Goal: Task Accomplishment & Management: Use online tool/utility

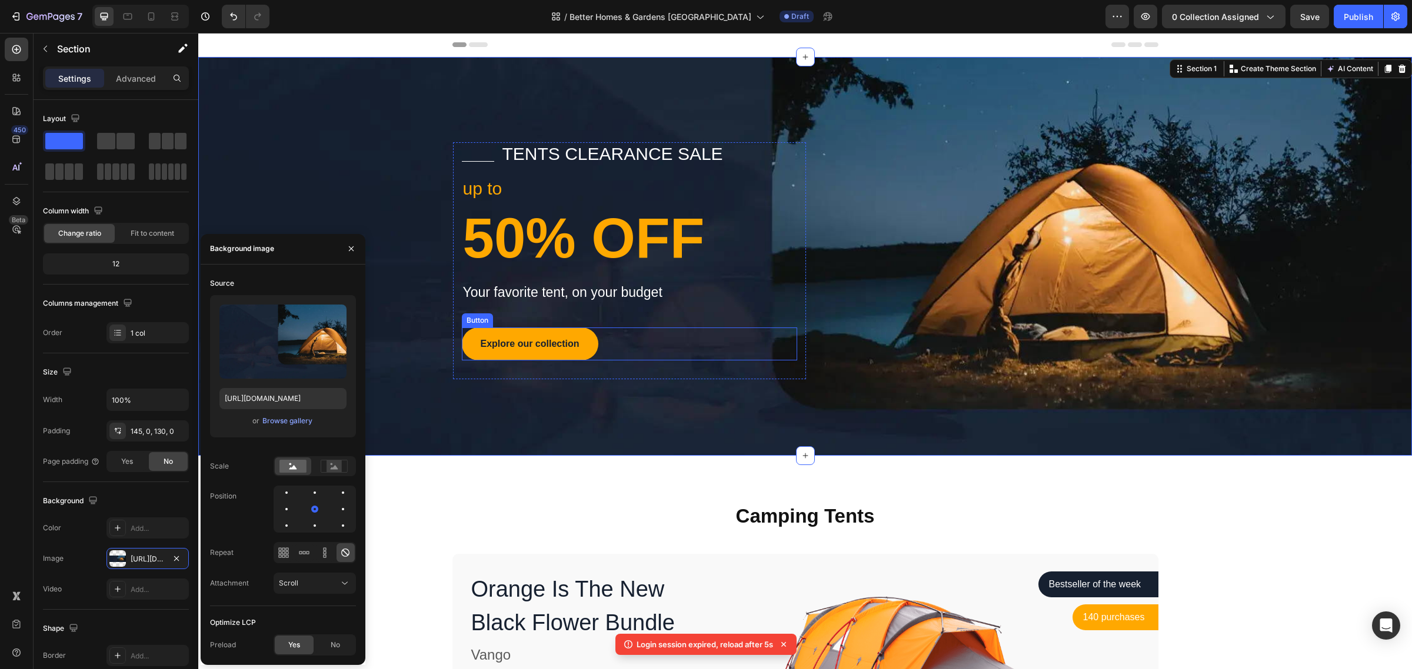
scroll to position [74, 0]
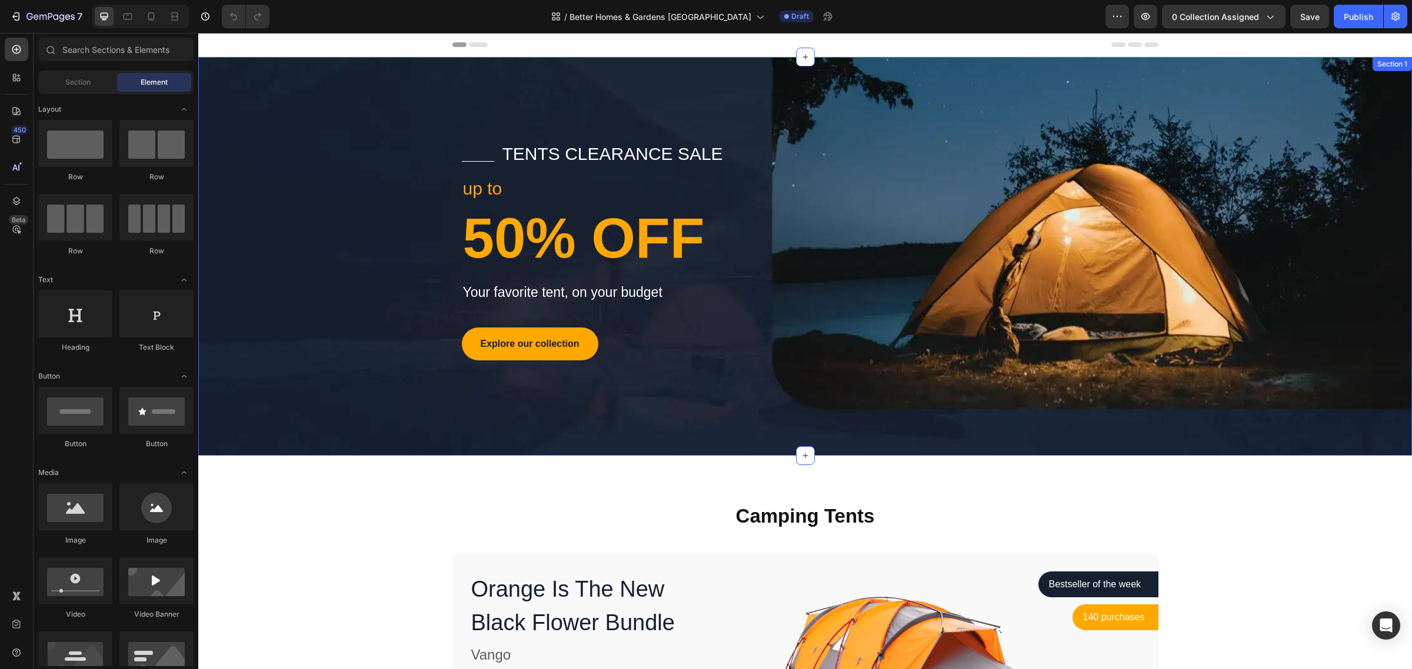
click at [256, 204] on div "Title Line tents clearance sale Text block Row up to Text block 50% OFF Heading…" at bounding box center [805, 260] width 1214 height 237
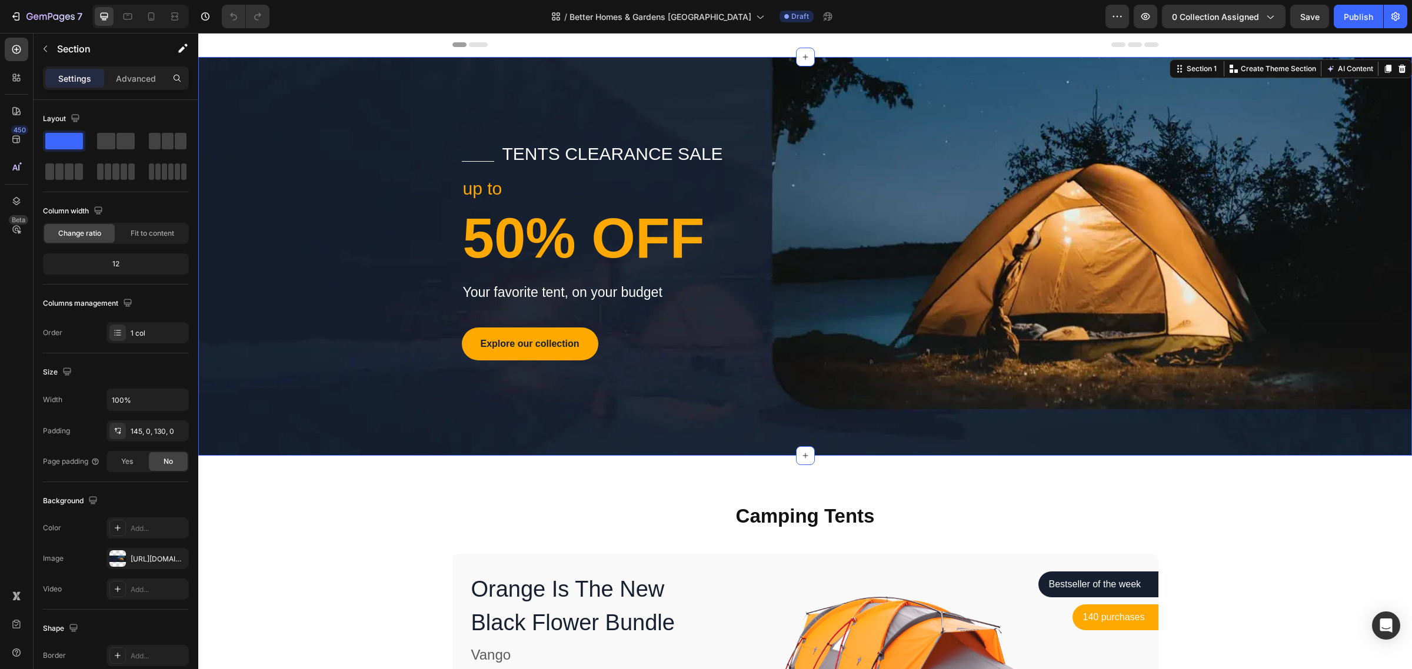
click at [1231, 192] on div "Title Line tents clearance sale Text block Row up to Text block 50% OFF Heading…" at bounding box center [805, 260] width 1214 height 237
click at [141, 560] on div "[URL][DOMAIN_NAME]" at bounding box center [148, 559] width 34 height 11
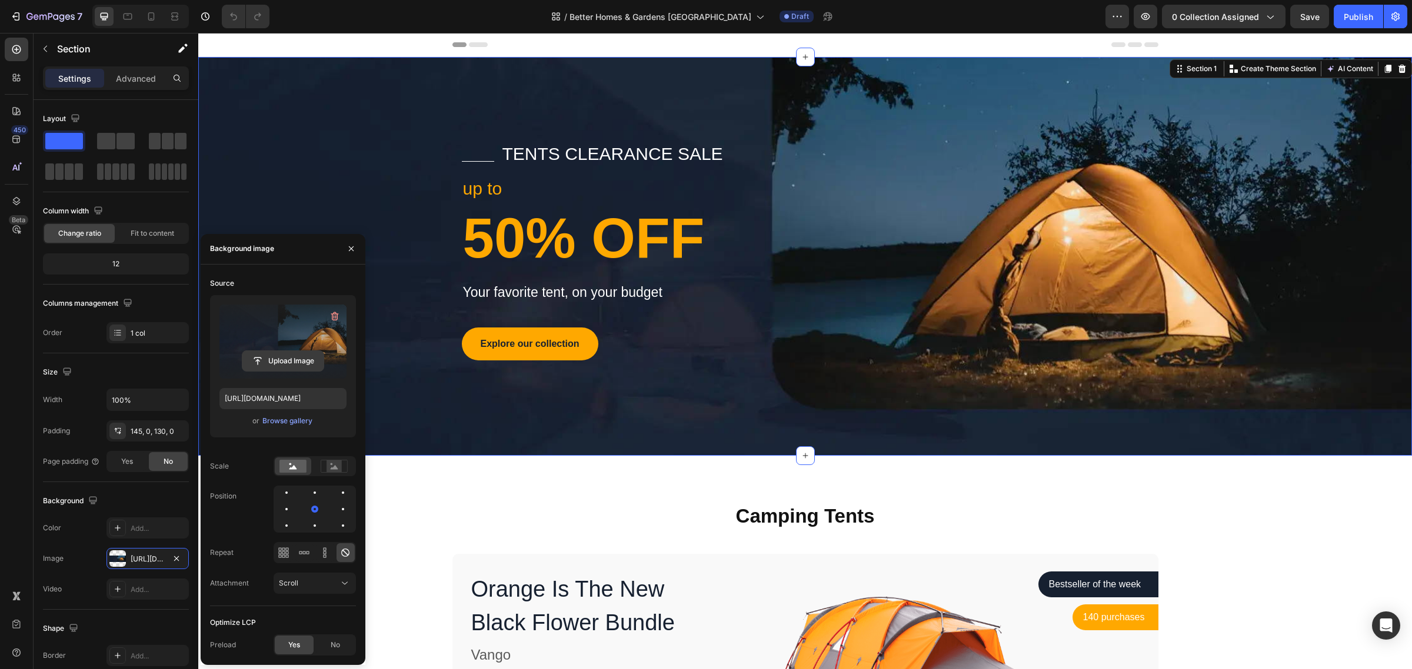
click at [286, 362] on input "file" at bounding box center [282, 361] width 81 height 20
type input "[URL][DOMAIN_NAME]"
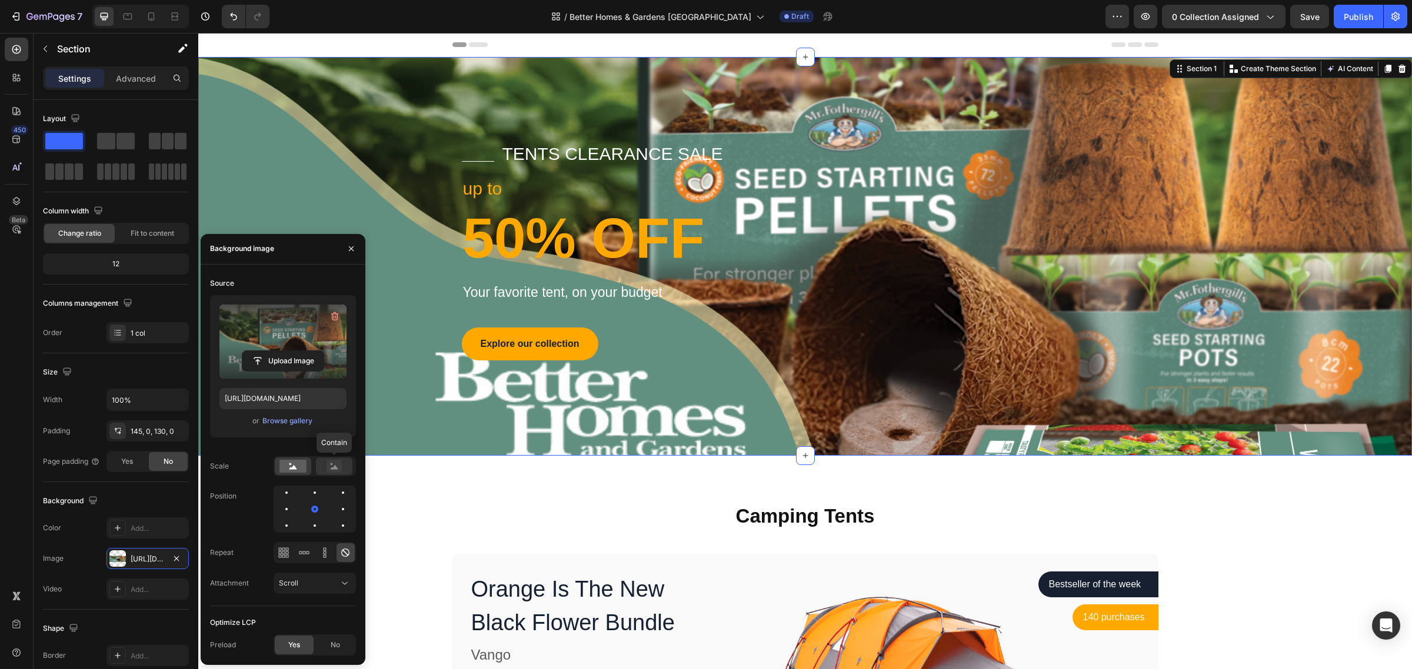
click at [345, 468] on icon at bounding box center [334, 466] width 27 height 13
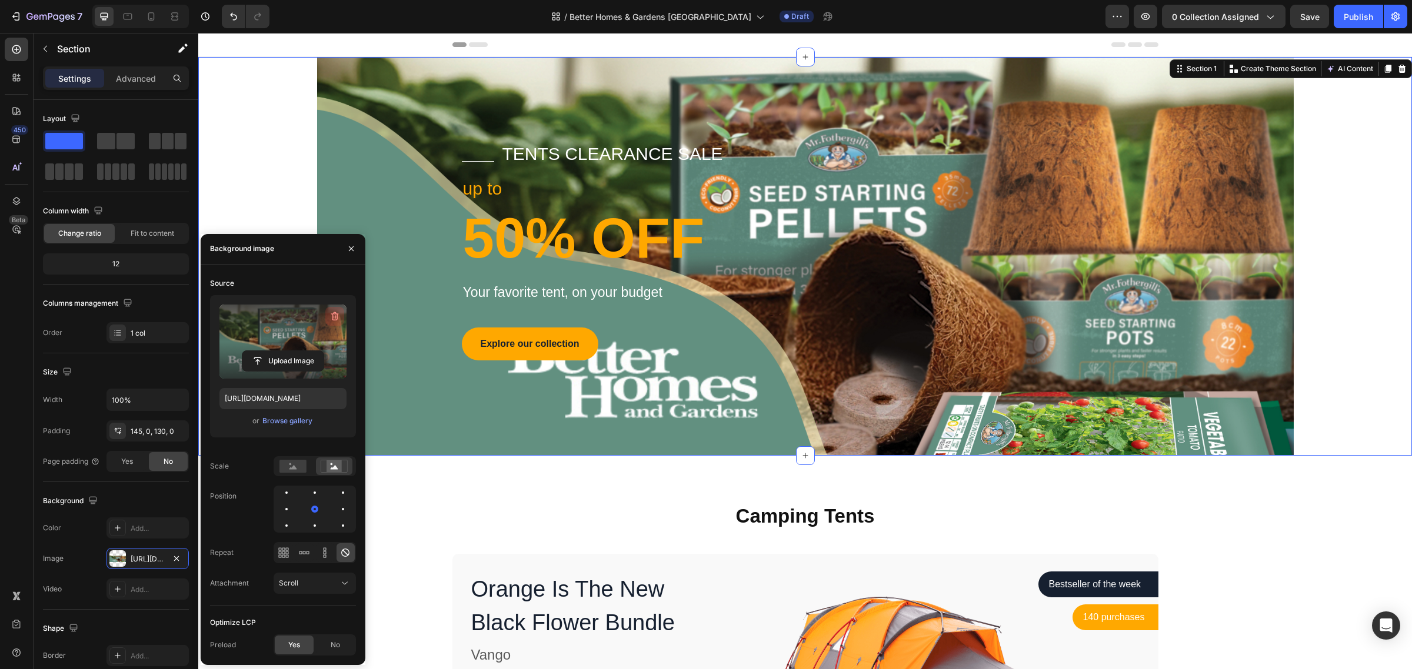
click at [334, 313] on icon "button" at bounding box center [335, 317] width 12 height 12
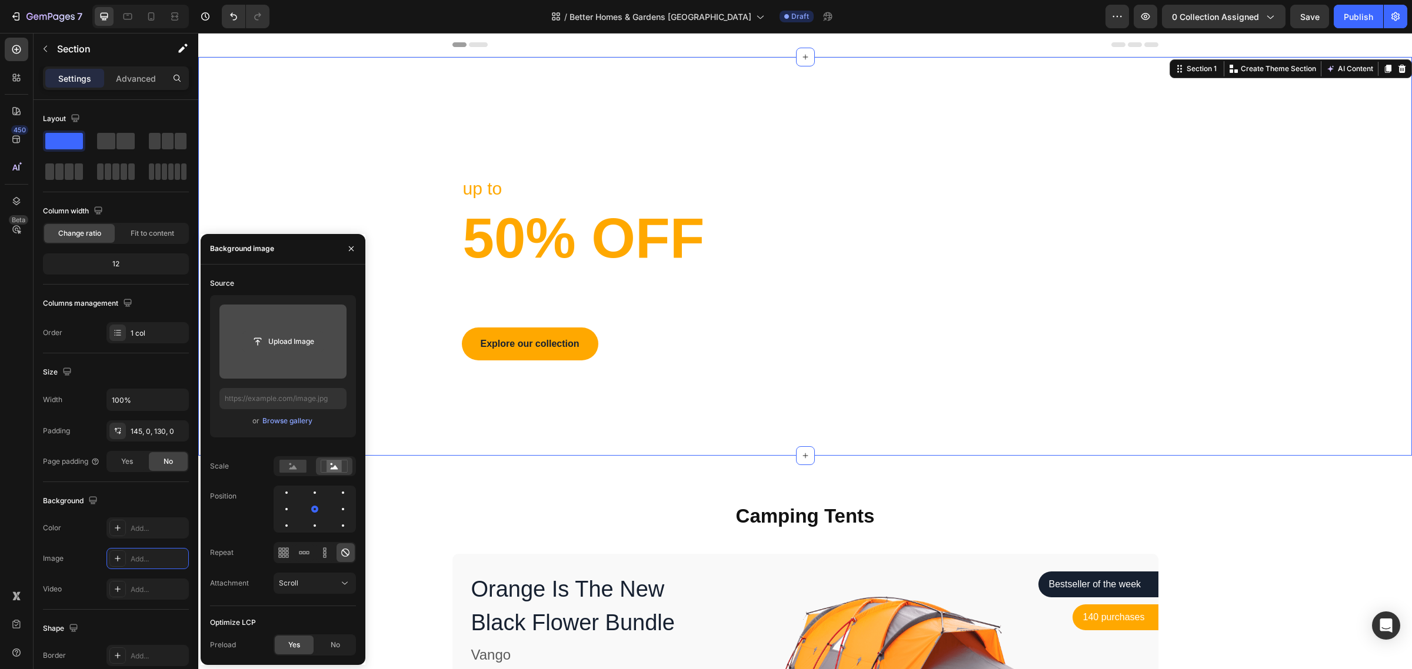
click at [285, 342] on input "file" at bounding box center [282, 342] width 81 height 20
type input "[URL][DOMAIN_NAME]"
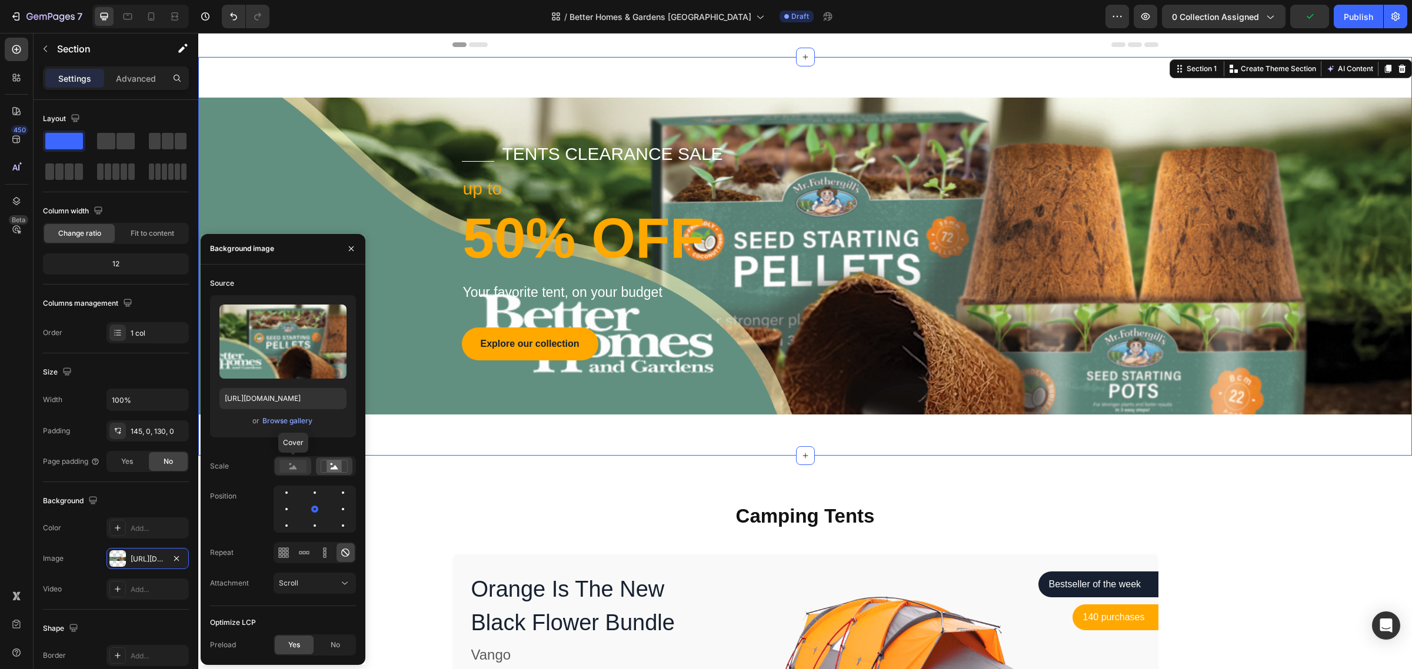
click at [298, 469] on rect at bounding box center [292, 466] width 27 height 13
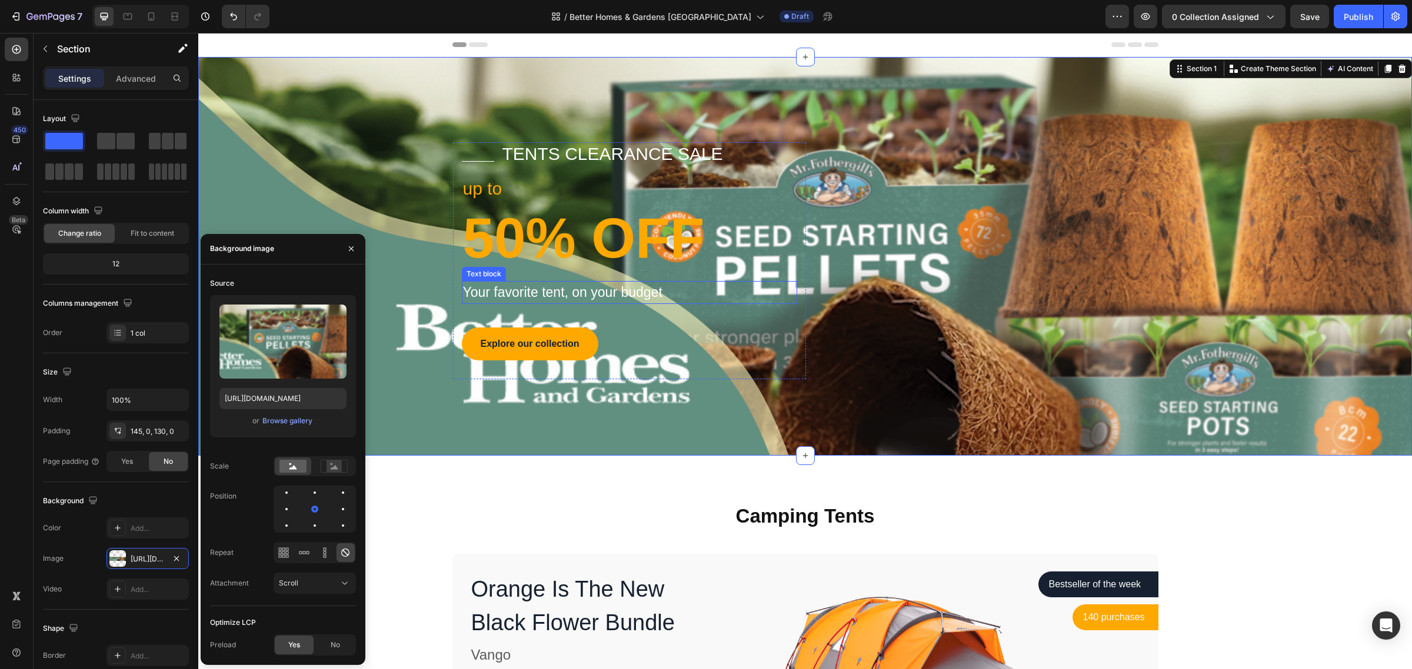
click at [571, 302] on p "Your favorite tent, on your budget" at bounding box center [629, 292] width 333 height 21
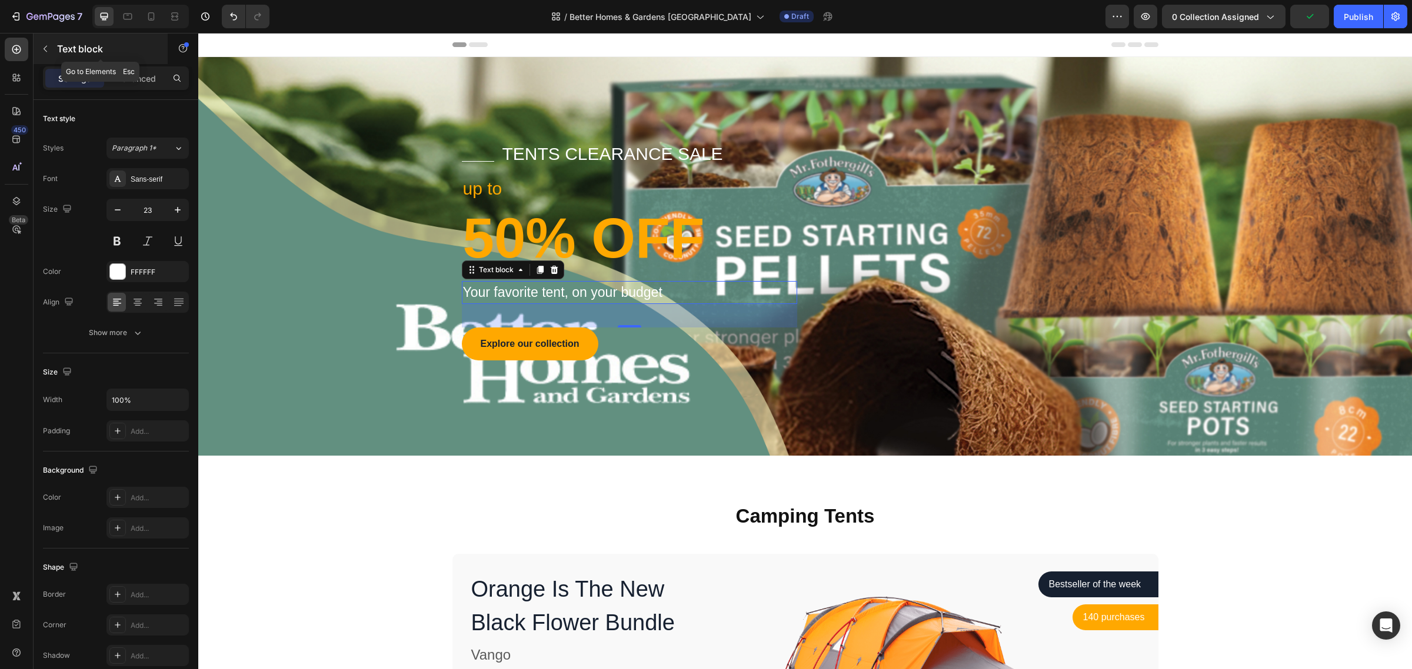
click at [49, 54] on button "button" at bounding box center [45, 48] width 19 height 19
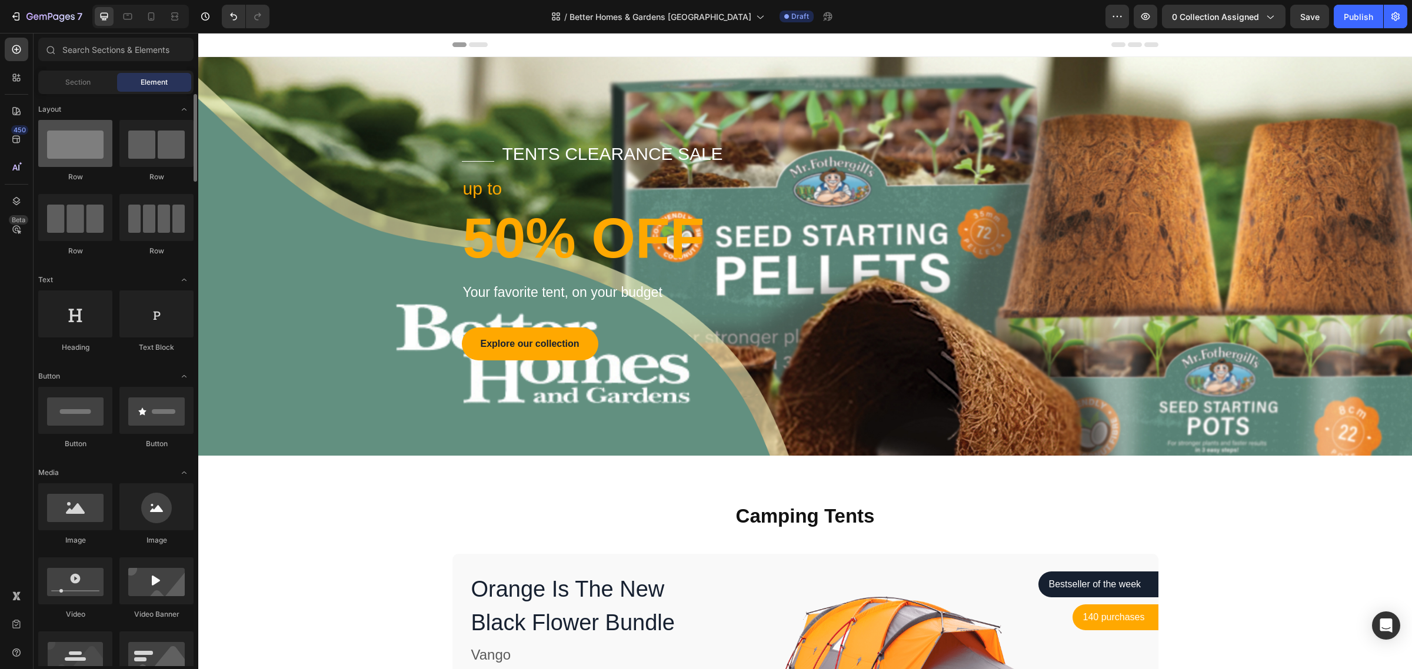
click at [72, 159] on div at bounding box center [75, 143] width 74 height 47
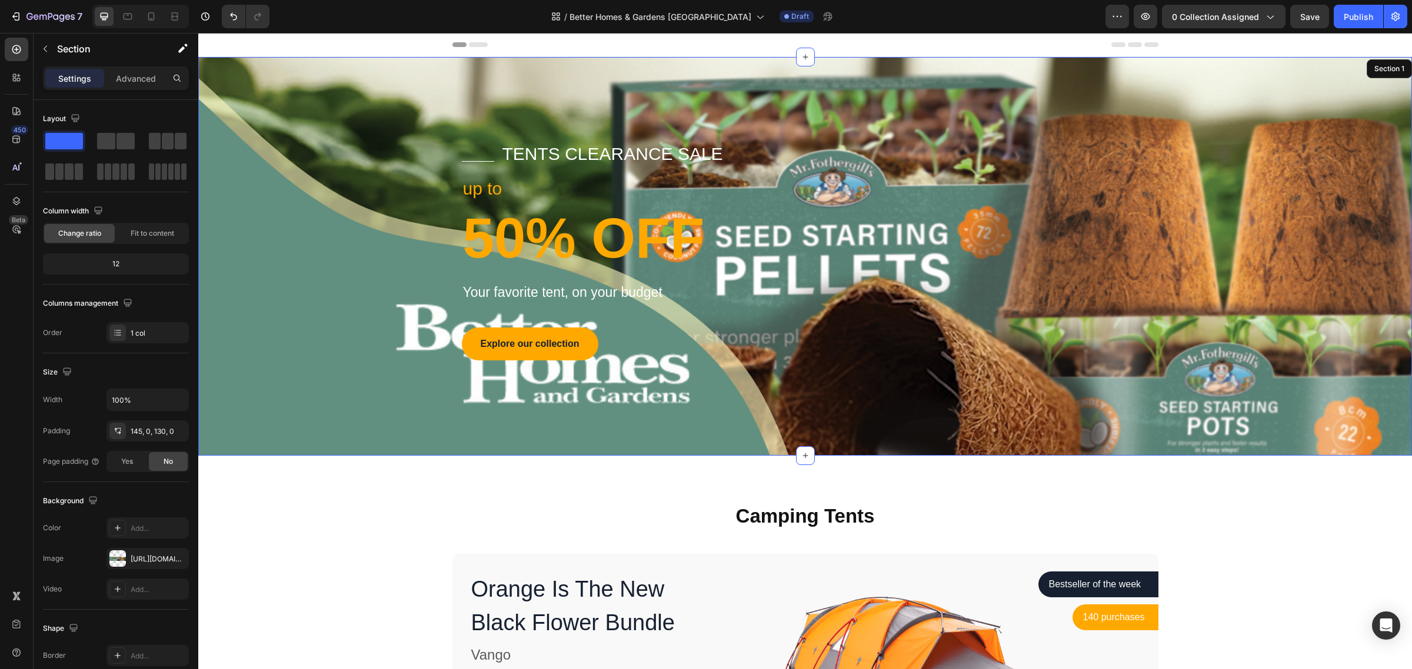
click at [1312, 203] on div "Title Line tents clearance sale Text block Row up to Text block 50% OFF Heading…" at bounding box center [805, 260] width 1214 height 237
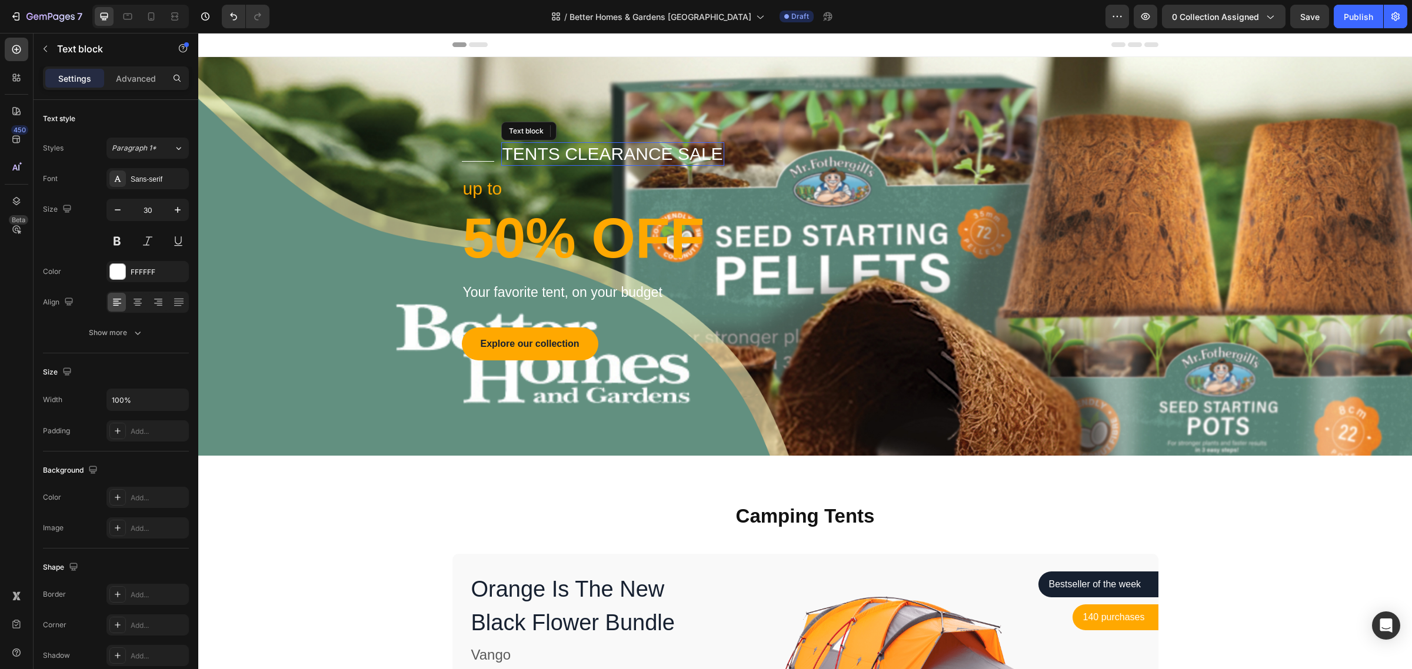
click at [649, 151] on p "tents clearance sale" at bounding box center [612, 154] width 221 height 21
click at [592, 131] on icon at bounding box center [593, 130] width 9 height 9
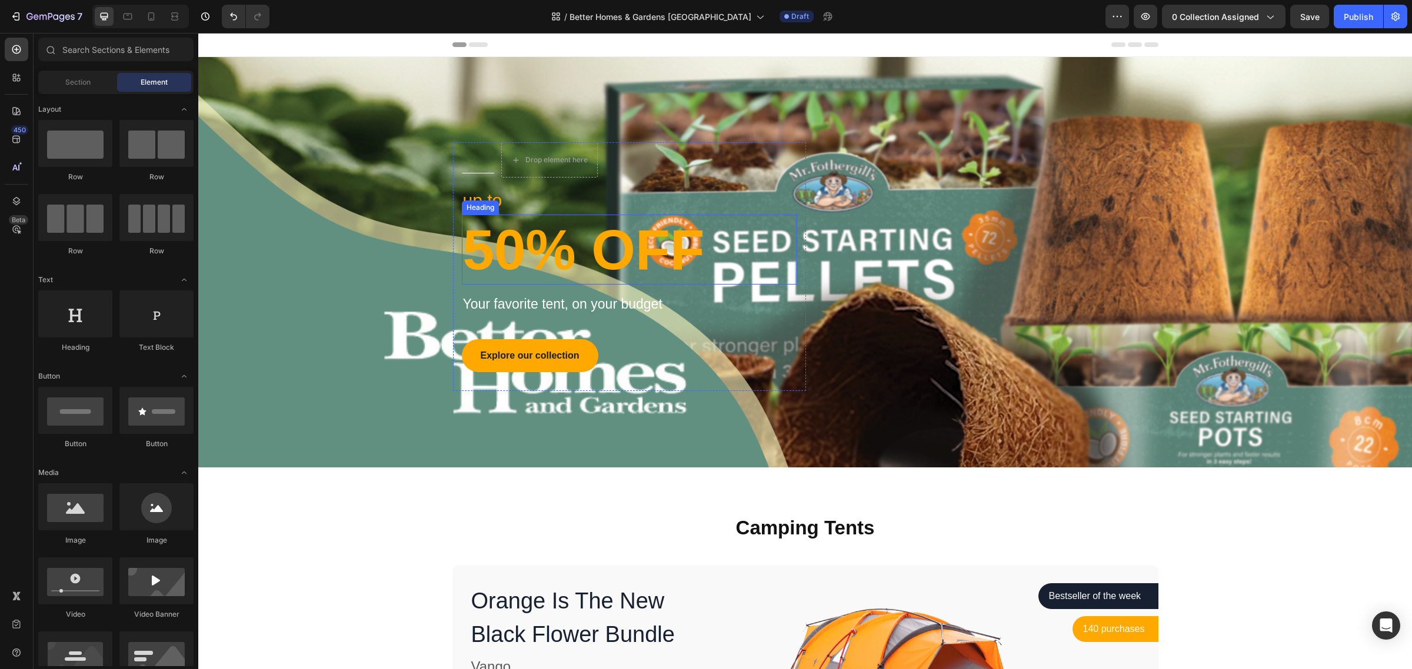
click at [565, 252] on p "50% OFF" at bounding box center [629, 250] width 333 height 68
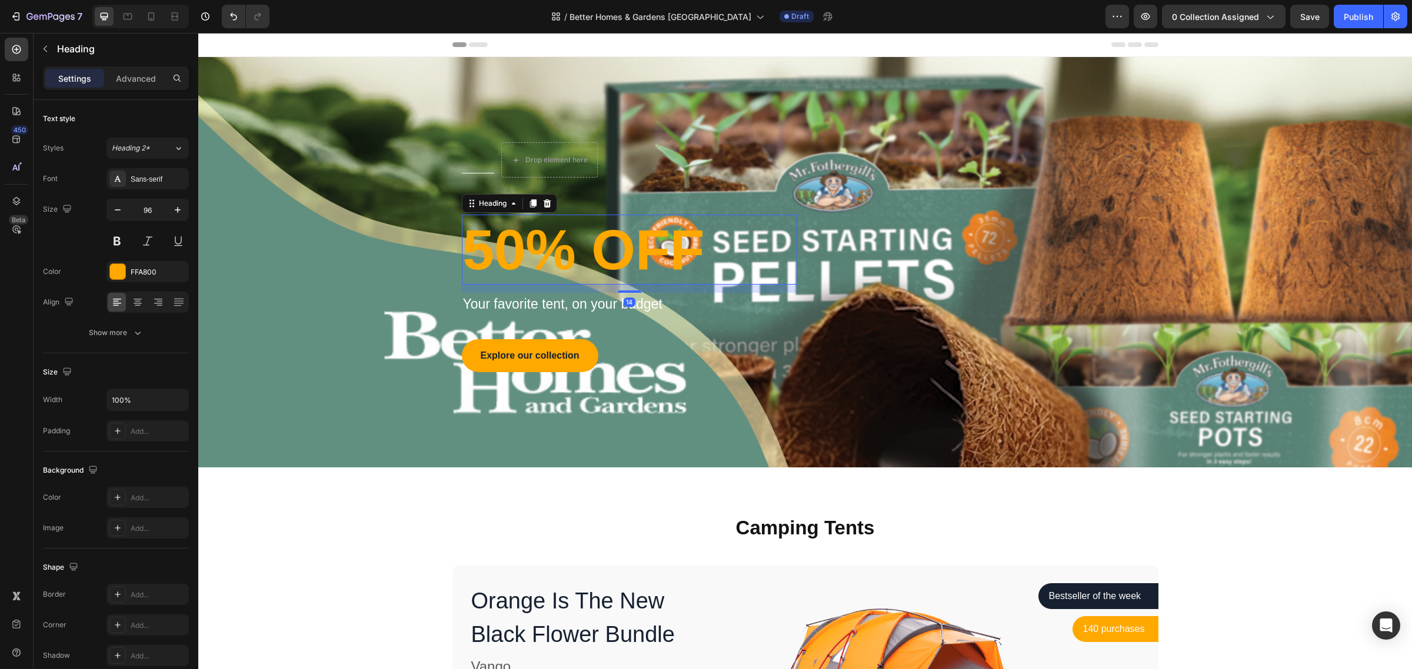
click at [547, 202] on div at bounding box center [547, 203] width 14 height 14
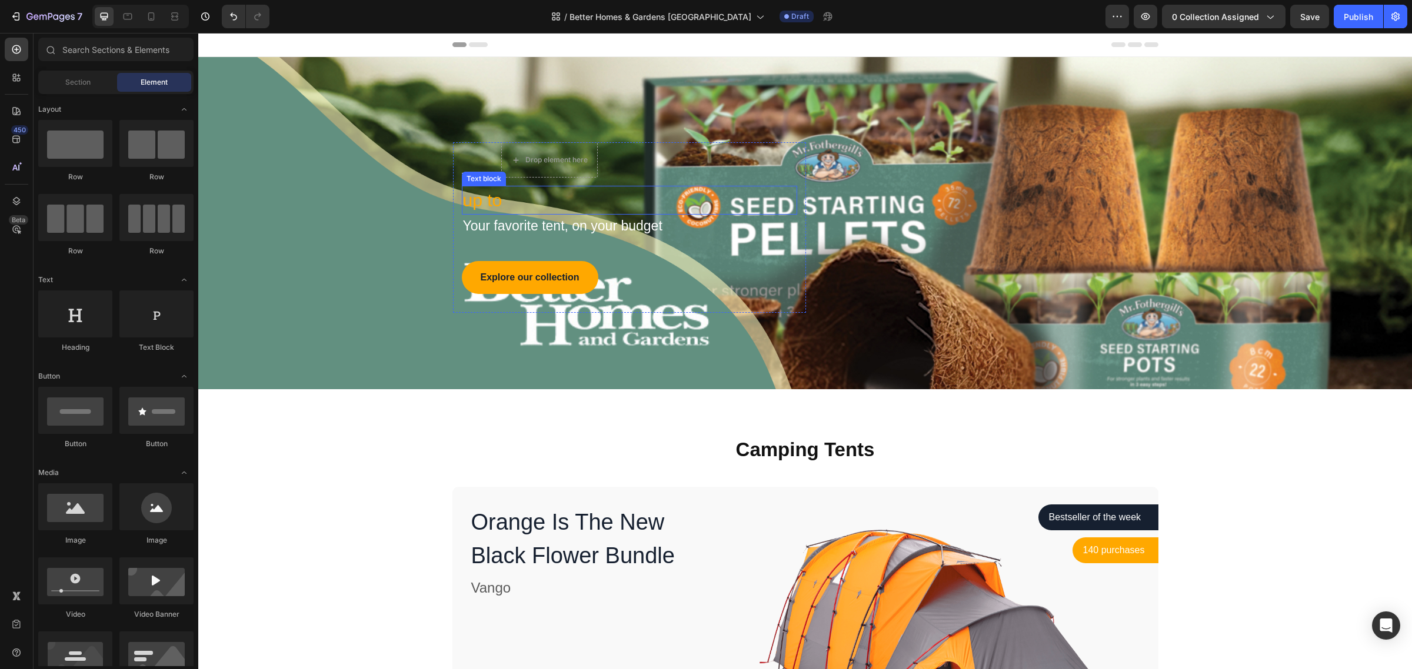
click at [552, 208] on p "up to" at bounding box center [629, 200] width 333 height 26
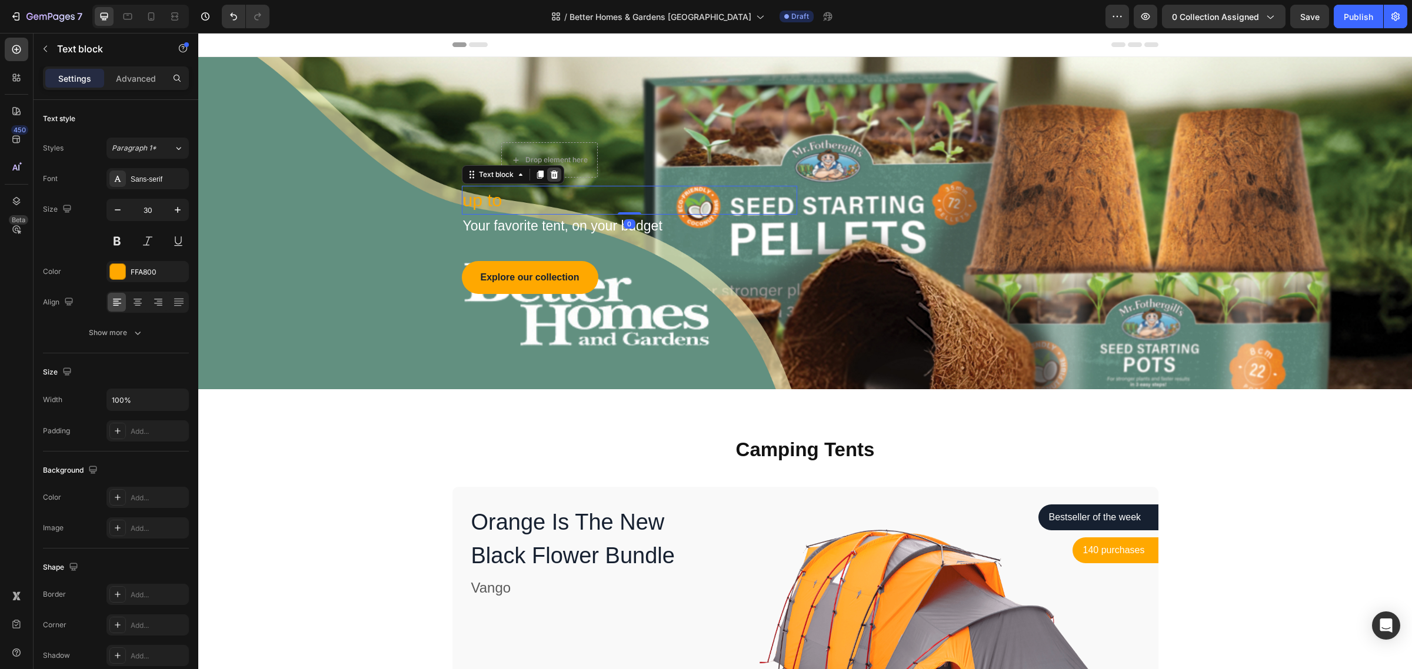
click at [554, 178] on div at bounding box center [554, 175] width 14 height 14
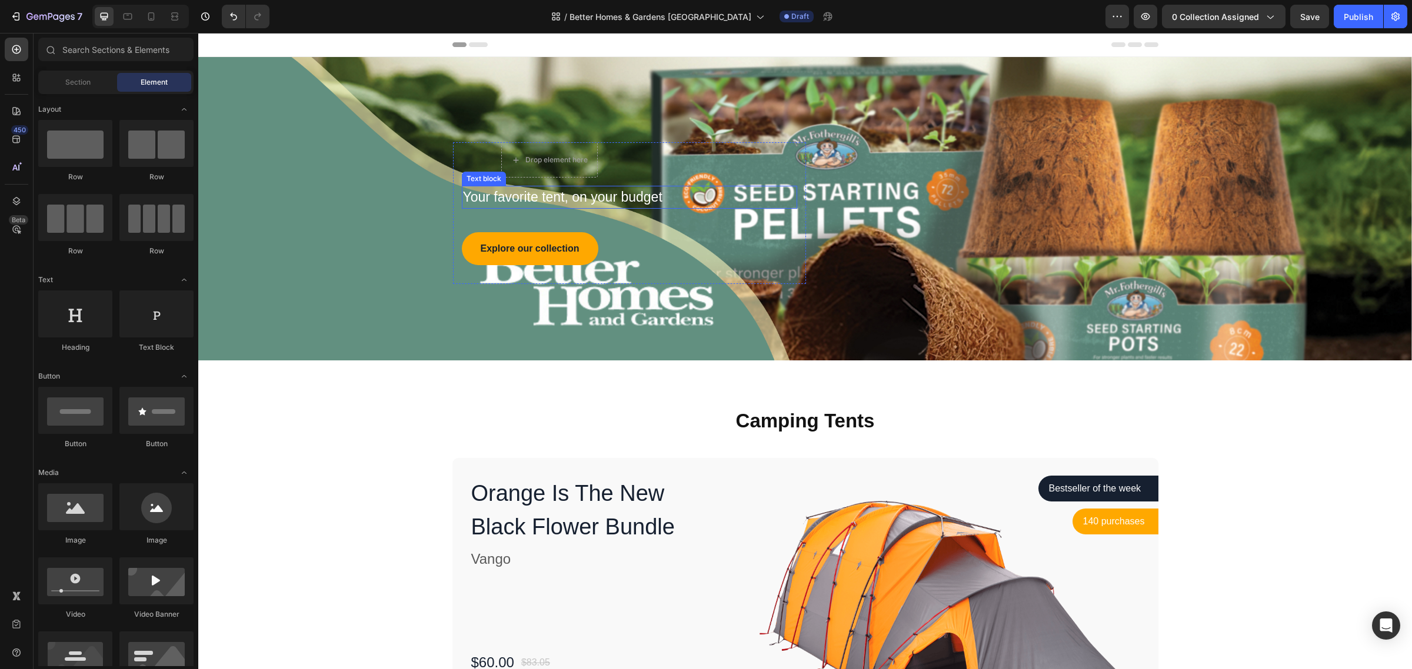
click at [552, 197] on p "Your favorite tent, on your budget" at bounding box center [629, 197] width 333 height 21
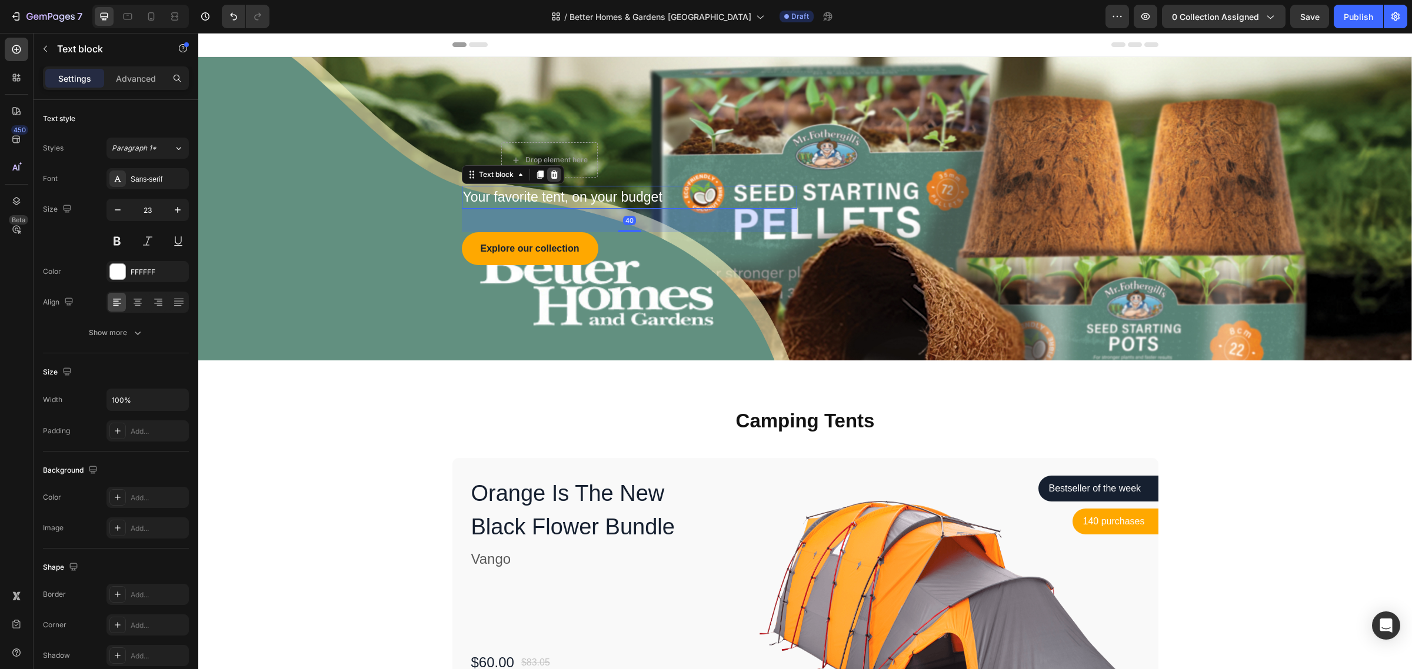
click at [550, 178] on icon at bounding box center [554, 175] width 8 height 8
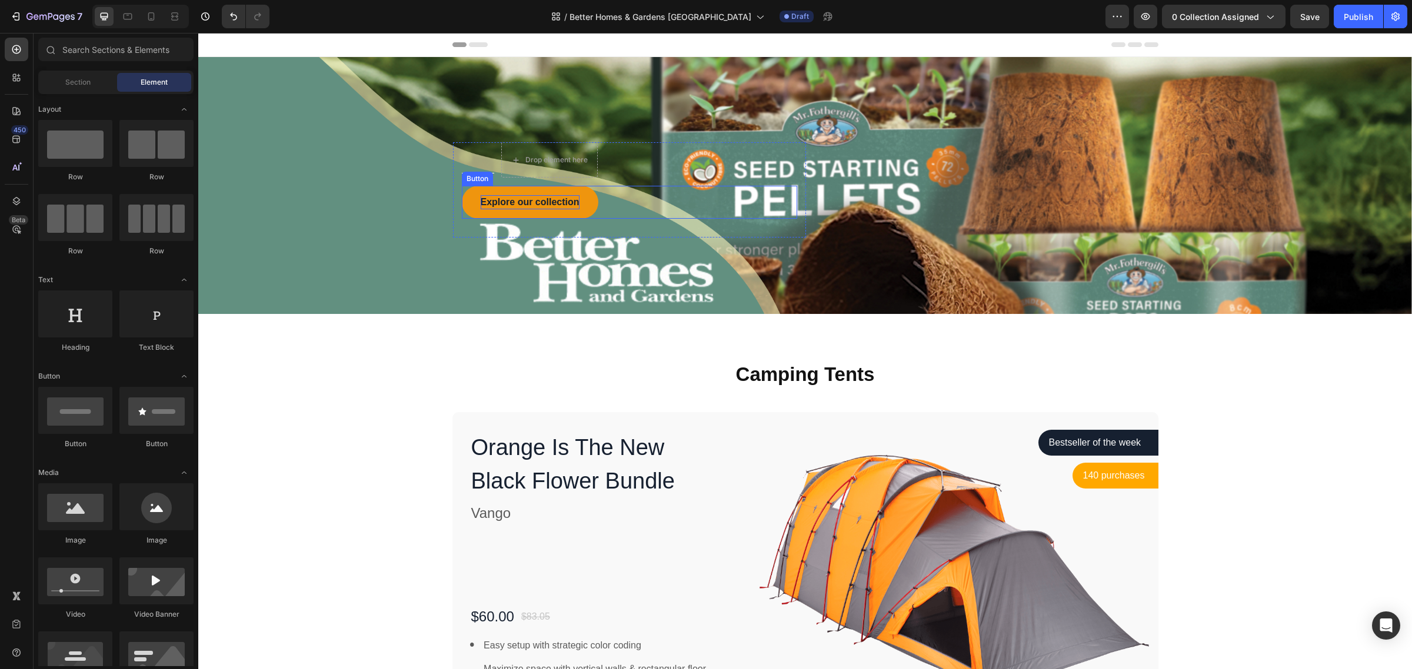
click at [559, 201] on div "Explore our collection" at bounding box center [530, 202] width 99 height 14
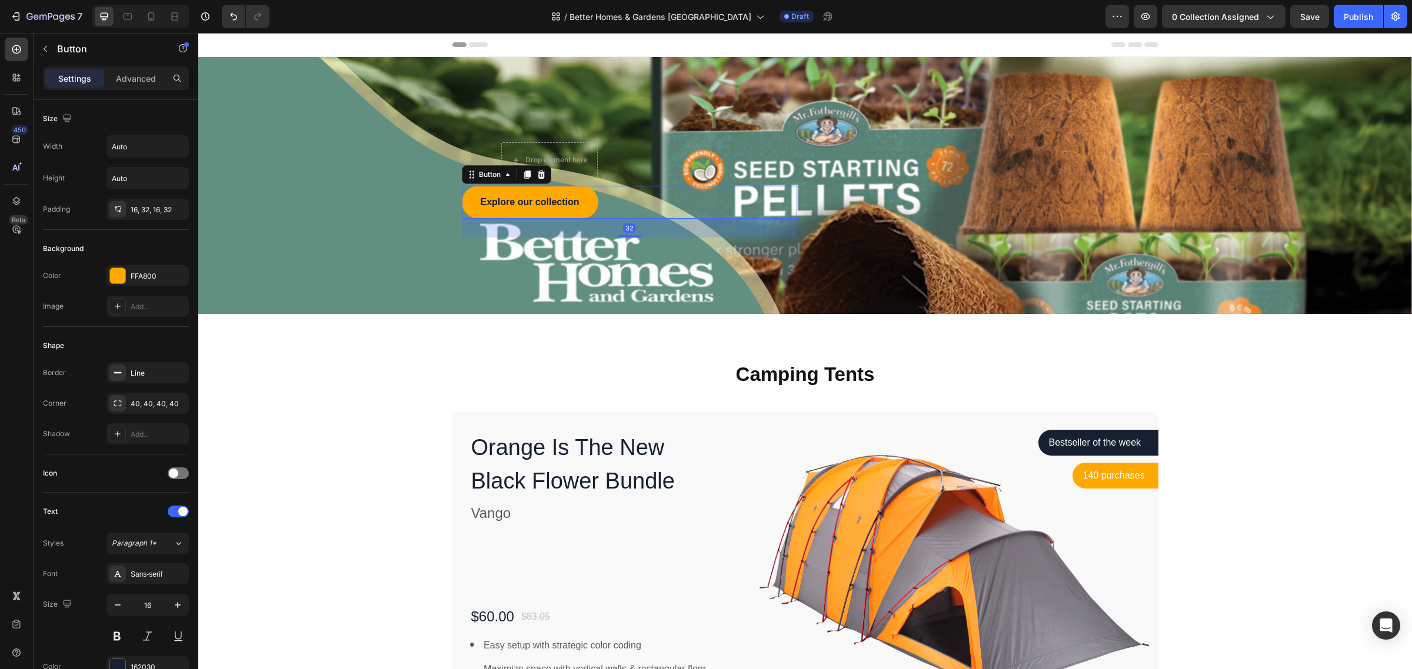
click at [542, 176] on div "Button" at bounding box center [506, 174] width 89 height 19
click at [534, 174] on div at bounding box center [541, 175] width 14 height 14
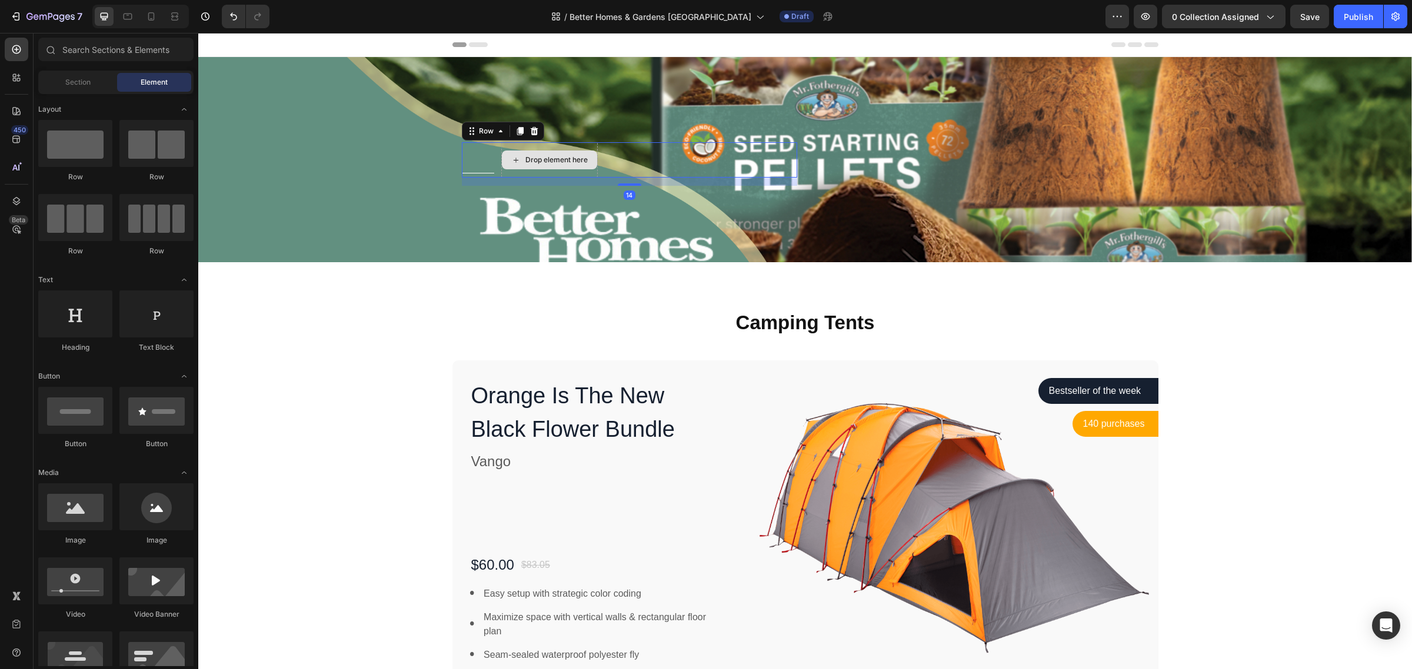
click at [525, 174] on div "Drop element here" at bounding box center [549, 159] width 96 height 35
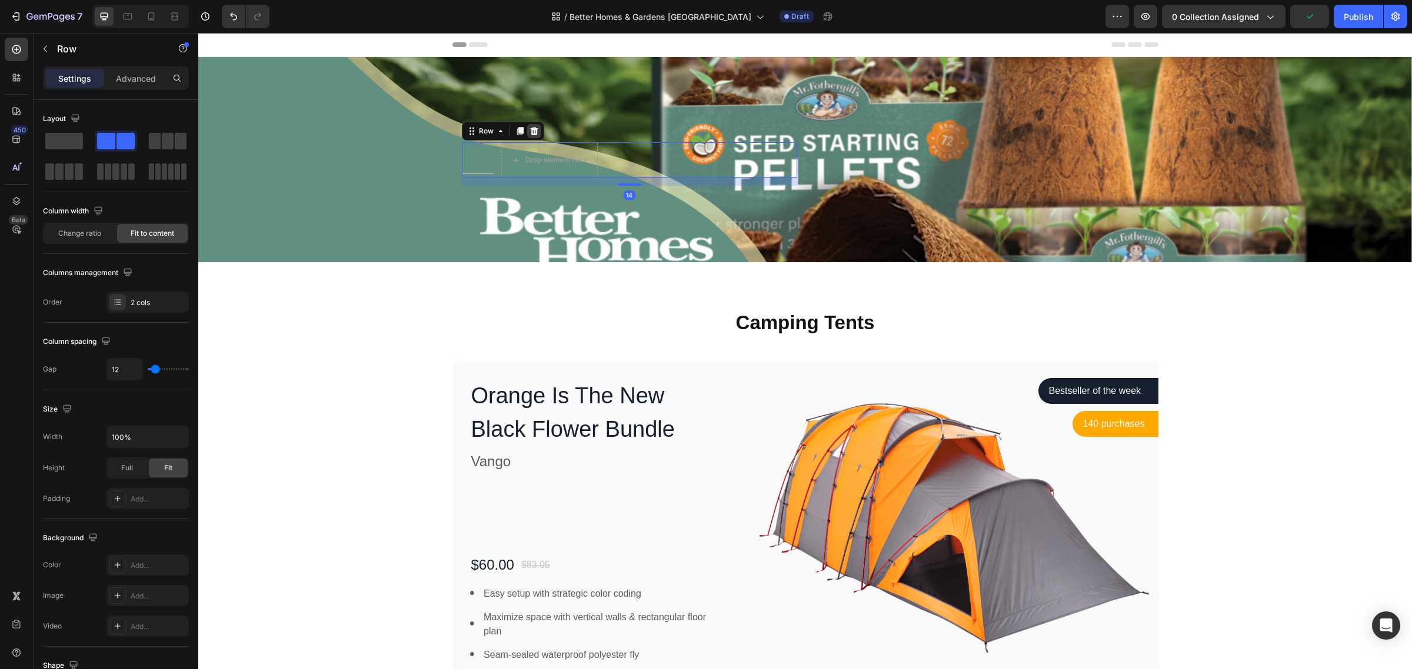
click at [530, 131] on icon at bounding box center [534, 131] width 8 height 8
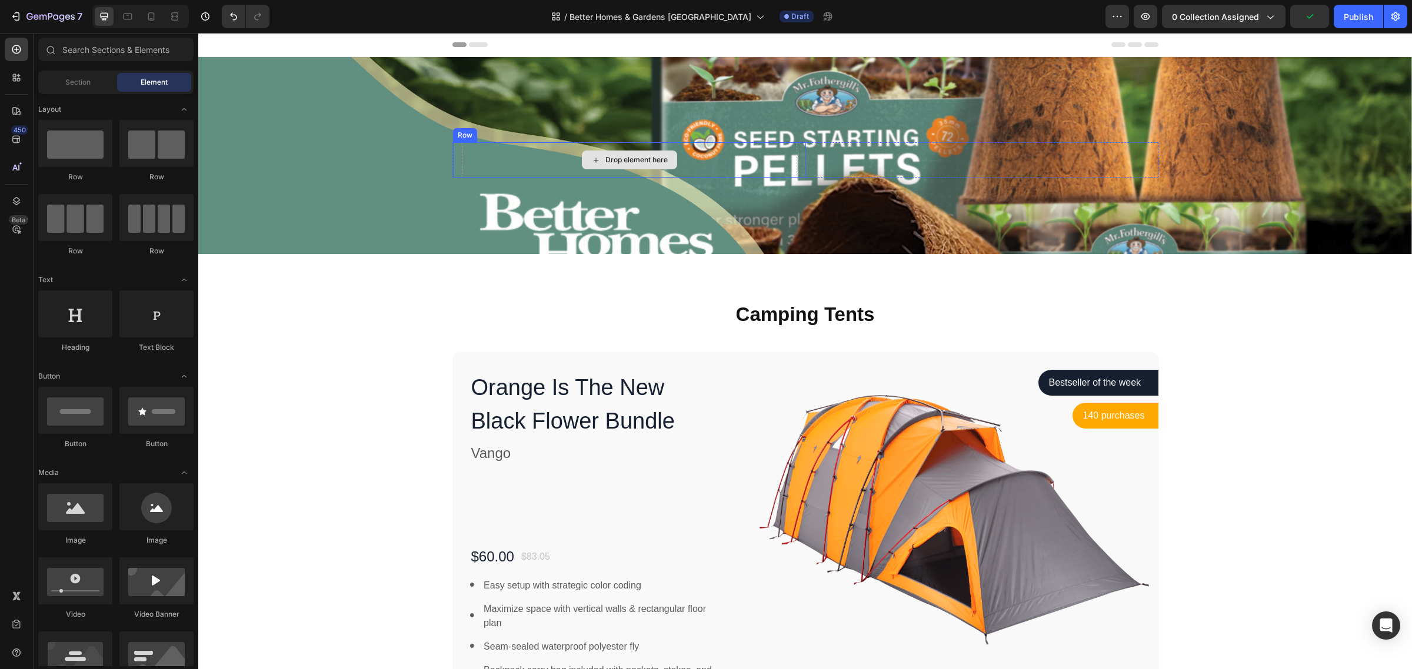
click at [528, 143] on div "Drop element here" at bounding box center [629, 159] width 335 height 35
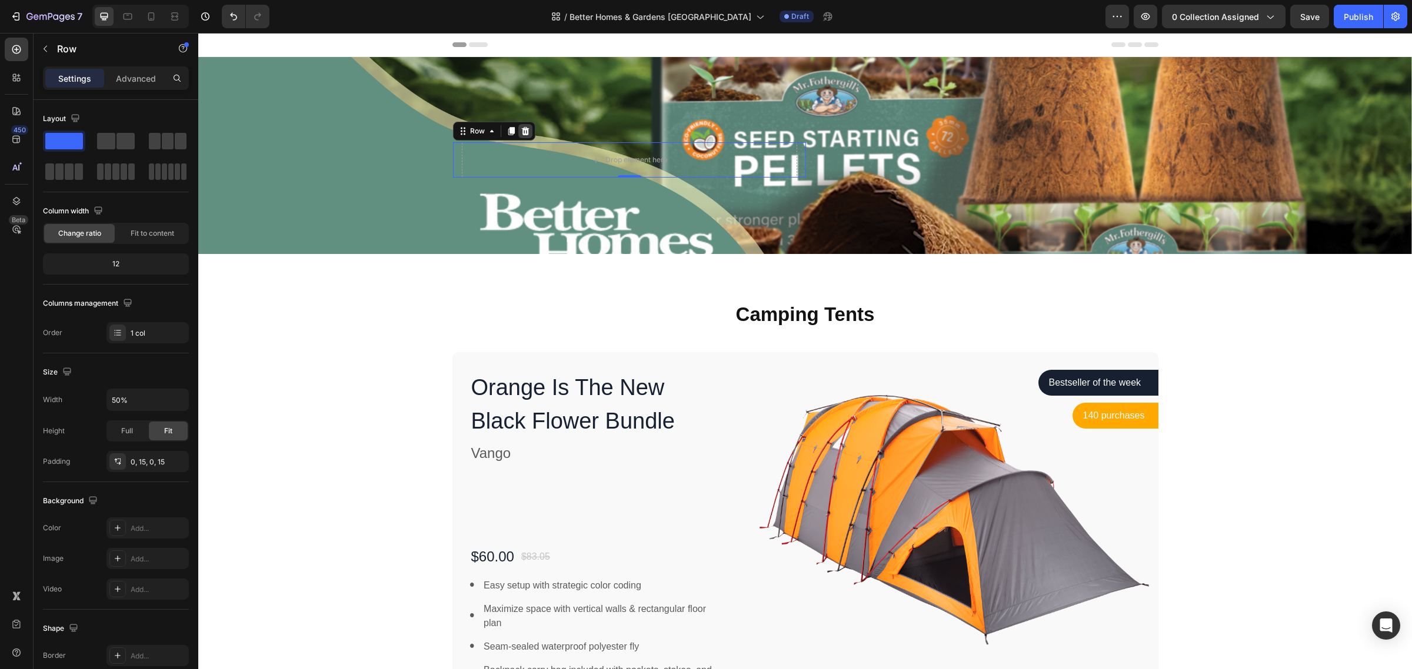
click at [522, 131] on icon at bounding box center [525, 131] width 8 height 8
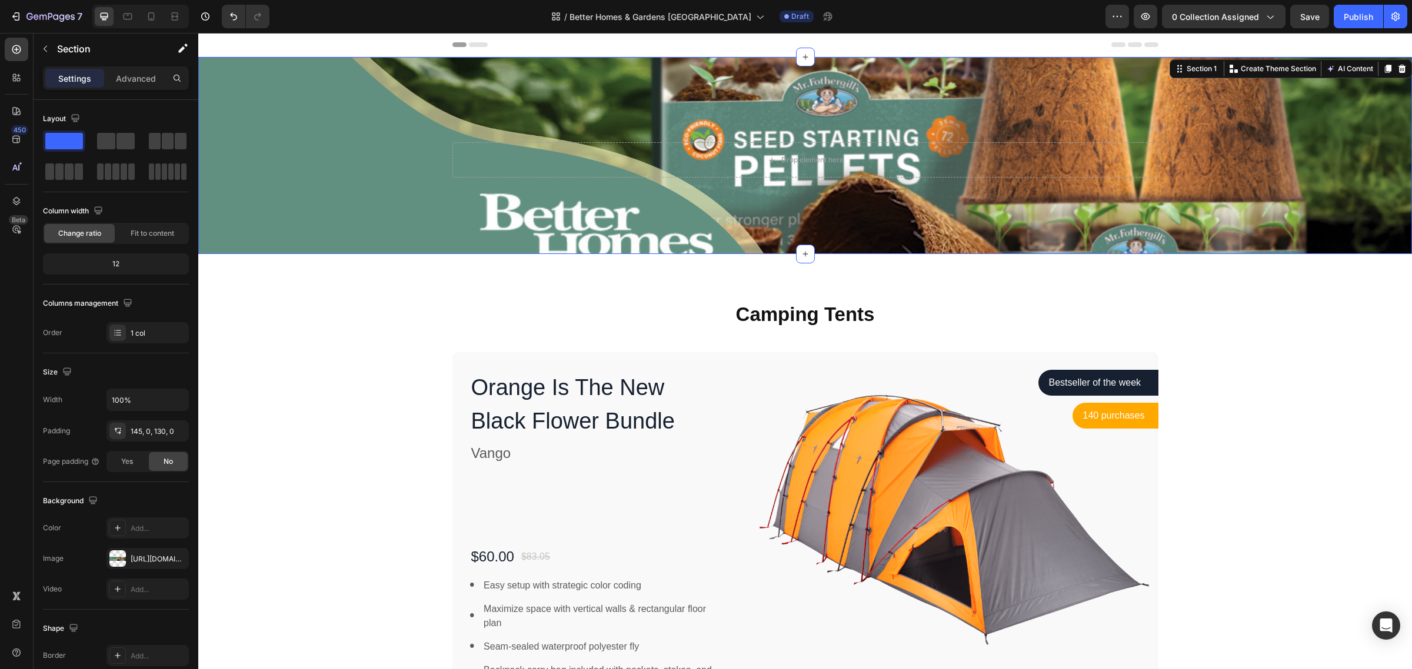
click at [366, 216] on div "Drop element here Row Section 1 You can create reusable sections Create Theme S…" at bounding box center [805, 155] width 1214 height 197
drag, startPoint x: 796, startPoint y: 258, endPoint x: 792, endPoint y: 283, distance: 25.6
click at [792, 283] on div "Camping Tents Heading Row Orange Is The New Black Flower Bundle Product Title V…" at bounding box center [805, 513] width 1214 height 519
click at [343, 212] on div "Drop element here Row Section 1 You can create reusable sections Create Theme S…" at bounding box center [805, 155] width 1214 height 197
click at [151, 564] on div "[URL][DOMAIN_NAME]" at bounding box center [148, 559] width 34 height 11
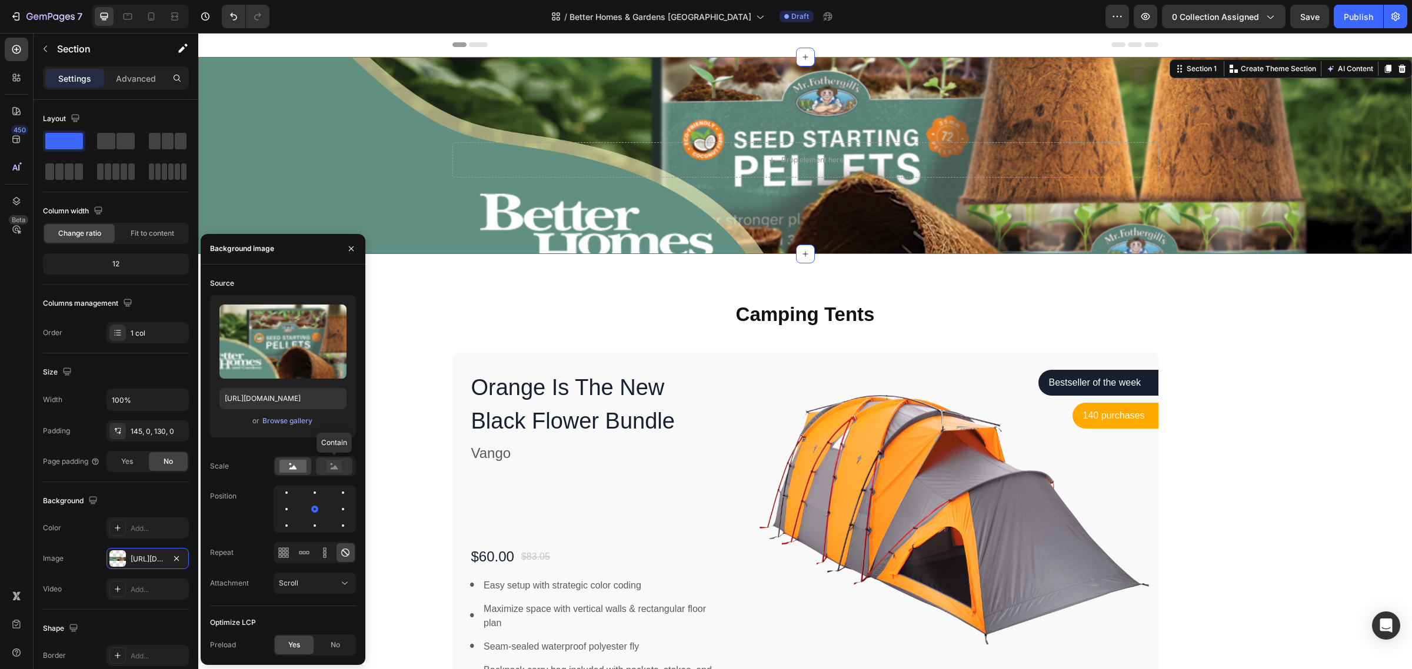
click at [335, 471] on rect at bounding box center [333, 467] width 15 height 12
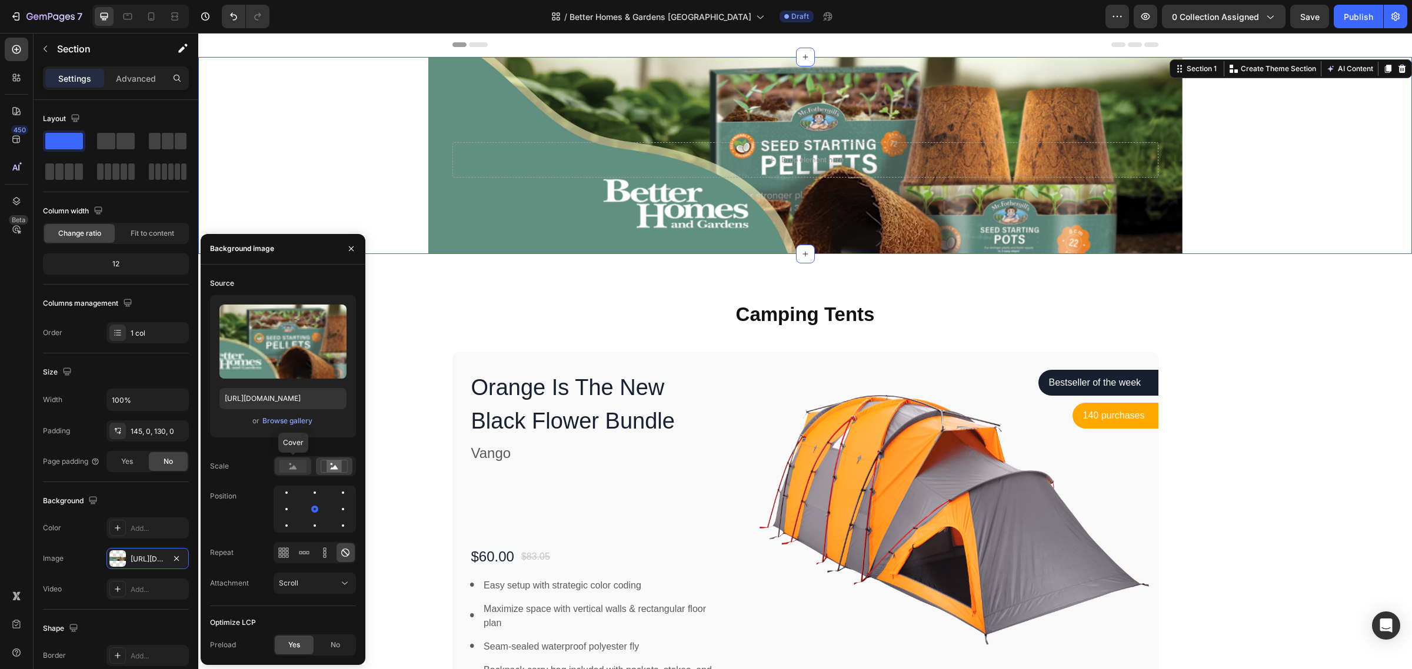
click at [287, 464] on rect at bounding box center [292, 466] width 27 height 13
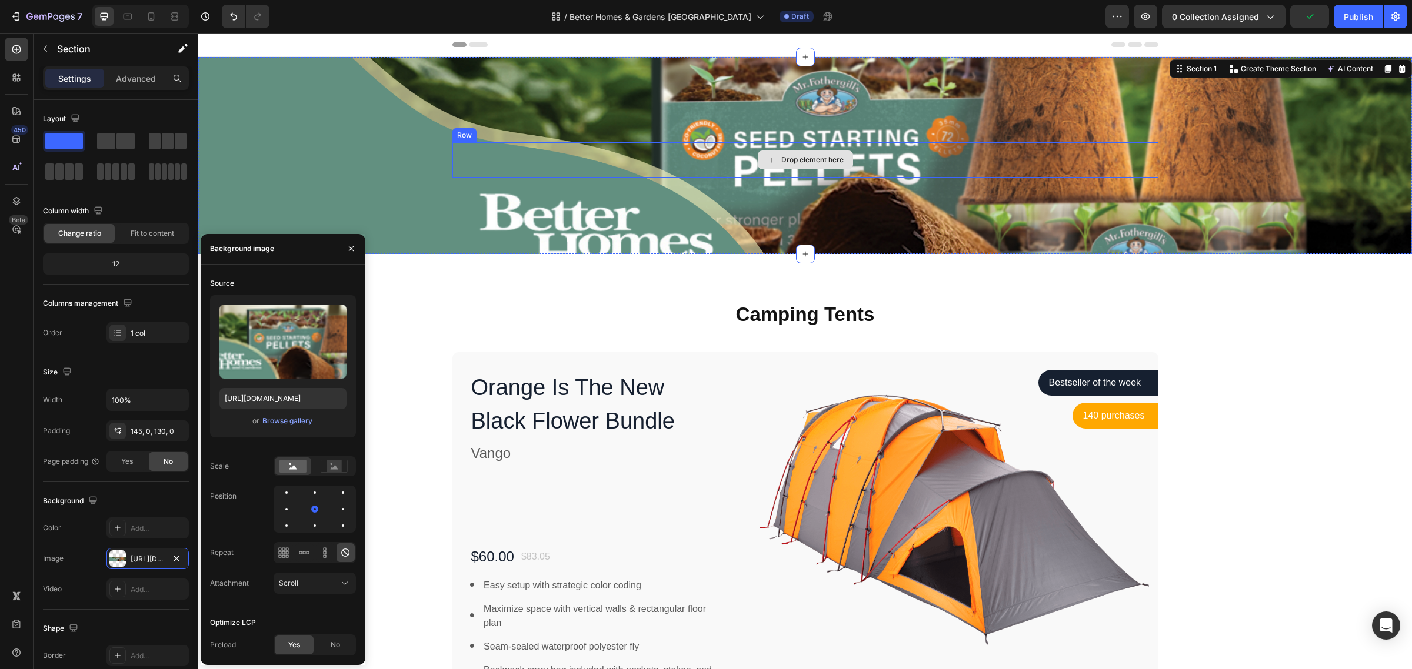
click at [537, 174] on div "Drop element here" at bounding box center [805, 159] width 706 height 35
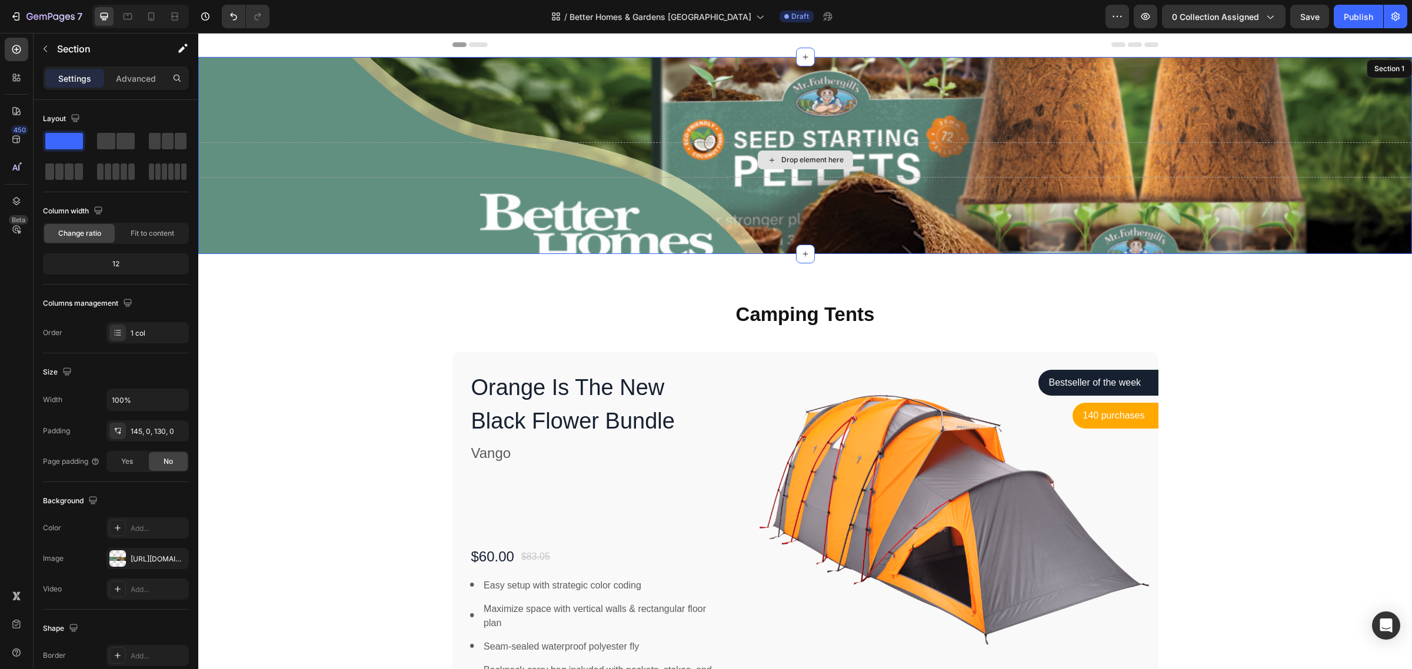
click at [572, 175] on div "Drop element here" at bounding box center [805, 159] width 1214 height 35
drag, startPoint x: 795, startPoint y: 254, endPoint x: 792, endPoint y: 299, distance: 45.4
click at [792, 299] on div "Camping Tents Heading Row Orange Is The New Black Flower Bundle Product Title V…" at bounding box center [805, 513] width 1214 height 519
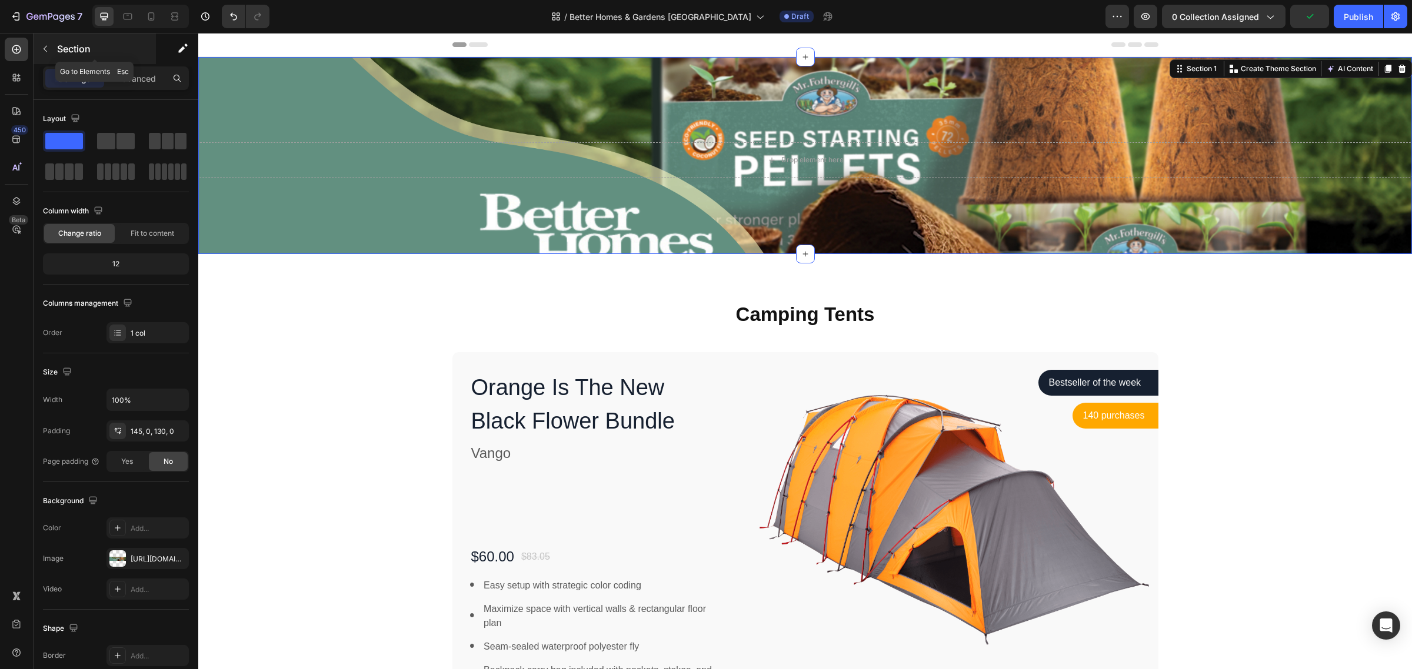
click at [51, 51] on button "button" at bounding box center [45, 48] width 19 height 19
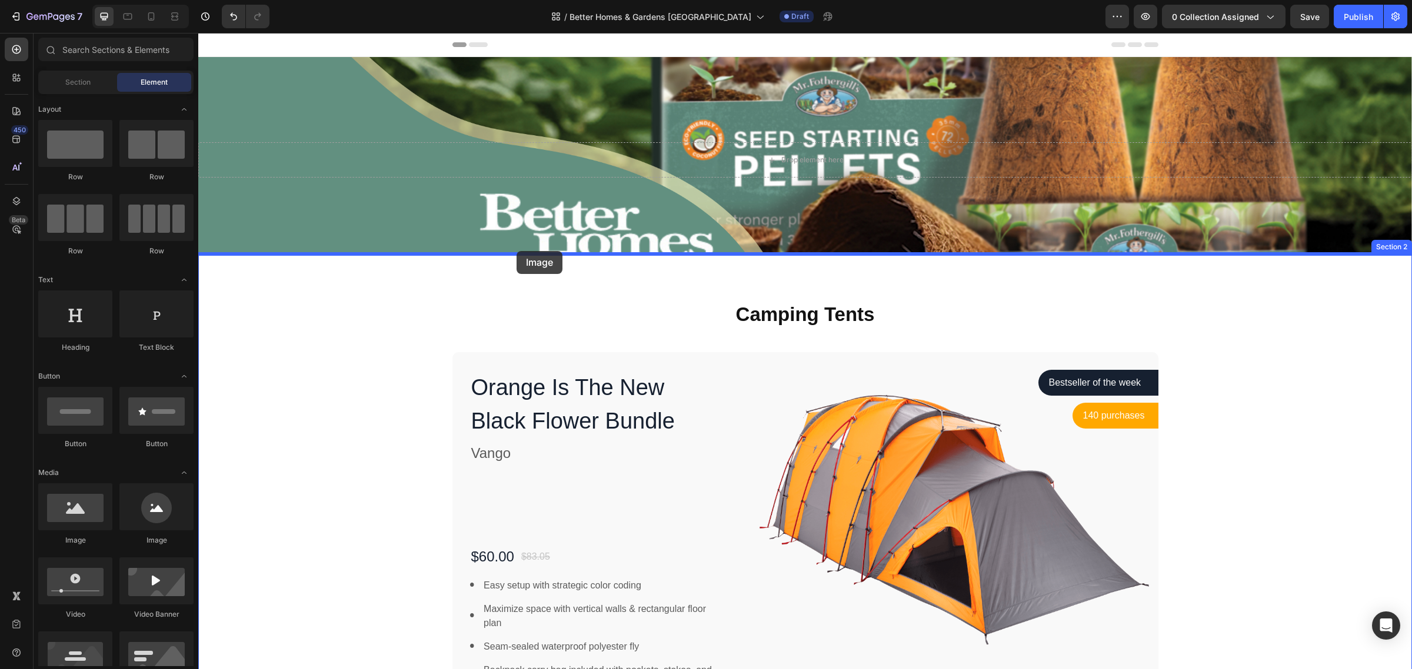
drag, startPoint x: 282, startPoint y: 534, endPoint x: 517, endPoint y: 251, distance: 366.8
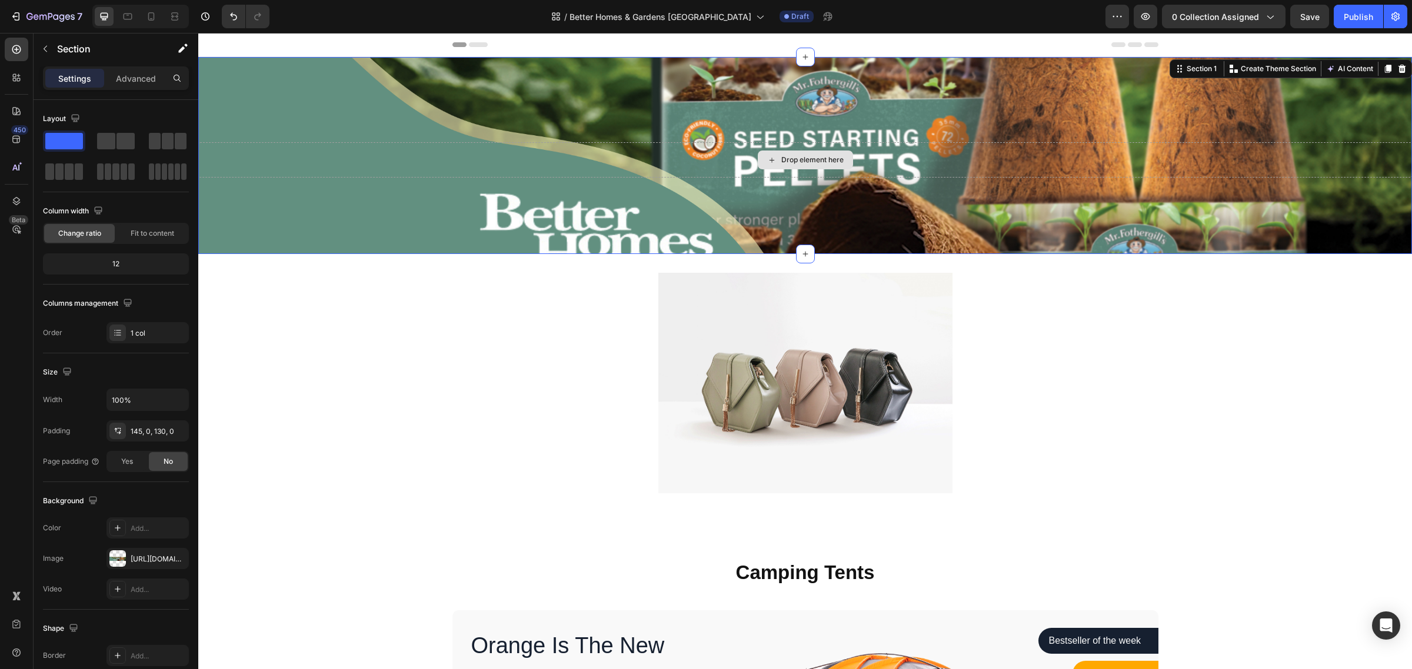
click at [474, 154] on div "Drop element here" at bounding box center [805, 159] width 1214 height 35
click at [1398, 69] on icon at bounding box center [1402, 69] width 8 height 8
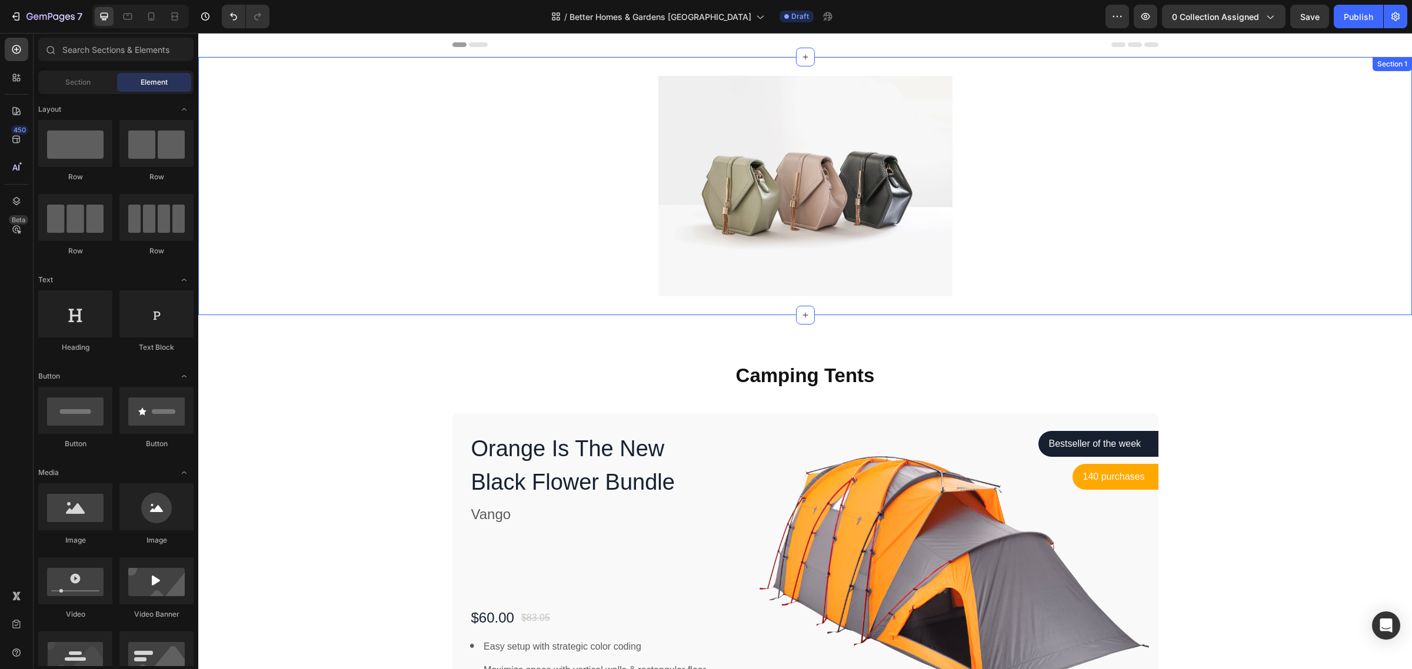
click at [1096, 61] on div "Image Section 1" at bounding box center [805, 186] width 1214 height 258
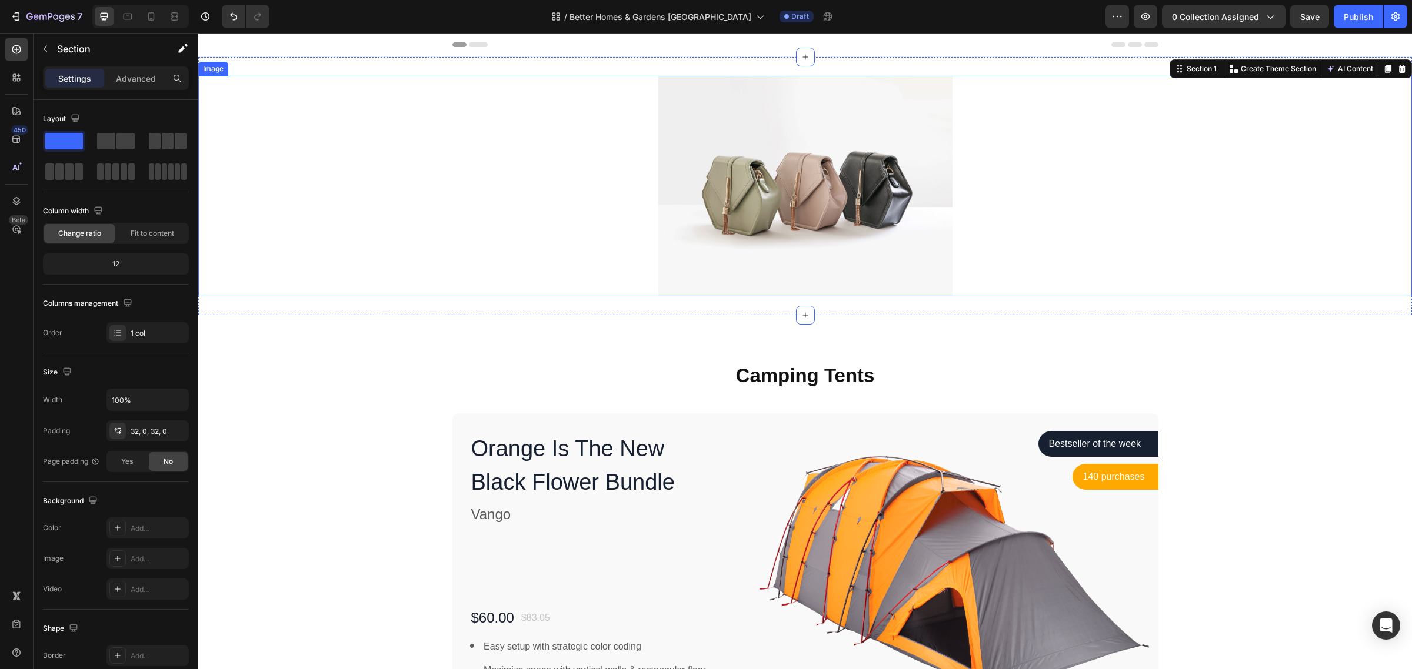
click at [765, 245] on img at bounding box center [805, 186] width 294 height 221
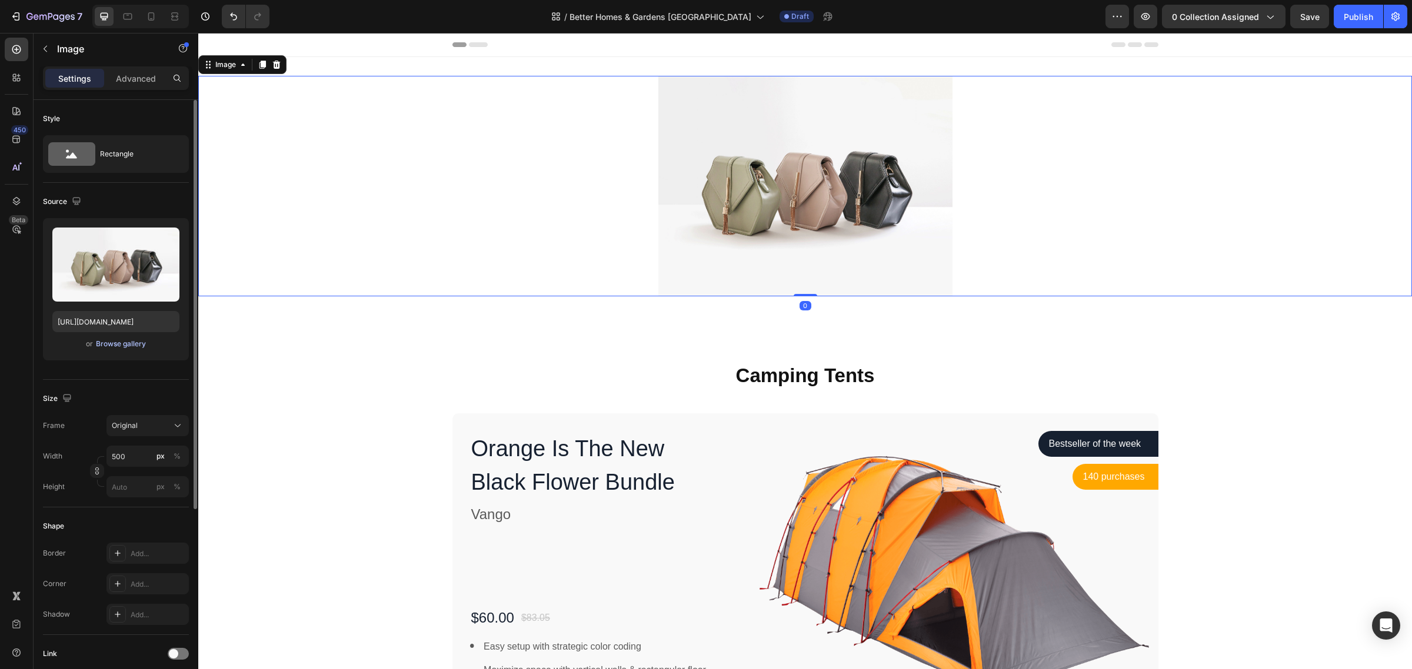
click at [118, 345] on div "Browse gallery" at bounding box center [121, 344] width 50 height 11
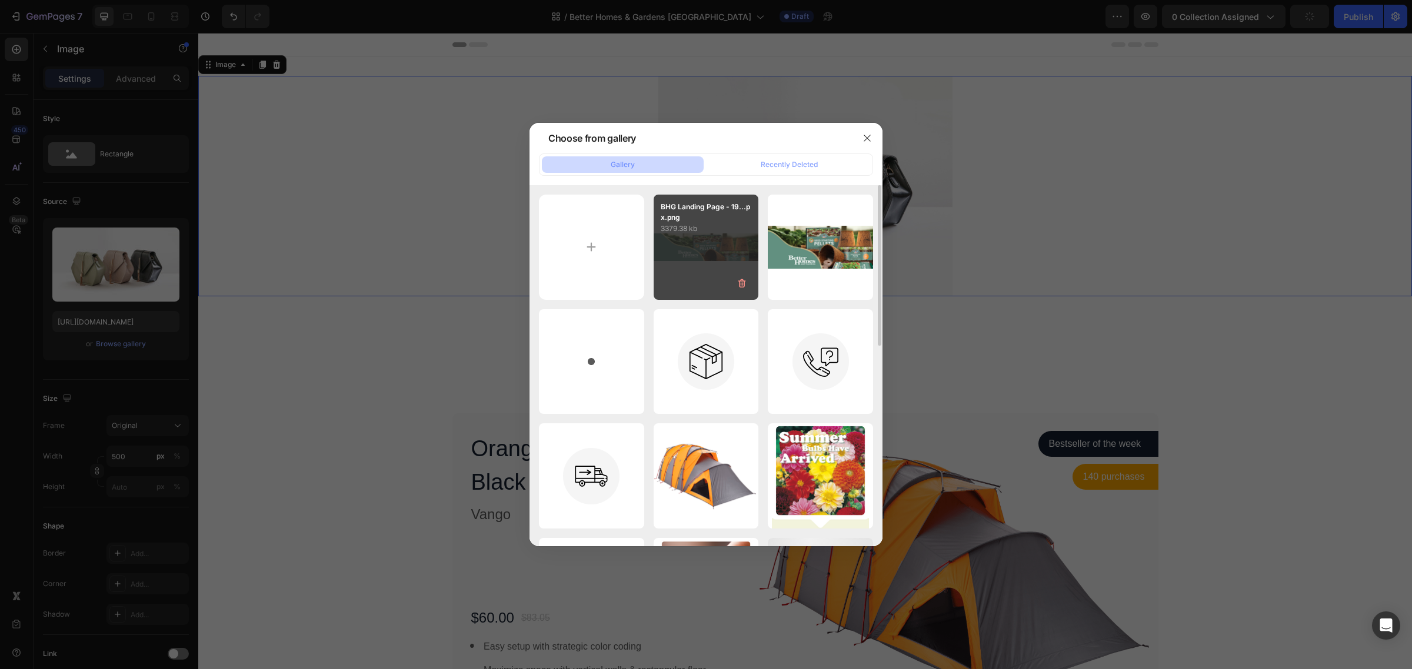
click at [712, 260] on div "BHG Landing Page - 19...px.png 3379.38 kb" at bounding box center [706, 247] width 105 height 105
type input "[URL][DOMAIN_NAME]"
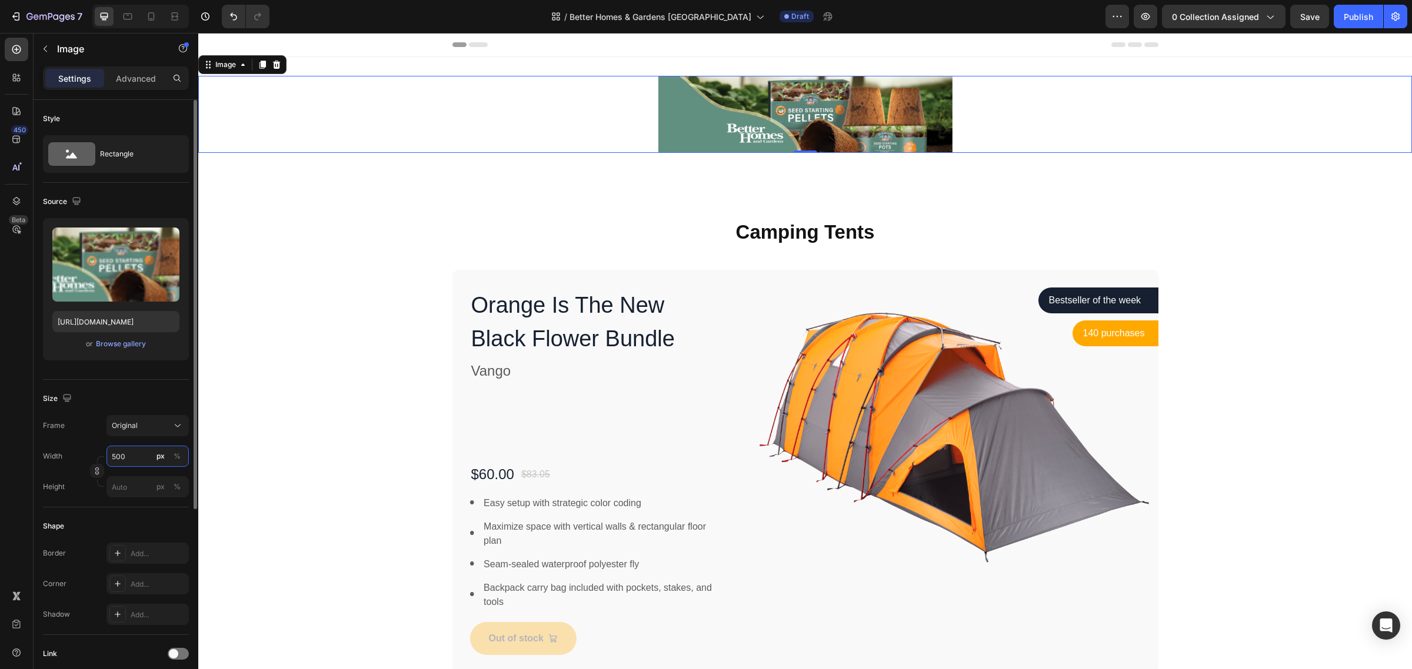
click at [131, 458] on input "500" at bounding box center [147, 456] width 82 height 21
click at [134, 484] on p "Full 100%" at bounding box center [145, 485] width 68 height 11
type input "100"
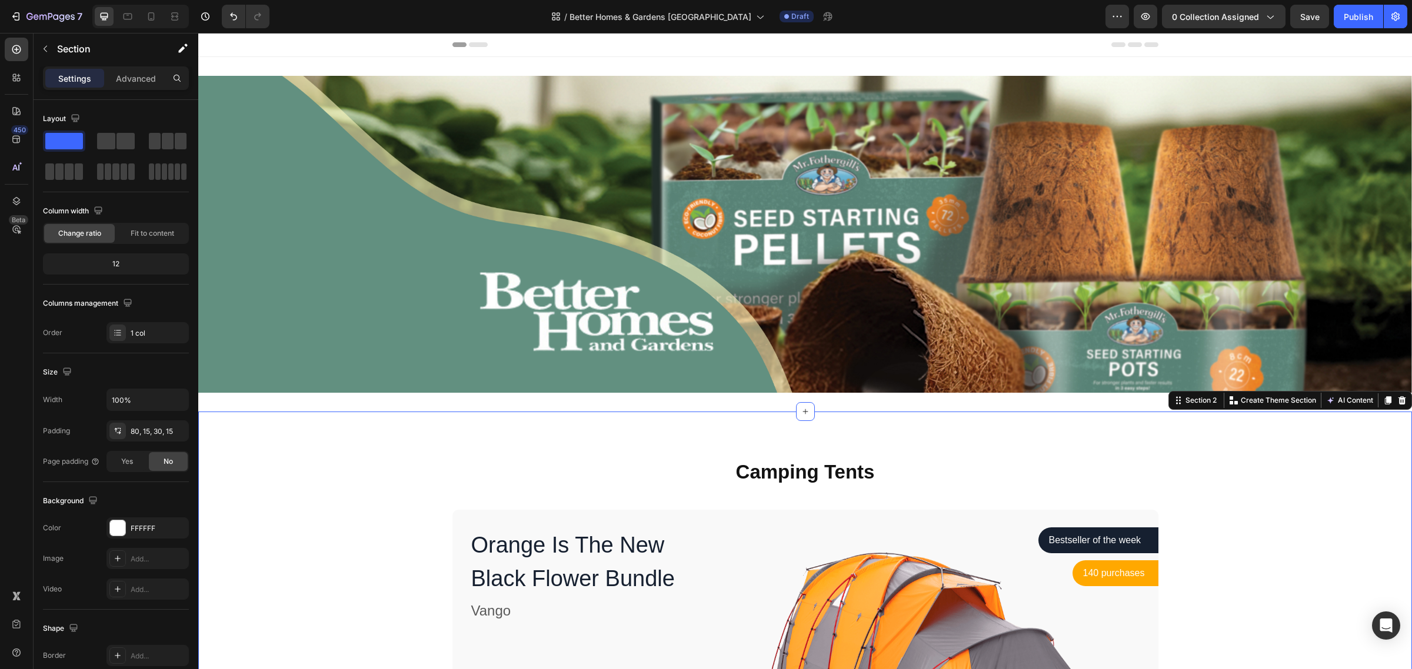
click at [148, 19] on icon at bounding box center [151, 17] width 12 height 12
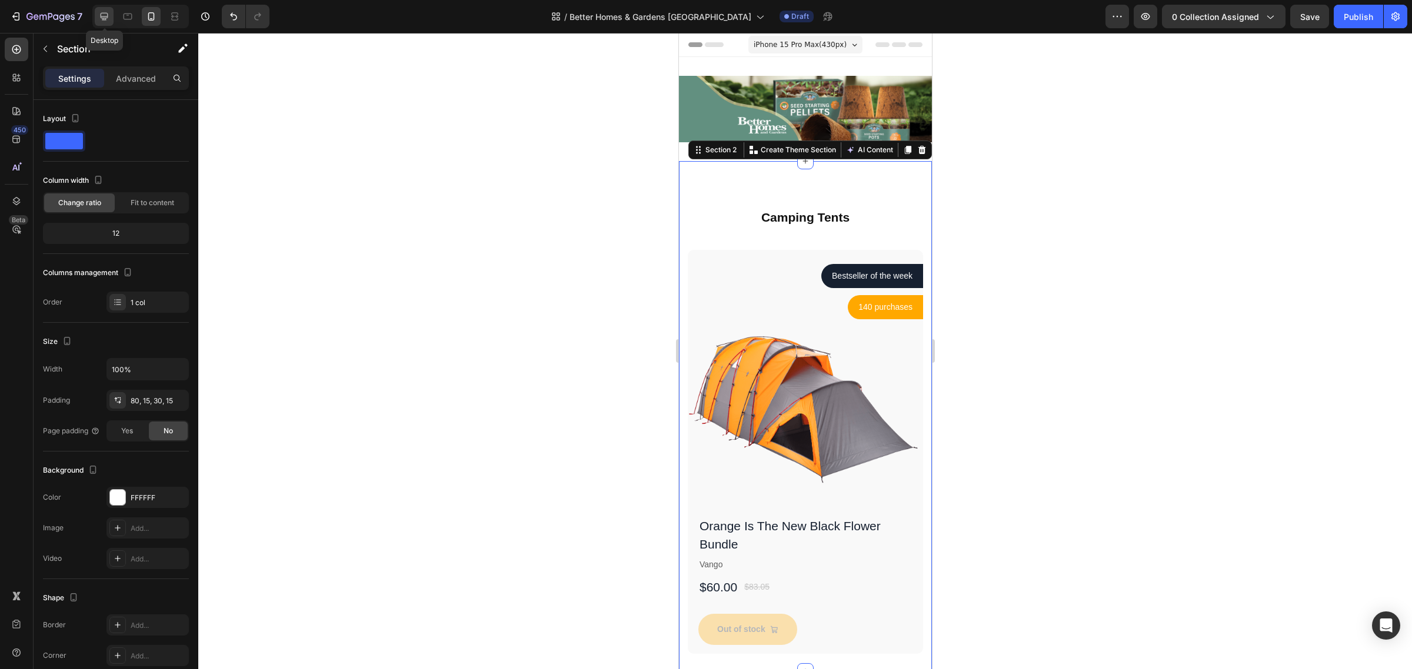
click at [102, 19] on icon at bounding box center [105, 17] width 8 height 8
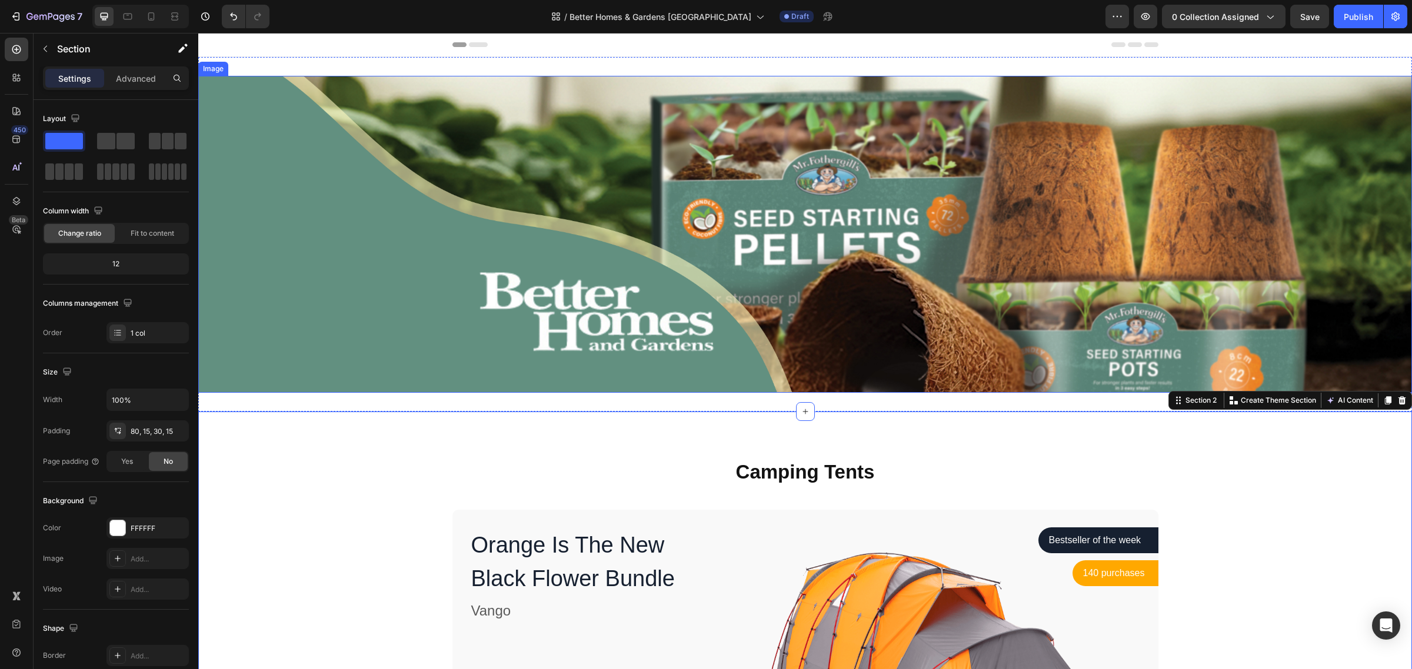
click at [474, 182] on img at bounding box center [805, 234] width 1214 height 317
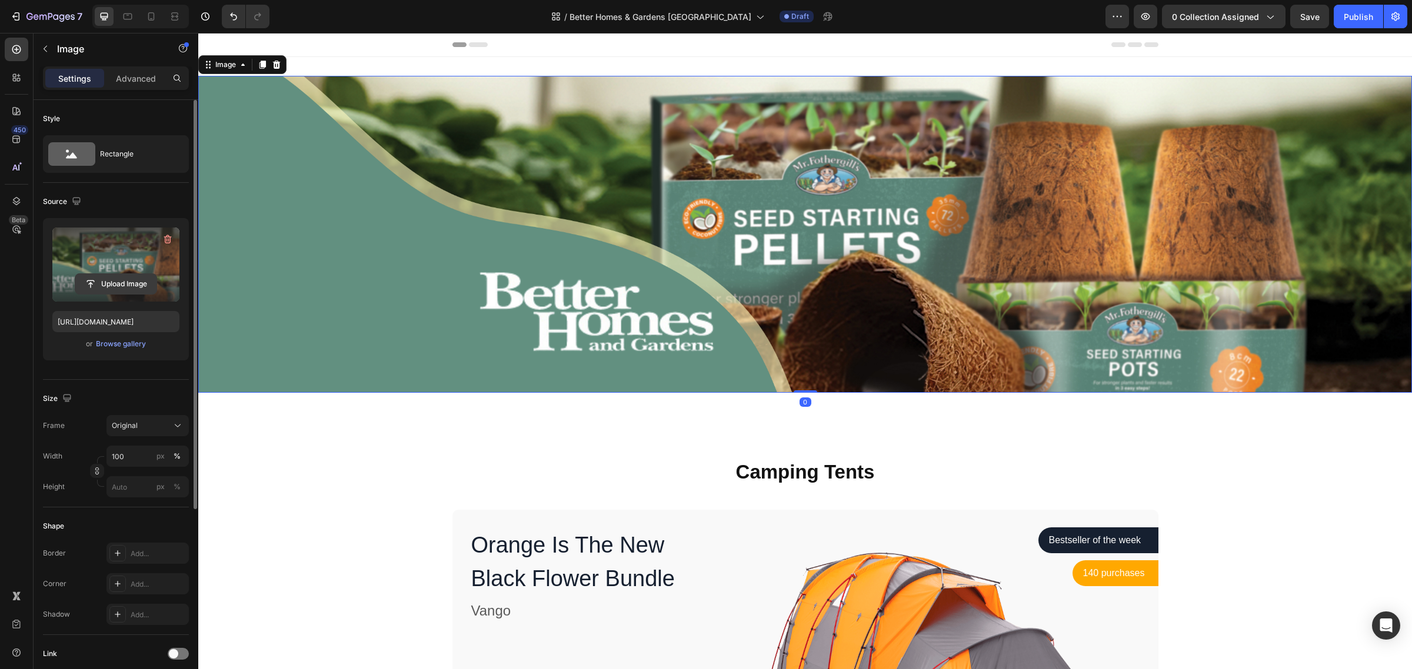
click at [118, 274] on button "Upload Image" at bounding box center [116, 284] width 82 height 21
click at [118, 280] on input "file" at bounding box center [115, 284] width 81 height 20
type input "[URL][DOMAIN_NAME]"
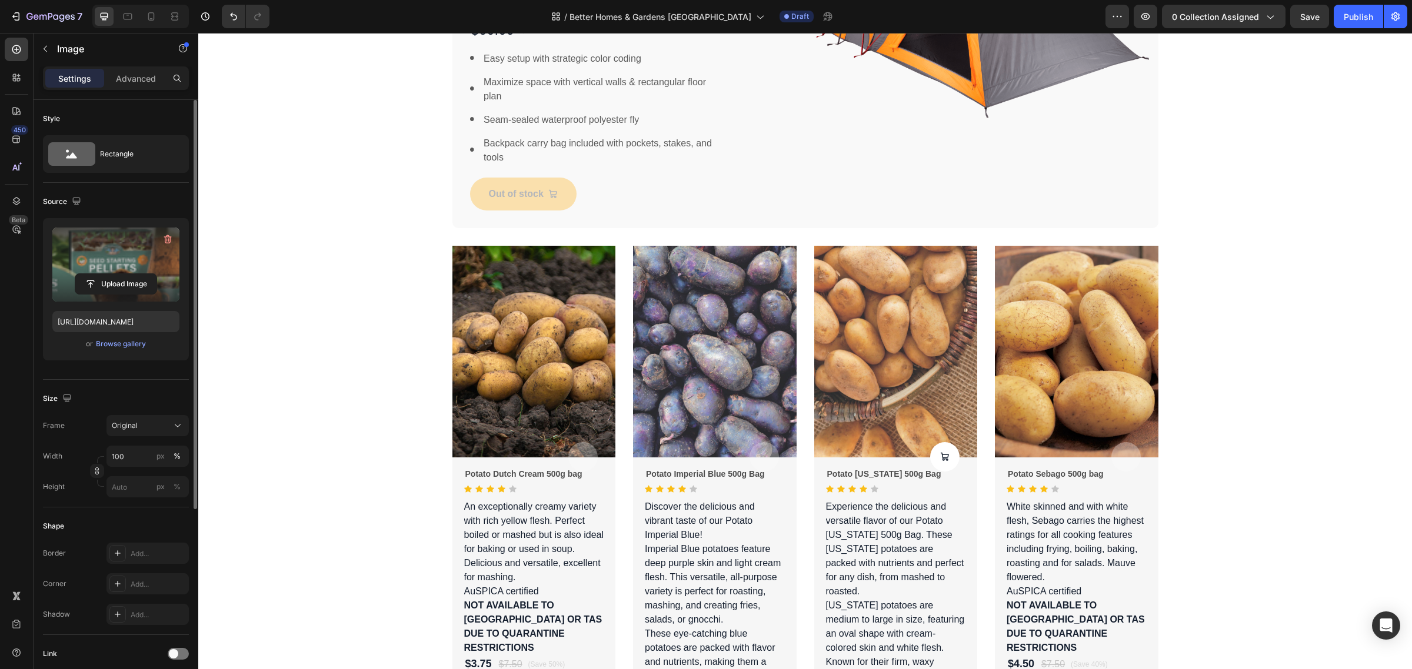
scroll to position [221, 0]
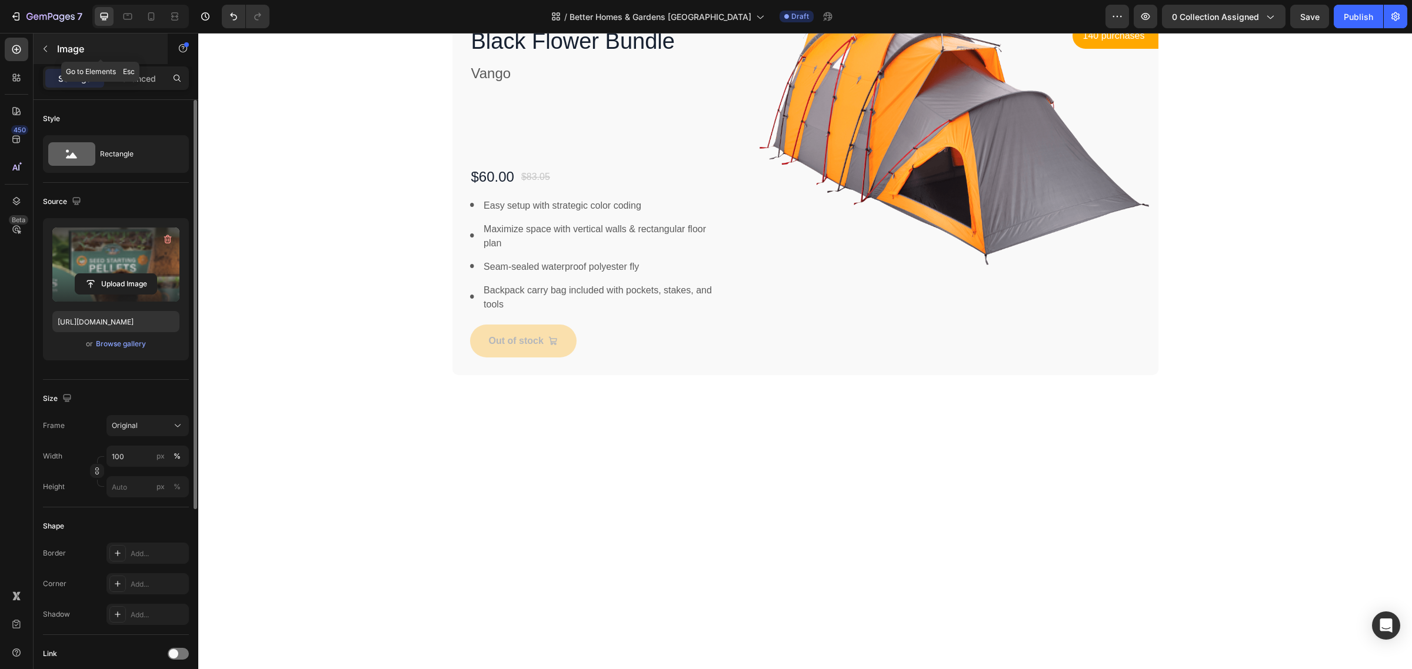
click at [45, 48] on icon "button" at bounding box center [46, 49] width 4 height 6
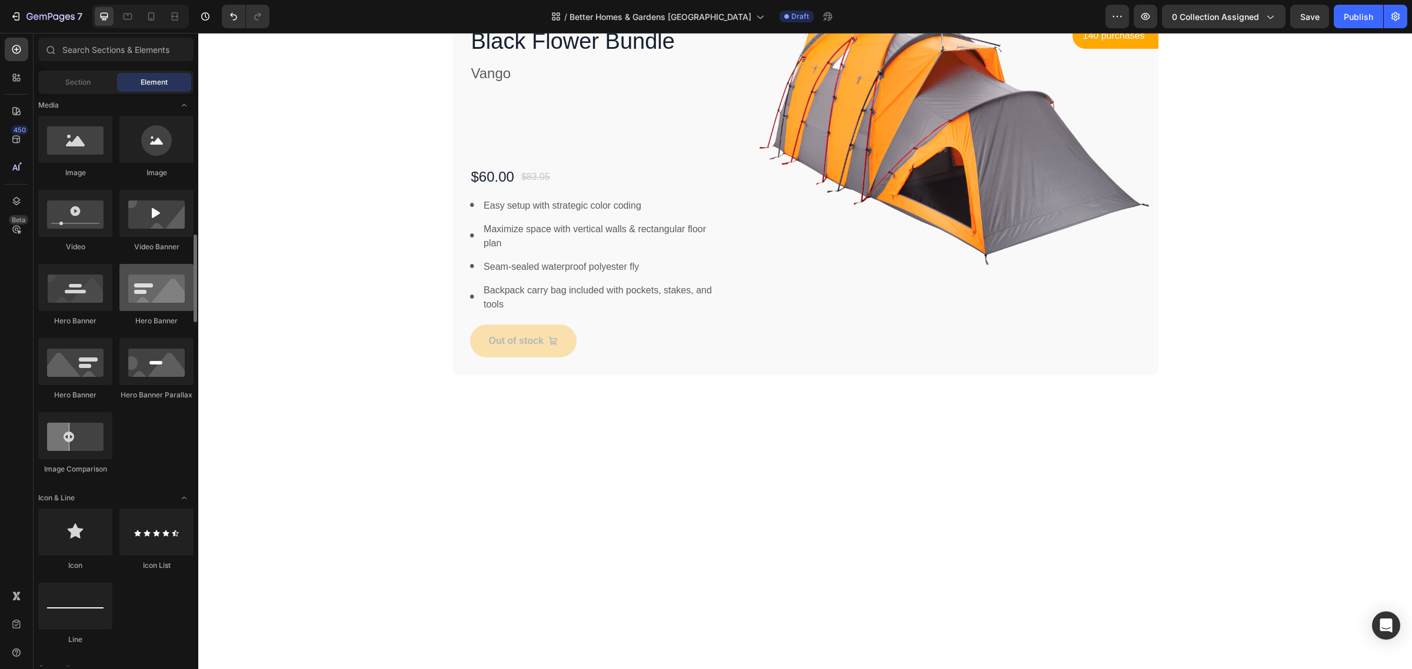
scroll to position [441, 0]
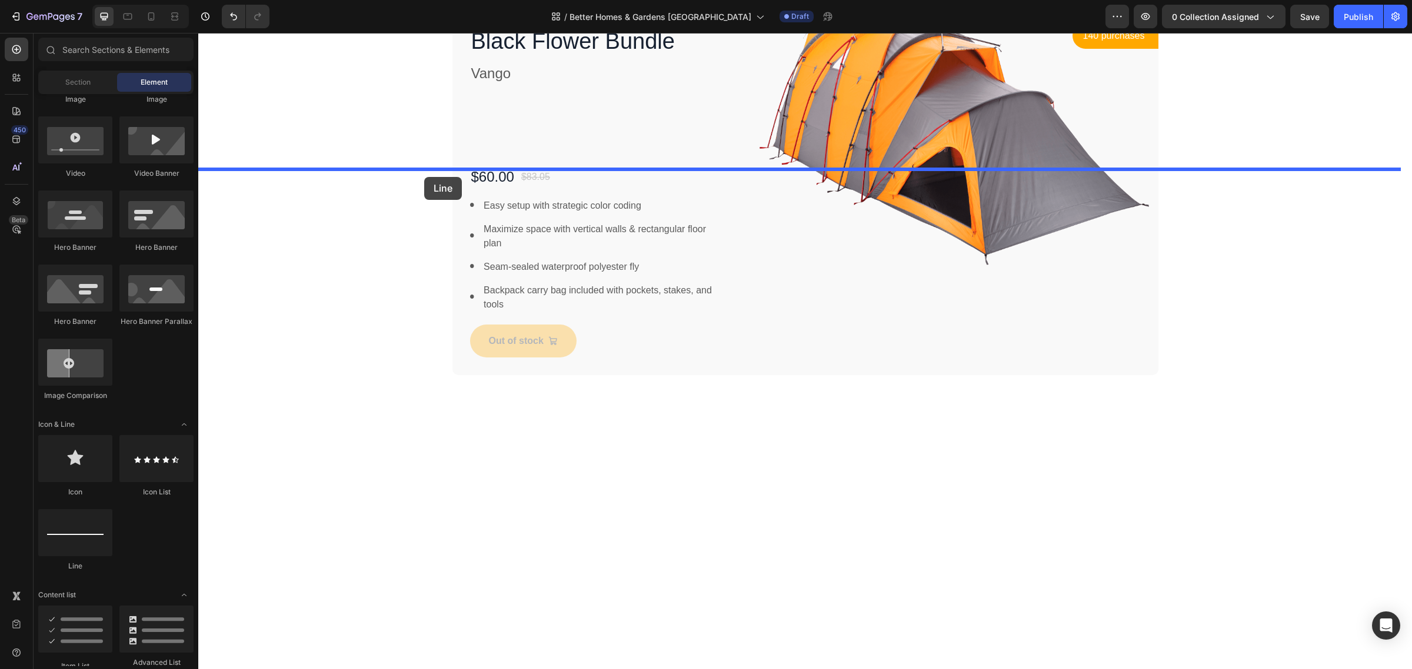
drag, startPoint x: 273, startPoint y: 583, endPoint x: 424, endPoint y: 177, distance: 433.1
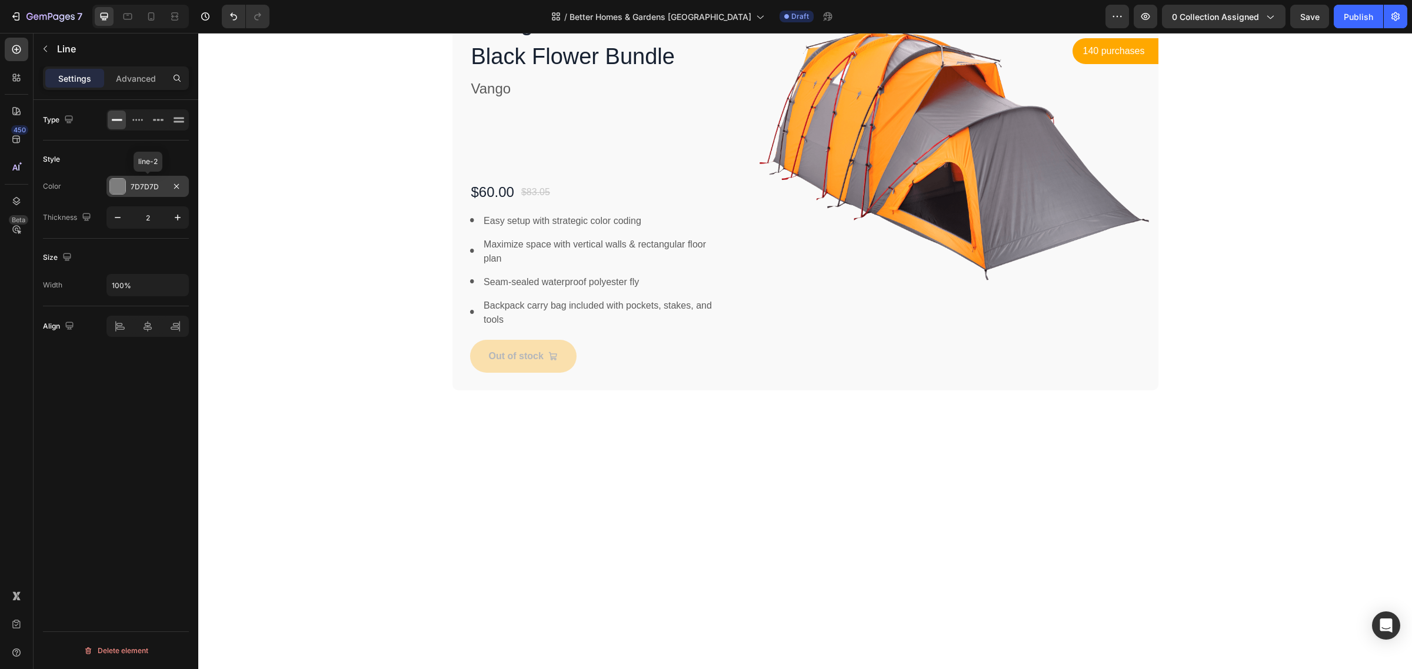
click at [157, 190] on div "7D7D7D" at bounding box center [148, 187] width 34 height 11
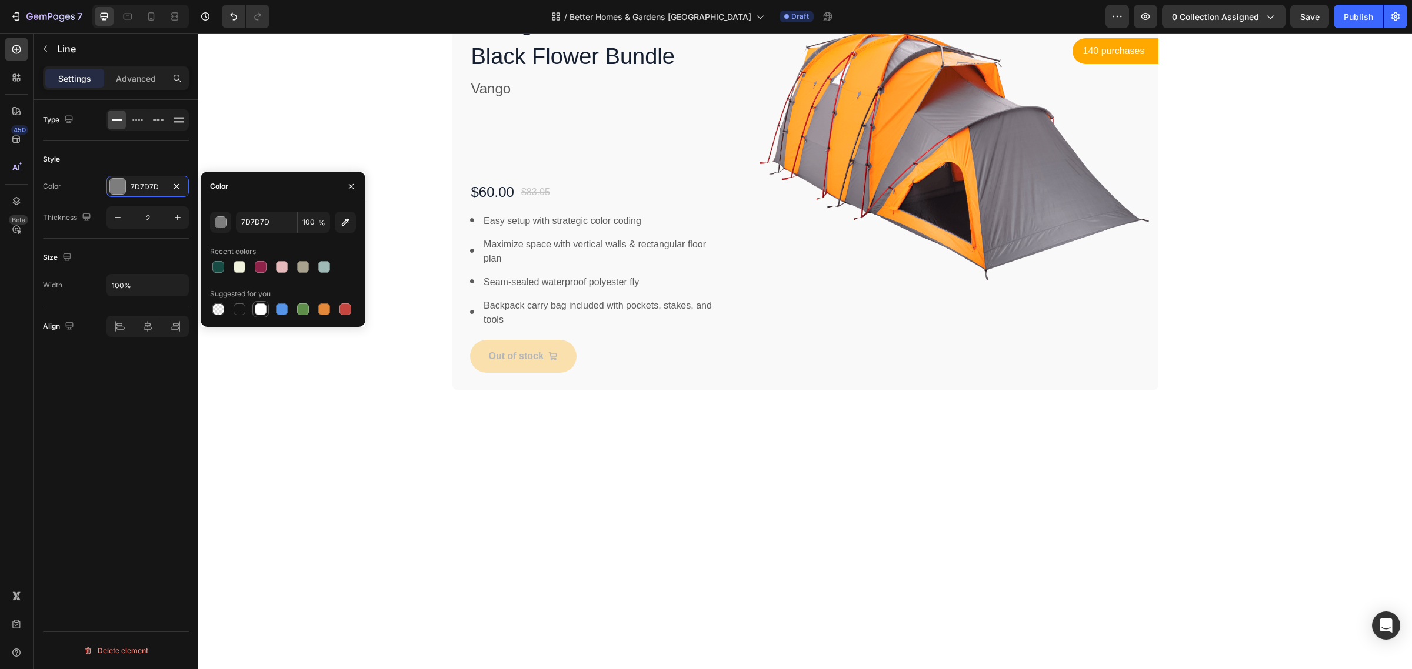
click at [264, 309] on div at bounding box center [261, 310] width 12 height 12
type input "FFFFFF"
click at [162, 163] on div "Style" at bounding box center [116, 159] width 146 height 19
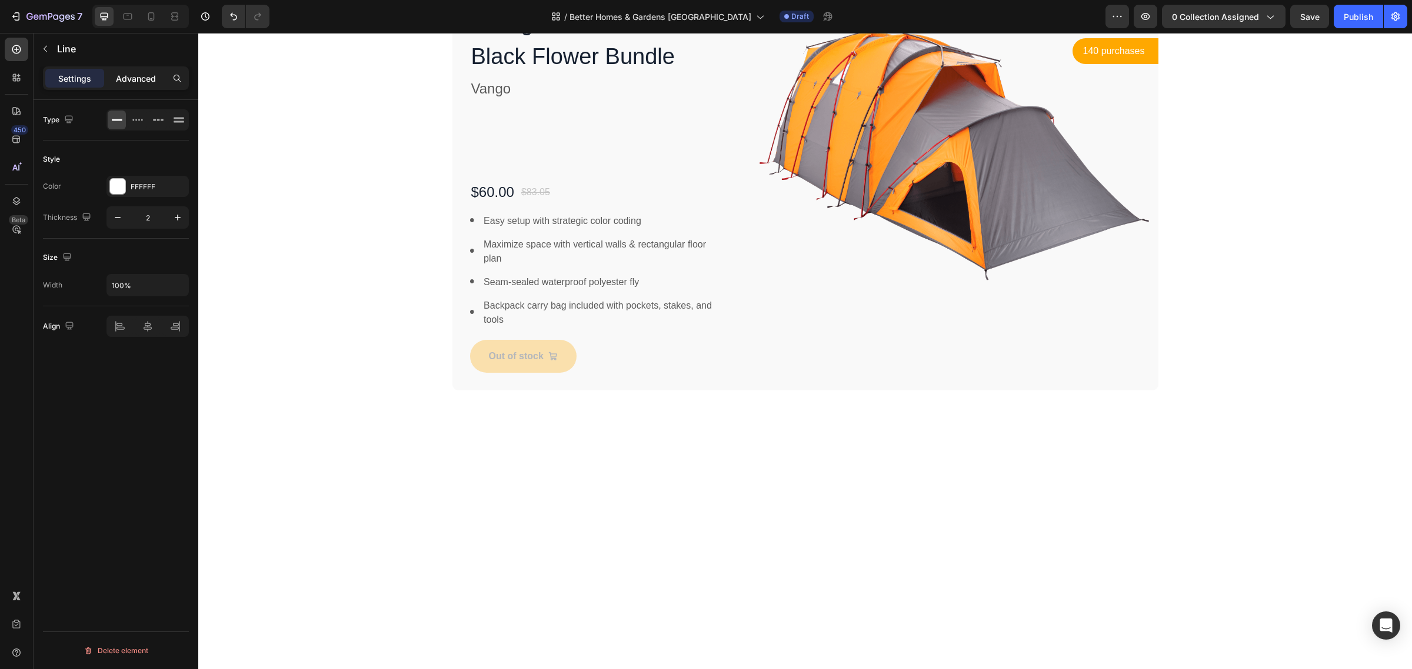
click at [128, 84] on p "Advanced" at bounding box center [136, 78] width 40 height 12
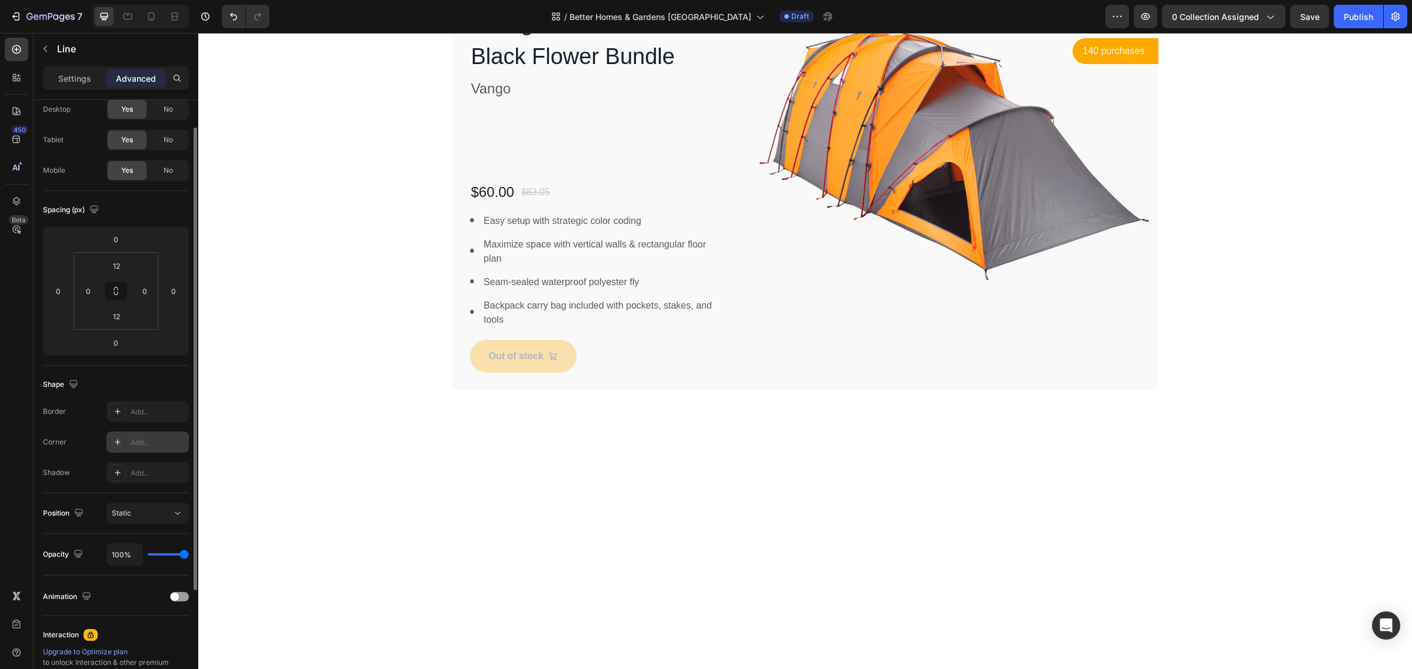
scroll to position [0, 0]
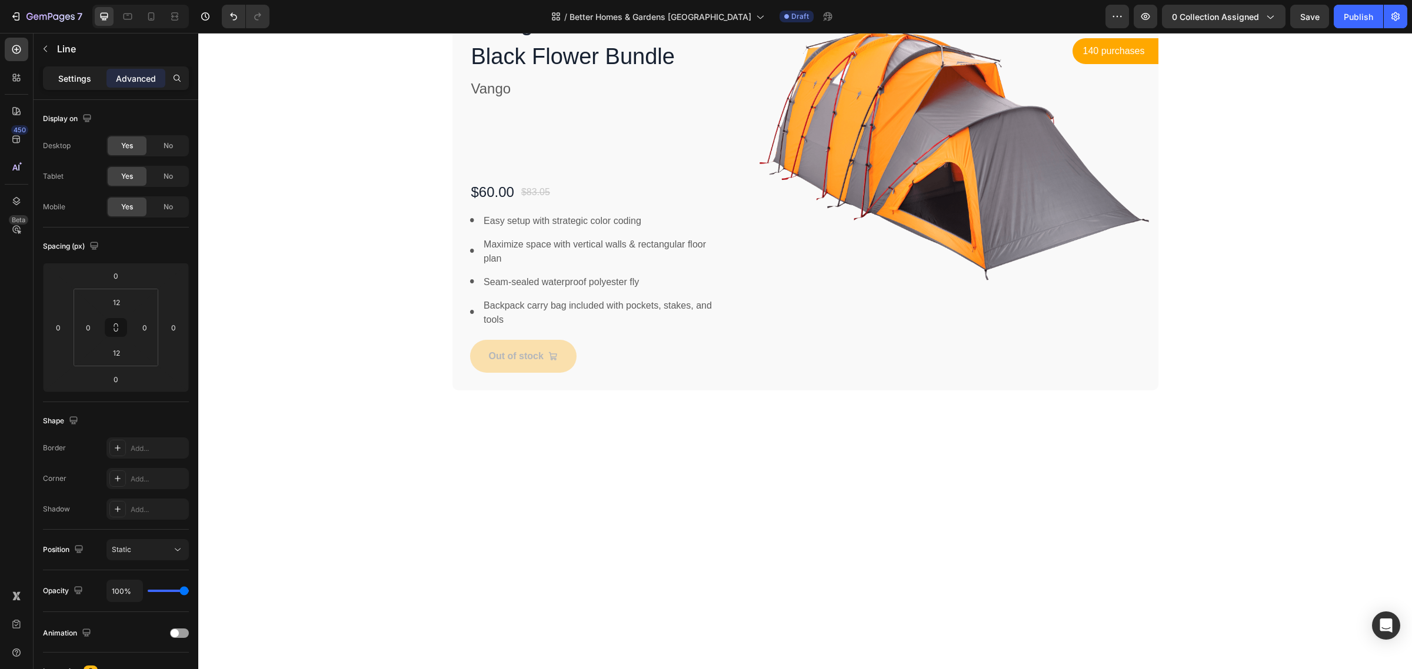
click at [64, 77] on p "Settings" at bounding box center [74, 78] width 33 height 12
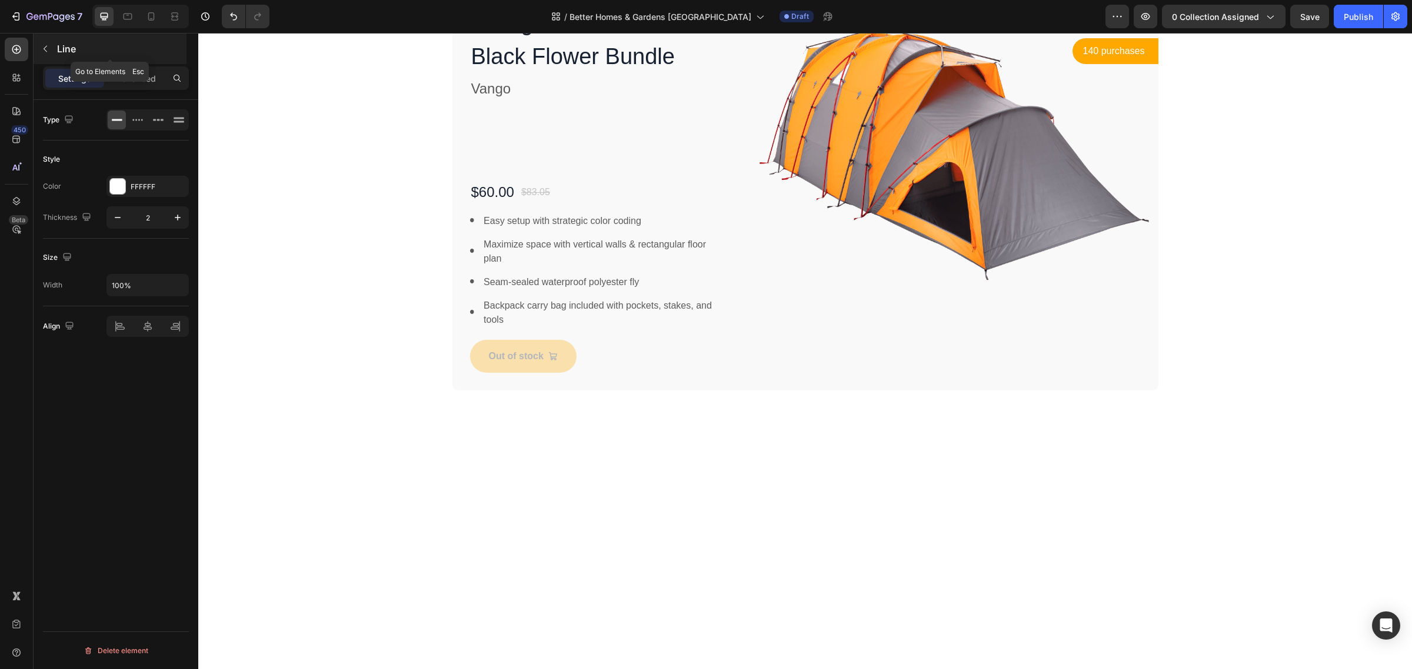
click at [51, 51] on button "button" at bounding box center [45, 48] width 19 height 19
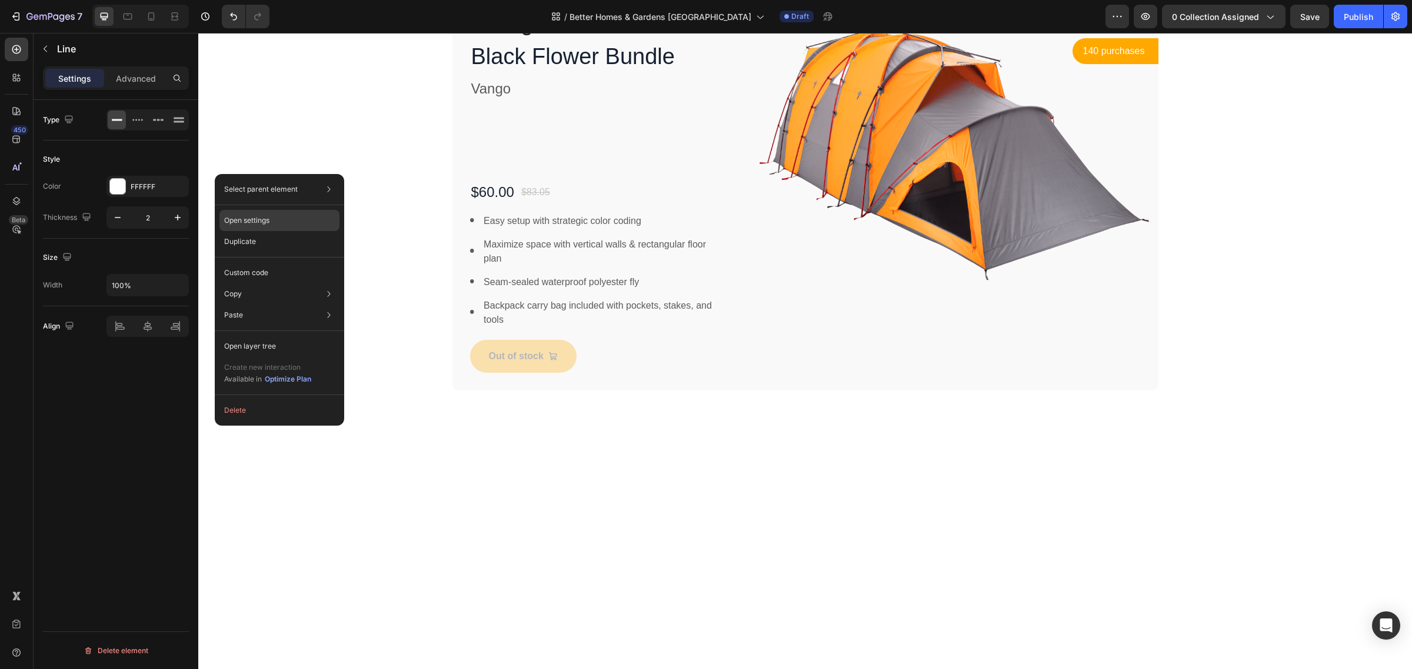
click at [233, 212] on div "Open settings" at bounding box center [279, 220] width 120 height 21
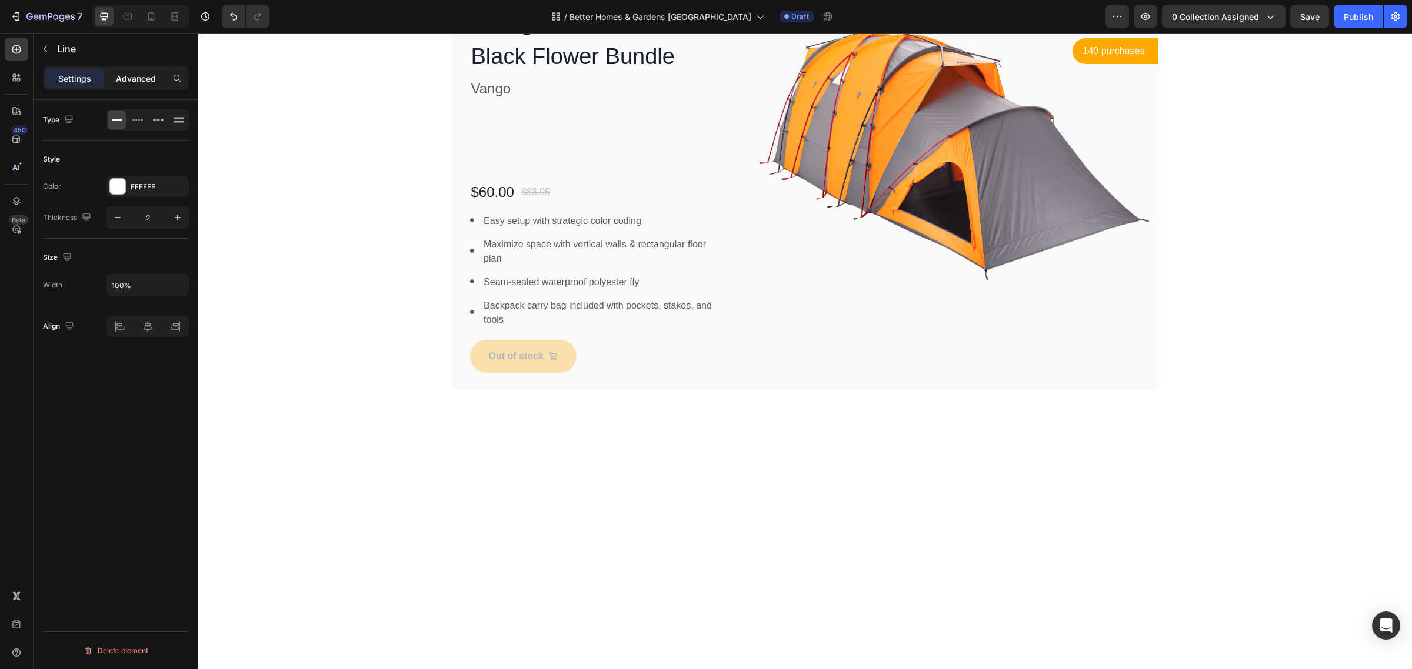
click at [125, 75] on p "Advanced" at bounding box center [136, 78] width 40 height 12
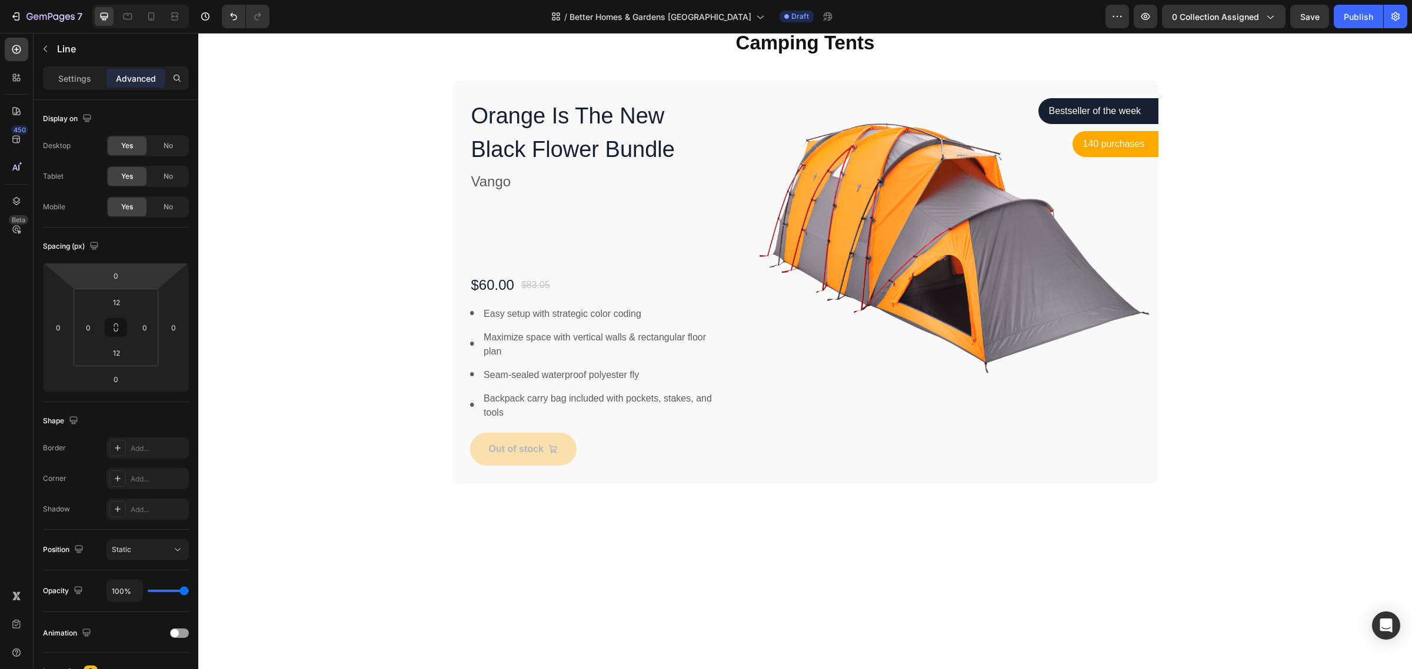
drag, startPoint x: 800, startPoint y: 181, endPoint x: 808, endPoint y: 274, distance: 93.3
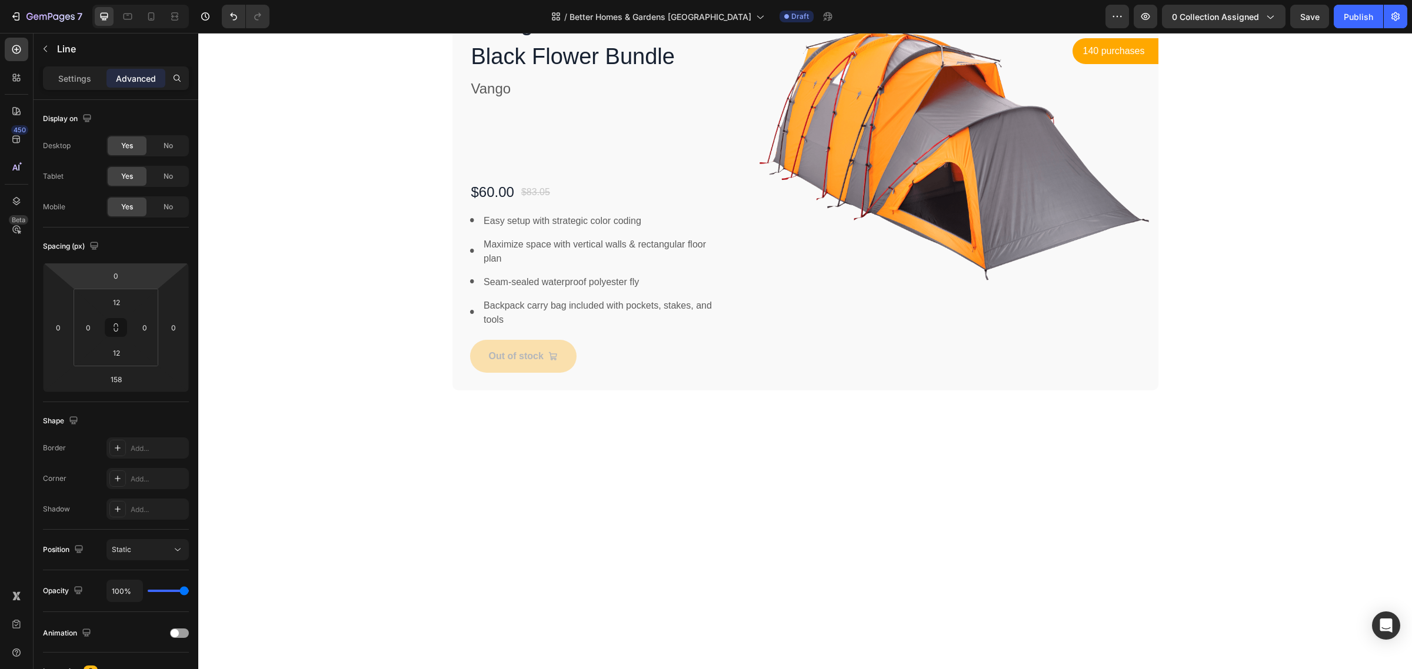
drag, startPoint x: 801, startPoint y: 274, endPoint x: 809, endPoint y: 178, distance: 96.3
type input "0"
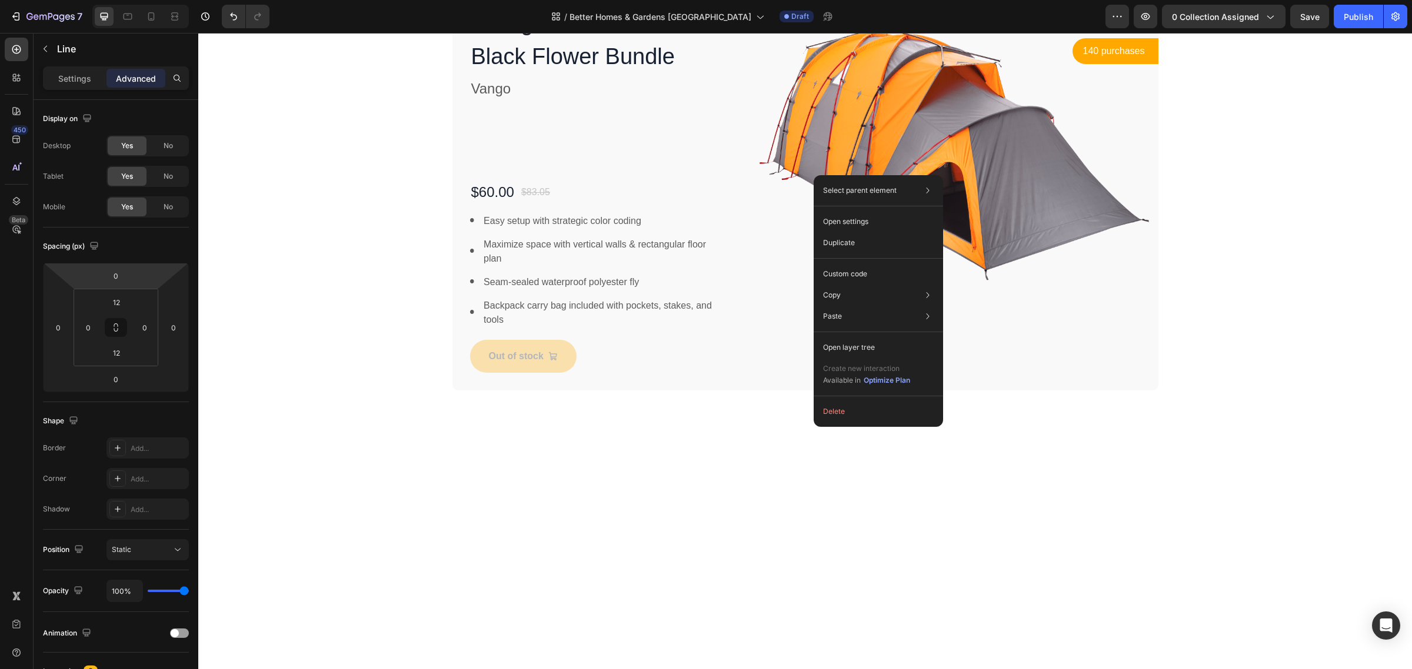
click at [851, 177] on div "Select parent element Section Line Open settings Duplicate Custom code Copy Cop…" at bounding box center [878, 301] width 129 height 252
drag, startPoint x: 965, startPoint y: 190, endPoint x: 765, endPoint y: 157, distance: 202.7
click at [965, 190] on span "Section" at bounding box center [971, 190] width 25 height 11
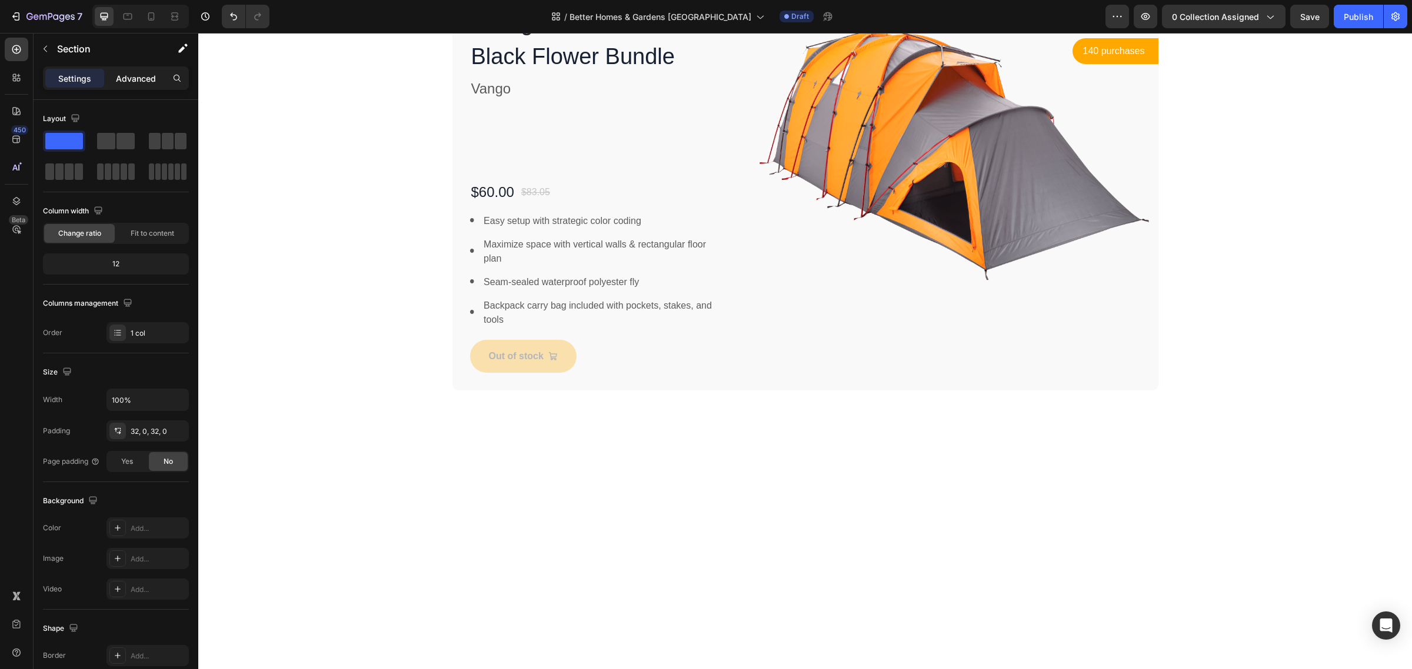
click at [135, 79] on p "Advanced" at bounding box center [136, 78] width 40 height 12
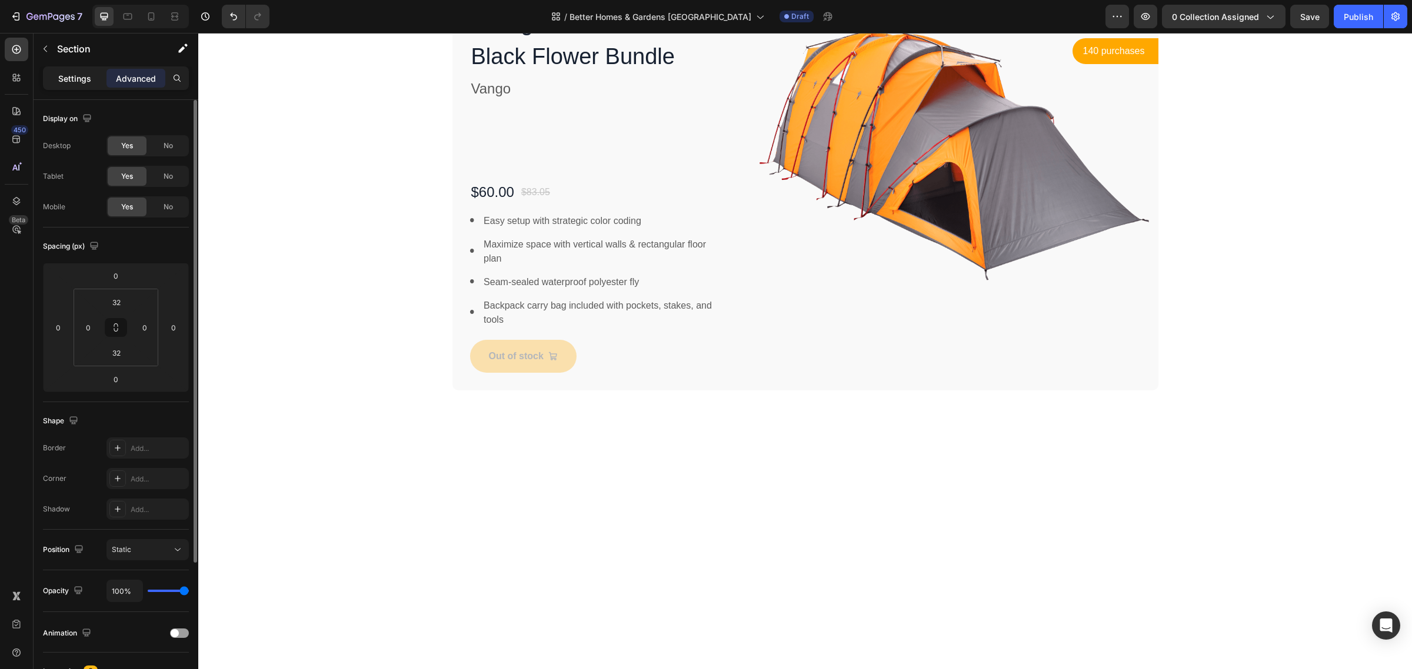
click at [78, 81] on p "Settings" at bounding box center [74, 78] width 33 height 12
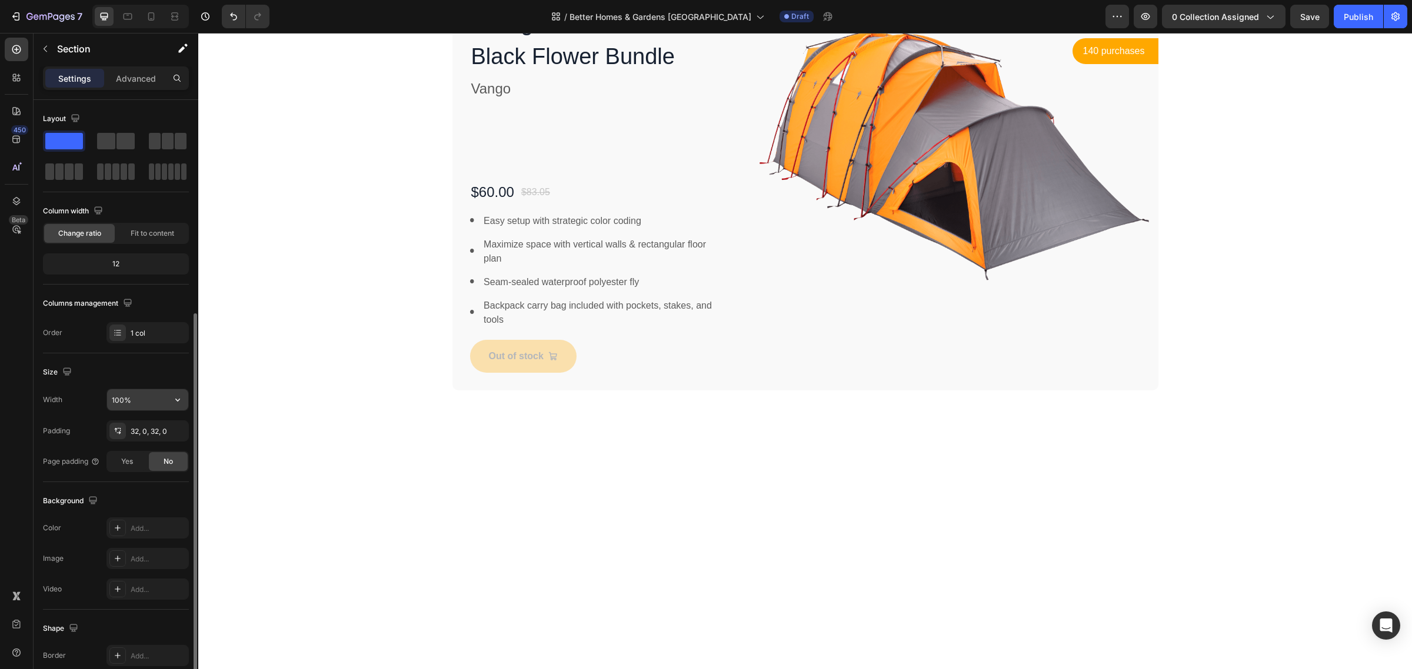
scroll to position [116, 0]
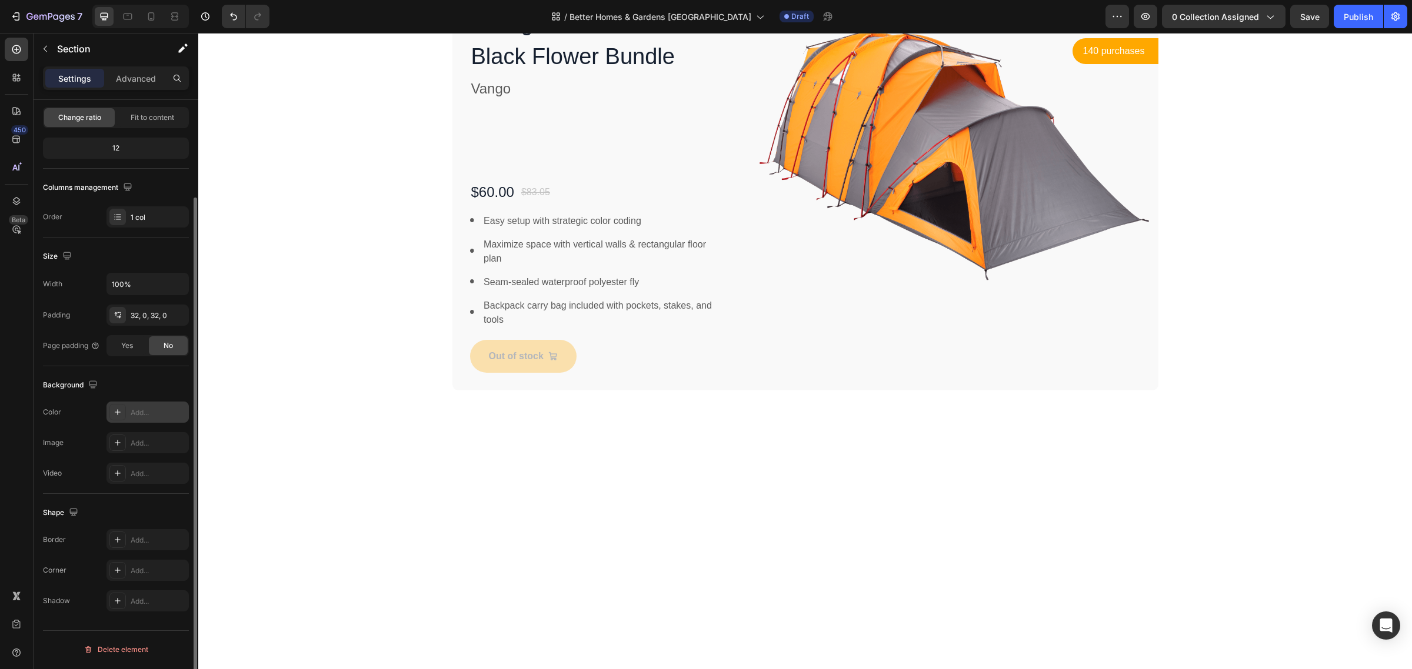
click at [122, 415] on icon at bounding box center [117, 412] width 9 height 9
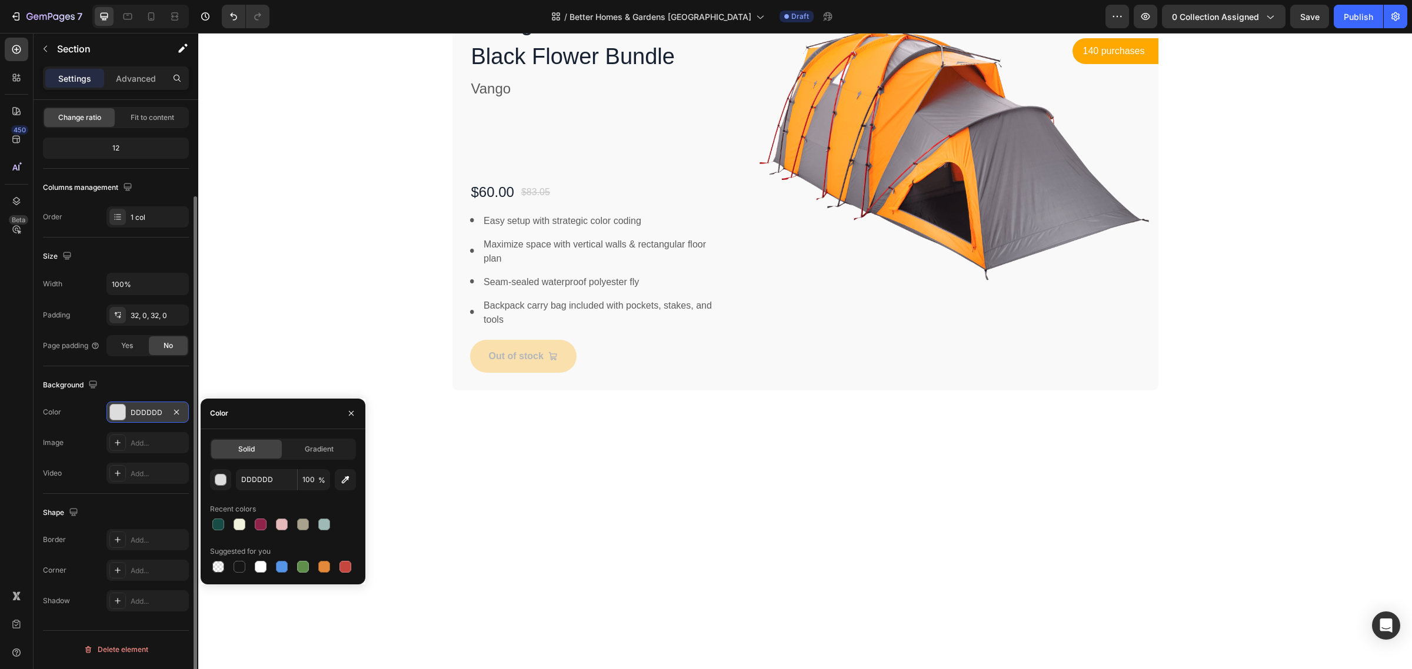
scroll to position [115, 0]
click at [215, 524] on div at bounding box center [218, 525] width 12 height 12
click at [258, 475] on input "174C44" at bounding box center [266, 479] width 61 height 21
paste input "629080"
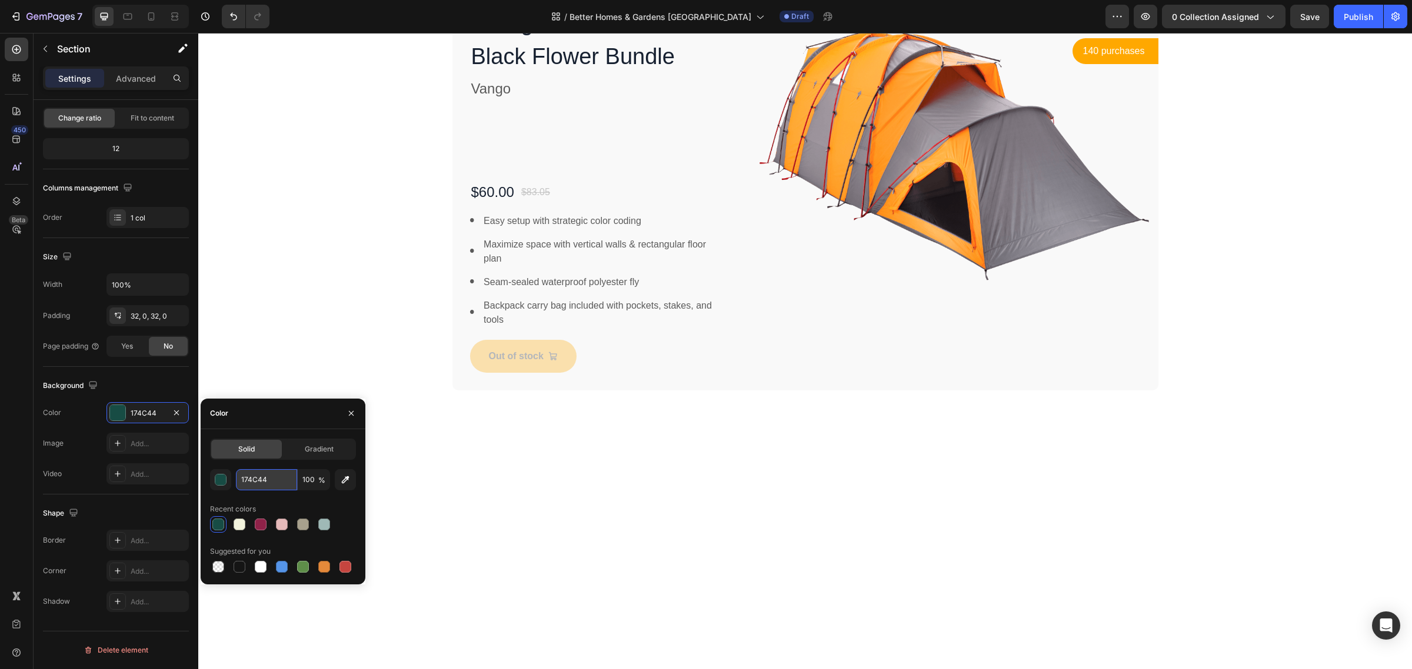
type input "629080"
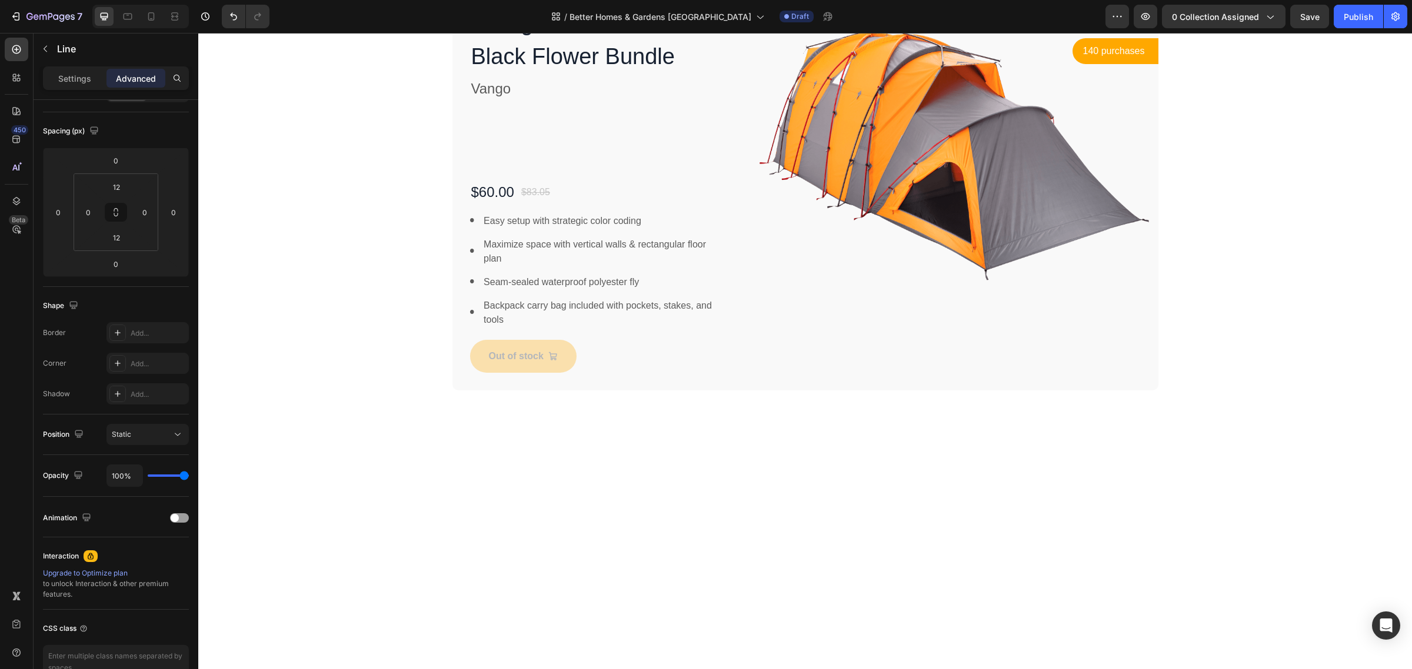
scroll to position [0, 0]
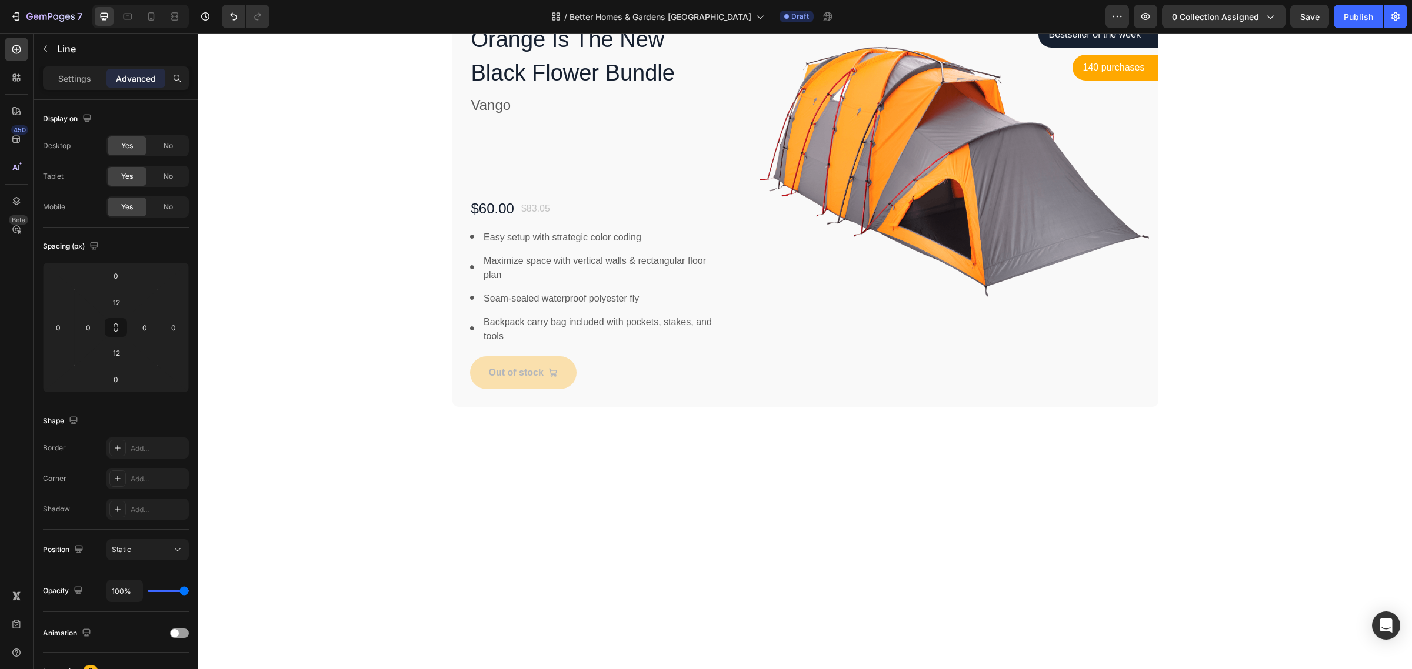
drag, startPoint x: 804, startPoint y: 184, endPoint x: 804, endPoint y: 200, distance: 16.5
type input "28"
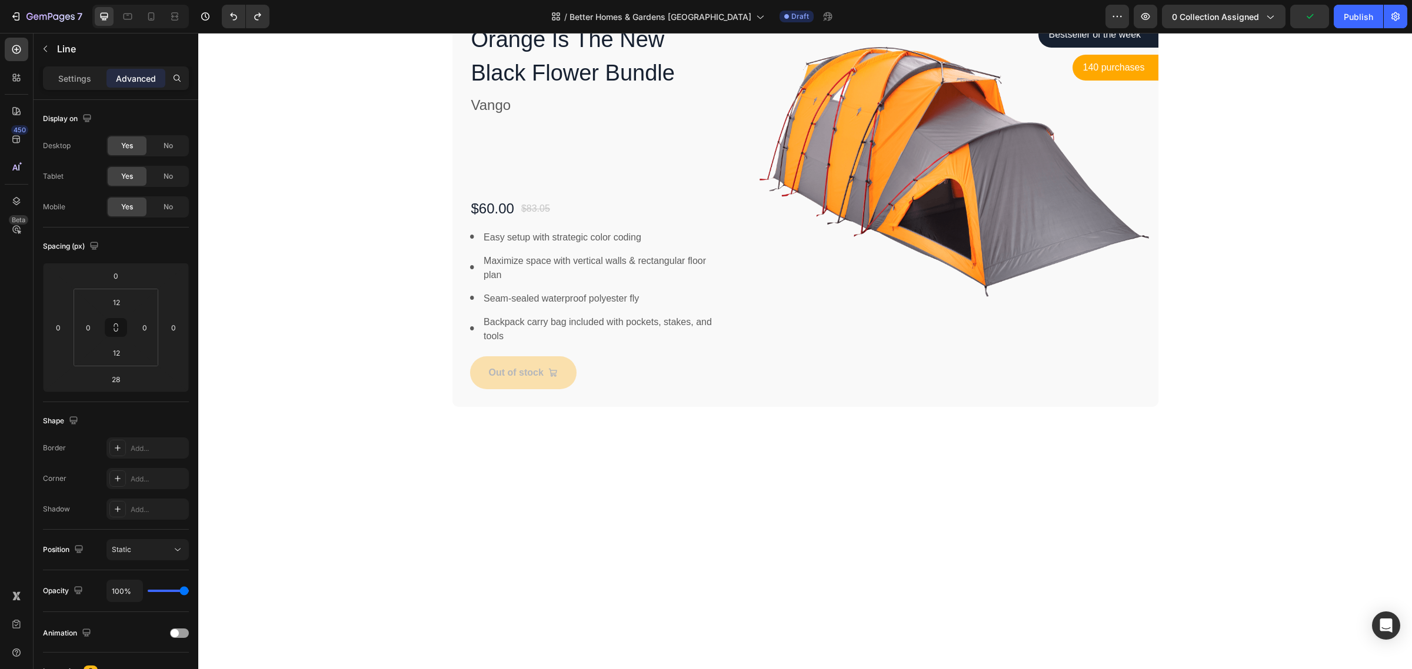
drag, startPoint x: 803, startPoint y: 201, endPoint x: 803, endPoint y: 184, distance: 16.5
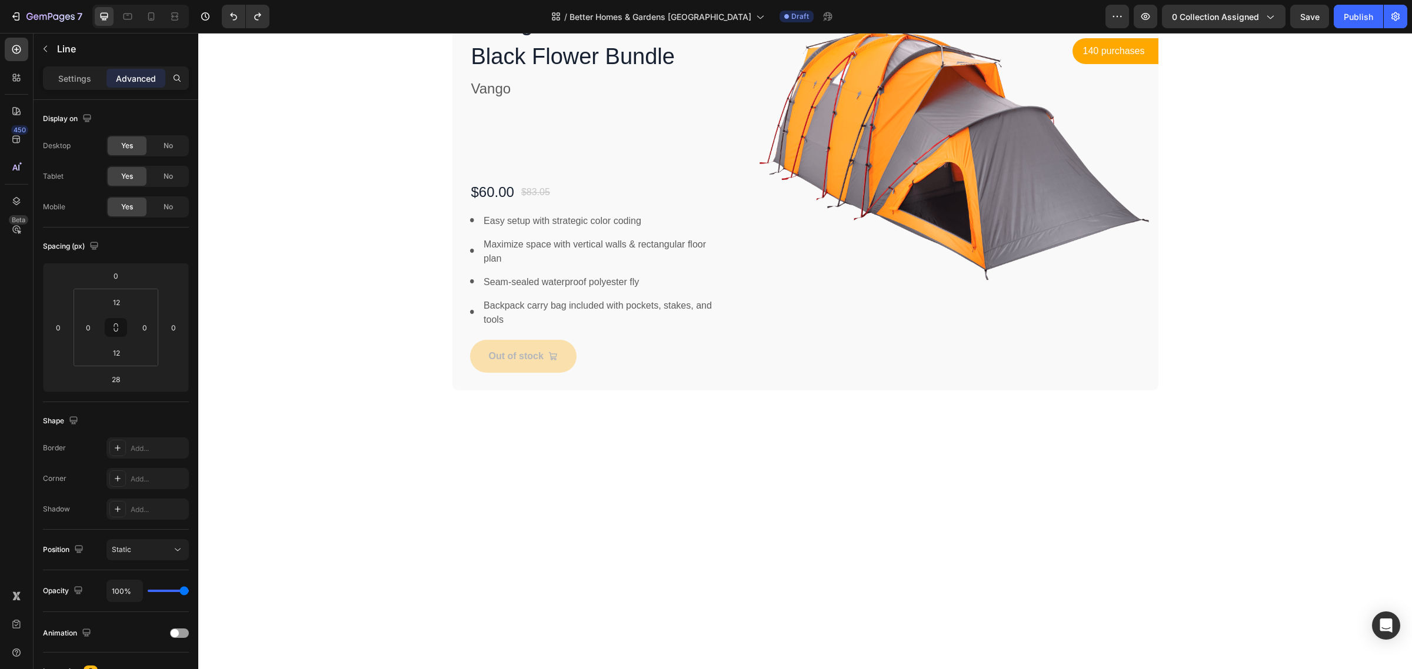
drag, startPoint x: 801, startPoint y: 200, endPoint x: 804, endPoint y: 182, distance: 17.8
type input "0"
click at [118, 307] on input "12" at bounding box center [117, 303] width 24 height 18
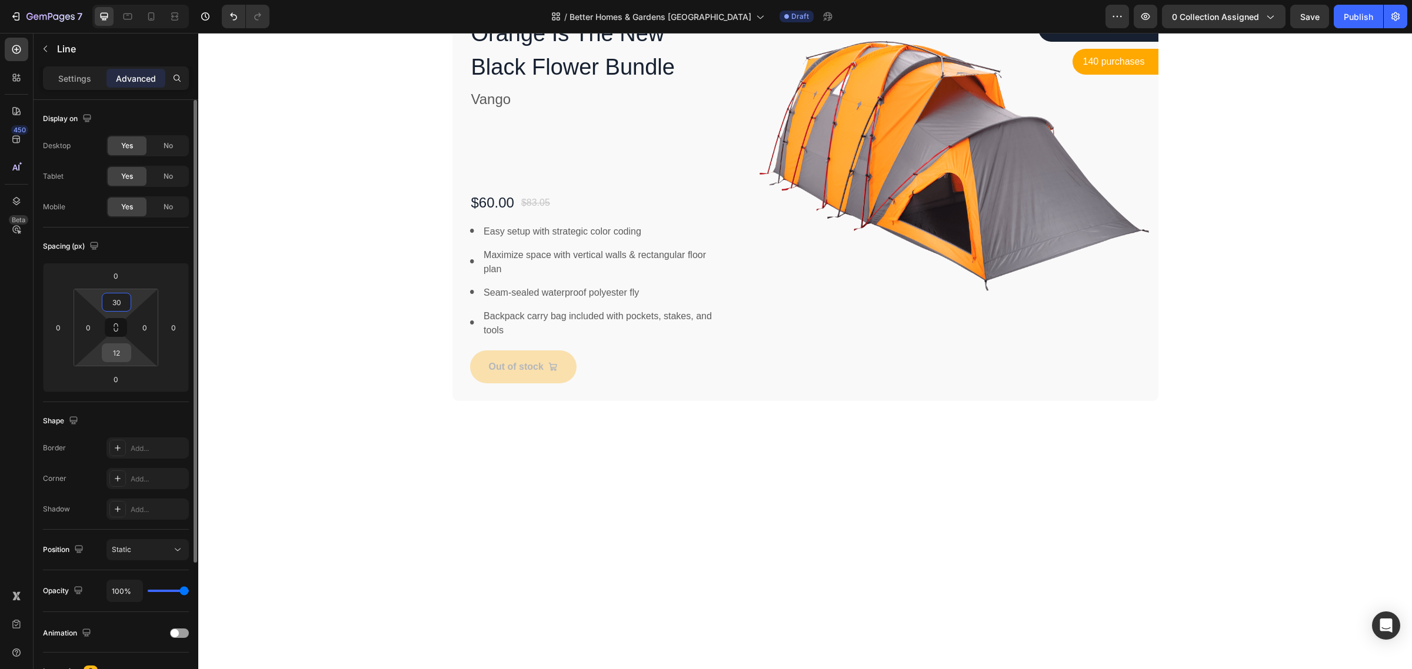
type input "30"
click at [122, 358] on input "12" at bounding box center [117, 353] width 24 height 18
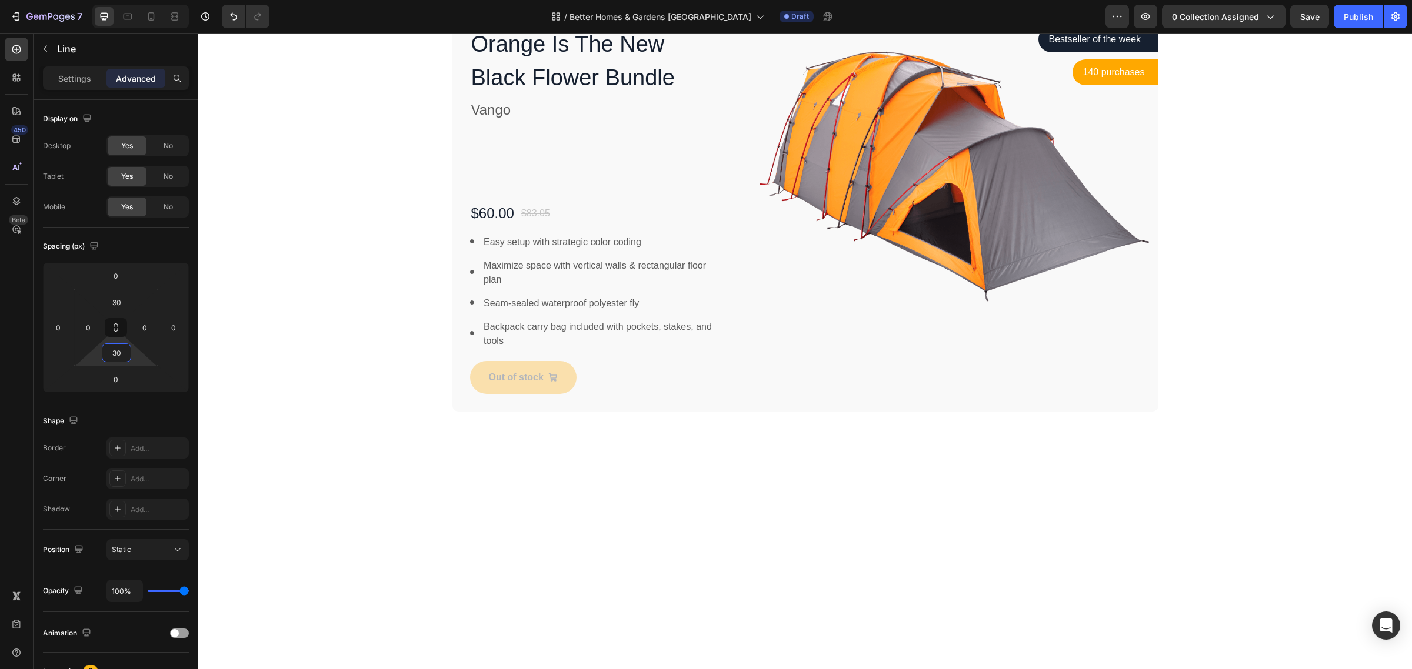
type input "30"
click at [84, 79] on p "Settings" at bounding box center [74, 78] width 33 height 12
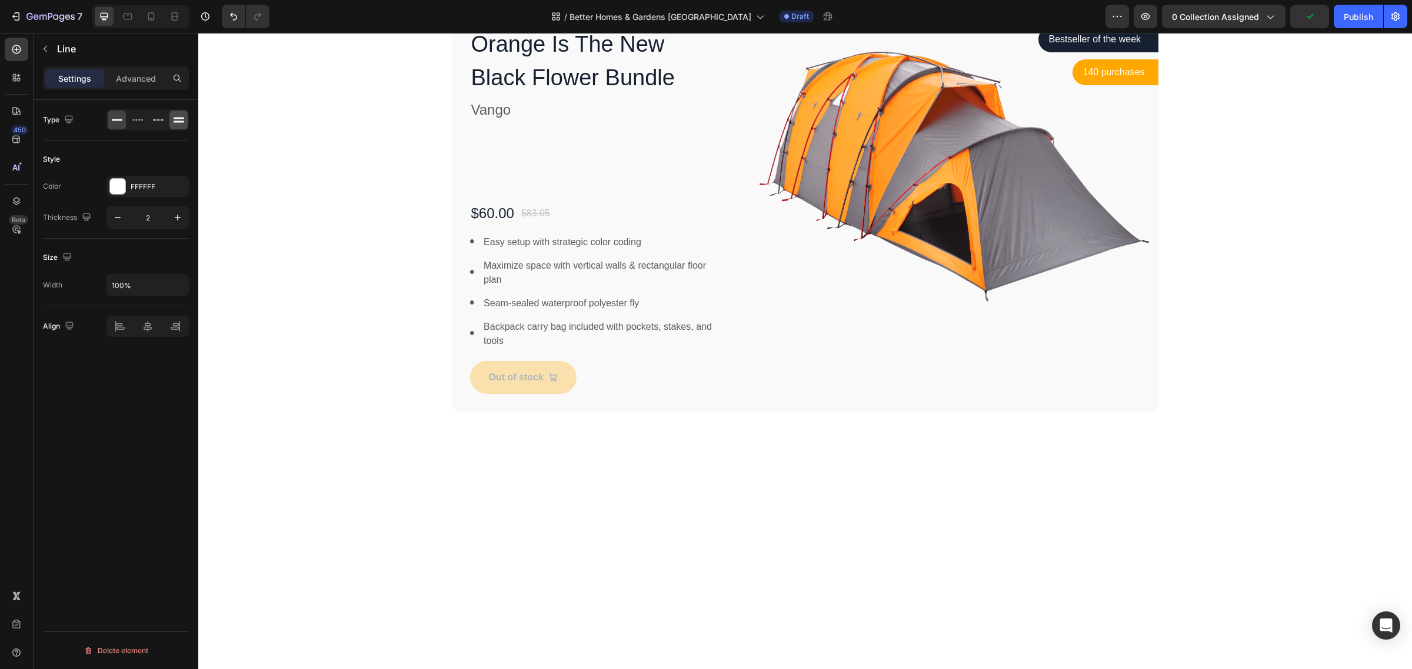
click at [178, 122] on icon at bounding box center [179, 122] width 11 height 2
click at [166, 147] on div "Style Color FFFFFF Thickness 2" at bounding box center [116, 190] width 146 height 98
click at [119, 122] on icon at bounding box center [117, 120] width 12 height 12
click at [178, 215] on icon "button" at bounding box center [178, 218] width 12 height 12
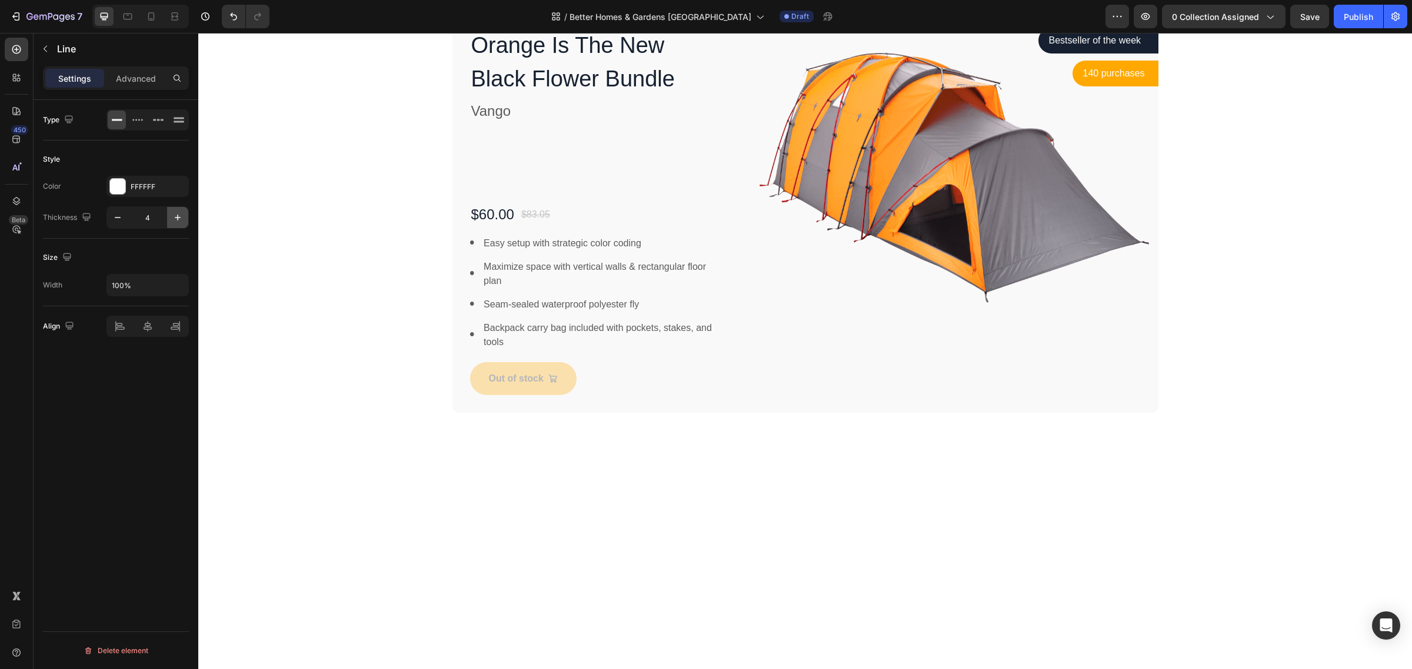
click at [178, 215] on icon "button" at bounding box center [178, 218] width 12 height 12
type input "5"
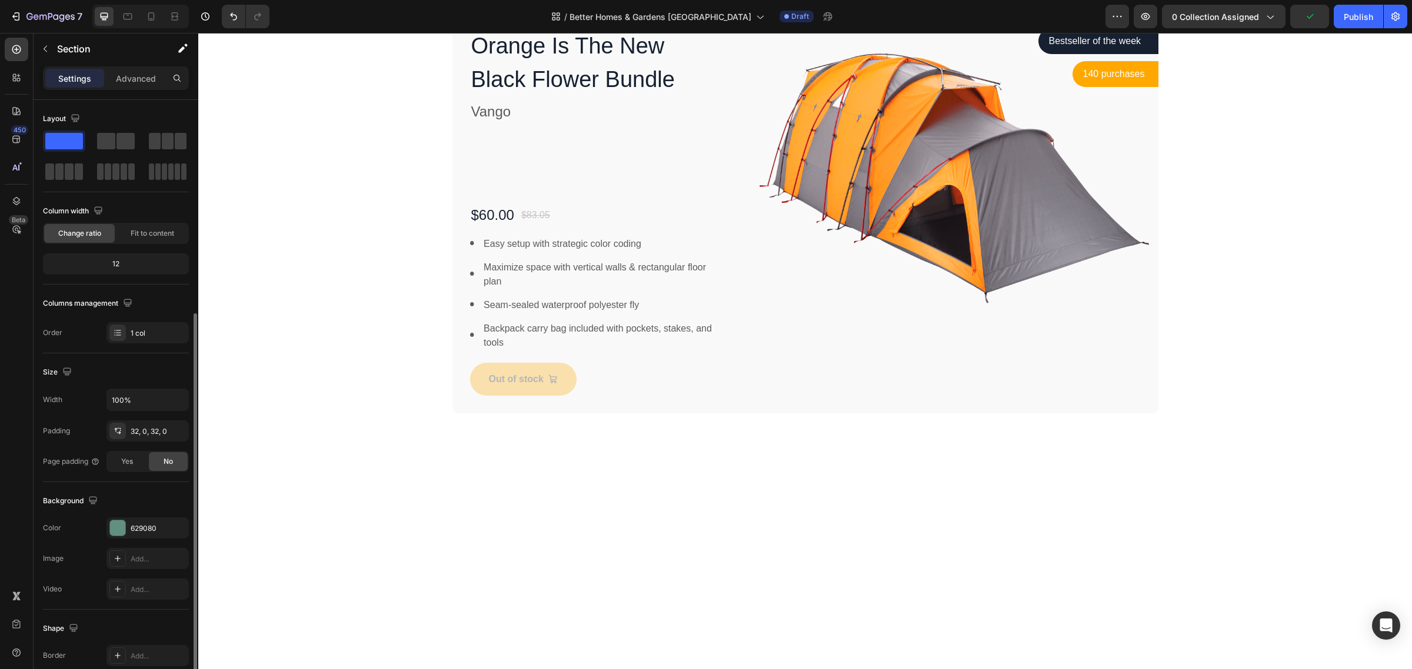
scroll to position [116, 0]
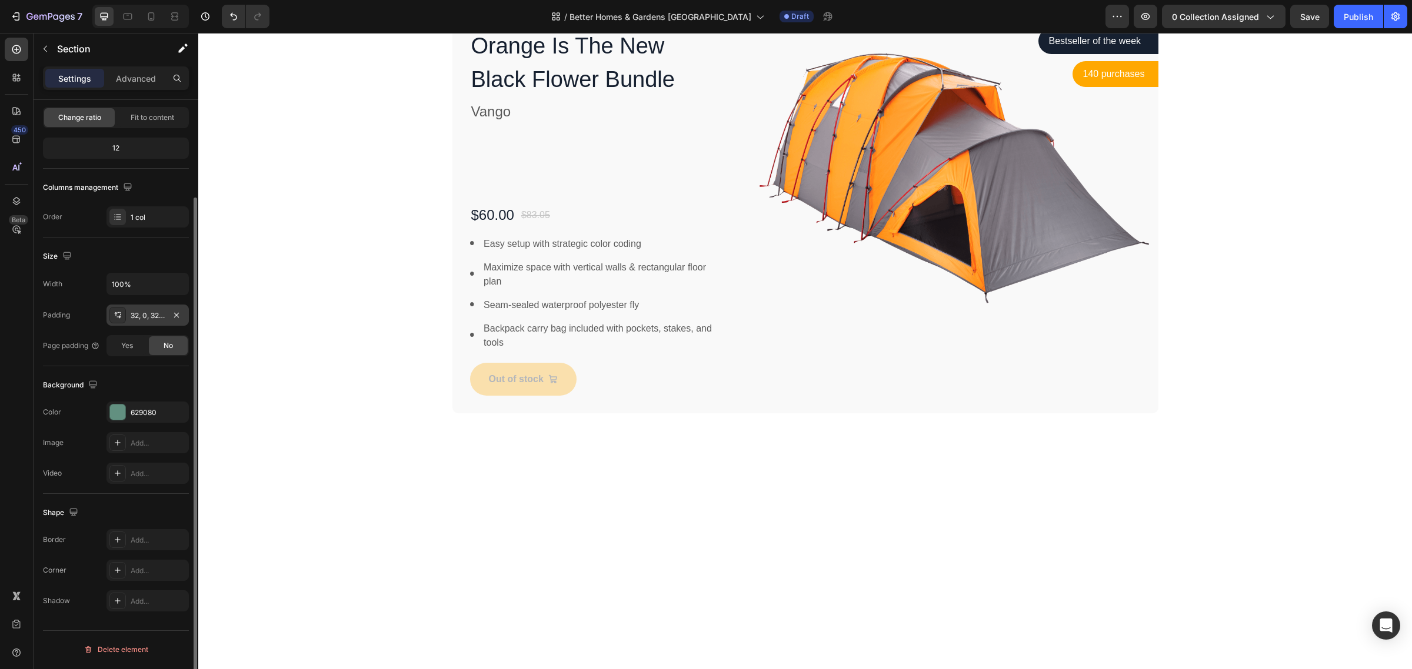
click at [168, 324] on div "32, 0, 32, 0" at bounding box center [147, 315] width 82 height 21
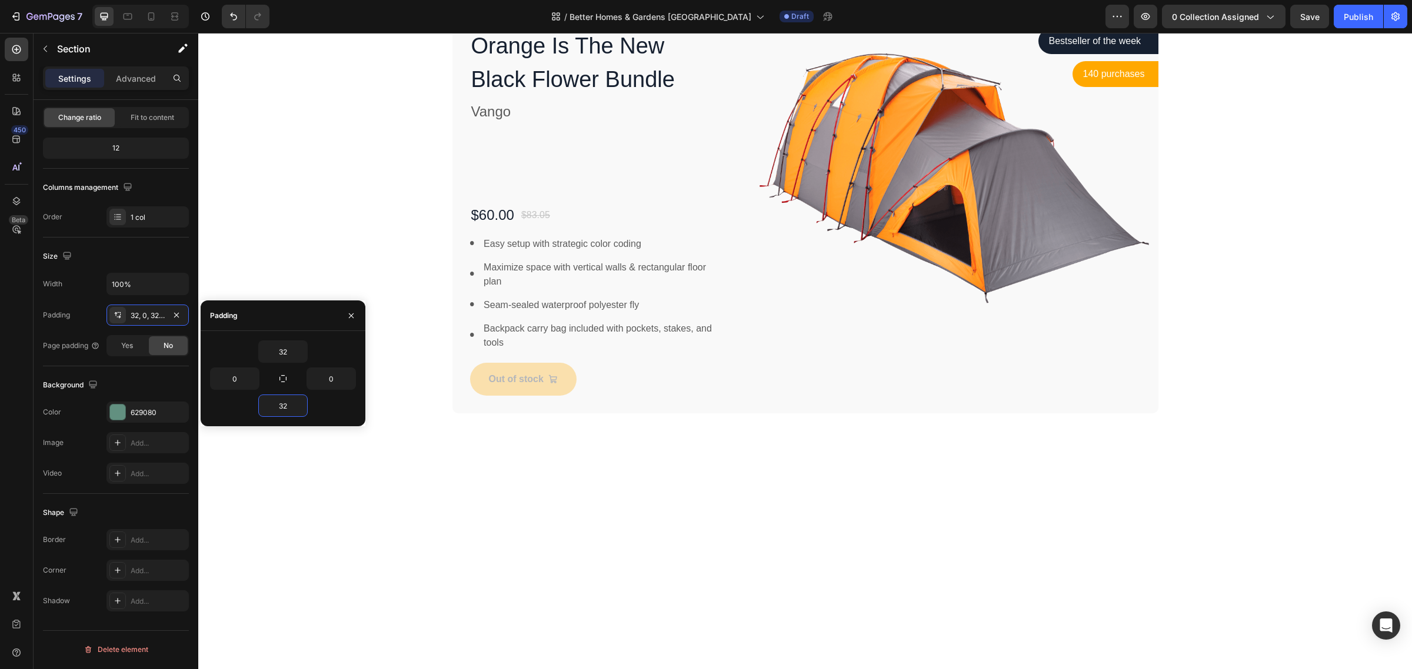
type input "0"
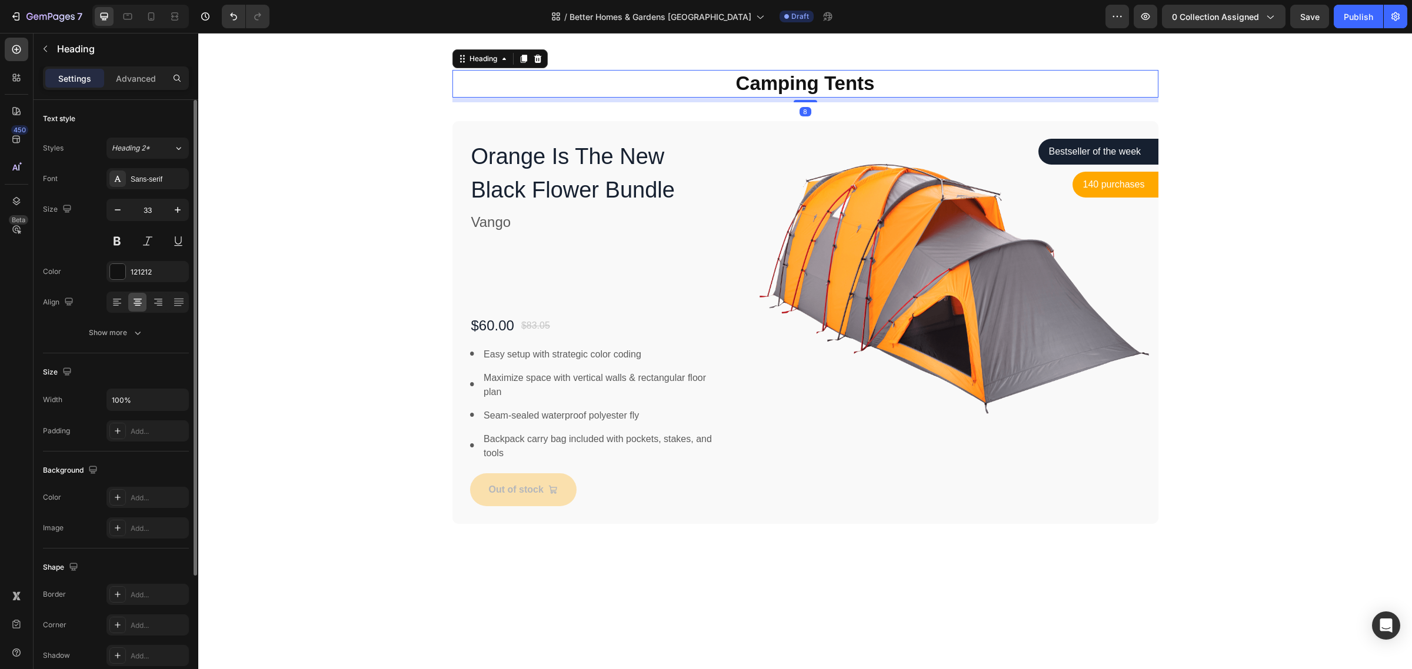
scroll to position [0, 0]
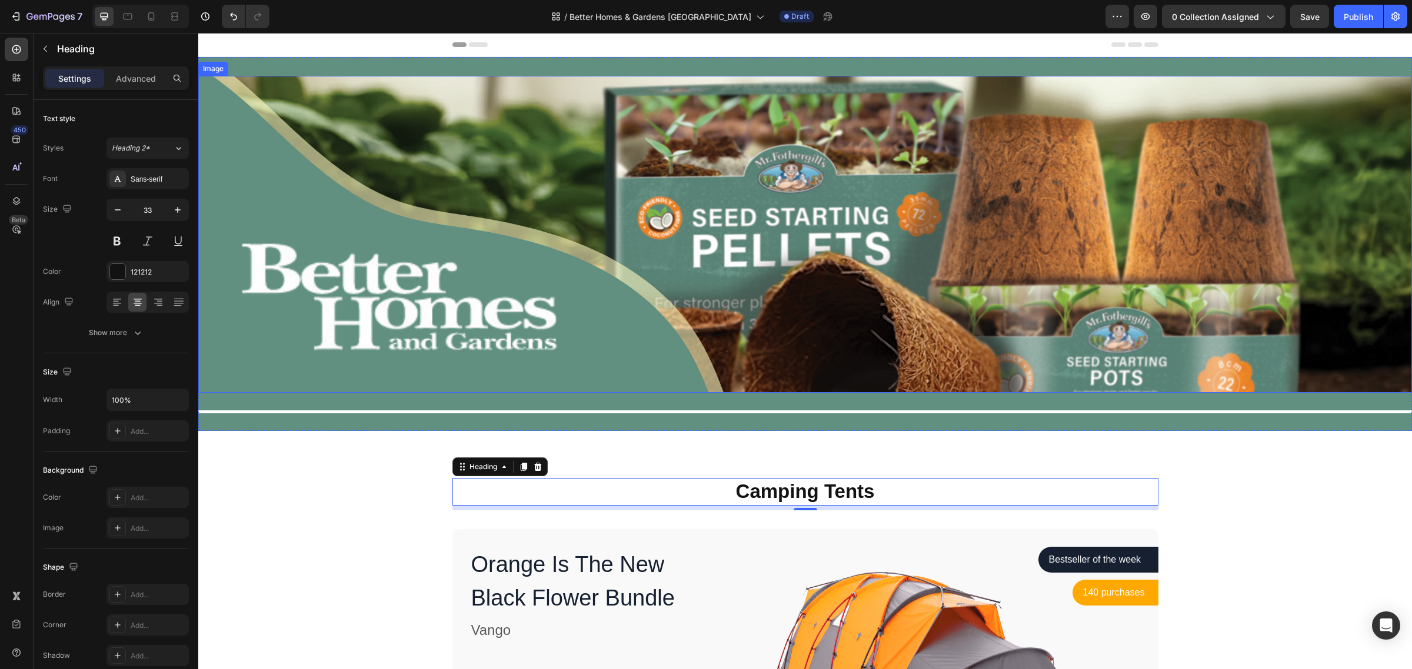
click at [286, 359] on img at bounding box center [805, 234] width 1214 height 317
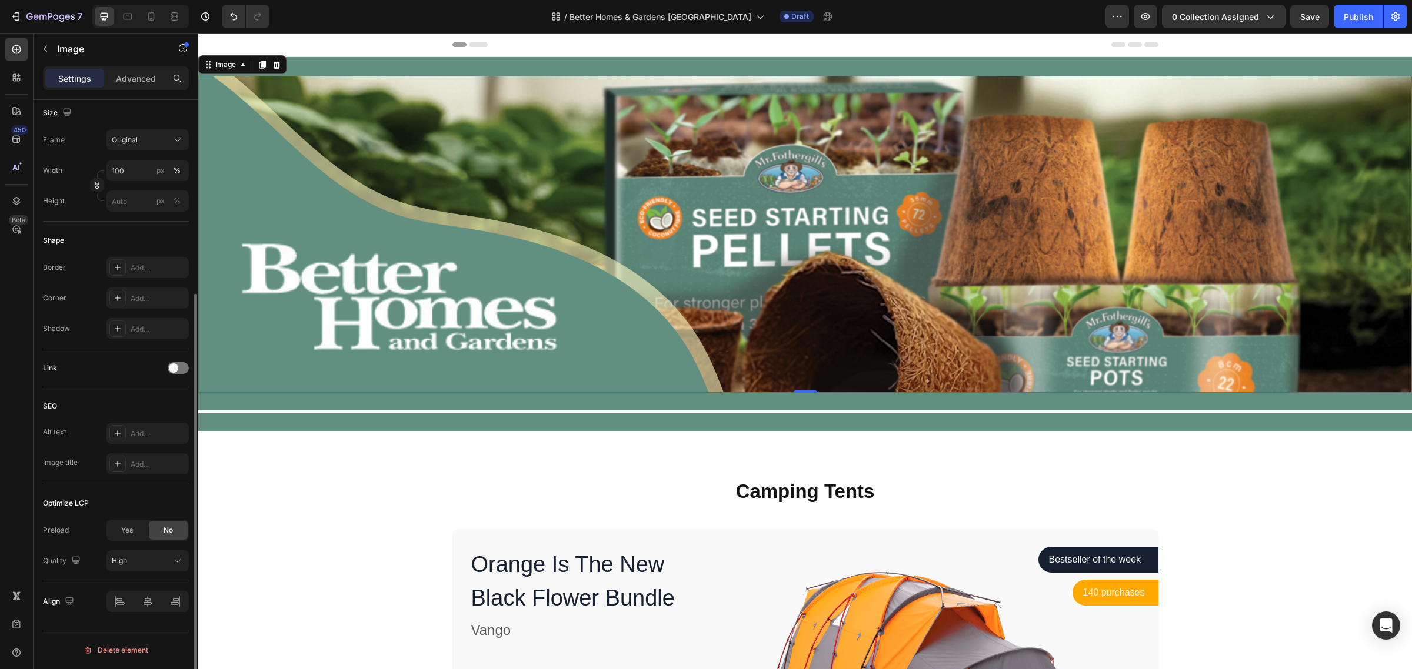
scroll to position [139, 0]
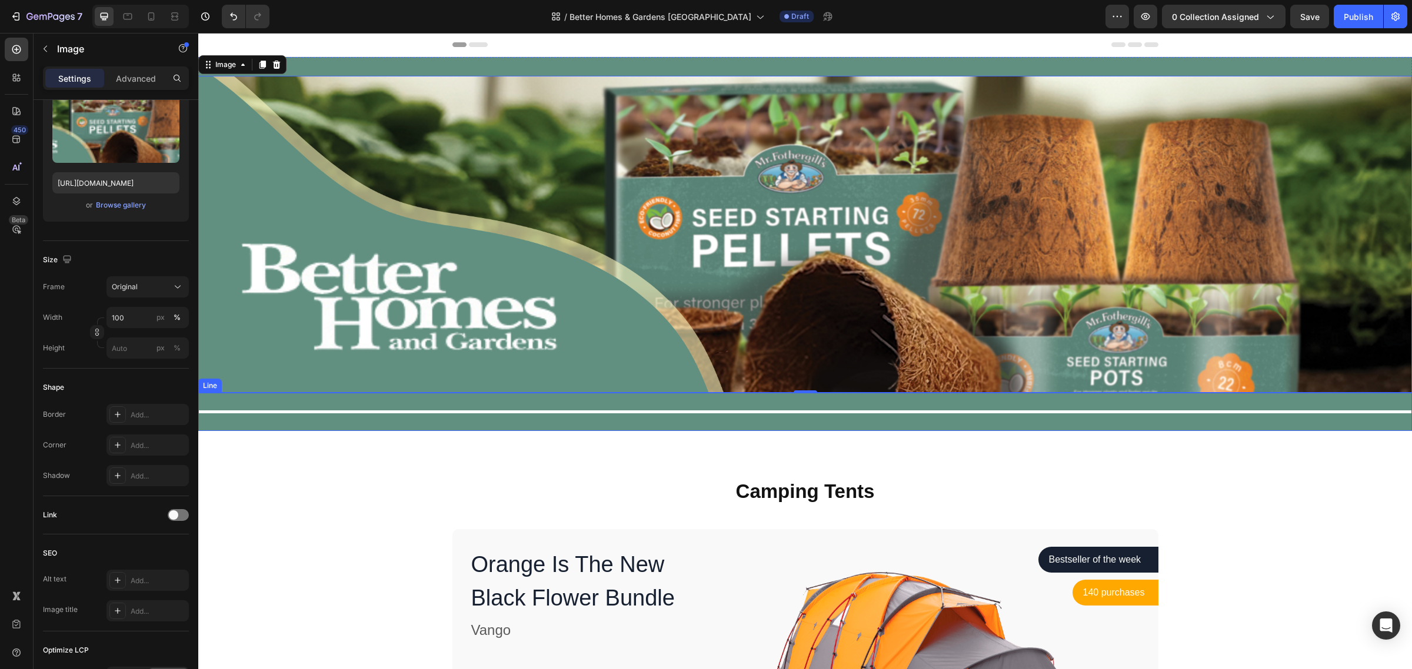
click at [238, 395] on div "Title Line" at bounding box center [805, 412] width 1214 height 38
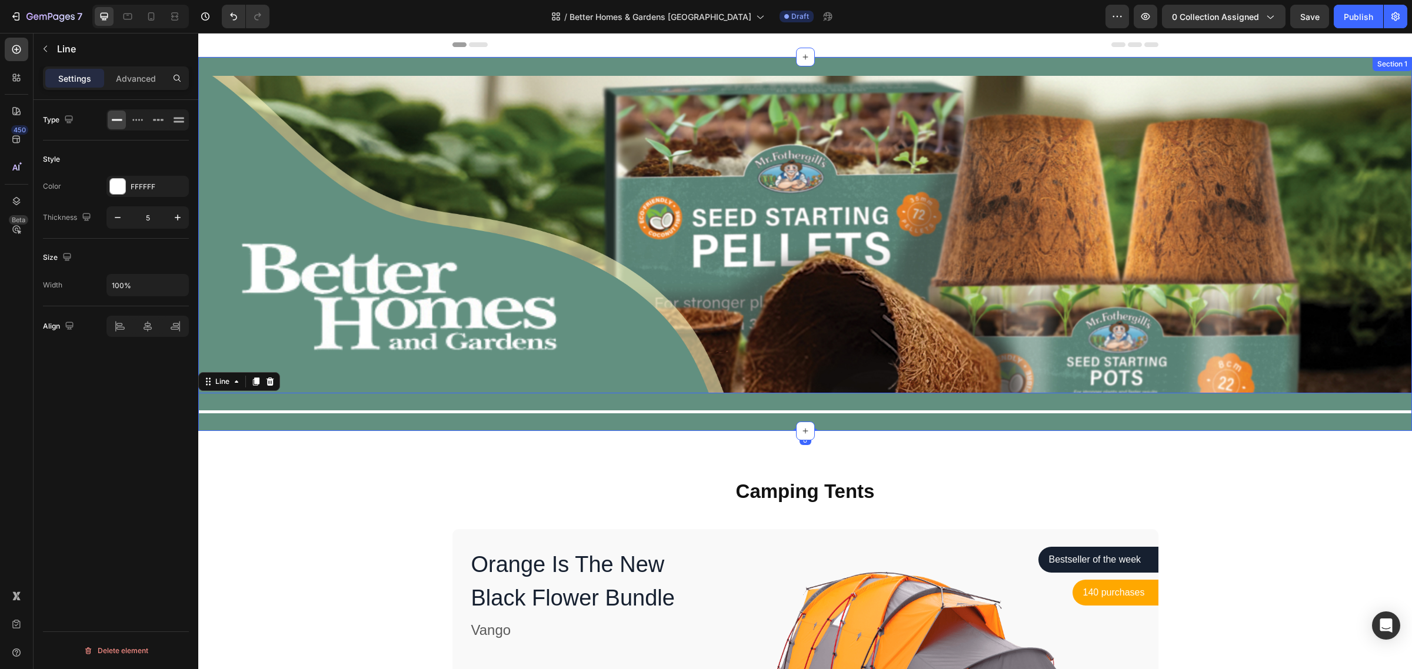
click at [378, 62] on div "Image Title Line 0 Section 1" at bounding box center [805, 244] width 1214 height 374
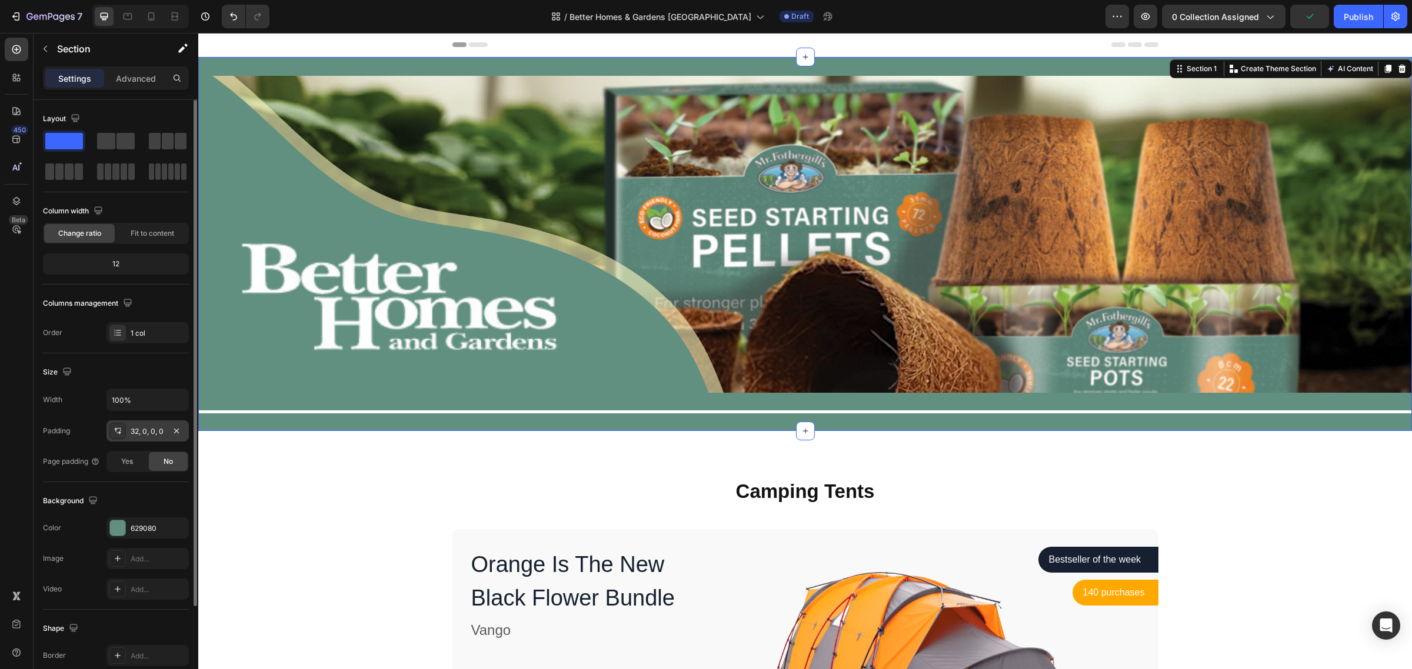
click at [165, 433] on div "32, 0, 0, 0" at bounding box center [147, 431] width 82 height 21
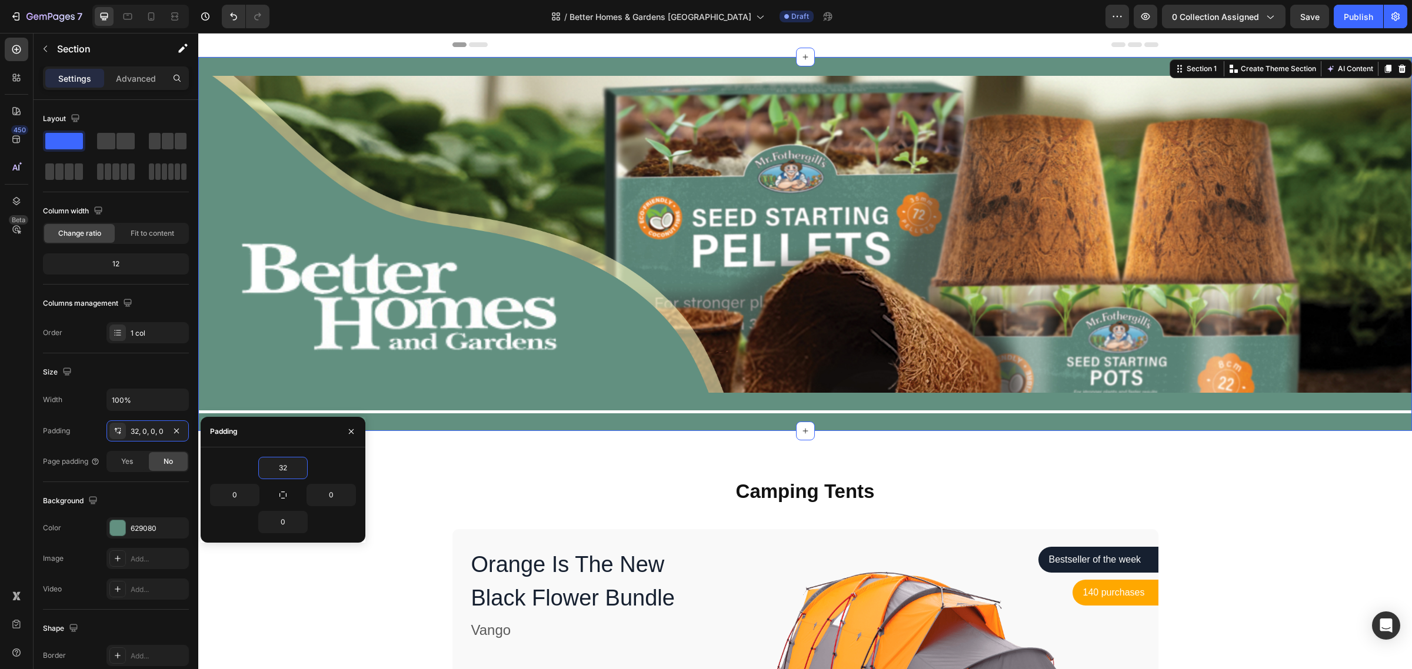
type input "0"
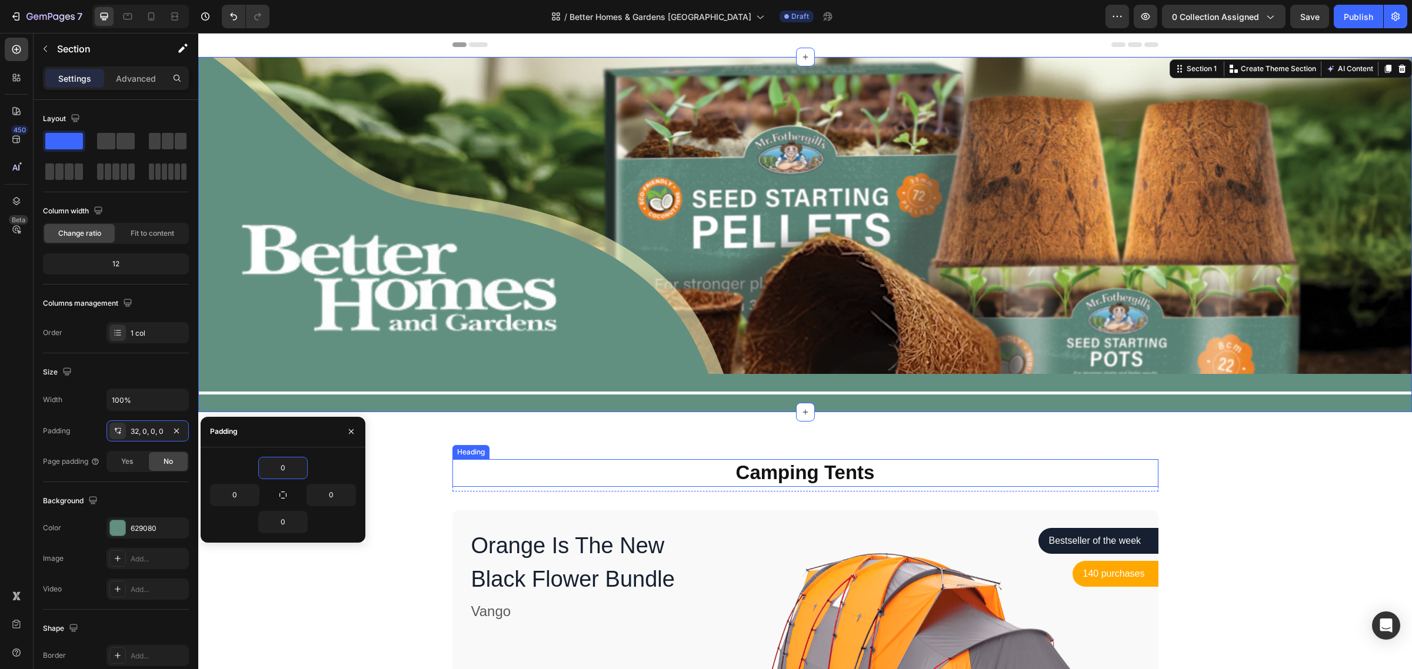
click at [577, 477] on p "Camping Tents" at bounding box center [806, 473] width 704 height 25
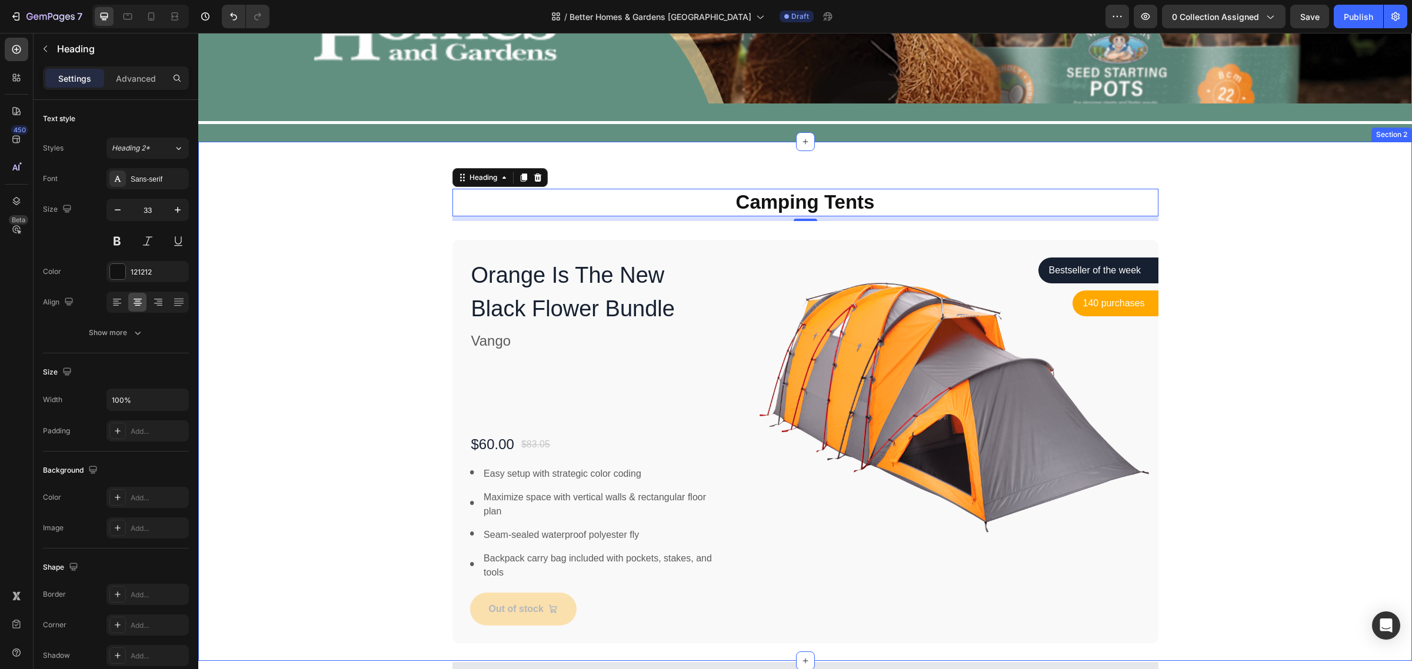
scroll to position [294, 0]
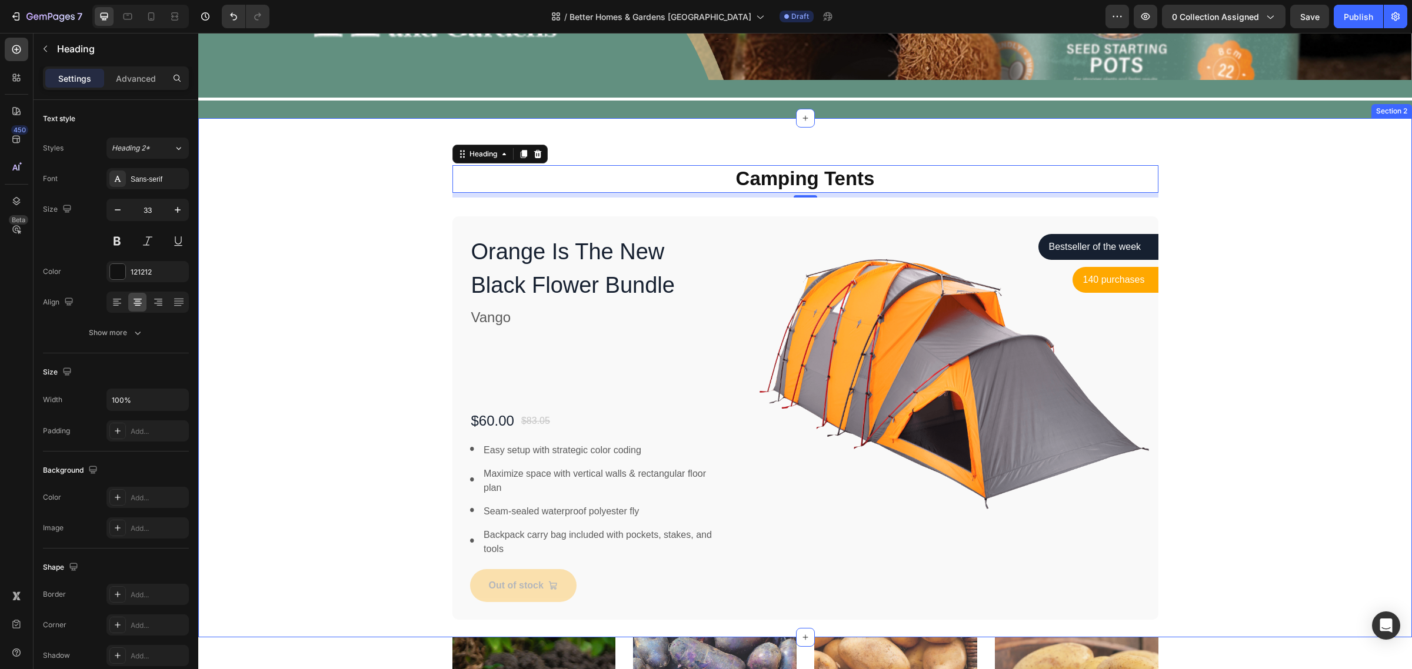
click at [389, 133] on div "Camping Tents Heading 8 Row Orange Is The New Black Flower Bundle Product Title…" at bounding box center [805, 377] width 1214 height 519
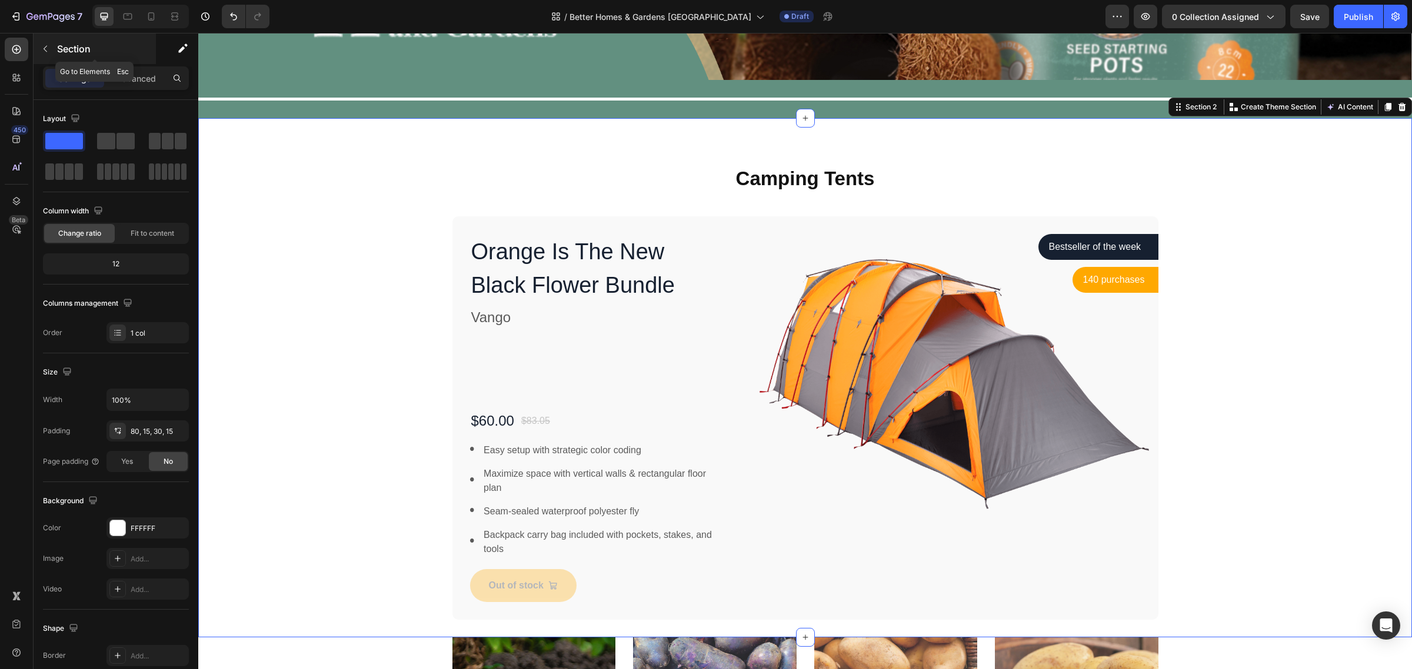
click at [42, 48] on icon "button" at bounding box center [45, 48] width 9 height 9
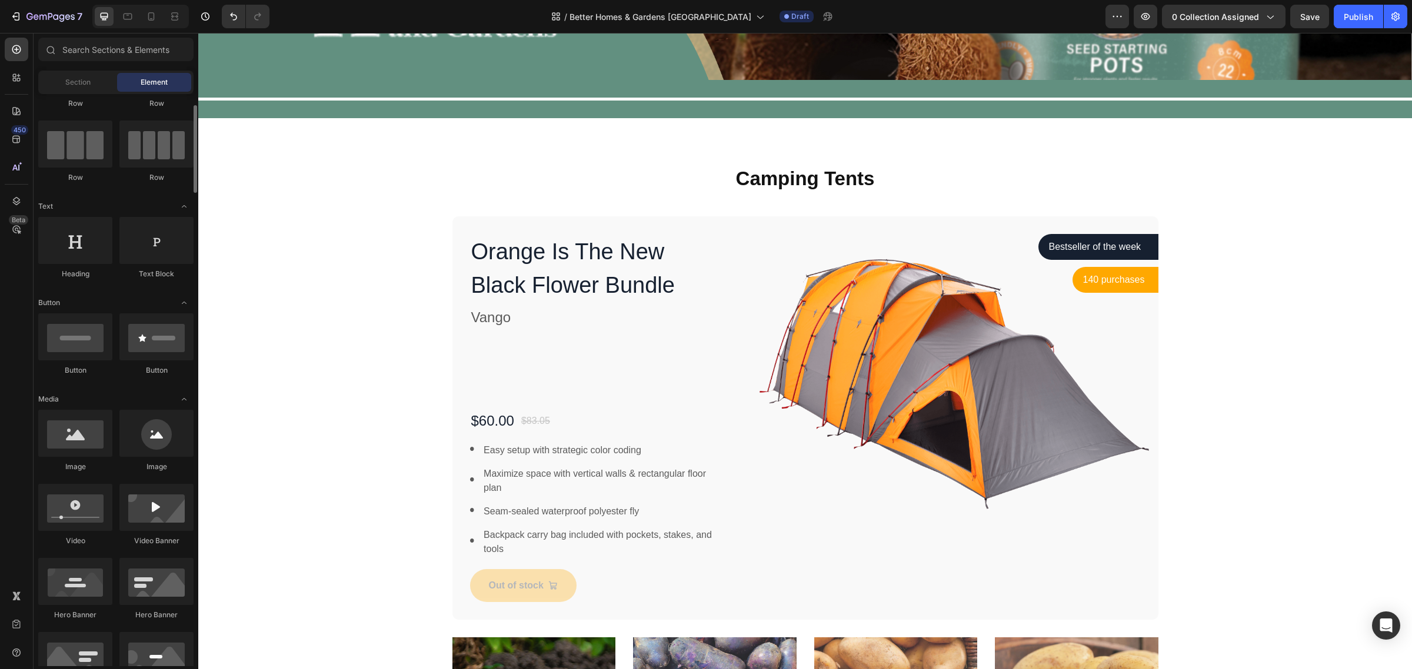
scroll to position [0, 0]
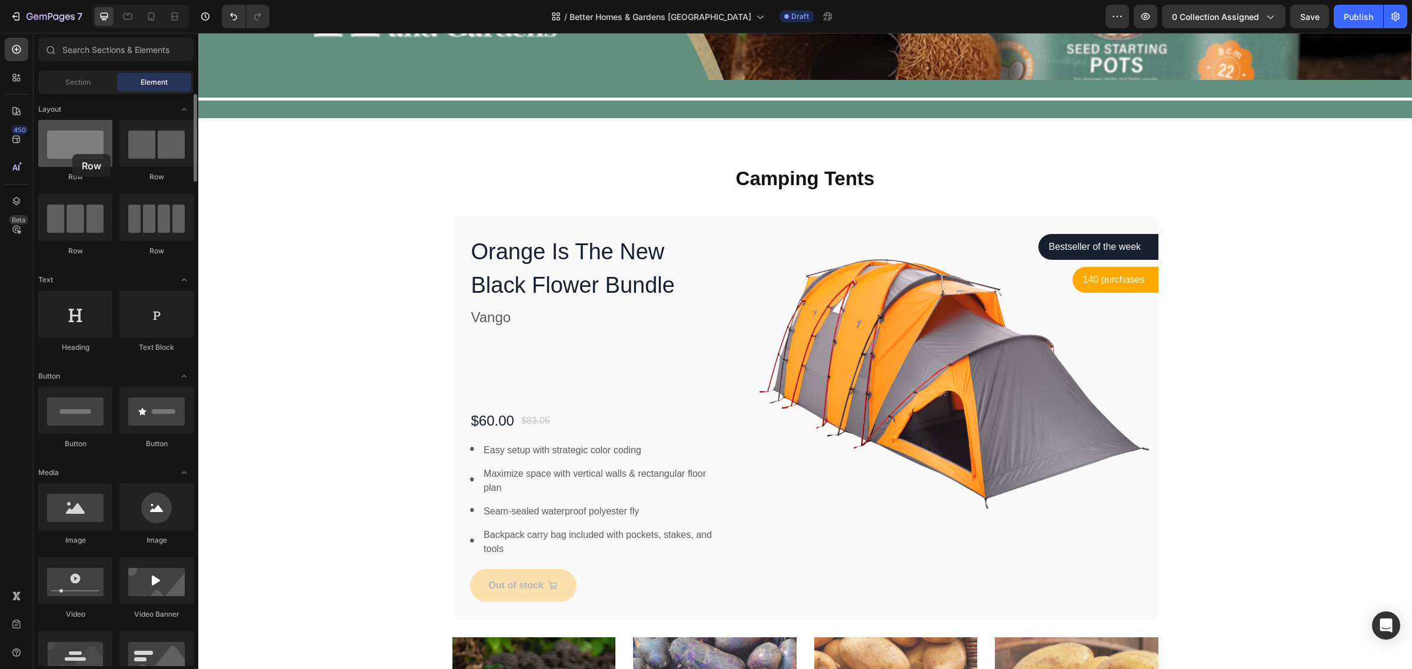
drag, startPoint x: 71, startPoint y: 139, endPoint x: 72, endPoint y: 154, distance: 15.3
click at [72, 154] on div at bounding box center [75, 143] width 74 height 47
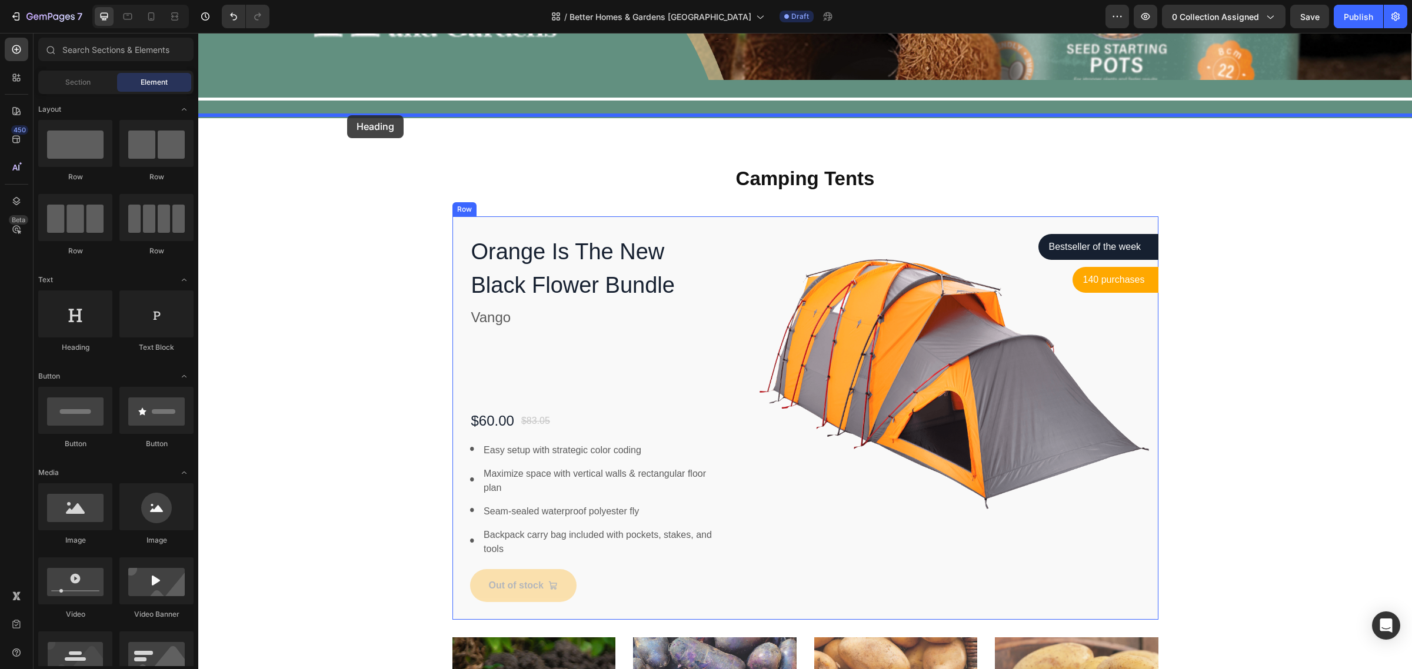
drag, startPoint x: 288, startPoint y: 361, endPoint x: 347, endPoint y: 115, distance: 252.4
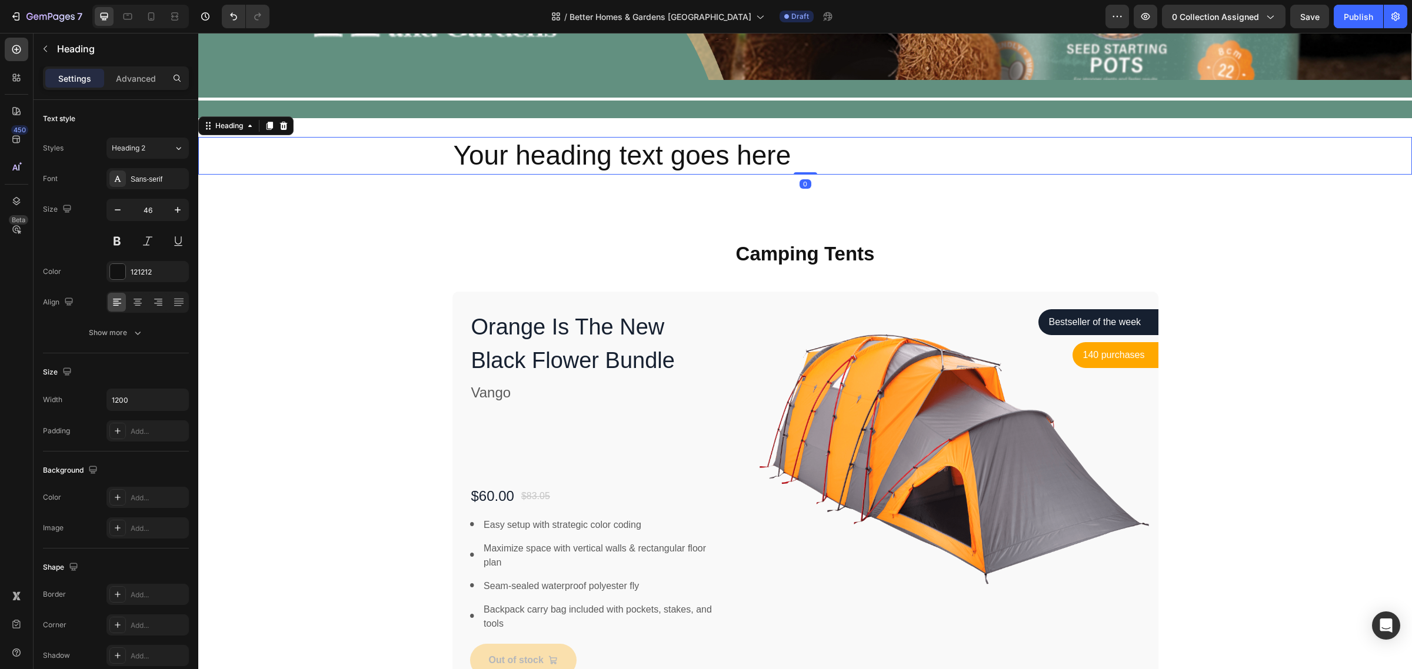
click at [637, 161] on h2 "Your heading text goes here" at bounding box center [805, 156] width 706 height 38
click at [637, 161] on p "Your heading text goes here" at bounding box center [806, 155] width 704 height 35
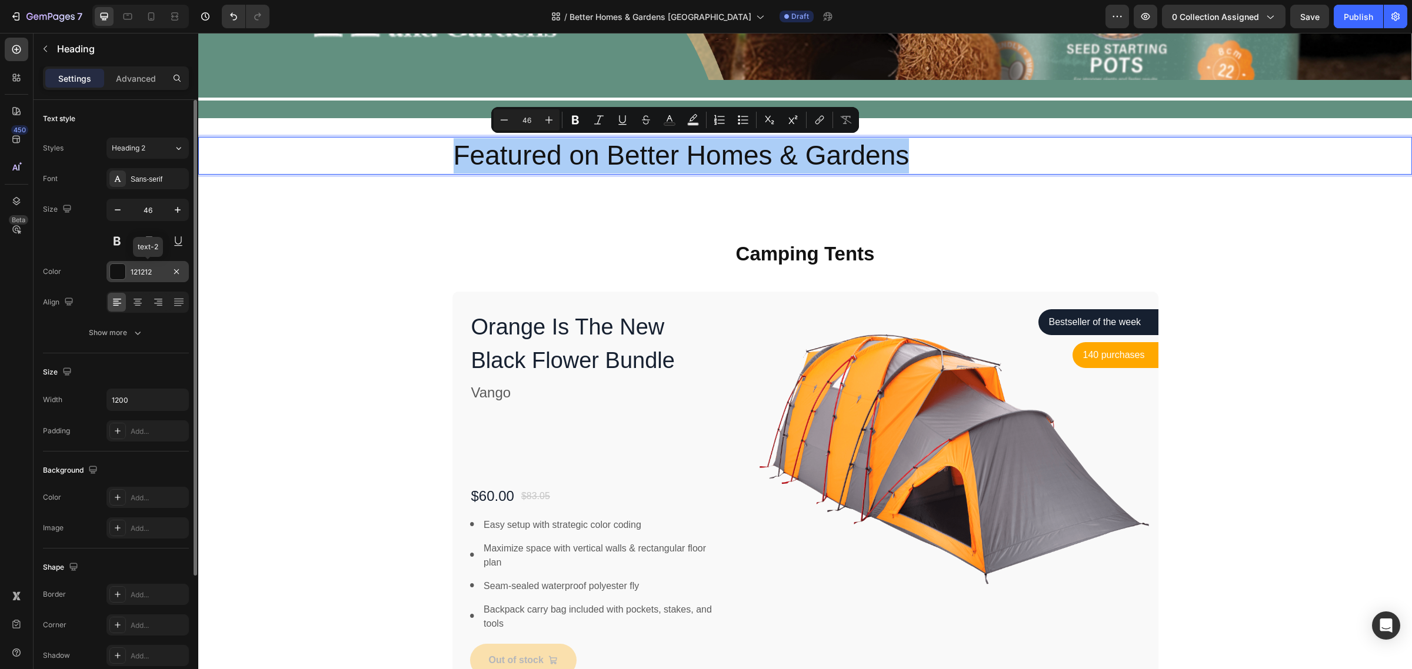
click at [158, 278] on div "121212" at bounding box center [147, 271] width 82 height 21
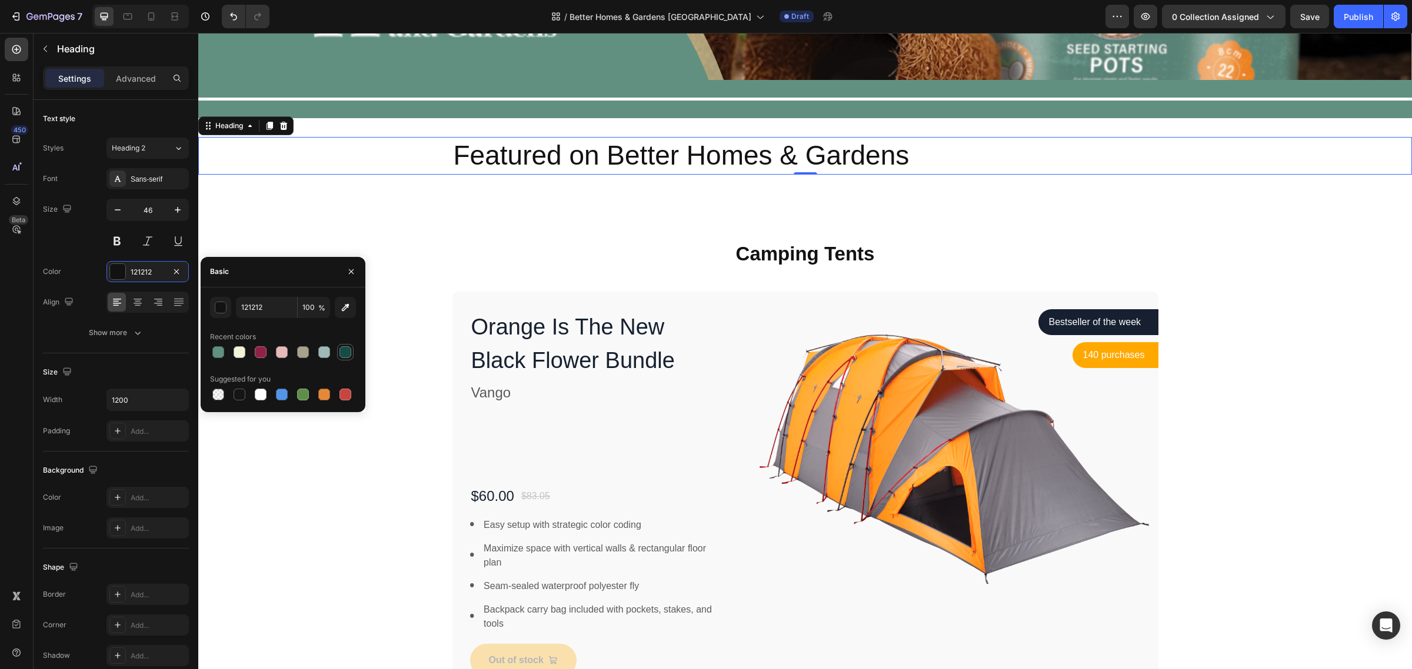
click at [345, 351] on div at bounding box center [345, 352] width 12 height 12
type input "174C44"
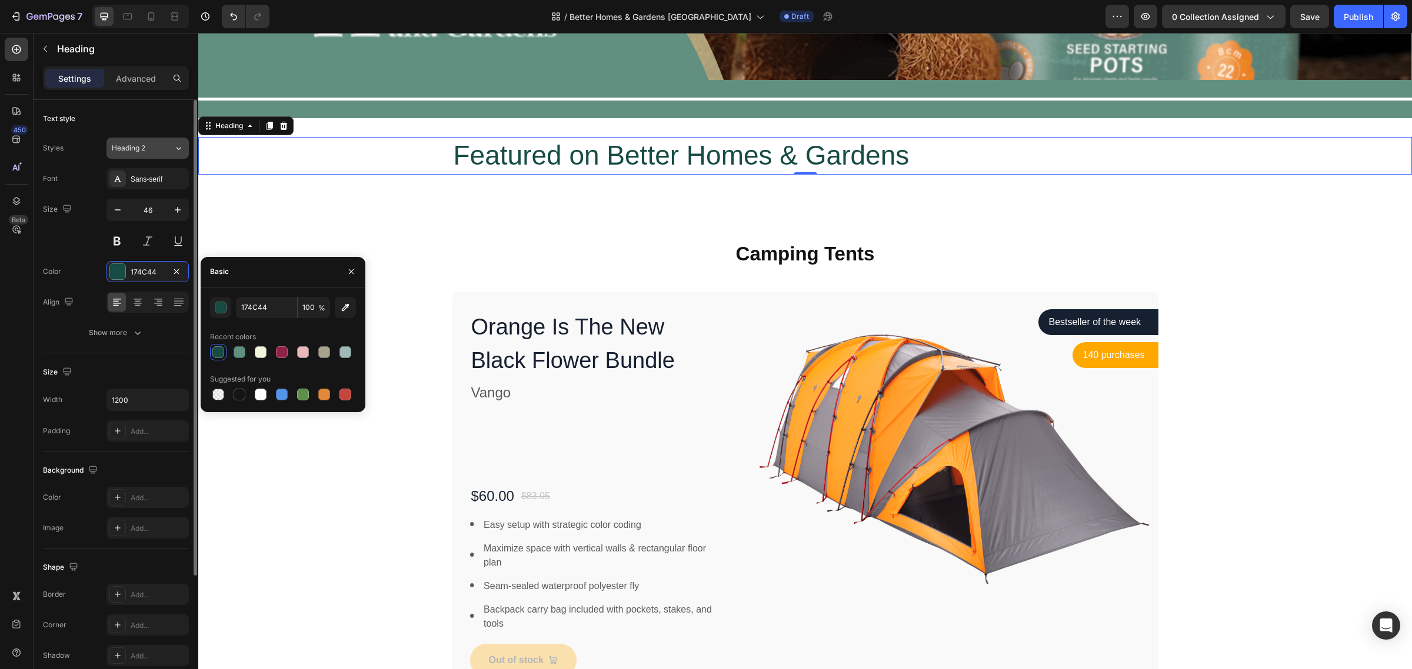
click at [166, 150] on div "Heading 2" at bounding box center [143, 148] width 62 height 11
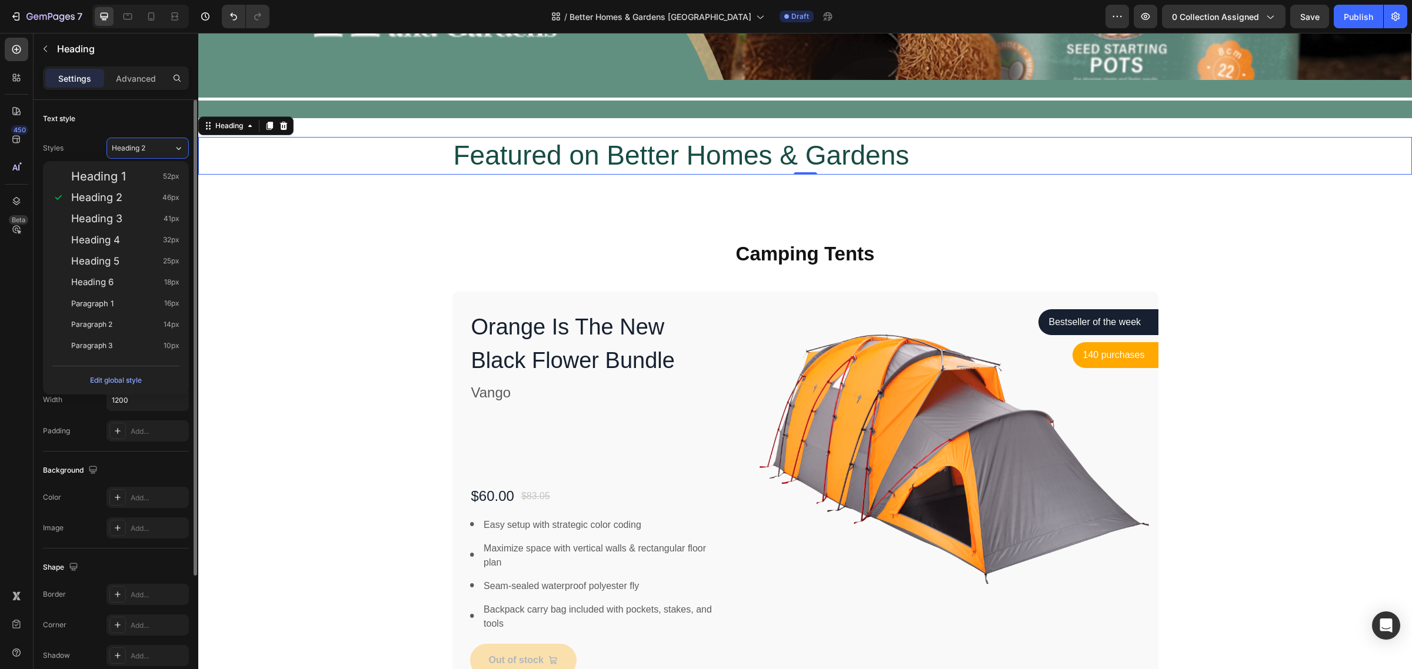
click at [134, 114] on div "Text style" at bounding box center [116, 118] width 146 height 19
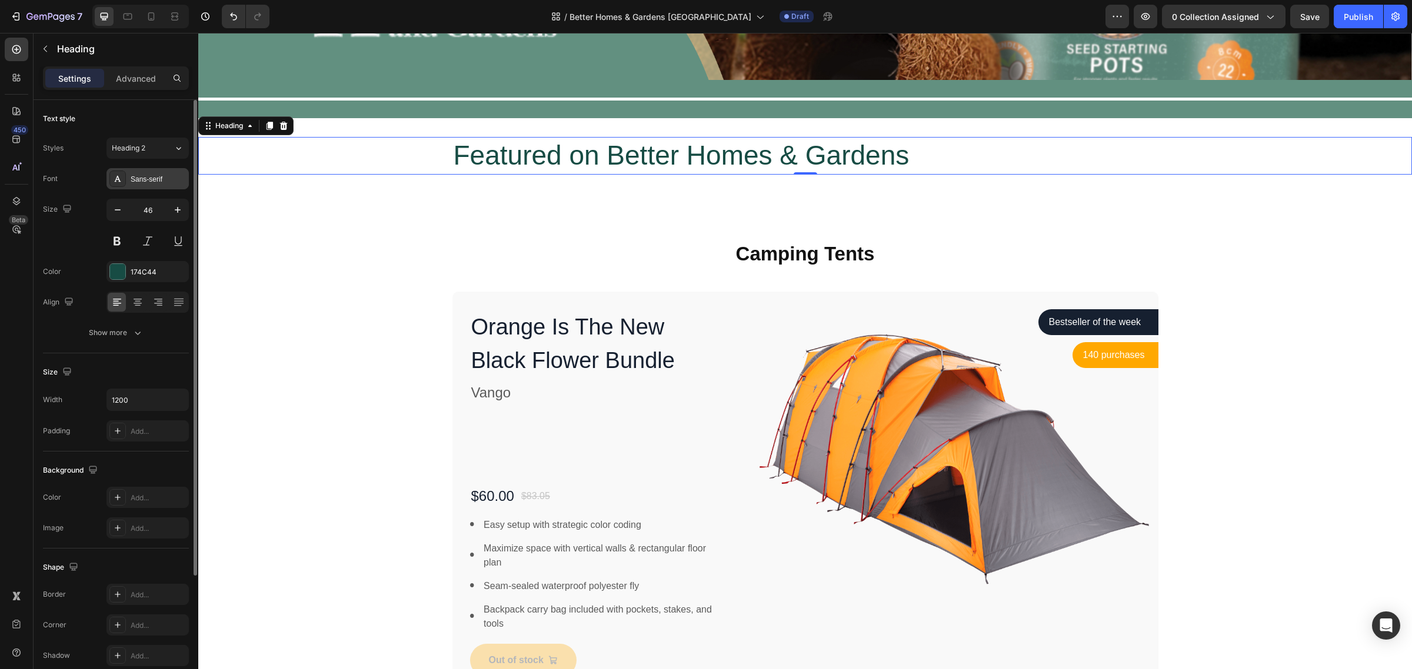
click at [171, 182] on div "Sans-serif" at bounding box center [158, 179] width 55 height 11
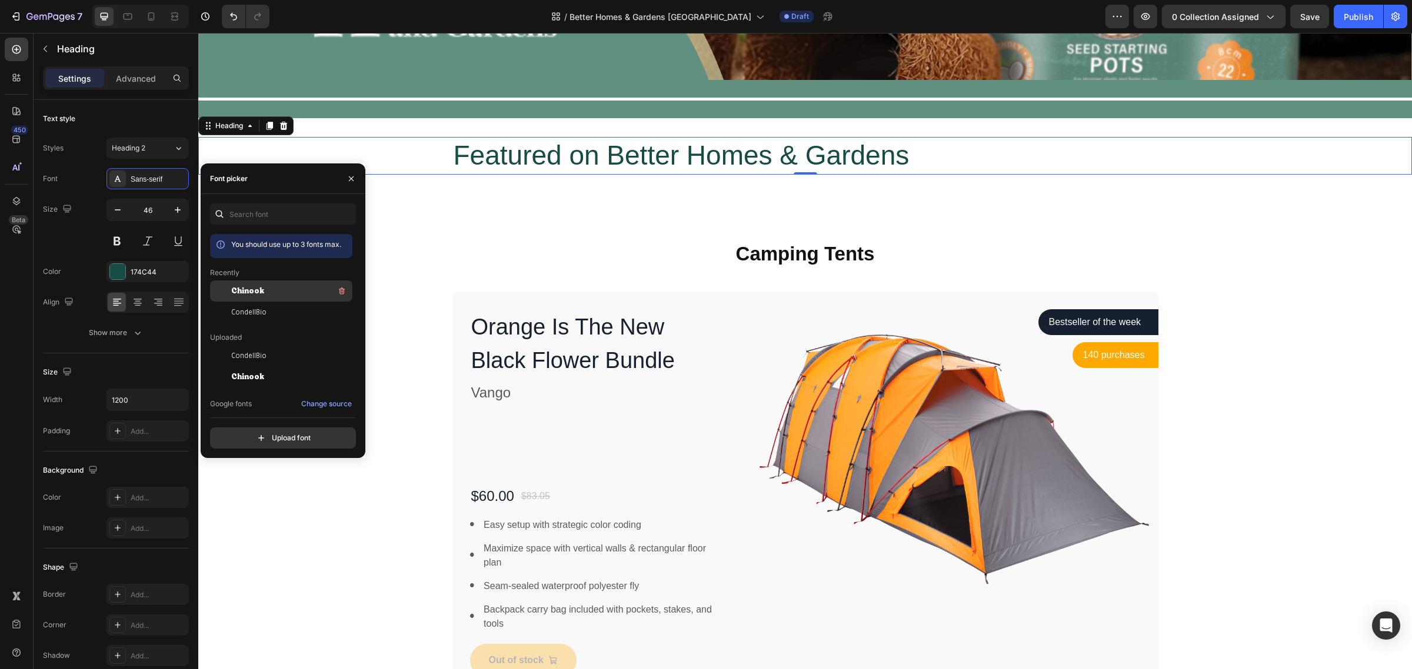
click at [254, 292] on span "Chinook" at bounding box center [247, 291] width 33 height 11
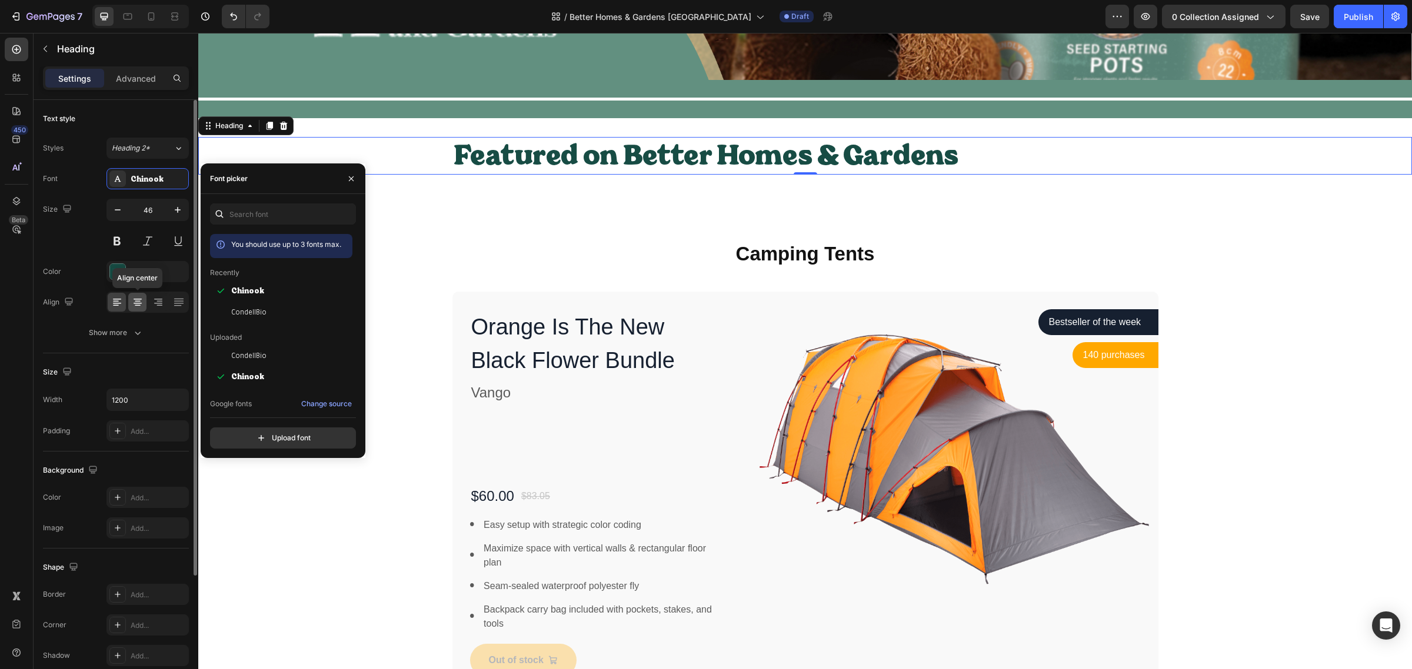
click at [138, 305] on icon at bounding box center [138, 302] width 12 height 12
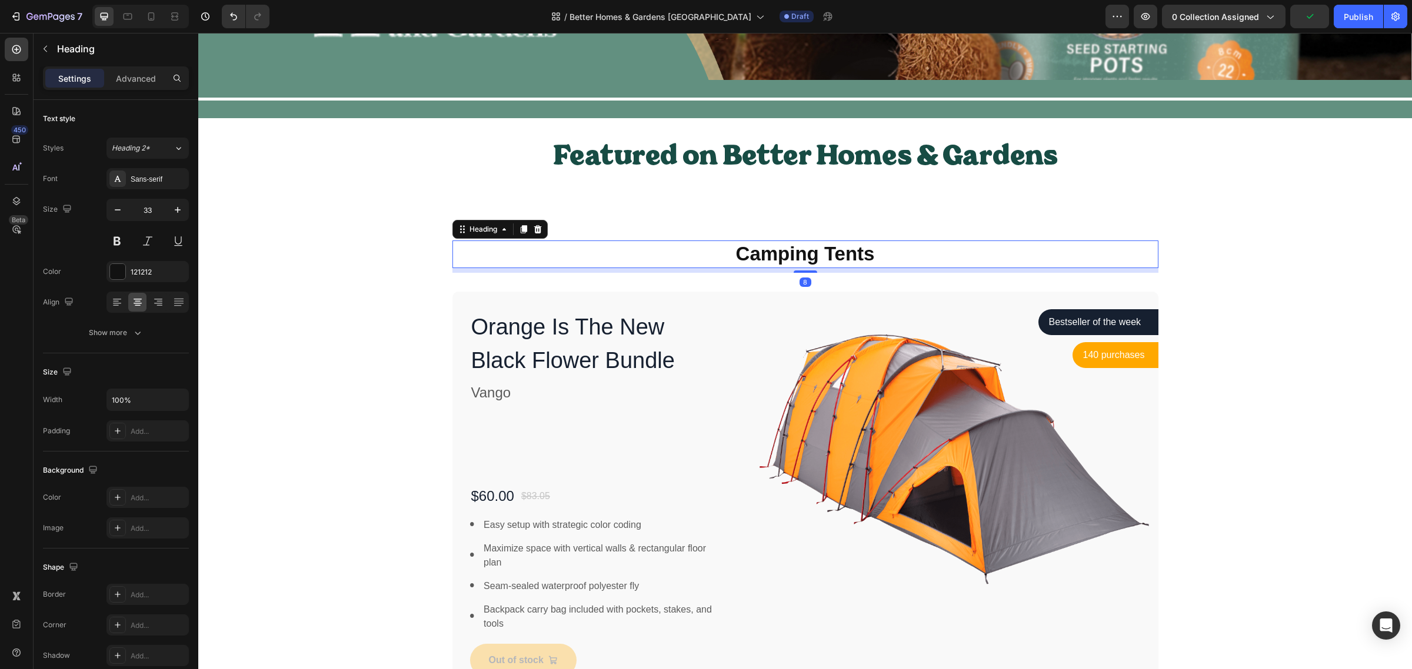
click at [602, 250] on p "Camping Tents" at bounding box center [806, 254] width 704 height 25
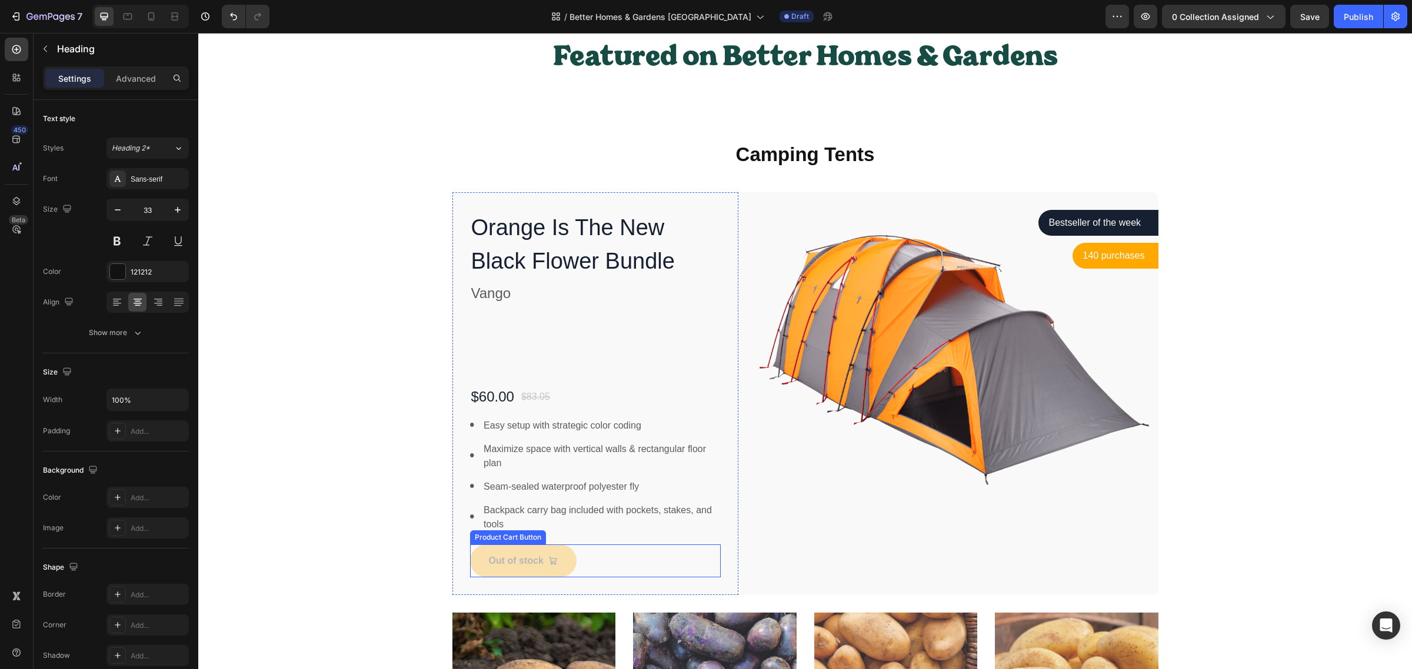
scroll to position [69, 0]
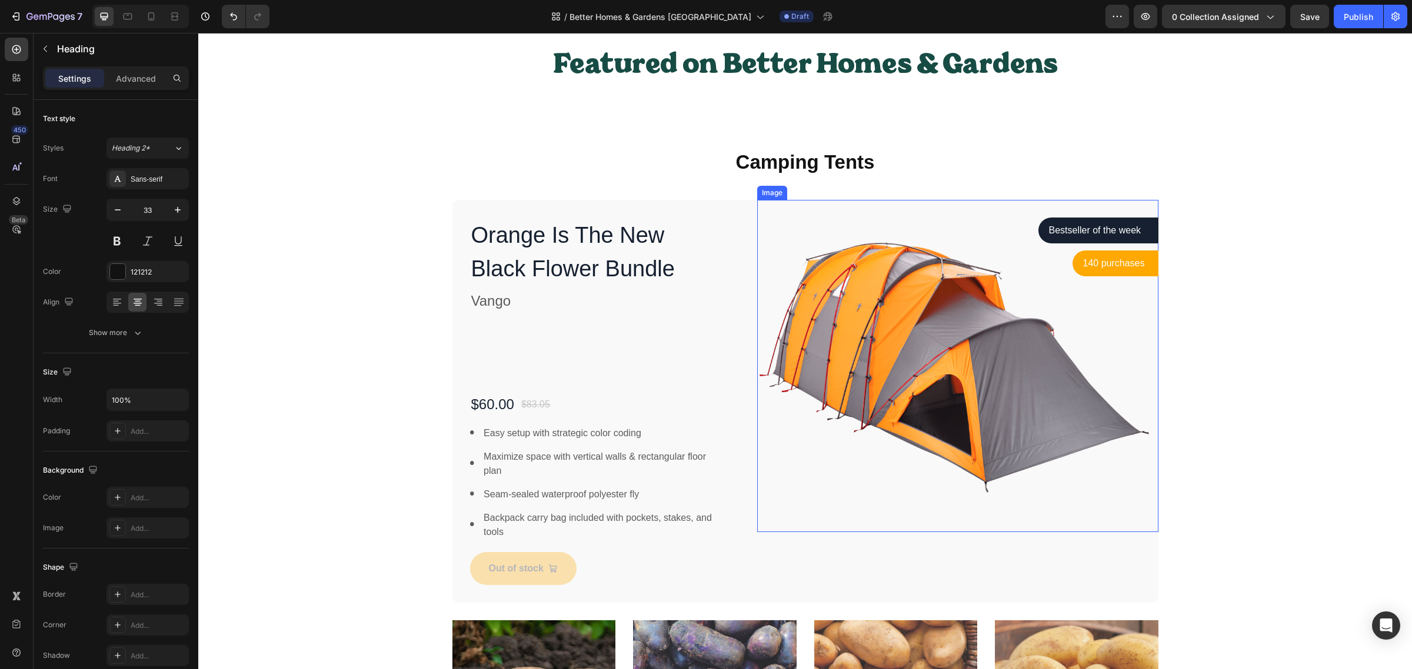
click at [840, 316] on img at bounding box center [957, 366] width 401 height 332
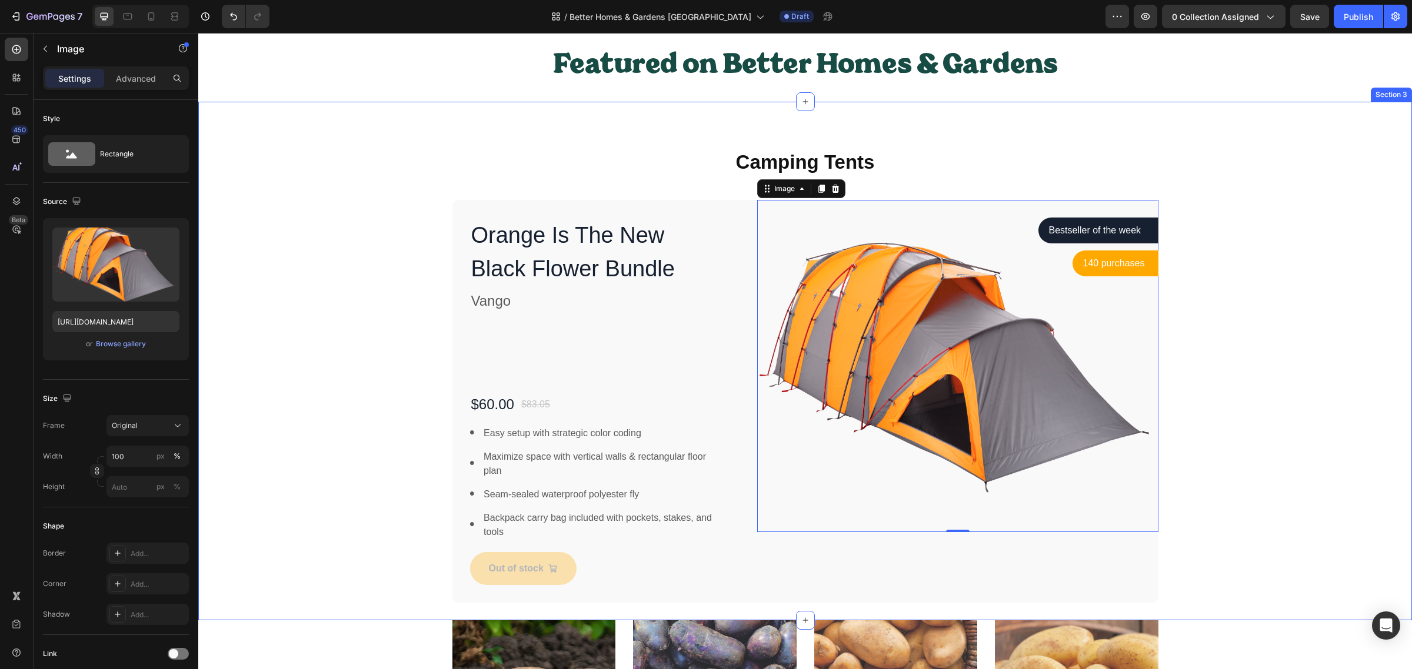
click at [358, 168] on div "Camping Tents Heading Row Orange Is The New Black Flower Bundle Product Title V…" at bounding box center [805, 376] width 1196 height 454
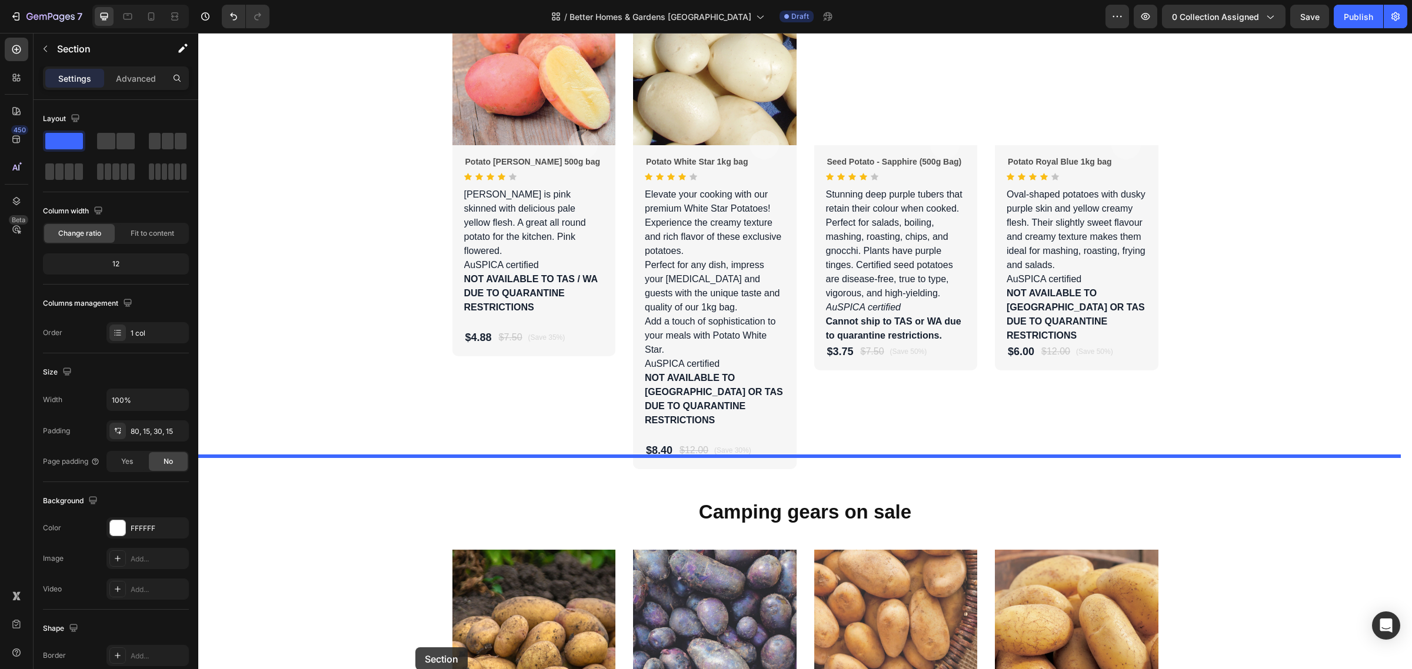
scroll to position [1542, 0]
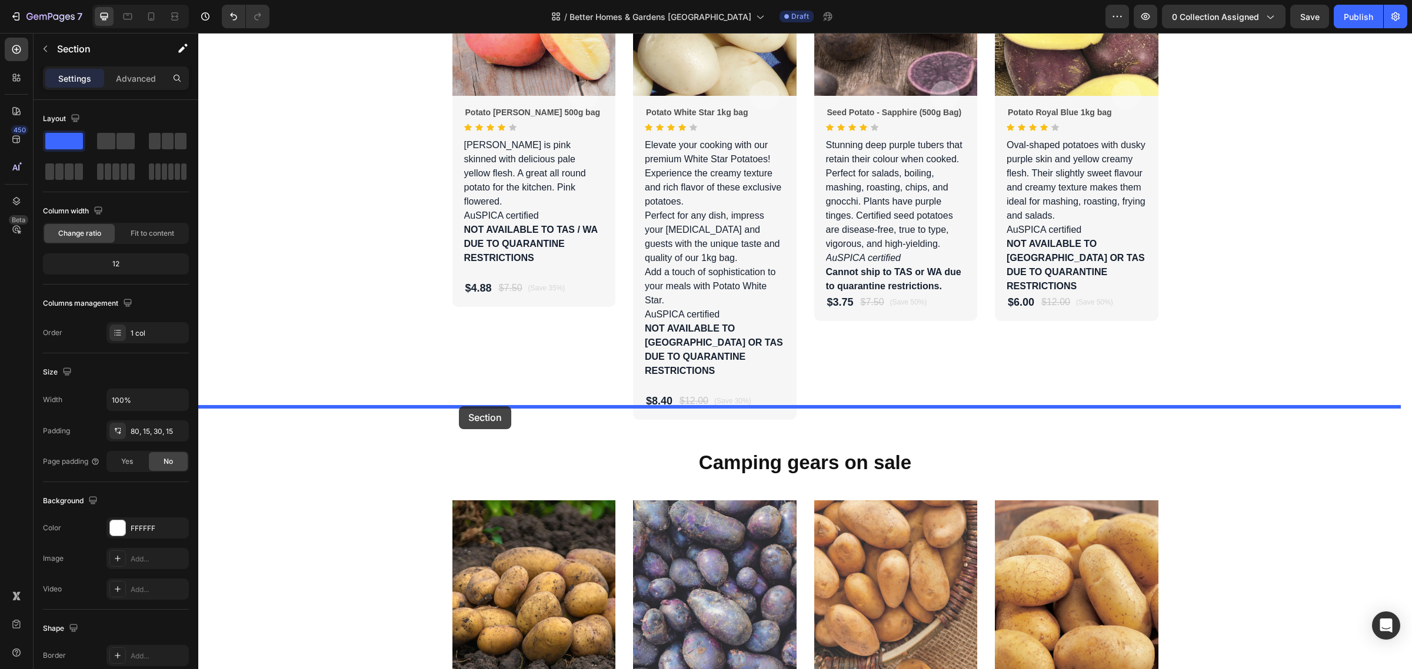
drag, startPoint x: 365, startPoint y: 148, endPoint x: 459, endPoint y: 406, distance: 275.4
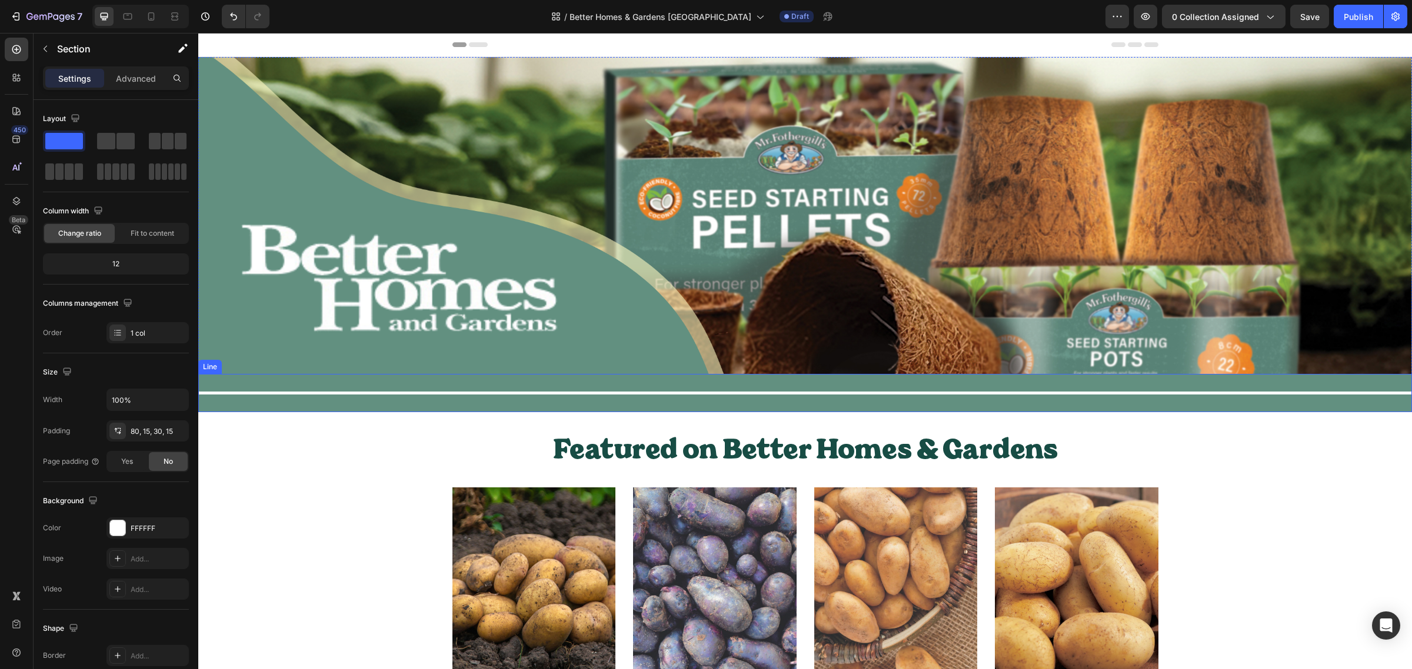
scroll to position [221, 0]
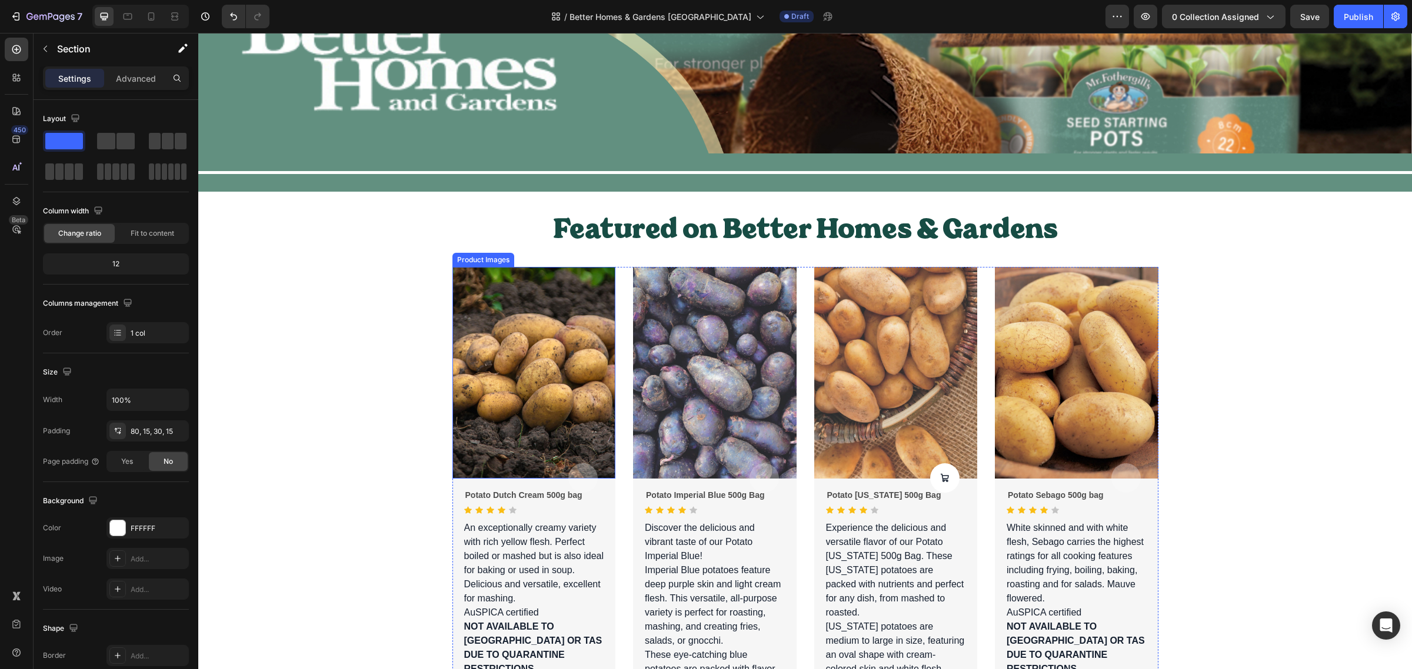
click at [508, 350] on img at bounding box center [534, 373] width 164 height 212
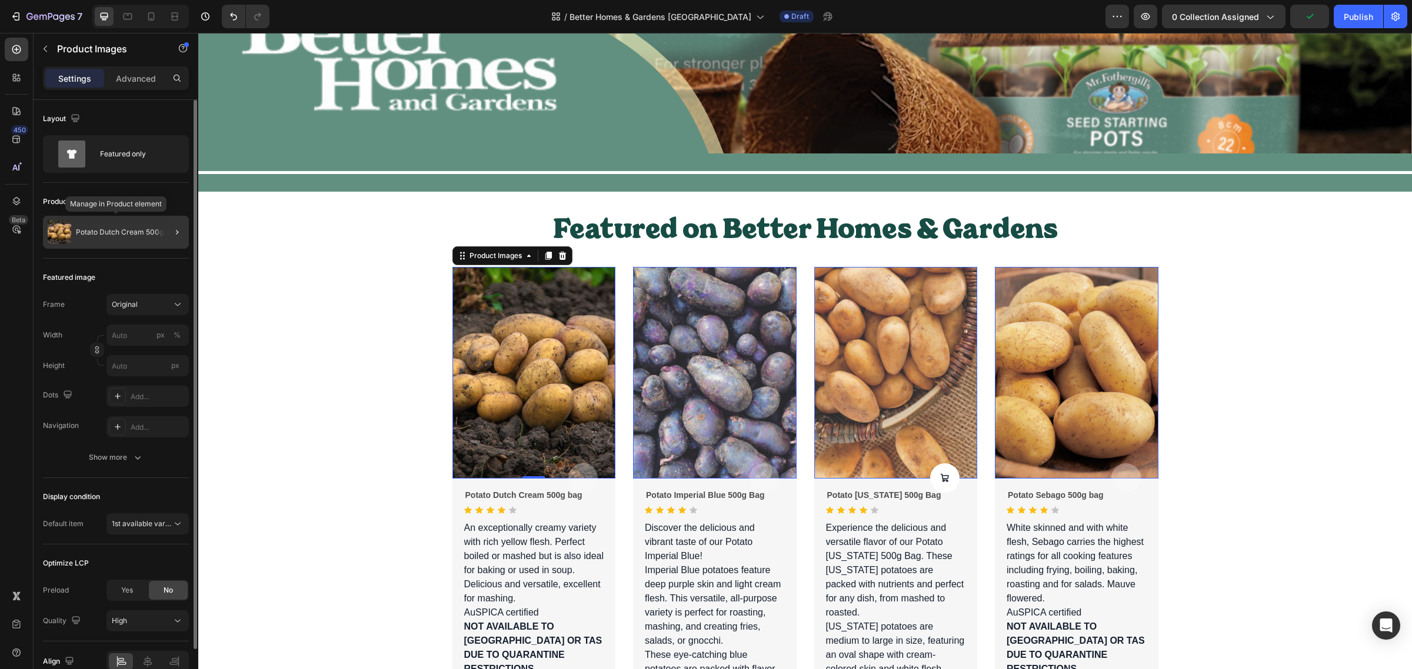
click at [149, 242] on div "Potato Dutch Cream 500g bag" at bounding box center [116, 232] width 146 height 33
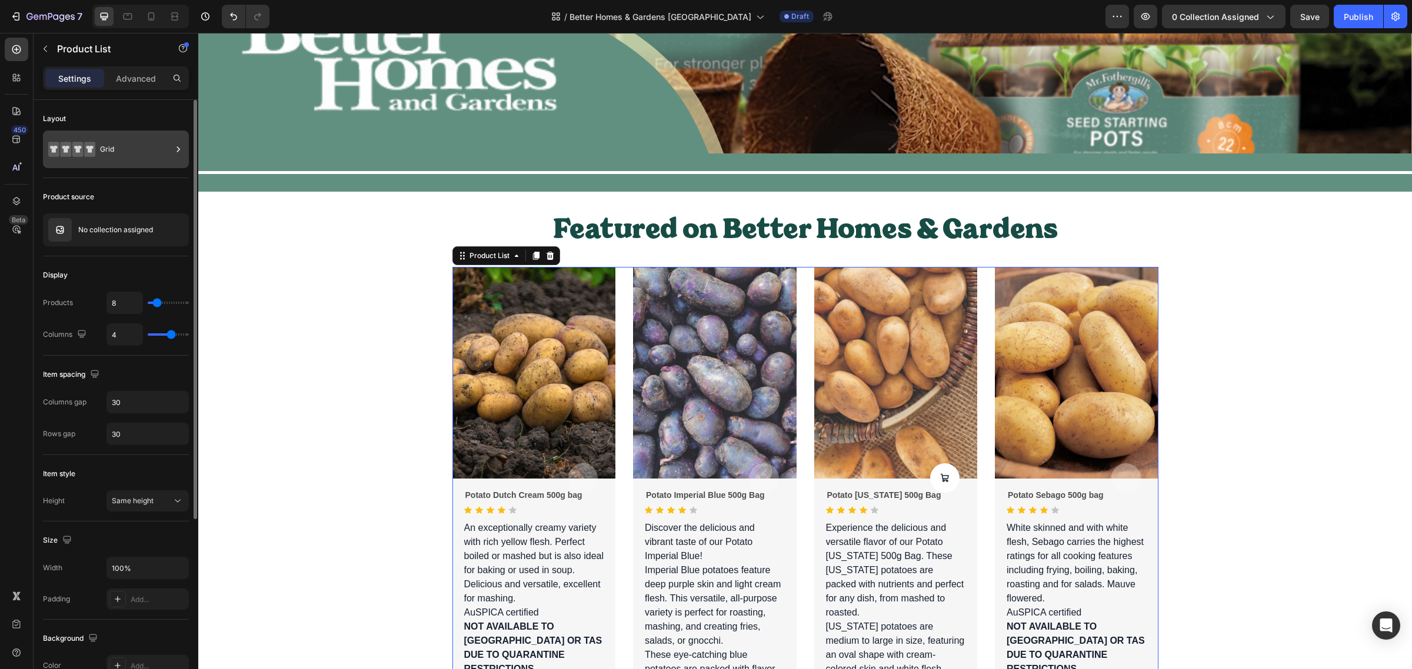
click at [134, 151] on div "Grid" at bounding box center [136, 149] width 72 height 27
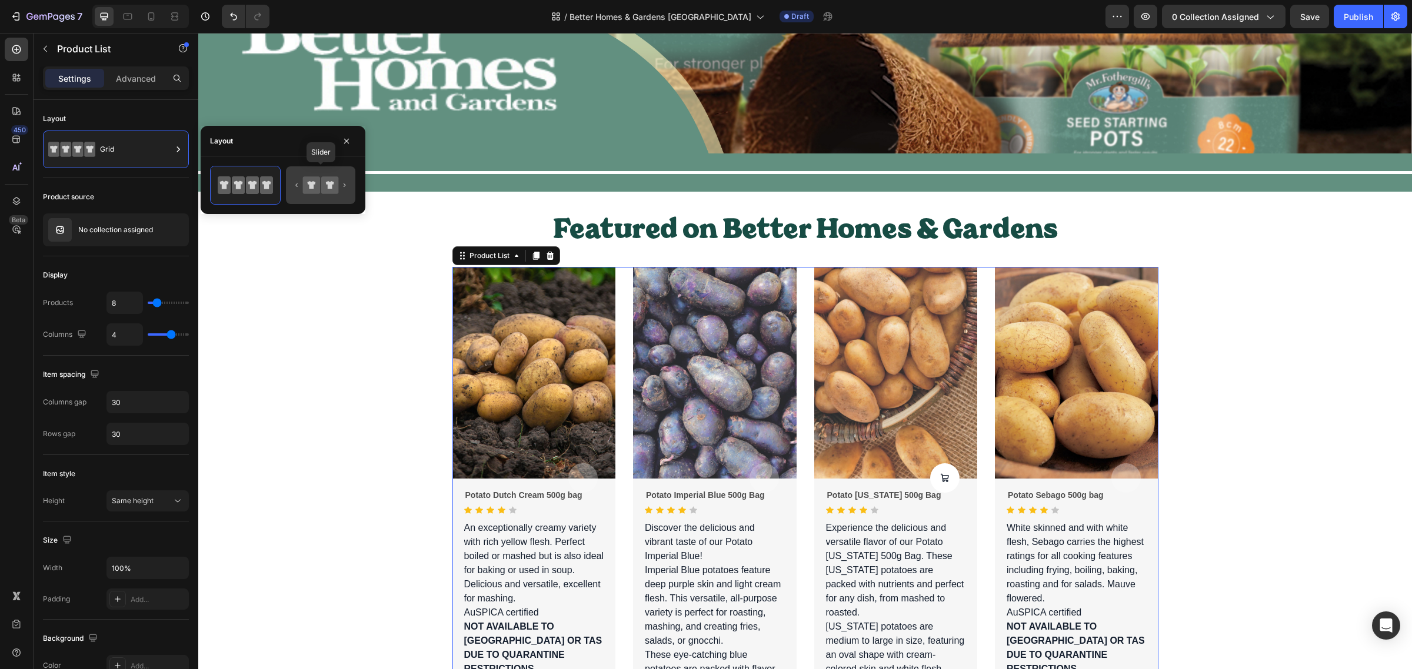
click at [304, 187] on icon at bounding box center [311, 185] width 17 height 17
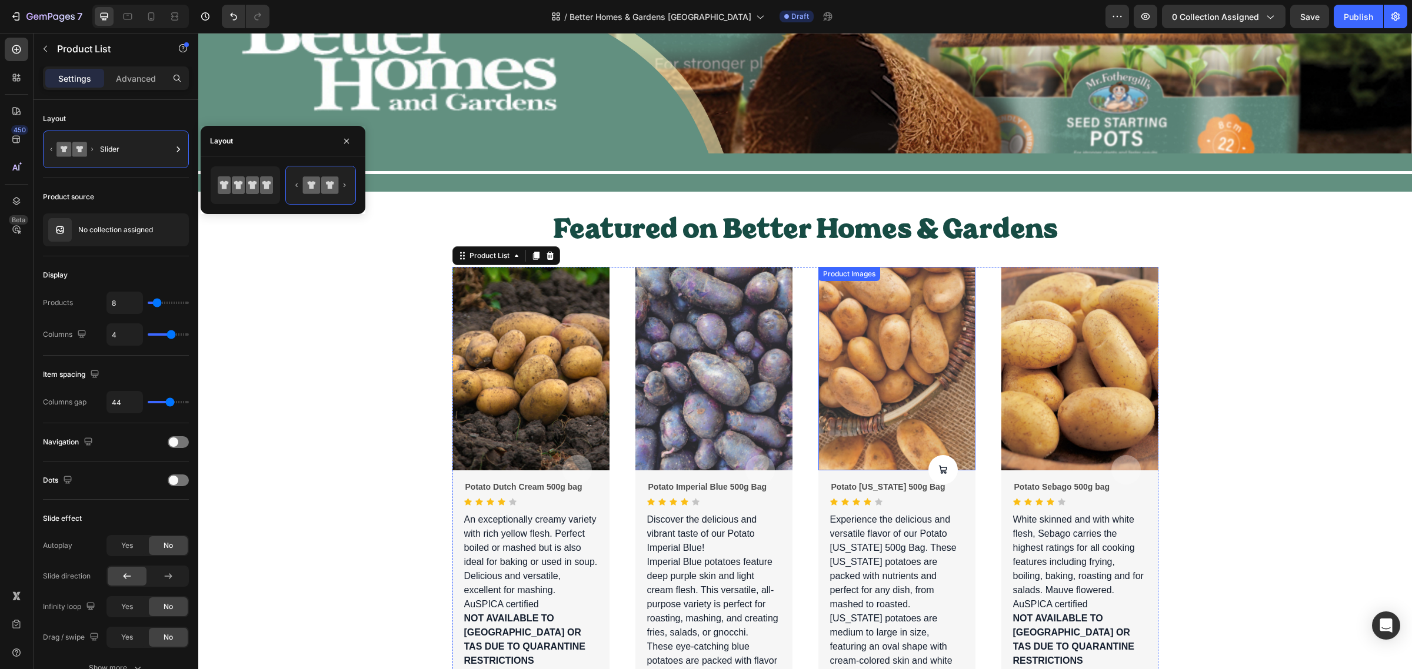
click at [868, 369] on img at bounding box center [896, 369] width 157 height 204
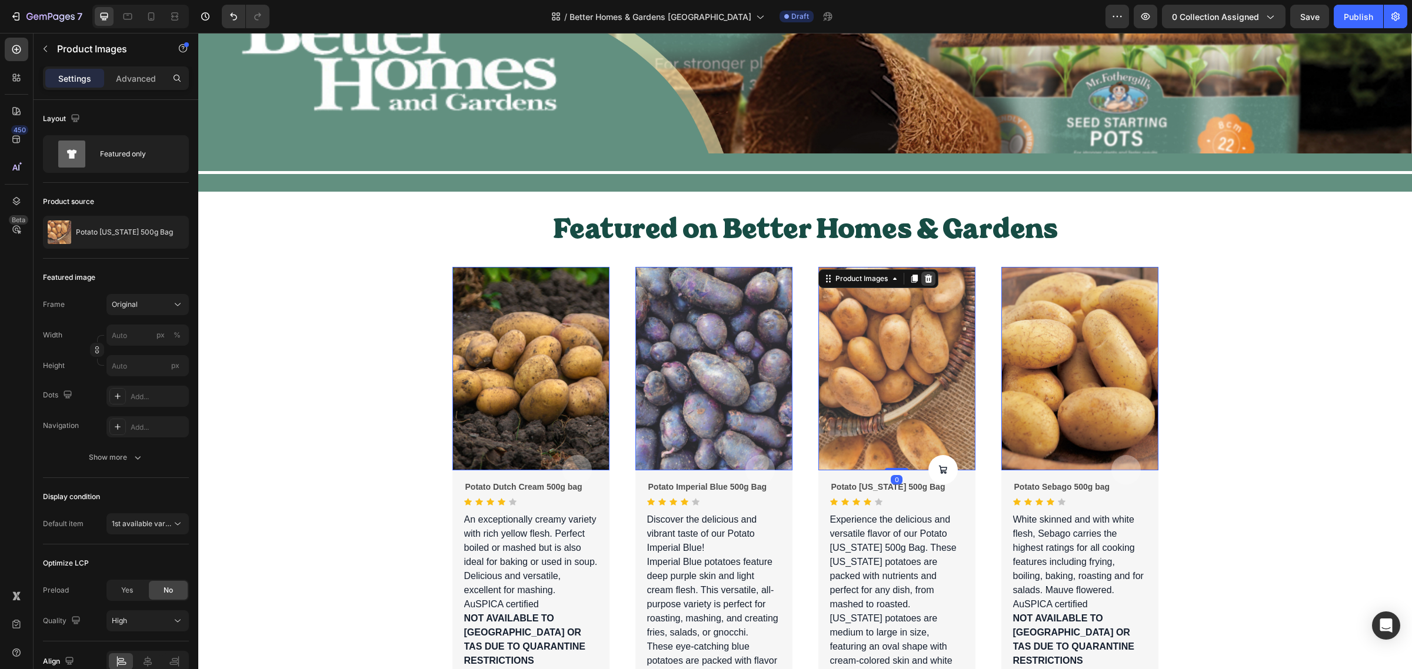
click at [924, 275] on icon at bounding box center [928, 279] width 8 height 8
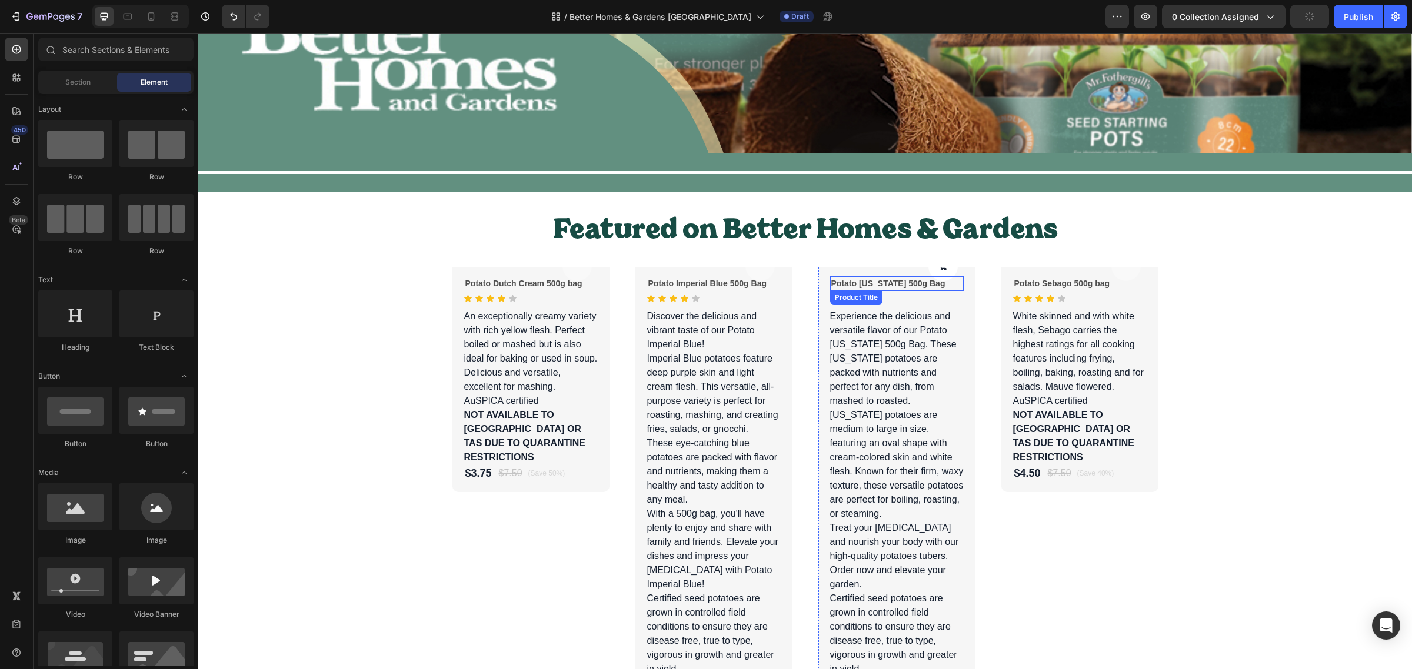
click at [598, 286] on h2 "Potato [US_STATE] 500g Bag" at bounding box center [531, 283] width 134 height 15
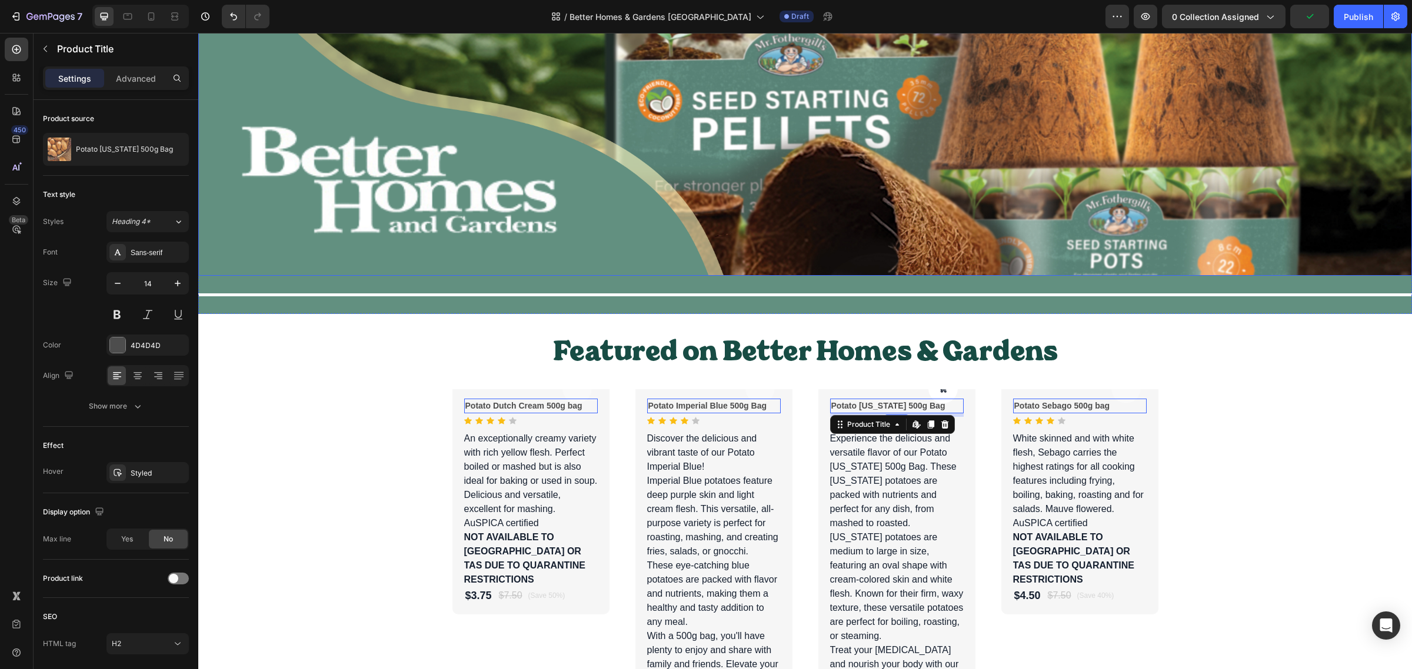
scroll to position [294, 0]
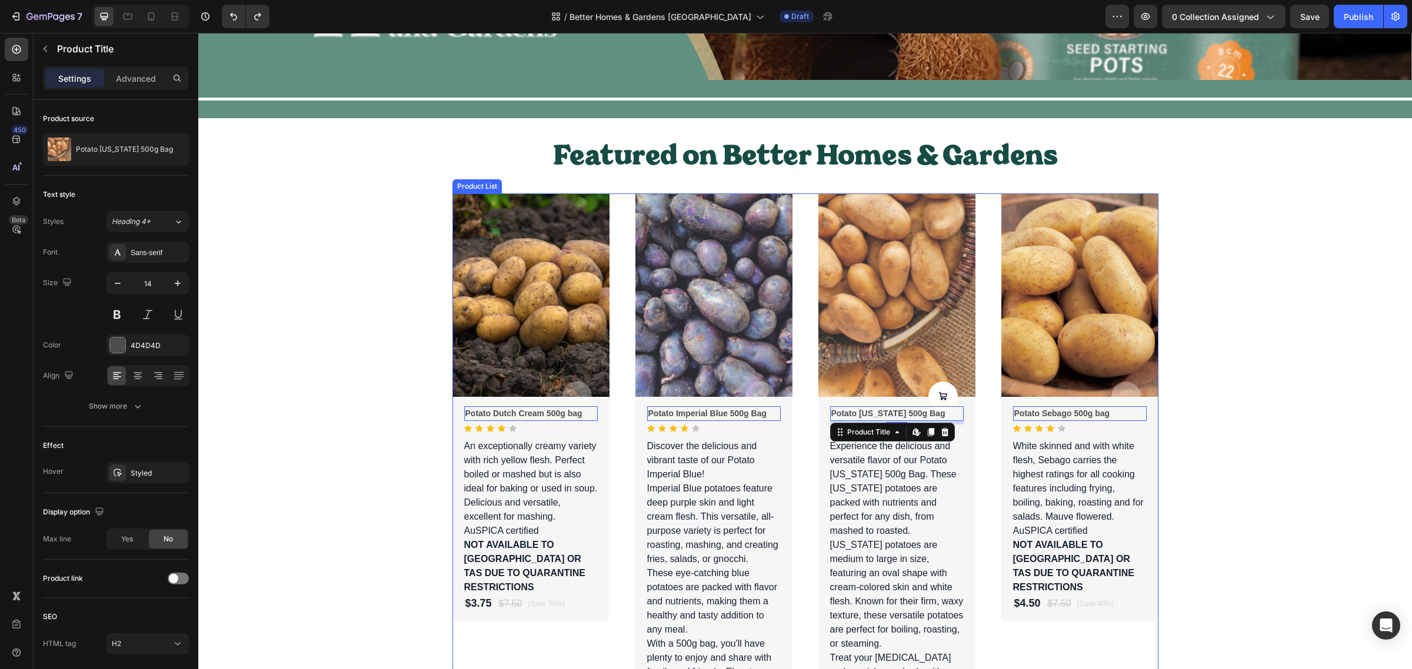
click at [1102, 637] on div "Product Images Out Of Stock Product Cart Button Potato Sebago 500g bag Product …" at bounding box center [1079, 549] width 157 height 711
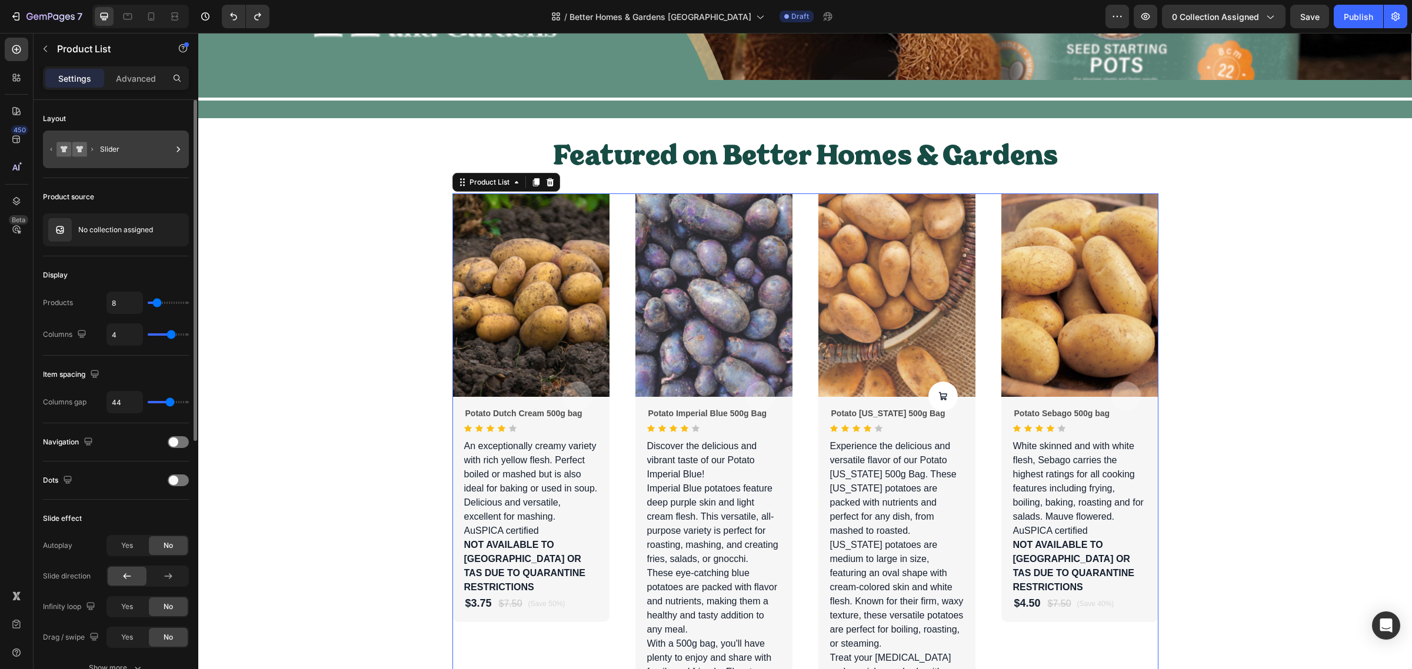
click at [174, 151] on icon at bounding box center [178, 150] width 12 height 12
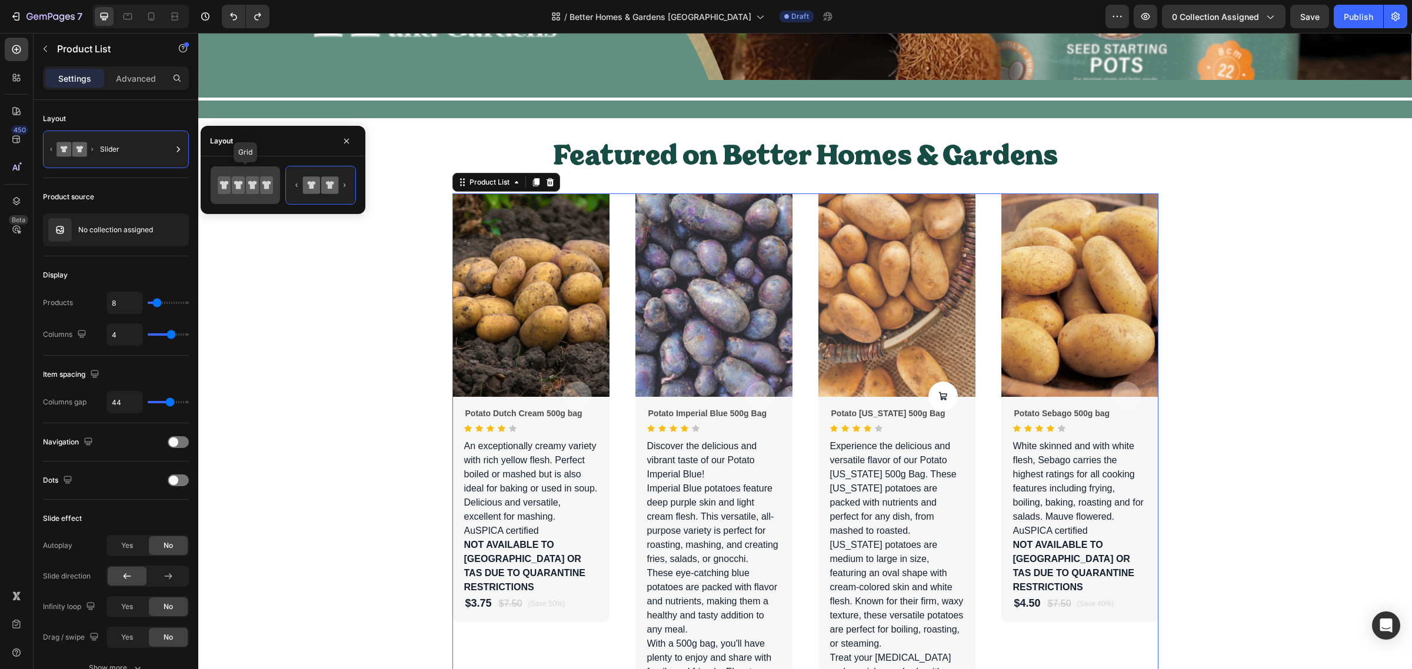
click at [256, 194] on icon at bounding box center [252, 185] width 13 height 18
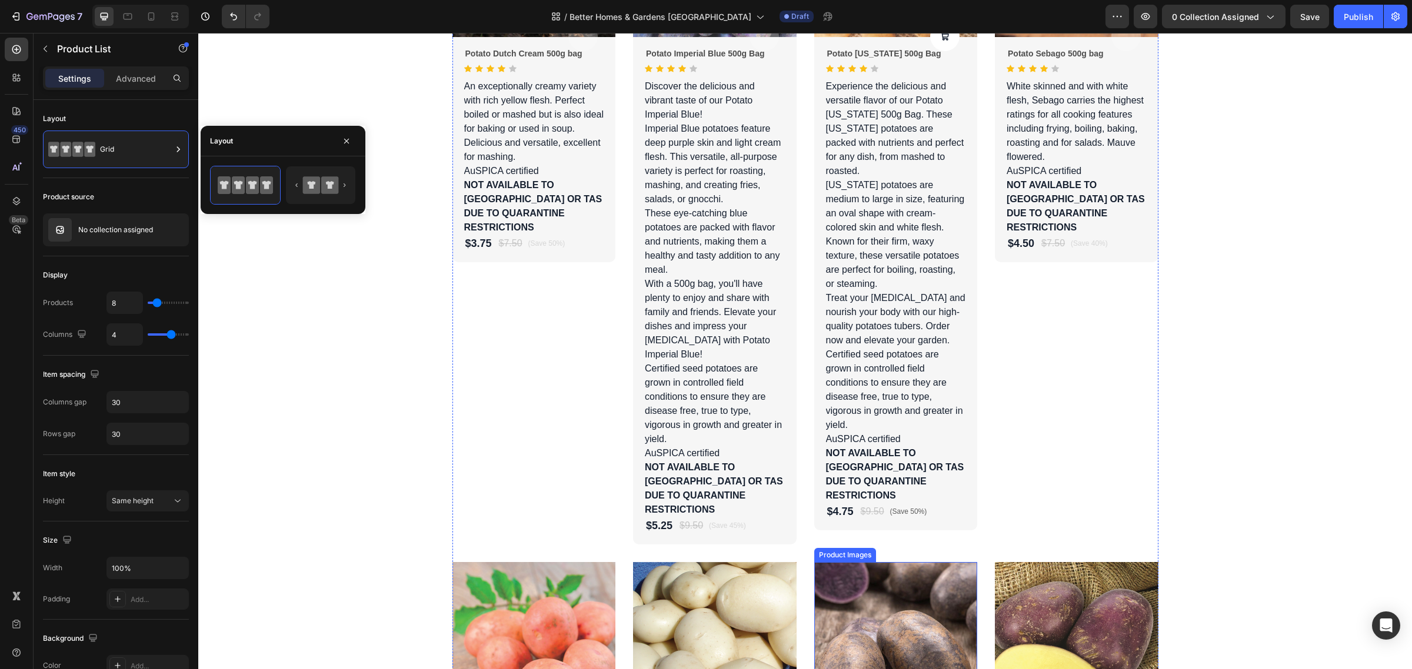
scroll to position [662, 0]
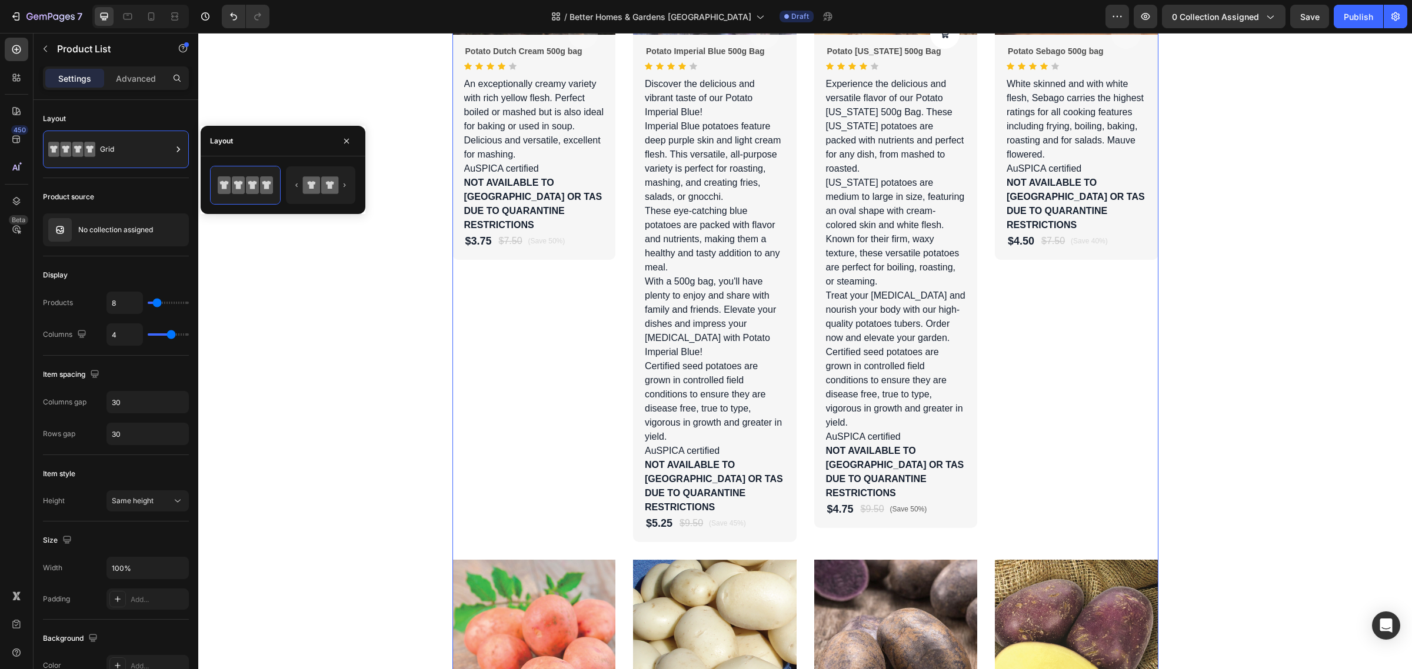
click at [1007, 414] on div "Product Images Out Of Stock Product Cart Button Potato Sebago 500g bag Product …" at bounding box center [1077, 182] width 164 height 719
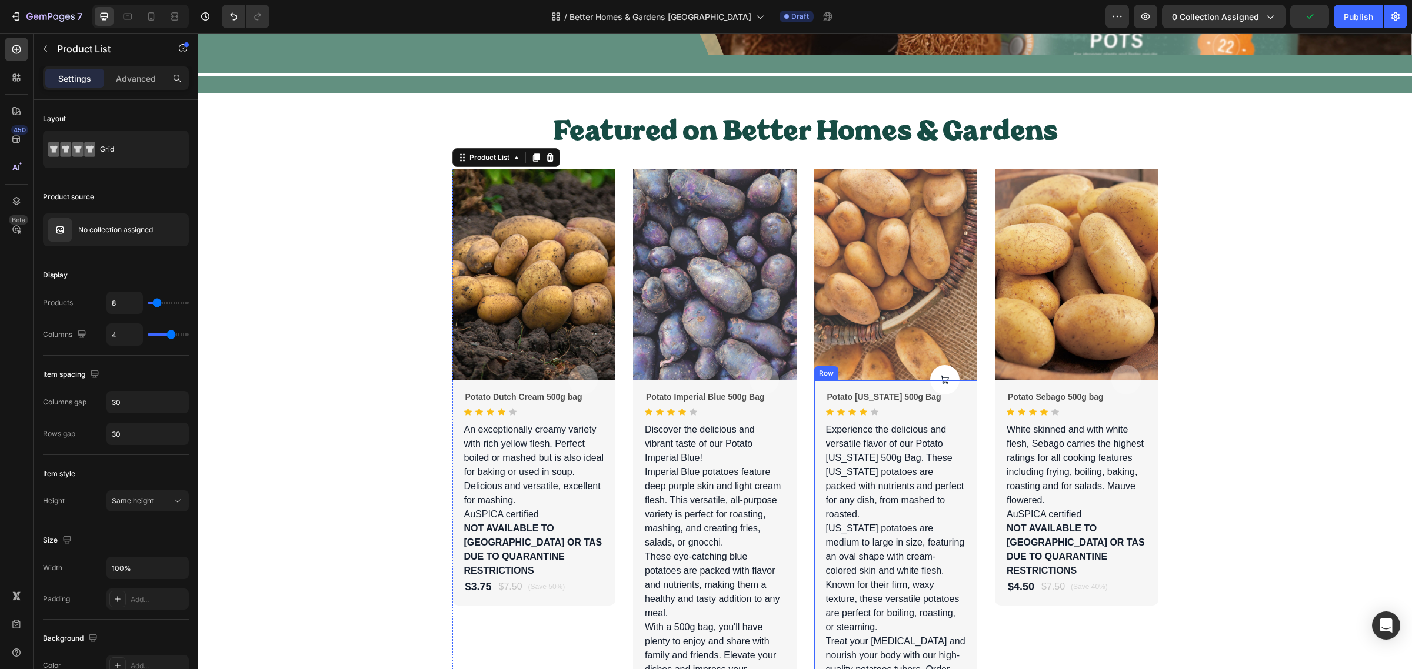
scroll to position [294, 0]
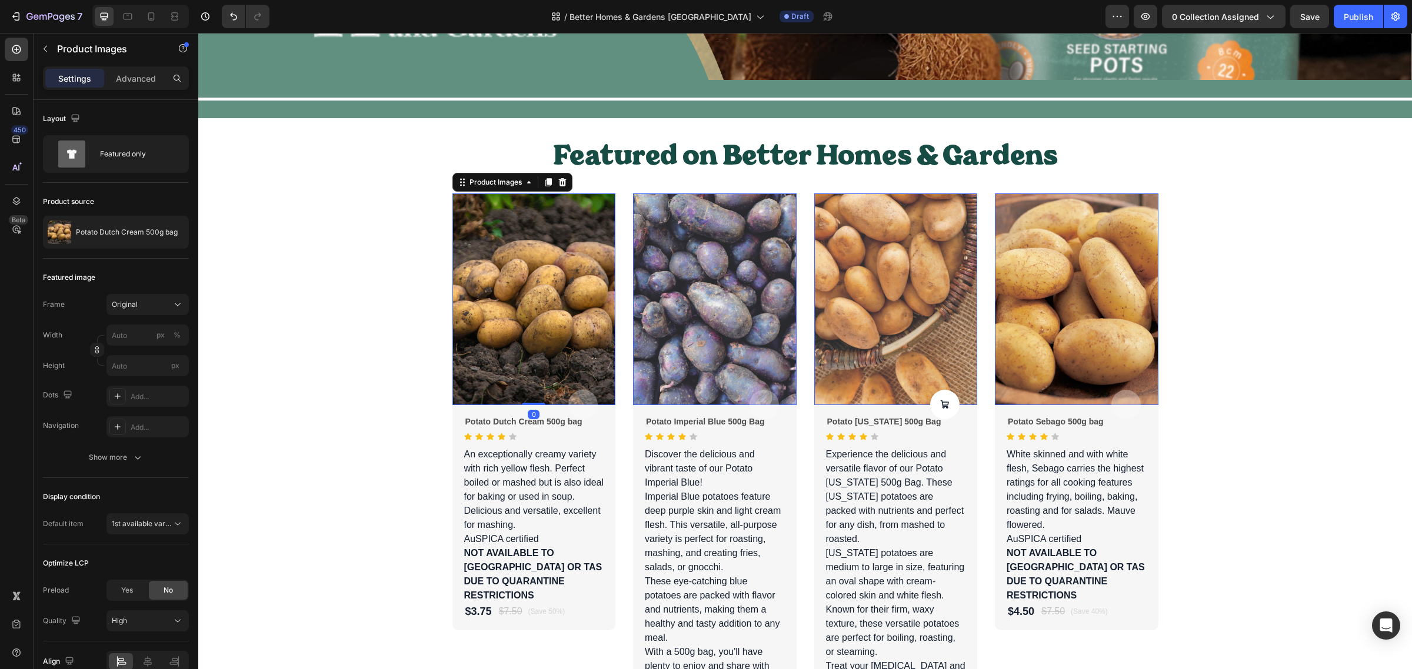
click at [522, 318] on img at bounding box center [534, 300] width 164 height 212
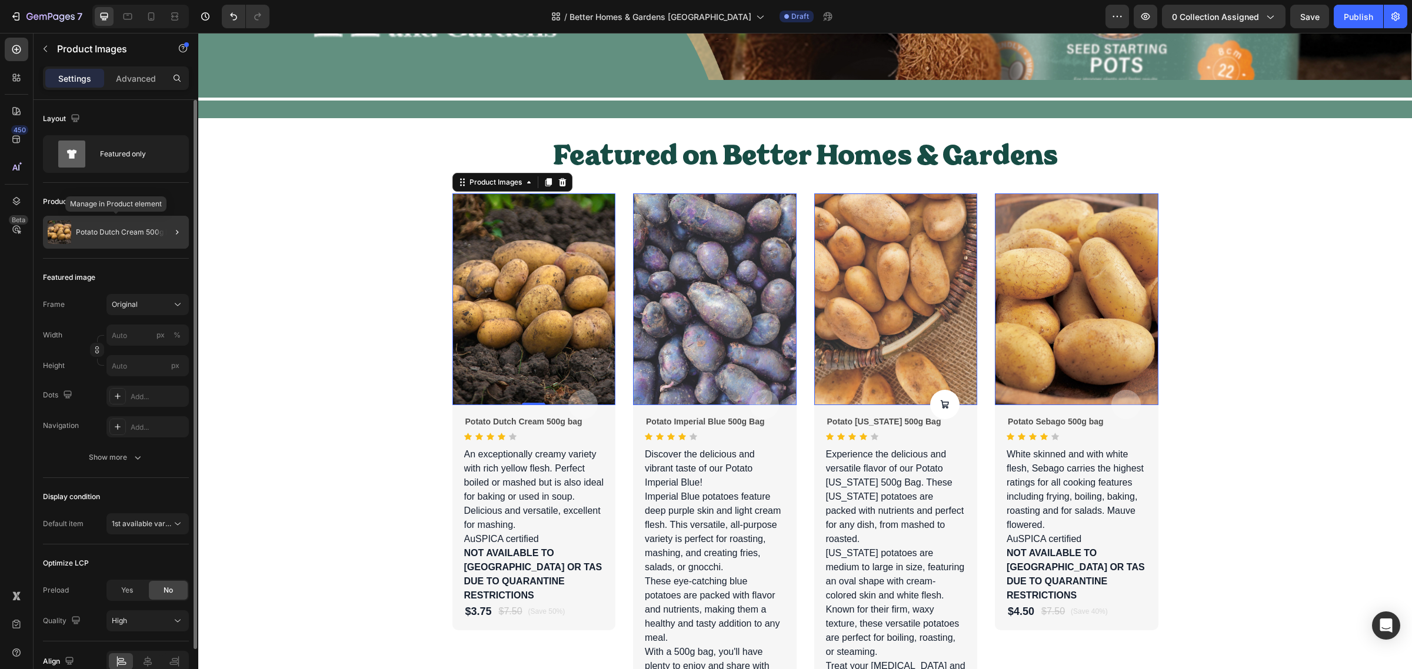
click at [131, 240] on div "Potato Dutch Cream 500g bag" at bounding box center [116, 232] width 146 height 33
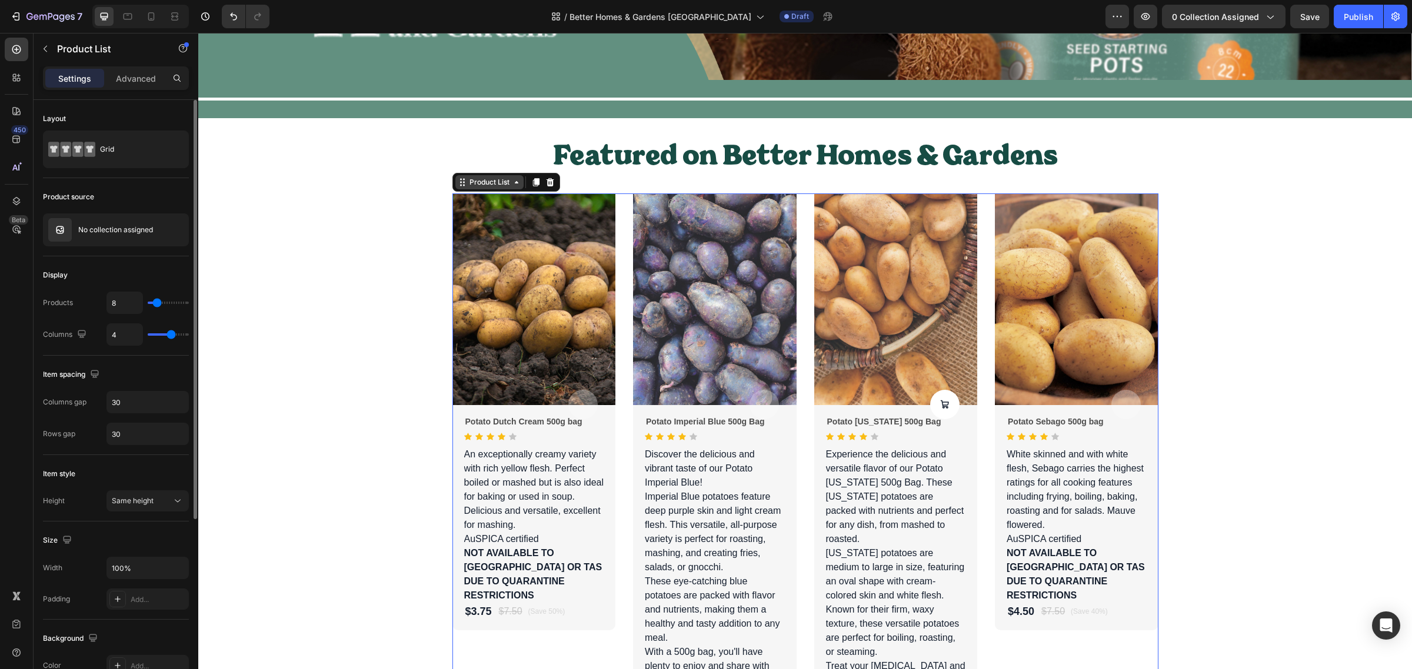
click at [502, 181] on div "Product List" at bounding box center [489, 182] width 45 height 11
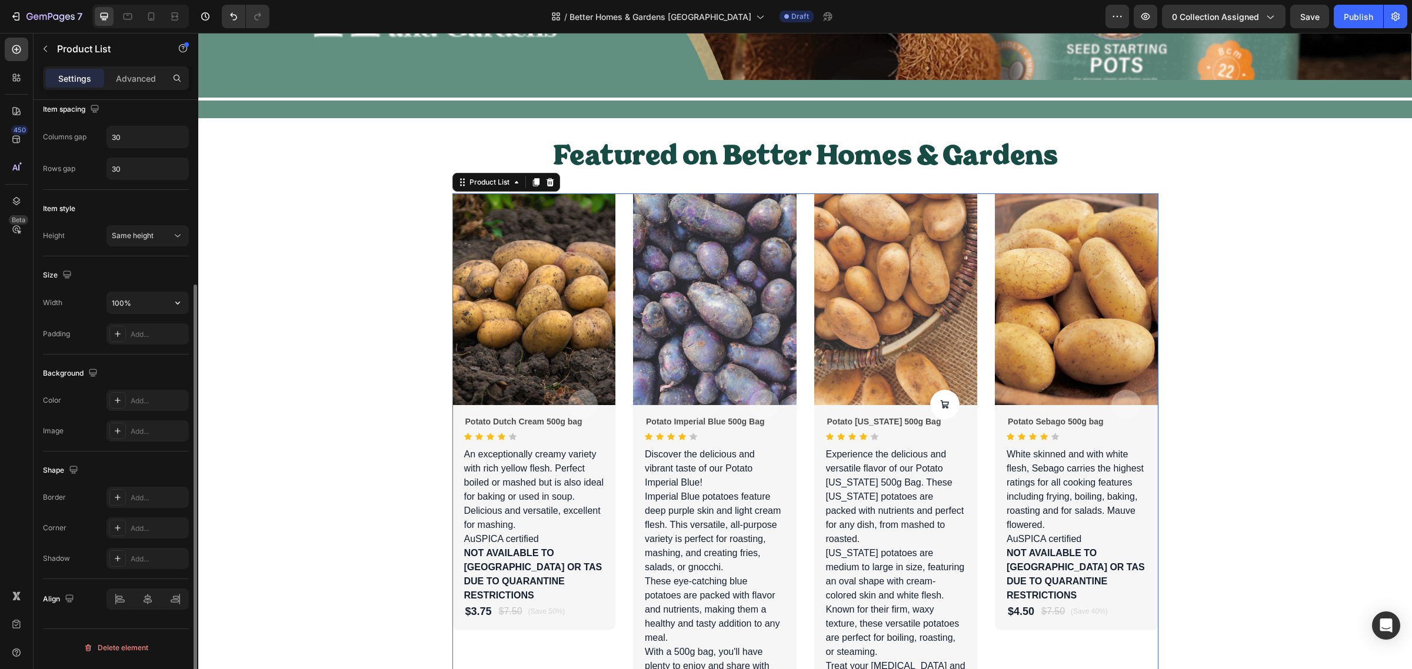
scroll to position [0, 0]
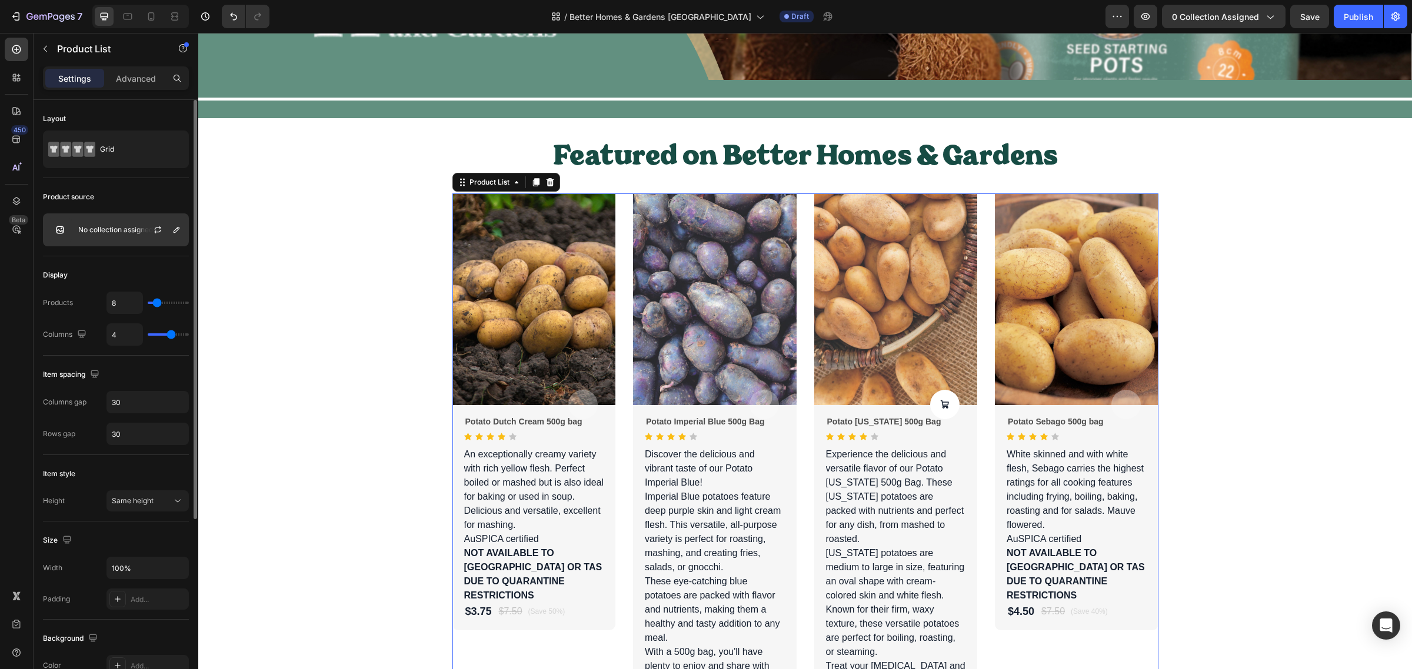
click at [140, 231] on div at bounding box center [162, 230] width 52 height 32
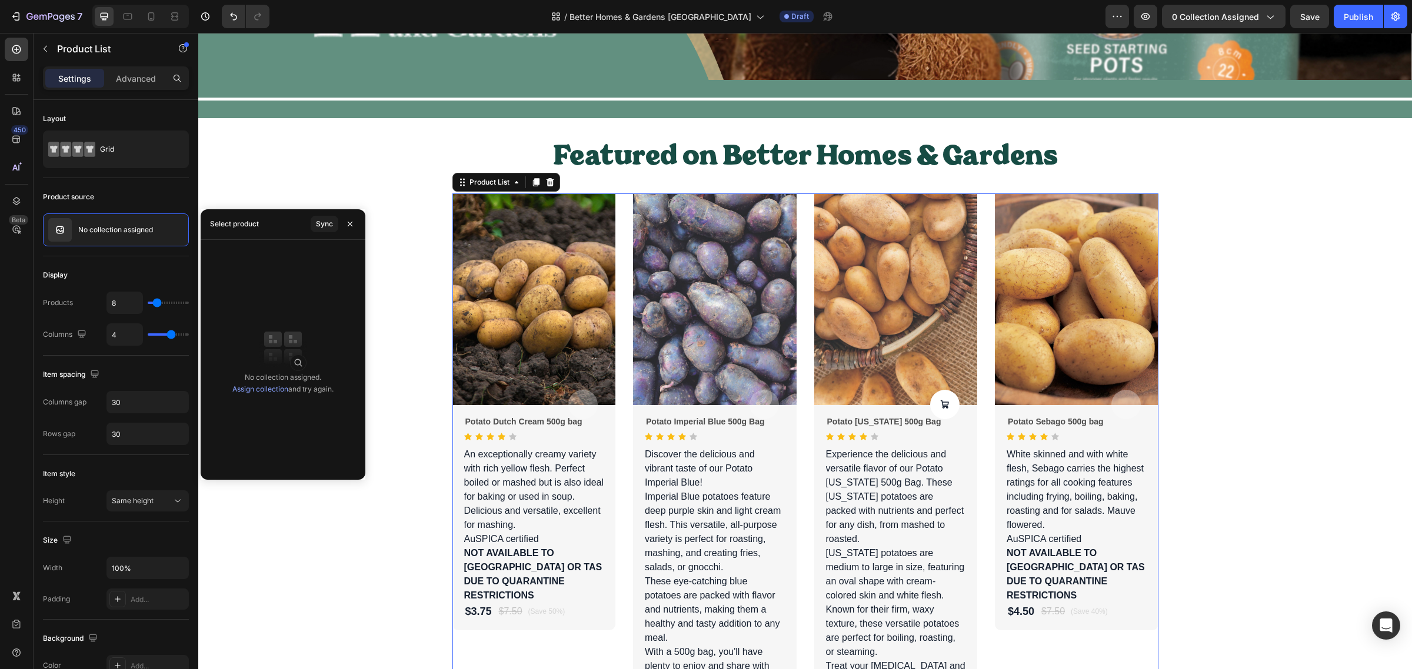
click at [272, 390] on link "Assign collection" at bounding box center [260, 389] width 56 height 9
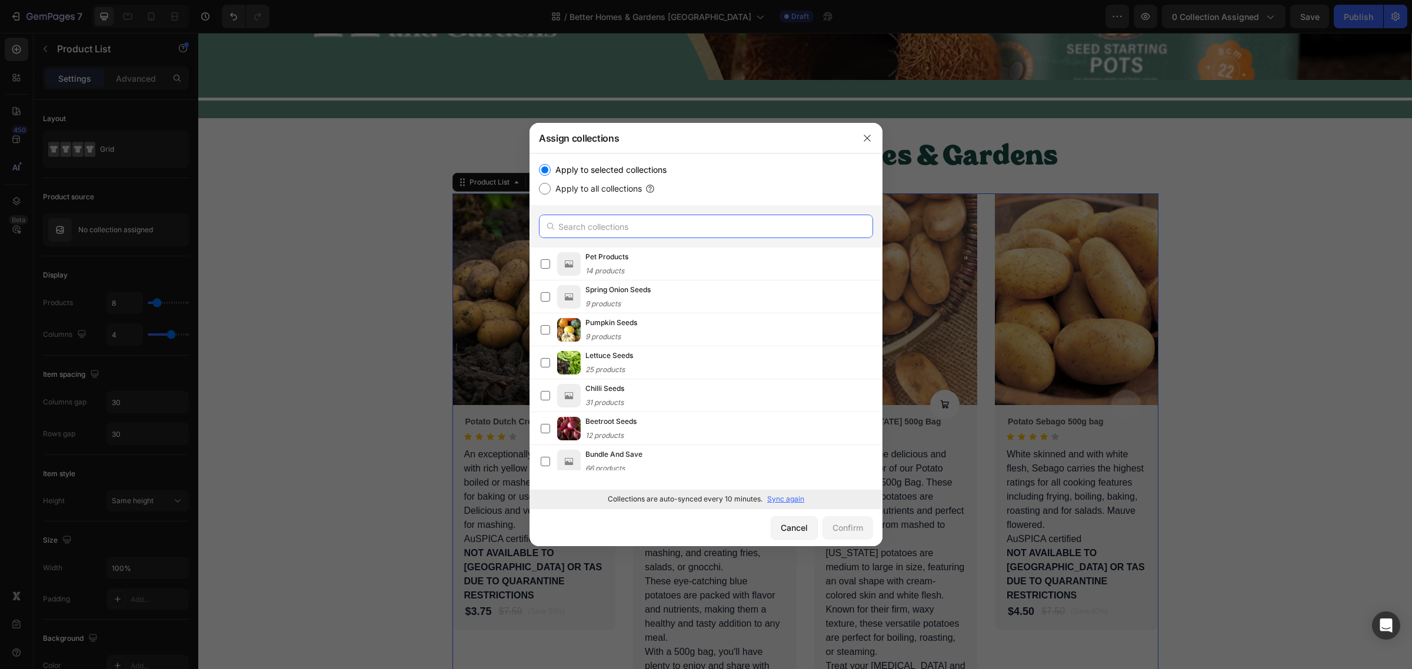
click at [578, 231] on input "text" at bounding box center [706, 227] width 334 height 24
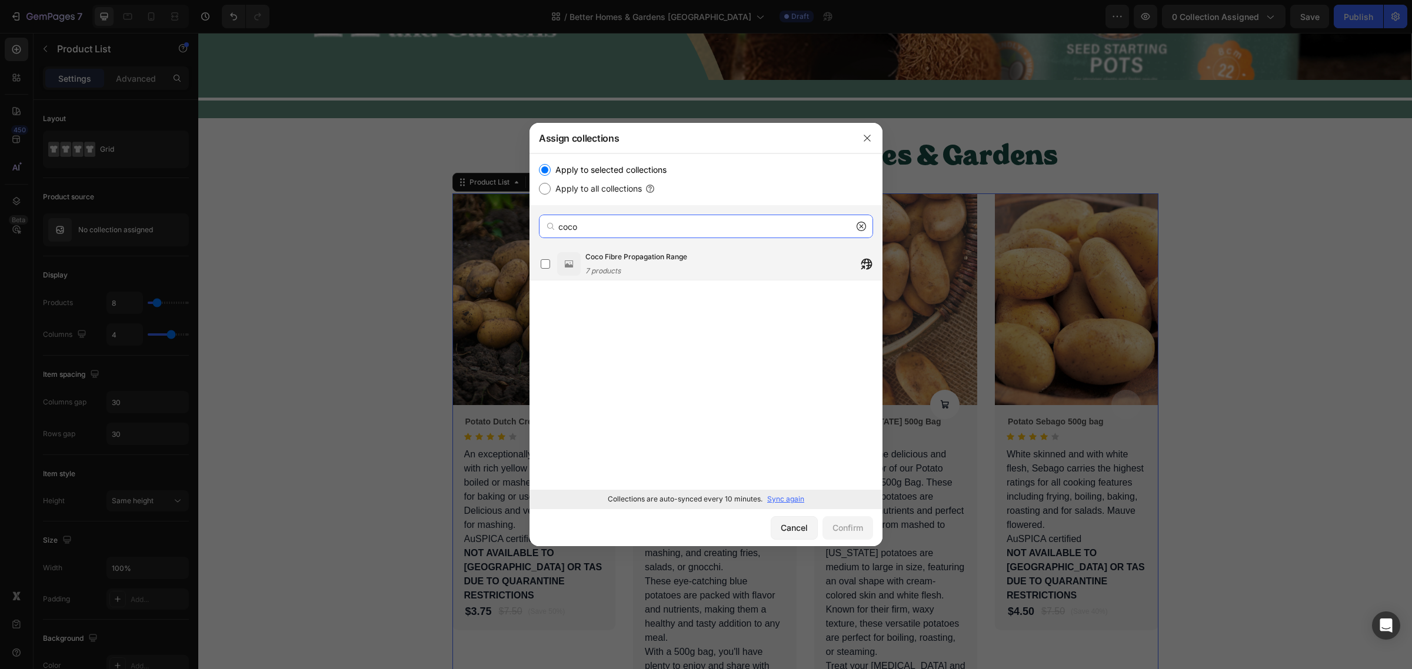
type input "coco"
click at [637, 264] on div "Coco Fibre Propagation Range 7 products" at bounding box center [636, 264] width 102 height 26
click at [847, 525] on div "Confirm" at bounding box center [847, 528] width 31 height 12
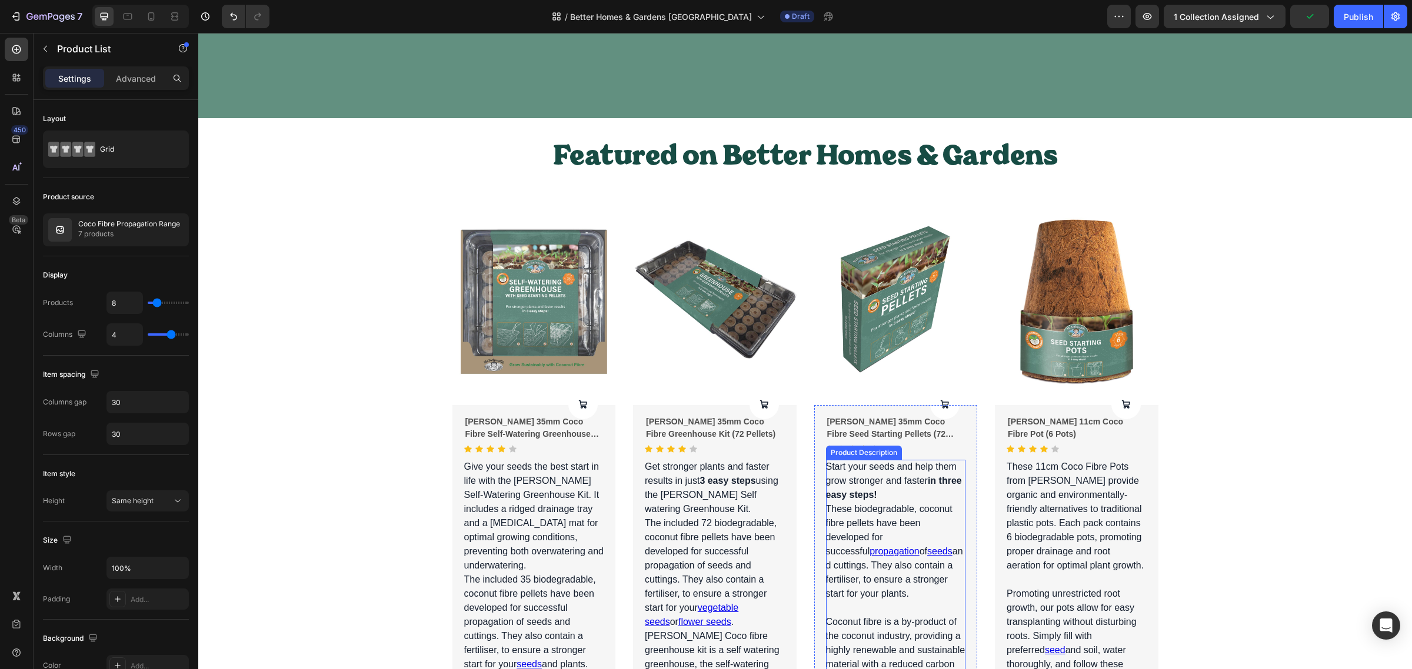
scroll to position [441, 0]
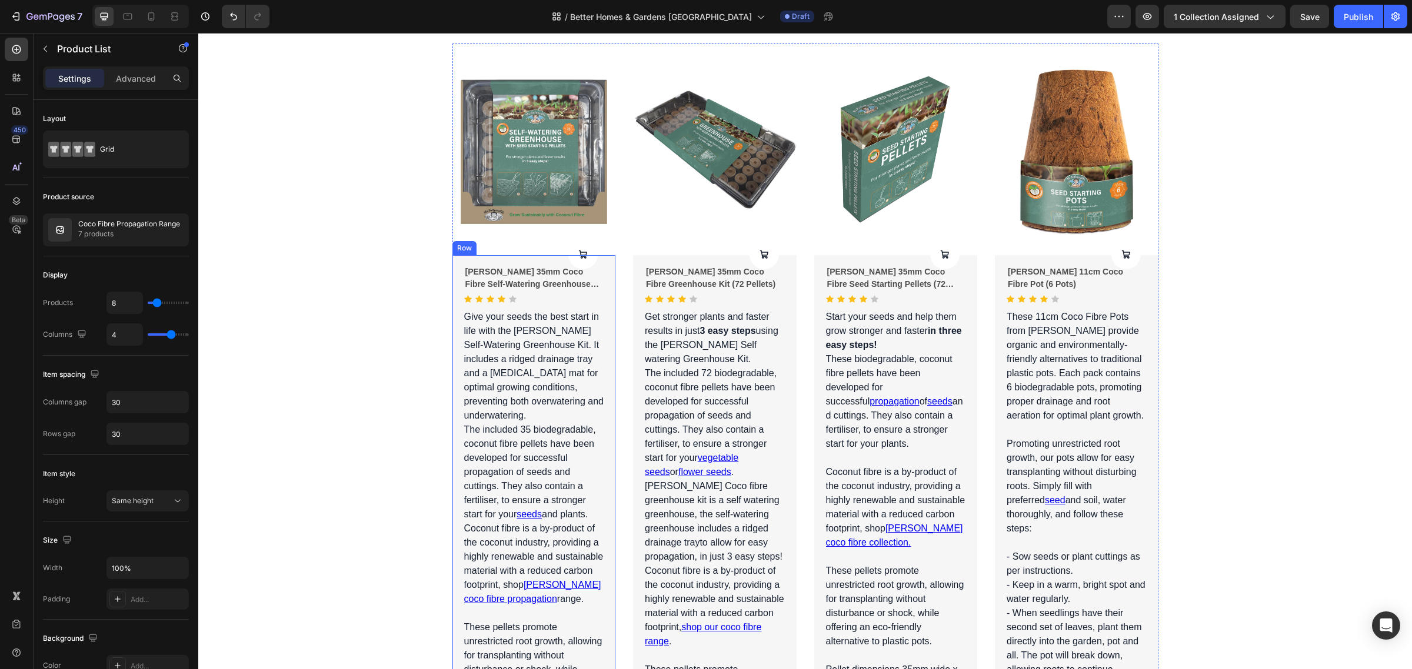
click at [604, 362] on div "Product Cart Button [PERSON_NAME] 35mm Coco Fibre Self-Watering Greenhouse Kit …" at bounding box center [534, 592] width 164 height 675
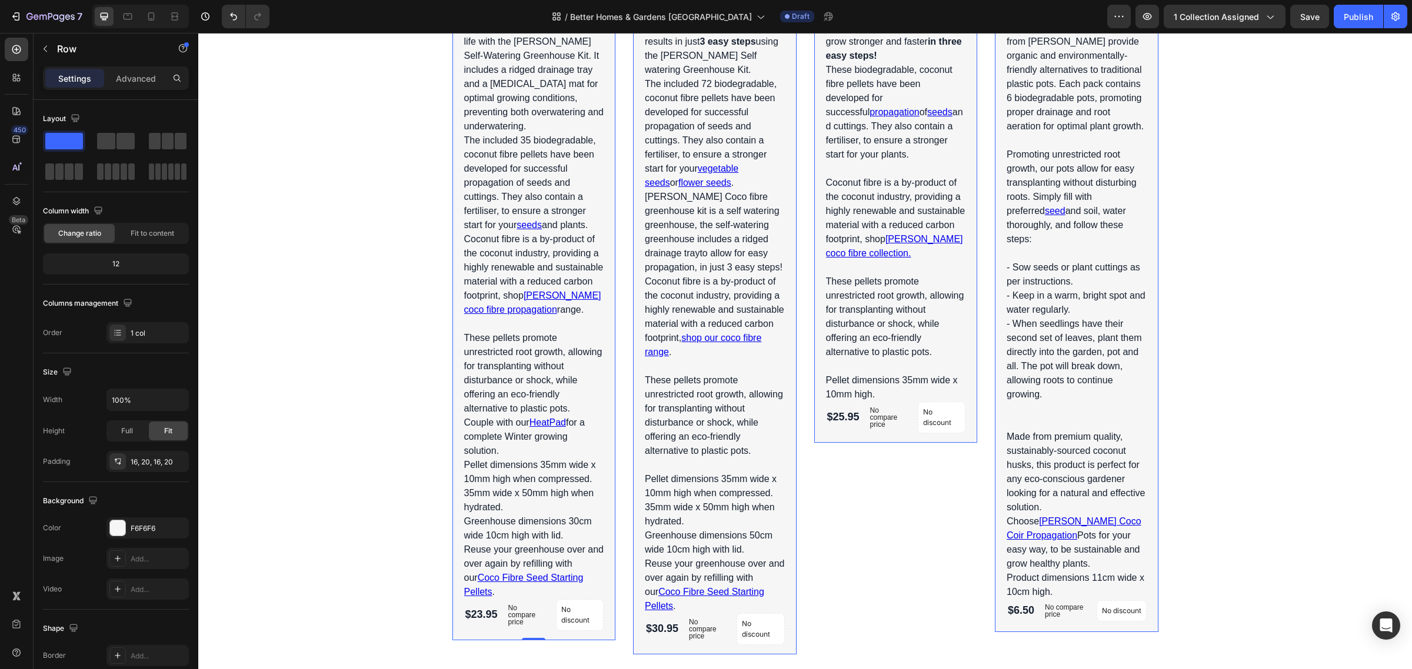
scroll to position [735, 0]
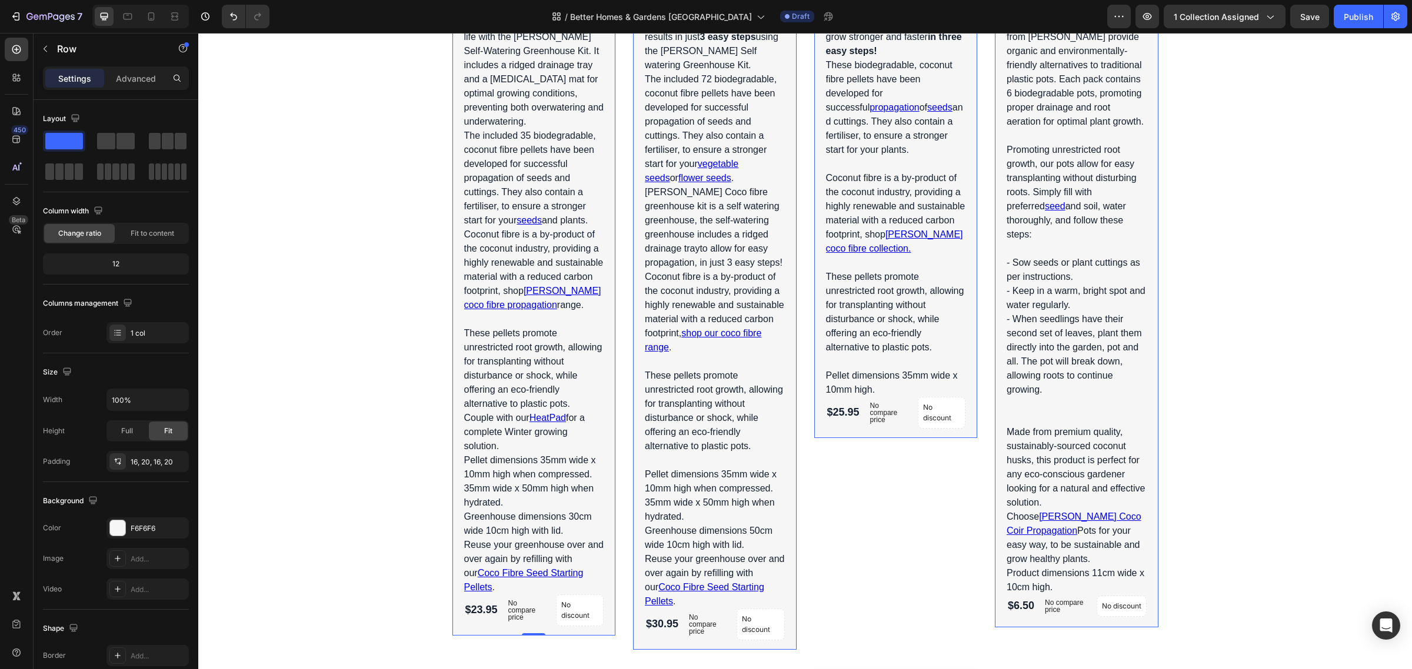
click at [604, 362] on div "Product Cart Button [PERSON_NAME] 35mm Coco Fibre Self-Watering Greenhouse Kit …" at bounding box center [534, 298] width 164 height 675
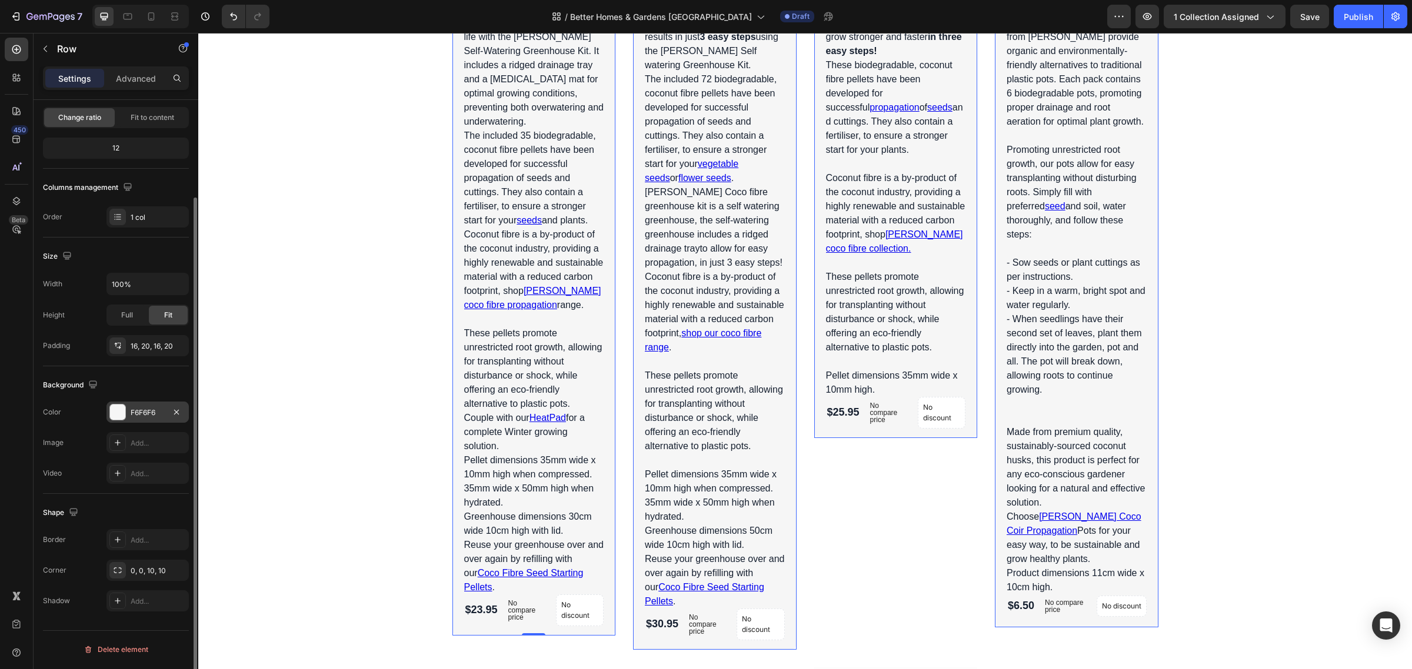
scroll to position [42, 0]
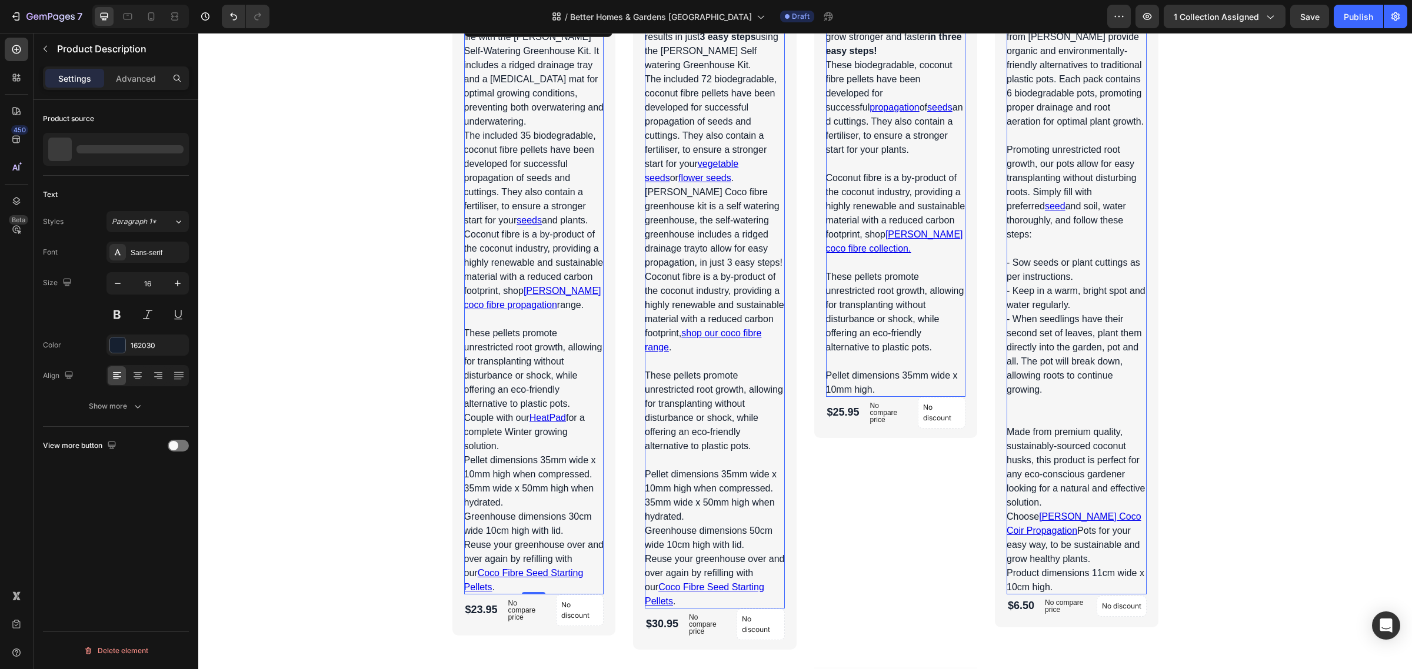
click at [489, 382] on div "Give your seeds the best start in life with the [PERSON_NAME] Self-Watering Gre…" at bounding box center [534, 305] width 140 height 579
click at [172, 444] on span at bounding box center [173, 445] width 9 height 9
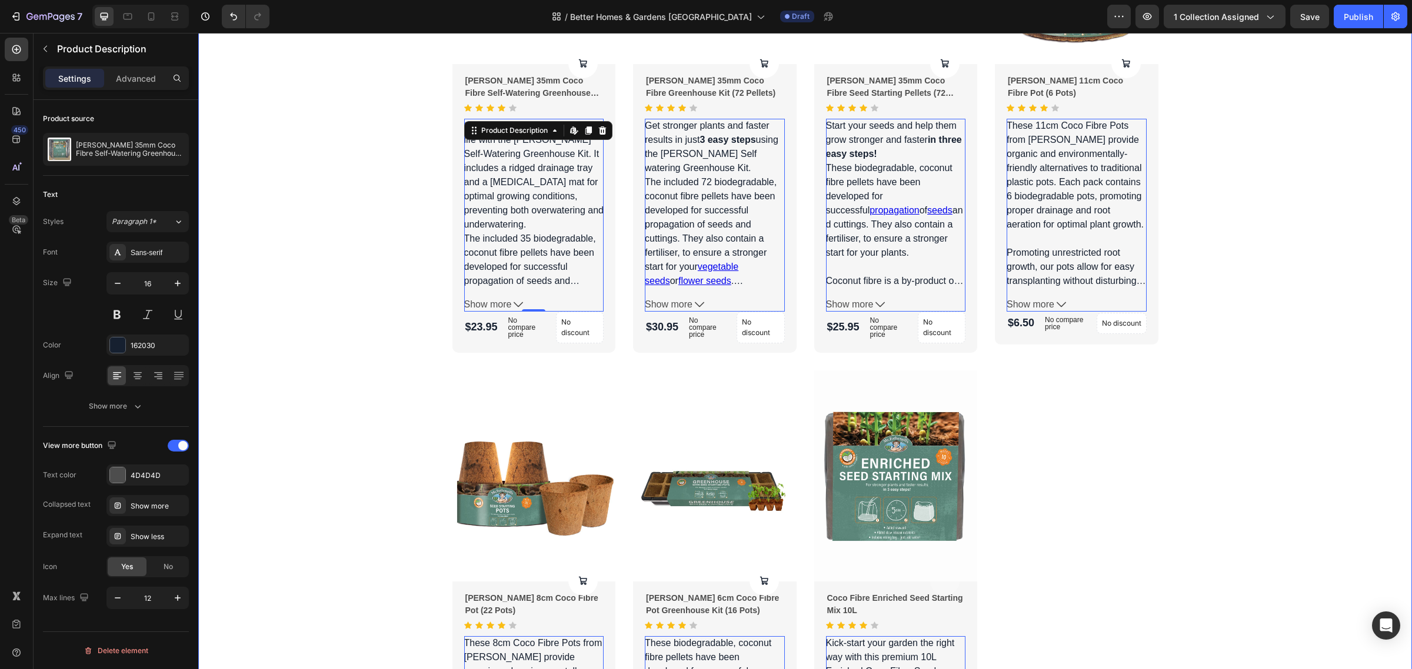
scroll to position [515, 0]
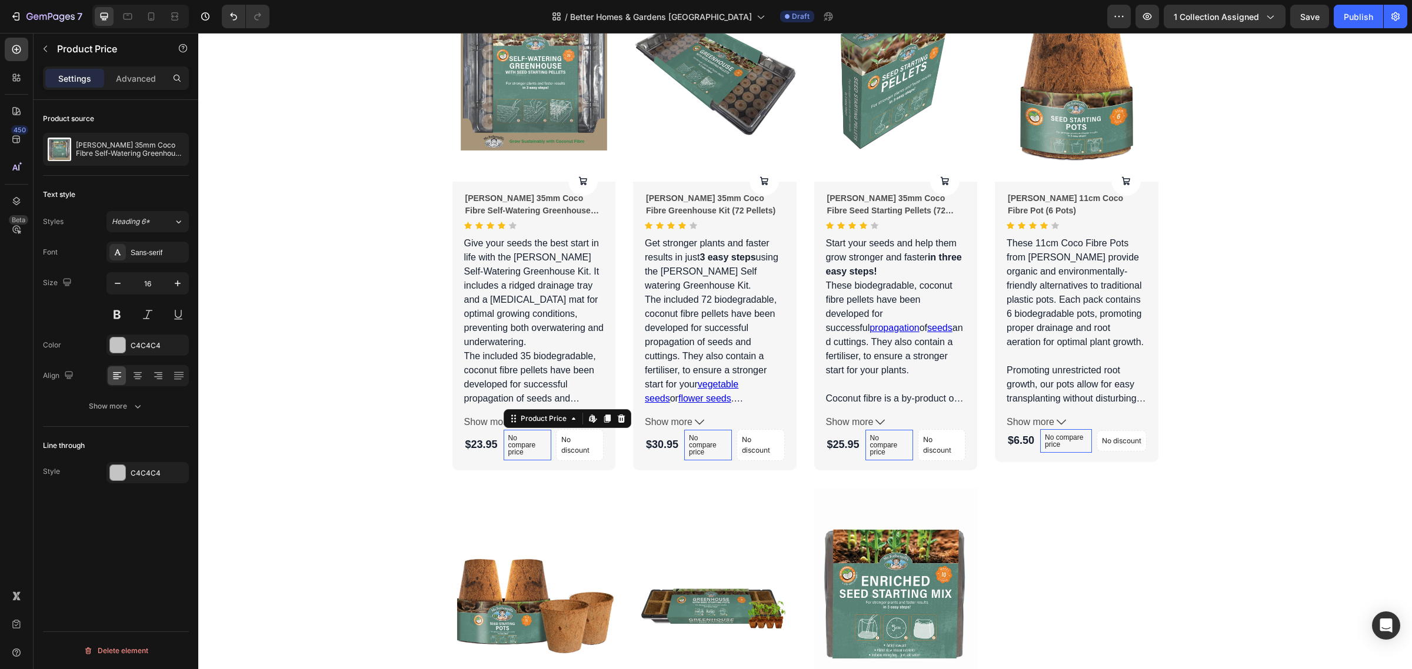
click at [527, 456] on div "No compare price" at bounding box center [528, 445] width 48 height 31
click at [617, 422] on icon at bounding box center [621, 418] width 8 height 8
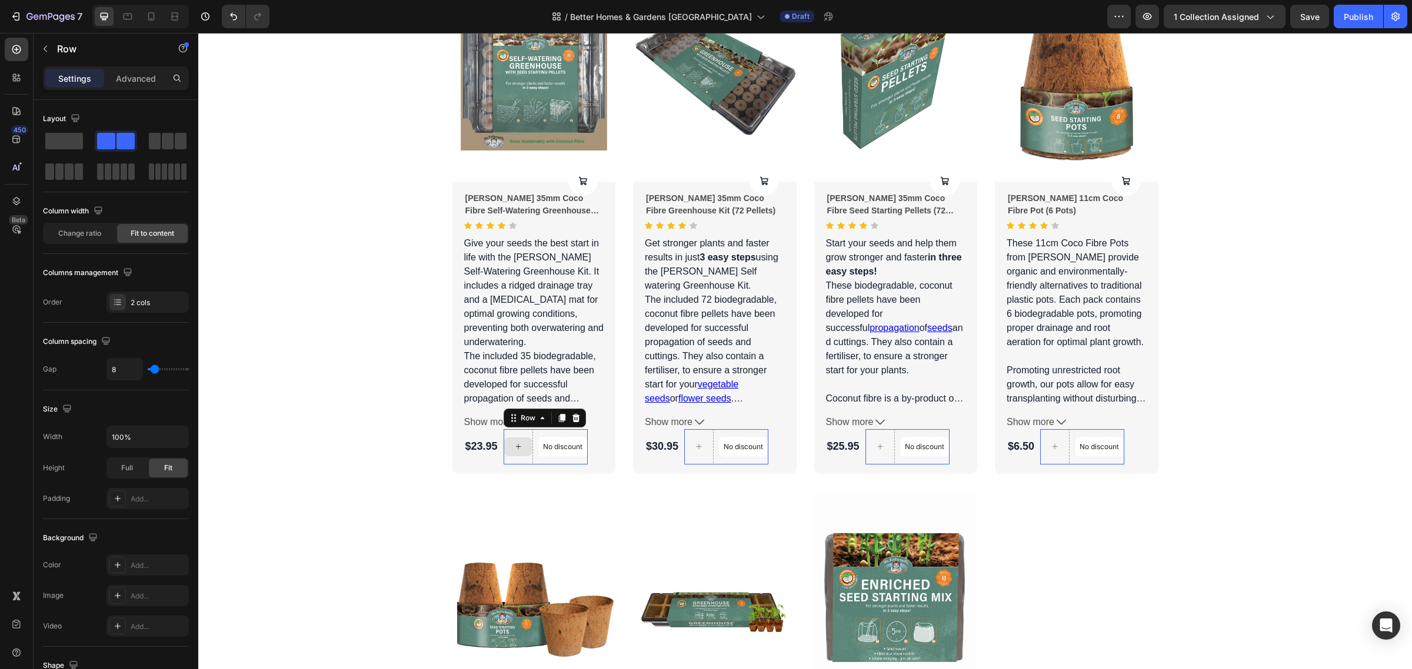
click at [524, 463] on div at bounding box center [518, 446] width 29 height 35
click at [569, 424] on div at bounding box center [576, 418] width 14 height 14
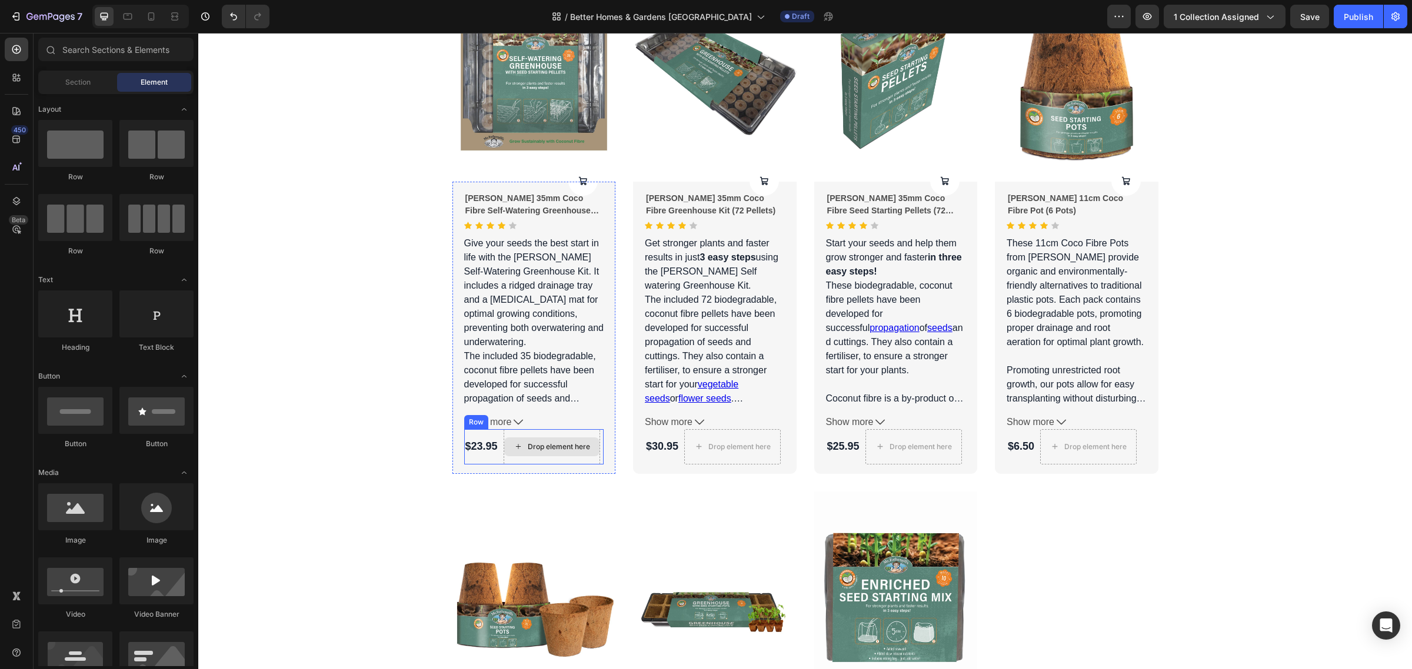
click at [527, 460] on div "$23.95 Product Price Product Price Drop element here Row" at bounding box center [534, 446] width 140 height 35
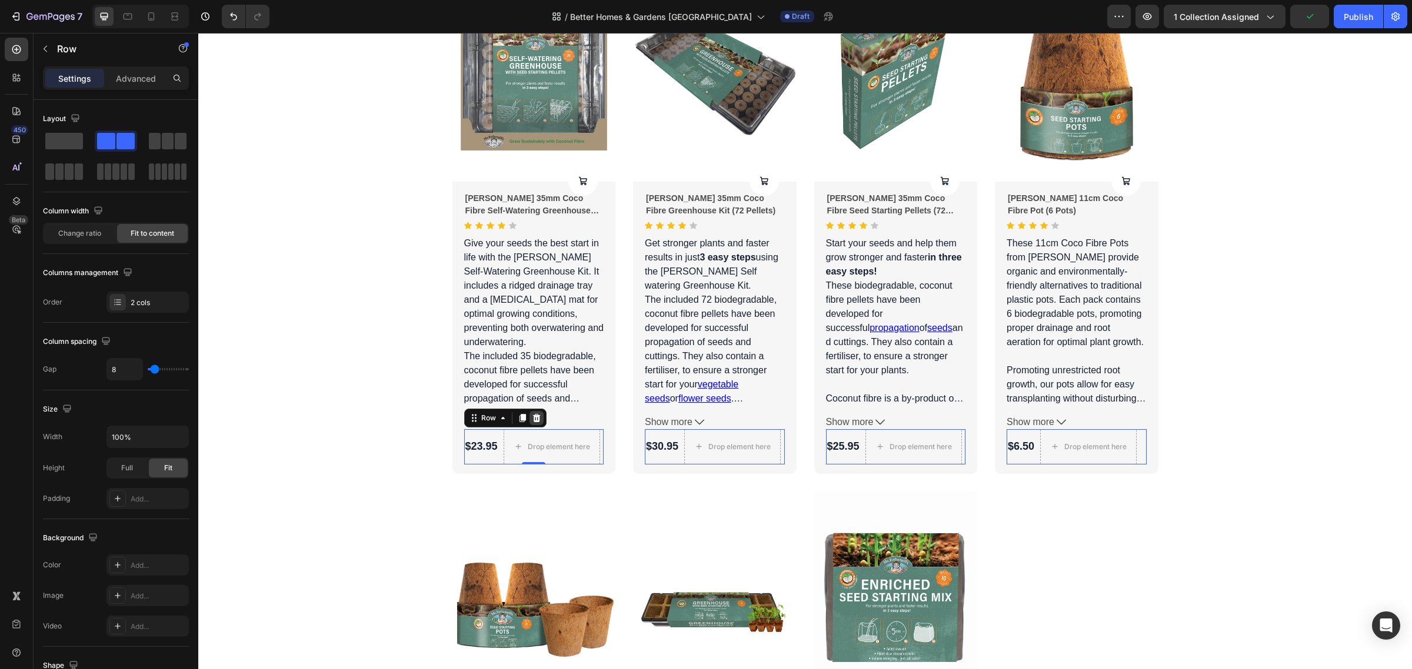
click at [534, 418] on div at bounding box center [536, 418] width 14 height 14
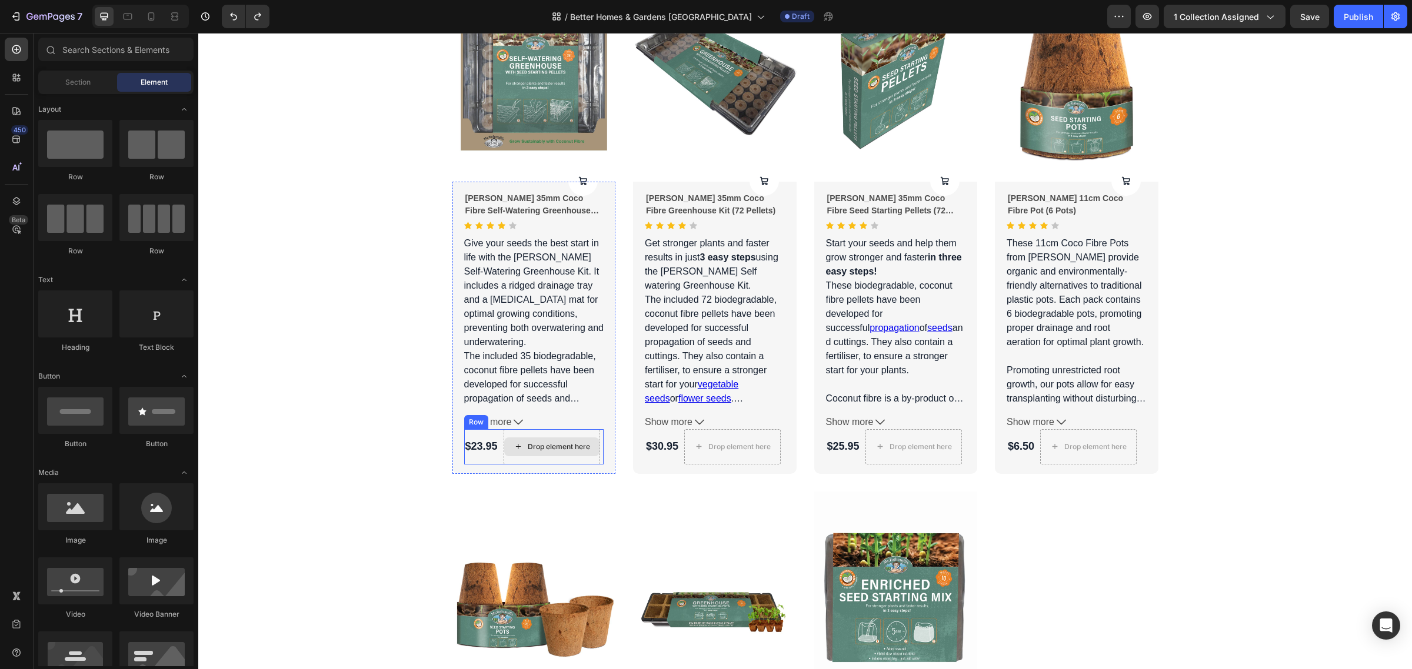
click at [518, 451] on div "Drop element here" at bounding box center [551, 447] width 95 height 19
click at [504, 444] on div "Drop element here" at bounding box center [551, 447] width 95 height 19
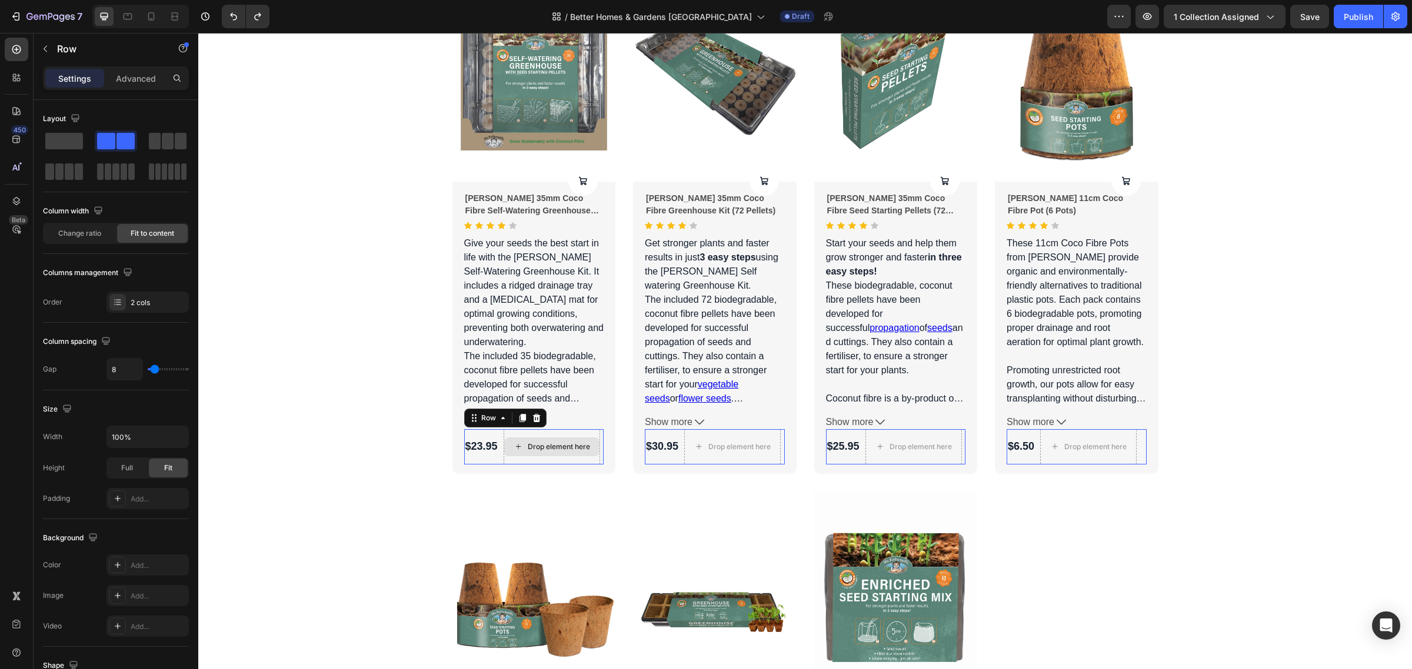
click at [504, 442] on div "Drop element here" at bounding box center [552, 446] width 96 height 35
click at [532, 421] on icon at bounding box center [536, 418] width 8 height 8
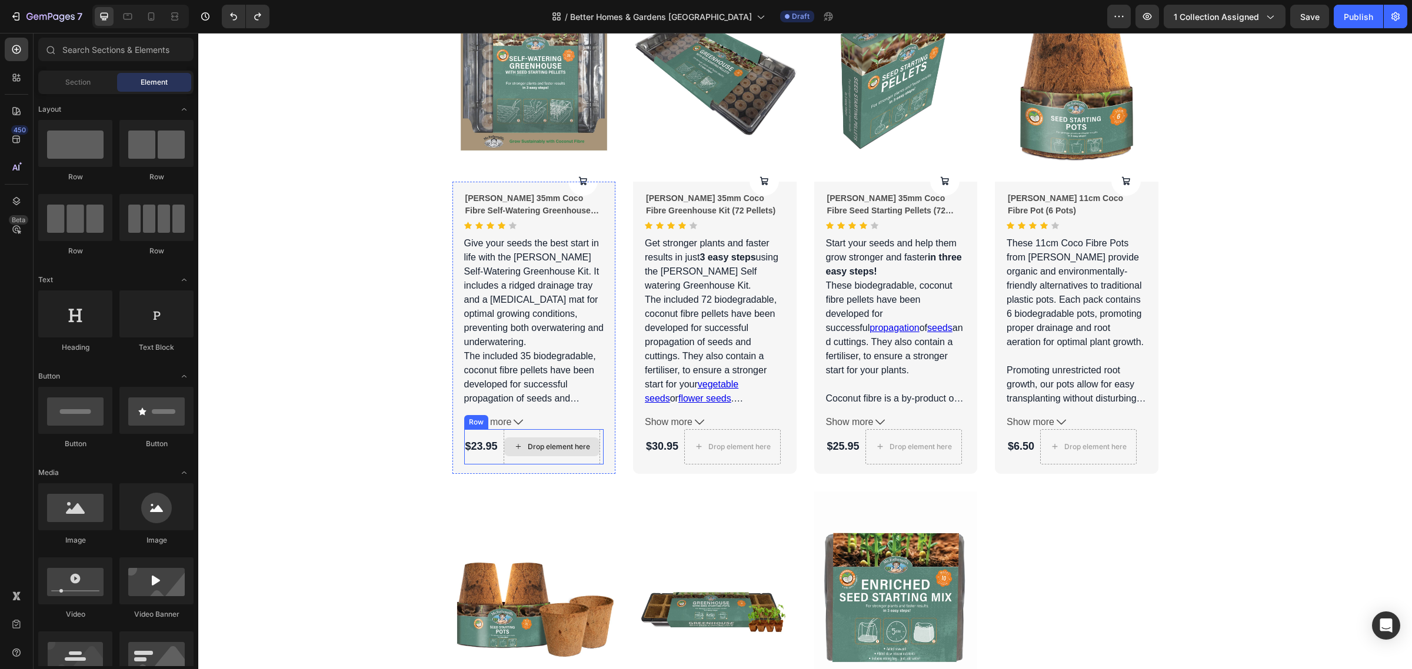
click at [512, 455] on div "Drop element here" at bounding box center [551, 447] width 95 height 19
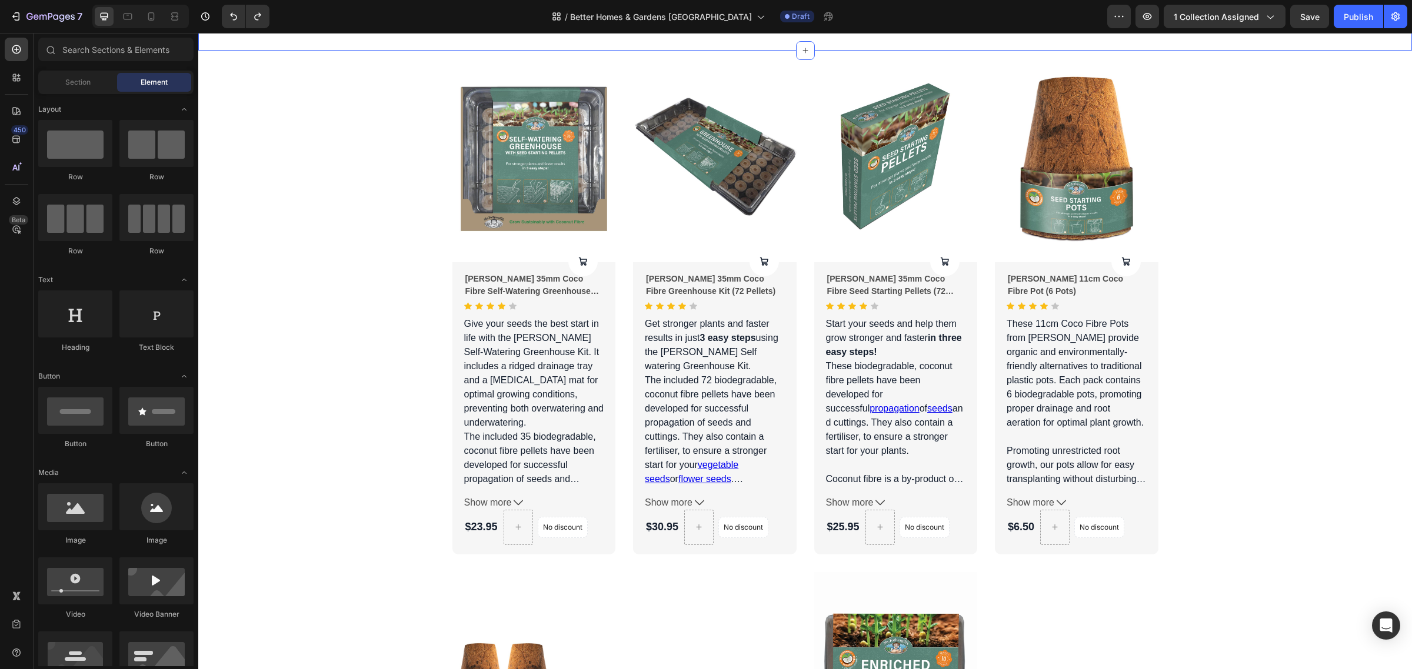
scroll to position [441, 0]
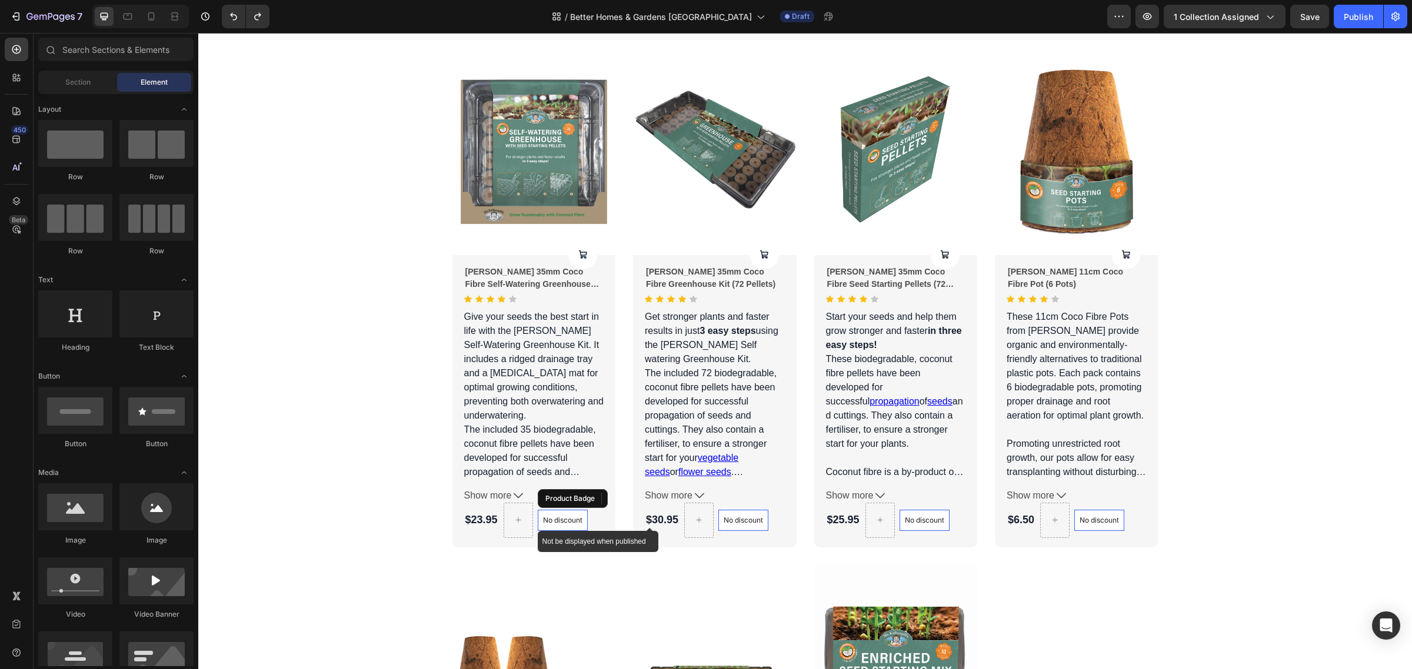
click at [560, 514] on div "No discount" at bounding box center [562, 521] width 49 height 20
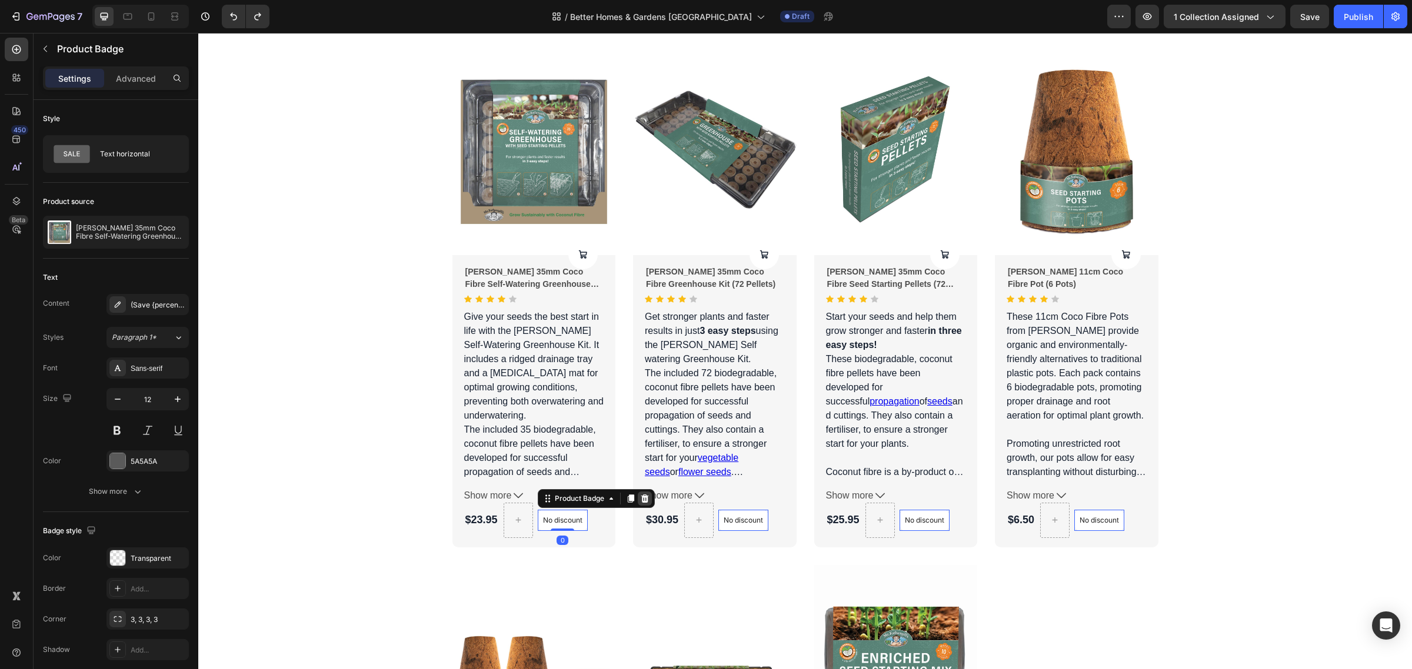
click at [644, 498] on icon at bounding box center [644, 498] width 9 height 9
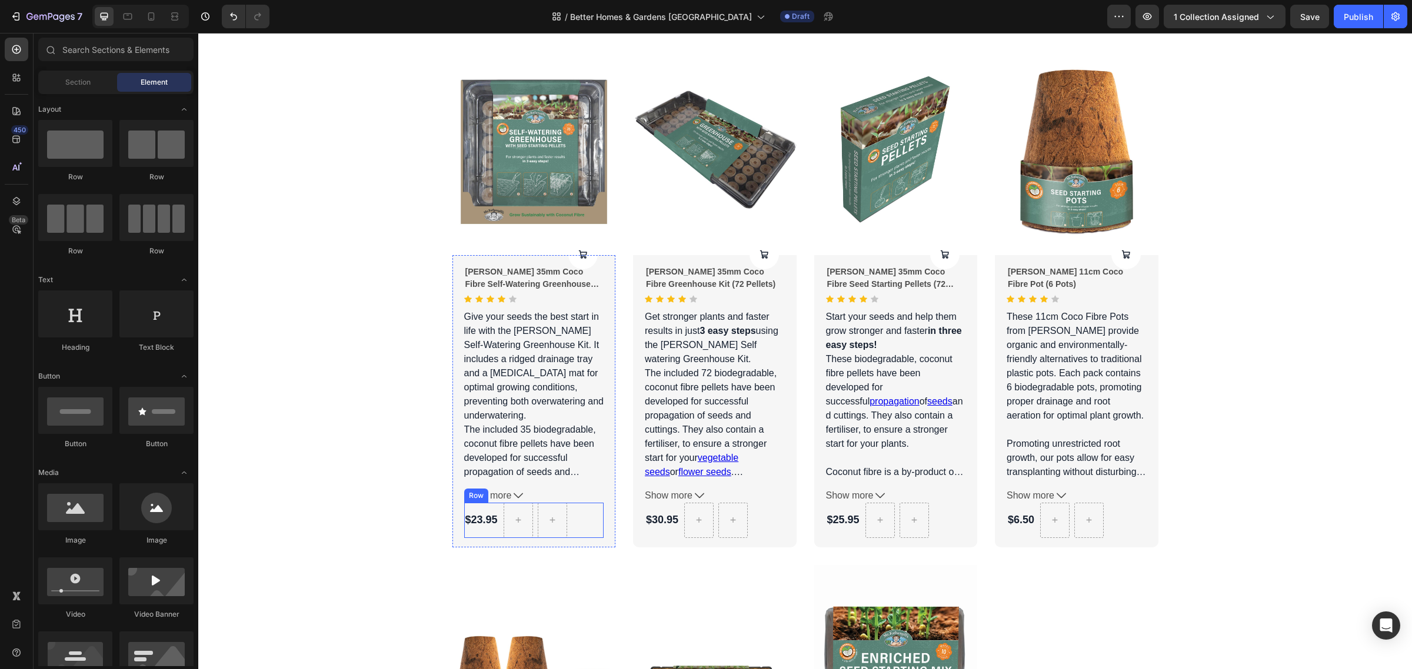
click at [569, 510] on div "$23.95 Product Price Product Price [GEOGRAPHIC_DATA]" at bounding box center [534, 520] width 140 height 35
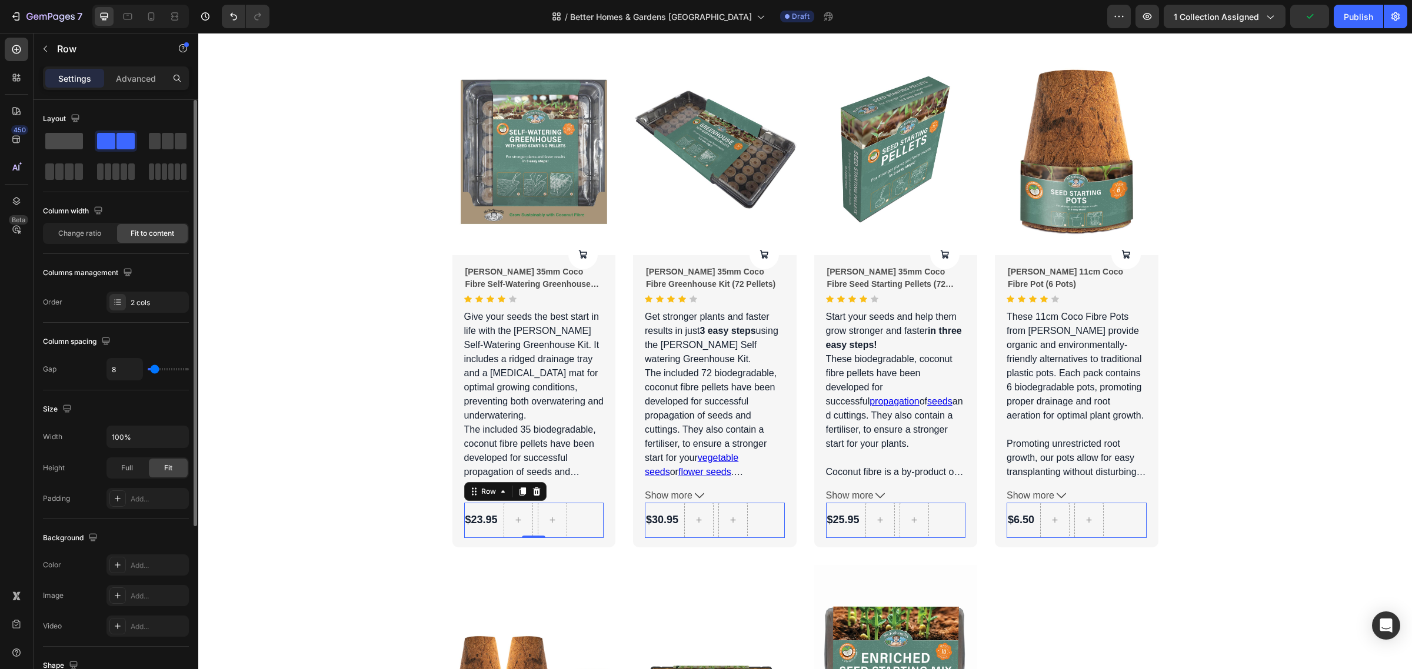
click at [68, 145] on span at bounding box center [64, 141] width 38 height 16
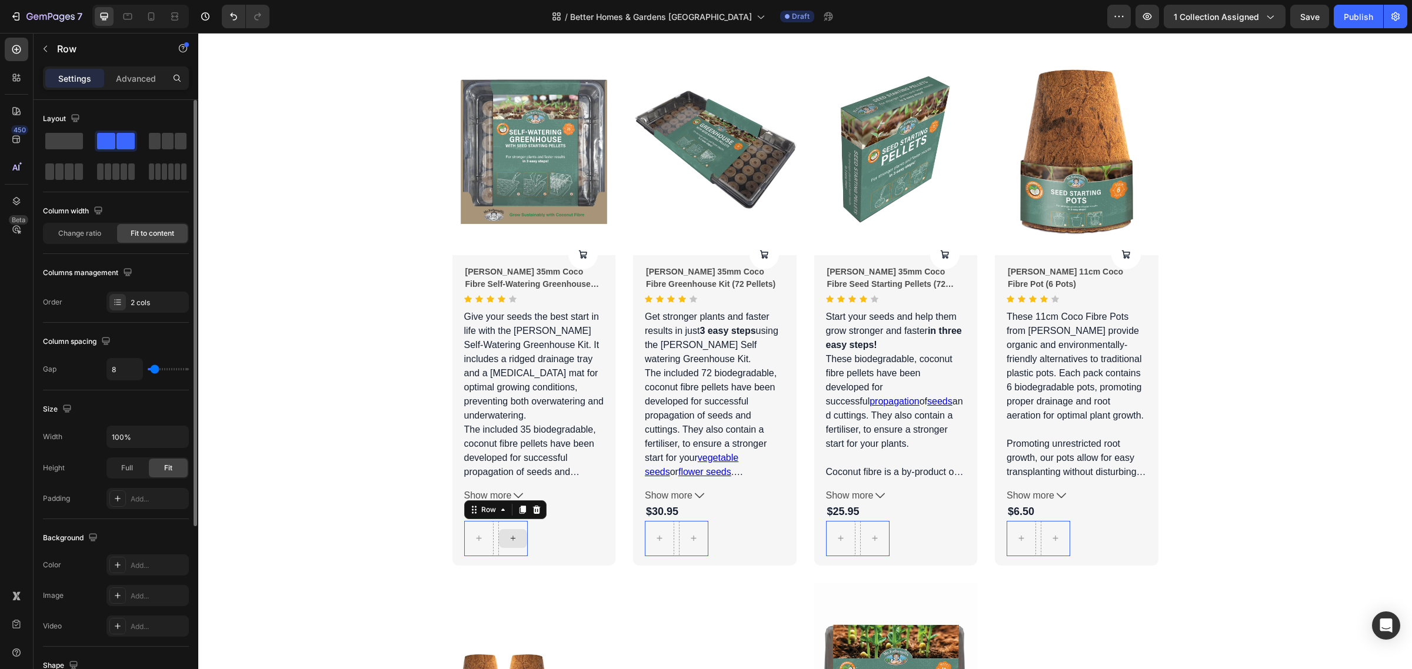
click at [498, 527] on div at bounding box center [512, 538] width 29 height 35
click at [532, 513] on icon at bounding box center [536, 509] width 8 height 8
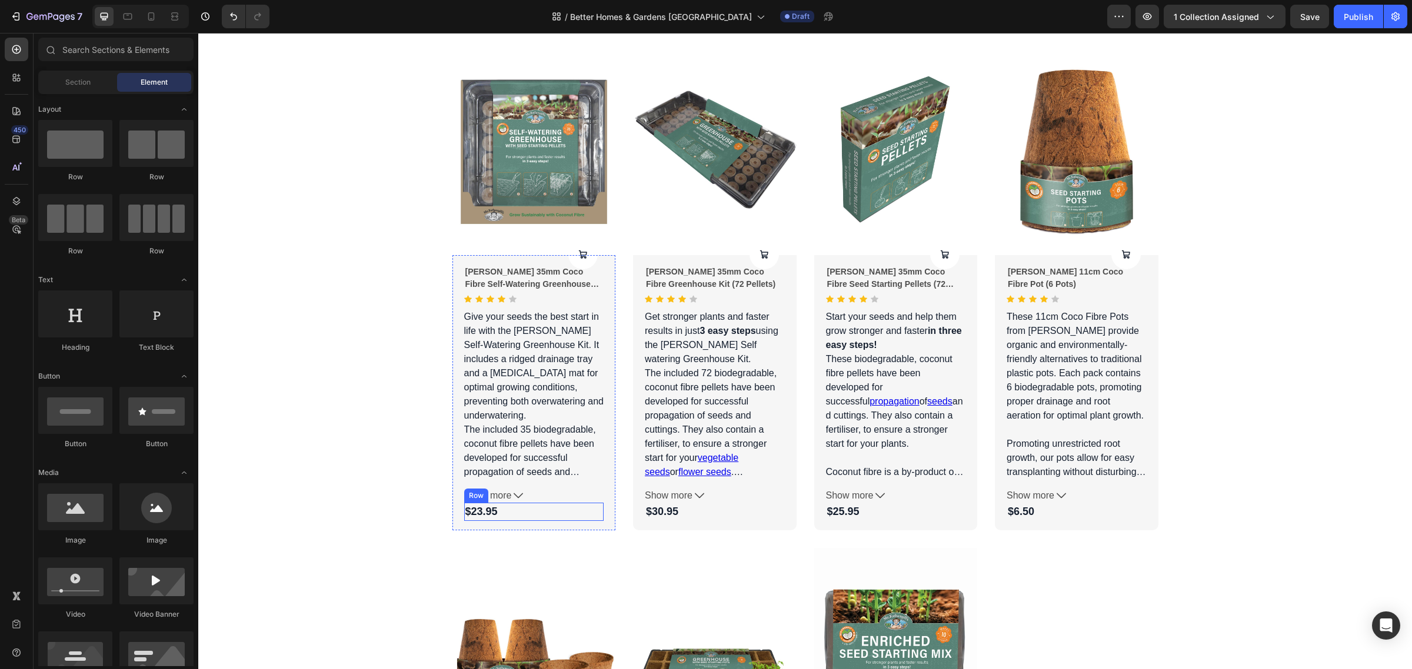
click at [513, 515] on div "$23.95 Product Price Product Price Row" at bounding box center [534, 512] width 140 height 18
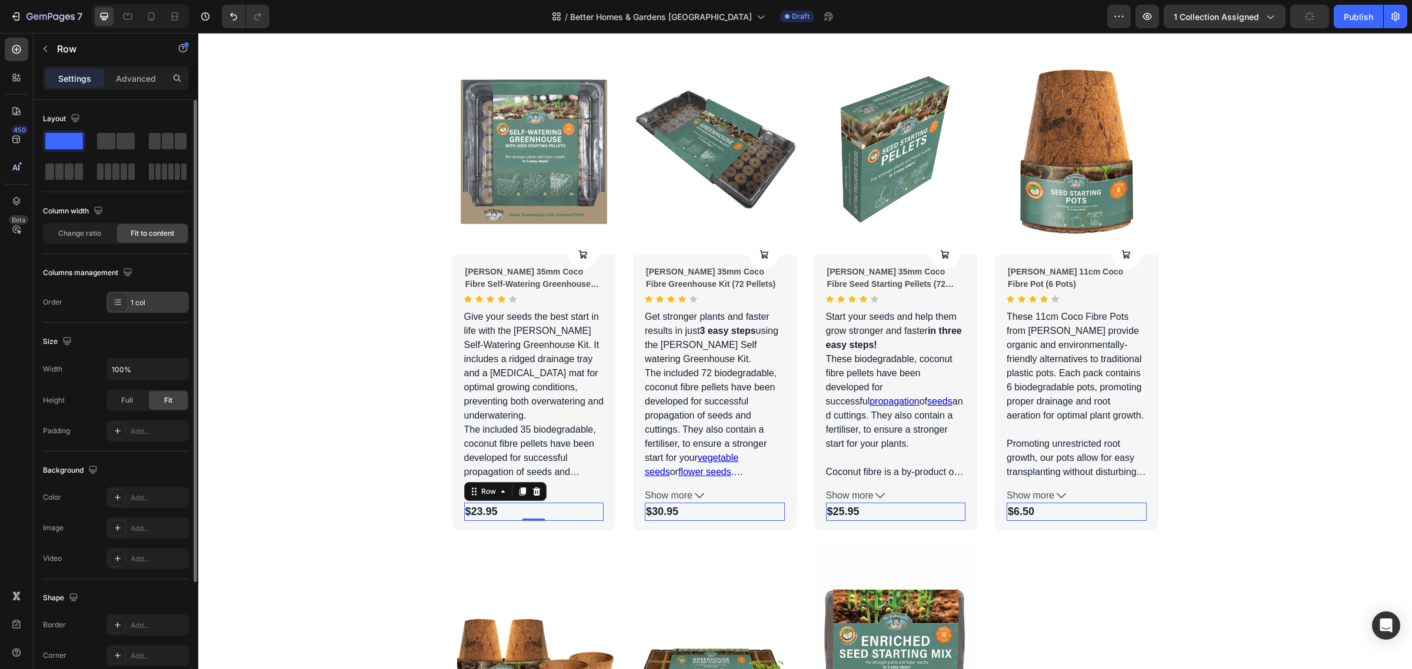
scroll to position [147, 0]
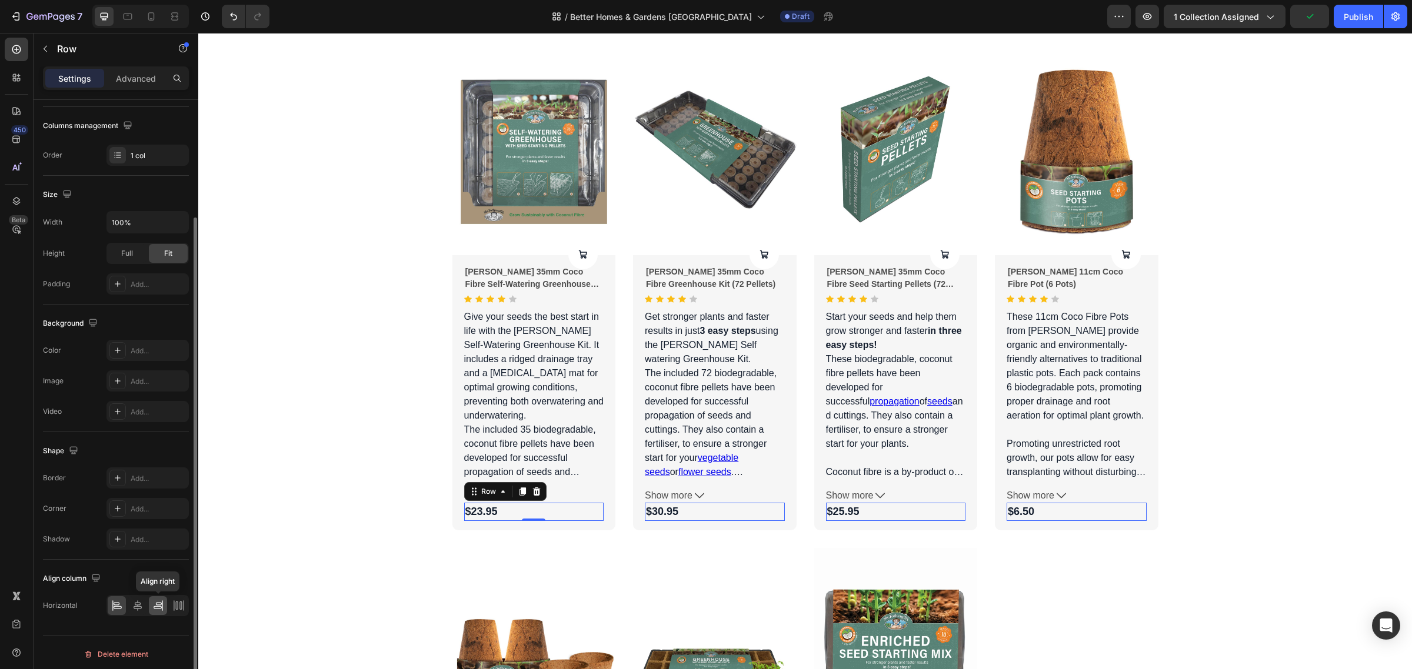
click at [163, 608] on icon at bounding box center [158, 606] width 12 height 12
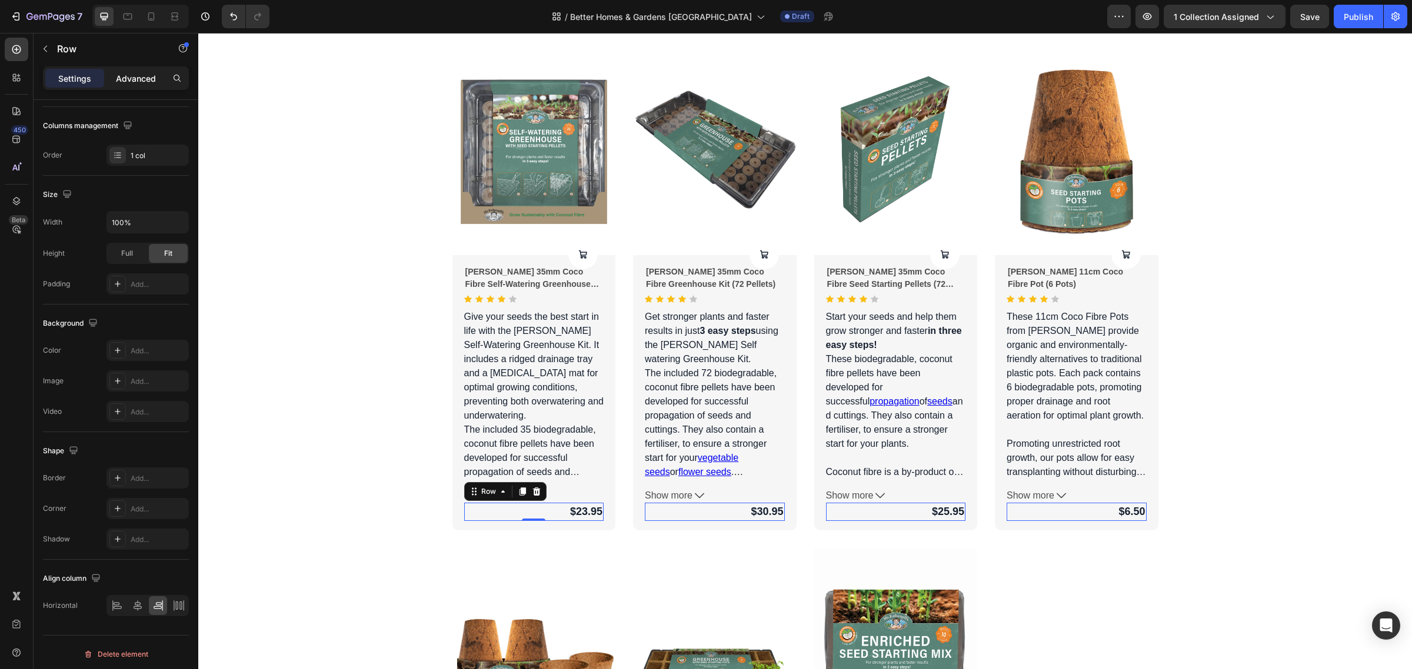
click at [132, 82] on p "Advanced" at bounding box center [136, 78] width 40 height 12
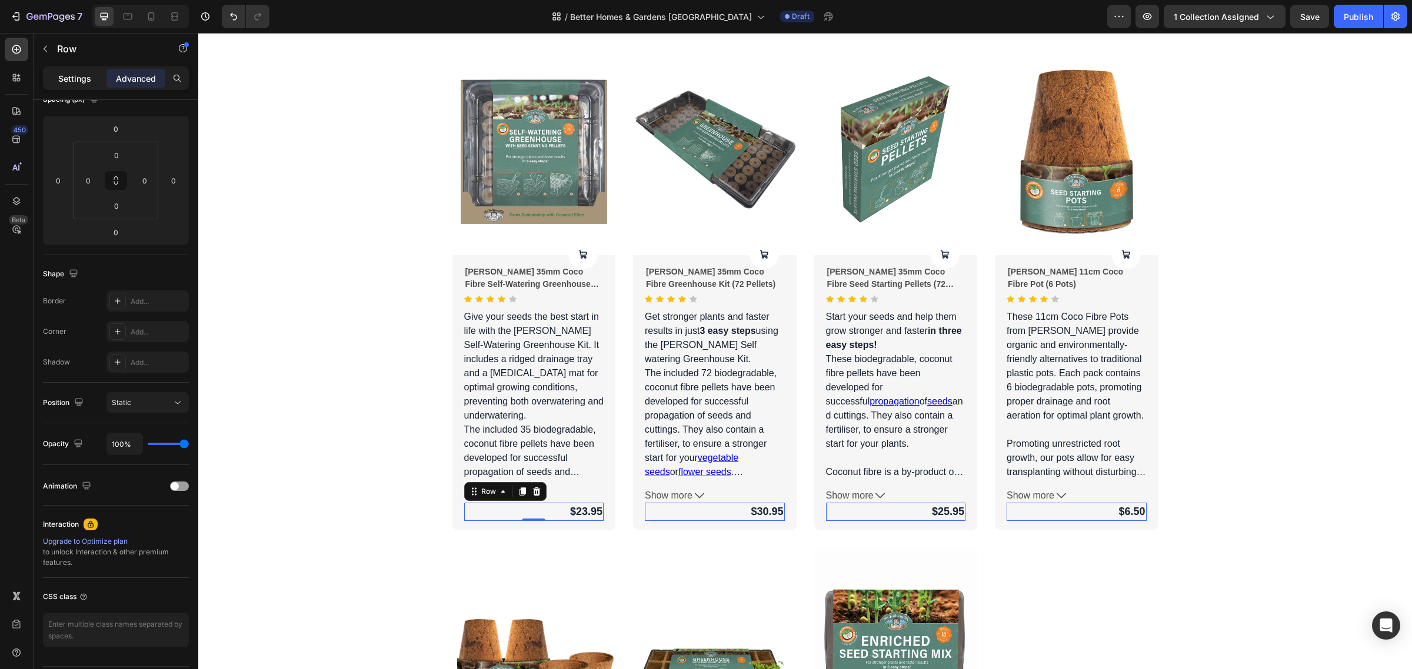
click at [88, 82] on p "Settings" at bounding box center [74, 78] width 33 height 12
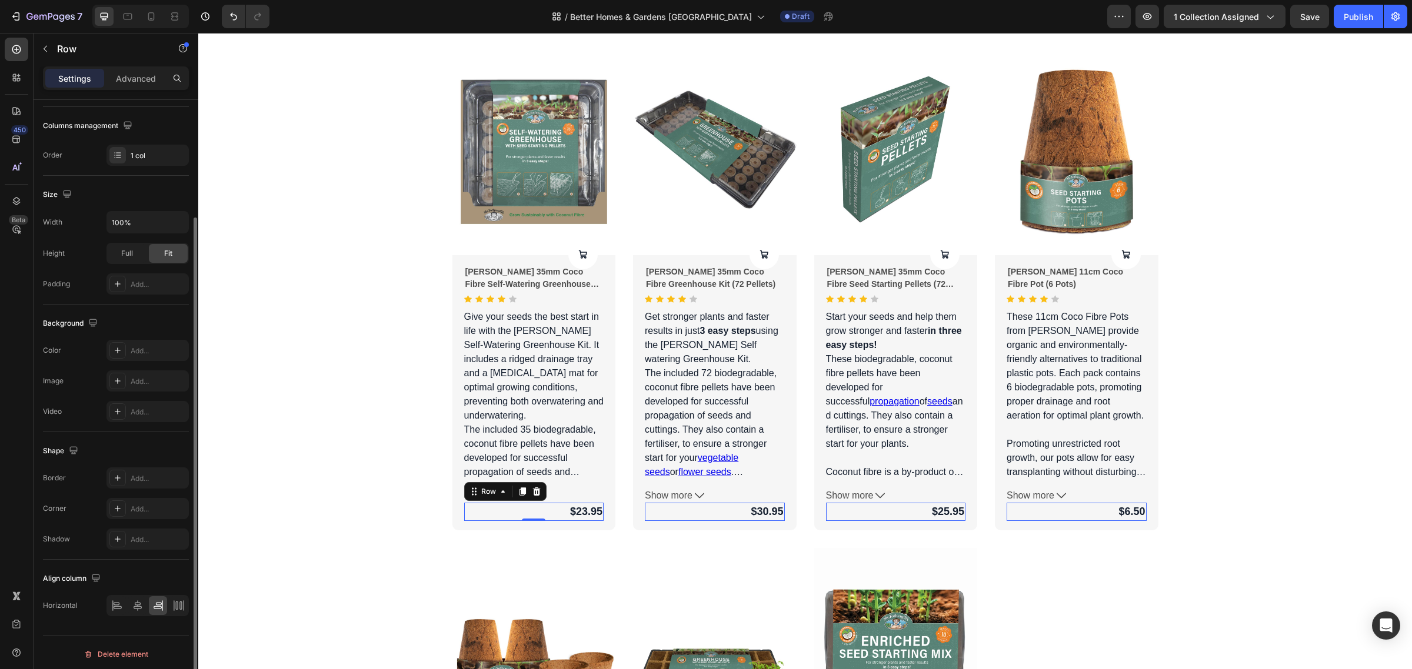
scroll to position [151, 0]
click at [492, 389] on p "Give your seeds the best start in life with the [PERSON_NAME] Self-Watering Gre…" at bounding box center [534, 366] width 140 height 109
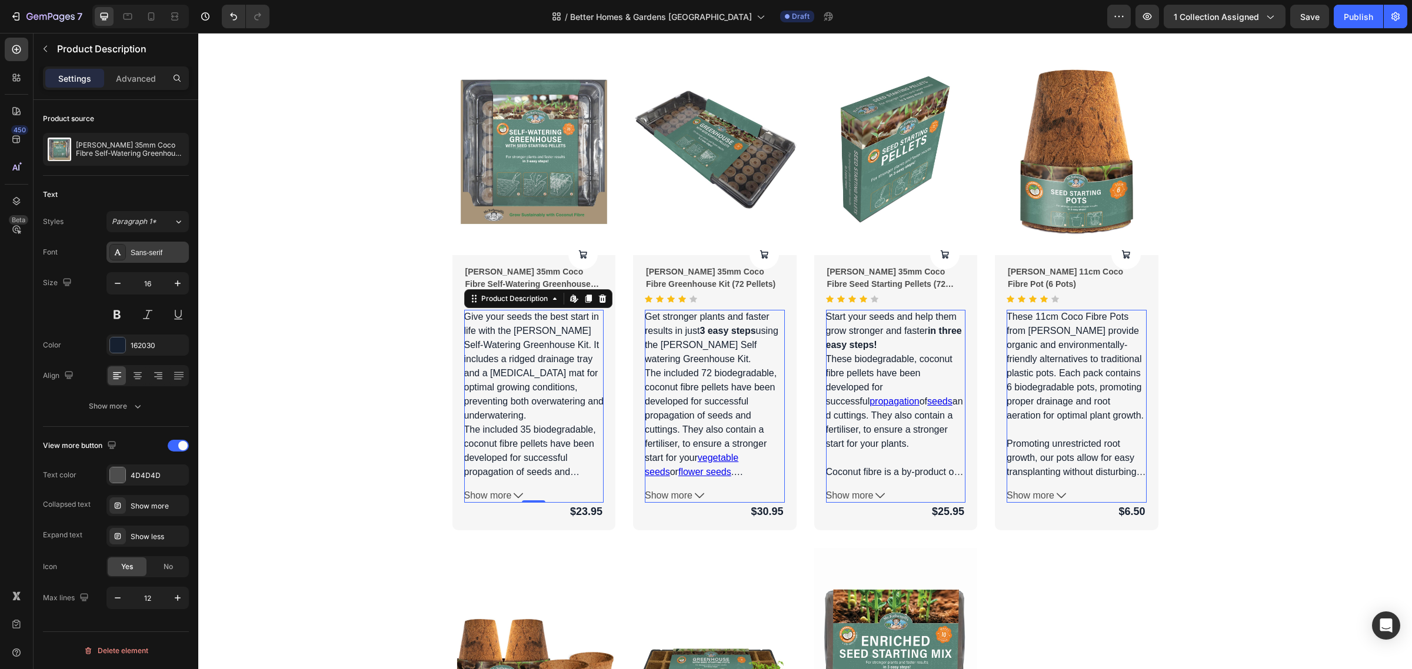
click at [165, 258] on div "Sans-serif" at bounding box center [158, 253] width 55 height 11
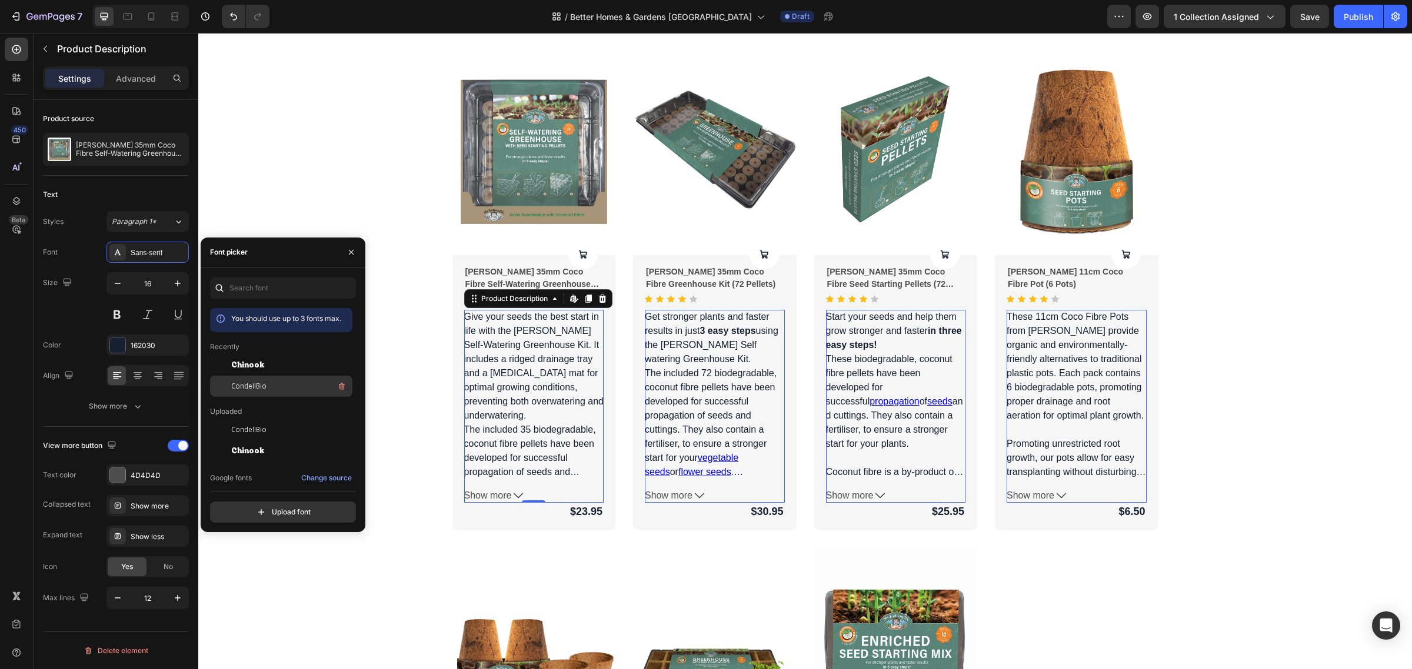
click at [237, 382] on span "CondellBio" at bounding box center [248, 386] width 35 height 11
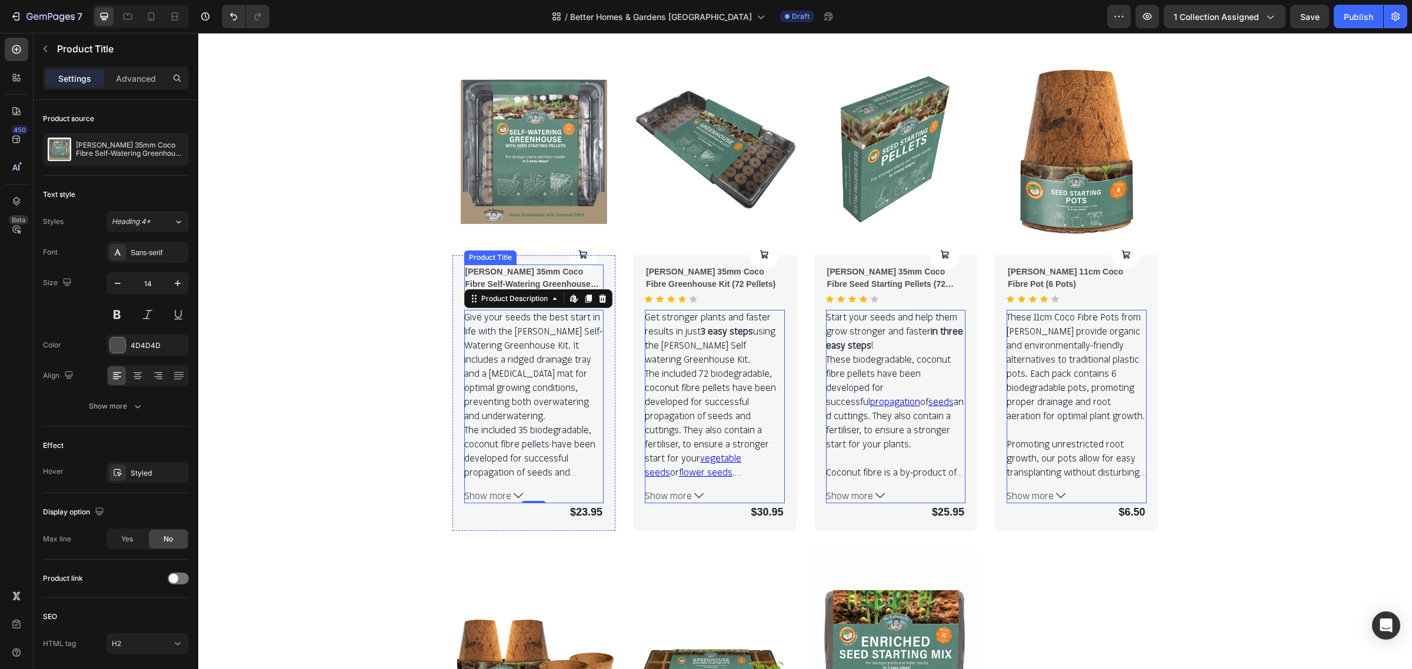
click at [506, 281] on h2 "[PERSON_NAME] 35mm Coco Fibre Self-Watering Greenhouse Kit (35 Pellets)" at bounding box center [534, 278] width 140 height 27
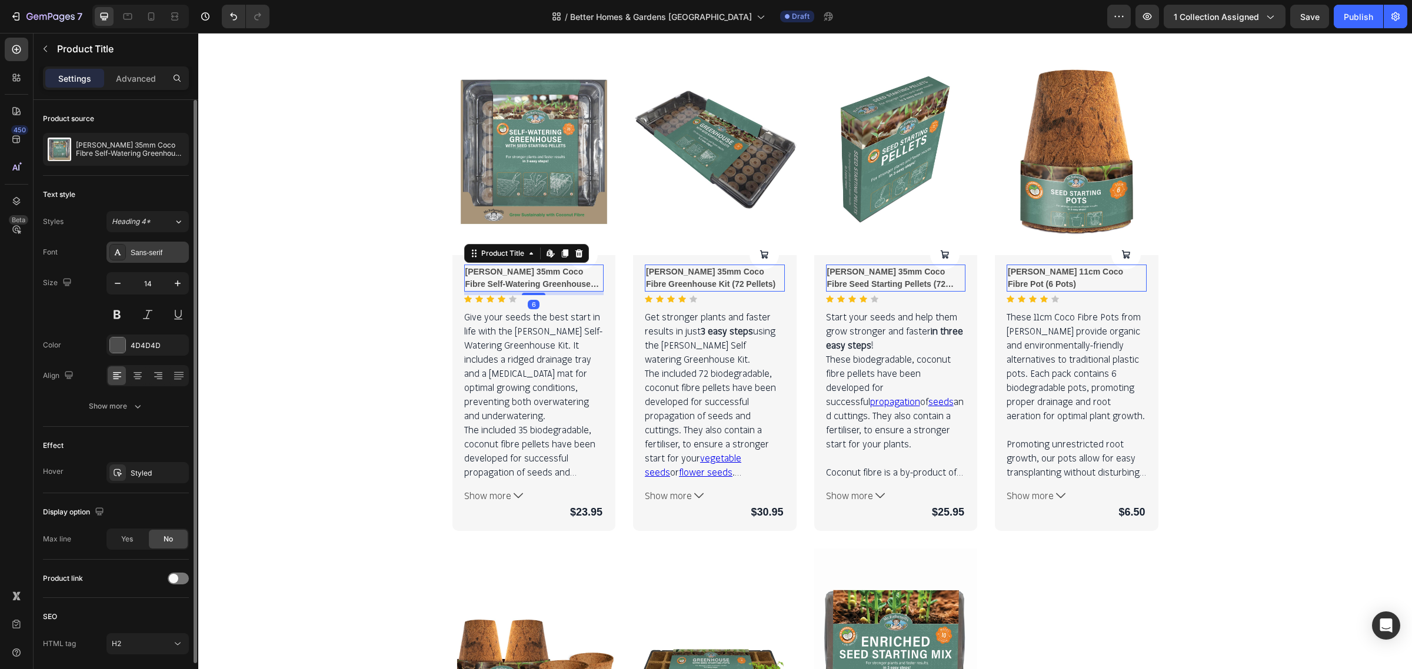
click at [175, 256] on div "Sans-serif" at bounding box center [158, 253] width 55 height 11
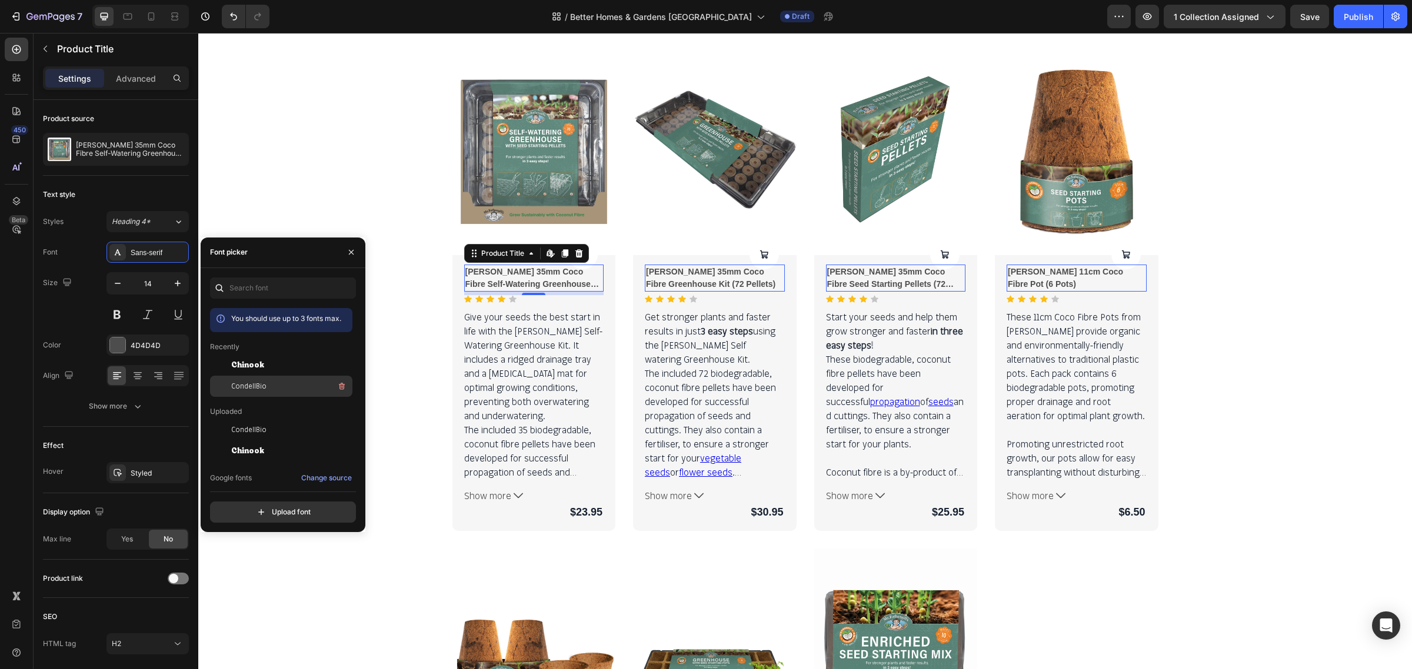
click at [250, 382] on span "CondellBio" at bounding box center [248, 386] width 35 height 11
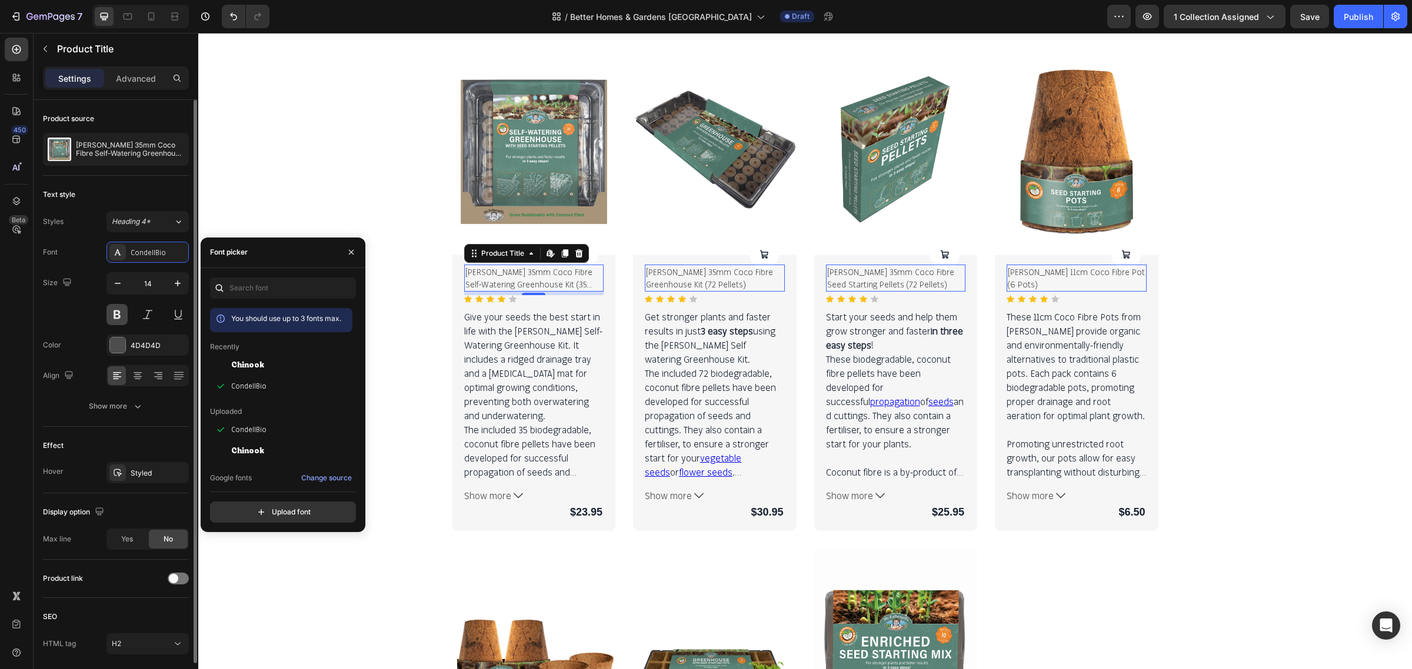
click at [113, 316] on button at bounding box center [116, 314] width 21 height 21
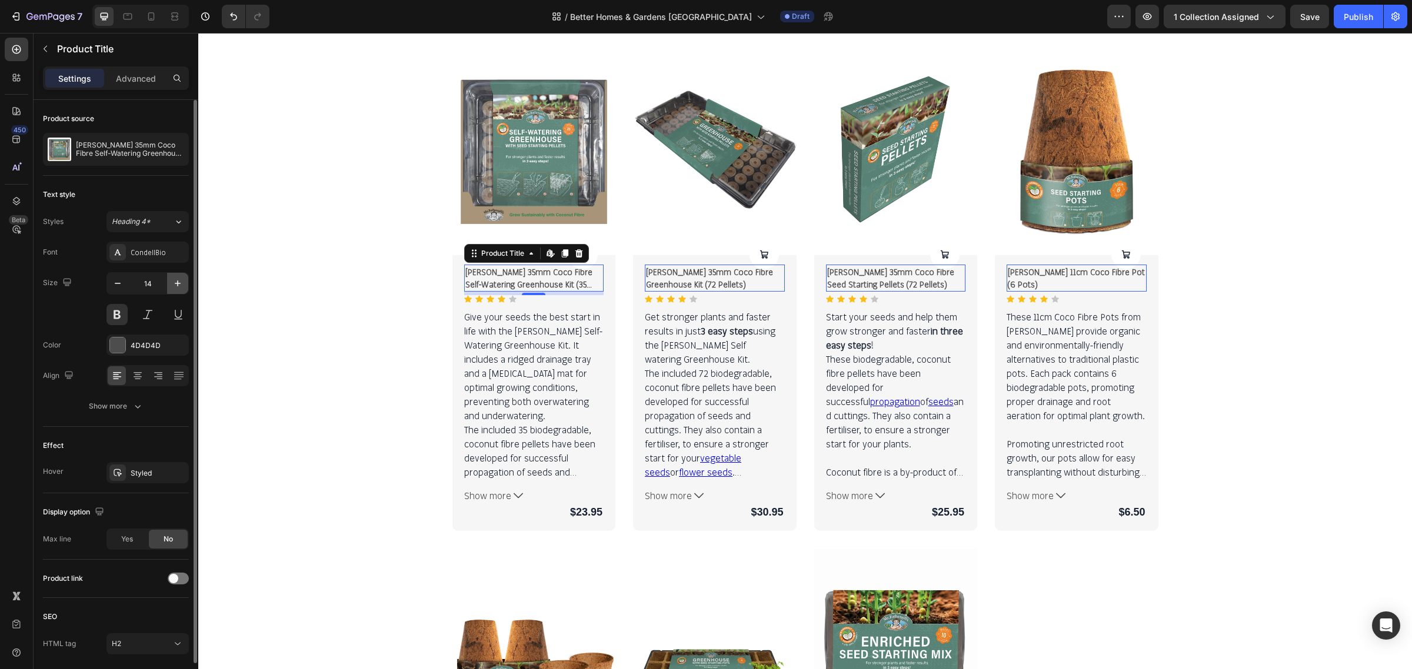
click at [176, 285] on icon "button" at bounding box center [178, 284] width 12 height 12
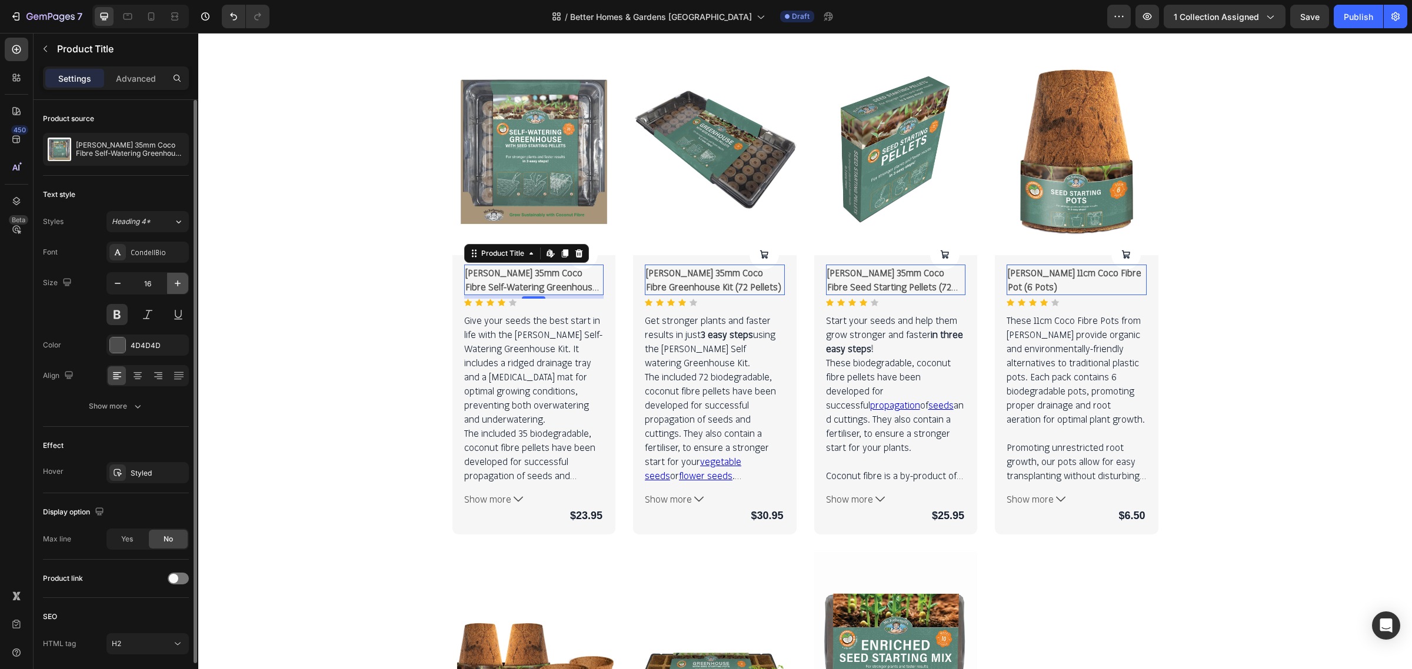
click at [176, 285] on icon "button" at bounding box center [178, 284] width 12 height 12
type input "18"
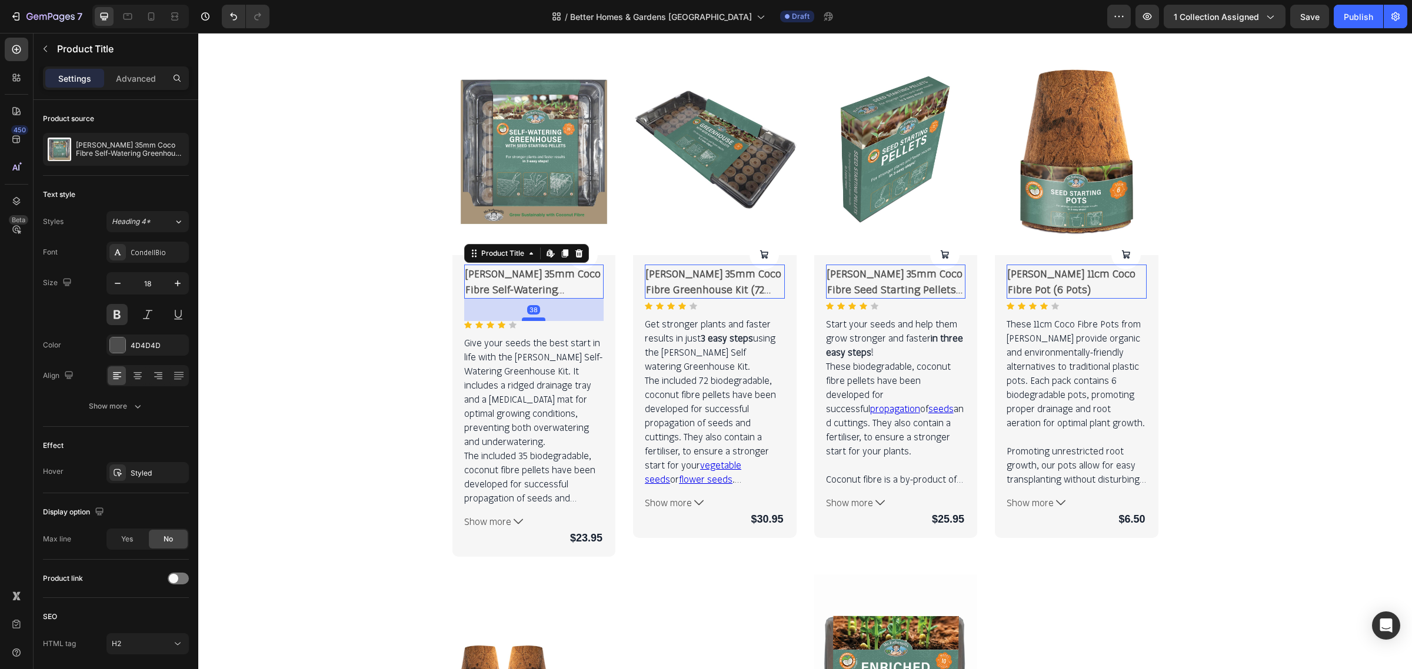
drag, startPoint x: 531, startPoint y: 300, endPoint x: 531, endPoint y: 319, distance: 18.8
click at [531, 319] on div at bounding box center [534, 320] width 24 height 4
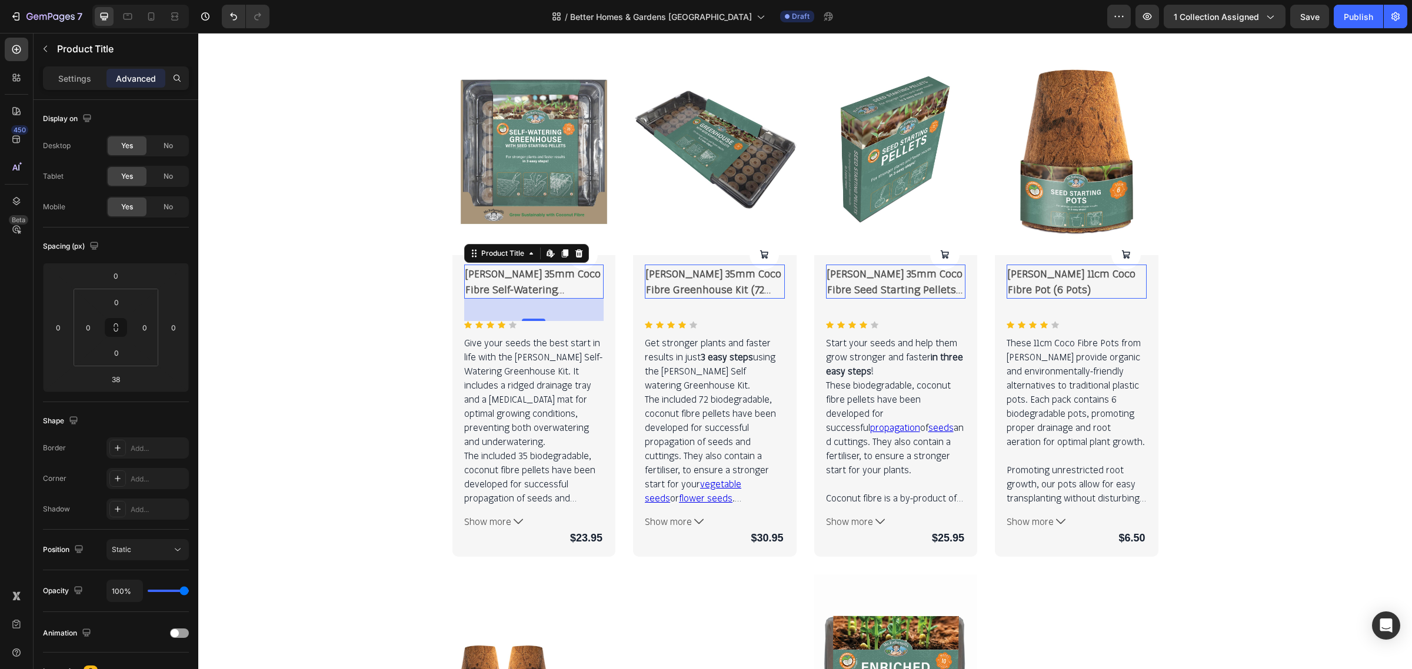
click at [528, 315] on div "38" at bounding box center [534, 310] width 140 height 22
drag, startPoint x: 528, startPoint y: 321, endPoint x: 531, endPoint y: 302, distance: 19.1
click at [531, 302] on div at bounding box center [534, 301] width 24 height 2
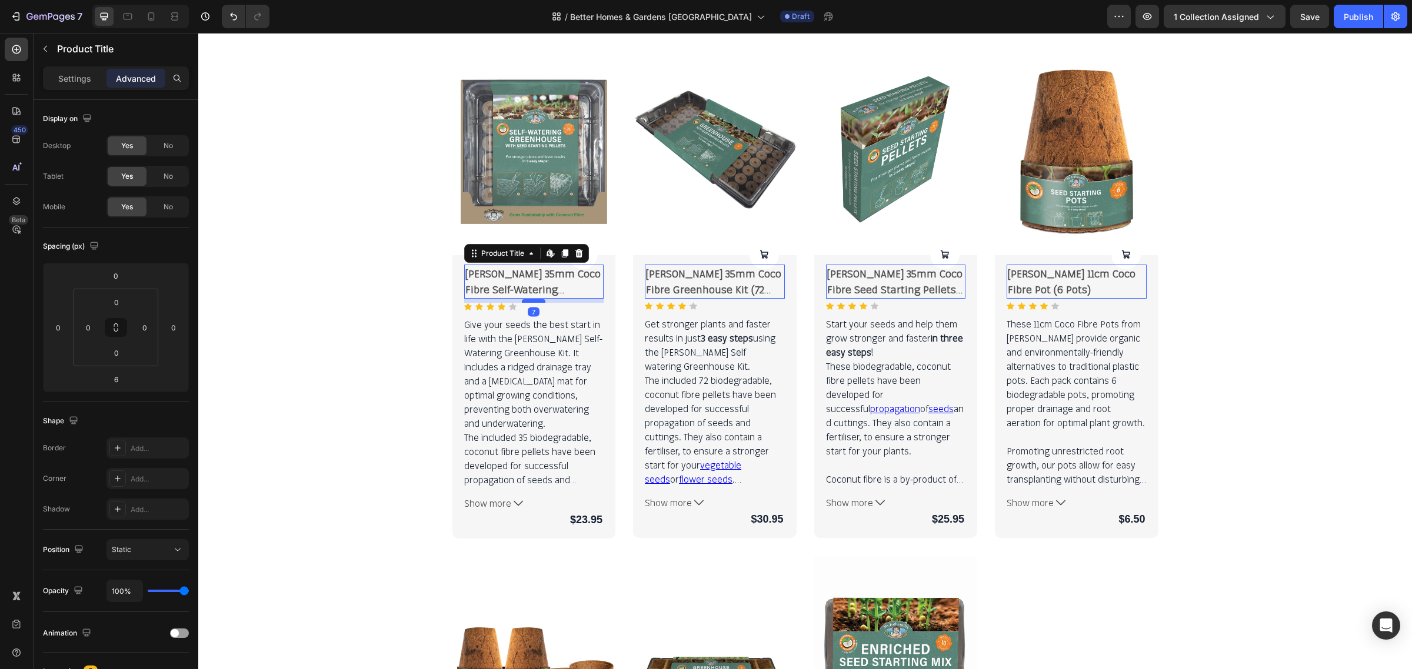
click at [535, 301] on div at bounding box center [534, 301] width 24 height 4
type input "7"
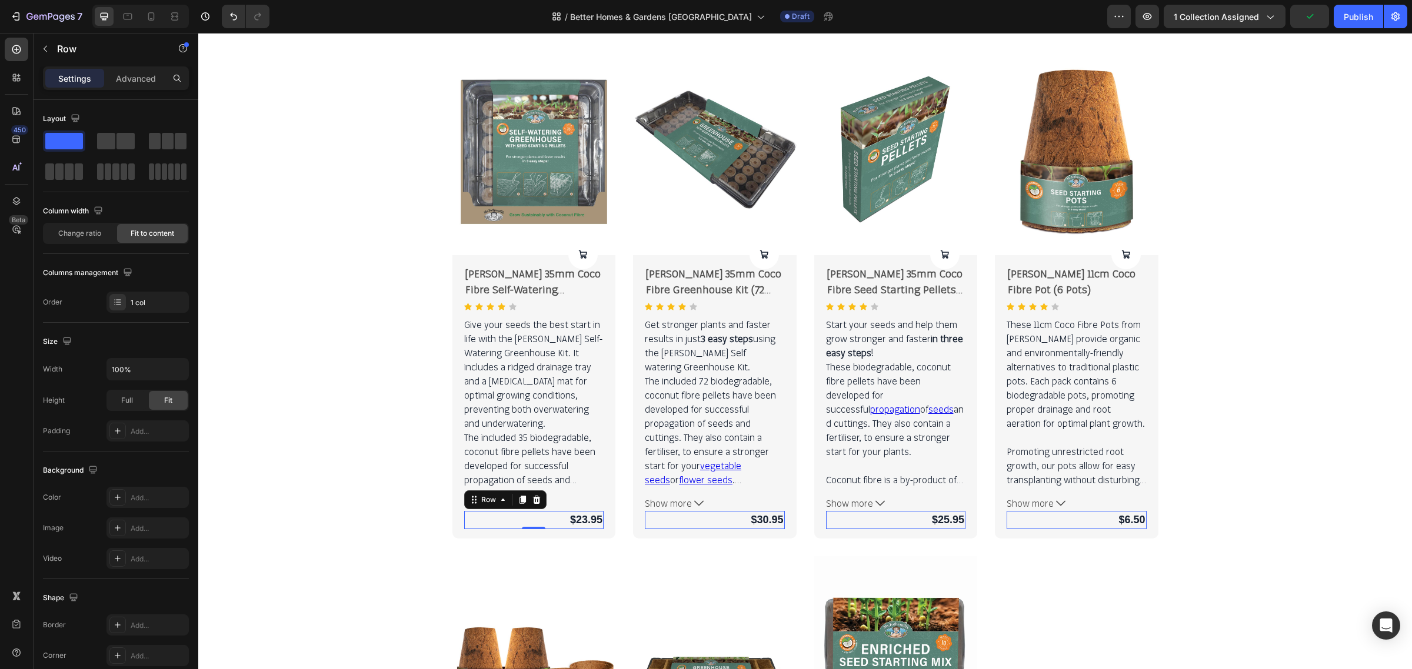
click at [548, 522] on div "$23.95 Product Price Product Price Row 0" at bounding box center [534, 520] width 140 height 18
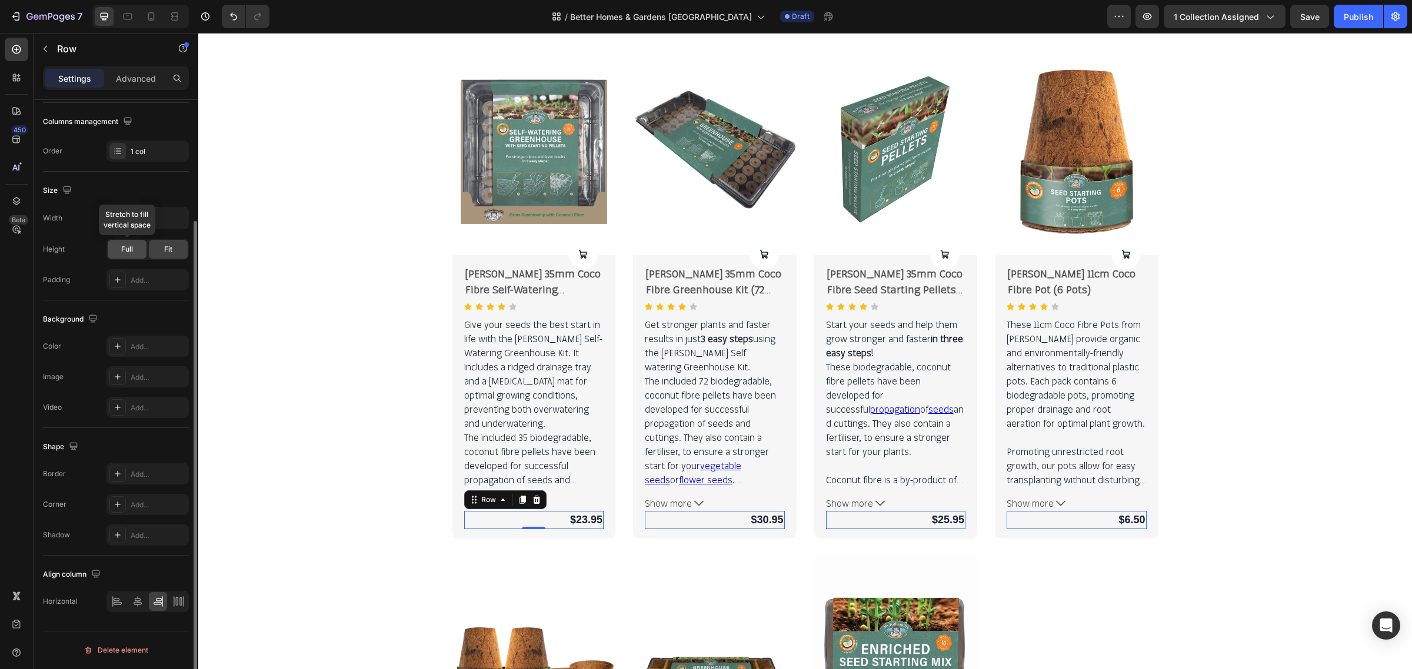
click at [128, 248] on span "Full" at bounding box center [127, 249] width 12 height 11
click at [166, 254] on span "Fit" at bounding box center [168, 249] width 8 height 11
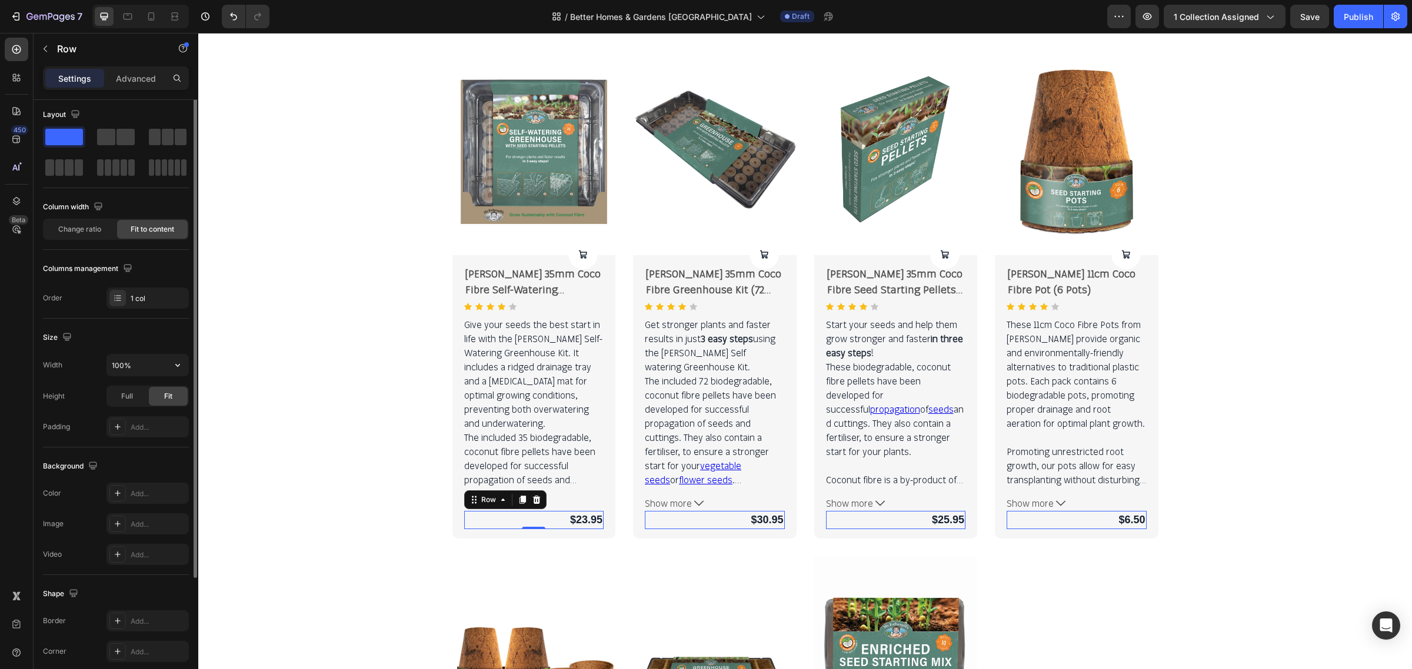
scroll to position [0, 0]
click at [145, 81] on p "Advanced" at bounding box center [136, 78] width 40 height 12
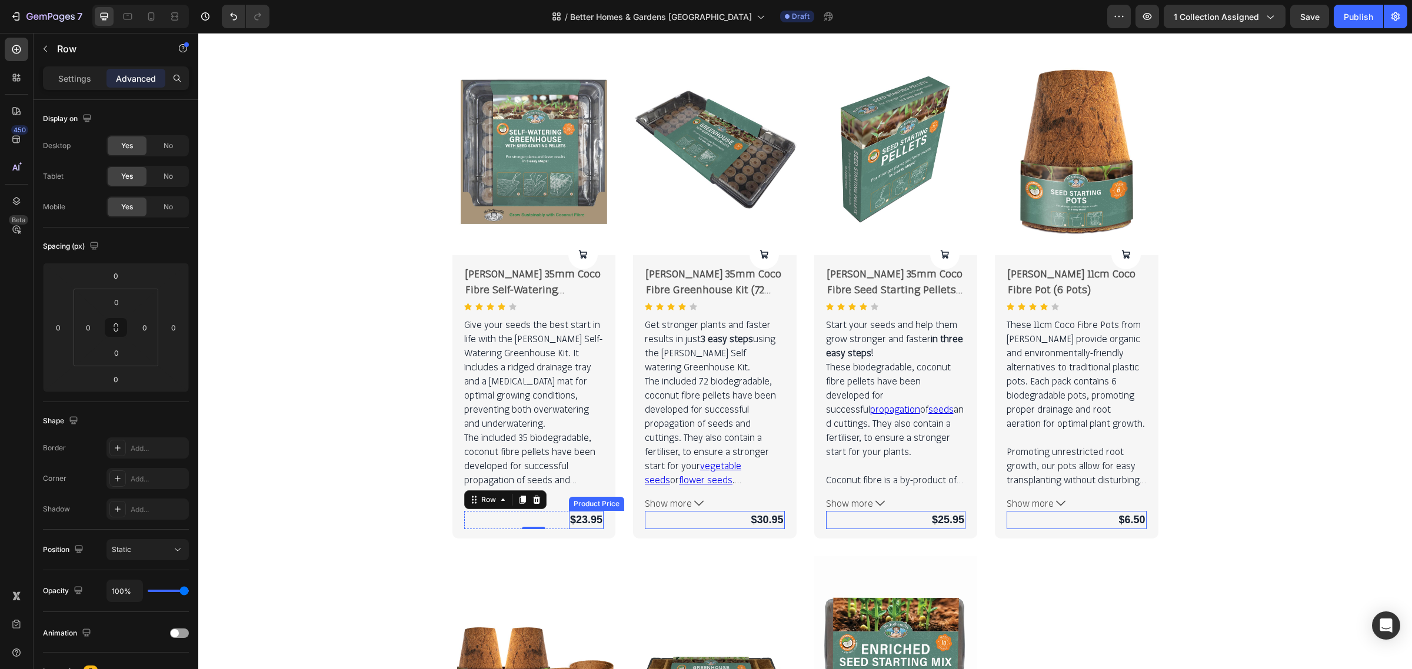
click at [575, 522] on div "$23.95" at bounding box center [586, 520] width 35 height 18
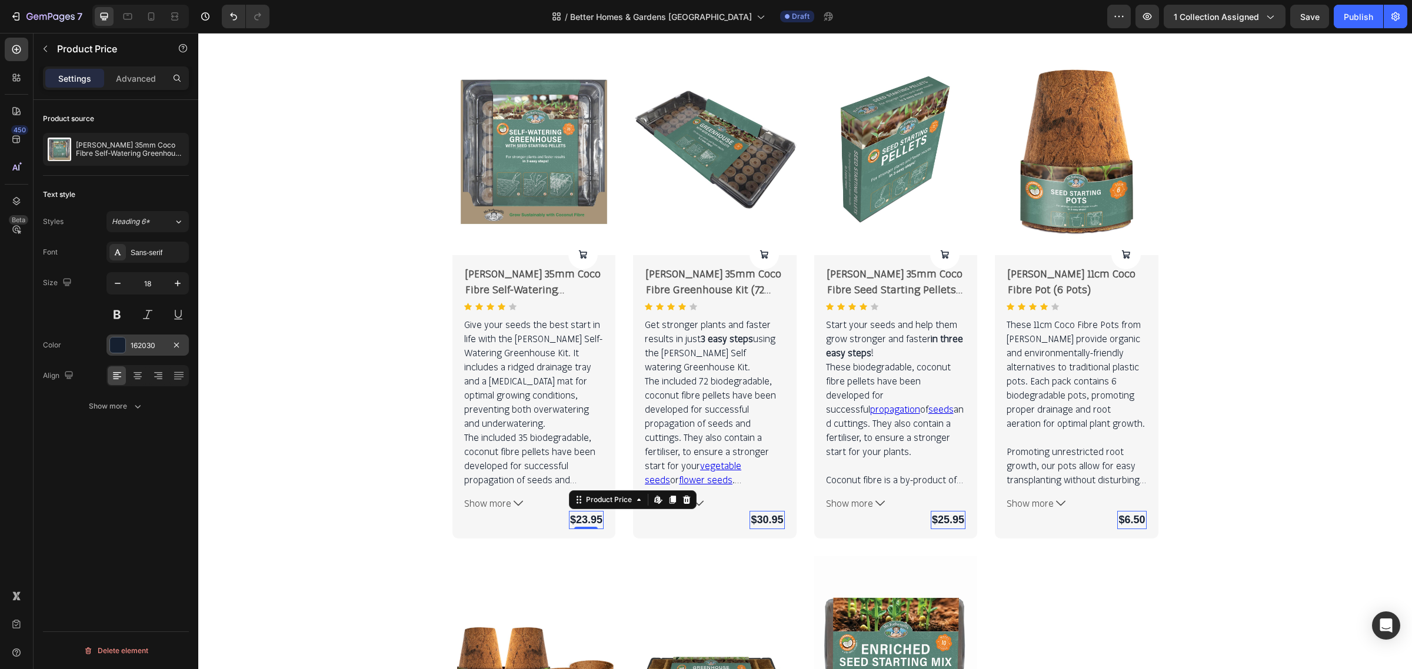
click at [156, 352] on div "162030" at bounding box center [147, 345] width 82 height 21
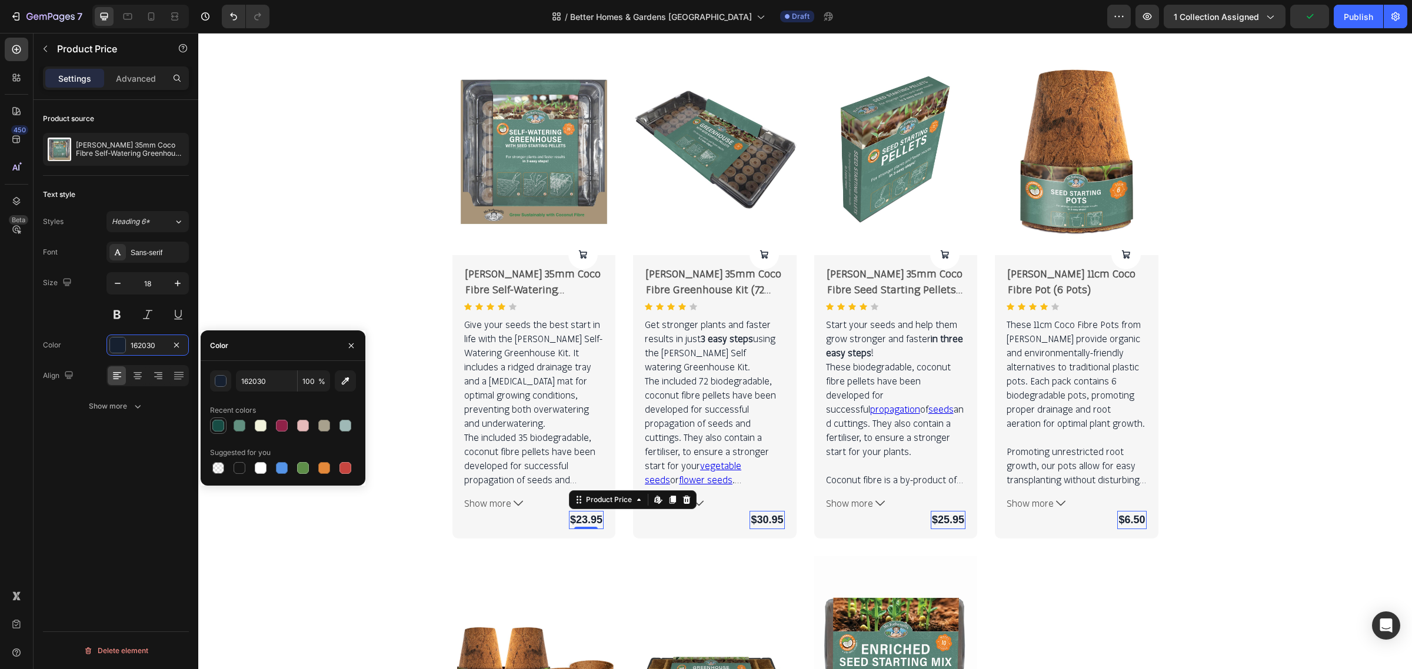
click at [218, 427] on div at bounding box center [218, 426] width 12 height 12
type input "174C44"
click at [165, 252] on div "Sans-serif" at bounding box center [158, 253] width 55 height 11
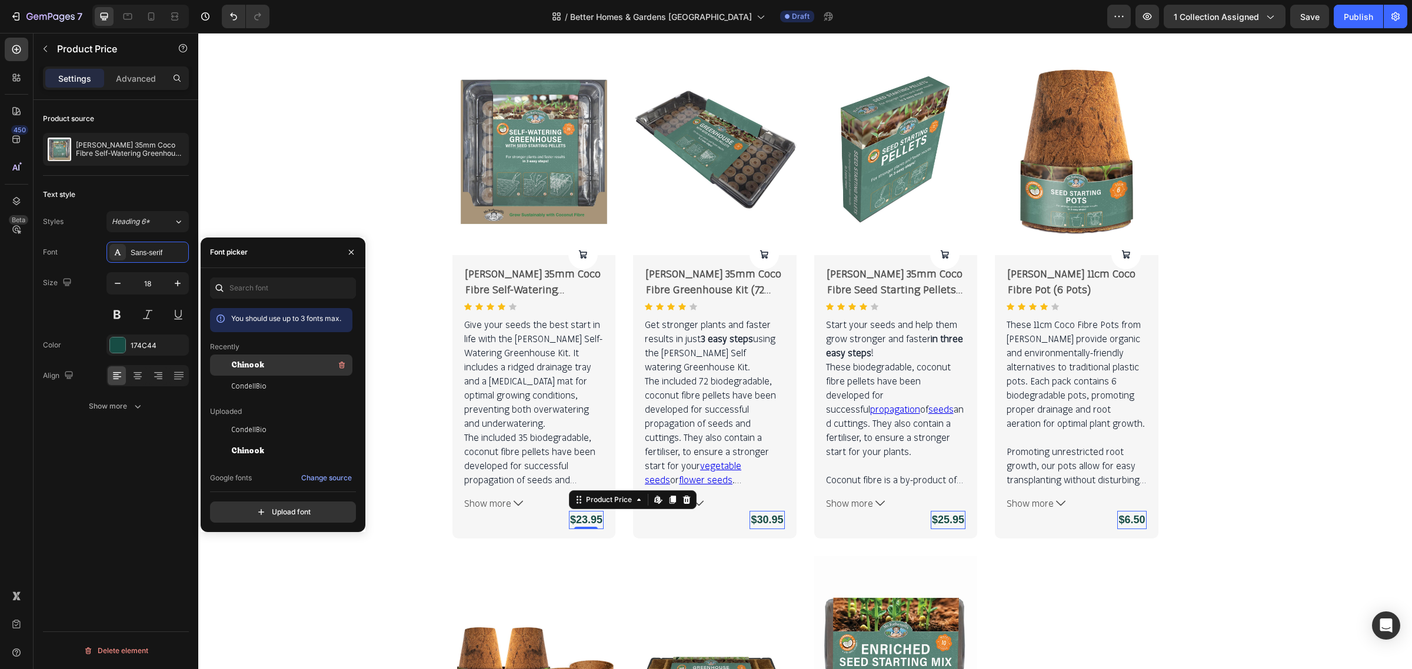
click at [239, 360] on span "Chinook" at bounding box center [247, 365] width 33 height 11
click at [178, 291] on button "button" at bounding box center [177, 283] width 21 height 21
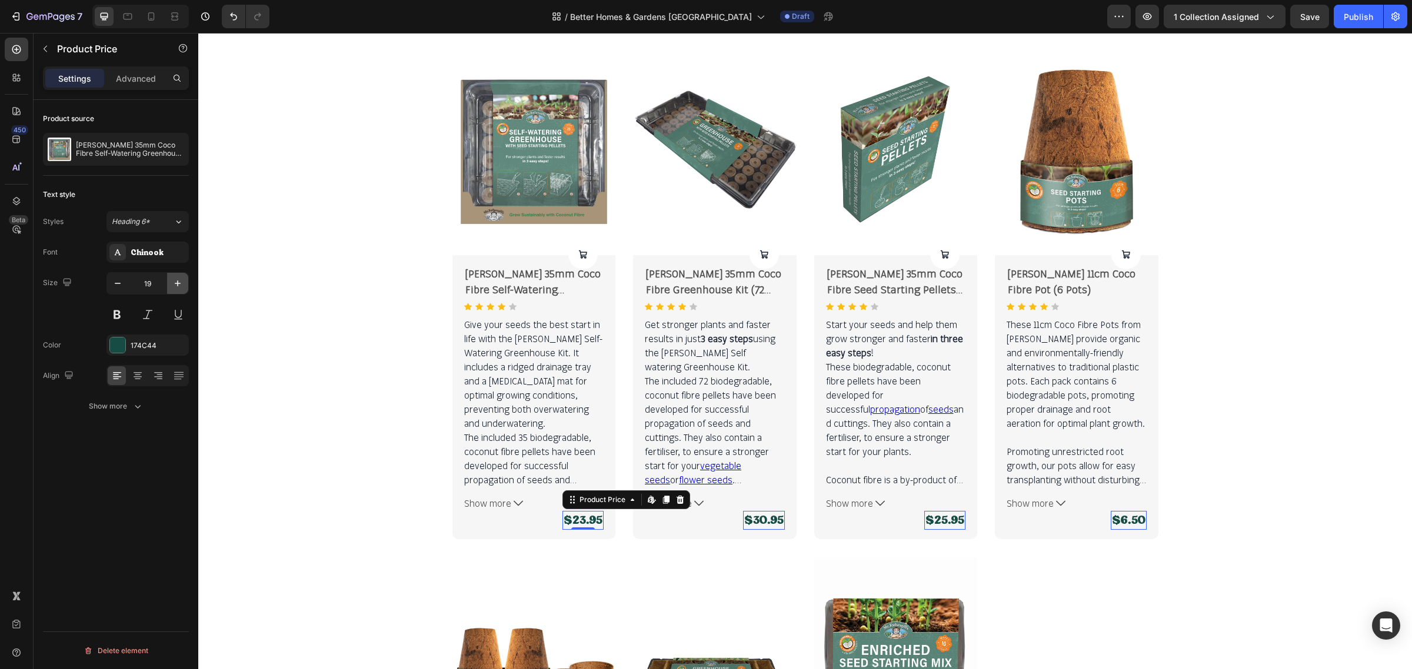
click at [178, 291] on button "button" at bounding box center [177, 283] width 21 height 21
type input "20"
click at [581, 265] on div "Product Cart Button" at bounding box center [582, 254] width 29 height 29
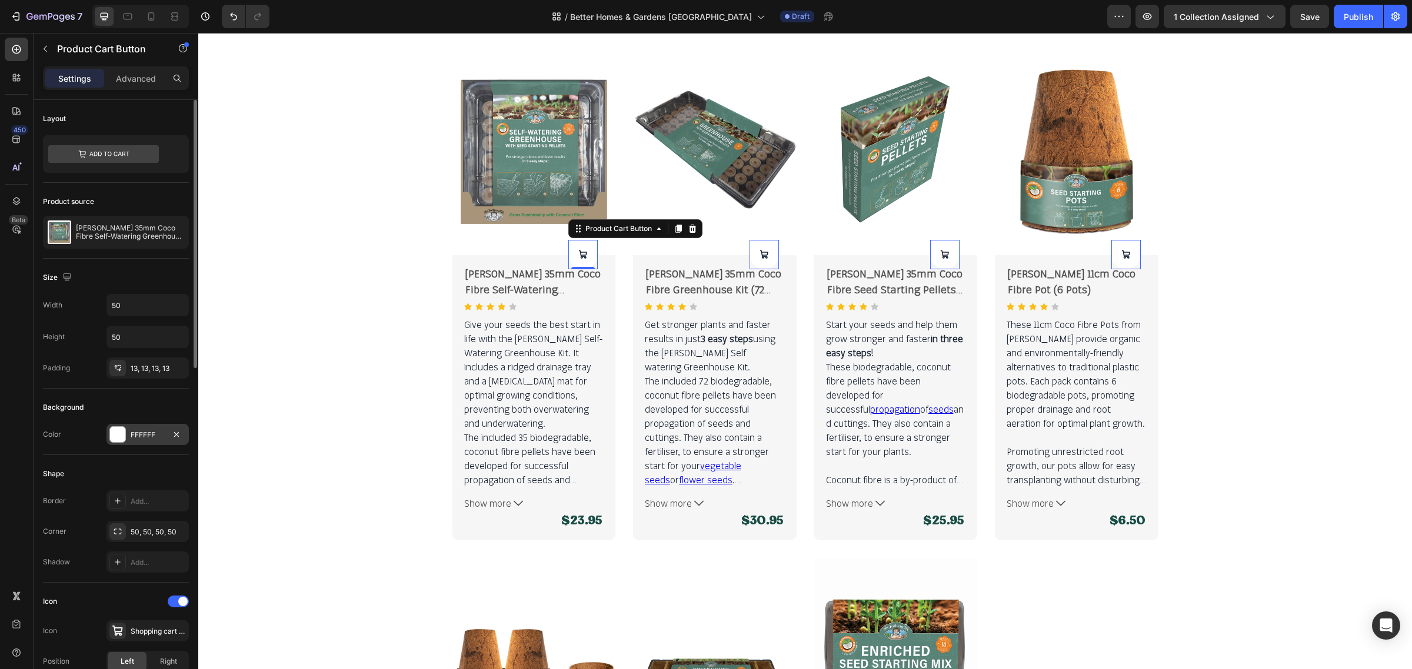
click at [162, 438] on div "FFFFFF" at bounding box center [148, 435] width 34 height 11
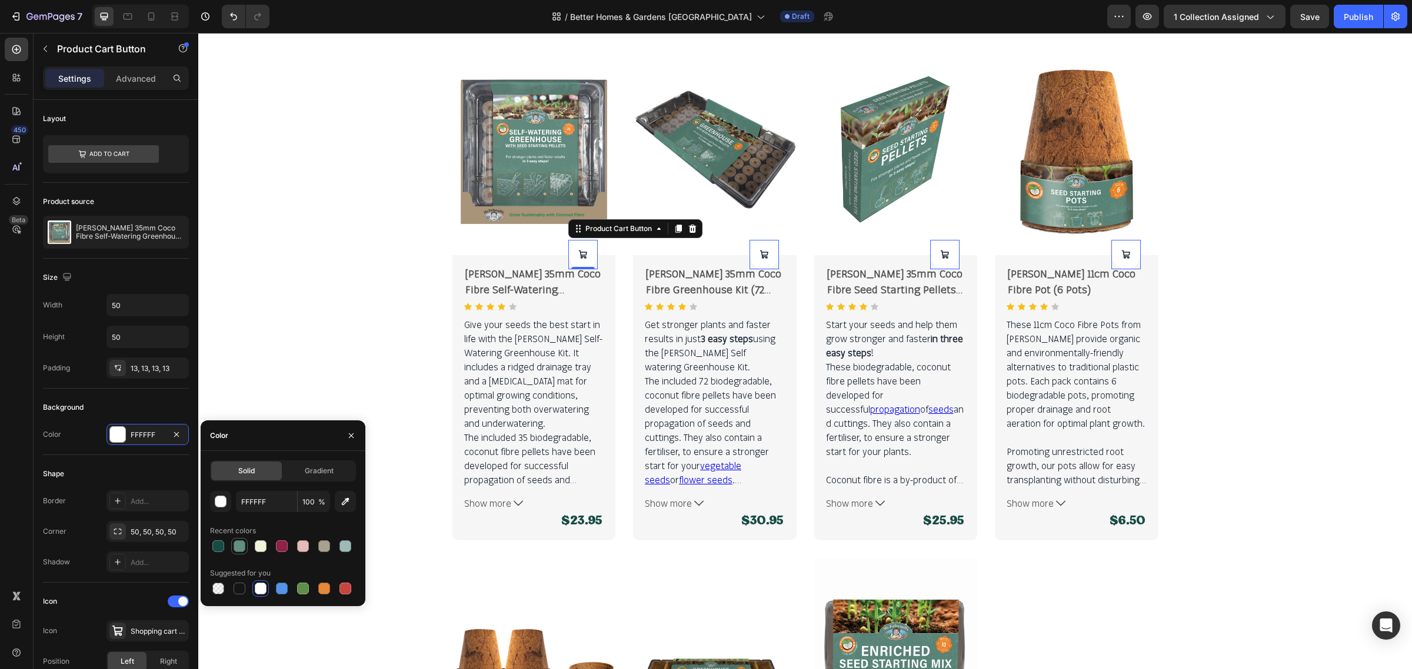
click at [238, 547] on div at bounding box center [240, 547] width 12 height 12
type input "629080"
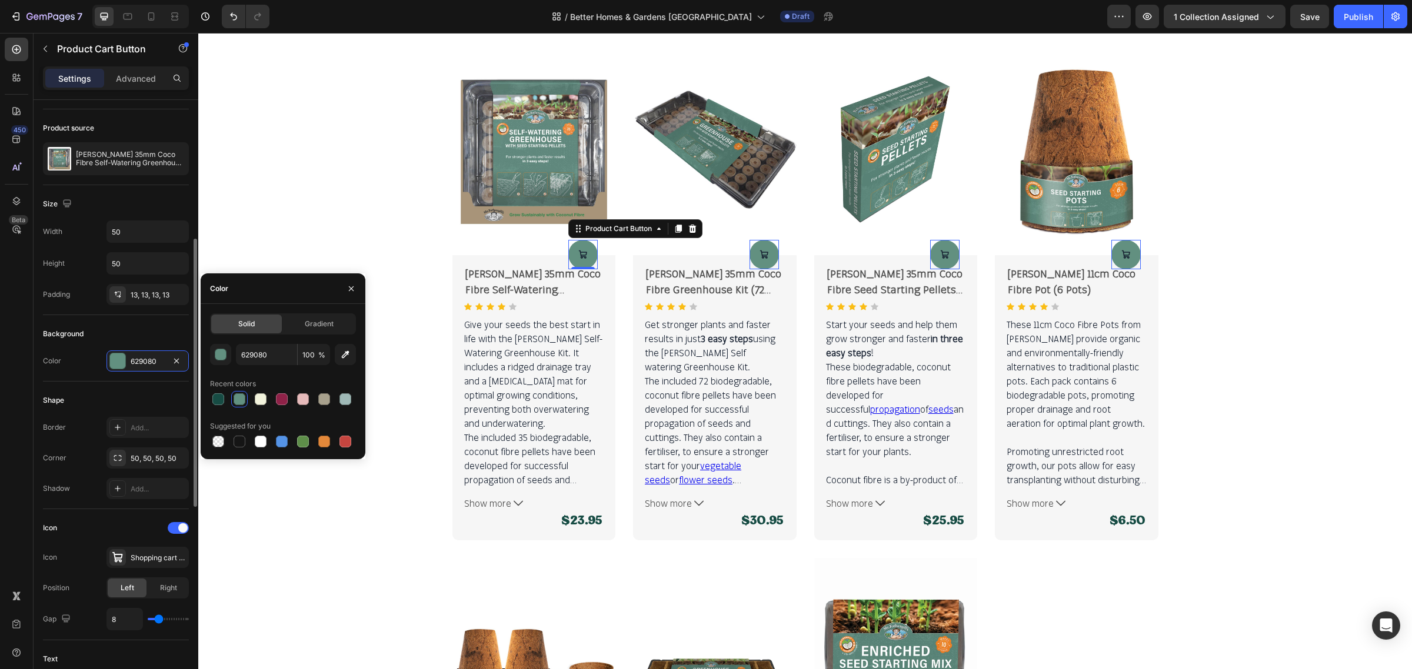
scroll to position [147, 0]
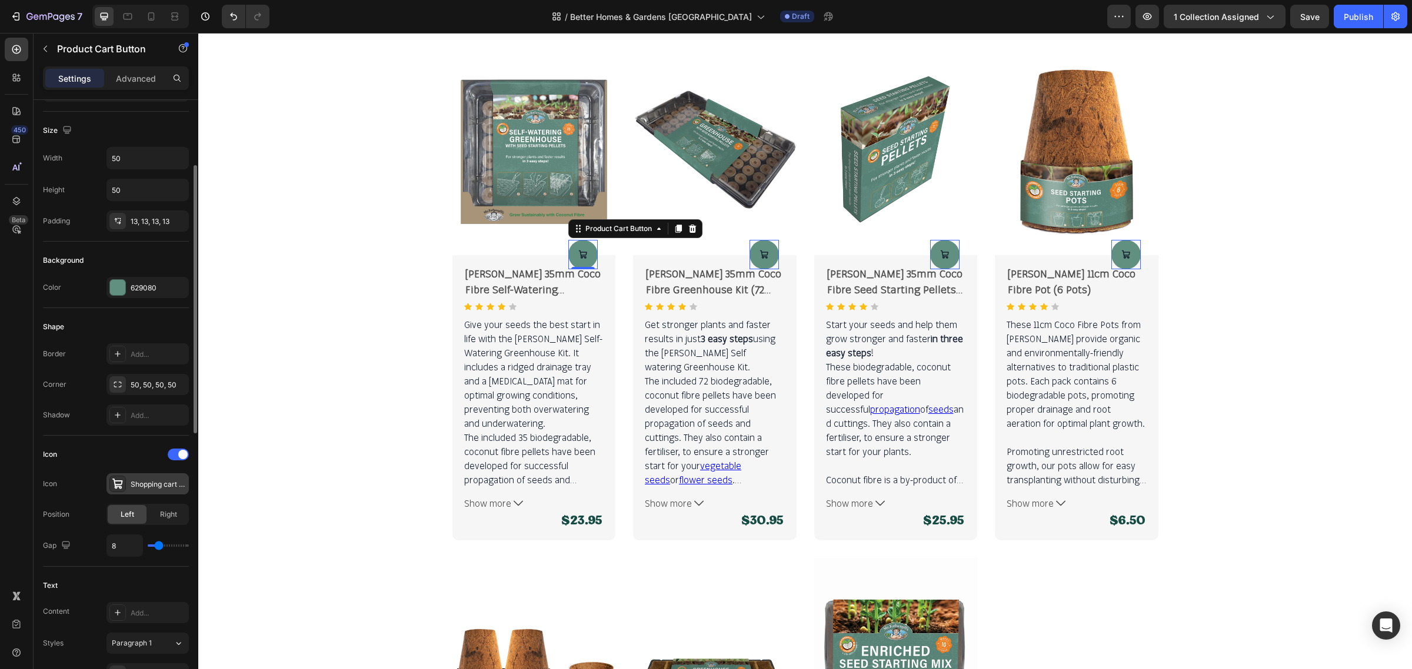
click at [159, 484] on div "Shopping cart bold" at bounding box center [158, 484] width 55 height 11
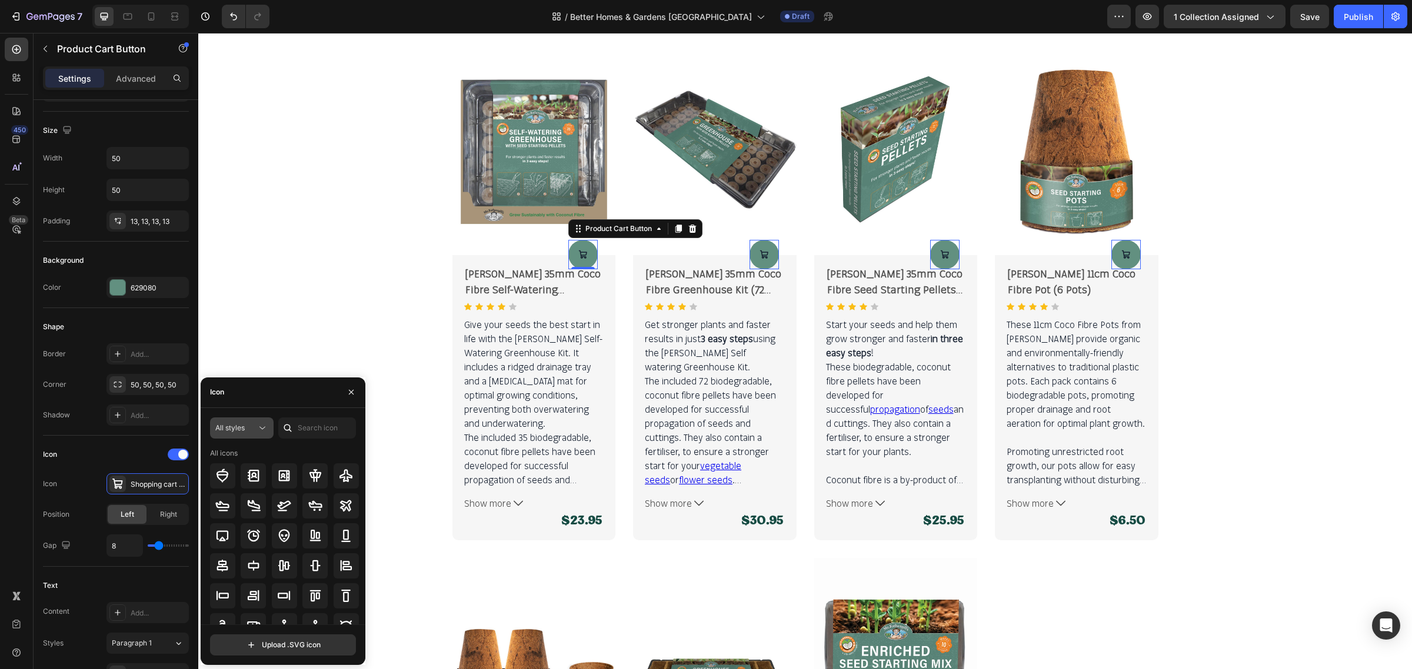
click at [256, 425] on icon at bounding box center [262, 428] width 12 height 12
click at [234, 544] on p "Filled" at bounding box center [229, 547] width 67 height 12
click at [314, 428] on input "text" at bounding box center [317, 428] width 78 height 21
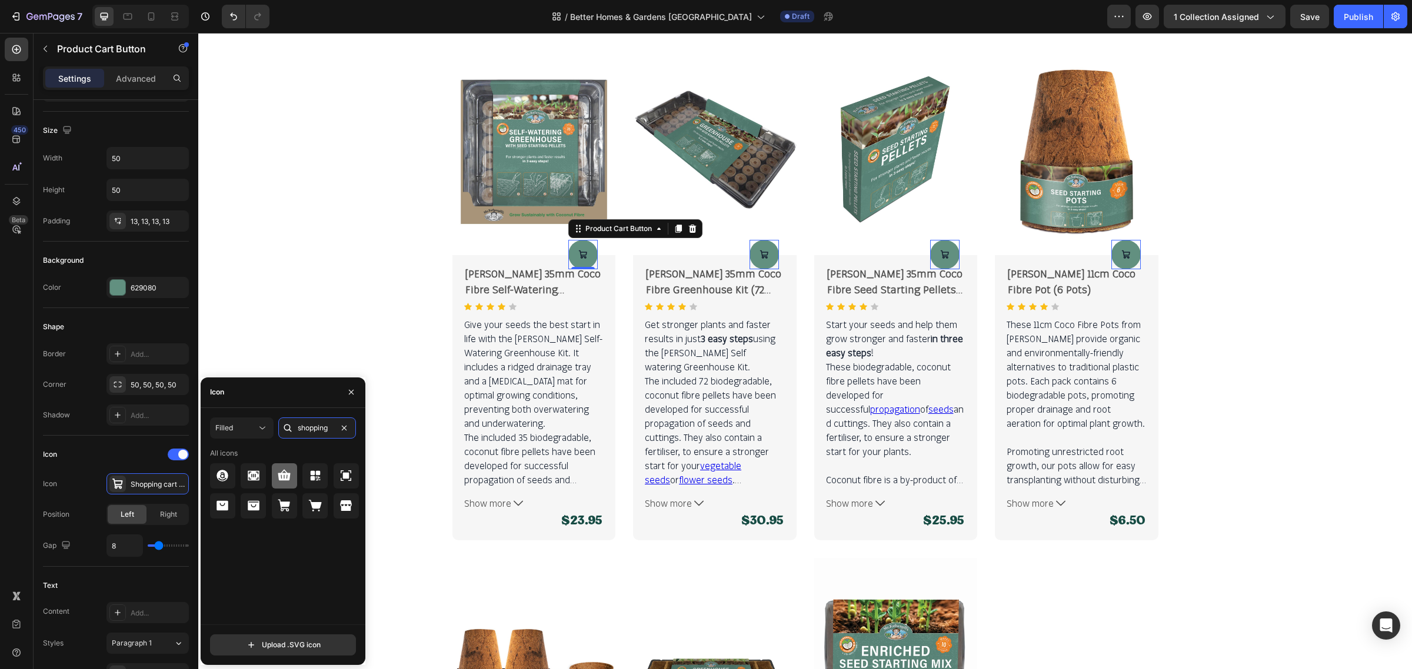
type input "shopping"
click at [286, 475] on icon at bounding box center [284, 476] width 14 height 14
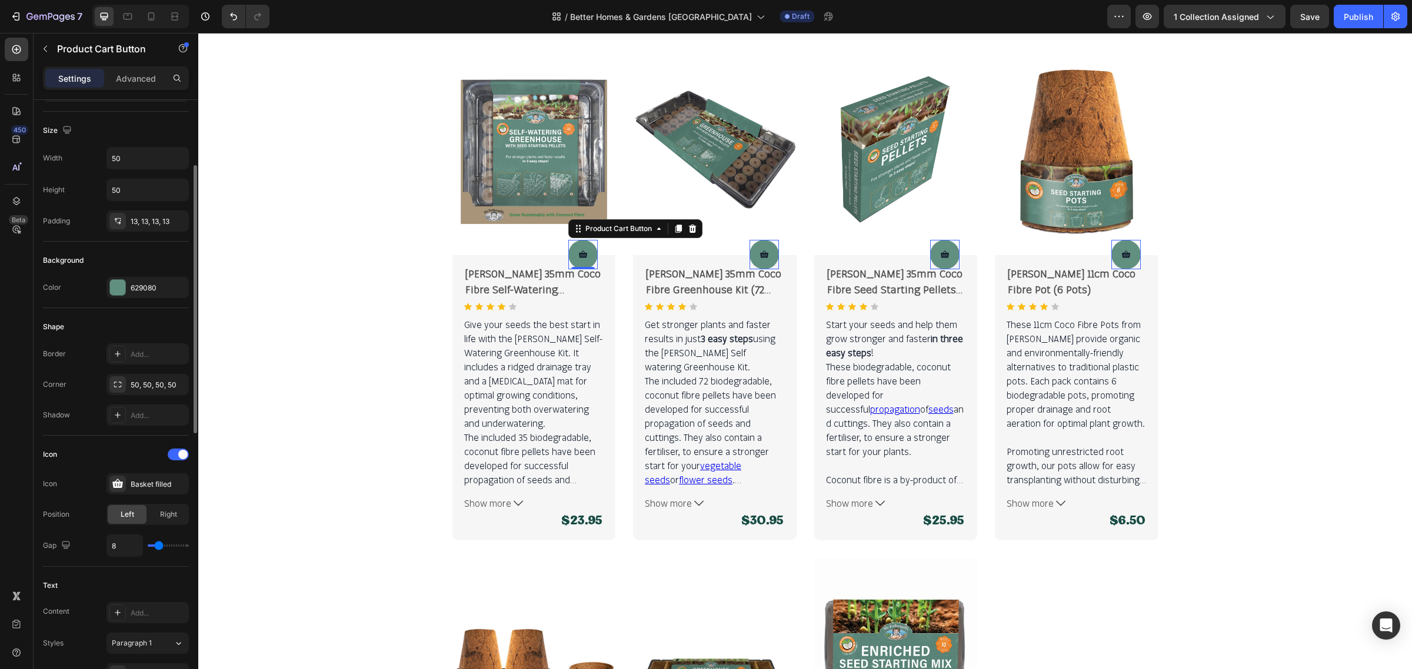
type input "9"
type input "10"
type input "11"
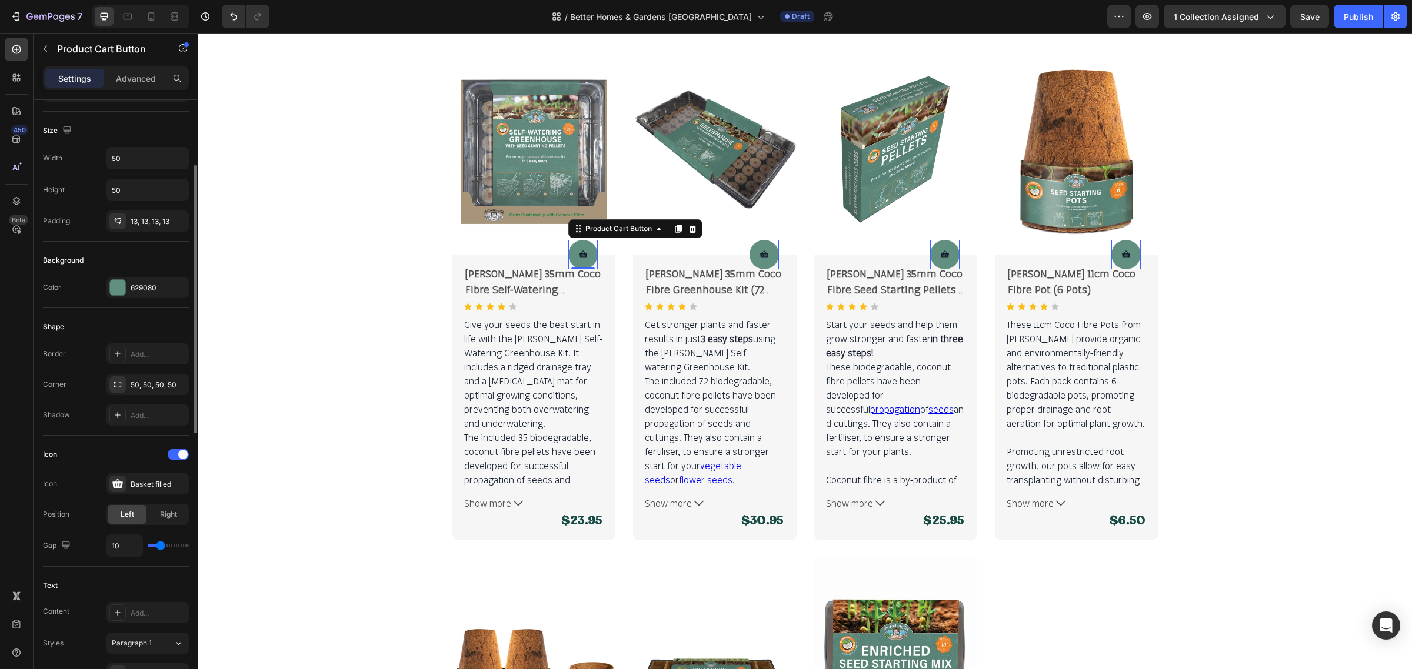
type input "11"
type input "12"
type input "13"
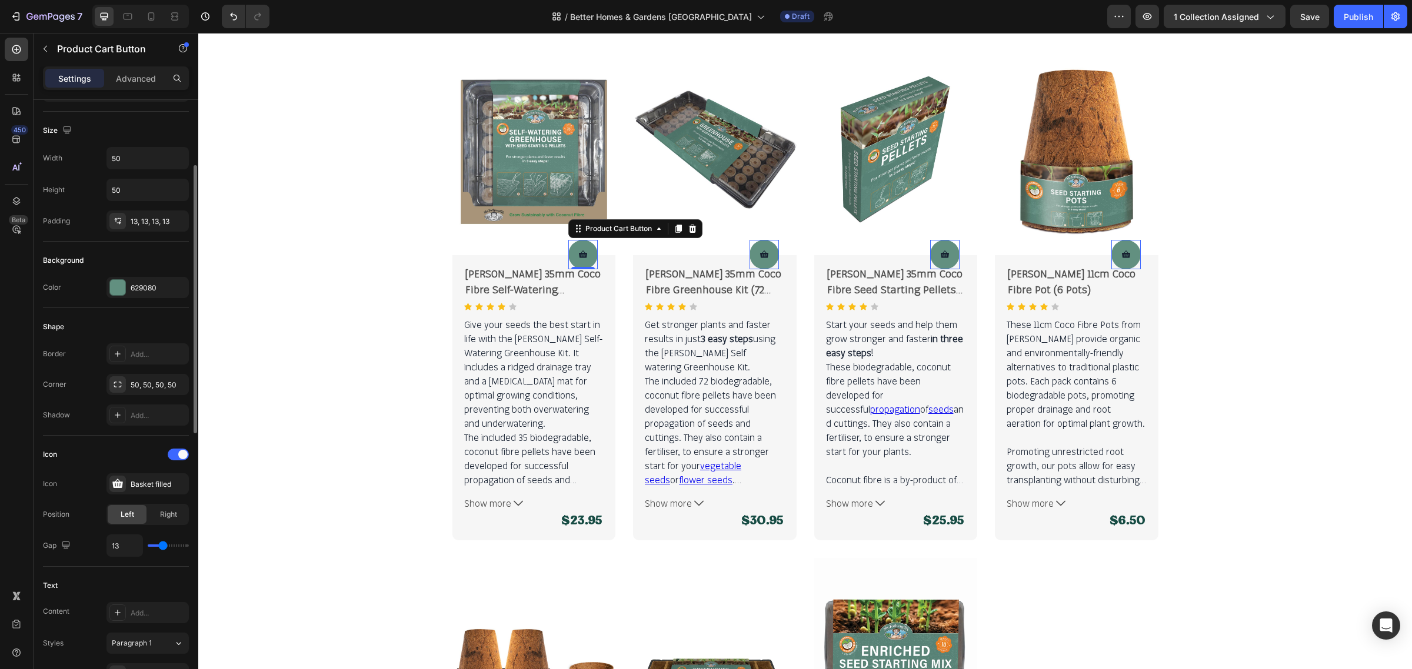
click at [162, 546] on input "range" at bounding box center [168, 546] width 41 height 2
type input "16"
type input "15"
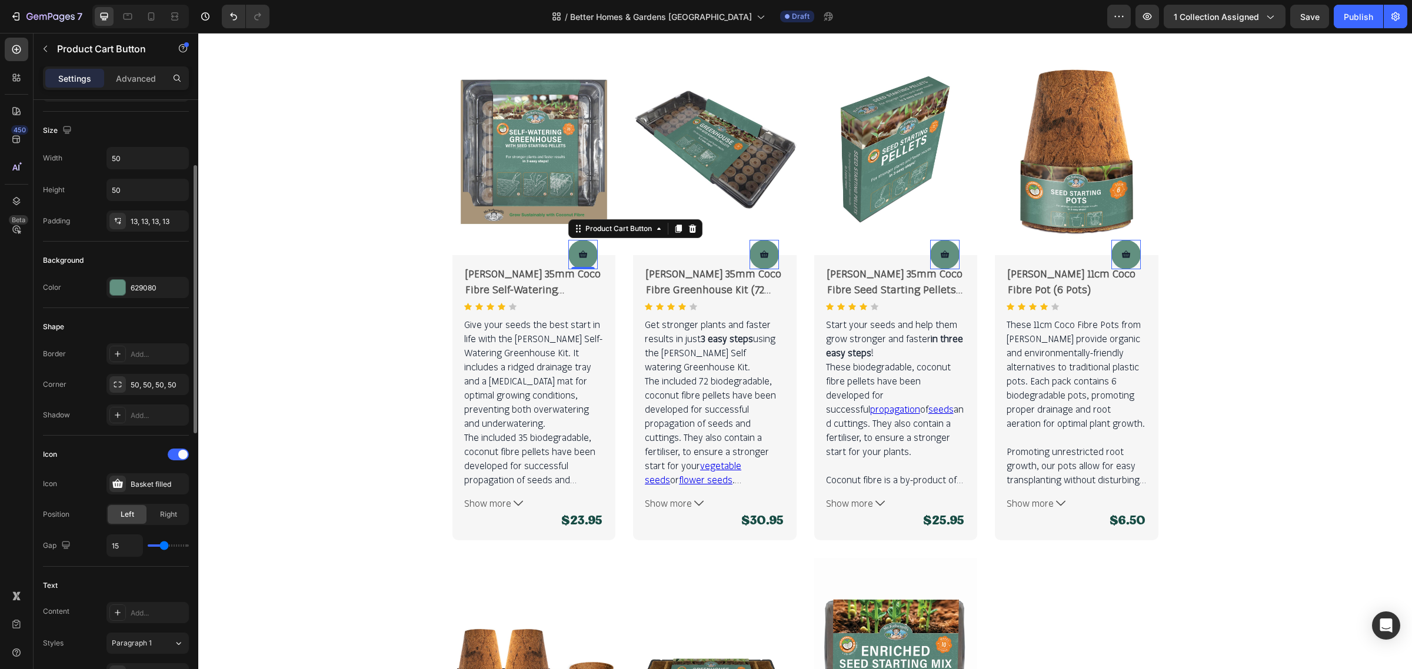
type input "12"
type input "11"
type input "10"
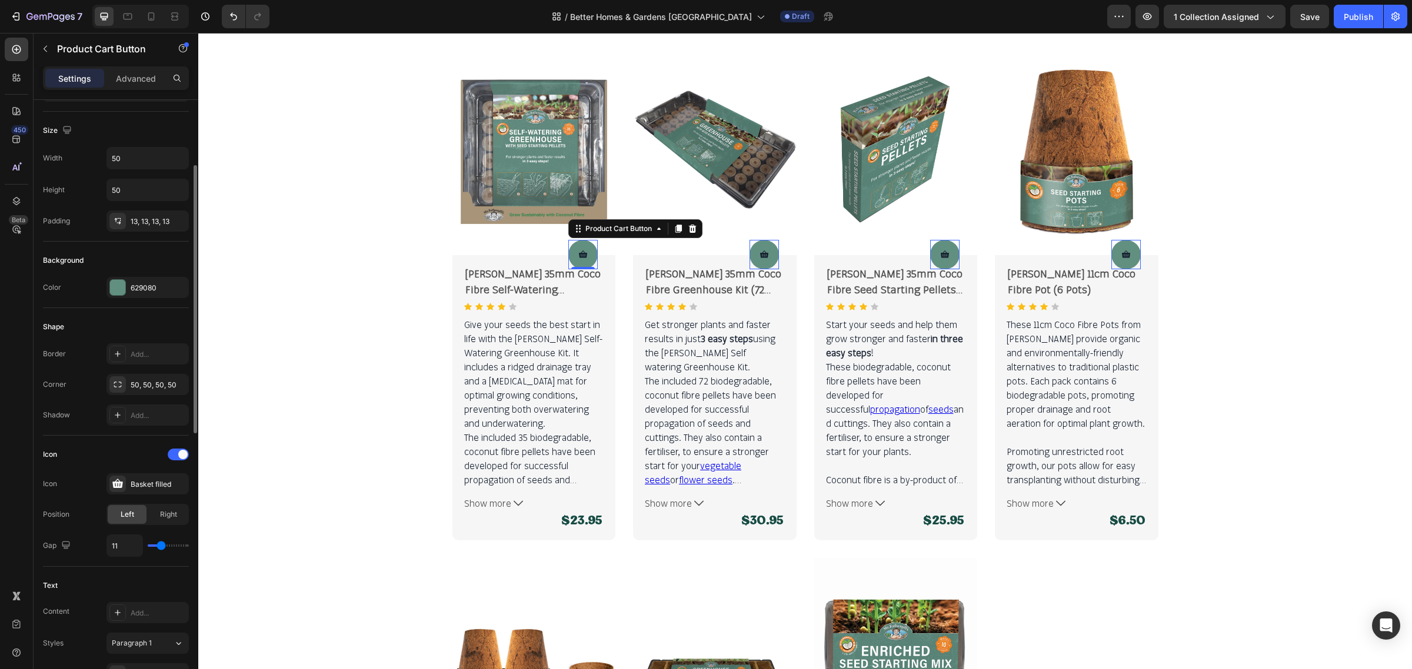
type input "10"
type input "9"
type input "8"
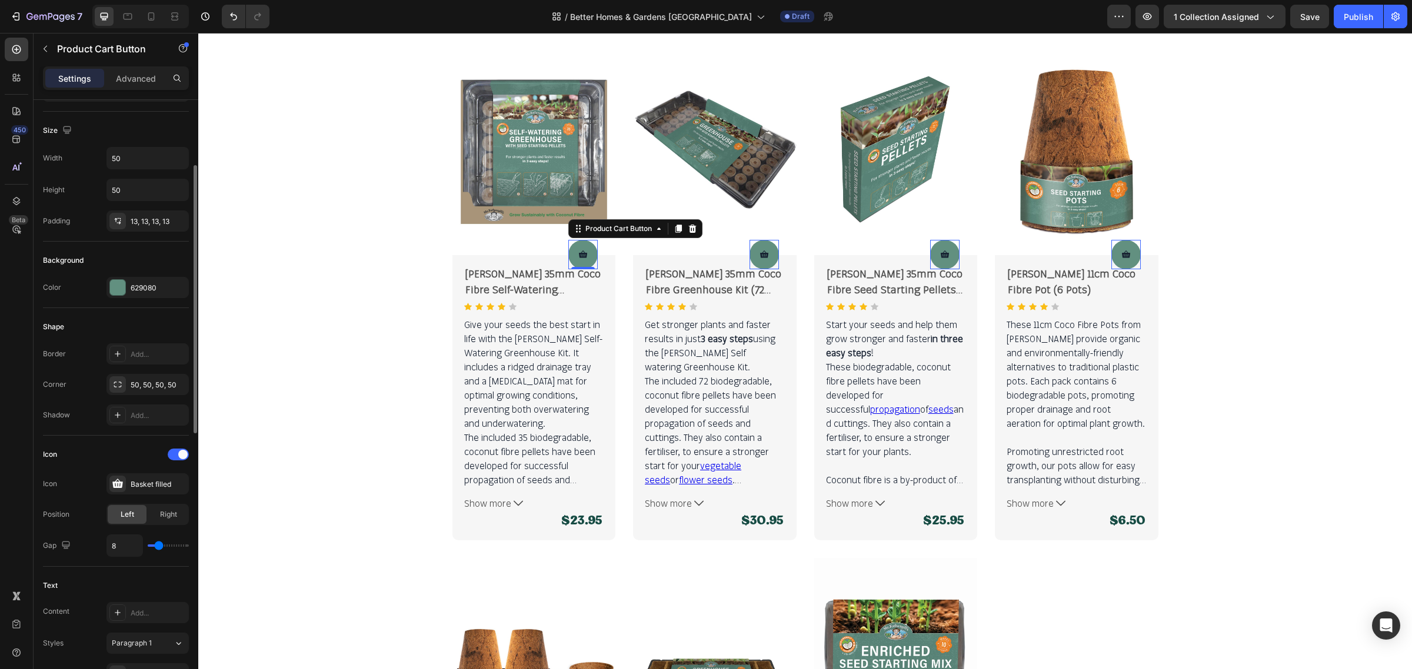
type input "6"
type input "4"
type input "2"
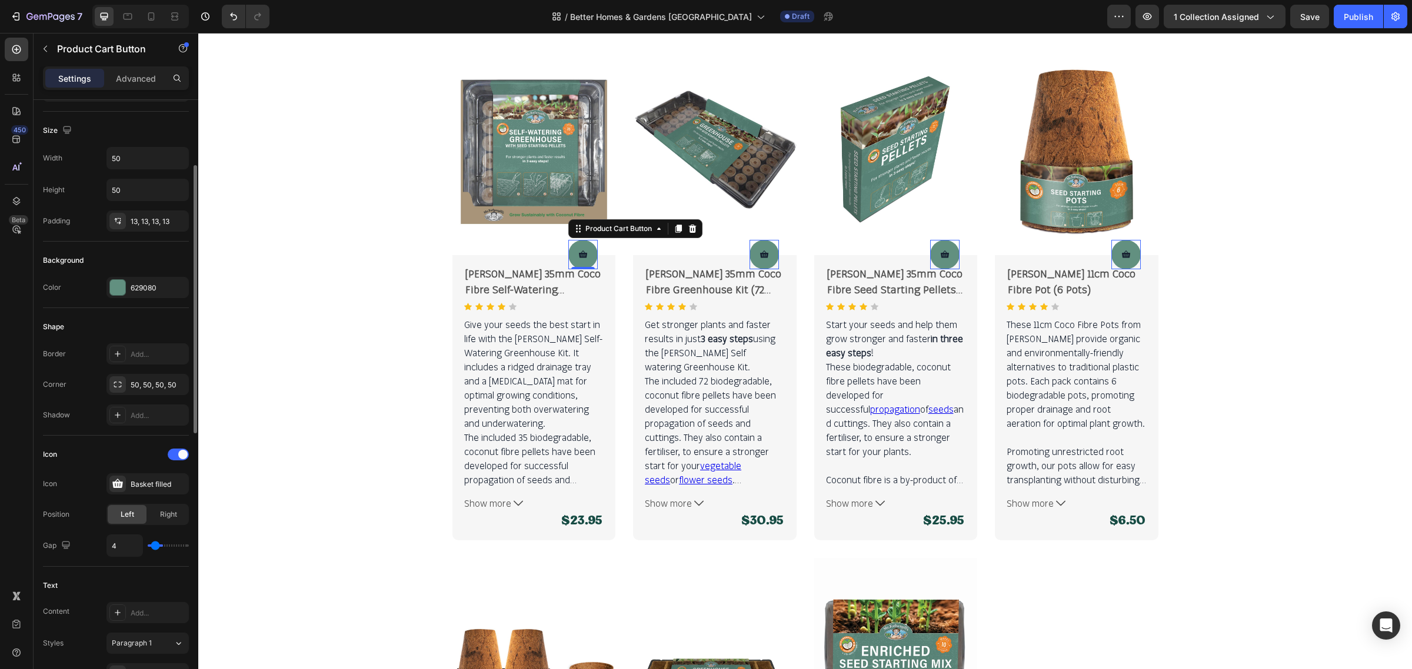
type input "2"
type input "1"
type input "0"
drag, startPoint x: 165, startPoint y: 546, endPoint x: 152, endPoint y: 546, distance: 13.5
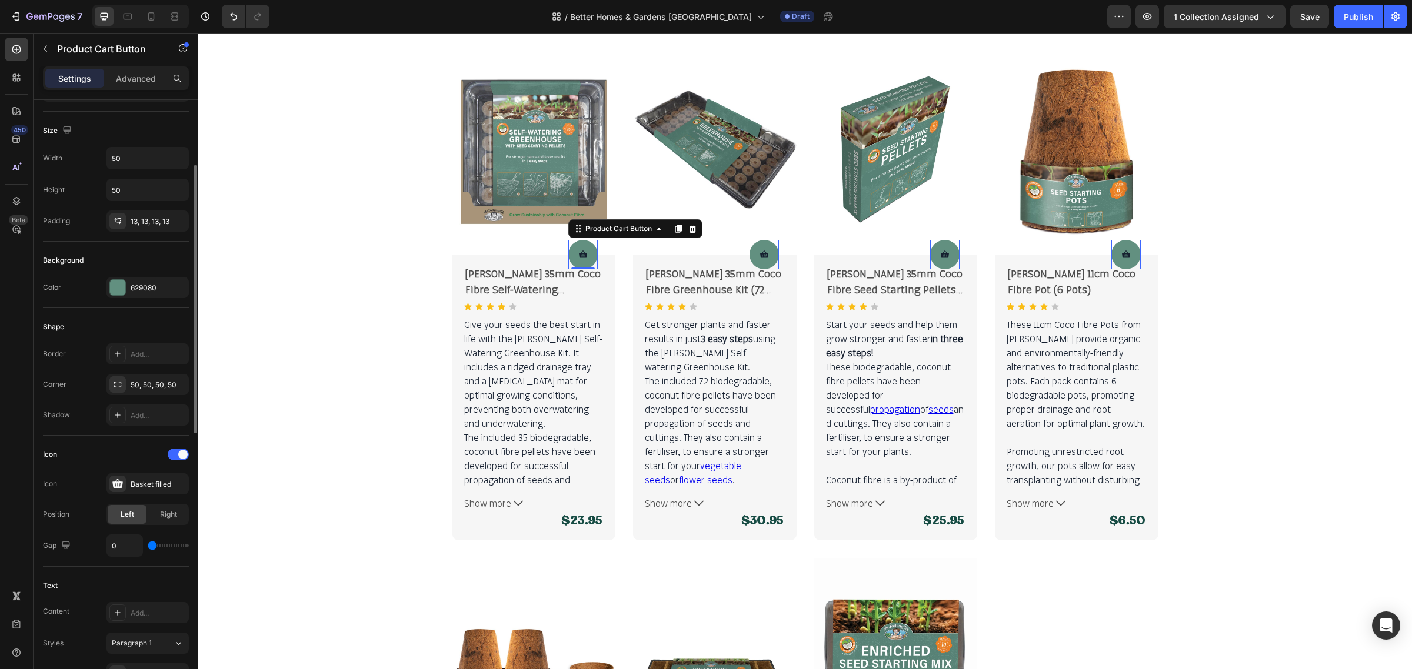
type input "0"
click at [152, 546] on input "range" at bounding box center [168, 546] width 41 height 2
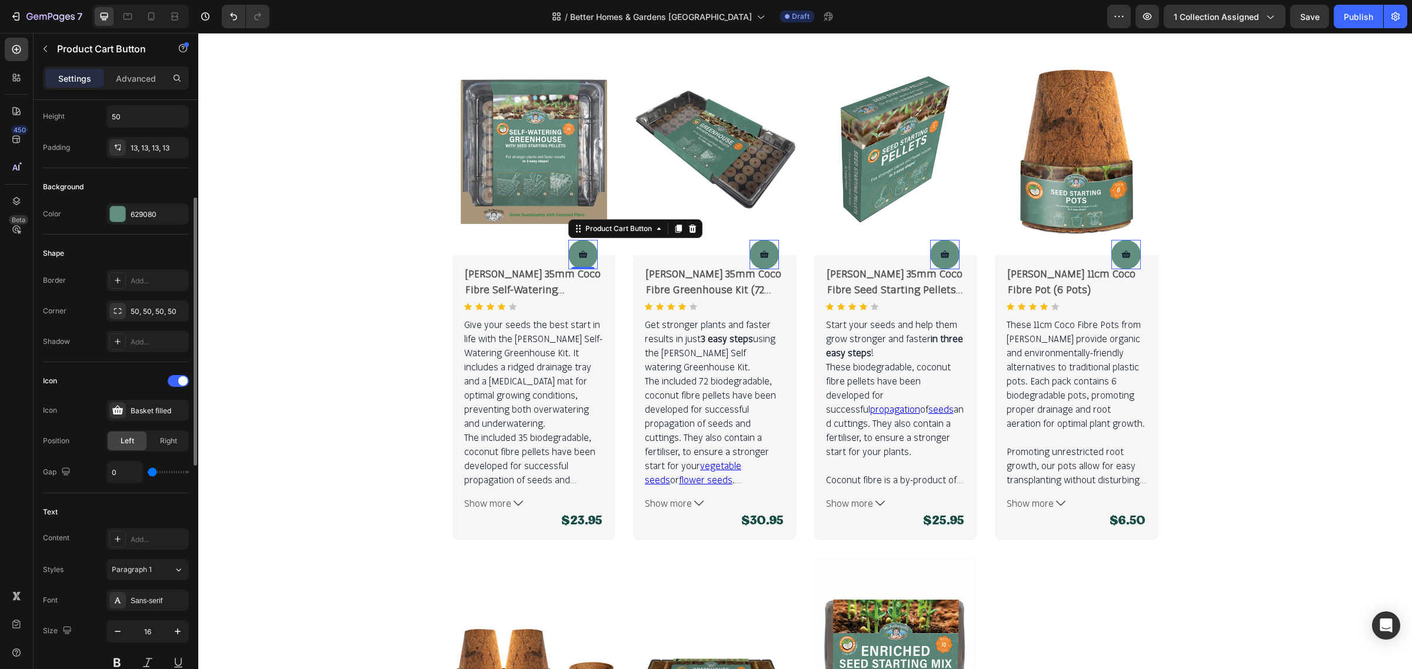
scroll to position [294, 0]
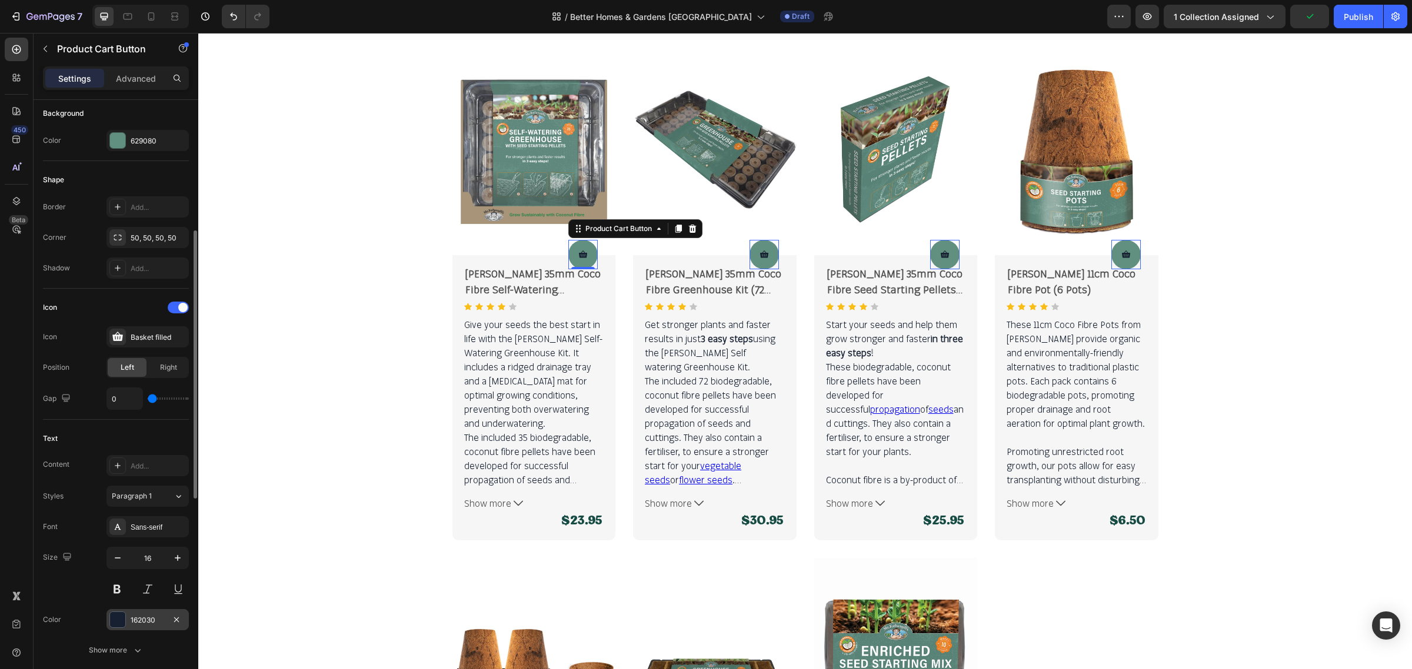
click at [162, 625] on div "162030" at bounding box center [148, 620] width 34 height 11
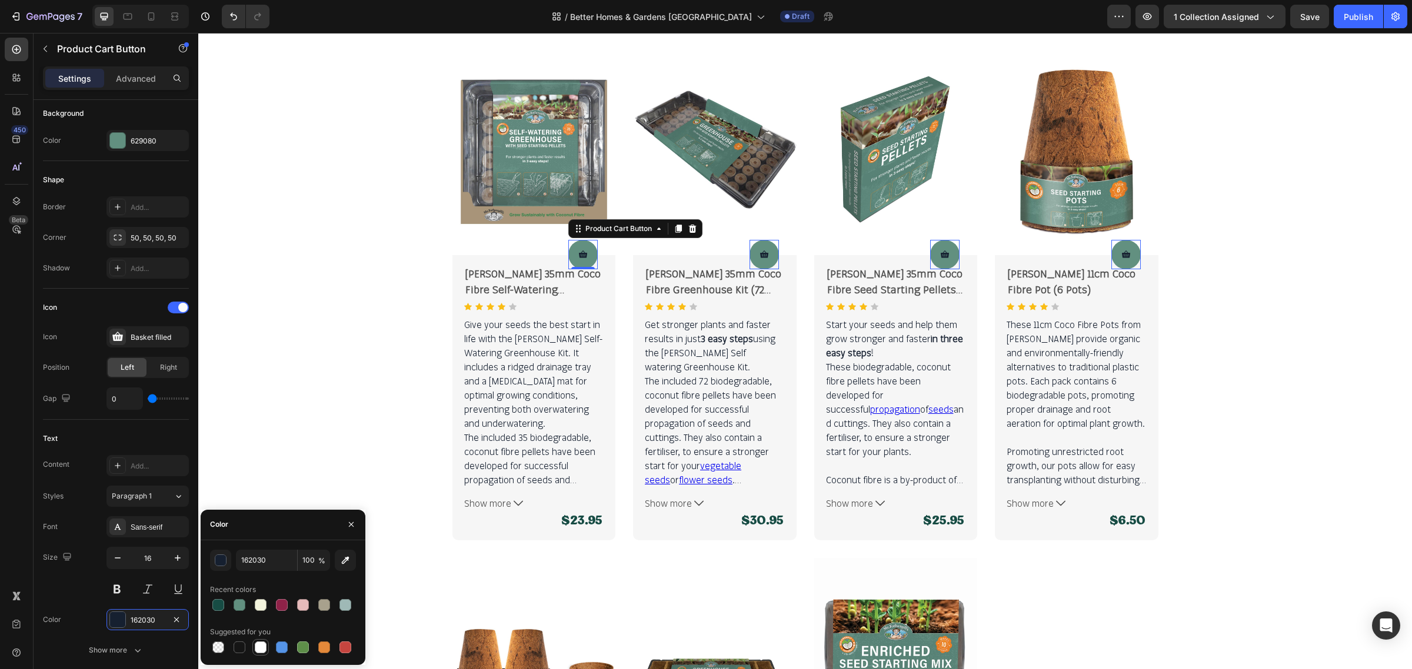
click at [260, 648] on div at bounding box center [261, 648] width 12 height 12
type input "FFFFFF"
click at [181, 562] on icon "button" at bounding box center [178, 558] width 12 height 12
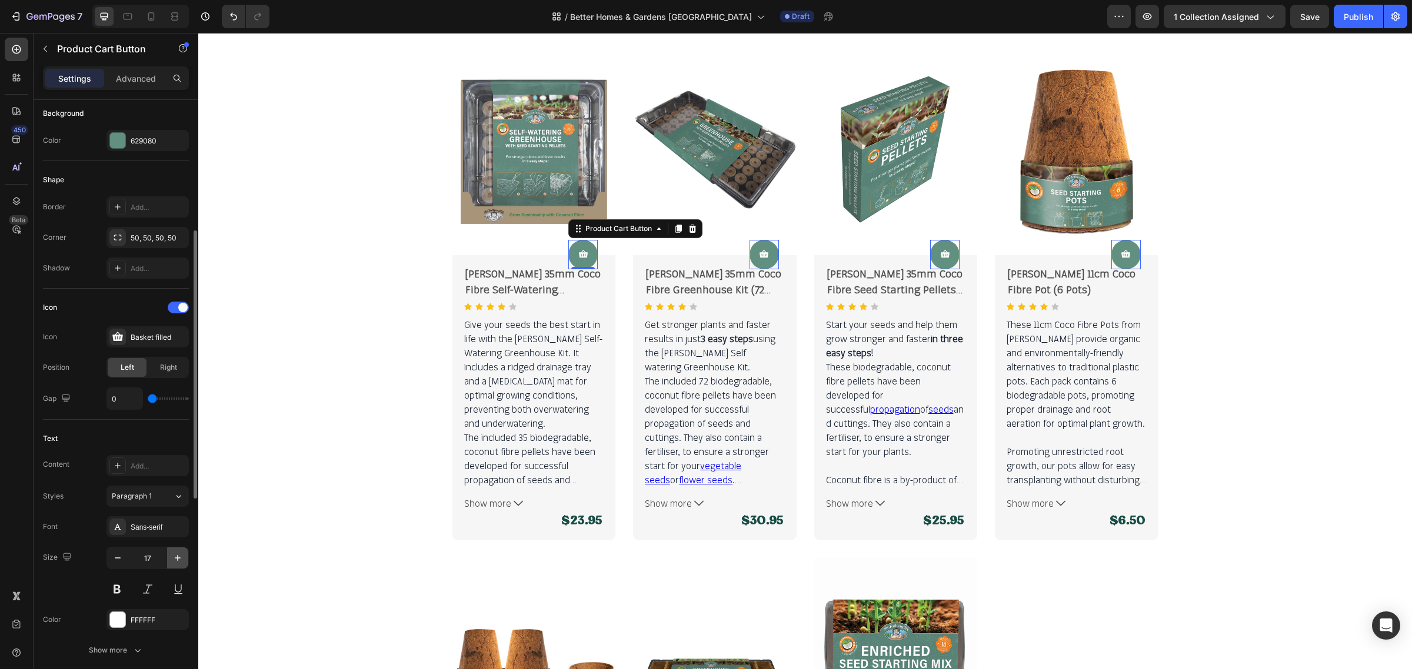
click at [181, 562] on icon "button" at bounding box center [178, 558] width 12 height 12
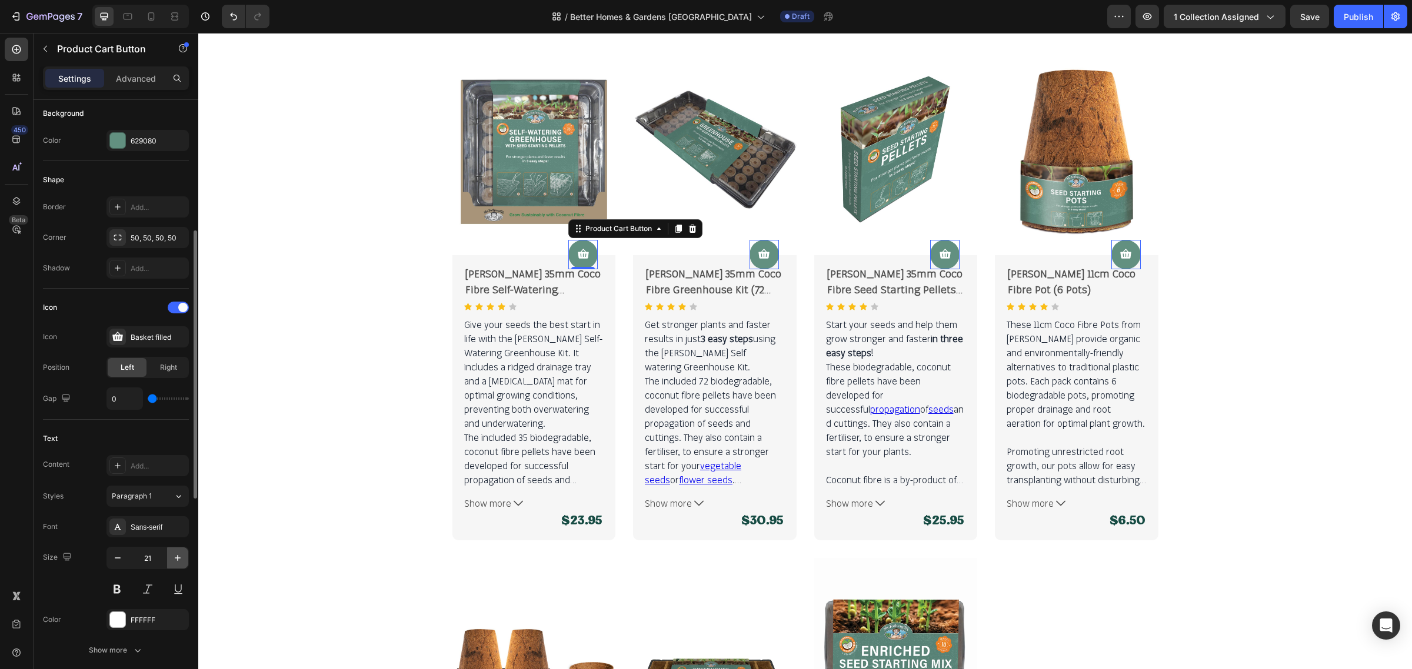
type input "22"
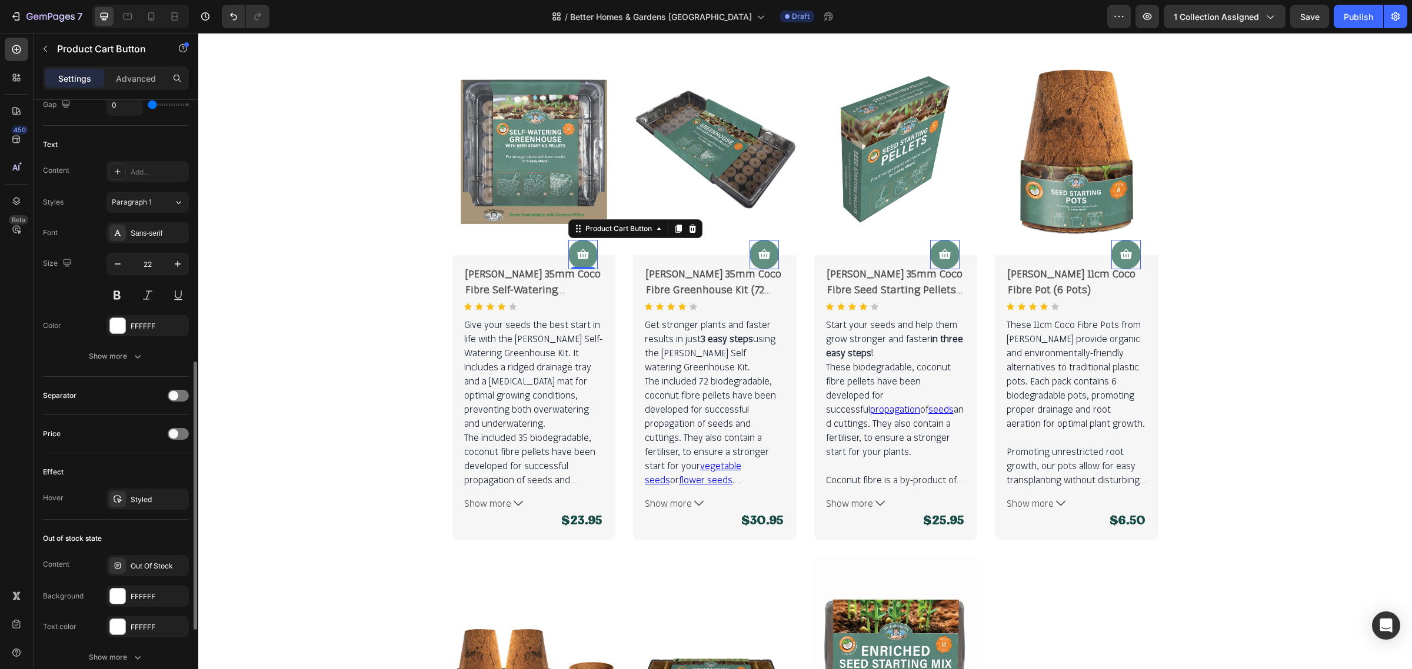
scroll to position [662, 0]
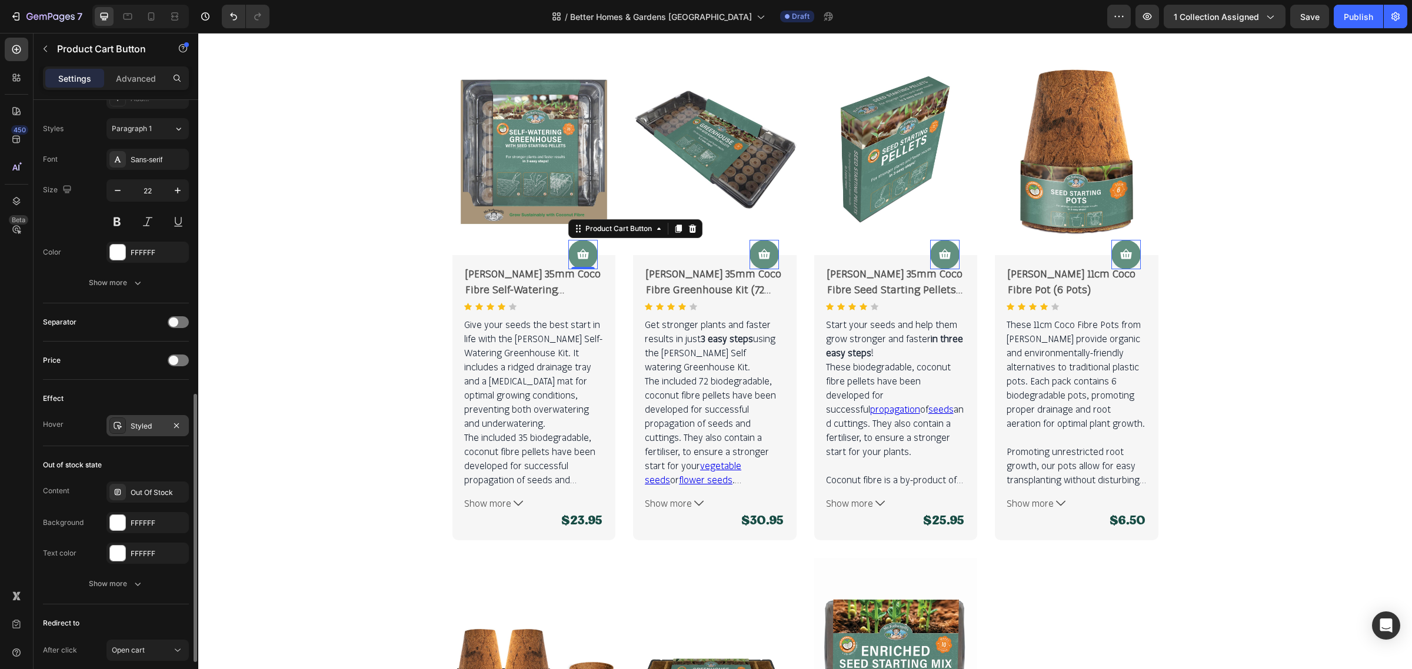
click at [168, 435] on div "Styled" at bounding box center [147, 425] width 82 height 21
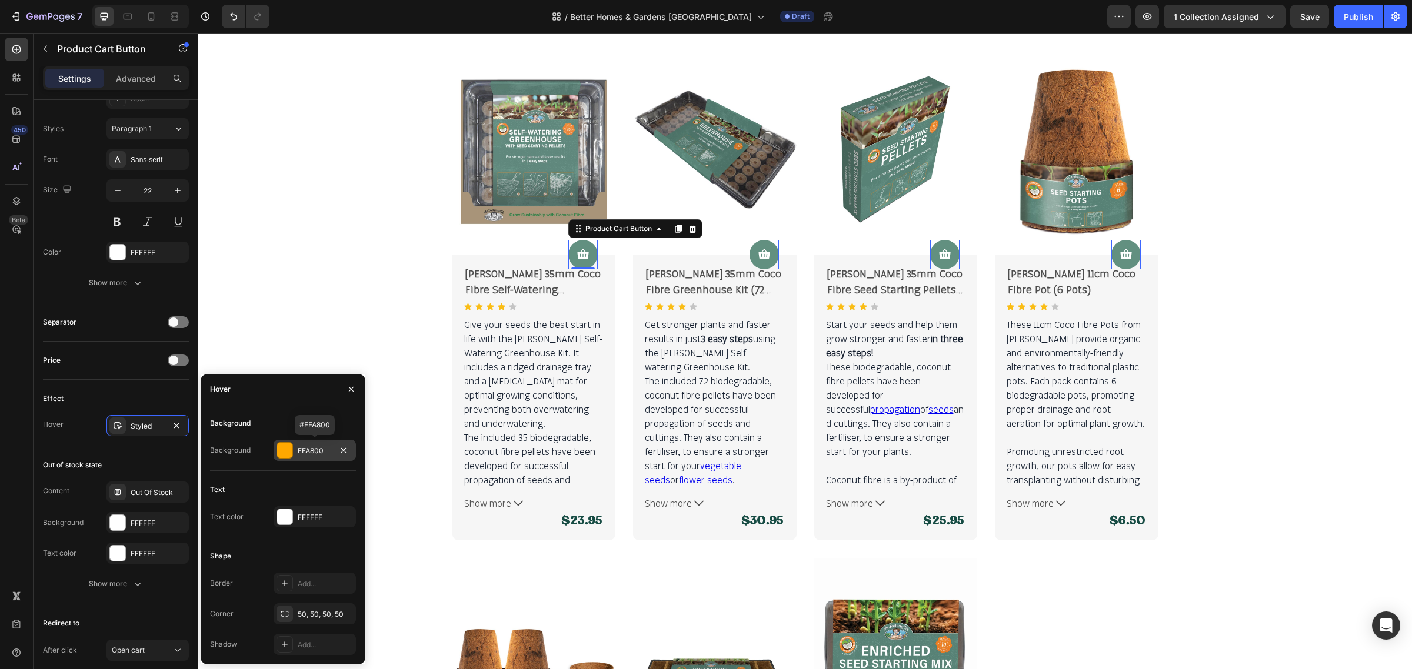
click at [331, 453] on div "FFA800" at bounding box center [315, 450] width 82 height 21
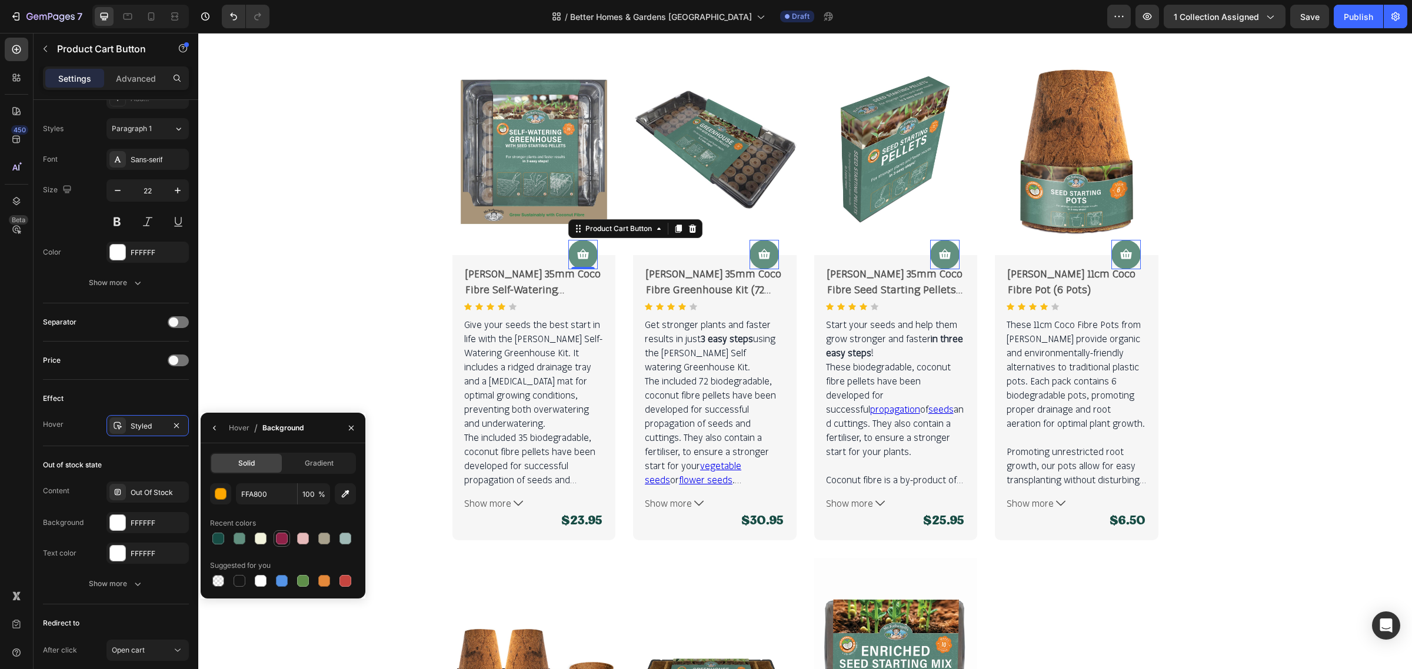
click at [278, 542] on div at bounding box center [282, 539] width 12 height 12
type input "8F2248"
click at [354, 358] on div "Product Images Product Cart Button 0 [PERSON_NAME] 35mm Coco Fibre Self-Waterin…" at bounding box center [805, 549] width 1196 height 1011
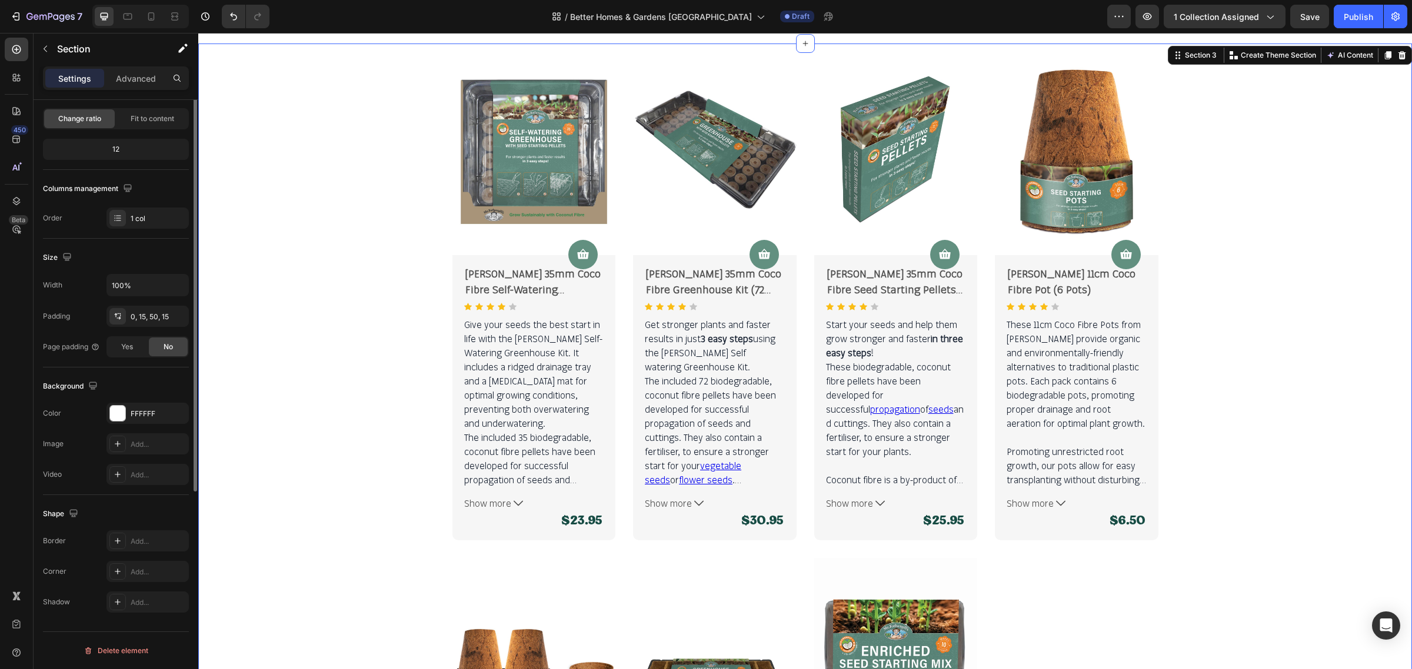
scroll to position [0, 0]
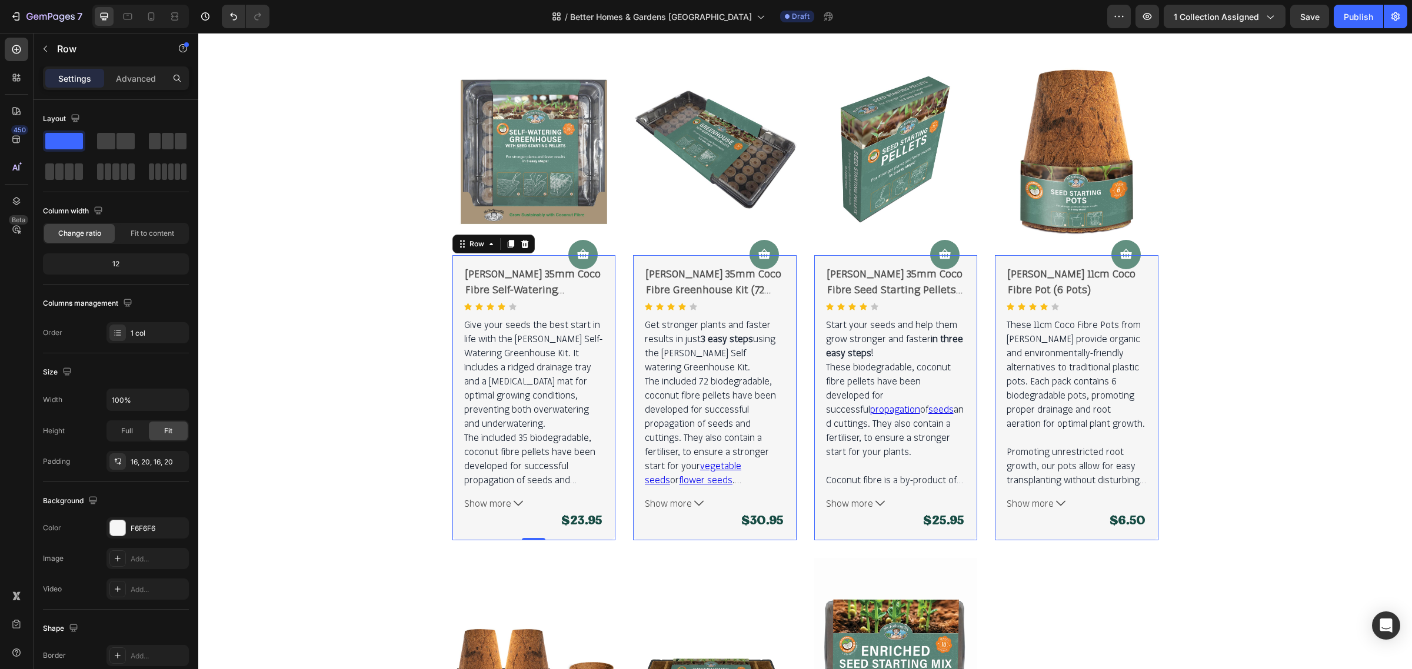
click at [452, 395] on div "Product Cart Button [PERSON_NAME] 35mm Coco Fibre Self-Watering Greenhouse Kit …" at bounding box center [534, 397] width 164 height 285
click at [159, 532] on div "F6F6F6" at bounding box center [148, 529] width 34 height 11
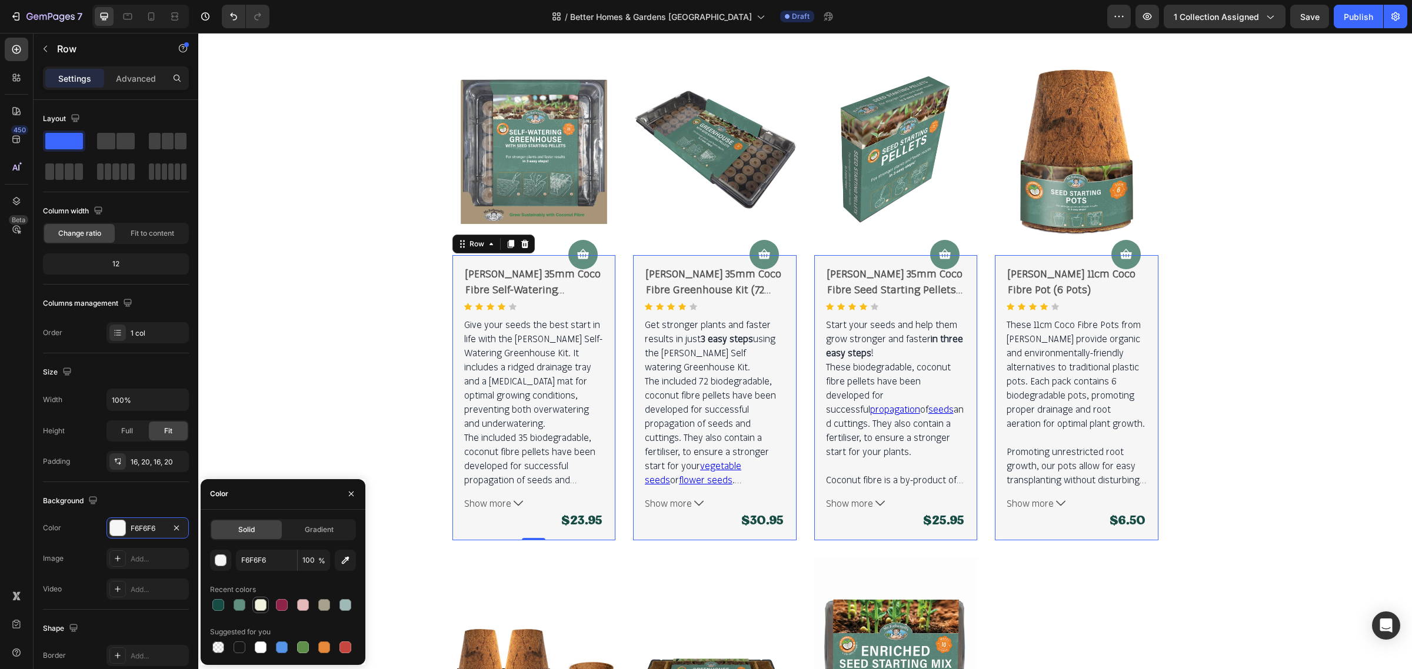
click at [256, 601] on div at bounding box center [261, 605] width 12 height 12
type input "F2F3DC"
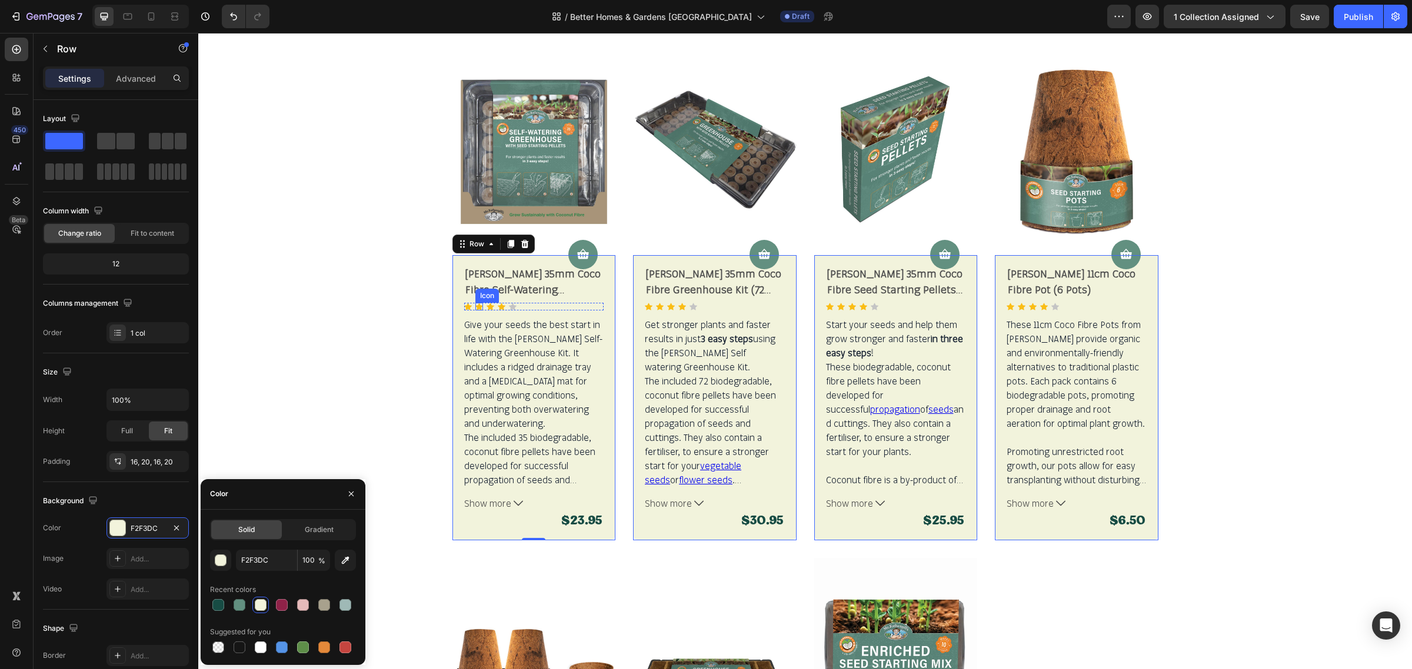
click at [489, 293] on div "Icon" at bounding box center [487, 296] width 24 height 14
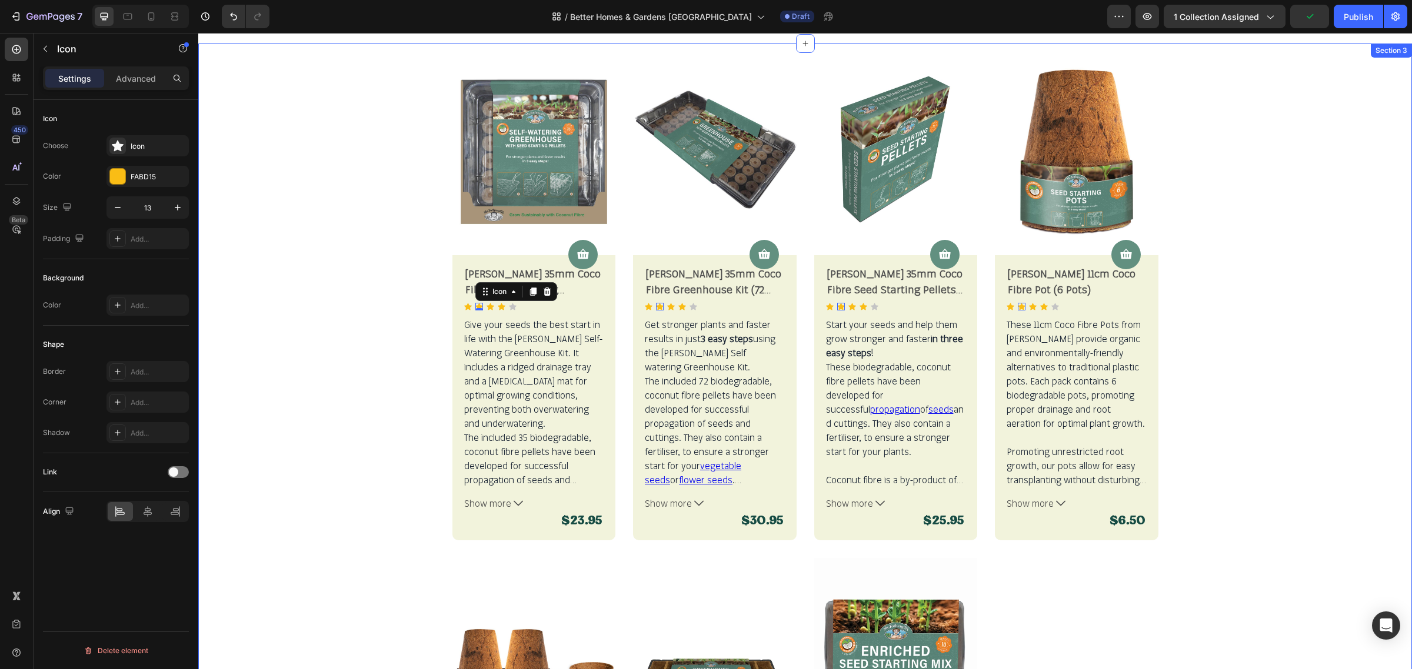
click at [363, 278] on div "Product Images Product Cart Button [PERSON_NAME] 35mm Coco Fibre Self-Watering …" at bounding box center [805, 549] width 1196 height 1011
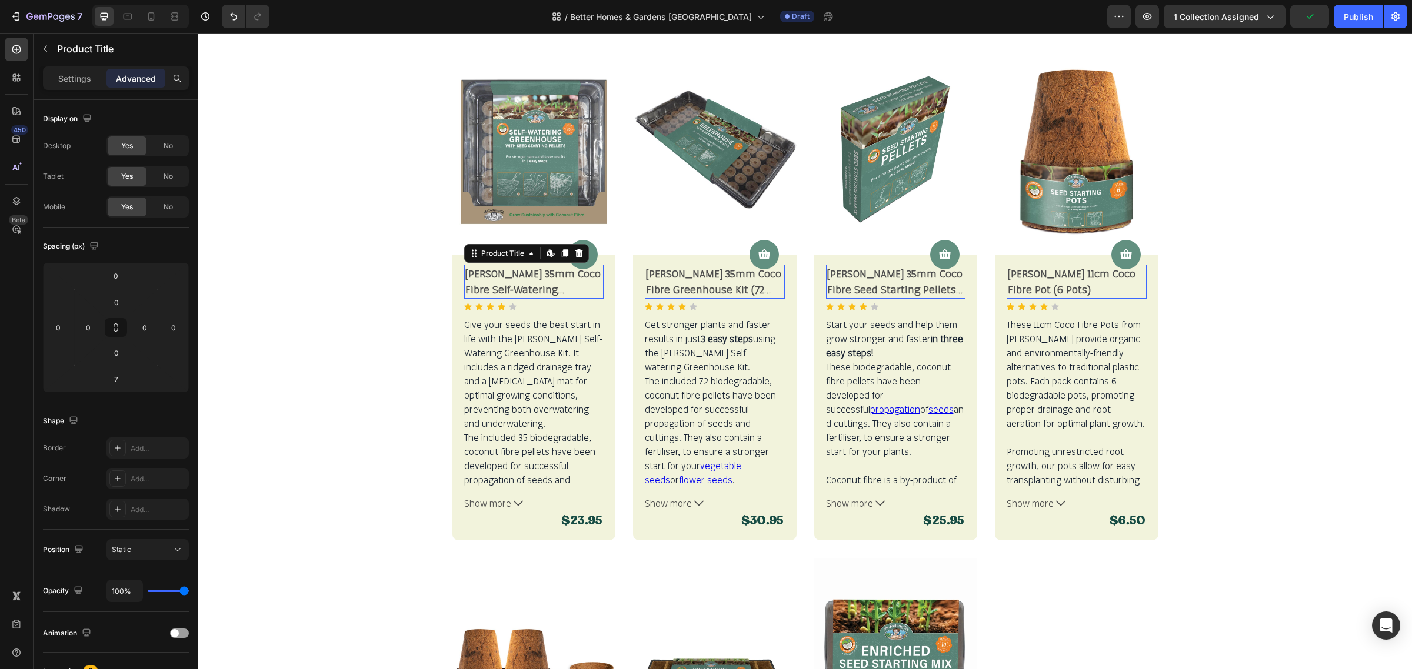
click at [475, 275] on h2 "[PERSON_NAME] 35mm Coco Fibre Self-Watering Greenhouse Kit (35 Pellets)" at bounding box center [534, 282] width 140 height 34
click at [69, 79] on p "Settings" at bounding box center [74, 78] width 33 height 12
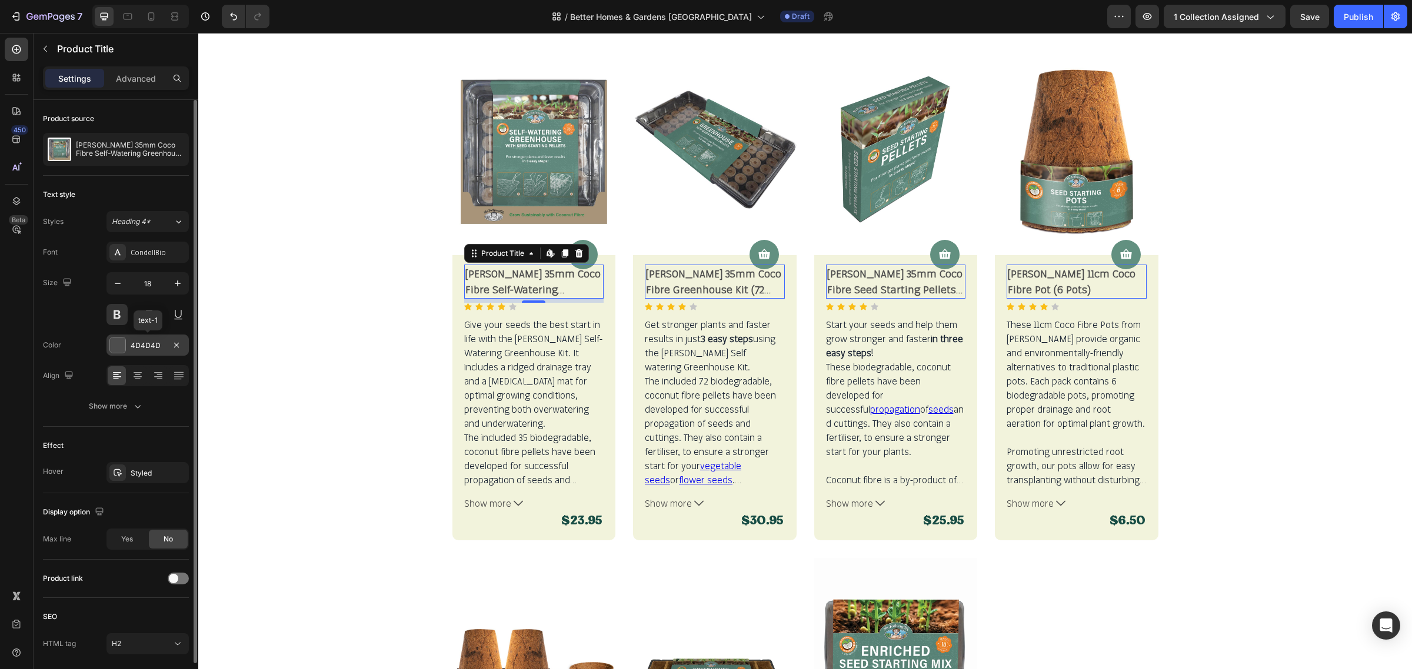
click at [160, 354] on div "4D4D4D" at bounding box center [147, 345] width 82 height 21
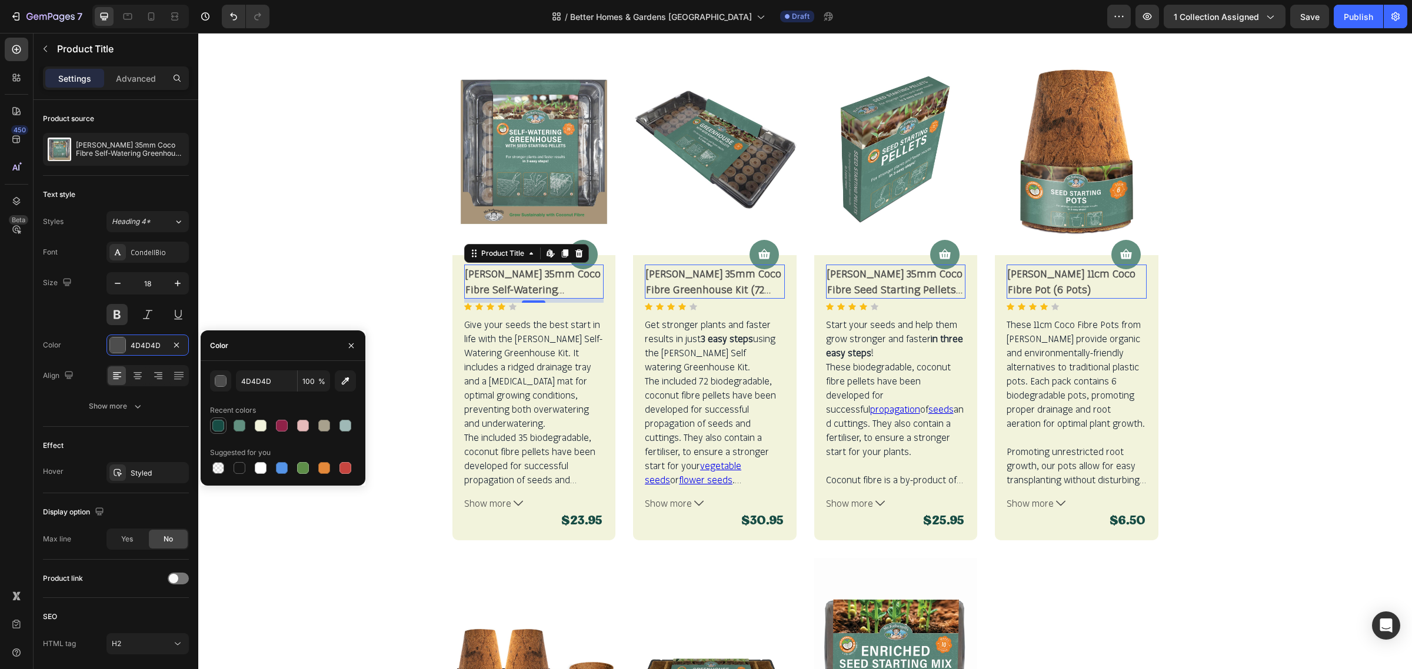
click at [222, 428] on div at bounding box center [218, 426] width 12 height 12
type input "174C44"
click at [396, 411] on div "Product Images Product Cart Button [PERSON_NAME] 35mm Coco Fibre Self-Watering …" at bounding box center [805, 549] width 1196 height 1011
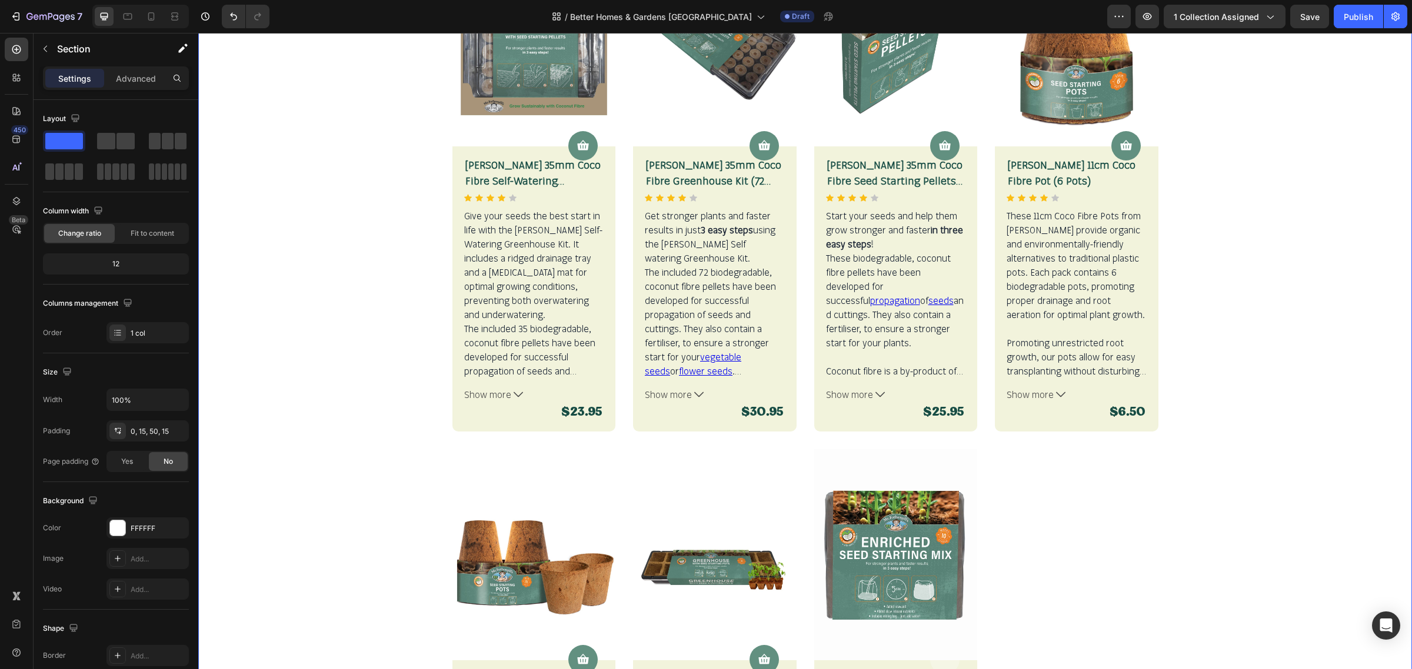
scroll to position [588, 0]
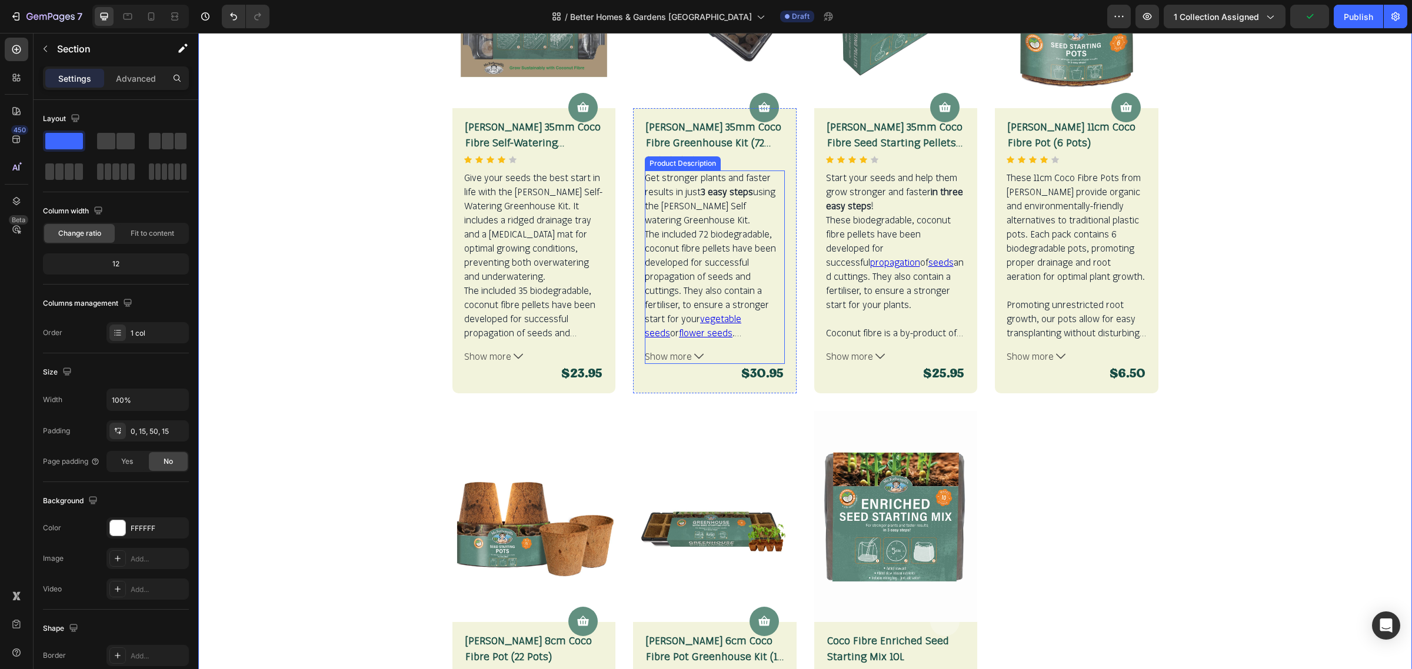
click at [595, 285] on p "The included 72 biodegradable, coconut fibre pellets have been developed for su…" at bounding box center [529, 333] width 131 height 96
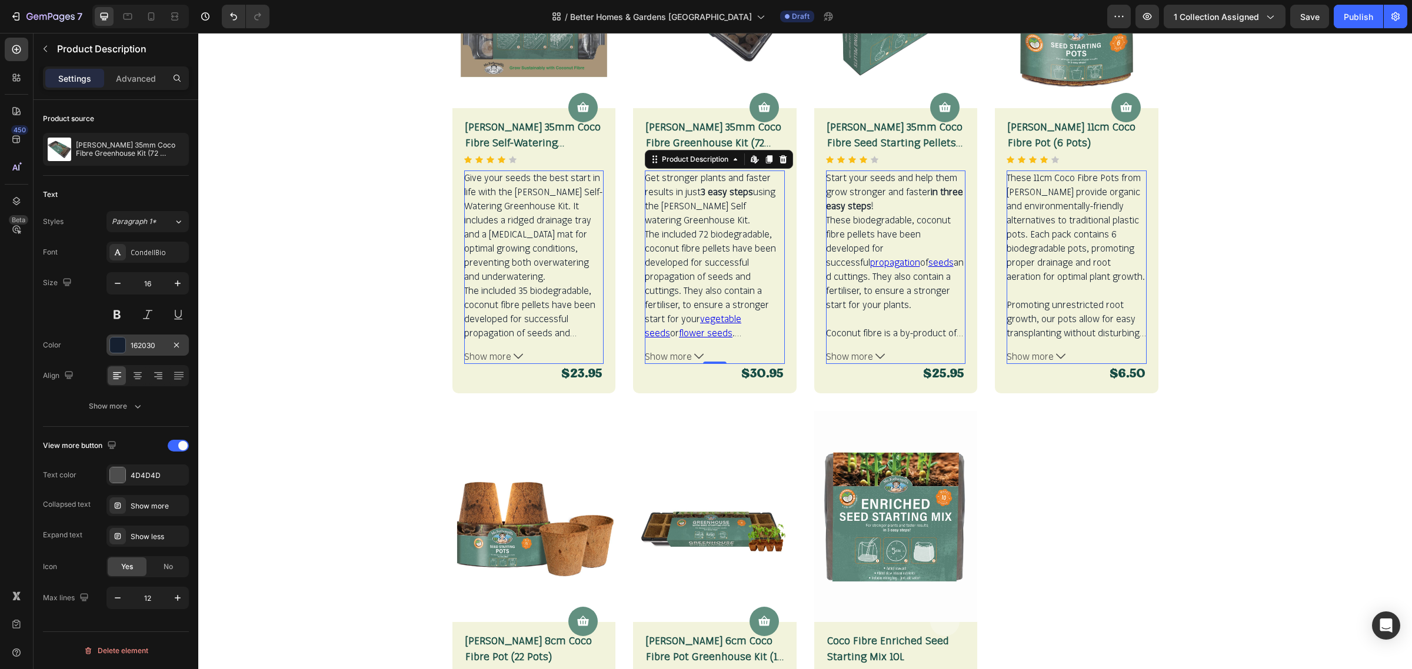
click at [164, 345] on div "162030" at bounding box center [148, 346] width 34 height 11
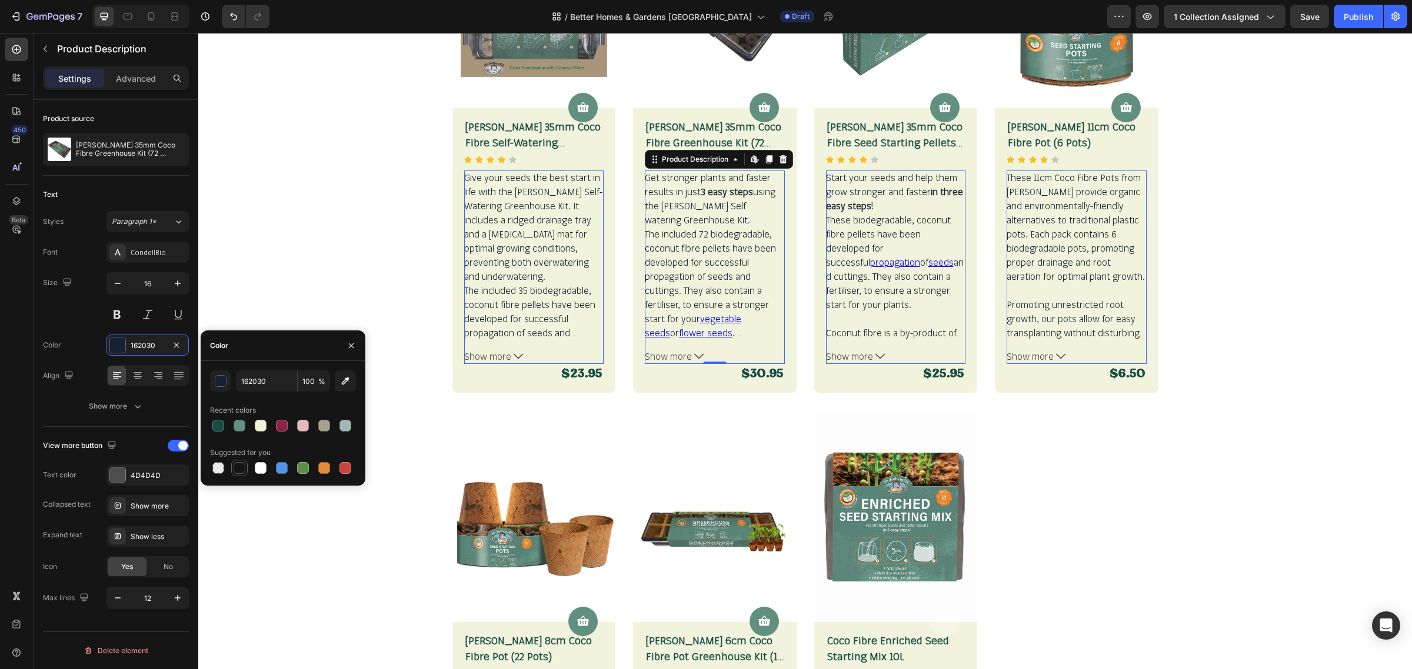
click at [240, 469] on div at bounding box center [240, 468] width 12 height 12
type input "151515"
click at [143, 411] on button "Show more" at bounding box center [116, 406] width 146 height 21
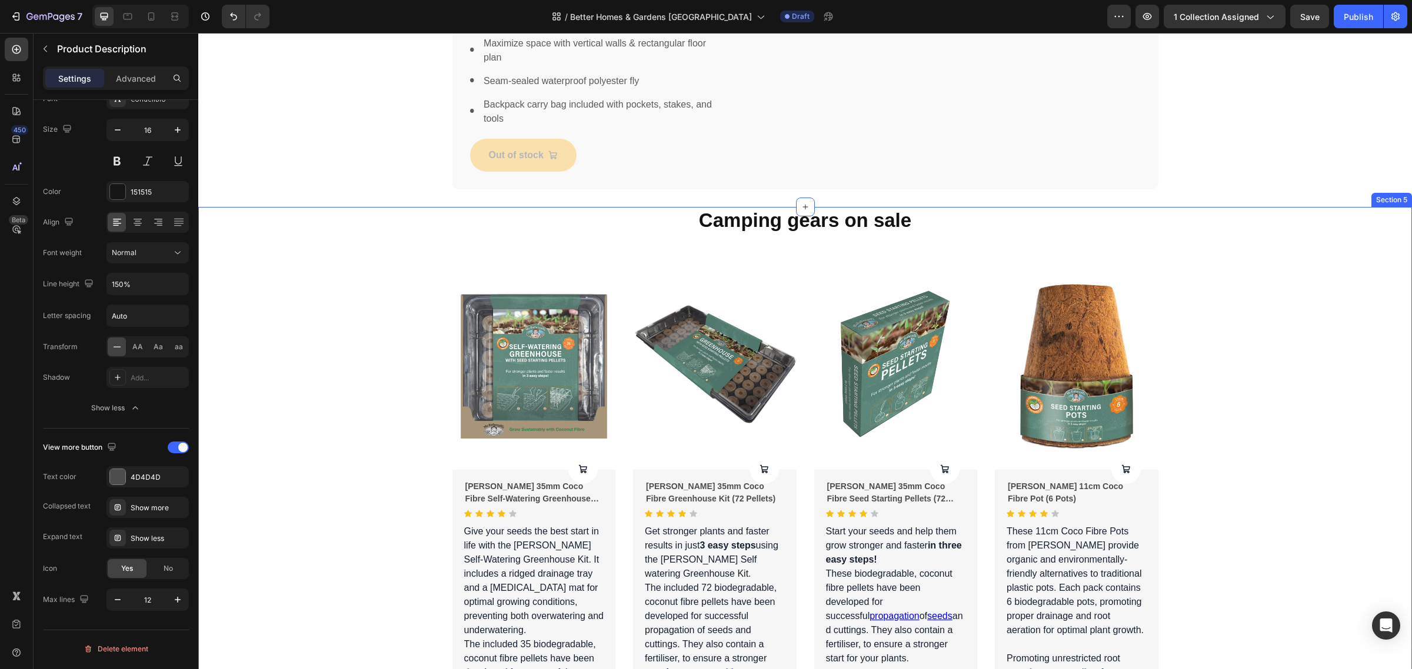
scroll to position [862, 0]
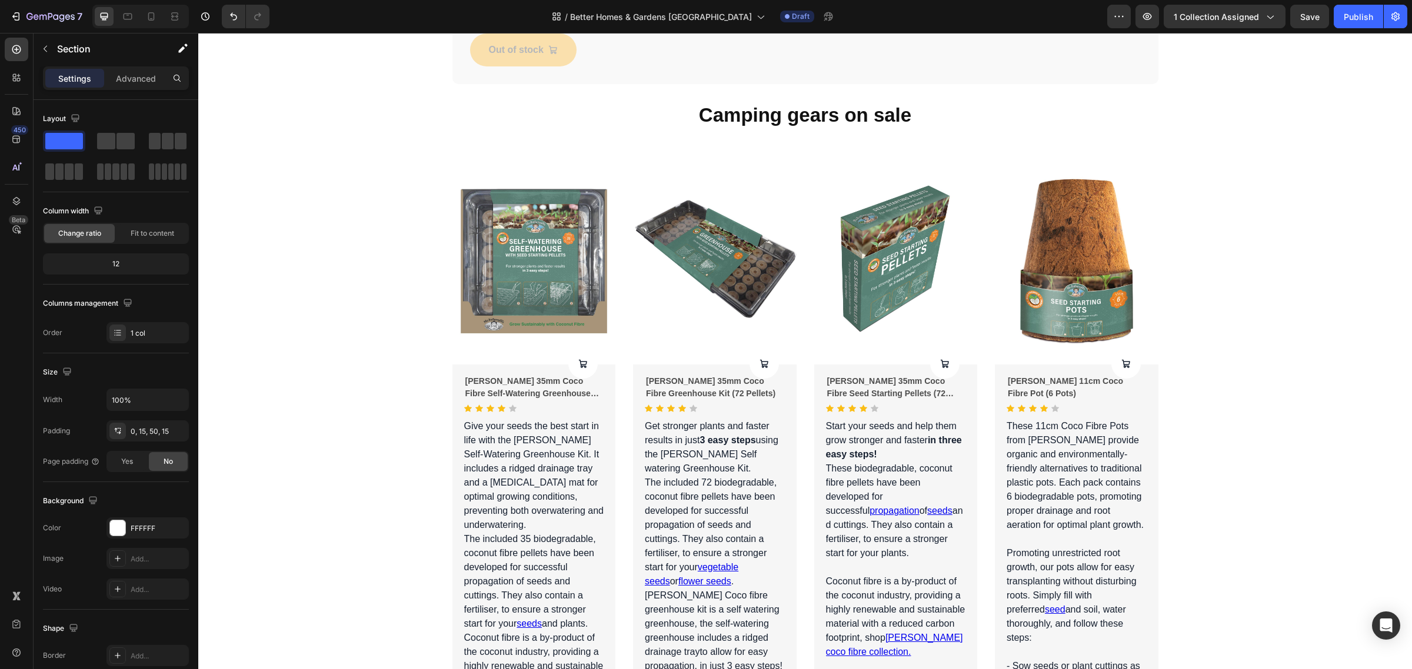
scroll to position [1671, 0]
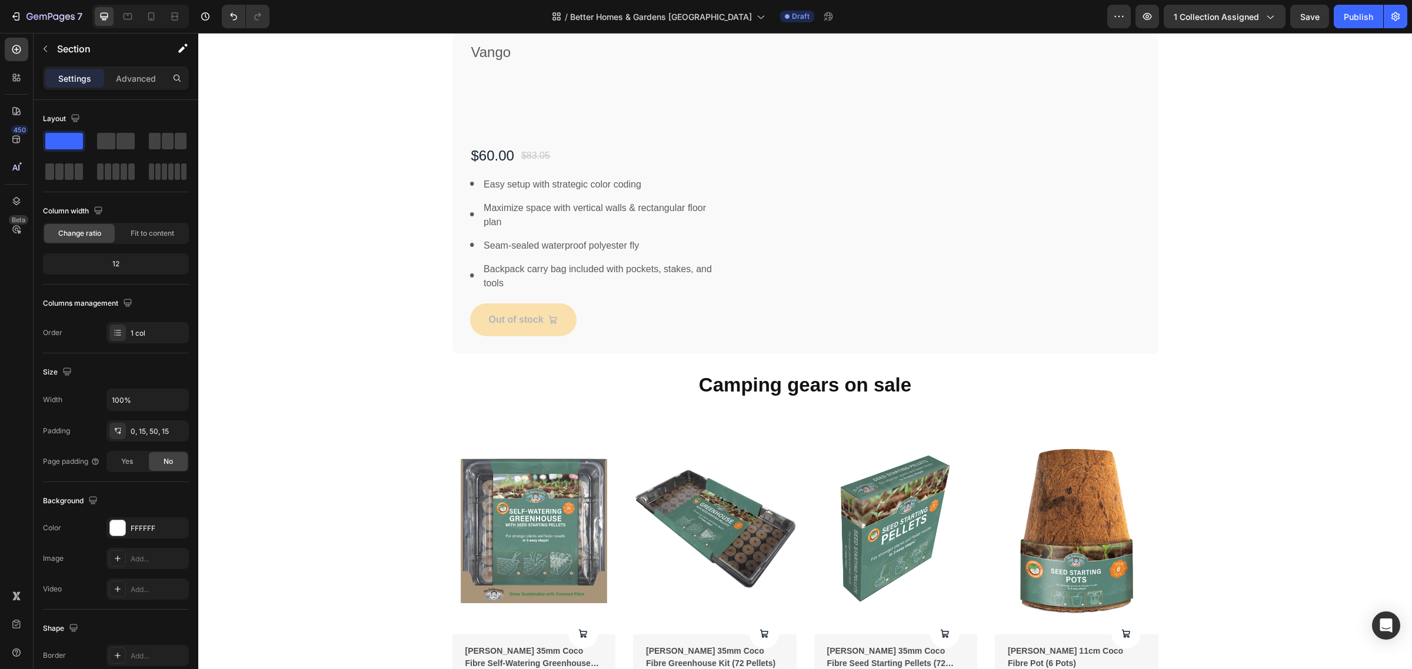
click at [1397, 359] on icon at bounding box center [1401, 360] width 9 height 9
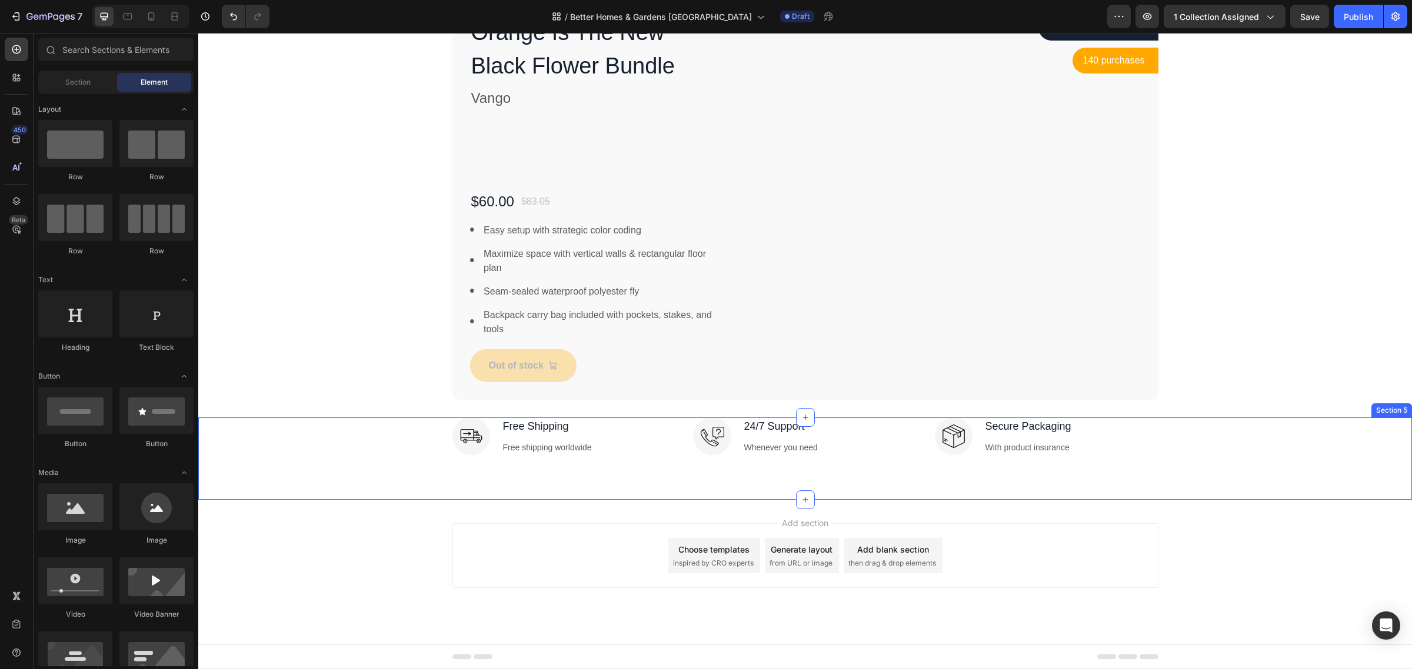
click at [1343, 438] on div "Image Free Shipping Text block Free shipping worldwide Text block Row Image 24/…" at bounding box center [805, 441] width 1196 height 47
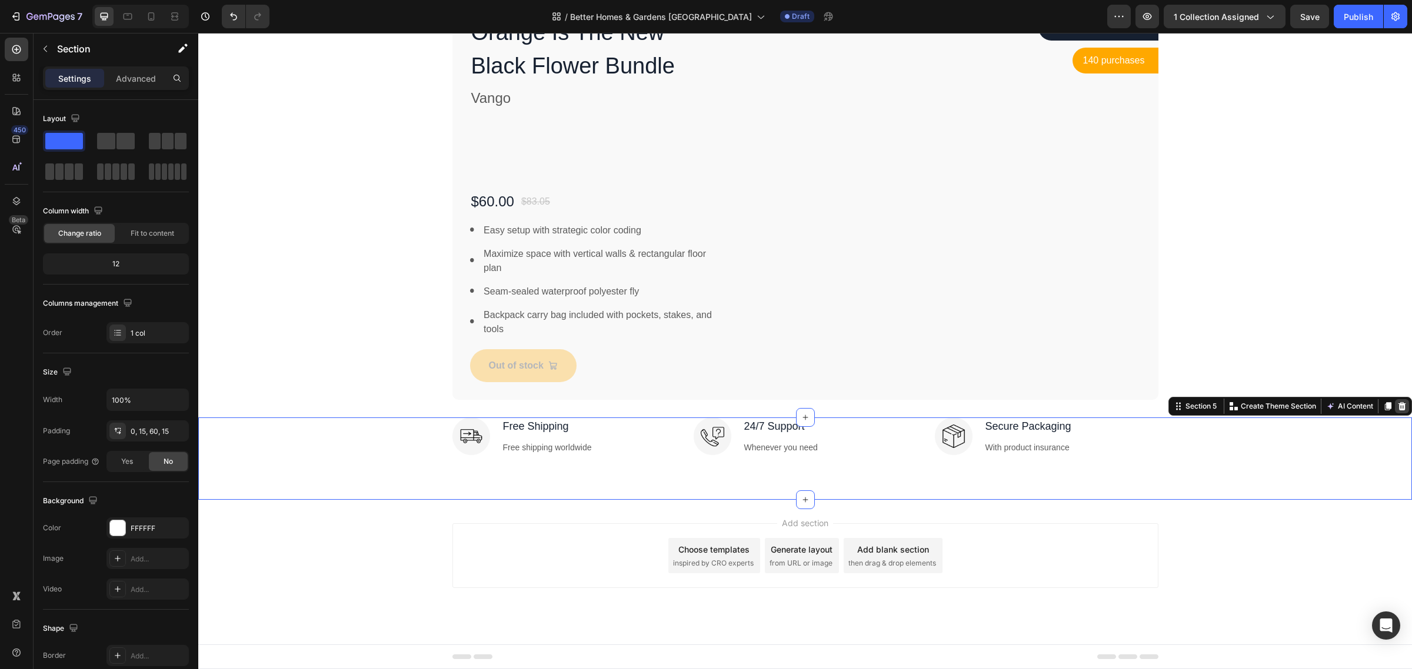
click at [1398, 407] on icon at bounding box center [1402, 406] width 8 height 8
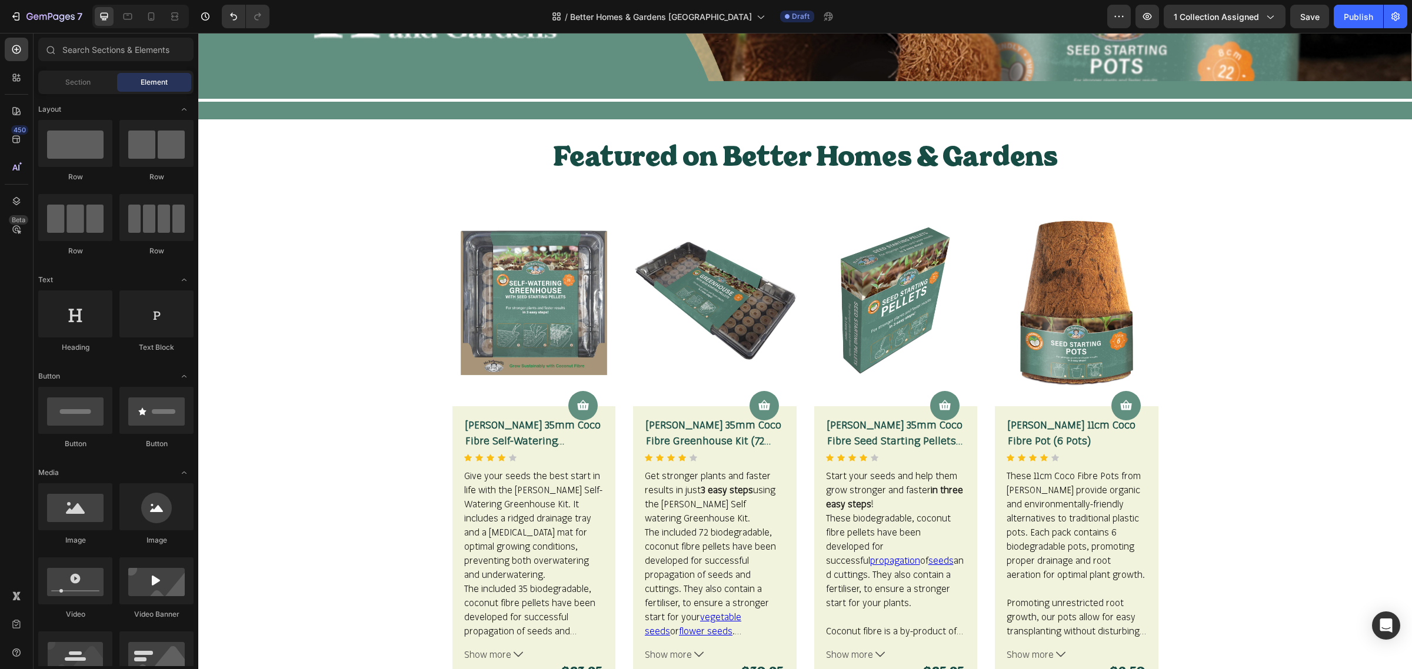
scroll to position [294, 0]
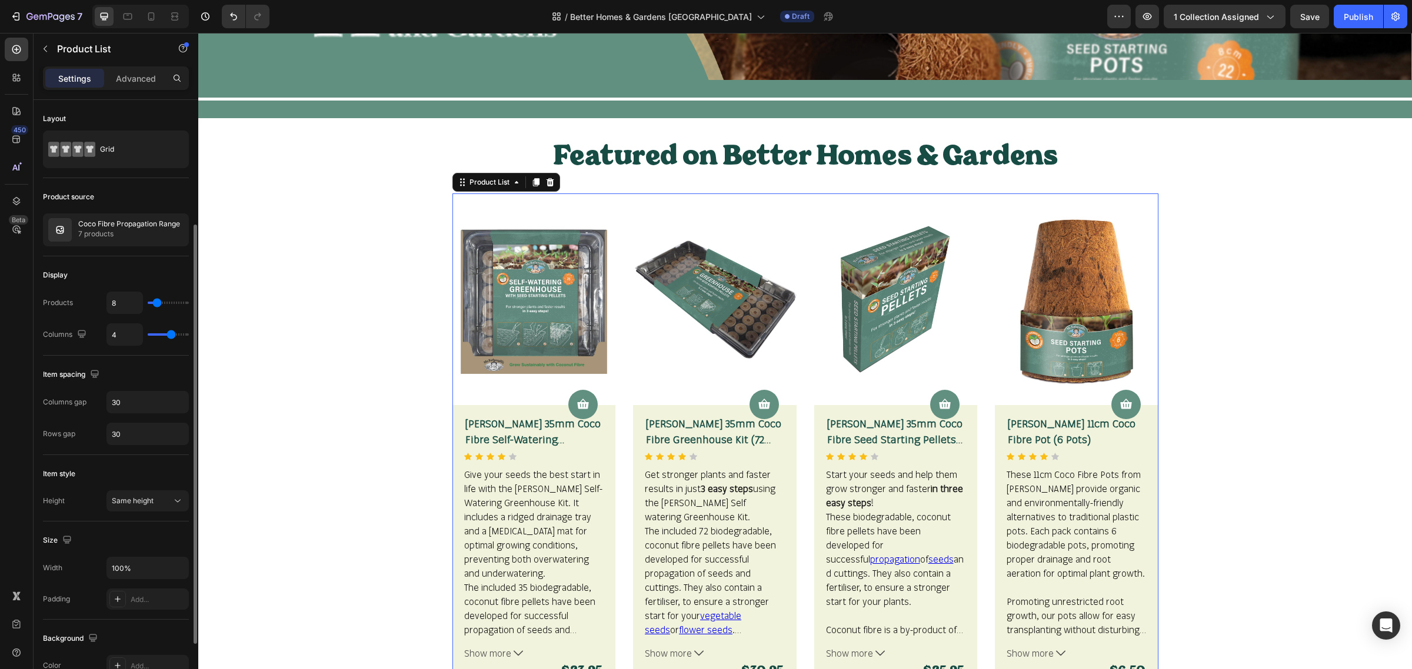
scroll to position [74, 0]
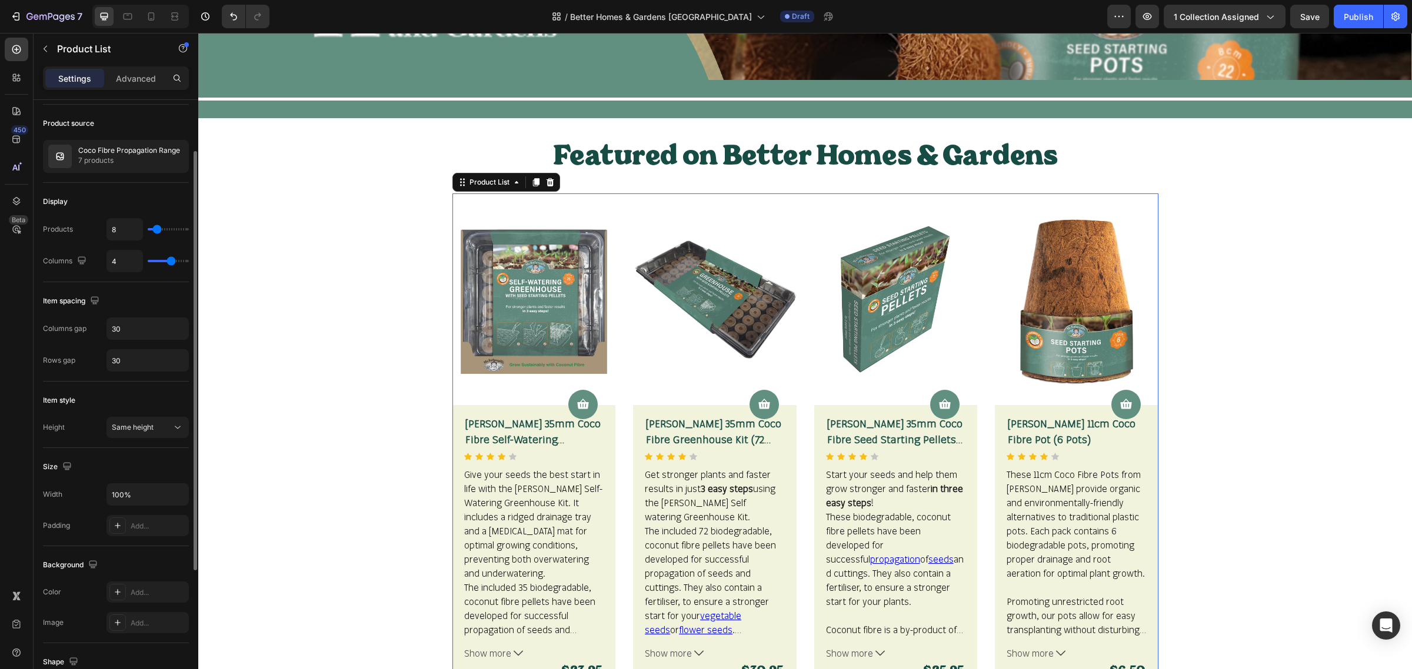
type input "3"
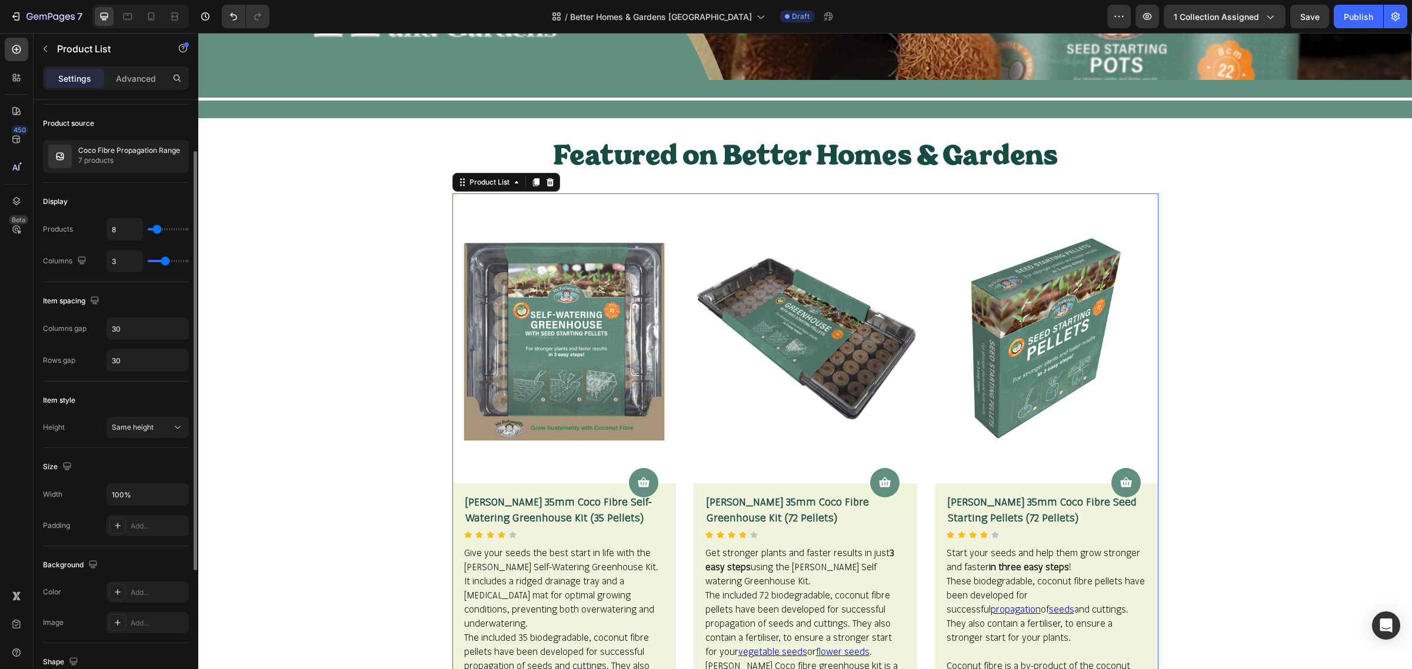
type input "3"
click at [164, 262] on input "range" at bounding box center [168, 261] width 41 height 2
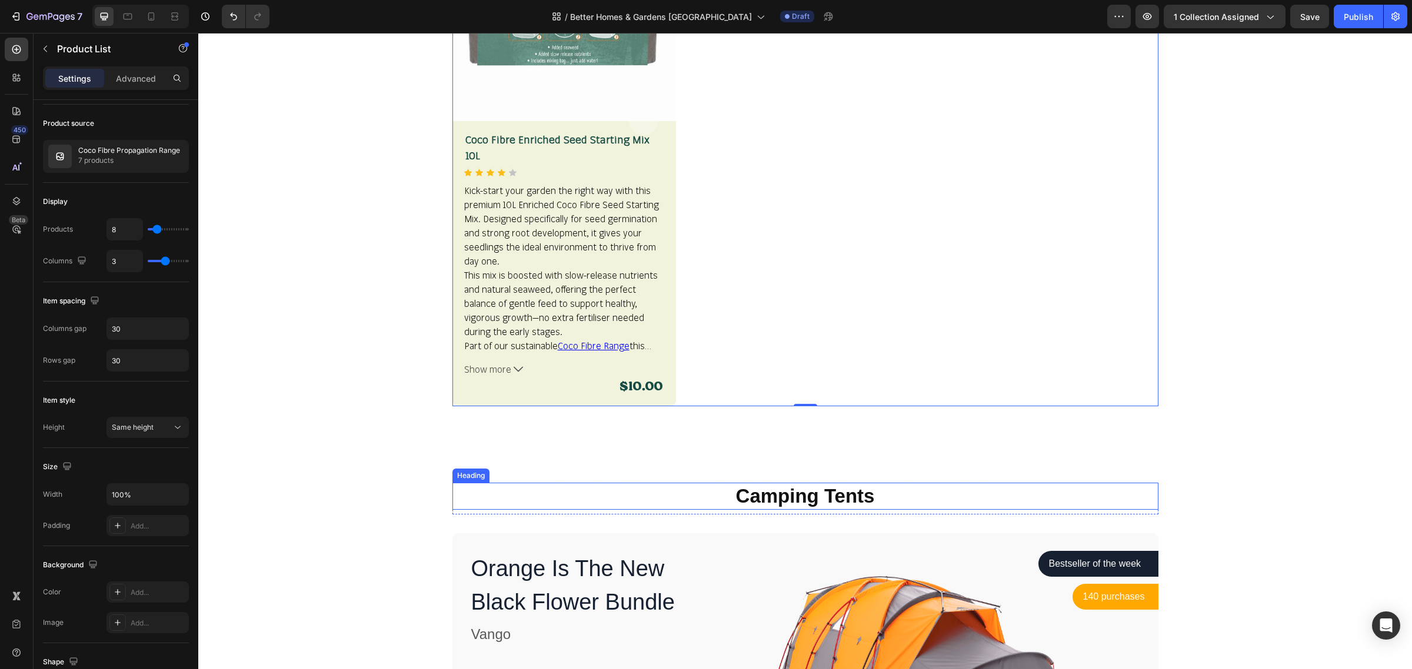
scroll to position [1838, 0]
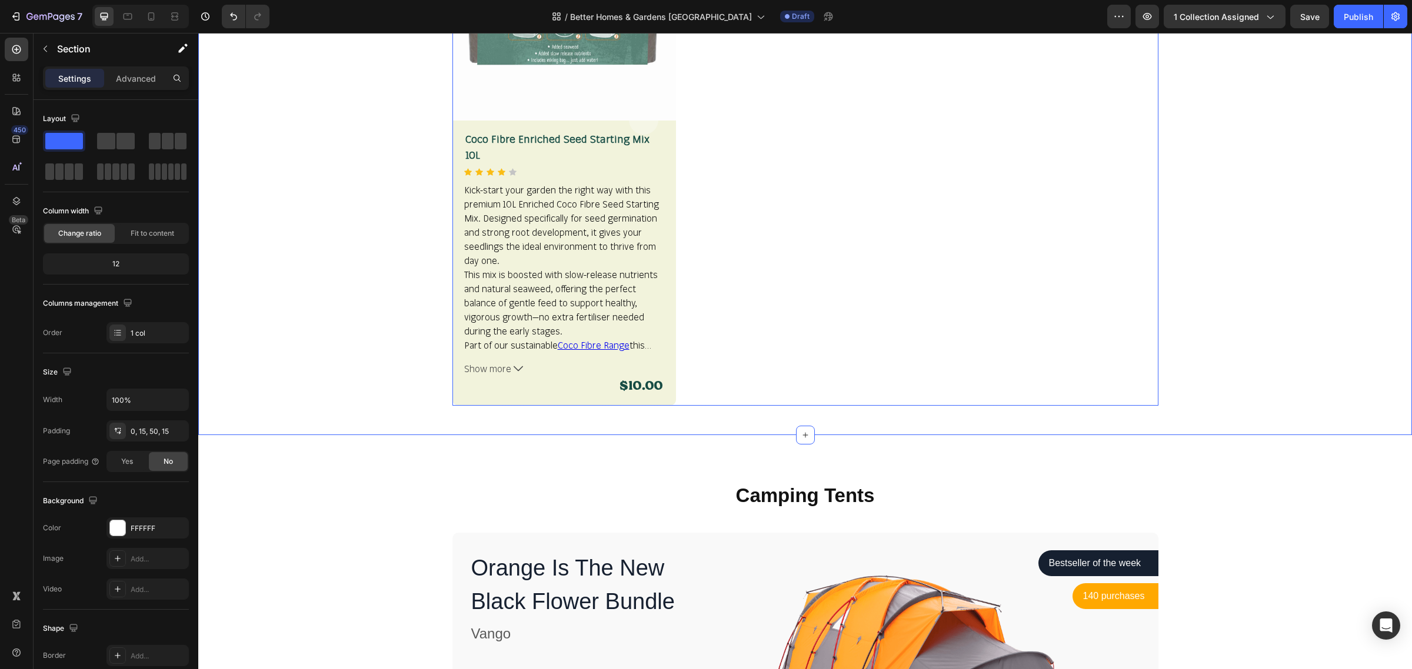
scroll to position [2206, 0]
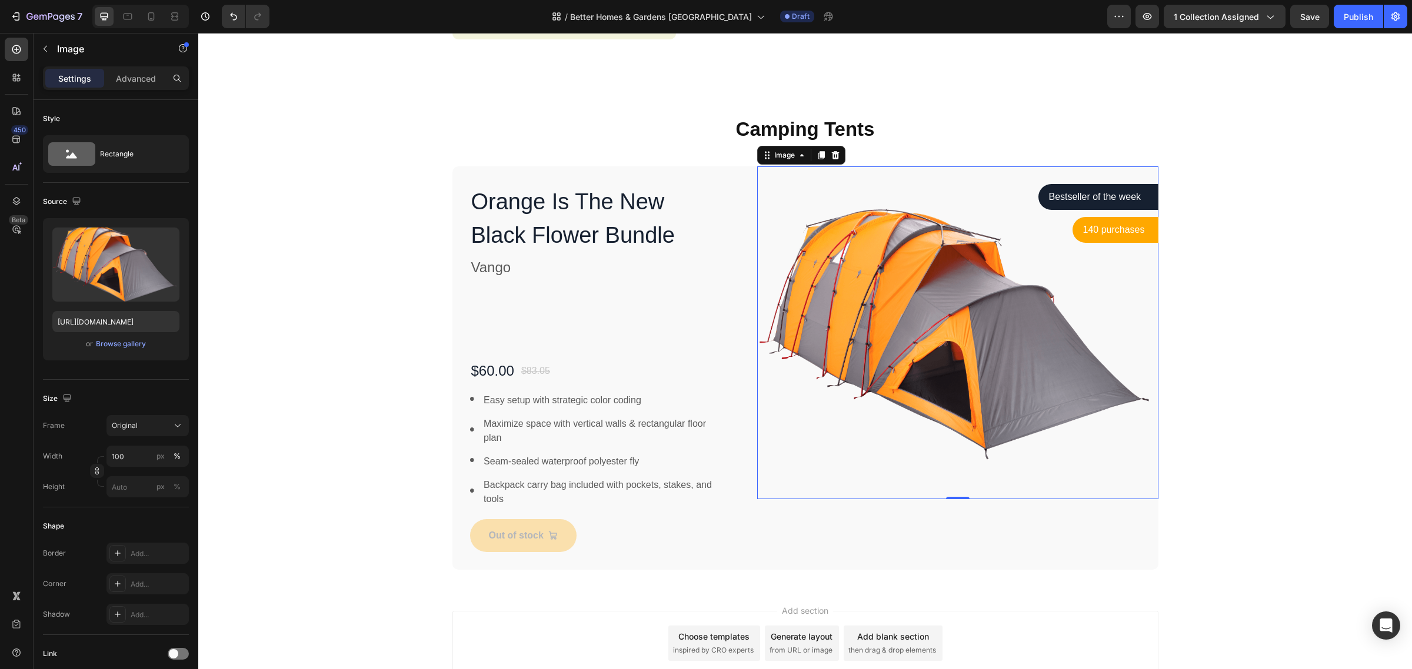
click at [891, 315] on img at bounding box center [957, 332] width 401 height 332
click at [143, 339] on div "Browse gallery" at bounding box center [121, 344] width 50 height 11
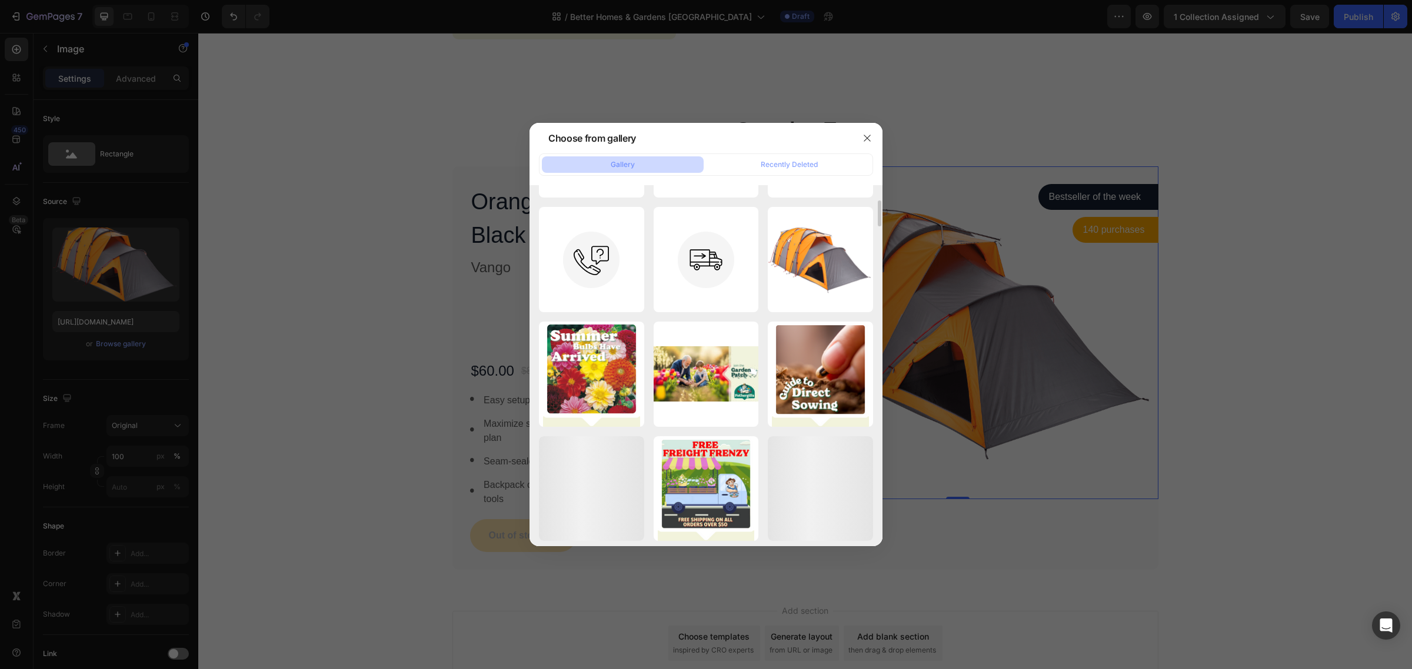
scroll to position [0, 0]
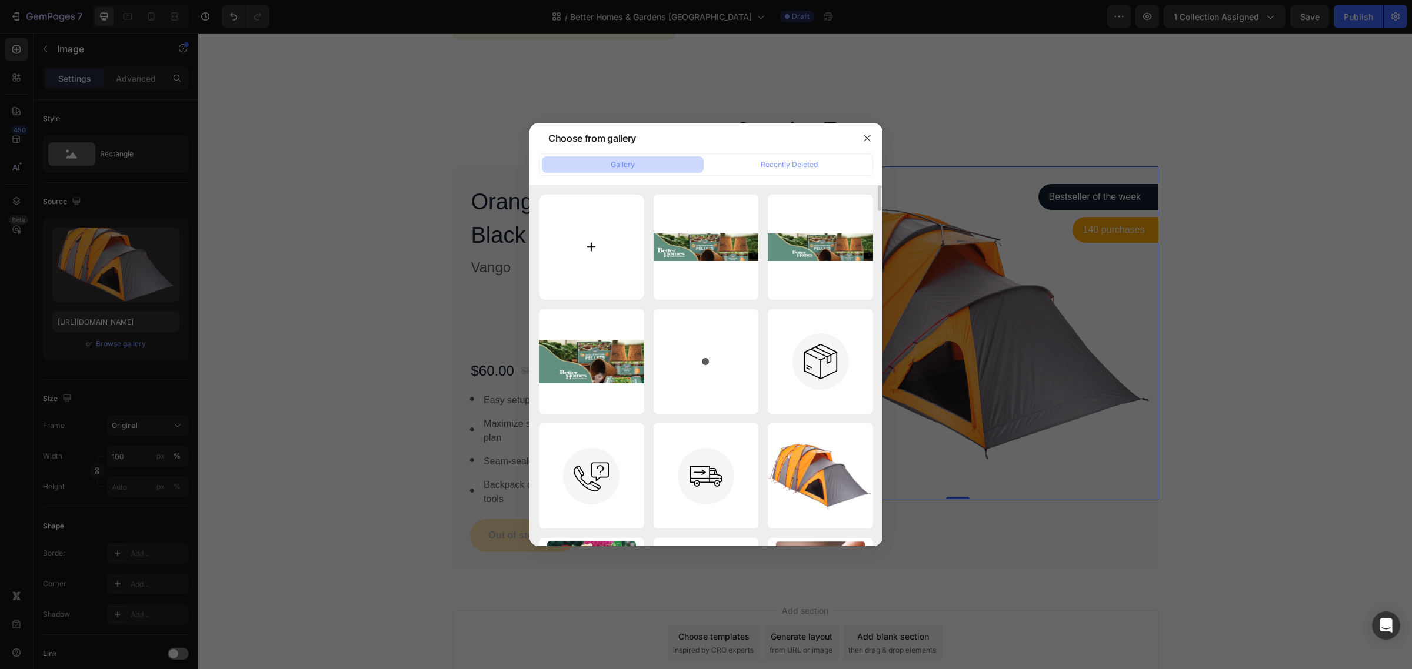
click at [603, 248] on input "file" at bounding box center [591, 247] width 105 height 105
click at [1053, 297] on div at bounding box center [706, 334] width 1412 height 669
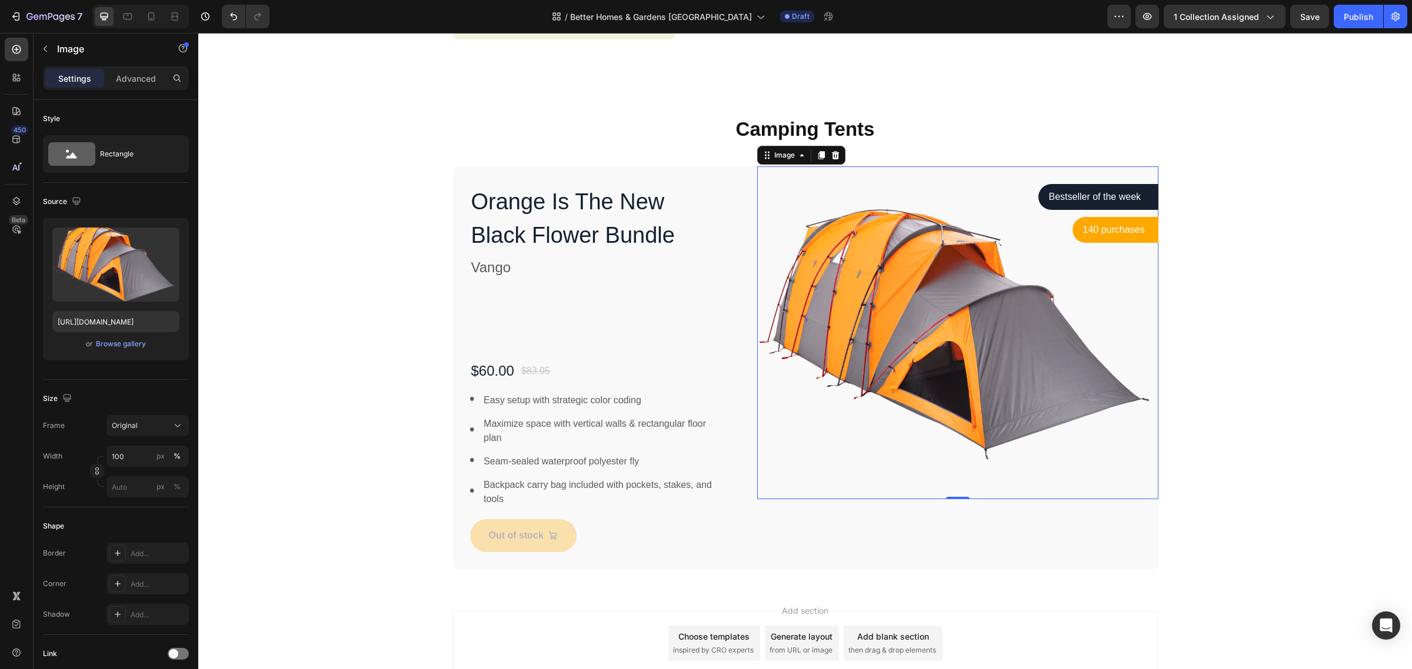
click at [1005, 298] on img at bounding box center [957, 332] width 401 height 332
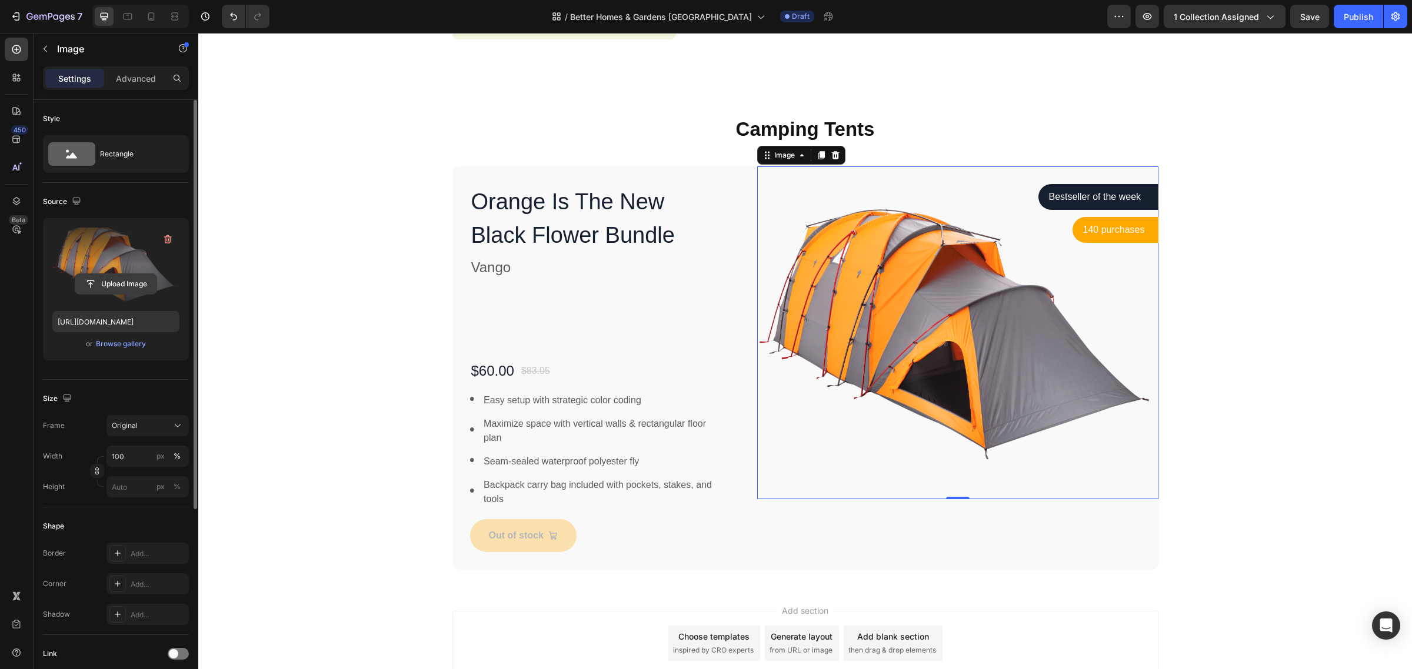
click at [131, 287] on input "file" at bounding box center [115, 284] width 81 height 20
type input "[URL][DOMAIN_NAME]"
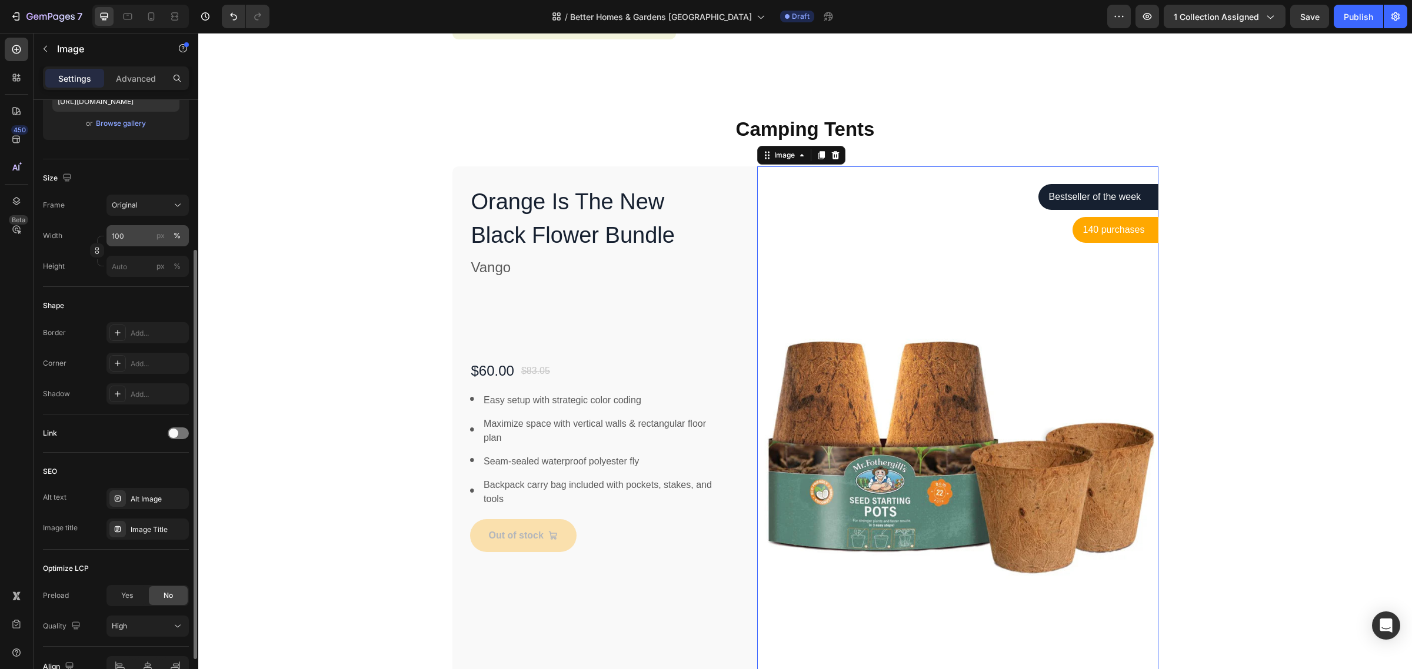
scroll to position [147, 0]
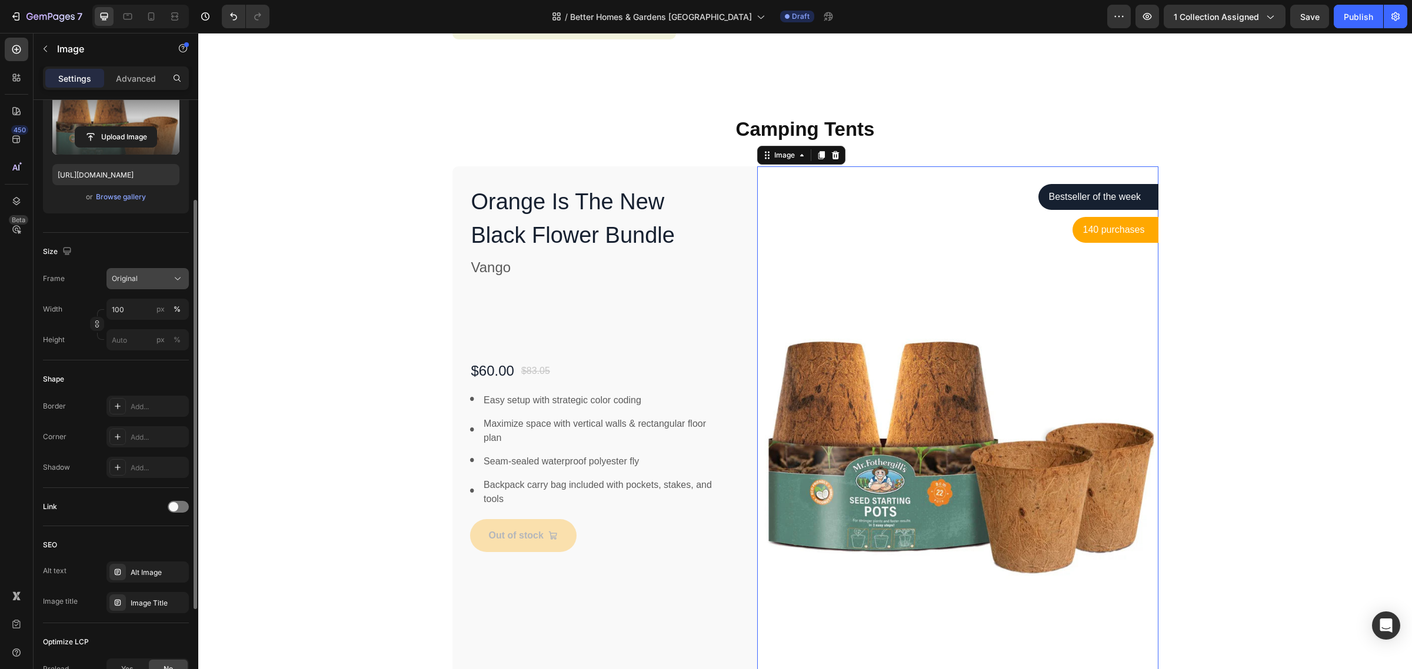
click at [175, 281] on icon at bounding box center [178, 279] width 12 height 12
click at [176, 309] on icon at bounding box center [174, 308] width 12 height 12
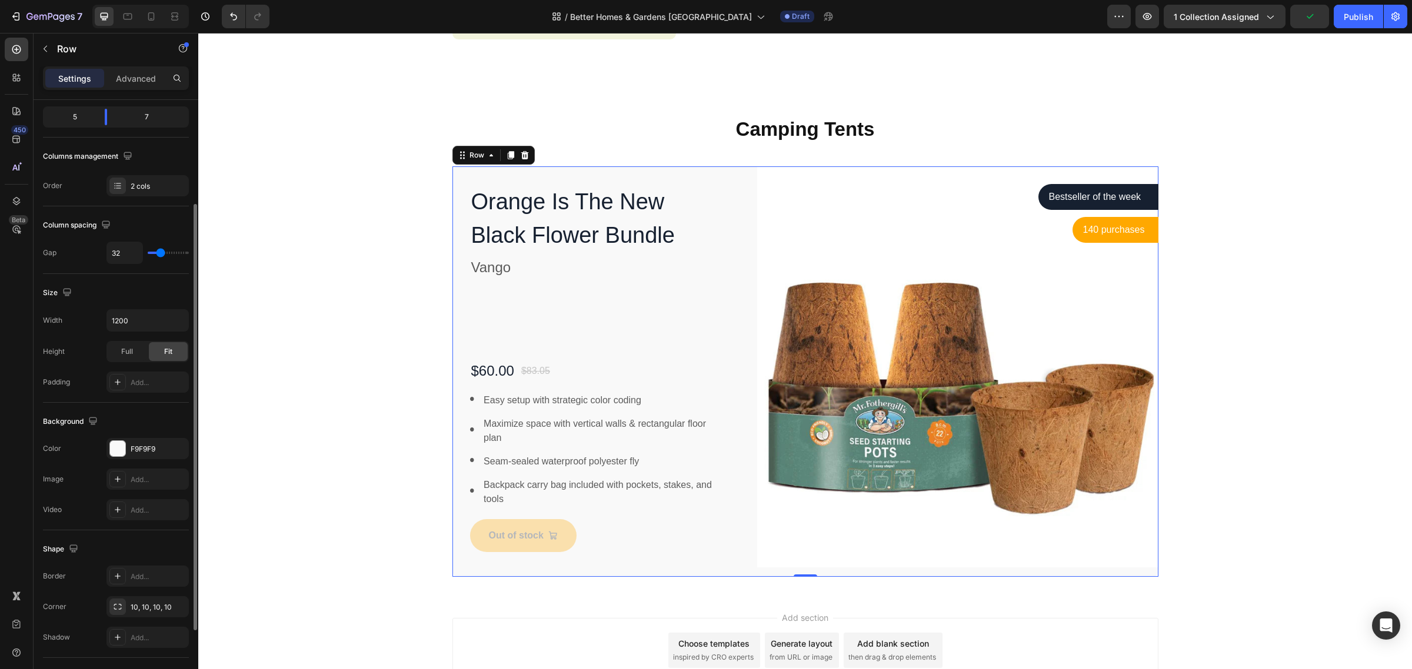
click at [740, 208] on div "Orange Is The New Black Flower Bundle Product Title Vango Text block $60.00 Pro…" at bounding box center [805, 371] width 706 height 410
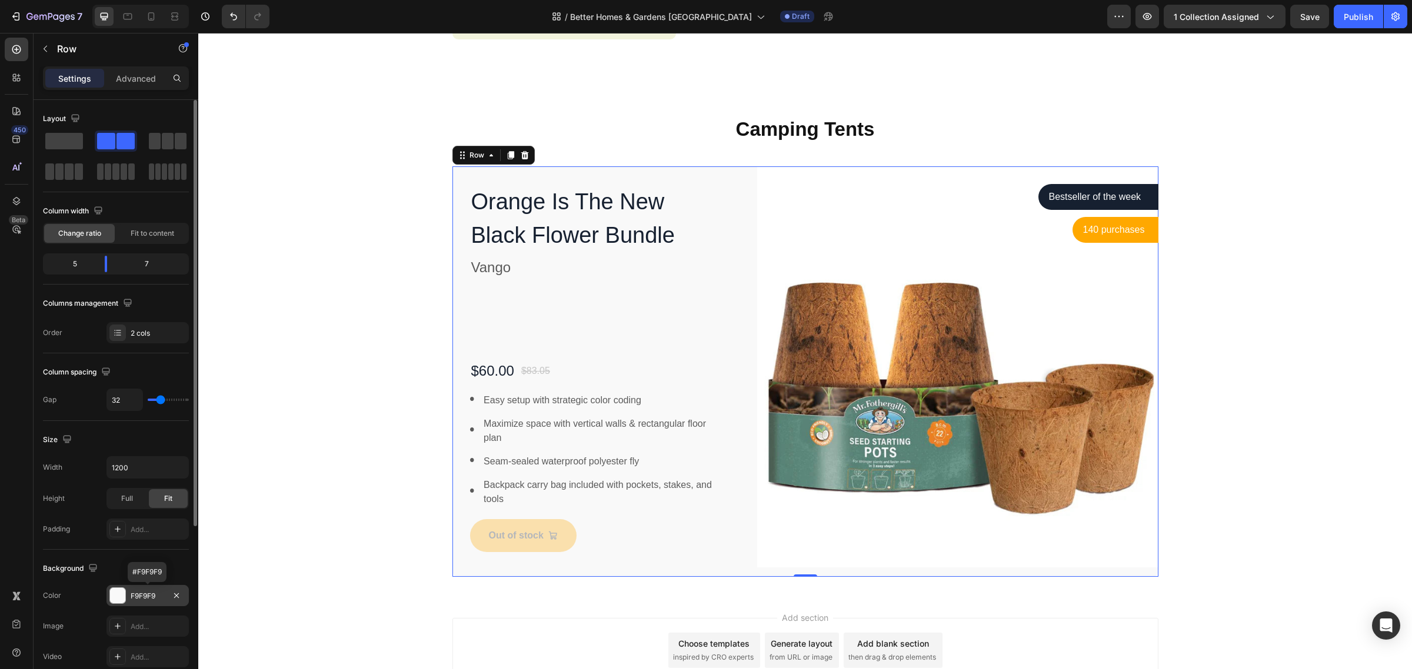
click at [165, 598] on div "F9F9F9" at bounding box center [147, 595] width 82 height 21
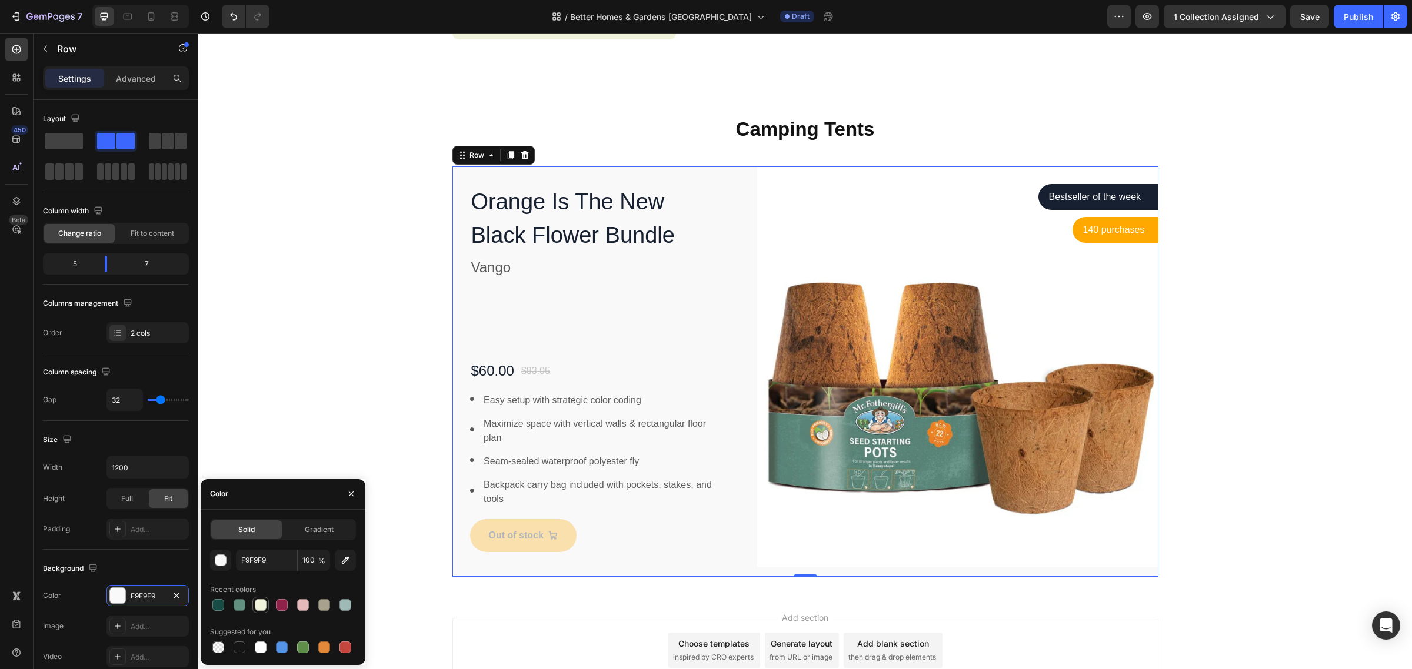
click at [258, 602] on div at bounding box center [261, 605] width 12 height 12
type input "F2F3DC"
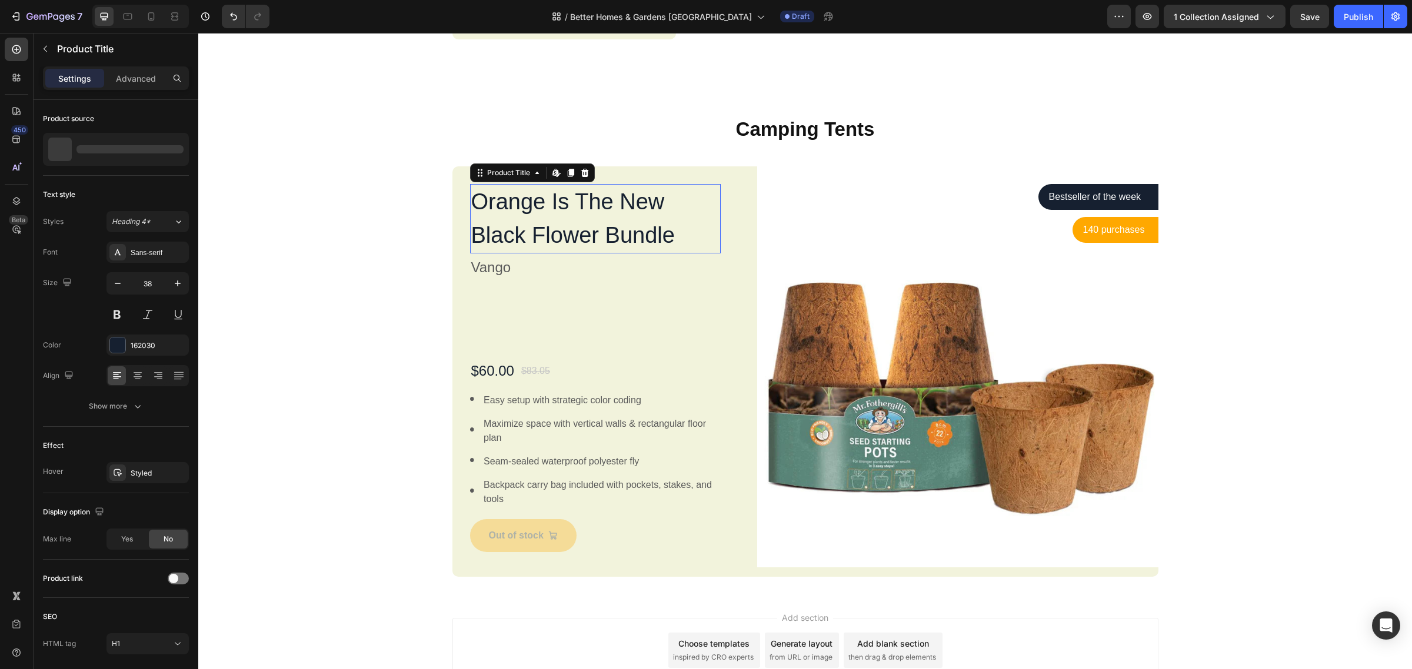
click at [608, 228] on h1 "Orange Is The New Black Flower Bundle" at bounding box center [595, 218] width 251 height 69
click at [158, 343] on div "162030" at bounding box center [148, 346] width 34 height 11
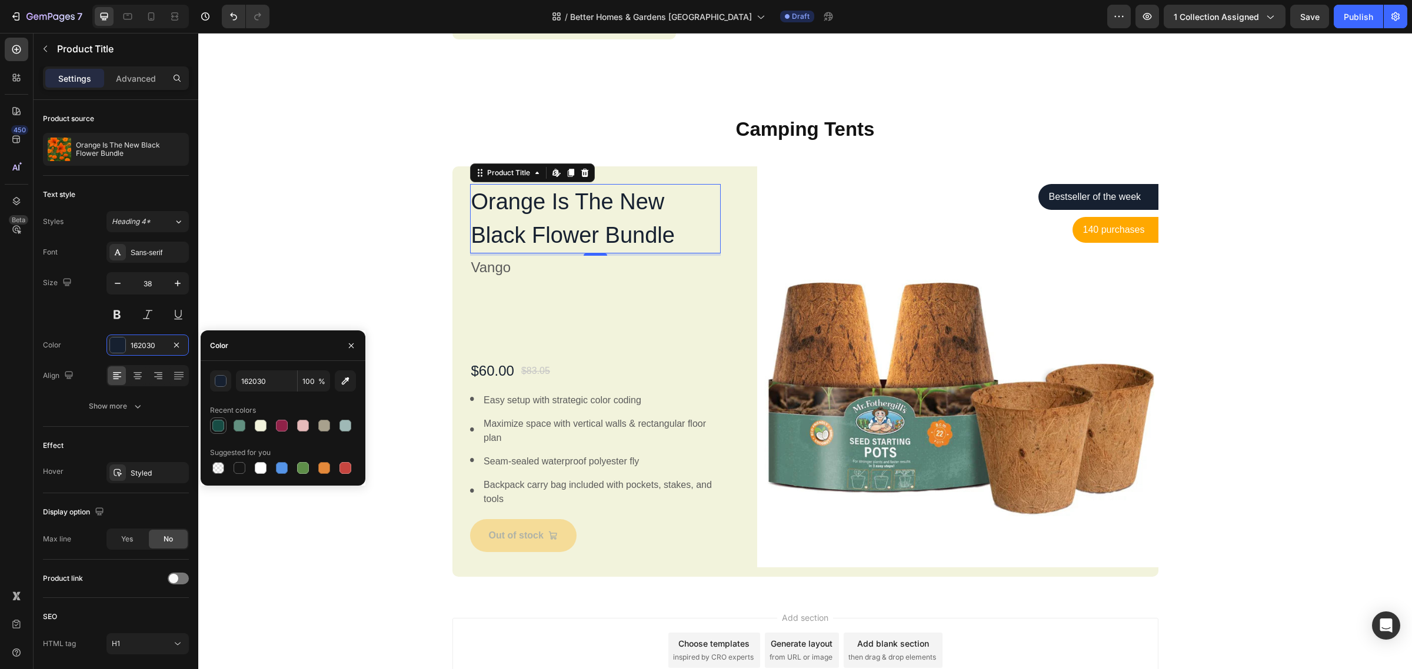
click at [221, 427] on div at bounding box center [218, 426] width 12 height 12
type input "174C44"
click at [169, 258] on div "Sans-serif" at bounding box center [158, 253] width 55 height 11
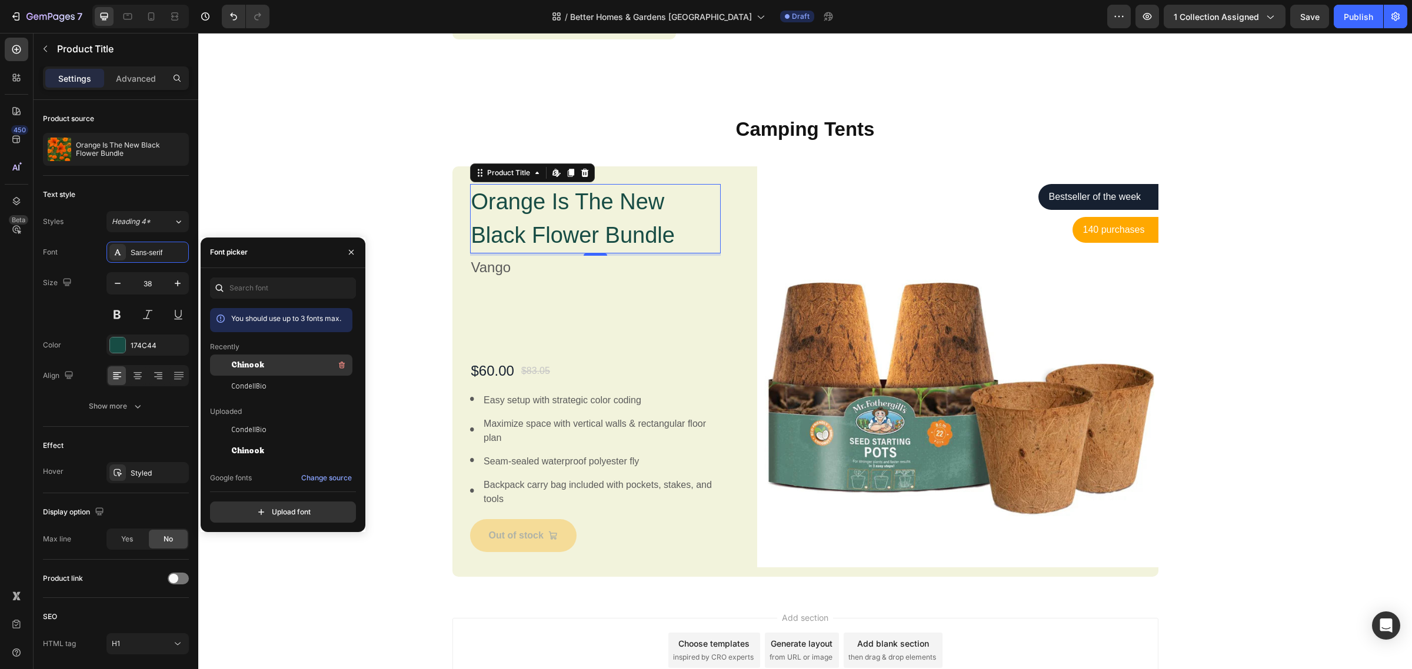
click at [245, 365] on span "Chinook" at bounding box center [247, 365] width 33 height 11
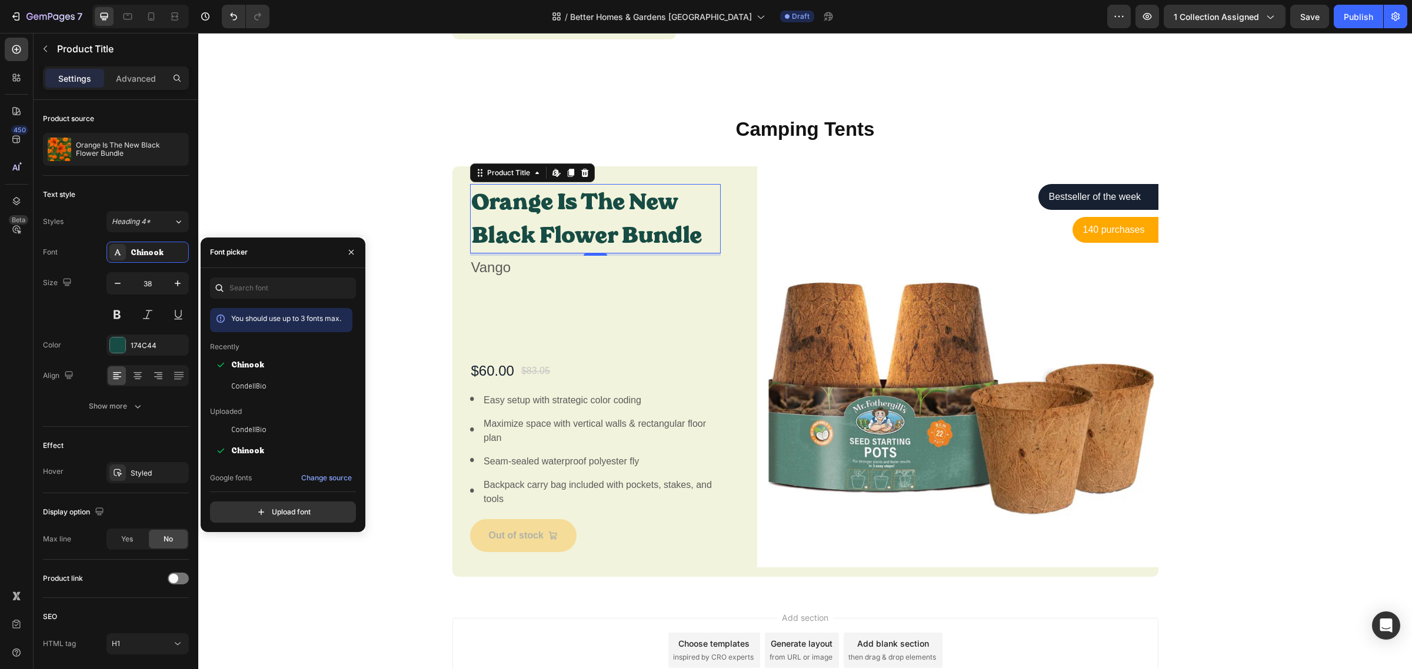
click at [541, 189] on h1 "Orange Is The New Black Flower Bundle" at bounding box center [595, 218] width 251 height 69
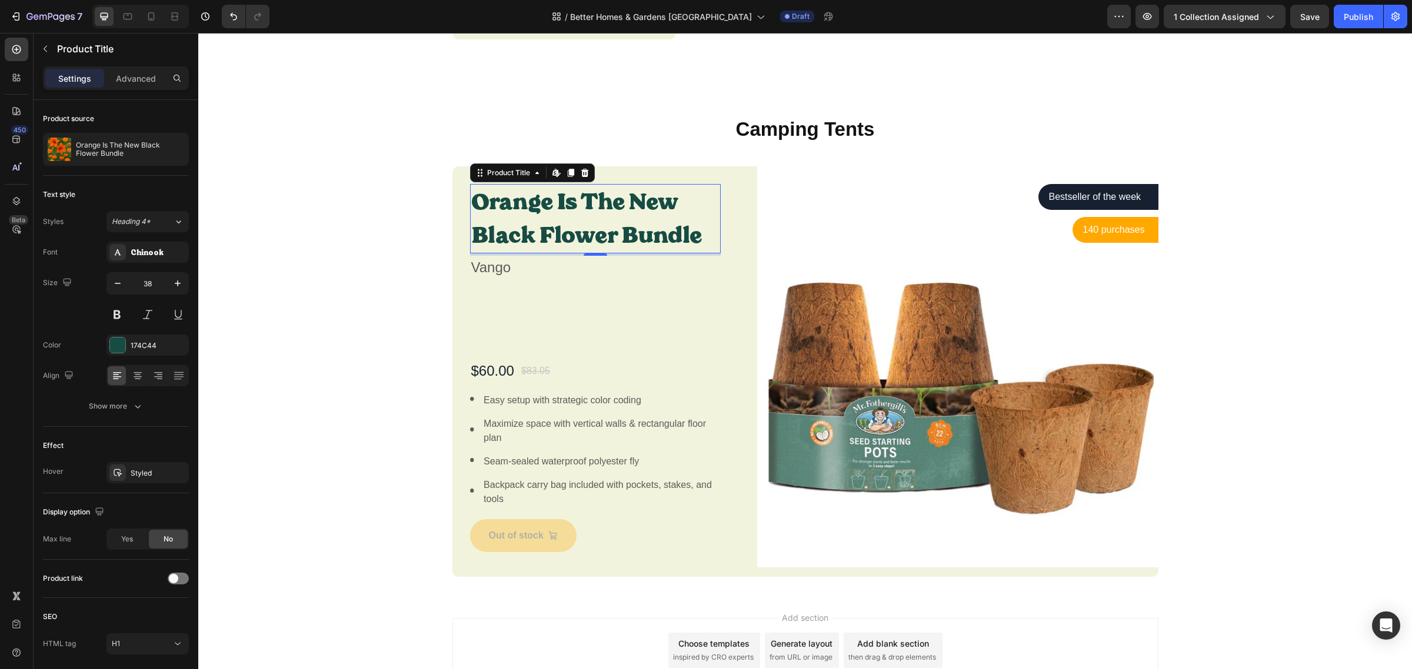
click at [541, 189] on h1 "Orange Is The New Black Flower Bundle" at bounding box center [595, 218] width 251 height 69
click at [533, 185] on h1 "Orange Is The New Black Flower Bundle" at bounding box center [595, 218] width 251 height 69
click at [528, 199] on h1 "Orange Is The New Black Flower Bundle" at bounding box center [595, 218] width 251 height 69
click at [531, 215] on h1 "Orange Is The New Black Flower Bundle" at bounding box center [595, 218] width 251 height 69
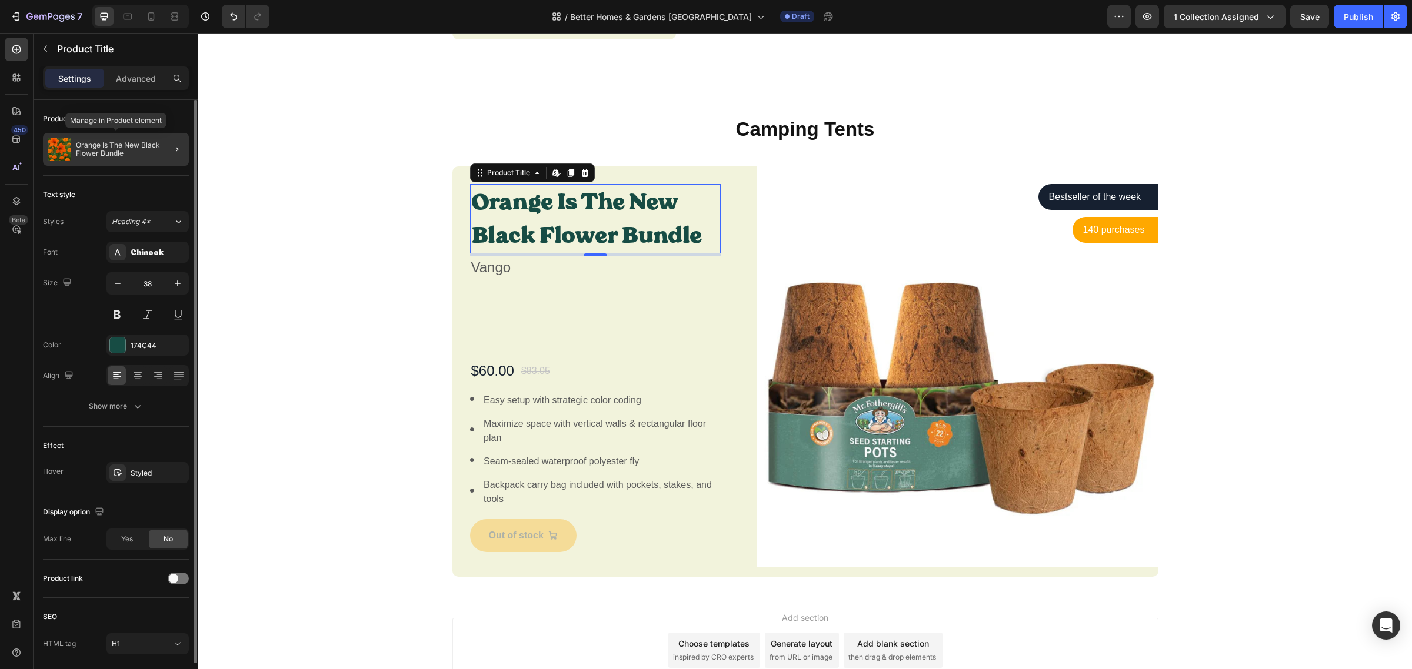
click at [131, 154] on p "Orange Is The New Black Flower Bundle" at bounding box center [130, 149] width 108 height 16
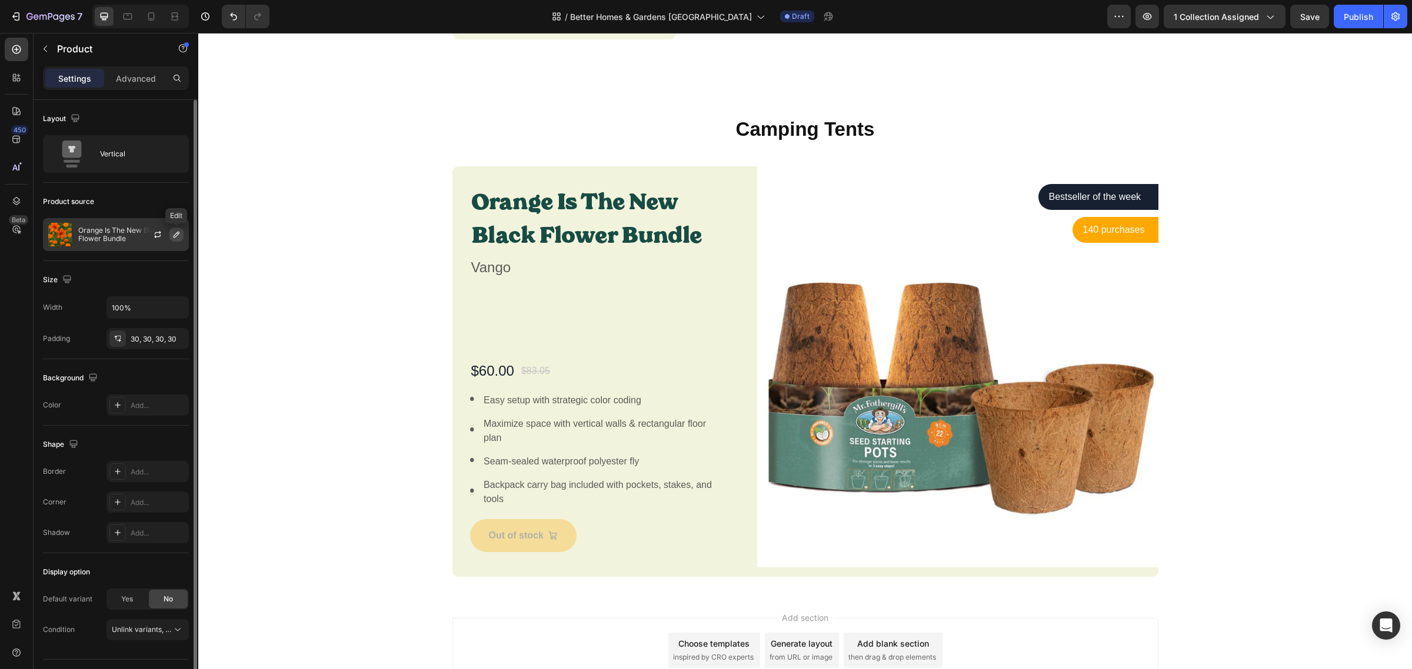
click at [175, 238] on icon "button" at bounding box center [176, 234] width 9 height 9
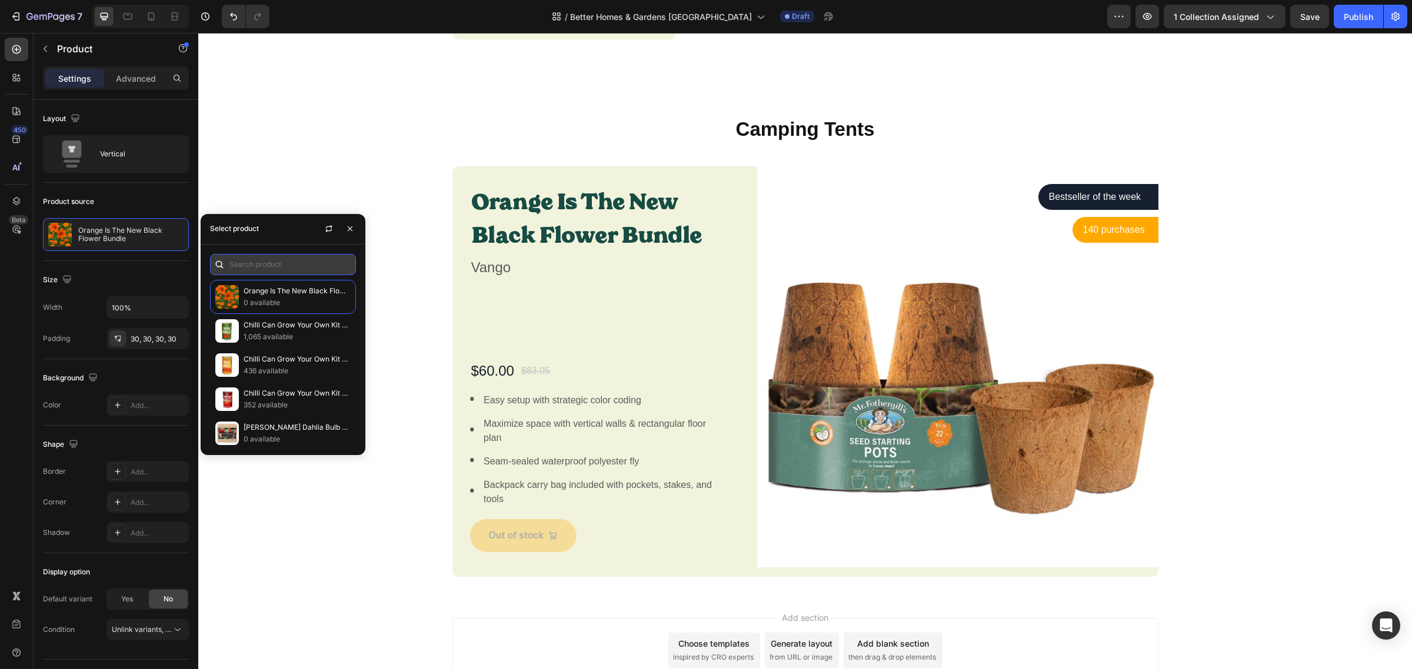
click at [255, 266] on input "text" at bounding box center [283, 264] width 146 height 21
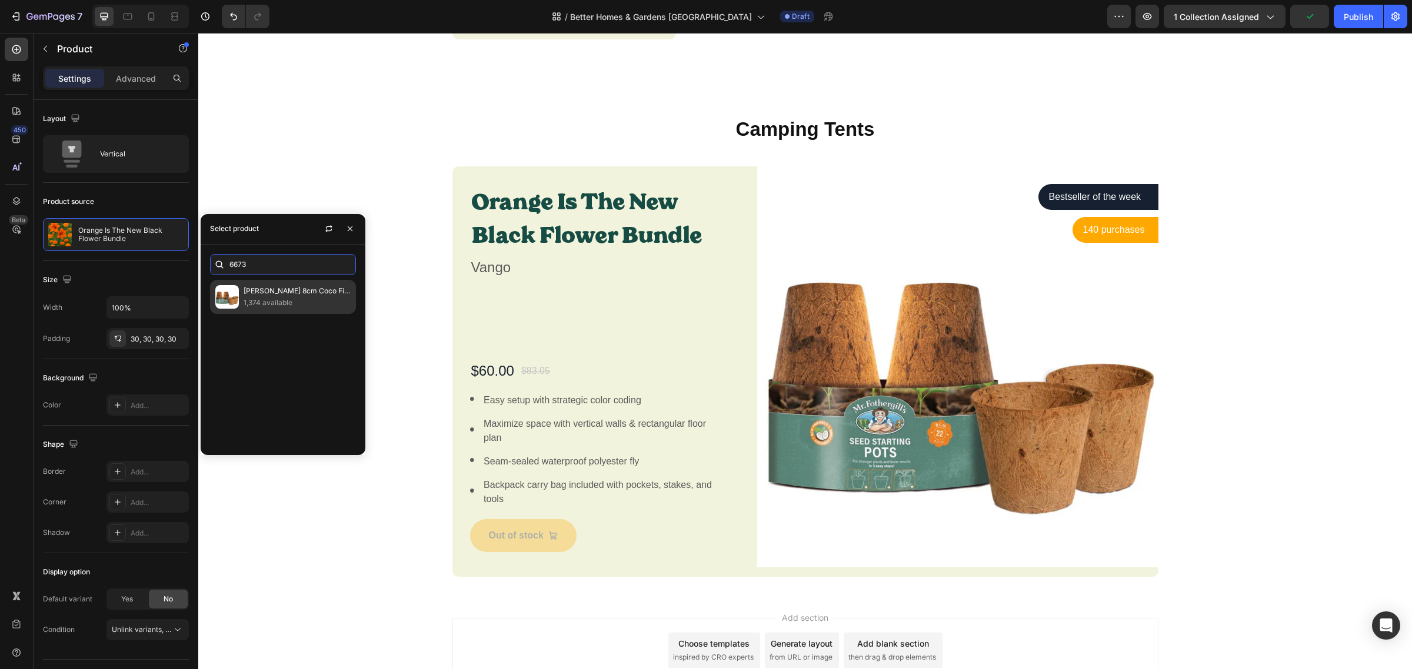
type input "6673"
click at [290, 286] on p "[PERSON_NAME] 8cm Coco Fibre Pot (22 Pots)" at bounding box center [297, 291] width 107 height 12
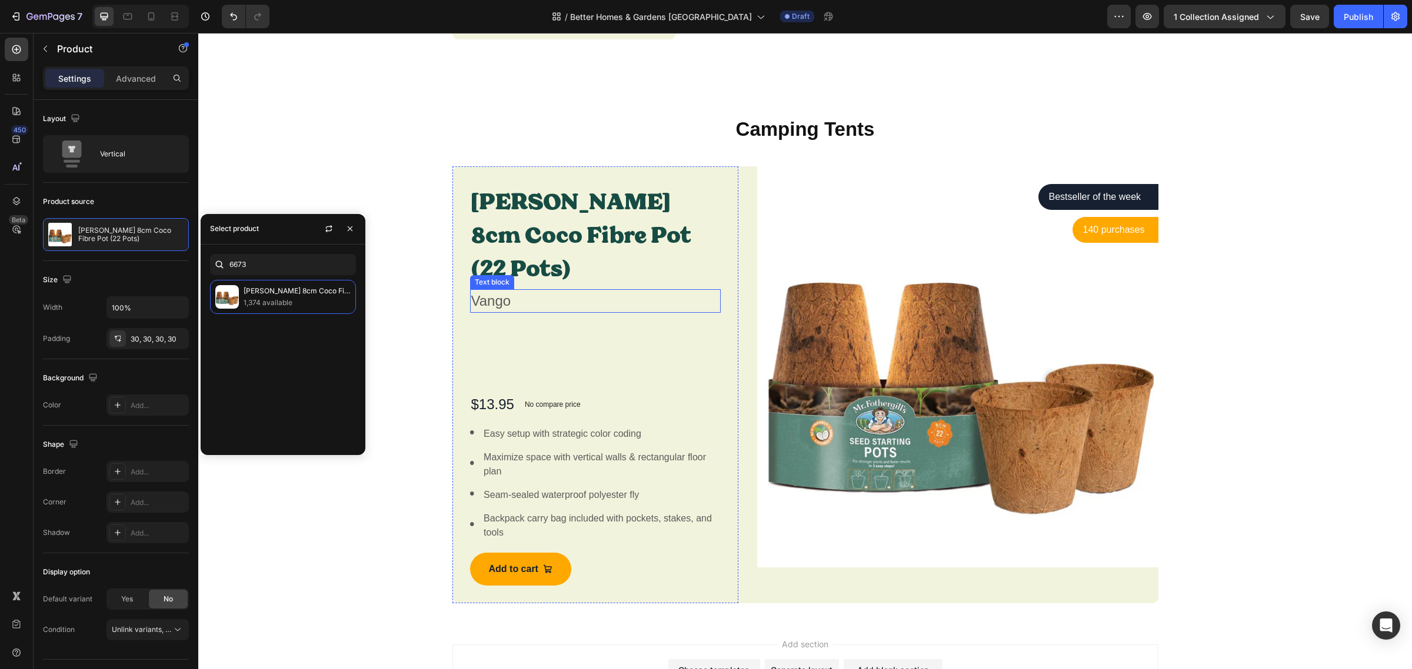
click at [512, 291] on p "Vango" at bounding box center [595, 301] width 249 height 21
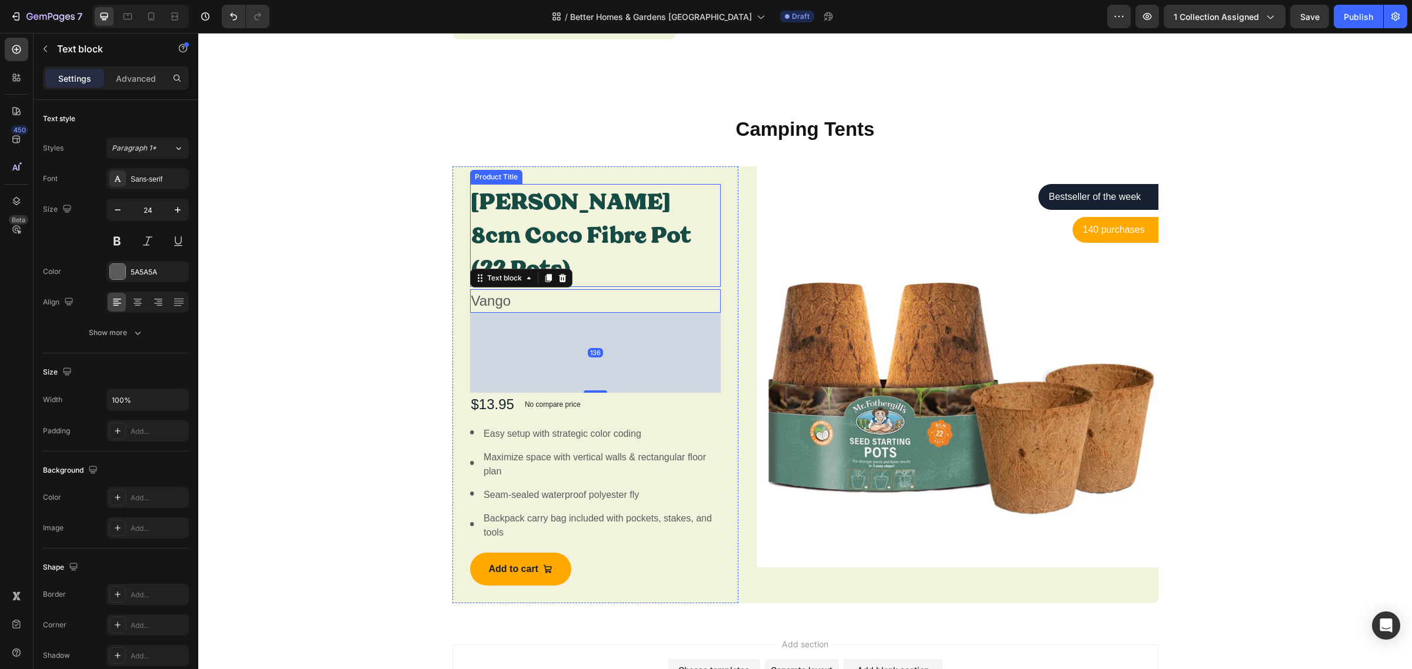
click at [512, 225] on h1 "[PERSON_NAME] 8cm Coco Fibre Pot (22 Pots)" at bounding box center [595, 235] width 251 height 103
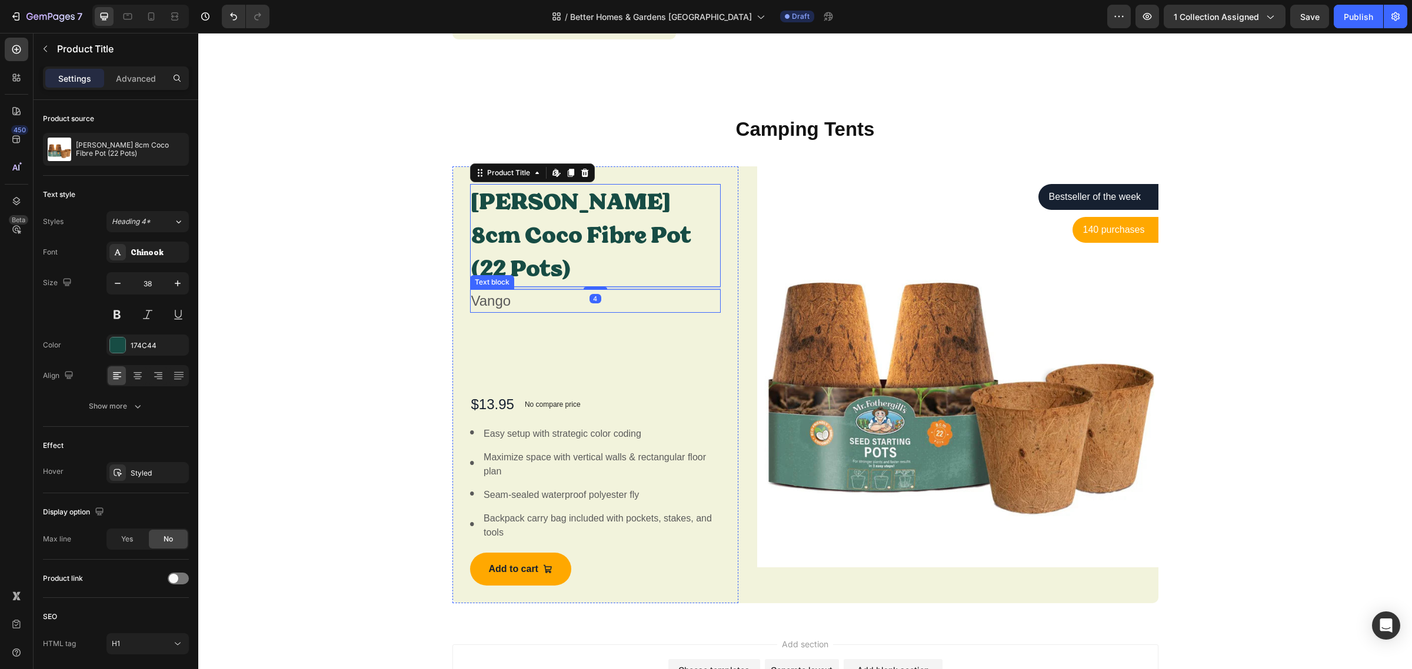
click at [495, 291] on p "Vango" at bounding box center [595, 301] width 249 height 21
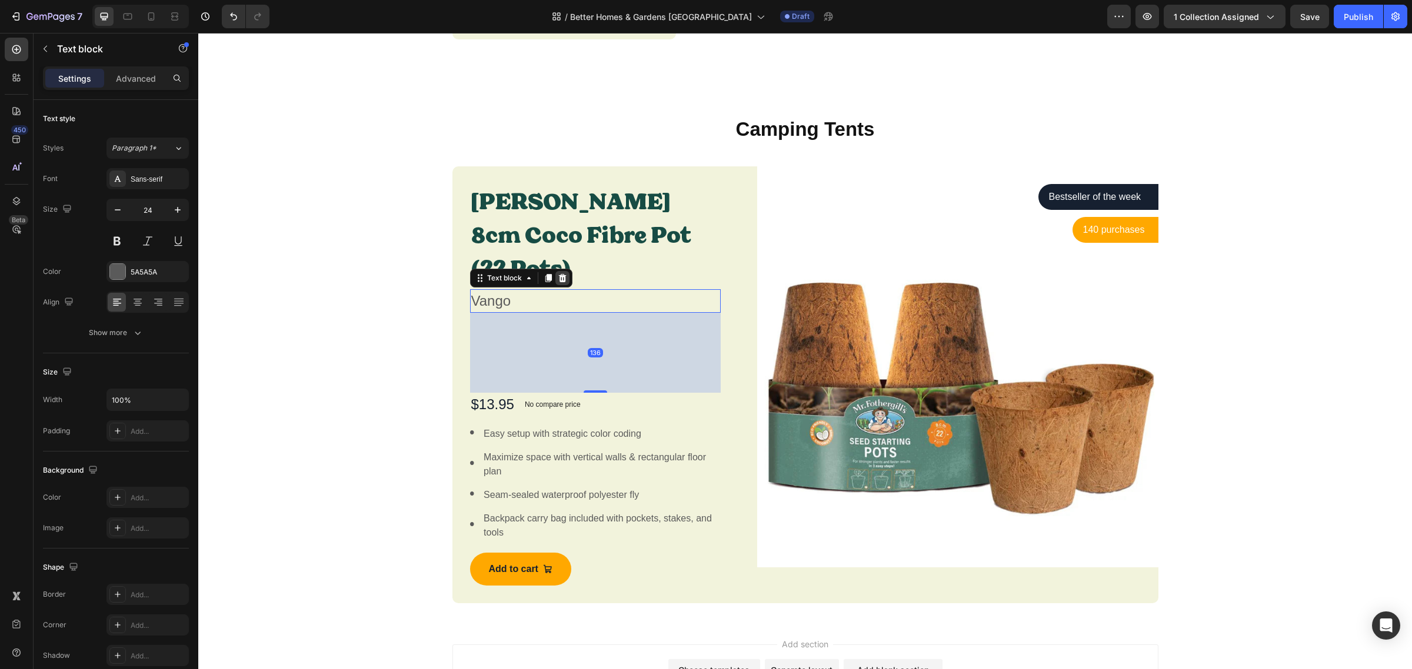
click at [558, 274] on icon at bounding box center [562, 278] width 8 height 8
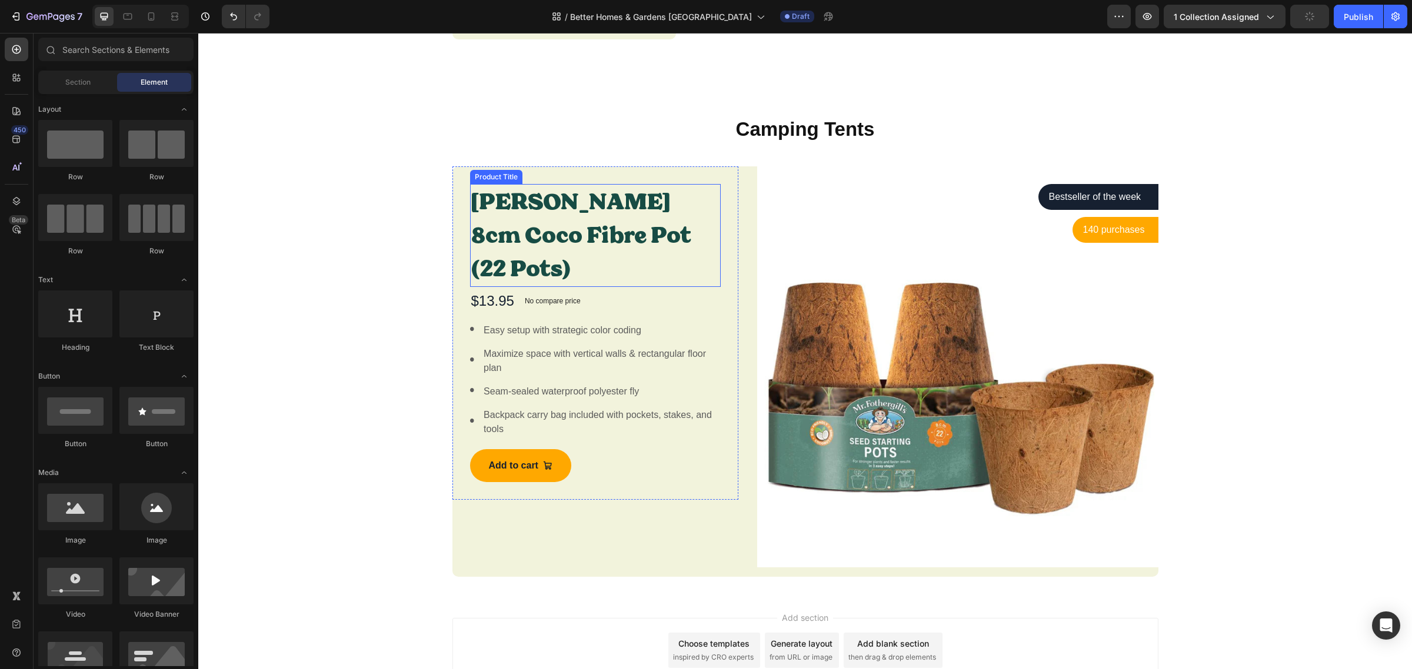
click at [531, 252] on h1 "[PERSON_NAME] 8cm Coco Fibre Pot (22 Pots)" at bounding box center [595, 235] width 251 height 103
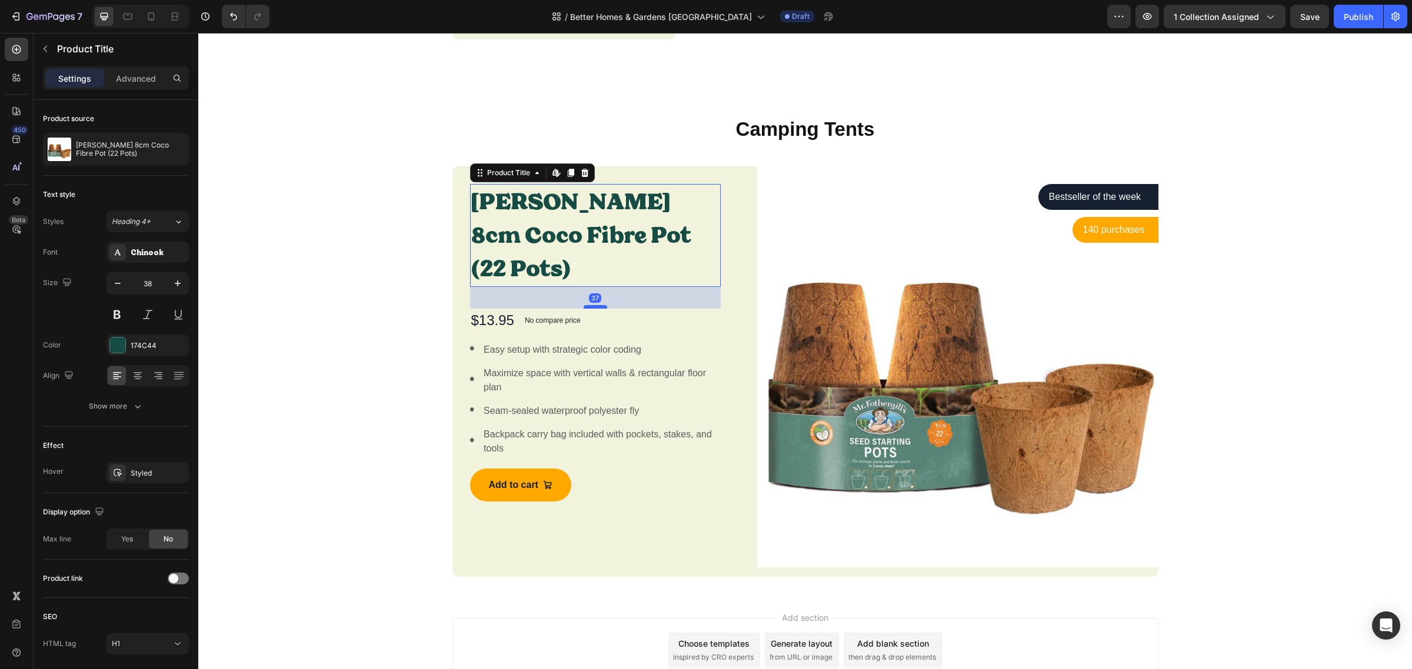
drag, startPoint x: 592, startPoint y: 269, endPoint x: 589, endPoint y: 289, distance: 19.6
click at [589, 305] on div at bounding box center [596, 307] width 24 height 4
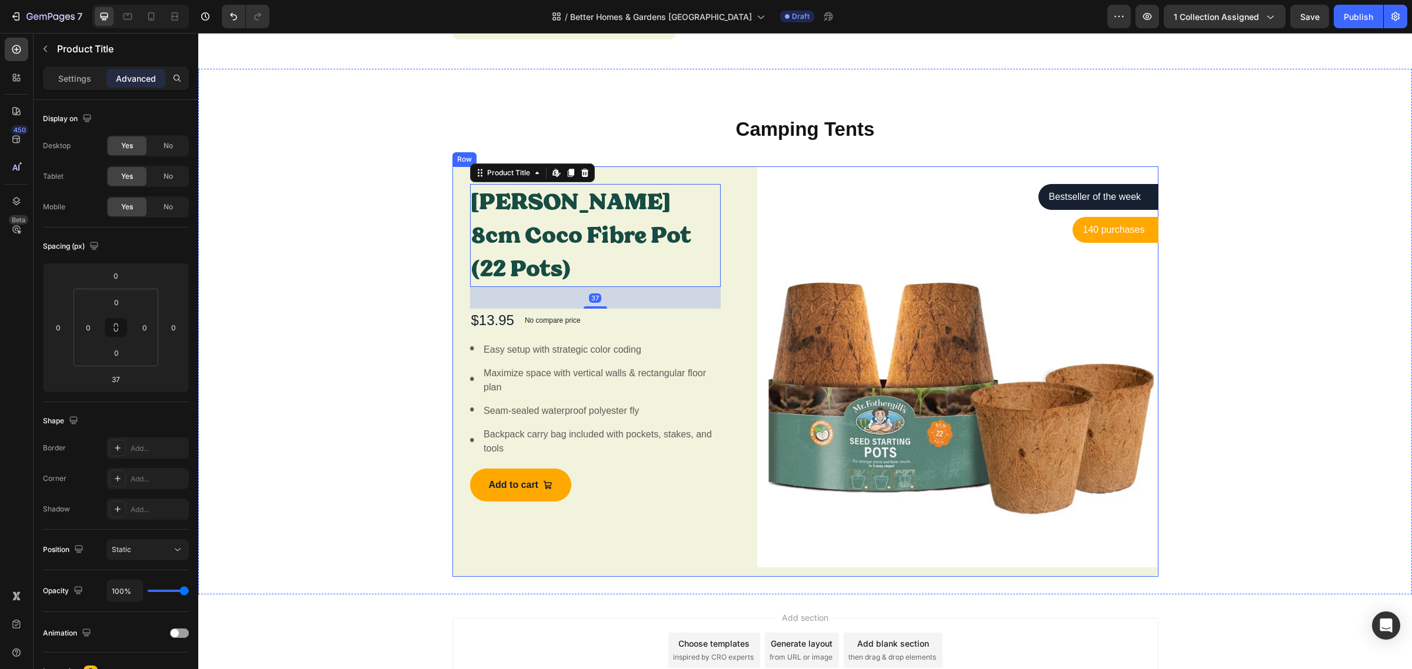
click at [715, 551] on div "[PERSON_NAME] 8cm Coco Fibre Pot (22 Pots) Product Title Edit content in Shopif…" at bounding box center [595, 371] width 286 height 410
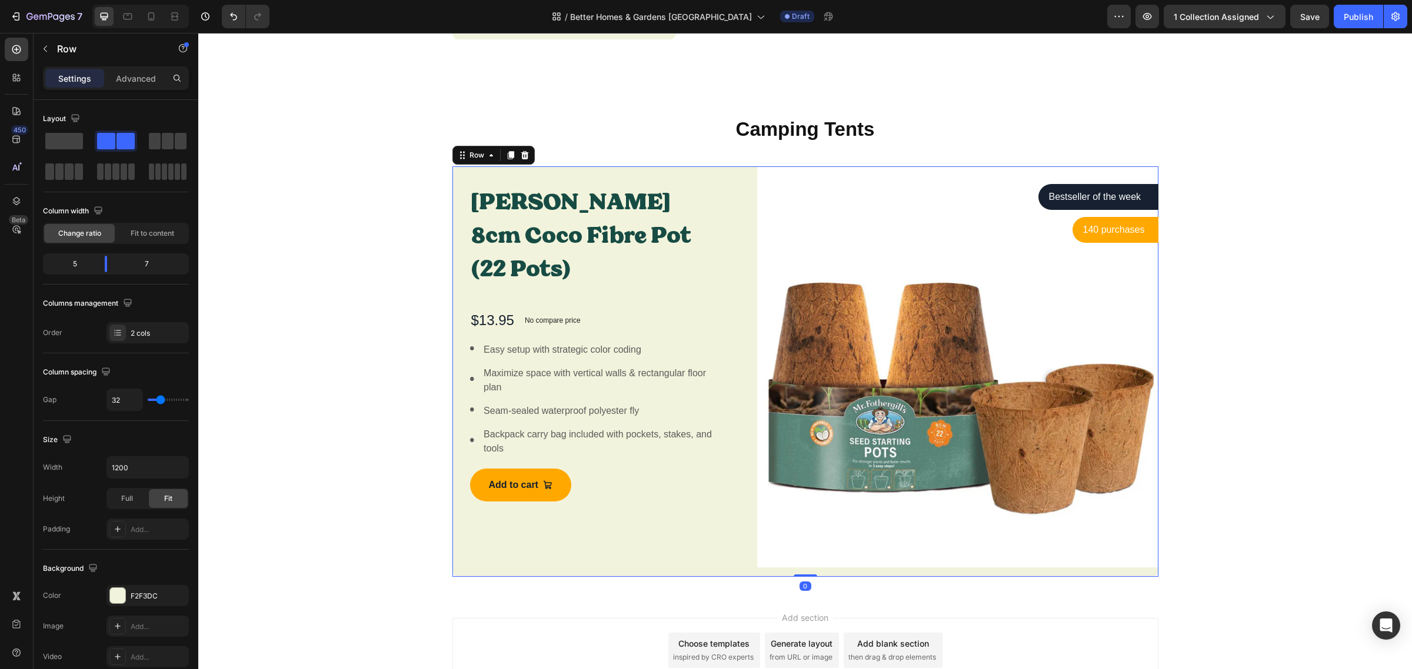
drag, startPoint x: 798, startPoint y: 557, endPoint x: 798, endPoint y: 542, distance: 14.7
click at [798, 542] on div "[PERSON_NAME] 8cm Coco Fibre Pot (22 Pots) Product Title $13.95 Product Price P…" at bounding box center [805, 371] width 706 height 410
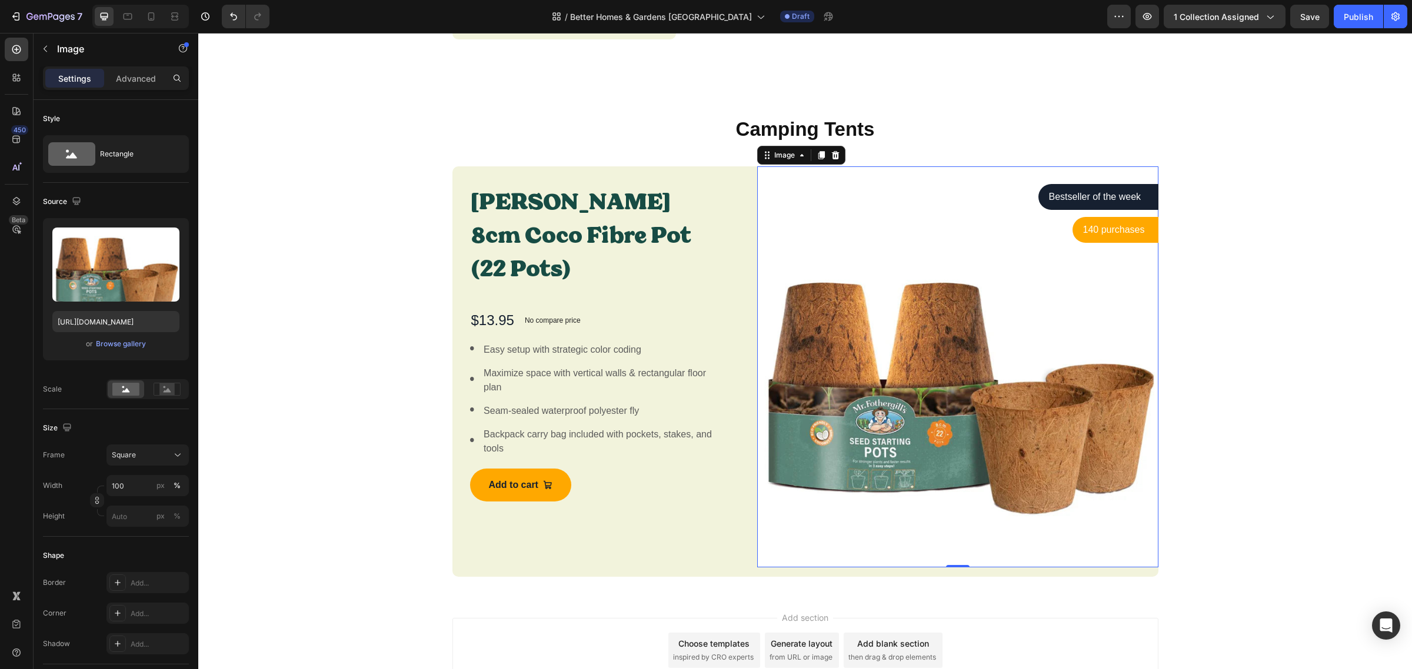
click at [809, 540] on img at bounding box center [957, 366] width 401 height 401
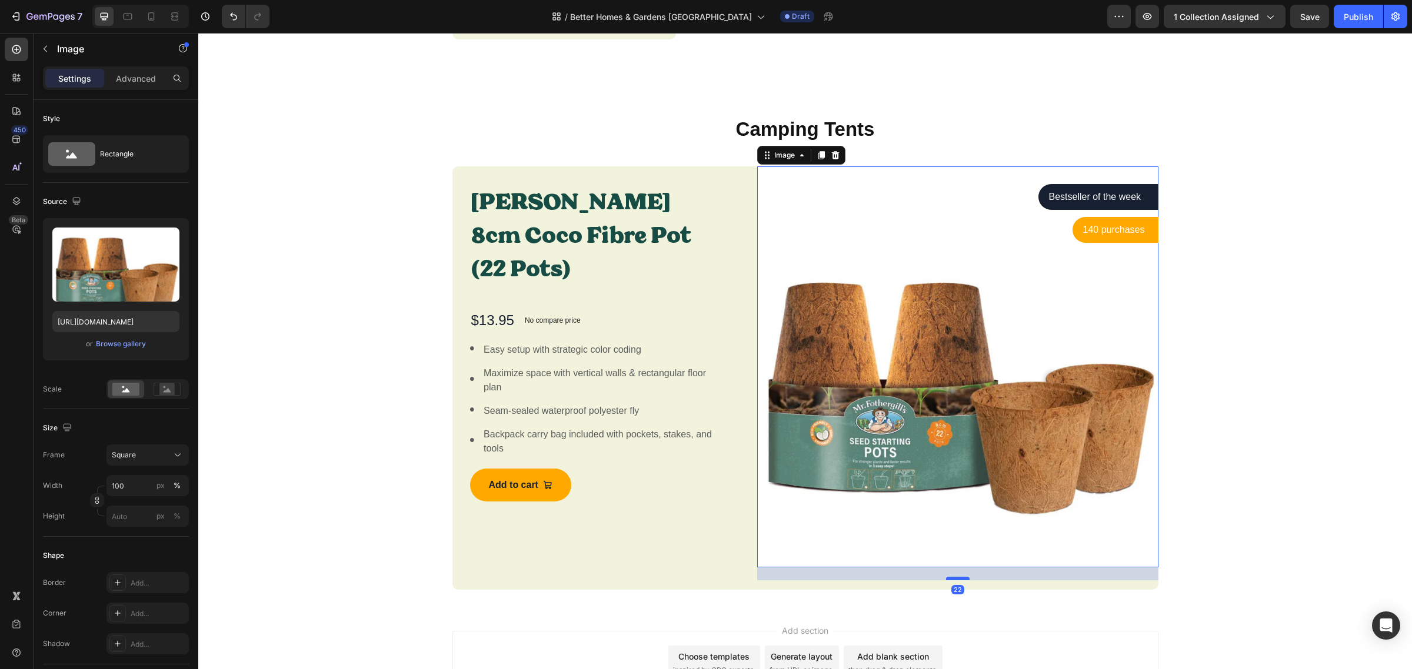
drag, startPoint x: 957, startPoint y: 548, endPoint x: 957, endPoint y: 561, distance: 12.9
click at [957, 577] on div at bounding box center [958, 579] width 24 height 4
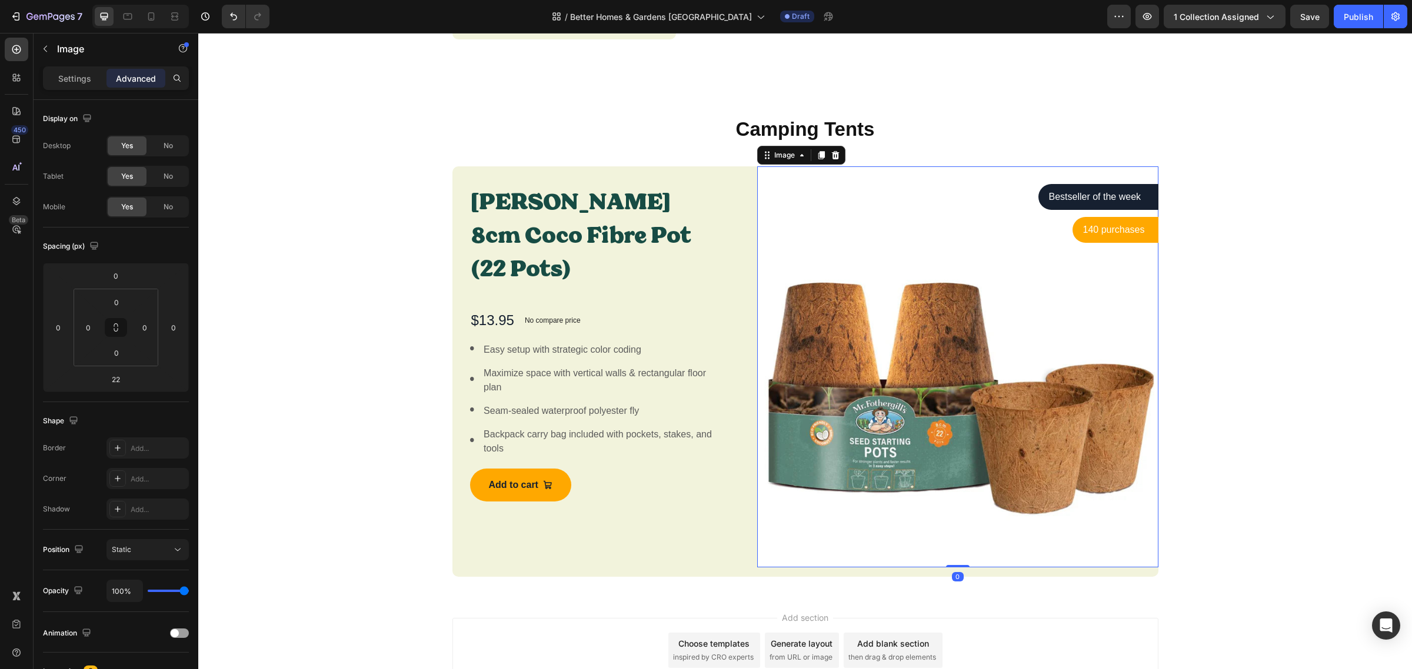
drag, startPoint x: 956, startPoint y: 562, endPoint x: 957, endPoint y: 544, distance: 18.3
click at [957, 544] on div "Image 0" at bounding box center [957, 366] width 401 height 401
type input "0"
click at [655, 496] on div "[PERSON_NAME] 8cm Coco Fibre Pot (22 Pots) Product Title $13.95 Product Price P…" at bounding box center [595, 342] width 286 height 353
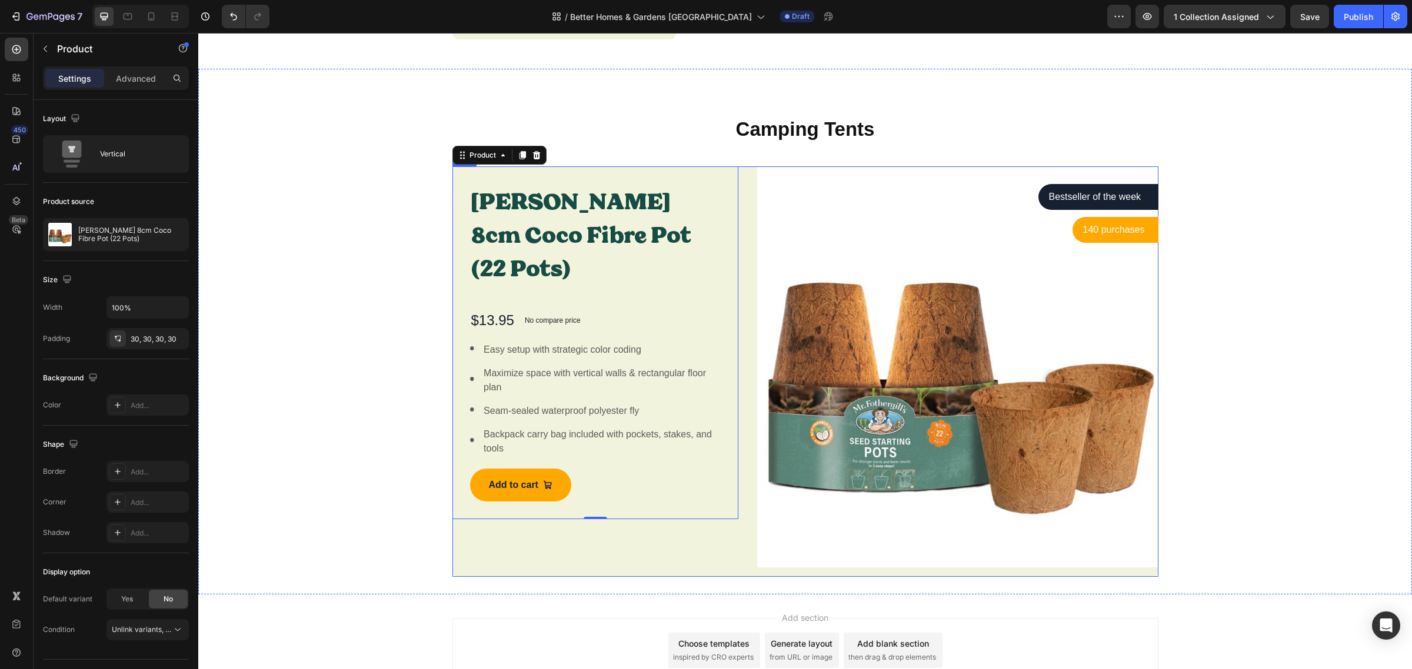
click at [658, 518] on div "[PERSON_NAME] 8cm Coco Fibre Pot (22 Pots) Product Title $13.95 Product Price P…" at bounding box center [595, 371] width 286 height 410
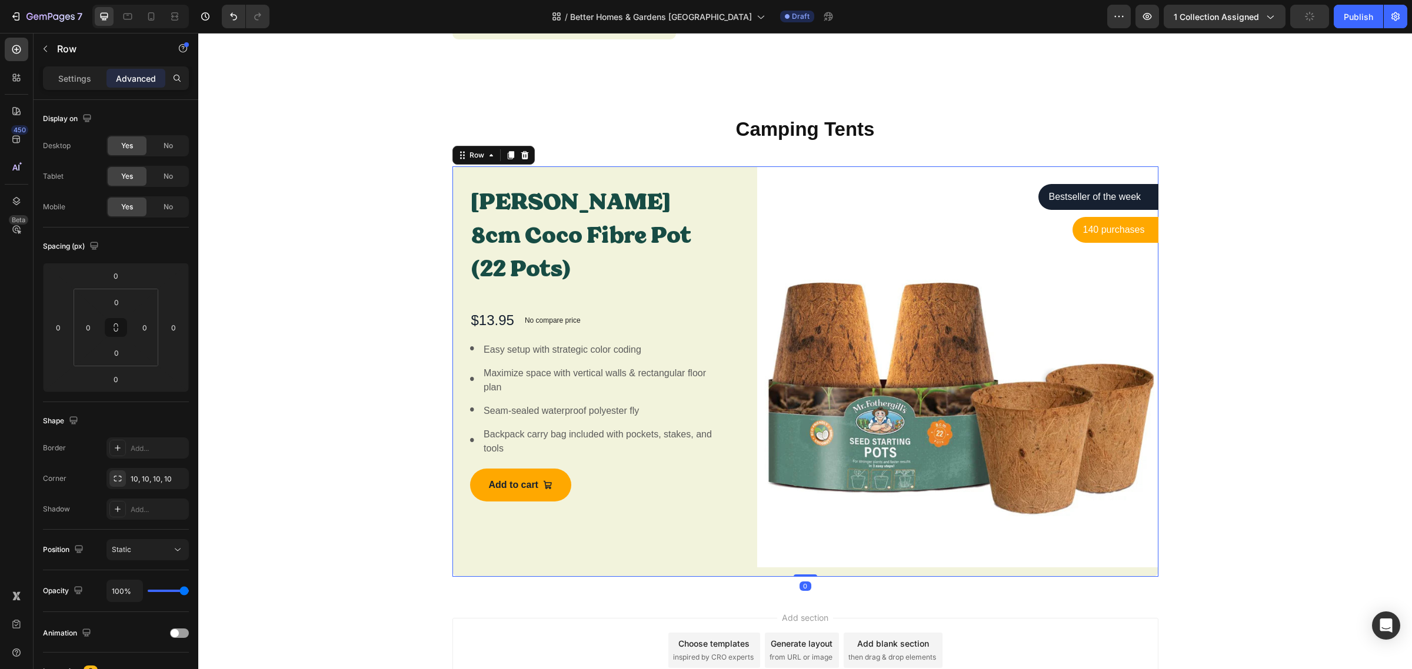
click at [662, 524] on div "[PERSON_NAME] 8cm Coco Fibre Pot (22 Pots) Product Title $13.95 Product Price P…" at bounding box center [595, 371] width 286 height 410
click at [663, 521] on div "[PERSON_NAME] 8cm Coco Fibre Pot (22 Pots) Product Title $13.95 Product Price P…" at bounding box center [595, 371] width 286 height 410
drag, startPoint x: 801, startPoint y: 557, endPoint x: 801, endPoint y: 549, distance: 7.7
click at [801, 549] on div "[PERSON_NAME] 8cm Coco Fibre Pot (22 Pots) Product Title $13.95 Product Price P…" at bounding box center [805, 371] width 706 height 410
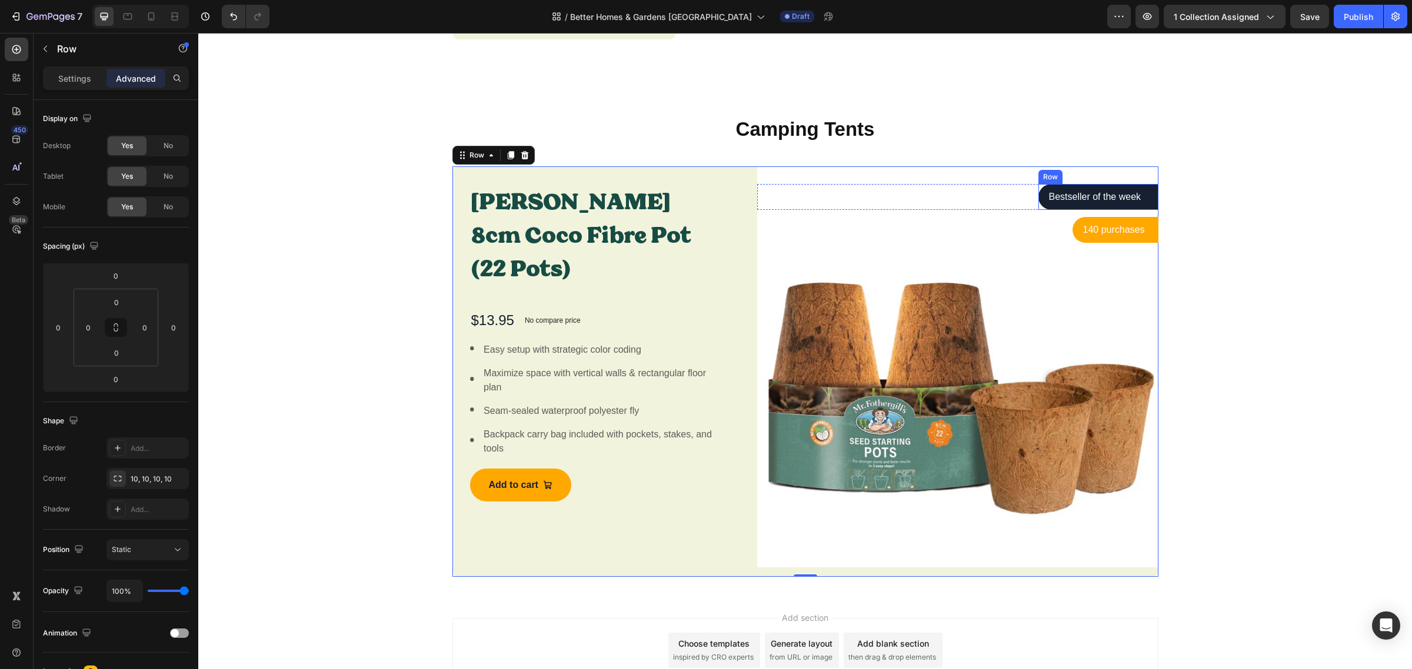
click at [1144, 186] on div "Bestseller of the week Text block Row" at bounding box center [1098, 197] width 120 height 26
click at [1100, 184] on div "Bestseller of the week Text block Row 0" at bounding box center [1098, 197] width 120 height 26
click at [1101, 190] on p "Bestseller of the week" at bounding box center [1098, 197] width 99 height 14
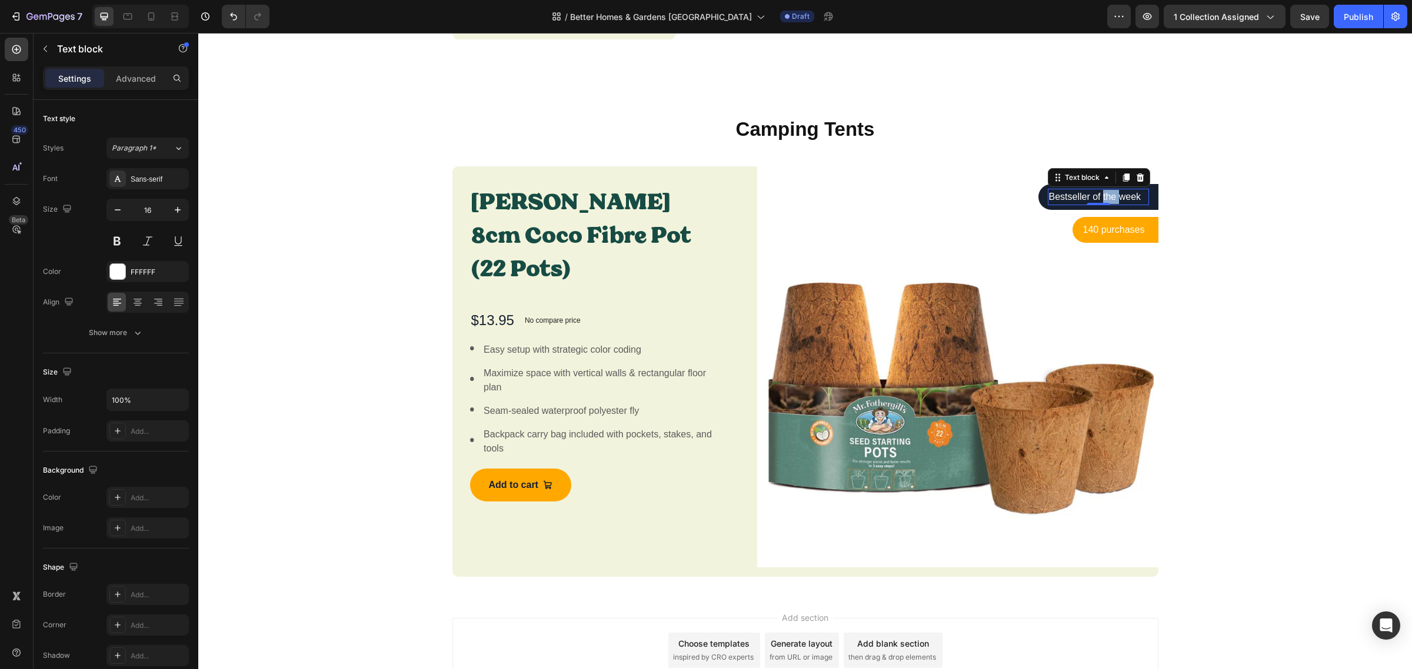
click at [1101, 190] on p "Bestseller of the week" at bounding box center [1098, 197] width 99 height 14
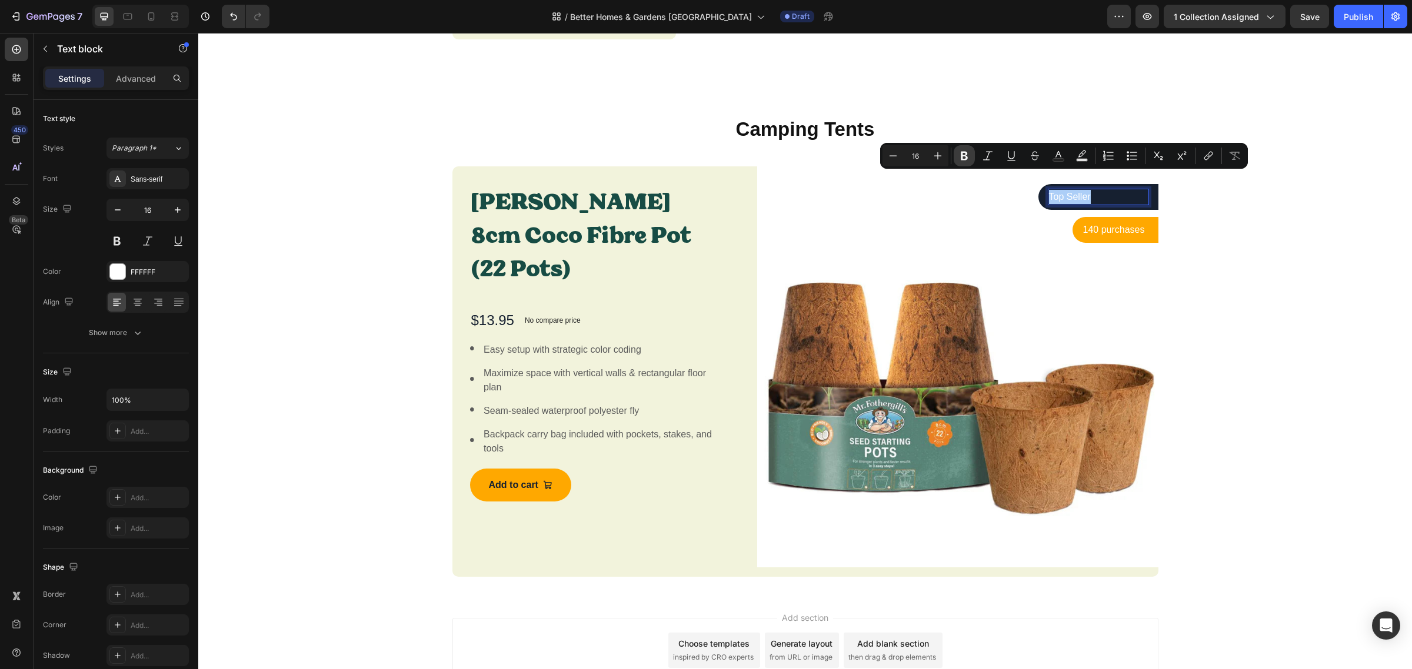
click at [965, 156] on icon "Editor contextual toolbar" at bounding box center [964, 156] width 12 height 12
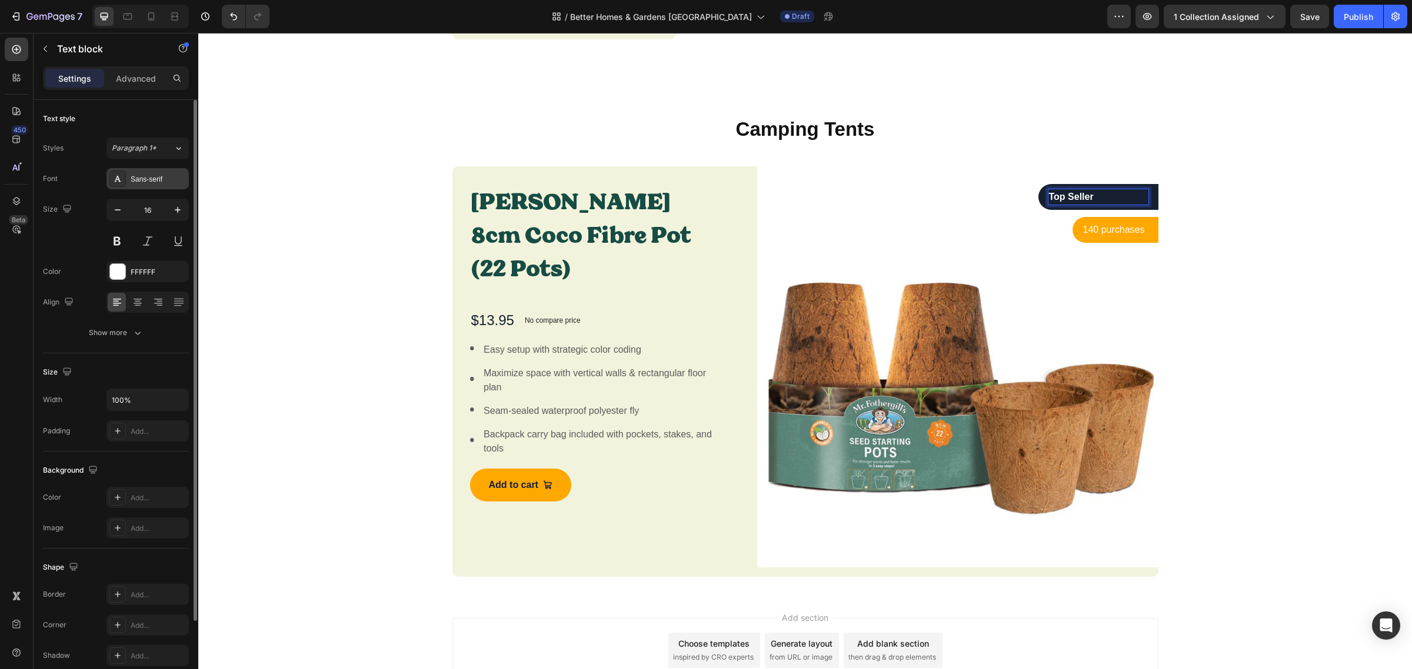
click at [178, 182] on div "Sans-serif" at bounding box center [158, 179] width 55 height 11
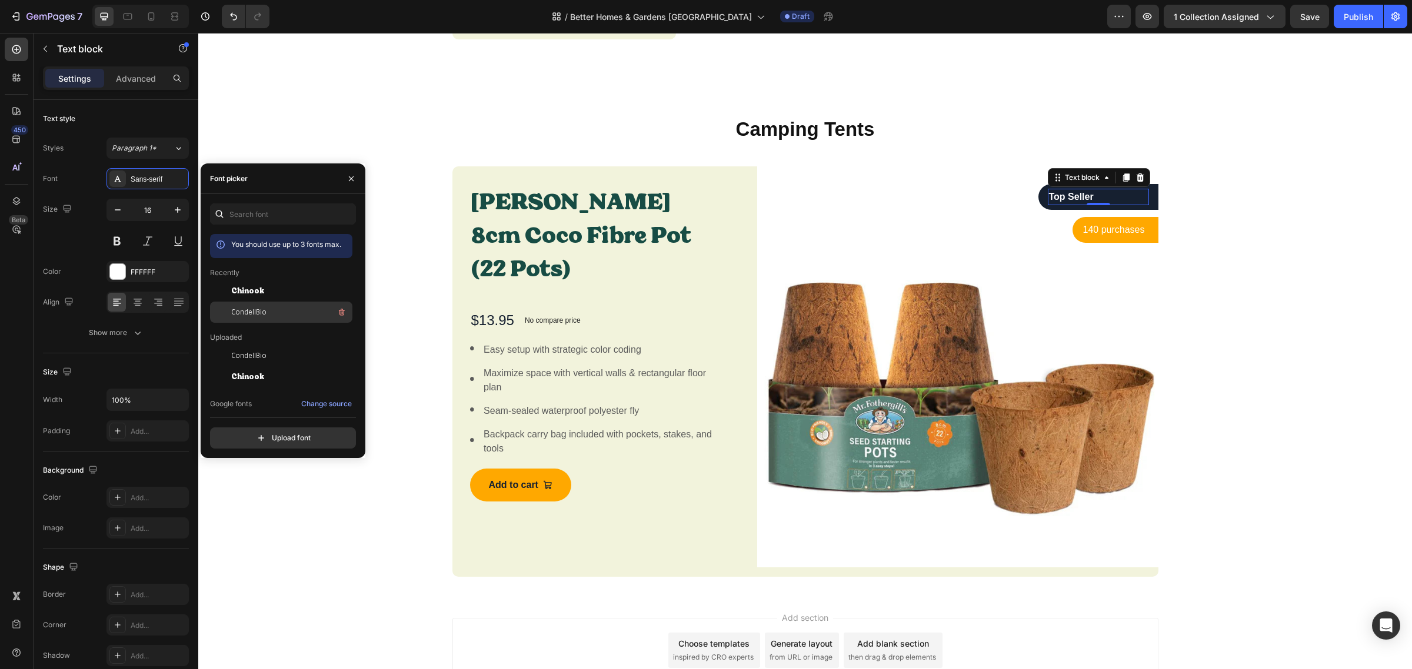
click at [245, 311] on span "CondellBio" at bounding box center [248, 312] width 35 height 11
click at [140, 303] on icon at bounding box center [138, 302] width 12 height 12
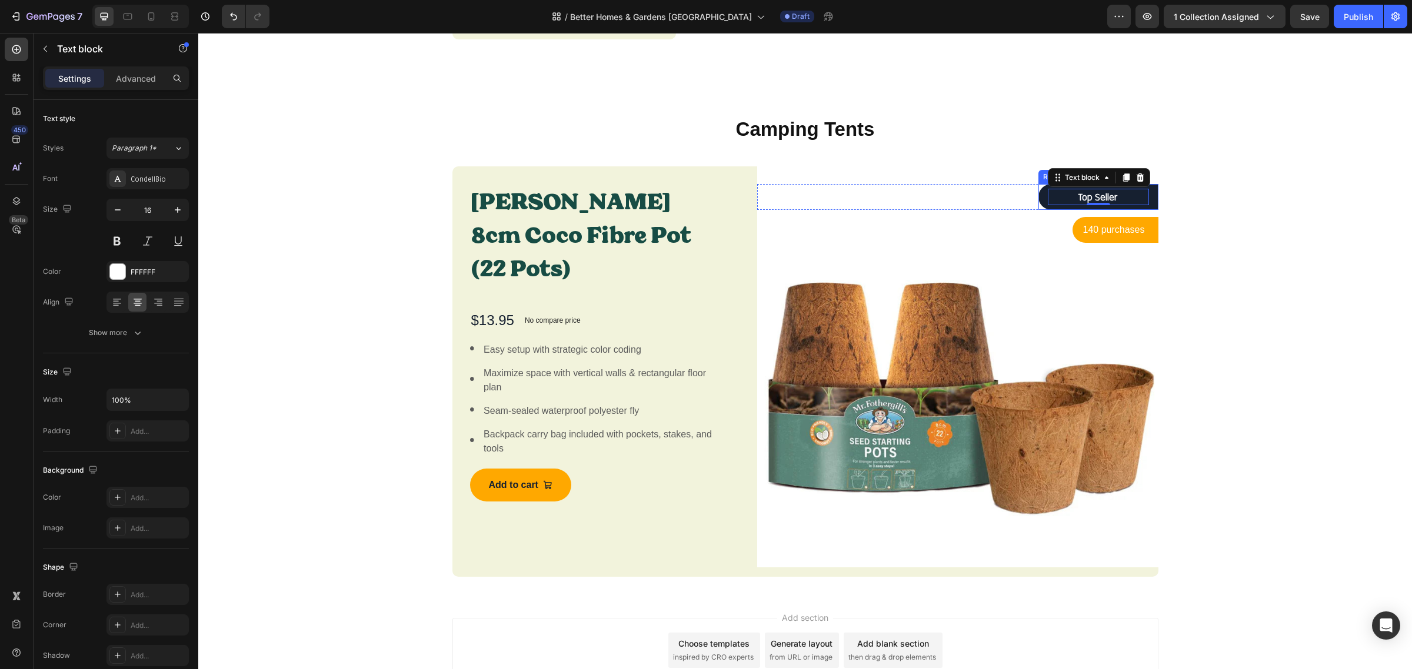
click at [1038, 184] on div "Top Seller Text block 0 Row" at bounding box center [1098, 197] width 120 height 26
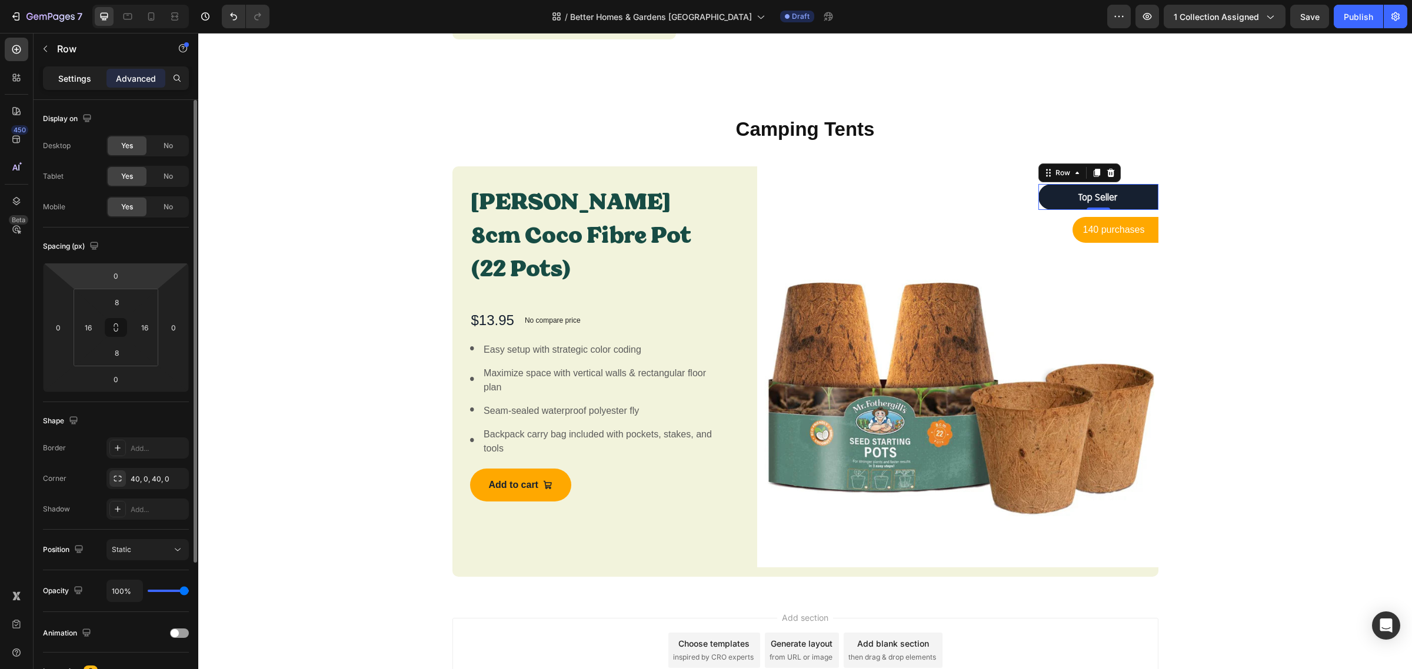
click at [64, 74] on p "Settings" at bounding box center [74, 78] width 33 height 12
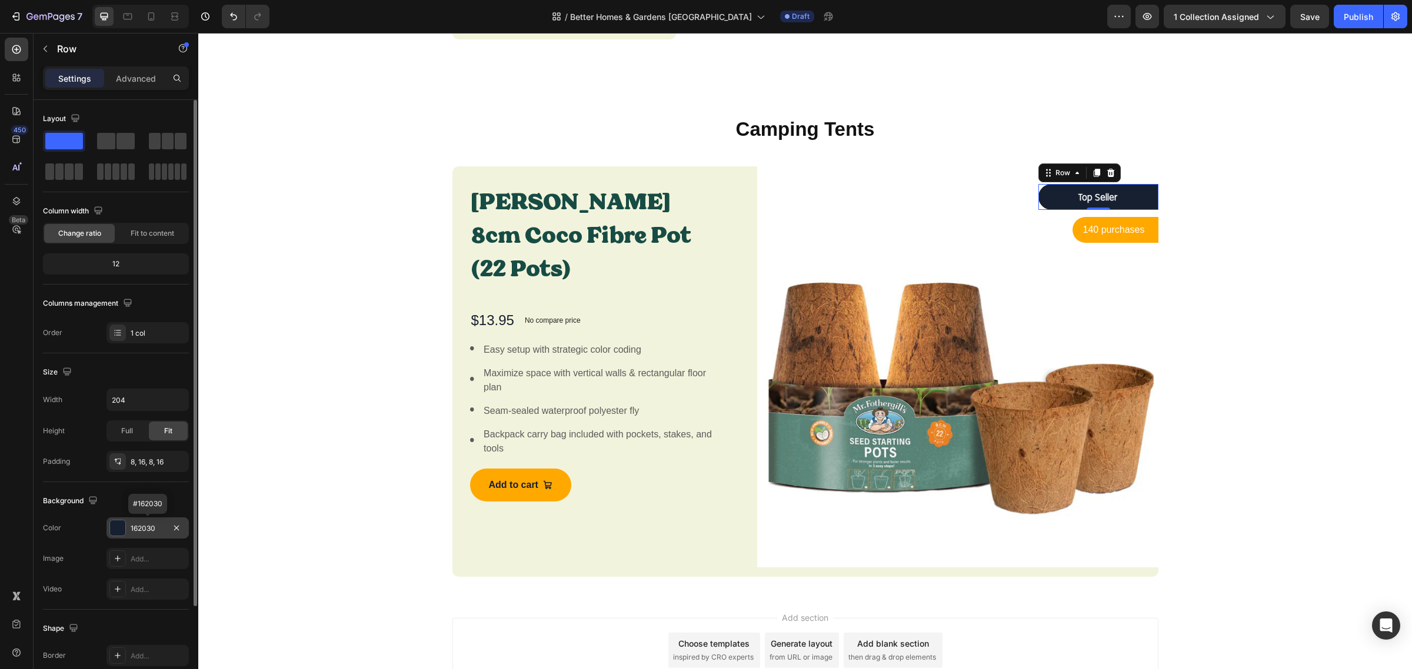
click at [166, 531] on div "162030" at bounding box center [147, 528] width 82 height 21
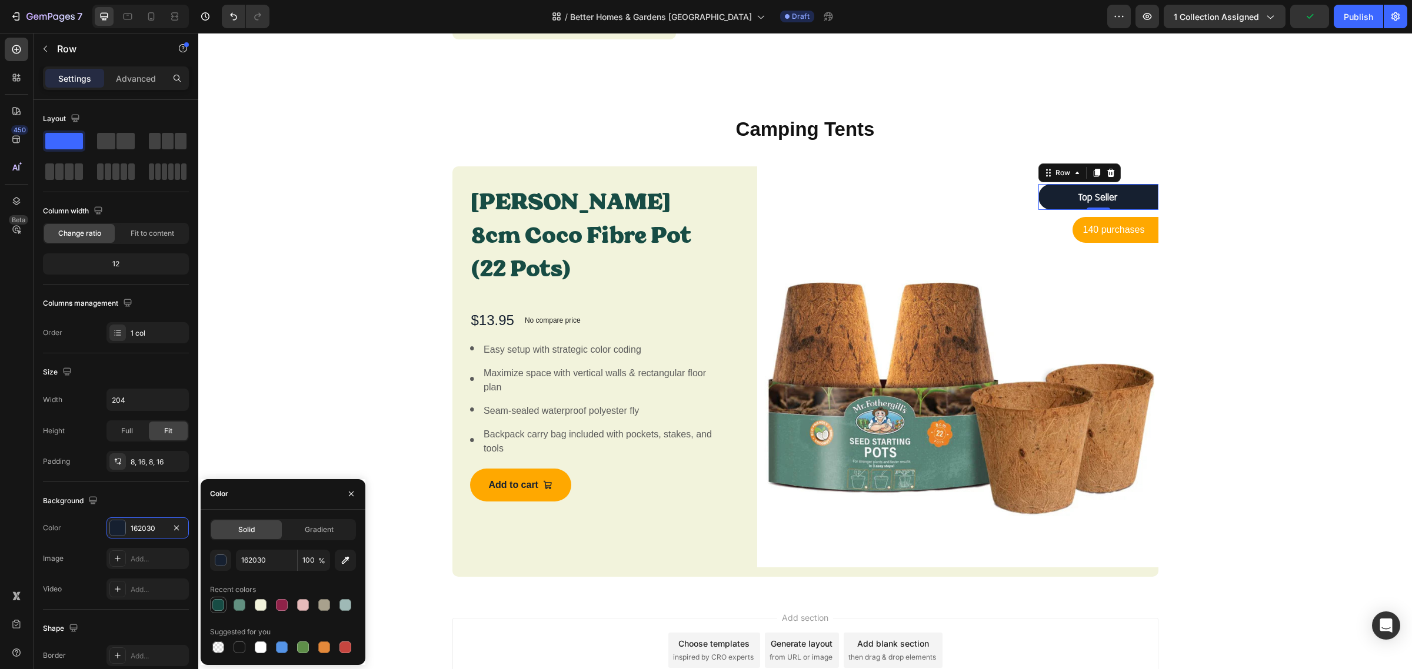
click at [222, 607] on div at bounding box center [218, 605] width 12 height 12
type input "174C44"
click at [1072, 217] on div "140 purchases Text block Row" at bounding box center [1115, 230] width 86 height 26
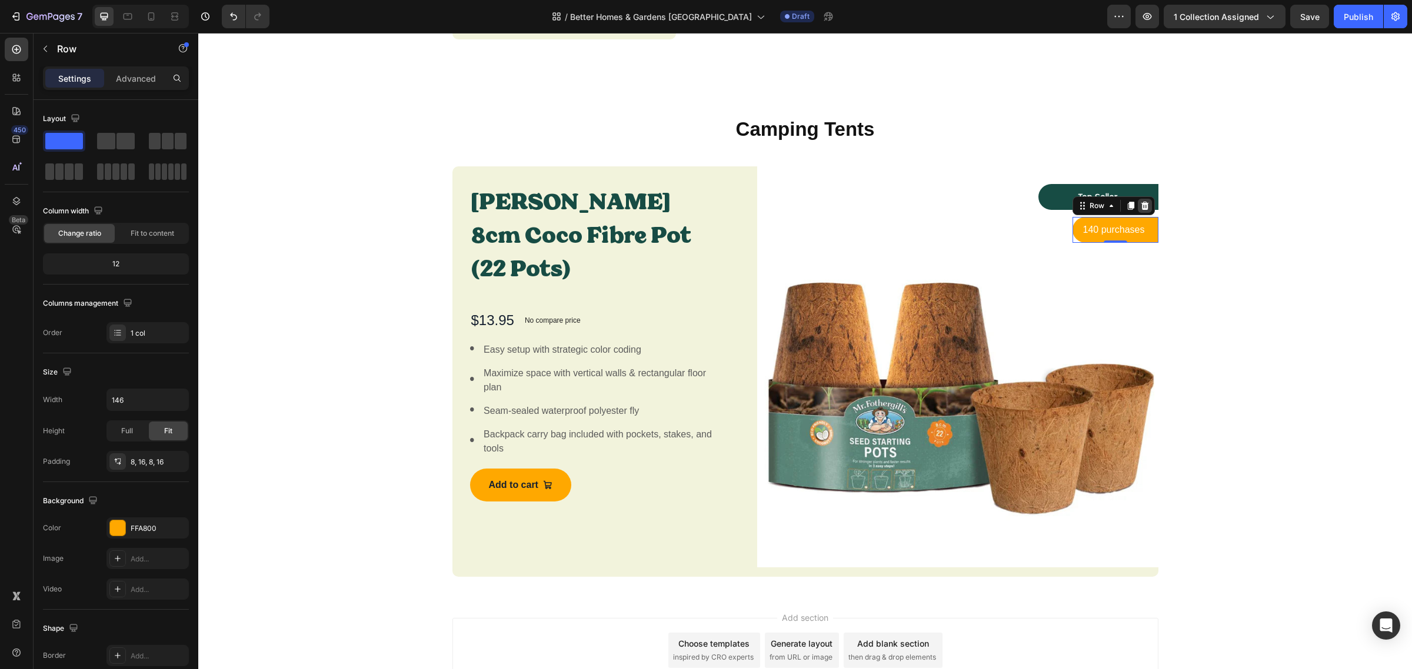
click at [1141, 202] on icon at bounding box center [1145, 206] width 8 height 8
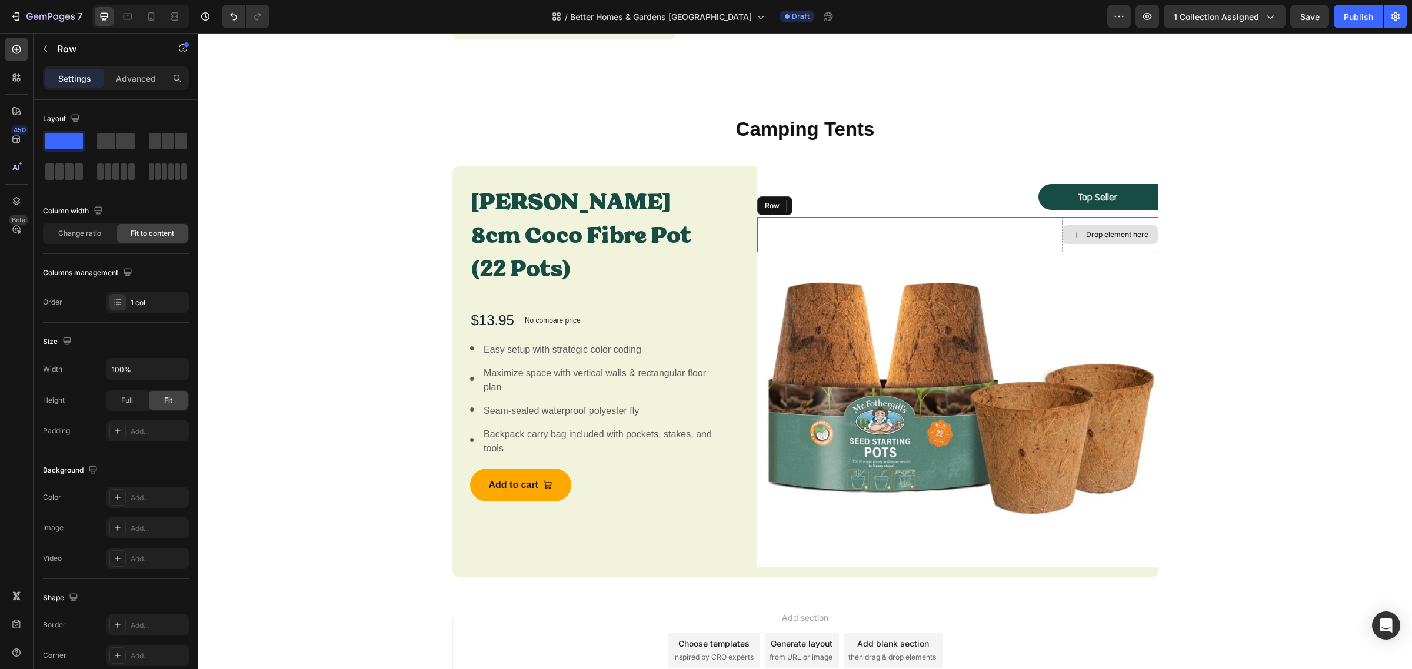
click at [1137, 231] on div "Drop element here" at bounding box center [1110, 234] width 96 height 35
click at [826, 202] on icon at bounding box center [830, 206] width 8 height 8
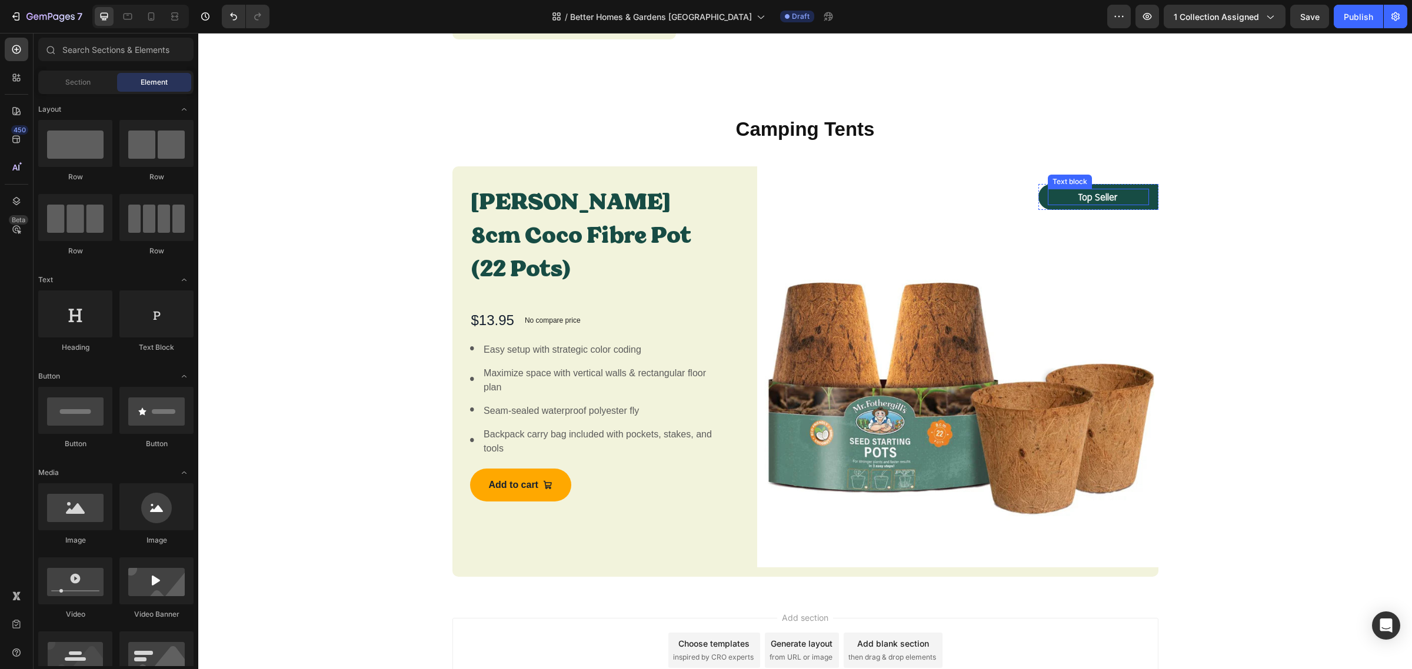
click at [1131, 189] on div "Top Seller" at bounding box center [1098, 197] width 101 height 16
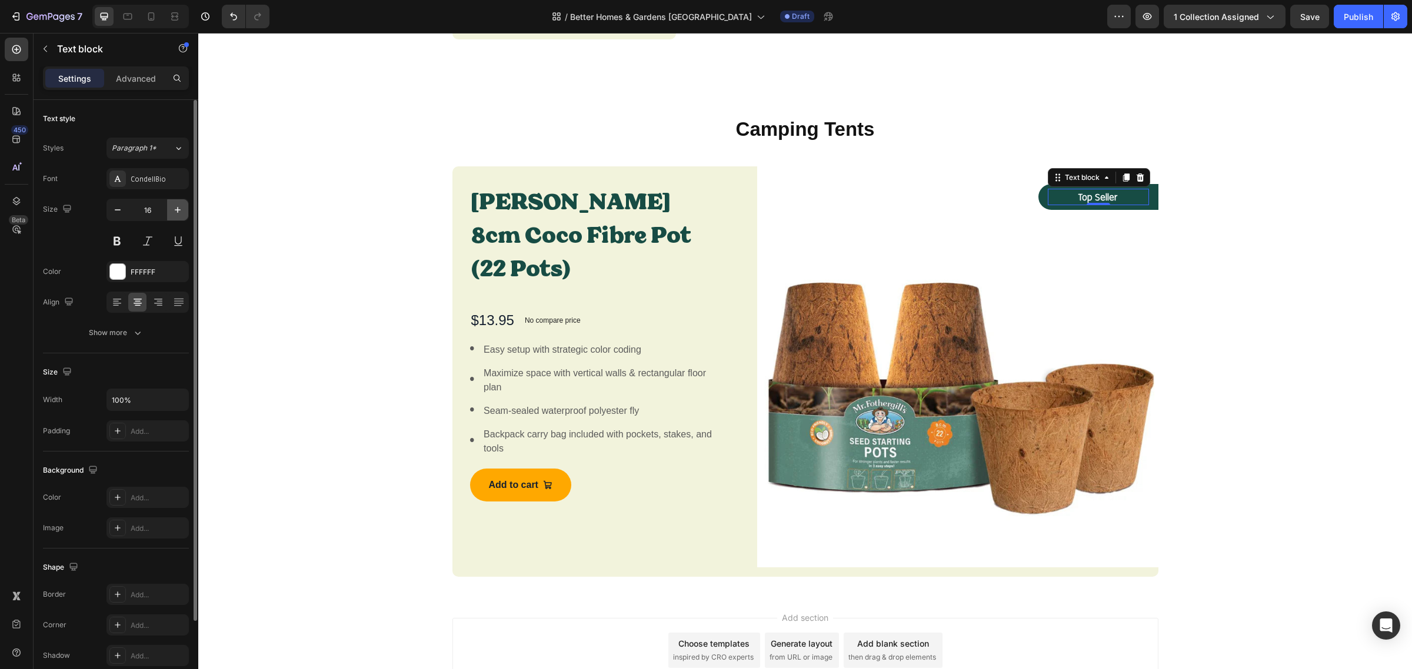
click at [179, 212] on icon "button" at bounding box center [178, 210] width 12 height 12
type input "18"
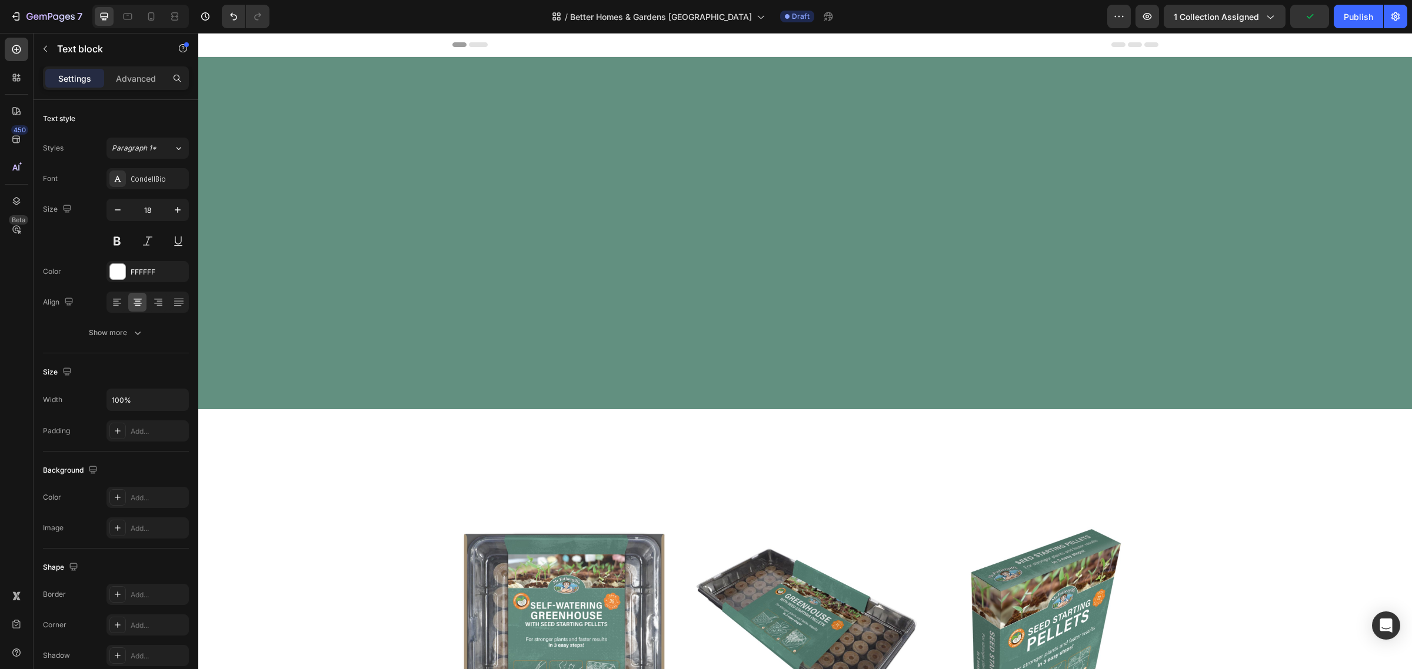
scroll to position [2206, 0]
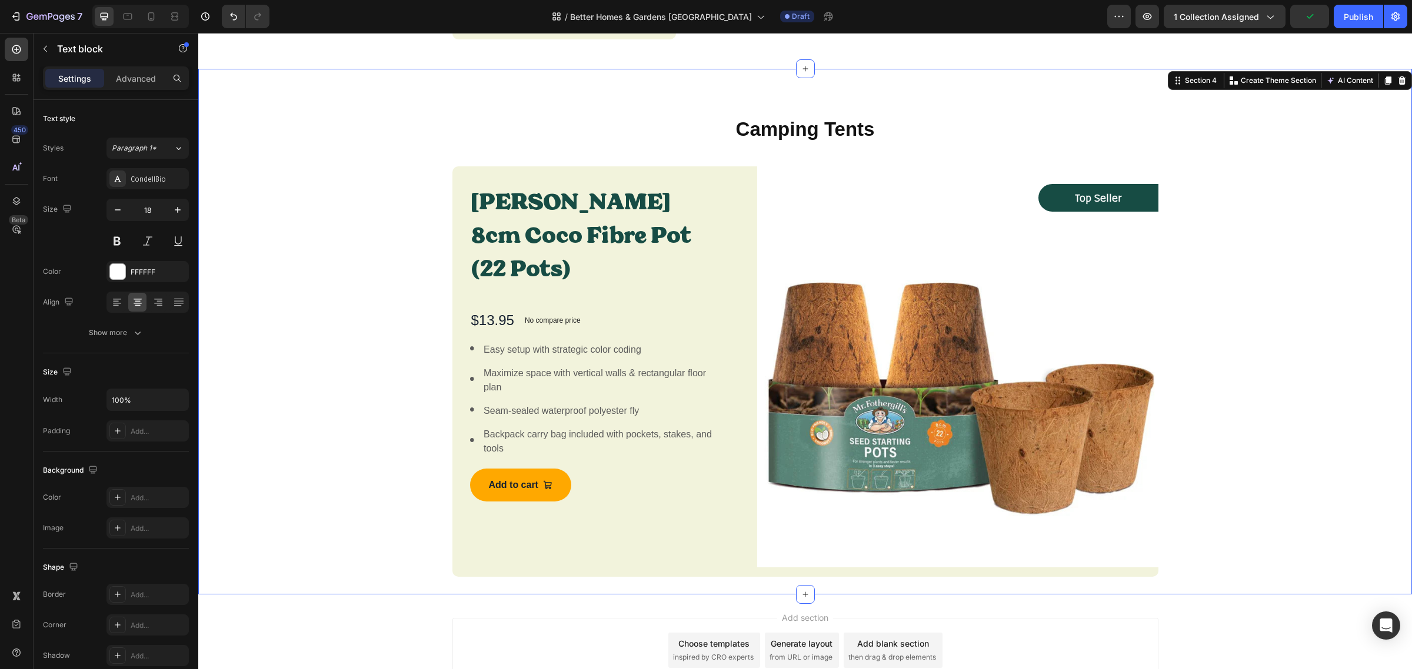
click at [1213, 216] on div "Camping Tents Heading Row Mr Fothergill's 8cm Coco Fibre Pot (22 Pots) Product …" at bounding box center [805, 346] width 1196 height 461
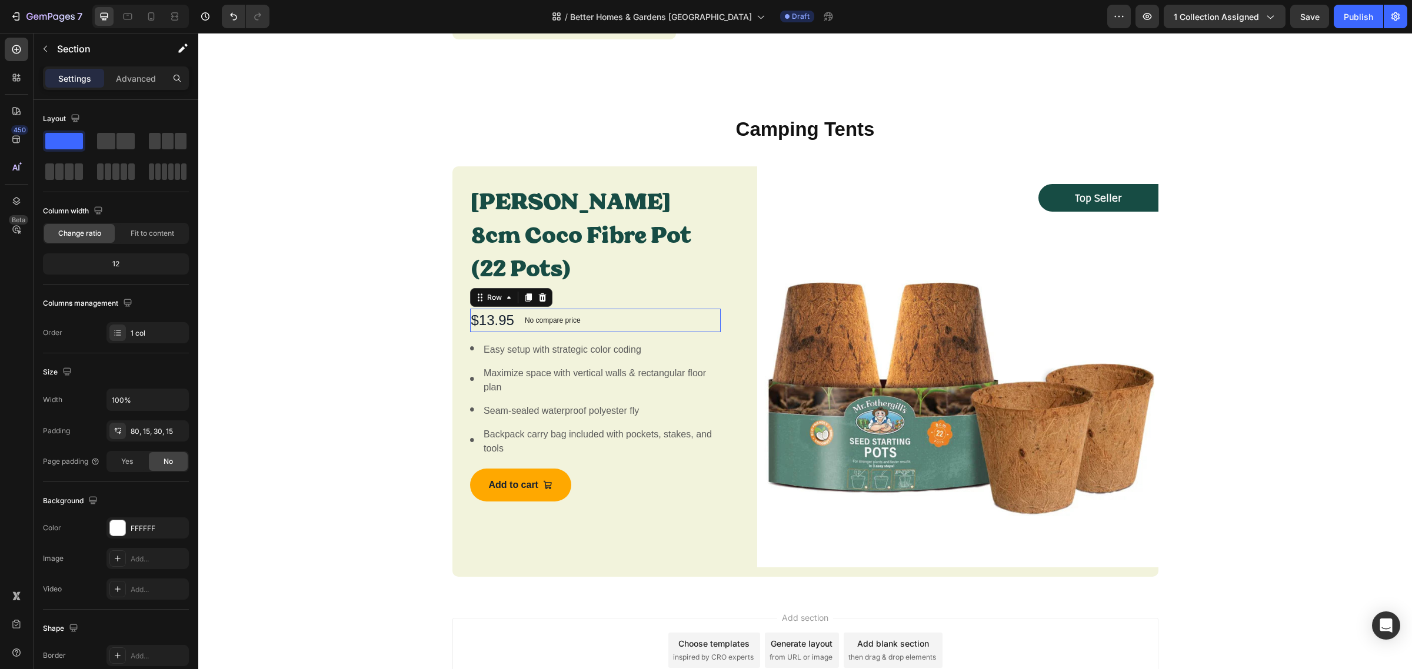
click at [520, 312] on div "No compare price Product Price" at bounding box center [552, 321] width 65 height 24
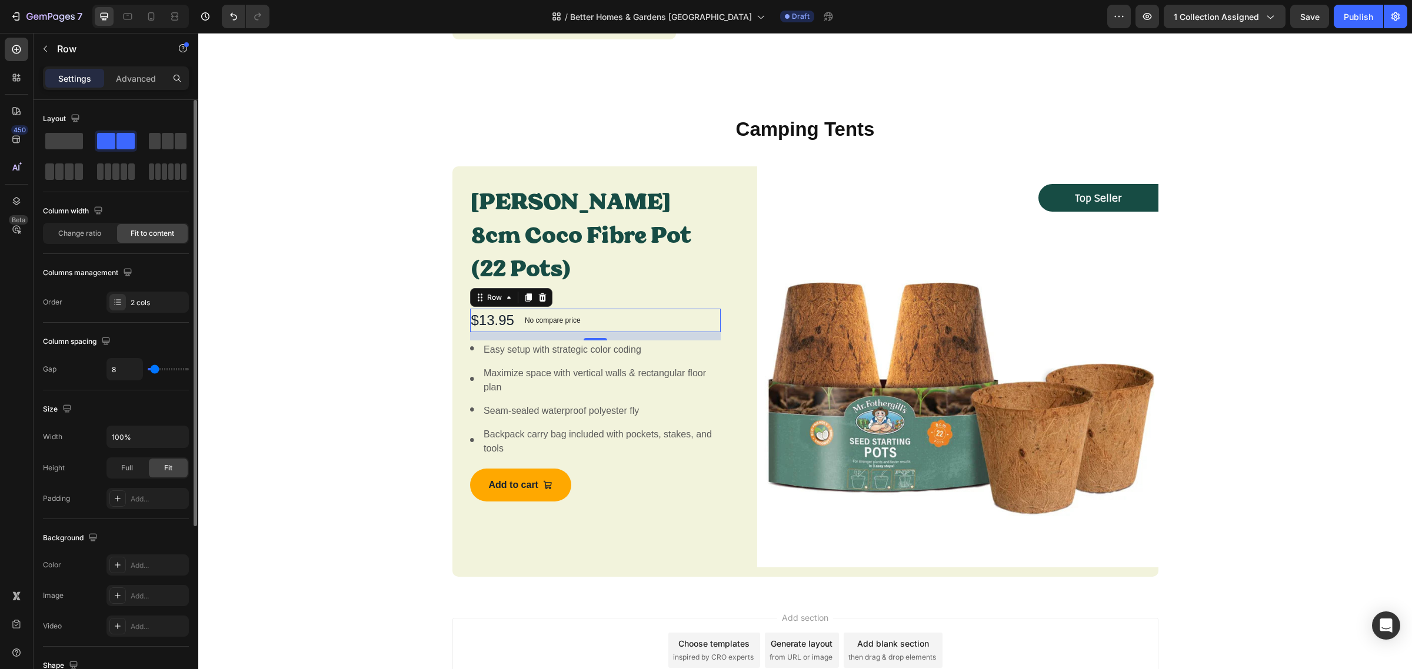
scroll to position [251, 0]
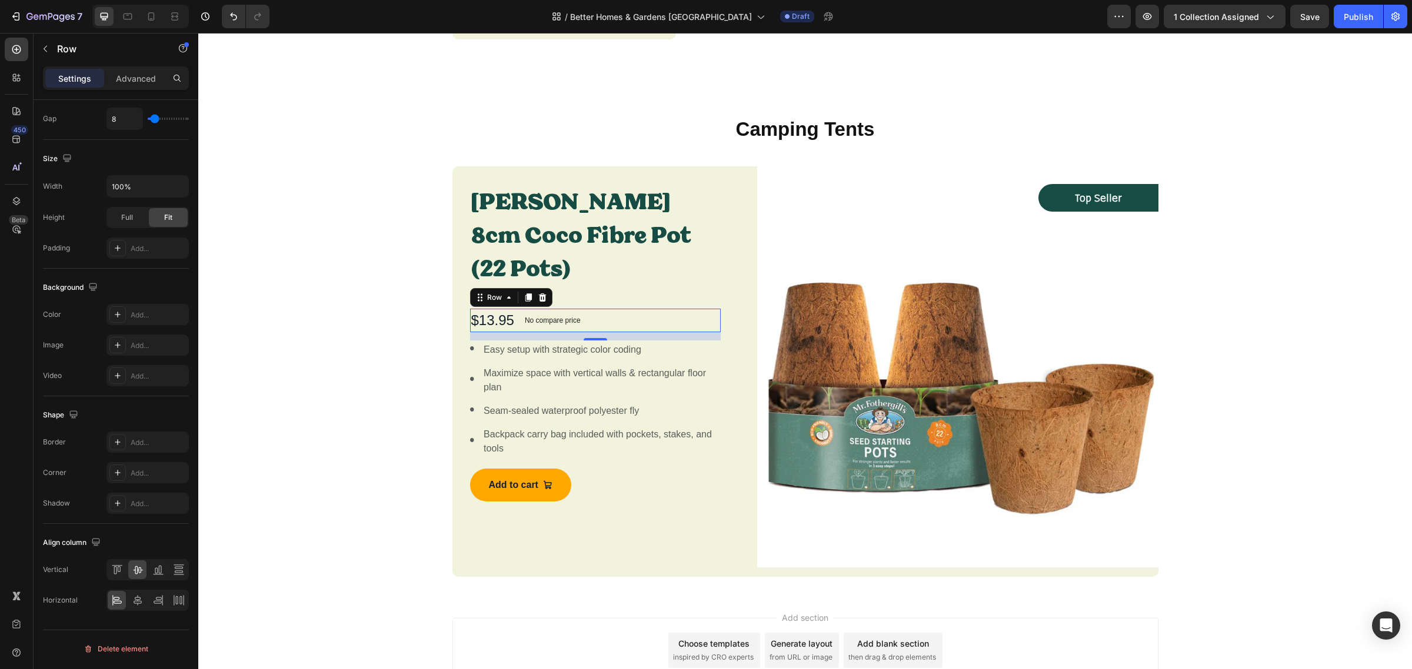
click at [637, 309] on div "$13.95 Product Price Product Price No compare price Product Price Row 14" at bounding box center [595, 321] width 251 height 24
click at [507, 309] on div "$13.95" at bounding box center [492, 321] width 45 height 24
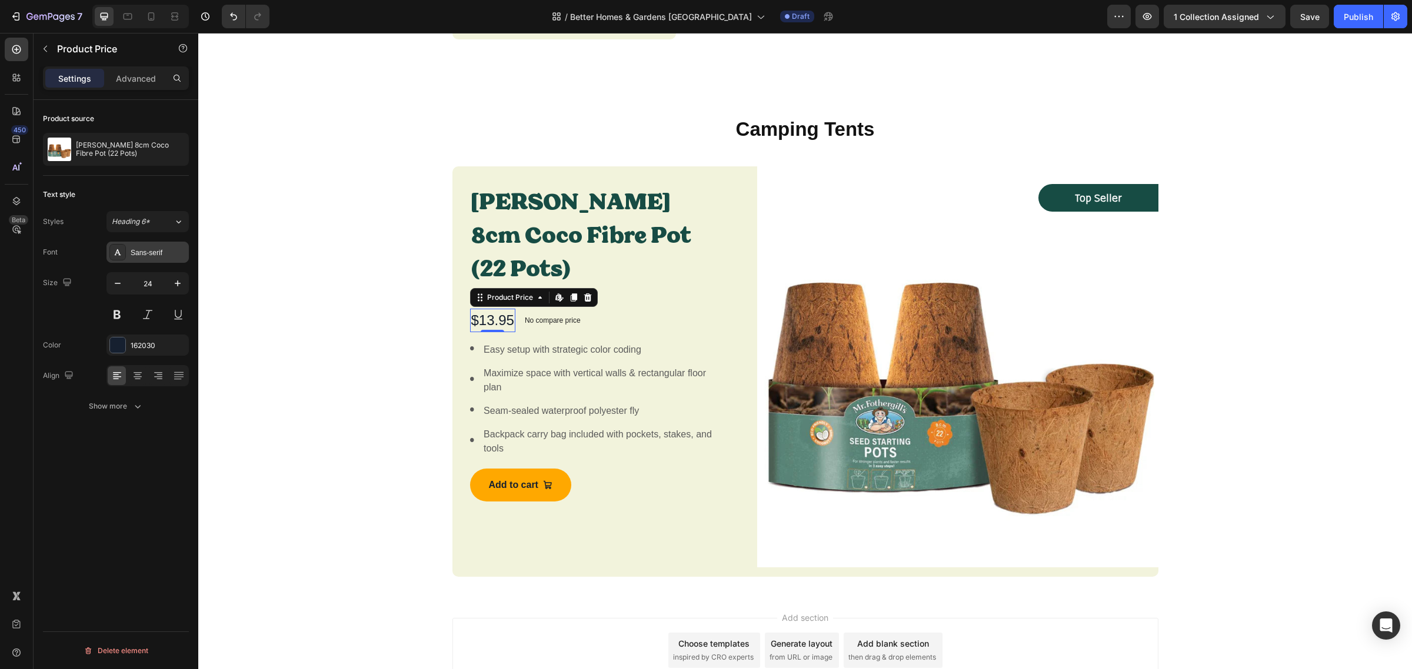
click at [174, 256] on div "Sans-serif" at bounding box center [158, 253] width 55 height 11
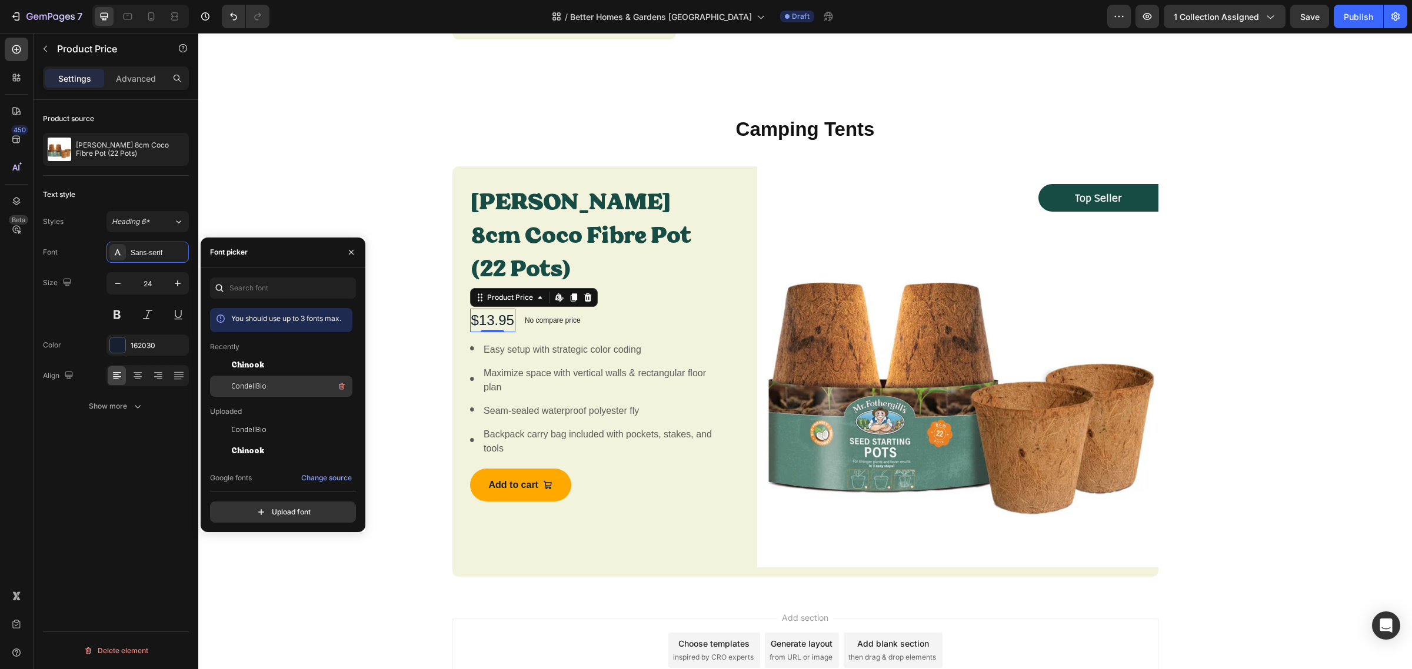
click at [256, 384] on span "CondellBio" at bounding box center [248, 386] width 35 height 11
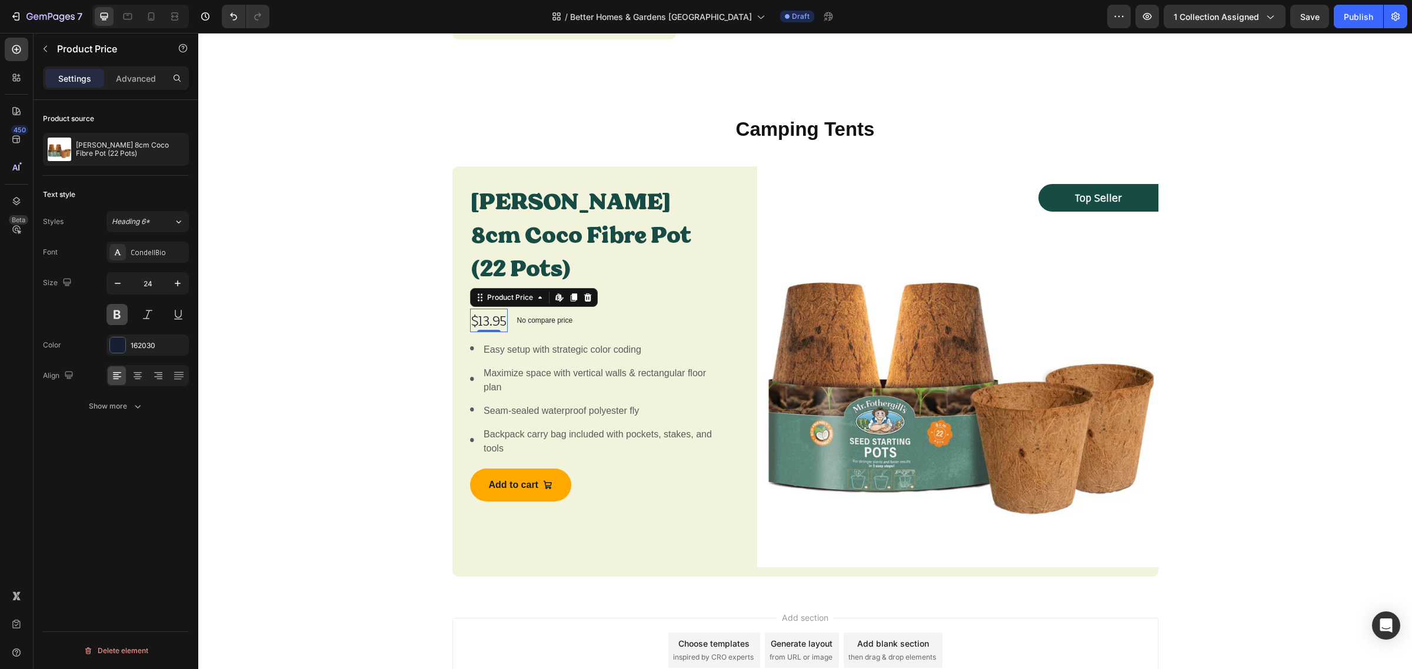
click at [116, 319] on button at bounding box center [116, 314] width 21 height 21
click at [174, 285] on icon "button" at bounding box center [178, 284] width 12 height 12
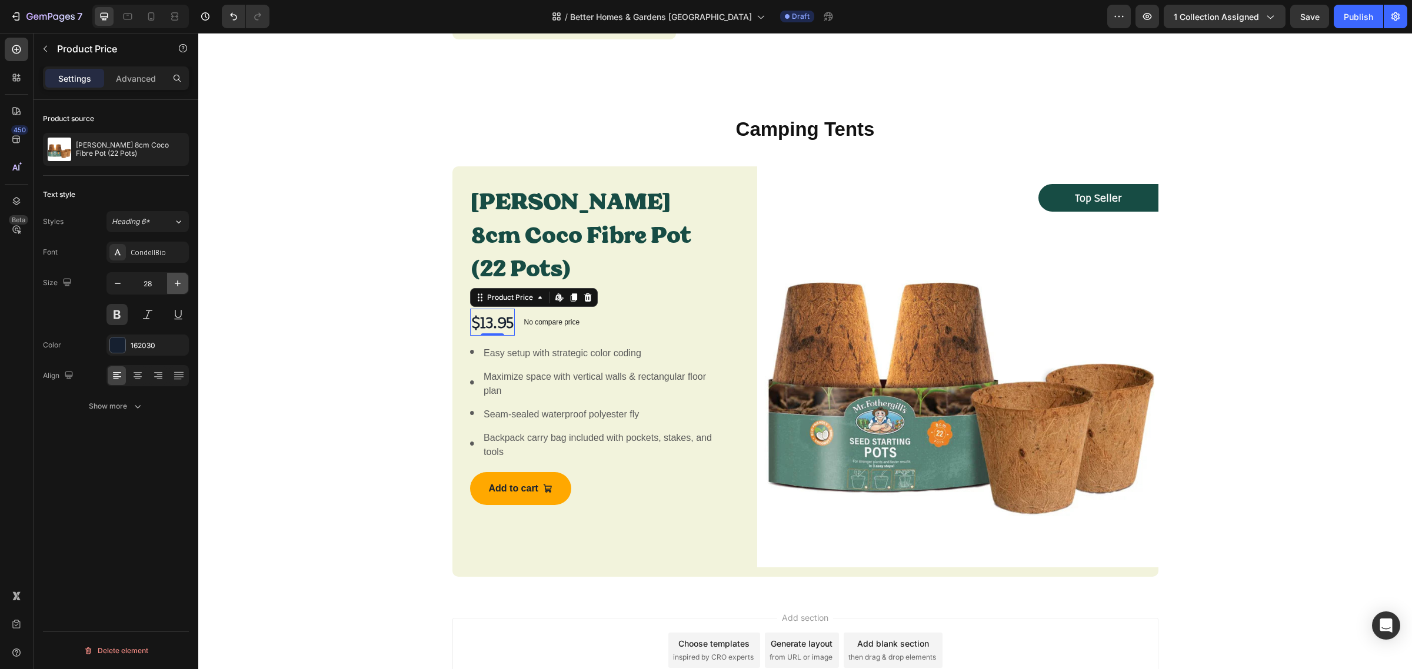
click at [174, 285] on icon "button" at bounding box center [178, 284] width 12 height 12
type input "32"
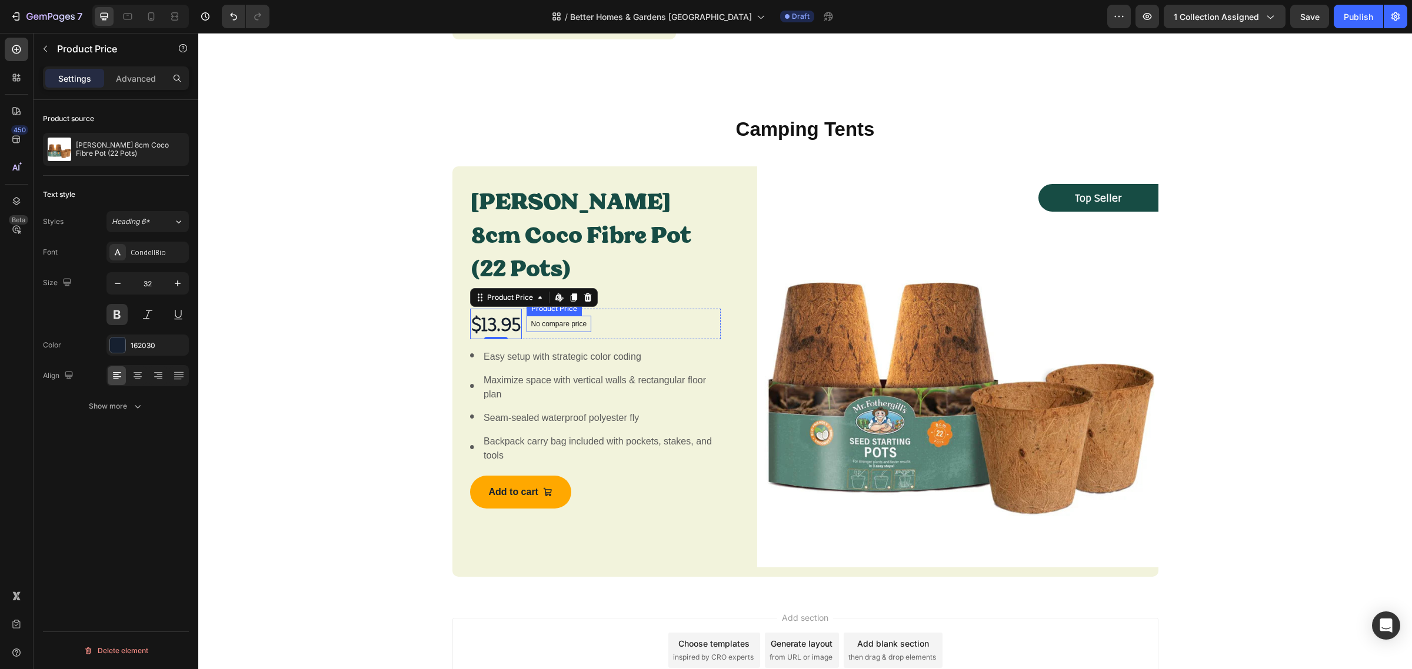
click at [574, 316] on div "No compare price" at bounding box center [559, 324] width 65 height 16
click at [639, 300] on icon at bounding box center [643, 304] width 9 height 9
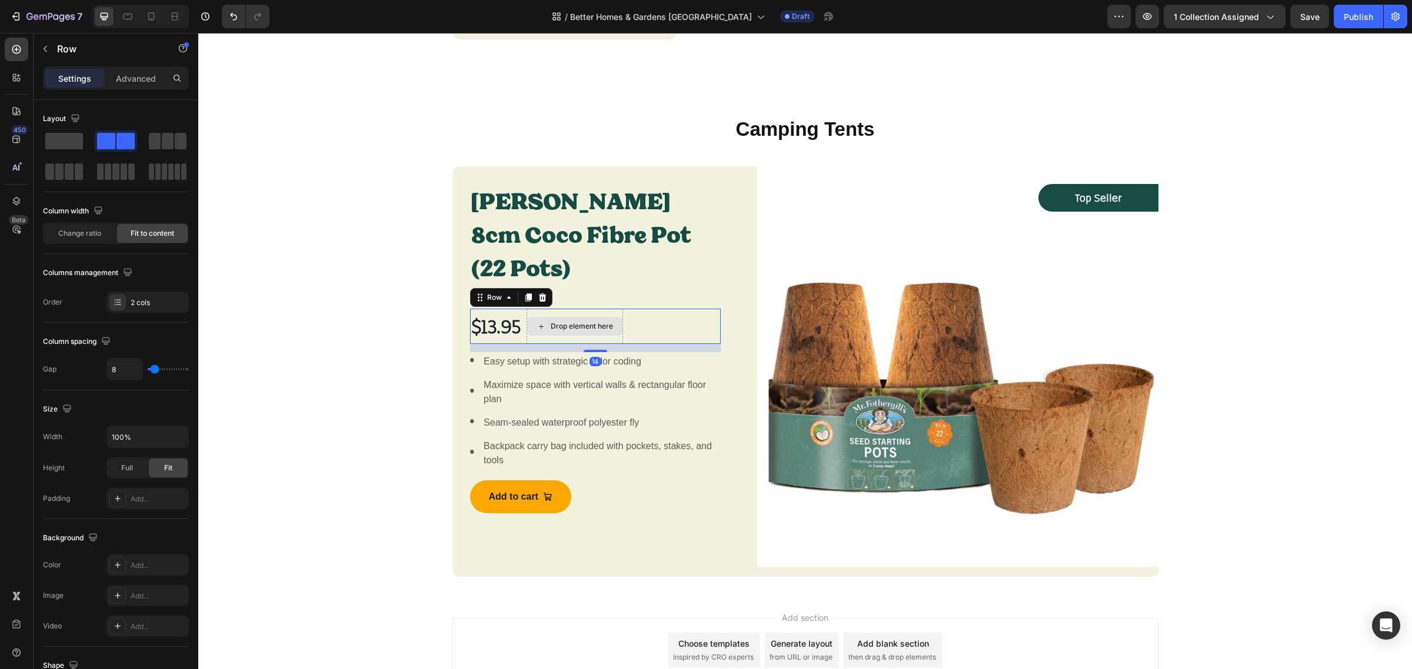
click at [579, 325] on div "Drop element here" at bounding box center [575, 326] width 96 height 35
click at [616, 312] on div "$13.95 Product Price Product Price Drop element here Row 14" at bounding box center [595, 326] width 251 height 35
click at [615, 309] on div "Drop element here" at bounding box center [575, 326] width 96 height 35
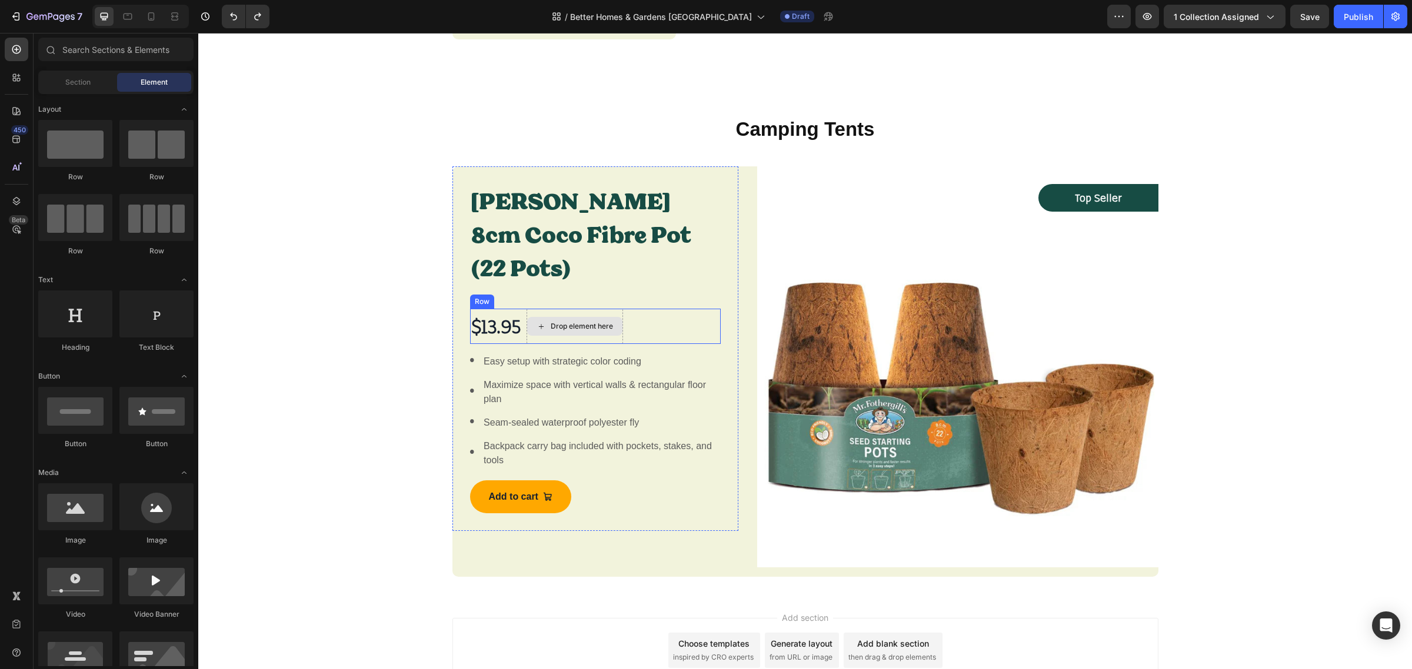
click at [548, 309] on div "Drop element here" at bounding box center [575, 326] width 96 height 35
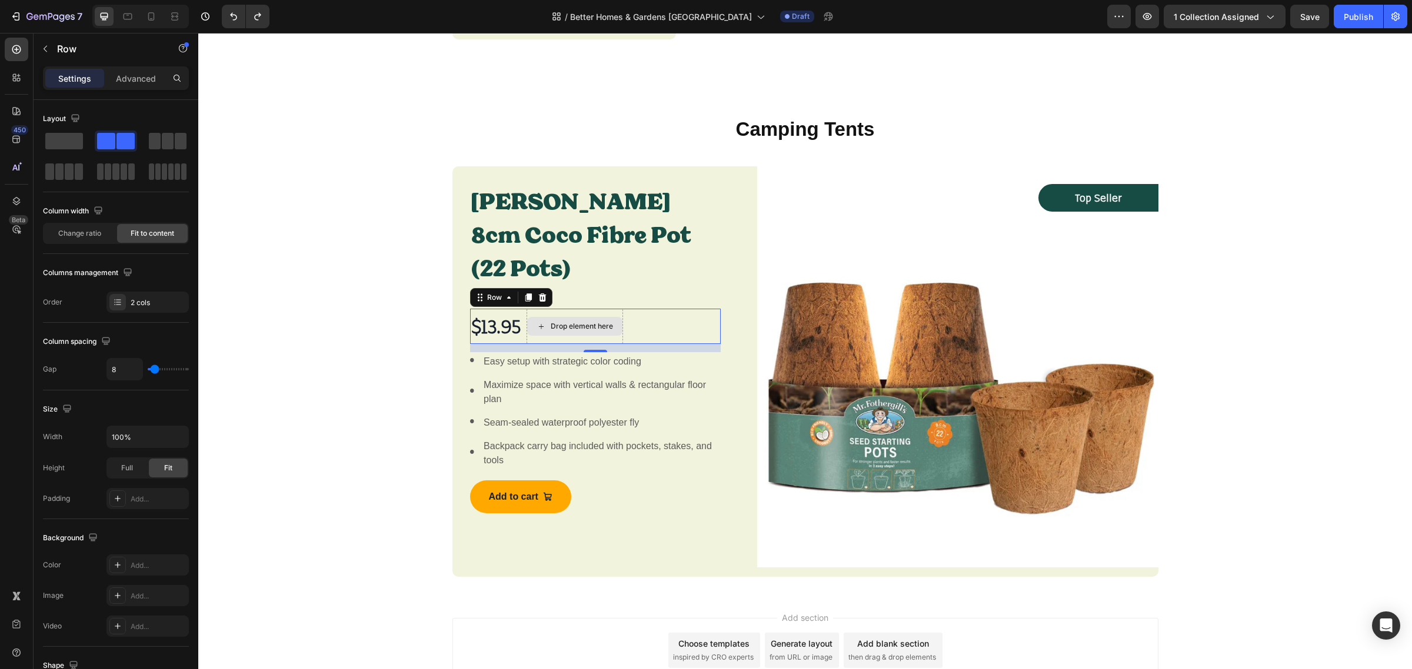
click at [527, 309] on div "Drop element here" at bounding box center [575, 326] width 96 height 35
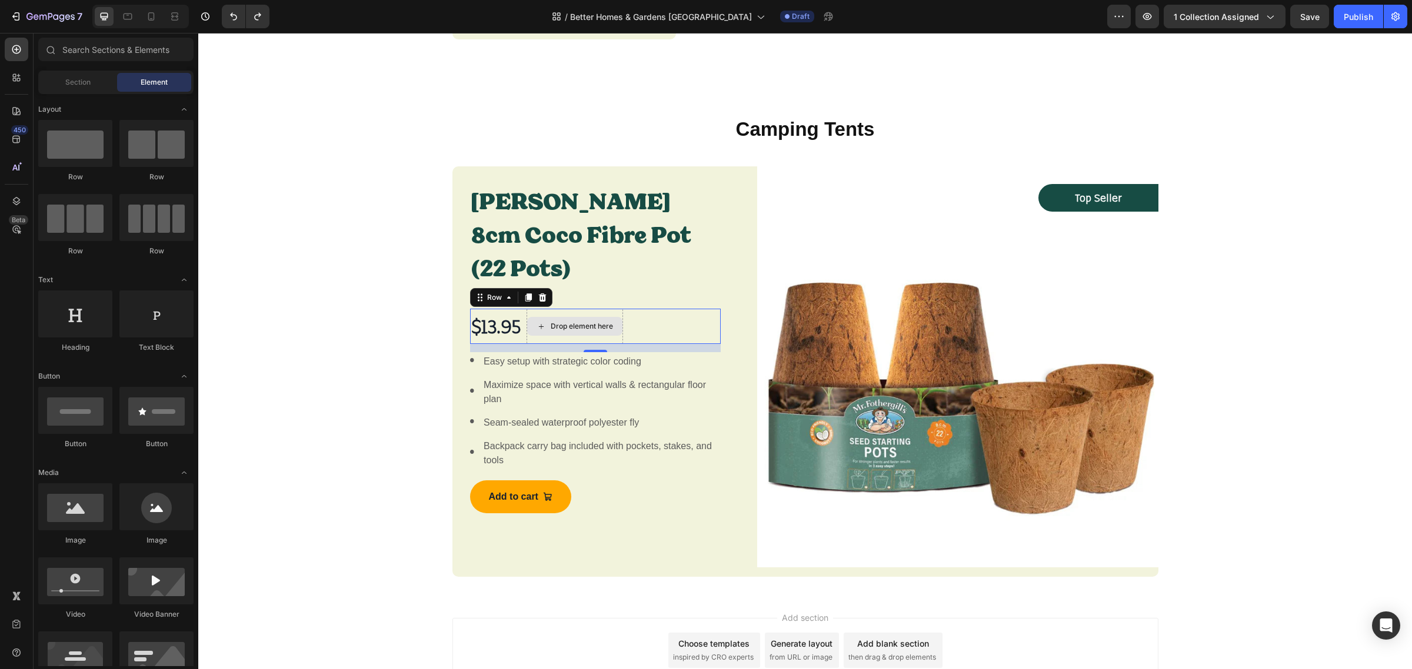
click at [530, 317] on div "Drop element here" at bounding box center [574, 326] width 95 height 19
click at [548, 309] on div "Drop element here" at bounding box center [575, 326] width 96 height 35
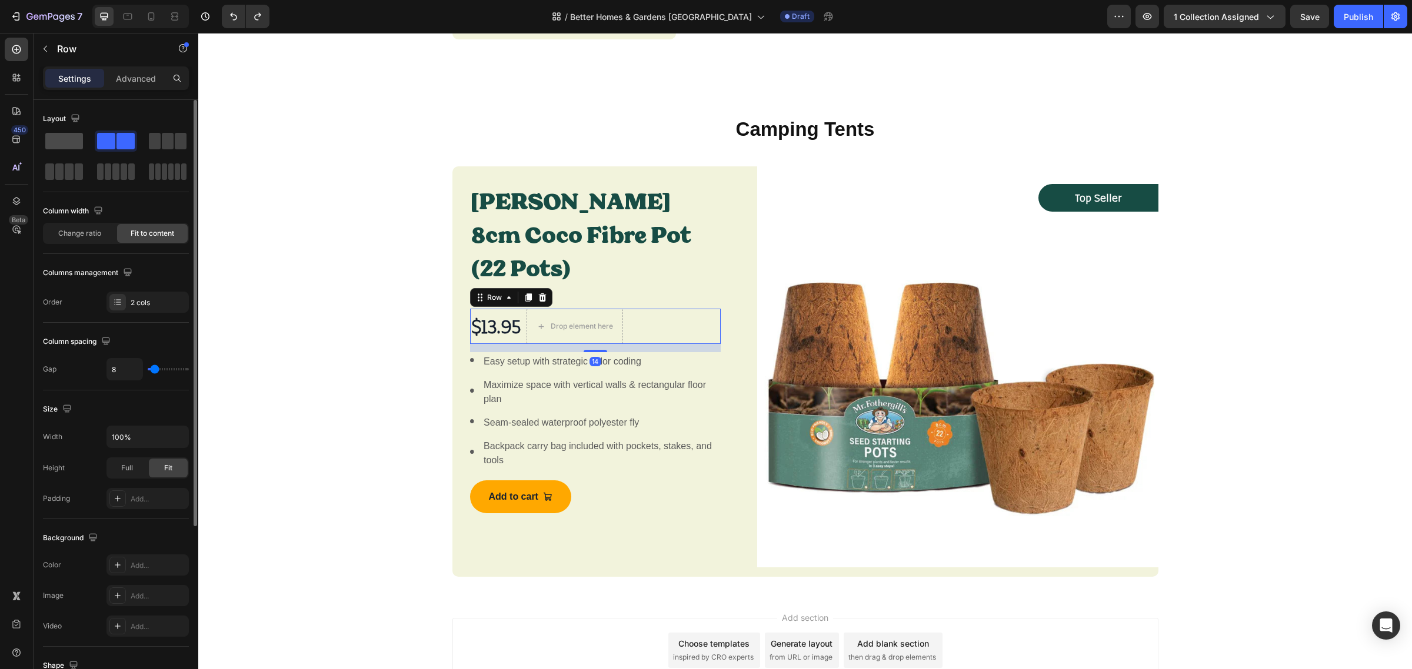
click at [62, 143] on span at bounding box center [64, 141] width 38 height 16
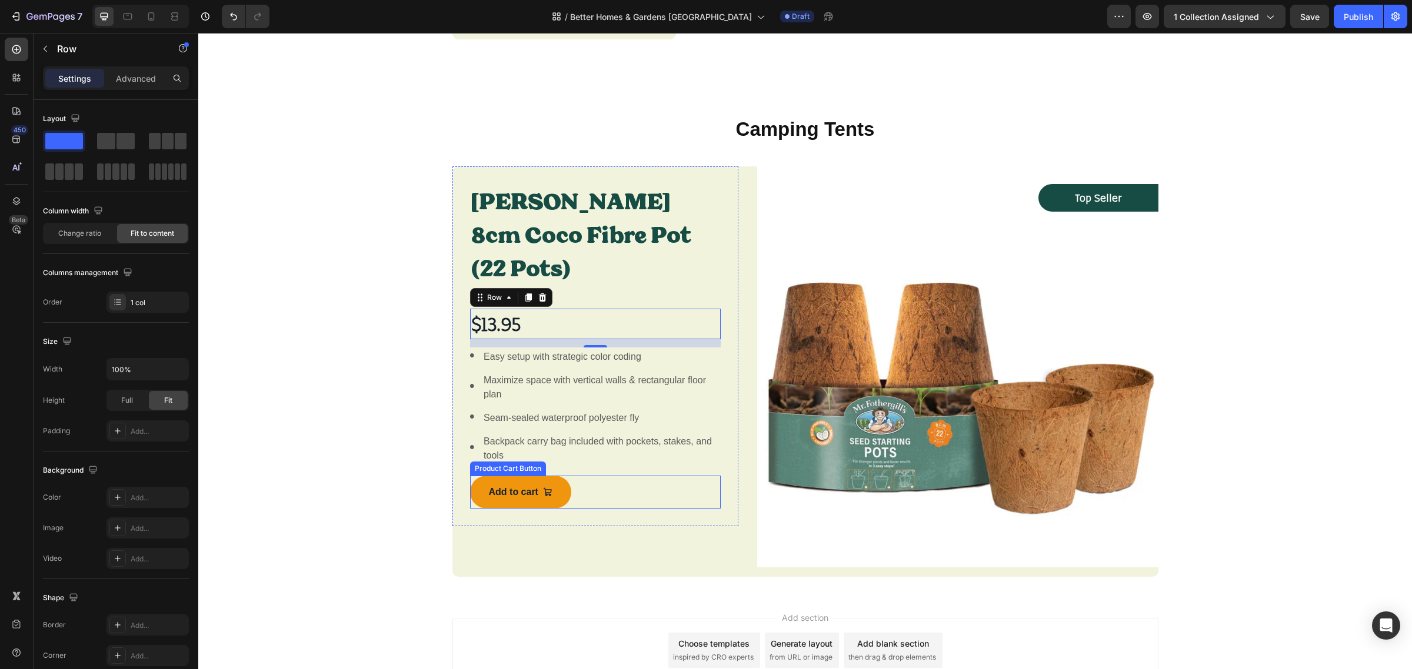
click at [553, 481] on button "Add to cart" at bounding box center [520, 492] width 101 height 33
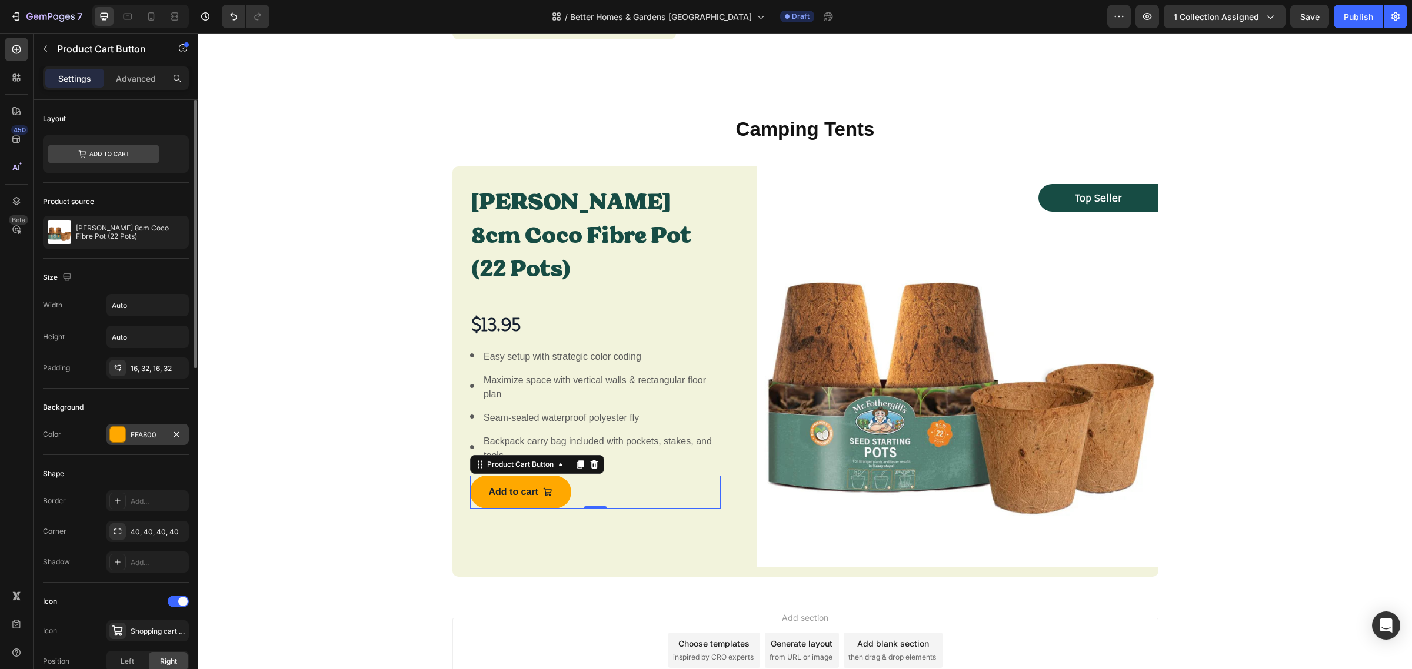
click at [169, 442] on div at bounding box center [176, 435] width 14 height 15
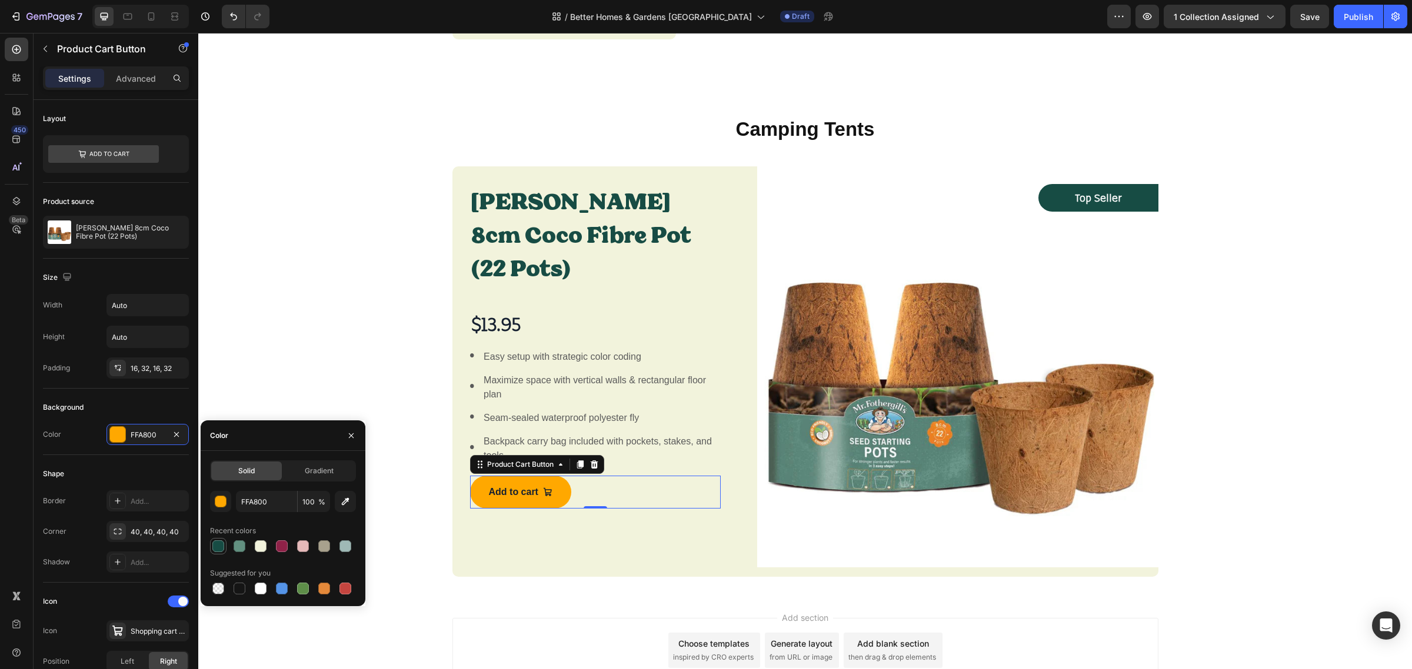
click at [219, 546] on div at bounding box center [218, 547] width 12 height 12
type input "174C44"
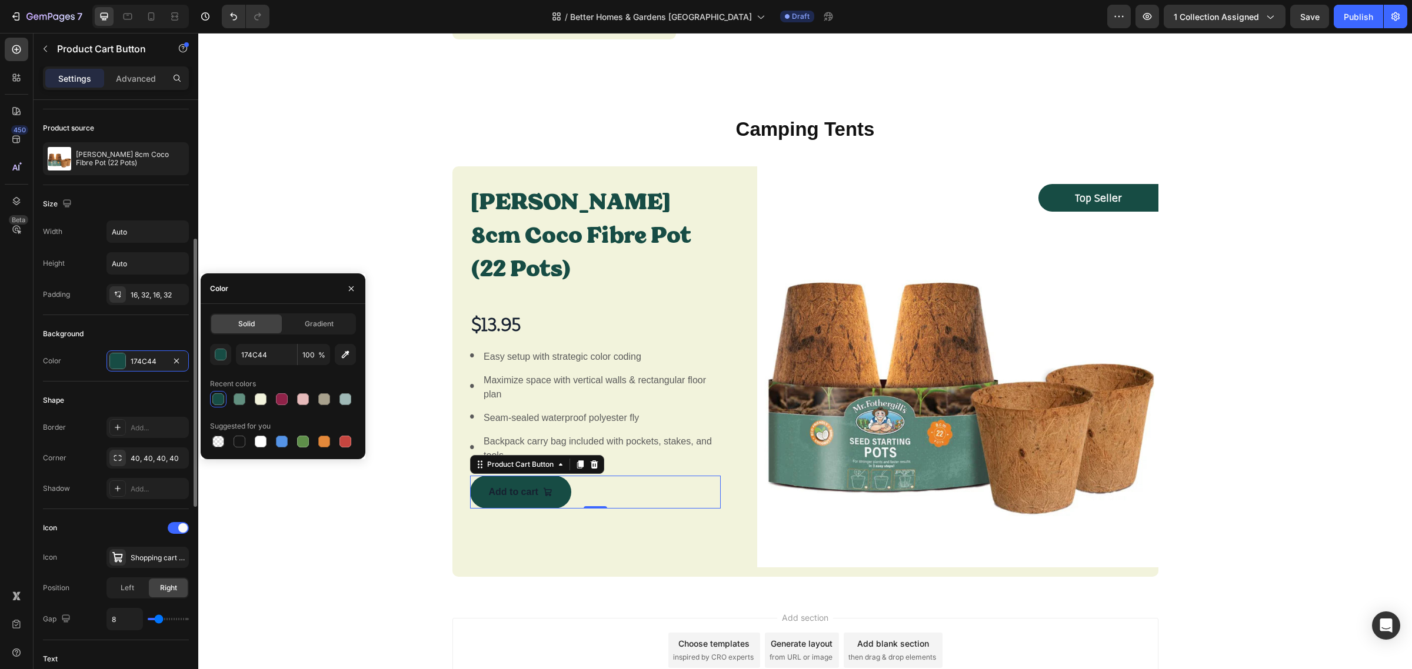
scroll to position [221, 0]
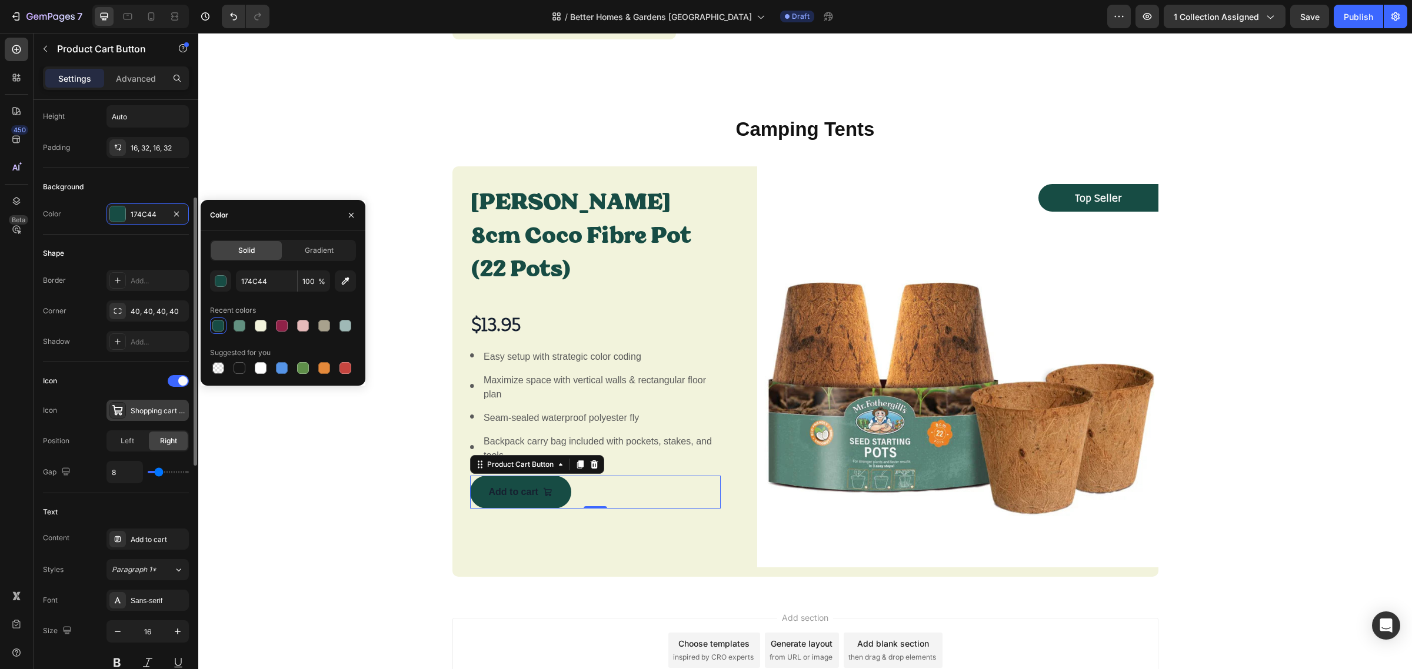
click at [152, 415] on div "Shopping cart bold" at bounding box center [158, 411] width 55 height 11
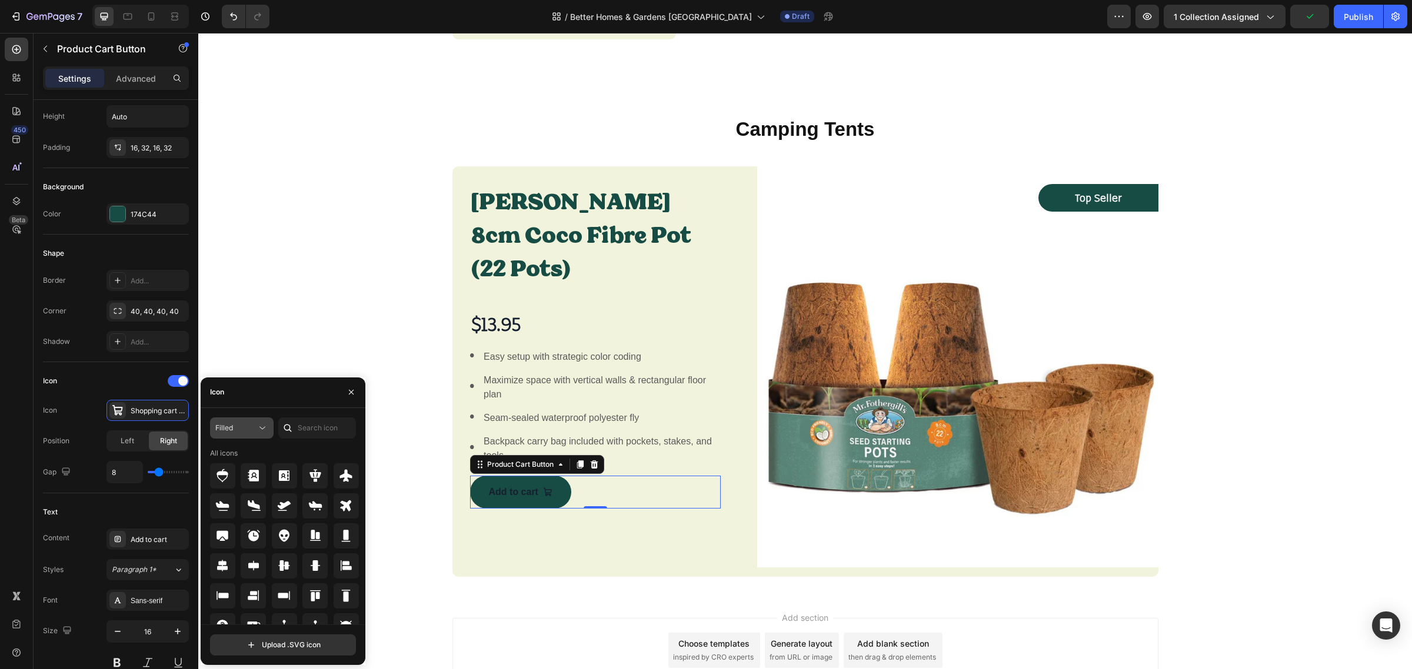
click at [262, 429] on icon at bounding box center [262, 428] width 12 height 12
click at [295, 427] on div at bounding box center [287, 428] width 19 height 21
click at [309, 428] on input "text" at bounding box center [317, 428] width 78 height 21
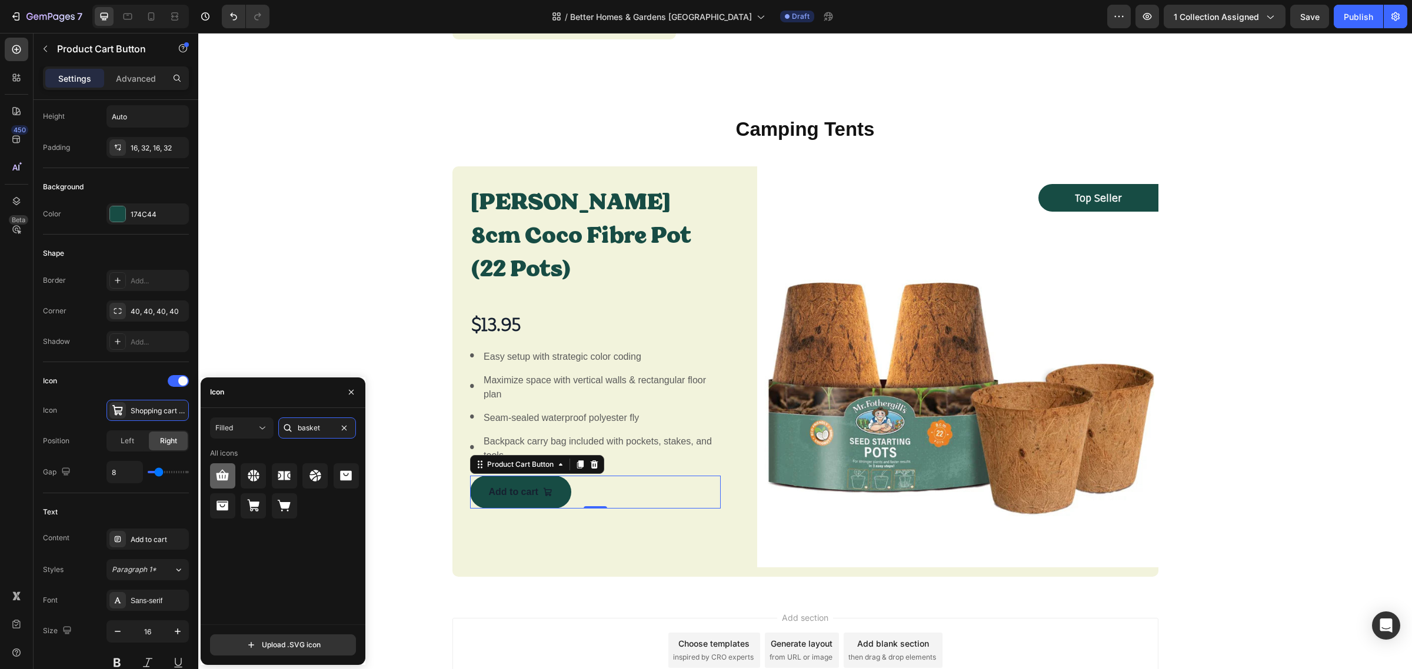
type input "basket"
click at [229, 477] on icon at bounding box center [222, 476] width 14 height 14
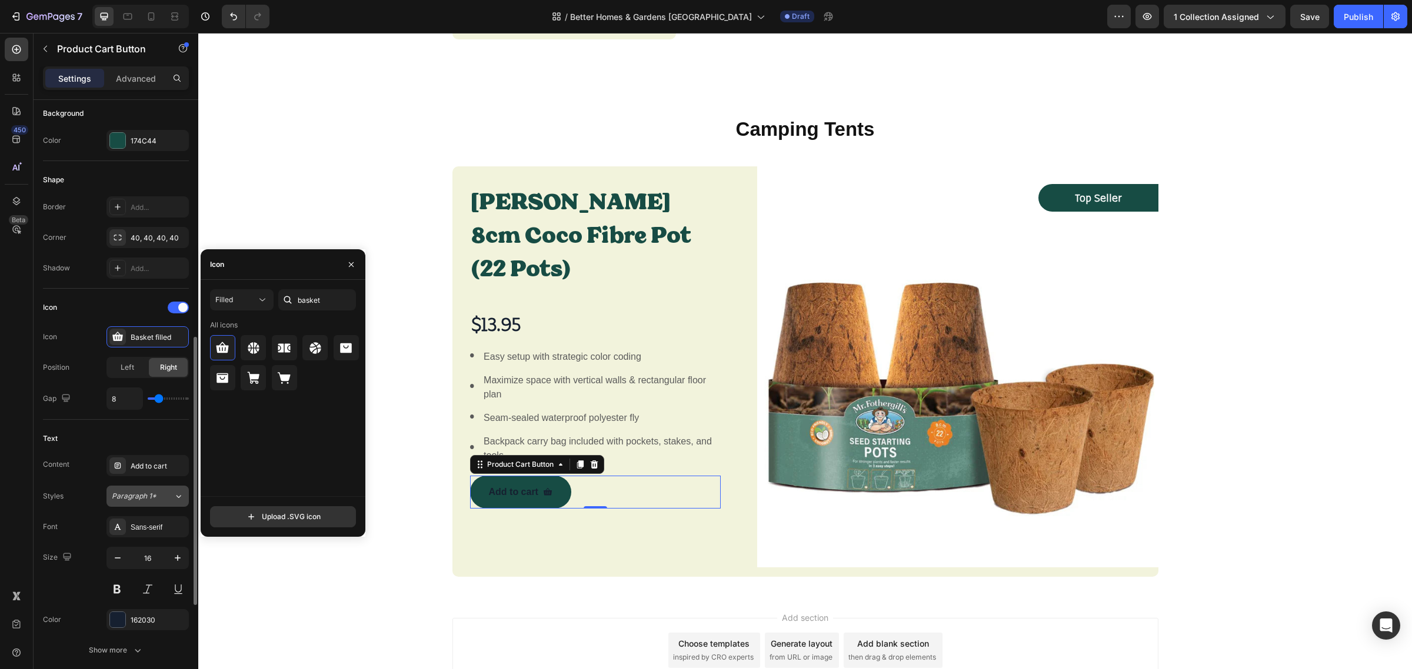
scroll to position [368, 0]
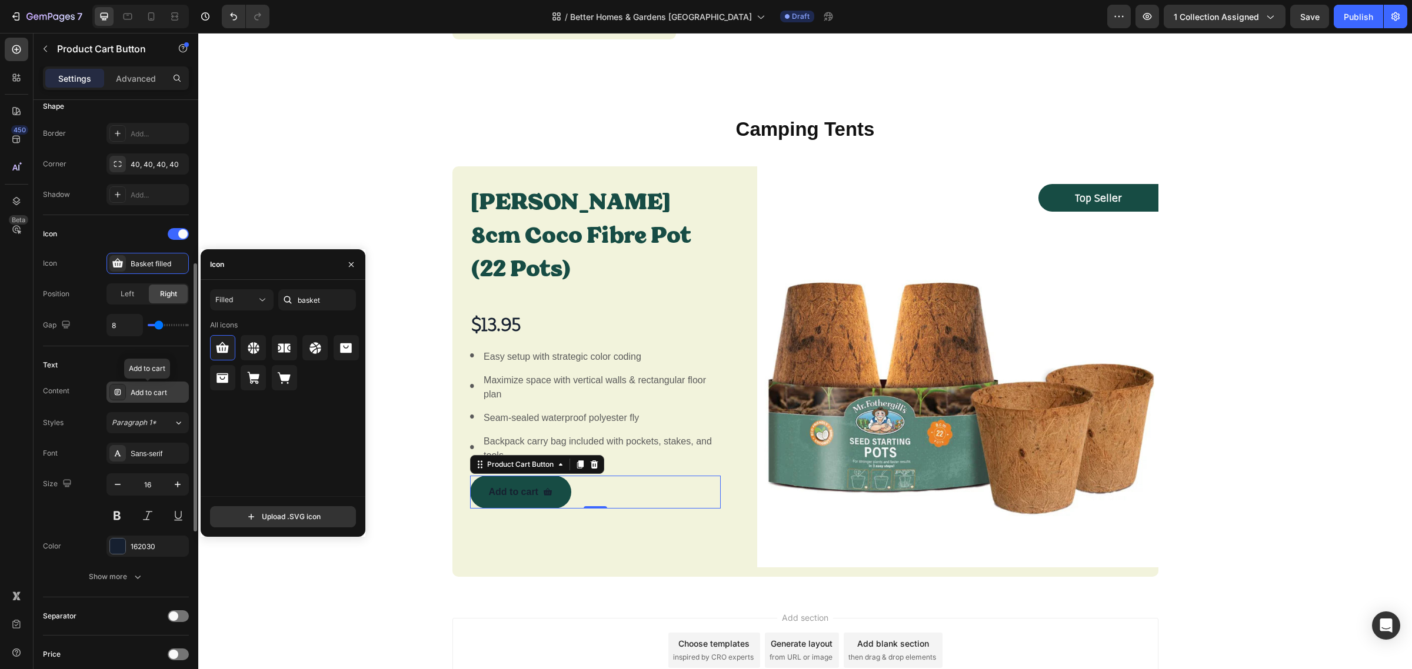
click at [156, 393] on div "Add to cart" at bounding box center [158, 393] width 55 height 11
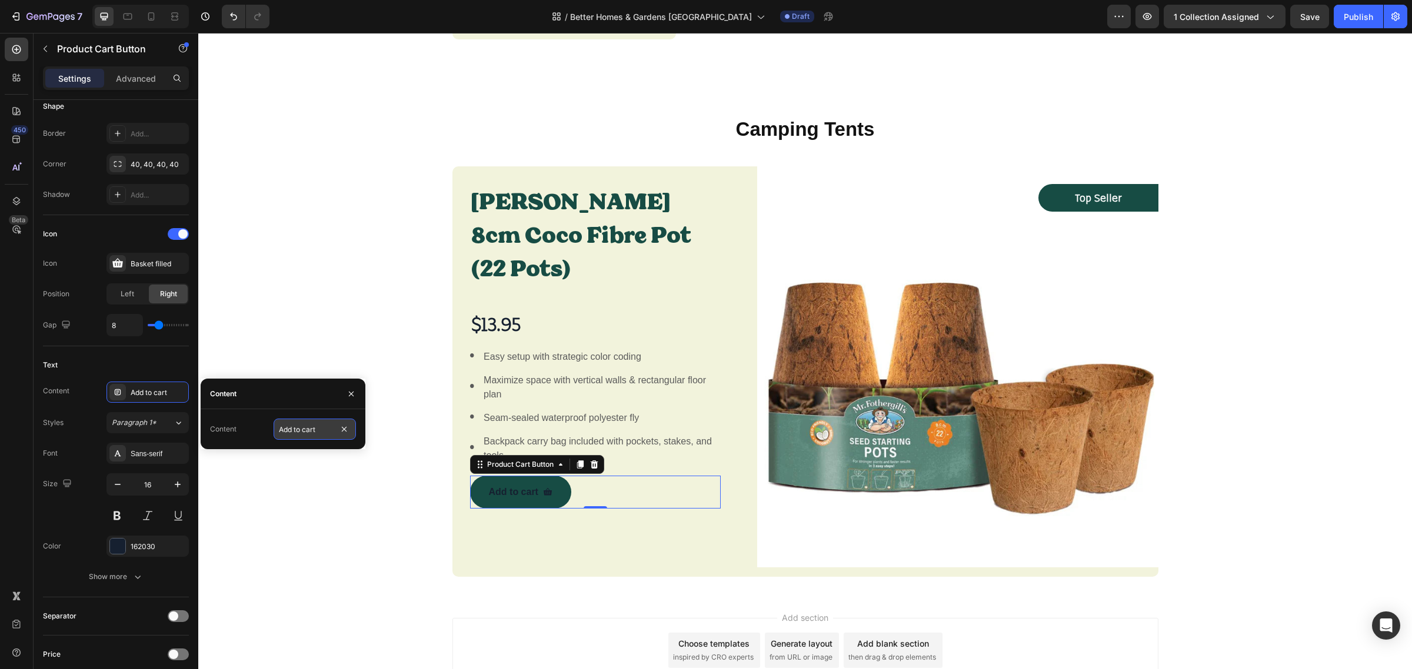
click at [316, 434] on input "Add to cart" at bounding box center [315, 429] width 82 height 21
click at [307, 431] on input "Add to cart" at bounding box center [315, 429] width 82 height 21
type input "Add to basket"
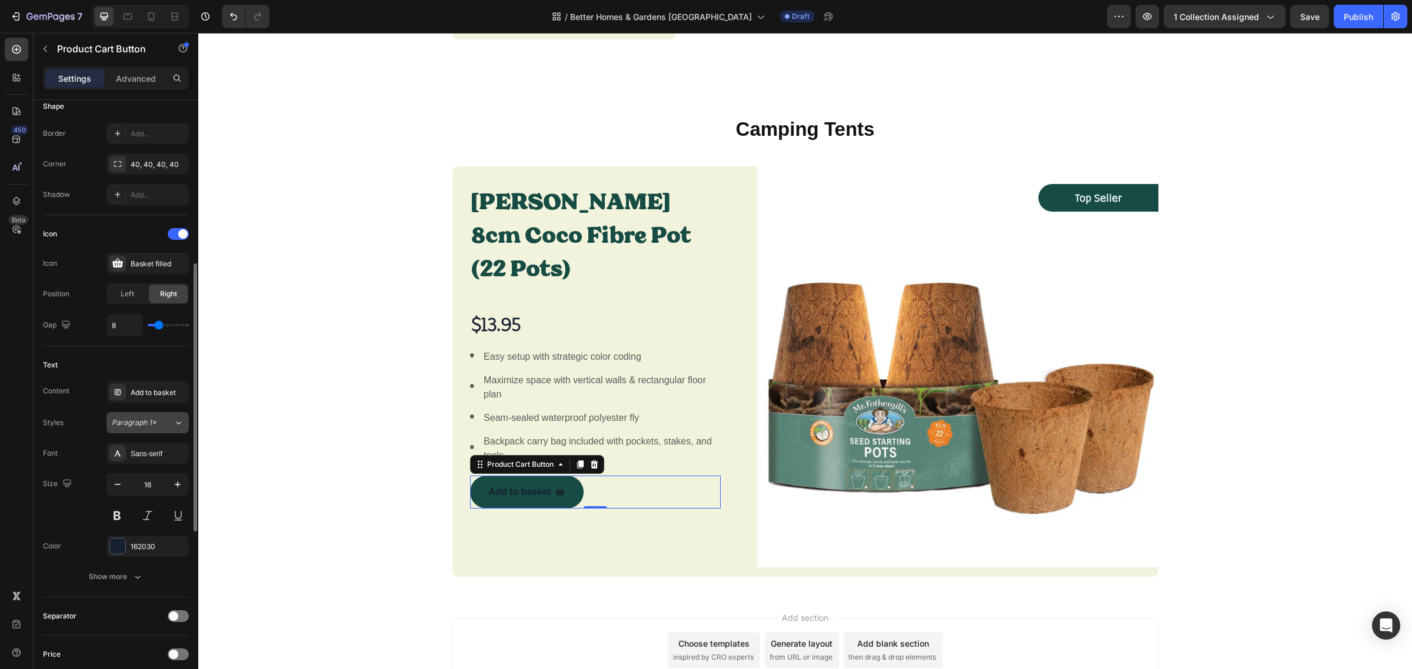
click at [166, 428] on div "Paragraph 1*" at bounding box center [143, 423] width 62 height 11
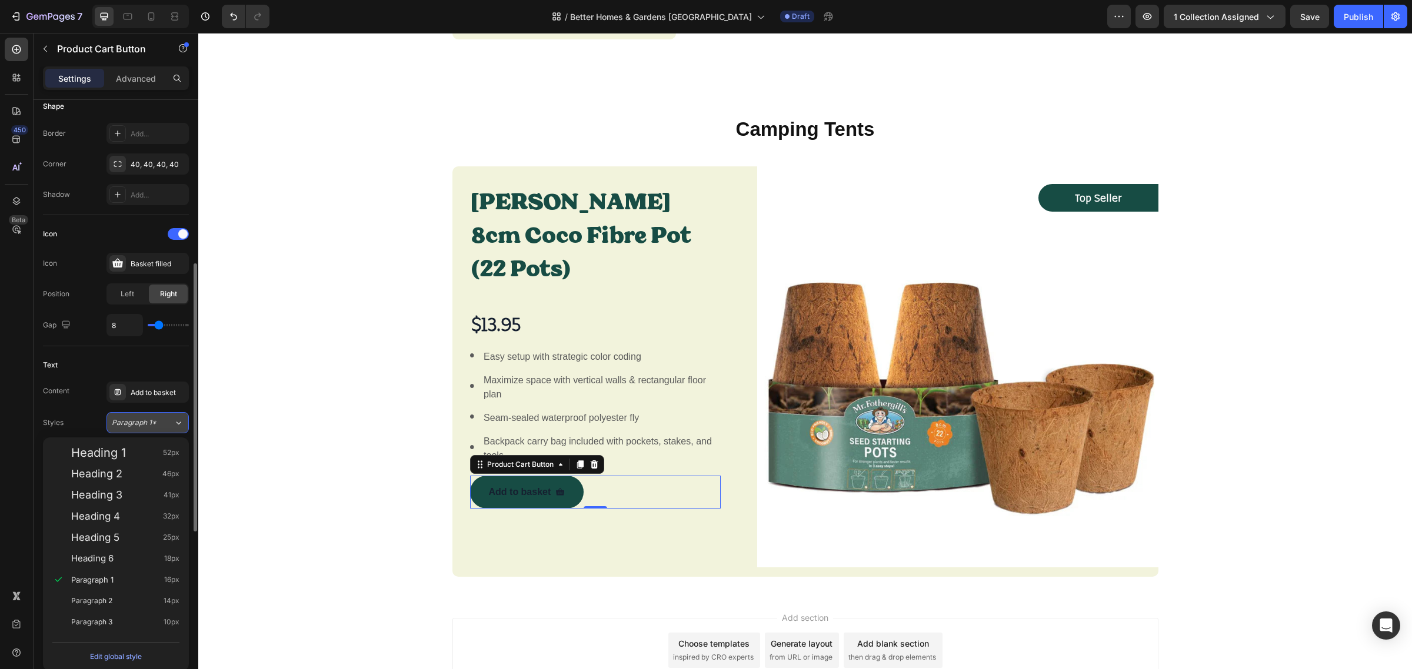
click at [166, 428] on div "Paragraph 1*" at bounding box center [143, 423] width 62 height 11
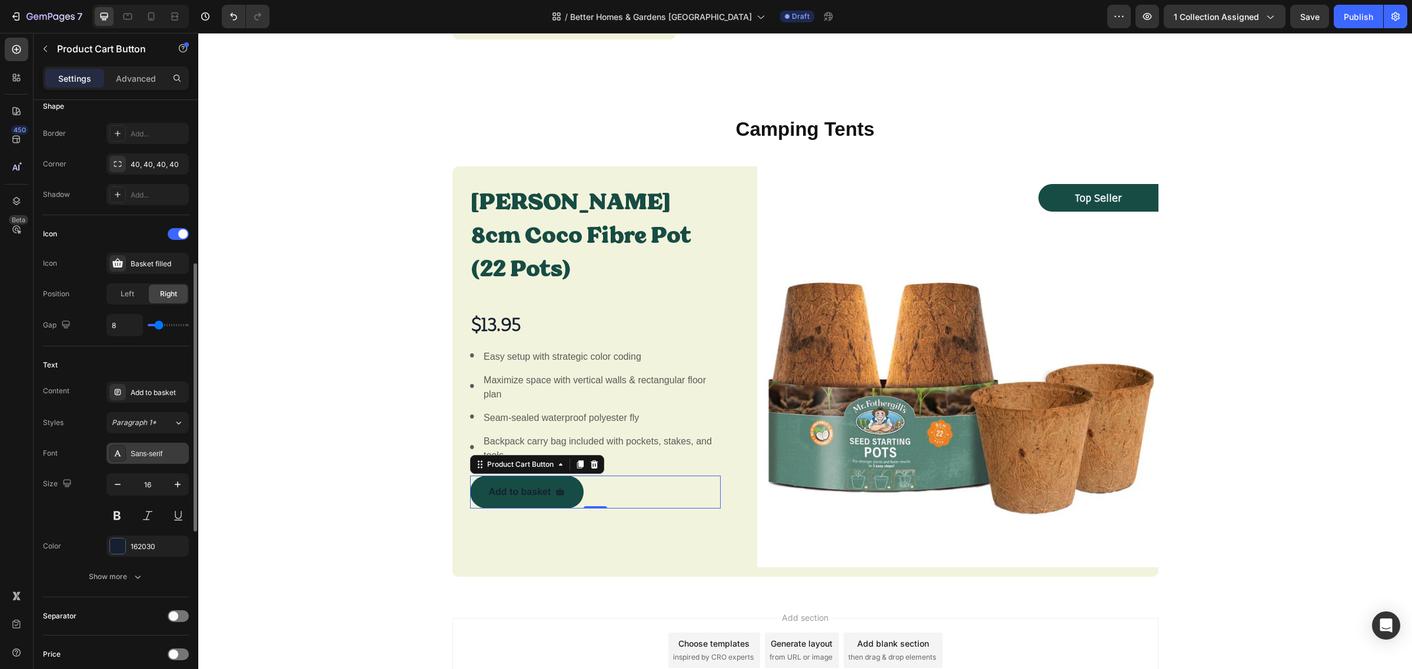
click at [168, 449] on div "Sans-serif" at bounding box center [147, 453] width 82 height 21
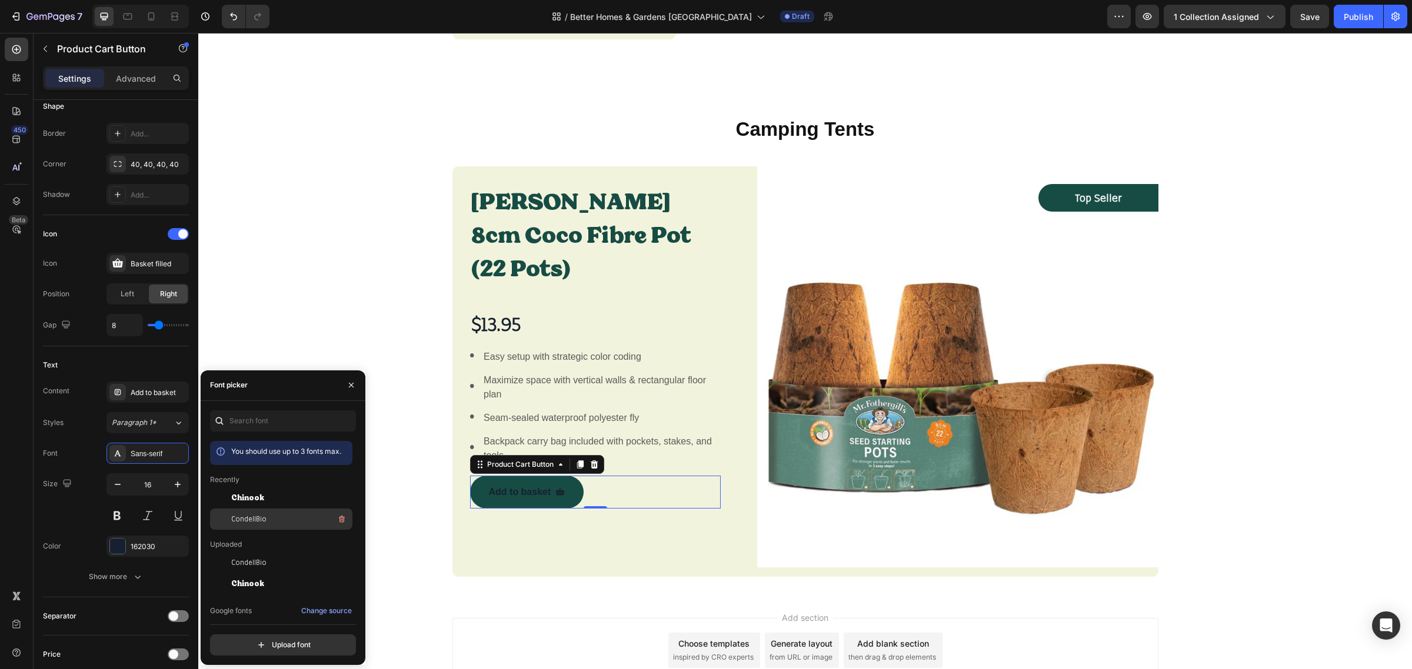
click at [254, 514] on span "CondellBio" at bounding box center [248, 519] width 35 height 11
click at [156, 556] on div "162030" at bounding box center [147, 546] width 82 height 21
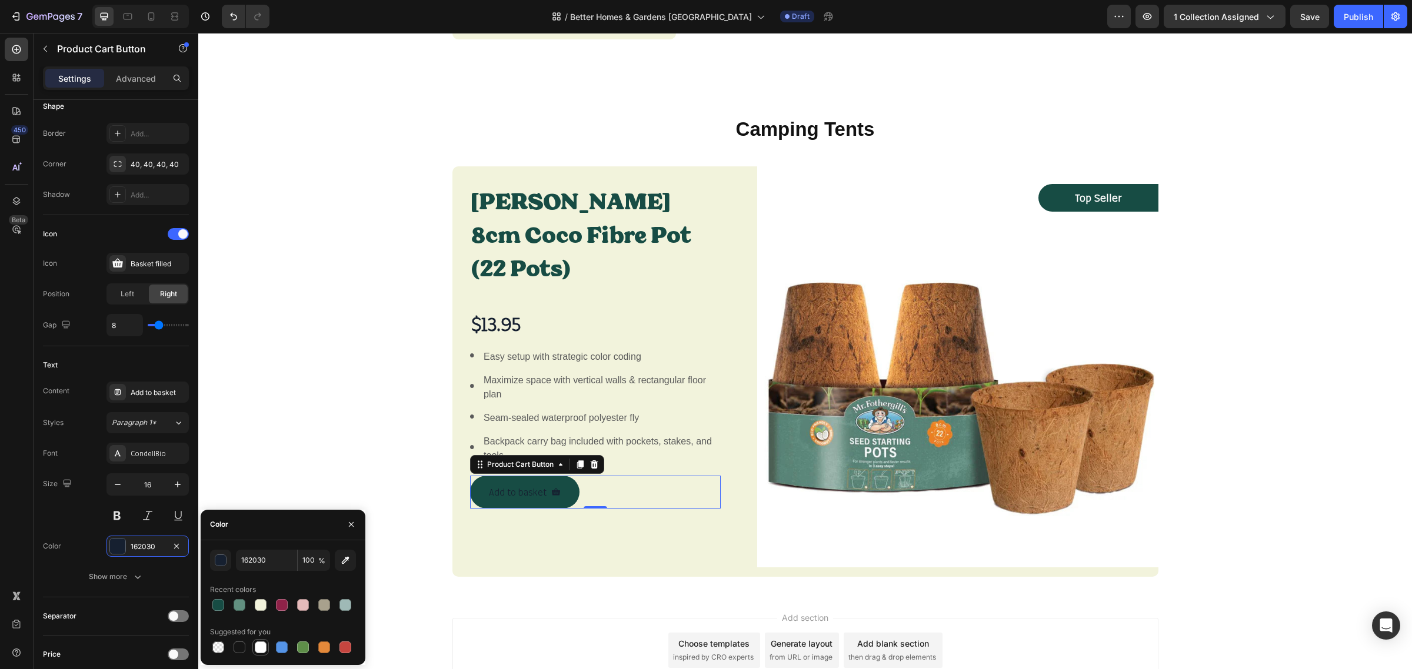
click at [263, 647] on div at bounding box center [261, 648] width 12 height 12
type input "FFFFFF"
click at [119, 518] on button at bounding box center [116, 515] width 21 height 21
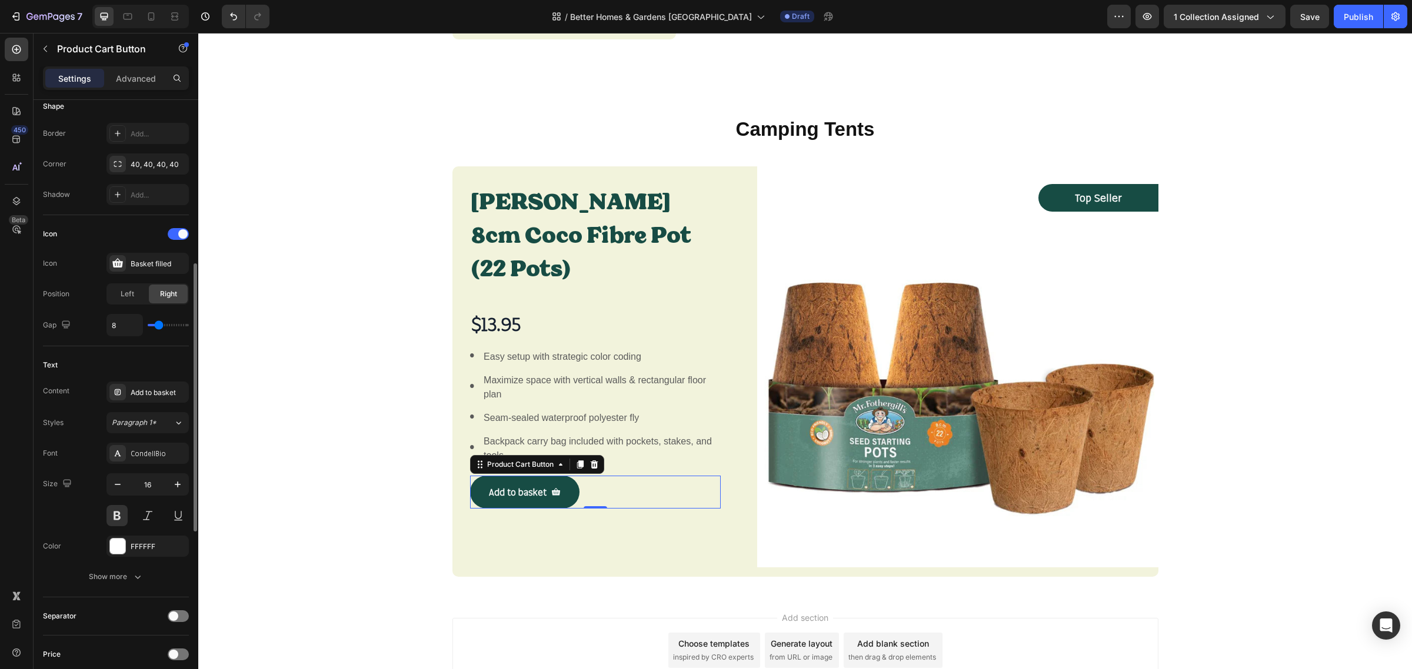
scroll to position [441, 0]
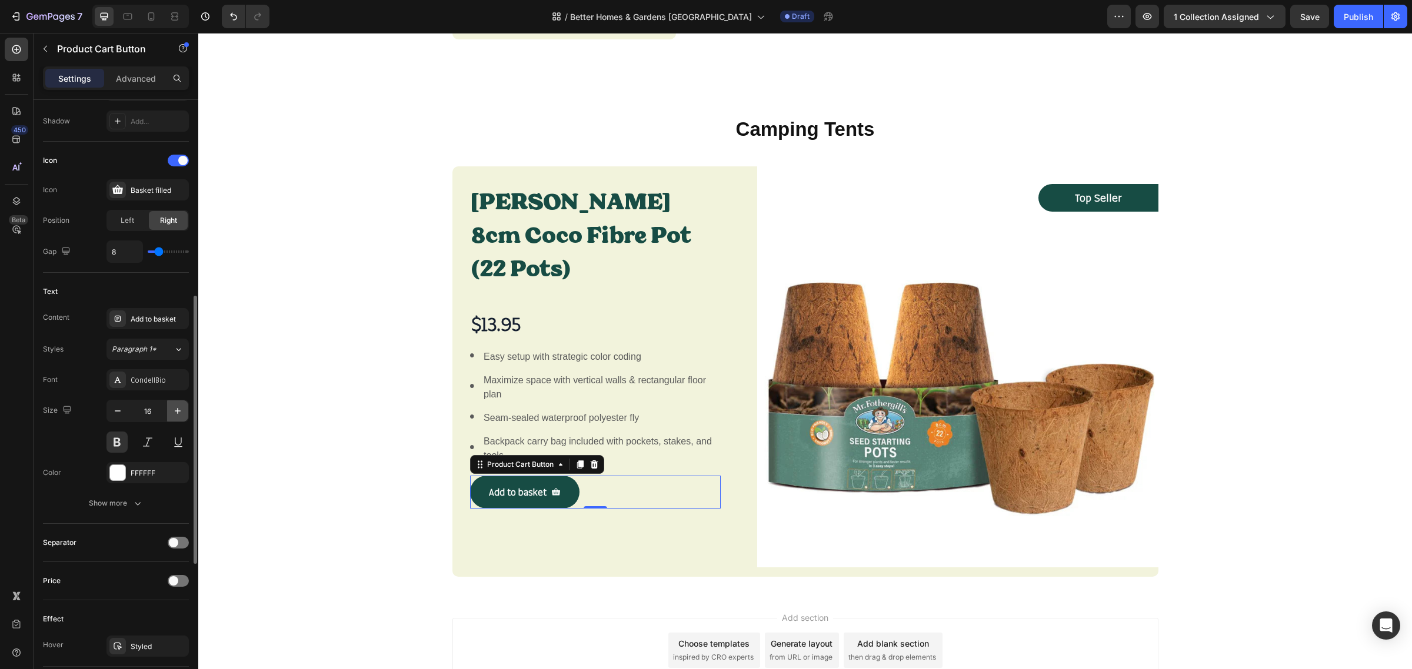
click at [179, 416] on icon "button" at bounding box center [178, 411] width 12 height 12
type input "17"
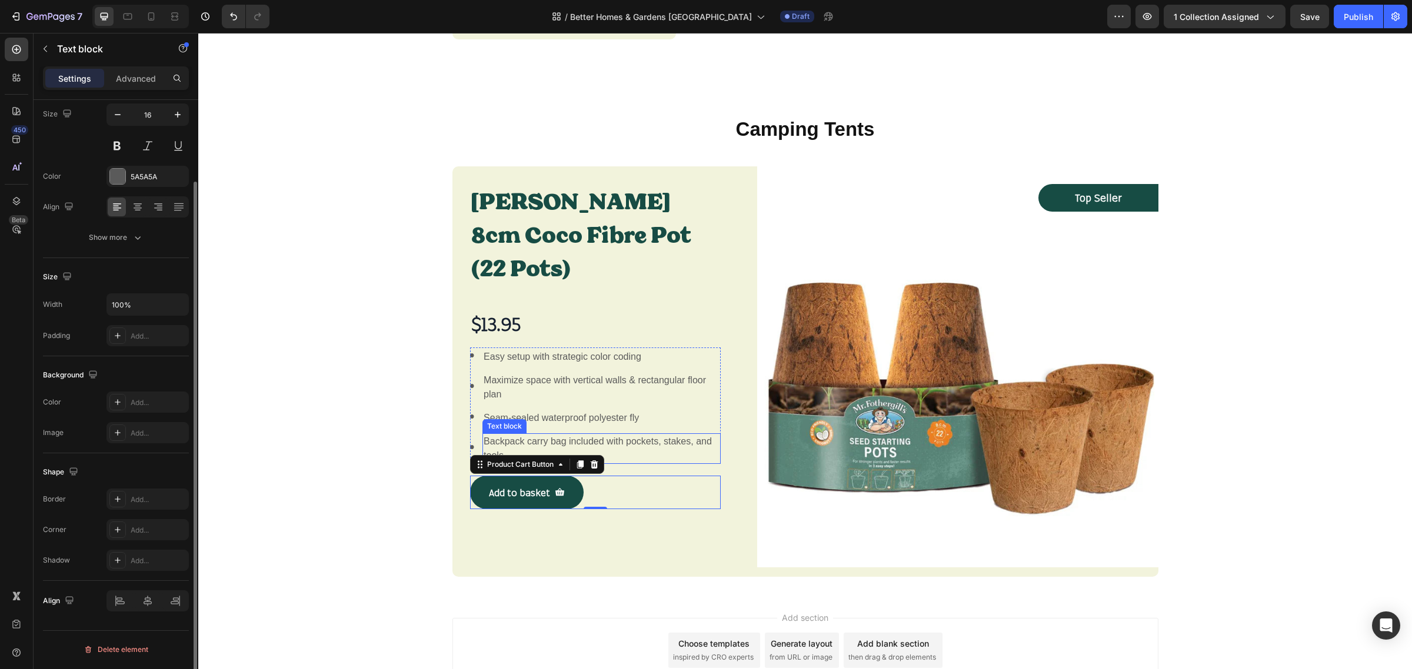
click at [624, 435] on p "Backpack carry bag included with pockets, stakes, and tools" at bounding box center [602, 449] width 236 height 28
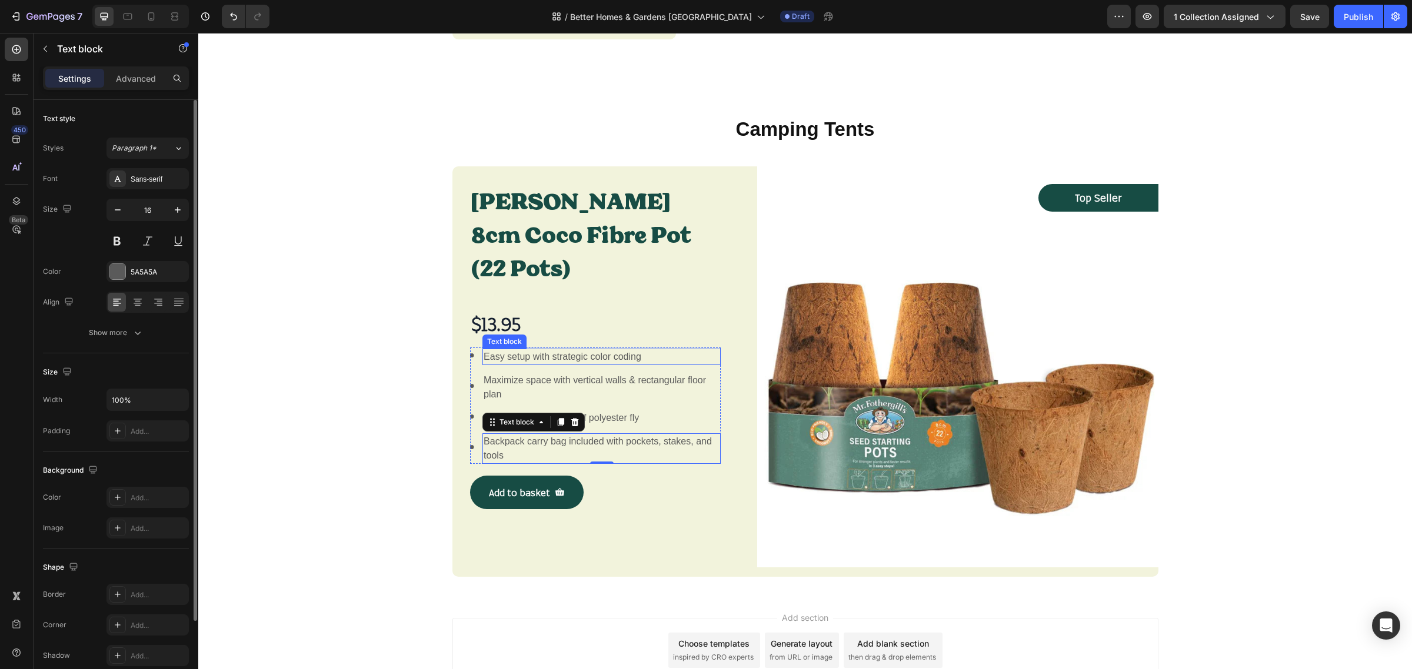
click at [612, 350] on p "Easy setup with strategic color coding" at bounding box center [602, 357] width 236 height 14
click at [609, 374] on p "Maximize space with vertical walls & rectangular floor plan" at bounding box center [602, 388] width 236 height 28
click at [625, 350] on p "Easy setup with strategic color coding" at bounding box center [602, 357] width 236 height 14
click at [157, 182] on div "Sans-serif" at bounding box center [158, 179] width 55 height 11
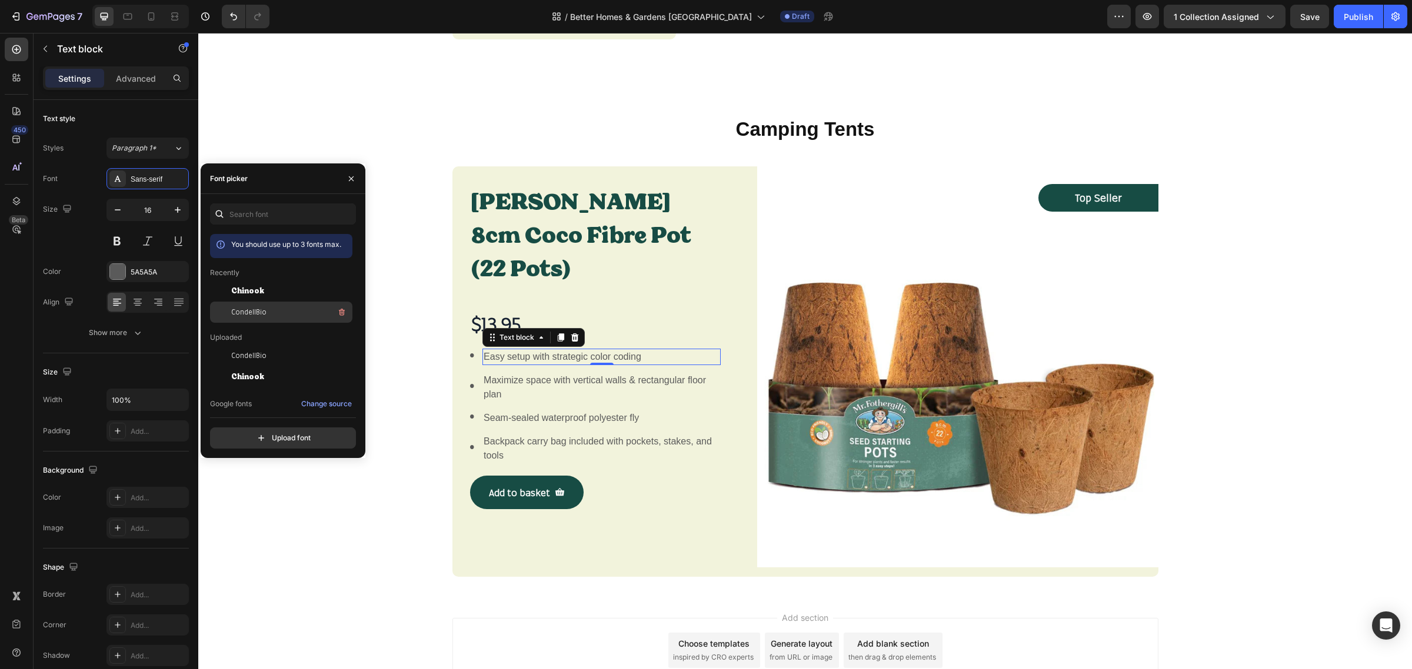
click at [245, 312] on span "CondellBio" at bounding box center [248, 312] width 35 height 11
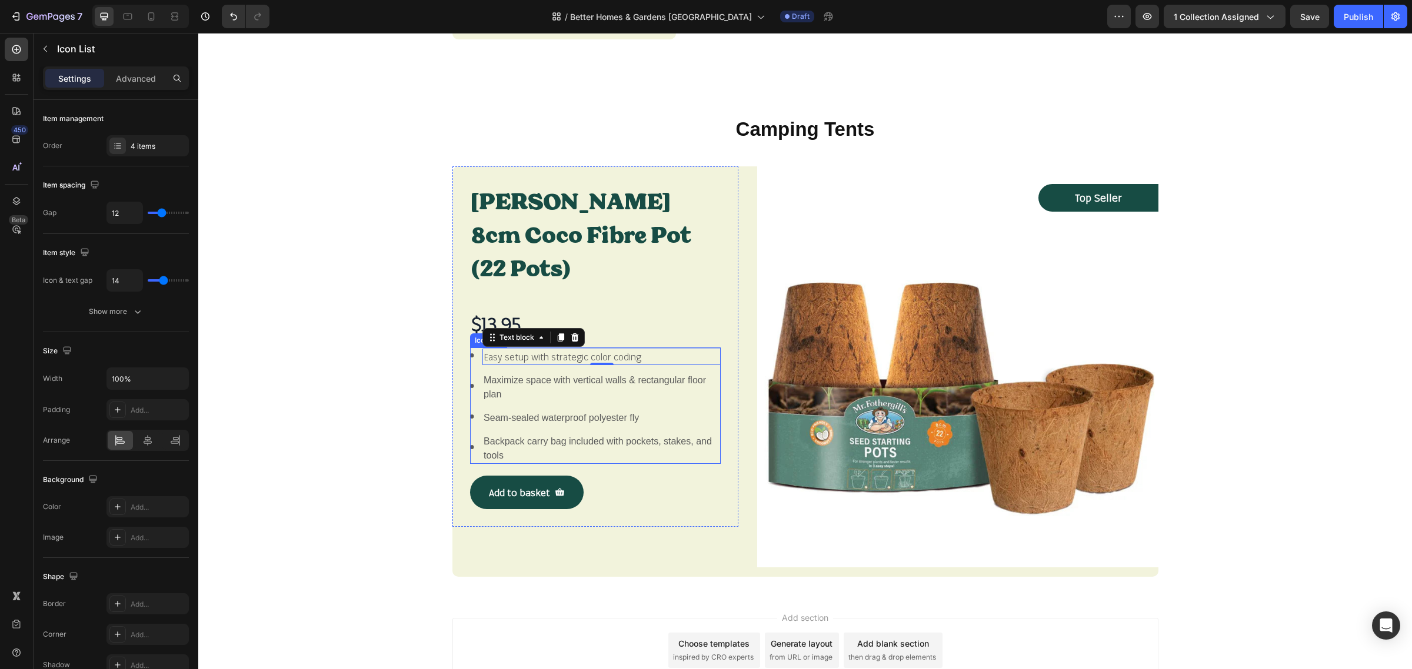
click at [470, 351] on ul "Image Easy setup with strategic color coding Text block 0 Image Maximize space …" at bounding box center [595, 406] width 251 height 115
click at [607, 374] on p "Maximize space with vertical walls & rectangular floor plan" at bounding box center [602, 388] width 236 height 28
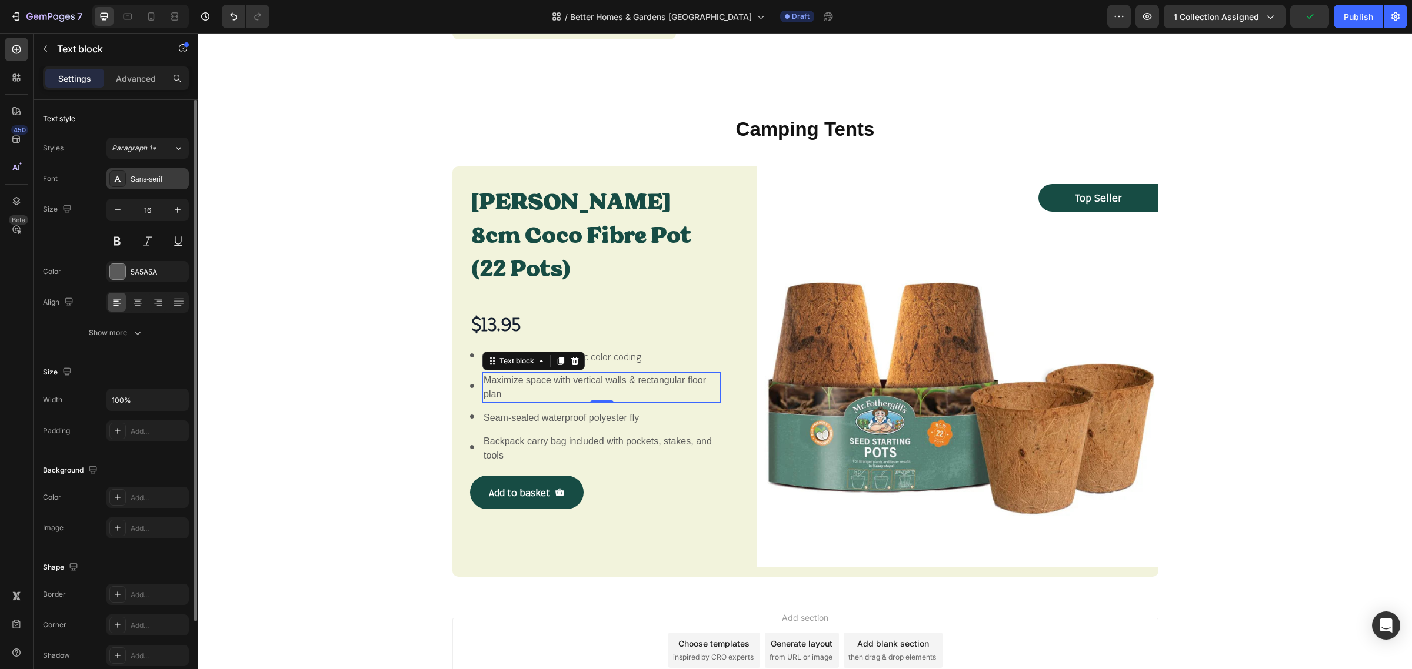
click at [161, 178] on div "Sans-serif" at bounding box center [158, 179] width 55 height 11
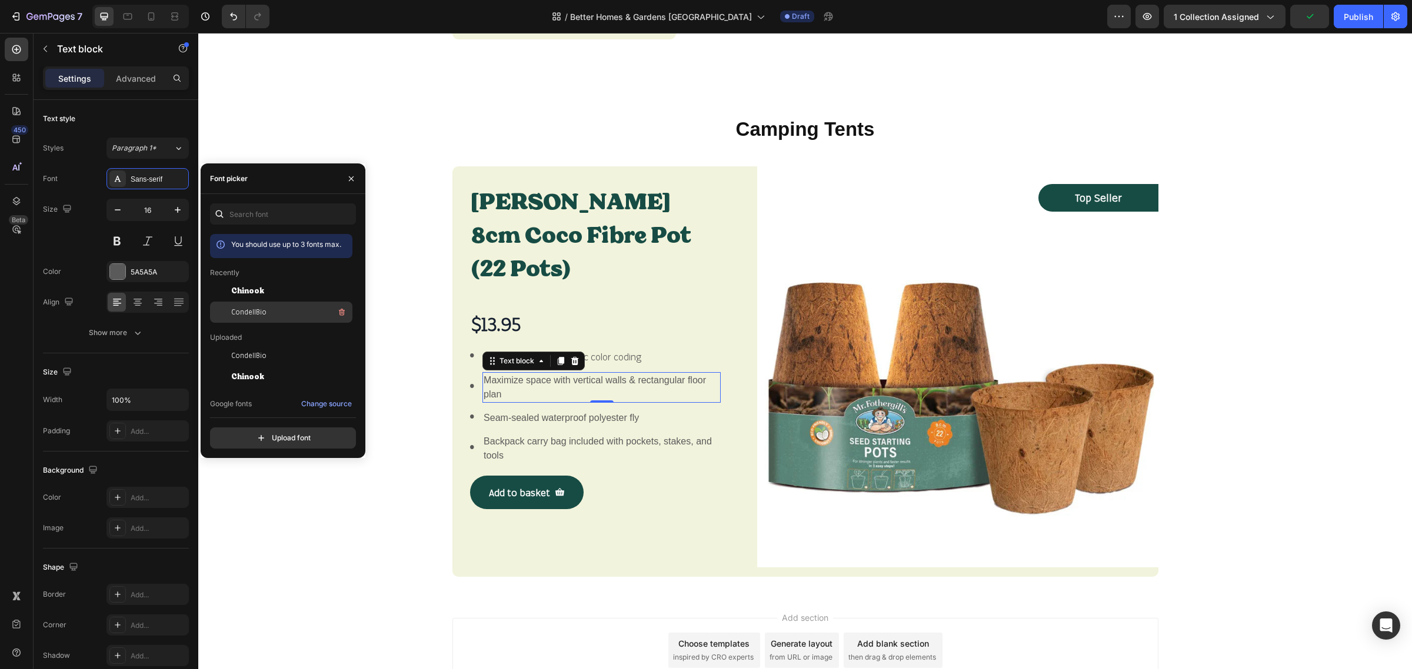
click at [236, 311] on span "CondellBio" at bounding box center [248, 312] width 35 height 11
click at [504, 411] on p "Seam-sealed waterproof polyester fly" at bounding box center [602, 418] width 236 height 14
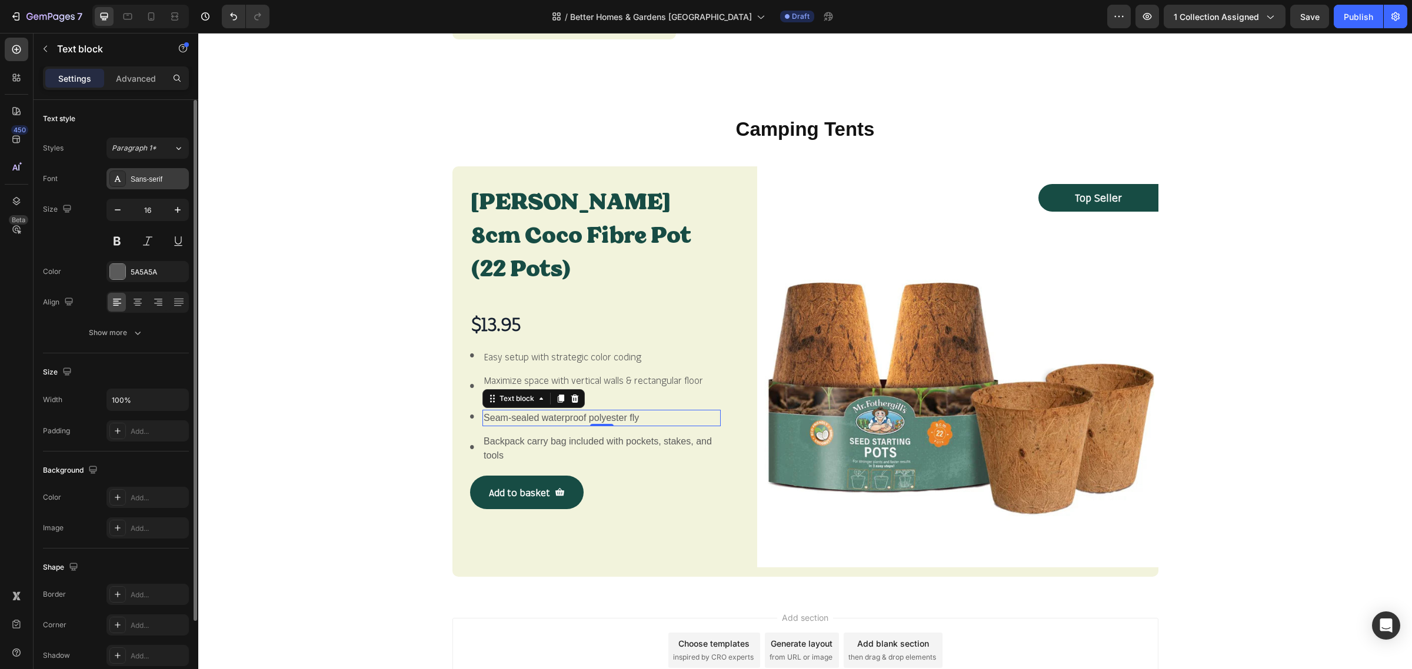
click at [159, 188] on div "Sans-serif" at bounding box center [147, 178] width 82 height 21
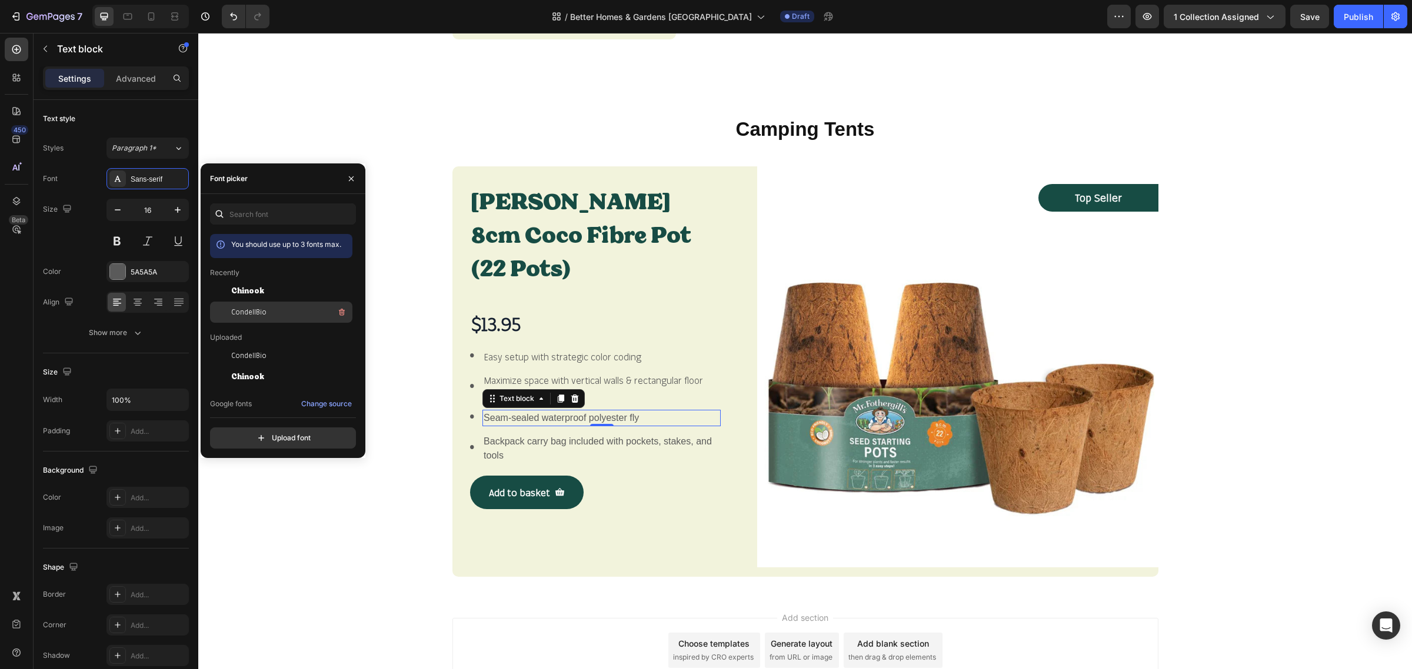
click at [248, 313] on span "CondellBio" at bounding box center [248, 312] width 35 height 11
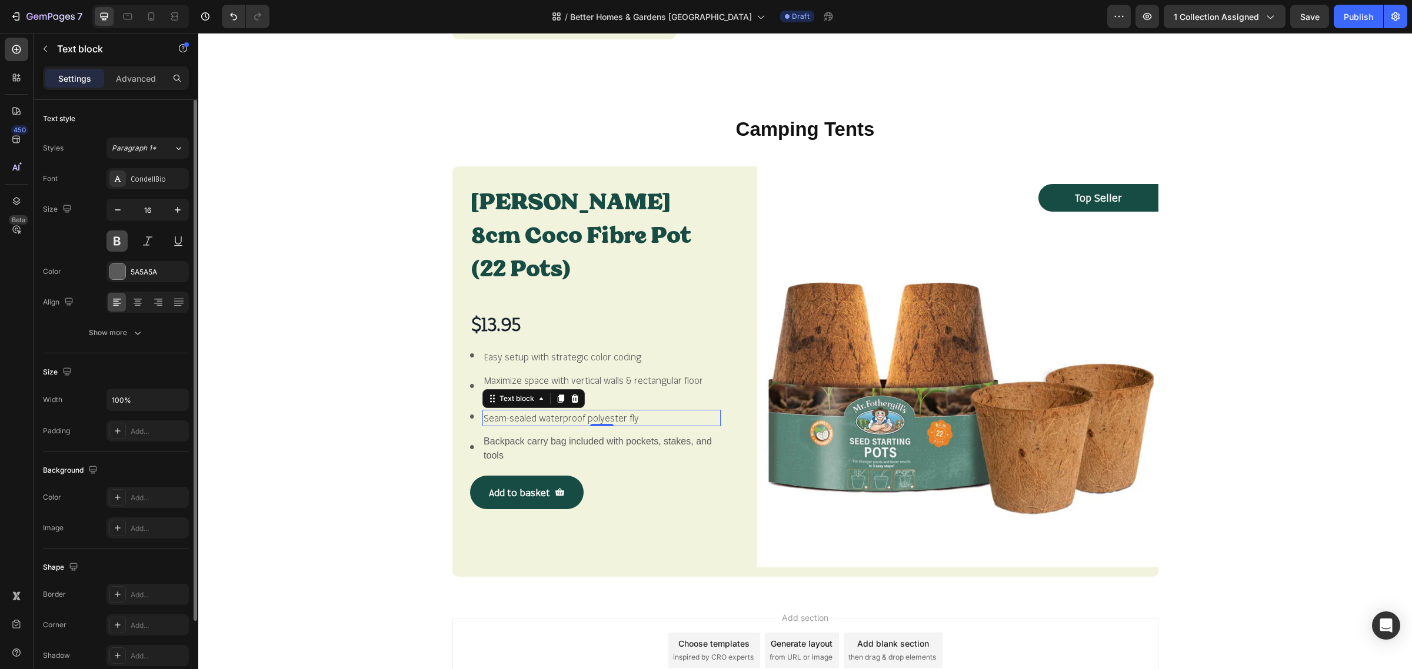
click at [114, 239] on button at bounding box center [116, 241] width 21 height 21
click at [177, 212] on icon "button" at bounding box center [178, 210] width 6 height 6
type input "17"
click at [498, 435] on p "Backpack carry bag included with pockets, stakes, and tools" at bounding box center [602, 449] width 236 height 28
click at [121, 241] on button at bounding box center [116, 241] width 21 height 21
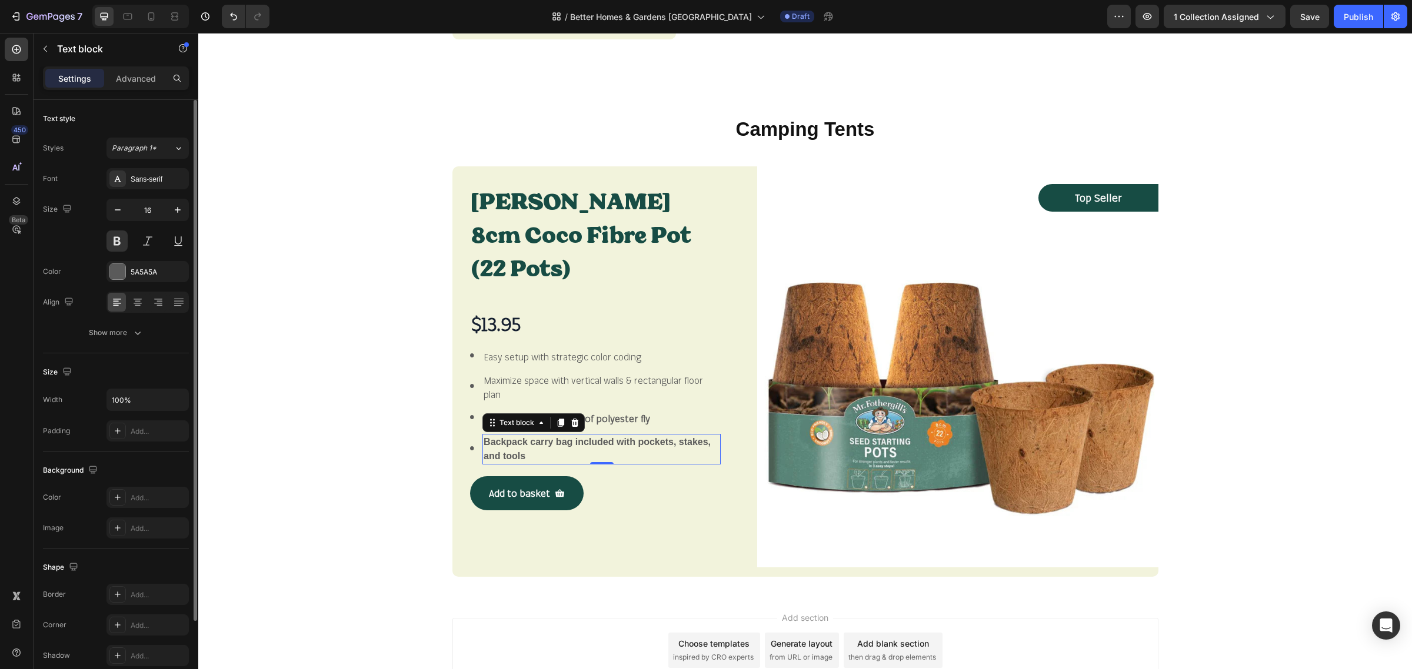
click at [172, 192] on div "Font Sans-serif Size 16 Color 5A5A5A Align Show more" at bounding box center [116, 255] width 146 height 175
click at [172, 183] on div "Sans-serif" at bounding box center [158, 179] width 55 height 11
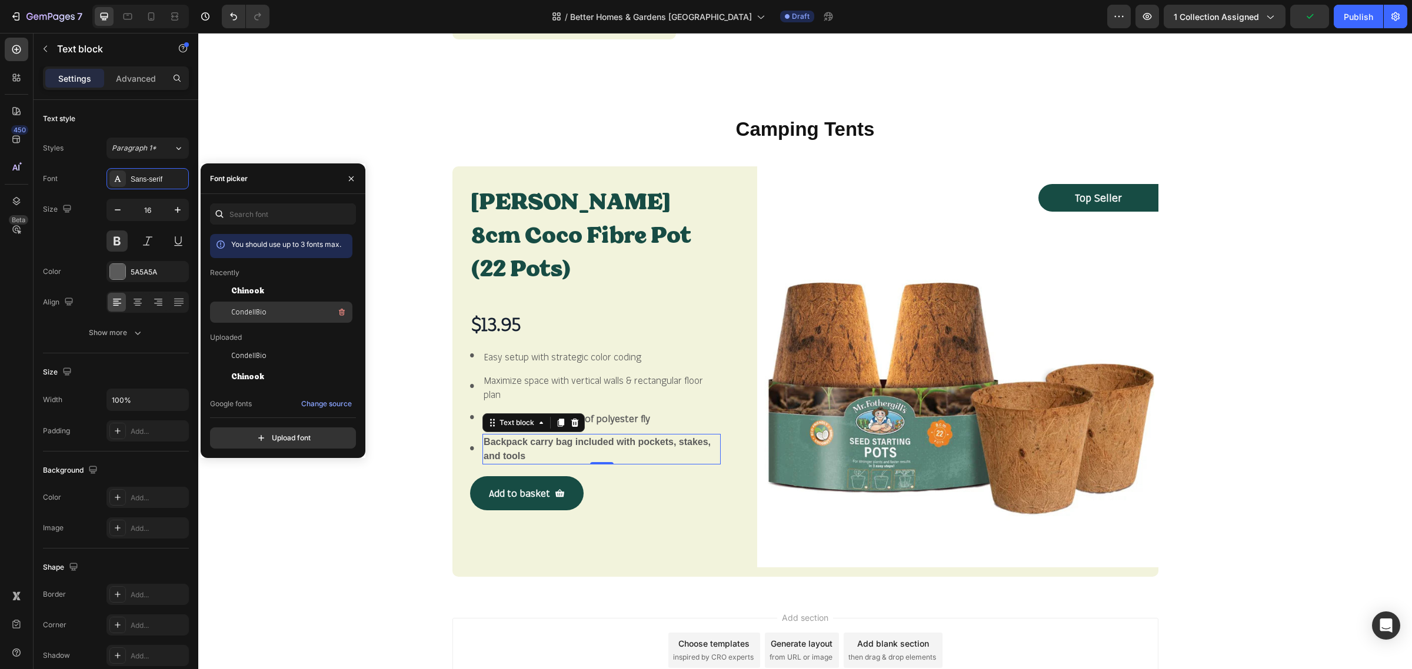
click at [246, 306] on div "CondellBio" at bounding box center [290, 312] width 119 height 14
click at [178, 213] on icon "button" at bounding box center [178, 210] width 12 height 12
type input "17"
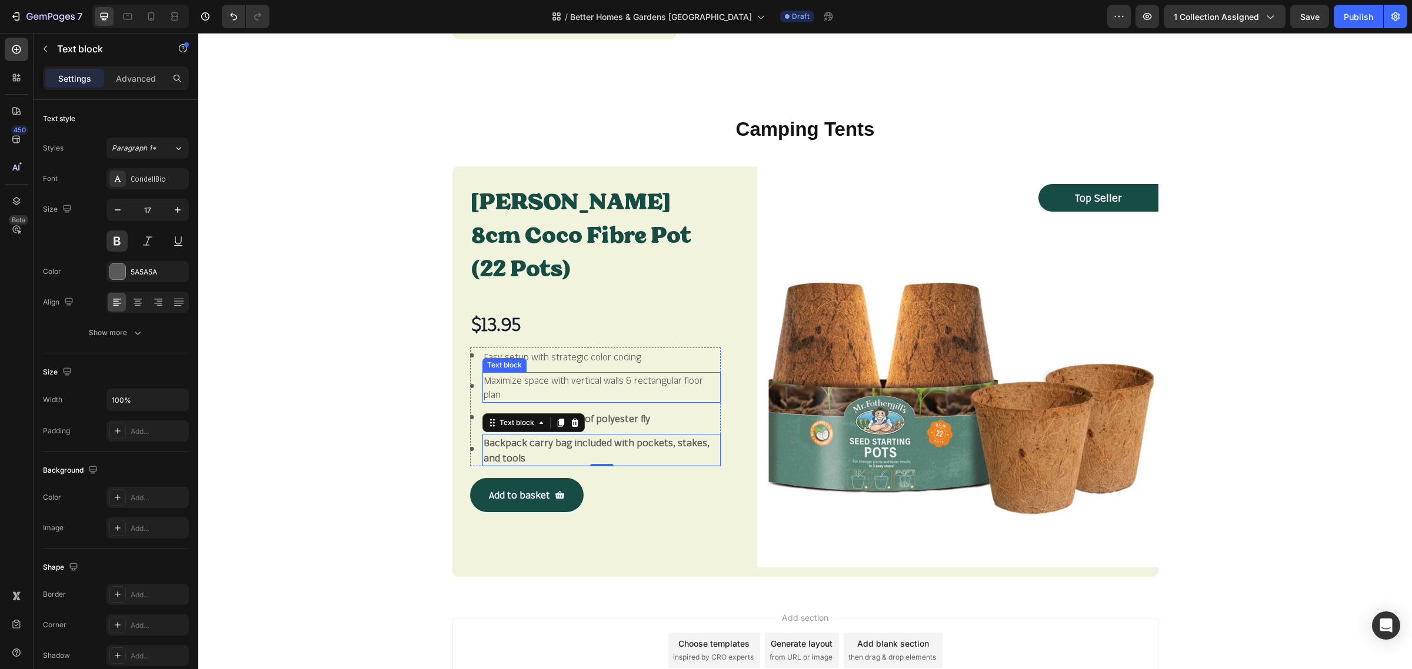
click at [537, 374] on p "Maximize space with vertical walls & rectangular floor plan" at bounding box center [602, 388] width 236 height 28
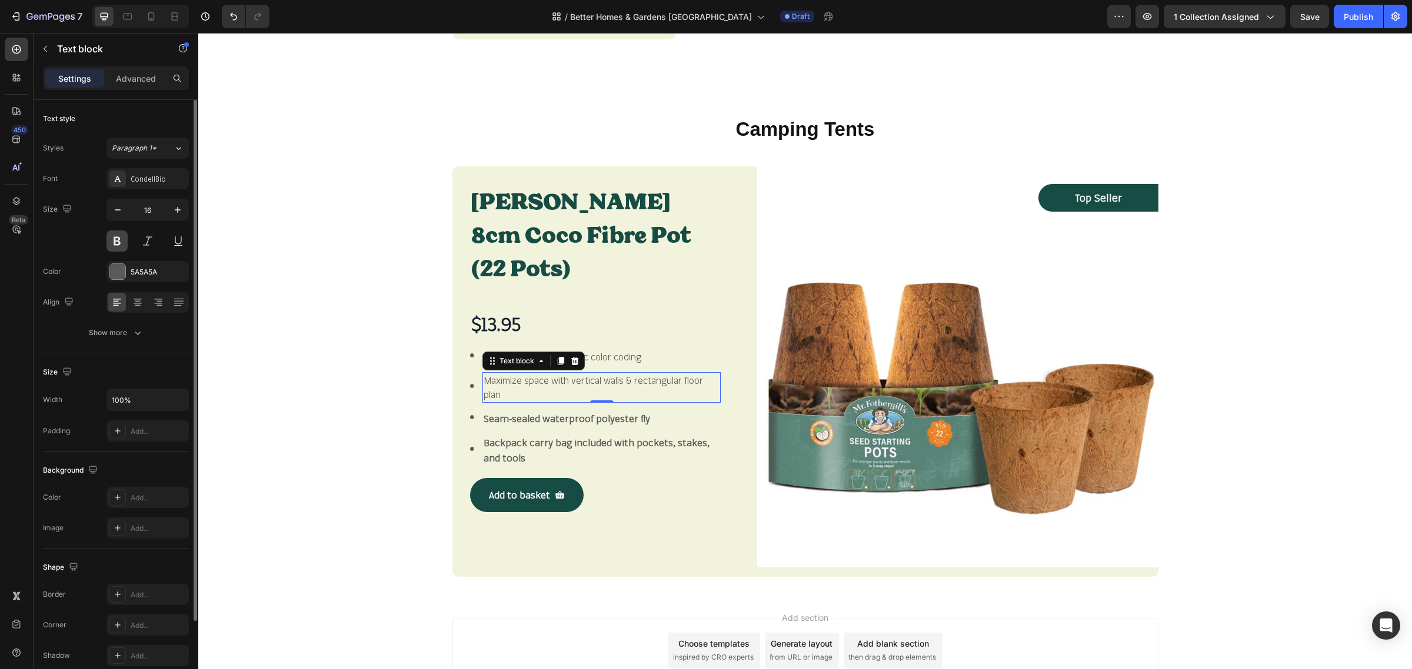
click at [116, 238] on button at bounding box center [116, 241] width 21 height 21
click at [174, 211] on icon "button" at bounding box center [178, 210] width 12 height 12
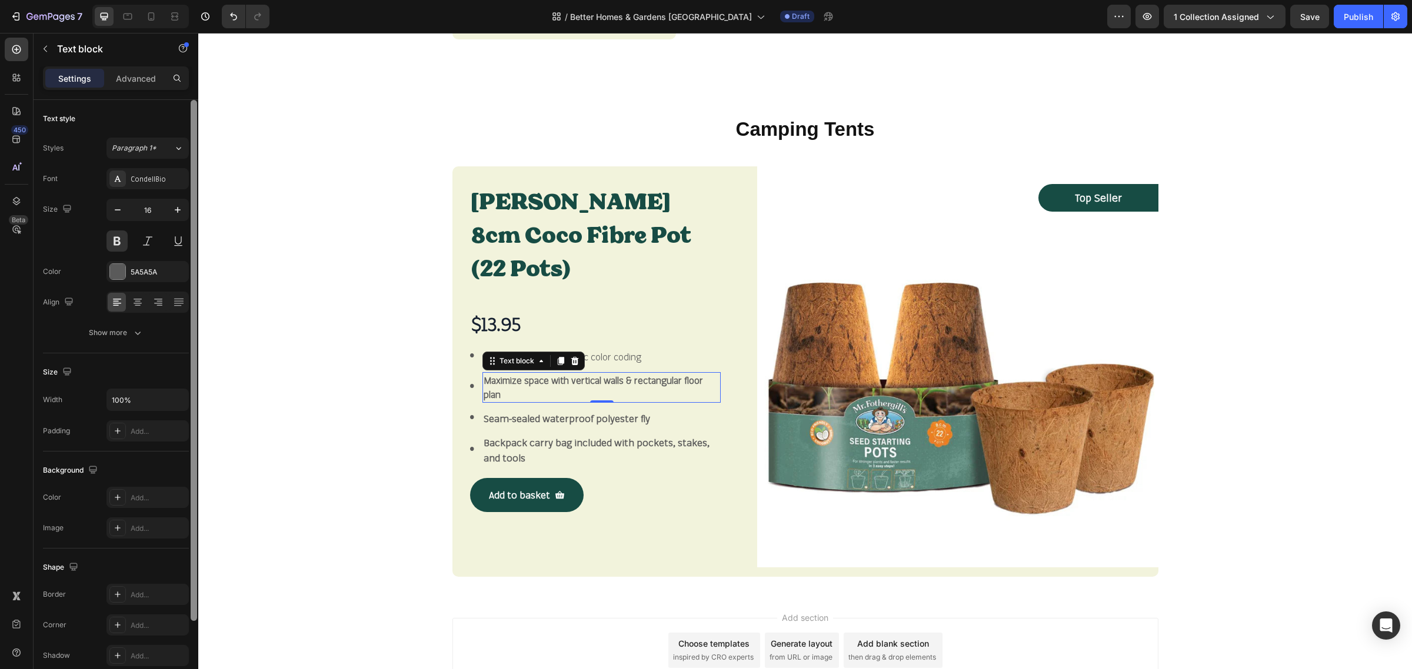
type input "17"
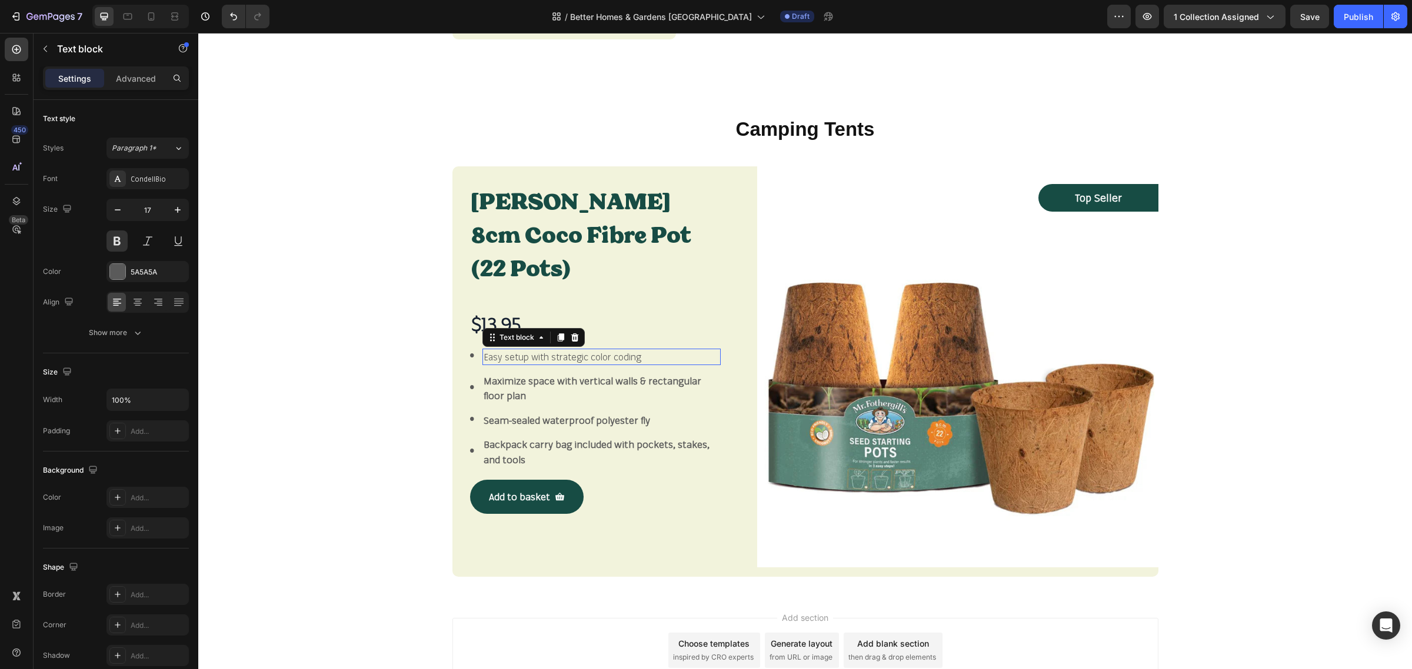
click at [634, 350] on p "Easy setup with strategic color coding" at bounding box center [602, 357] width 236 height 14
click at [114, 246] on button at bounding box center [116, 241] width 21 height 21
click at [177, 212] on icon "button" at bounding box center [178, 210] width 6 height 6
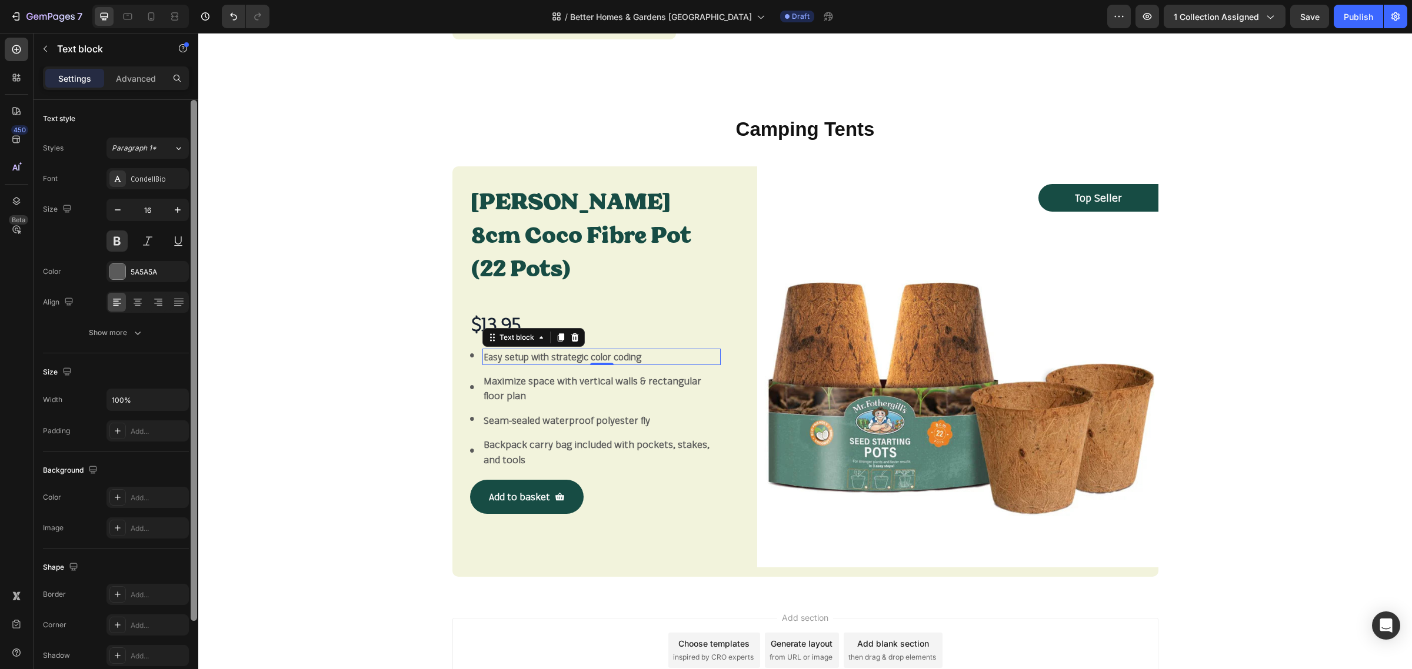
type input "17"
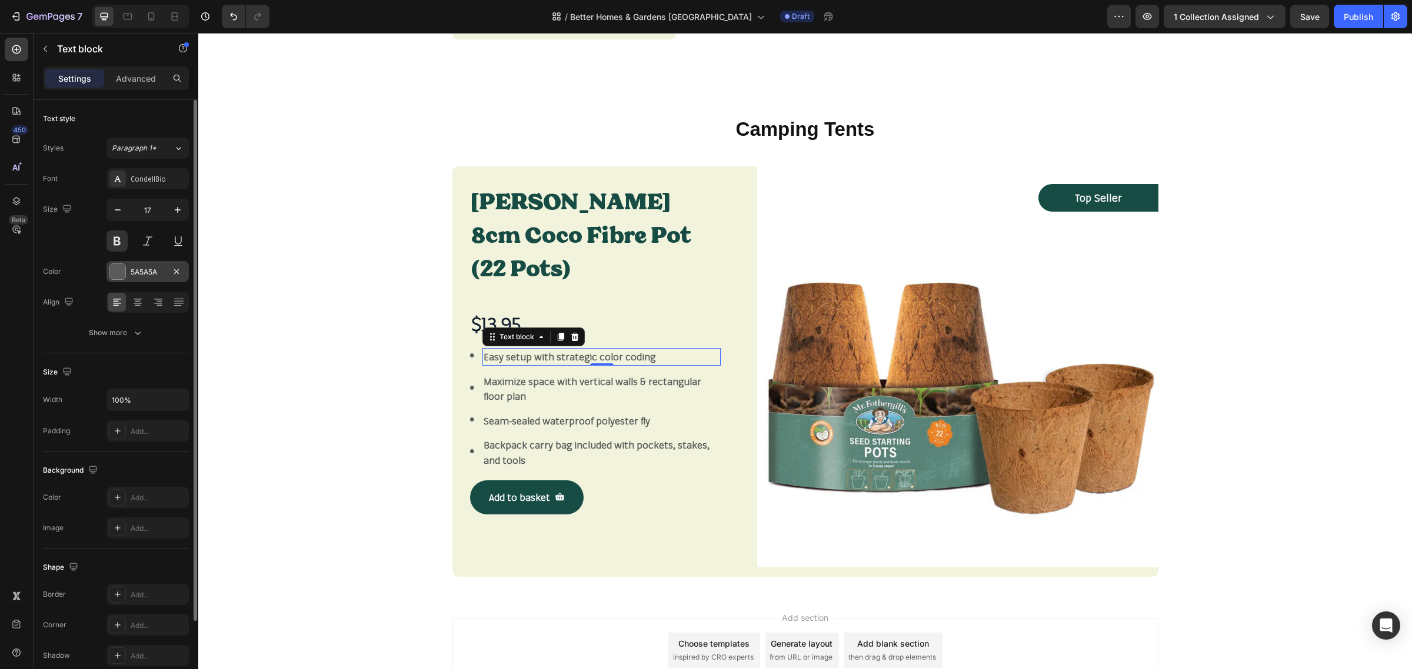
click at [119, 276] on div at bounding box center [117, 271] width 15 height 15
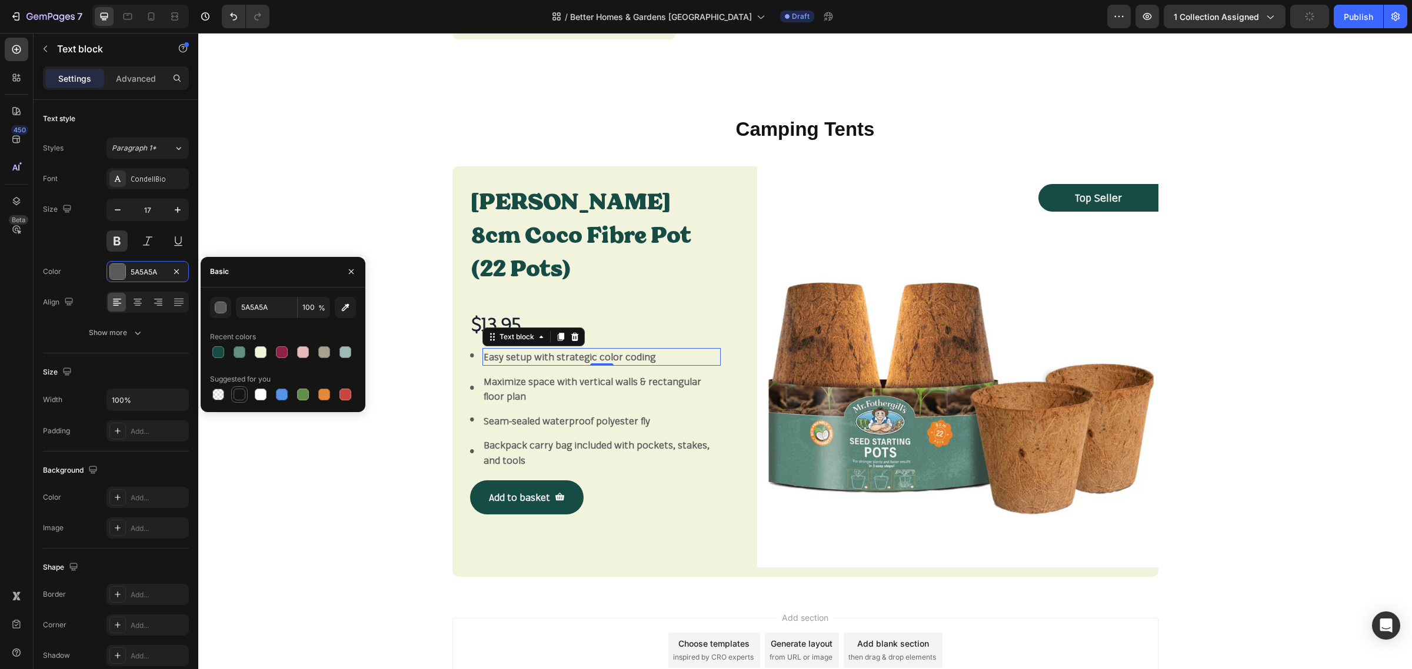
click at [242, 395] on div at bounding box center [240, 395] width 12 height 12
type input "151515"
click at [504, 378] on p "Maximize space with vertical walls & rectangular floor plan" at bounding box center [602, 389] width 236 height 30
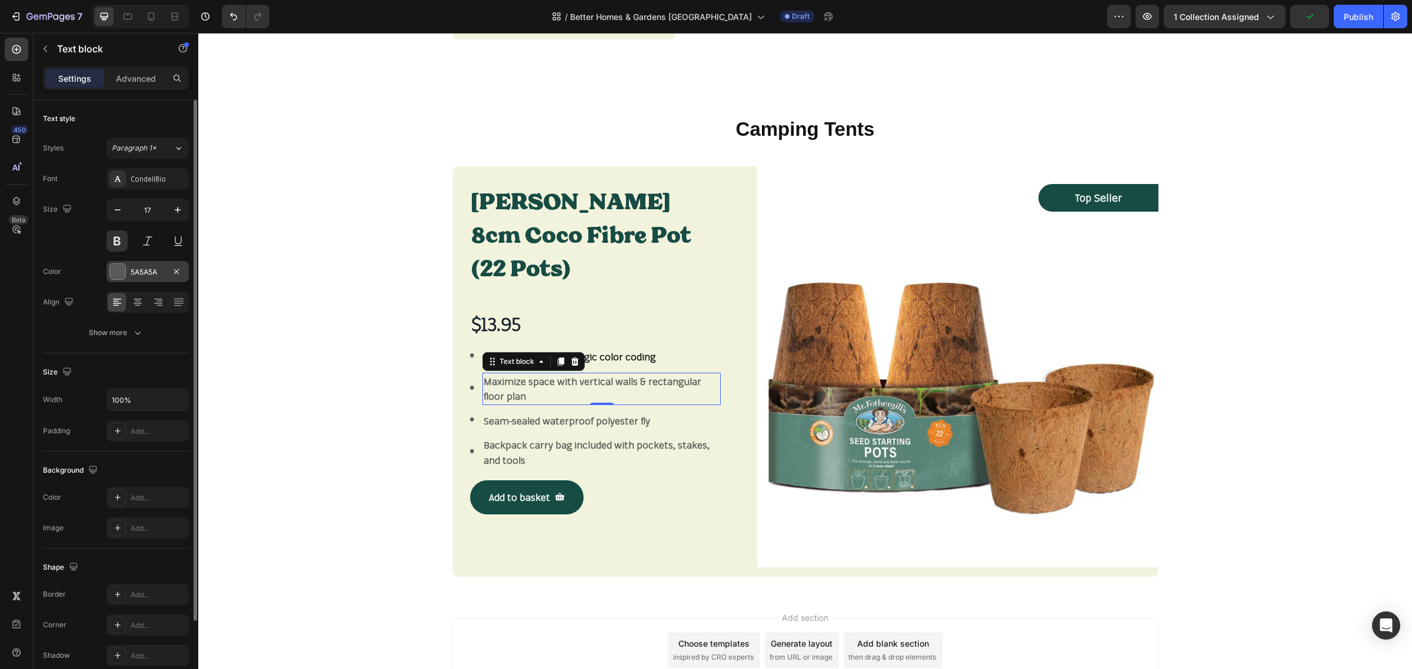
click at [121, 272] on div at bounding box center [117, 271] width 15 height 15
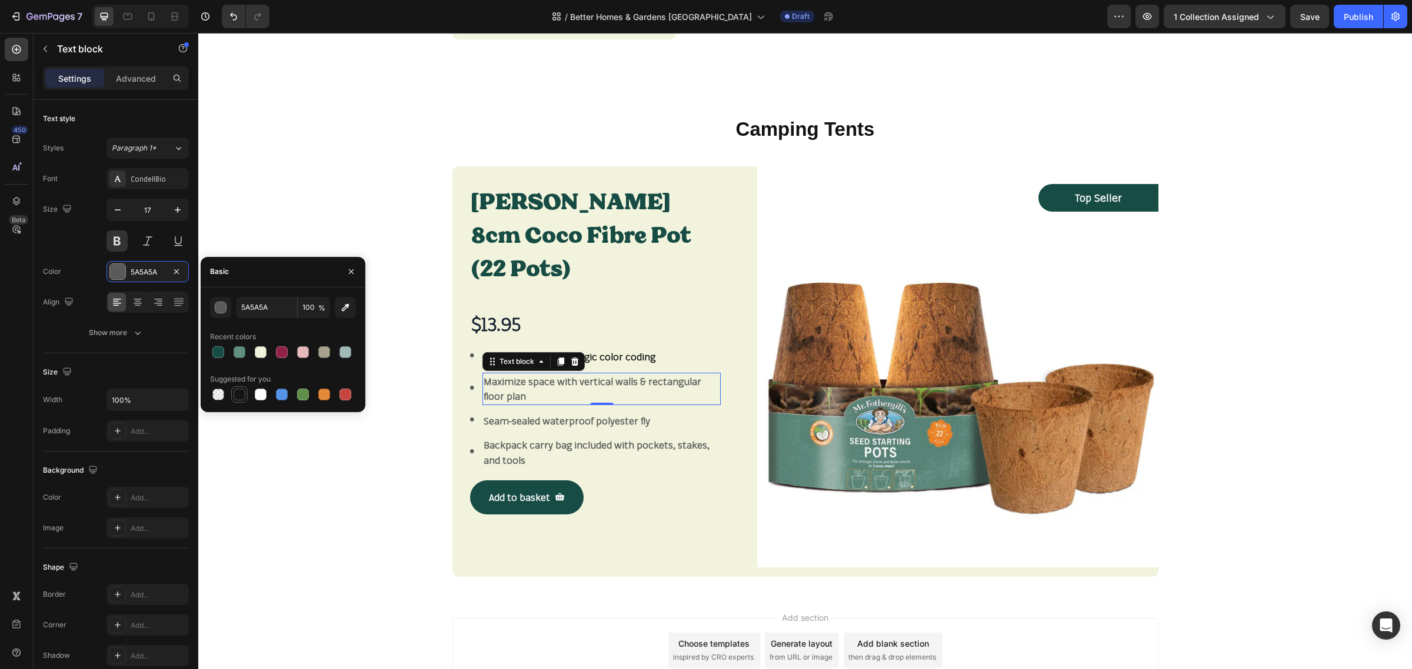
click at [232, 391] on div at bounding box center [239, 395] width 14 height 14
type input "151515"
click at [511, 414] on p "Seam-sealed waterproof polyester fly" at bounding box center [602, 421] width 236 height 15
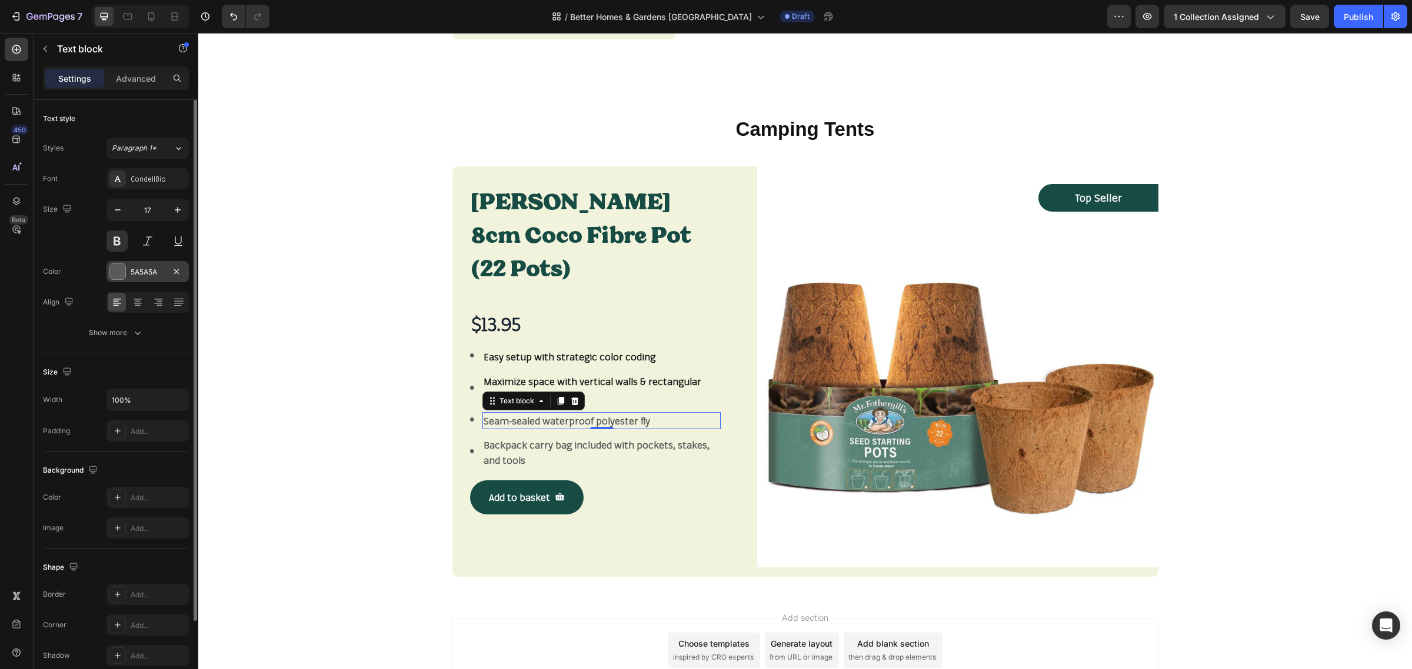
click at [111, 275] on div at bounding box center [117, 271] width 15 height 15
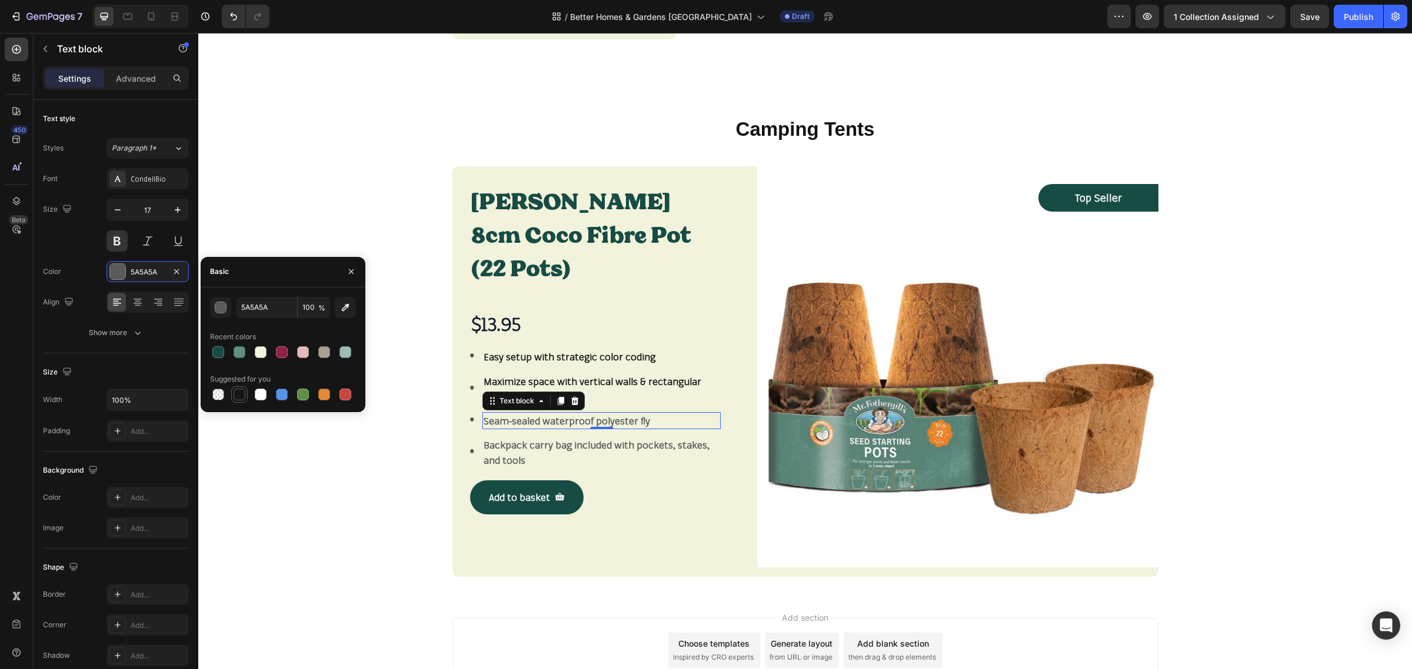
click at [242, 394] on div at bounding box center [240, 395] width 12 height 12
type input "151515"
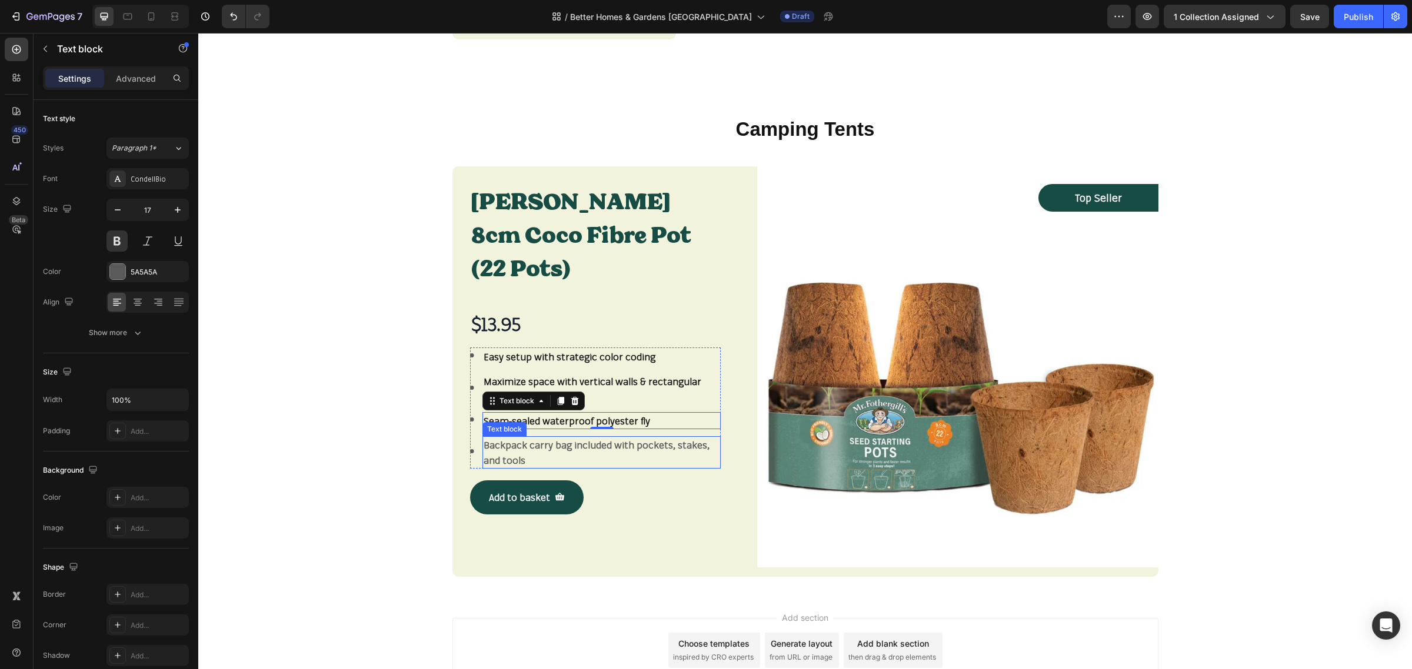
click at [505, 438] on p "Backpack carry bag included with pockets, stakes, and tools" at bounding box center [602, 453] width 236 height 30
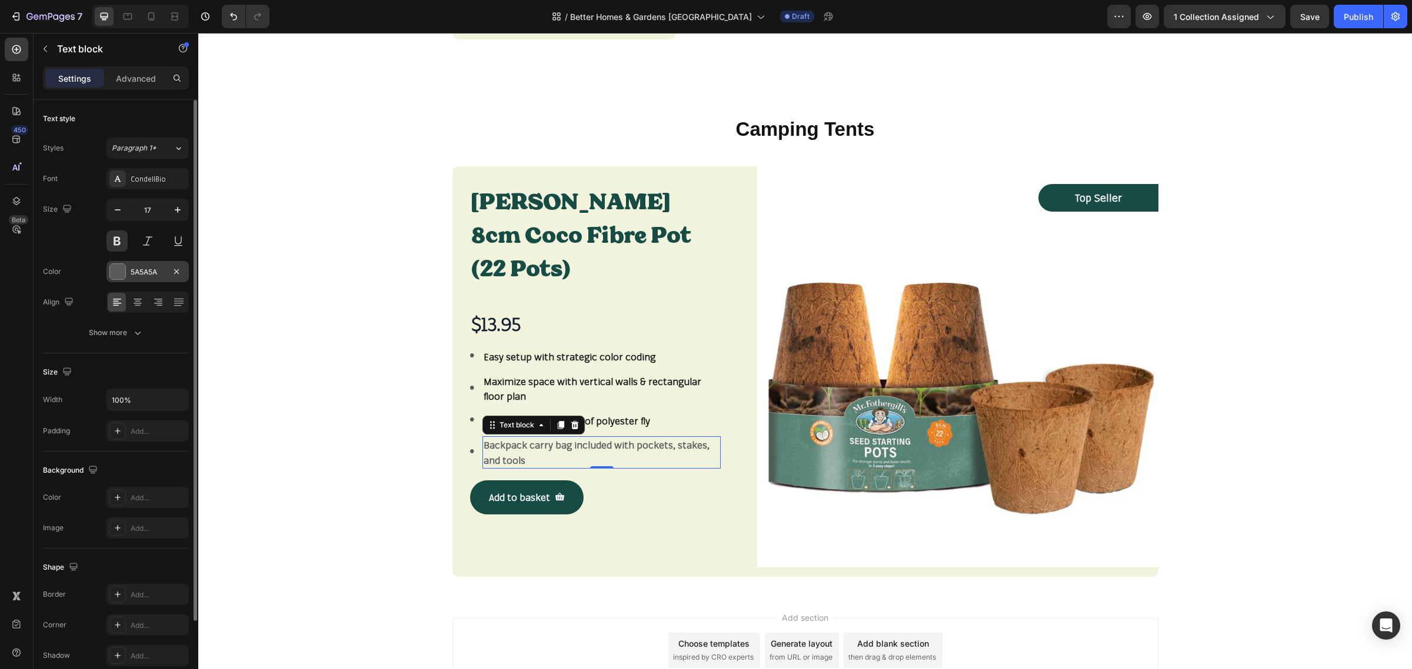
click at [118, 269] on div at bounding box center [117, 271] width 15 height 15
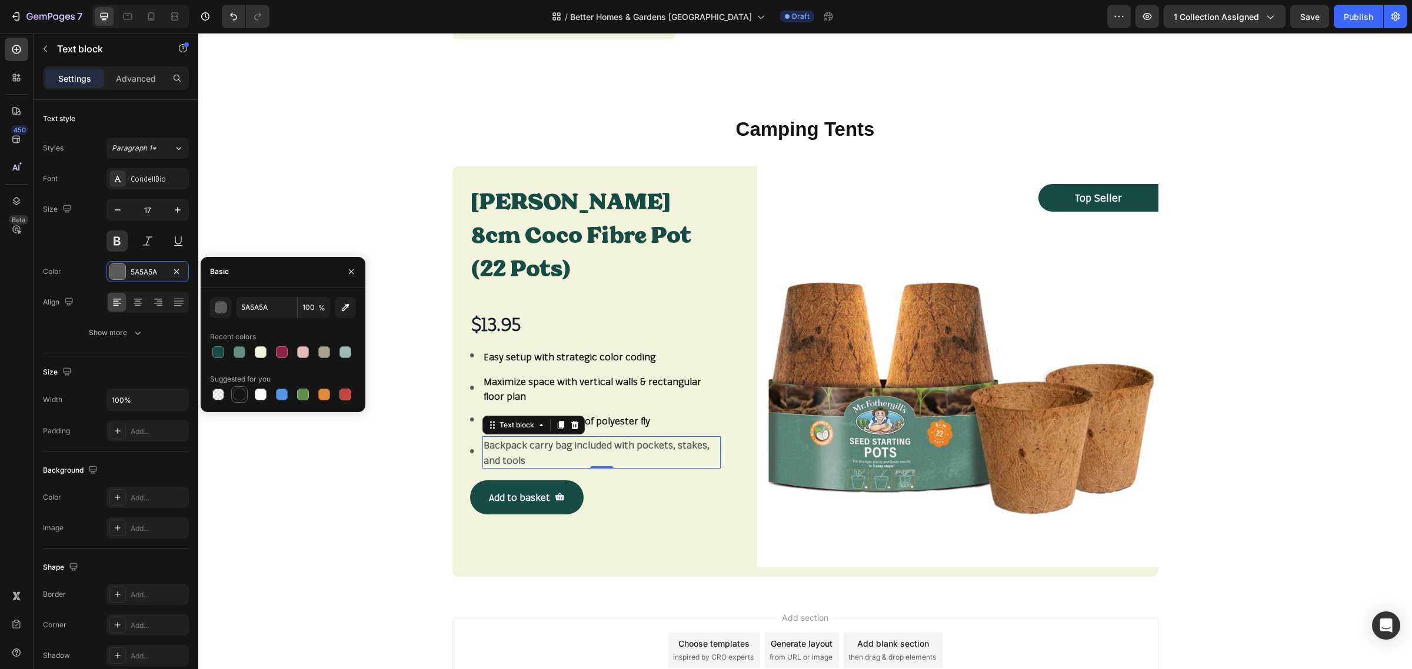
click at [236, 391] on div at bounding box center [240, 395] width 12 height 12
type input "151515"
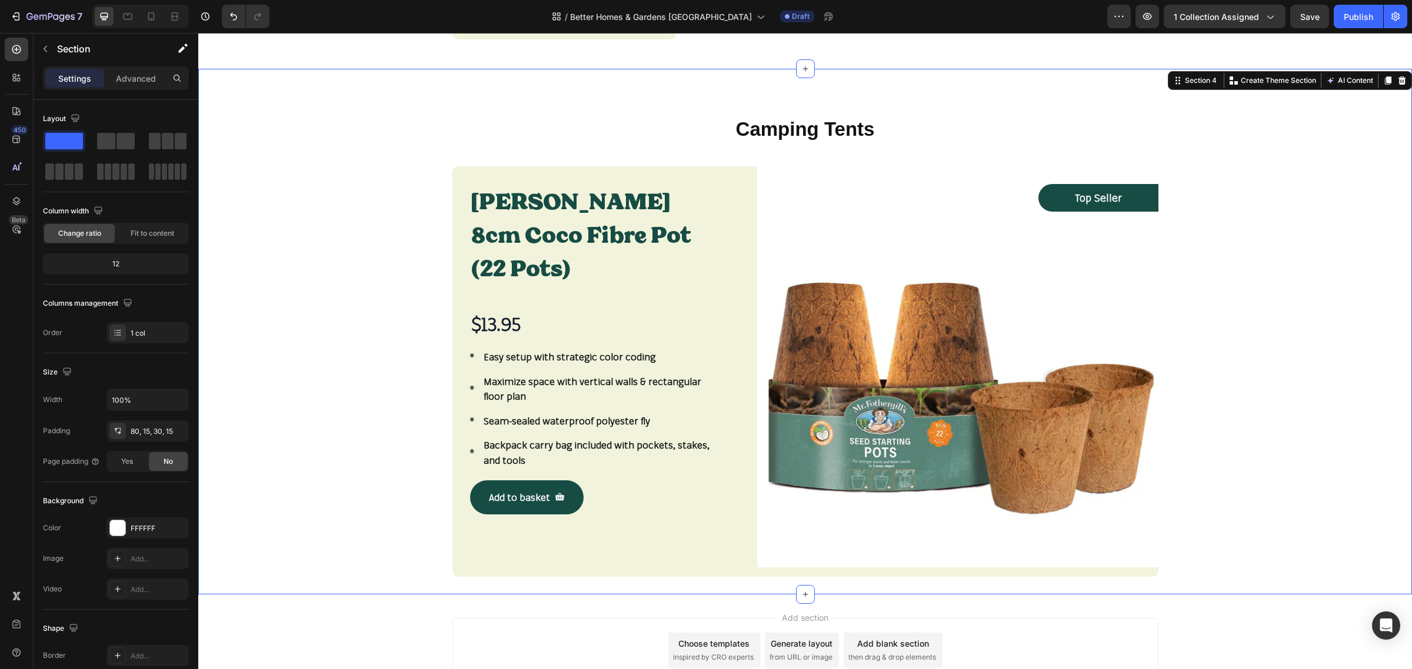
click at [331, 478] on div "Camping Tents Heading Row Mr Fothergill's 8cm Coco Fibre Pot (22 Pots) Product …" at bounding box center [805, 346] width 1196 height 461
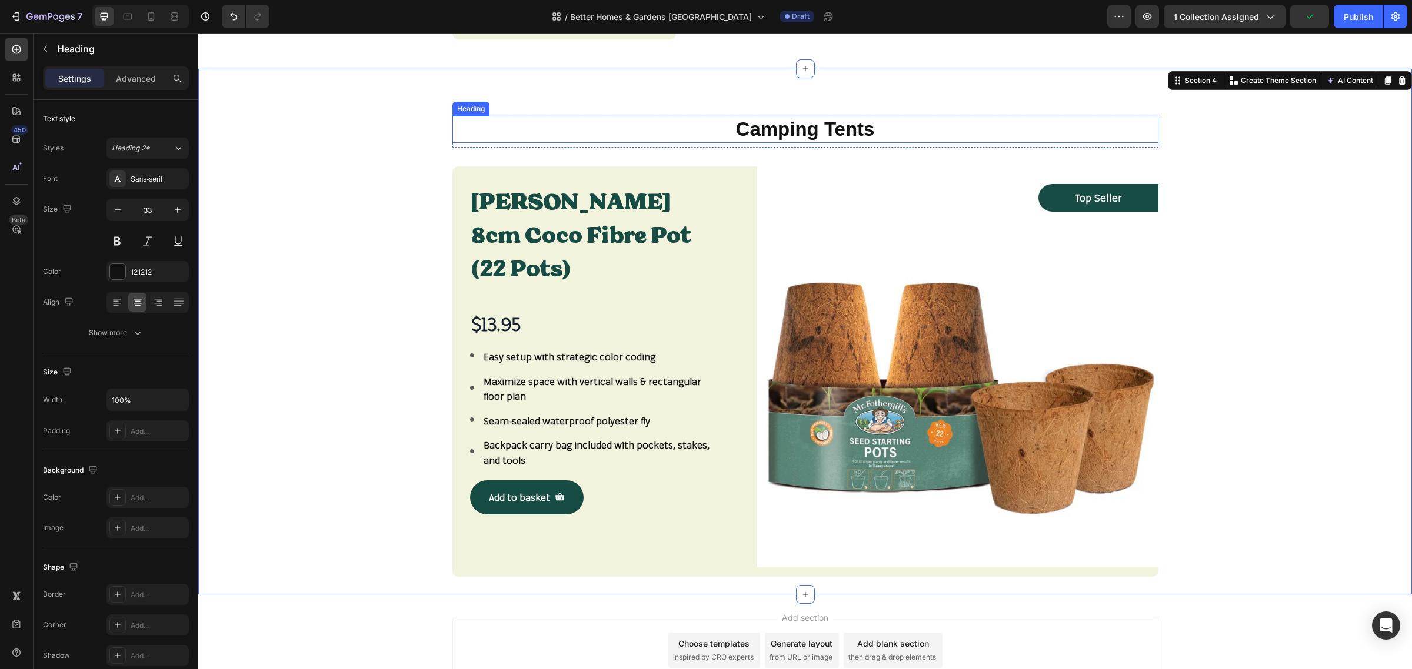
click at [761, 121] on p "Camping Tents" at bounding box center [806, 129] width 704 height 25
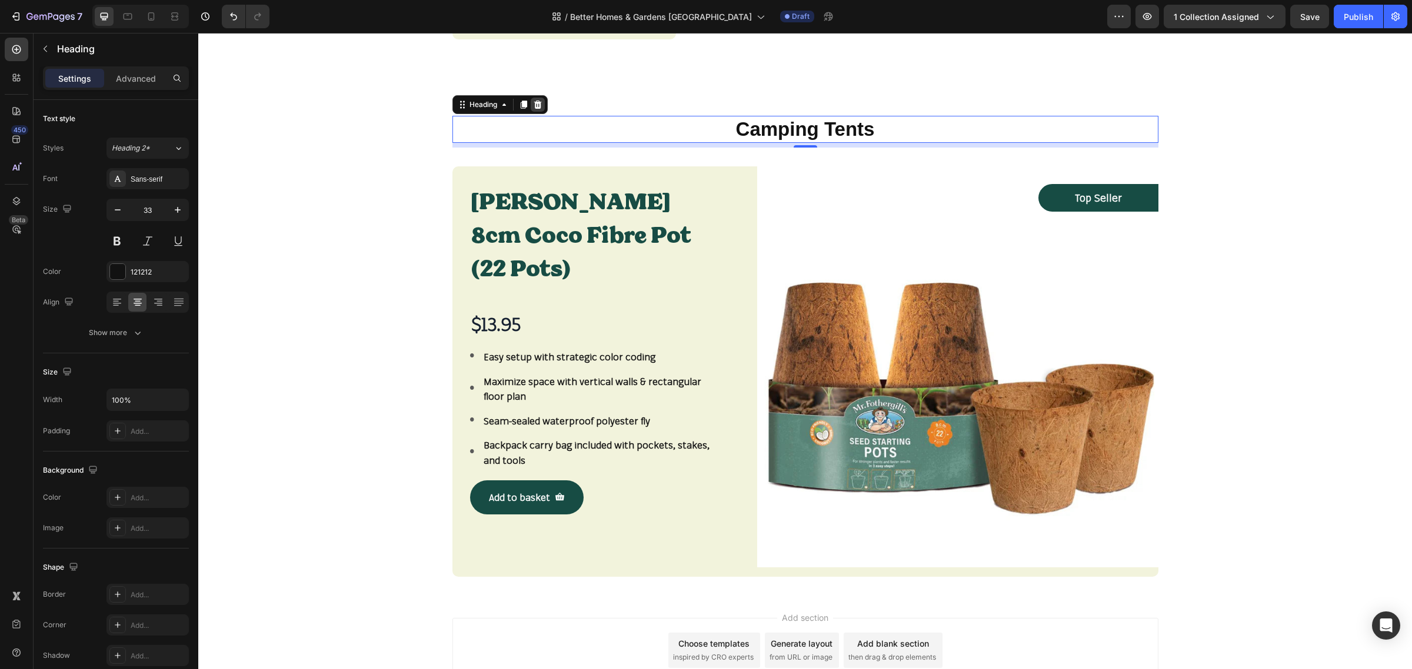
click at [533, 100] on icon at bounding box center [537, 104] width 9 height 9
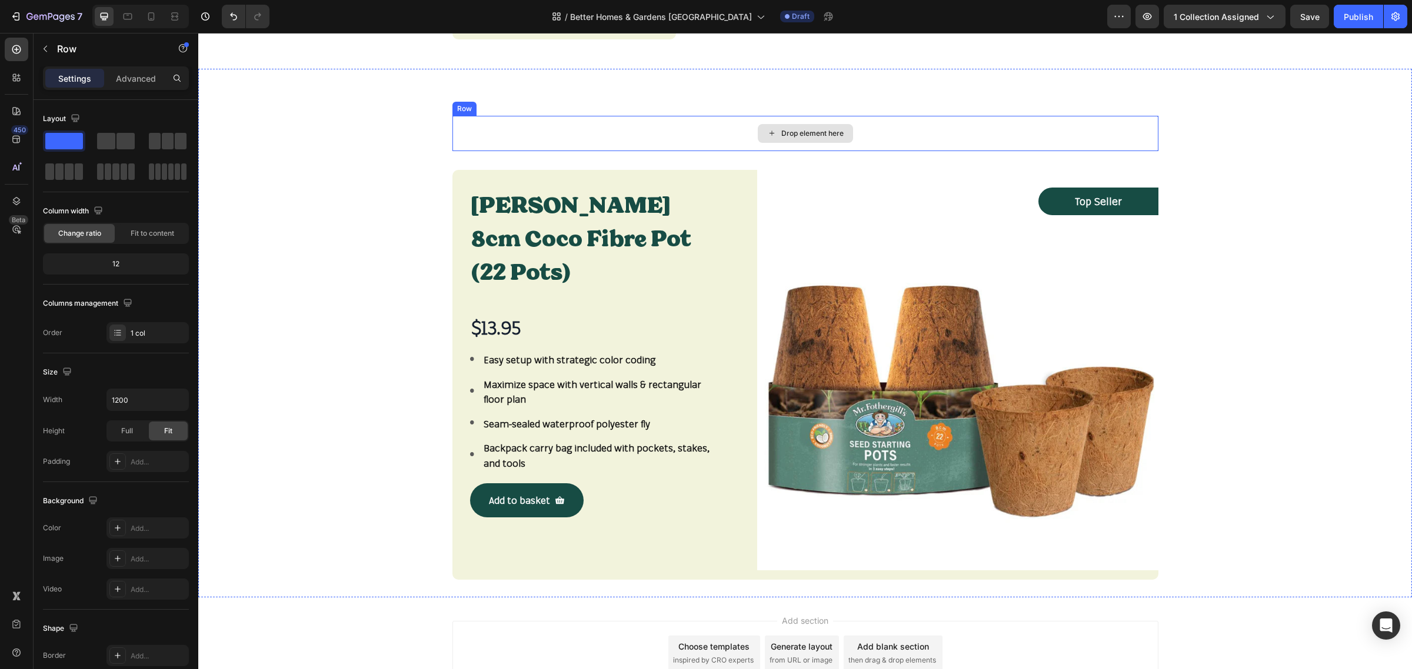
click at [597, 128] on div "Drop element here" at bounding box center [805, 133] width 706 height 35
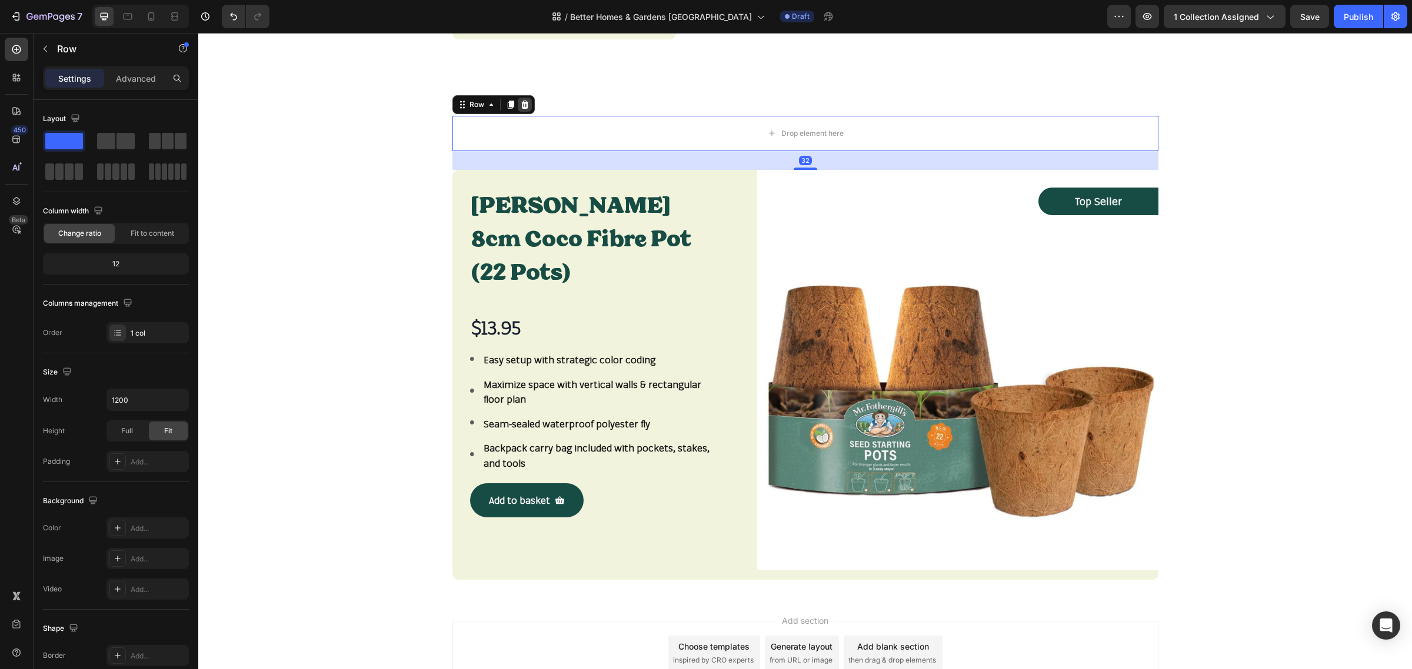
click at [522, 100] on icon at bounding box center [524, 104] width 9 height 9
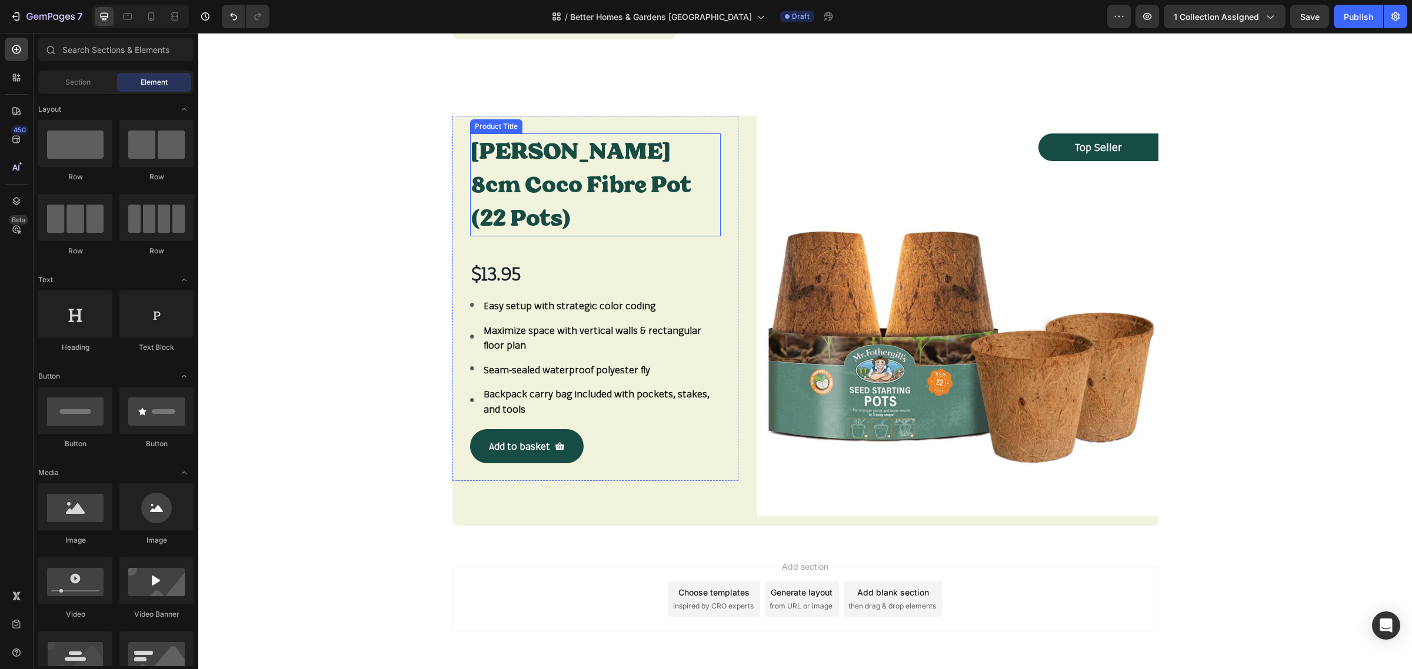
scroll to position [2231, 0]
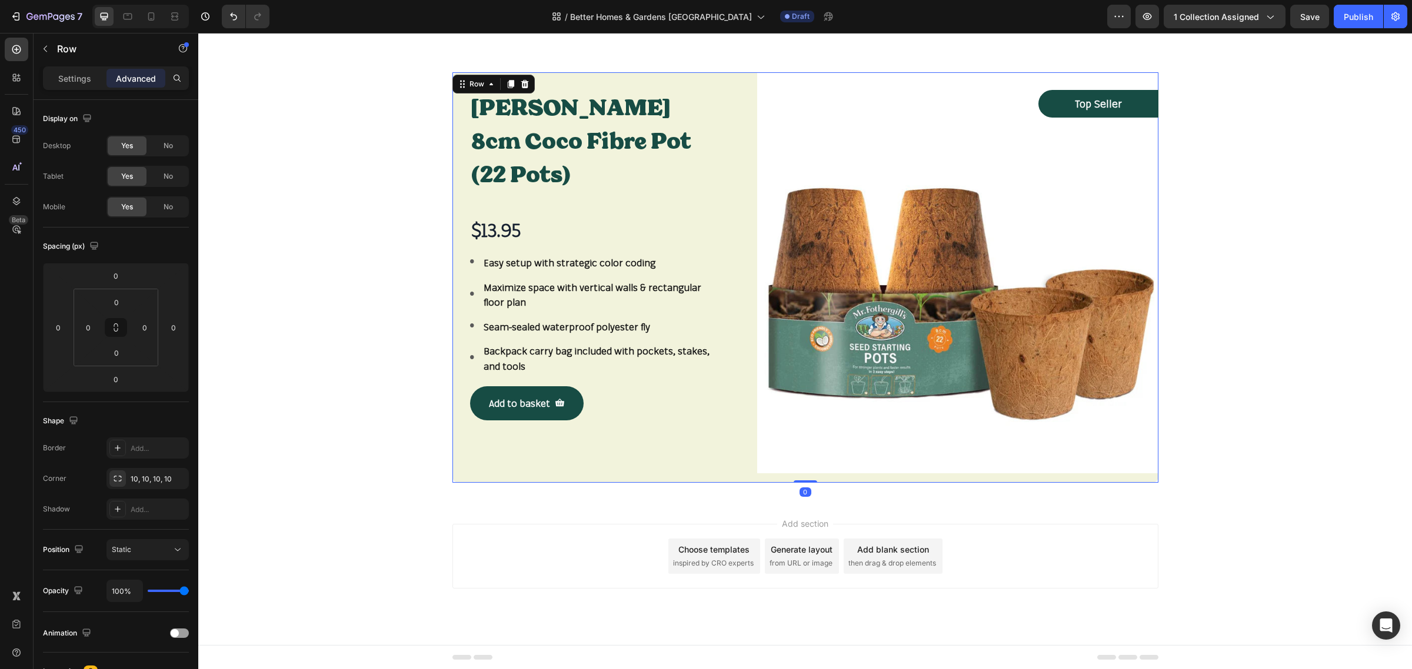
click at [717, 475] on div "Mr Fothergill's 8cm Coco Fibre Pot (22 Pots) Product Title $13.95 Product Price…" at bounding box center [595, 277] width 286 height 410
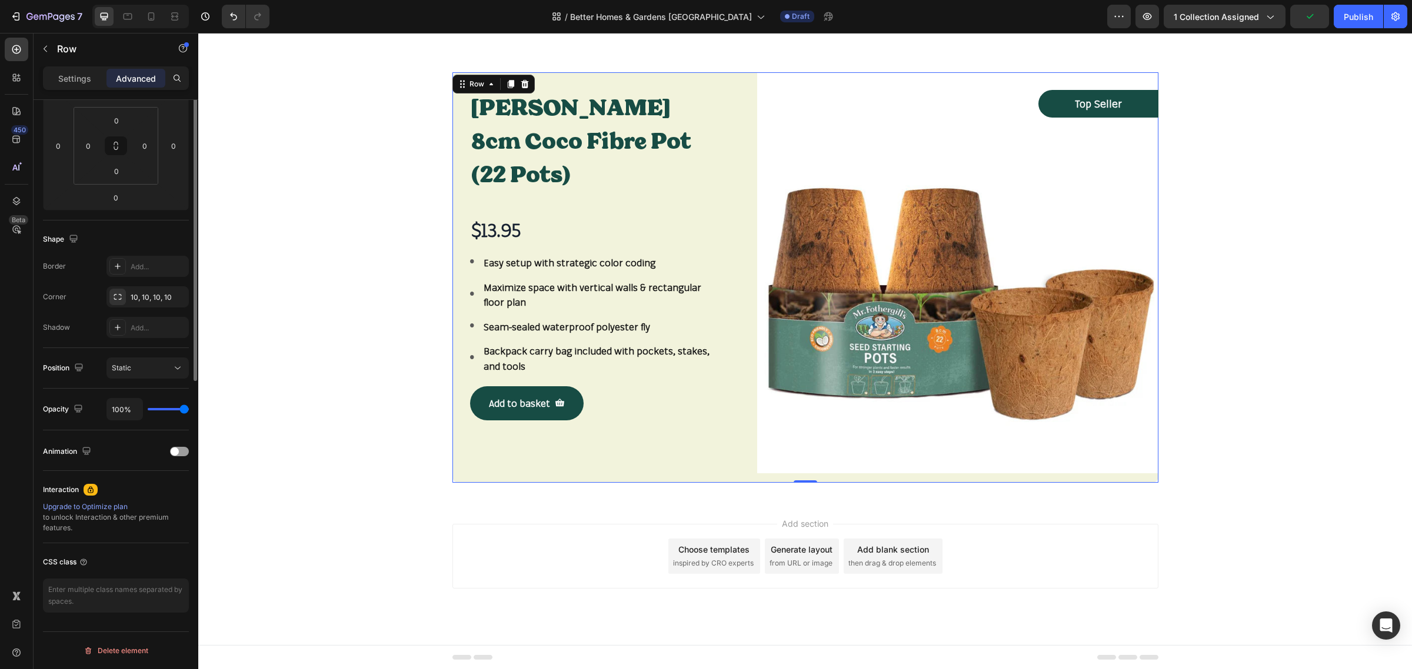
scroll to position [0, 0]
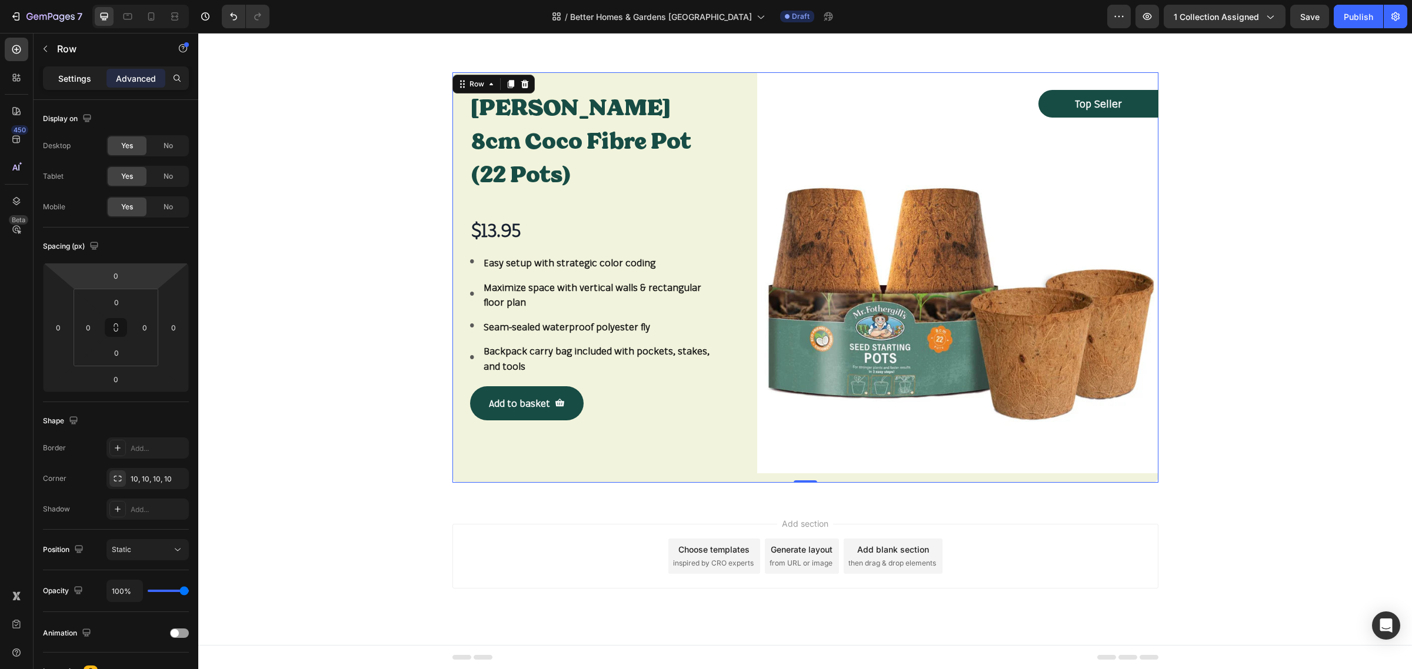
click at [82, 72] on p "Settings" at bounding box center [74, 78] width 33 height 12
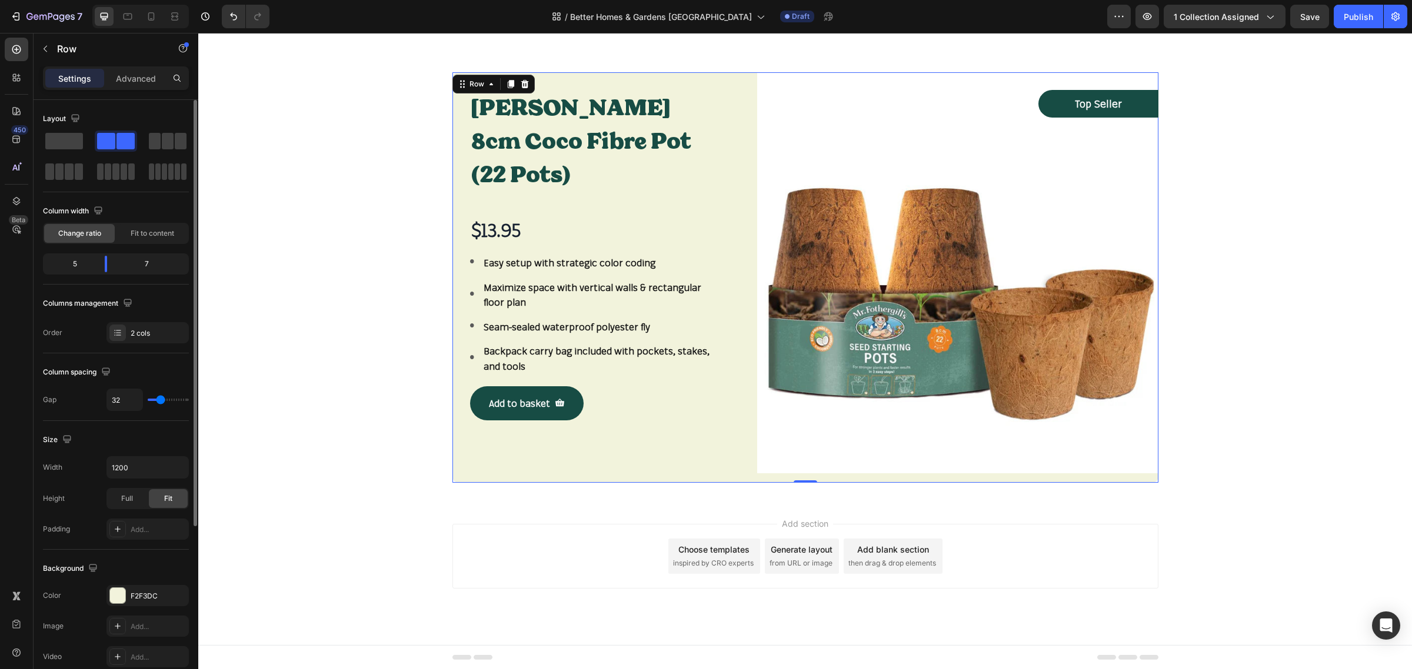
type input "19"
type input "16"
type input "13"
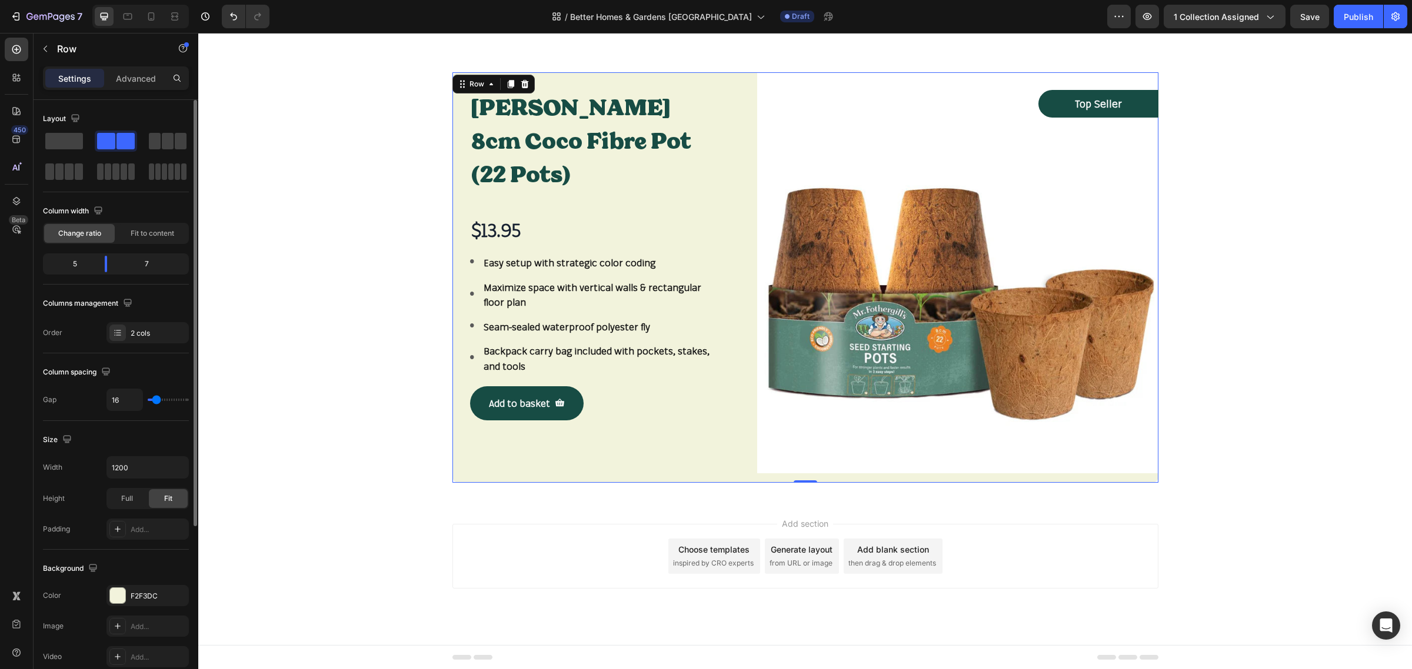
type input "13"
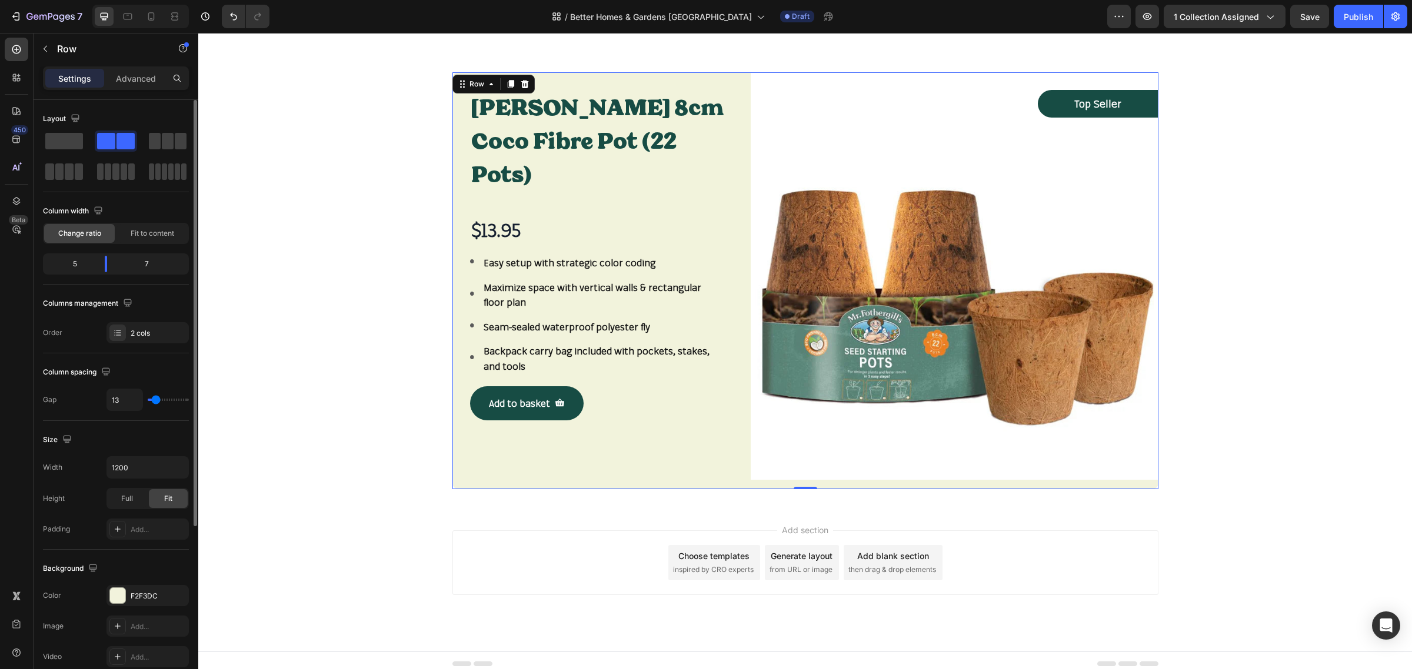
type input "11"
type input "8"
type input "5"
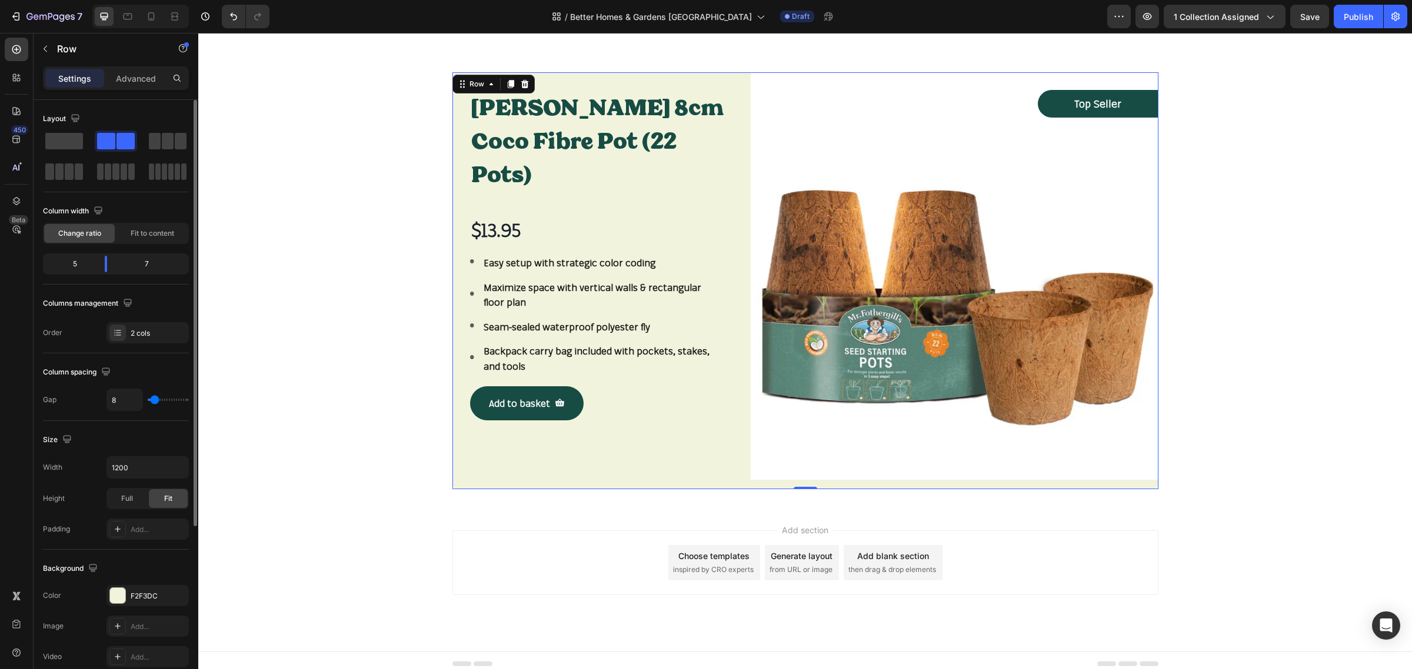
type input "5"
type input "2"
type input "0"
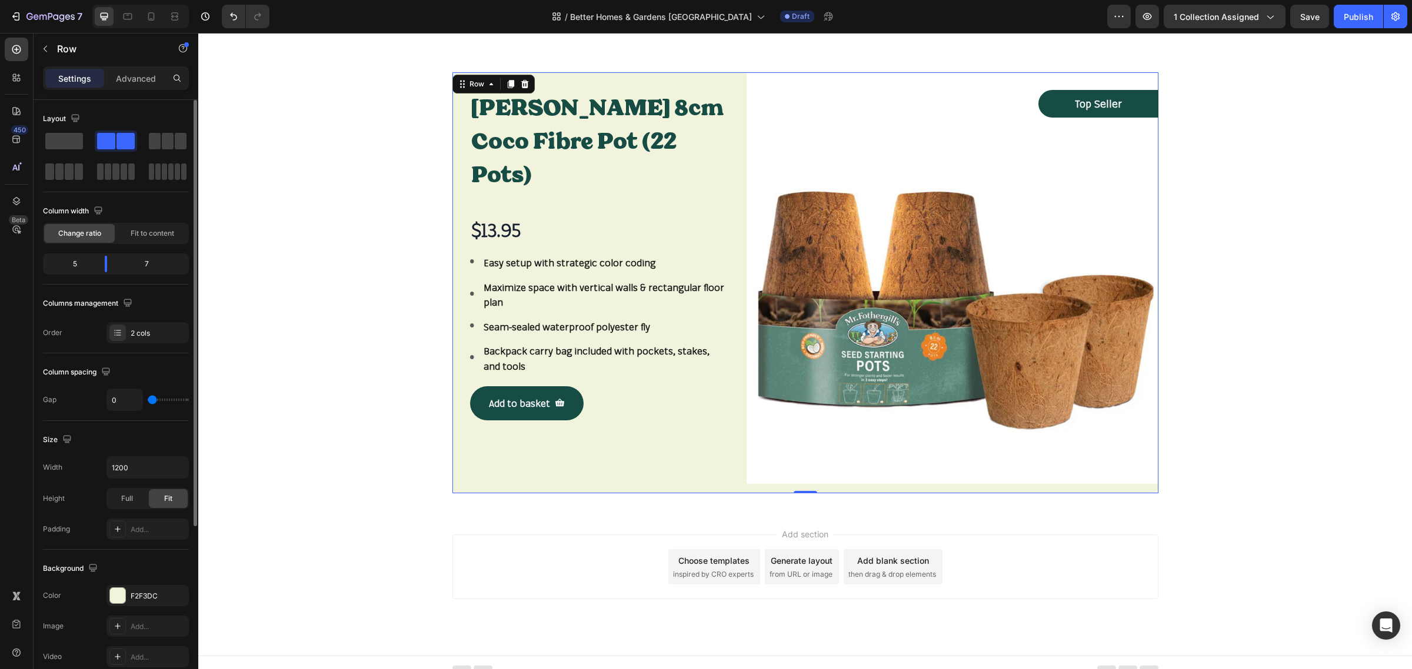
type input "8"
type input "11"
type input "13"
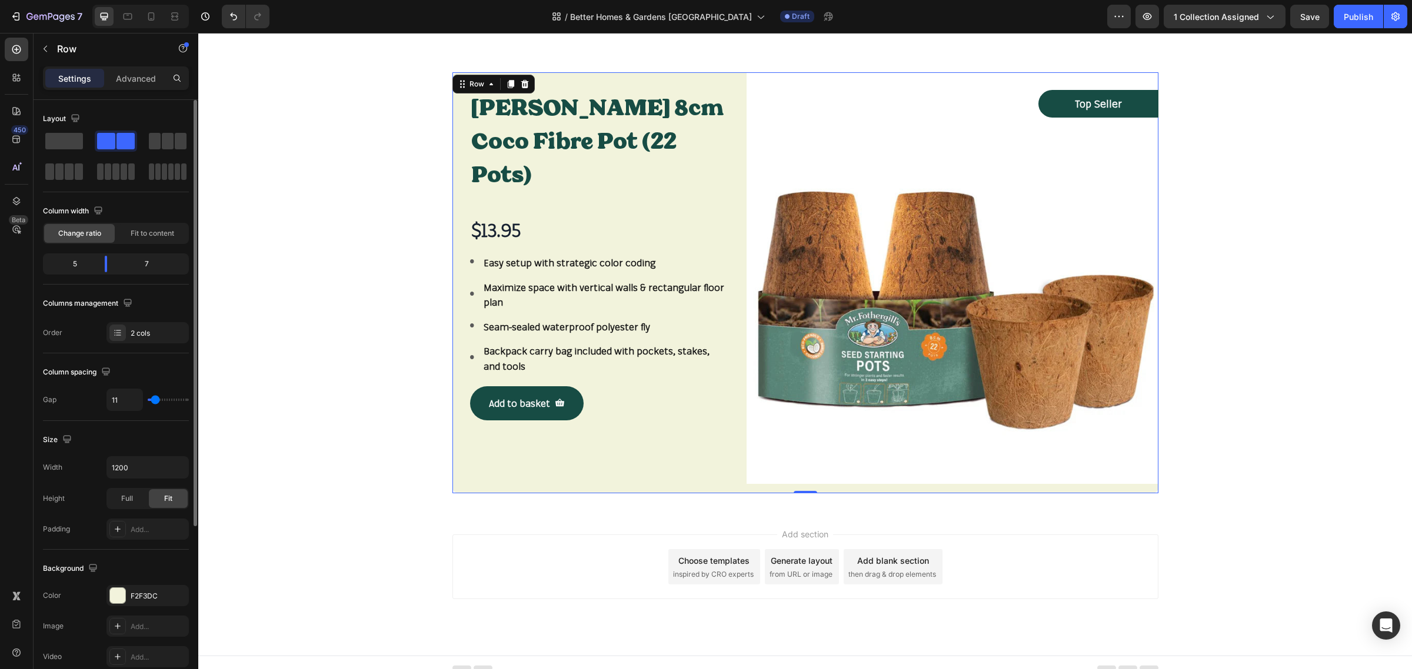
type input "13"
type input "16"
type input "19"
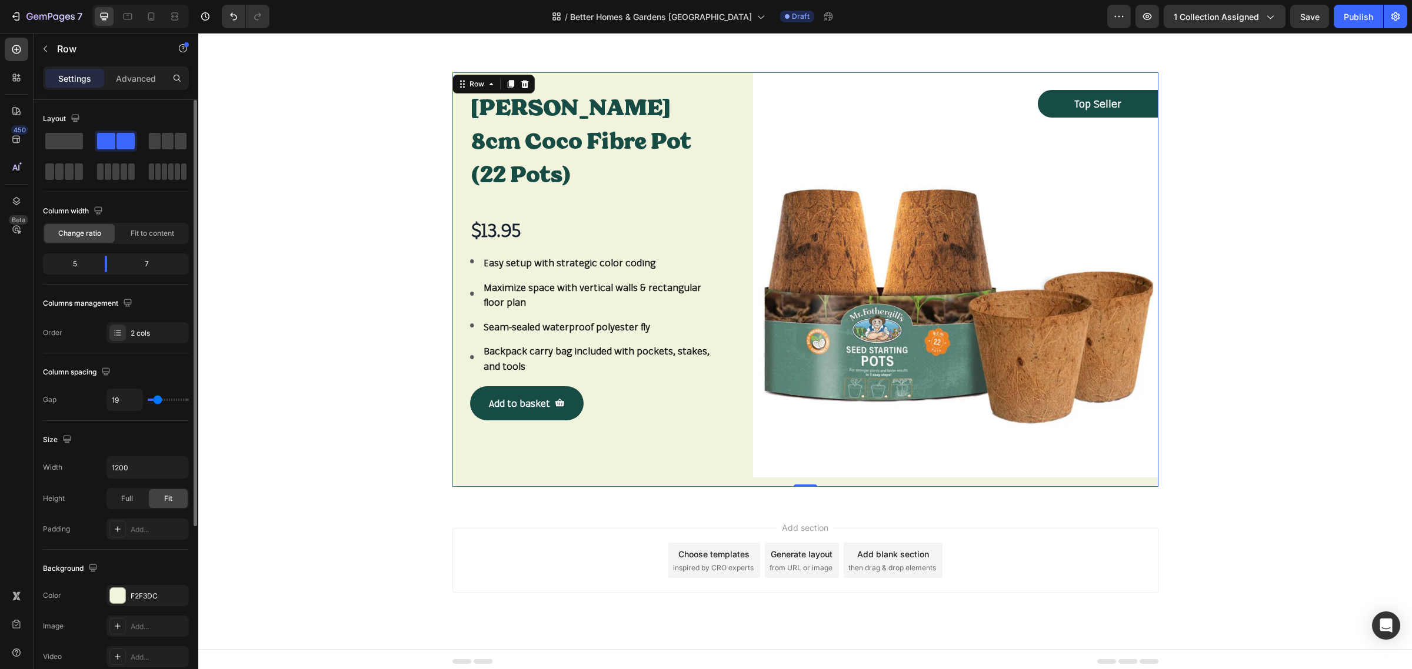
type input "22"
type input "38"
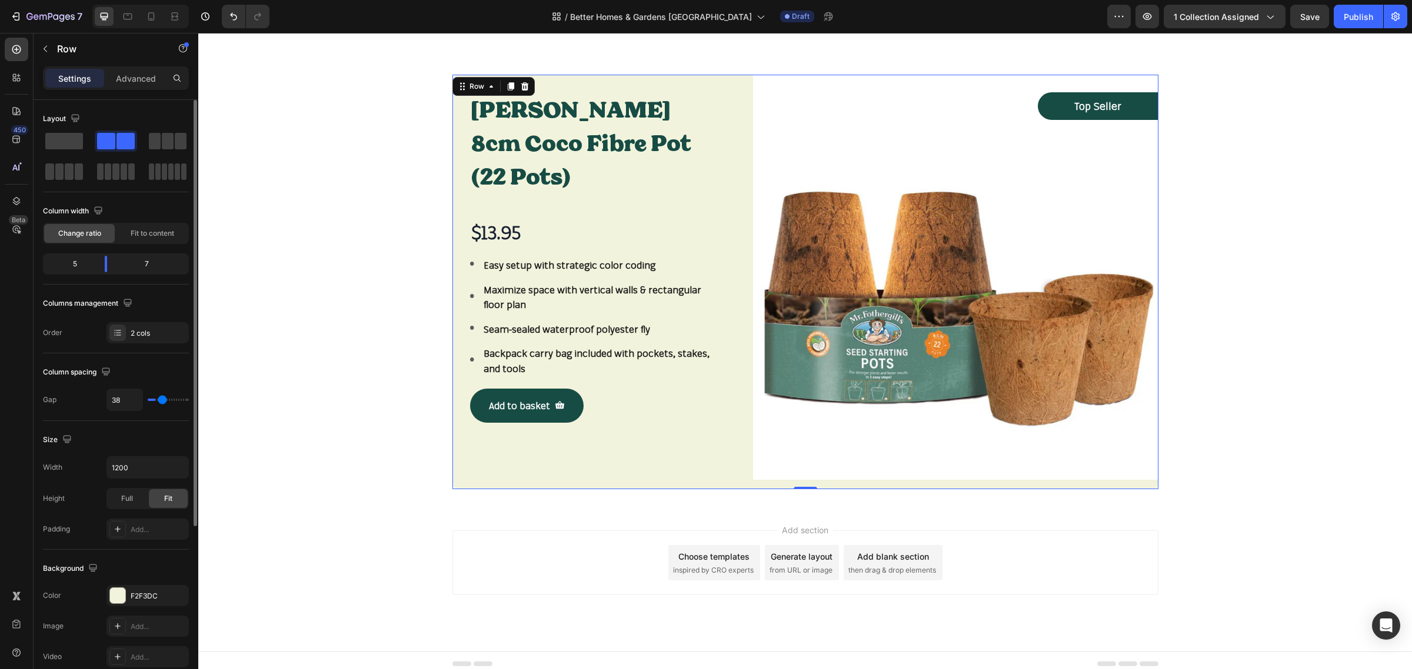
type input "41"
type input "44"
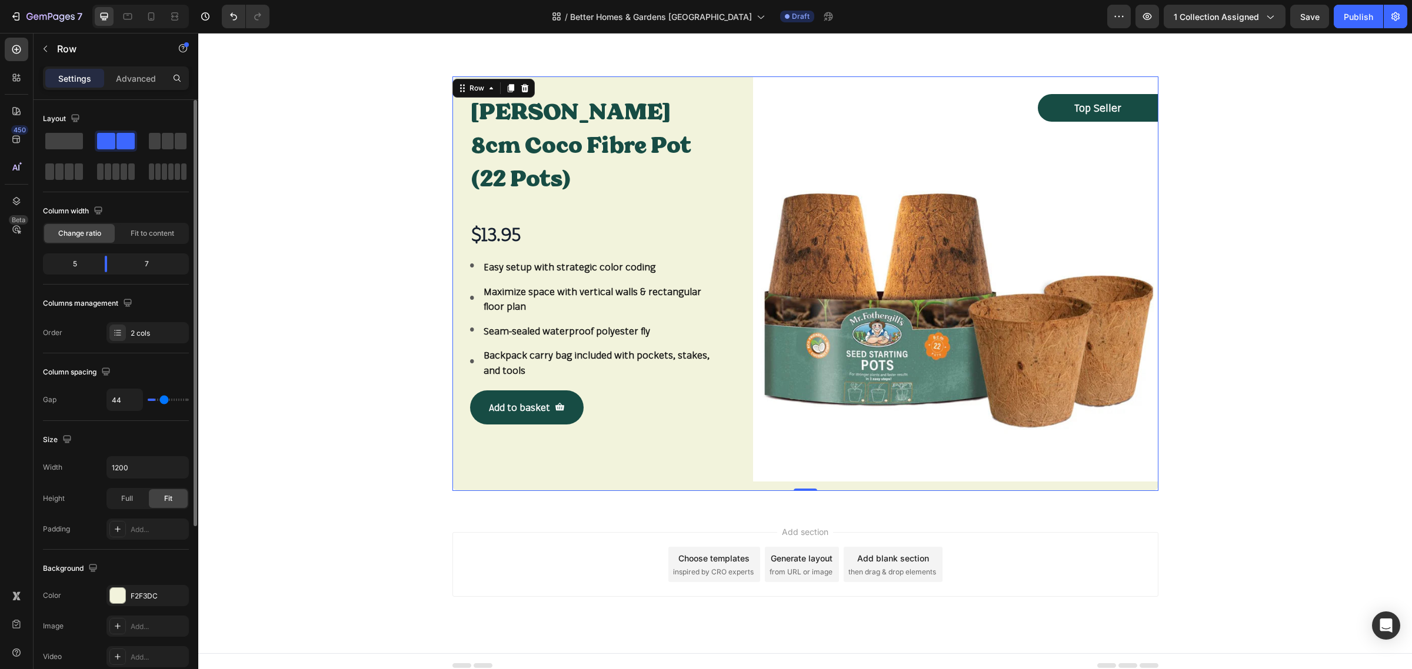
type input "47"
type input "50"
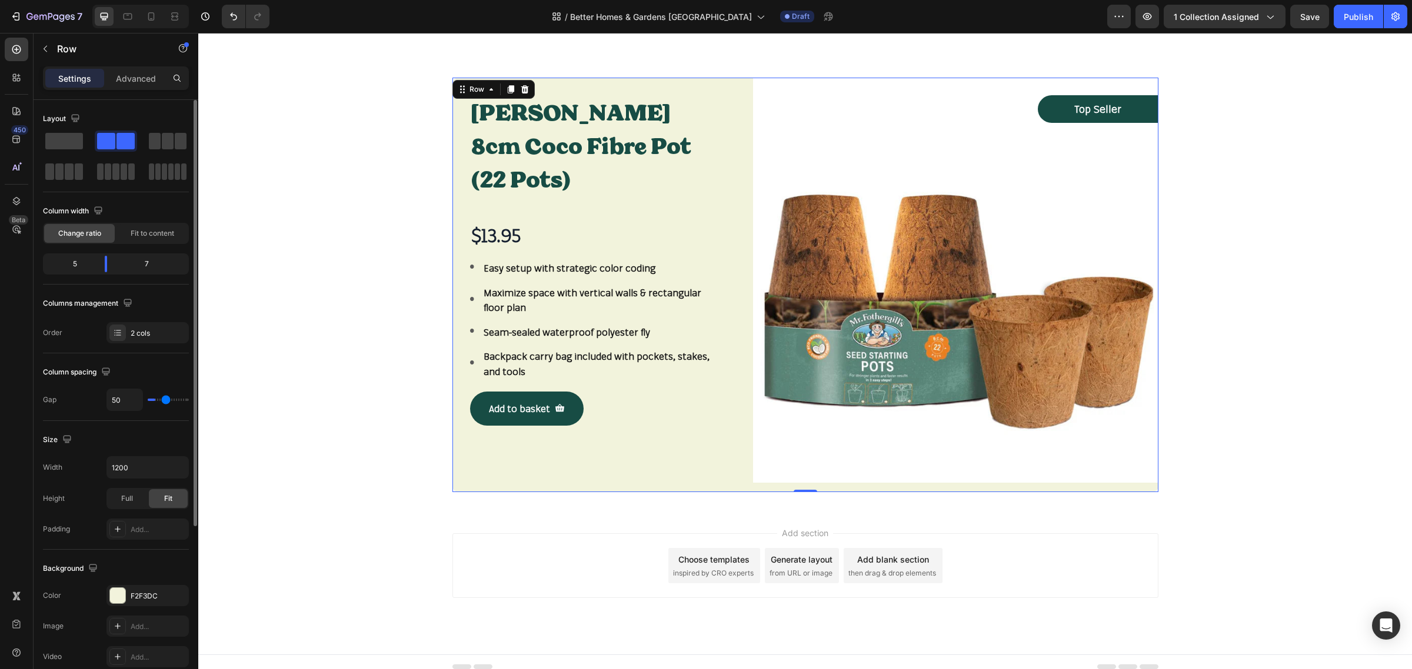
type input "52"
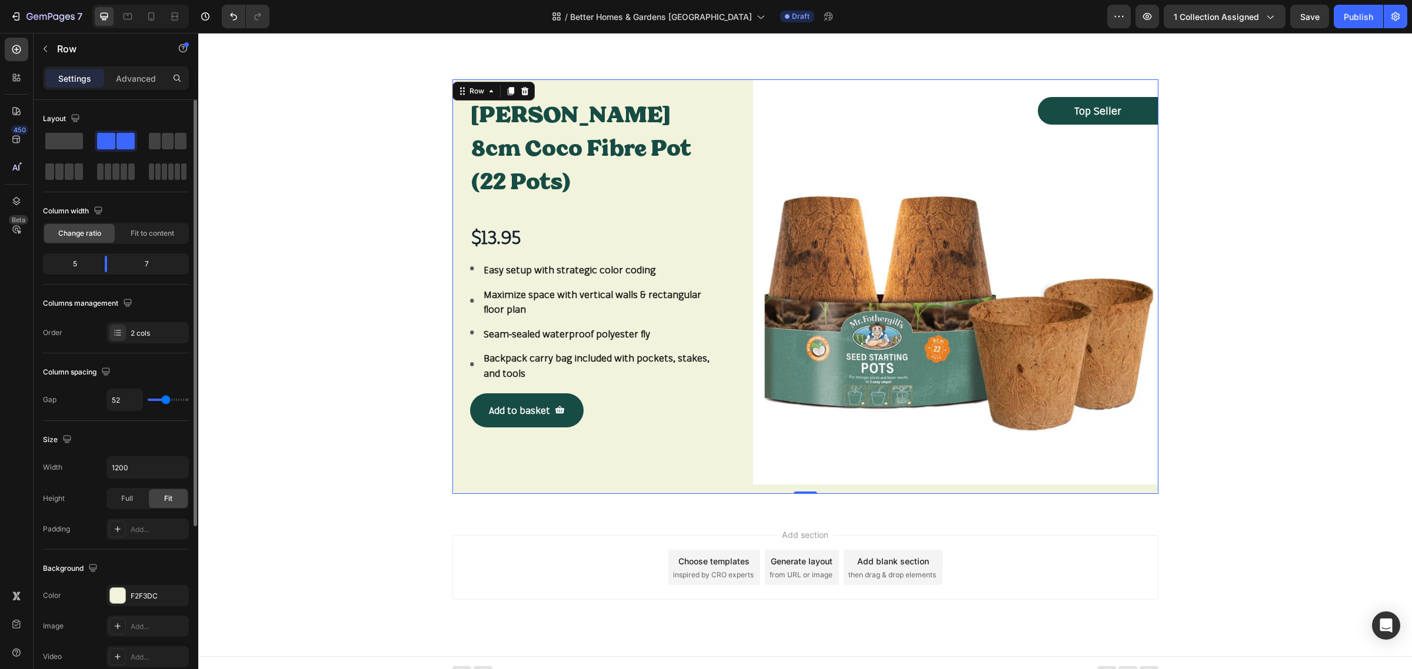
type input "55"
type input "63"
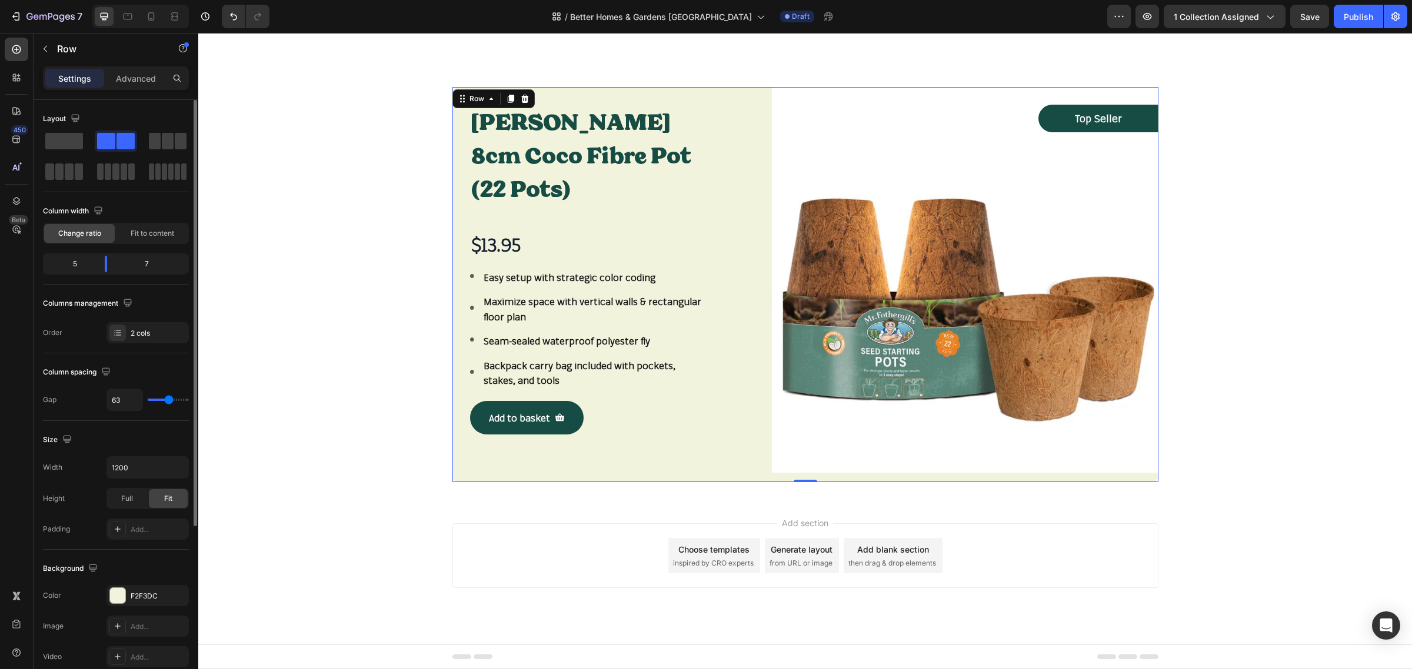
type input "75"
type input "77"
type input "80"
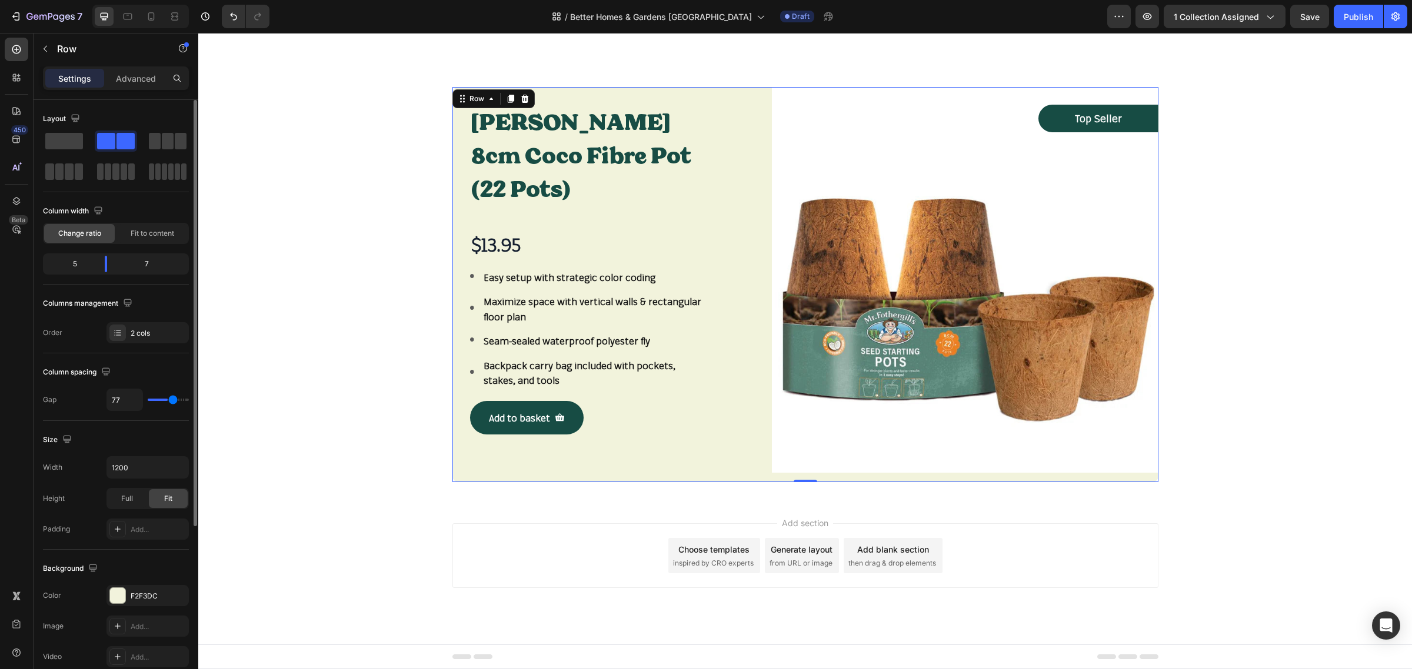
type input "80"
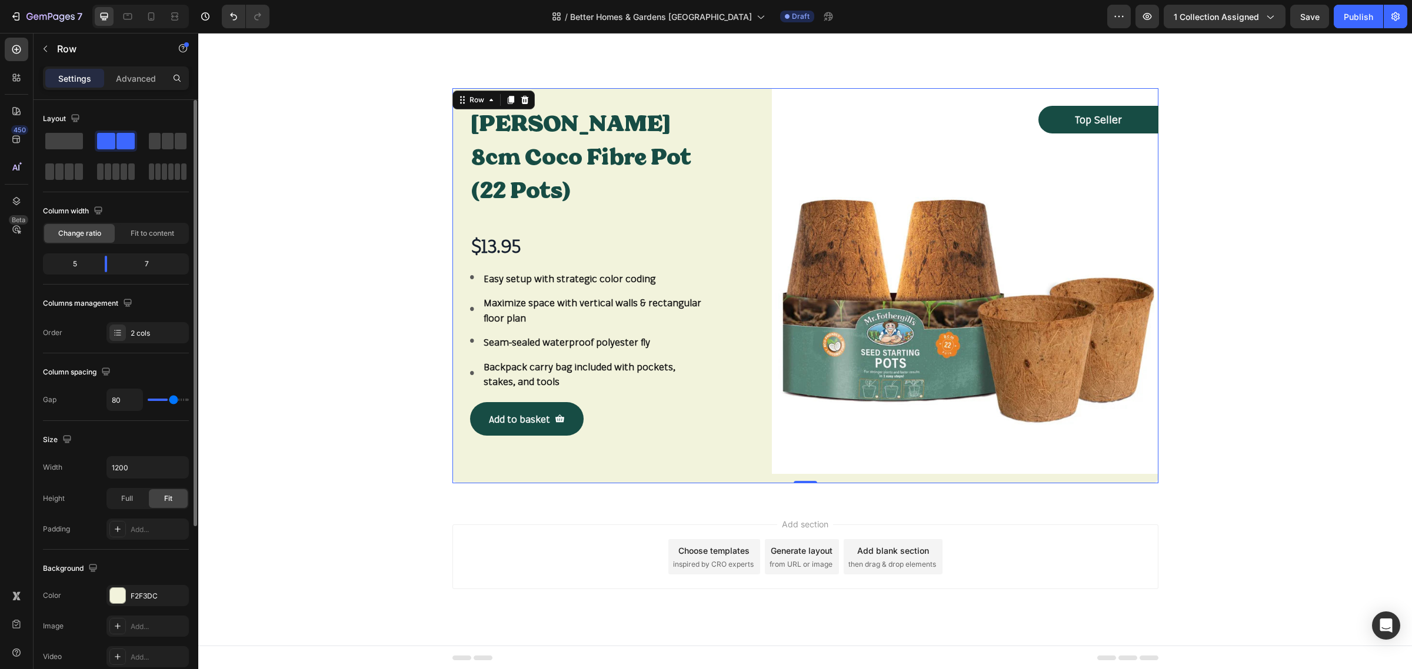
type input "86"
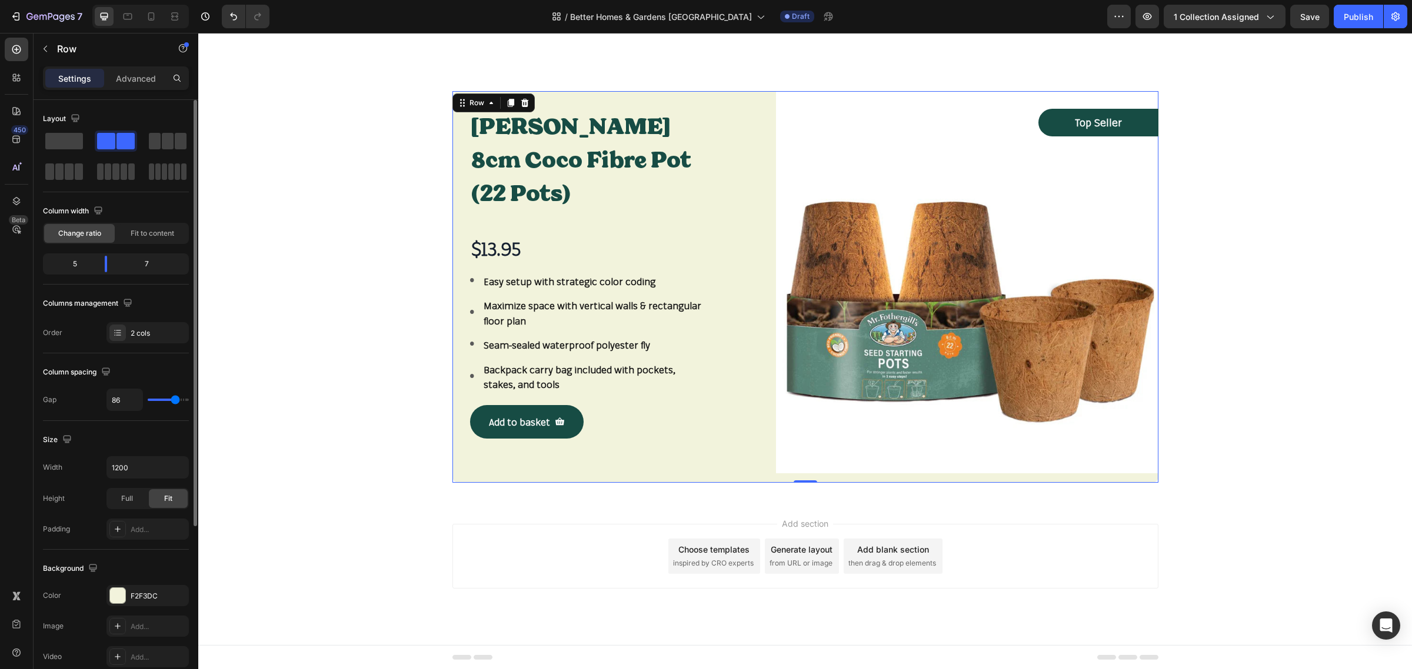
type input "88"
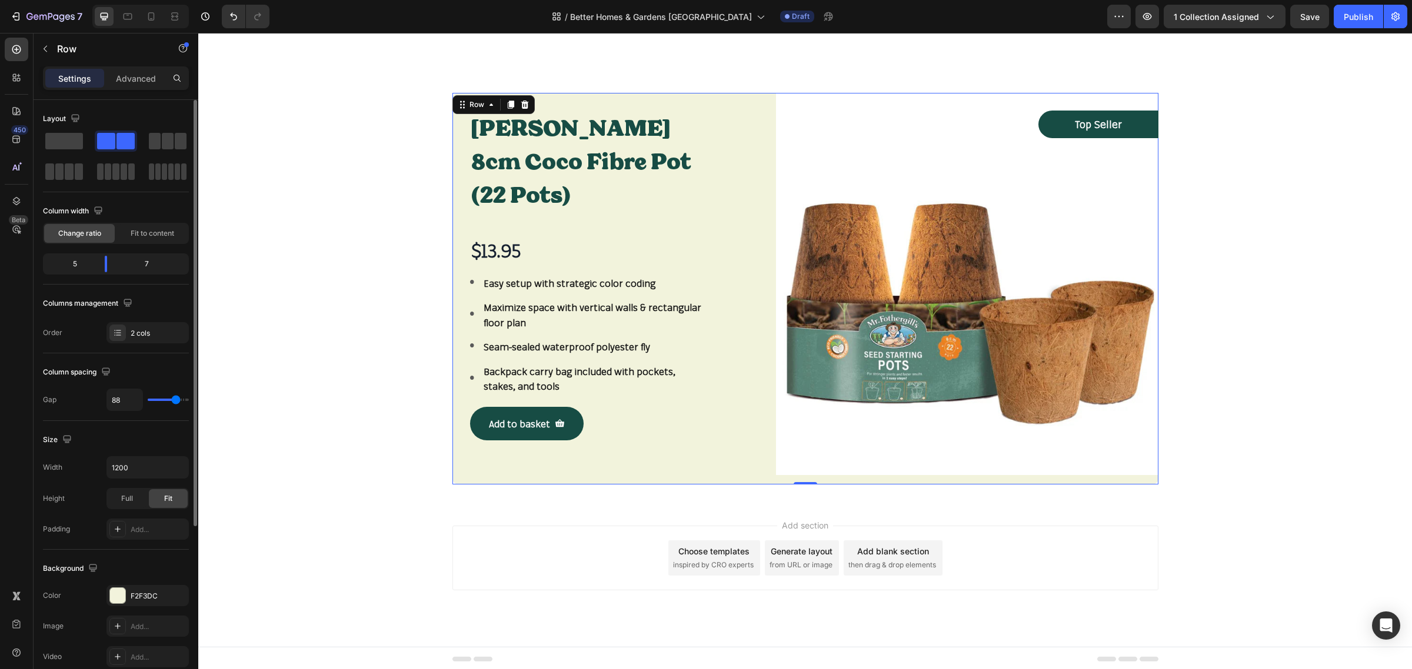
type input "91"
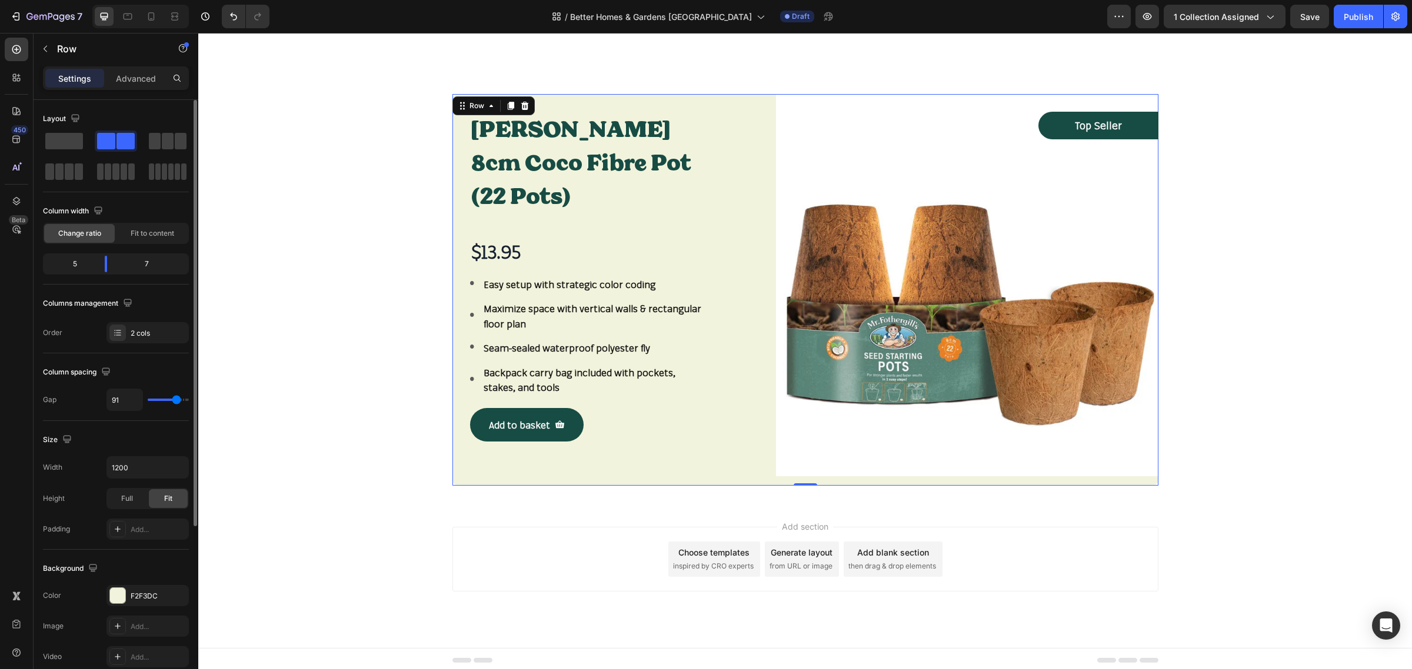
type input "97"
type input "100"
type input "102"
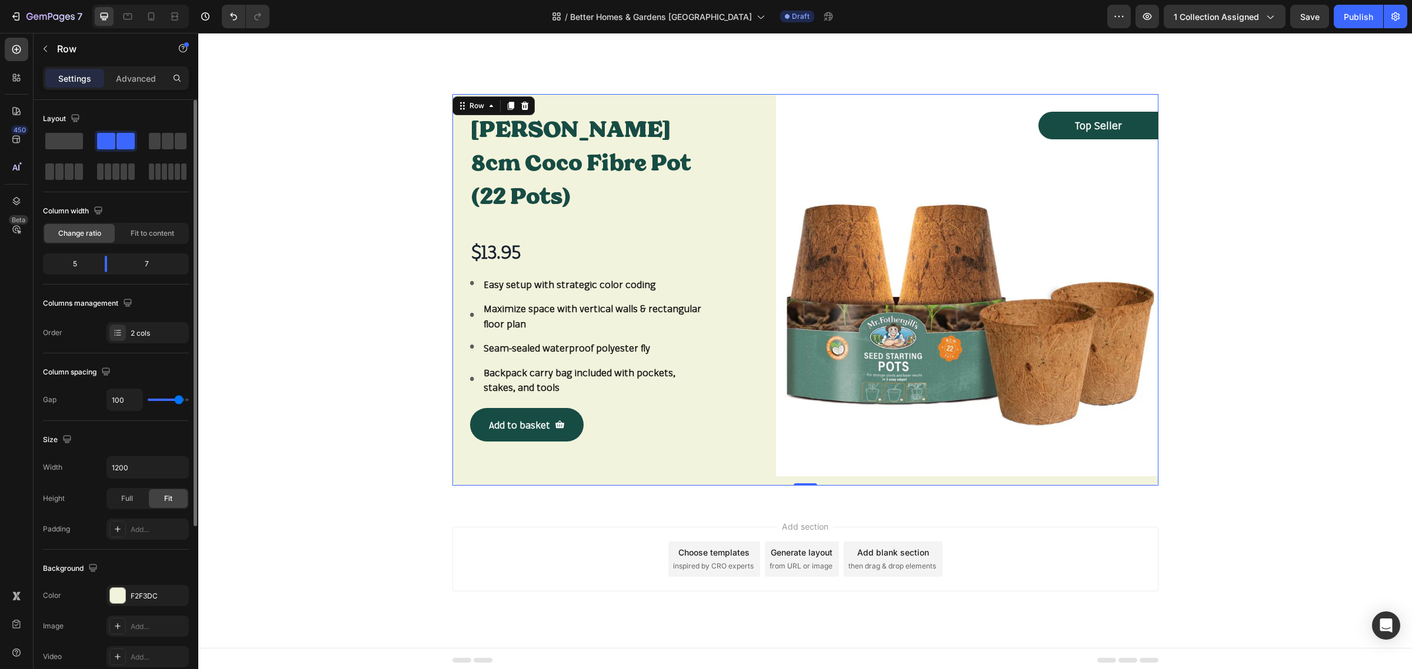
type input "102"
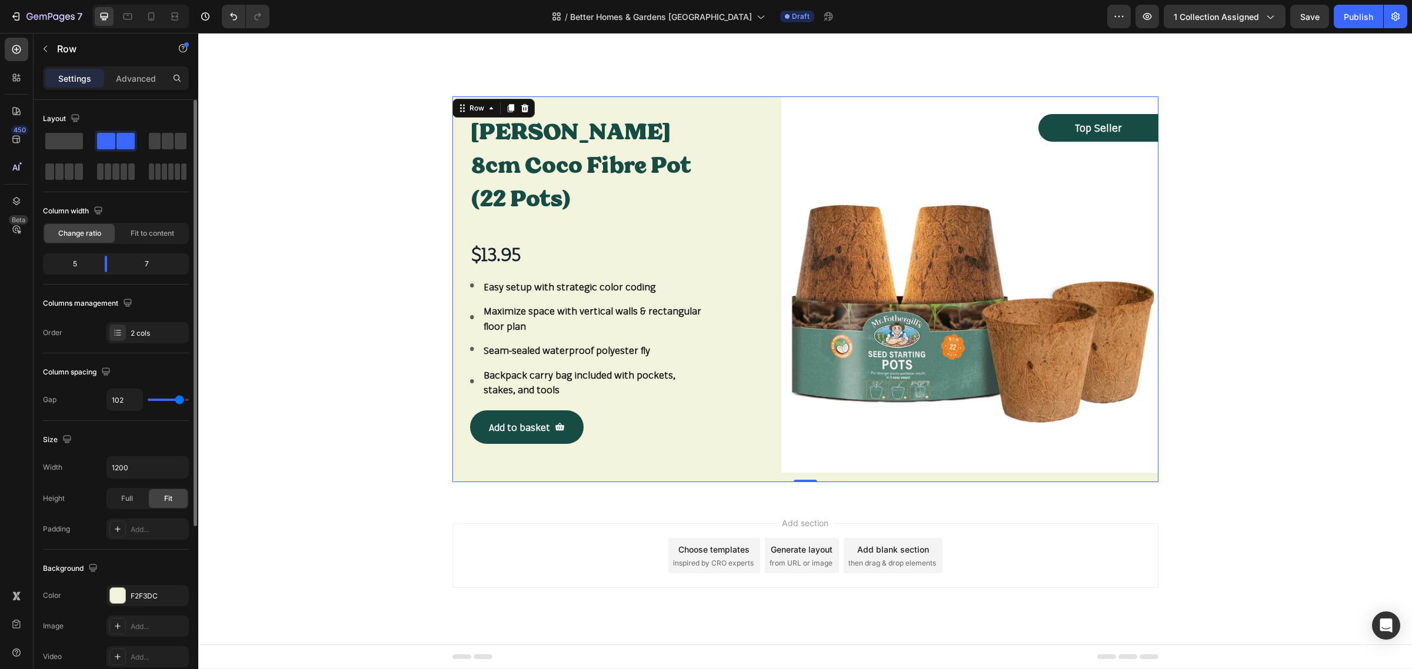
type input "105"
type input "108"
type input "111"
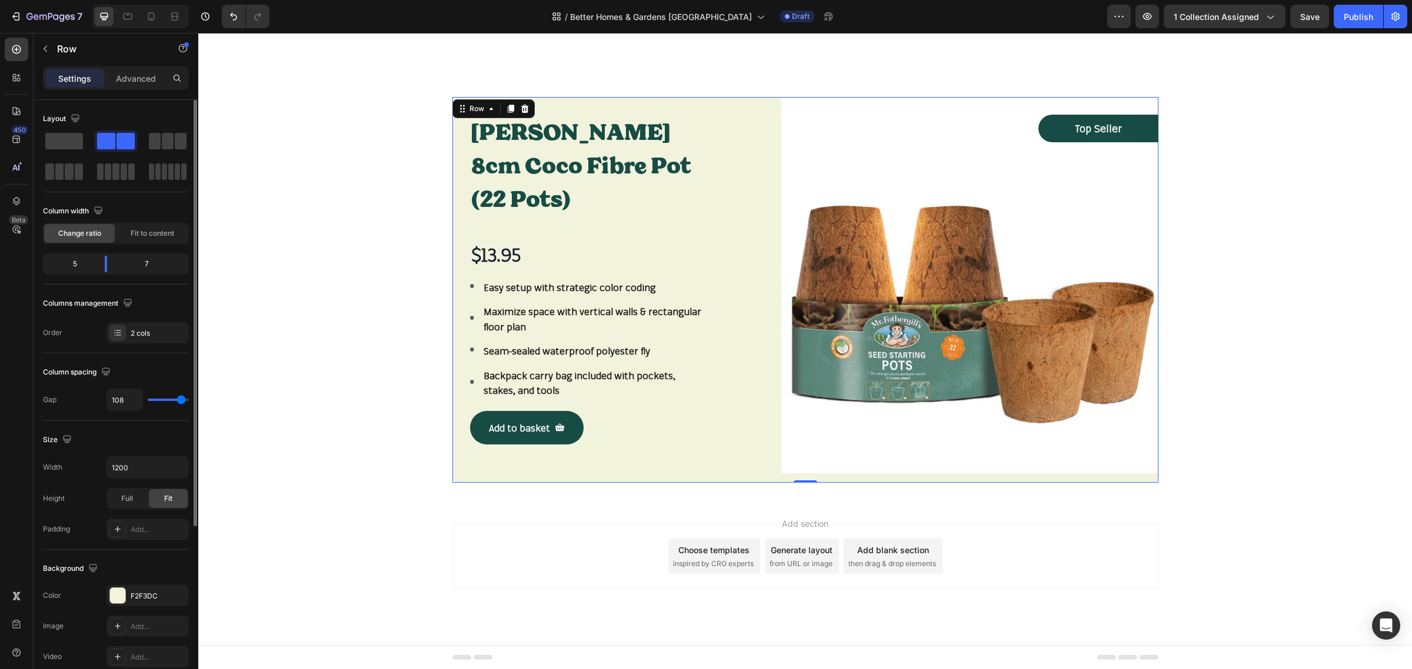
type input "111"
type input "113"
type input "116"
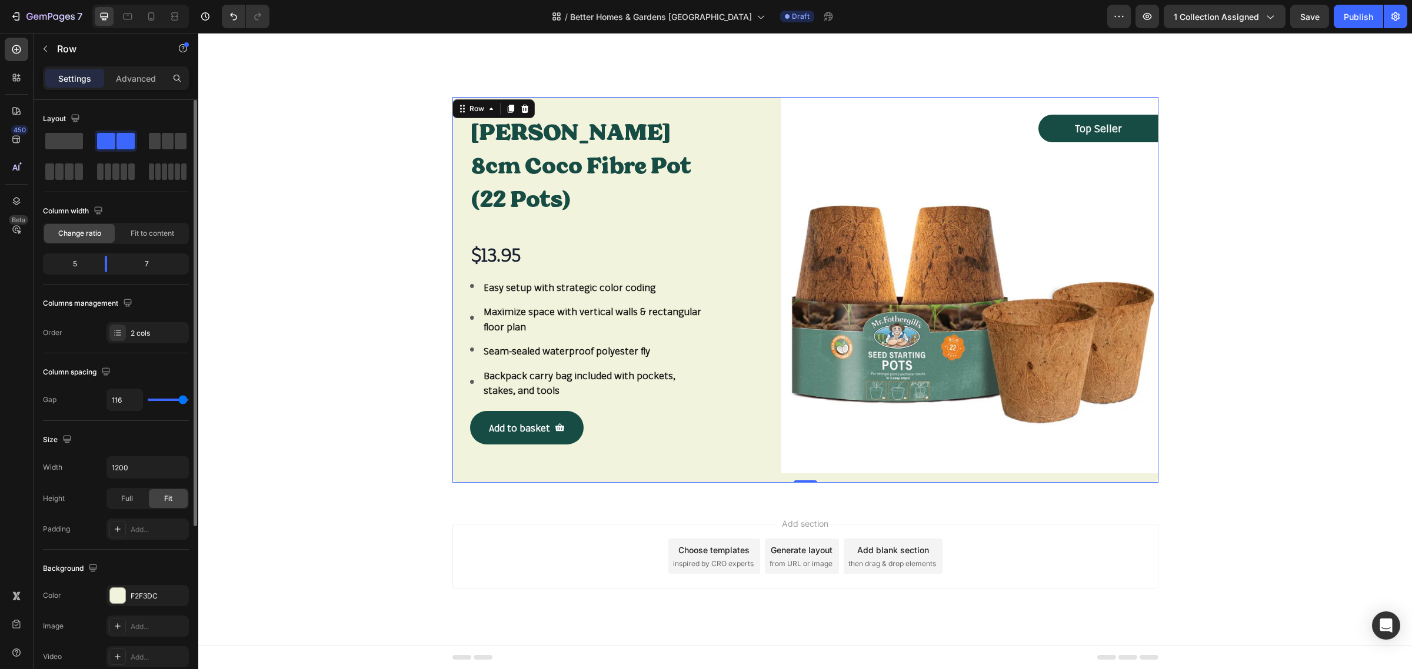
type input "119"
type input "120"
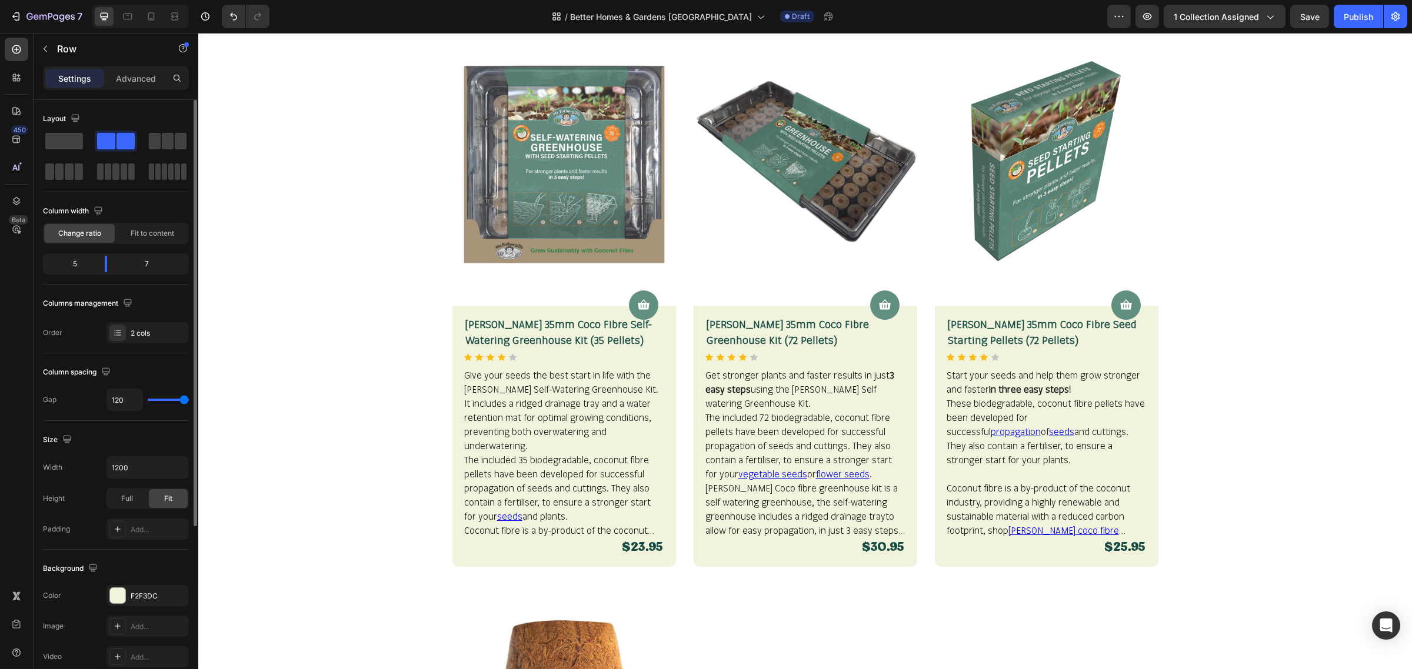
scroll to position [2201, 0]
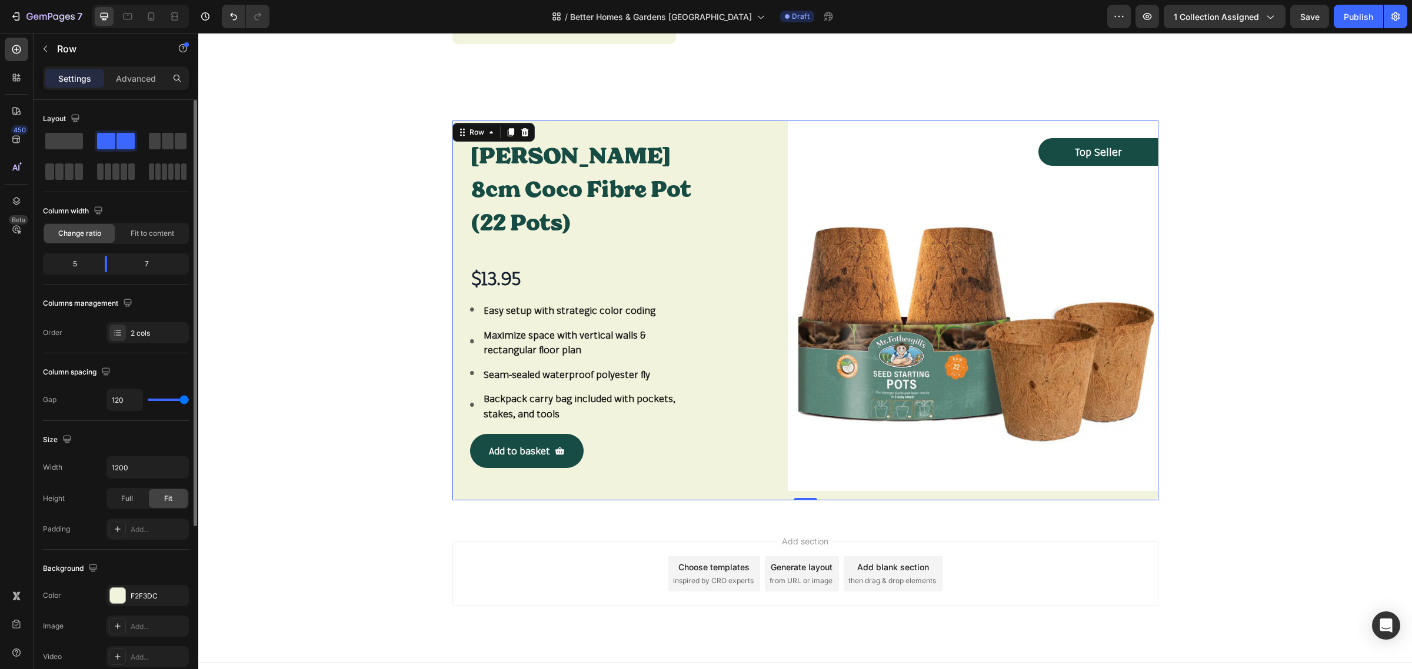
type input "97"
type input "94"
type input "91"
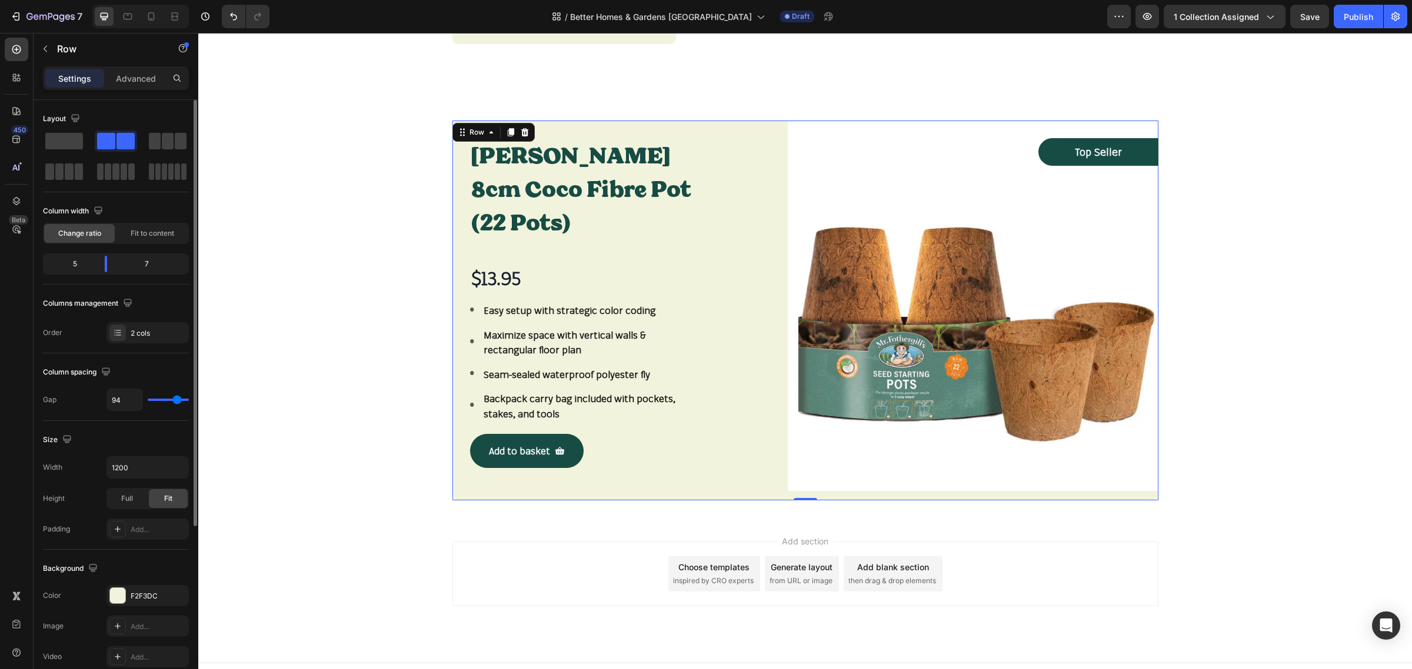
type input "91"
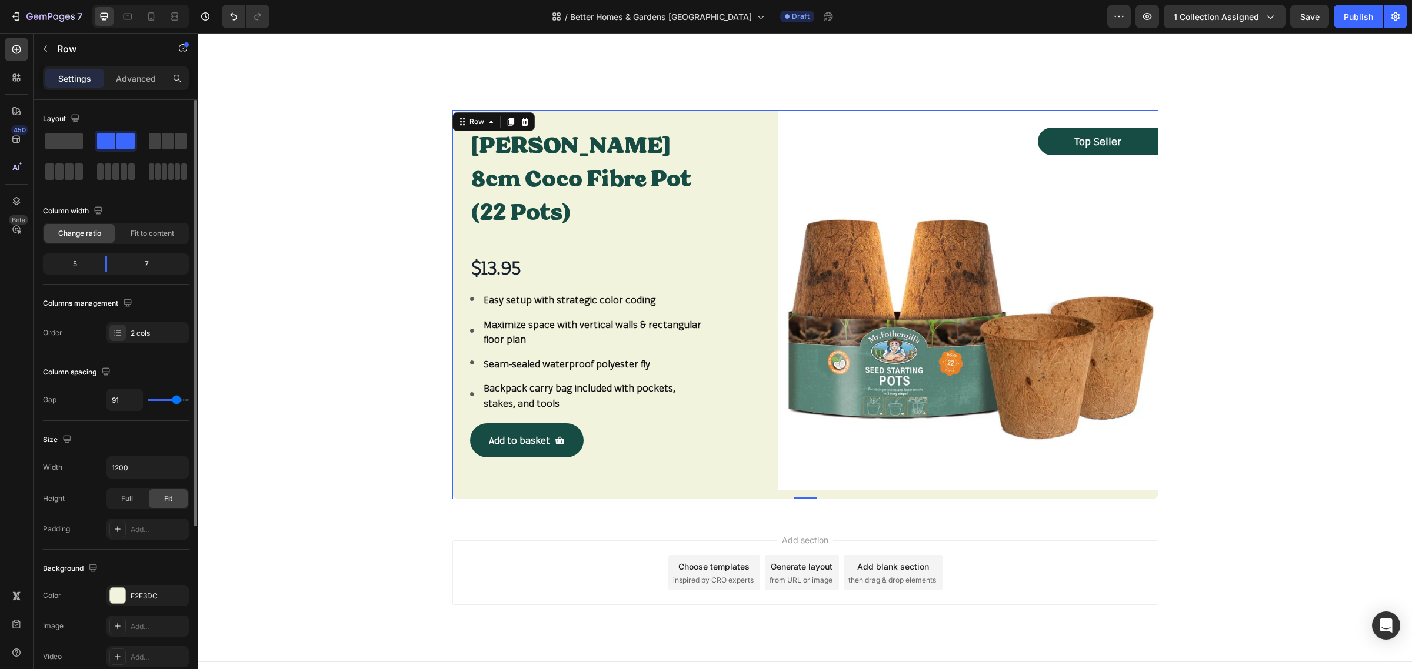
type input "80"
type input "77"
type input "72"
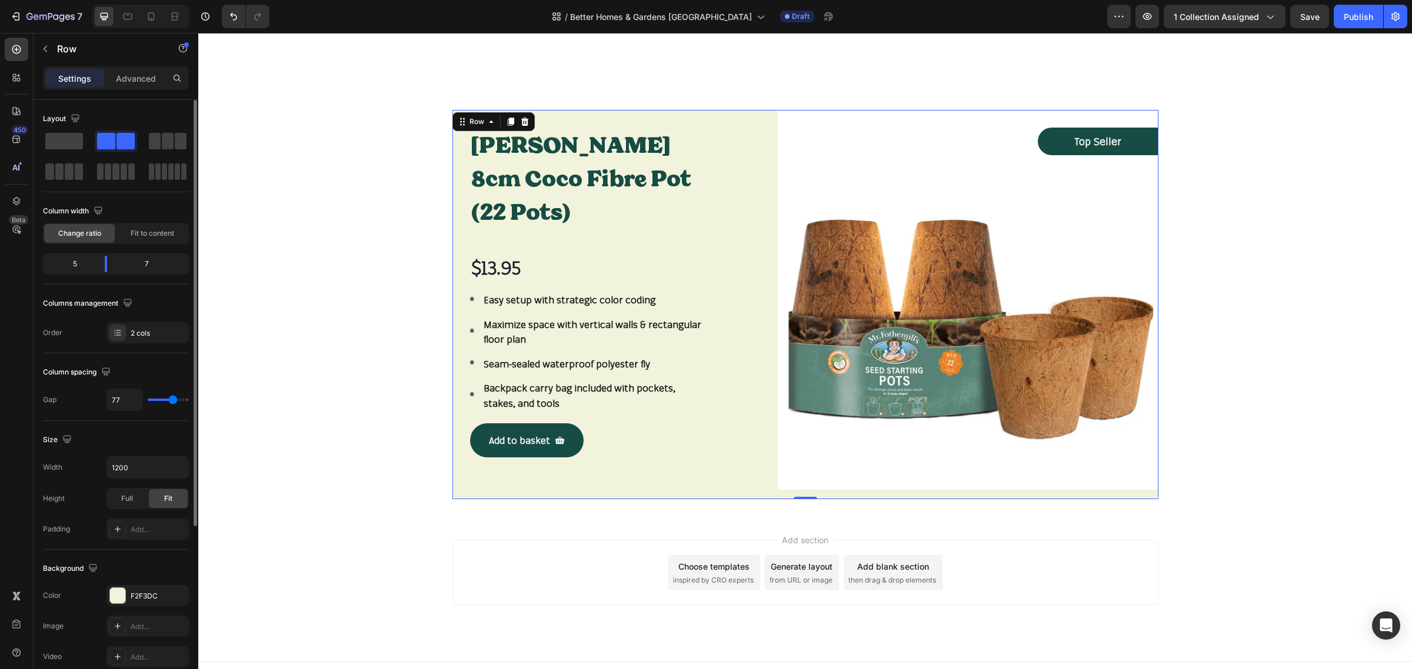
type input "72"
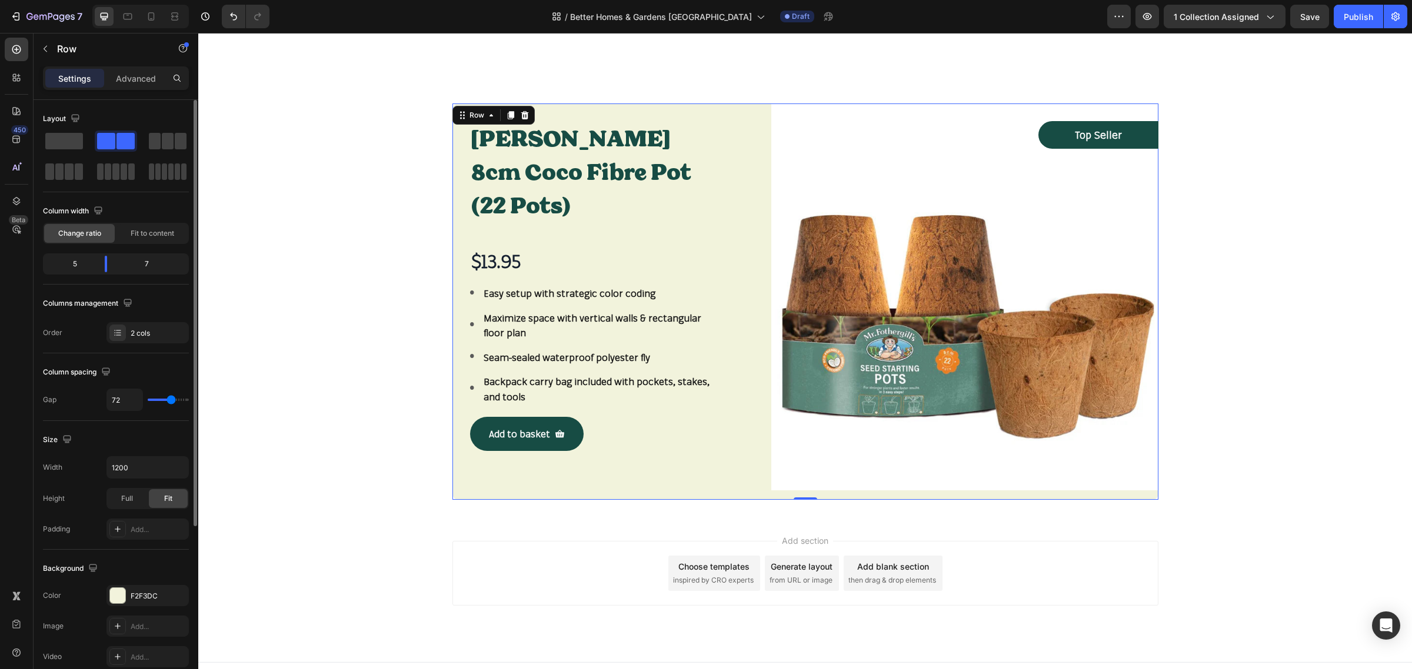
type input "69"
type input "66"
type input "63"
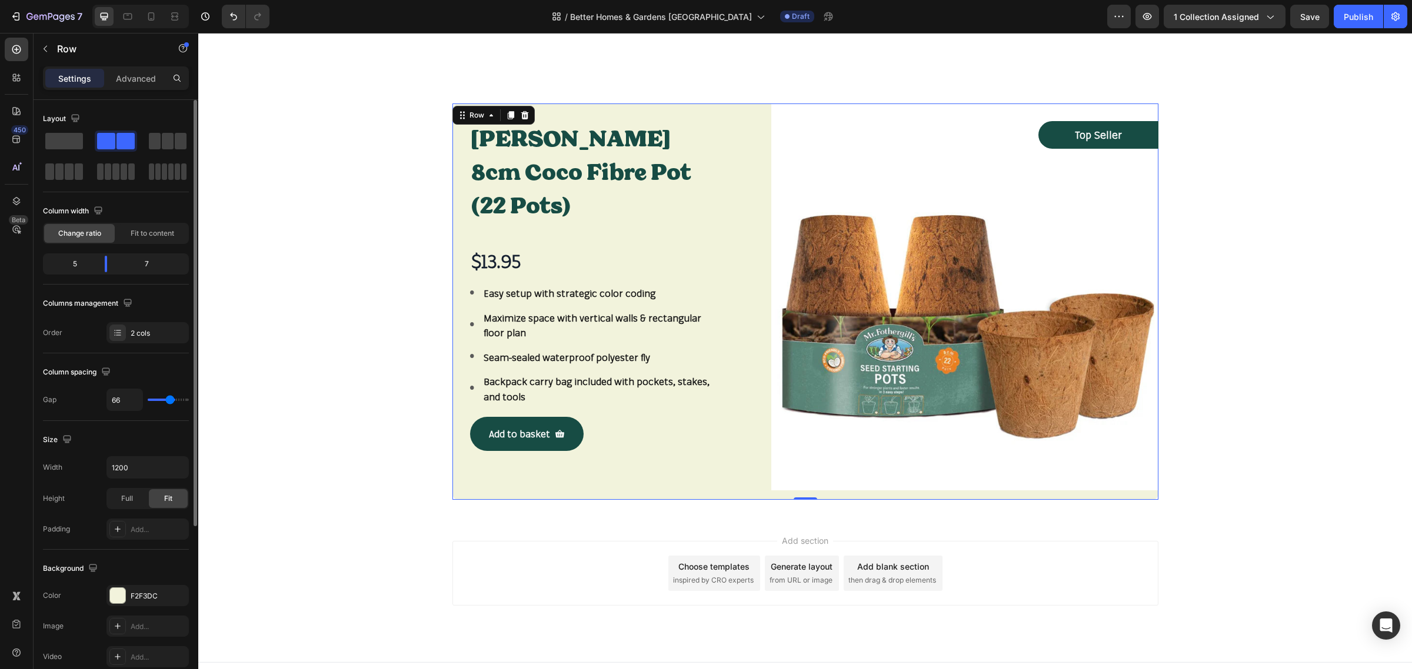
type input "63"
type input "61"
type input "58"
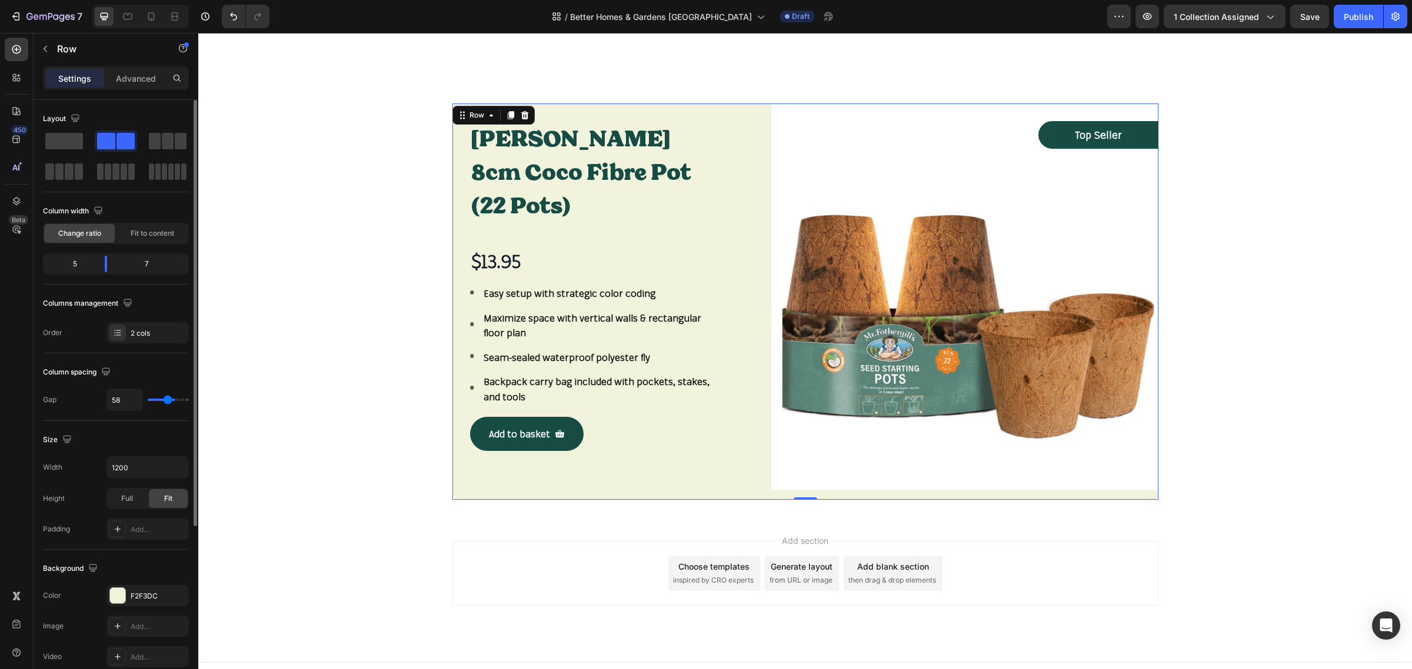
type input "55"
type input "52"
type input "50"
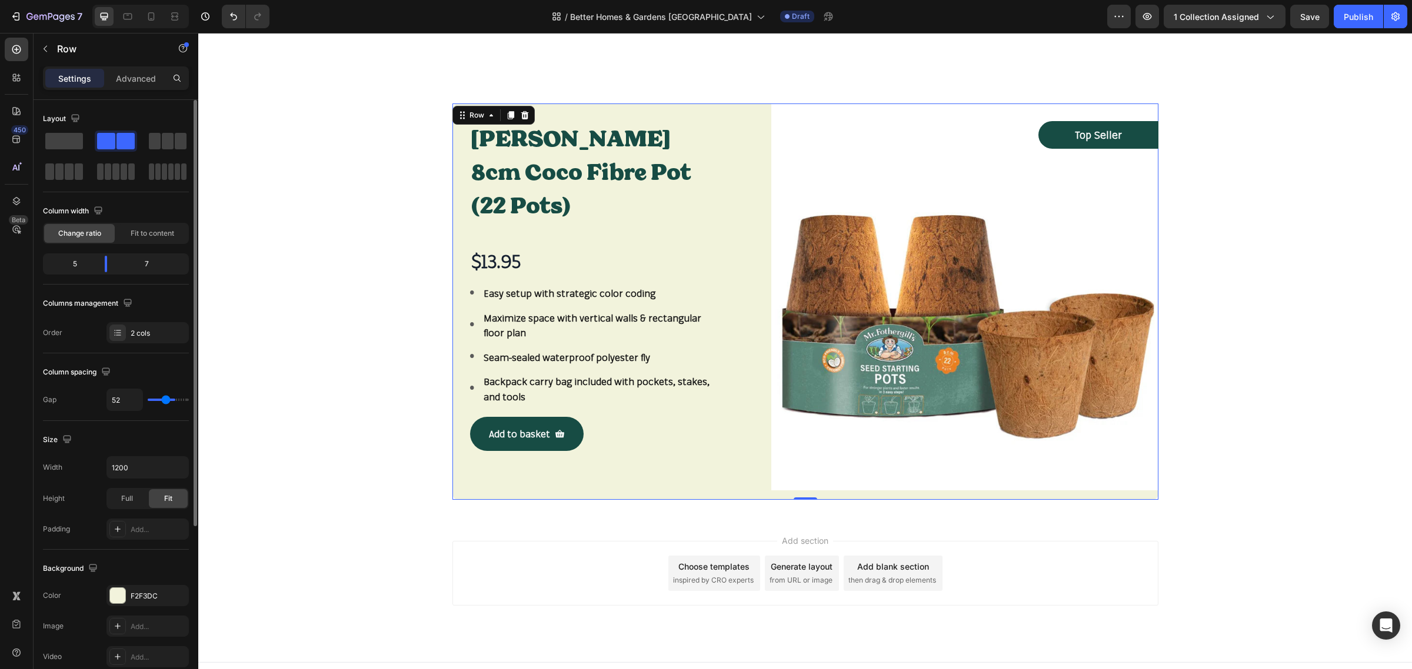
type input "50"
type input "47"
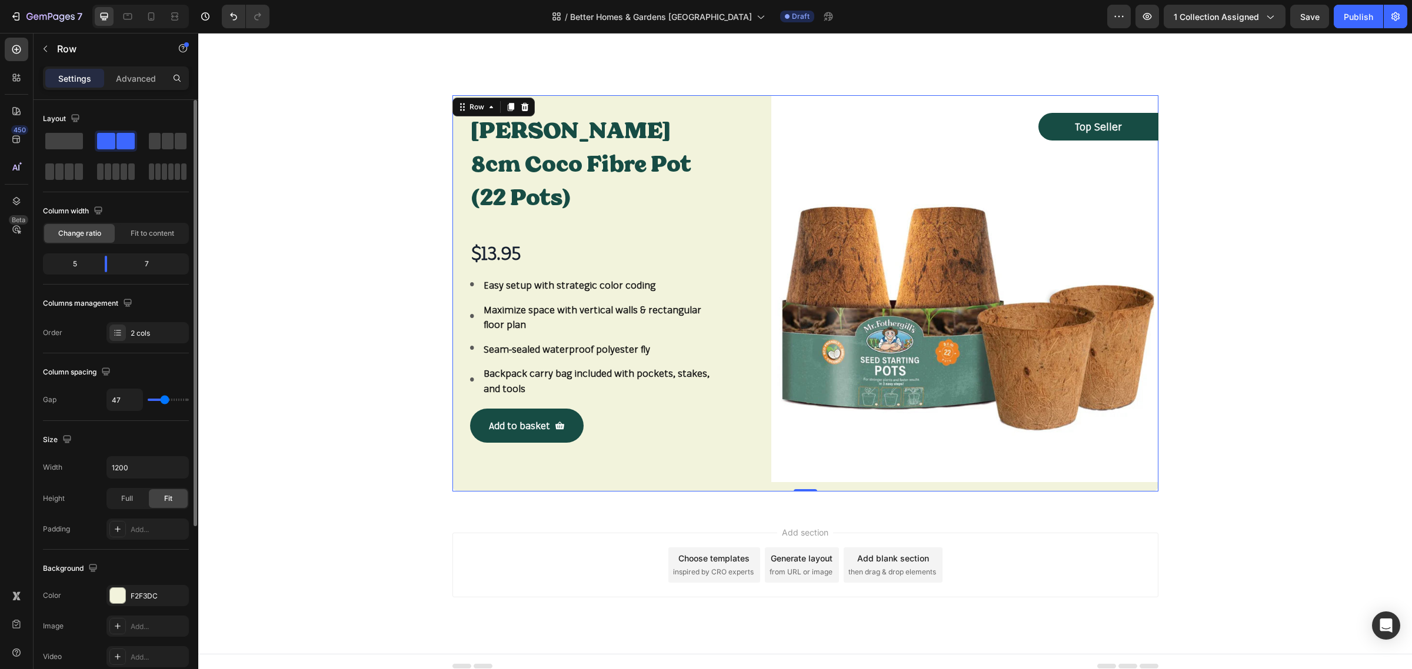
type input "44"
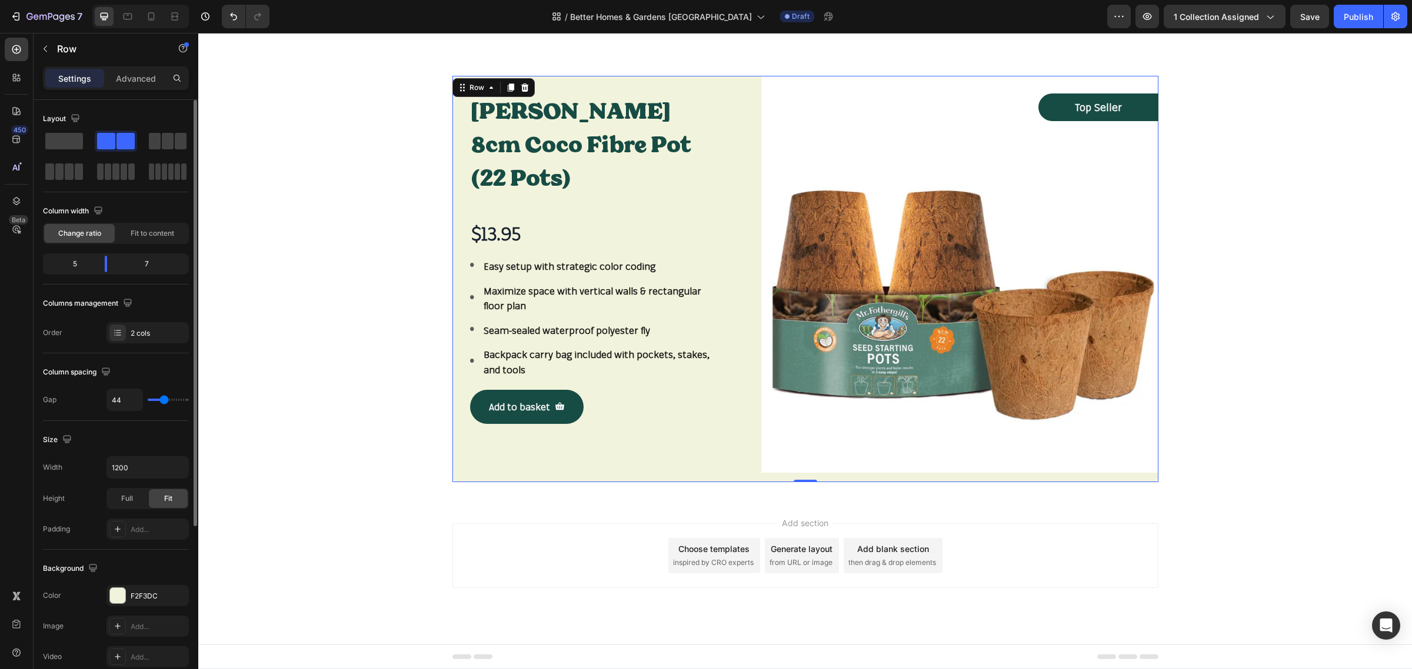
type input "41"
type input "8"
type input "0"
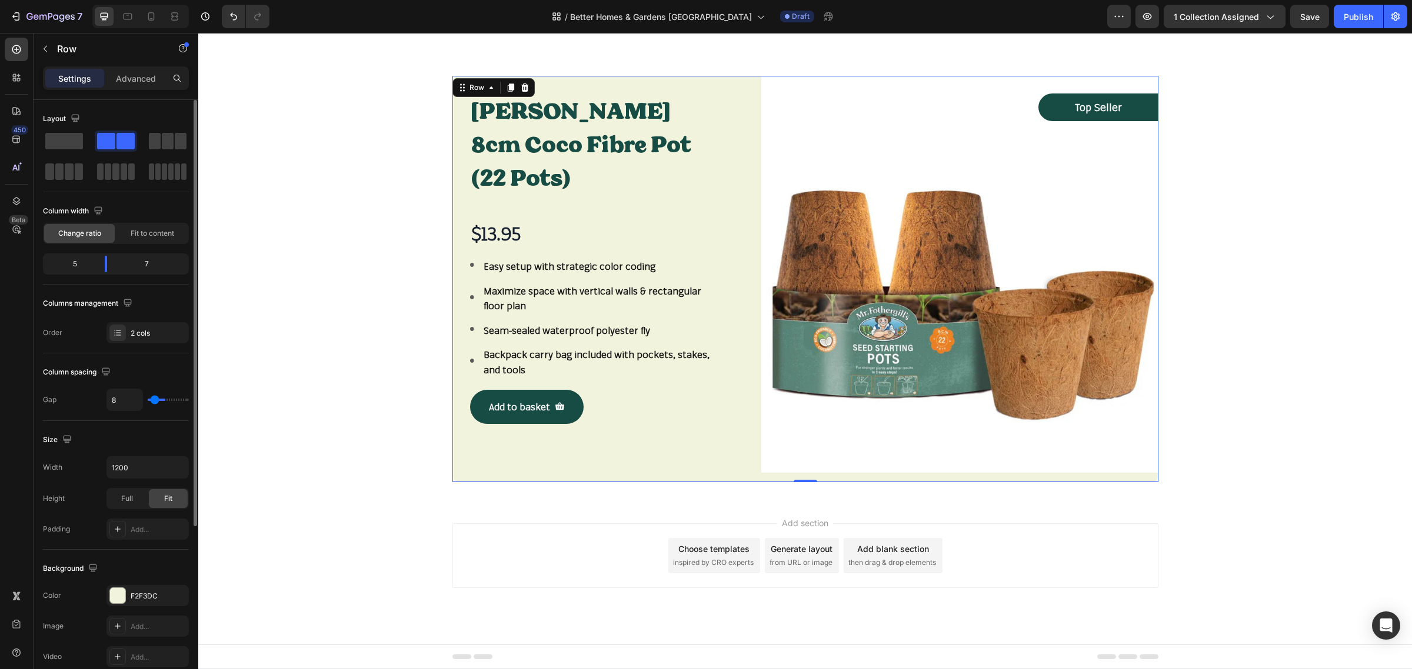
type input "0"
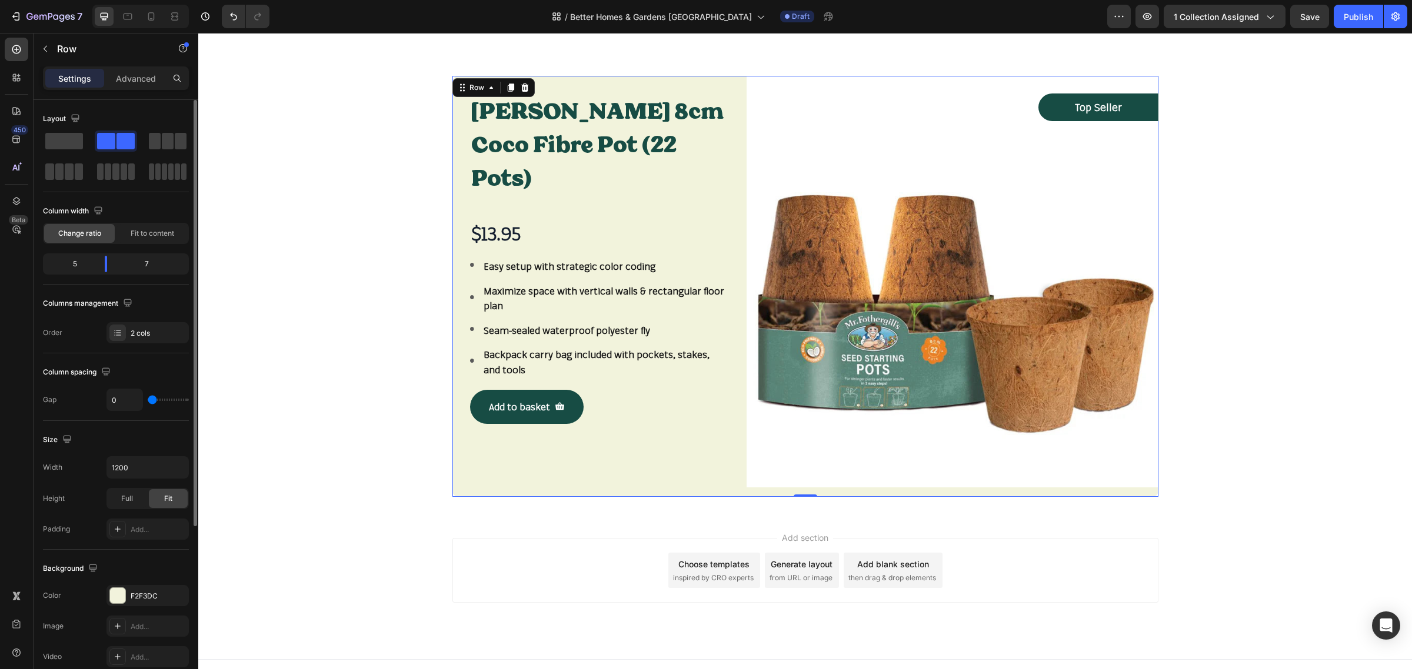
scroll to position [2231, 0]
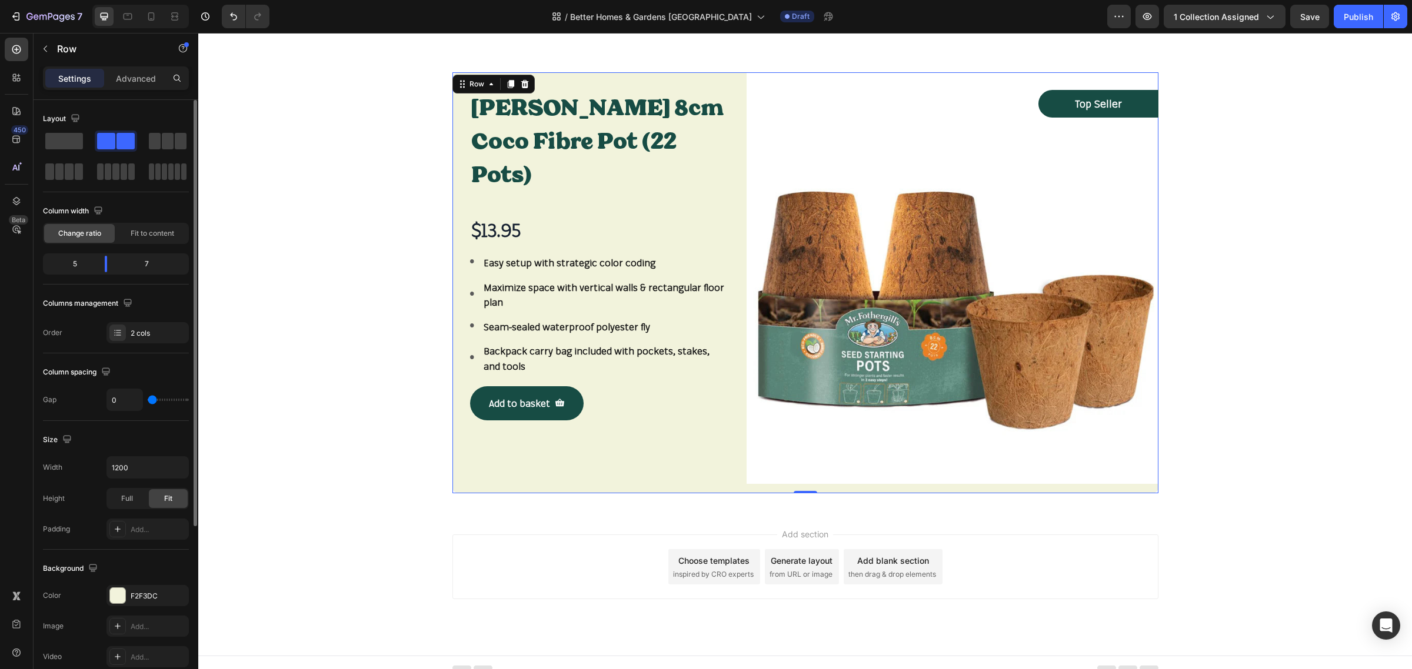
type input "2"
type input "8"
type input "11"
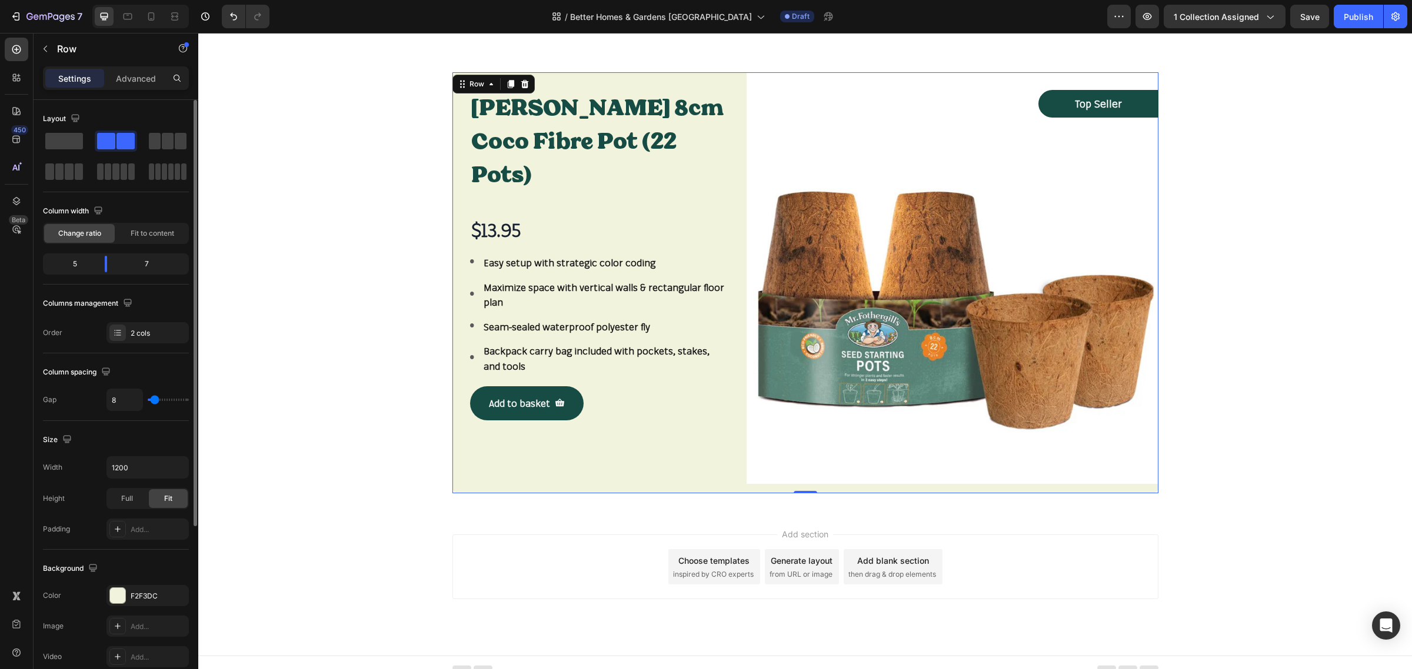
type input "11"
type input "13"
type input "16"
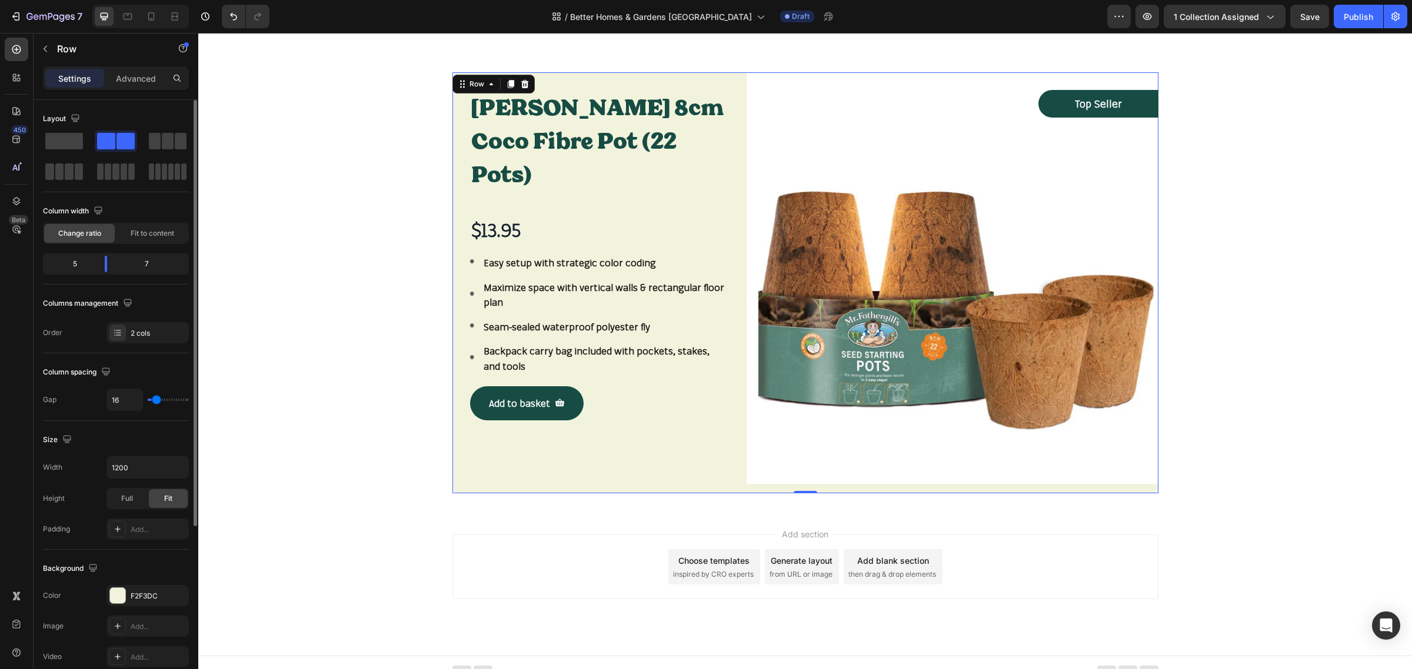
type input "19"
type input "22"
type input "25"
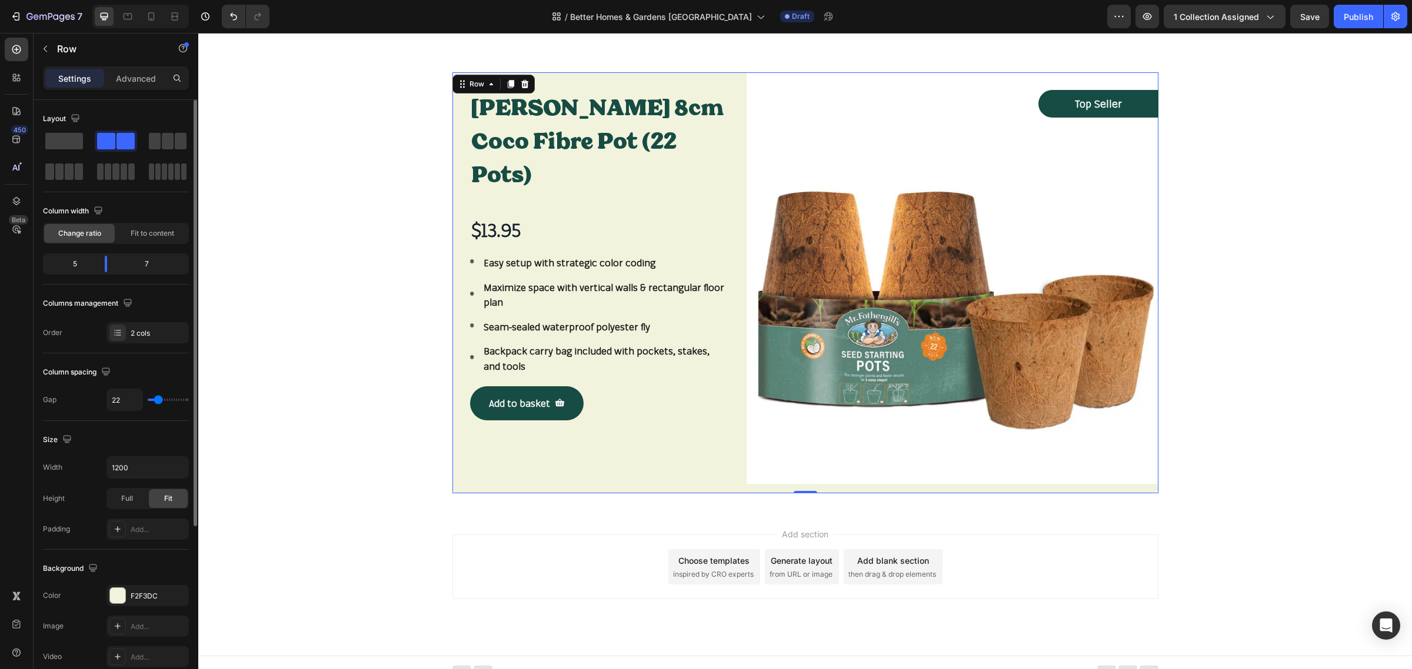
type input "25"
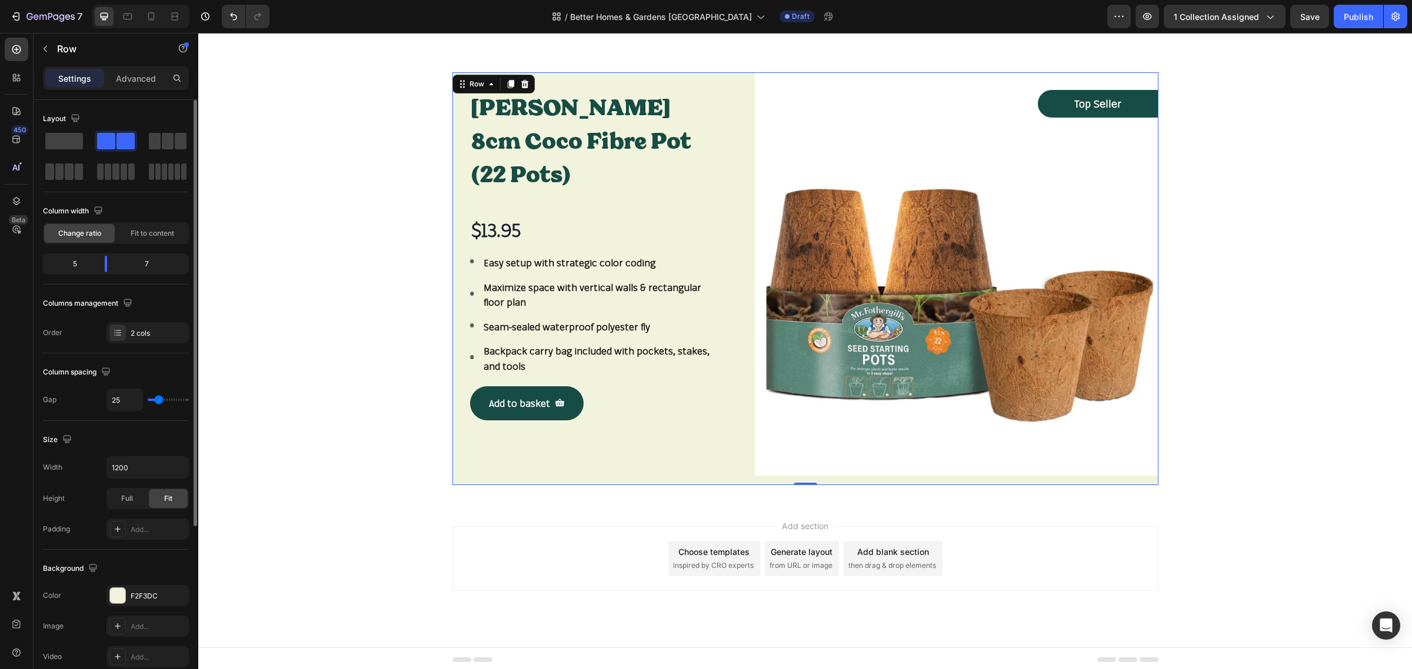
type input "30"
type input "33"
type input "36"
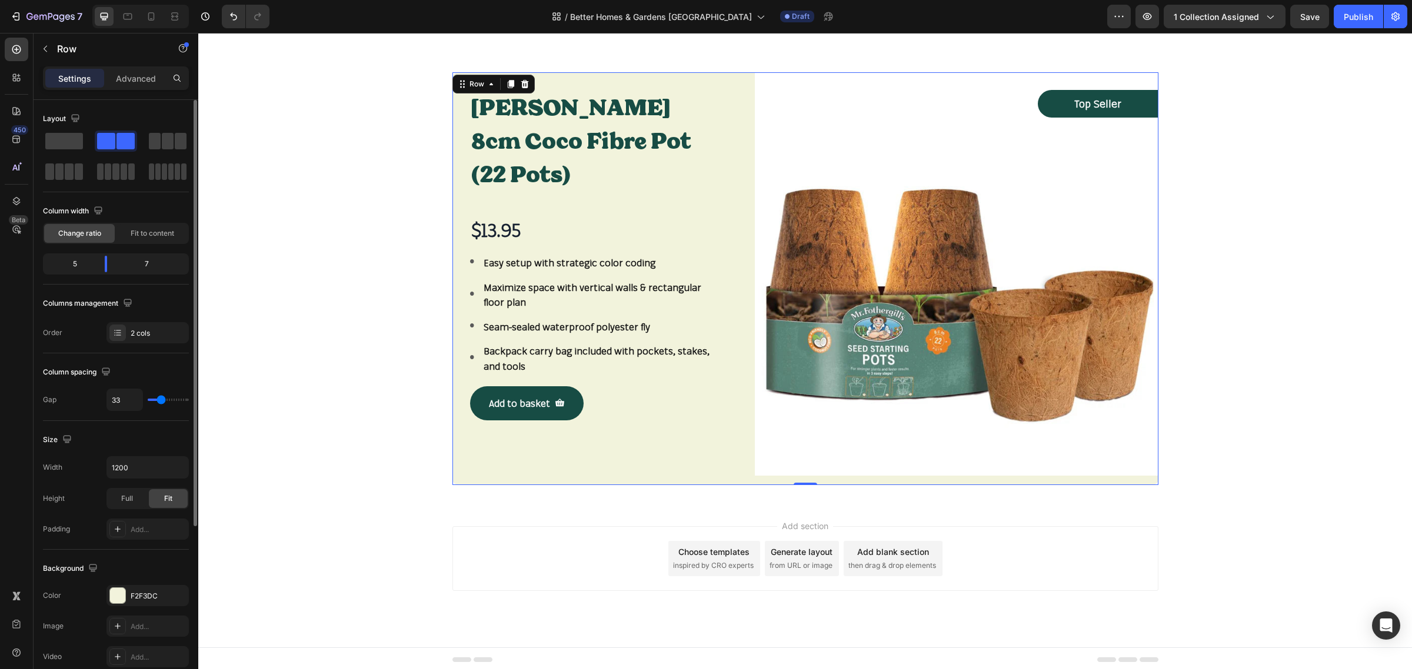
type input "36"
type input "41"
type input "44"
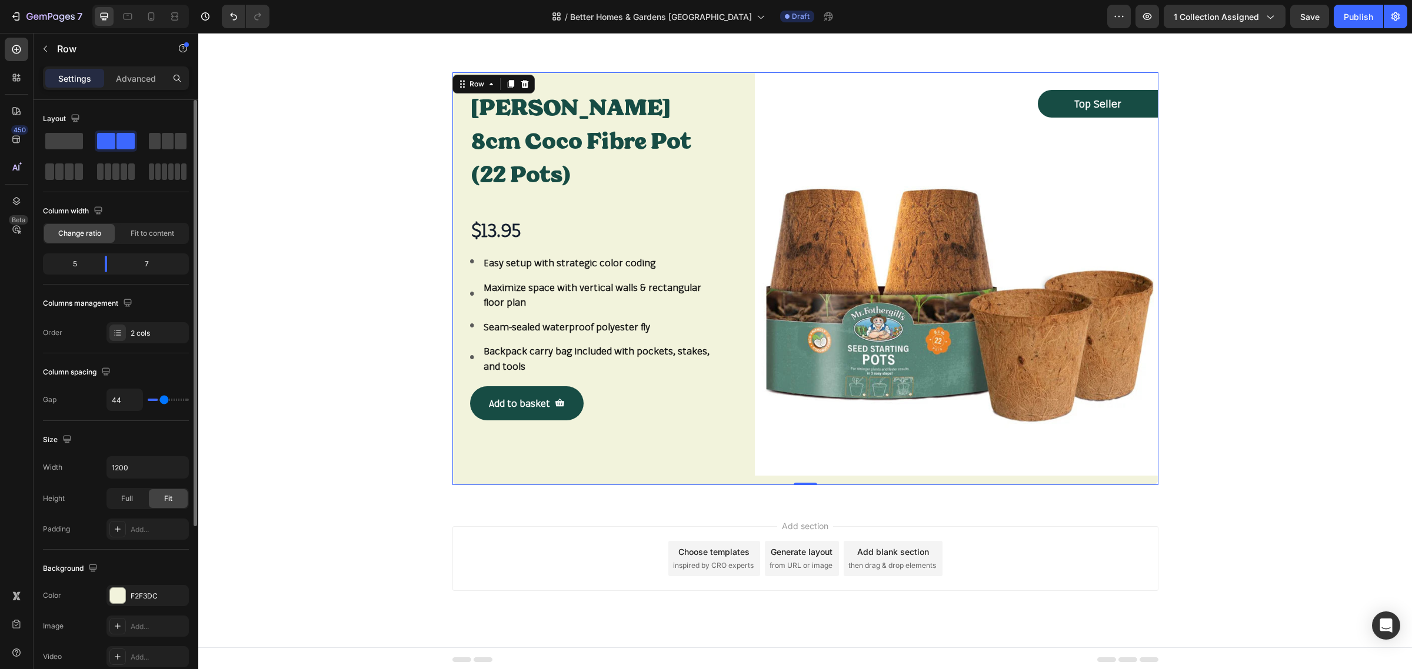
type input "47"
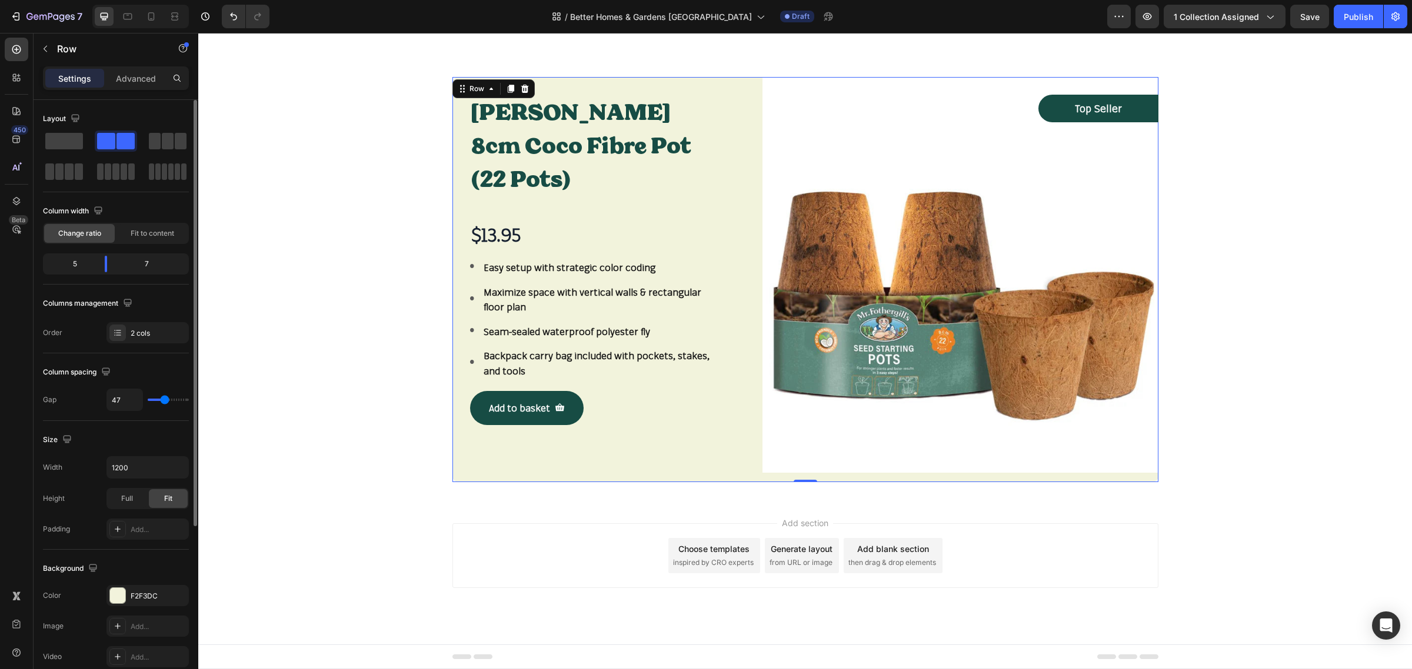
type input "52"
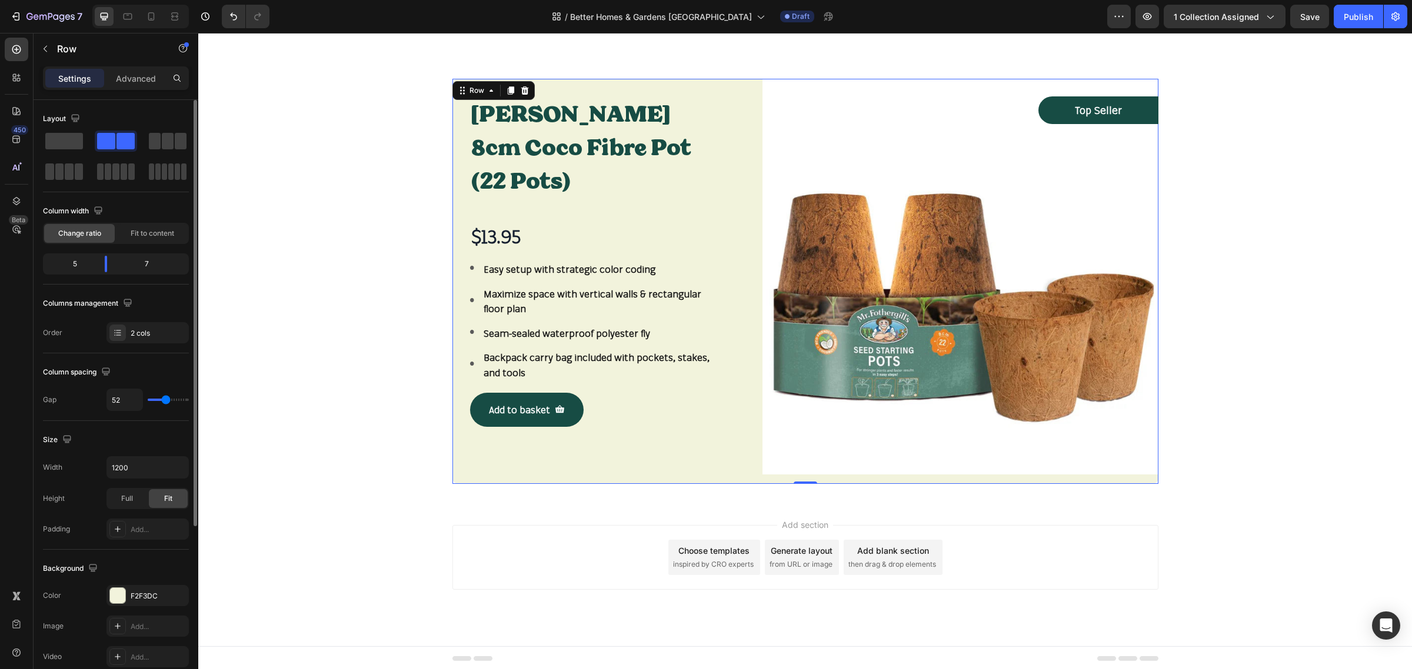
type input "55"
type input "58"
type input "61"
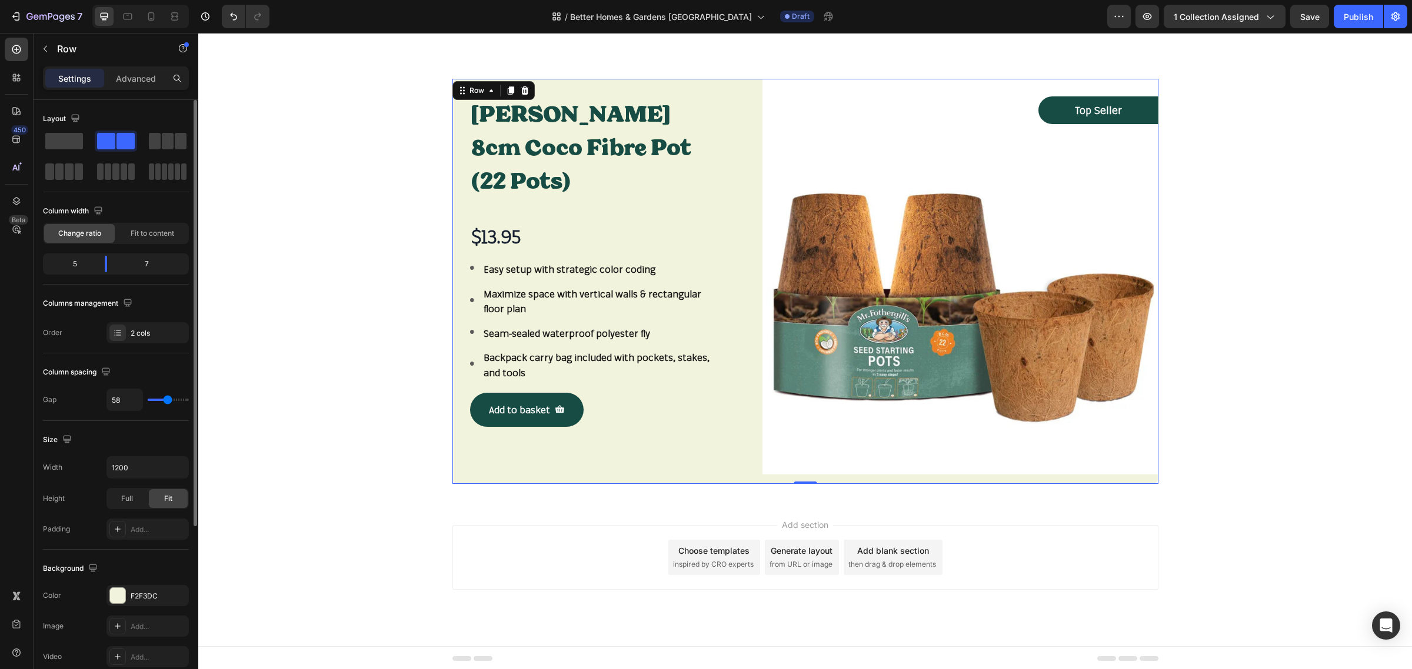
type input "61"
type input "66"
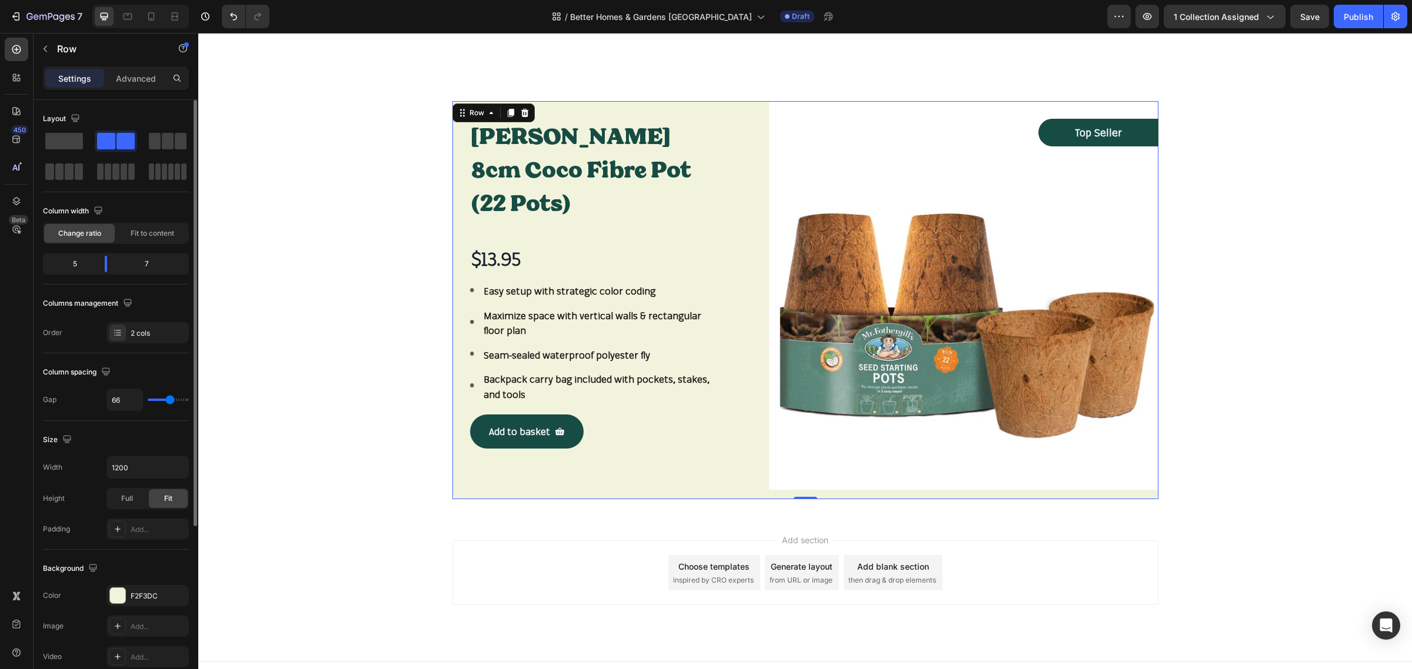
type input "69"
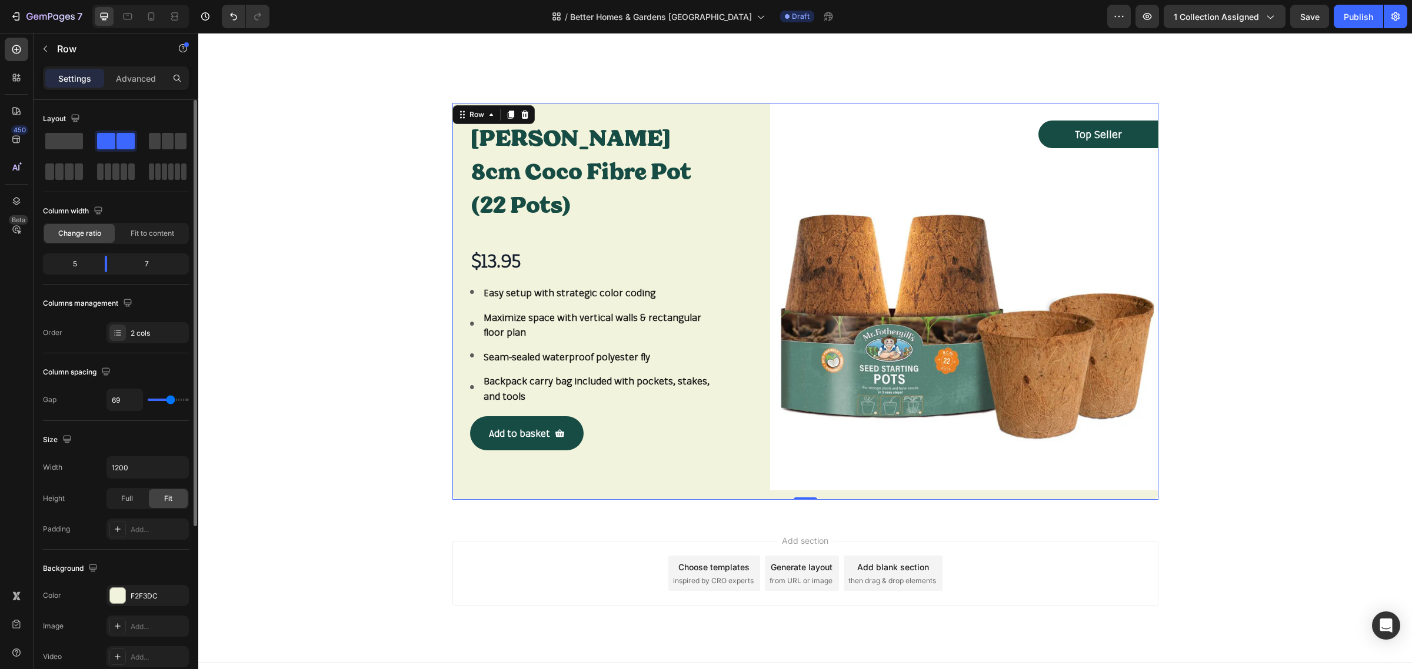
type input "63"
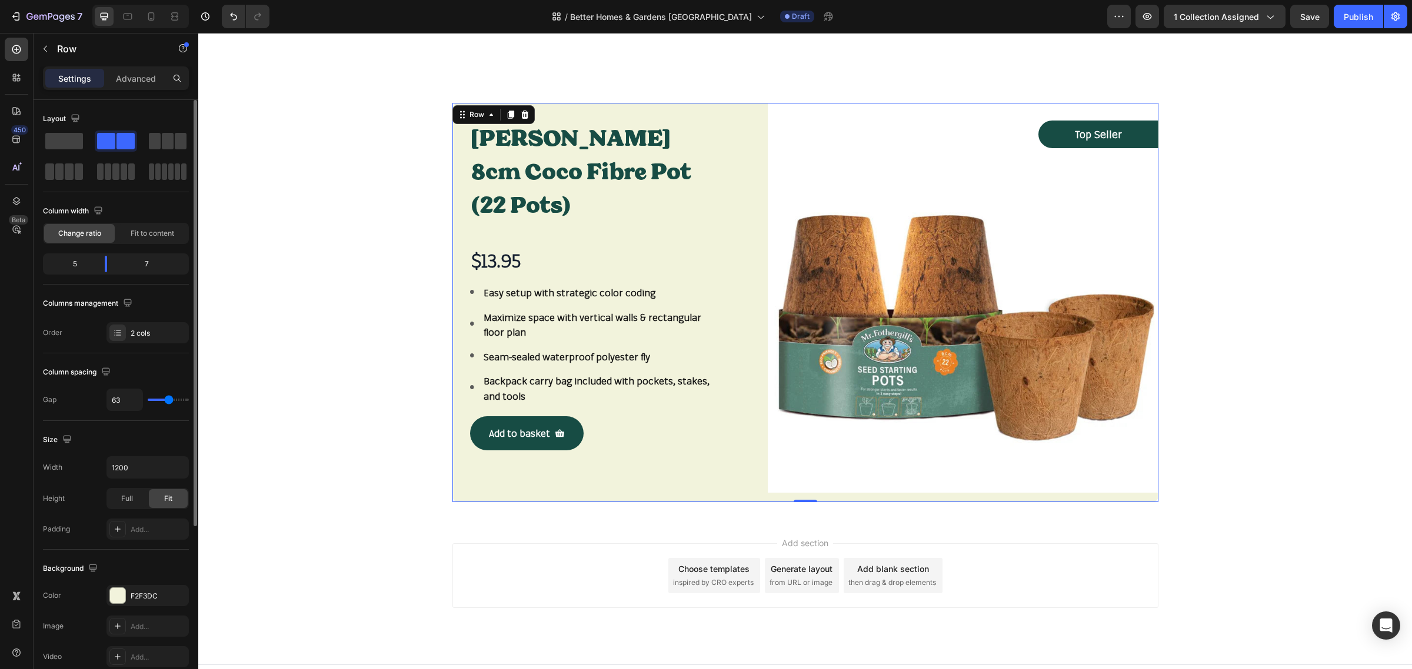
type input "61"
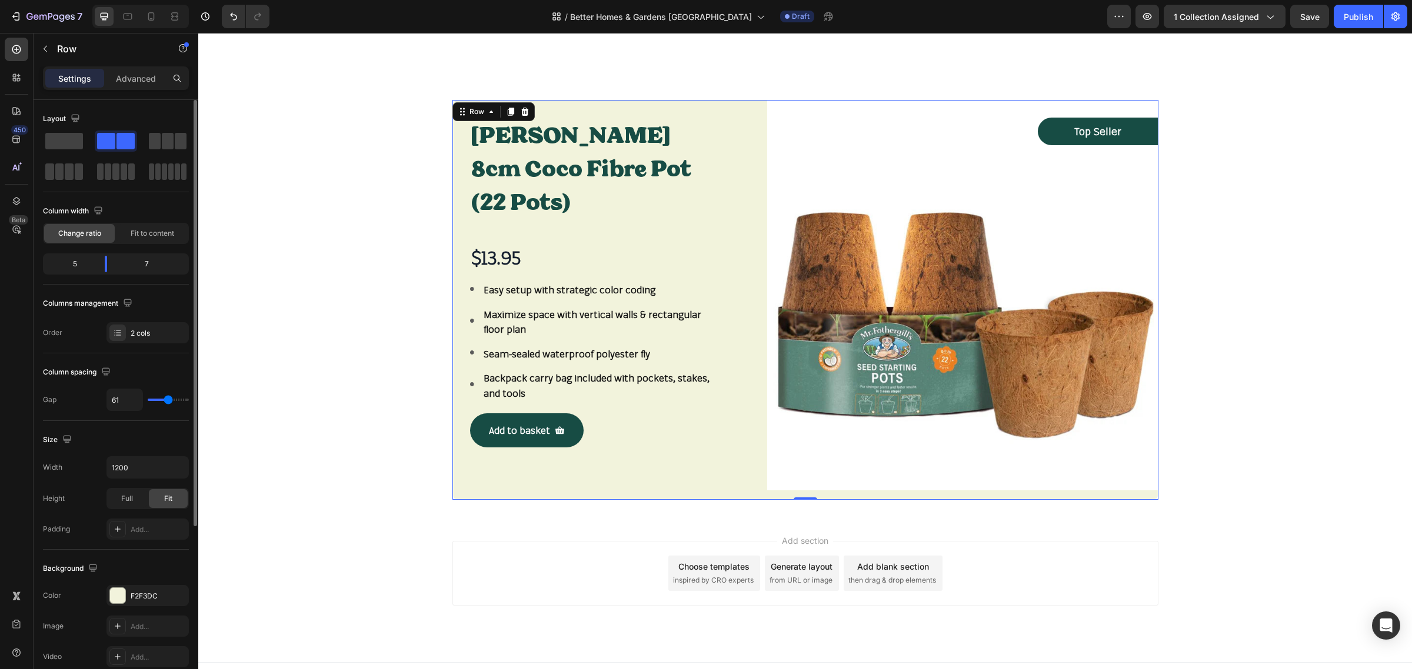
drag, startPoint x: 159, startPoint y: 402, endPoint x: 168, endPoint y: 405, distance: 9.9
type input "61"
click at [168, 401] on input "range" at bounding box center [168, 400] width 41 height 2
type input "32"
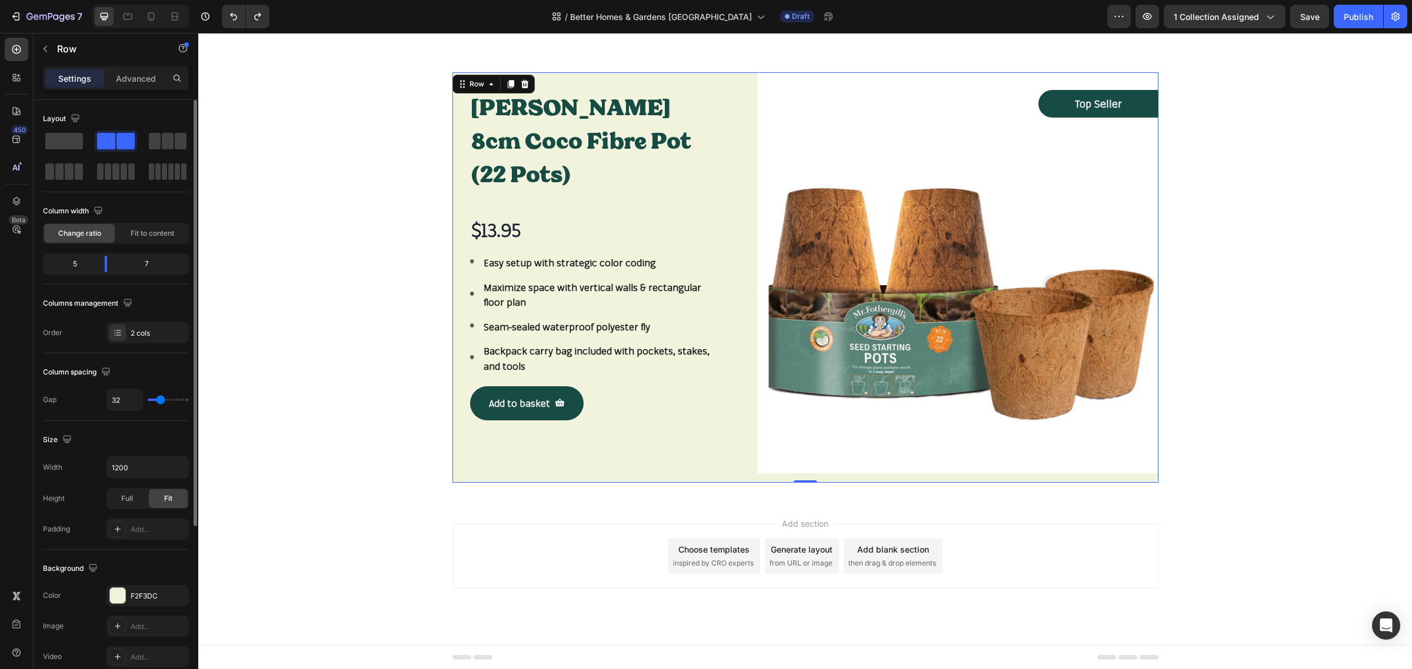
scroll to position [74, 0]
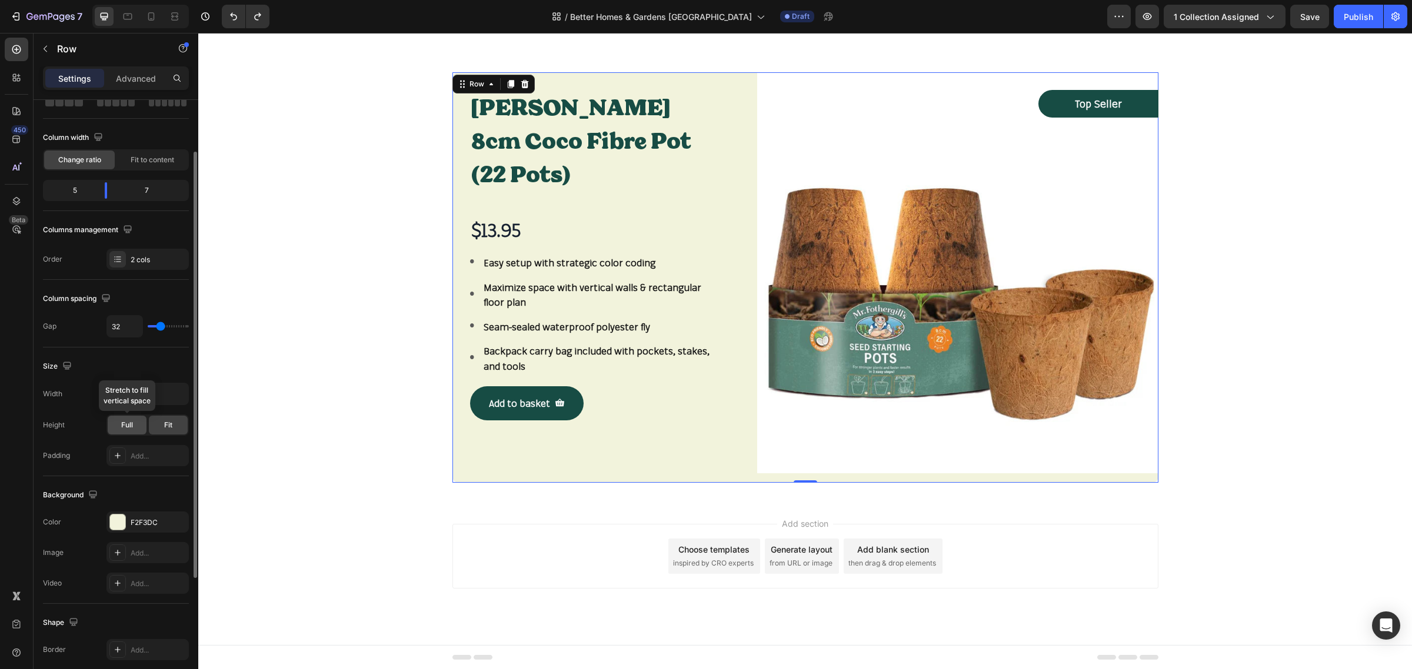
click at [139, 427] on div "Full" at bounding box center [127, 425] width 39 height 19
click at [157, 428] on div "Fit" at bounding box center [168, 425] width 39 height 19
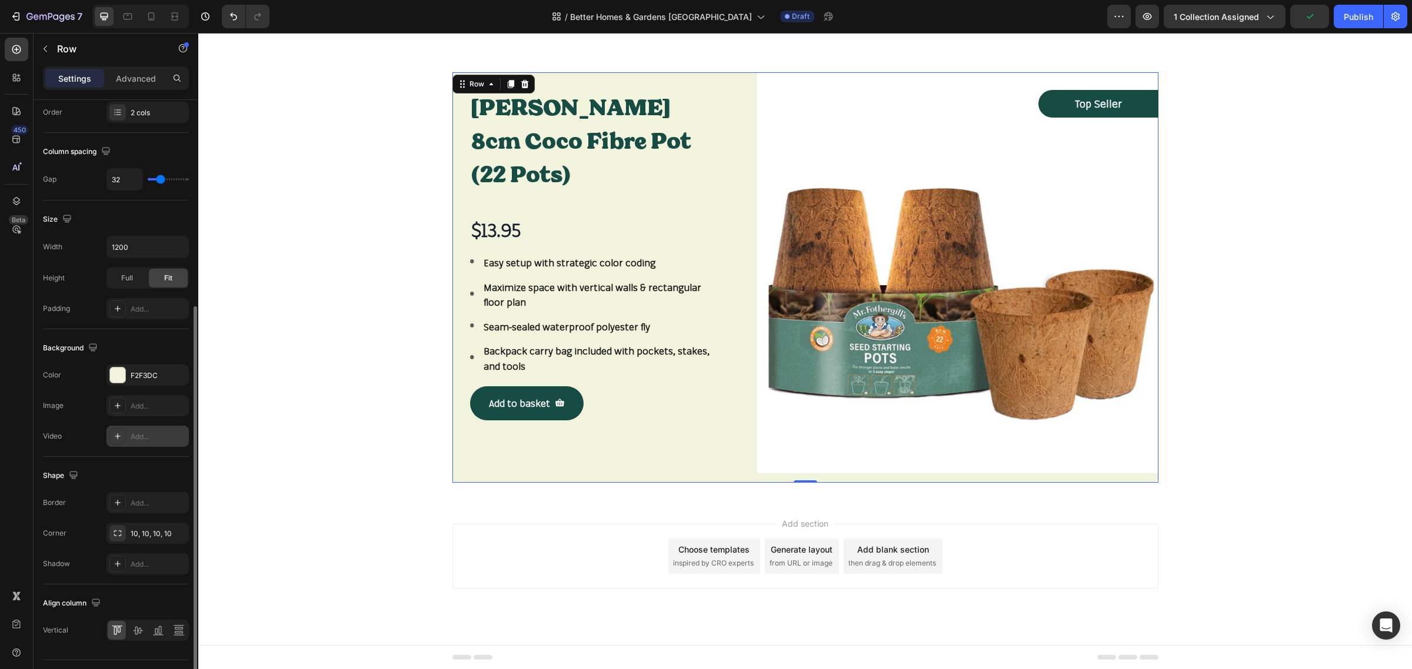
scroll to position [250, 0]
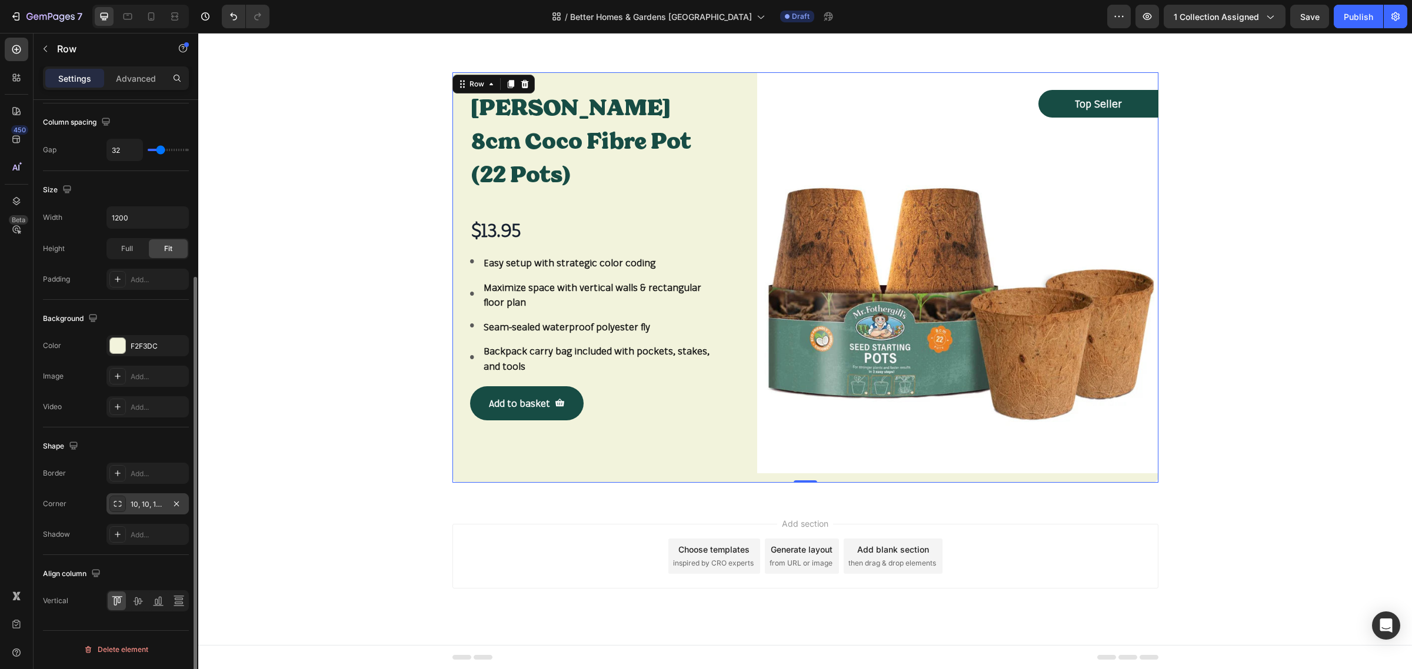
click at [121, 507] on icon at bounding box center [117, 503] width 9 height 9
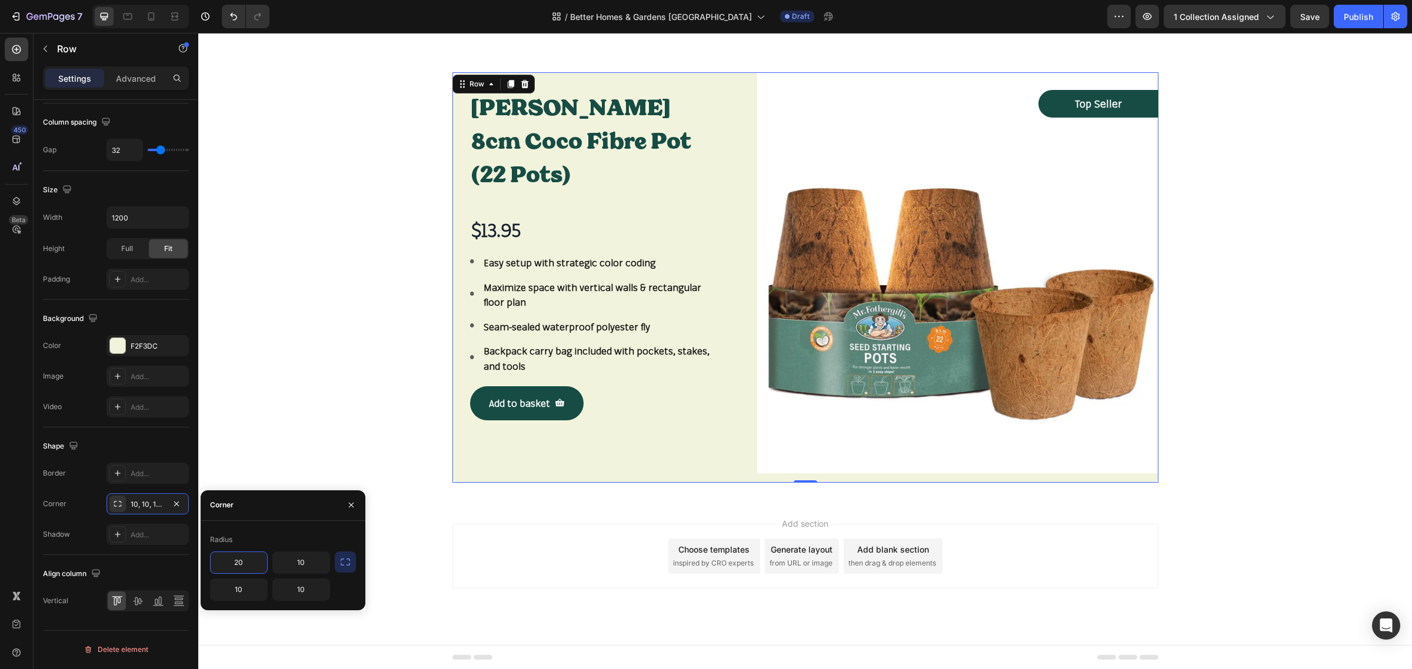
click at [342, 583] on div "20 10 10 10" at bounding box center [283, 576] width 146 height 49
click at [343, 562] on icon "button" at bounding box center [345, 563] width 12 height 12
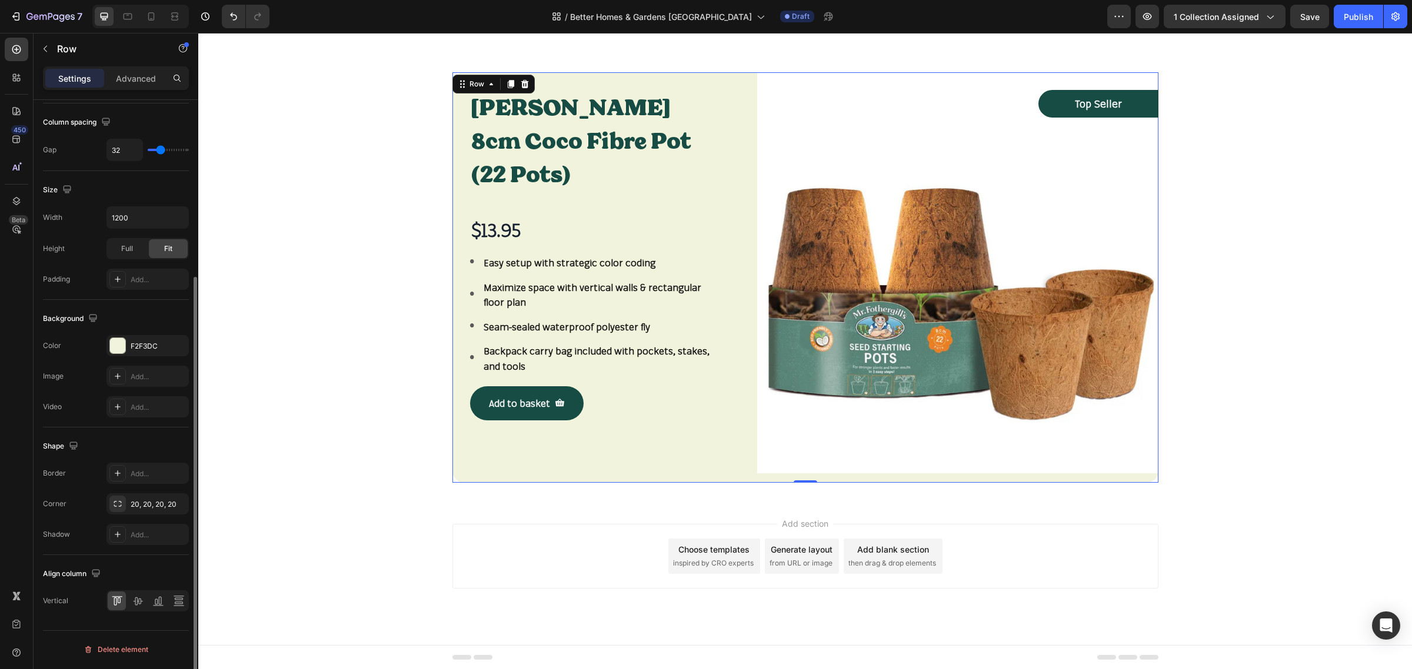
click at [119, 449] on div "Shape" at bounding box center [116, 446] width 146 height 19
click at [163, 510] on div "20, 20, 20, 20" at bounding box center [148, 504] width 34 height 11
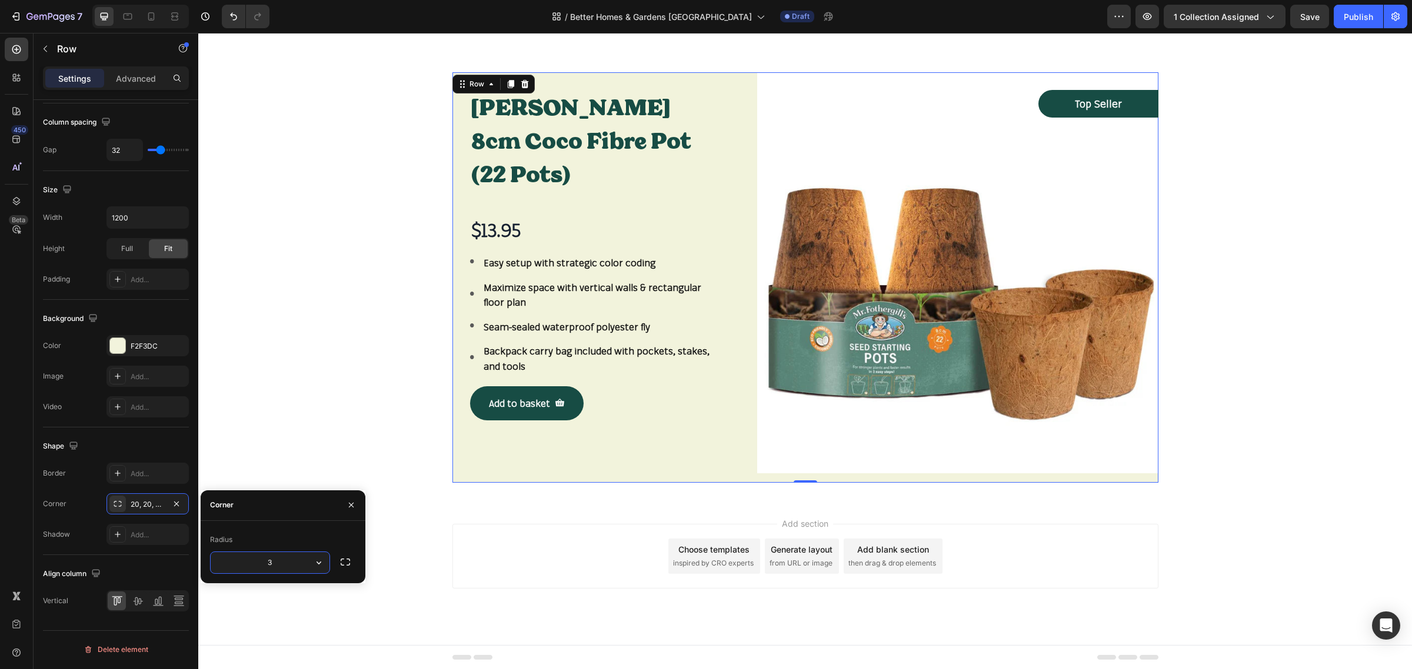
type input "30"
click at [805, 428] on img at bounding box center [957, 272] width 401 height 401
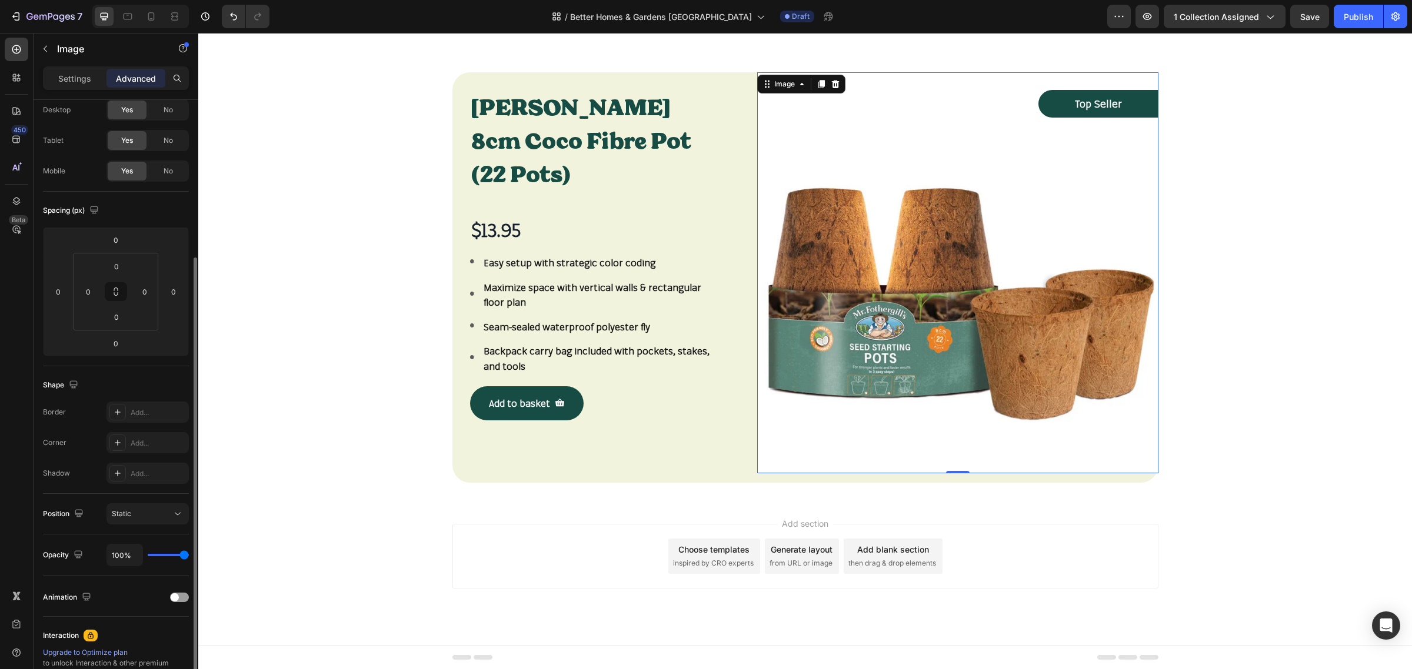
scroll to position [0, 0]
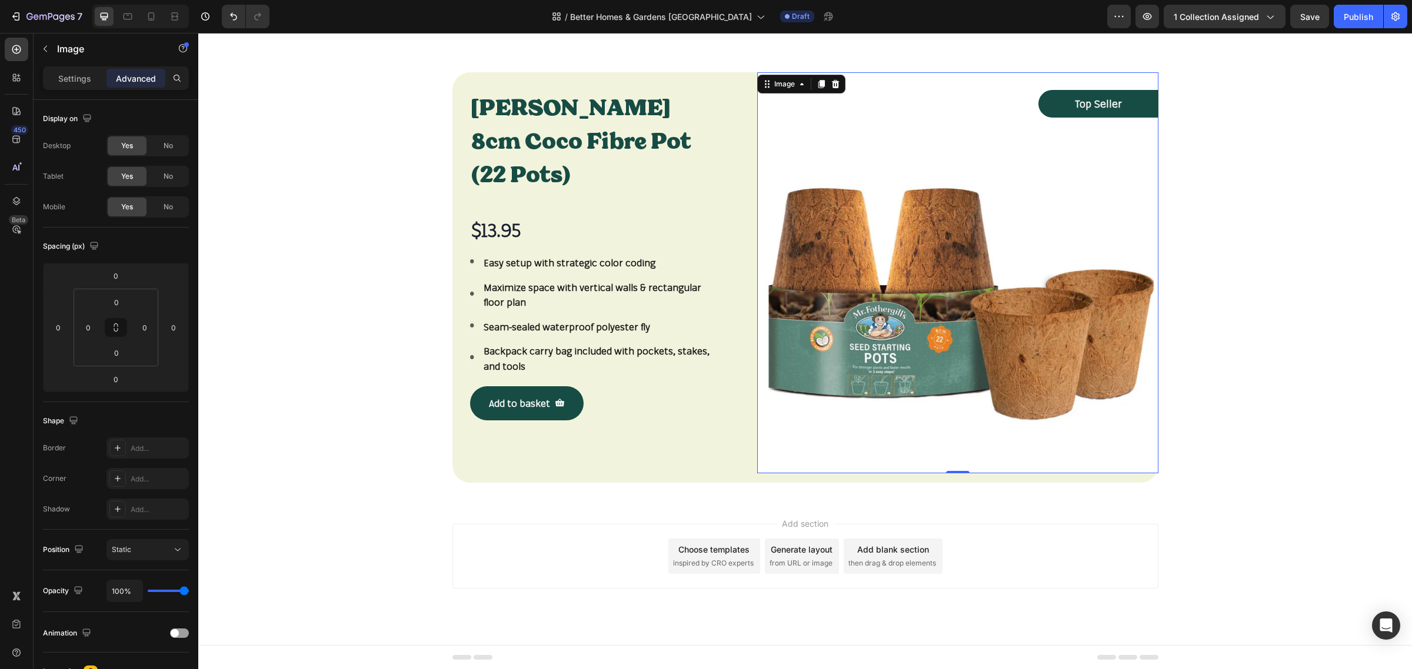
click at [783, 459] on img at bounding box center [957, 272] width 401 height 401
click at [79, 78] on p "Settings" at bounding box center [74, 78] width 33 height 12
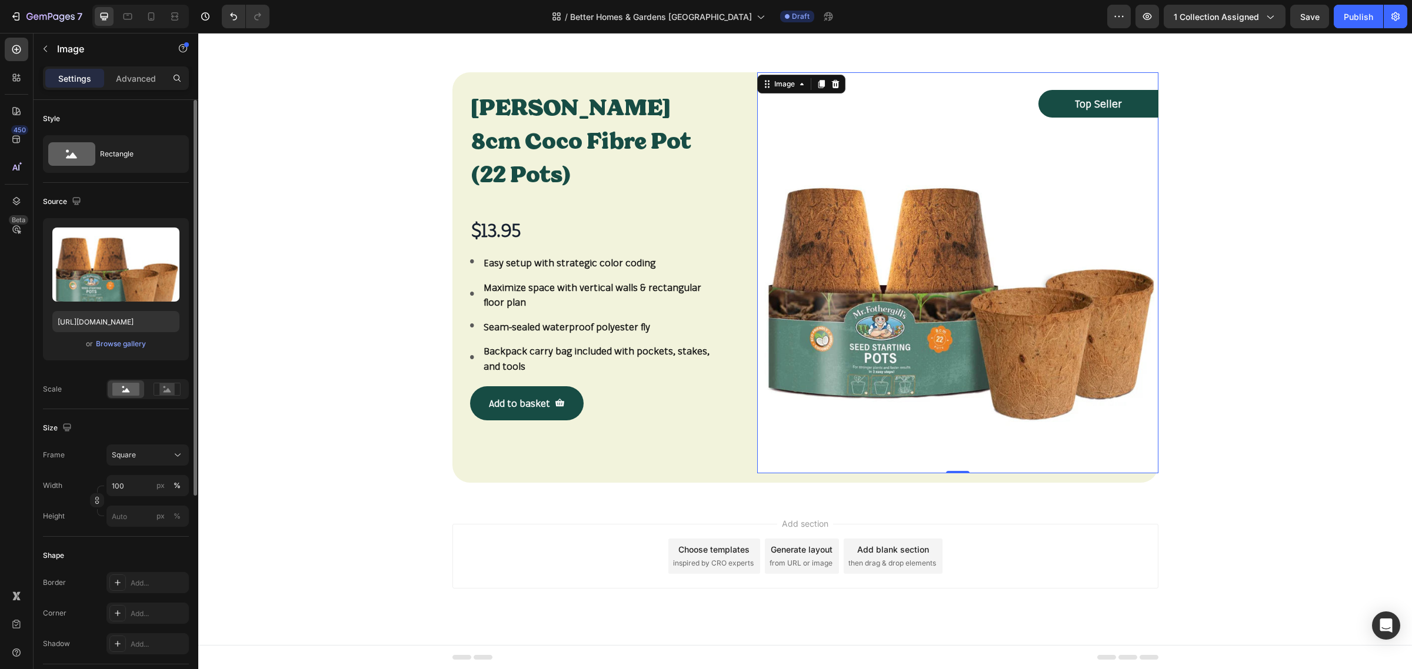
scroll to position [74, 0]
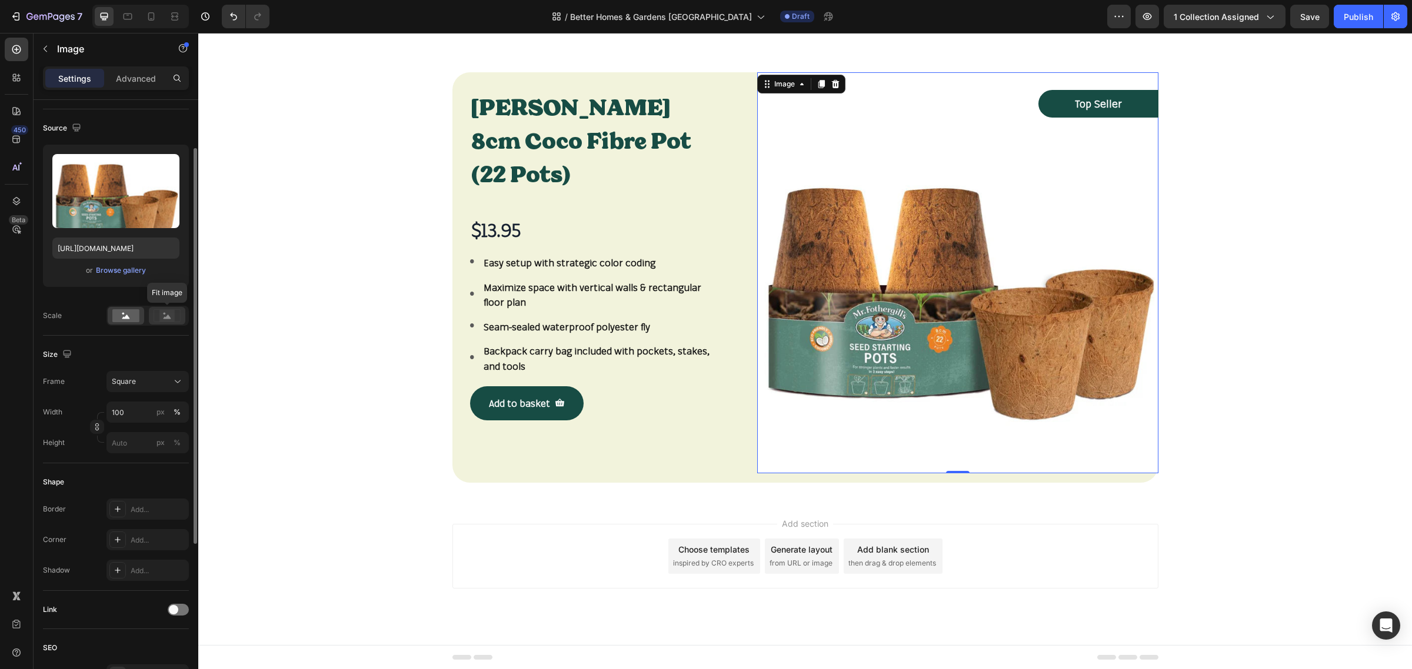
click at [171, 318] on rect at bounding box center [166, 316] width 15 height 12
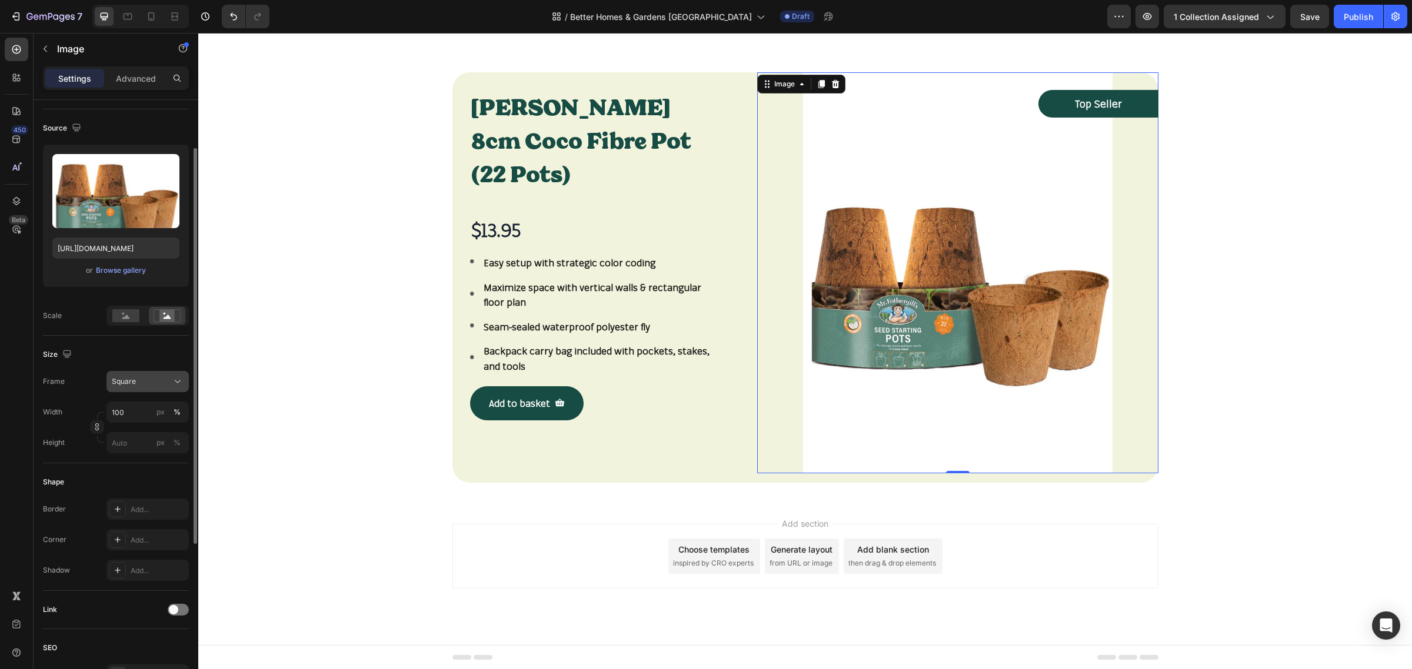
click at [176, 384] on icon at bounding box center [178, 382] width 12 height 12
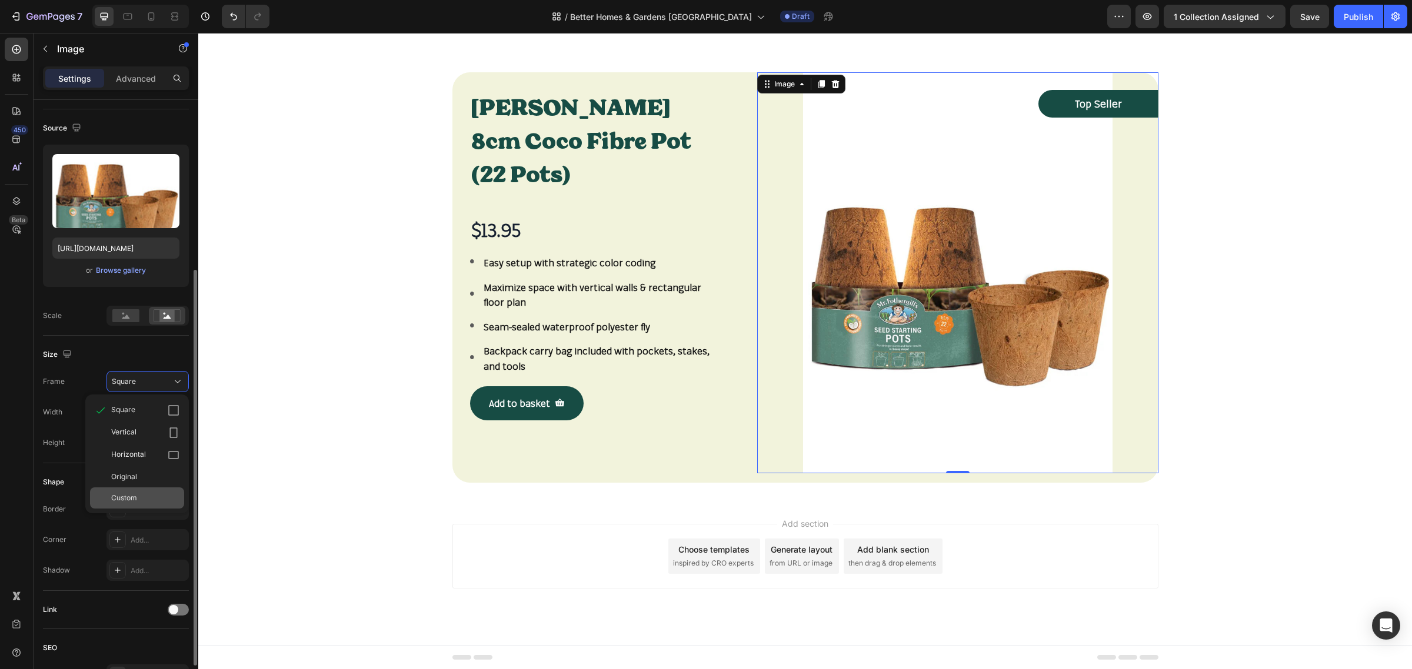
scroll to position [221, 0]
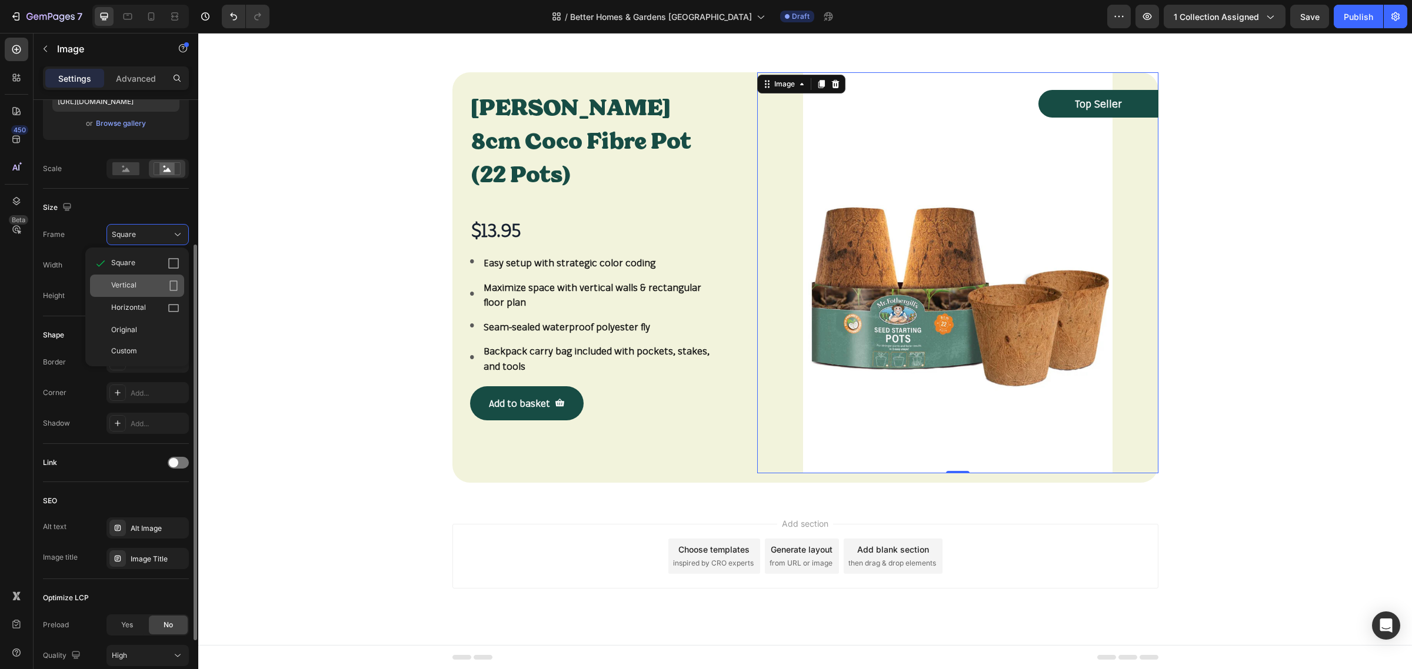
click at [171, 287] on icon at bounding box center [174, 286] width 8 height 11
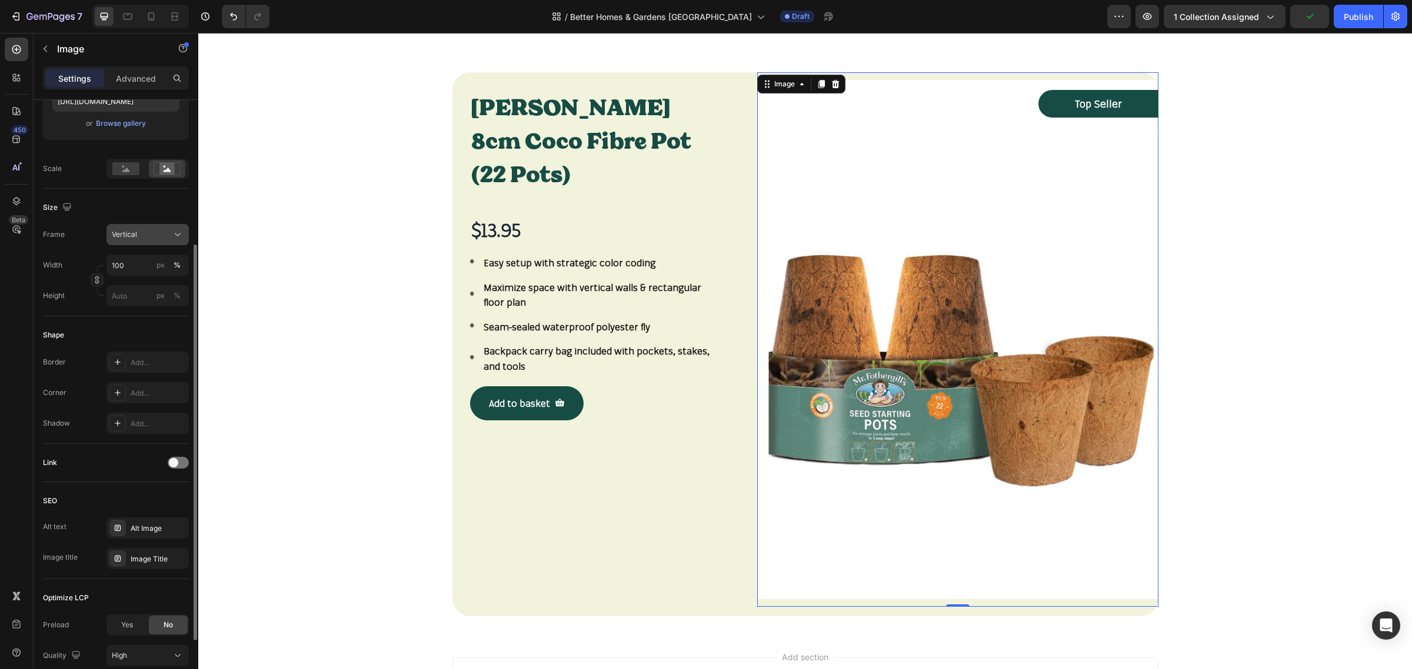
click at [166, 239] on div "Vertical" at bounding box center [141, 234] width 58 height 11
click at [166, 314] on div "Horizontal" at bounding box center [145, 308] width 68 height 12
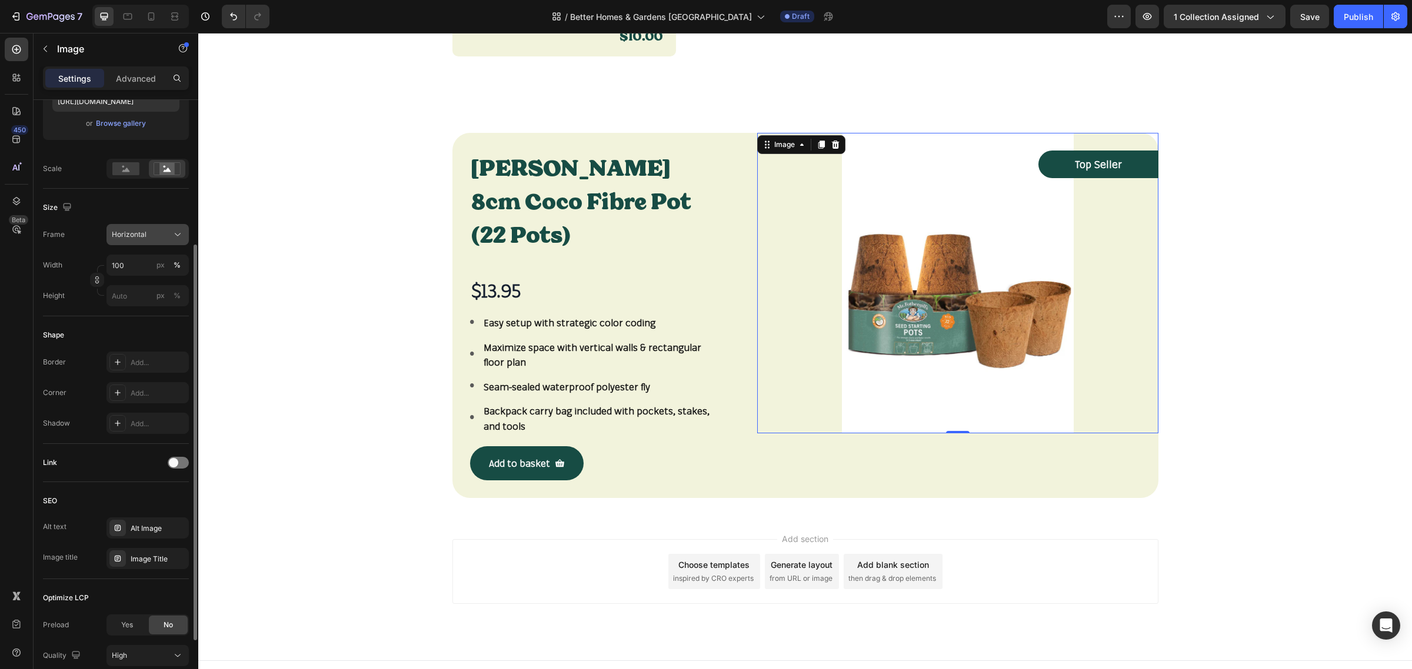
scroll to position [2187, 0]
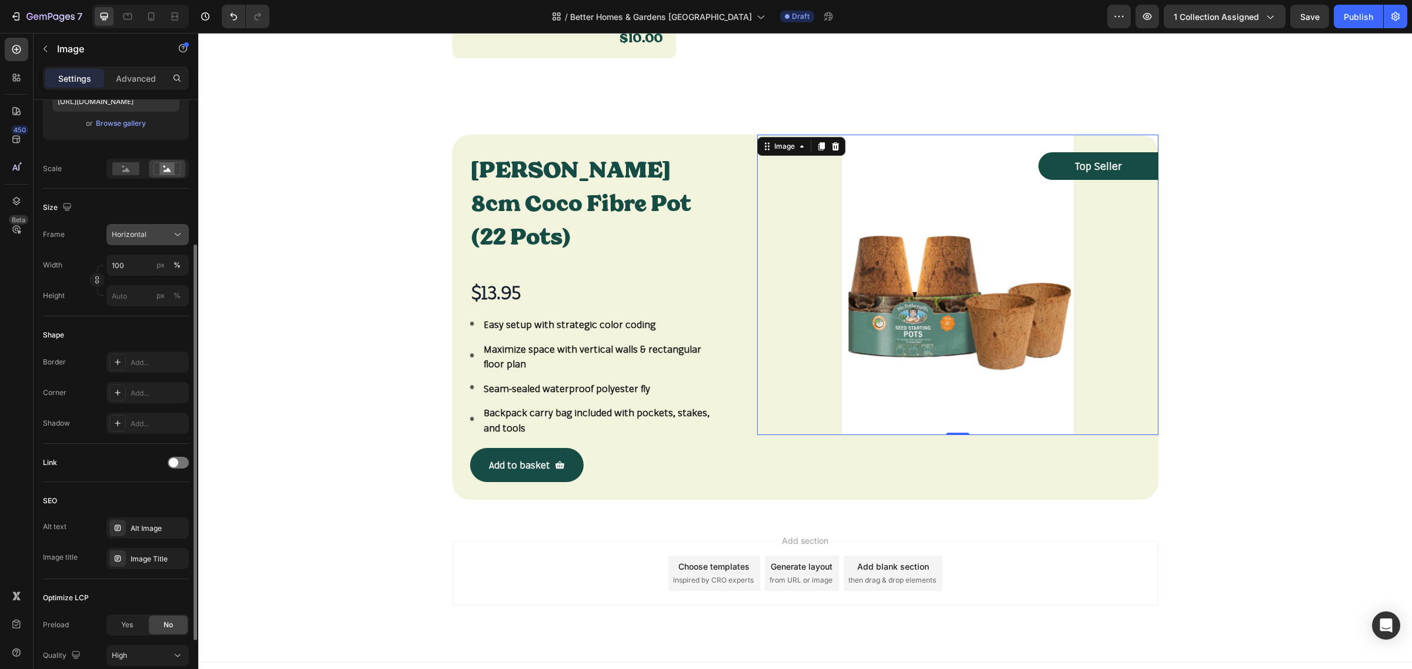
click at [179, 244] on button "Horizontal" at bounding box center [147, 234] width 82 height 21
click at [164, 266] on div "Square" at bounding box center [145, 264] width 68 height 12
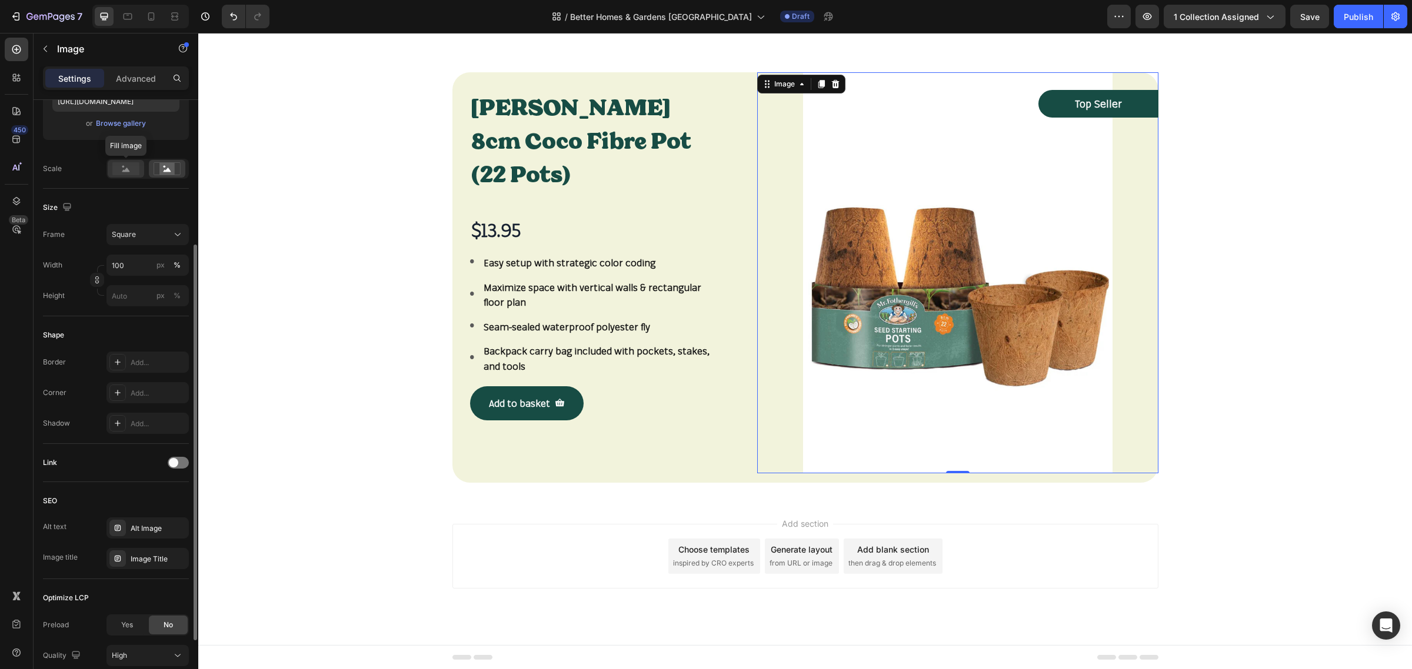
click at [125, 174] on rect at bounding box center [125, 168] width 27 height 13
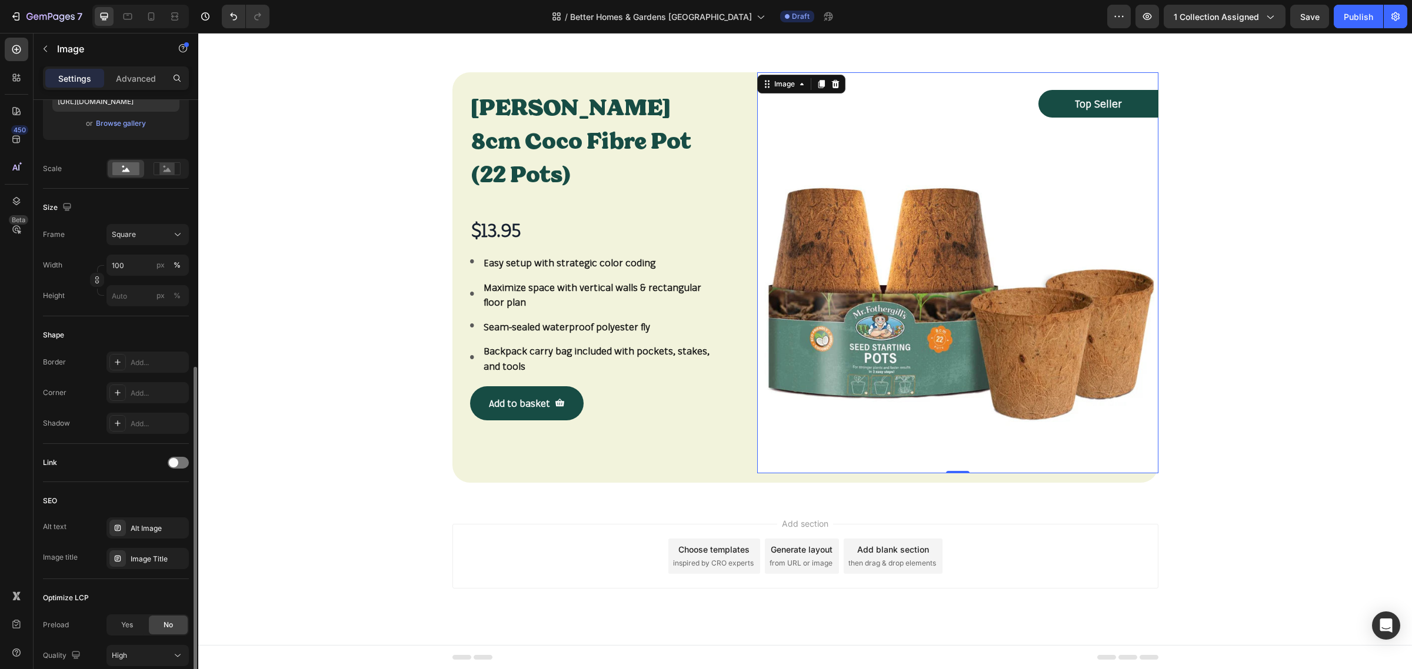
scroll to position [294, 0]
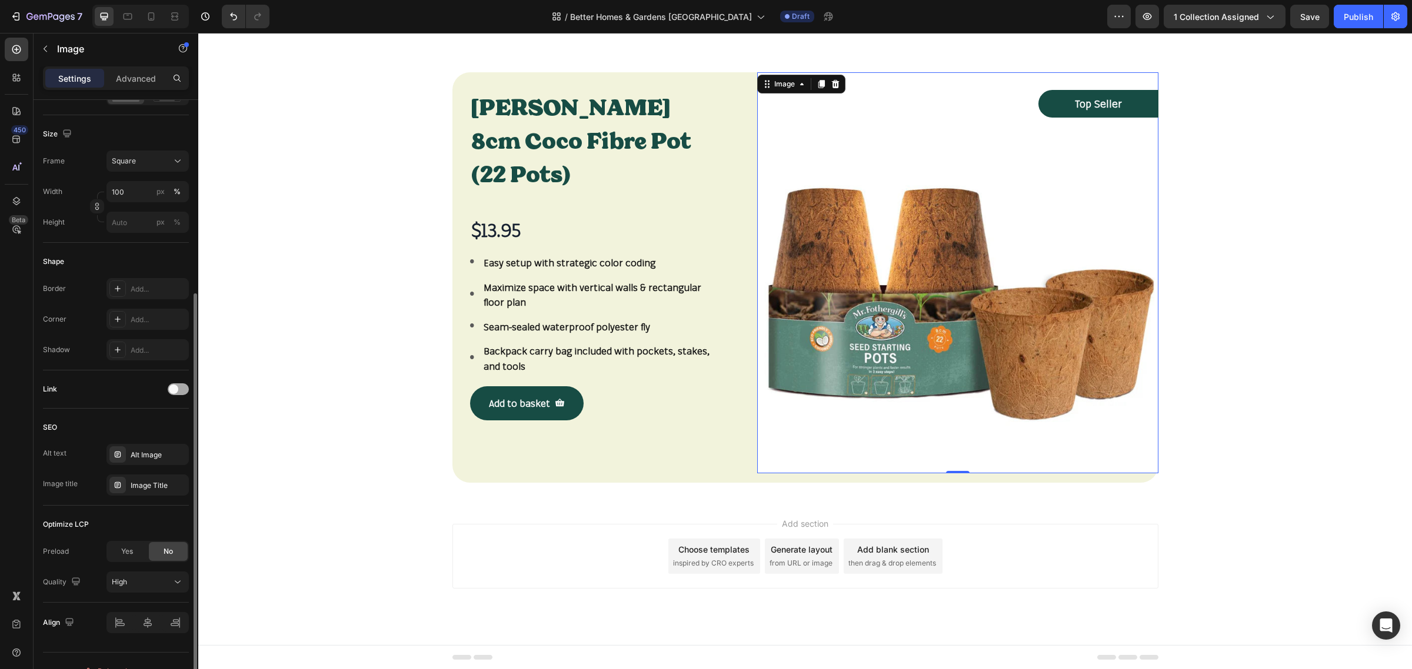
click at [171, 384] on div at bounding box center [178, 390] width 21 height 12
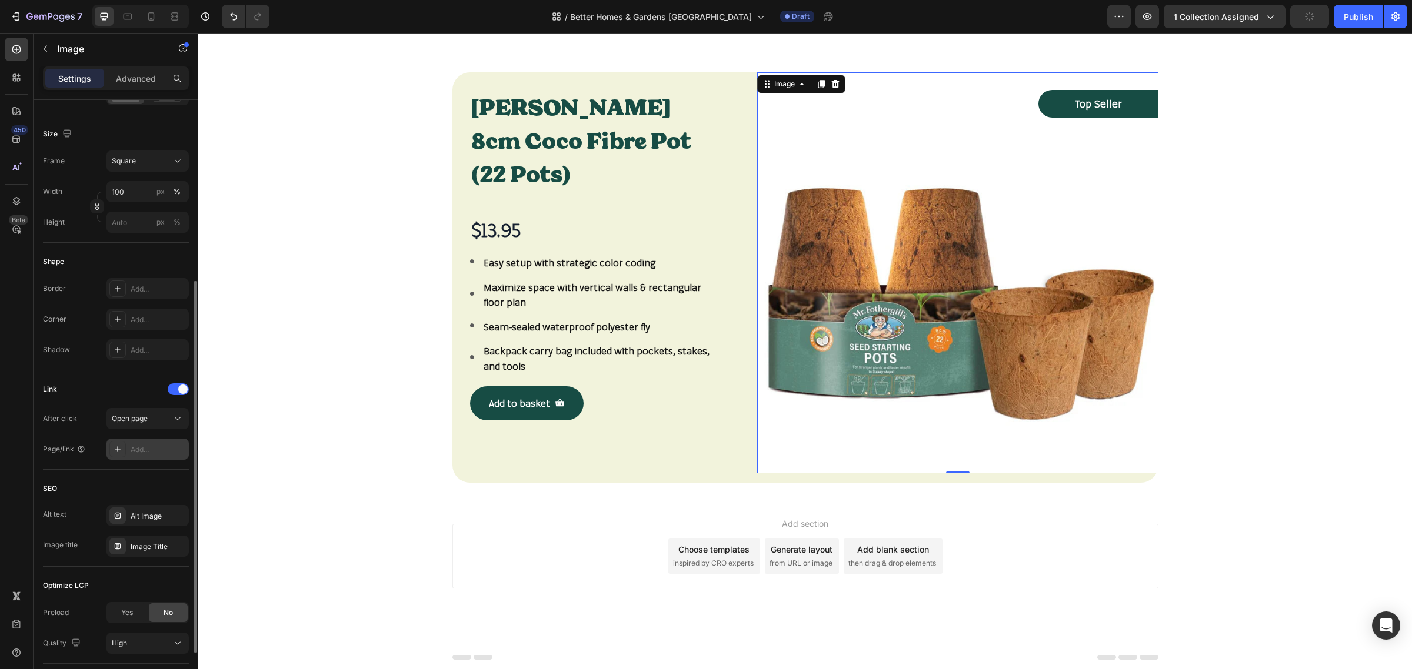
click at [154, 445] on div "Add..." at bounding box center [158, 450] width 55 height 11
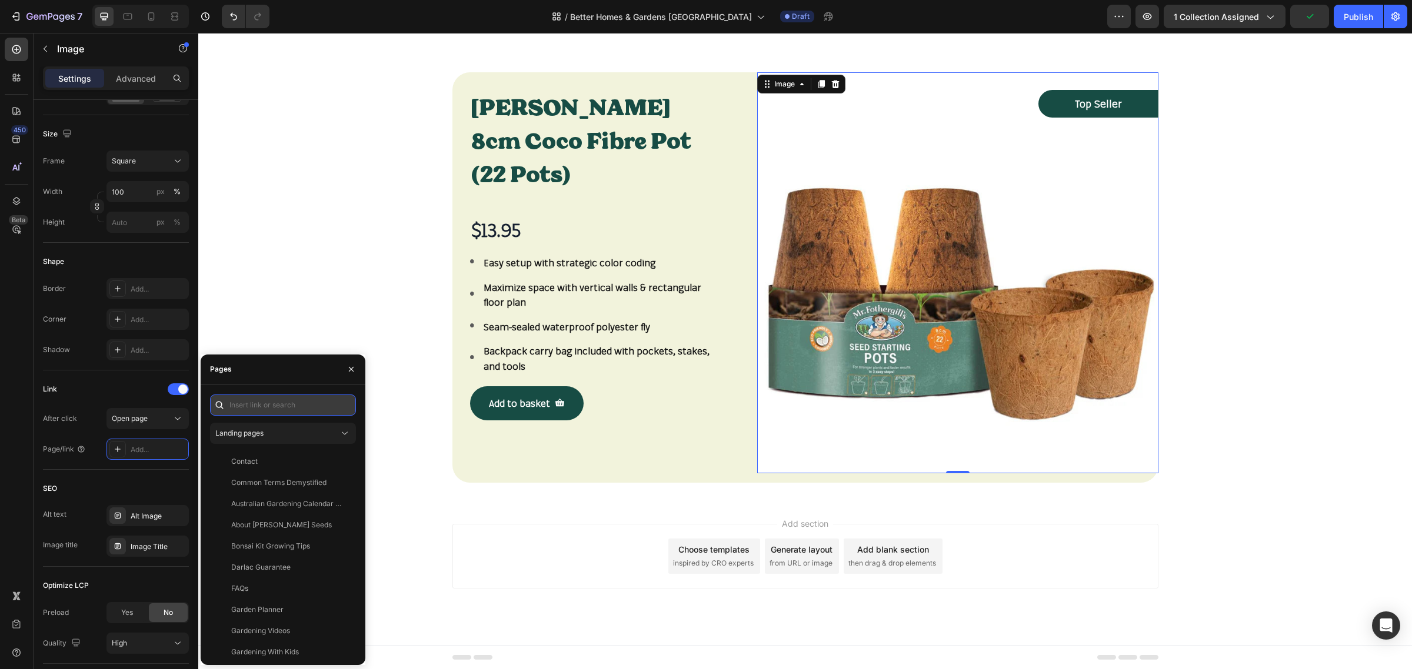
click at [272, 402] on input "text" at bounding box center [283, 405] width 146 height 21
paste input "https://www.mrfothergills.com.au/products/mr-fothergills-8cm-coco-fibre-pot-22-…"
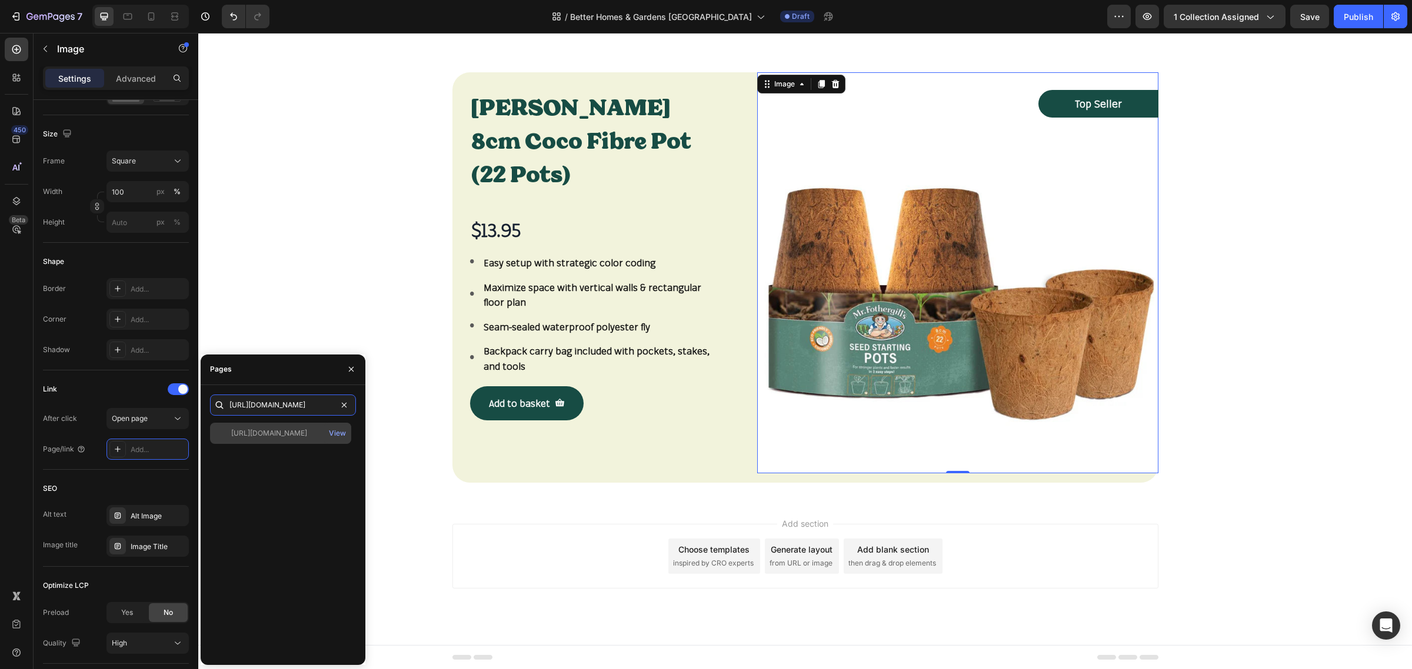
type input "https://www.mrfothergills.com.au/products/mr-fothergills-8cm-coco-fibre-pot-22-…"
click at [291, 434] on div "https://www.mrfothergills.com.au/products/mr-fothergills-8cm-coco-fibre-pot-22-…" at bounding box center [269, 433] width 76 height 11
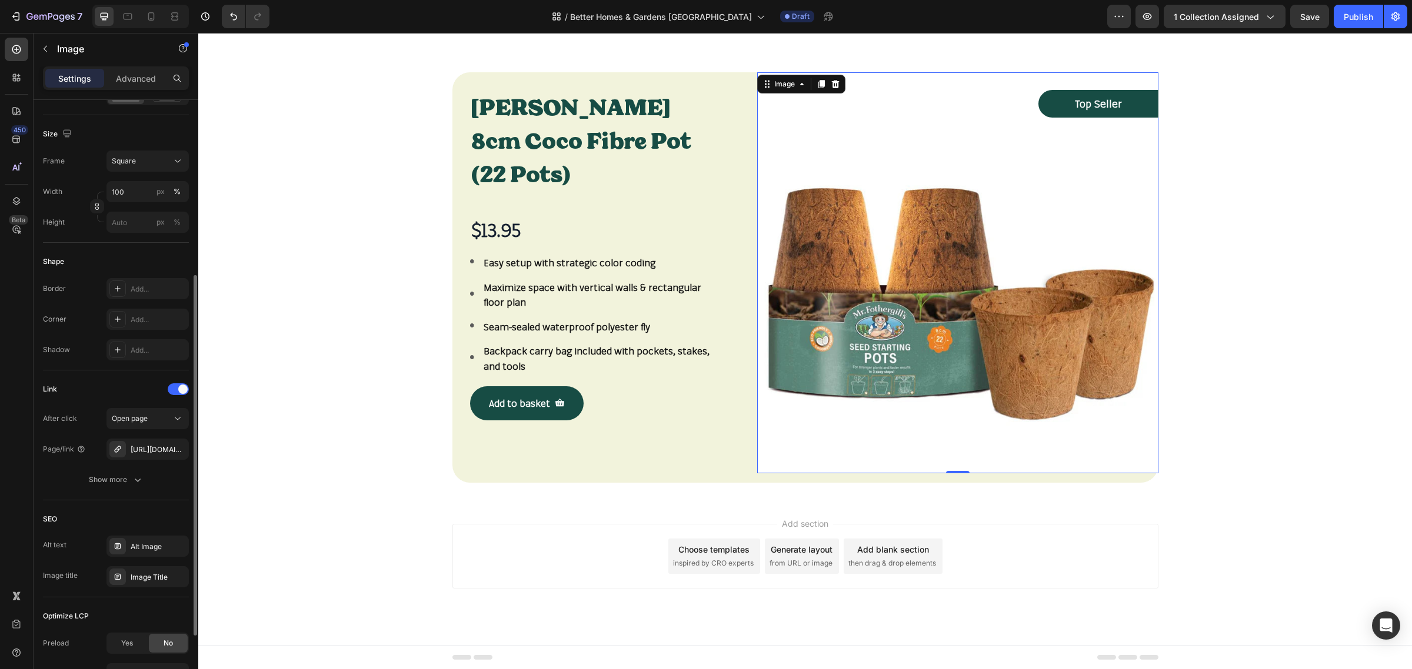
click at [98, 387] on div "Link" at bounding box center [116, 389] width 146 height 19
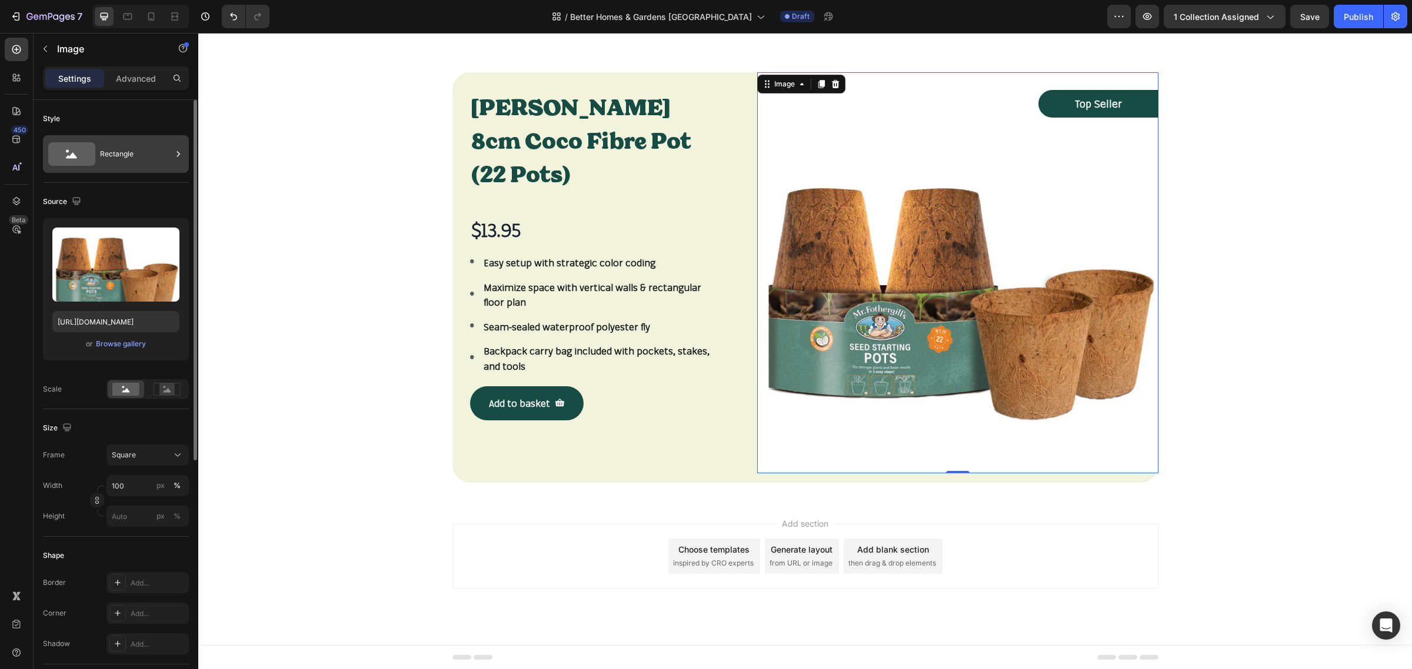
click at [124, 152] on div "Rectangle" at bounding box center [136, 154] width 72 height 27
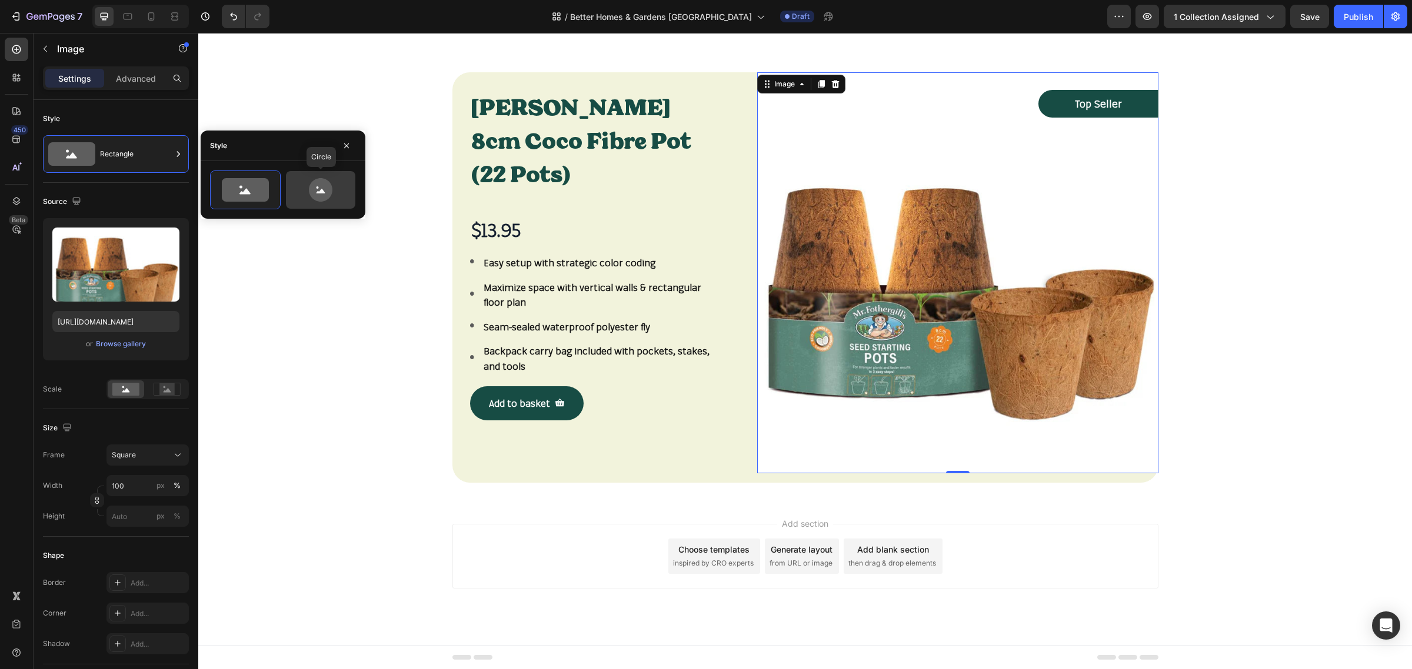
click at [306, 192] on icon at bounding box center [320, 190] width 55 height 24
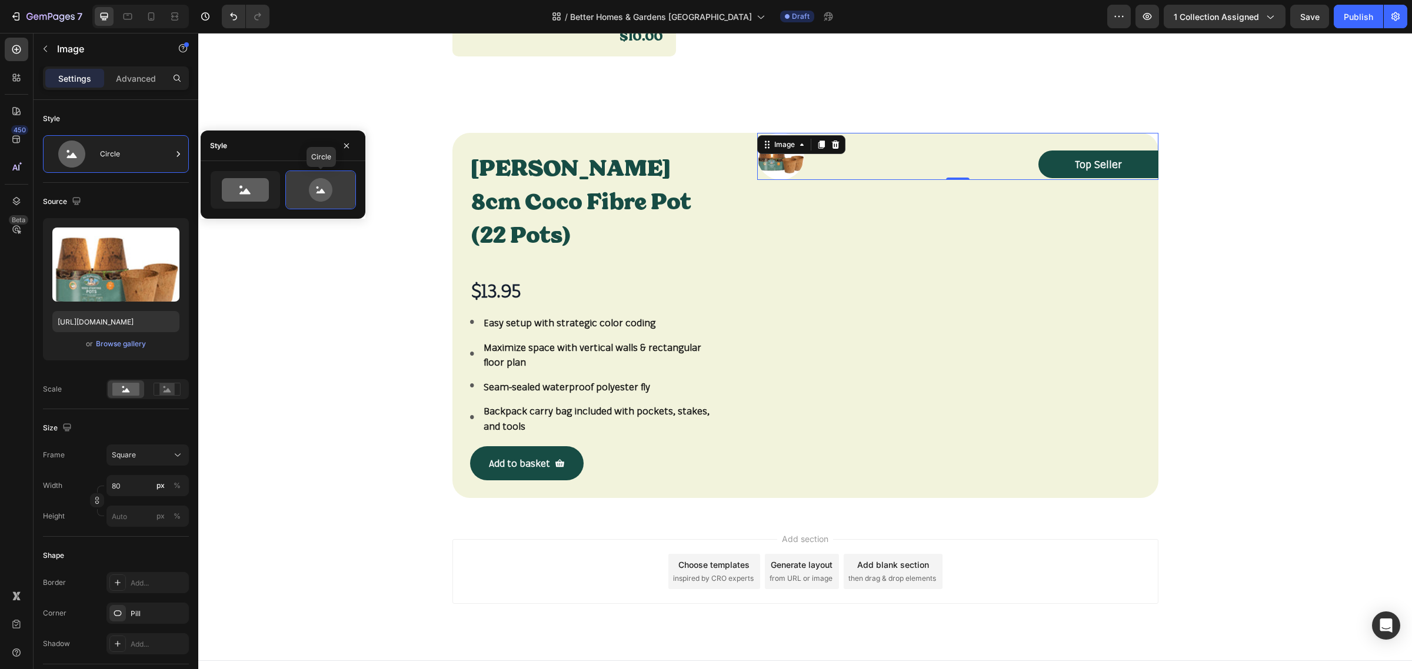
scroll to position [2187, 0]
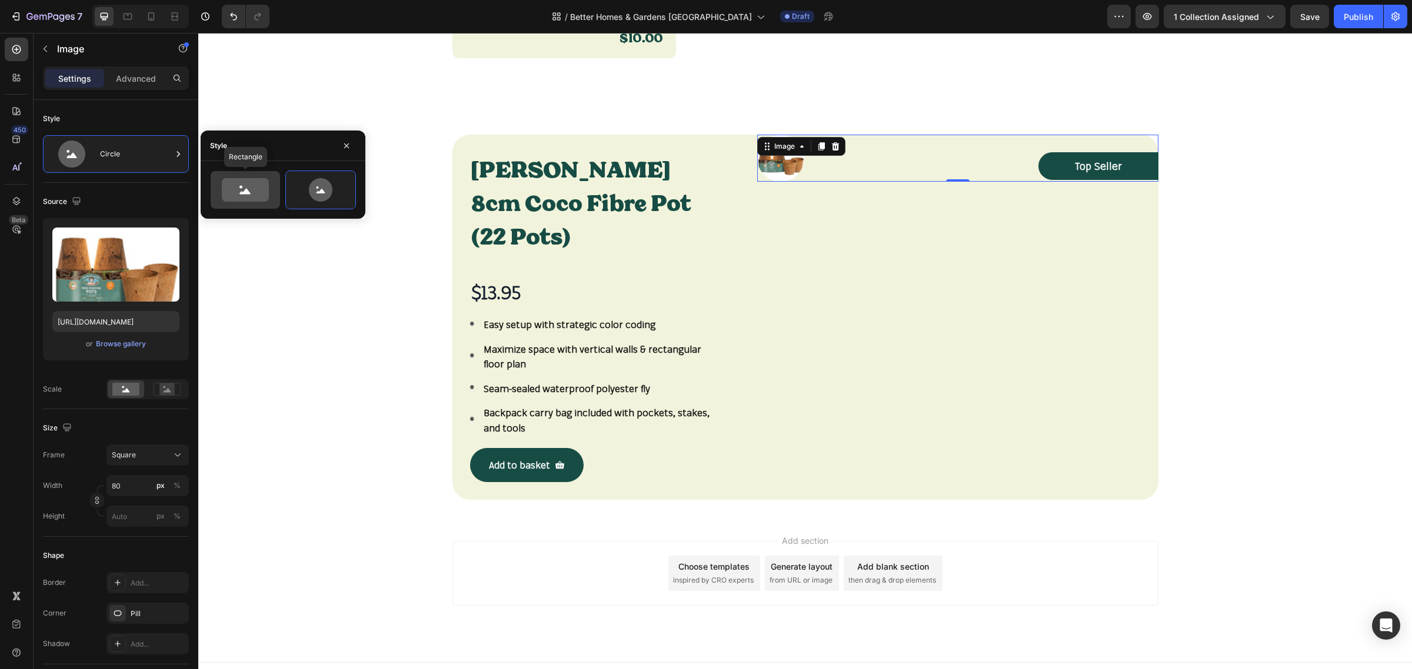
click at [255, 192] on icon at bounding box center [245, 190] width 47 height 24
type input "100"
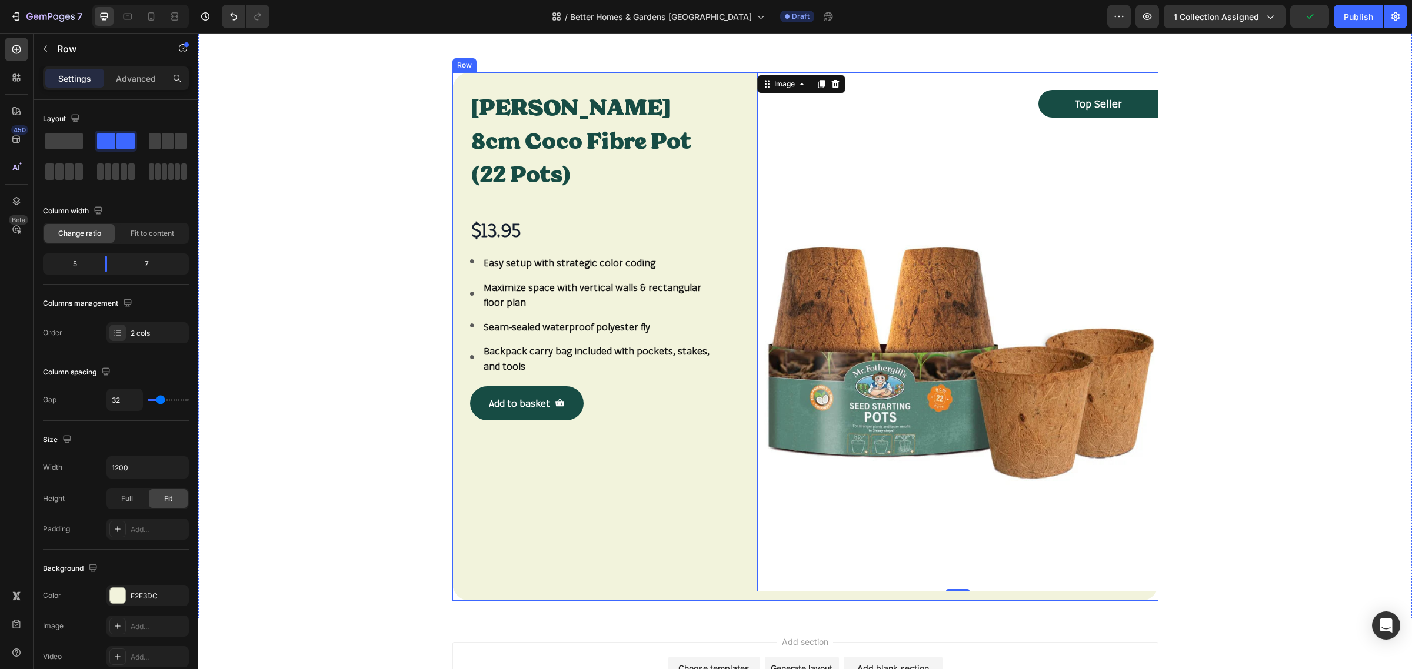
click at [745, 192] on div "Mr Fothergill's 8cm Coco Fibre Pot (22 Pots) Product Title $13.95 Product Price…" at bounding box center [805, 336] width 706 height 529
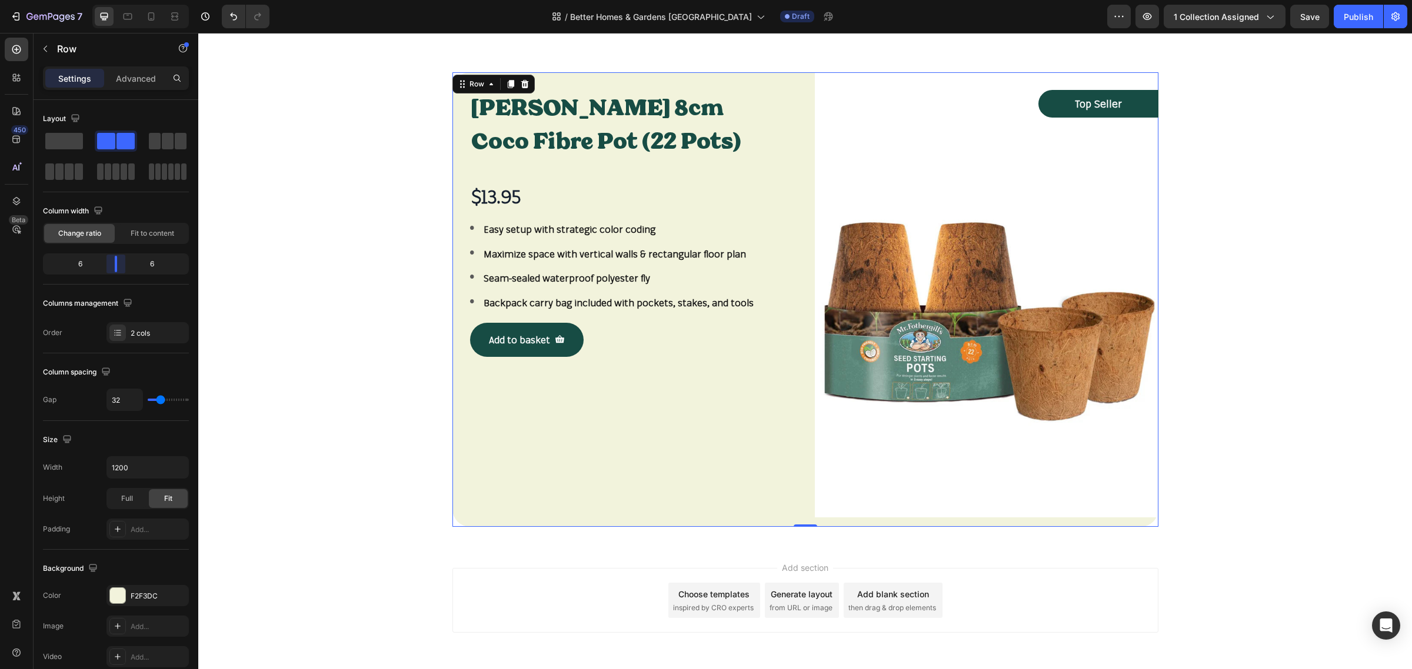
drag, startPoint x: 108, startPoint y: 265, endPoint x: 122, endPoint y: 266, distance: 14.1
click at [122, 0] on body "7 Version history / Better Homes & Gardens Australia Draft Preview 1 collection…" at bounding box center [706, 0] width 1412 height 0
click at [150, 238] on span "Fit to content" at bounding box center [153, 233] width 44 height 11
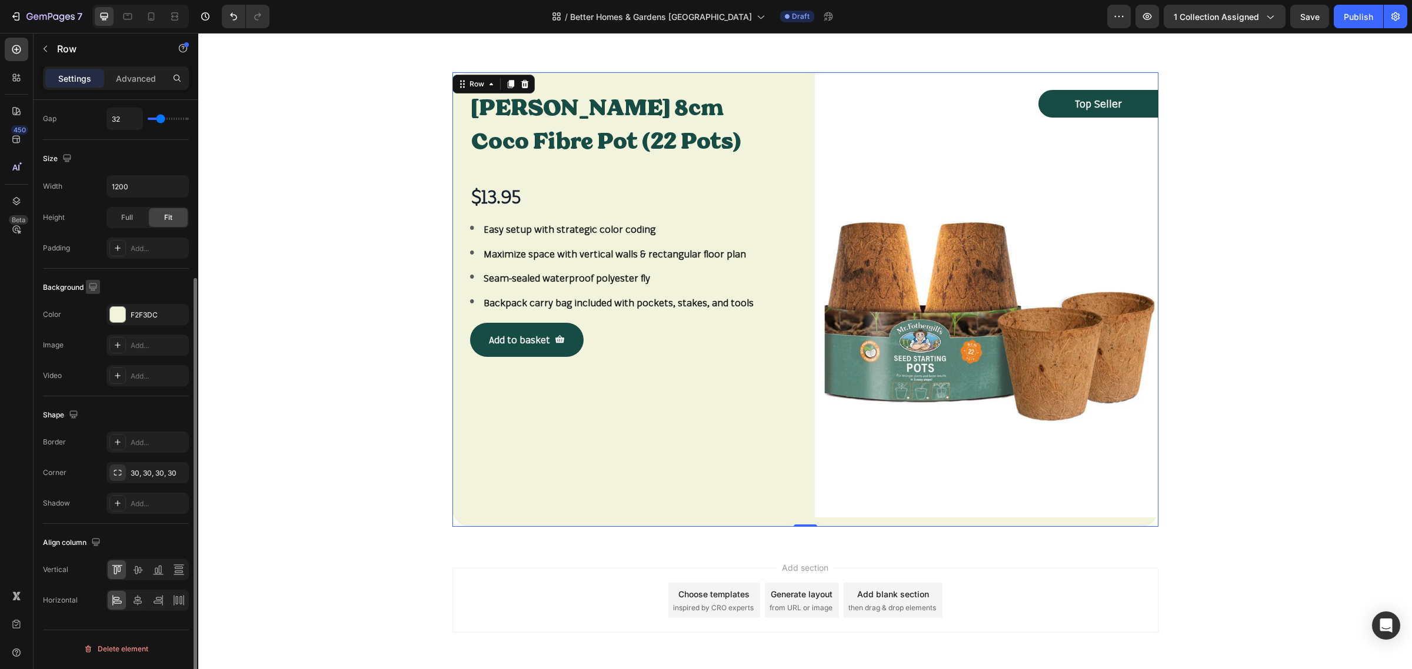
scroll to position [251, 0]
click at [139, 572] on icon at bounding box center [138, 570] width 12 height 12
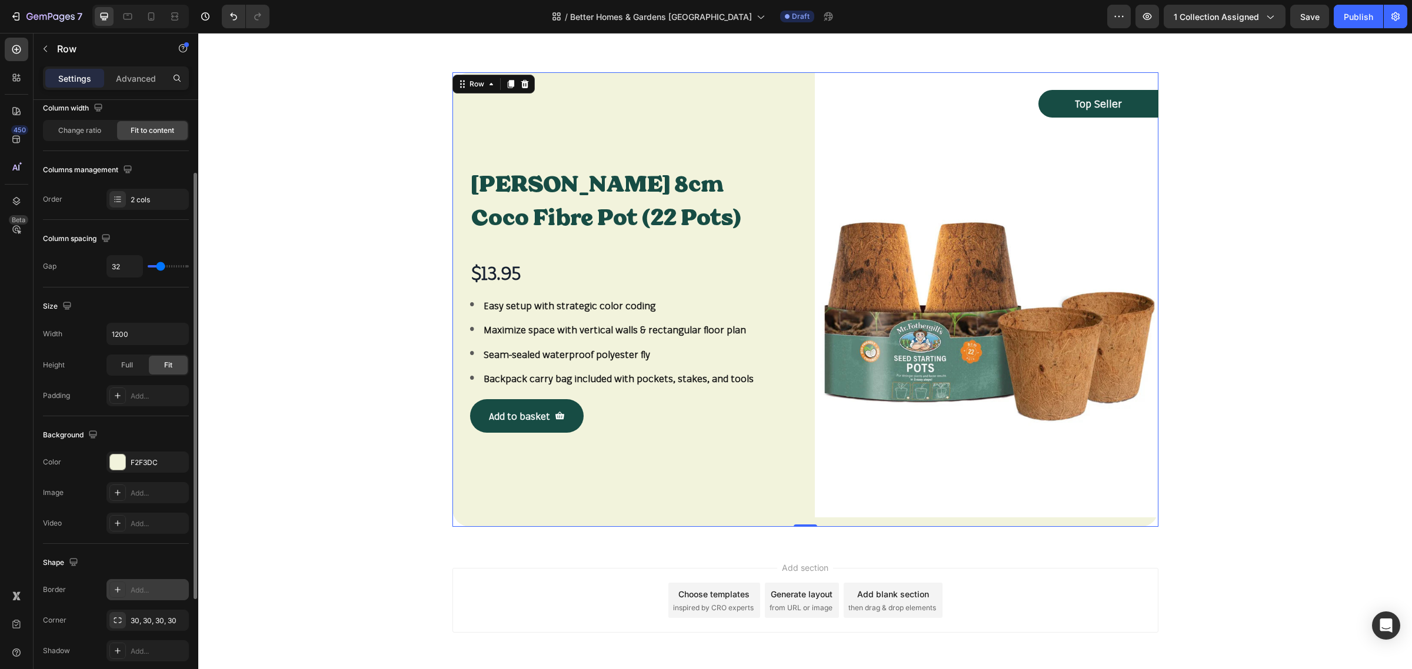
scroll to position [0, 0]
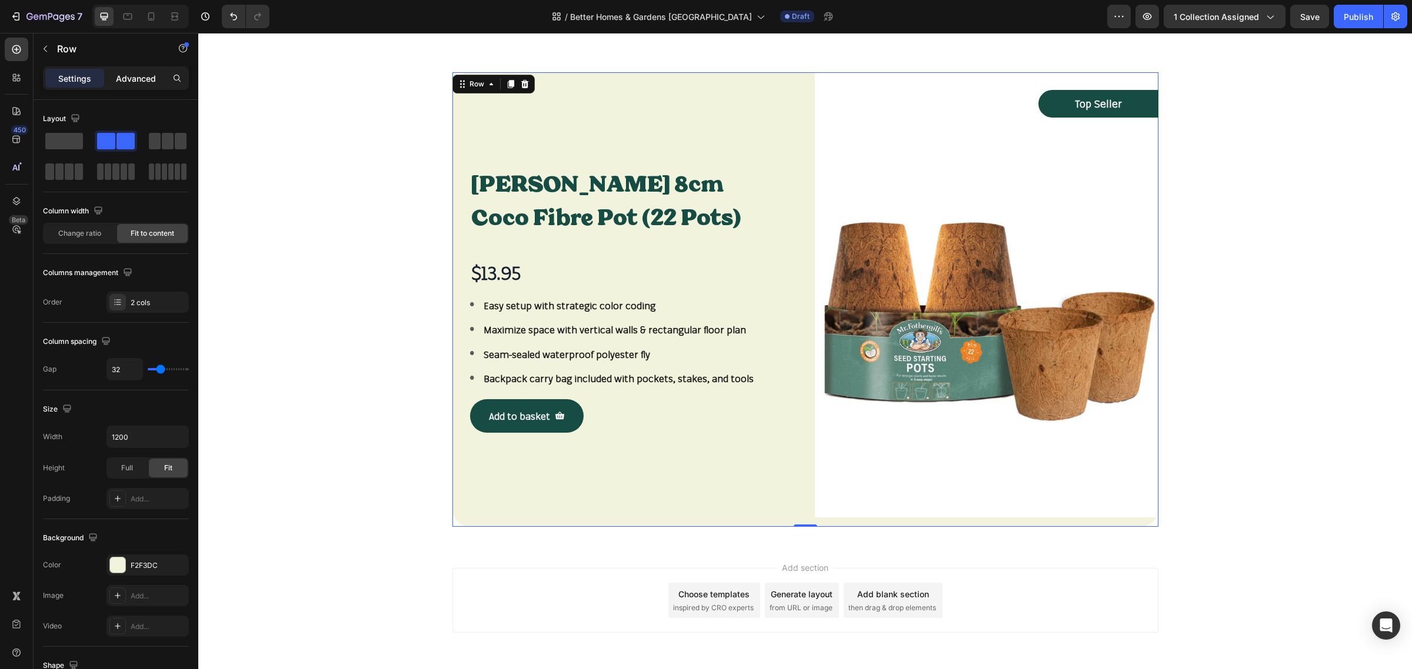
click at [129, 77] on p "Advanced" at bounding box center [136, 78] width 40 height 12
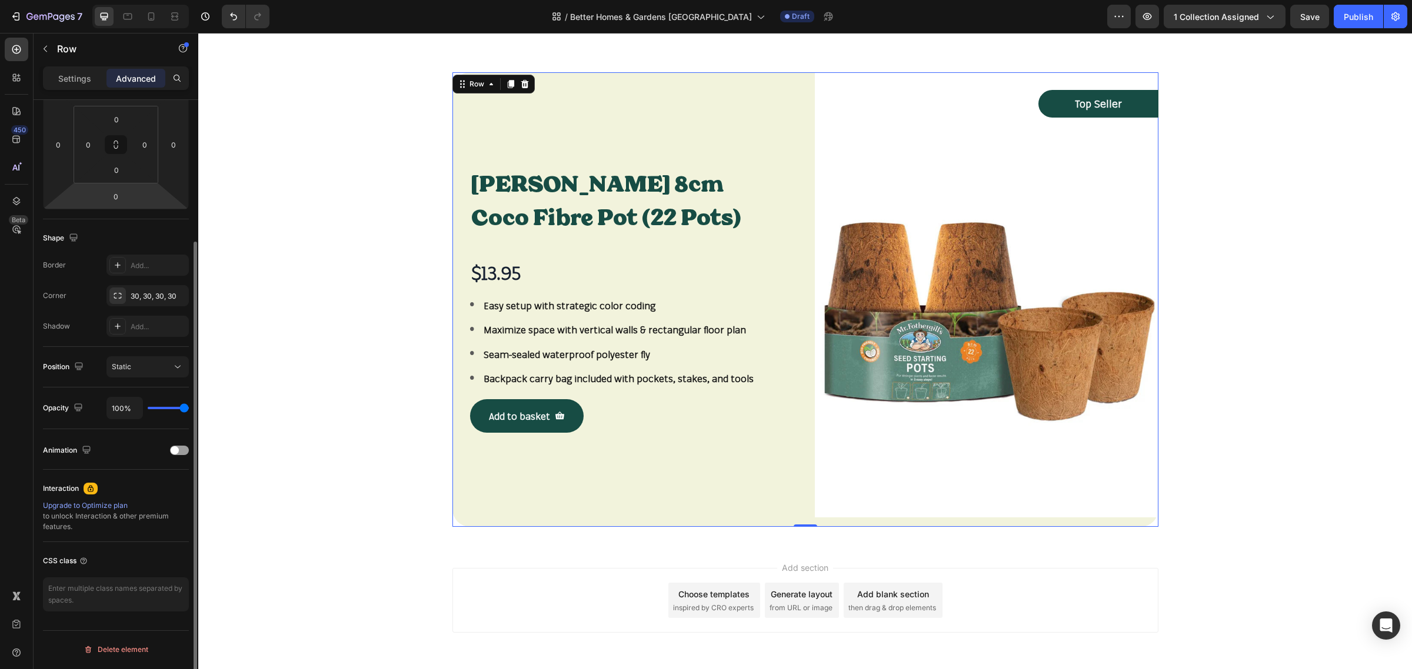
scroll to position [184, 0]
click at [665, 419] on div "Add to basket Product Cart Button" at bounding box center [624, 416] width 308 height 34
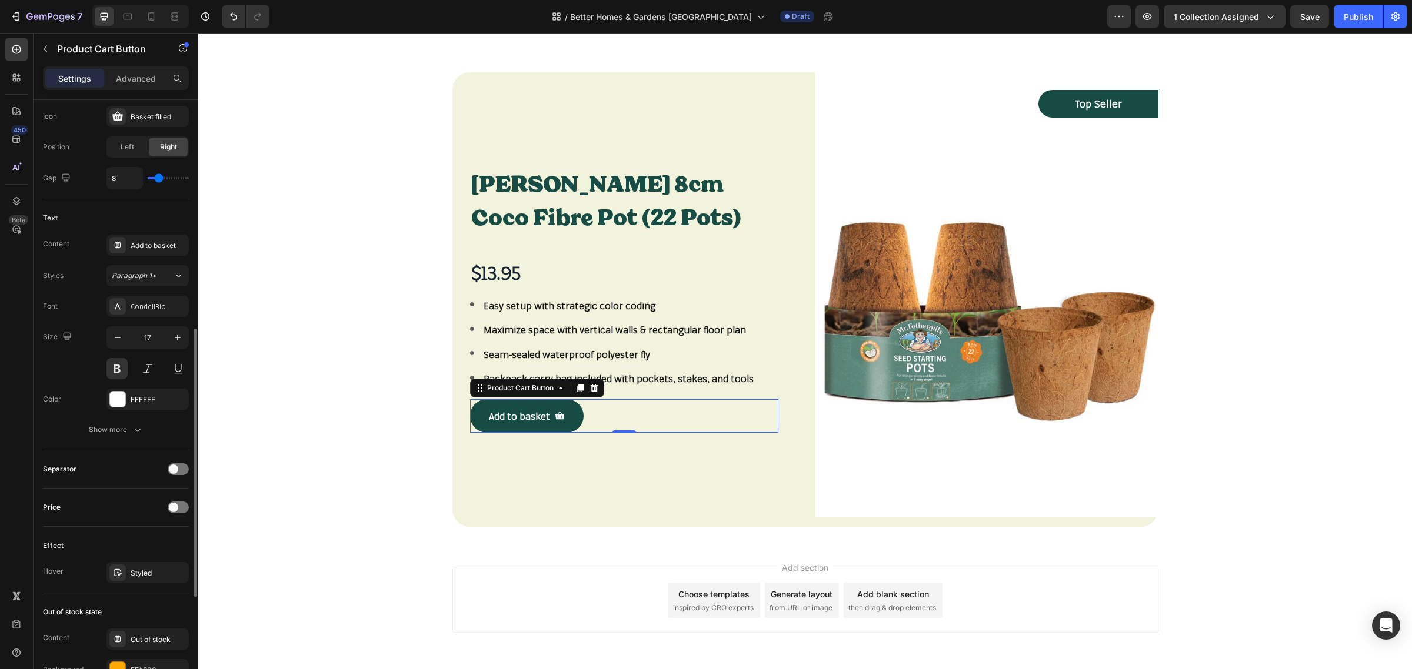
scroll to position [662, 0]
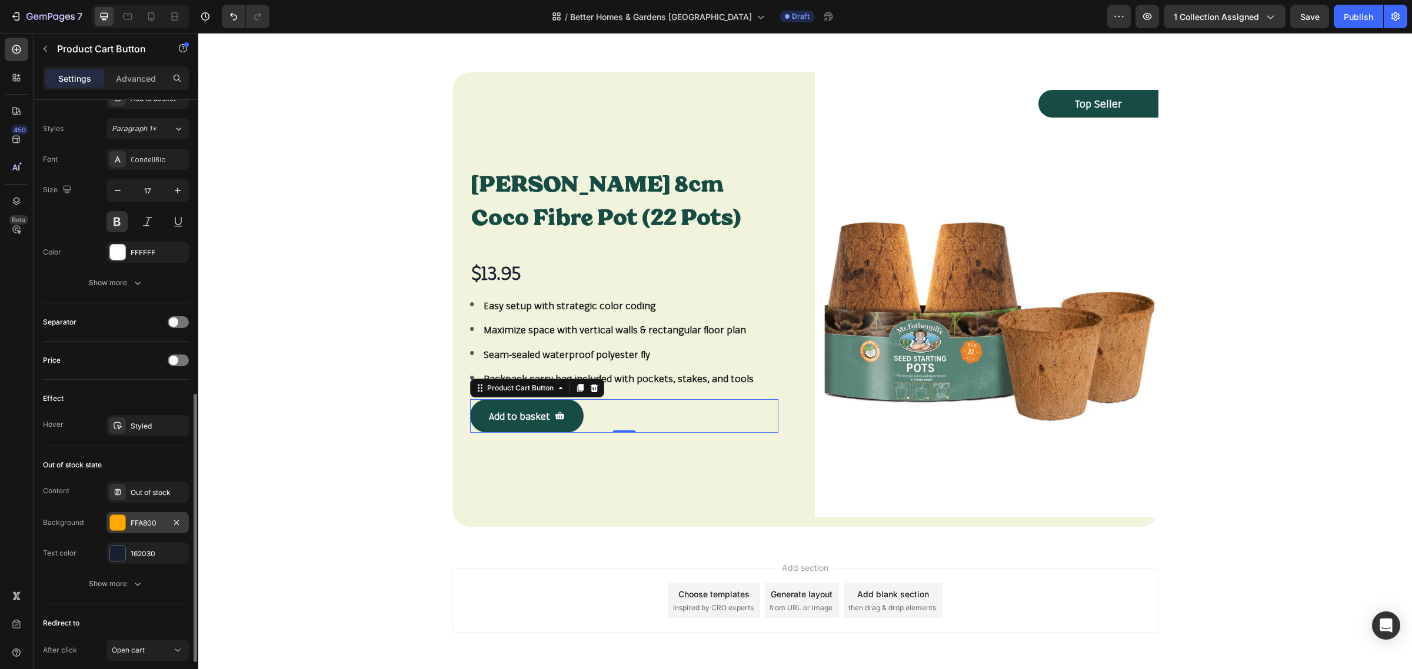
click at [166, 528] on div "FFA800" at bounding box center [147, 522] width 82 height 21
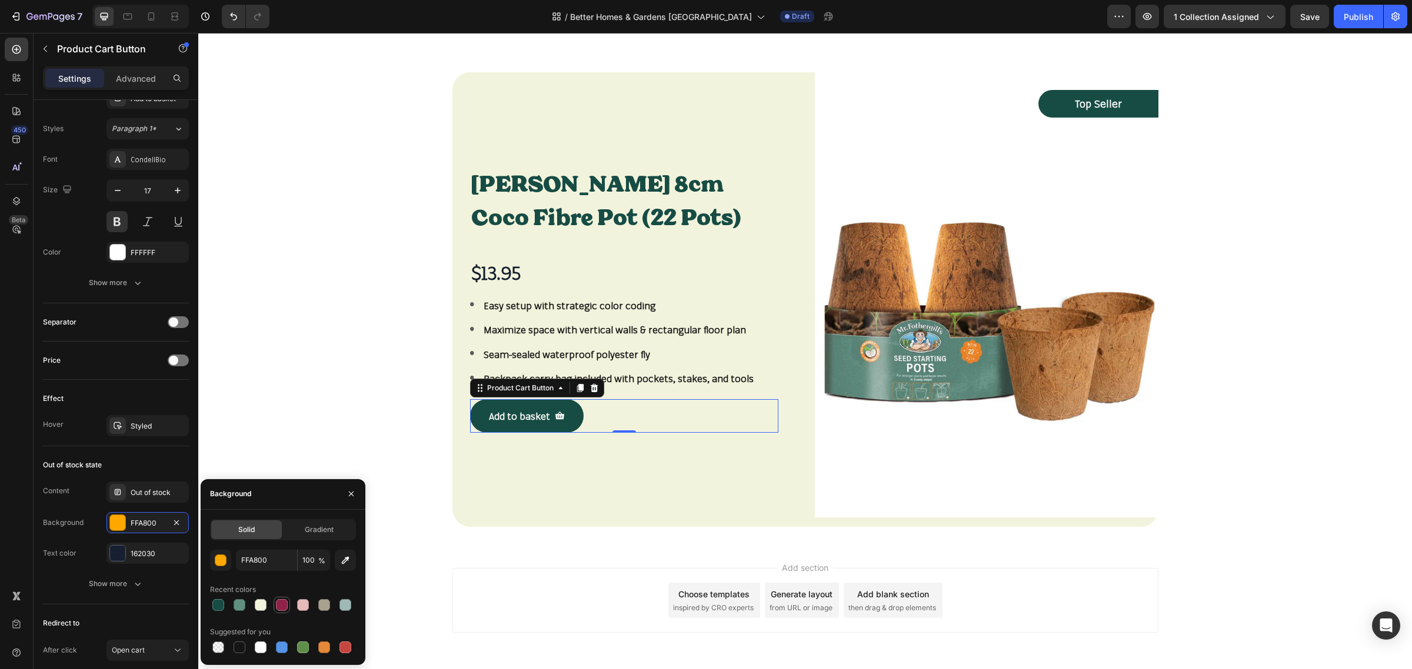
click at [282, 607] on div at bounding box center [282, 605] width 12 height 12
type input "8F2248"
click at [168, 559] on div "162030" at bounding box center [147, 553] width 82 height 21
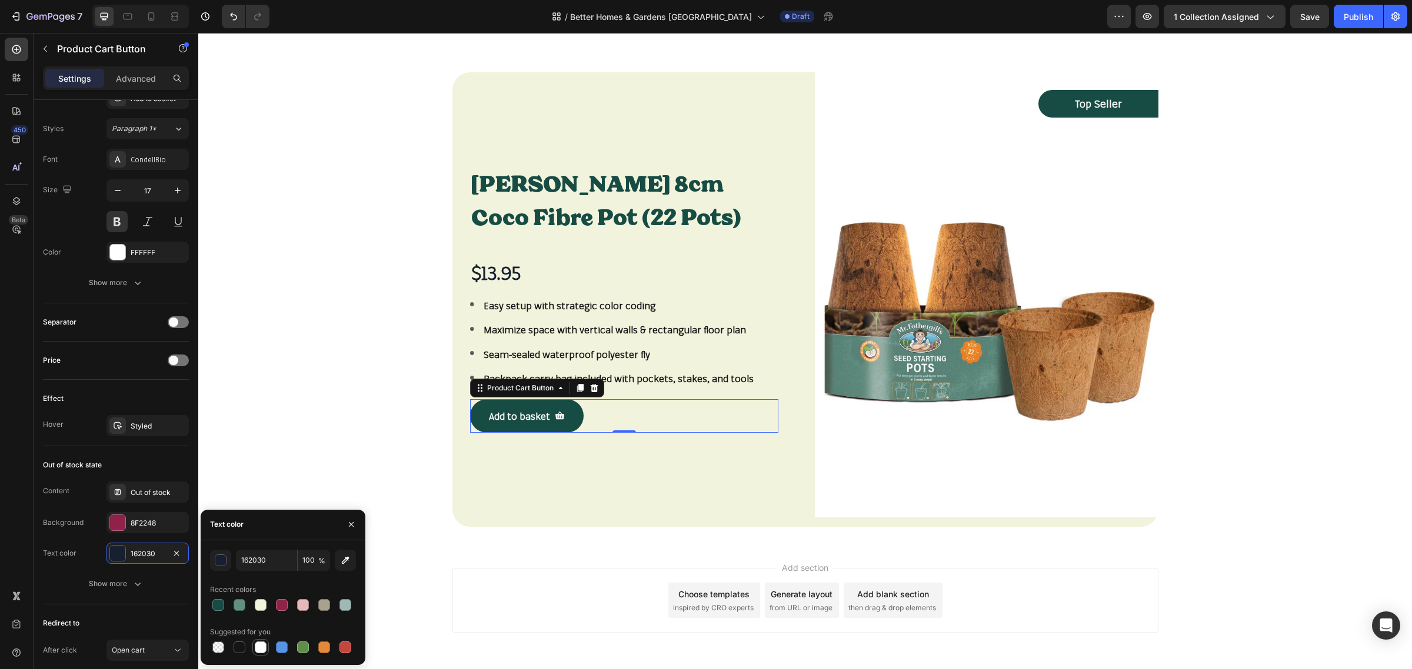
click at [262, 645] on div at bounding box center [261, 648] width 12 height 12
type input "FFFFFF"
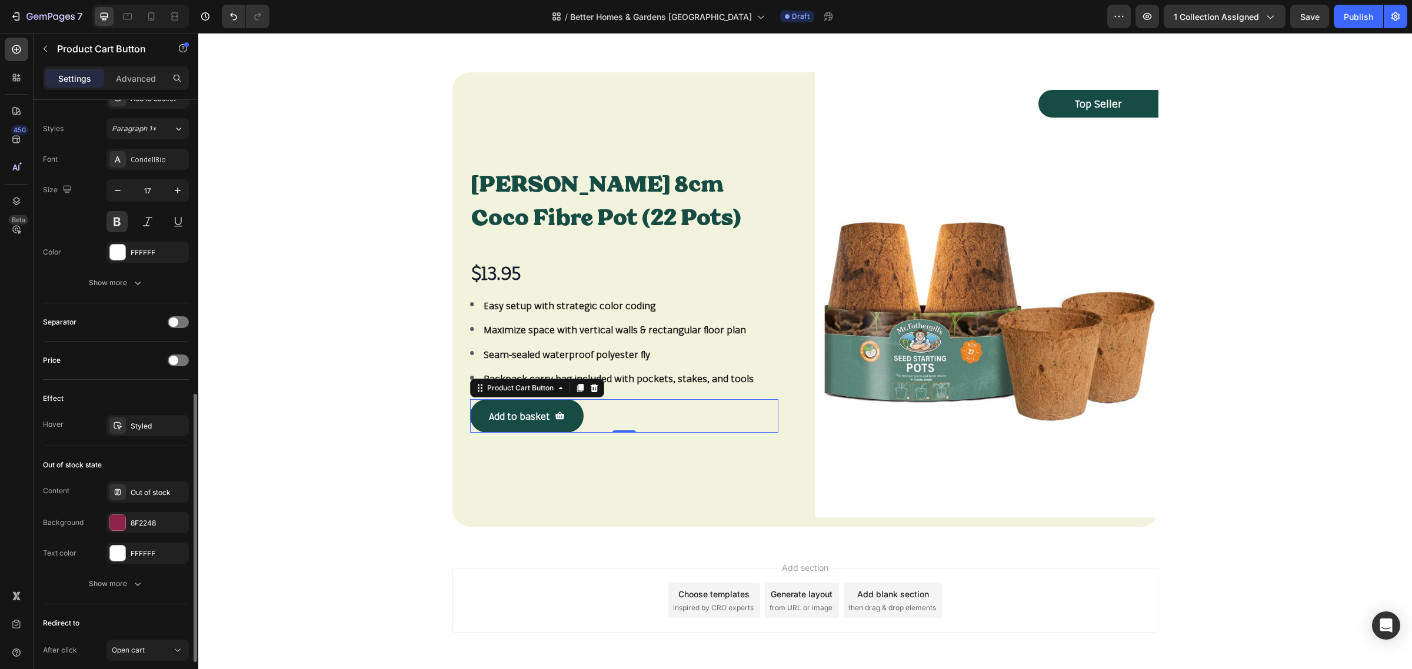
click at [90, 542] on div "Content Out of stock Background 8F2248 Text color FFFFFF" at bounding box center [116, 523] width 146 height 82
click at [169, 524] on button "button" at bounding box center [176, 523] width 14 height 14
click at [113, 524] on icon at bounding box center [117, 522] width 9 height 9
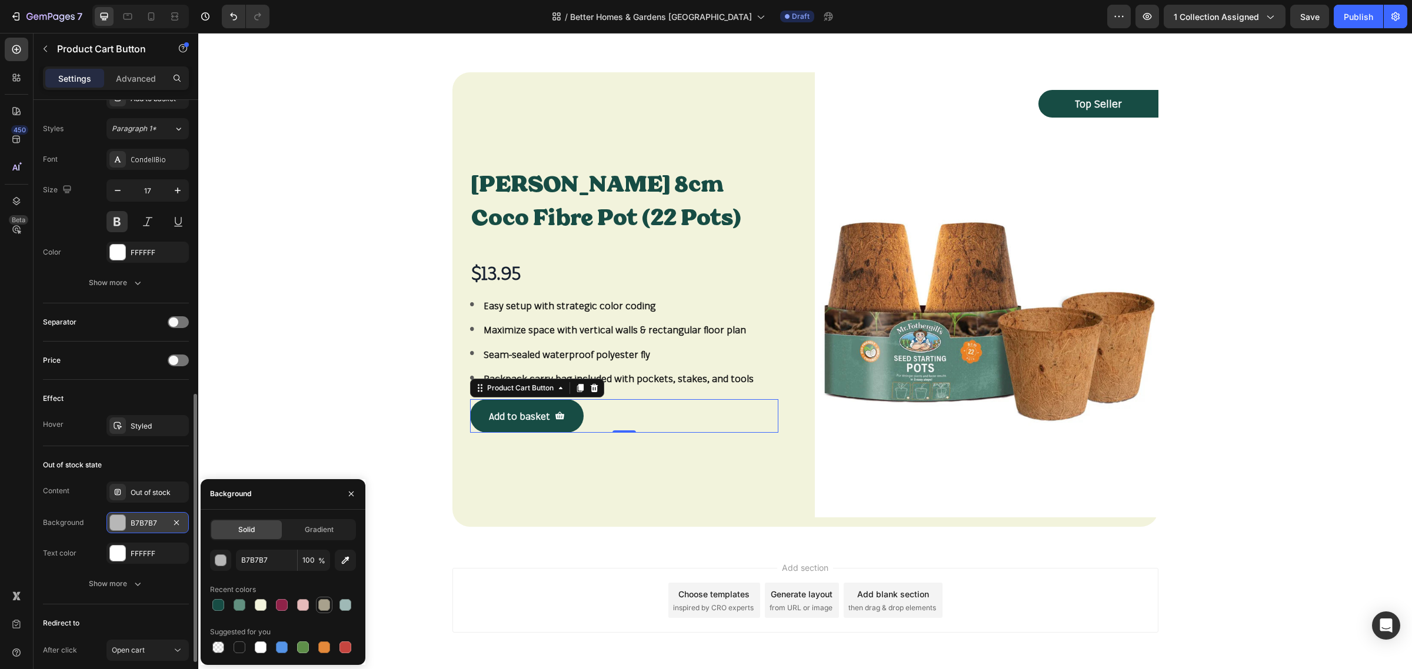
click at [321, 607] on div at bounding box center [324, 605] width 12 height 12
type input "A8A18D"
click at [78, 522] on div "Background" at bounding box center [63, 523] width 41 height 11
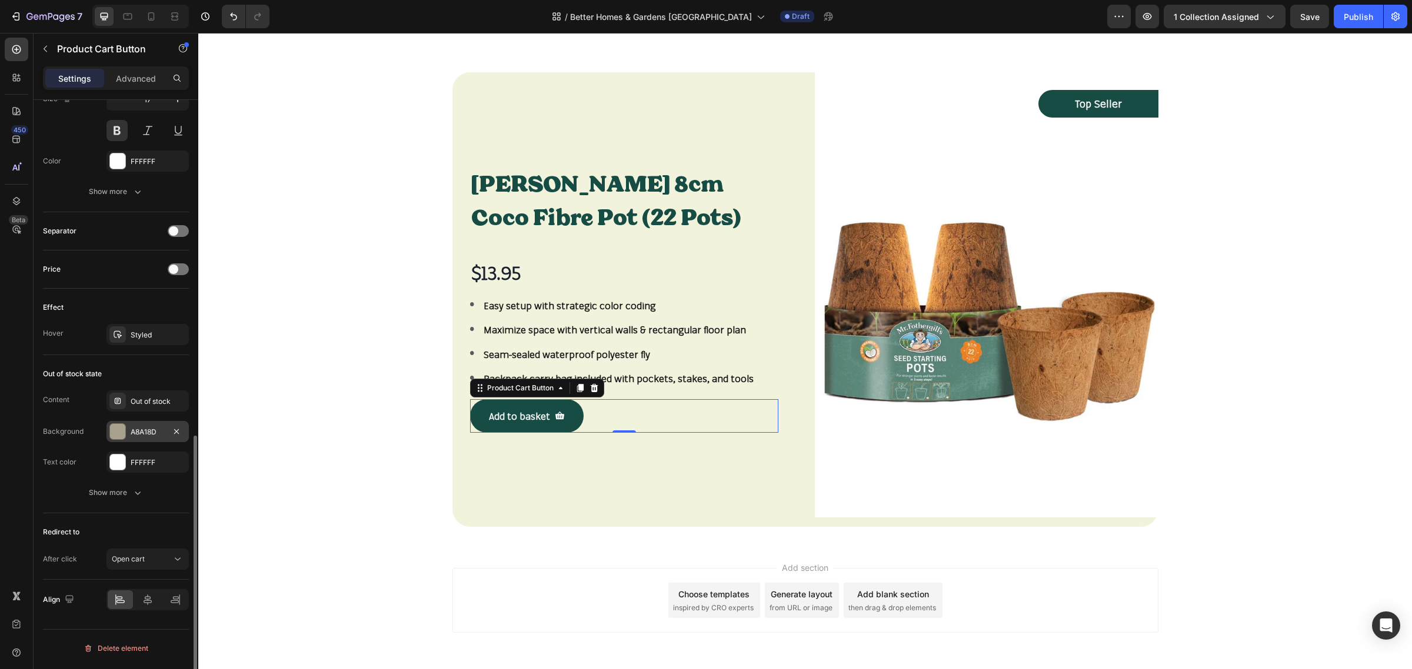
scroll to position [754, 0]
click at [155, 339] on div "Styled" at bounding box center [148, 334] width 34 height 11
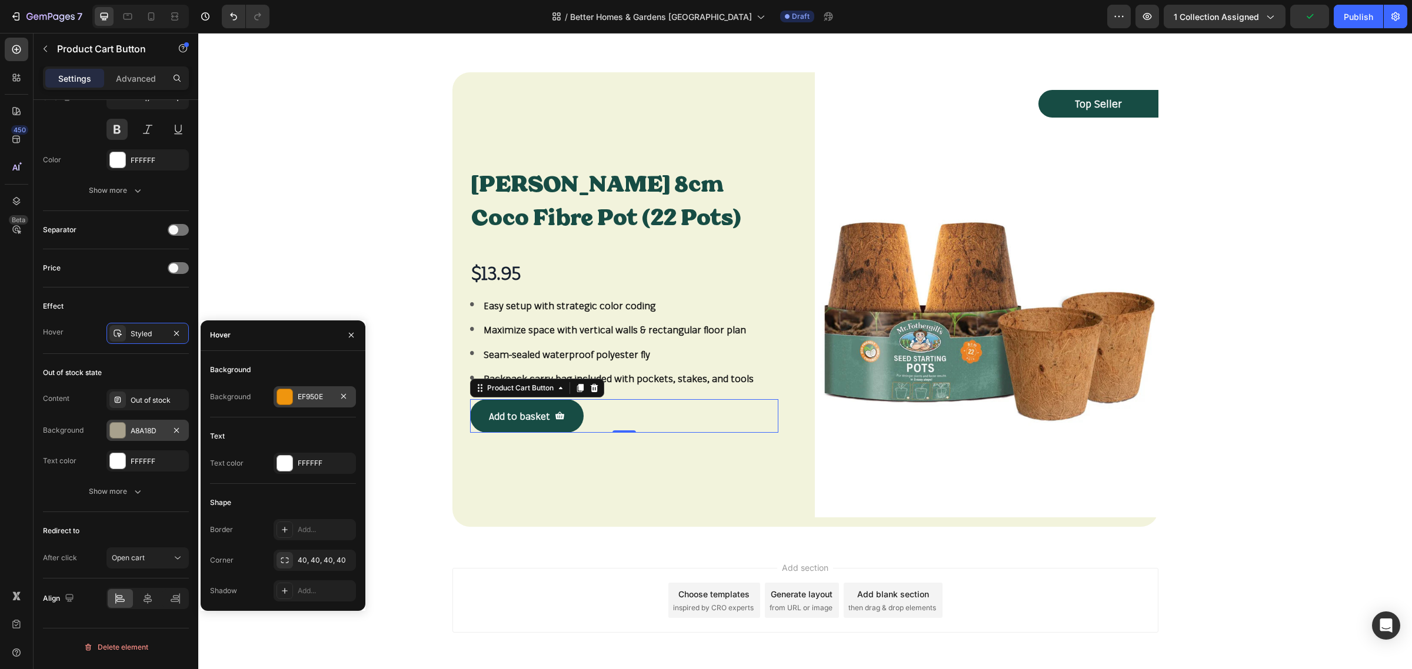
click at [331, 401] on div "EF950E" at bounding box center [315, 397] width 34 height 11
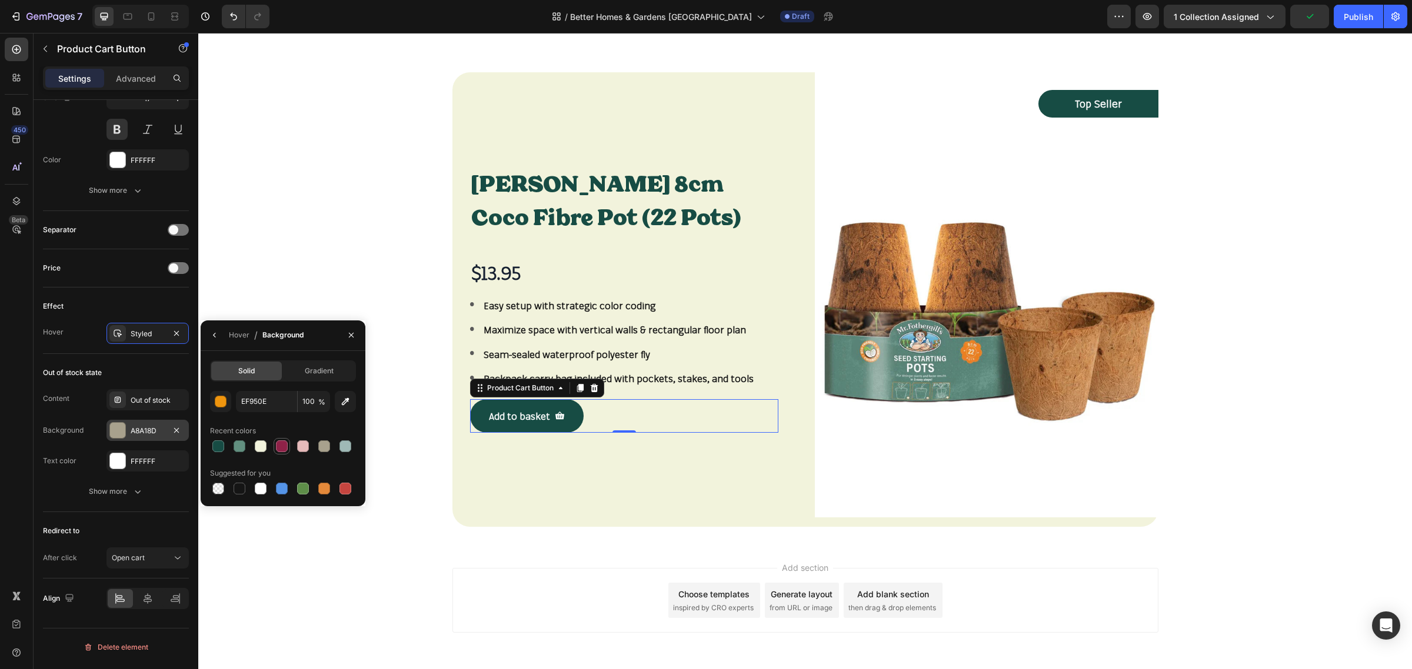
click at [278, 445] on div at bounding box center [282, 447] width 12 height 12
type input "8F2248"
click at [355, 336] on icon "button" at bounding box center [350, 336] width 9 height 9
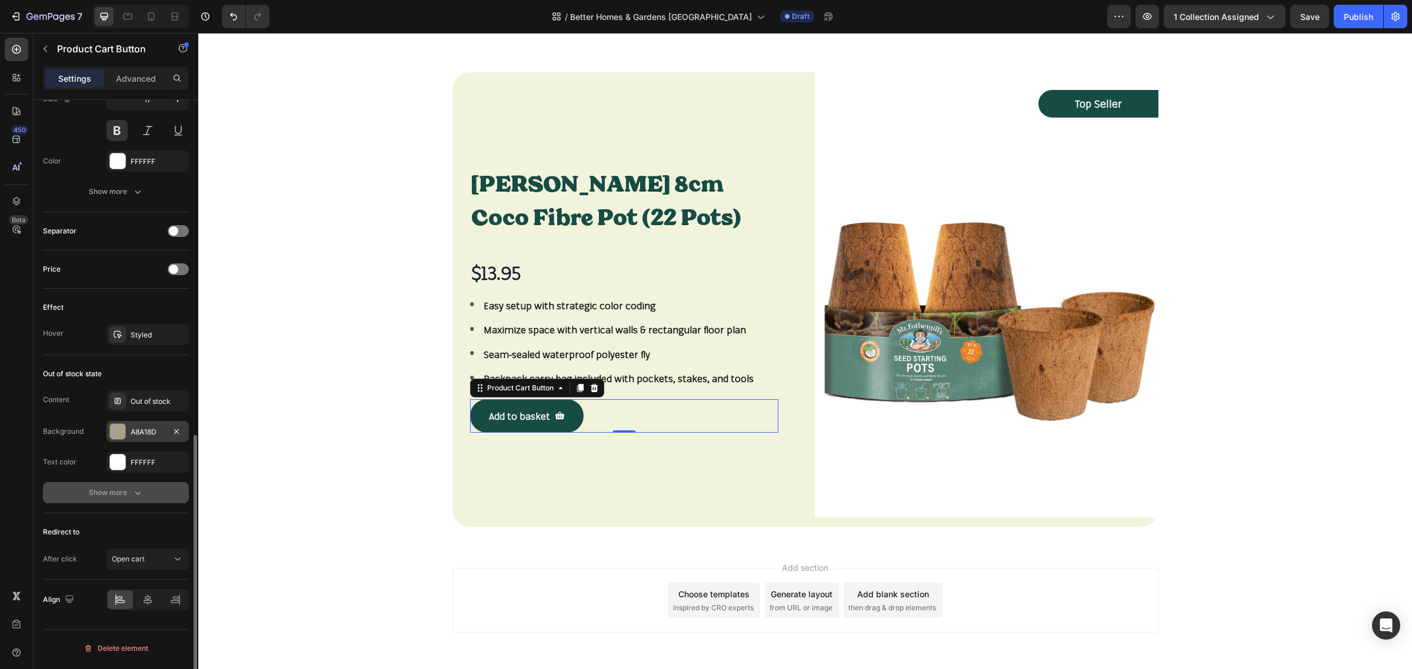
click at [142, 498] on icon "button" at bounding box center [138, 493] width 12 height 12
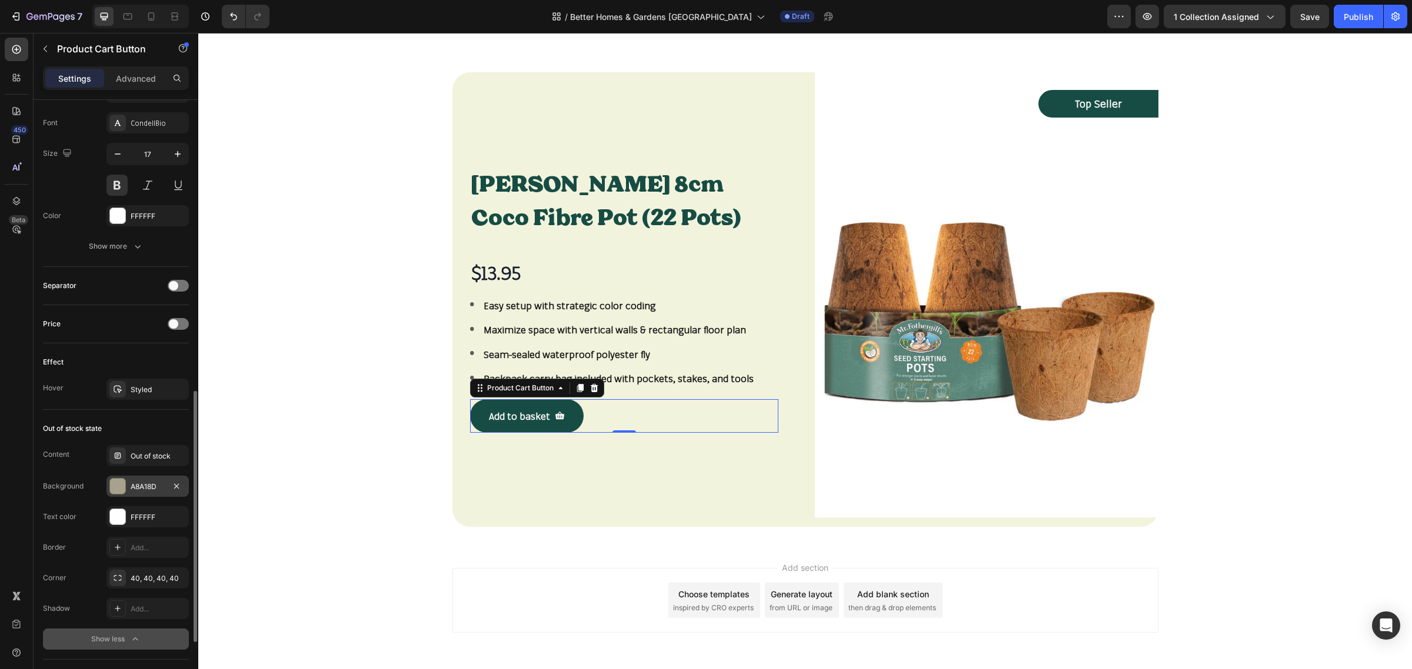
scroll to position [551, 0]
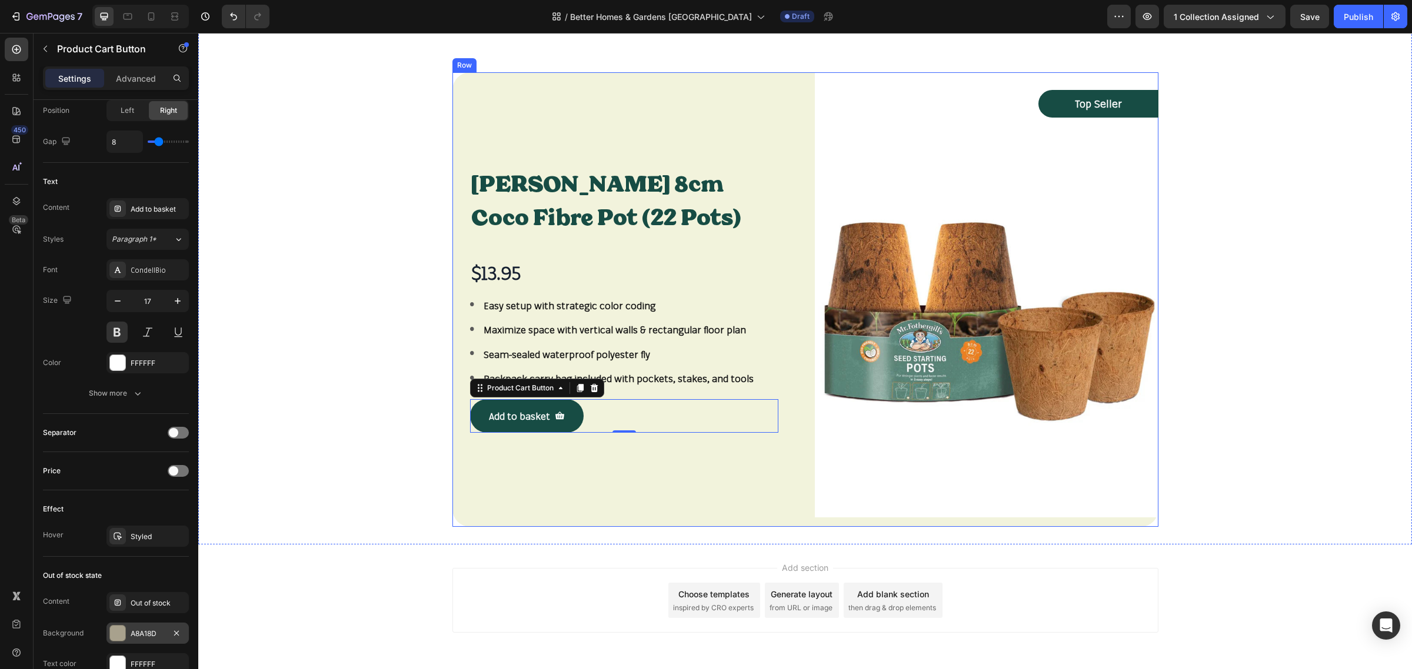
click at [800, 125] on div "Mr Fothergill's 8cm Coco Fibre Pot (22 Pots) Product Title $13.95 Product Price…" at bounding box center [805, 299] width 706 height 455
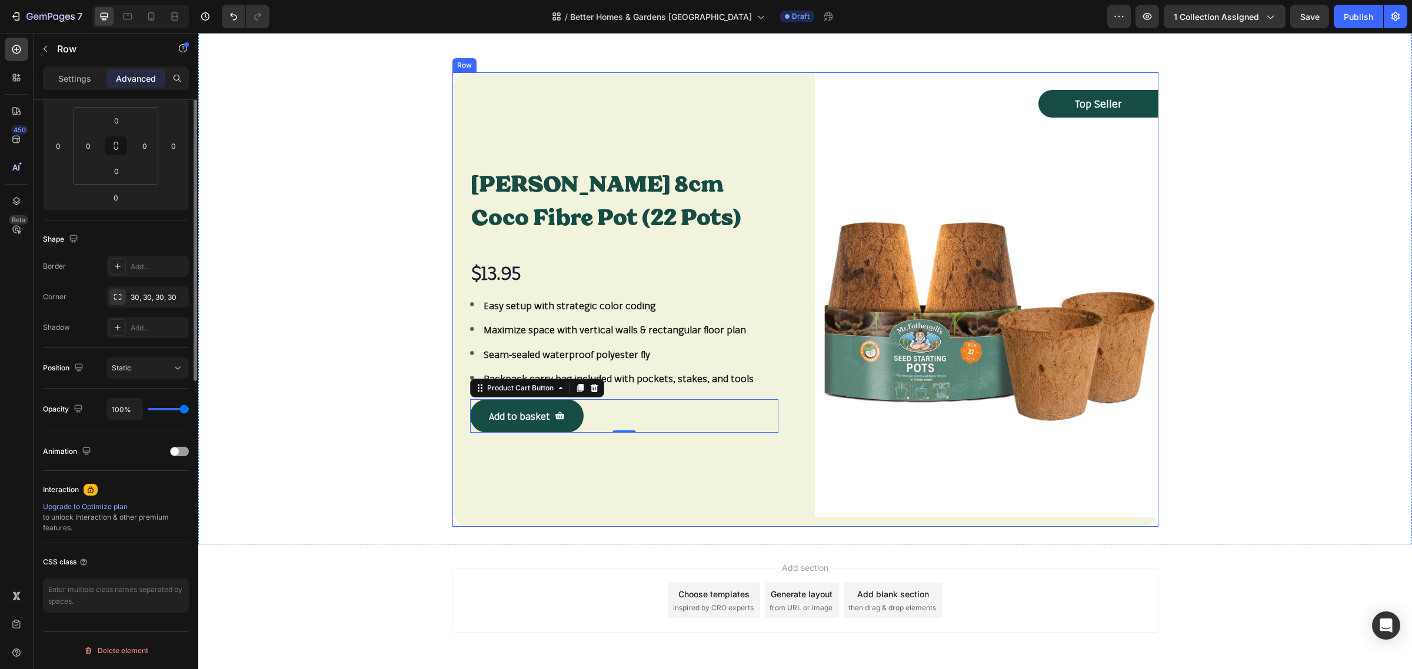
scroll to position [0, 0]
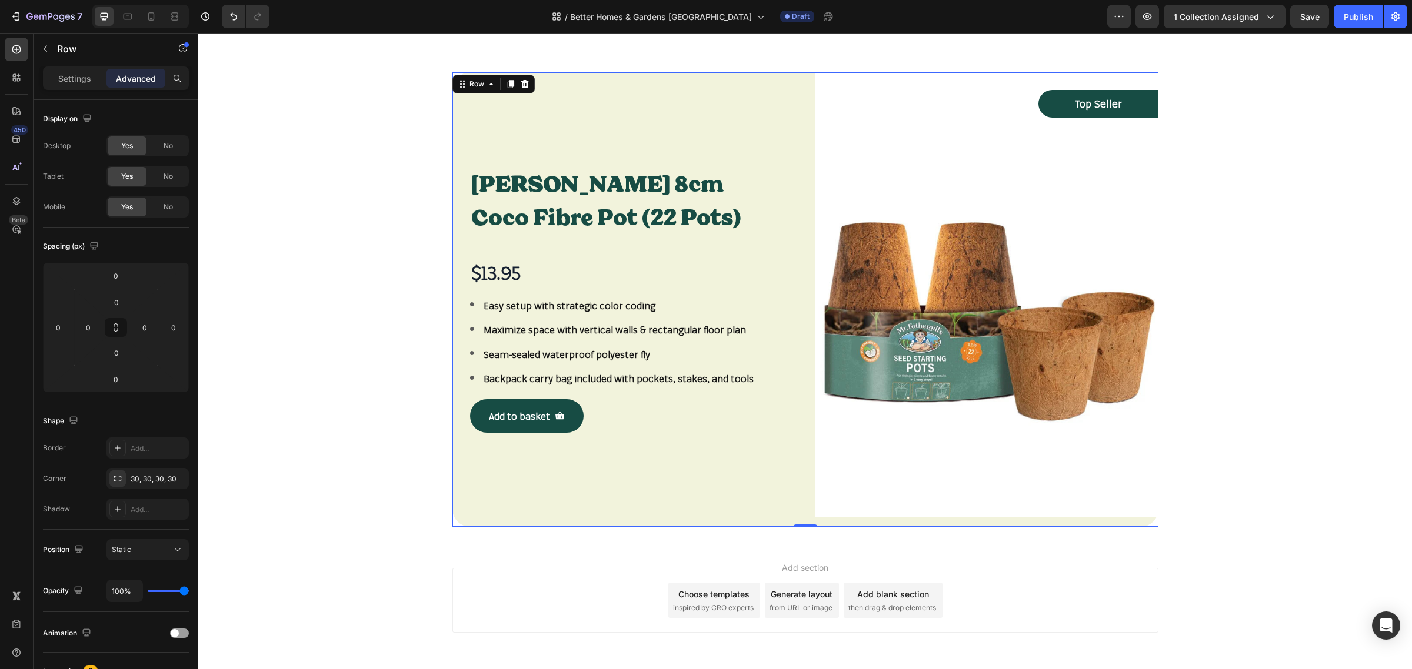
click at [660, 125] on div "Mr Fothergill's 8cm Coco Fibre Pot (22 Pots) Product Title $13.95 Product Price…" at bounding box center [624, 299] width 344 height 455
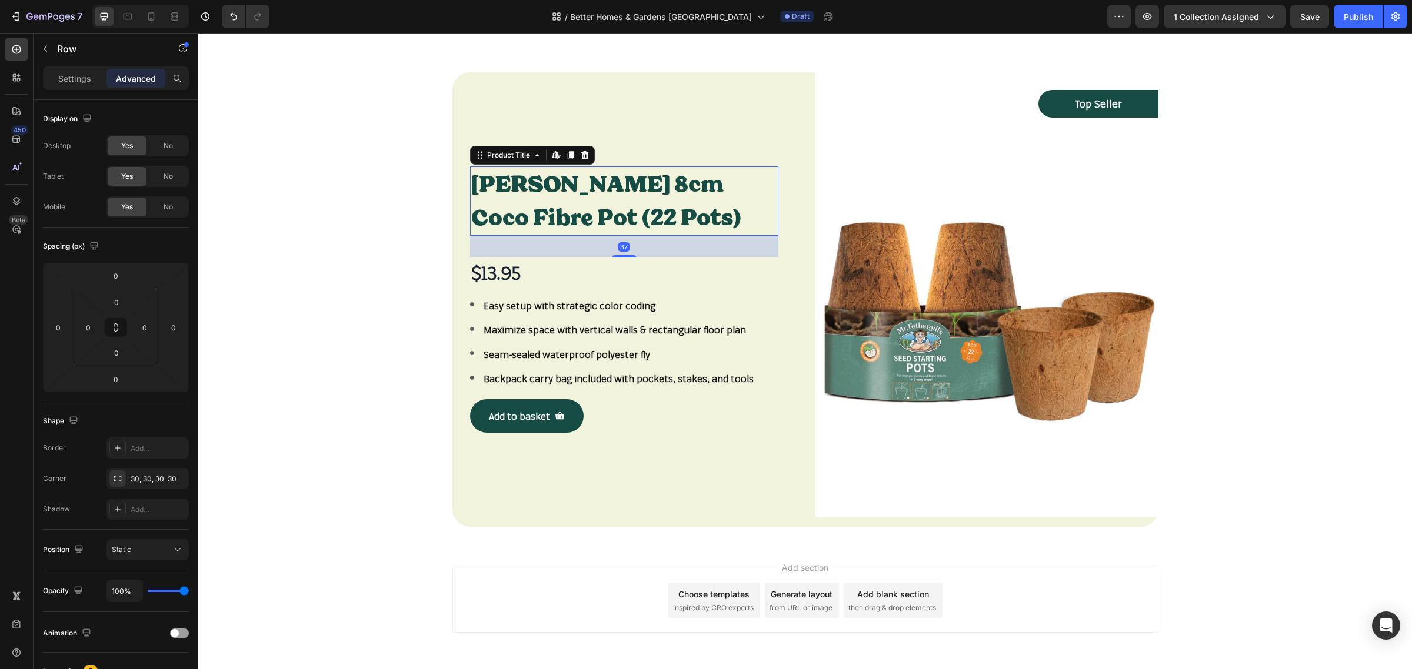
click at [529, 184] on h1 "[PERSON_NAME] 8cm Coco Fibre Pot (22 Pots)" at bounding box center [624, 200] width 308 height 69
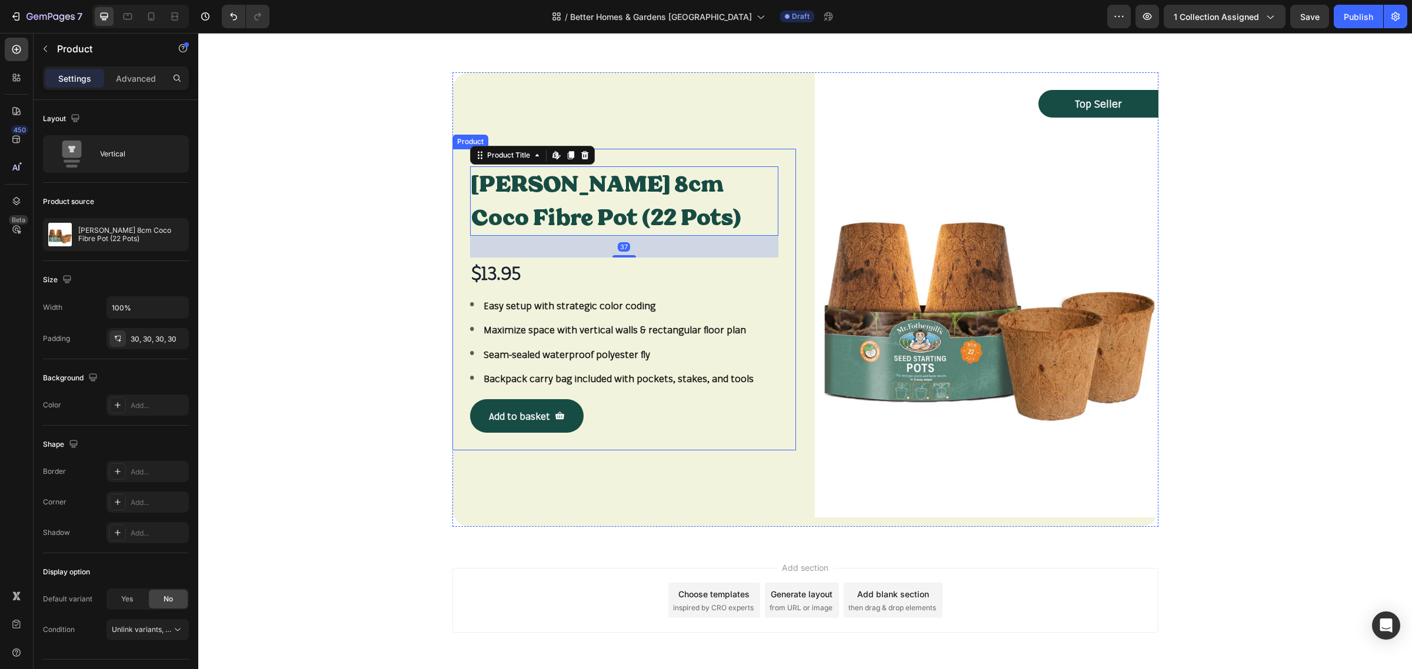
click at [609, 152] on div "Mr Fothergill's 8cm Coco Fibre Pot (22 Pots) Product Title Edit content in Shop…" at bounding box center [624, 300] width 344 height 302
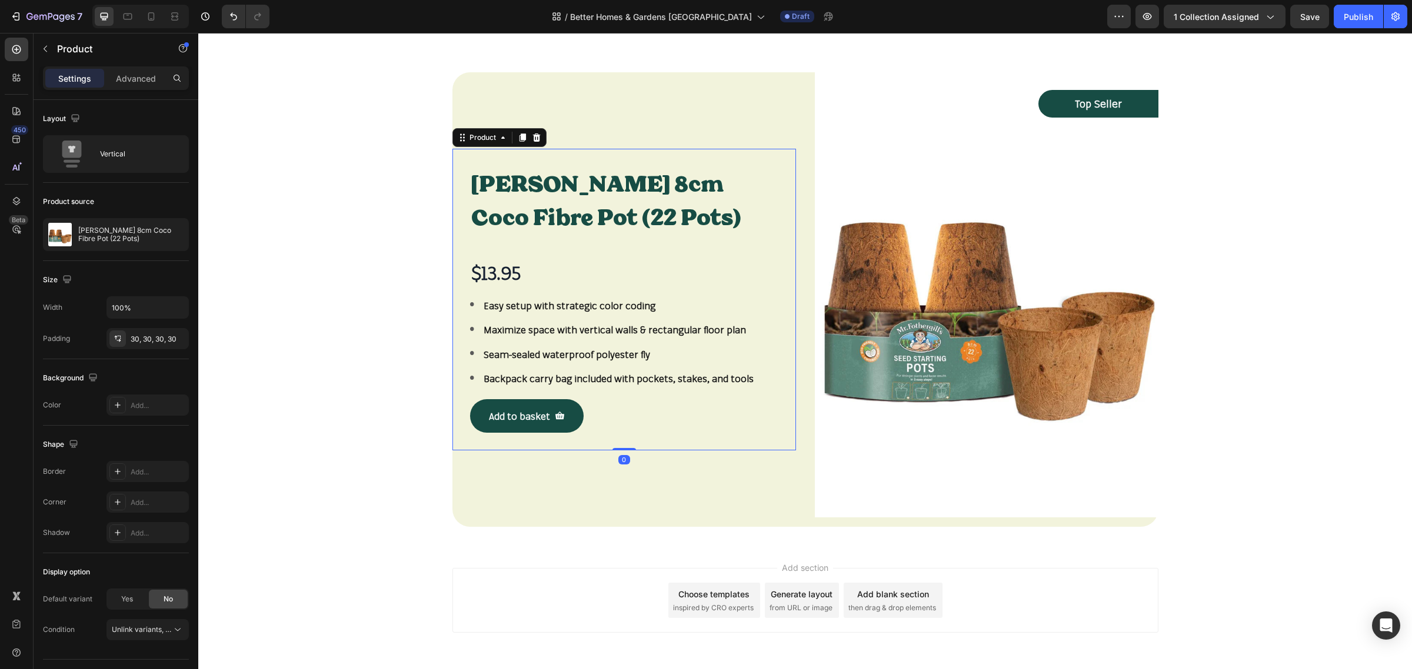
drag, startPoint x: 616, startPoint y: 447, endPoint x: 616, endPoint y: 431, distance: 15.9
click at [616, 431] on div "Mr Fothergill's 8cm Coco Fibre Pot (22 Pots) Product Title $13.95 Product Price…" at bounding box center [624, 300] width 344 height 302
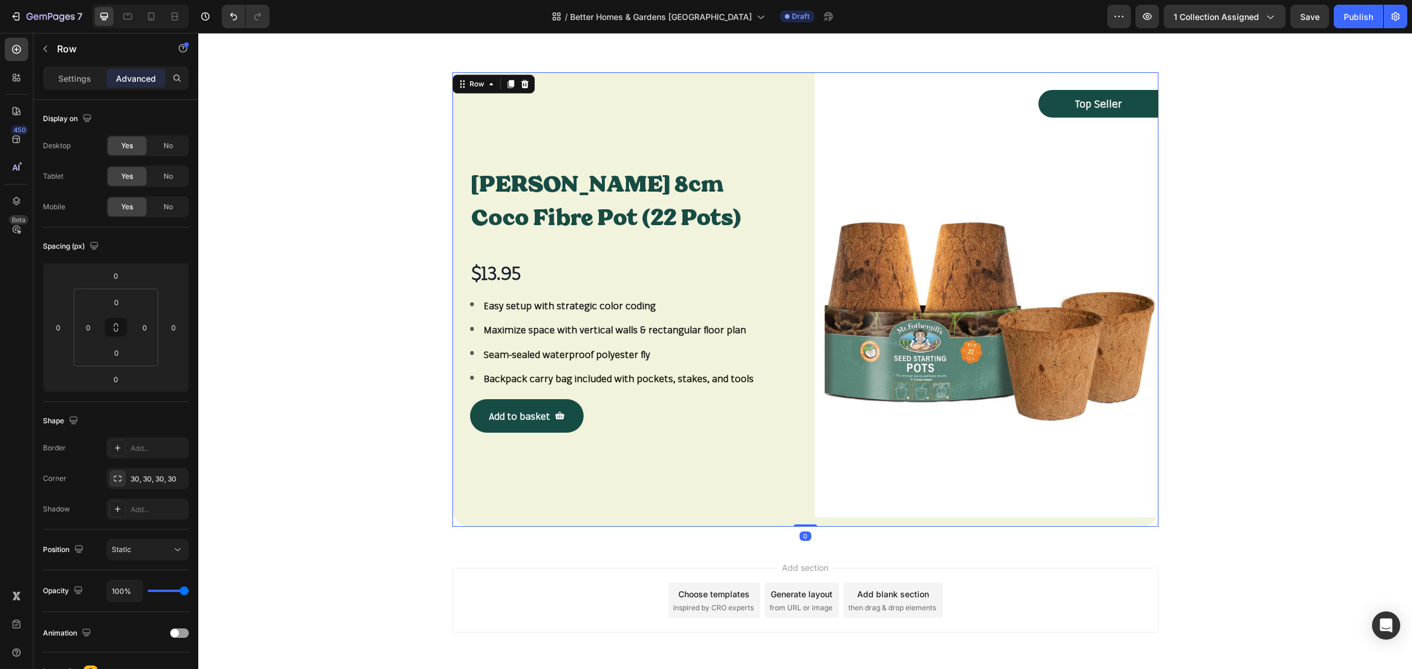
drag, startPoint x: 801, startPoint y: 524, endPoint x: 801, endPoint y: 507, distance: 17.7
click at [801, 507] on div "Mr Fothergill's 8cm Coco Fibre Pot (22 Pots) Product Title $13.95 Product Price…" at bounding box center [805, 299] width 706 height 455
click at [803, 527] on div at bounding box center [806, 526] width 24 height 4
click at [376, 445] on div "Mr Fothergill's 8cm Coco Fibre Pot (22 Pots) Product Title $13.95 Product Price…" at bounding box center [805, 299] width 1196 height 455
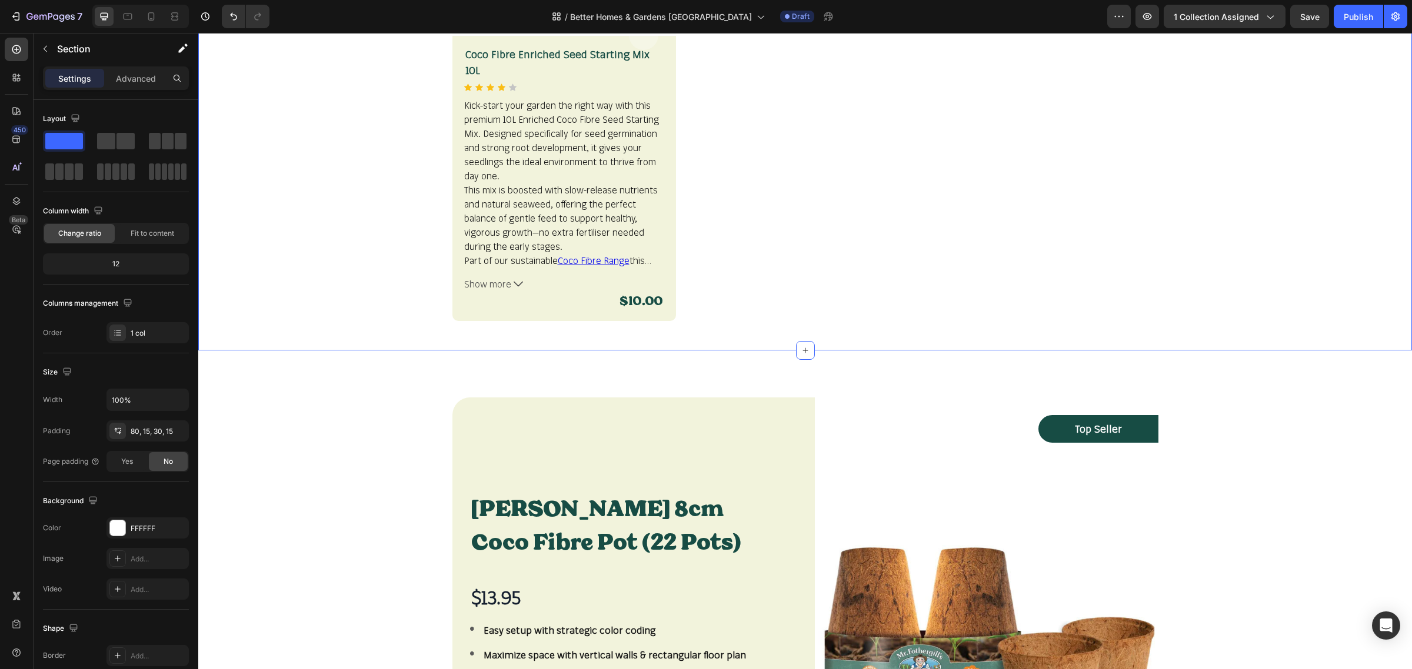
scroll to position [1997, 0]
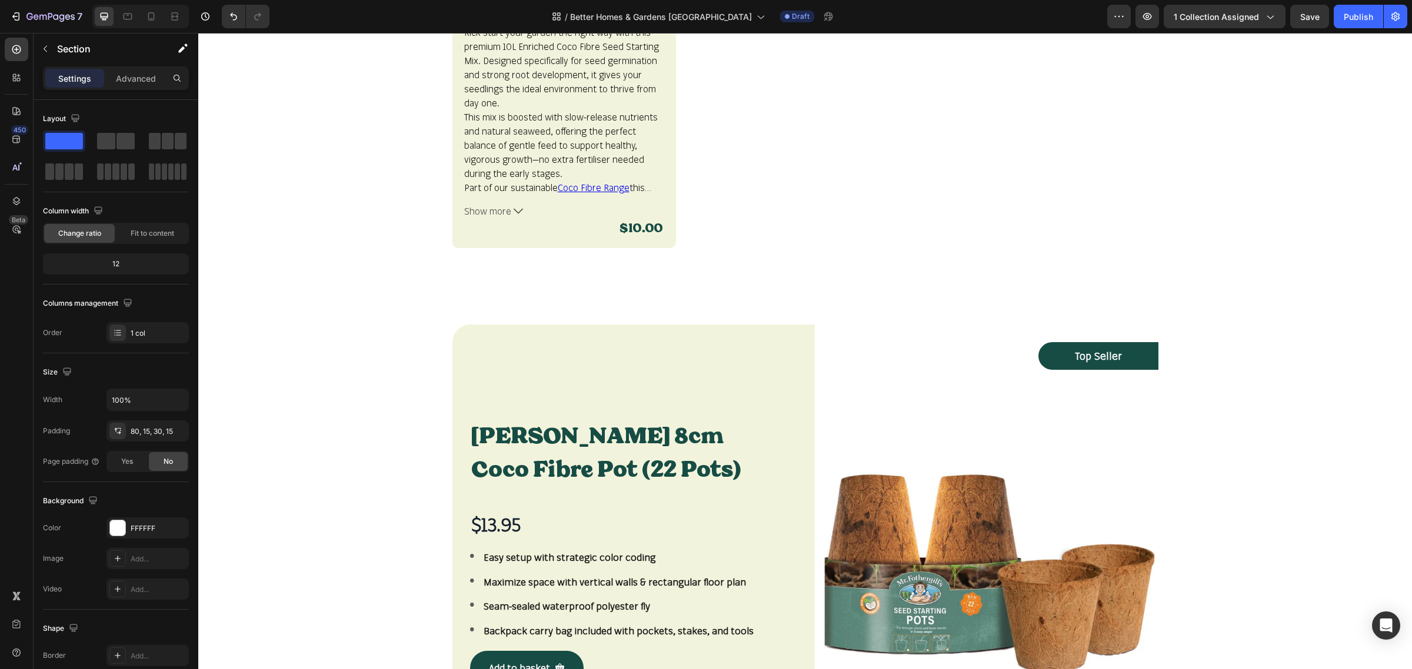
click at [355, 378] on div "Mr Fothergill's 8cm Coco Fibre Pot (22 Pots) Product Title $13.95 Product Price…" at bounding box center [805, 552] width 1196 height 455
click at [625, 295] on div "Mr Fothergill's 8cm Coco Fibre Pot (22 Pots) Product Title $13.95 Product Price…" at bounding box center [805, 537] width 1214 height 519
click at [1129, 416] on img at bounding box center [987, 547] width 344 height 445
click at [389, 379] on div "Mr Fothergill's 8cm Coco Fibre Pot (22 Pots) Product Title $13.95 Product Price…" at bounding box center [805, 552] width 1196 height 455
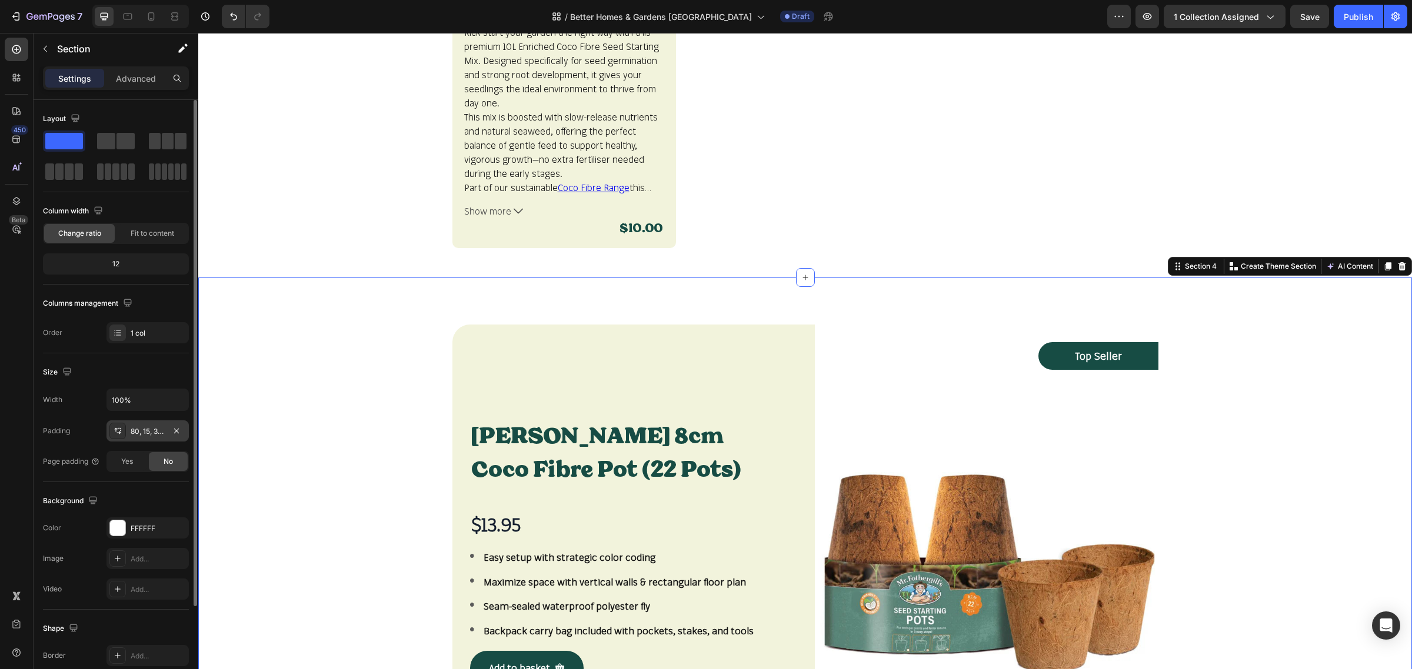
click at [150, 434] on div "80, 15, 30, 15" at bounding box center [148, 431] width 34 height 11
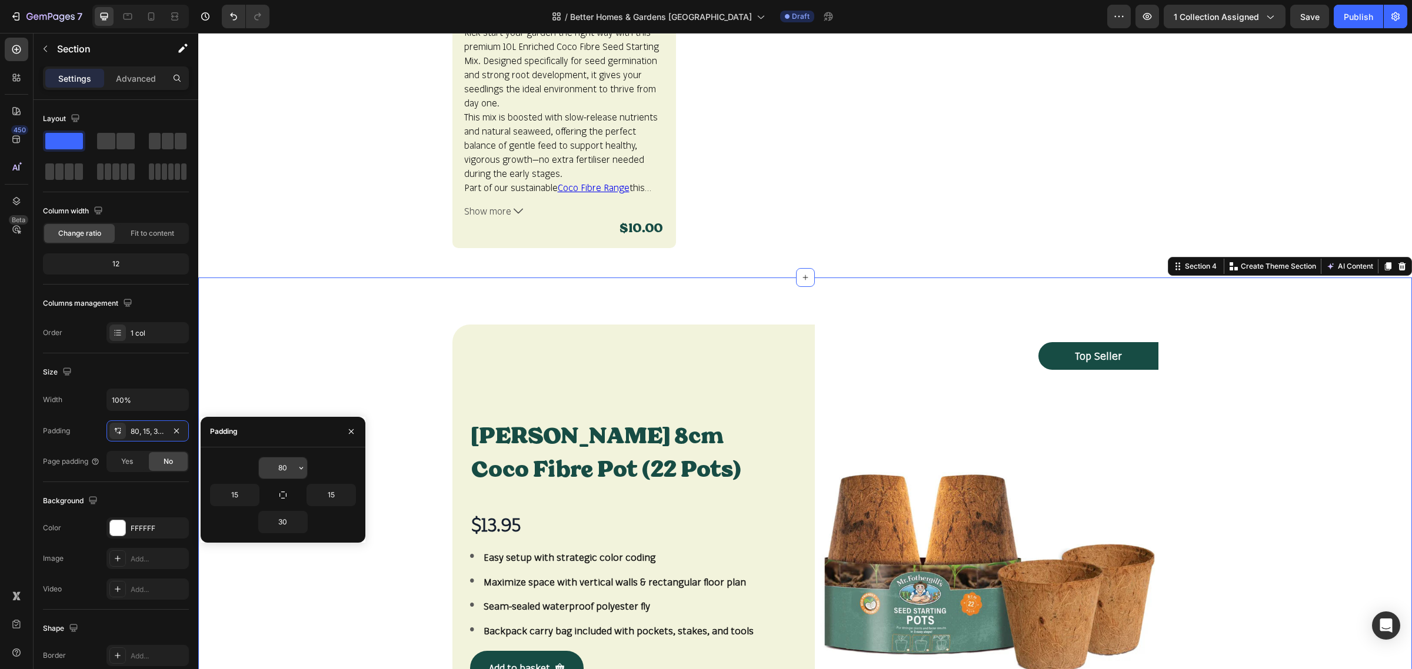
click at [292, 469] on input "80" at bounding box center [283, 468] width 48 height 21
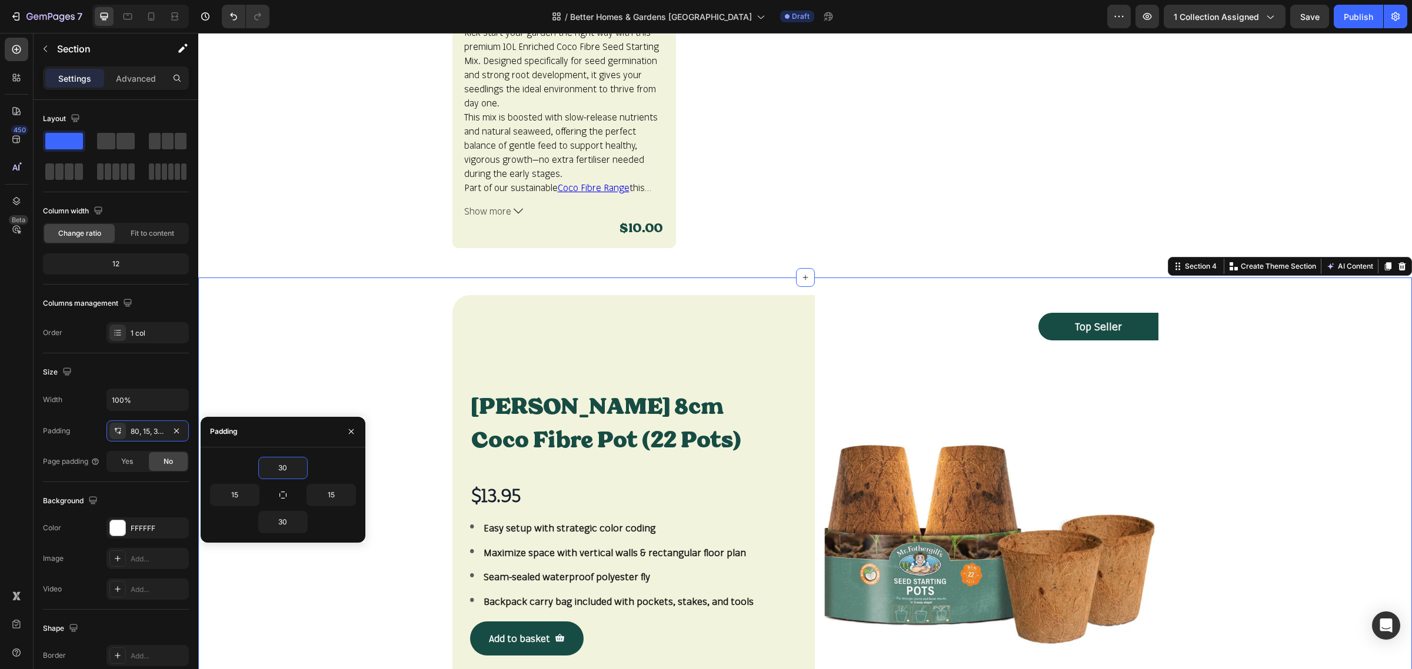
type input "30"
drag, startPoint x: 421, startPoint y: 309, endPoint x: 431, endPoint y: 252, distance: 58.6
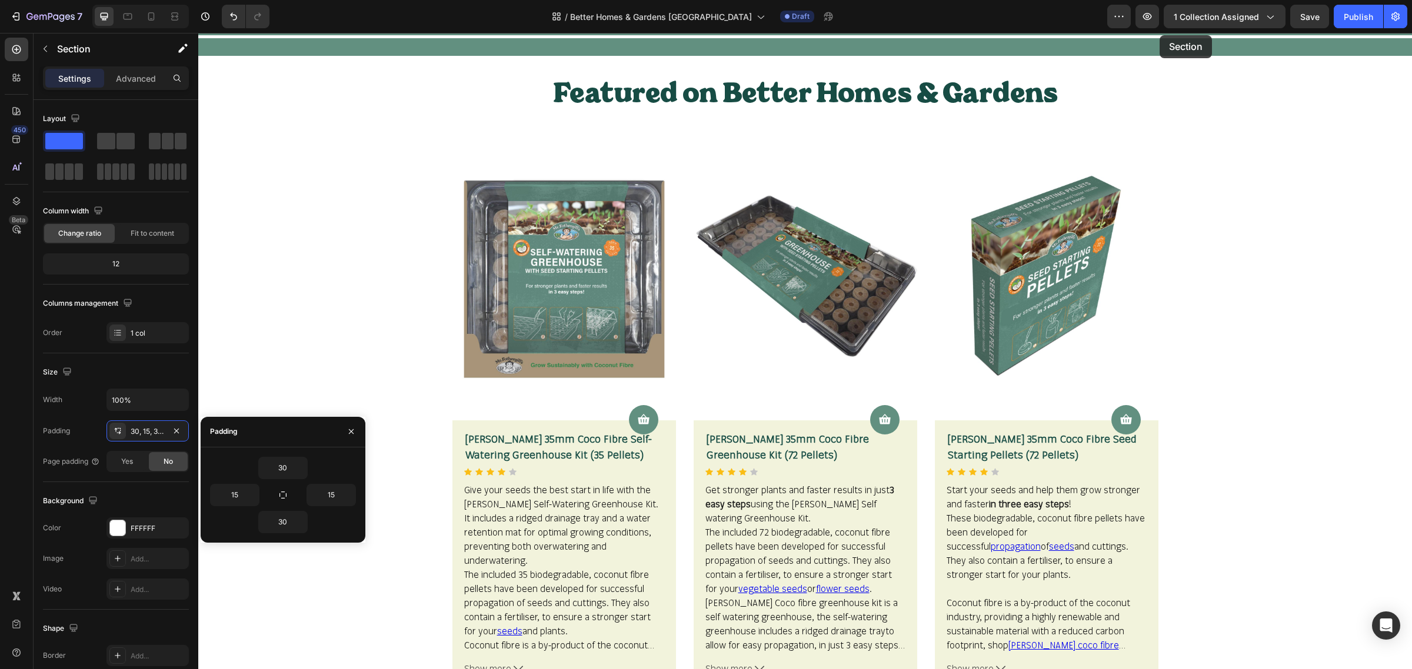
scroll to position [0, 0]
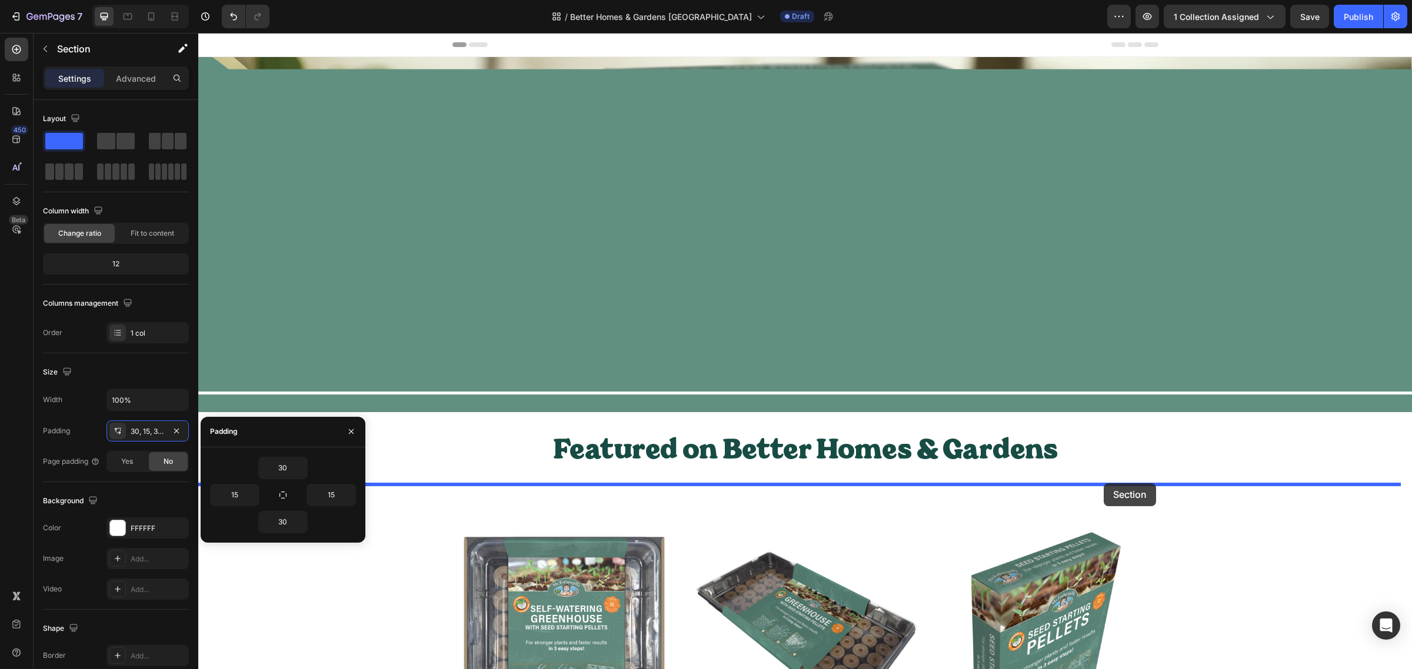
drag, startPoint x: 1172, startPoint y: 251, endPoint x: 1104, endPoint y: 484, distance: 242.2
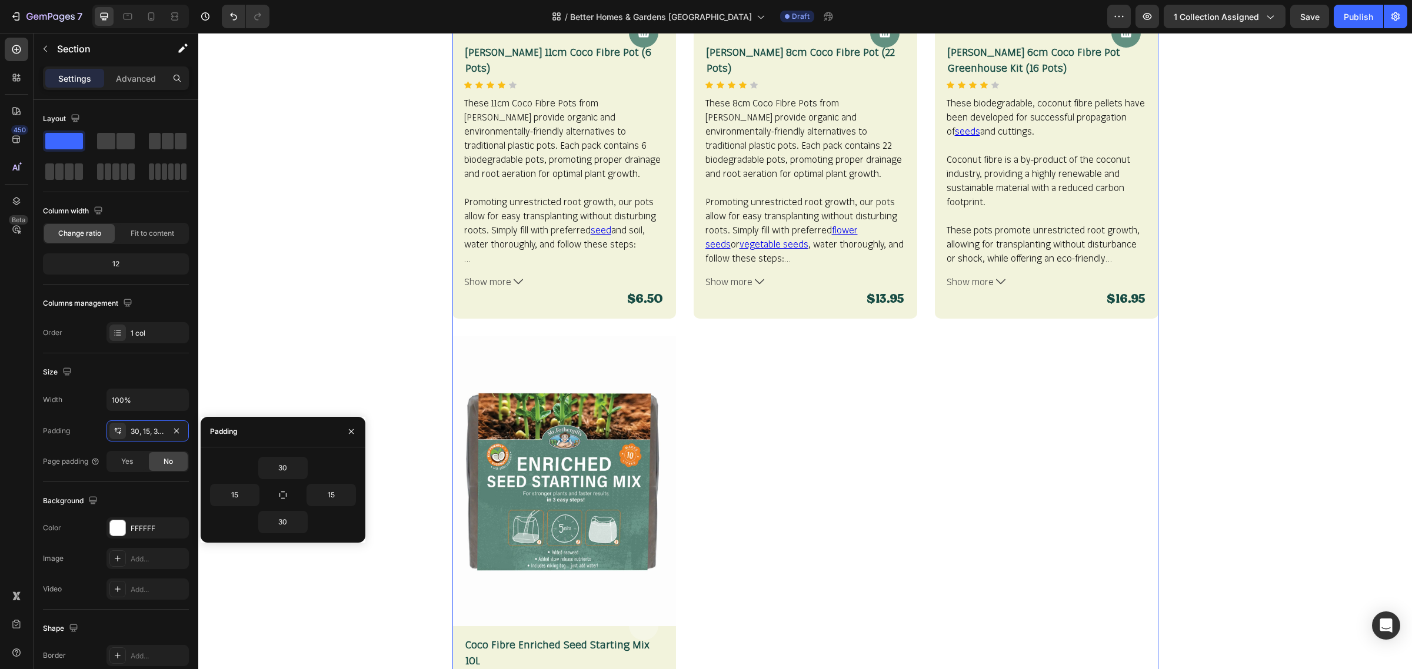
scroll to position [1838, 0]
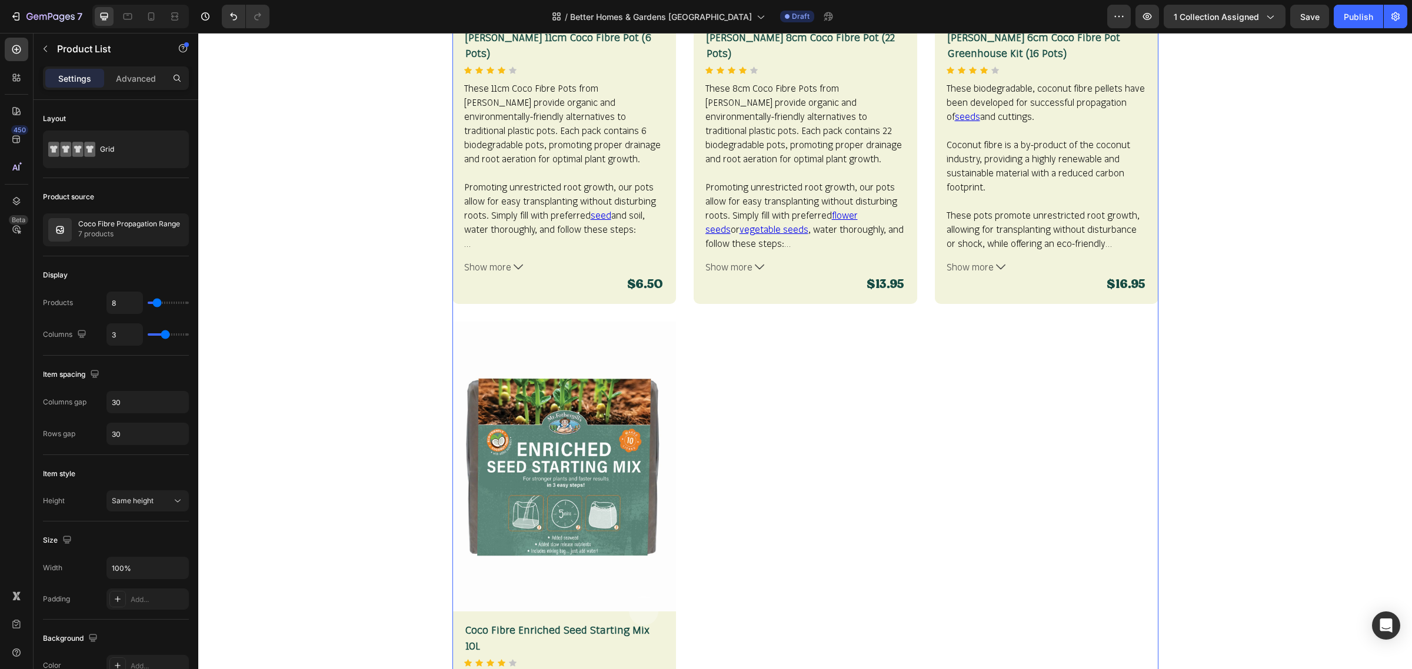
click at [698, 397] on div "Product Images Product Cart Button [PERSON_NAME] 35mm Coco Fibre Self-Watering …" at bounding box center [805, 16] width 706 height 1761
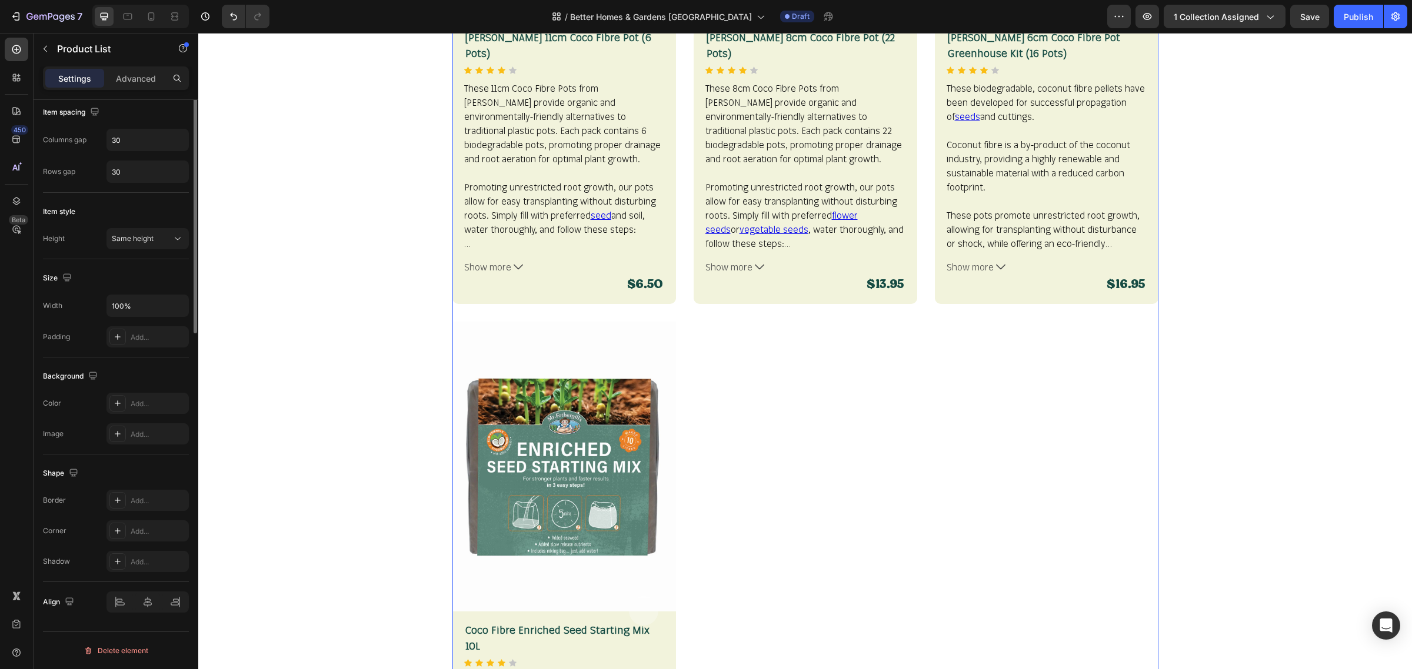
scroll to position [0, 0]
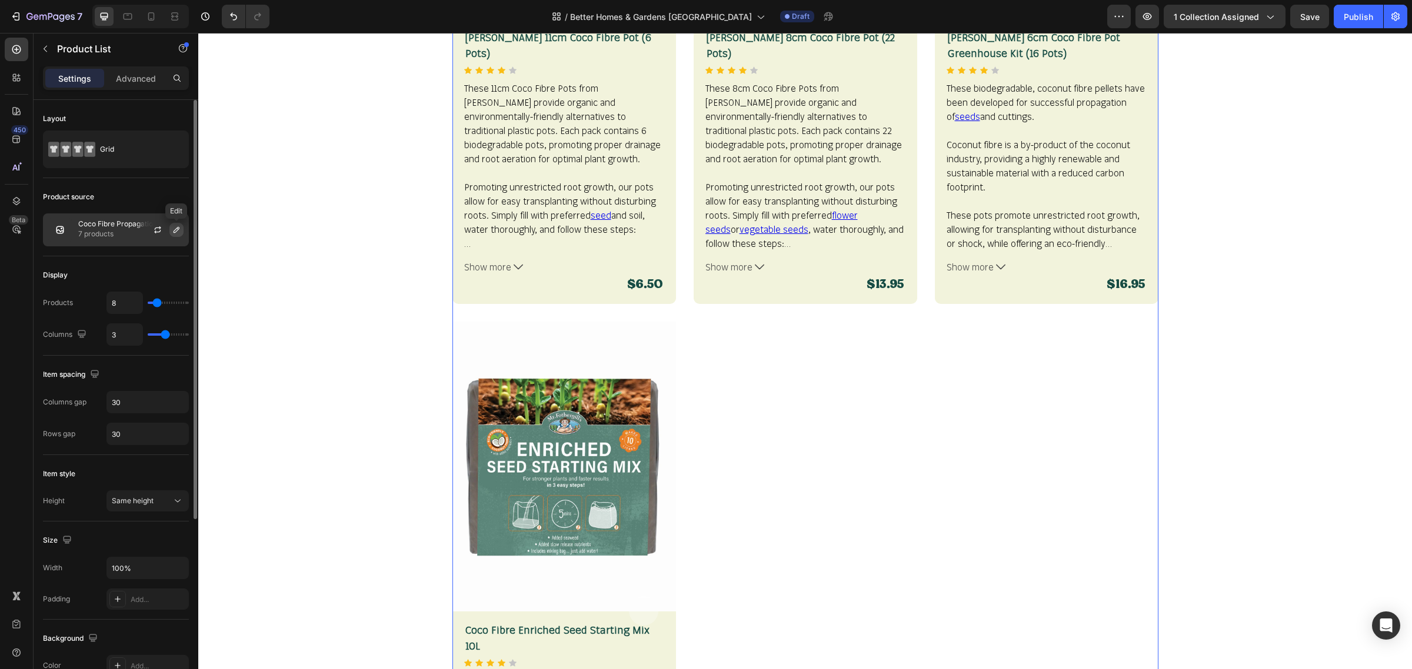
click at [178, 231] on icon "button" at bounding box center [176, 229] width 9 height 9
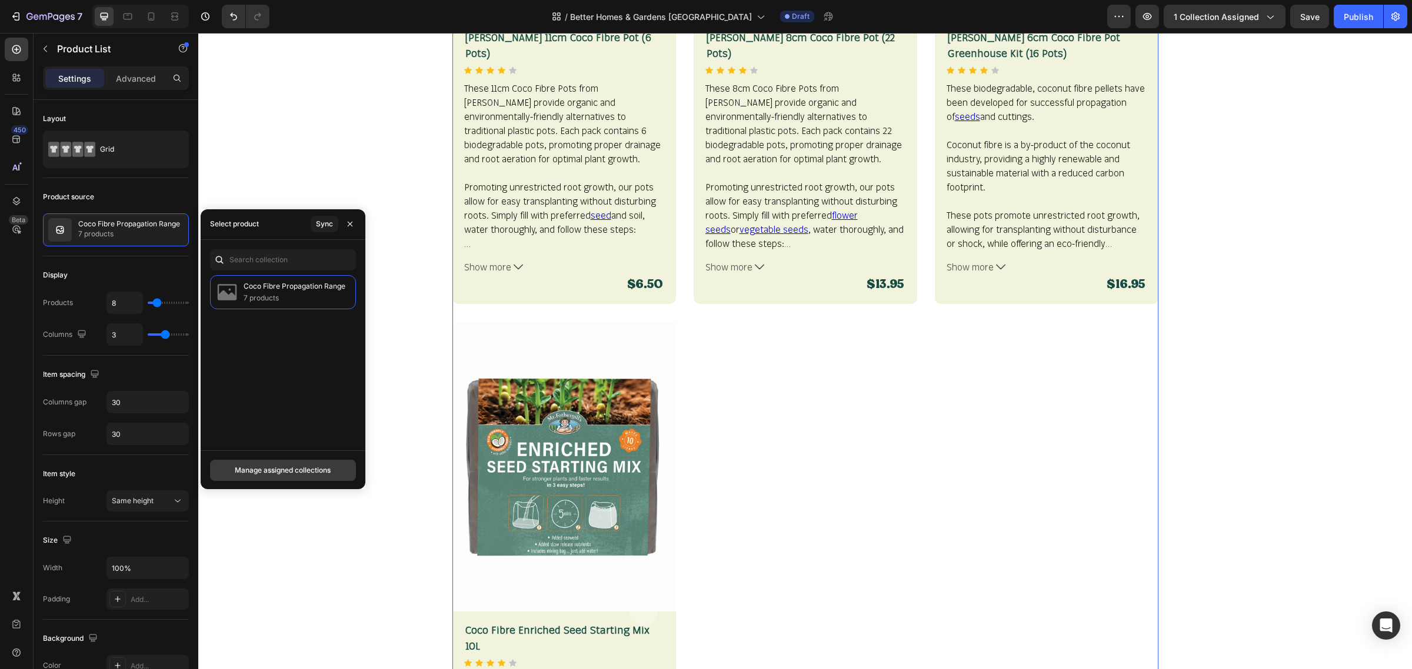
click at [305, 466] on div "Manage assigned collections" at bounding box center [283, 470] width 96 height 11
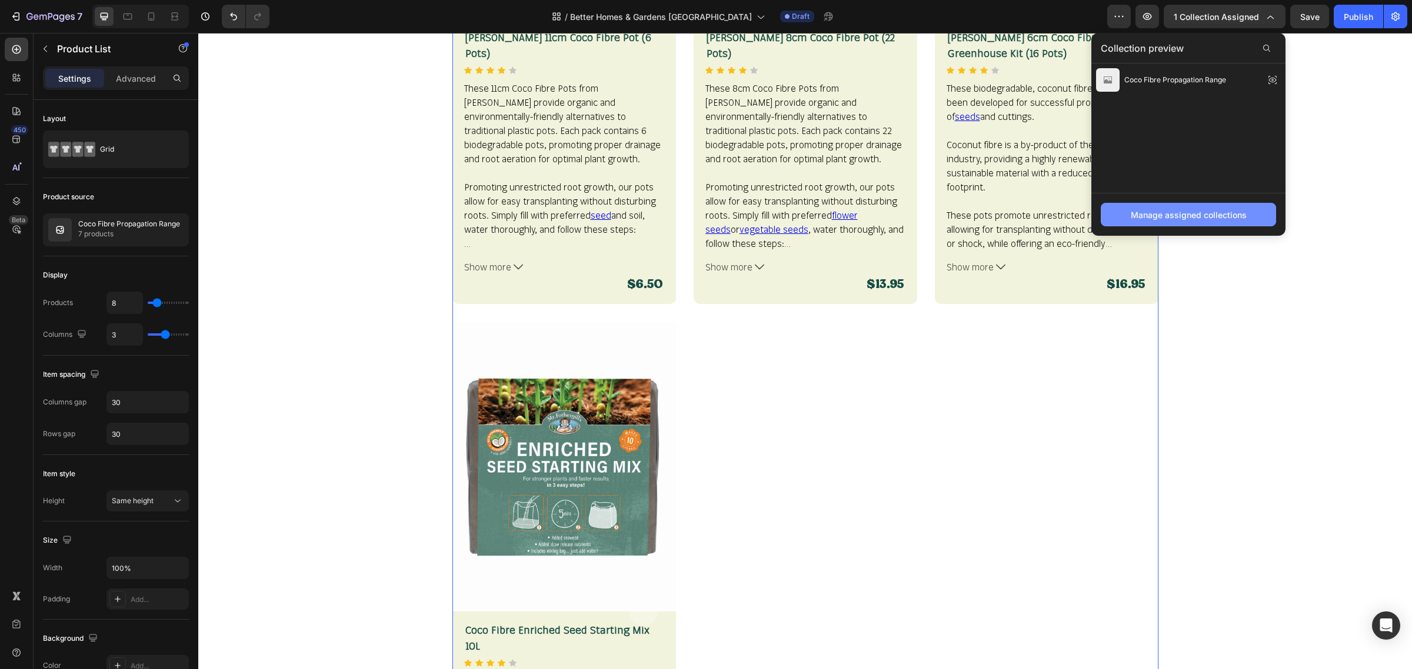
click at [1245, 216] on div "Manage assigned collections" at bounding box center [1189, 215] width 116 height 12
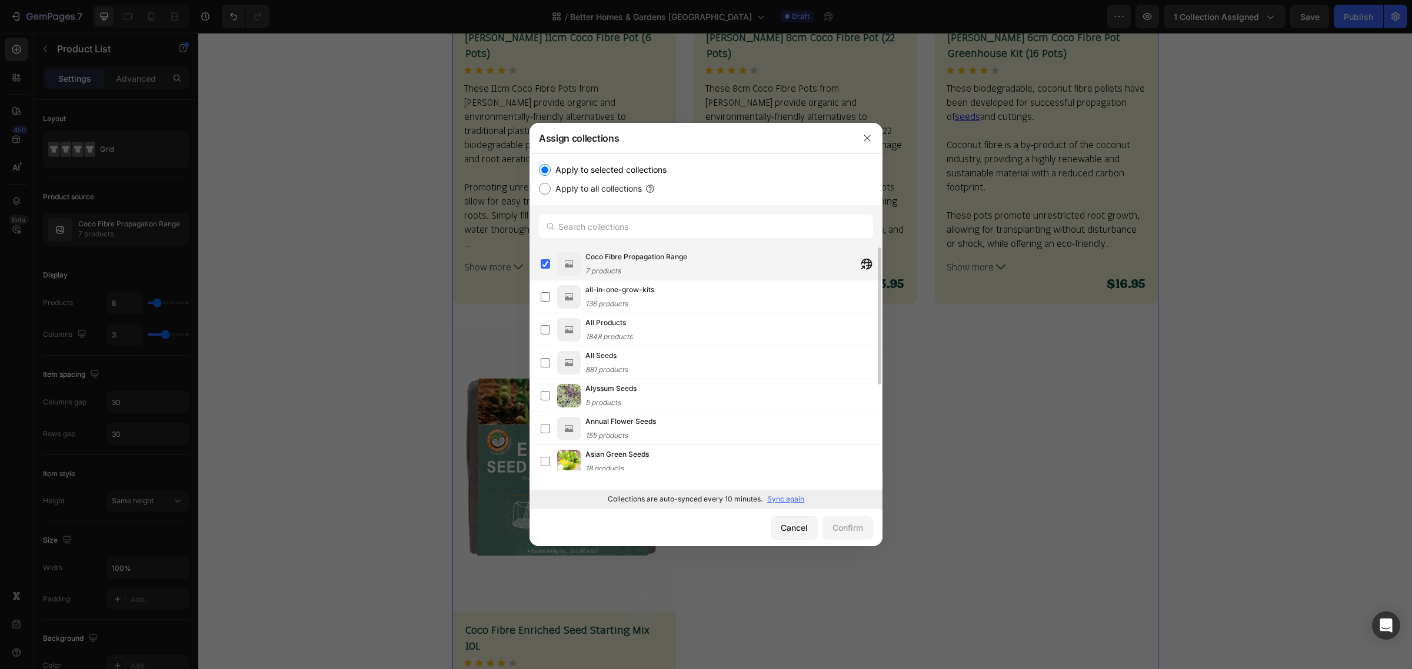
click at [690, 269] on div "Coco Fibre Propagation Range 7 products" at bounding box center [733, 264] width 296 height 26
click at [787, 528] on div "Cancel" at bounding box center [794, 528] width 27 height 12
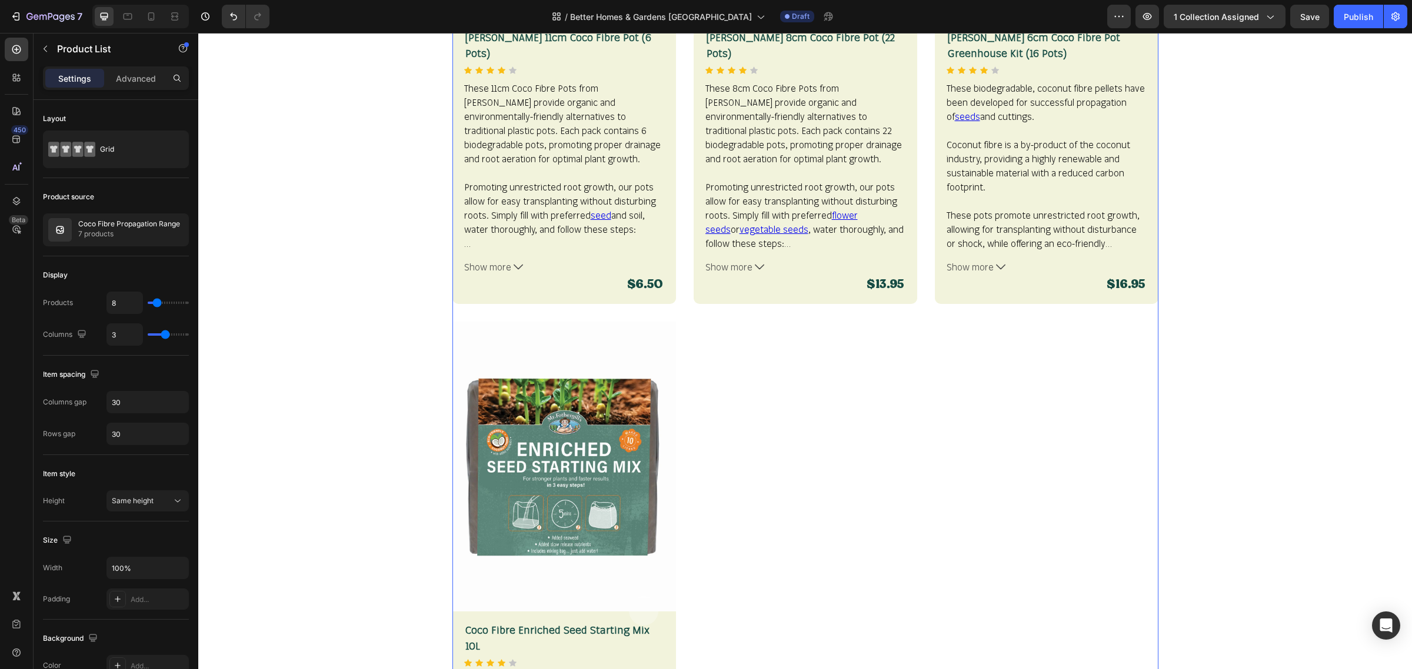
click at [737, 332] on div "Product Images Product Cart Button [PERSON_NAME] 35mm Coco Fibre Self-Watering …" at bounding box center [805, 16] width 706 height 1761
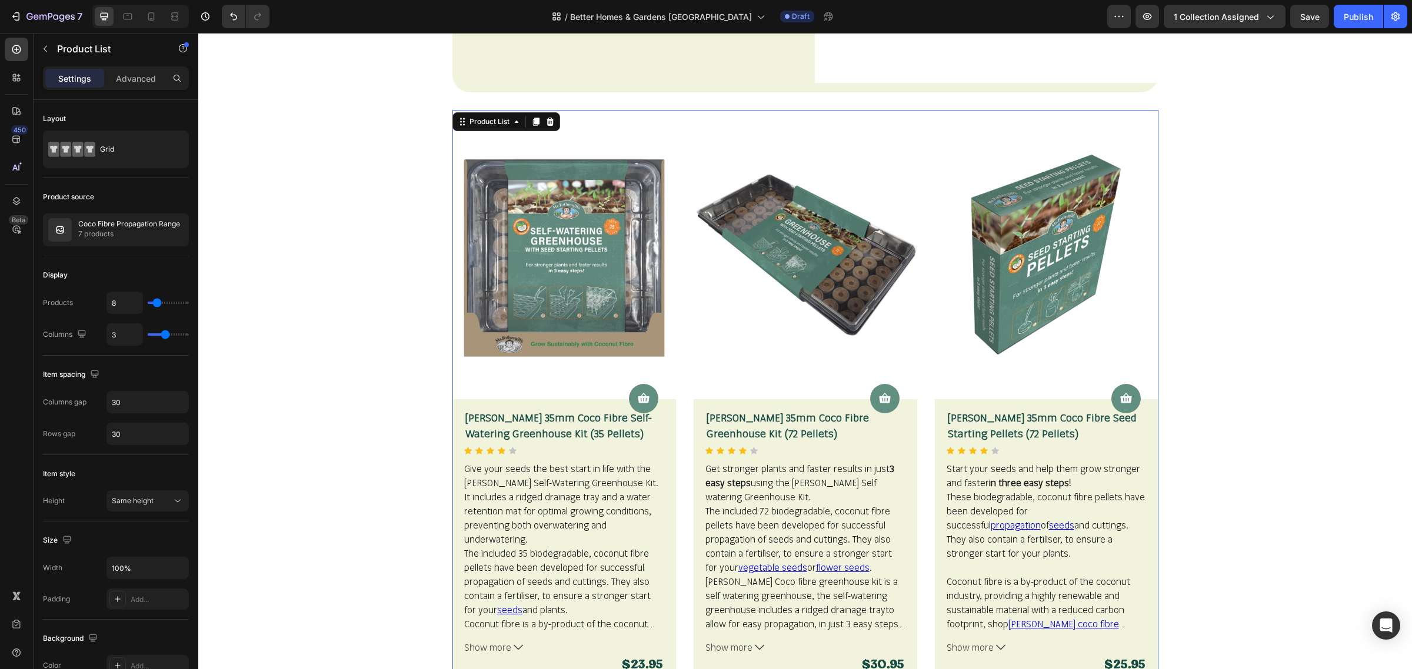
scroll to position [809, 0]
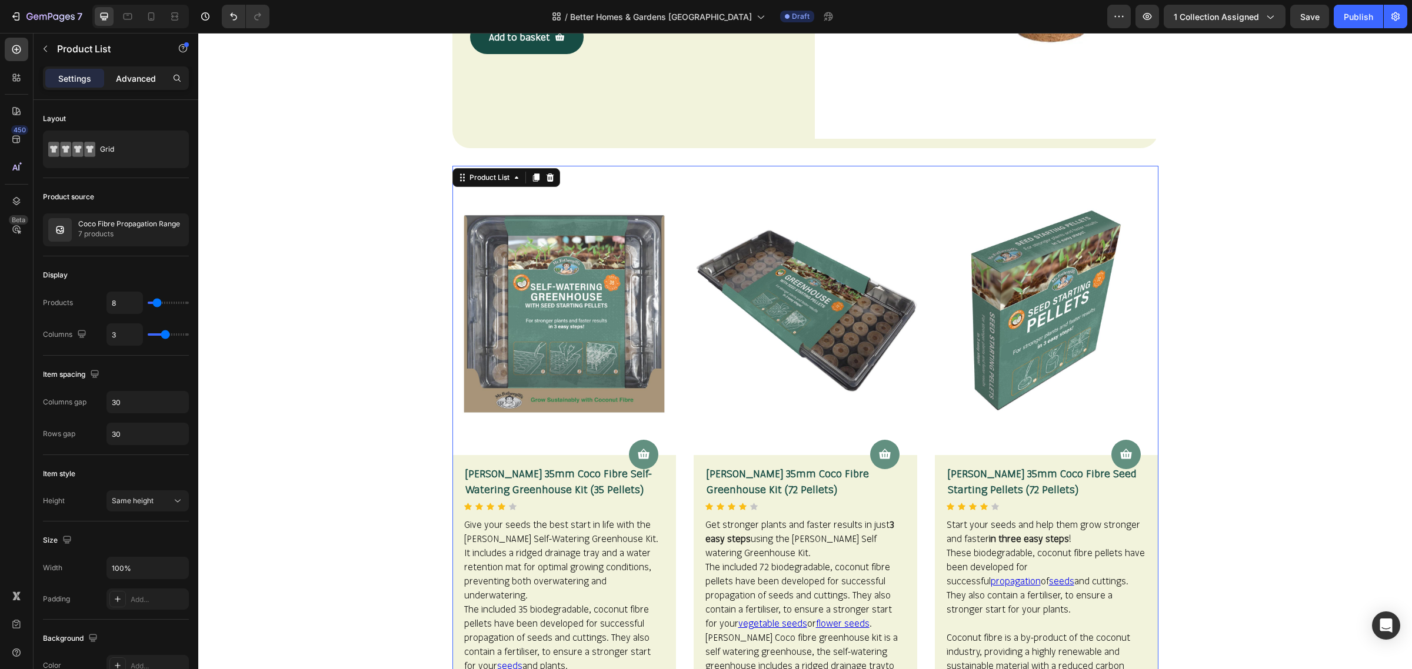
click at [125, 76] on p "Advanced" at bounding box center [136, 78] width 40 height 12
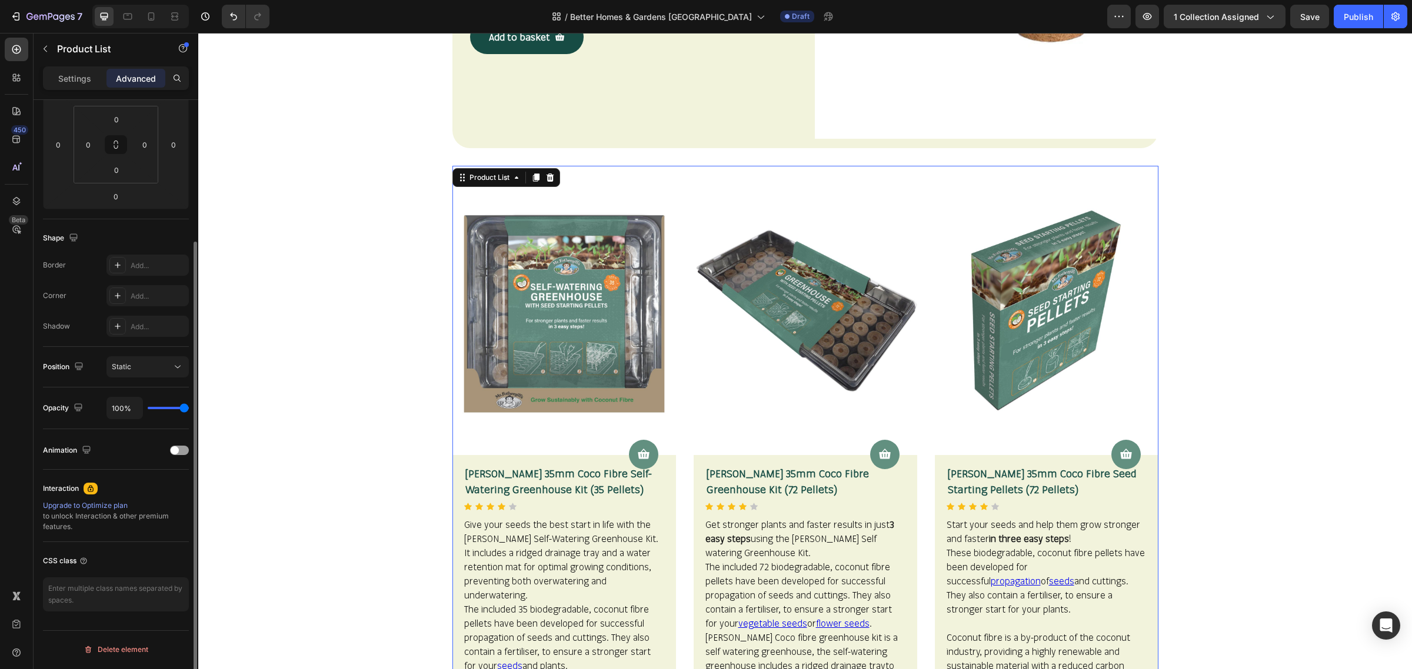
scroll to position [184, 0]
click at [74, 77] on p "Settings" at bounding box center [74, 78] width 33 height 12
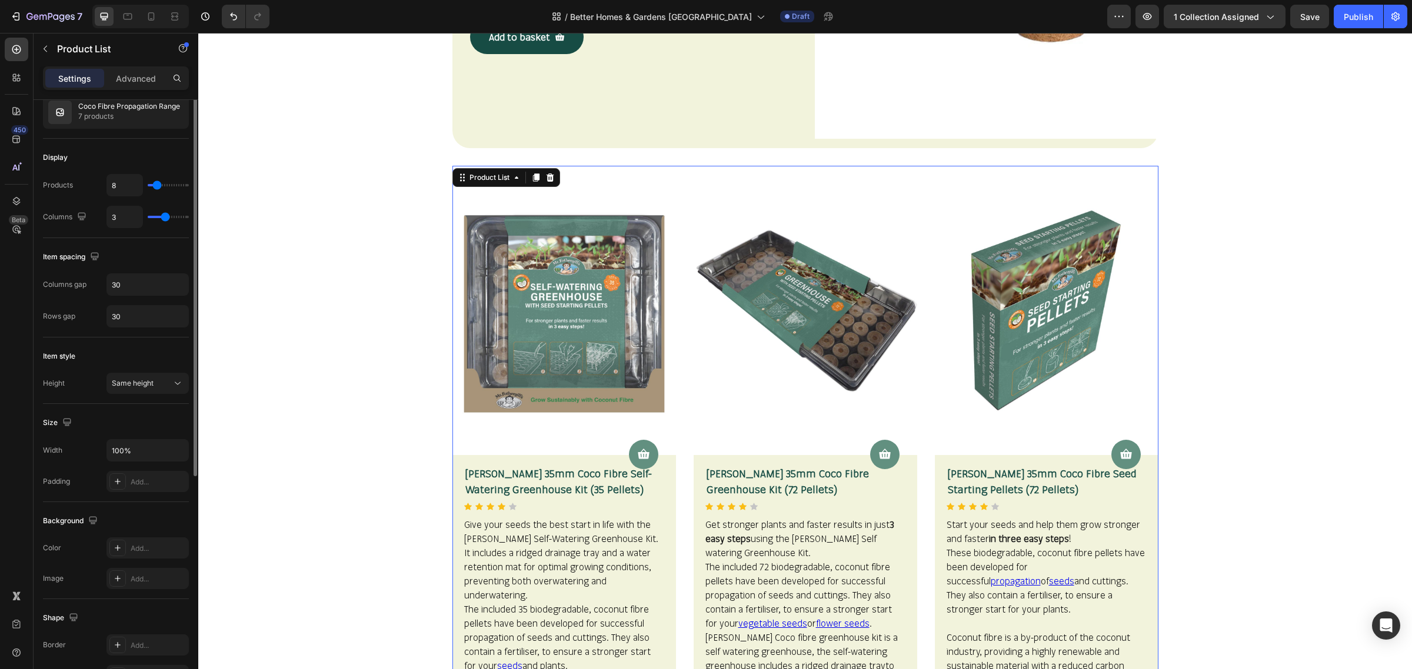
scroll to position [0, 0]
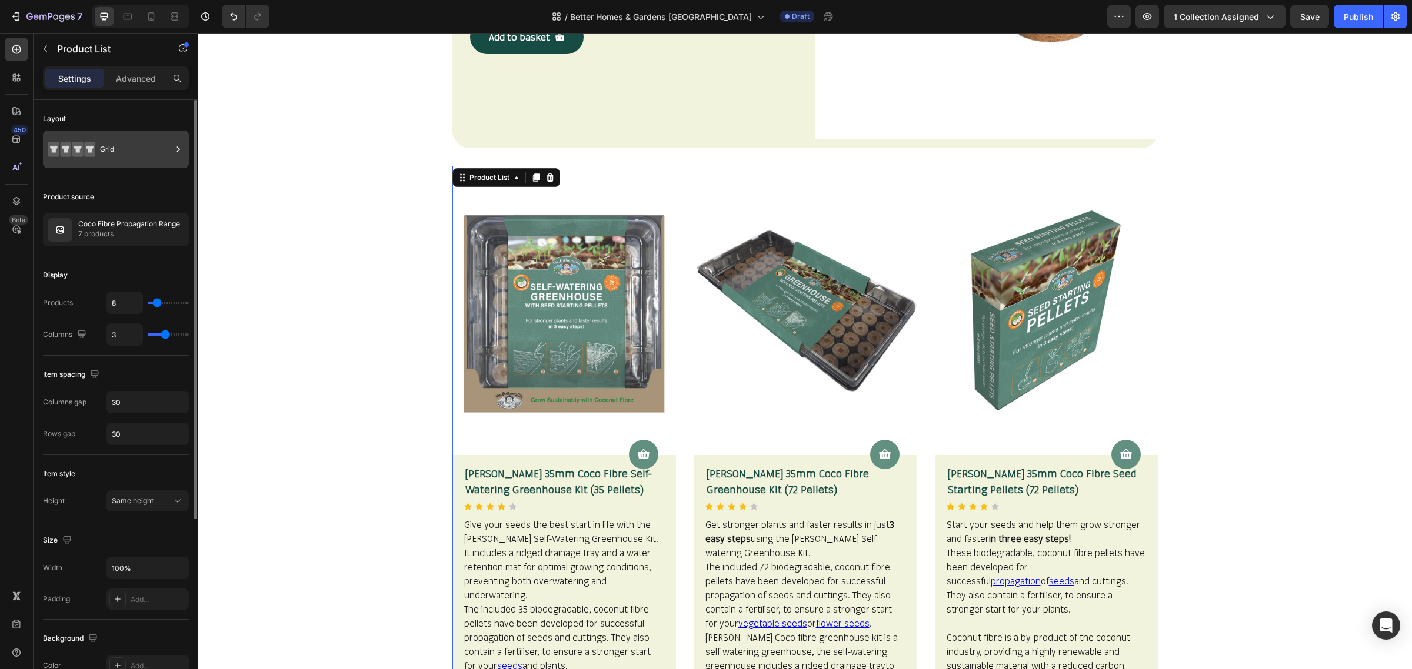
click at [131, 153] on div "Grid" at bounding box center [136, 149] width 72 height 27
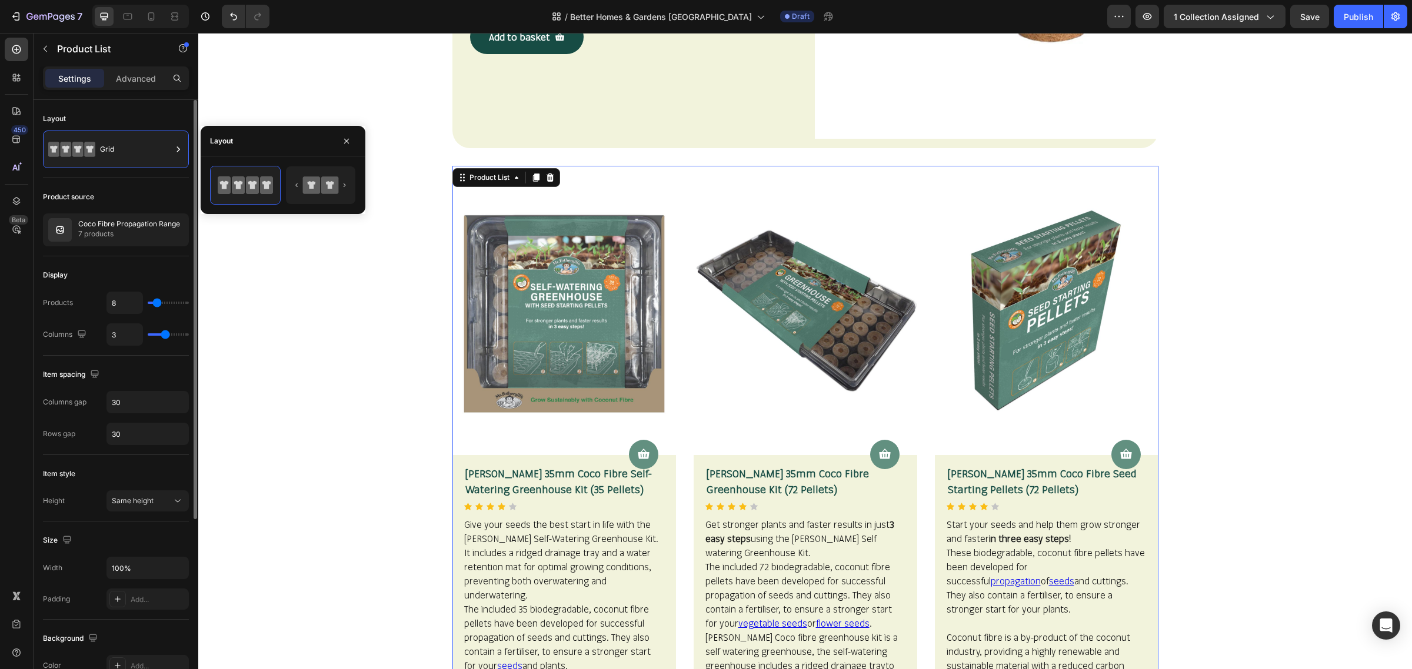
click at [112, 203] on div "Product source" at bounding box center [116, 197] width 146 height 19
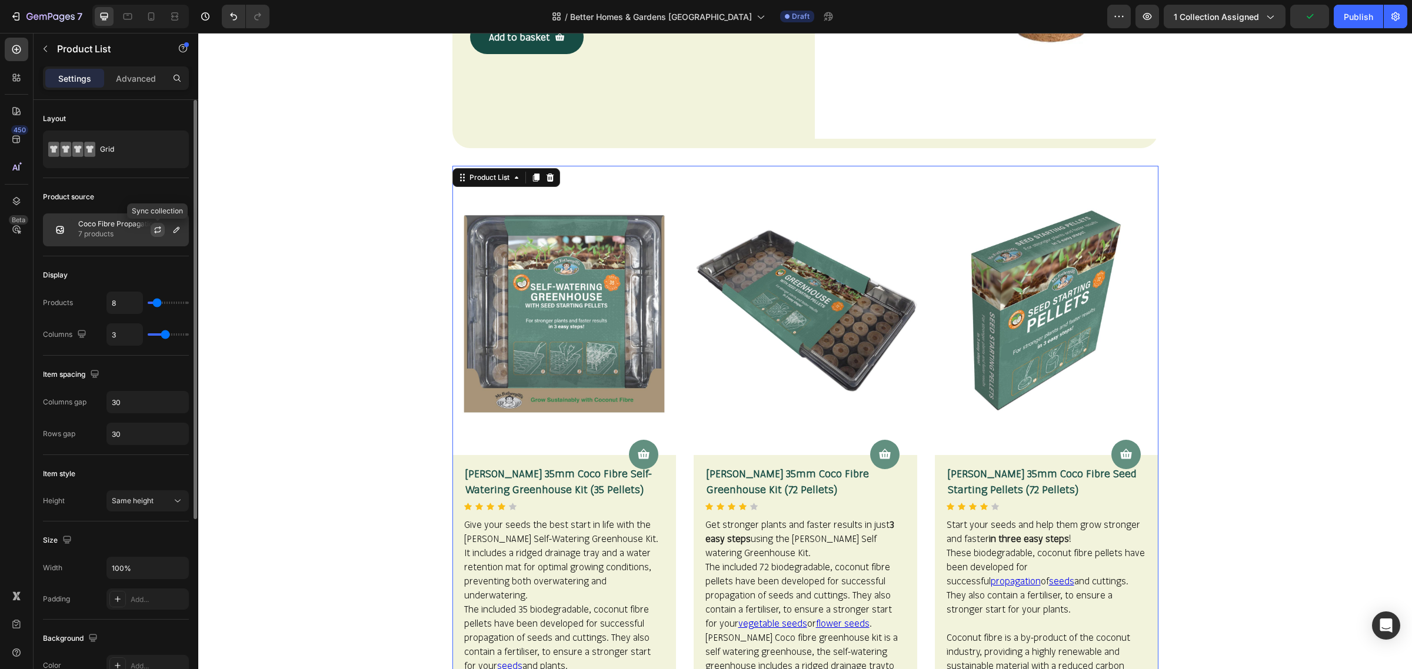
click at [156, 228] on icon "button" at bounding box center [158, 228] width 6 height 4
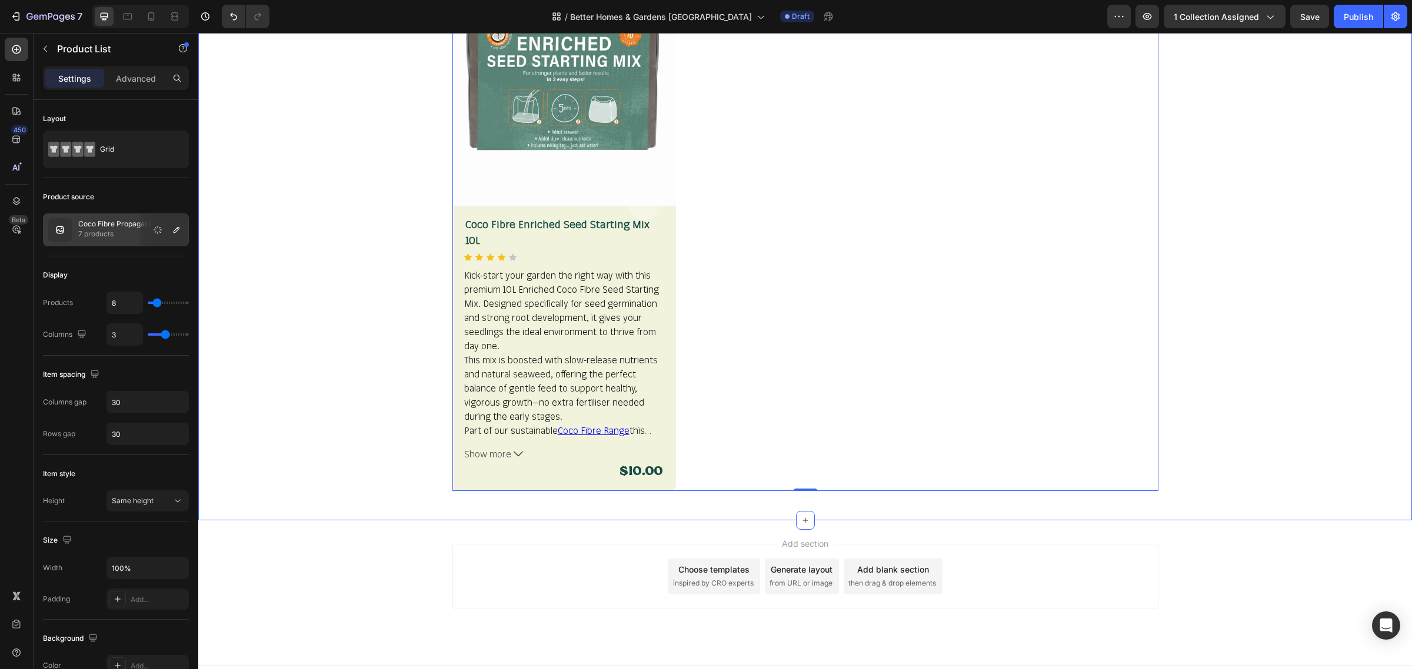
scroll to position [2247, 0]
click at [1151, 14] on icon "button" at bounding box center [1147, 16] width 9 height 7
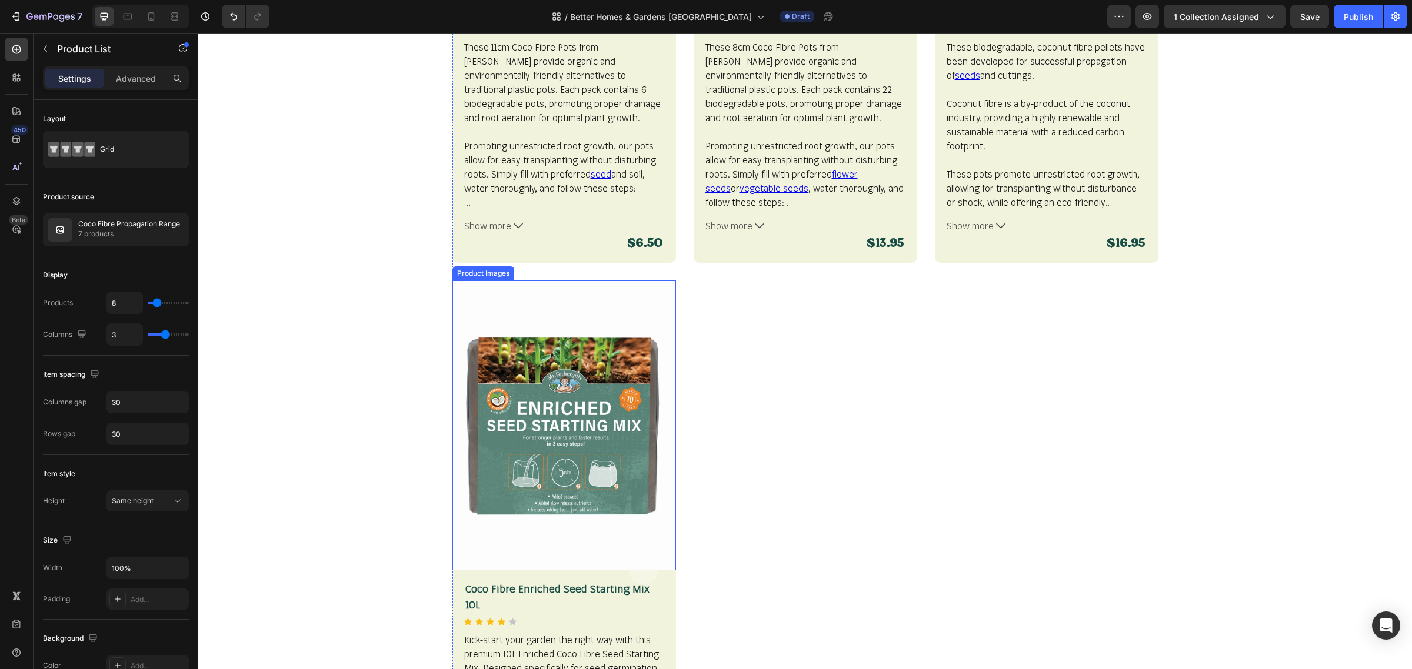
scroll to position [1806, 0]
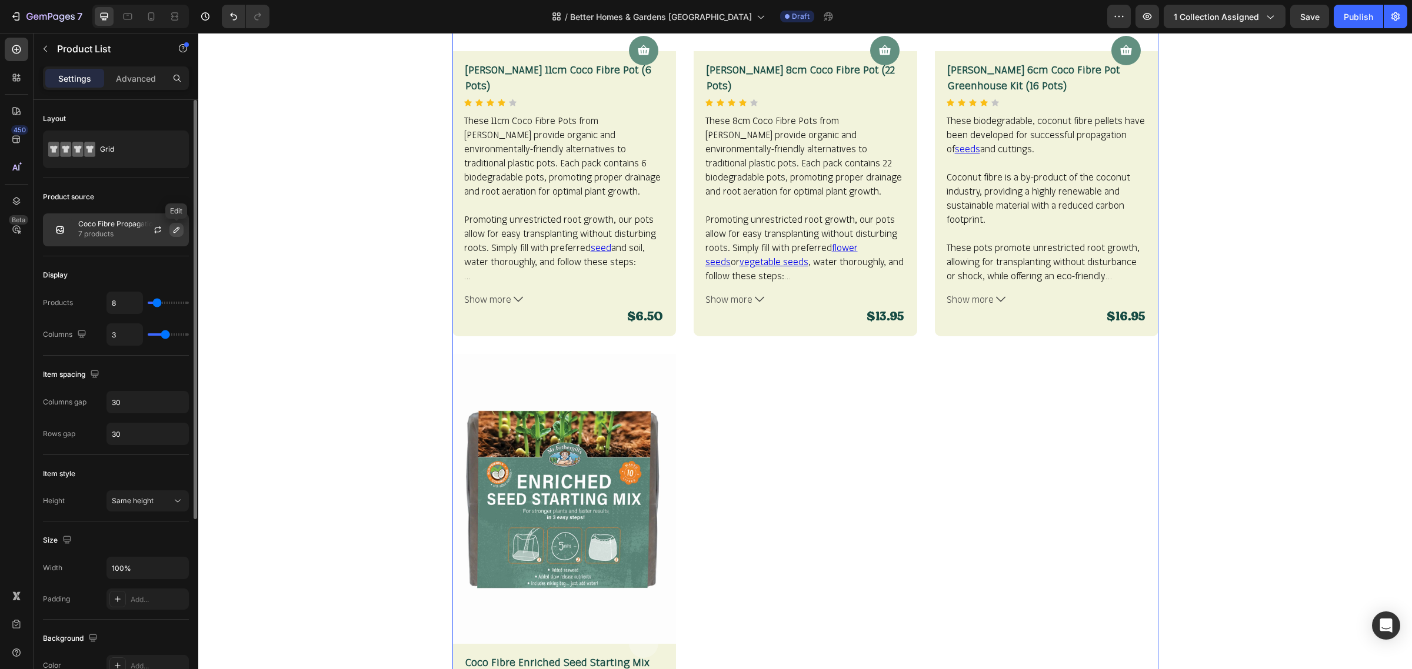
click at [175, 228] on icon "button" at bounding box center [176, 229] width 9 height 9
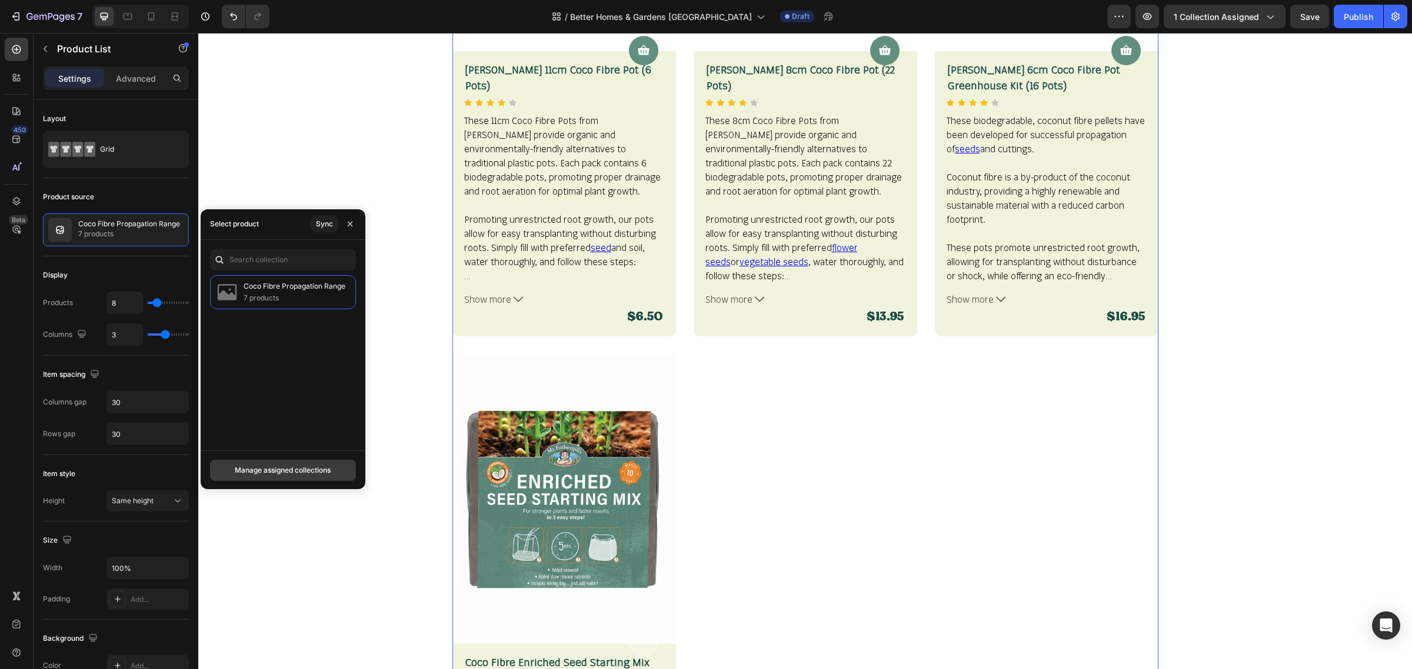
click at [286, 475] on div "Manage assigned collections" at bounding box center [283, 470] width 96 height 11
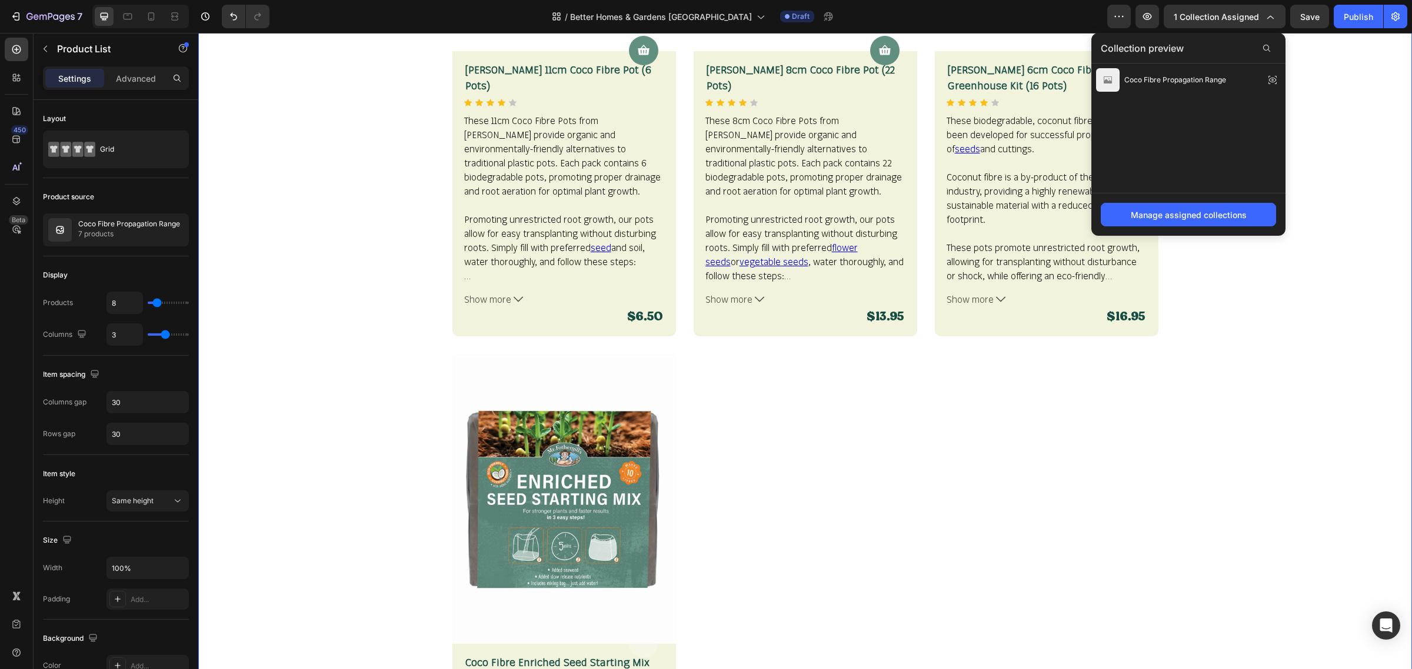
click at [1318, 141] on div "Product Images Product Cart Button [PERSON_NAME] 35mm Coco Fibre Self-Watering …" at bounding box center [805, 49] width 1196 height 1761
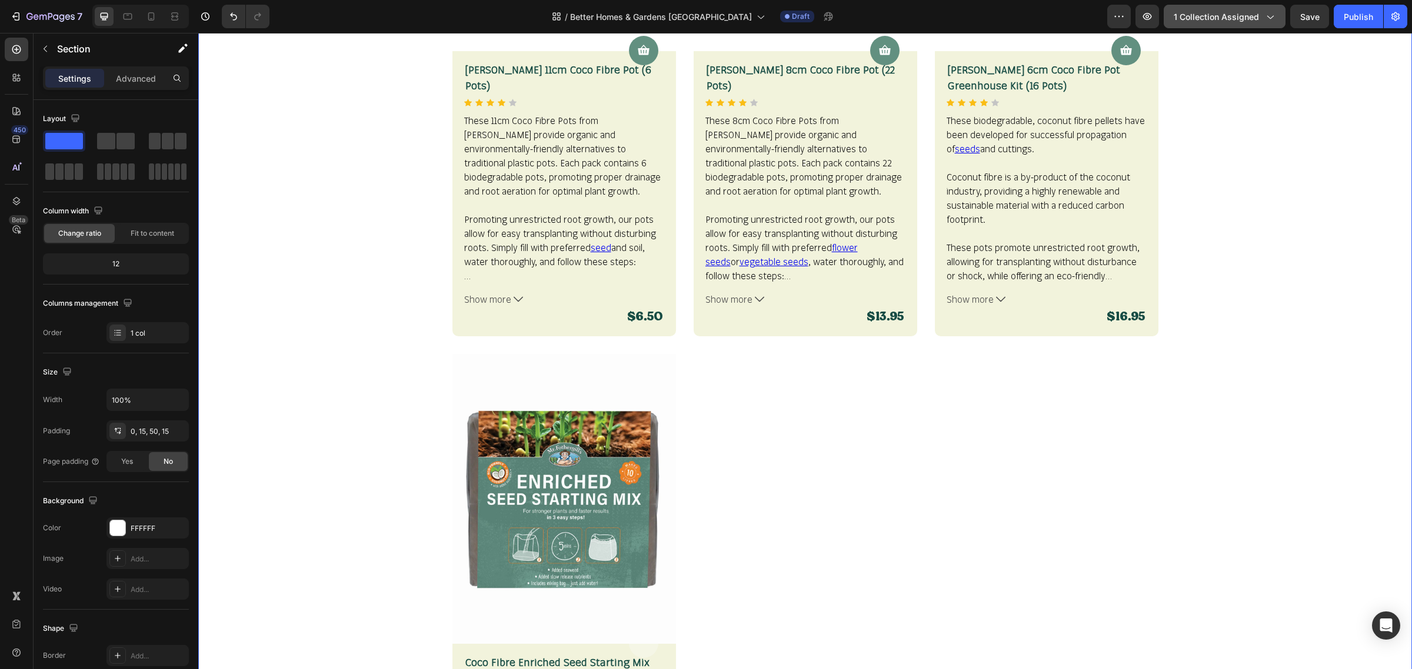
click at [1265, 19] on icon "button" at bounding box center [1270, 17] width 12 height 12
click at [1305, 110] on div "Product Images Product Cart Button [PERSON_NAME] 35mm Coco Fibre Self-Watering …" at bounding box center [805, 49] width 1196 height 1761
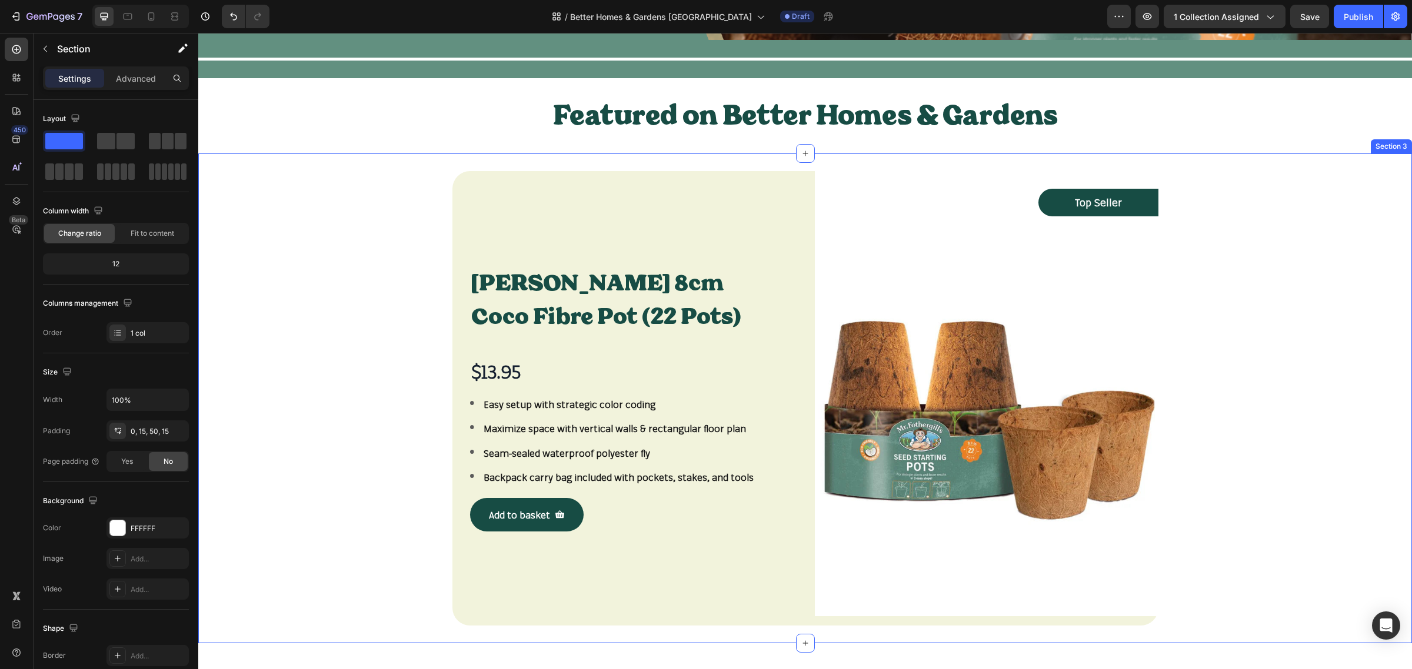
scroll to position [335, 0]
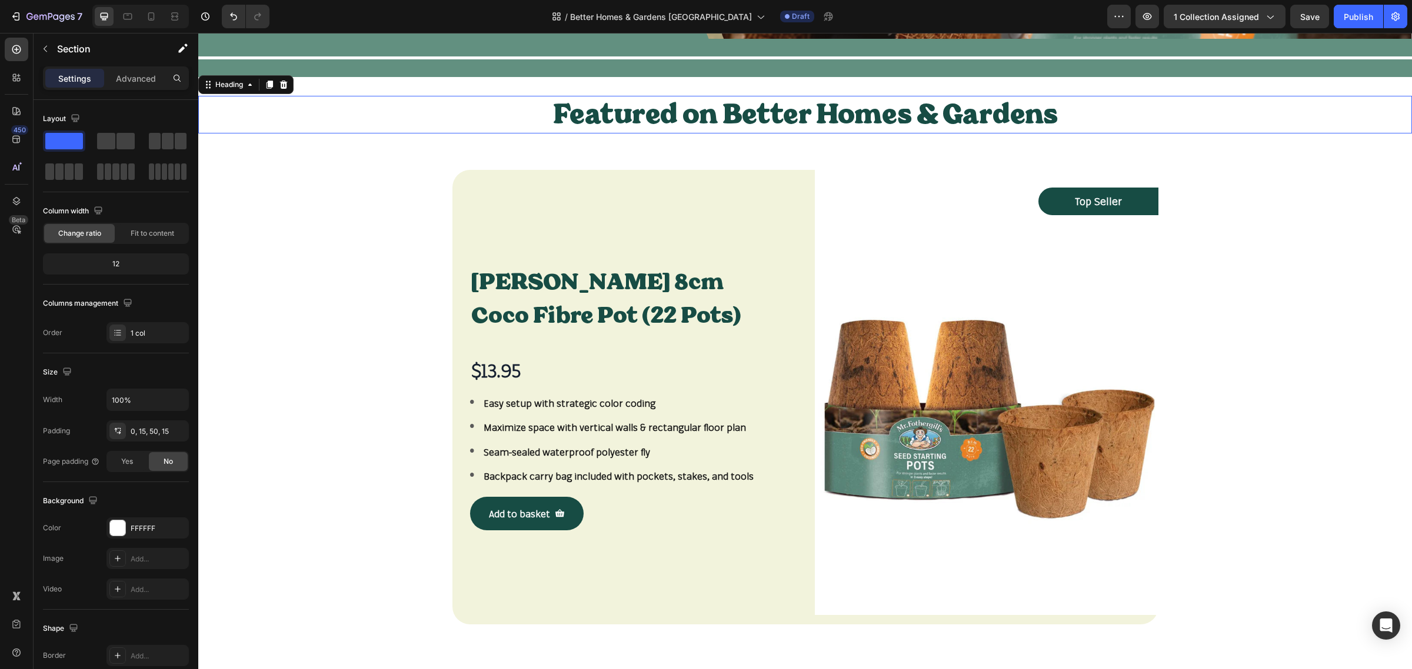
click at [1038, 115] on h2 "Featured on Better Homes & Gardens" at bounding box center [805, 115] width 706 height 38
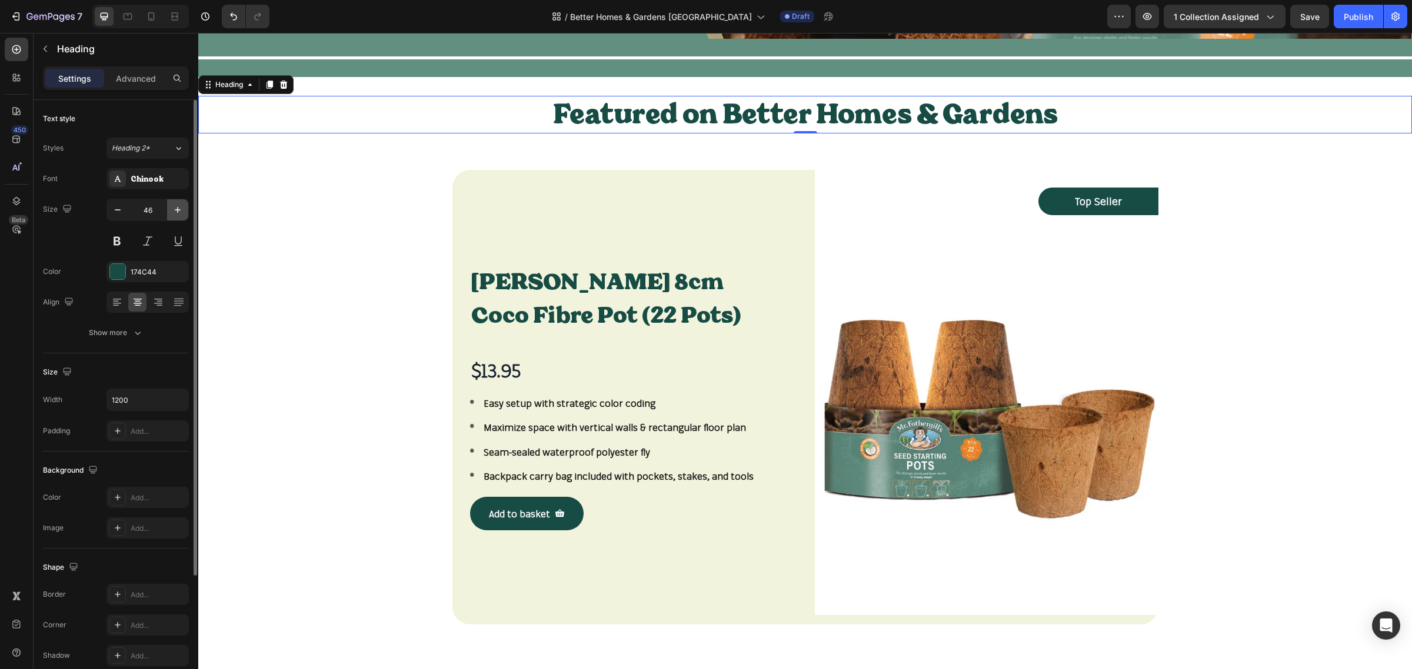
click at [176, 209] on icon "button" at bounding box center [178, 210] width 12 height 12
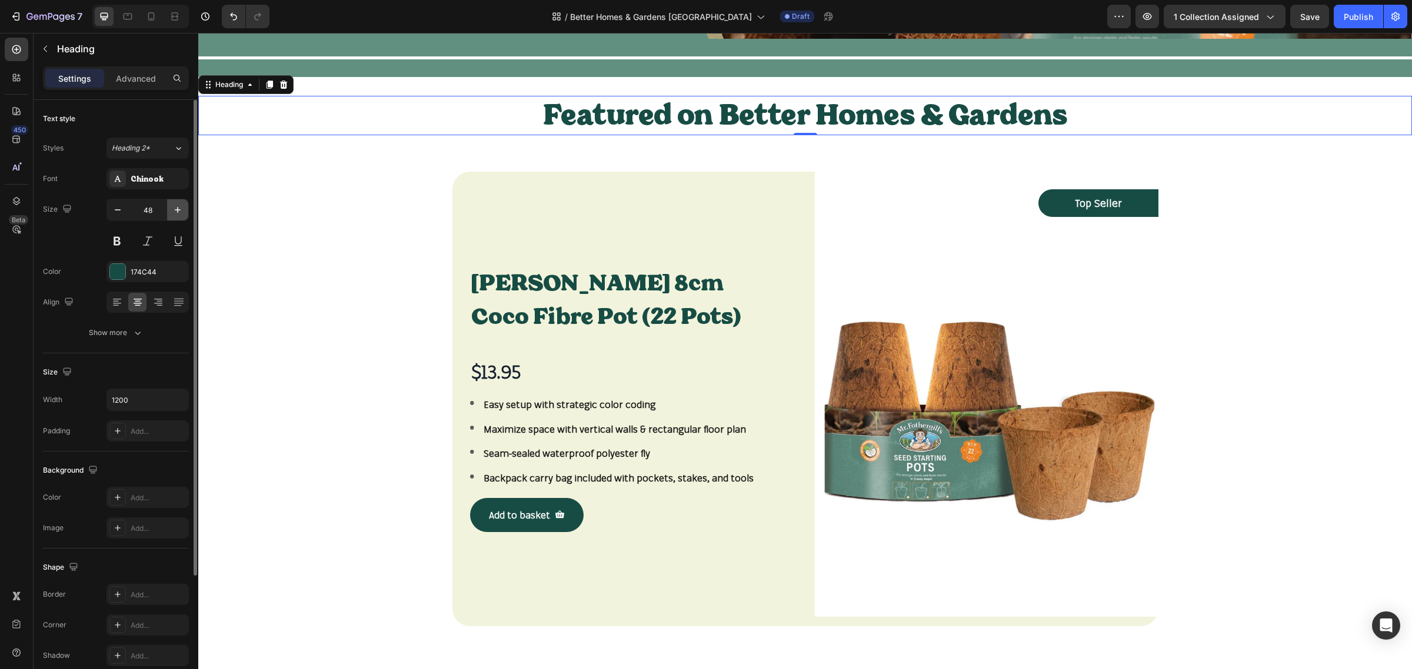
click at [176, 209] on icon "button" at bounding box center [178, 210] width 12 height 12
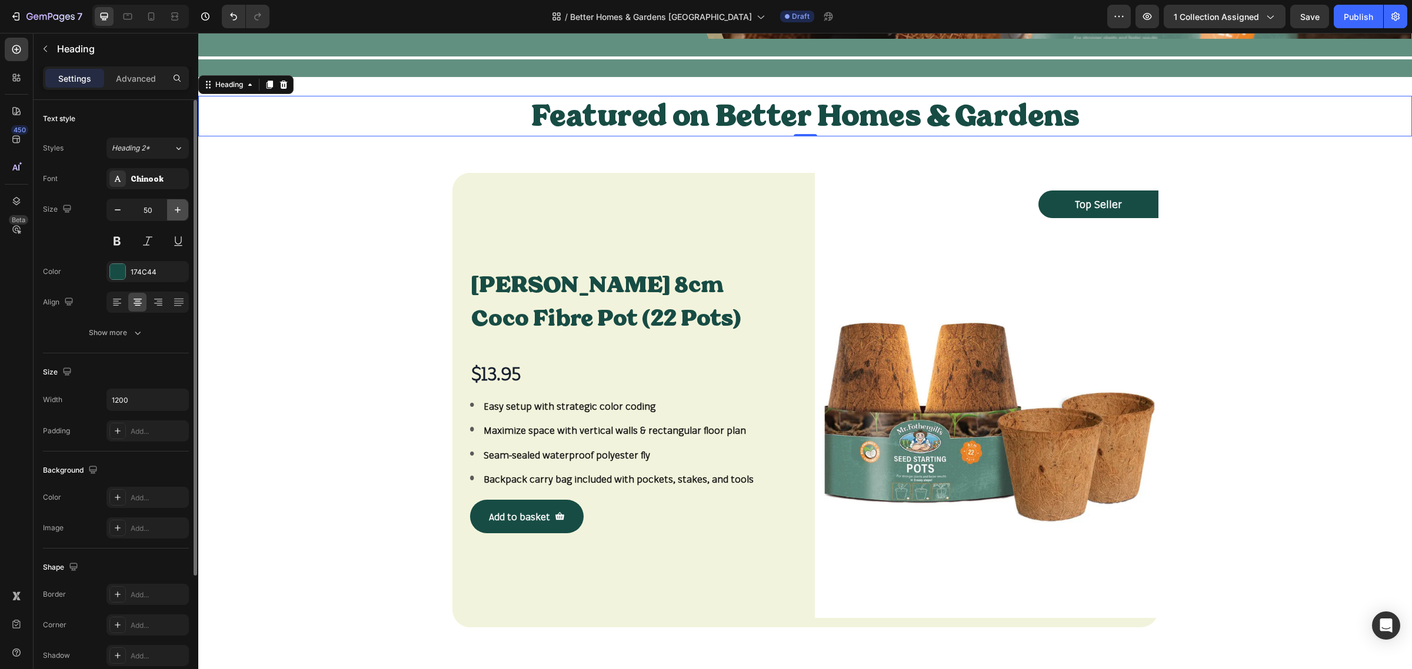
click at [176, 209] on icon "button" at bounding box center [178, 210] width 12 height 12
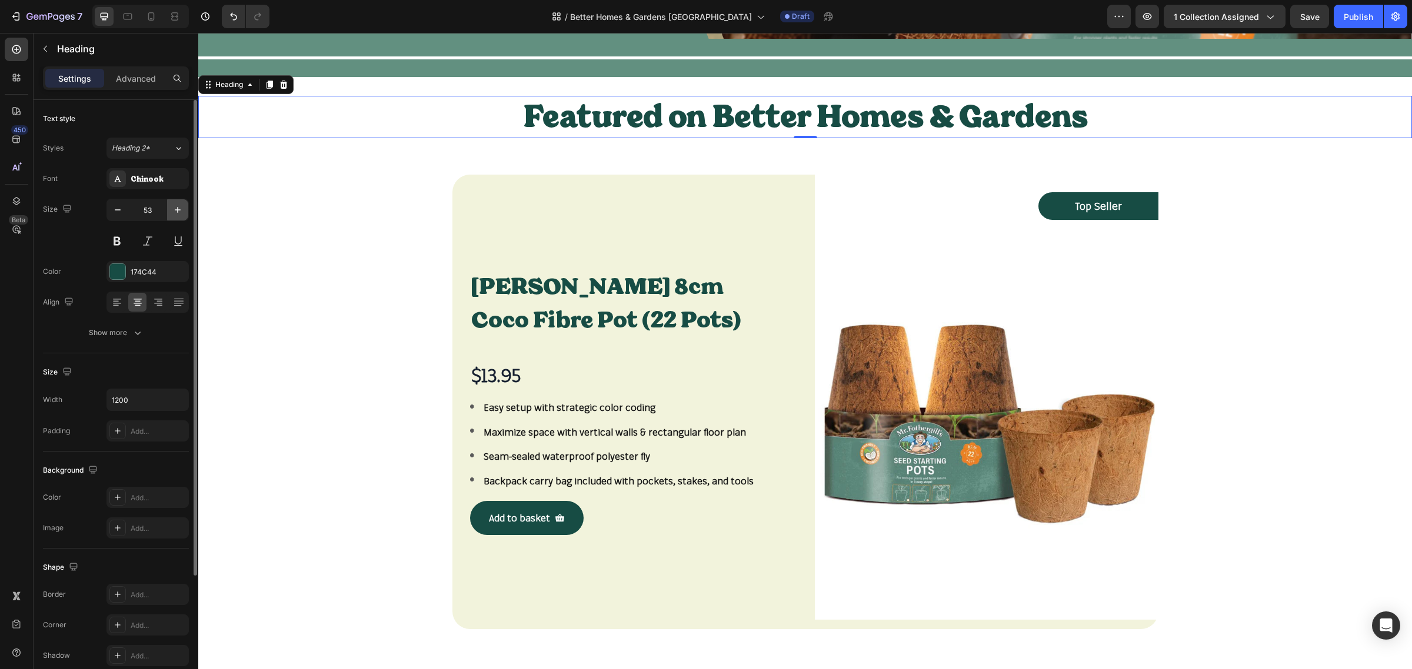
click at [176, 209] on icon "button" at bounding box center [178, 210] width 12 height 12
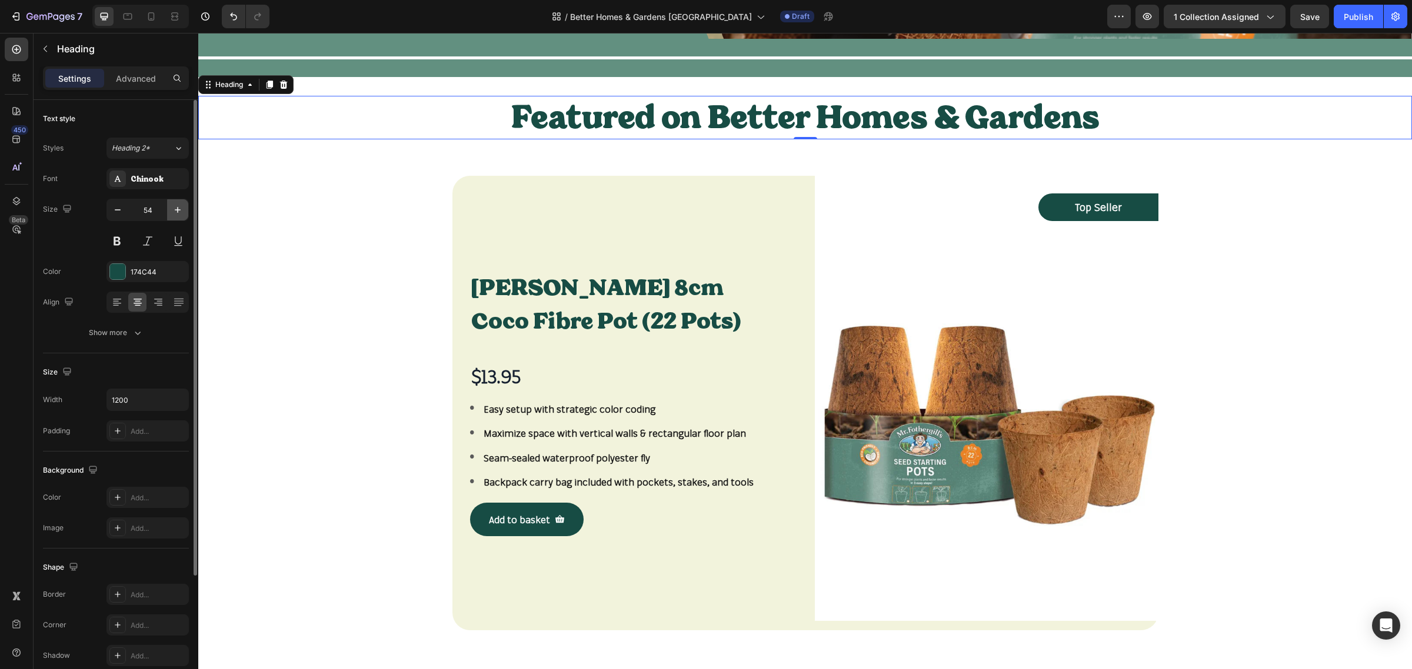
click at [176, 209] on icon "button" at bounding box center [178, 210] width 12 height 12
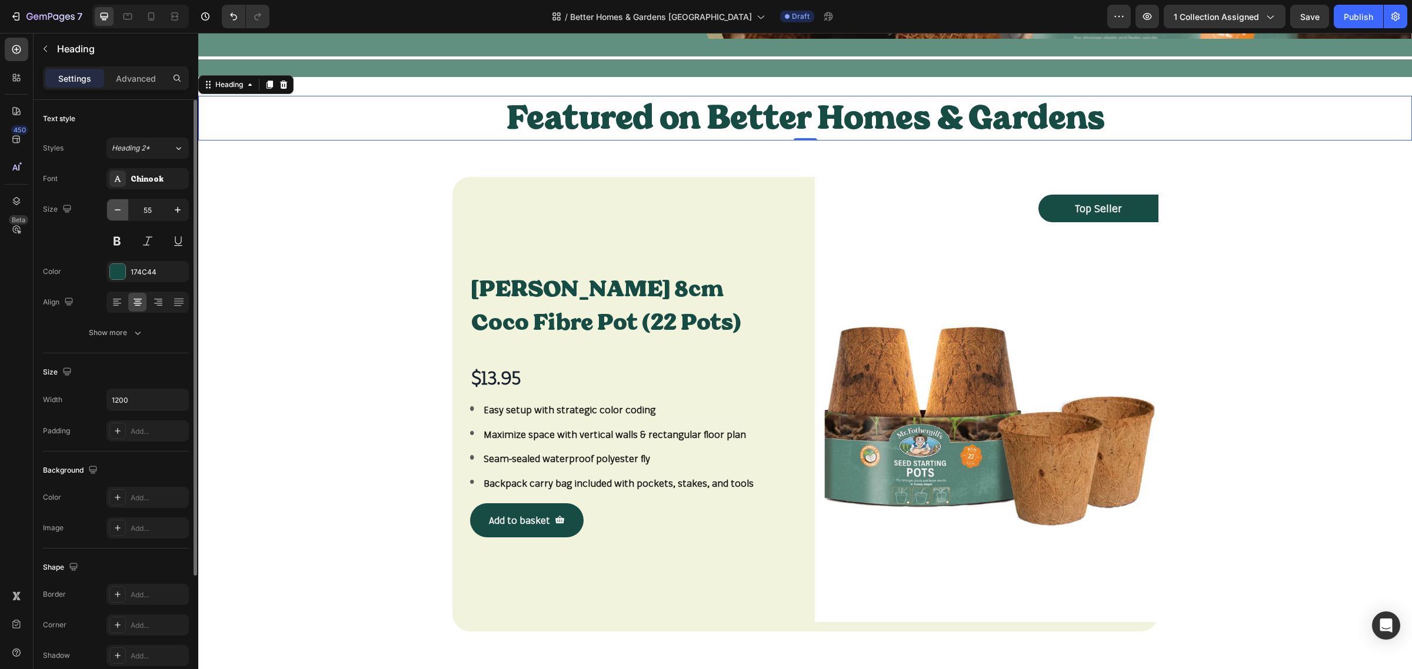
click at [124, 212] on icon "button" at bounding box center [118, 210] width 12 height 12
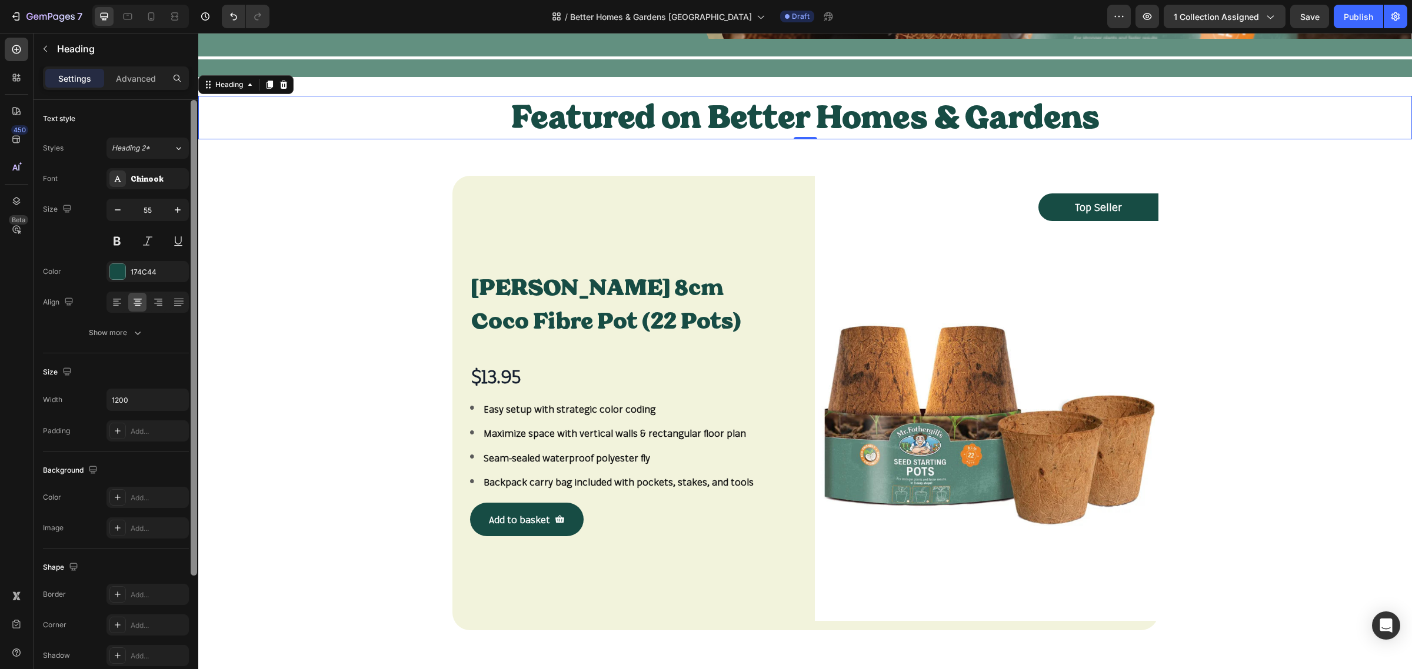
type input "54"
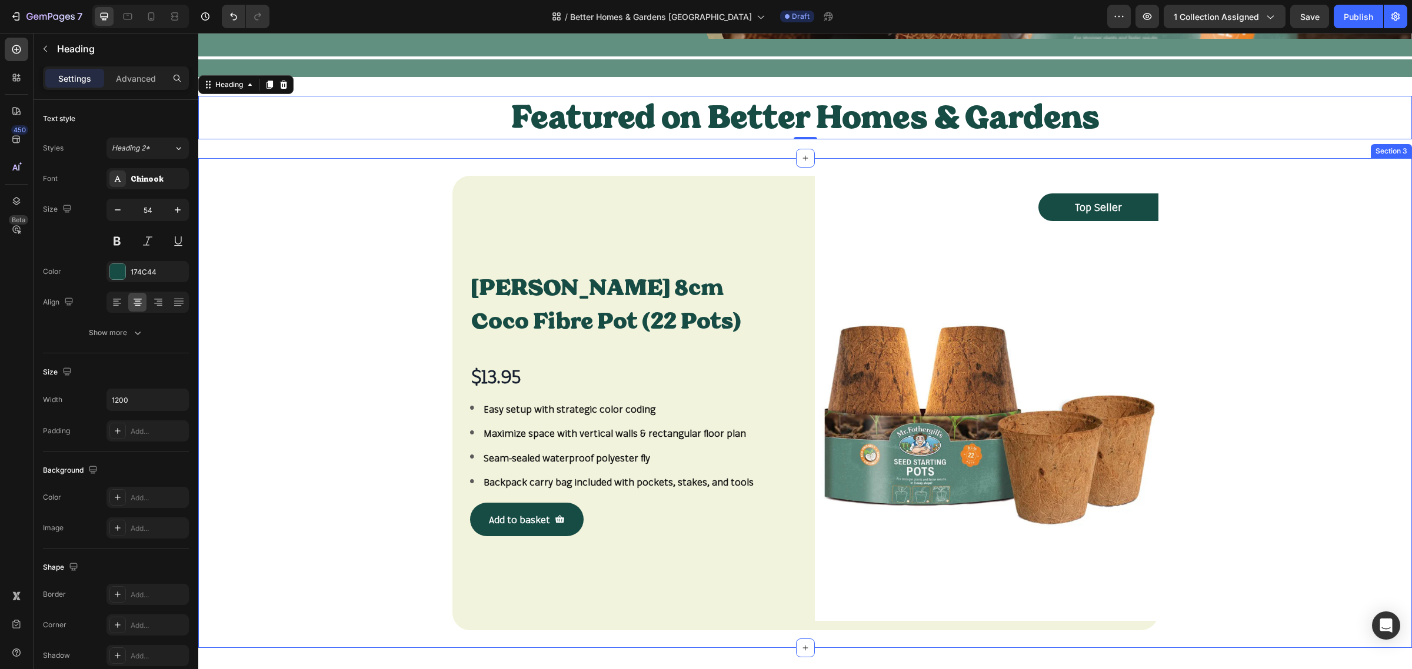
click at [316, 224] on div "Mr Fothergill's 8cm Coco Fibre Pot (22 Pots) Product Title $13.95 Product Price…" at bounding box center [805, 403] width 1196 height 455
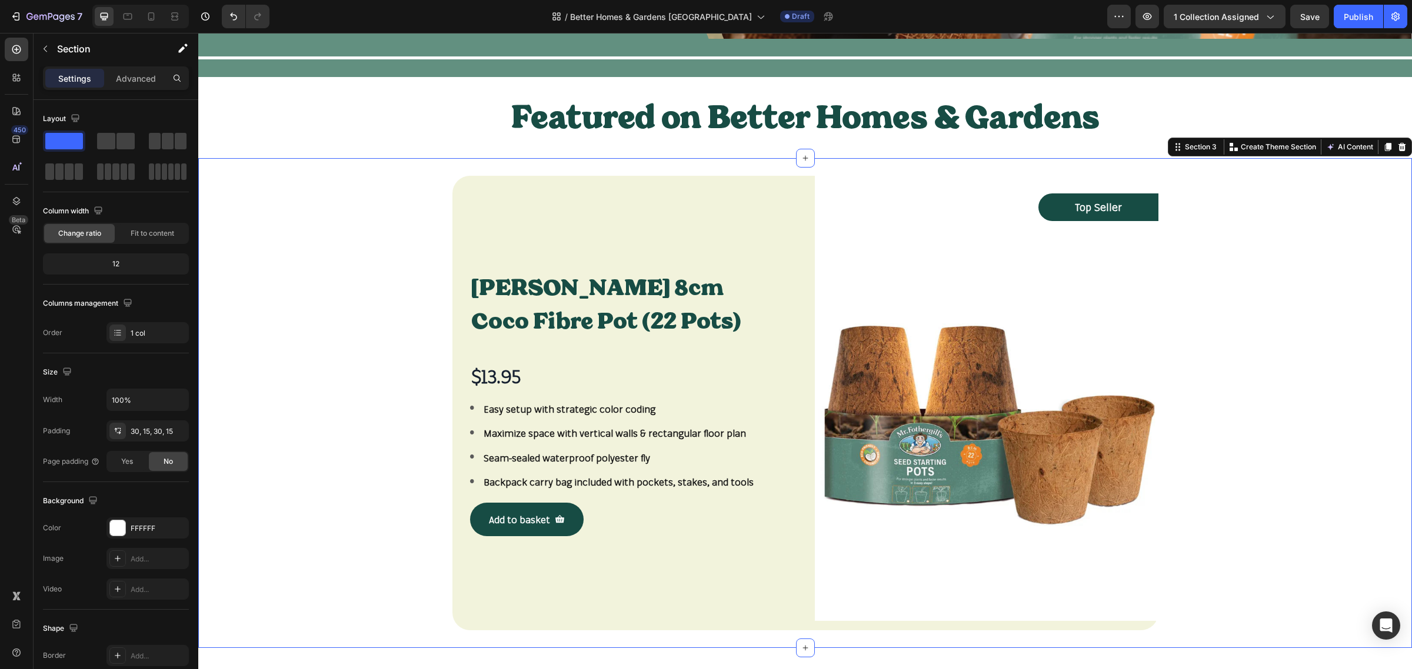
scroll to position [482, 0]
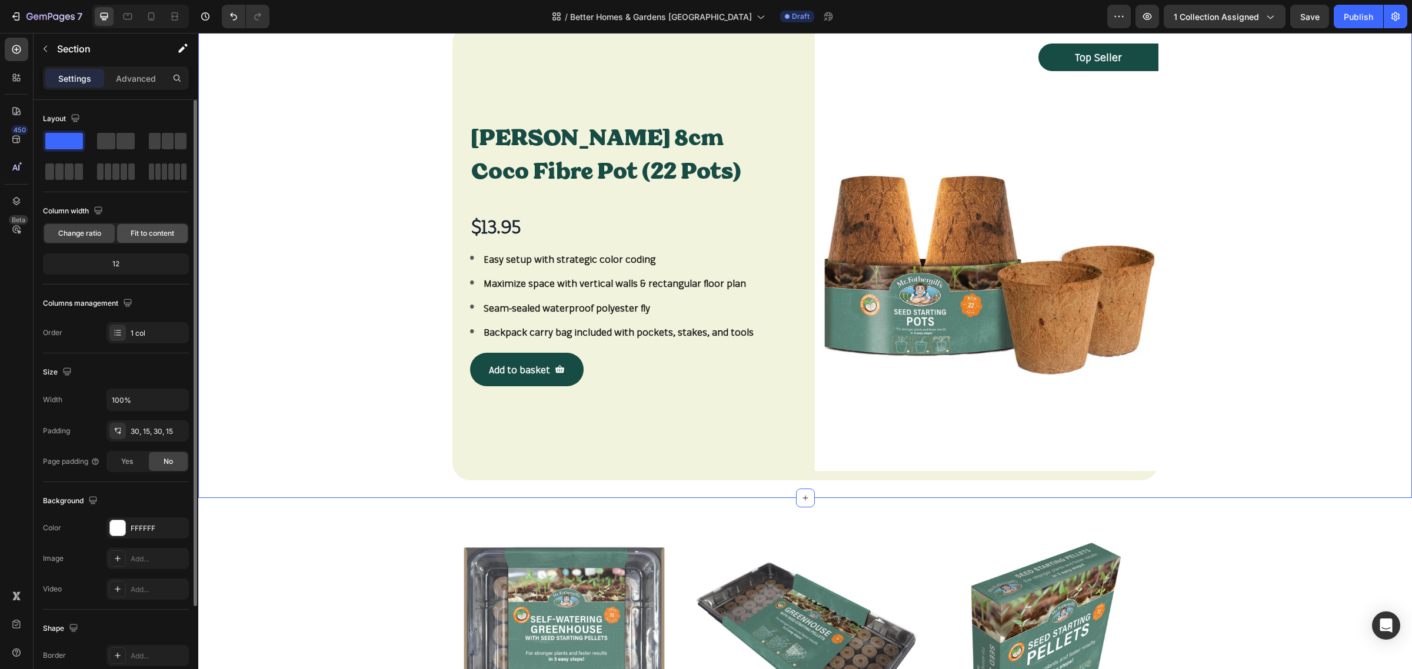
click at [151, 230] on span "Fit to content" at bounding box center [153, 233] width 44 height 11
click at [542, 72] on div "Mr Fothergill's 8cm Coco Fibre Pot (22 Pots) Product Title $13.95 Product Price…" at bounding box center [624, 253] width 344 height 455
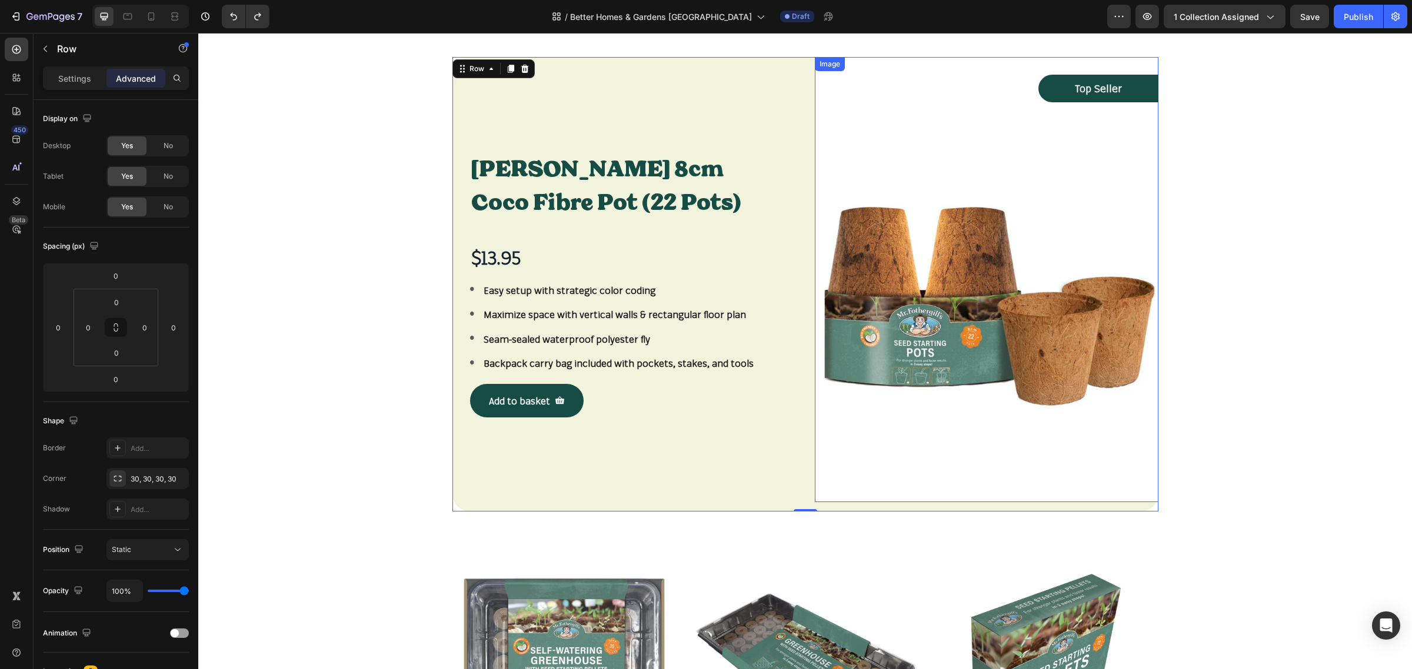
scroll to position [115, 0]
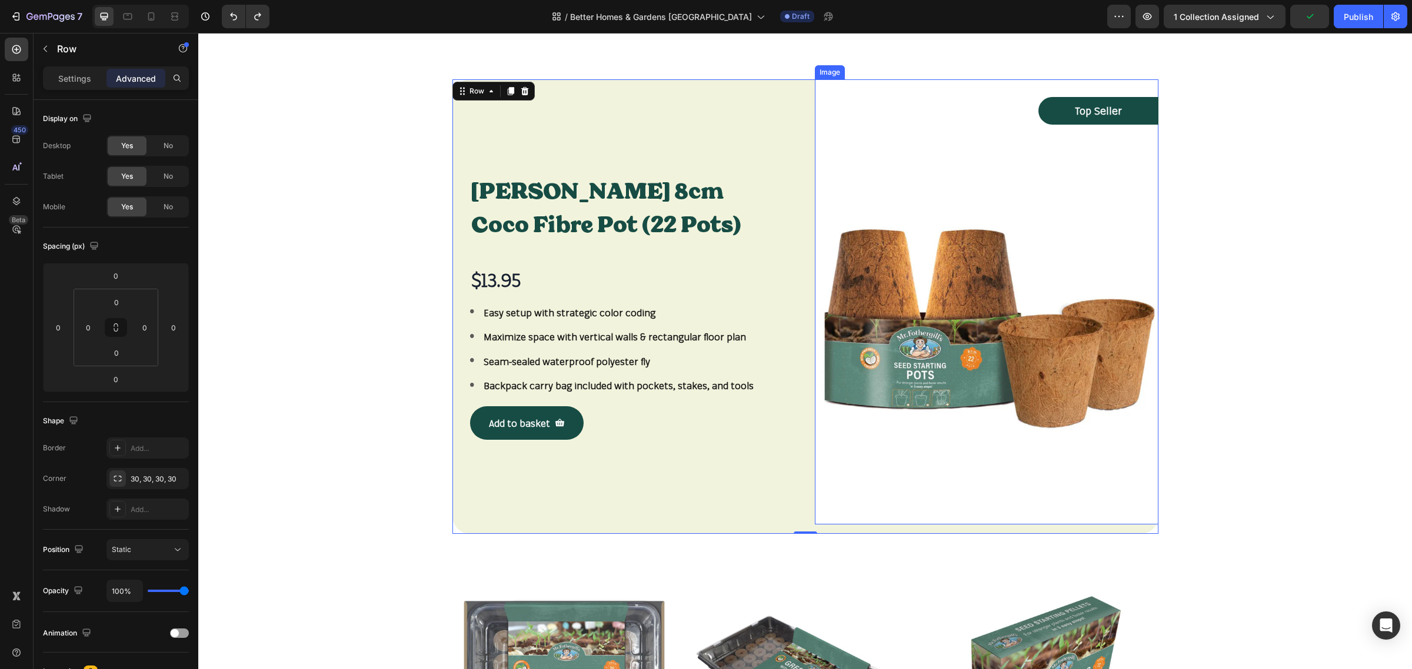
click at [975, 180] on img at bounding box center [987, 301] width 344 height 445
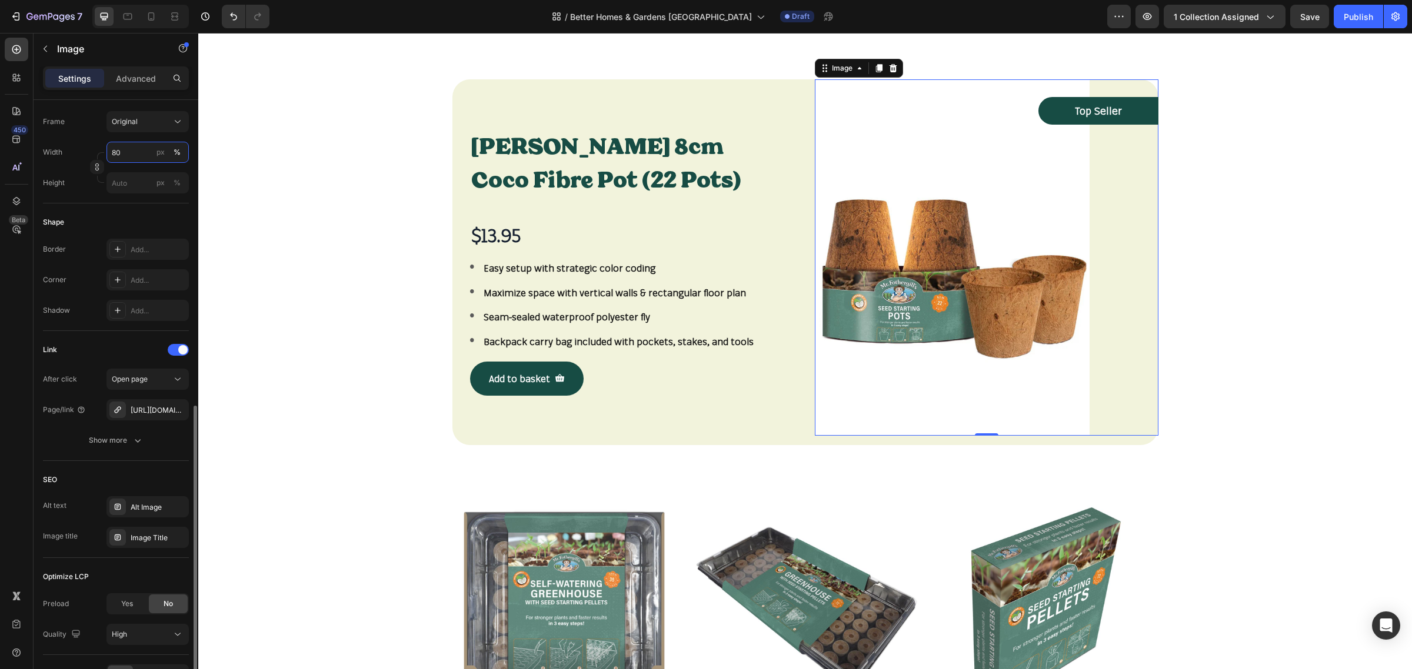
scroll to position [378, 0]
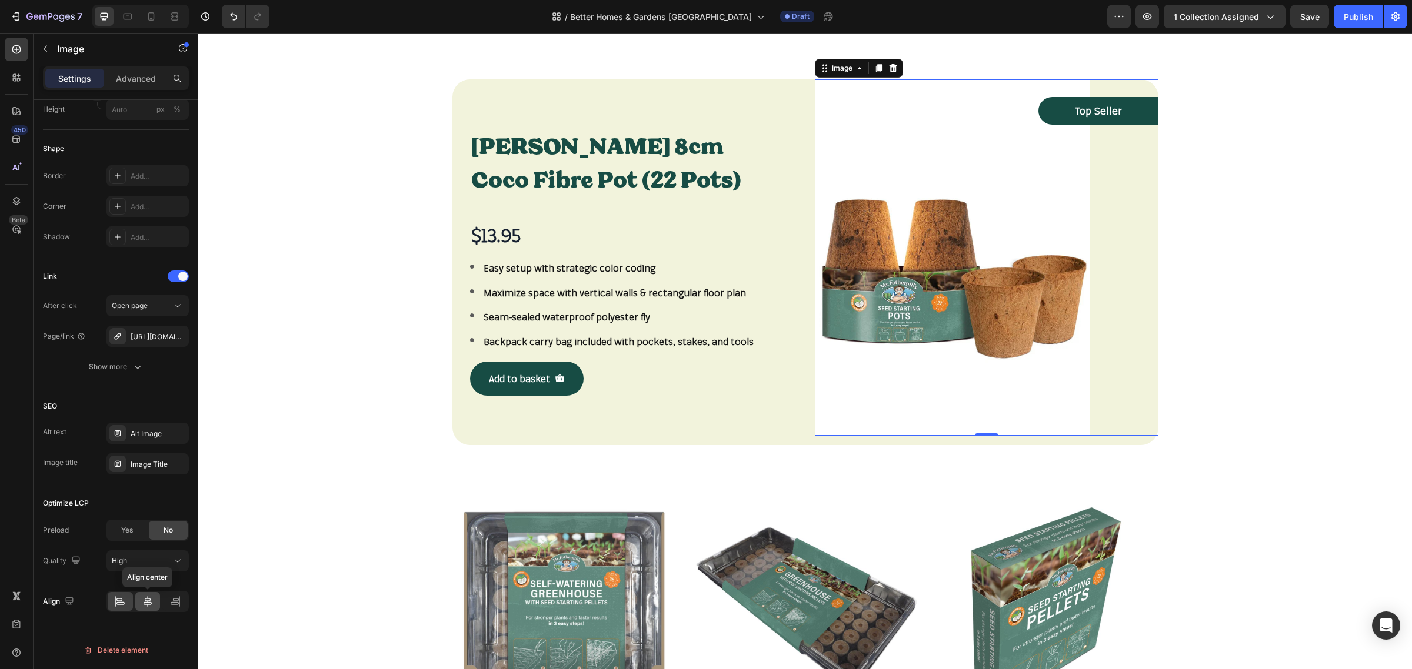
type input "80"
click at [153, 603] on icon at bounding box center [148, 602] width 12 height 12
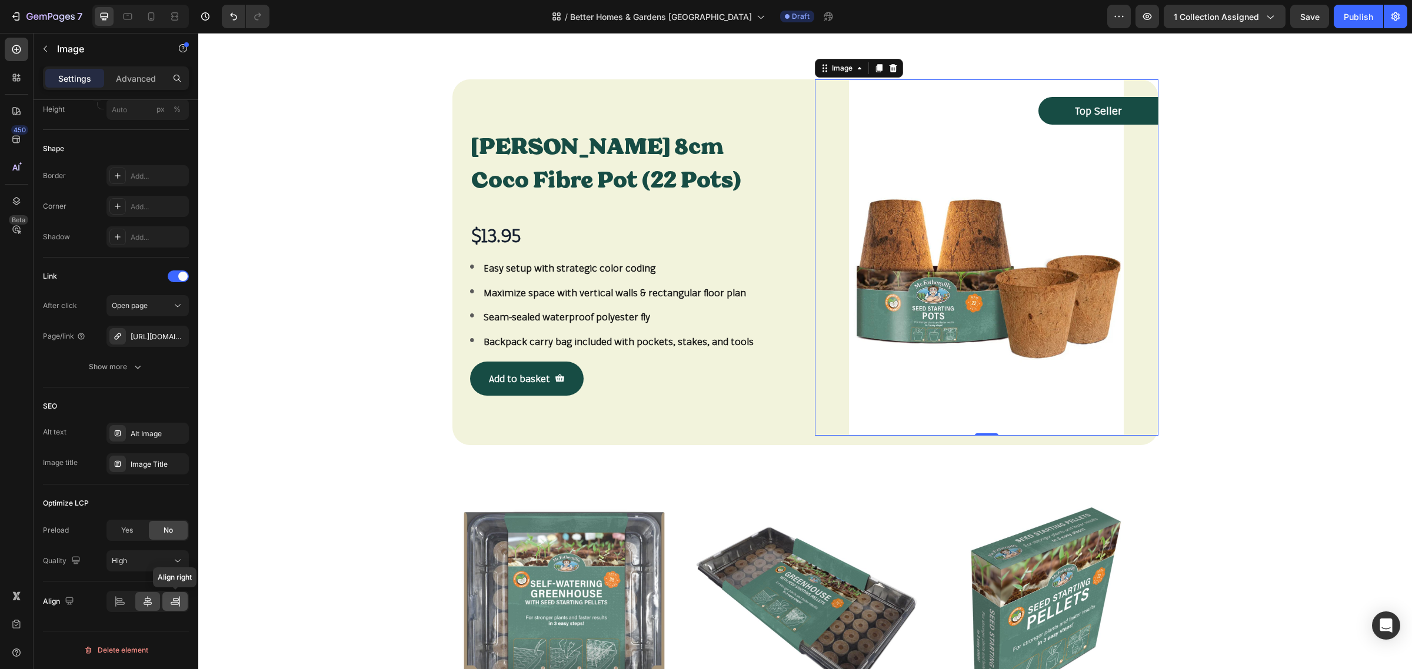
click at [174, 607] on icon at bounding box center [175, 602] width 12 height 12
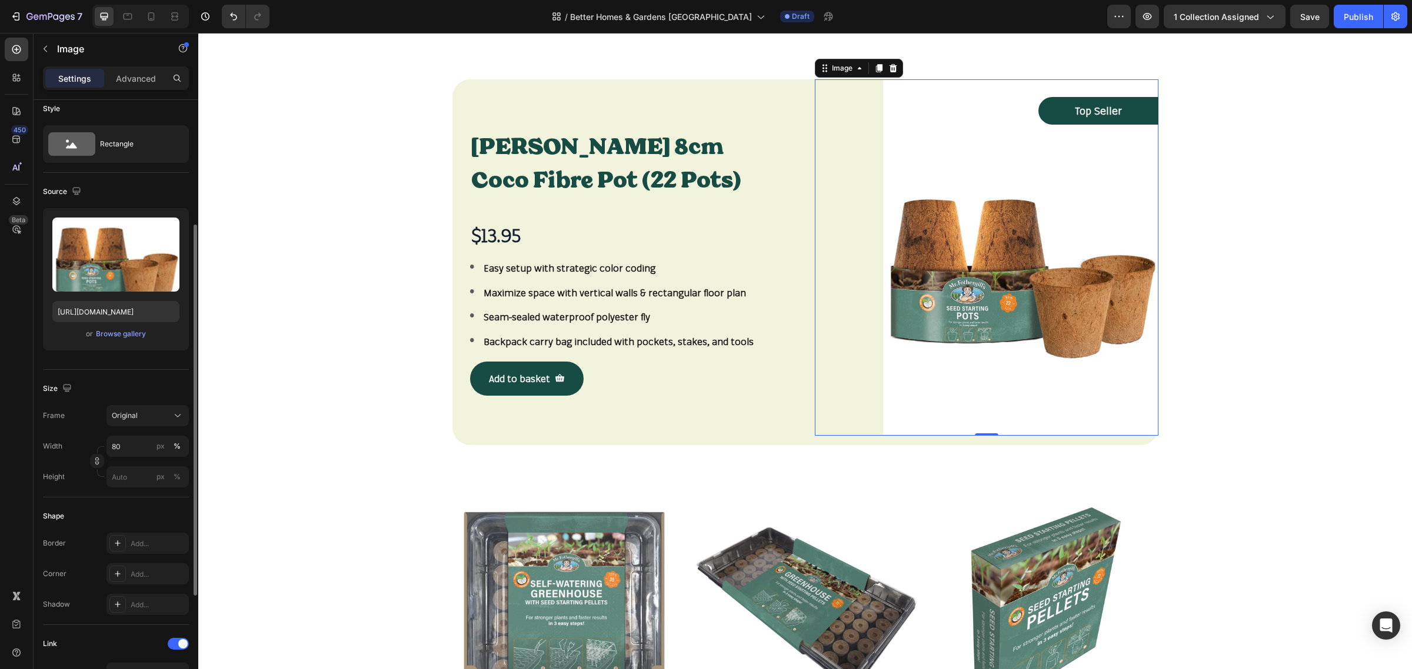
scroll to position [0, 0]
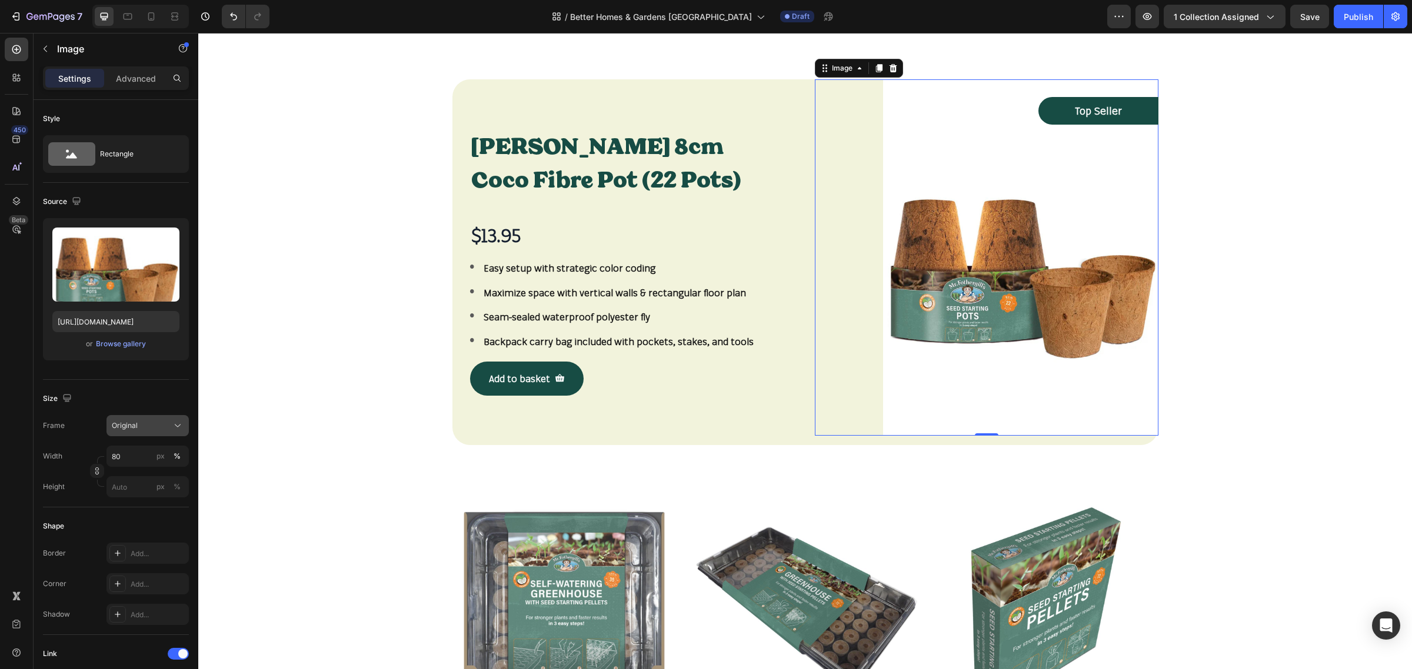
click at [156, 426] on div "Original" at bounding box center [141, 426] width 58 height 11
click at [178, 455] on icon at bounding box center [173, 454] width 11 height 11
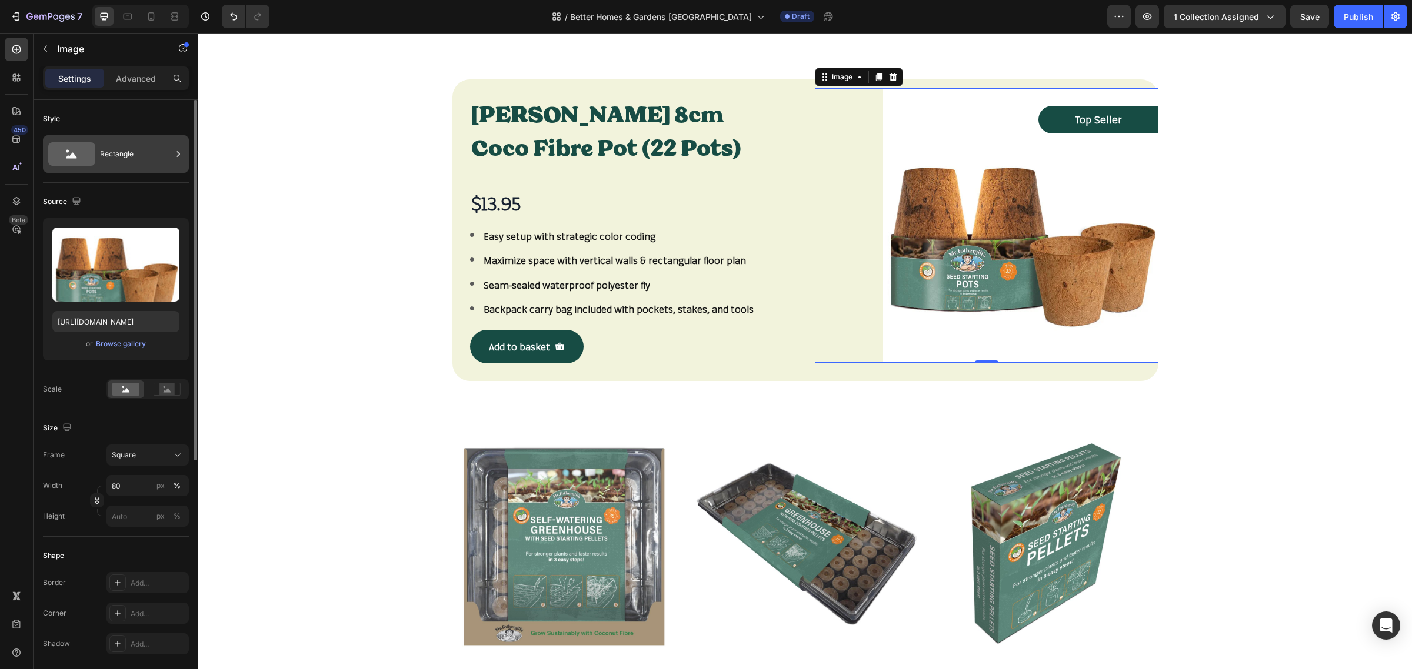
click at [151, 148] on div "Rectangle" at bounding box center [136, 154] width 72 height 27
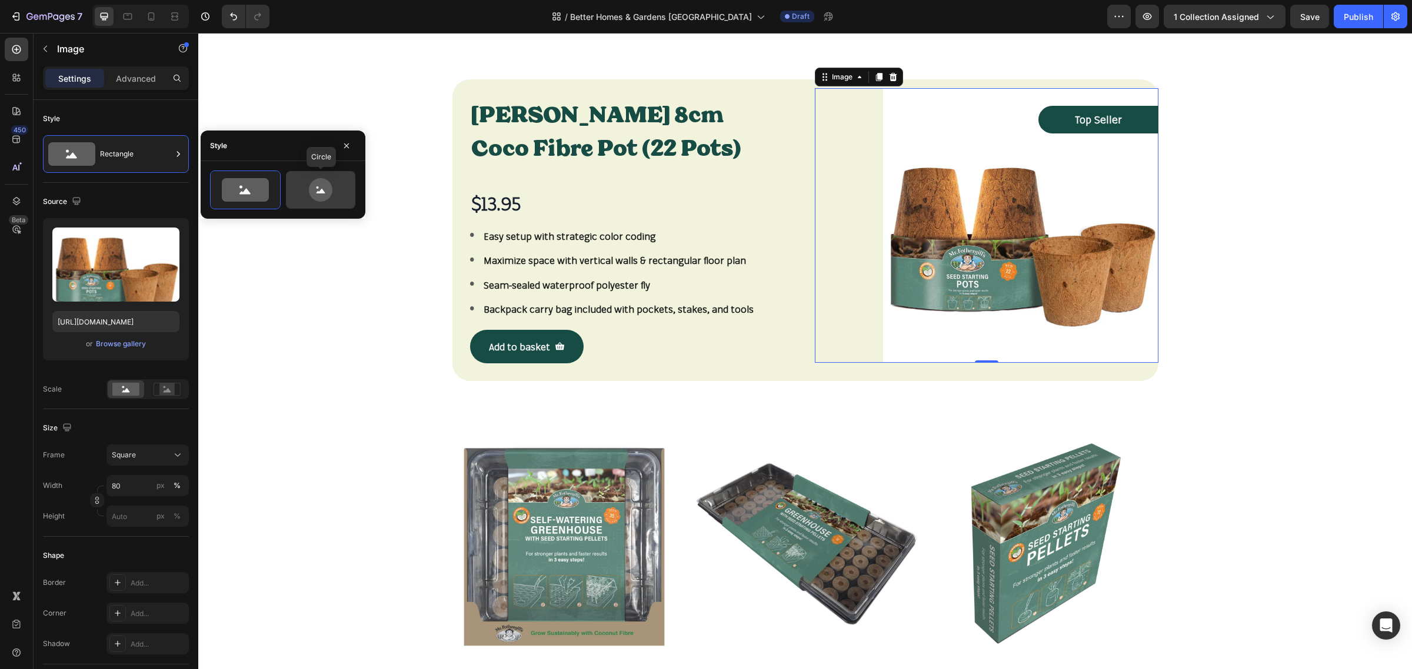
click at [297, 188] on icon at bounding box center [320, 190] width 55 height 24
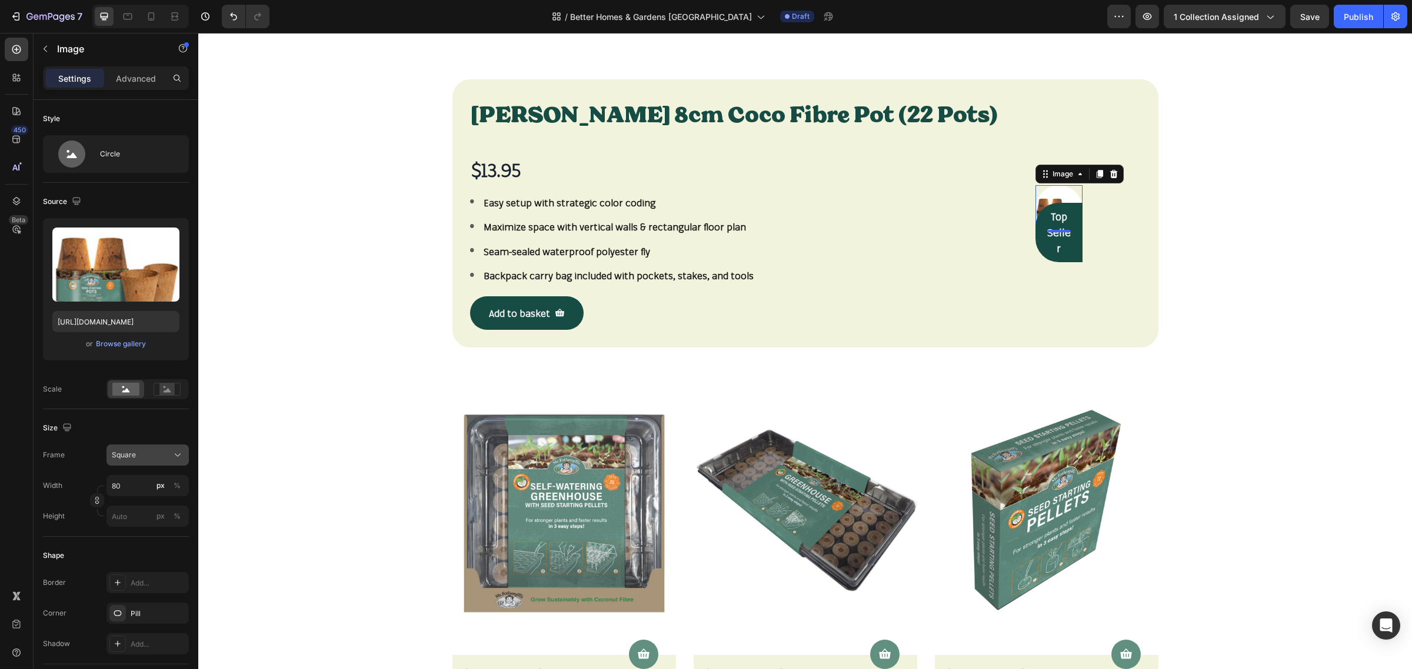
click at [180, 456] on icon at bounding box center [178, 455] width 12 height 12
click at [158, 551] on div "Original" at bounding box center [145, 550] width 68 height 11
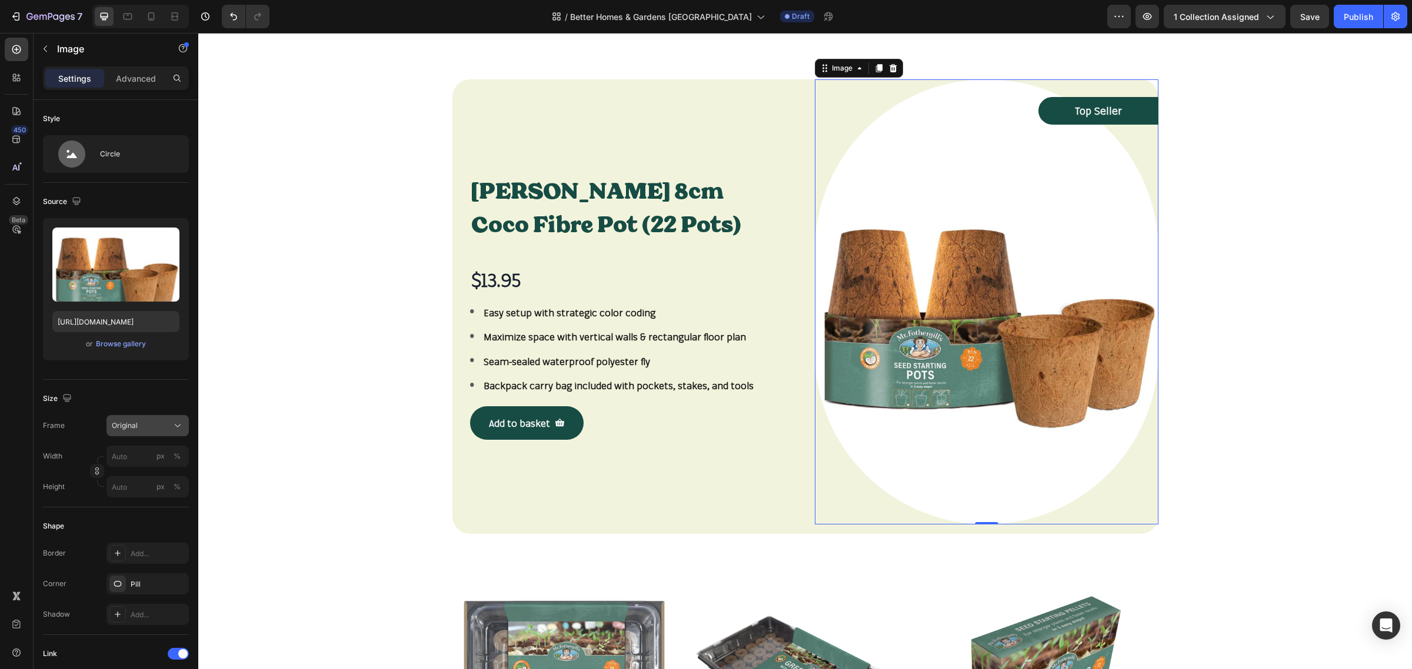
click at [179, 427] on icon at bounding box center [178, 426] width 12 height 12
click at [175, 453] on icon at bounding box center [174, 455] width 12 height 12
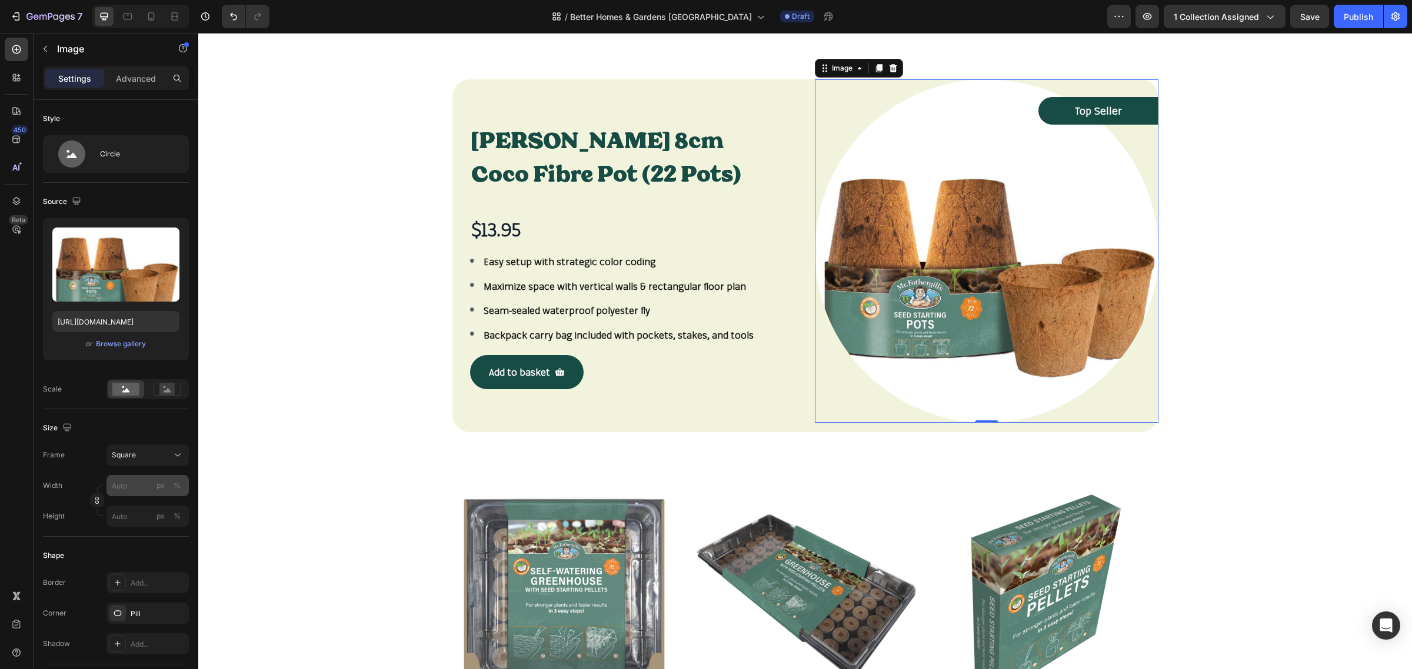
scroll to position [74, 0]
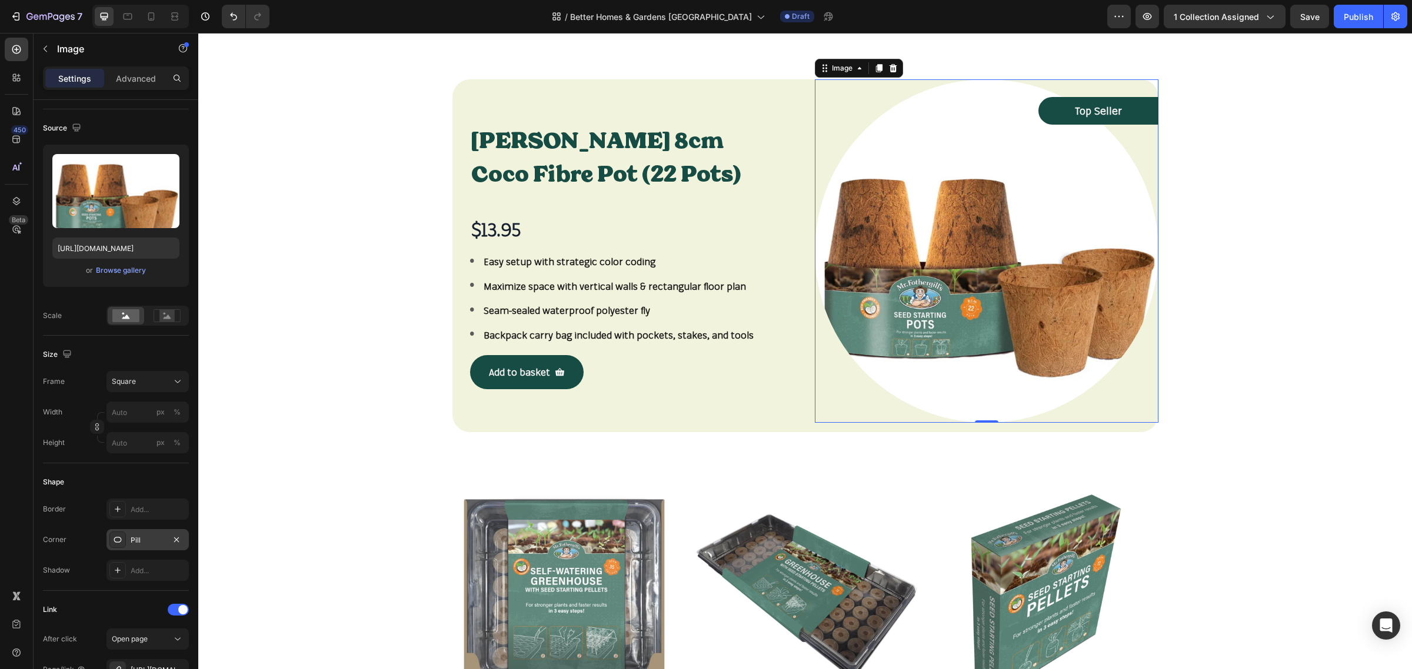
click at [121, 543] on icon at bounding box center [117, 539] width 9 height 9
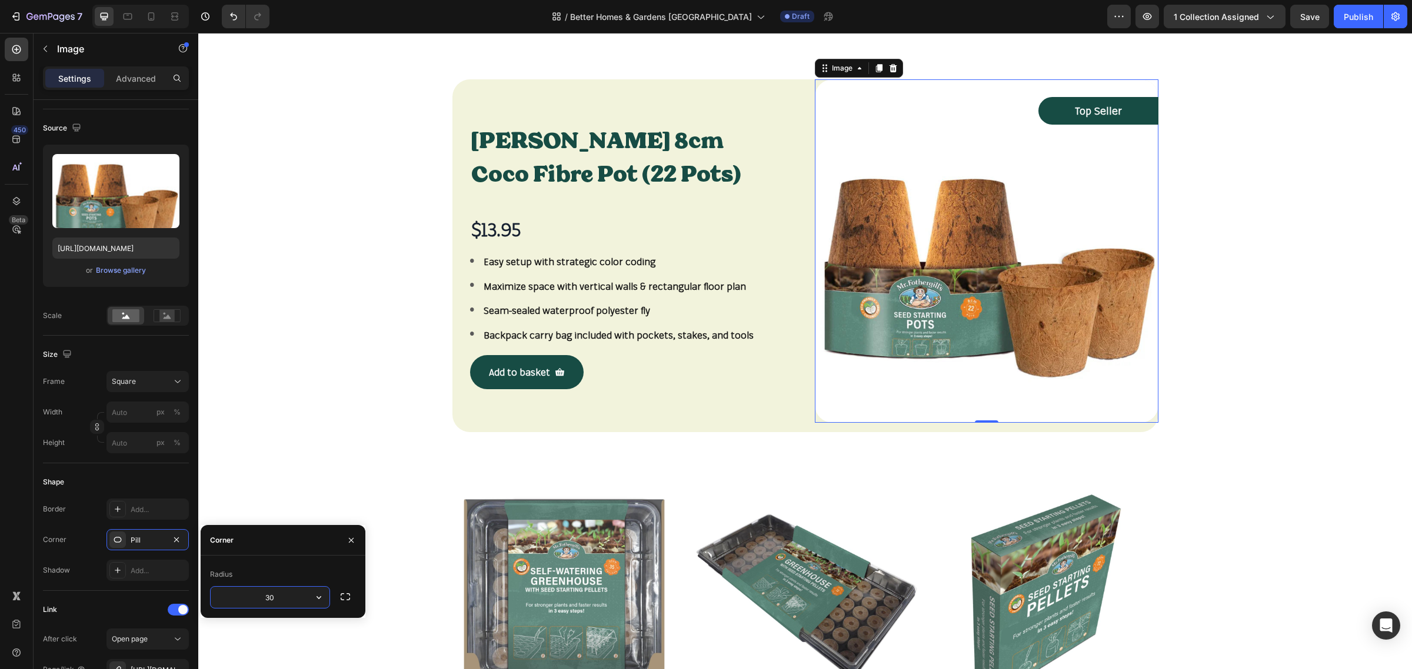
drag, startPoint x: 297, startPoint y: 601, endPoint x: 222, endPoint y: 592, distance: 75.9
click at [222, 592] on input "30" at bounding box center [270, 597] width 119 height 21
click at [269, 598] on input "60" at bounding box center [270, 597] width 119 height 21
type input "30"
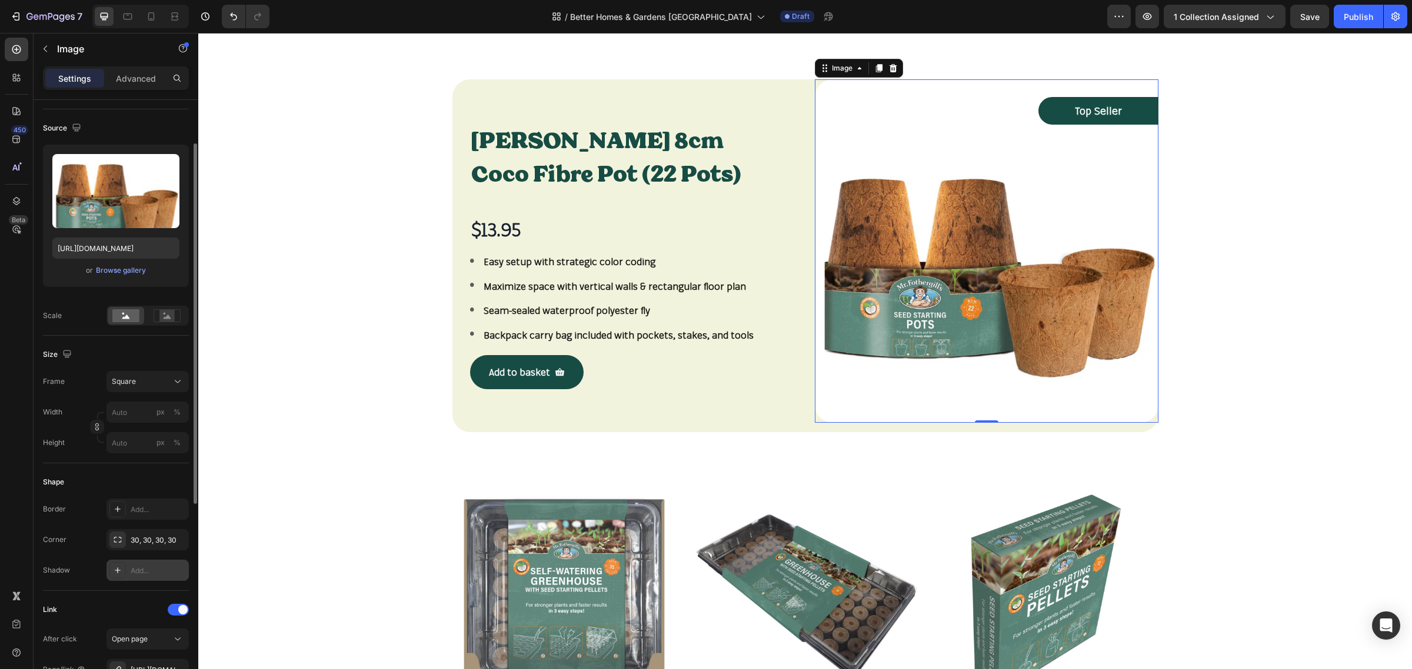
click at [121, 568] on icon at bounding box center [117, 570] width 9 height 9
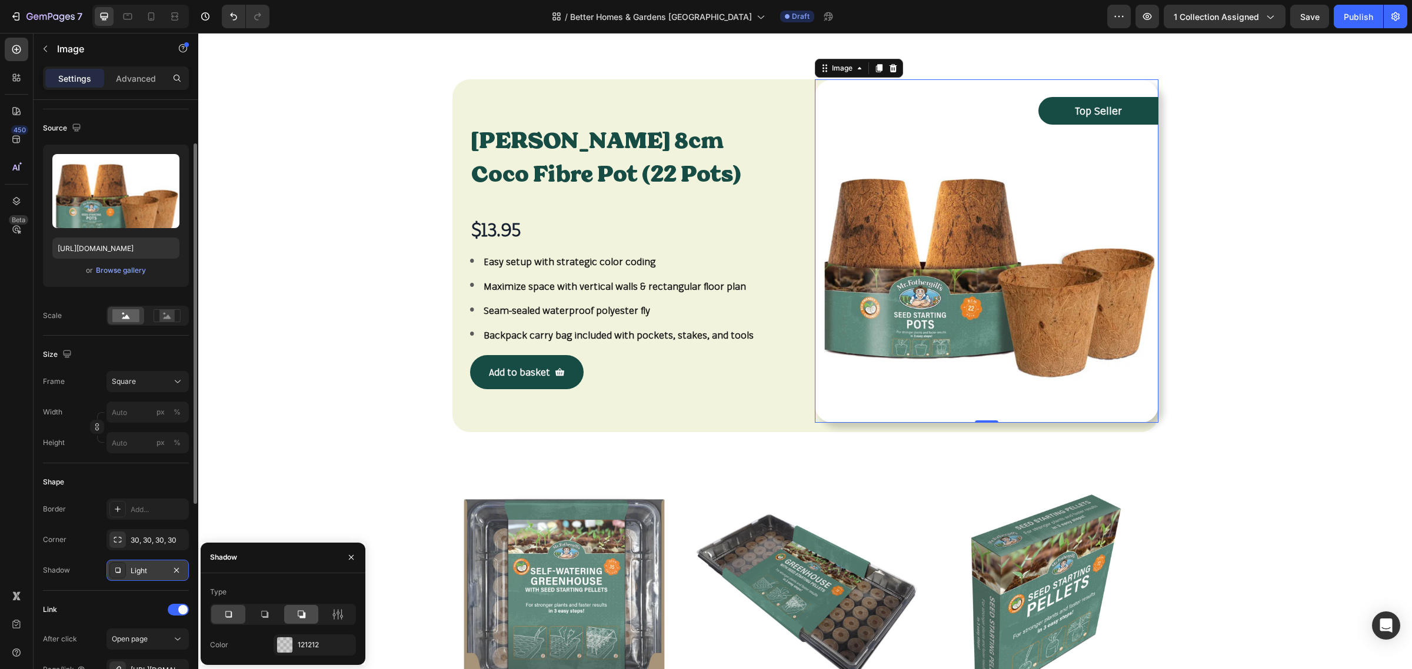
click at [300, 617] on icon at bounding box center [302, 615] width 8 height 8
click at [266, 621] on div at bounding box center [265, 614] width 34 height 19
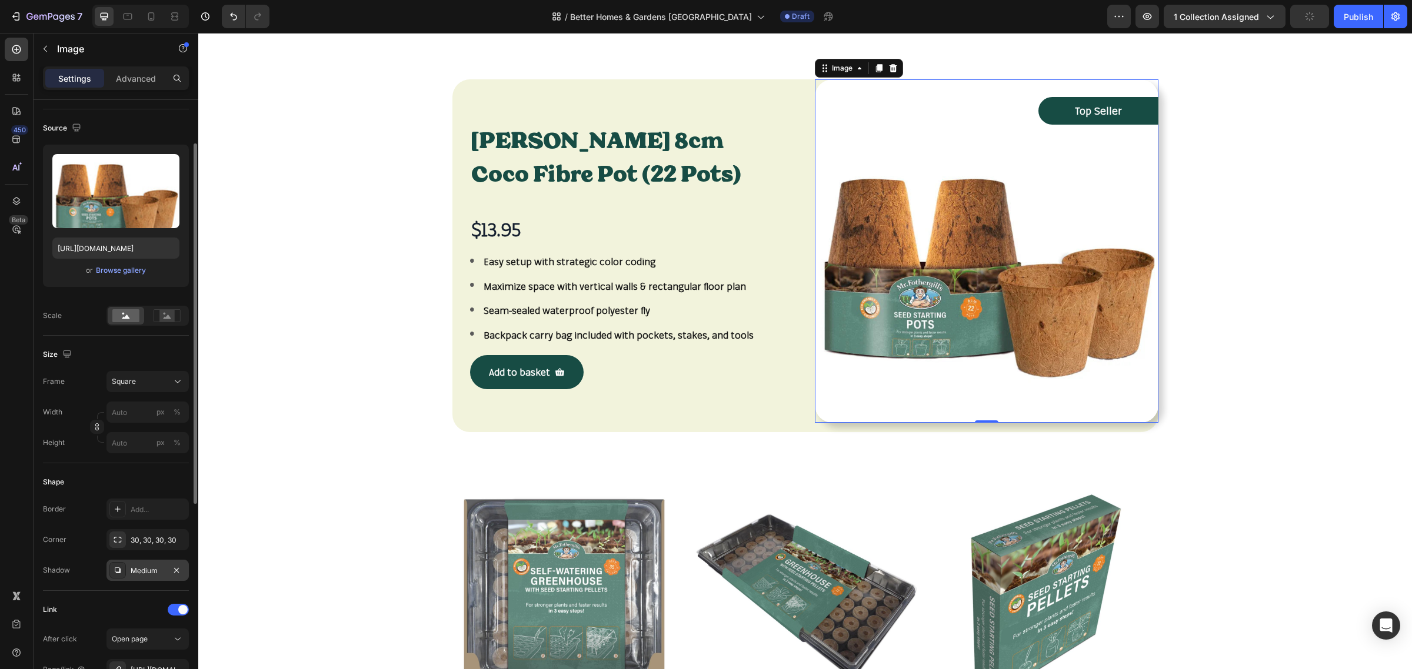
click at [77, 585] on div "Shape Border Add... Corner 30, 30, 30, 30 Shadow Medium" at bounding box center [116, 528] width 146 height 128
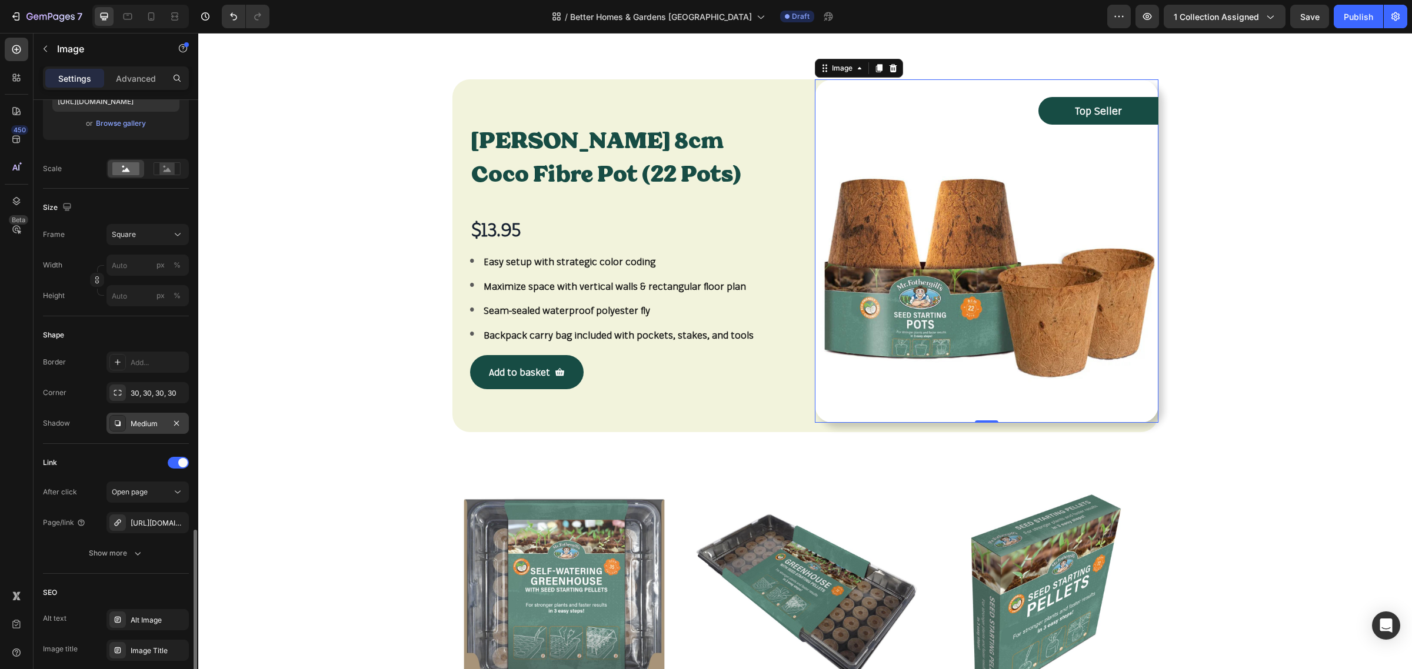
scroll to position [407, 0]
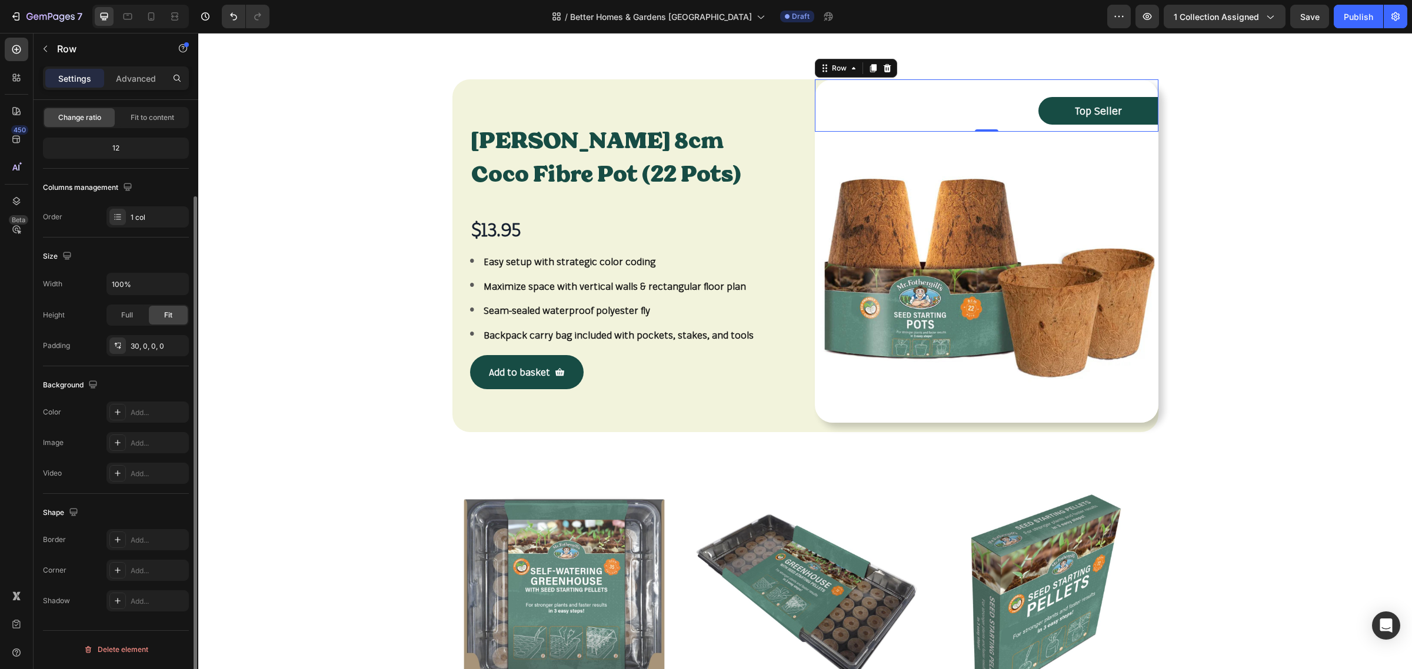
click at [863, 125] on div "Top Seller Text block Row Row" at bounding box center [987, 114] width 344 height 35
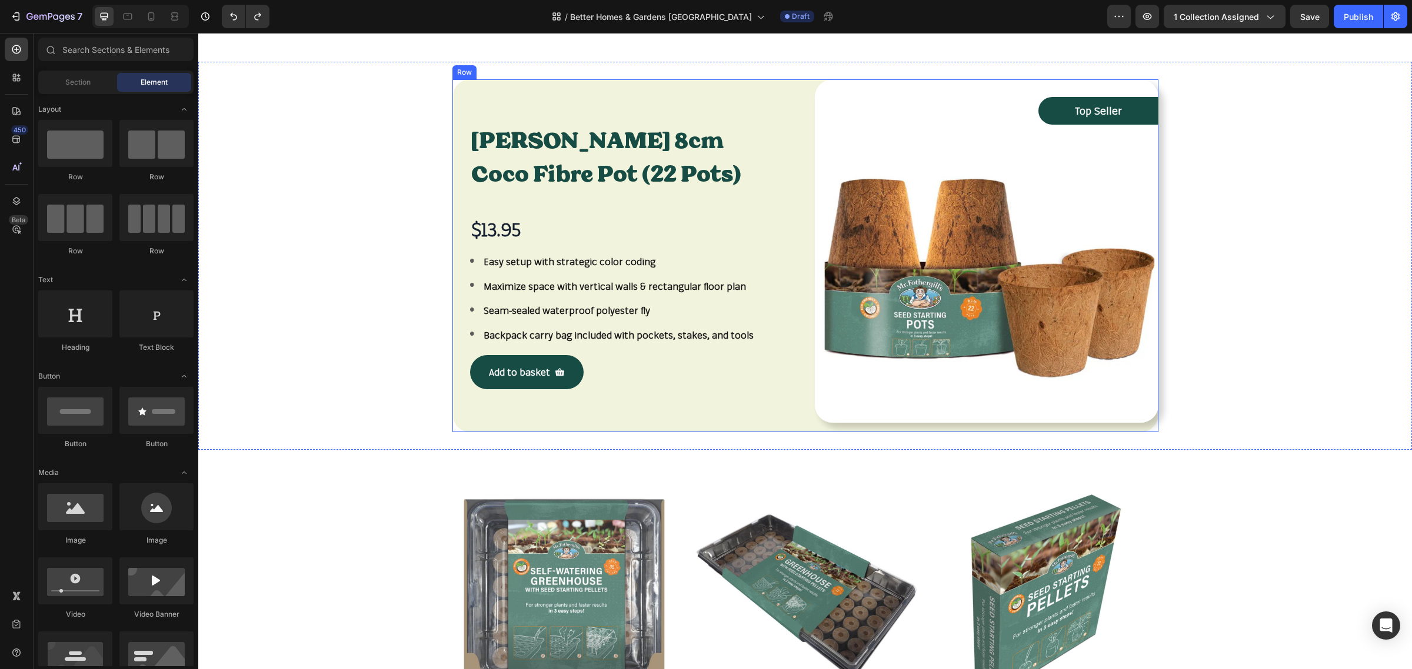
click at [792, 421] on div "Mr Fothergill's 8cm Coco Fibre Pot (22 Pots) Product Title $13.95 Product Price…" at bounding box center [805, 255] width 706 height 353
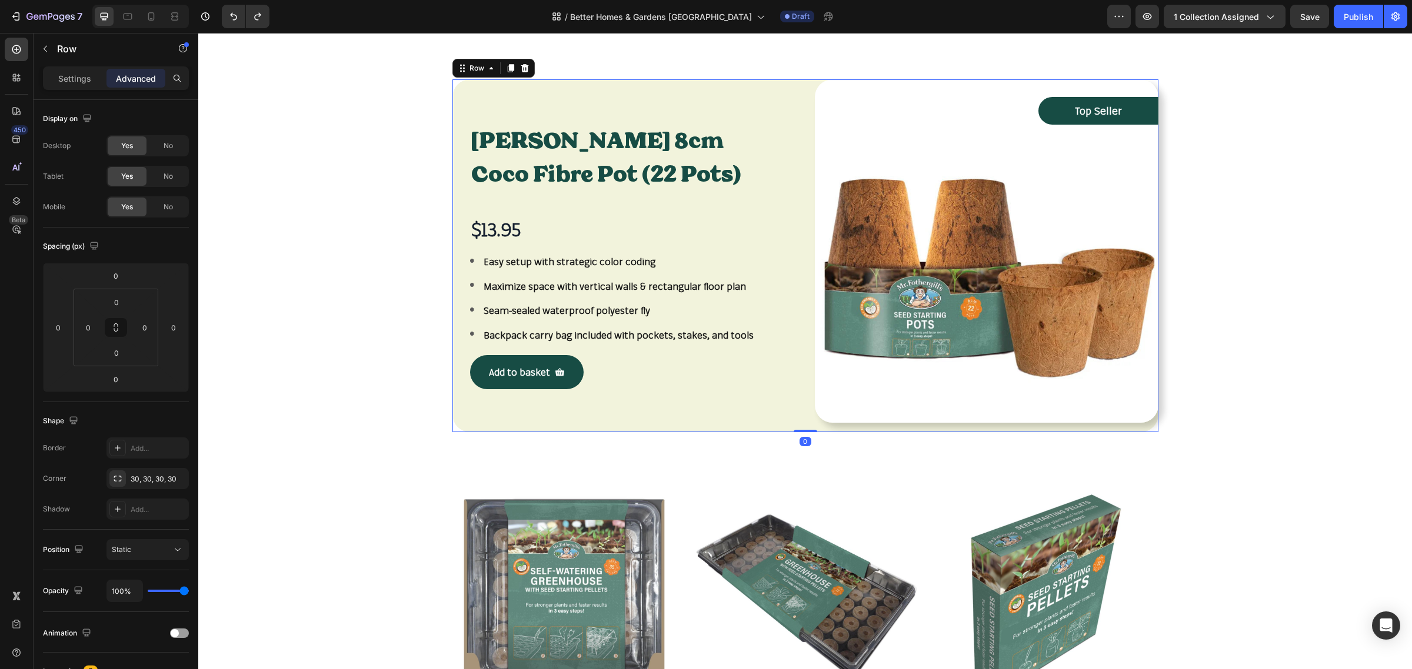
drag, startPoint x: 799, startPoint y: 432, endPoint x: 804, endPoint y: 416, distance: 16.6
click at [804, 416] on div "Mr Fothergill's 8cm Coco Fibre Pot (22 Pots) Product Title $13.95 Product Price…" at bounding box center [805, 255] width 706 height 353
click at [797, 403] on div "Mr Fothergill's 8cm Coco Fibre Pot (22 Pots) Product Title $13.95 Product Price…" at bounding box center [805, 255] width 706 height 353
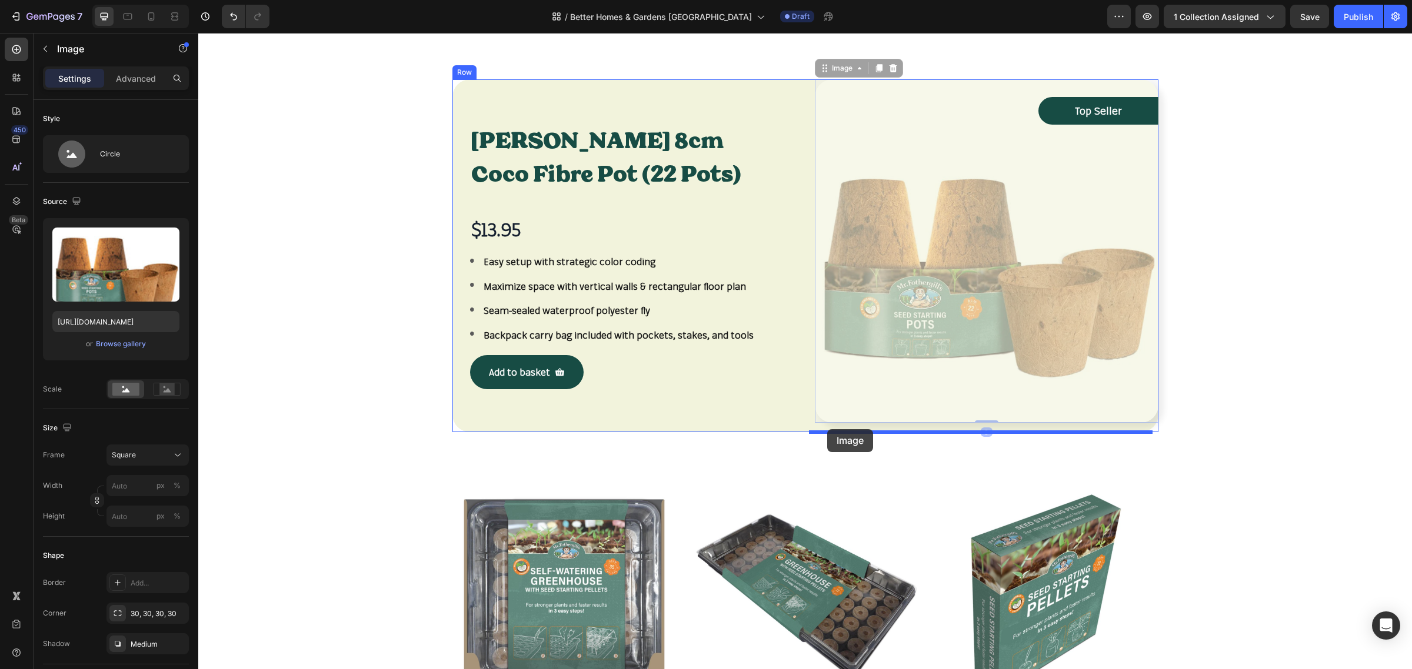
drag, startPoint x: 825, startPoint y: 388, endPoint x: 827, endPoint y: 429, distance: 41.2
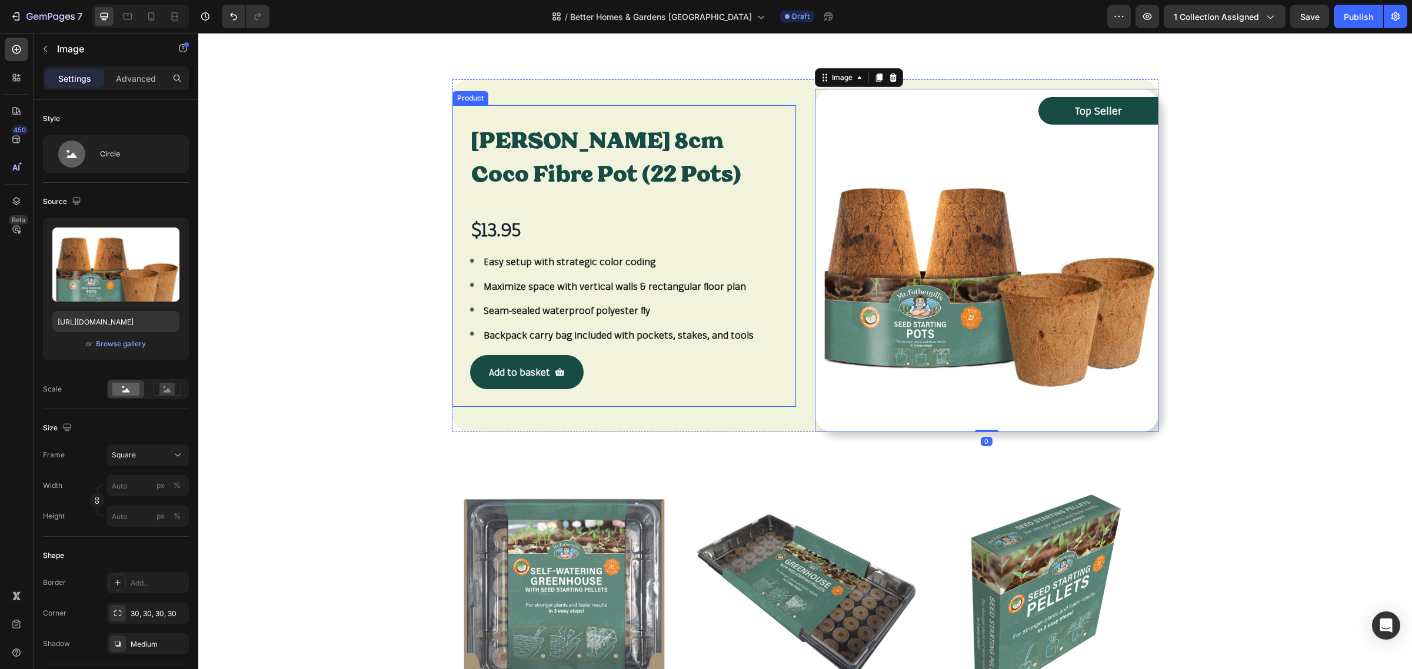
click at [728, 395] on div "Mr Fothergill's 8cm Coco Fibre Pot (22 Pots) Product Title $13.95 Product Price…" at bounding box center [624, 256] width 344 height 302
click at [815, 201] on img at bounding box center [987, 261] width 344 height 344
click at [164, 392] on icon at bounding box center [168, 390] width 8 height 4
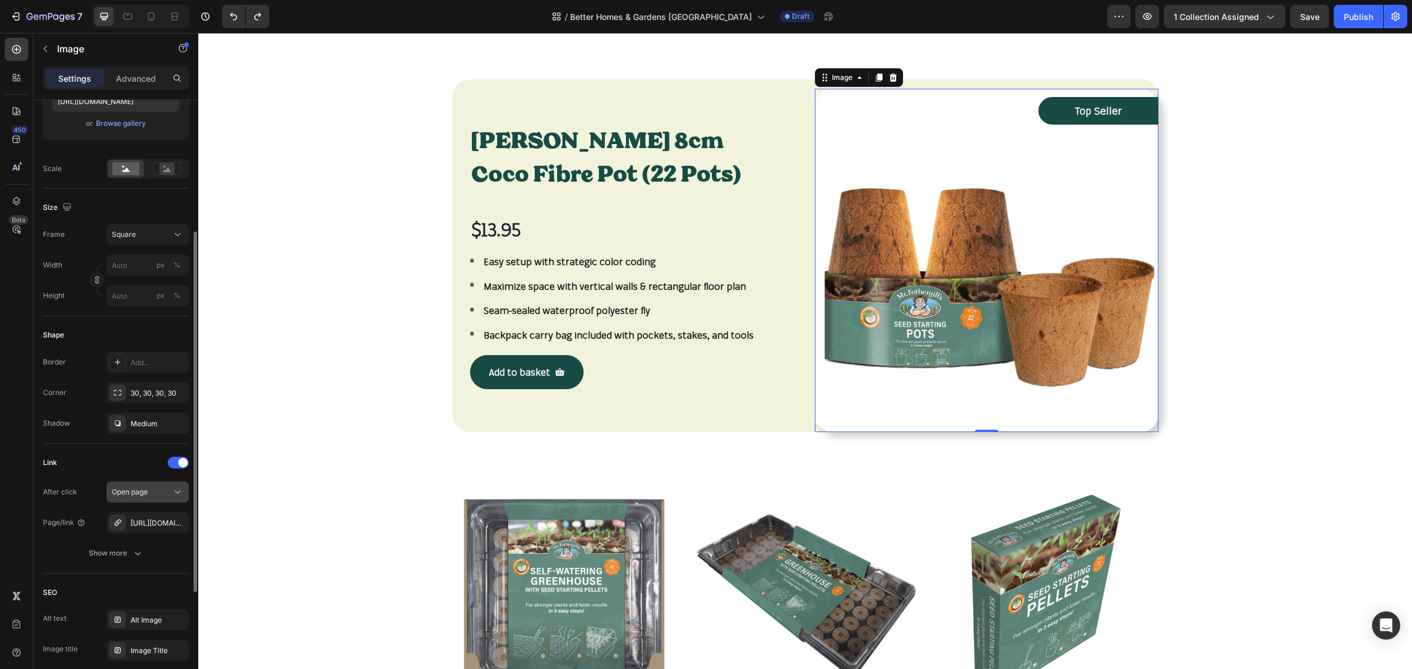
scroll to position [294, 0]
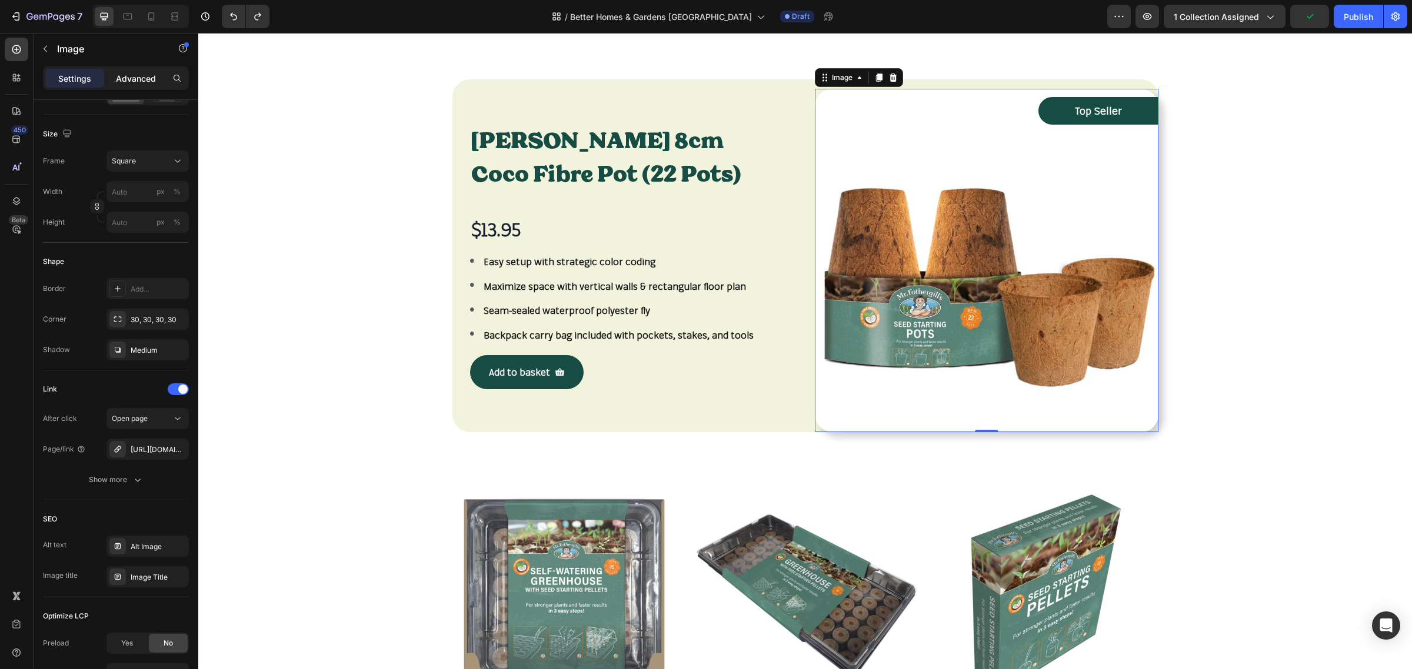
click at [129, 78] on p "Advanced" at bounding box center [136, 78] width 40 height 12
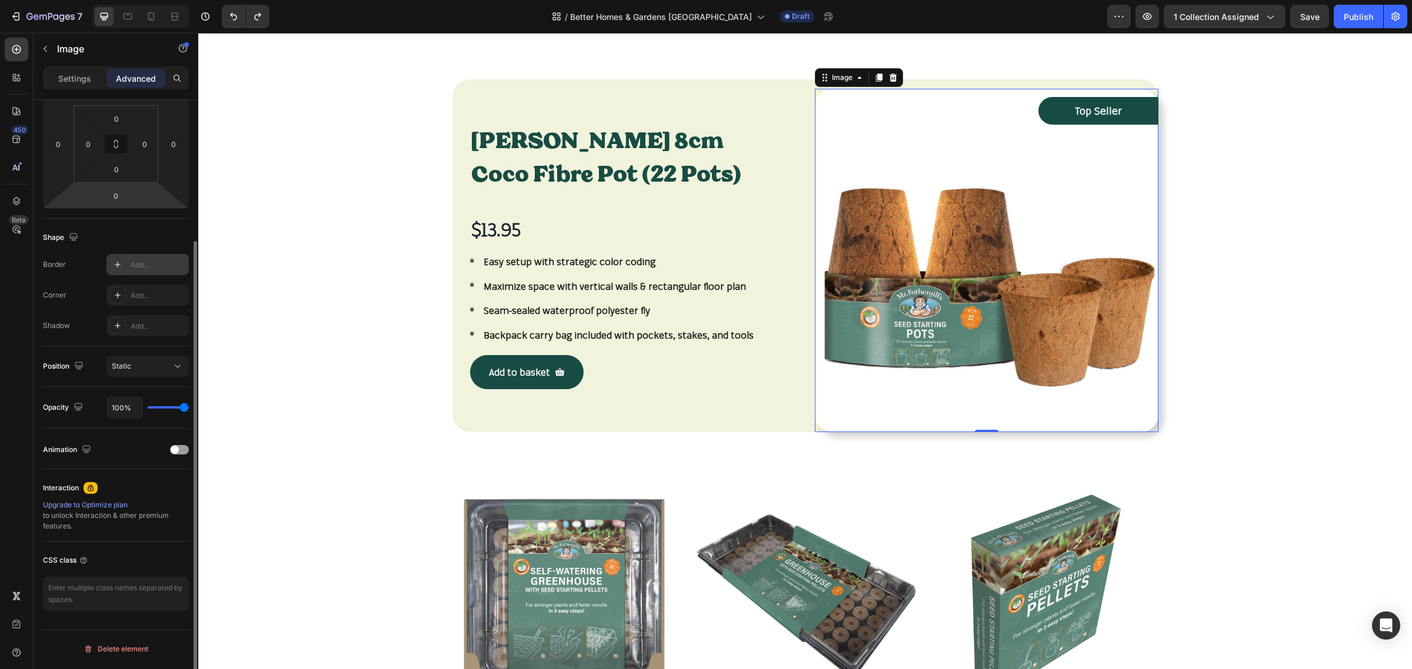
scroll to position [0, 0]
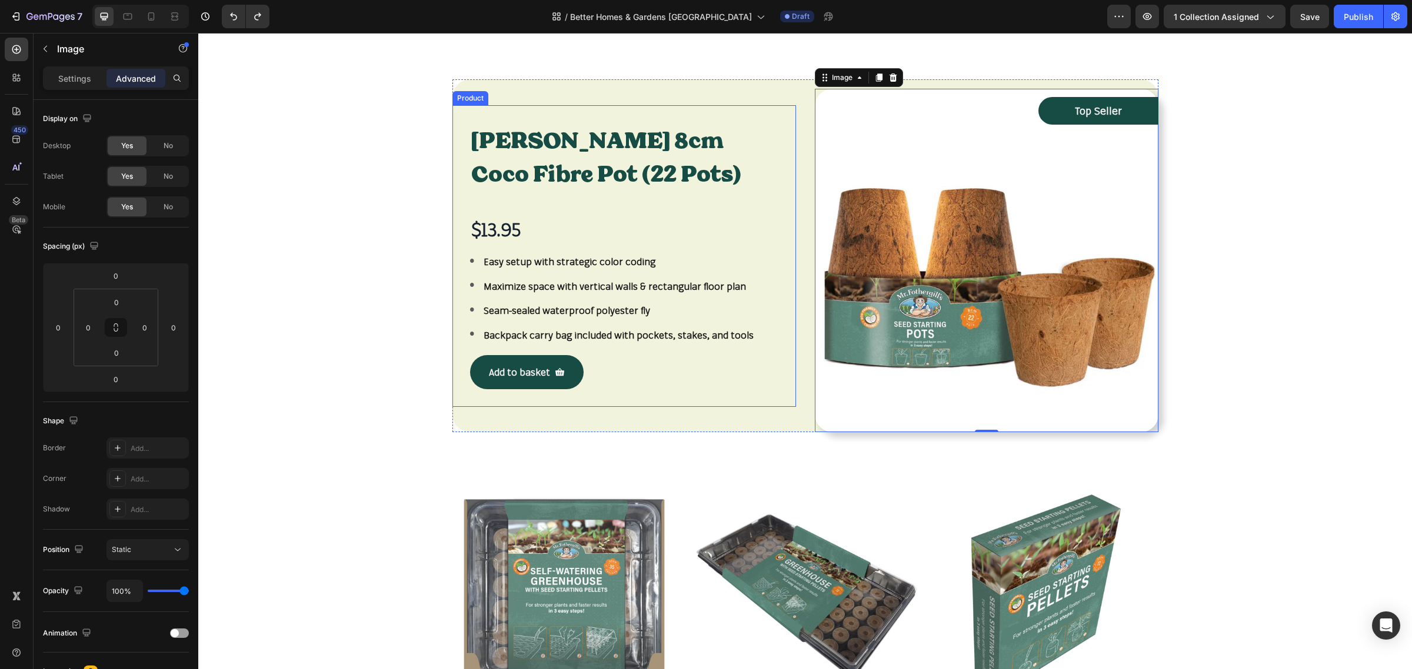
click at [785, 124] on div "Mr Fothergill's 8cm Coco Fibre Pot (22 Pots) Product Title $13.95 Product Price…" at bounding box center [624, 256] width 344 height 302
click at [824, 148] on img at bounding box center [987, 261] width 344 height 344
click at [710, 85] on div "Mr Fothergill's 8cm Coco Fibre Pot (22 Pots) Product Title $13.95 Product Price…" at bounding box center [624, 255] width 344 height 353
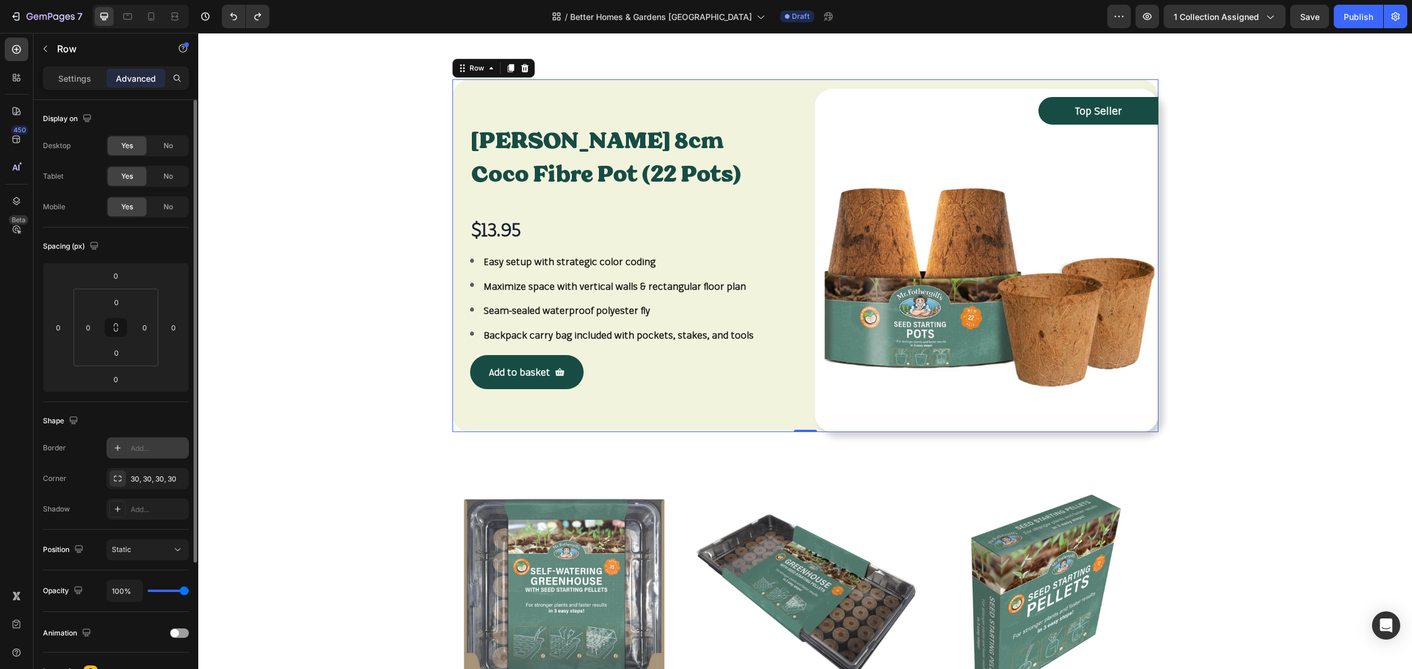
scroll to position [147, 0]
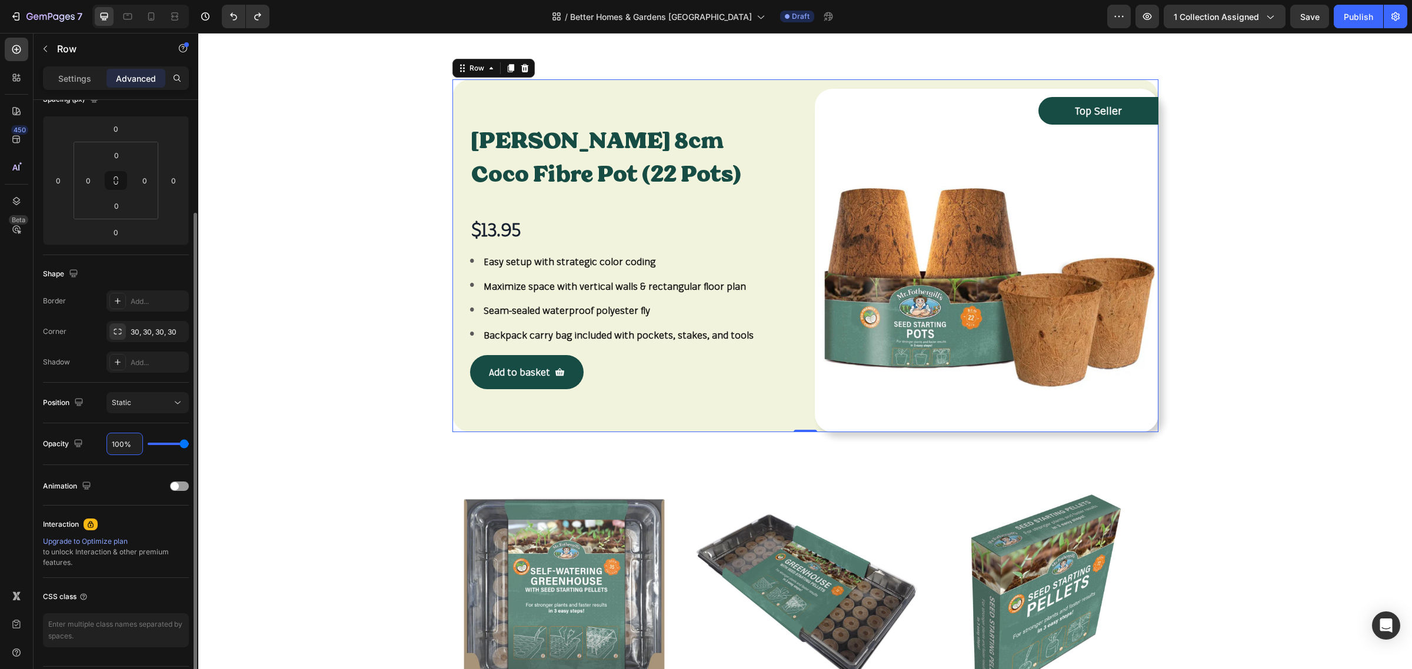
type input "2%"
type input "2"
type input "20%"
type input "20"
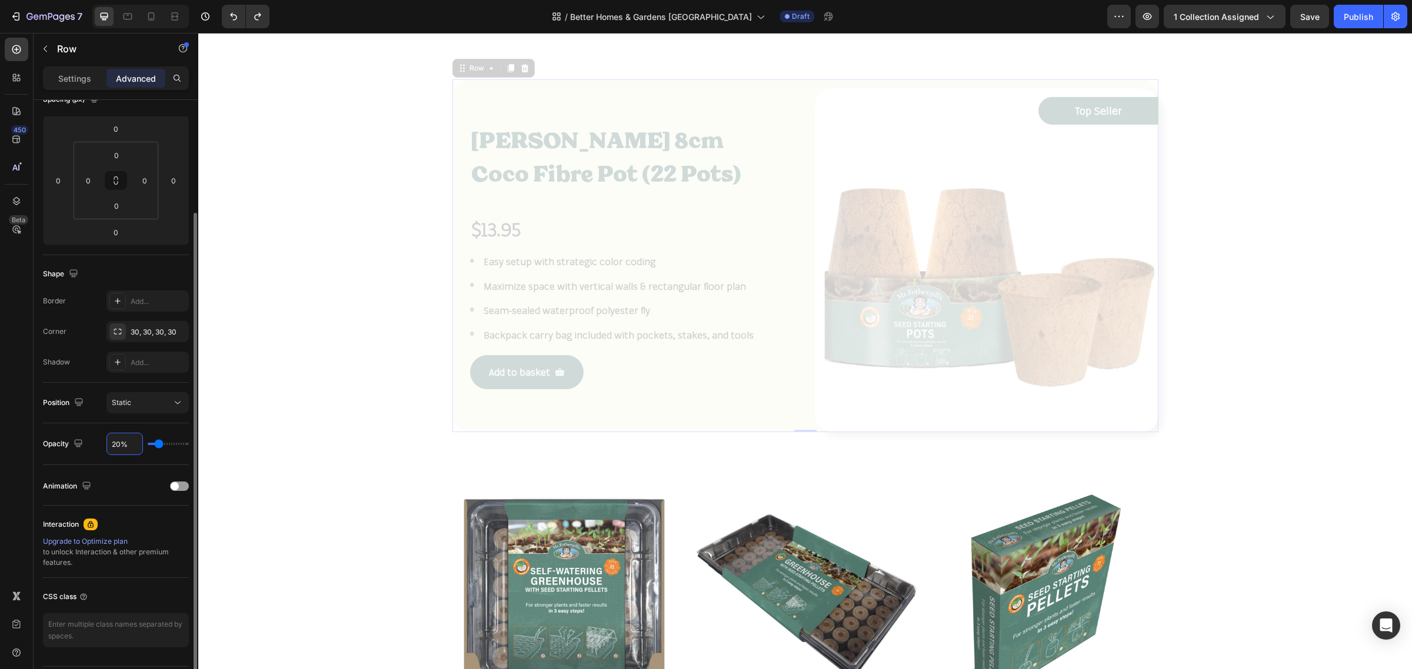
type input "100%"
type input "100"
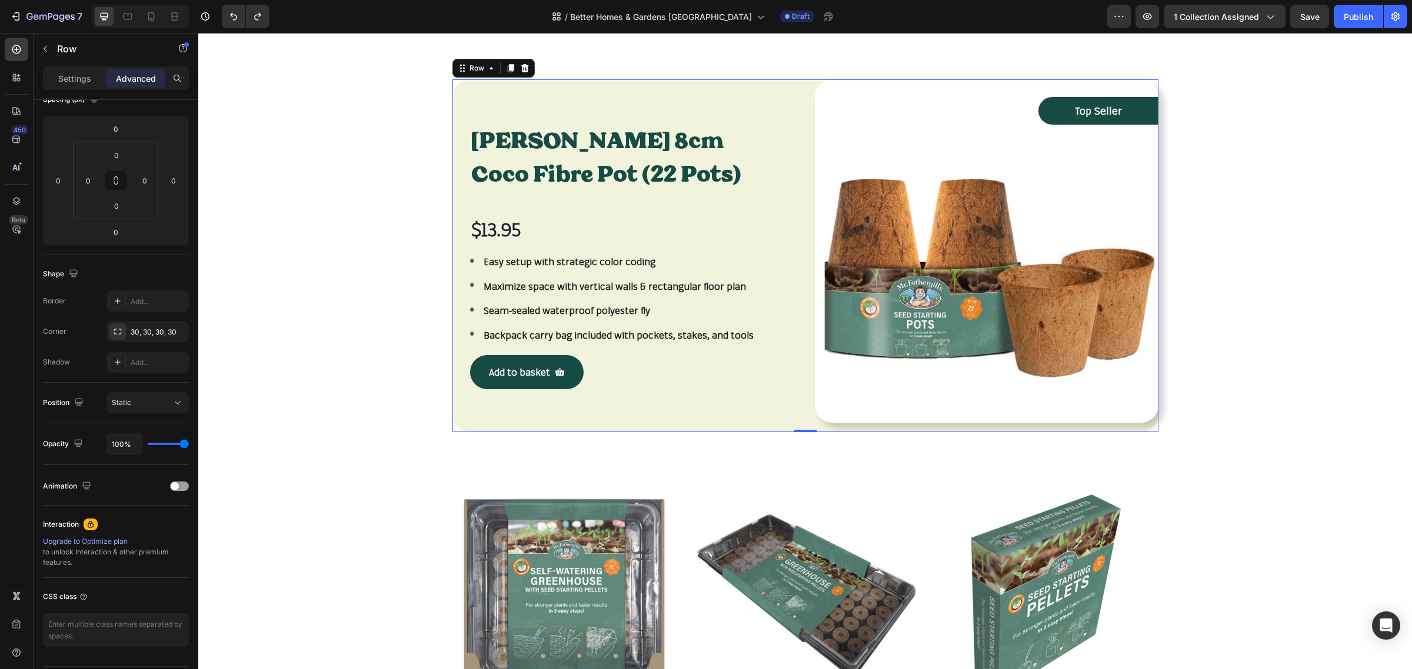
click at [468, 418] on div "Mr Fothergill's 8cm Coco Fibre Pot (22 Pots) Product Title $13.95 Product Price…" at bounding box center [624, 255] width 344 height 353
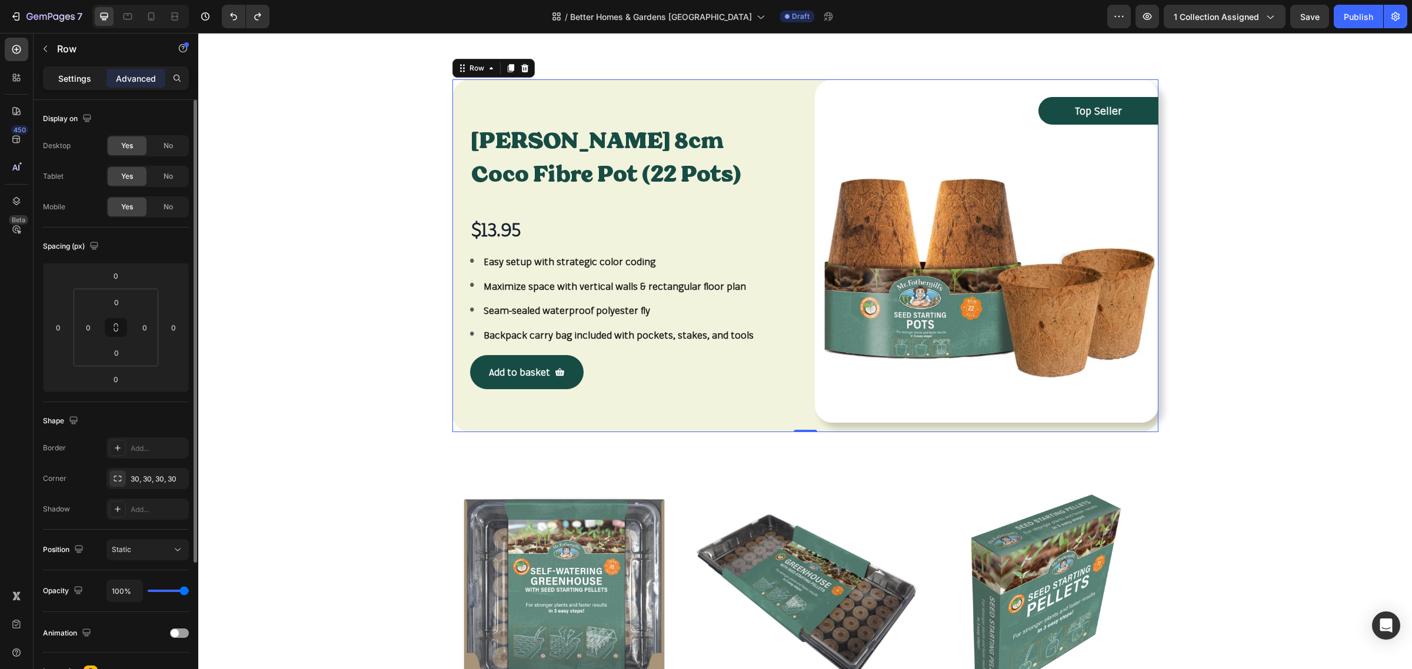
click at [76, 74] on p "Settings" at bounding box center [74, 78] width 33 height 12
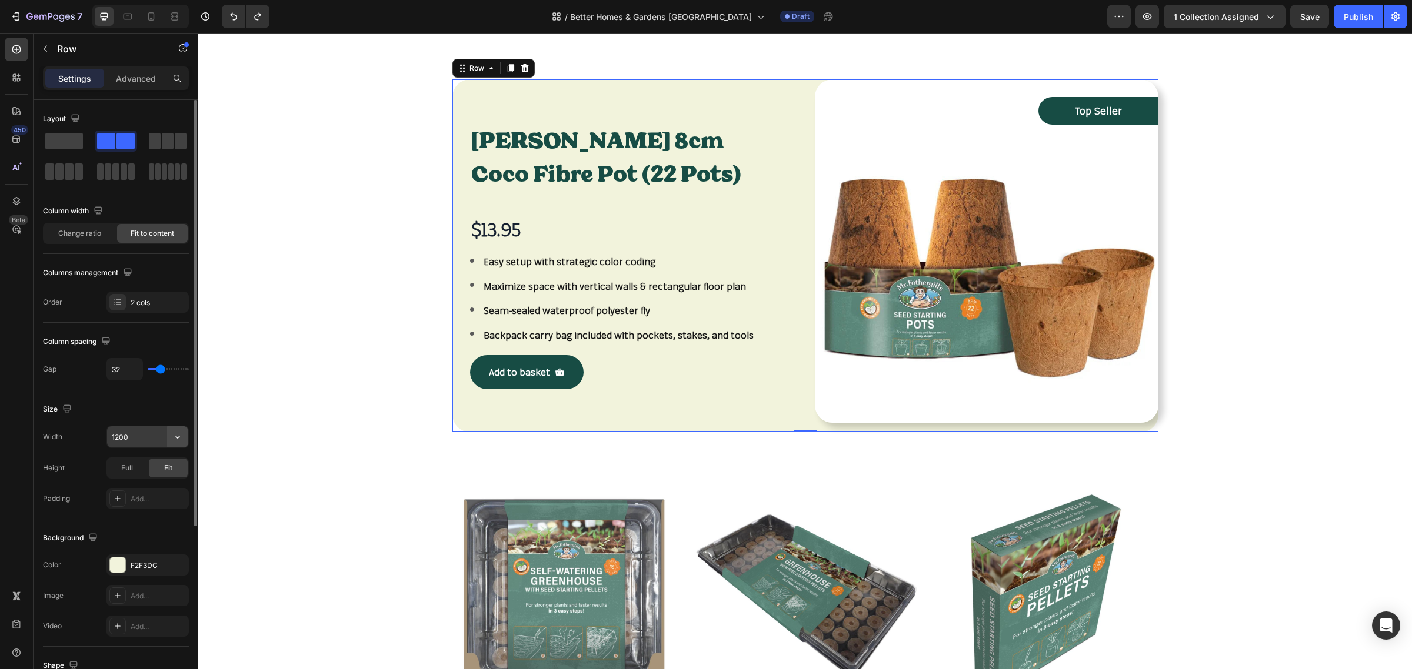
click at [182, 438] on icon "button" at bounding box center [178, 437] width 12 height 12
click at [163, 490] on span "100%" at bounding box center [168, 490] width 19 height 11
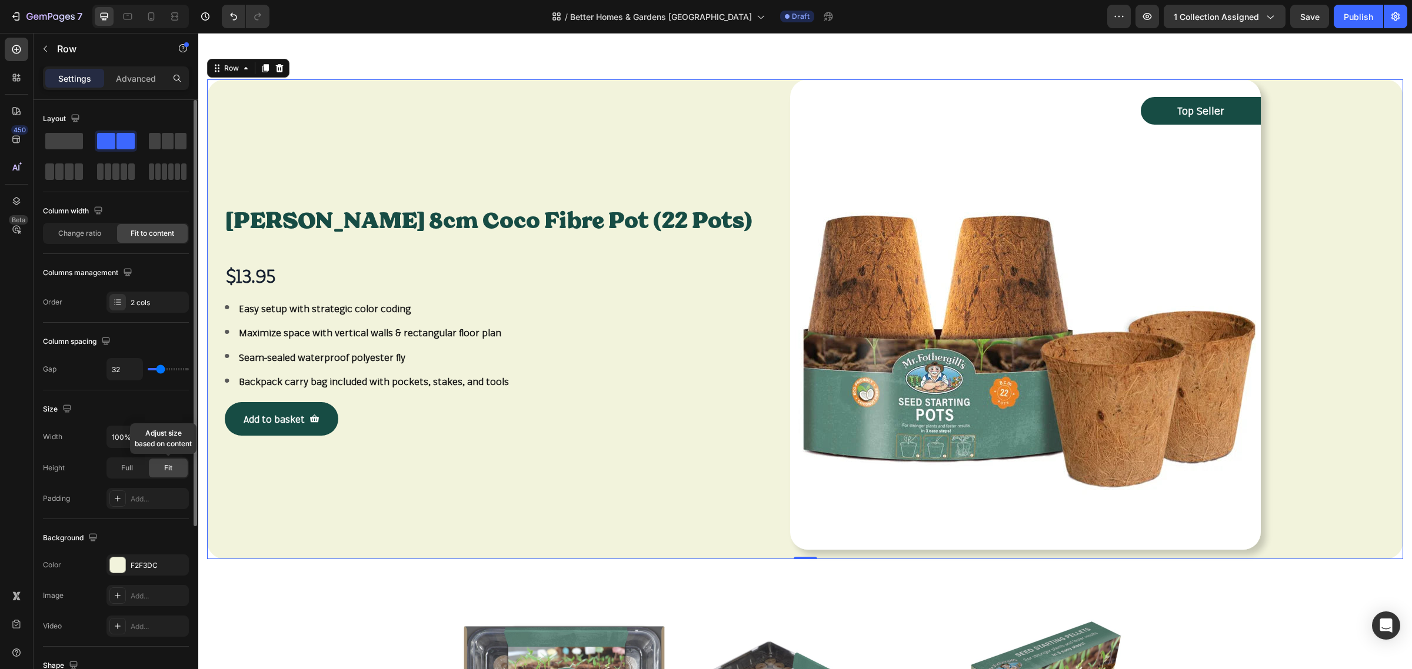
click at [171, 475] on div "Fit" at bounding box center [168, 468] width 39 height 19
click at [135, 468] on div "Full" at bounding box center [127, 468] width 39 height 19
type input "1200"
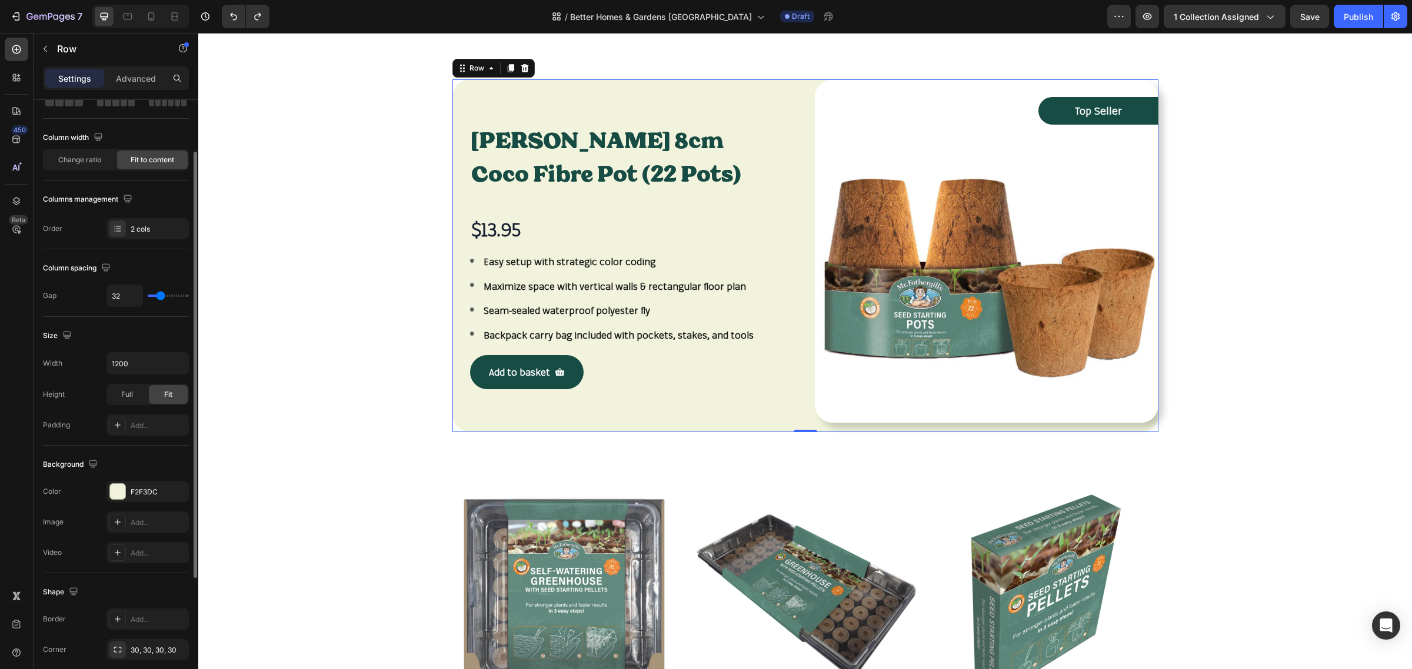
scroll to position [147, 0]
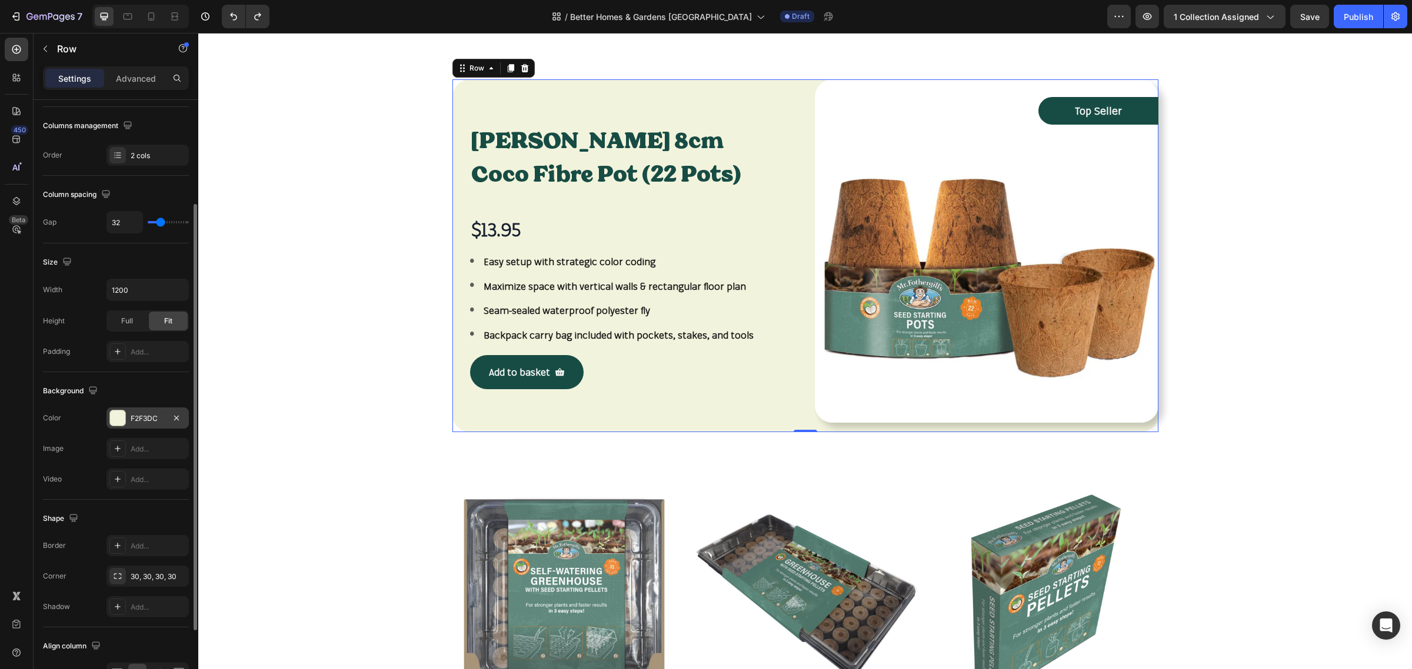
click at [163, 426] on div "F2F3DC" at bounding box center [147, 418] width 82 height 21
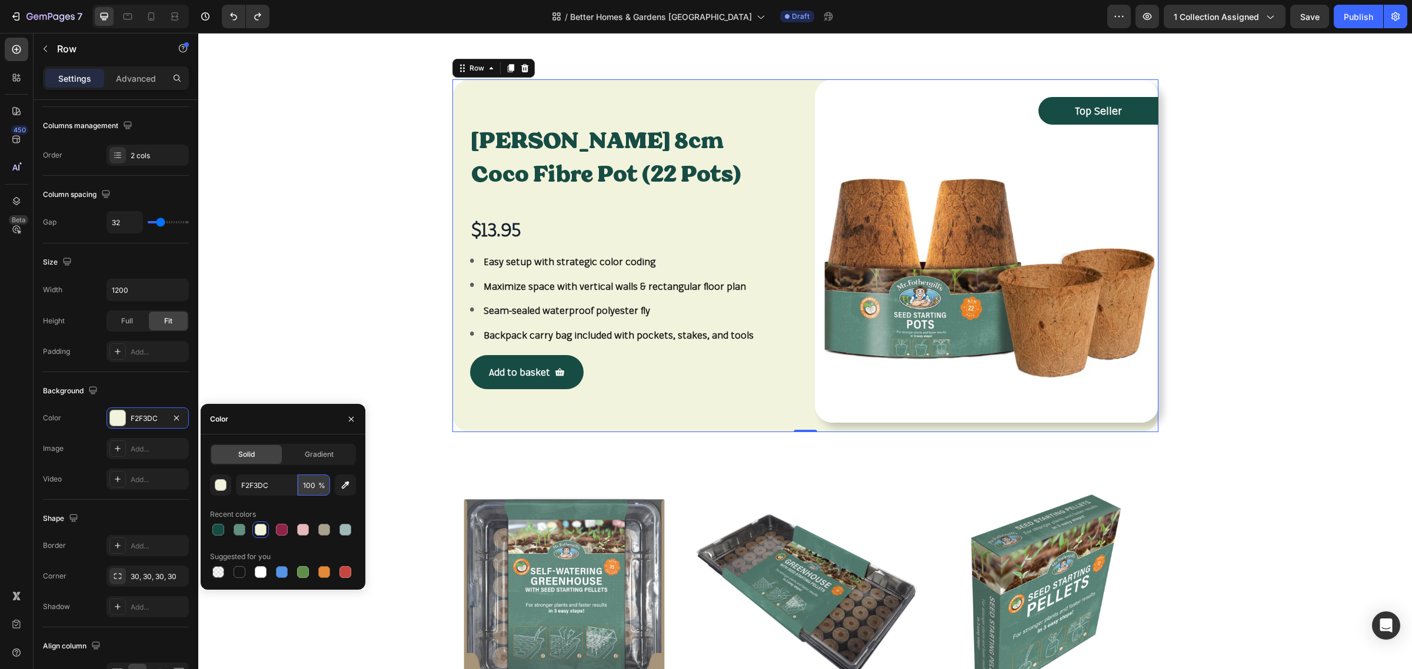
click at [308, 487] on input "100" at bounding box center [314, 485] width 32 height 21
type input "1"
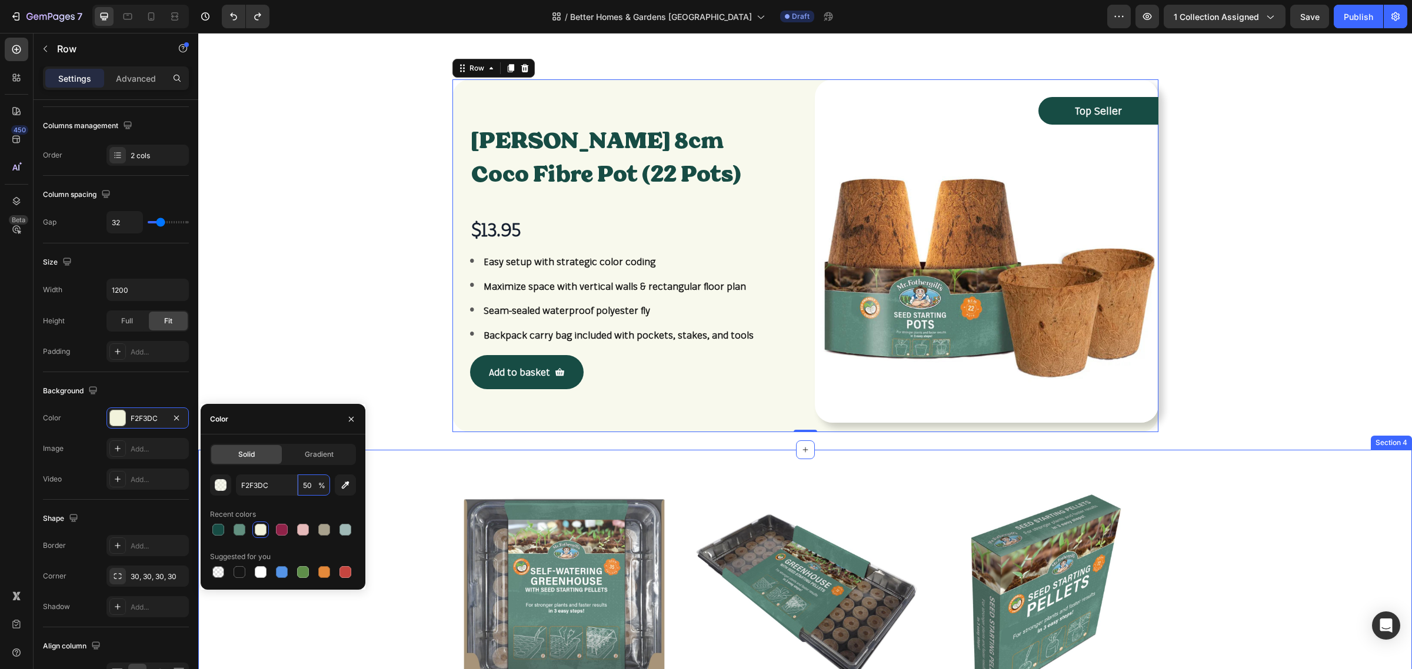
type input "5"
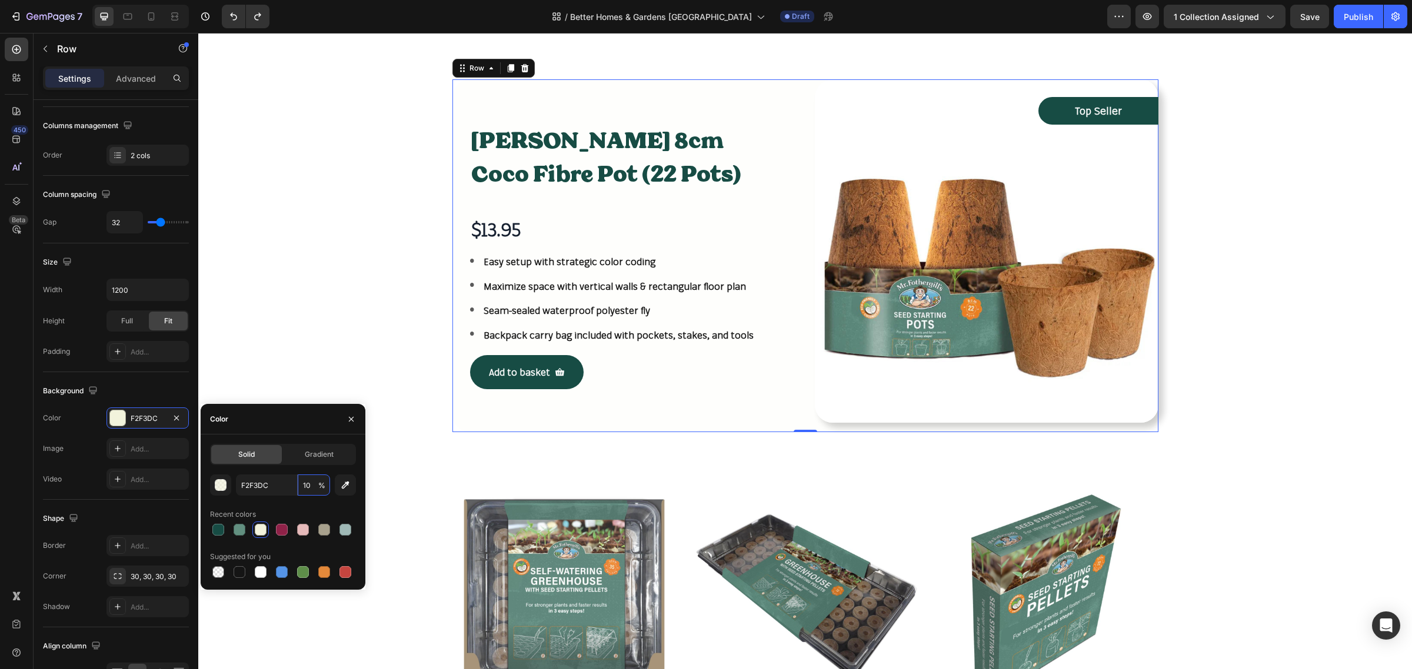
type input "100"
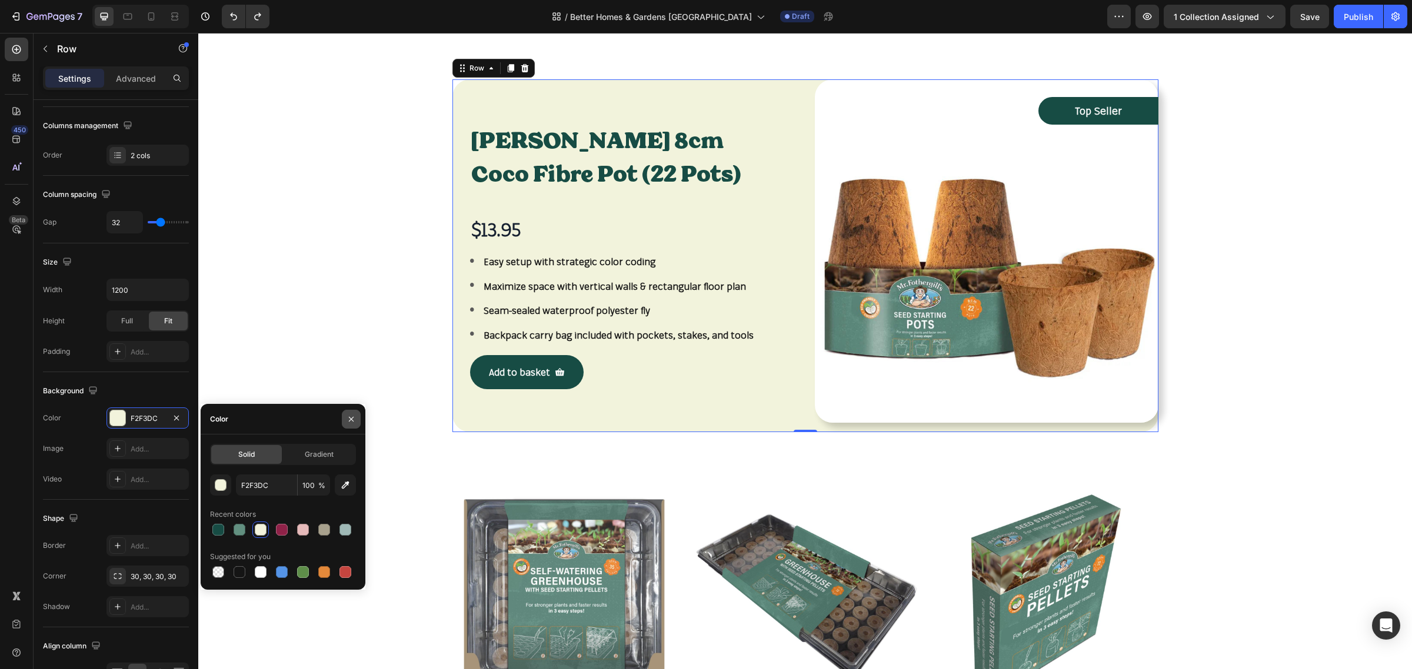
click at [354, 418] on icon "button" at bounding box center [350, 419] width 9 height 9
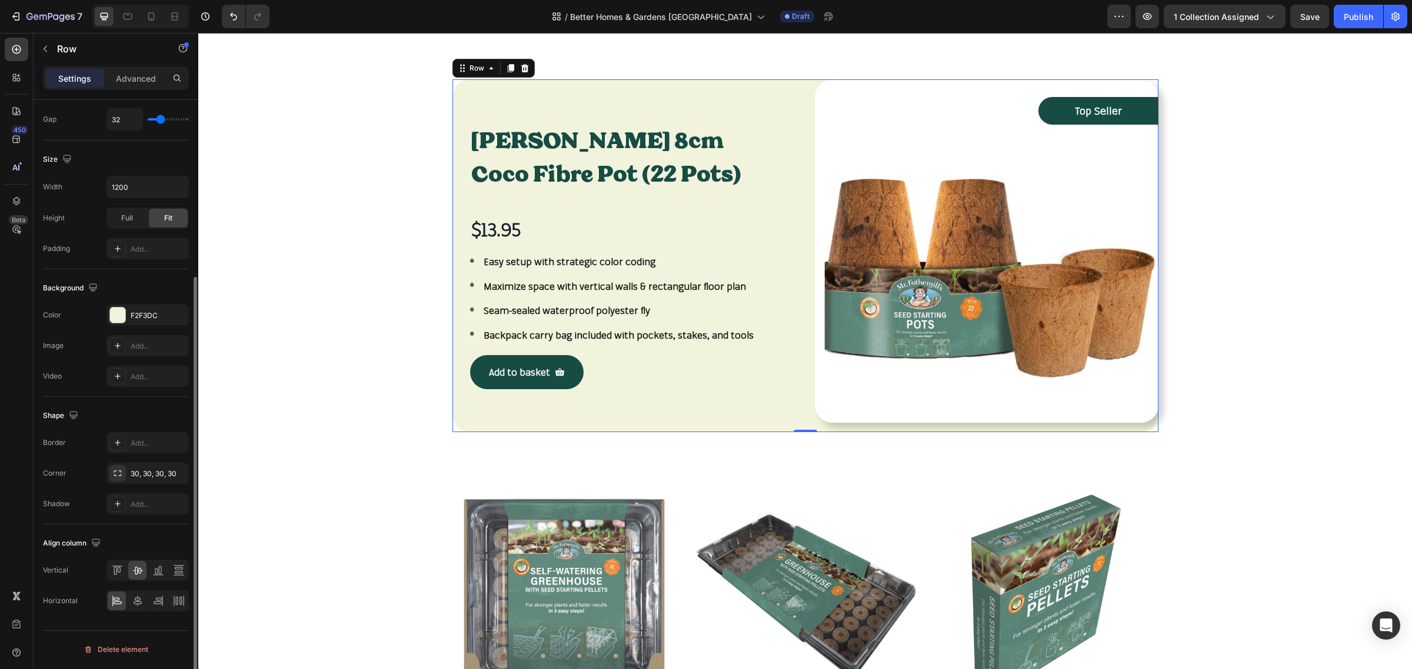
scroll to position [251, 0]
click at [139, 571] on icon at bounding box center [138, 570] width 12 height 12
click at [139, 574] on icon at bounding box center [138, 570] width 12 height 12
click at [139, 603] on icon at bounding box center [138, 600] width 12 height 12
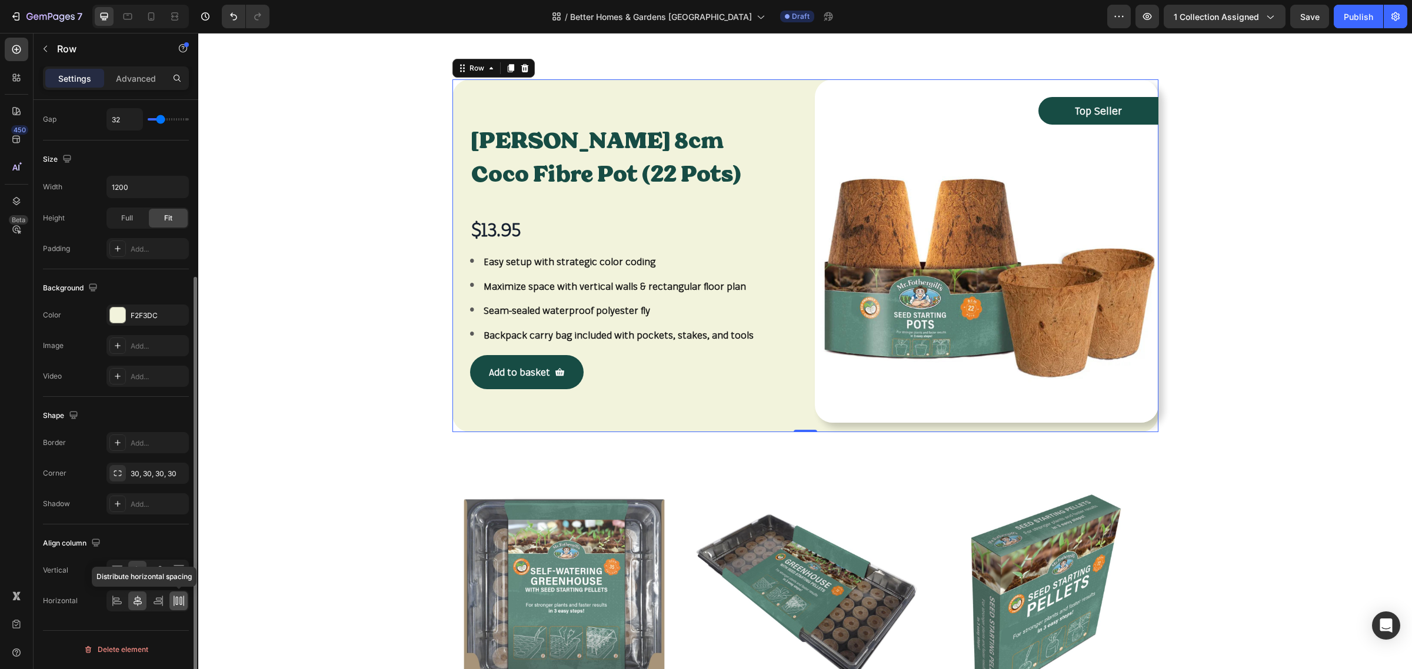
click at [177, 601] on icon at bounding box center [176, 601] width 2 height 8
click at [158, 575] on icon at bounding box center [158, 571] width 12 height 12
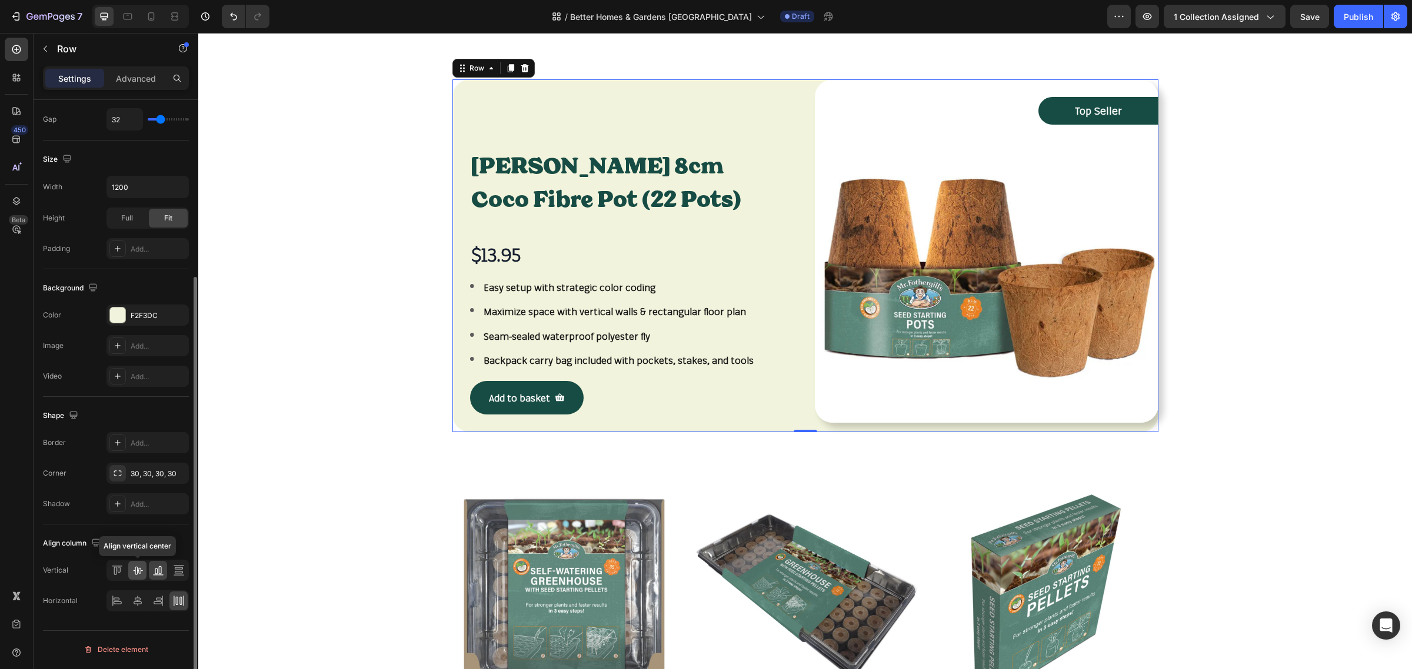
click at [137, 572] on icon at bounding box center [137, 571] width 9 height 8
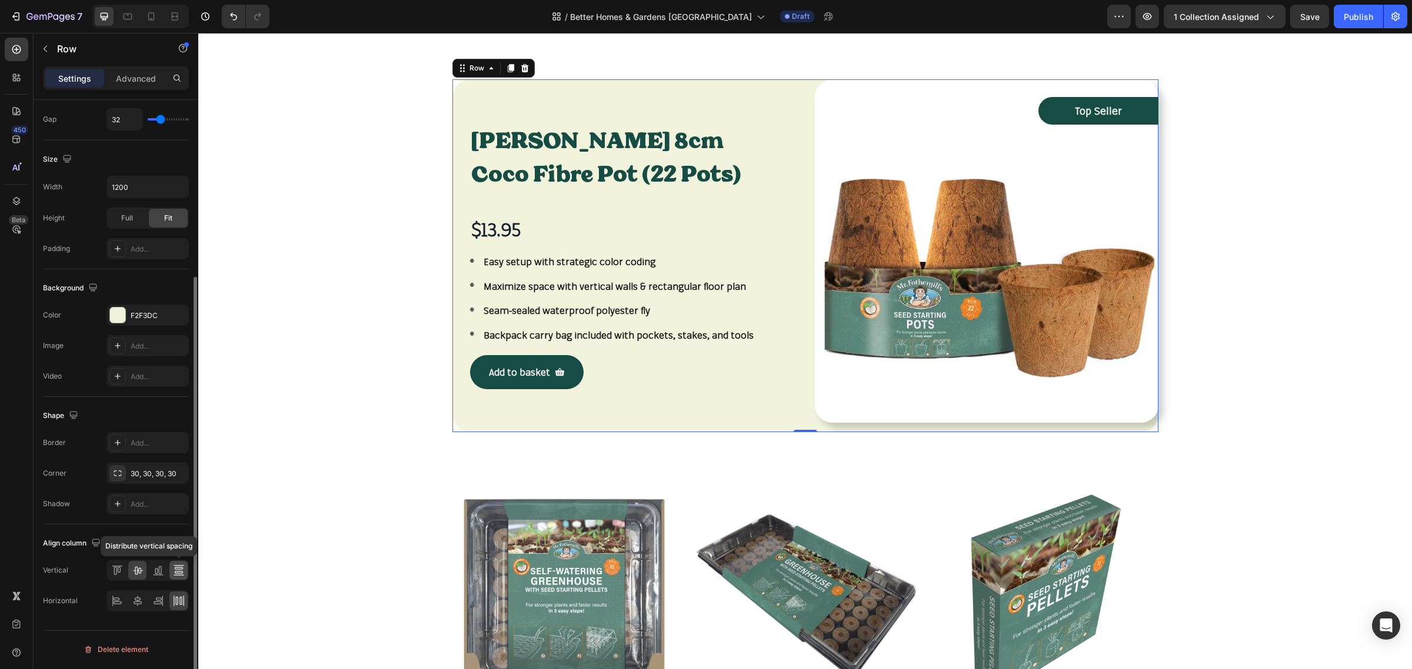
click at [175, 574] on icon at bounding box center [178, 572] width 8 height 2
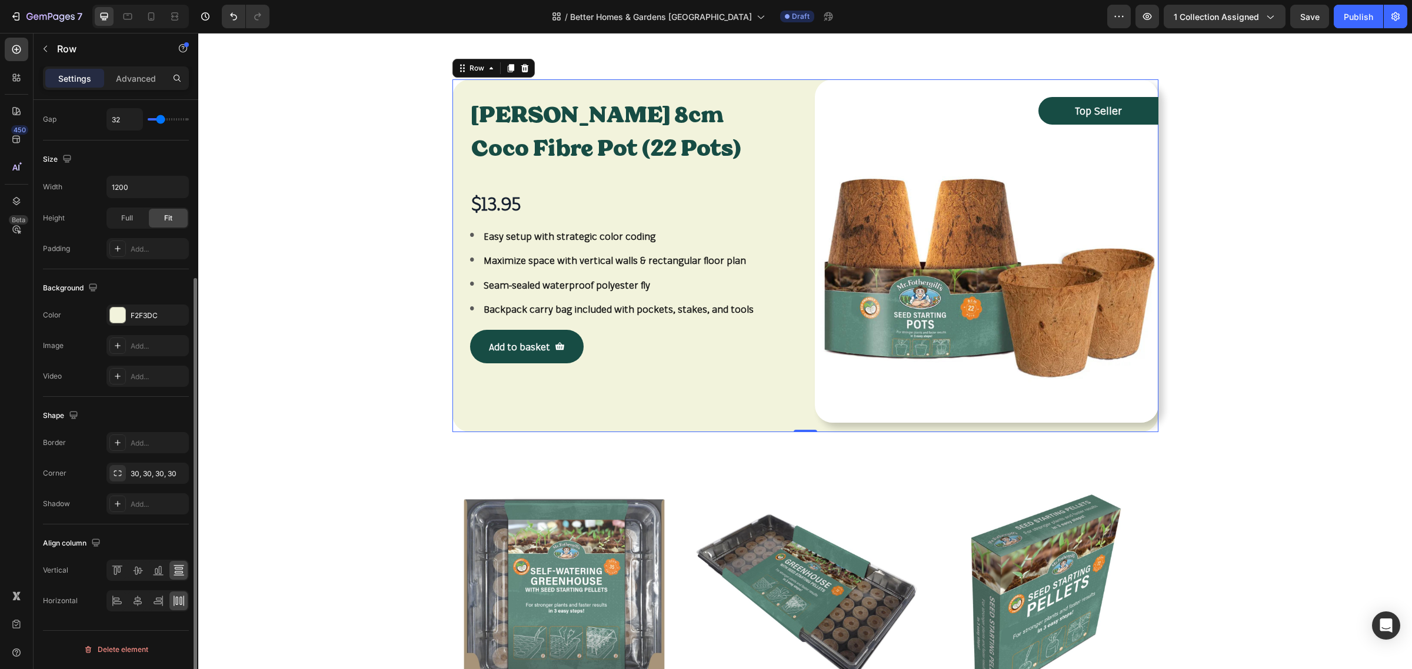
scroll to position [251, 0]
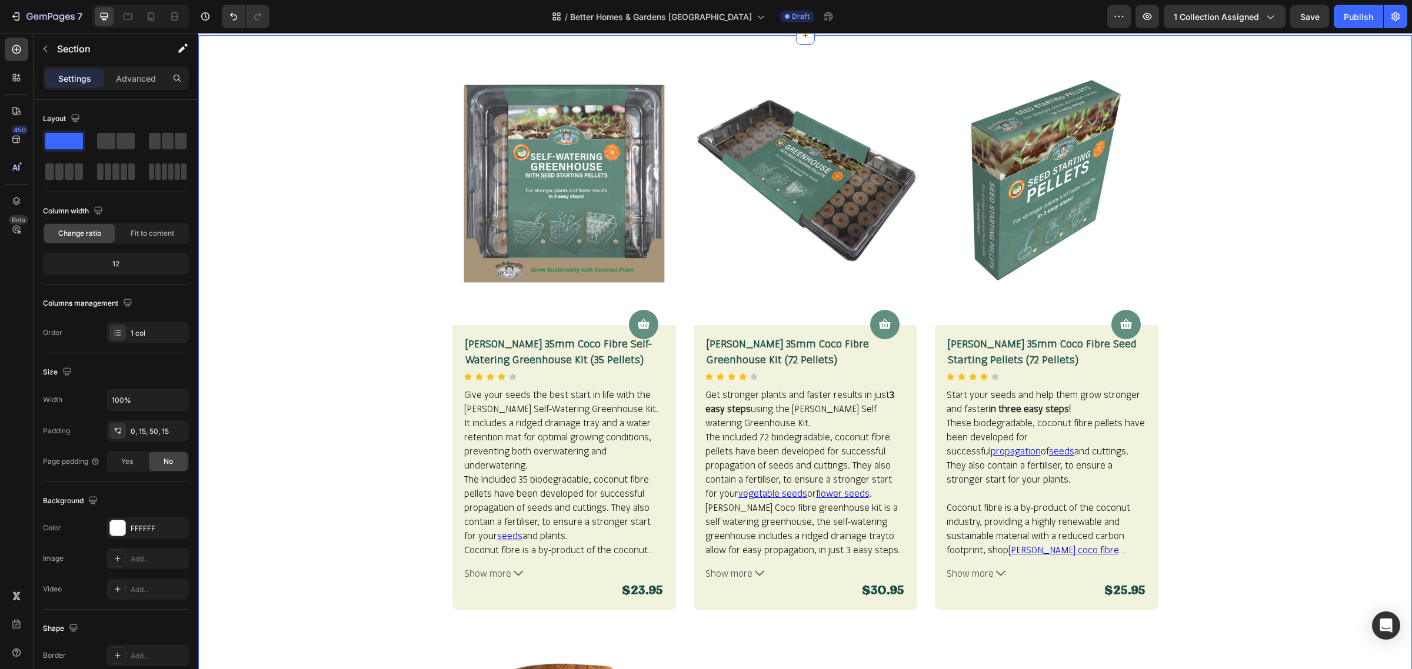
scroll to position [556, 0]
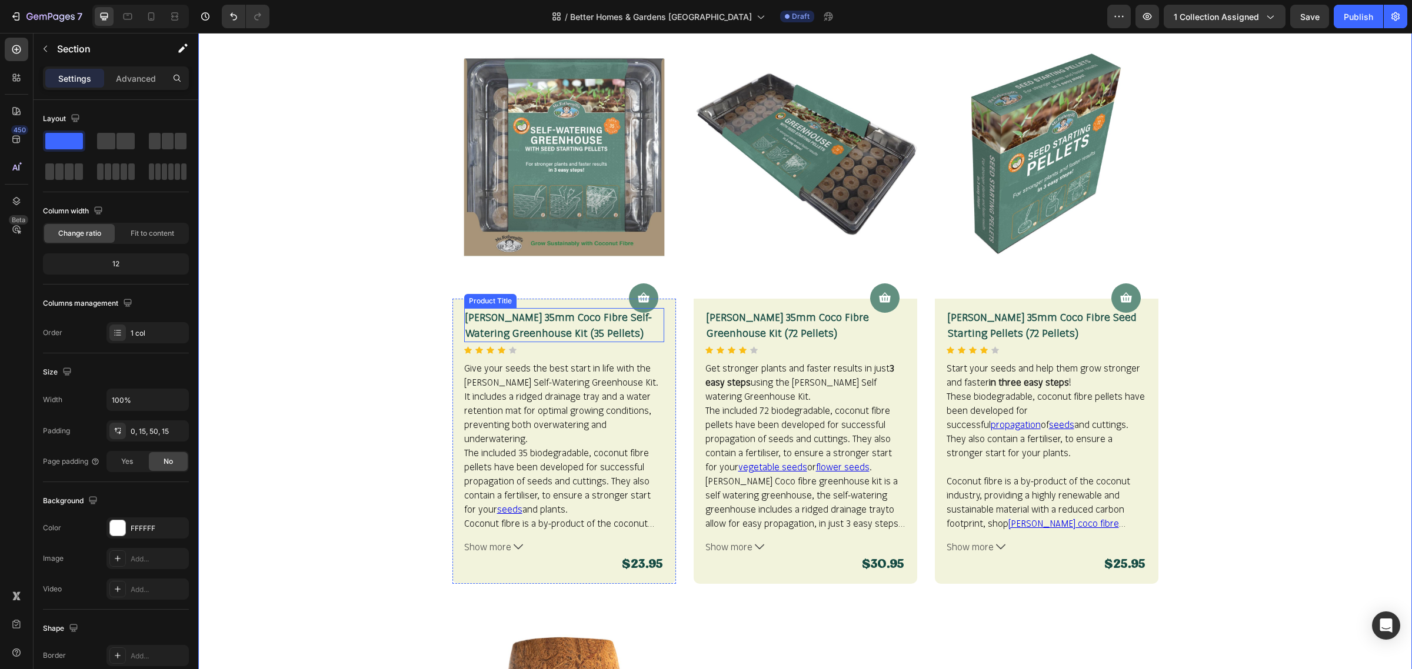
click at [524, 318] on h2 "[PERSON_NAME] 35mm Coco Fibre Self-Watering Greenhouse Kit (35 Pellets)" at bounding box center [564, 325] width 200 height 34
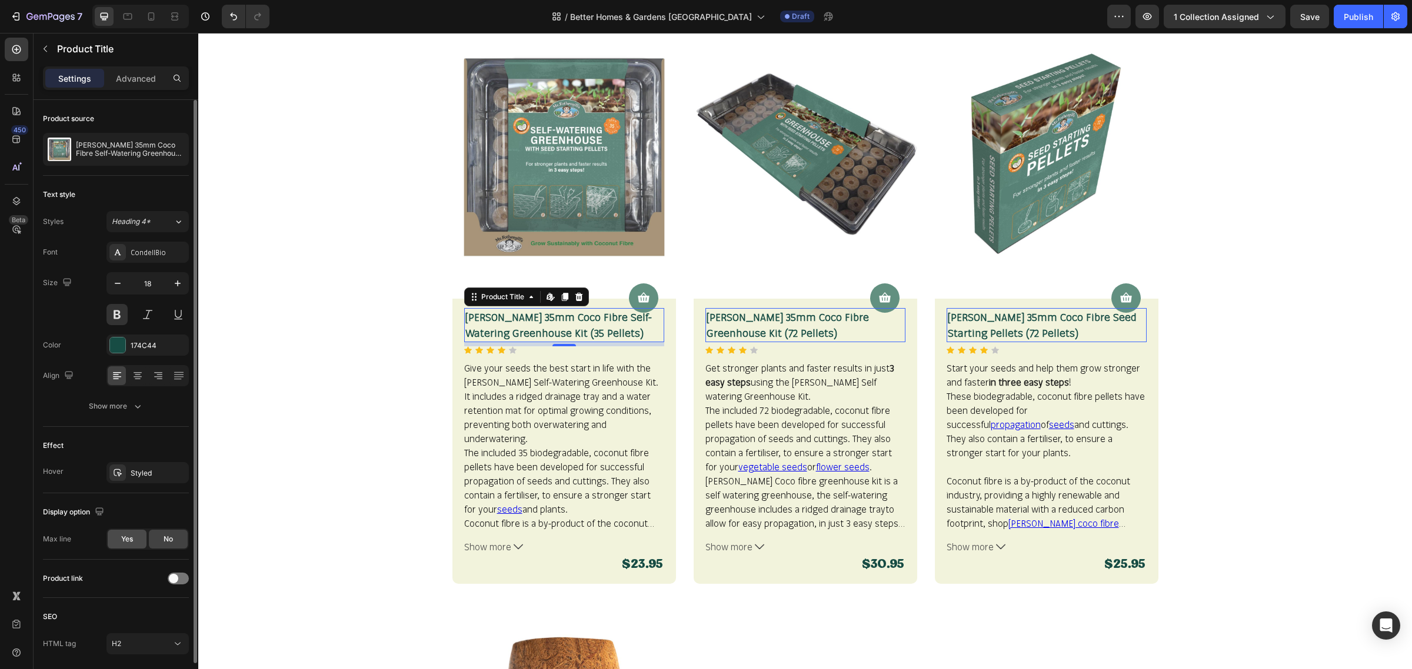
scroll to position [42, 0]
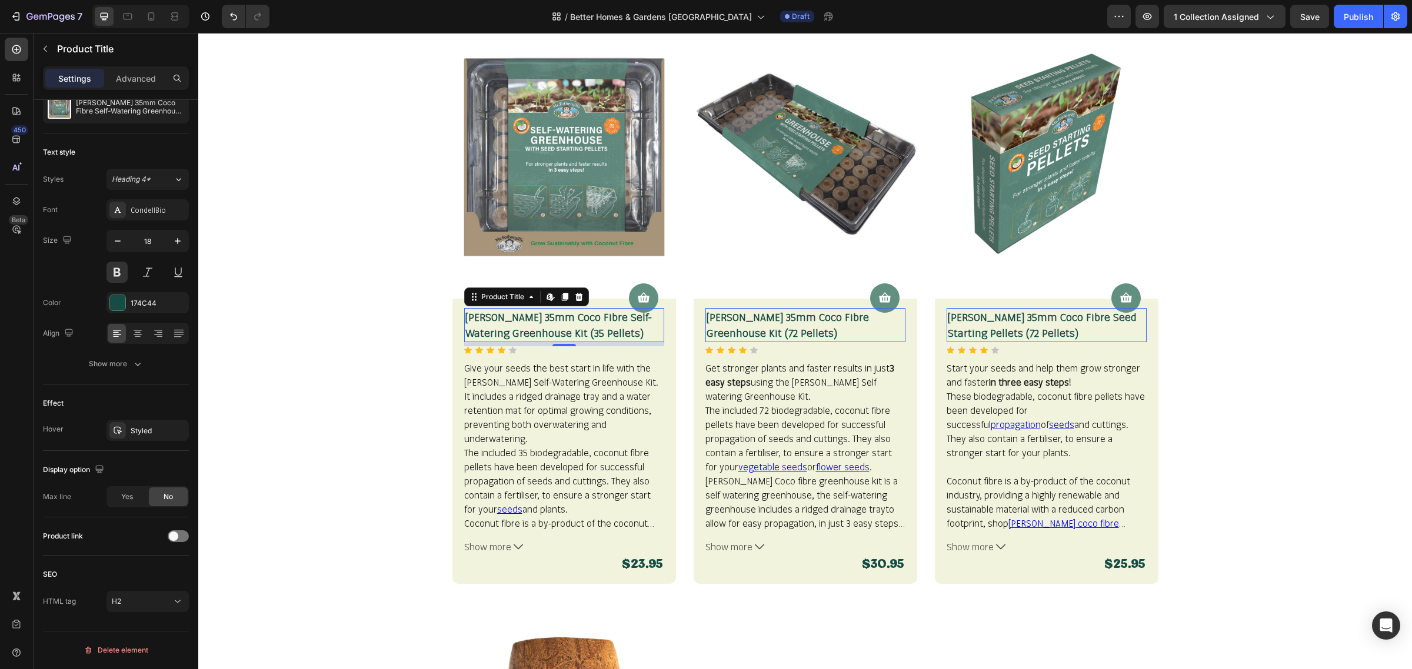
click at [507, 316] on h2 "[PERSON_NAME] 35mm Coco Fibre Self-Watering Greenhouse Kit (35 Pellets)" at bounding box center [564, 325] width 200 height 34
click at [146, 59] on div "Product Title" at bounding box center [110, 49] width 153 height 31
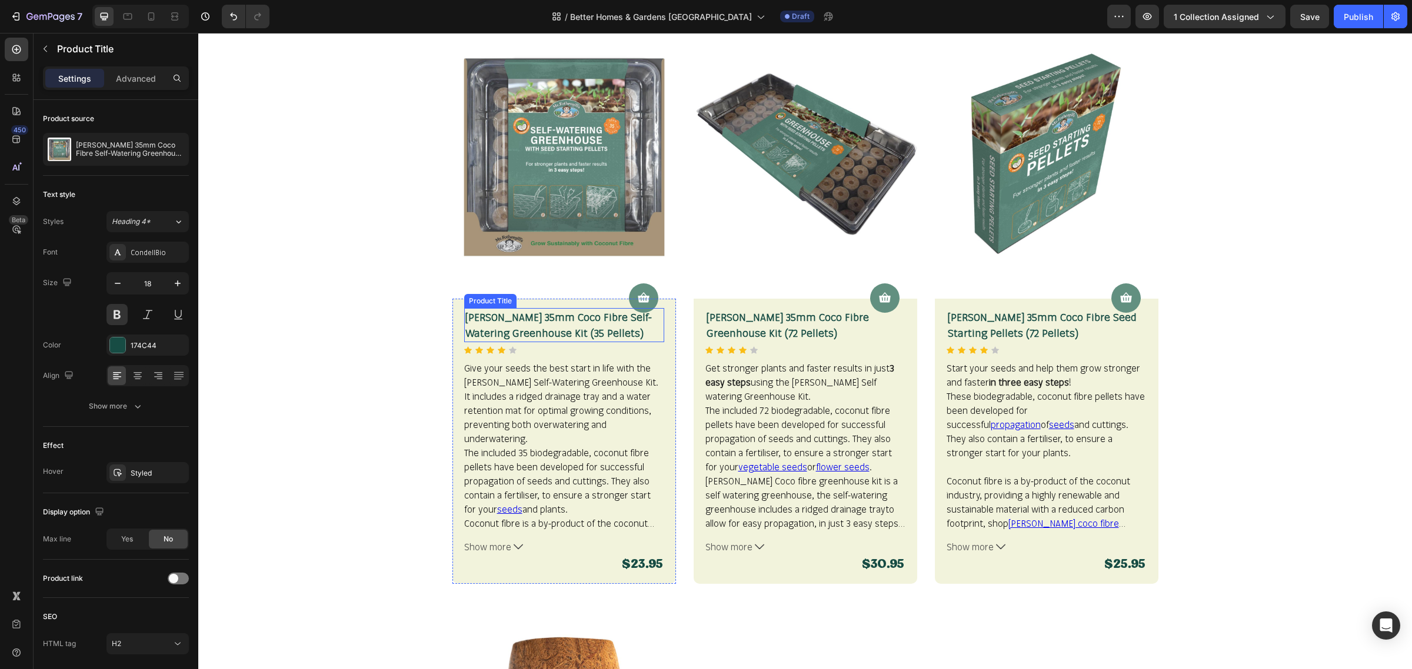
click at [518, 328] on h2 "[PERSON_NAME] 35mm Coco Fibre Self-Watering Greenhouse Kit (35 Pellets)" at bounding box center [564, 325] width 200 height 34
click at [147, 82] on p "Advanced" at bounding box center [136, 78] width 40 height 12
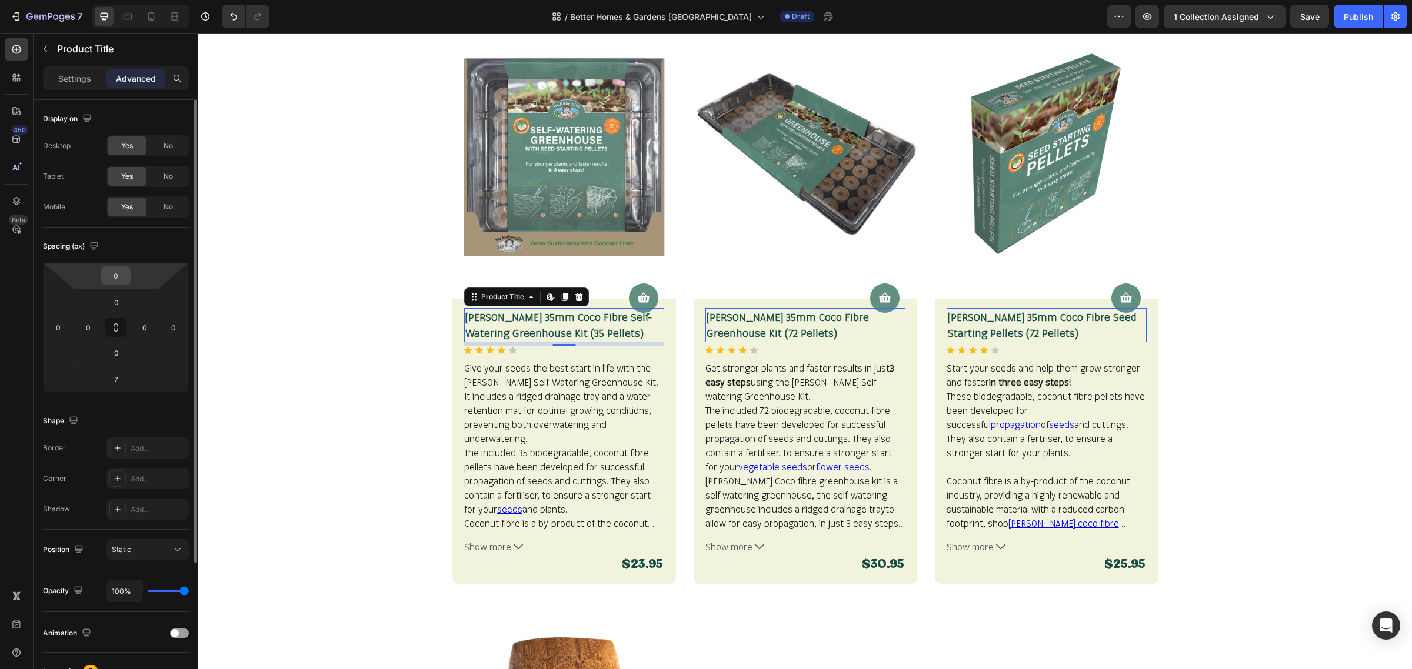
click at [124, 280] on input "0" at bounding box center [116, 276] width 24 height 18
type input "7"
type input "15"
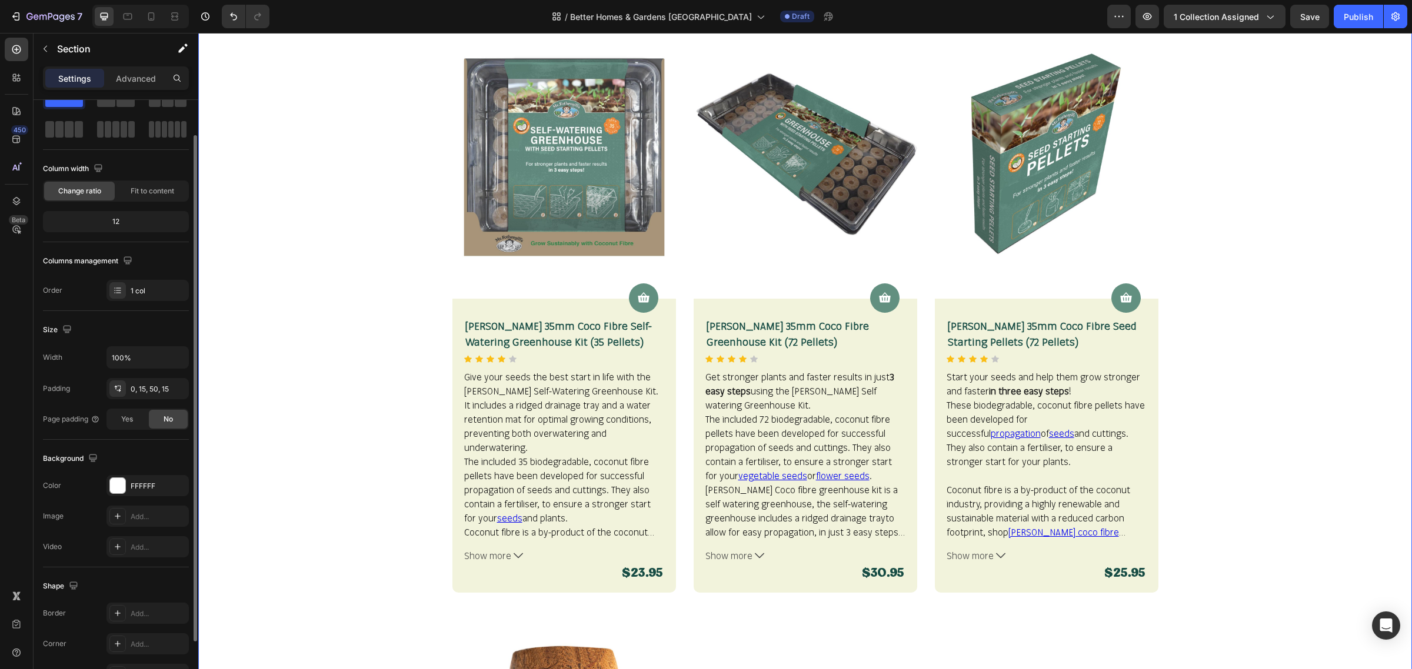
scroll to position [0, 0]
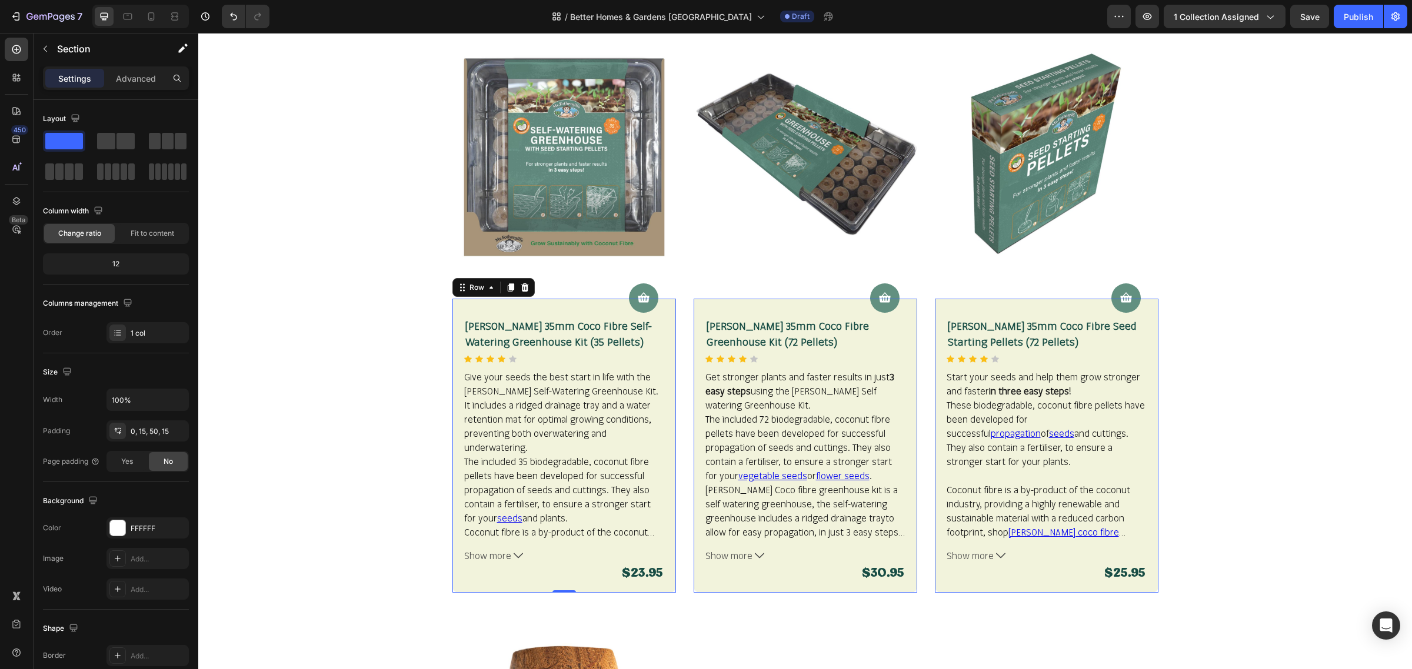
click at [454, 519] on div "Product Cart Button [PERSON_NAME] 35mm Coco Fibre Self-Watering Greenhouse Kit …" at bounding box center [564, 446] width 224 height 294
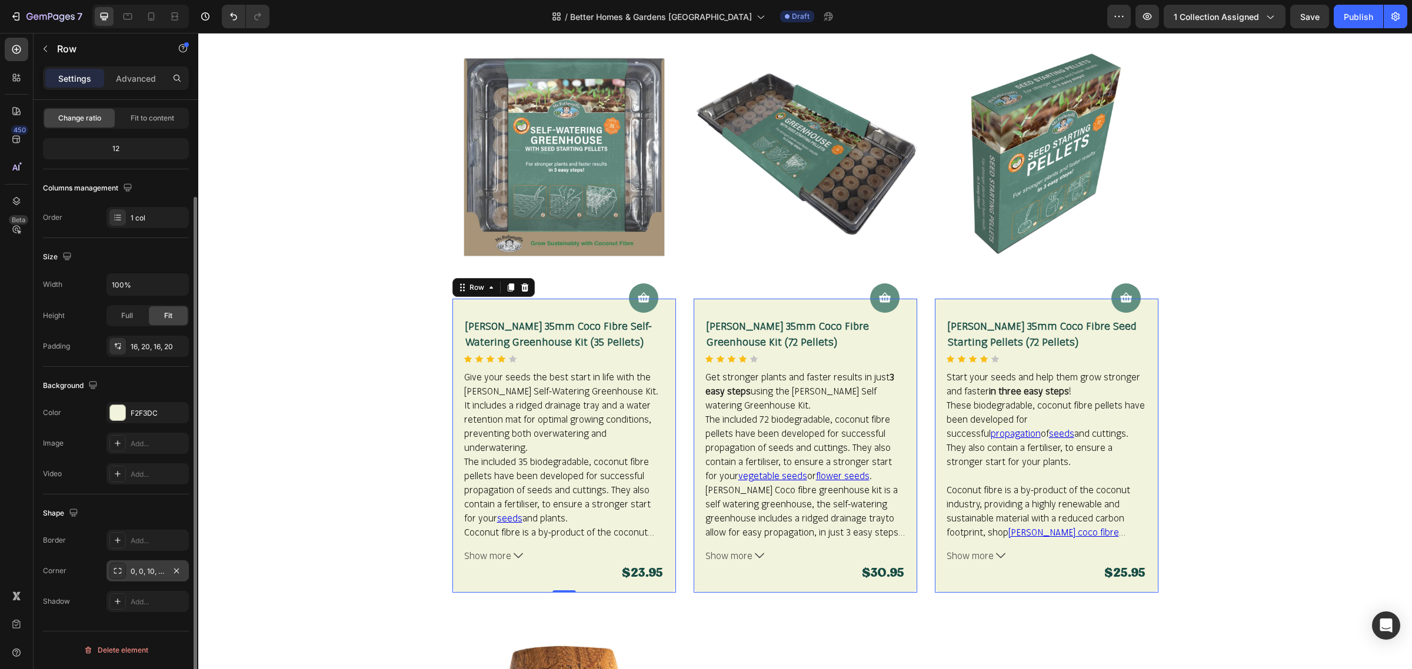
click at [169, 578] on div at bounding box center [176, 571] width 14 height 14
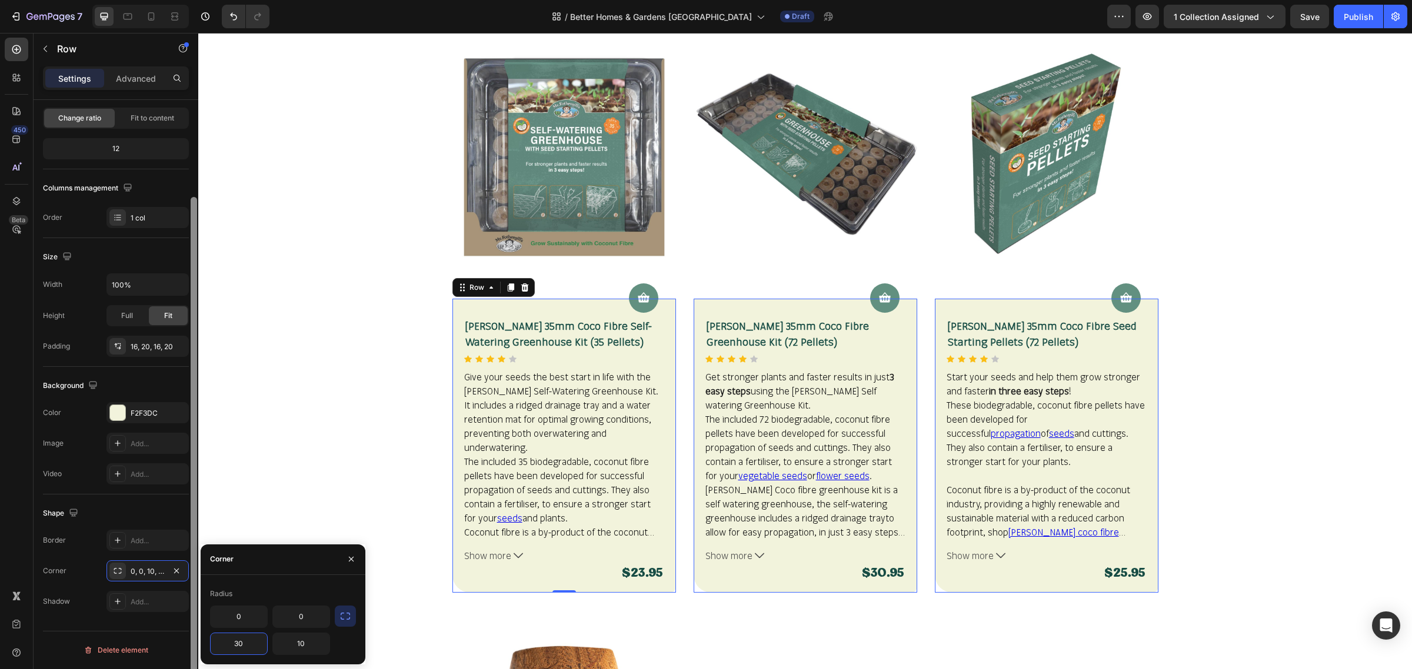
type input "30"
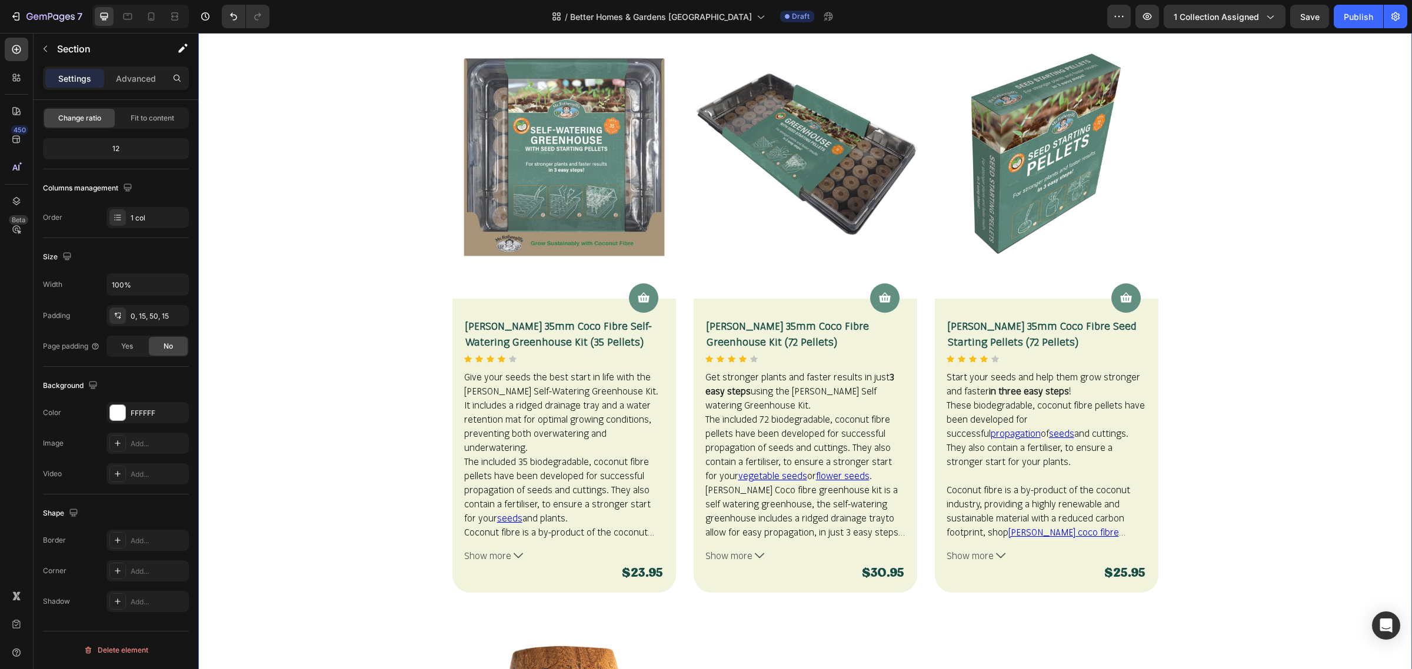
scroll to position [0, 0]
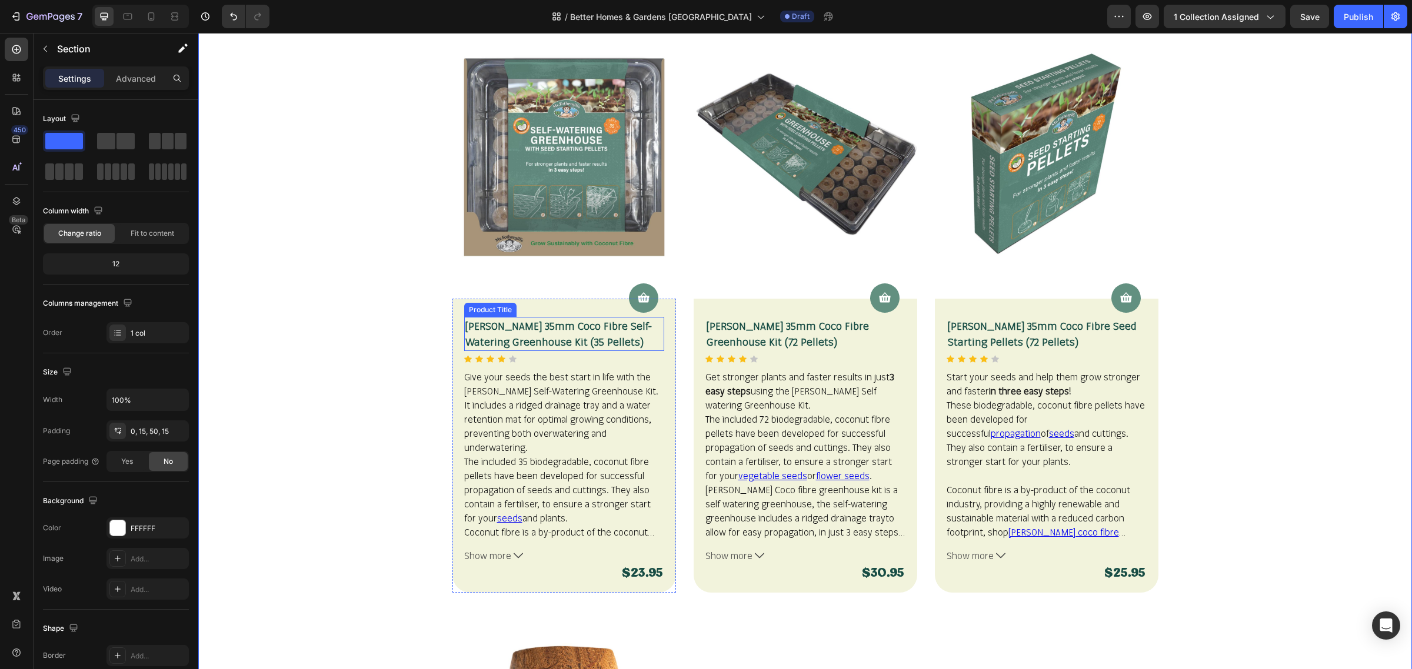
click at [578, 342] on h2 "[PERSON_NAME] 35mm Coco Fibre Self-Watering Greenhouse Kit (35 Pellets)" at bounding box center [564, 334] width 200 height 34
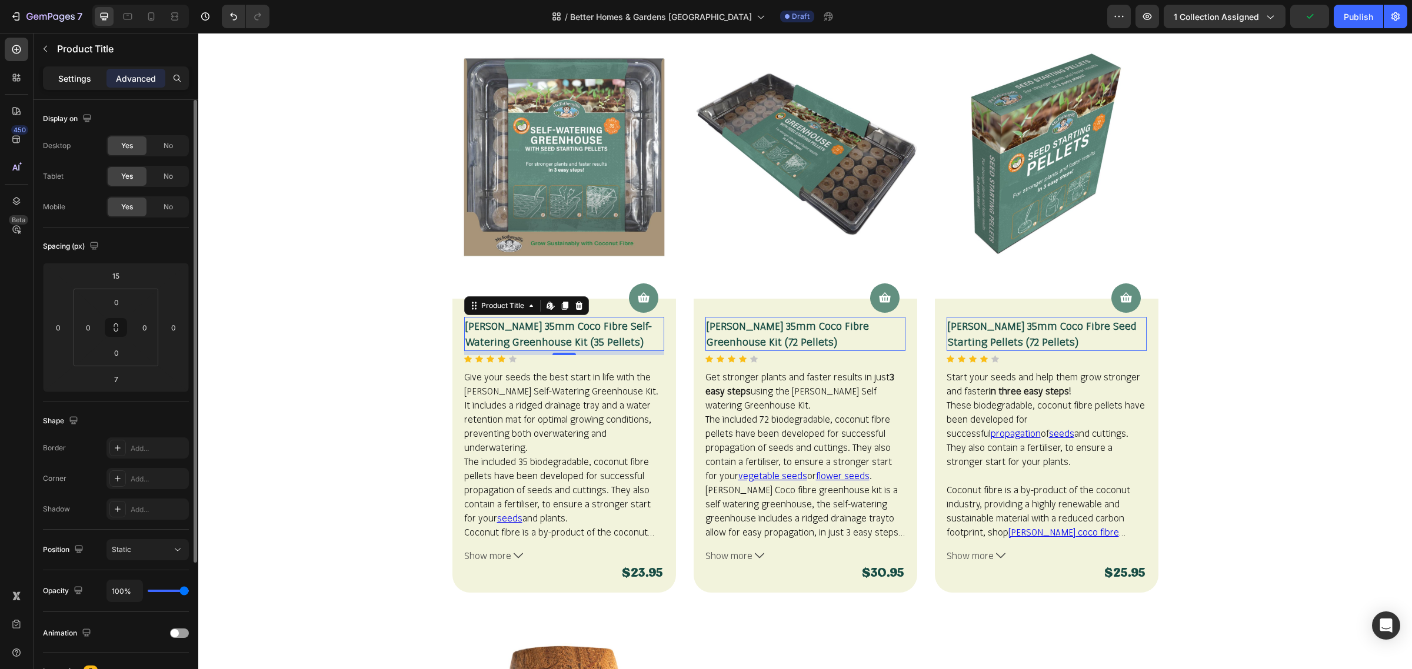
click at [79, 78] on p "Settings" at bounding box center [74, 78] width 33 height 12
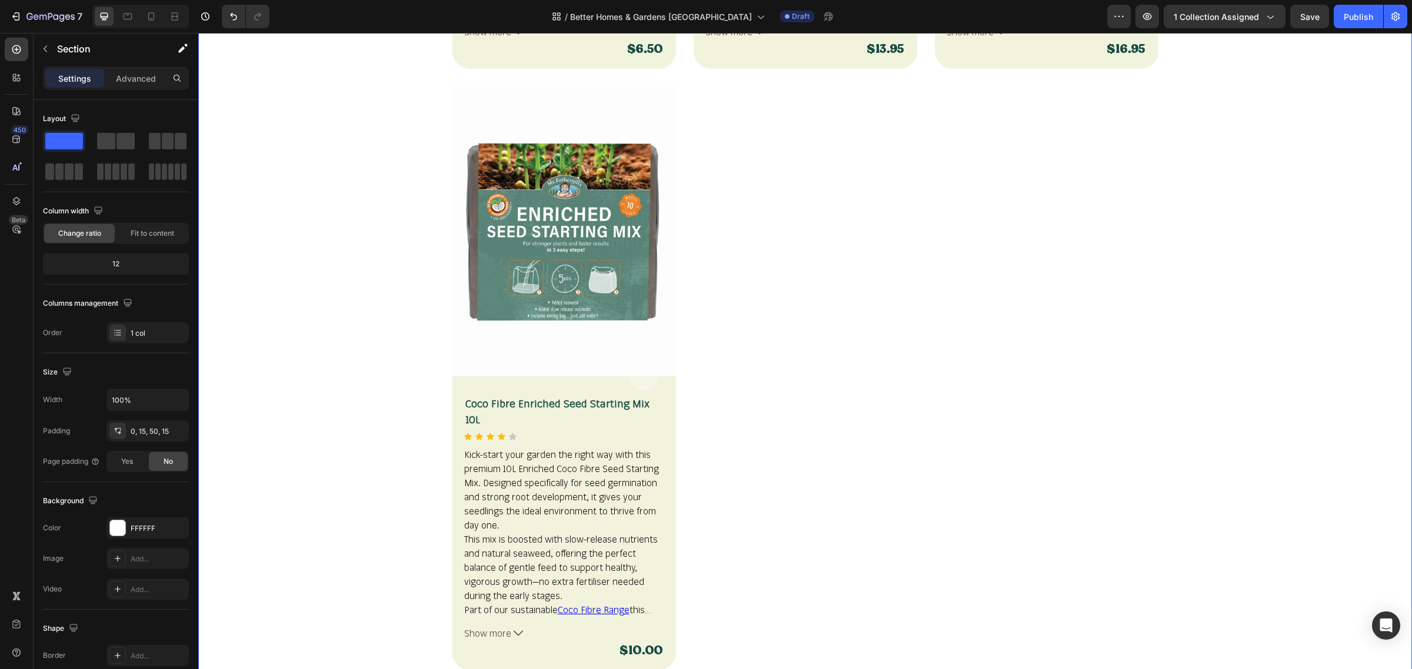
scroll to position [1643, 0]
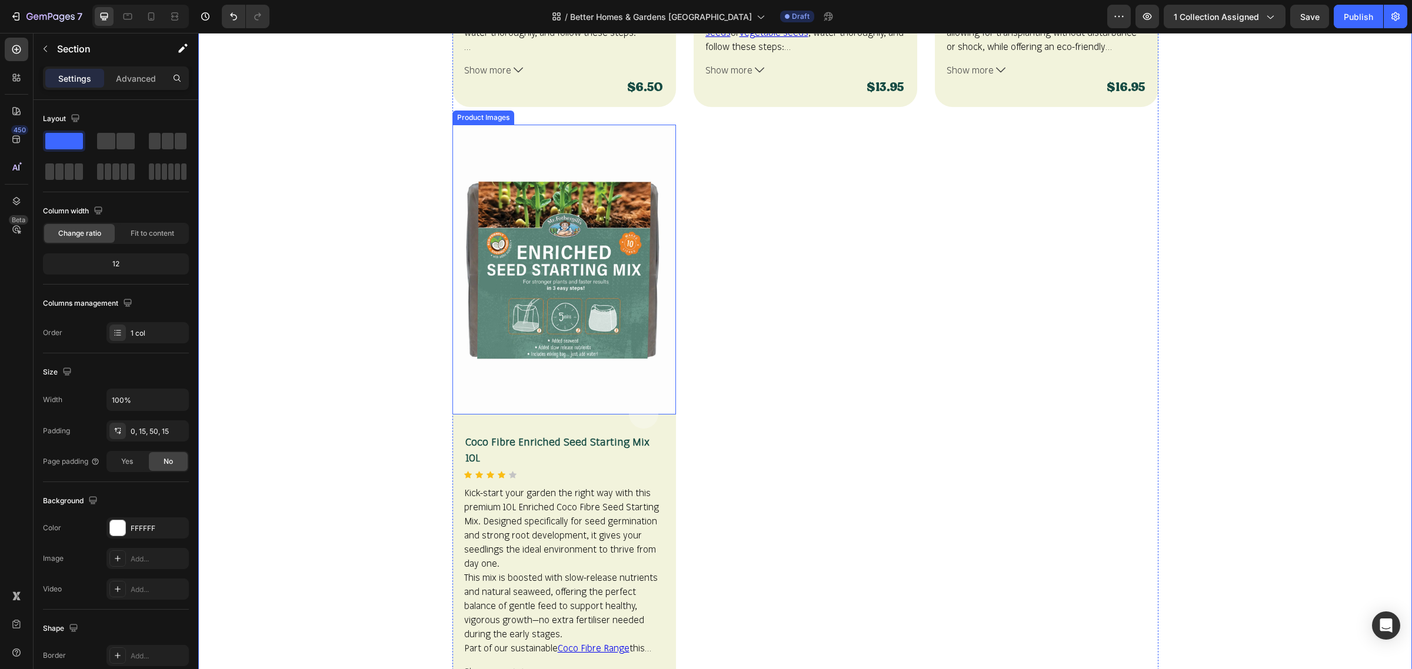
click at [572, 385] on img at bounding box center [564, 270] width 224 height 290
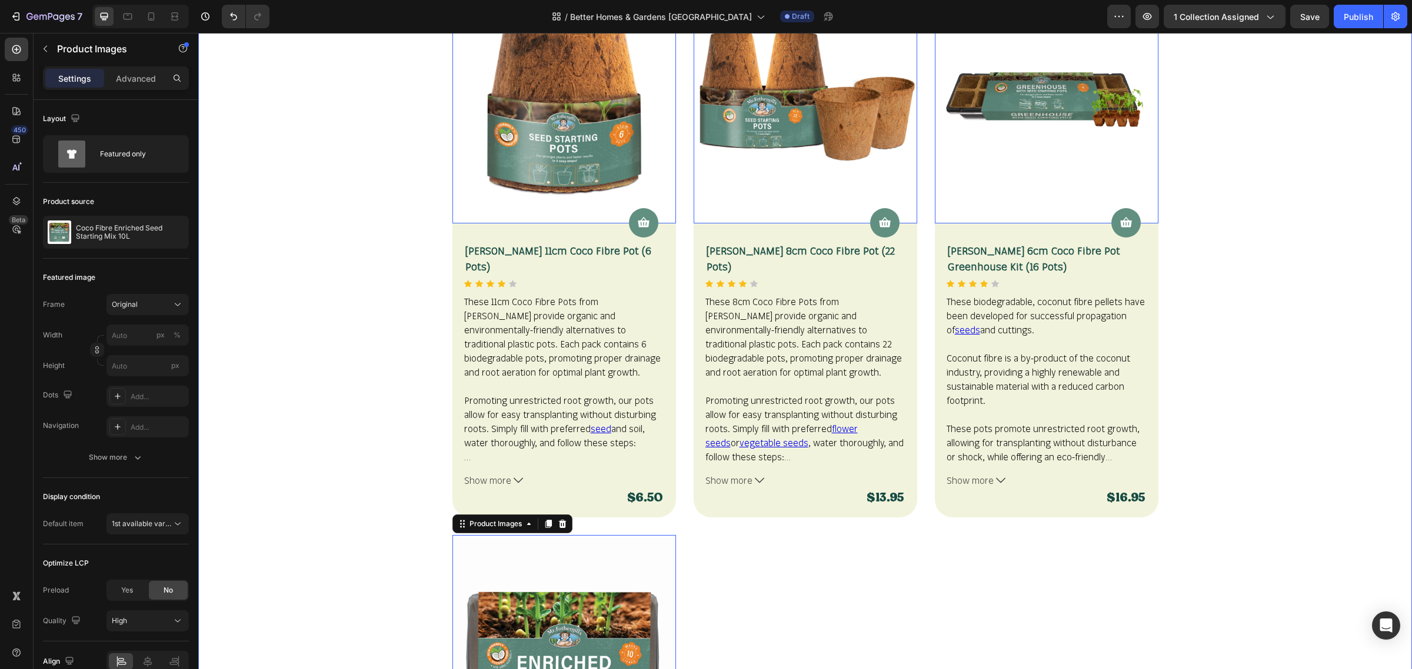
scroll to position [1422, 0]
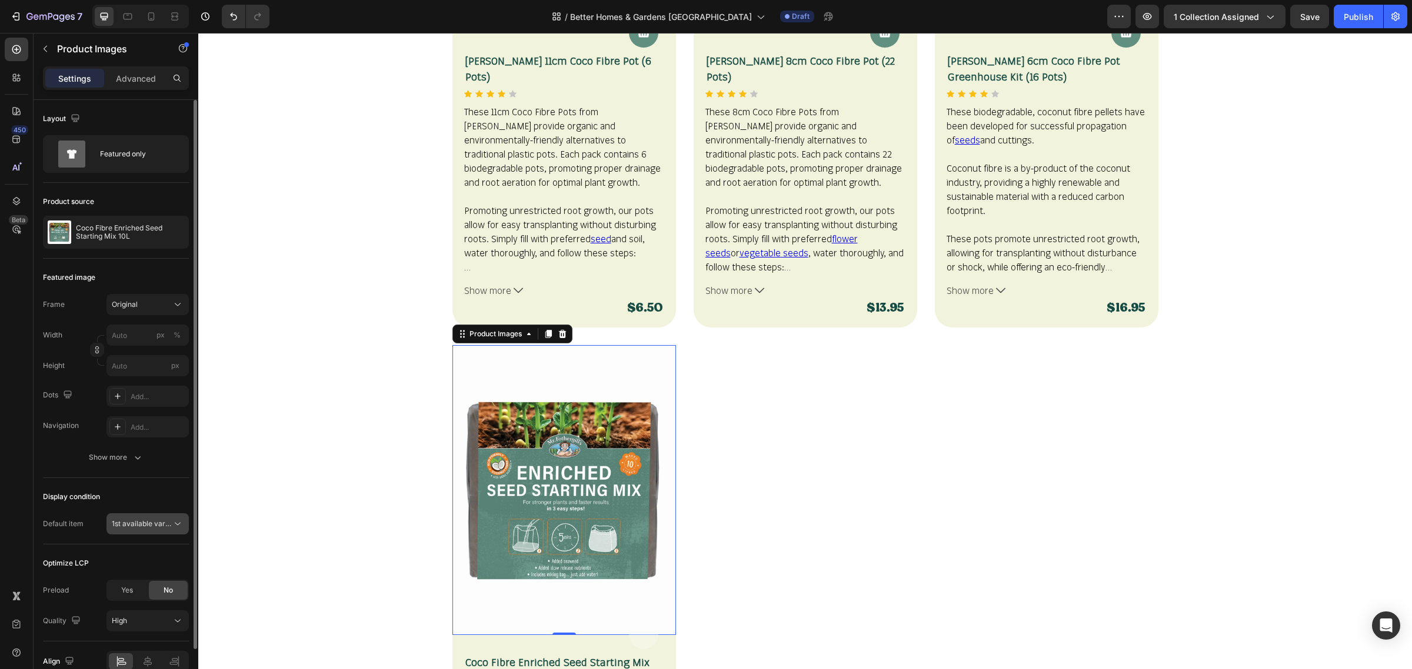
click at [182, 528] on icon at bounding box center [178, 524] width 12 height 12
click at [175, 497] on div "Display condition" at bounding box center [116, 497] width 146 height 19
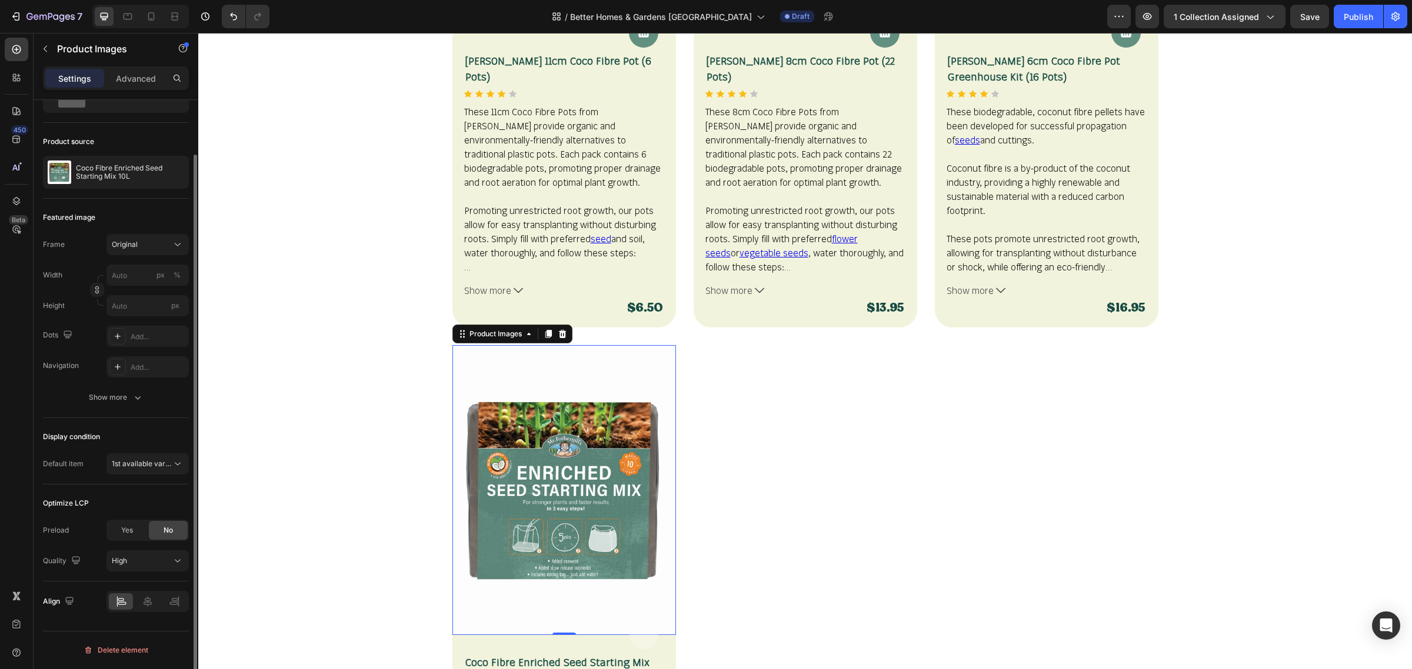
scroll to position [0, 0]
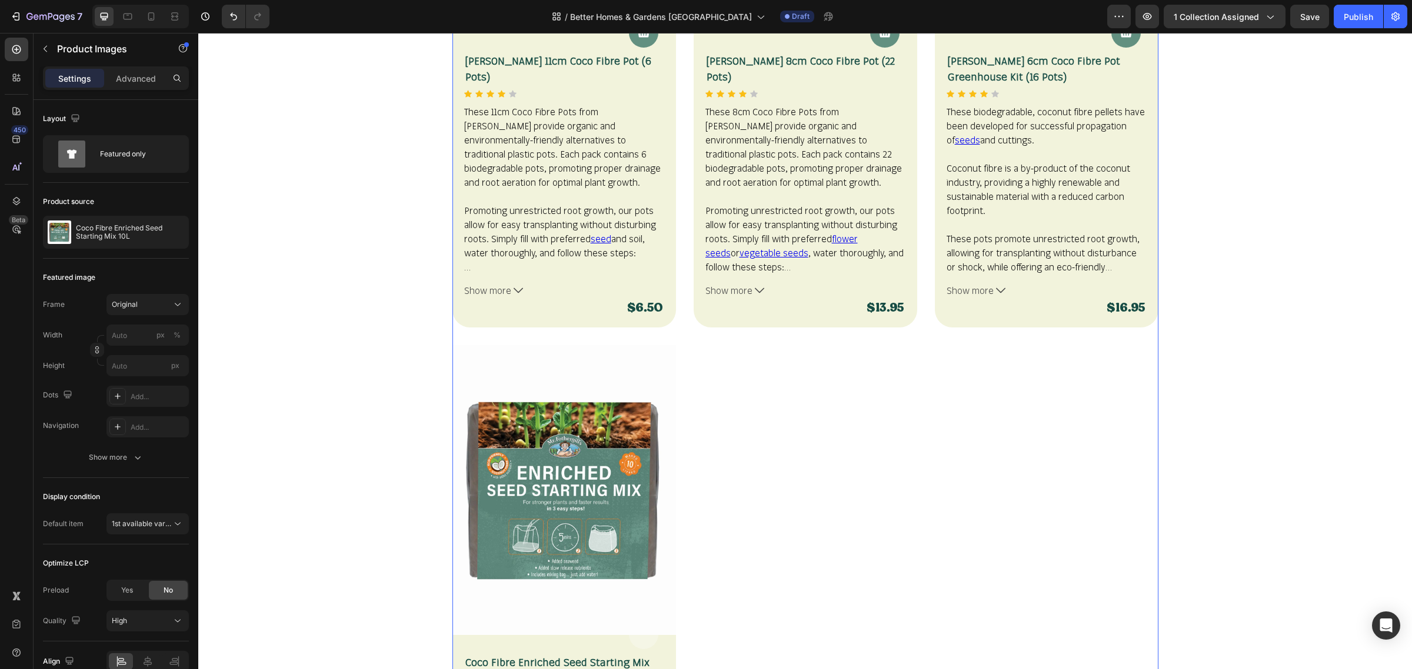
click at [750, 419] on div "Product Images Product Cart Button [PERSON_NAME] 35mm Coco Fibre Self-Watering …" at bounding box center [805, 35] width 706 height 1787
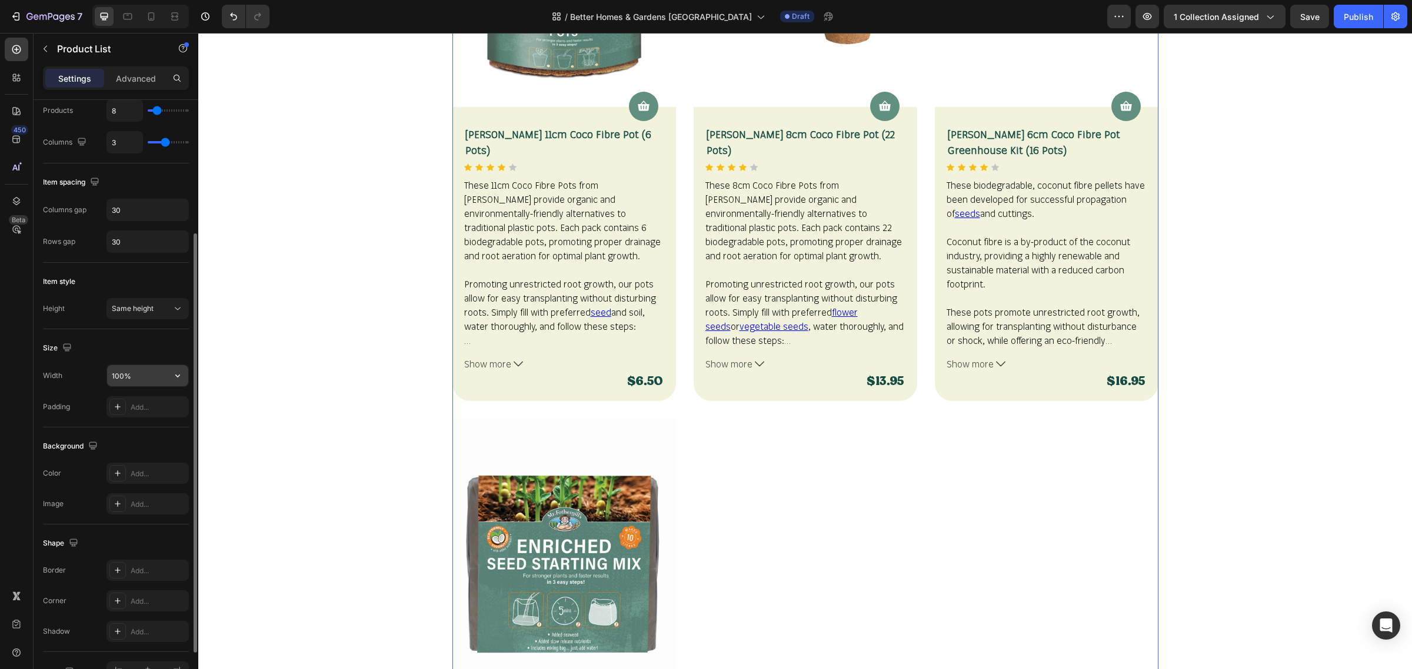
scroll to position [265, 0]
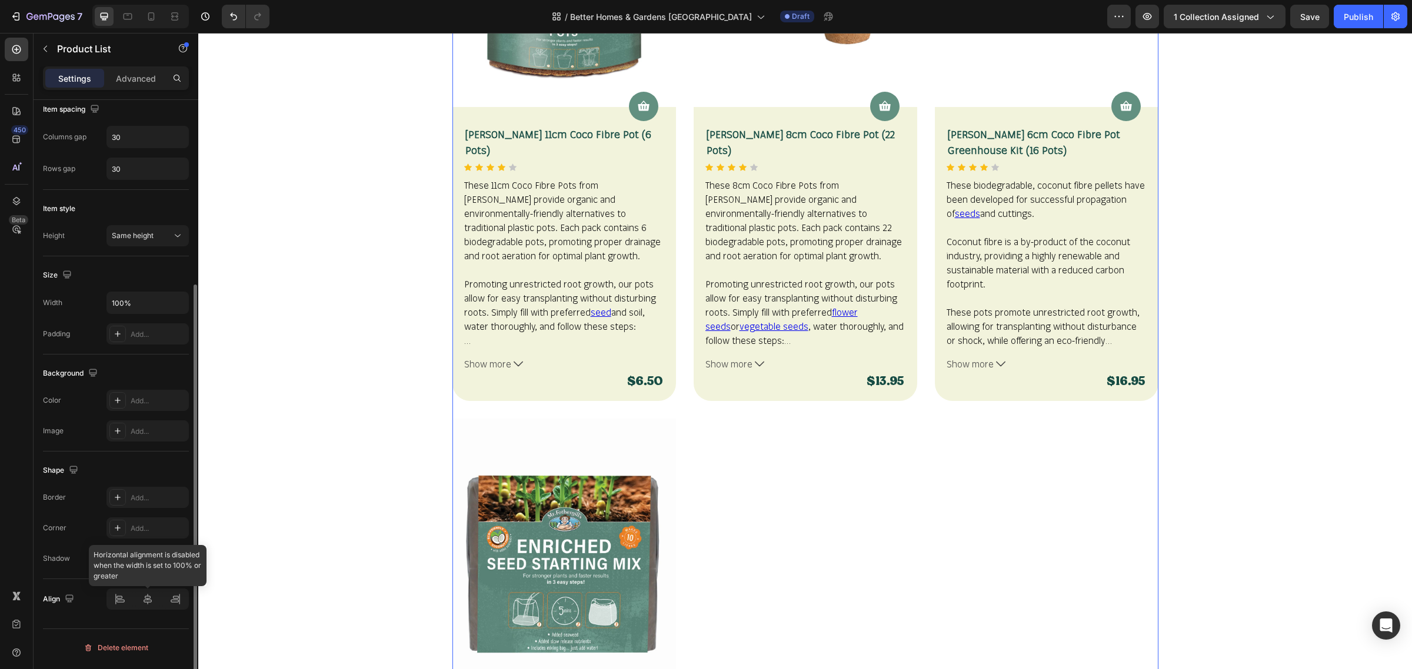
click at [153, 609] on div at bounding box center [147, 599] width 82 height 21
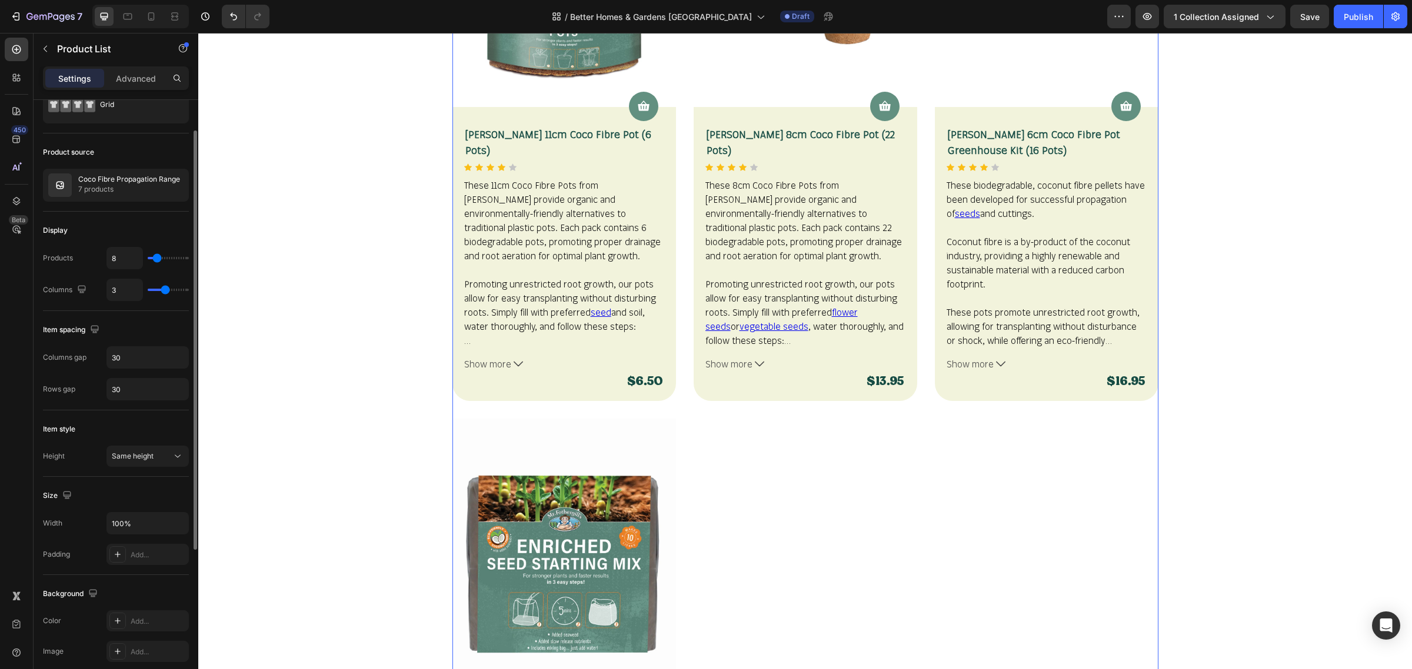
scroll to position [0, 0]
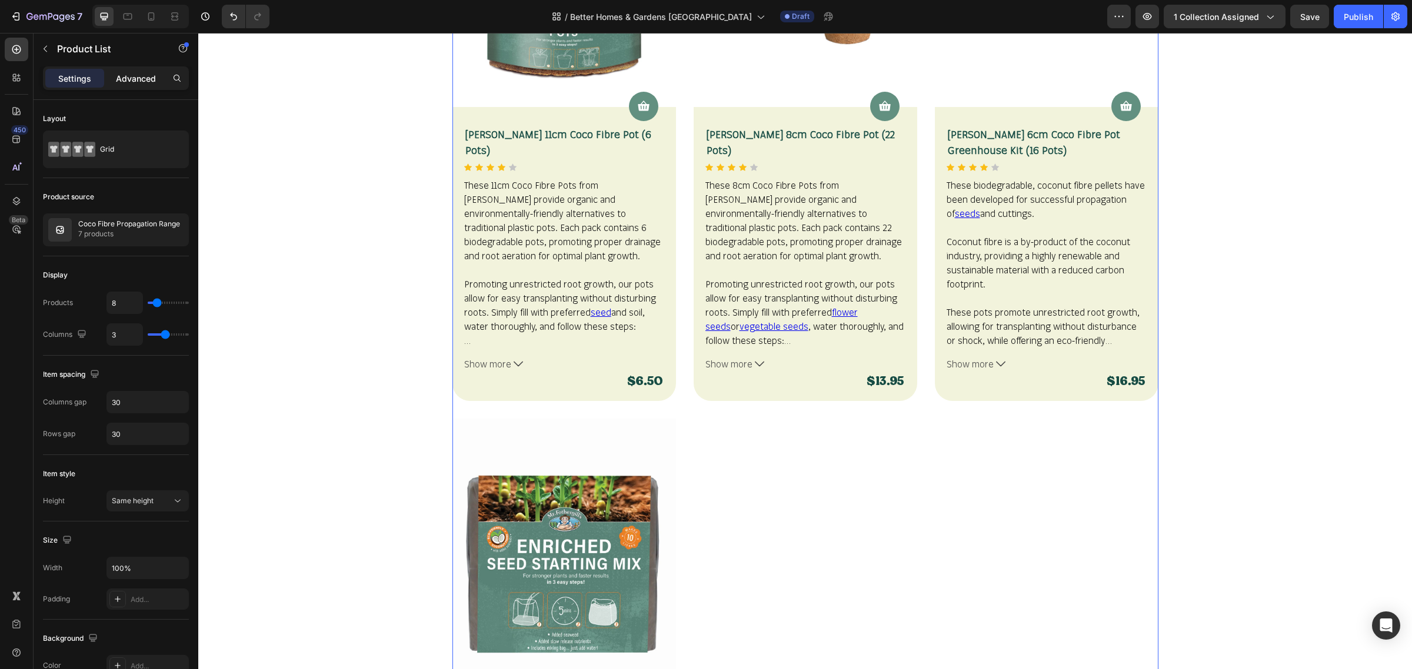
click at [139, 77] on p "Advanced" at bounding box center [136, 78] width 40 height 12
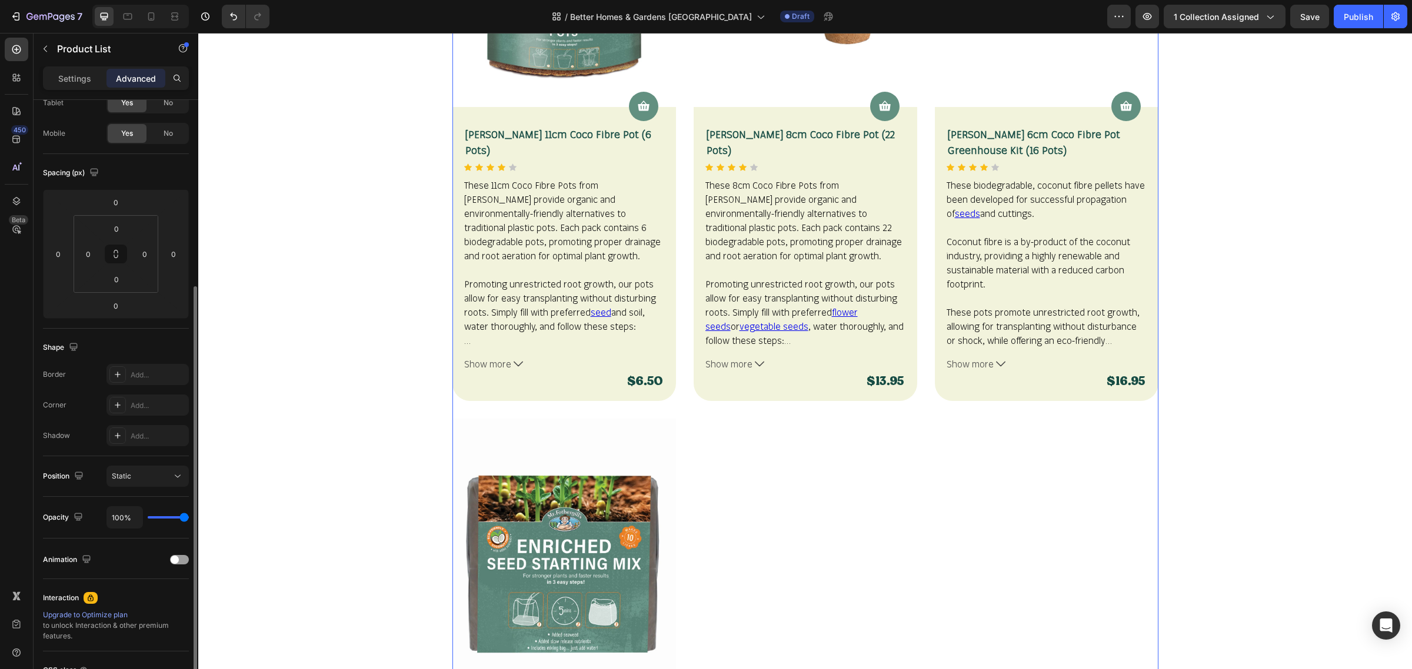
scroll to position [147, 0]
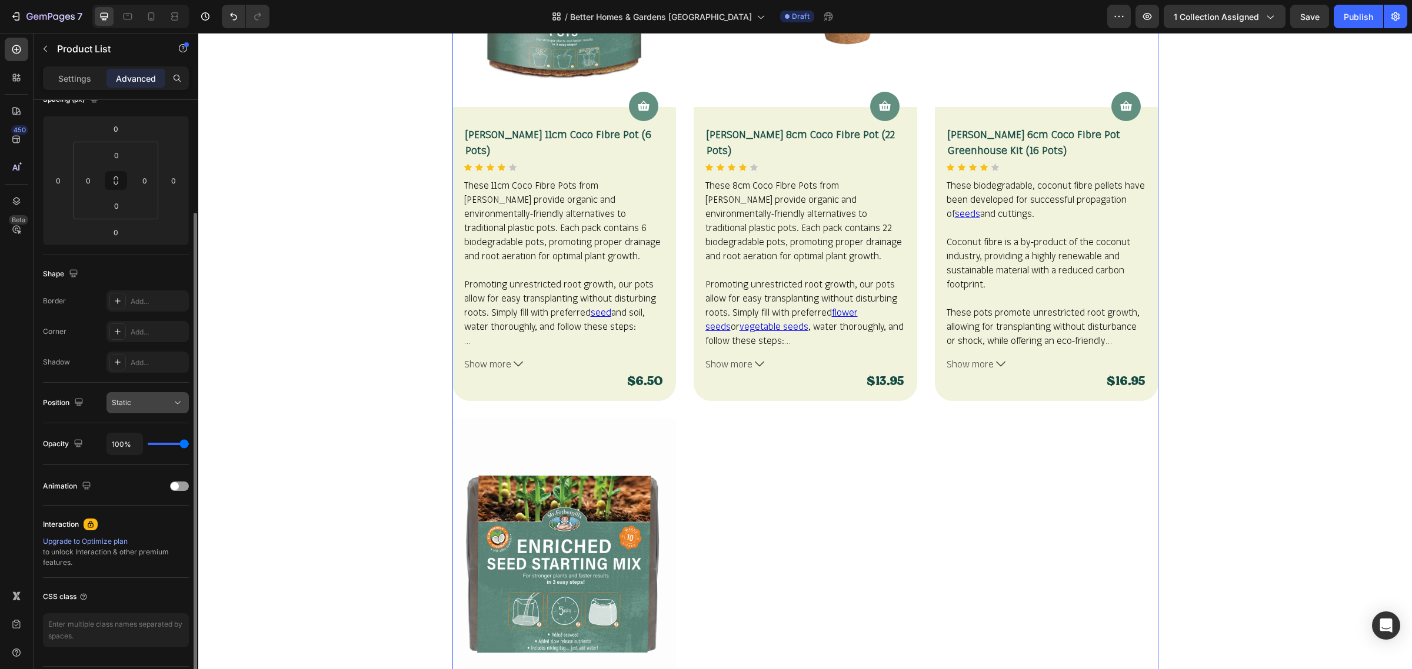
click at [186, 404] on button "Static" at bounding box center [147, 402] width 82 height 21
click at [183, 402] on icon at bounding box center [178, 403] width 12 height 12
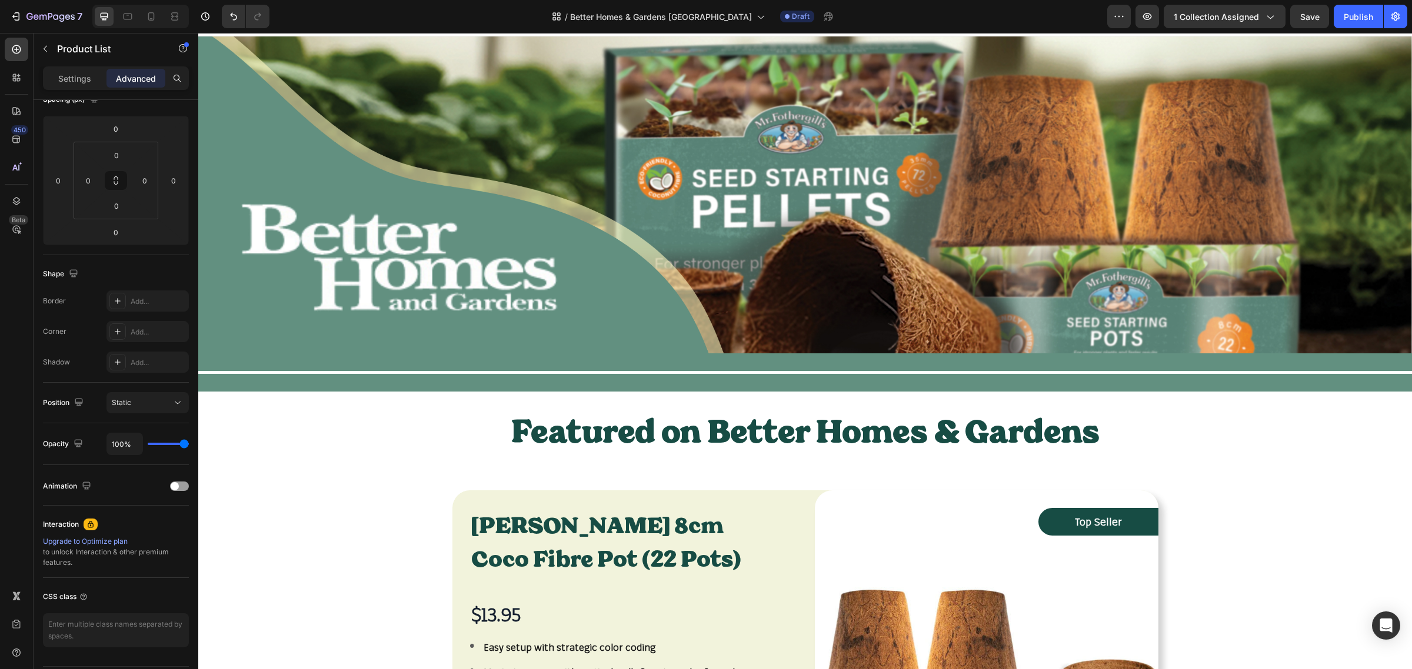
scroll to position [0, 0]
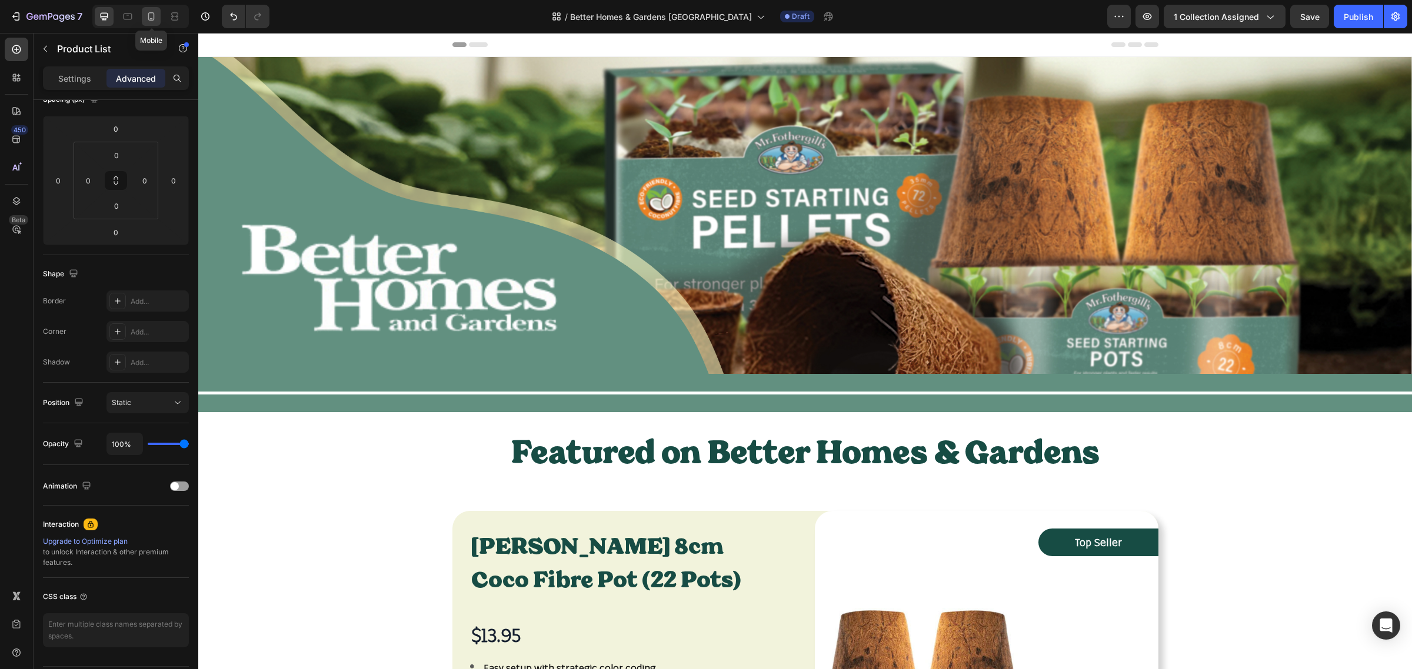
click at [150, 16] on icon at bounding box center [151, 17] width 12 height 12
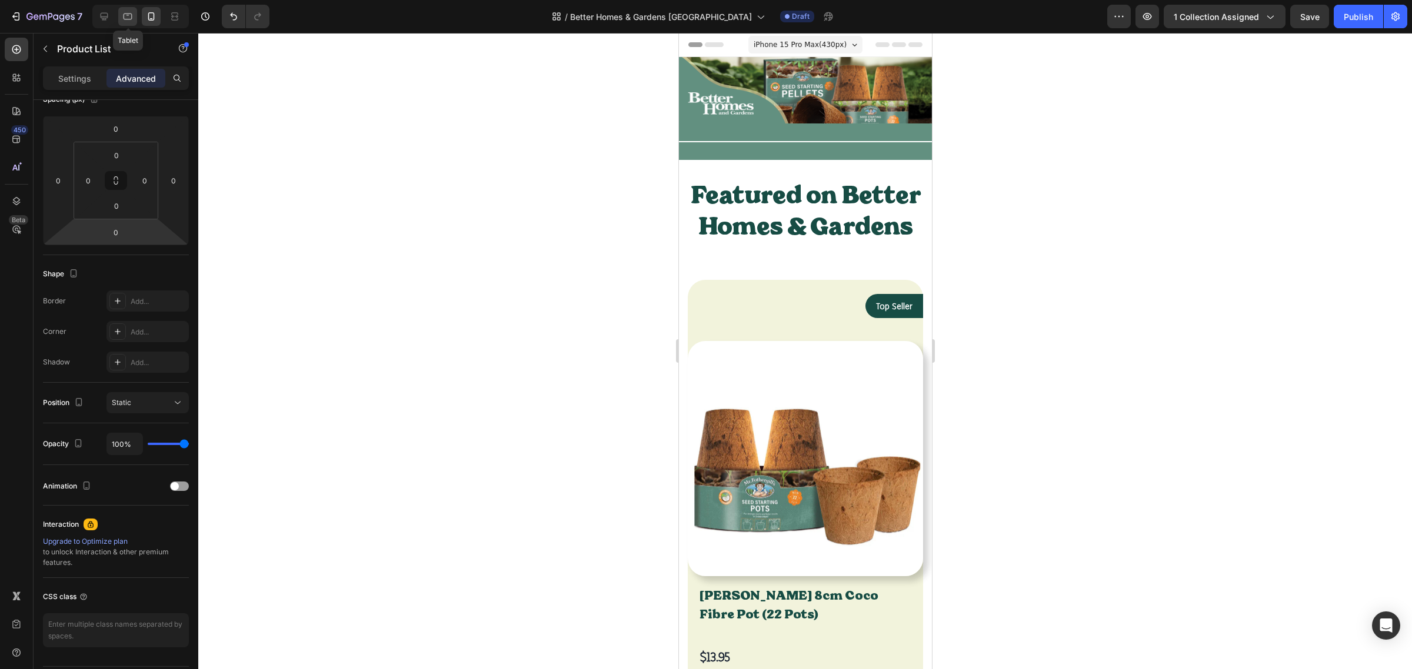
click at [125, 15] on icon at bounding box center [128, 17] width 12 height 12
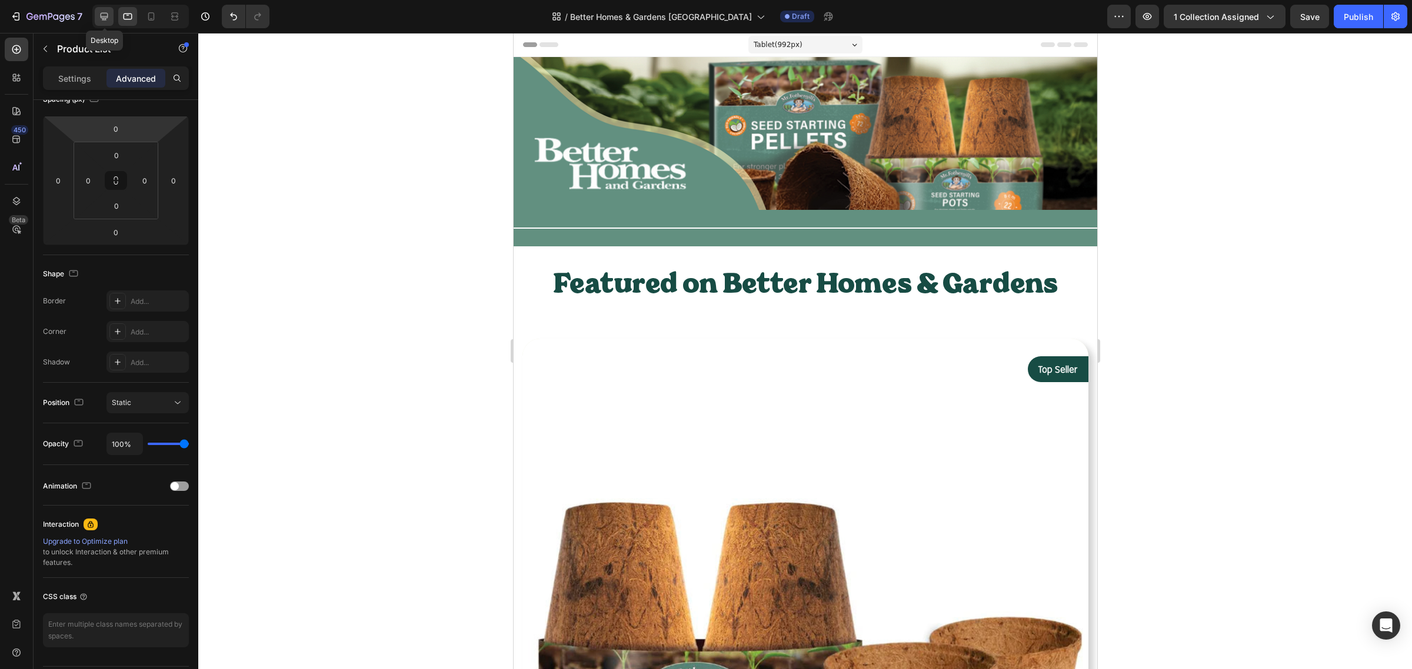
click at [99, 12] on icon at bounding box center [104, 17] width 12 height 12
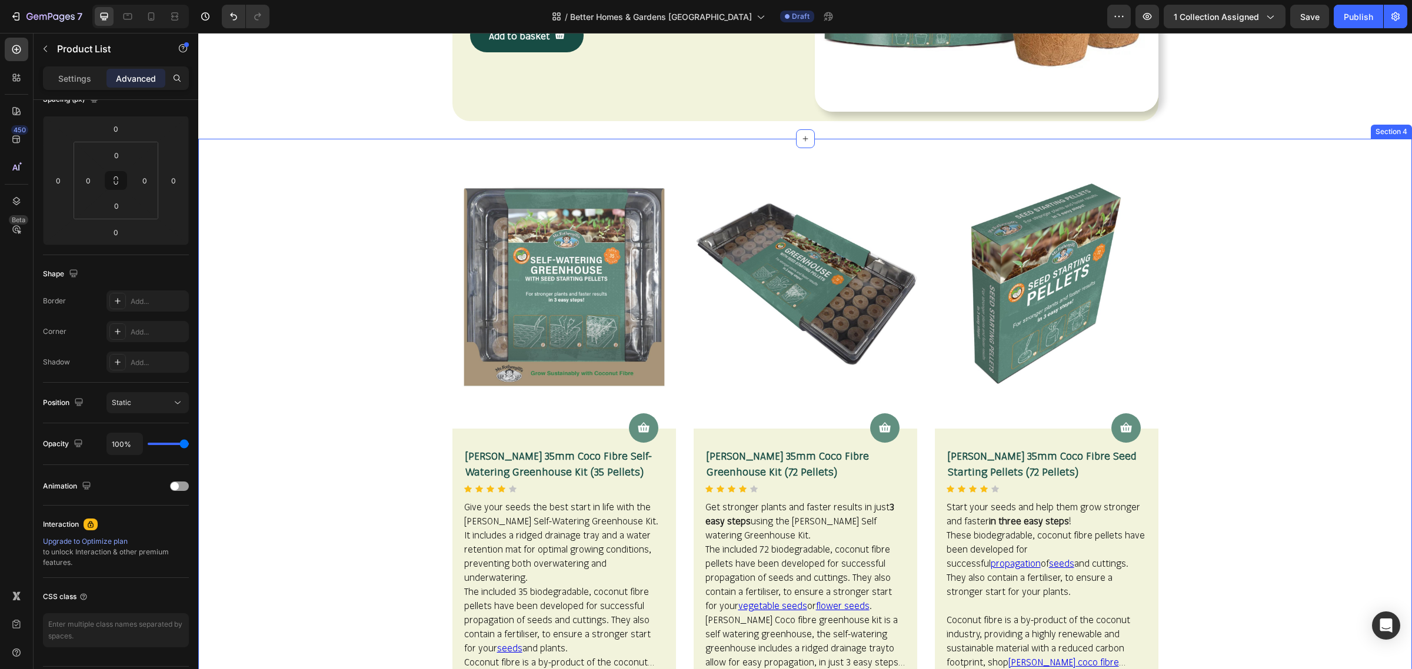
scroll to position [735, 0]
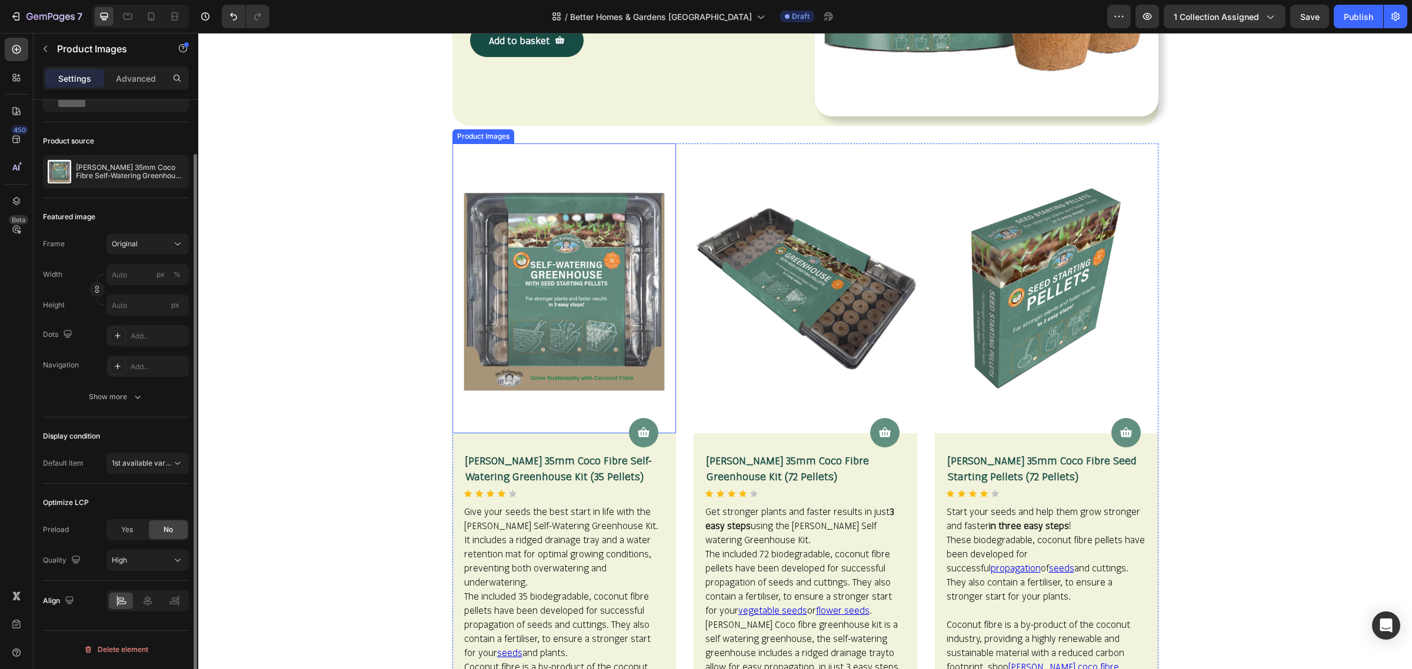
click at [452, 308] on img at bounding box center [564, 289] width 224 height 290
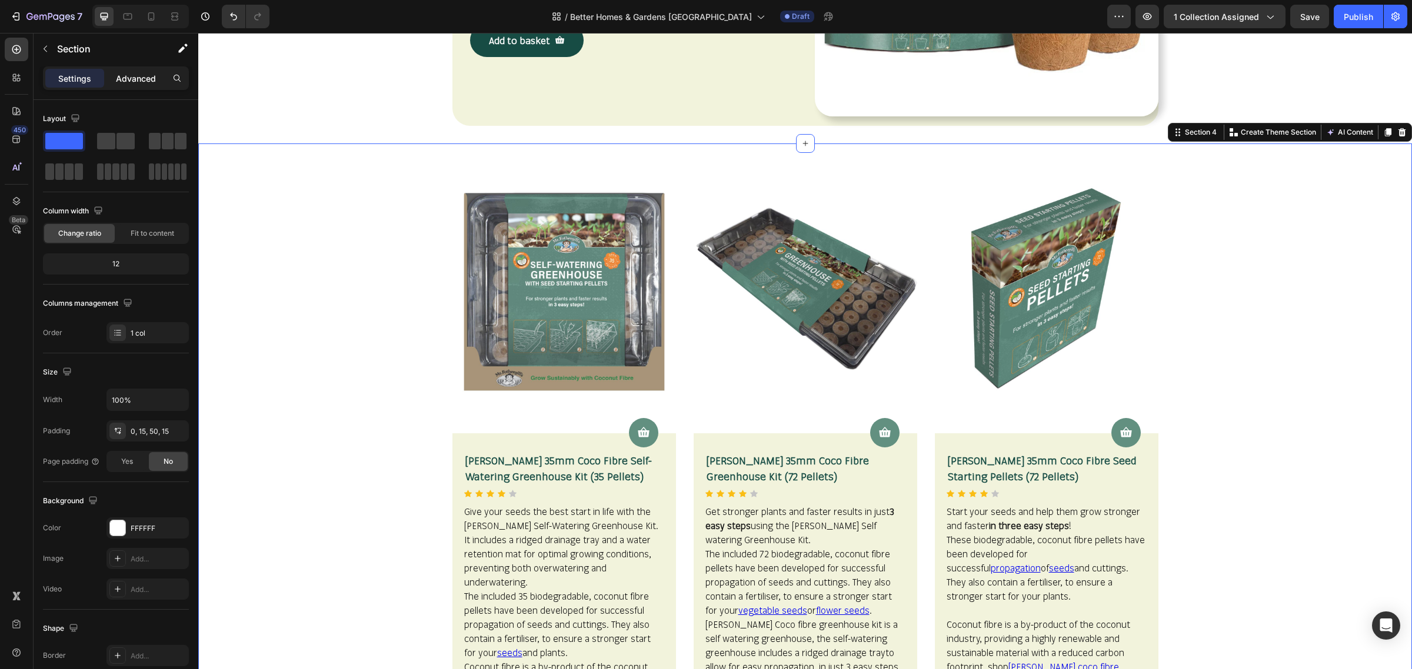
click at [140, 79] on p "Advanced" at bounding box center [136, 78] width 40 height 12
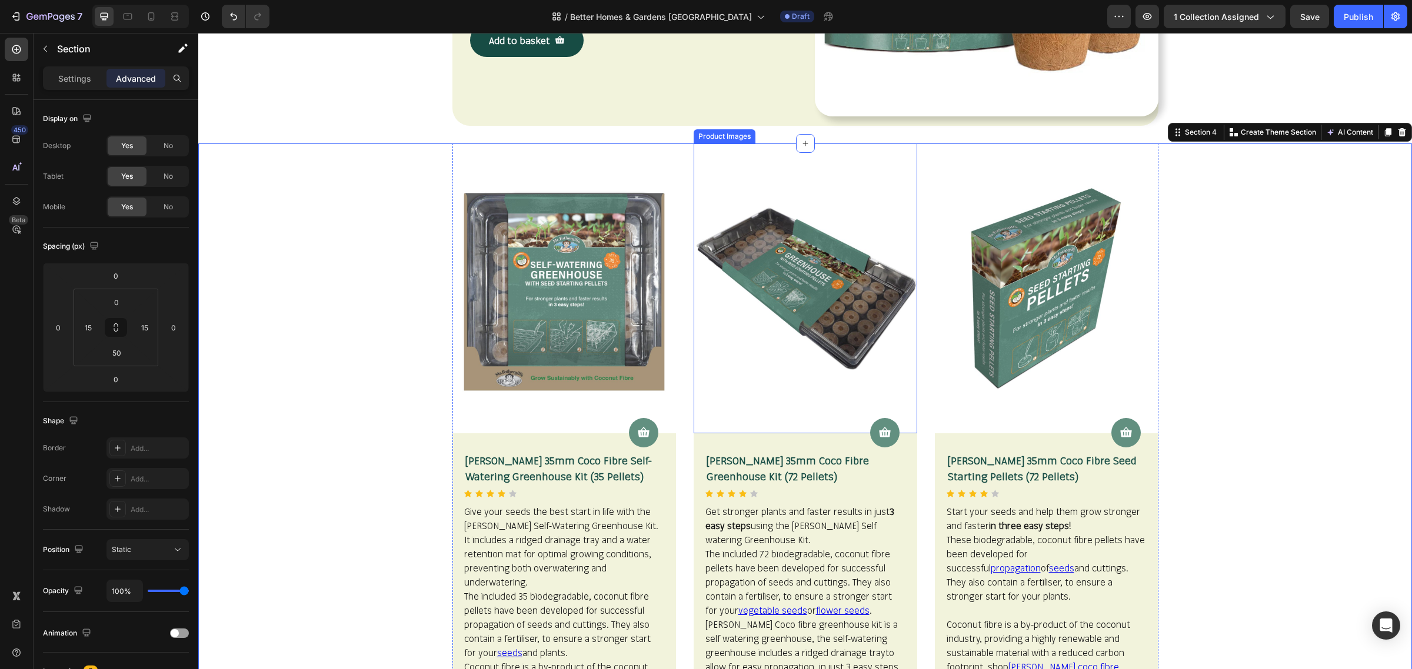
click at [694, 174] on img at bounding box center [806, 289] width 224 height 290
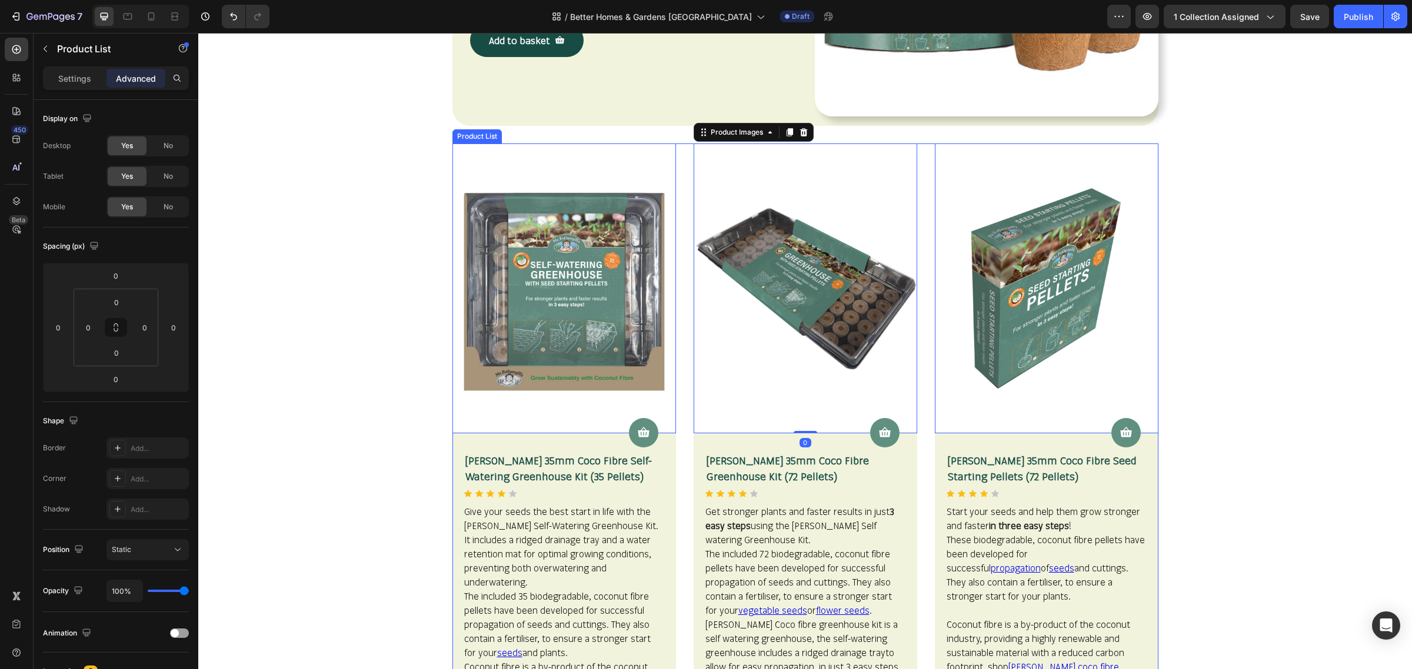
click at [89, 84] on p "Settings" at bounding box center [74, 78] width 33 height 12
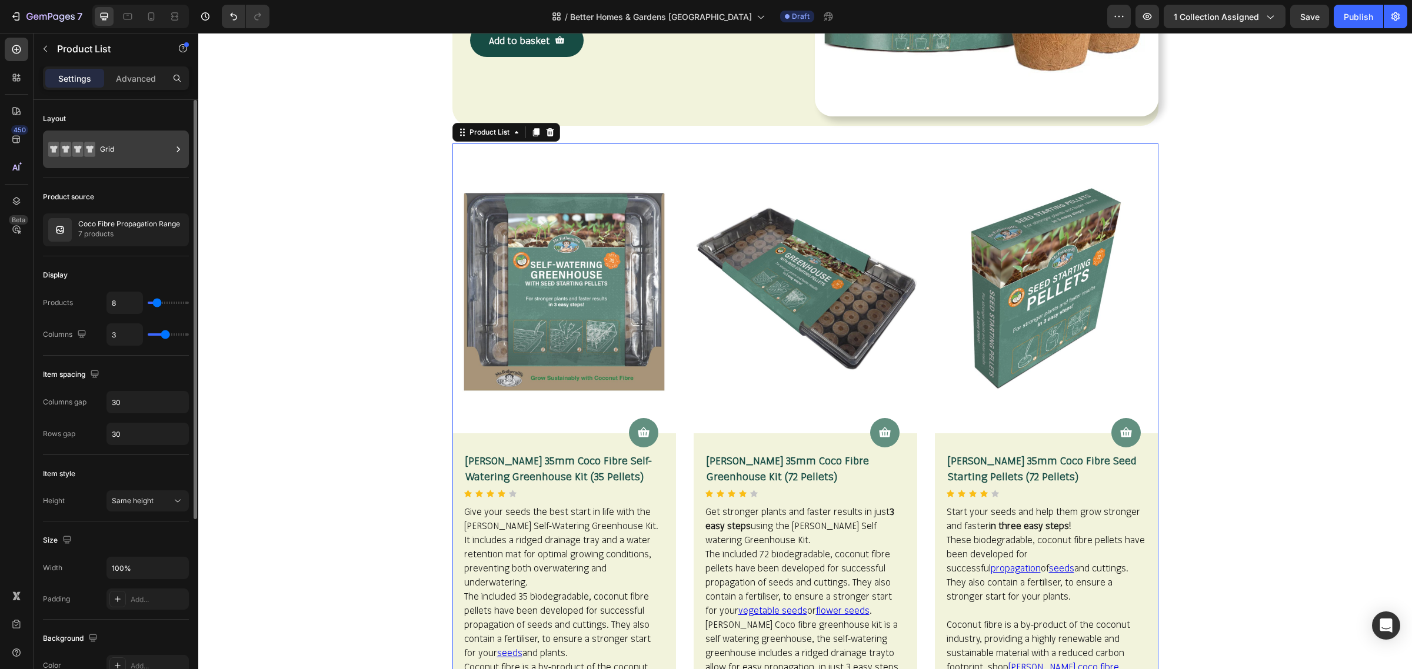
click at [131, 152] on div "Grid" at bounding box center [136, 149] width 72 height 27
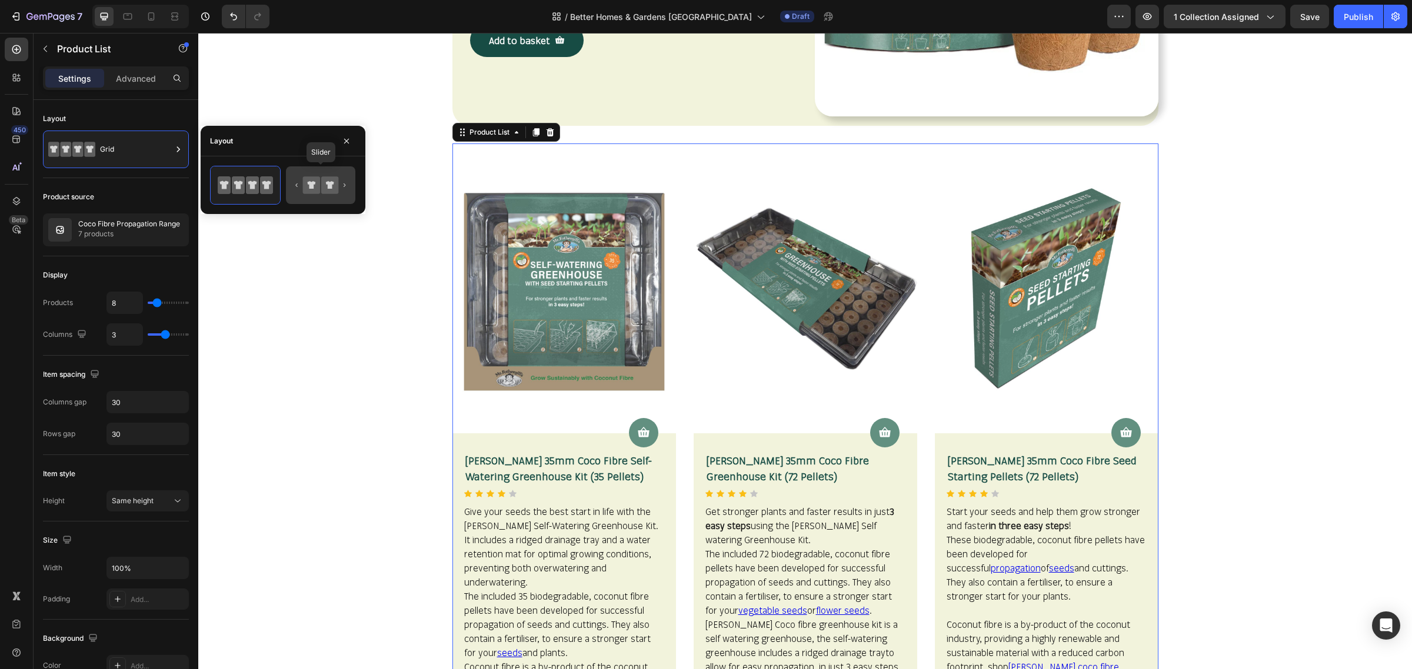
click at [313, 194] on icon at bounding box center [311, 185] width 17 height 17
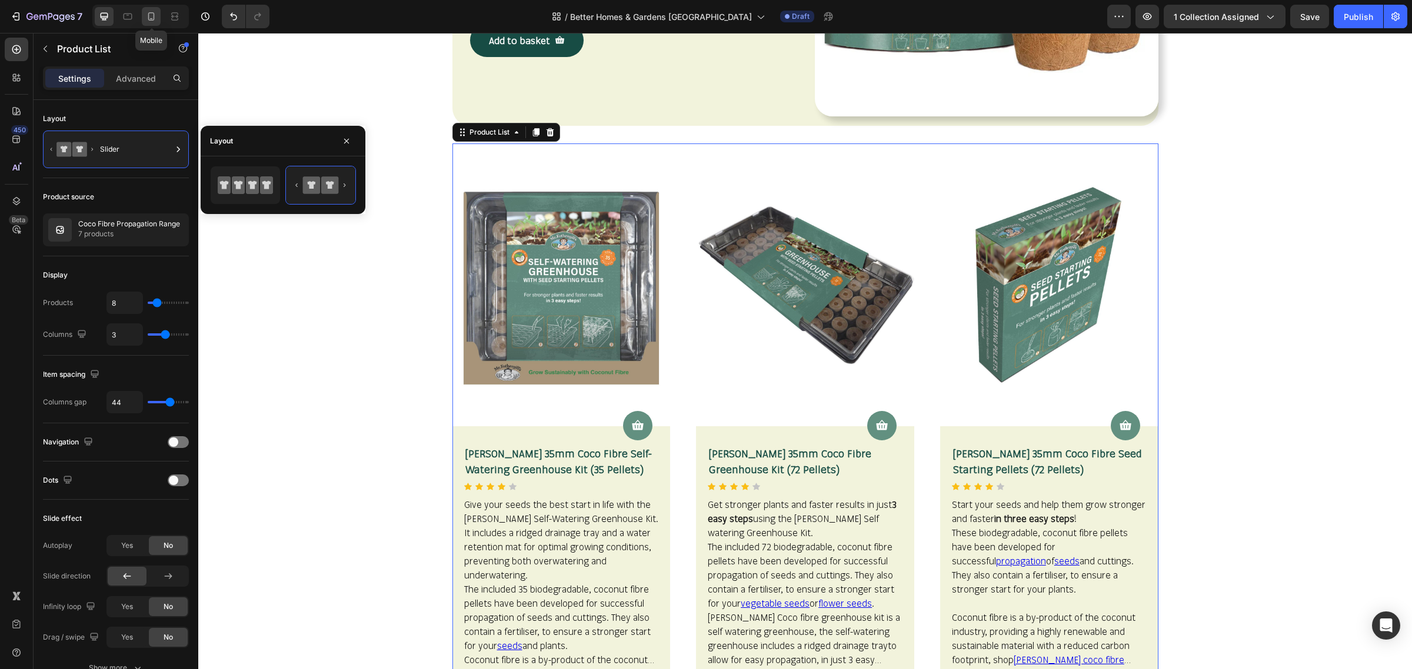
click at [152, 21] on icon at bounding box center [151, 17] width 12 height 12
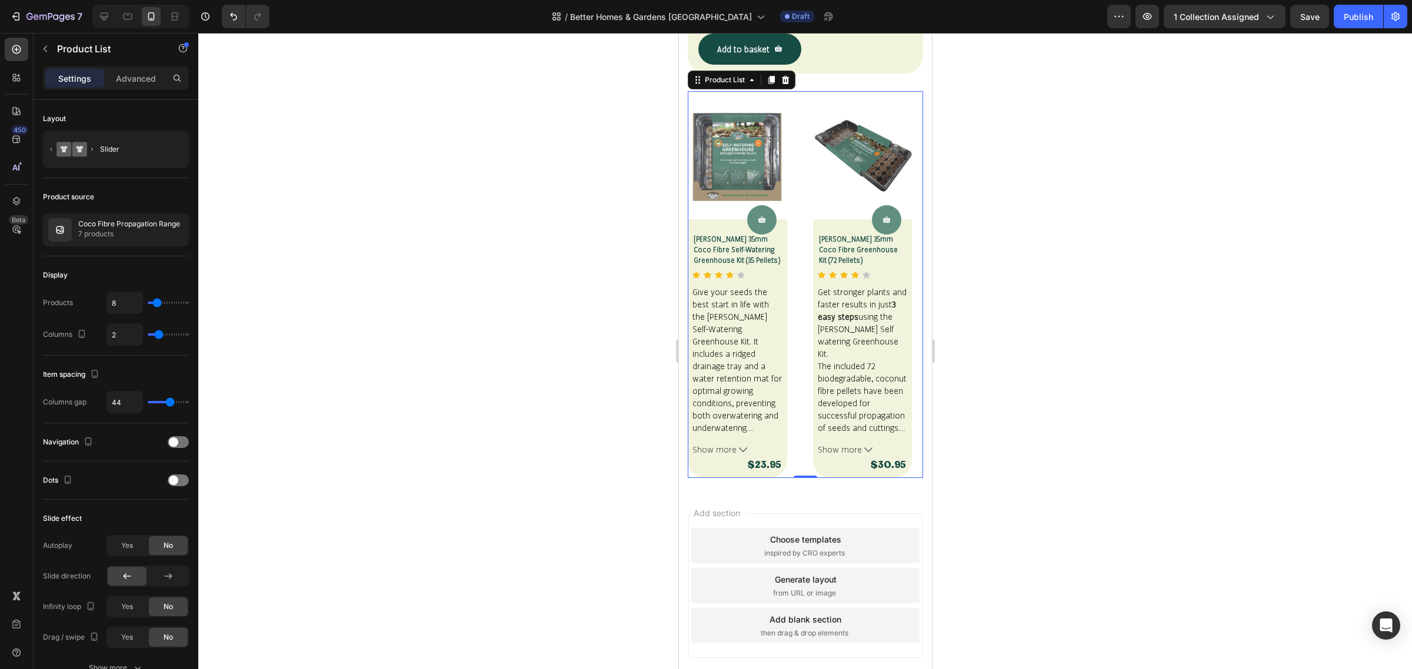
scroll to position [885, 0]
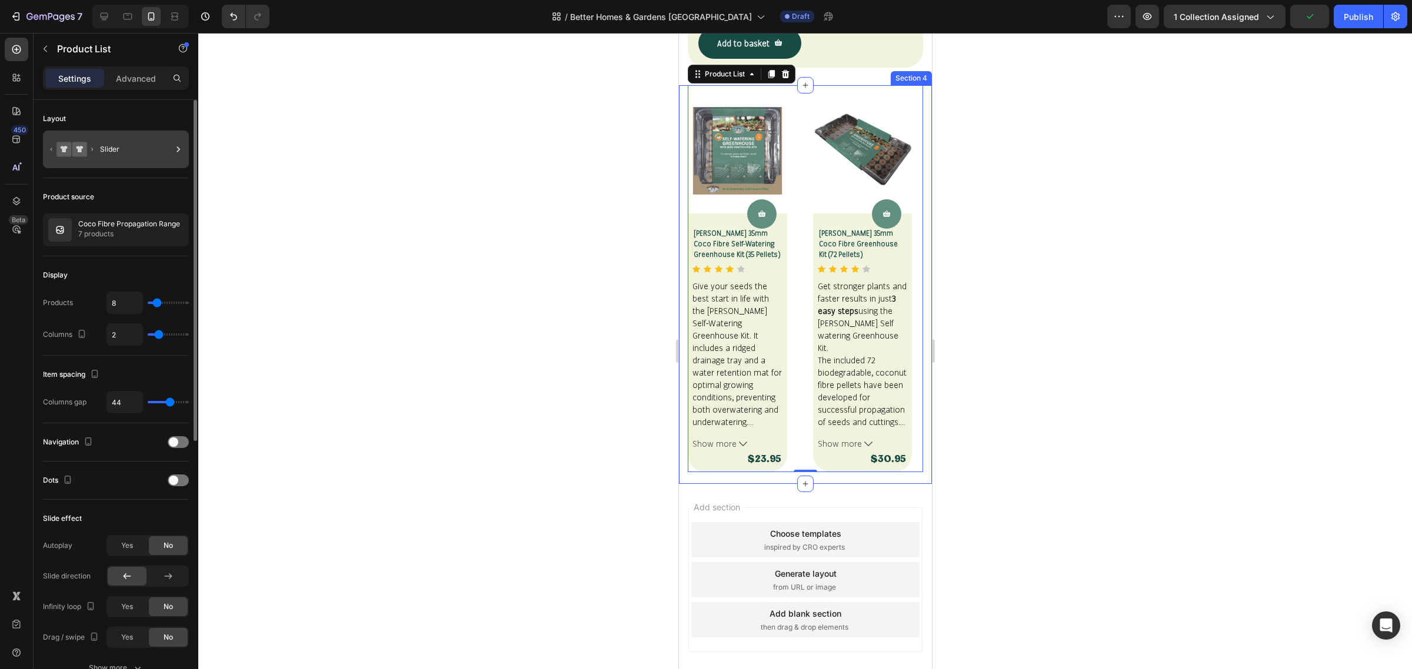
click at [125, 154] on div "Slider" at bounding box center [136, 149] width 72 height 27
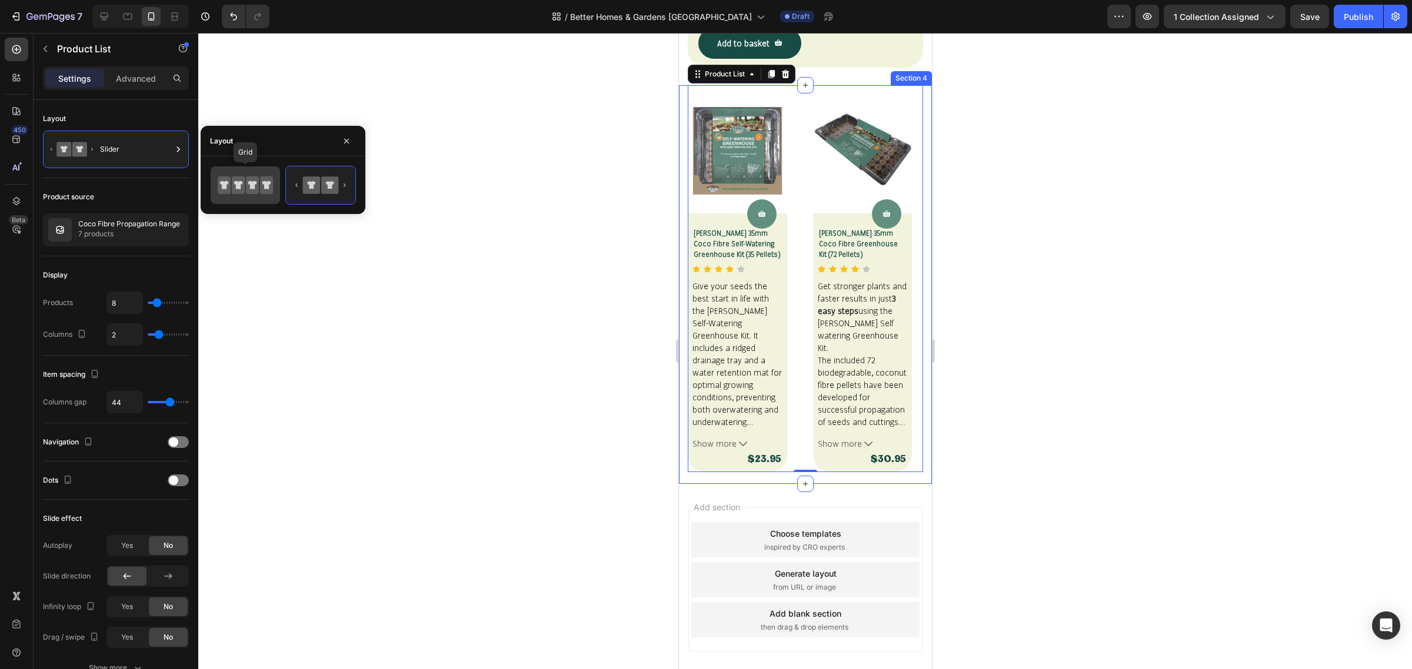
click at [229, 187] on icon at bounding box center [224, 185] width 13 height 18
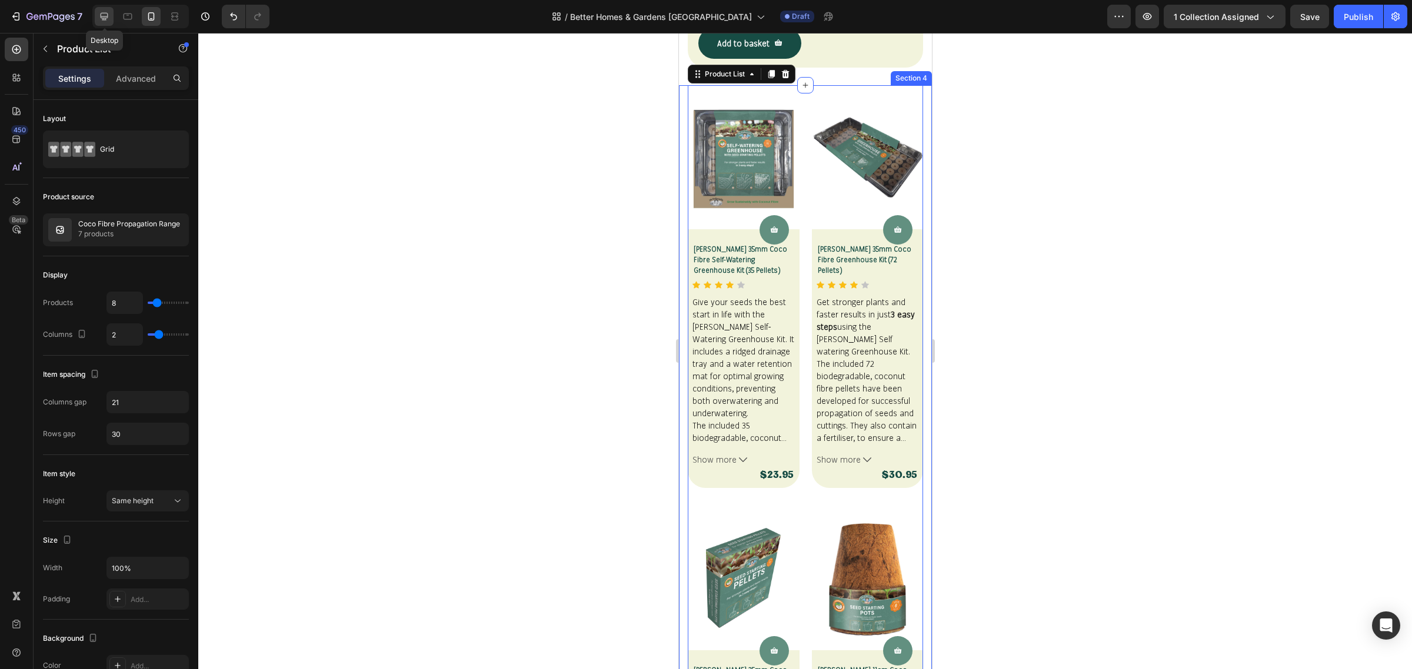
click at [99, 9] on div at bounding box center [104, 16] width 19 height 19
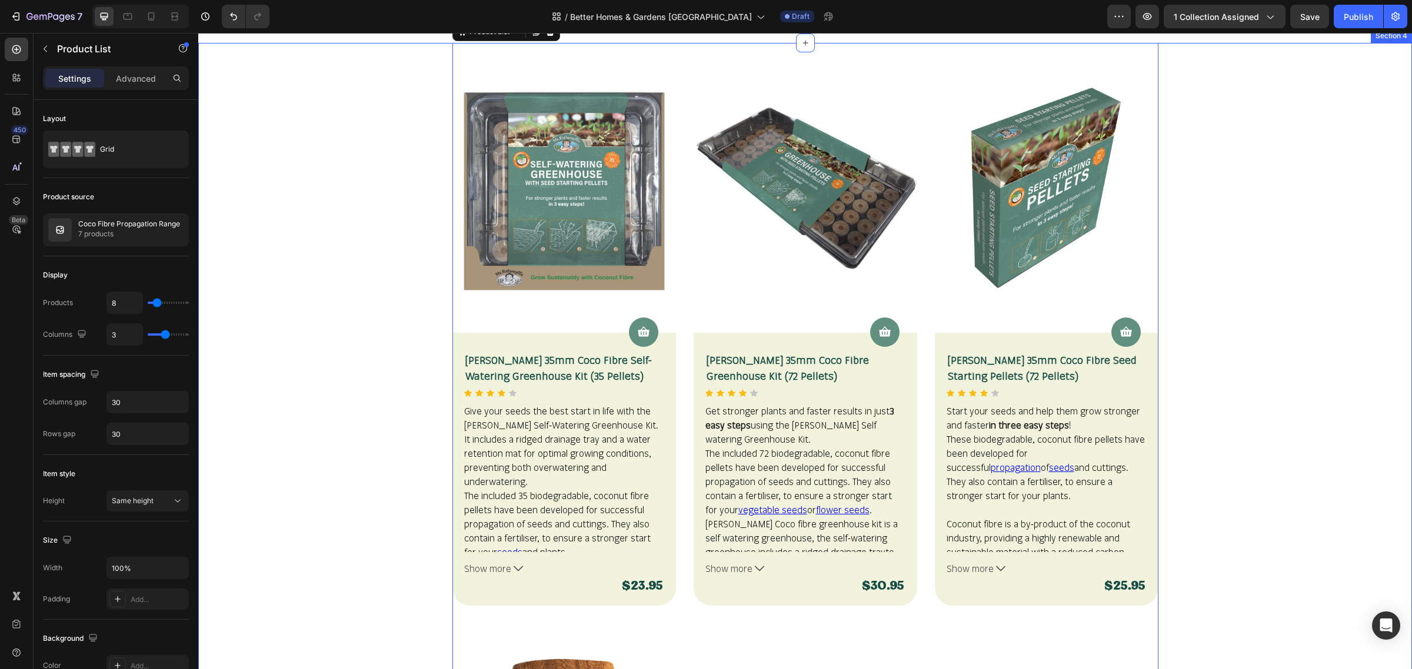
scroll to position [805, 0]
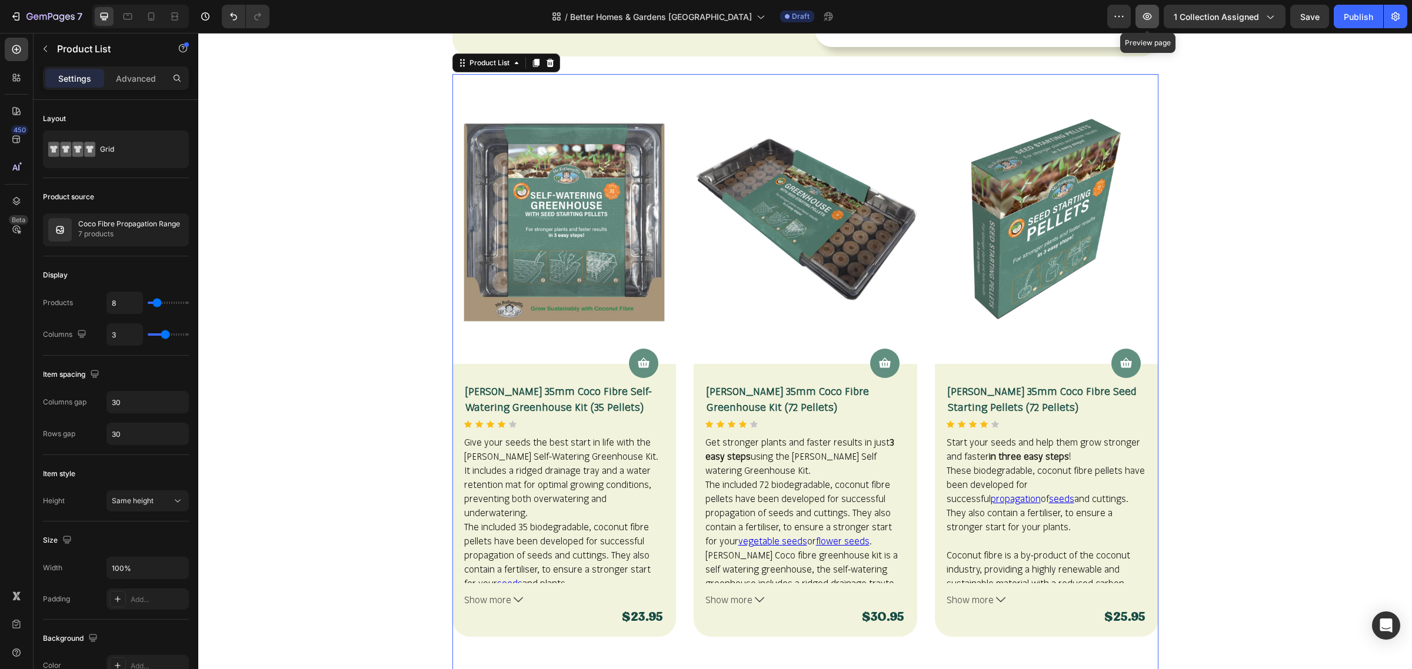
click at [1149, 13] on icon "button" at bounding box center [1147, 16] width 9 height 7
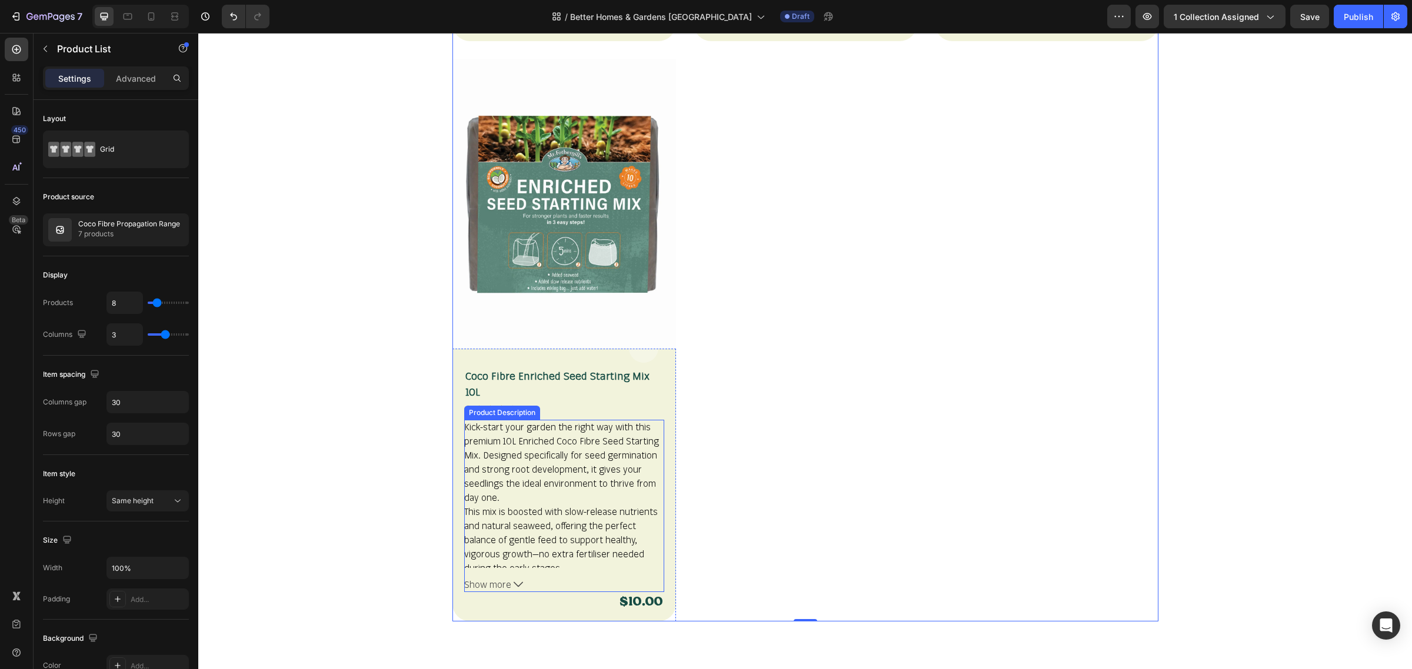
scroll to position [1981, 0]
click at [640, 341] on icon "Out Of Stock" at bounding box center [643, 347] width 13 height 13
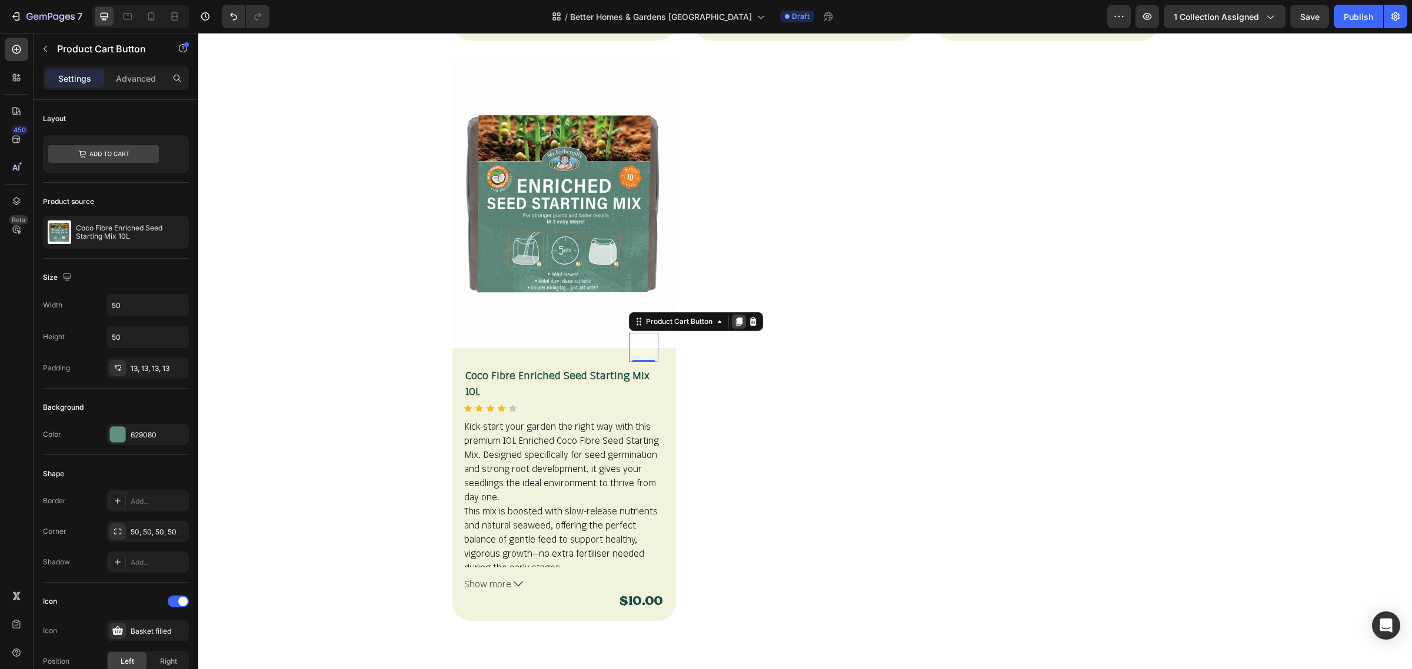
click at [198, 33] on icon at bounding box center [198, 33] width 0 height 0
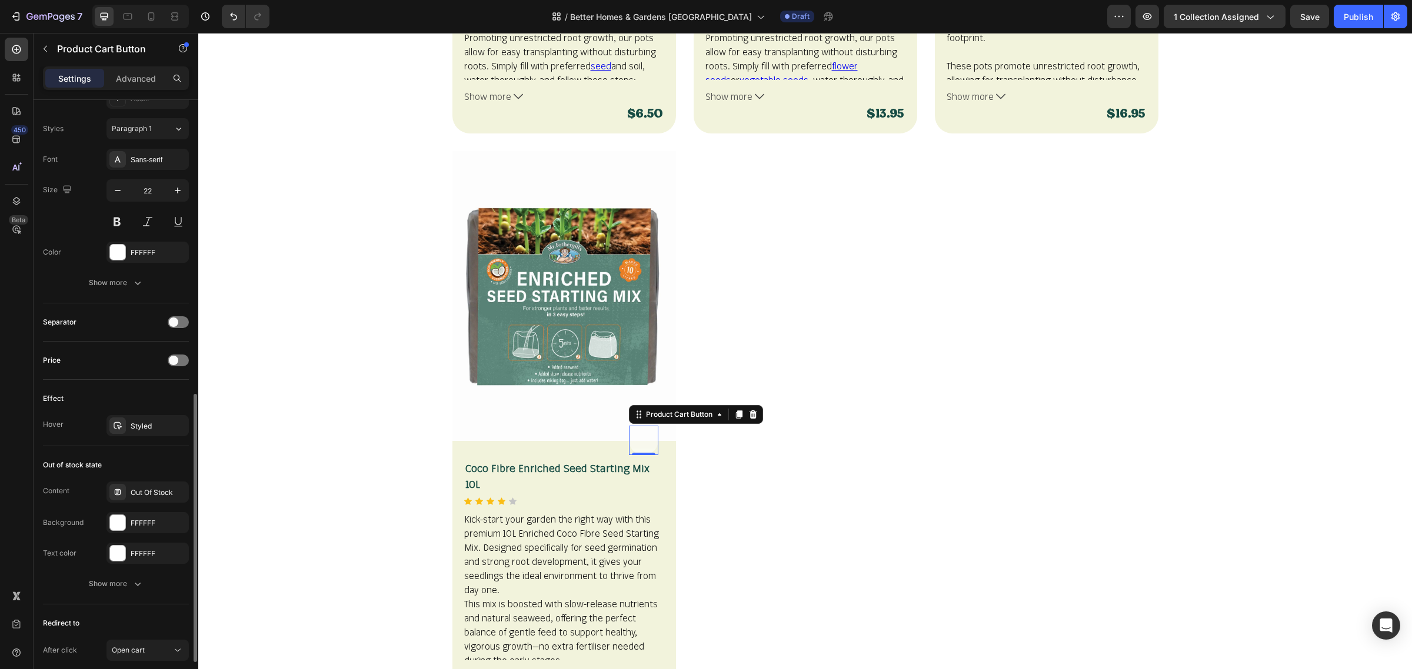
scroll to position [735, 0]
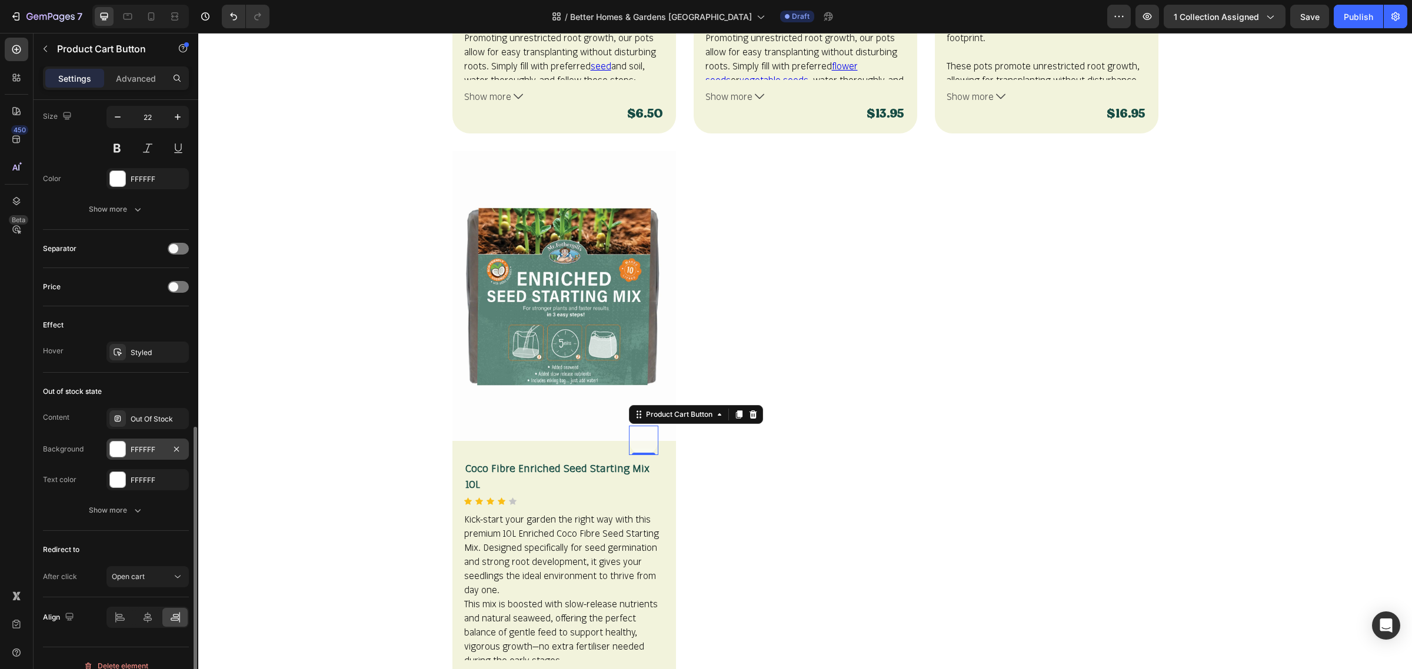
click at [160, 458] on div "FFFFFF" at bounding box center [147, 449] width 82 height 21
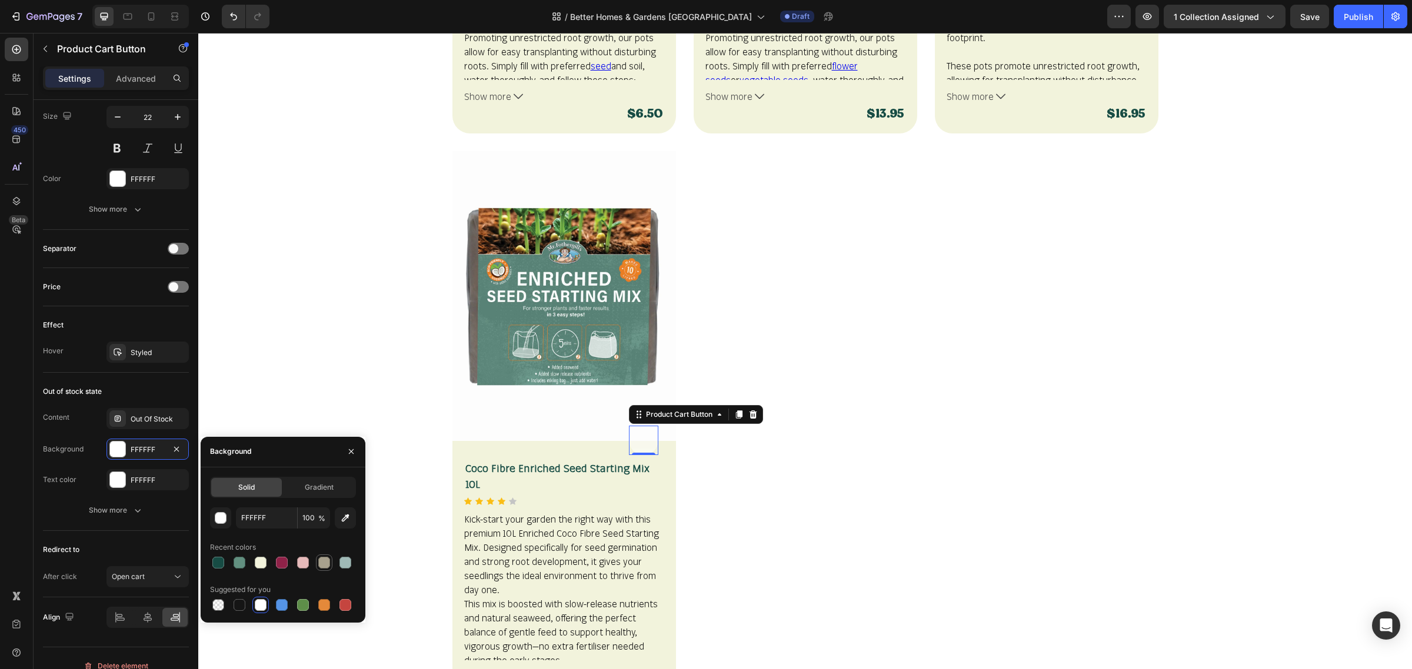
click at [324, 562] on div at bounding box center [324, 563] width 12 height 12
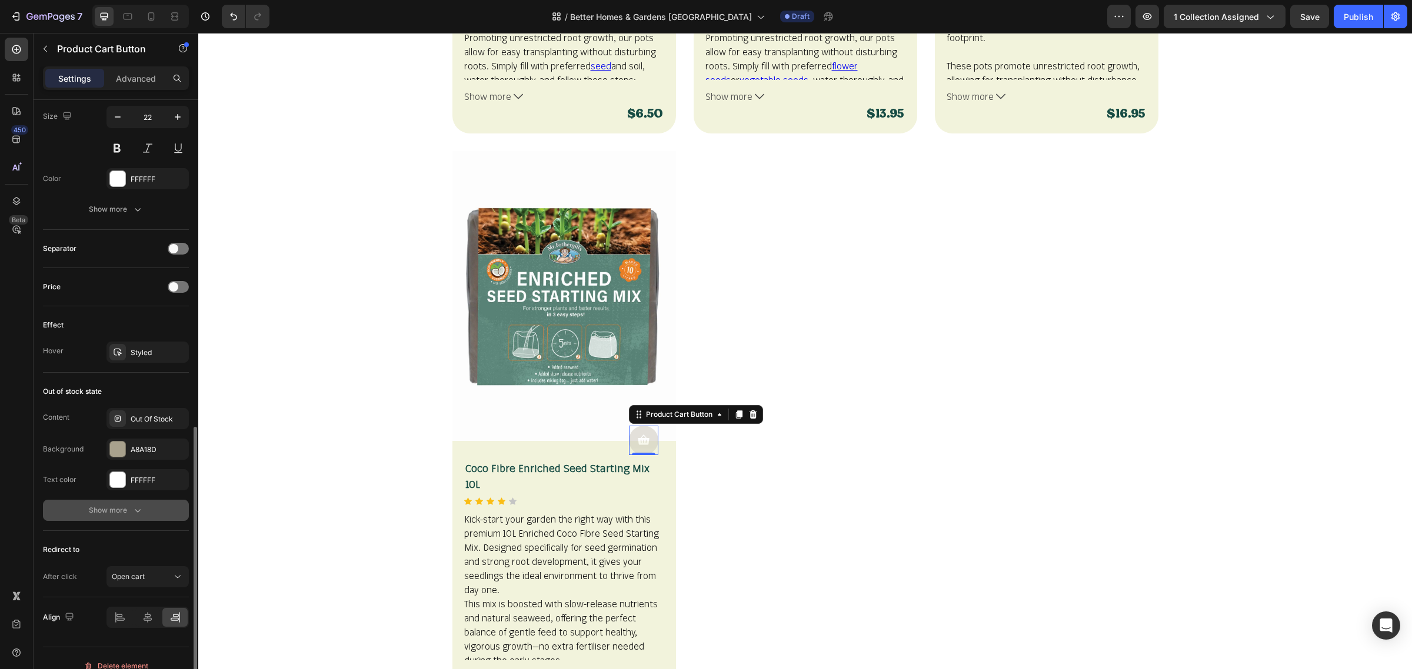
click at [149, 515] on button "Show more" at bounding box center [116, 510] width 146 height 21
click at [162, 416] on div "Out Of Stock" at bounding box center [158, 419] width 55 height 11
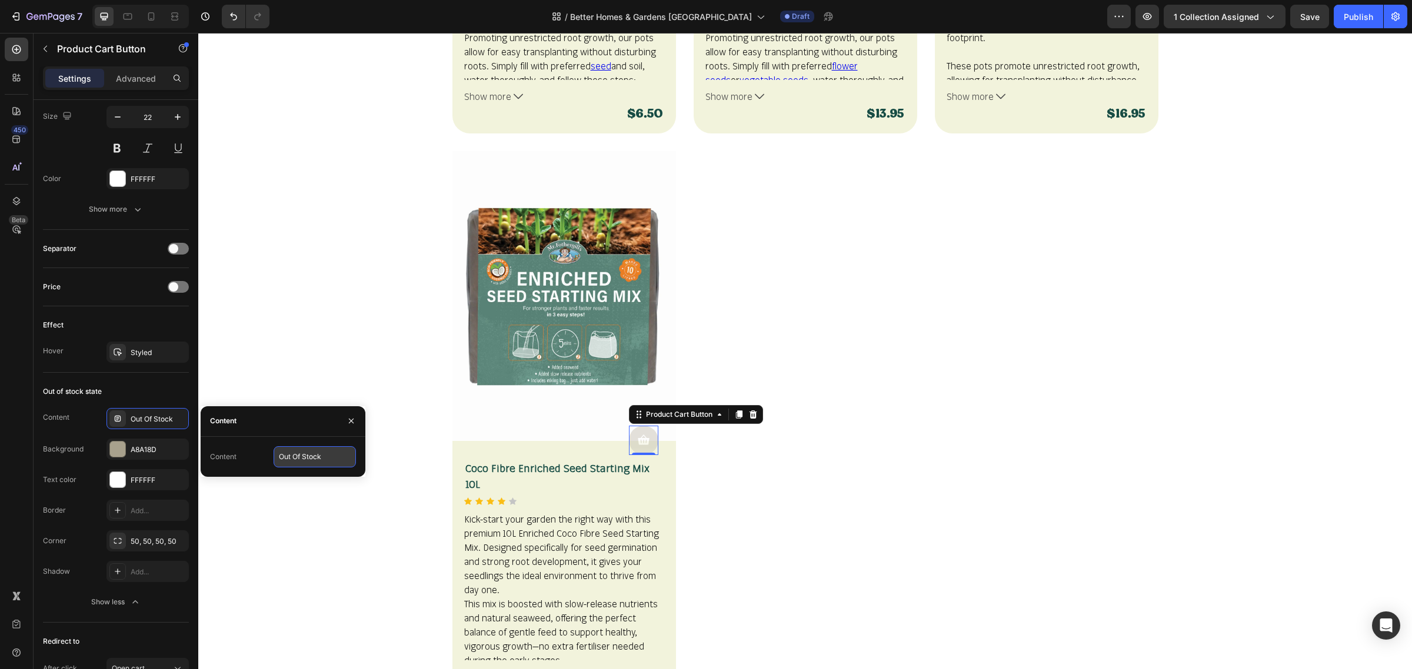
click at [305, 459] on input "Out Of Stock" at bounding box center [315, 456] width 82 height 21
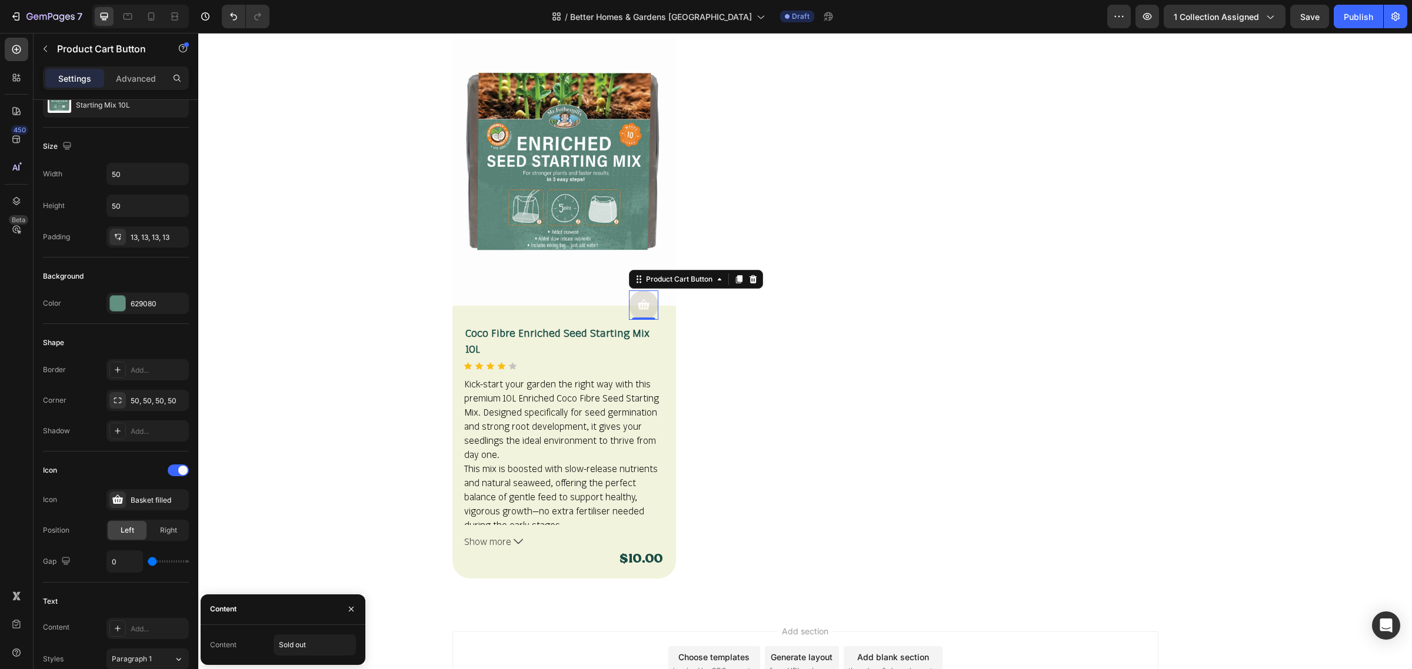
scroll to position [2035, 0]
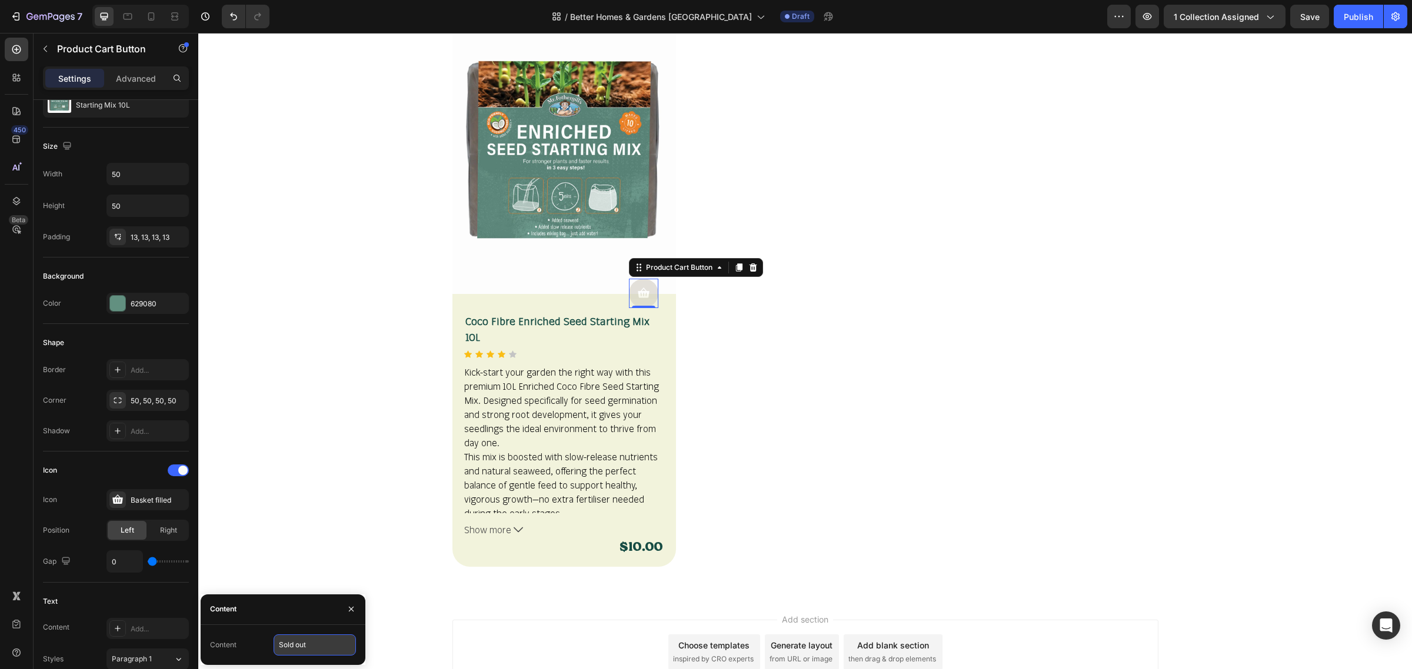
click at [339, 642] on input "Sold out" at bounding box center [315, 645] width 82 height 21
click at [356, 612] on button "button" at bounding box center [351, 609] width 19 height 19
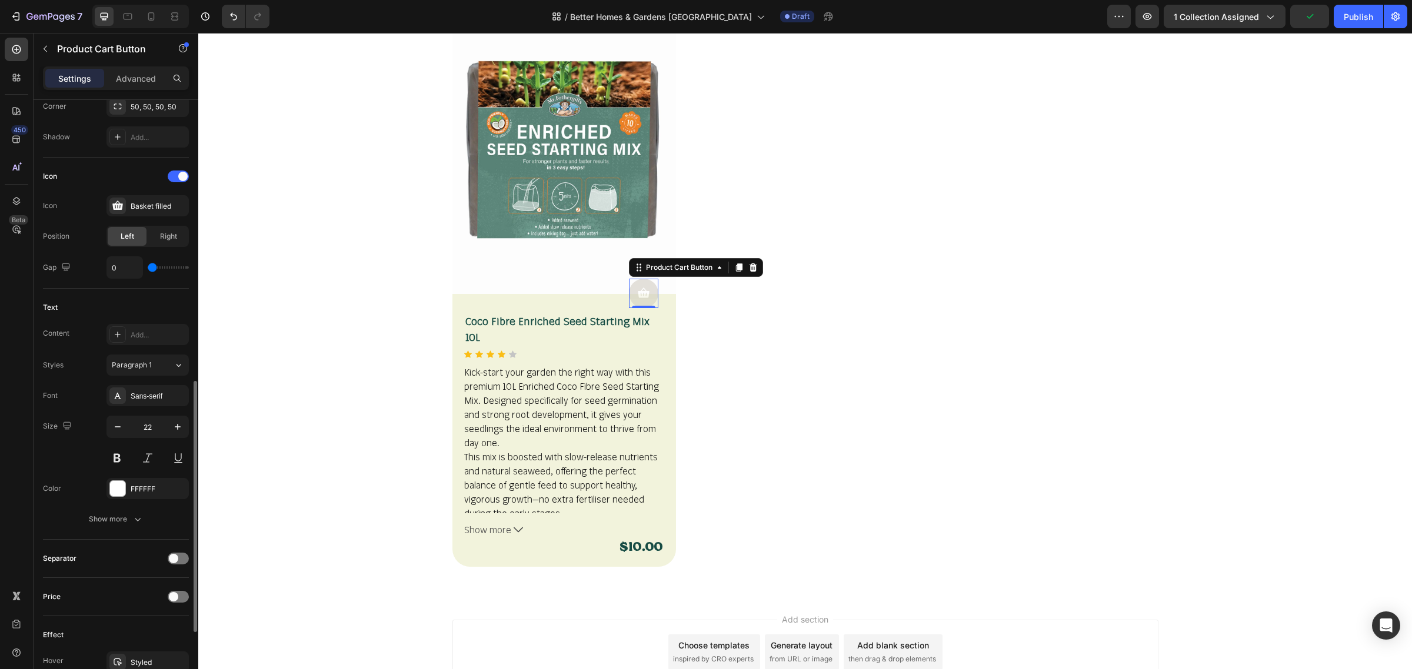
scroll to position [572, 0]
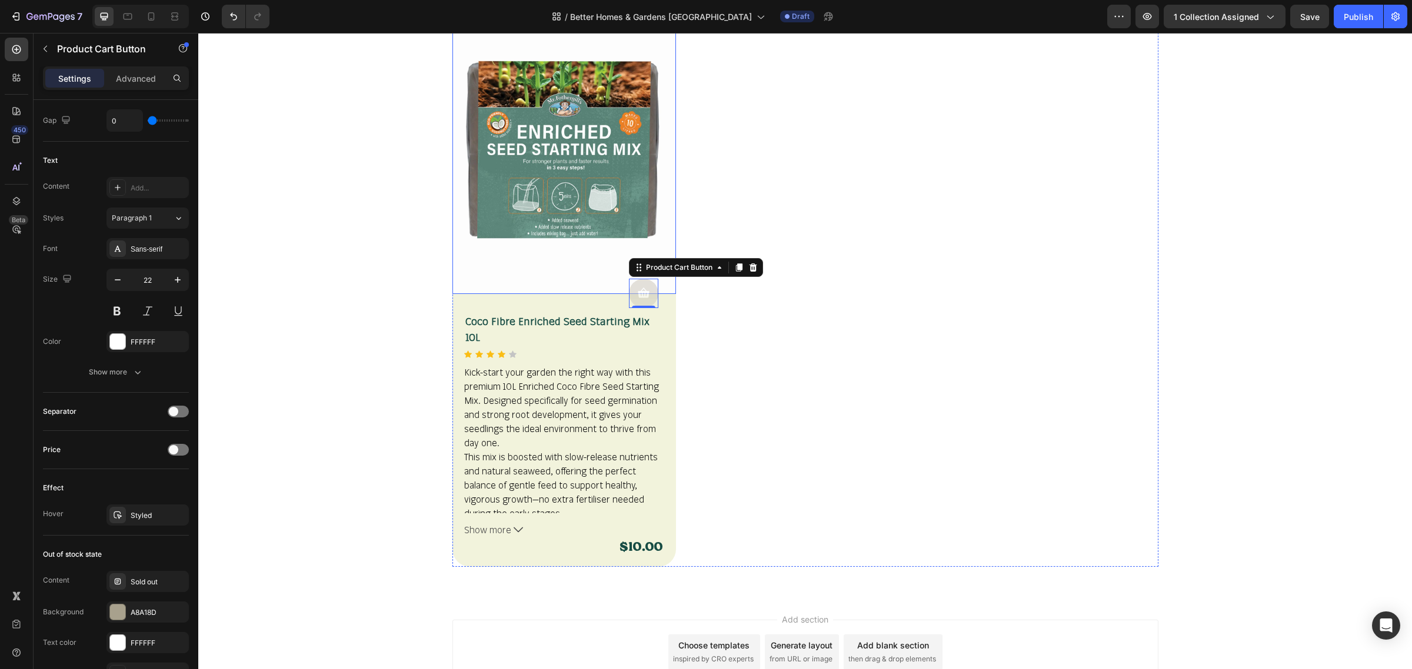
click at [518, 250] on img at bounding box center [564, 149] width 224 height 290
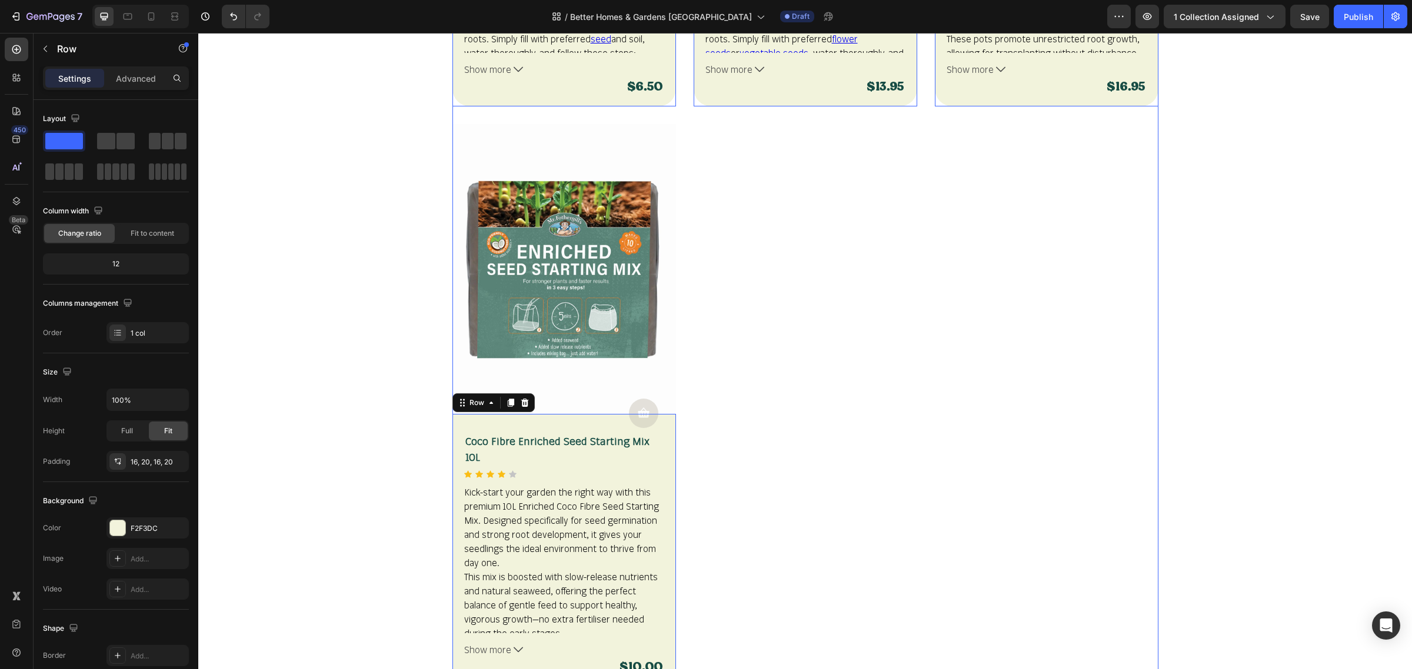
scroll to position [1815, 0]
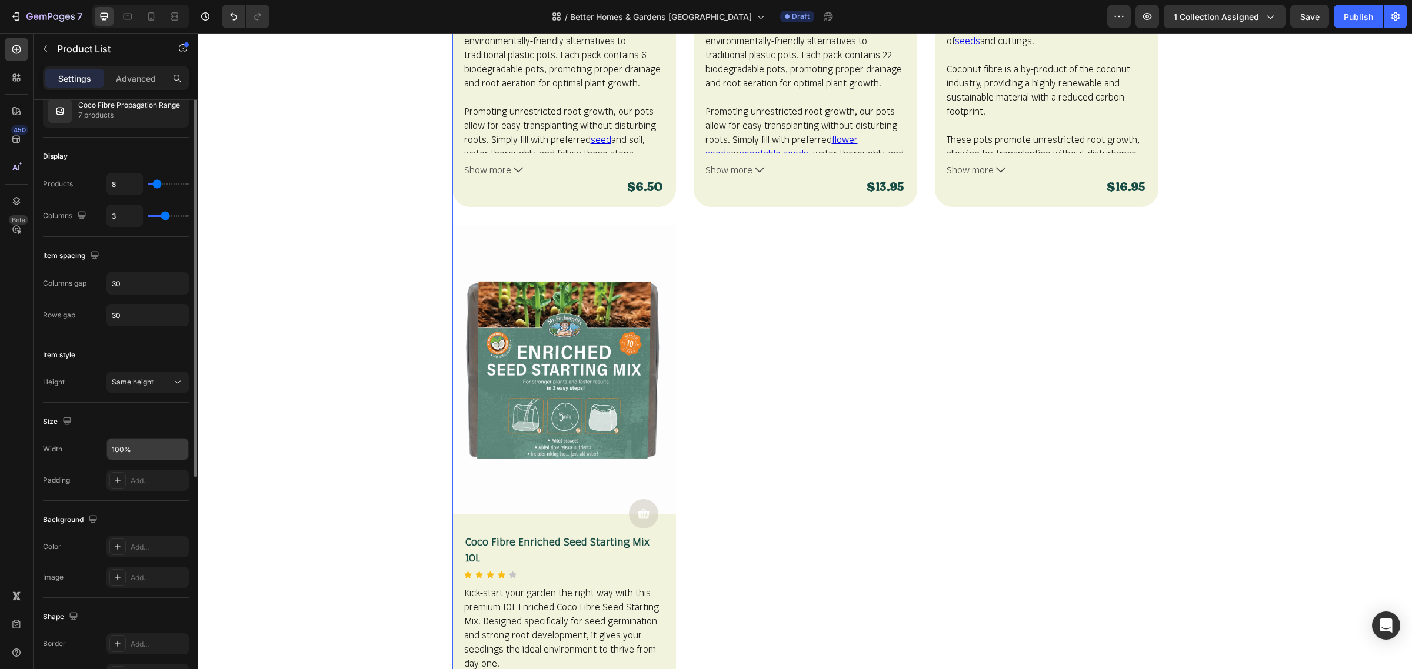
scroll to position [0, 0]
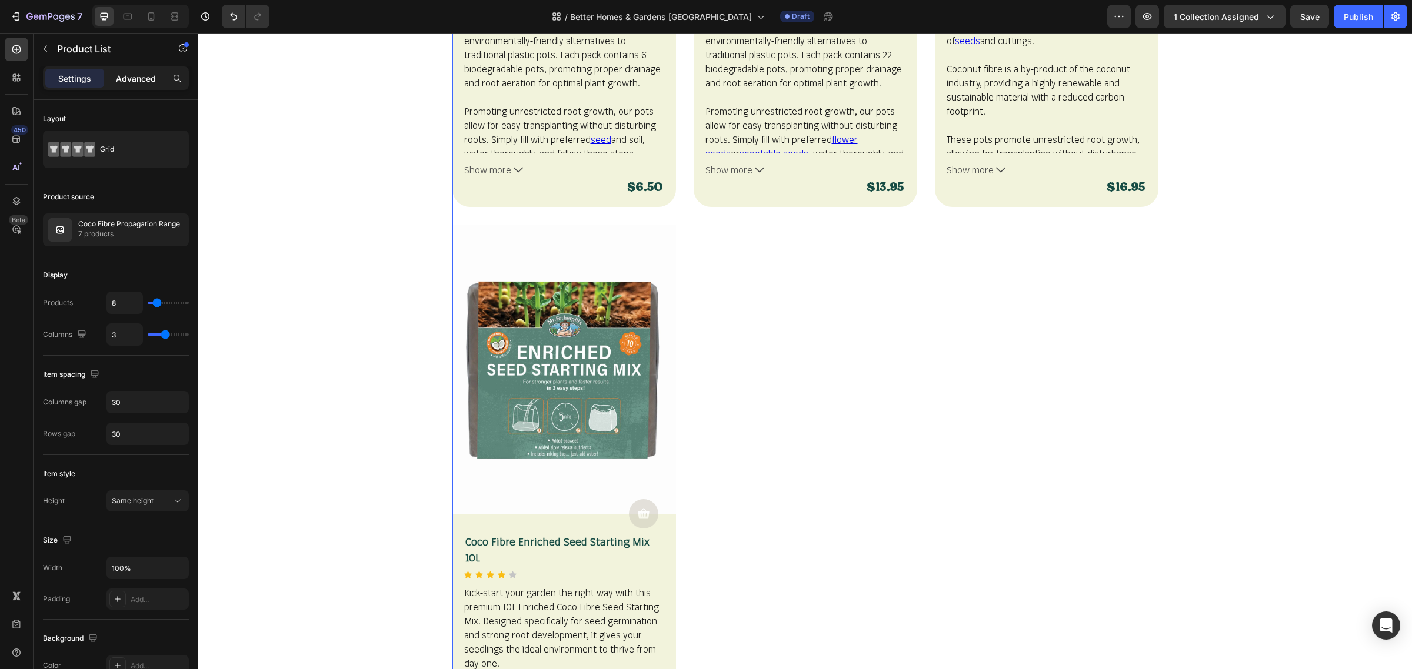
click at [146, 78] on p "Advanced" at bounding box center [136, 78] width 40 height 12
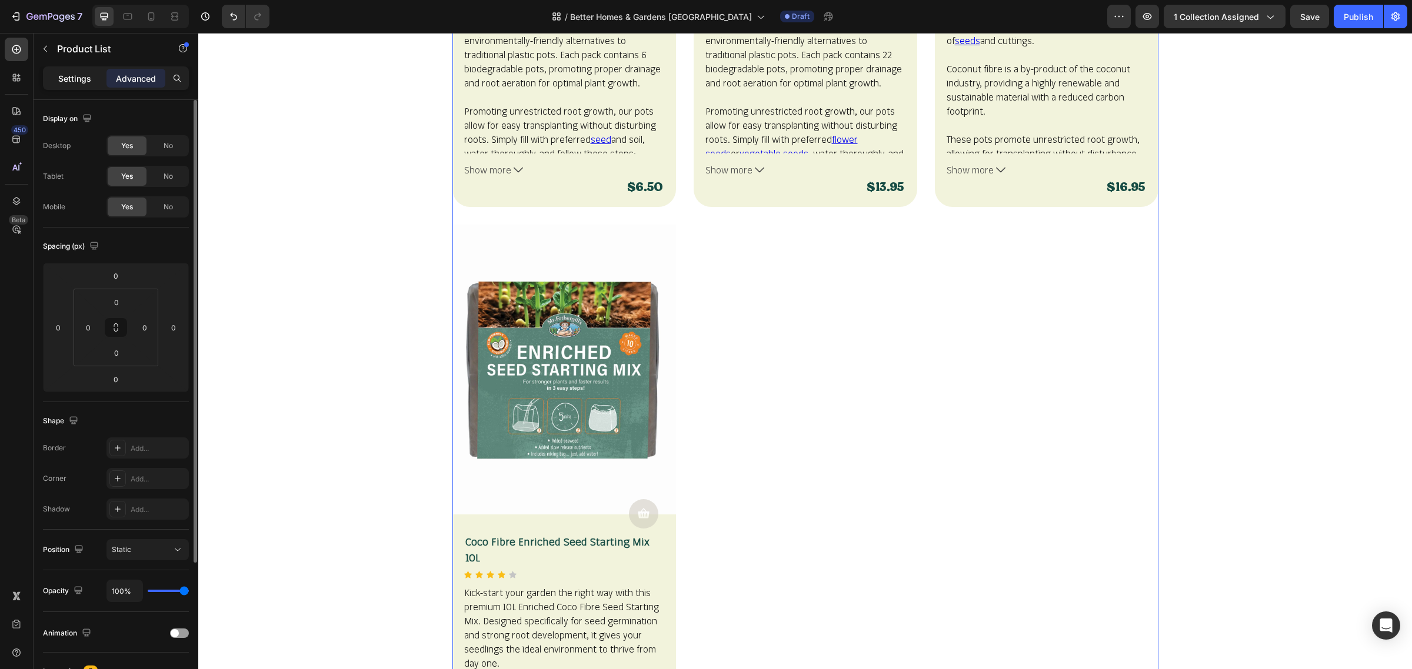
click at [74, 74] on p "Settings" at bounding box center [74, 78] width 33 height 12
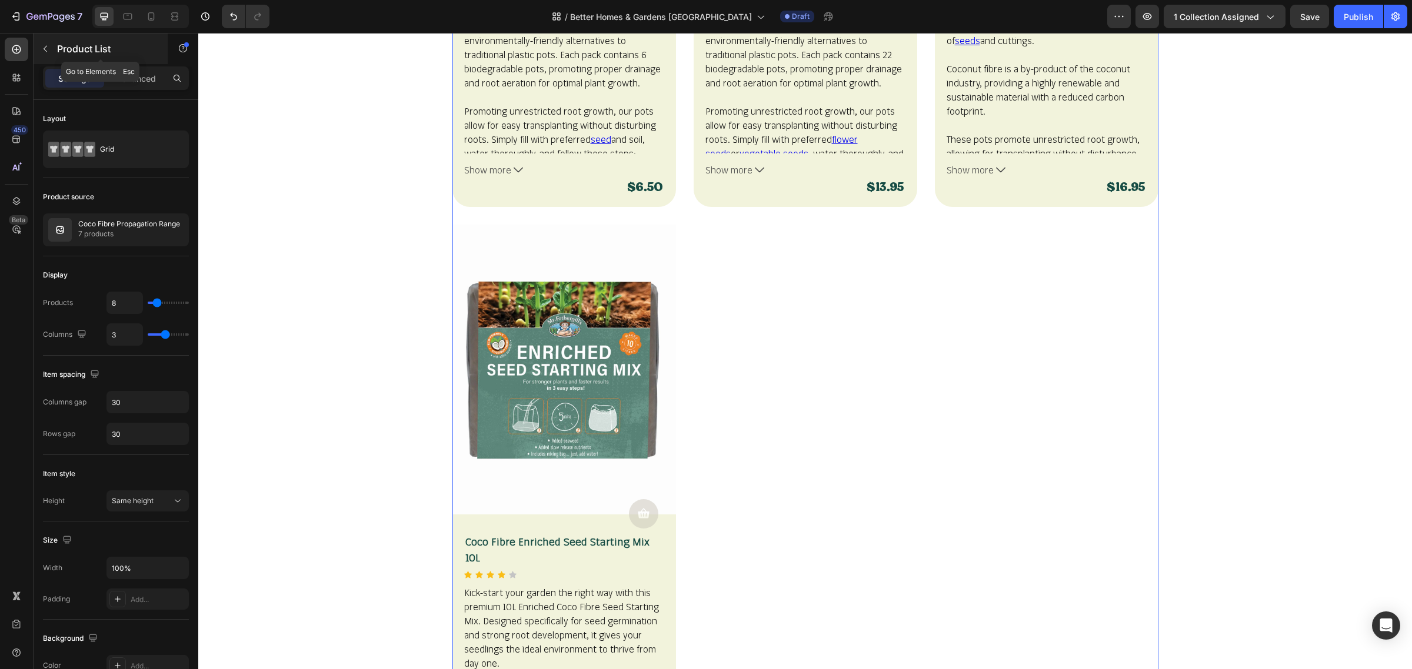
click at [46, 48] on icon "button" at bounding box center [45, 48] width 9 height 9
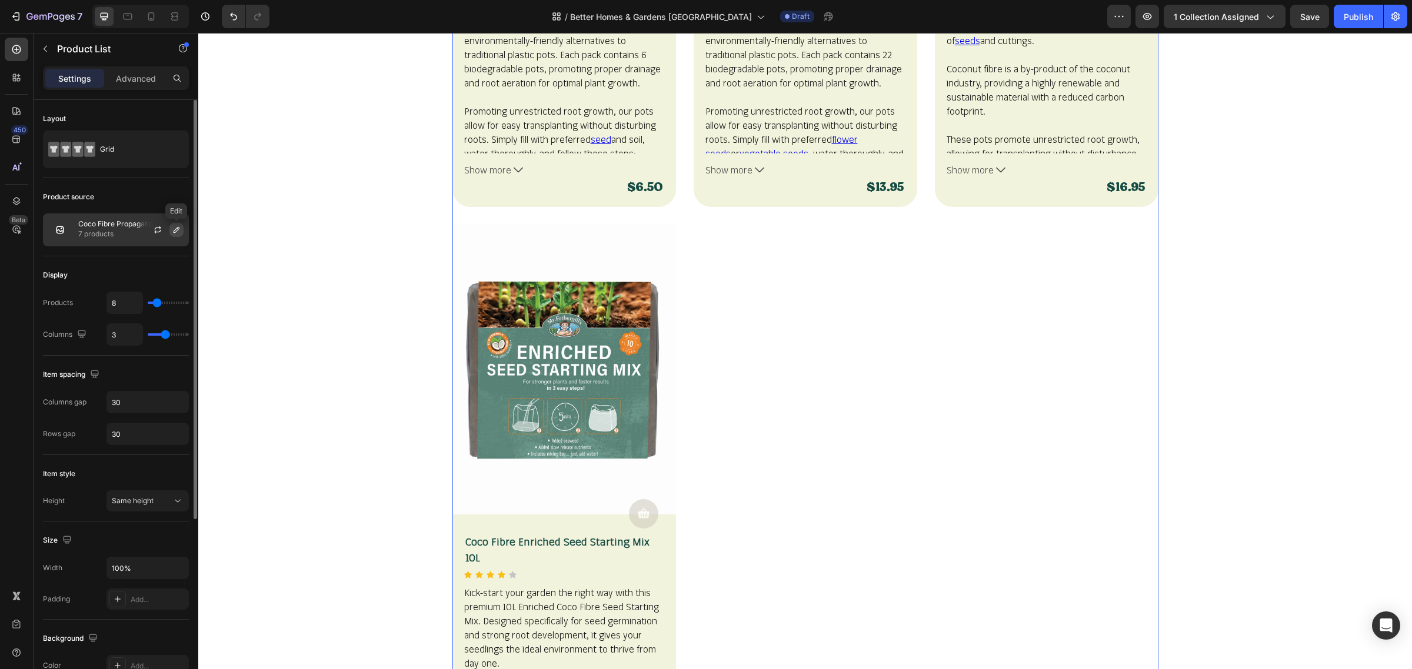
click at [172, 229] on icon "button" at bounding box center [176, 229] width 9 height 9
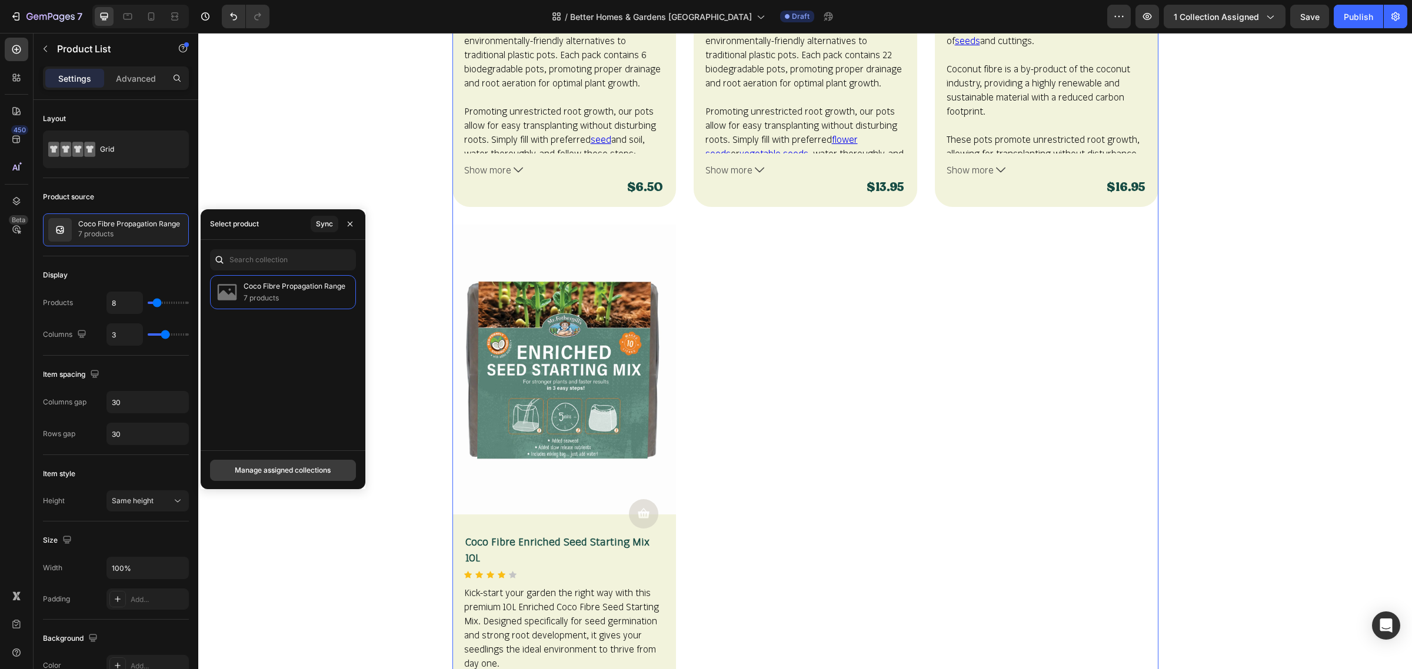
click at [316, 465] on div "Manage assigned collections" at bounding box center [283, 470] width 96 height 11
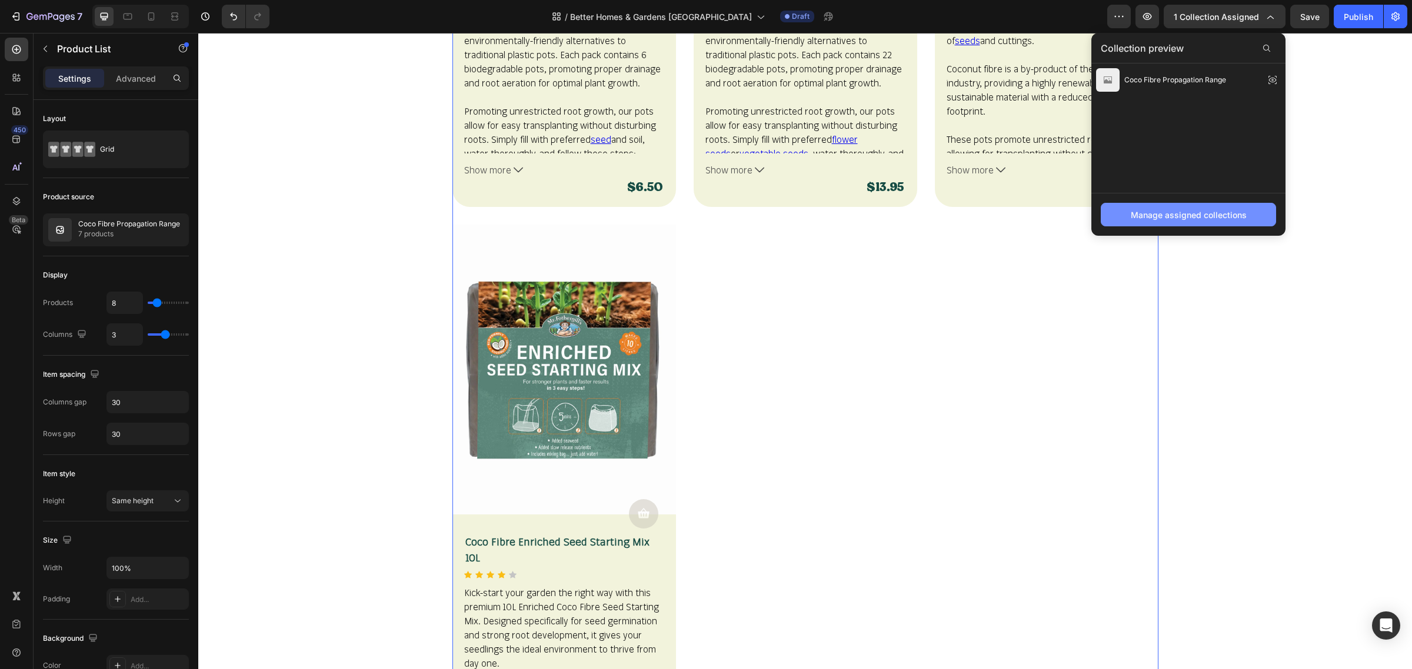
click at [1215, 215] on div "Manage assigned collections" at bounding box center [1189, 215] width 116 height 12
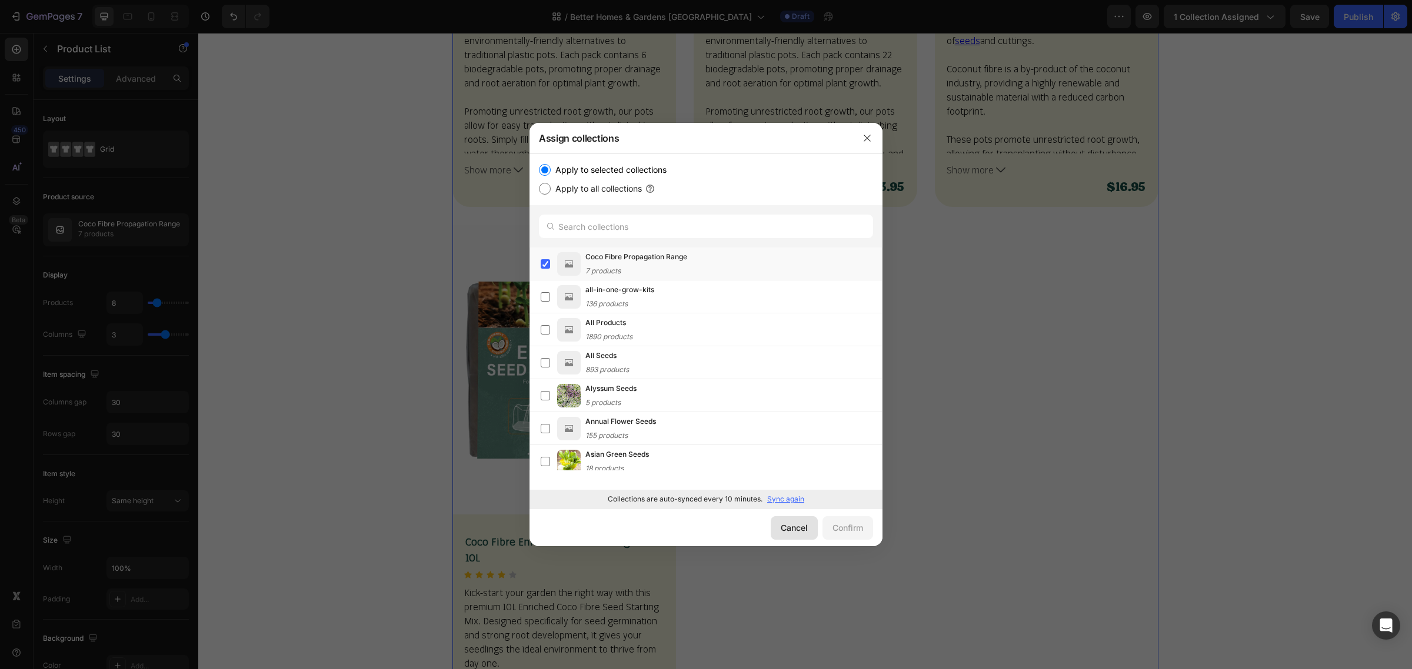
click at [787, 527] on div "Cancel" at bounding box center [794, 528] width 27 height 12
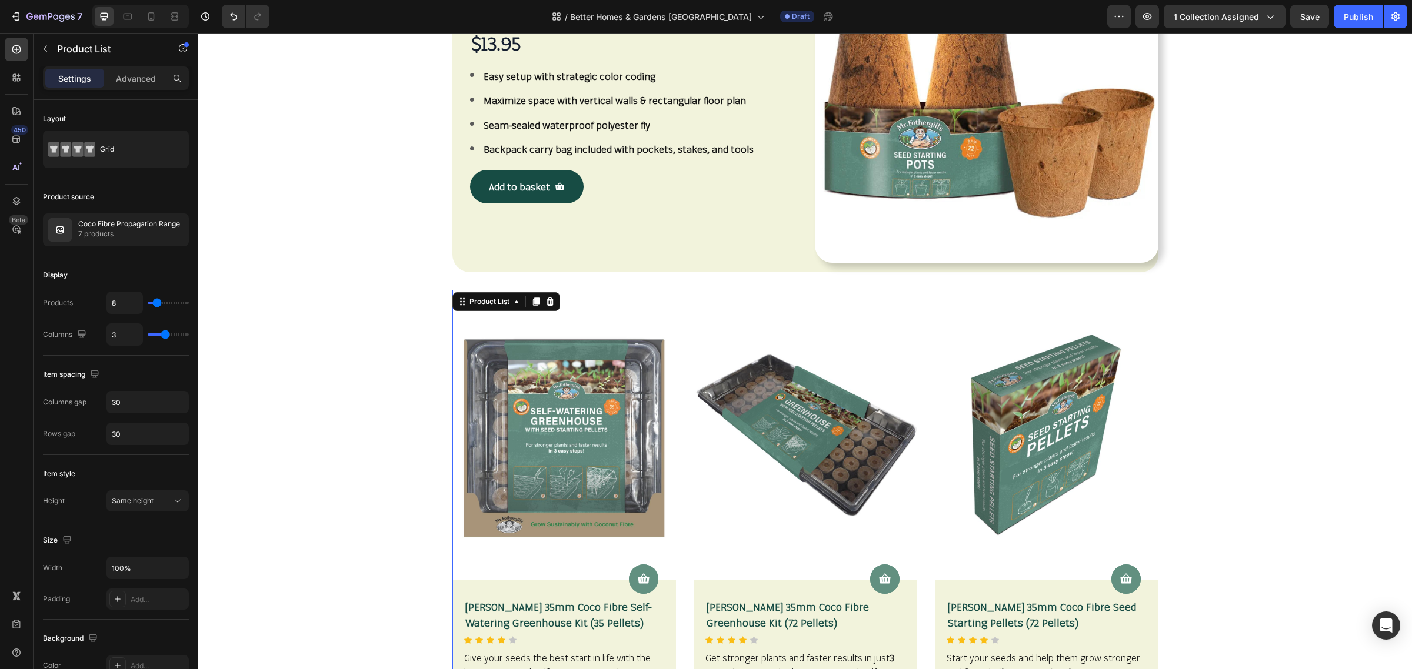
scroll to position [565, 0]
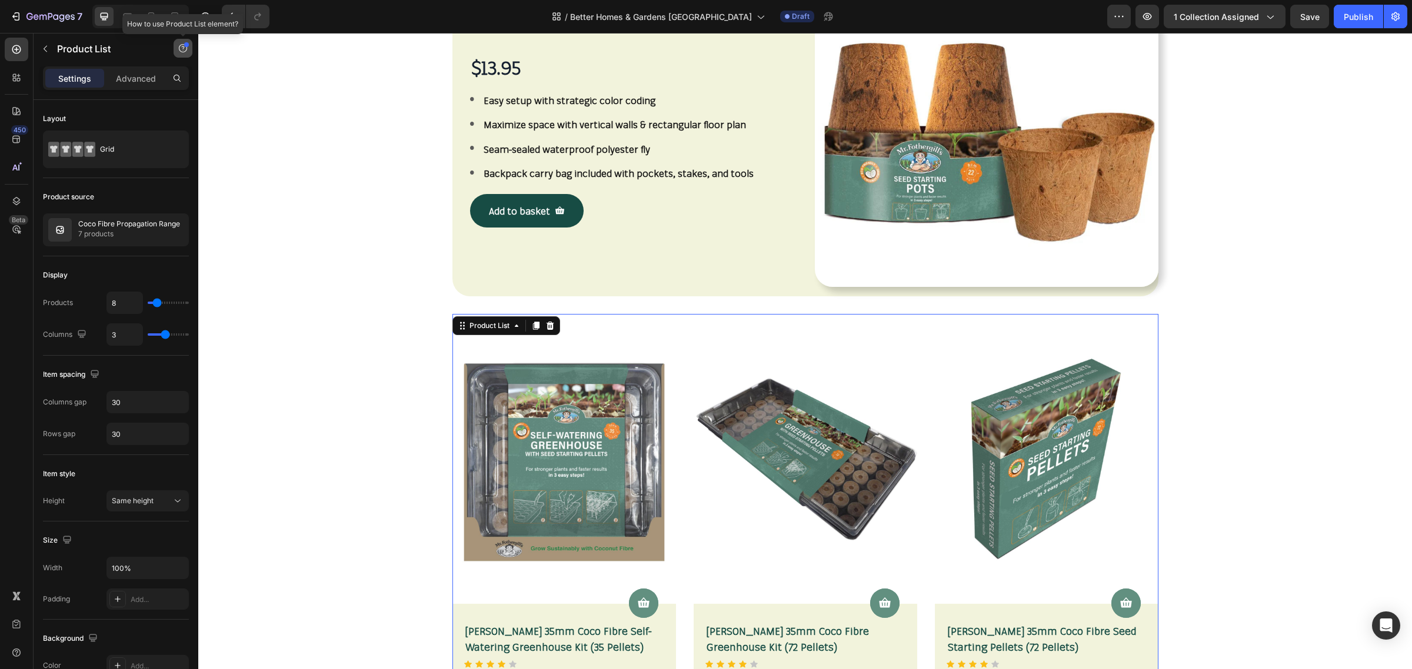
click at [182, 44] on icon "button" at bounding box center [182, 48] width 9 height 9
click at [158, 97] on div "New" at bounding box center [170, 96] width 25 height 11
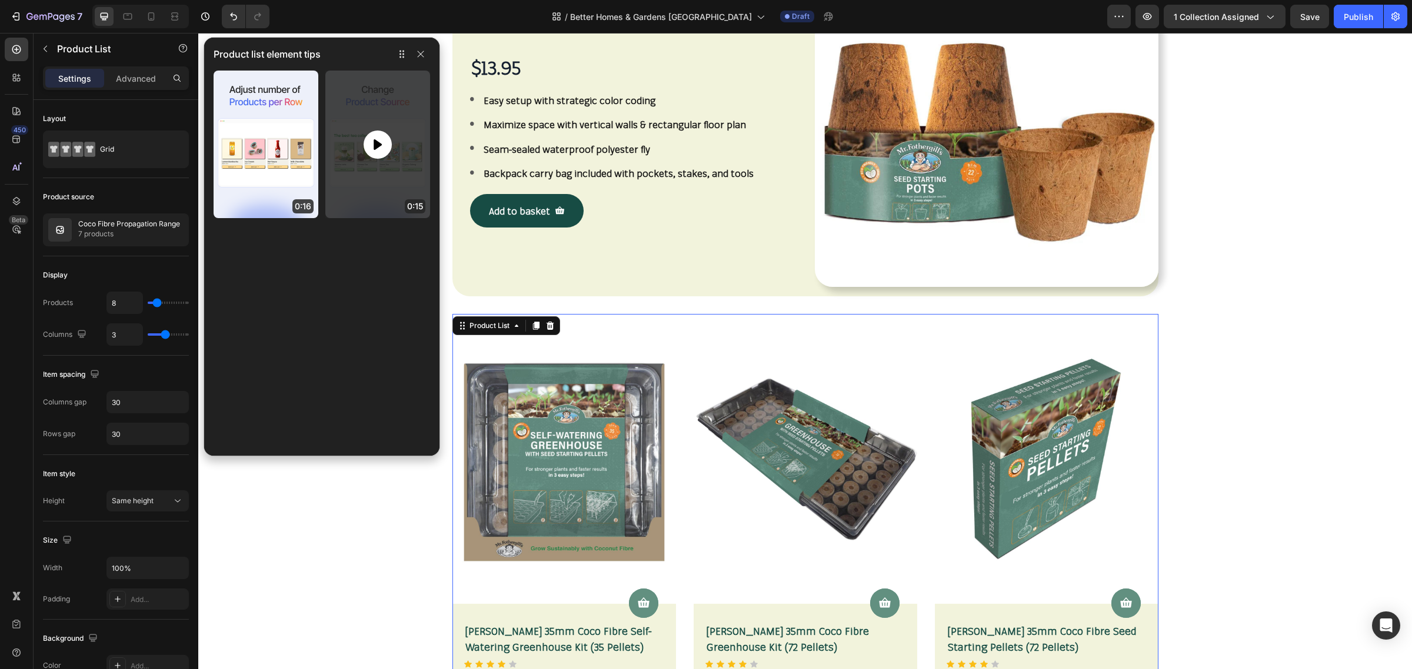
click at [384, 139] on icon at bounding box center [378, 145] width 14 height 14
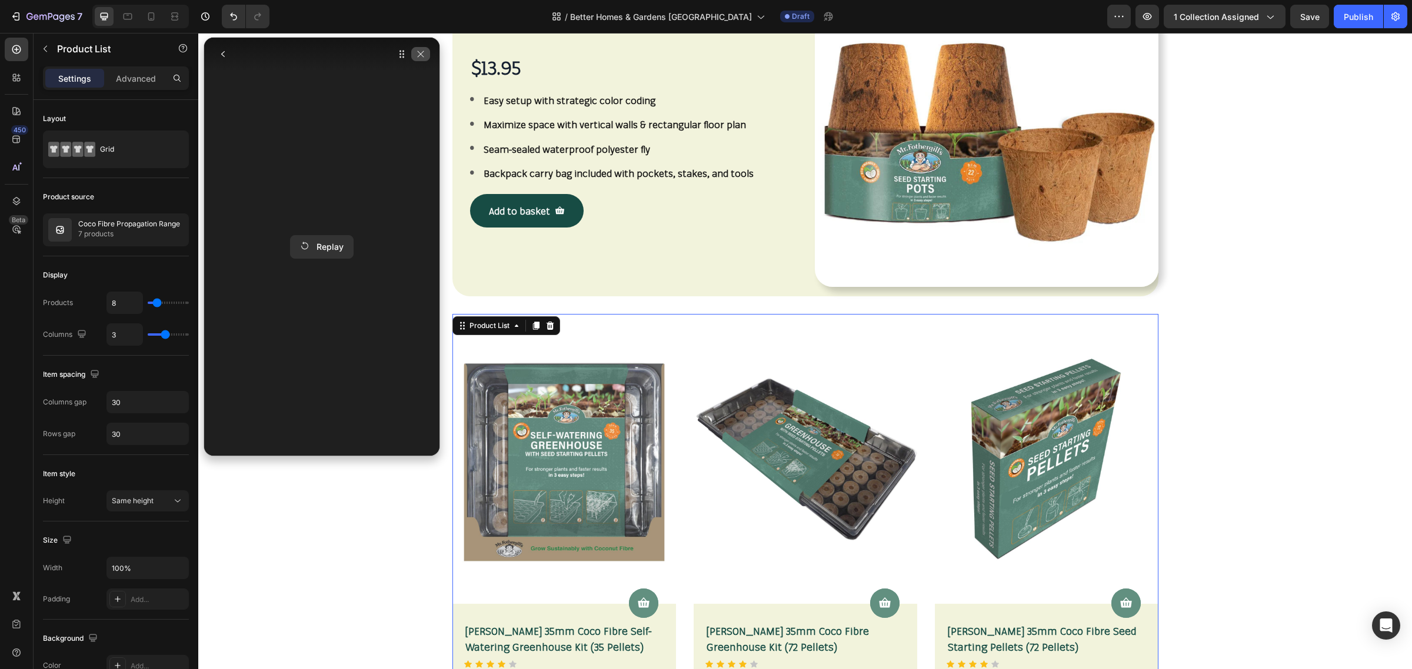
click at [418, 51] on icon "button" at bounding box center [420, 53] width 9 height 9
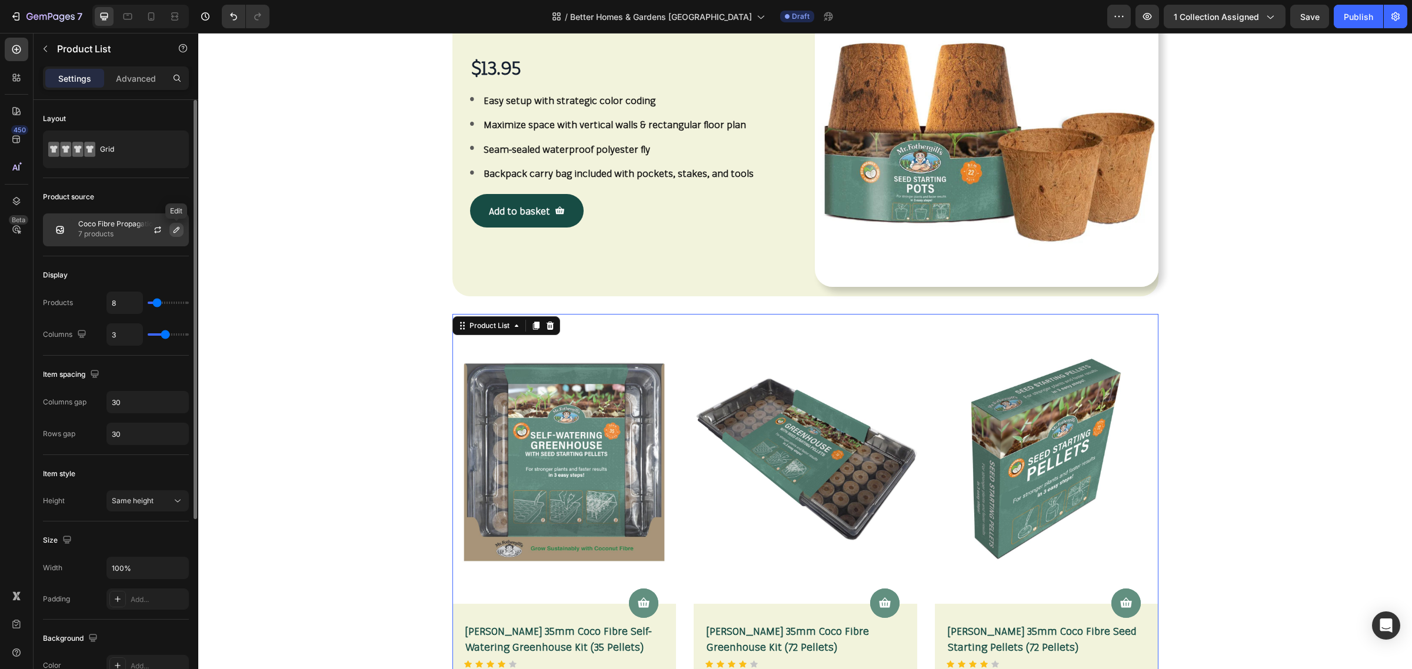
click at [177, 233] on icon "button" at bounding box center [176, 229] width 9 height 9
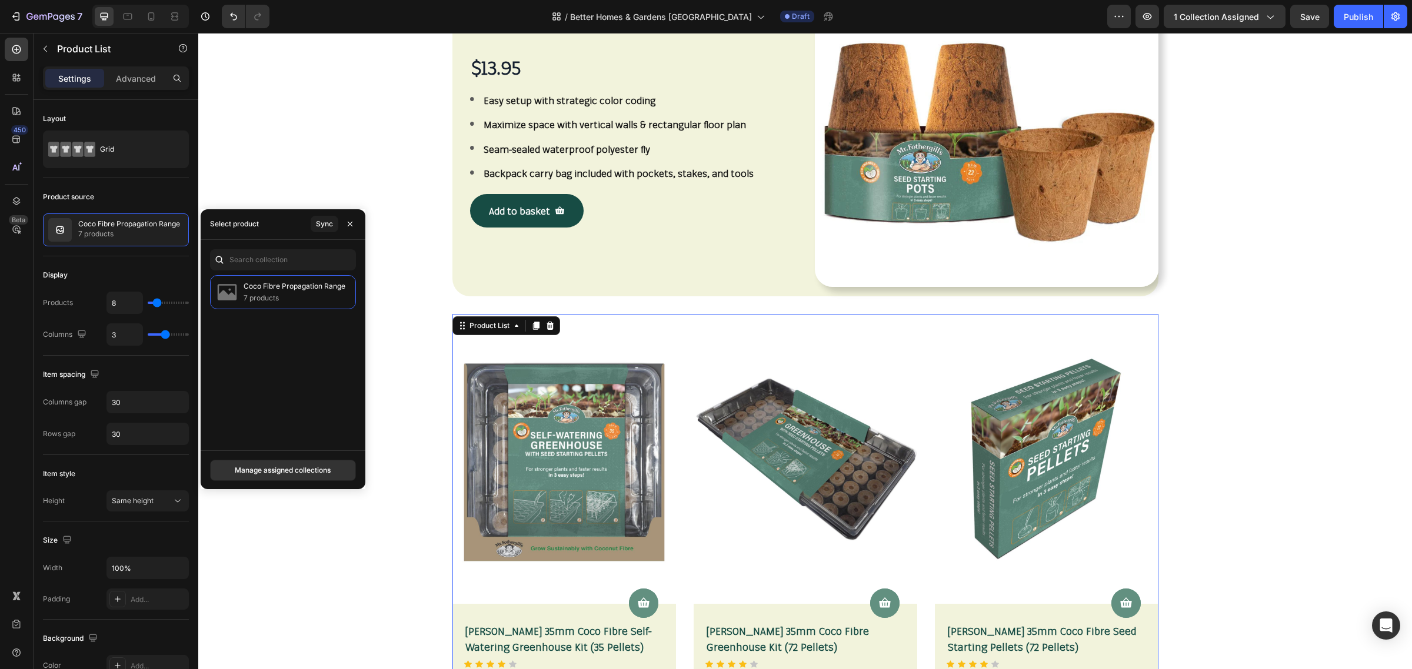
click at [240, 225] on div "Select product" at bounding box center [234, 224] width 49 height 11
click at [238, 221] on div "Select product" at bounding box center [234, 224] width 49 height 11
click at [350, 224] on icon "button" at bounding box center [350, 224] width 5 height 5
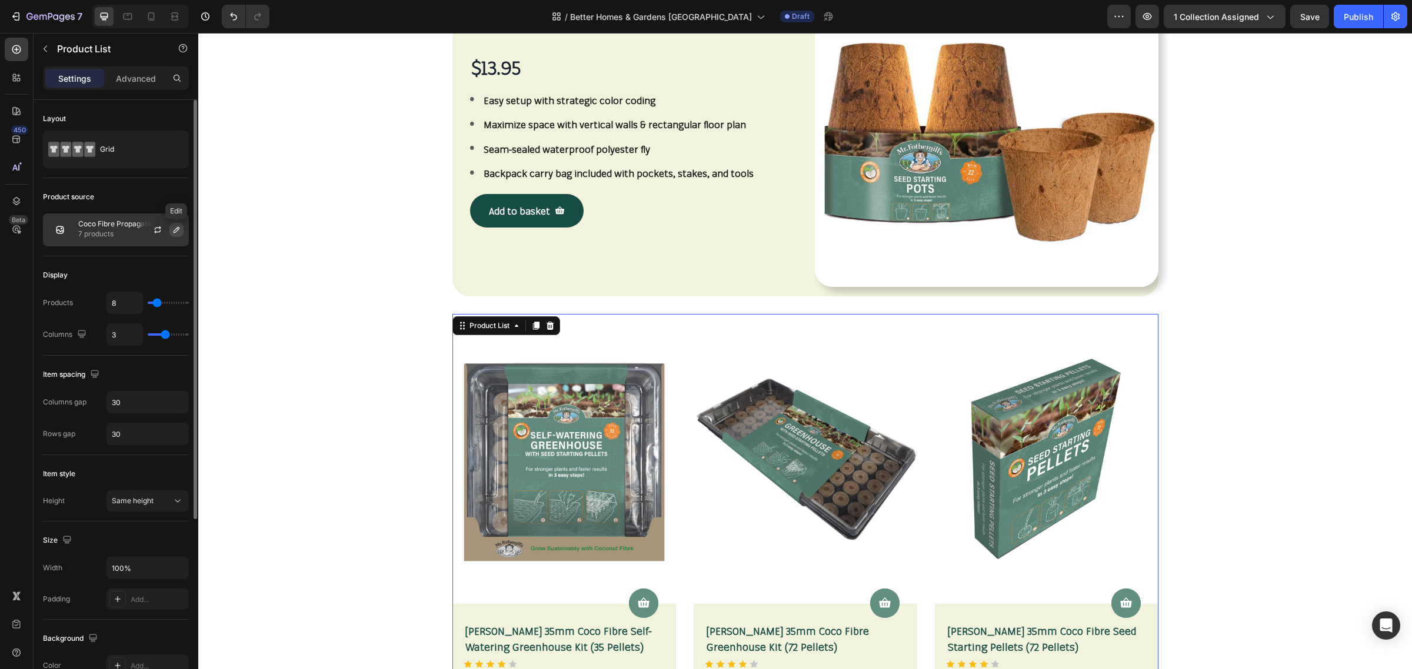
click at [175, 226] on icon "button" at bounding box center [176, 229] width 9 height 9
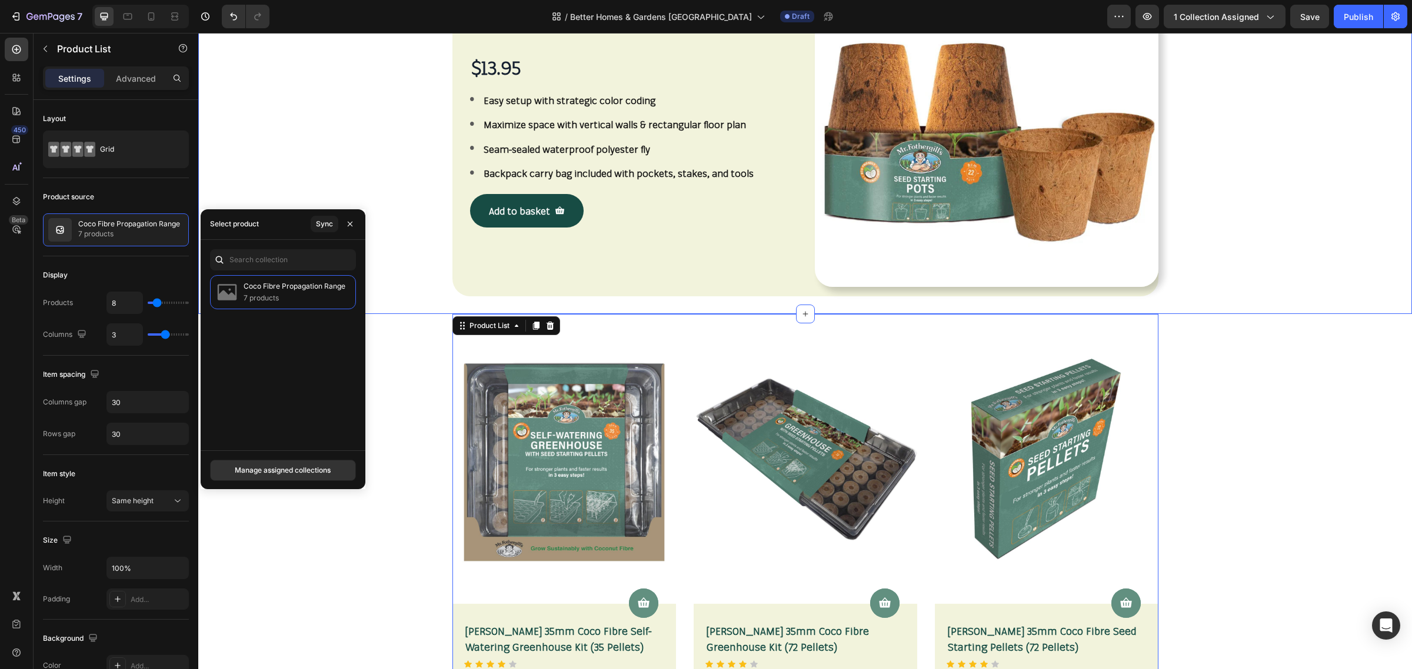
click at [342, 125] on div "Mr Fothergill's 8cm Coco Fibre Pot (22 Pots) Product Title $13.95 Product Price…" at bounding box center [805, 120] width 1196 height 353
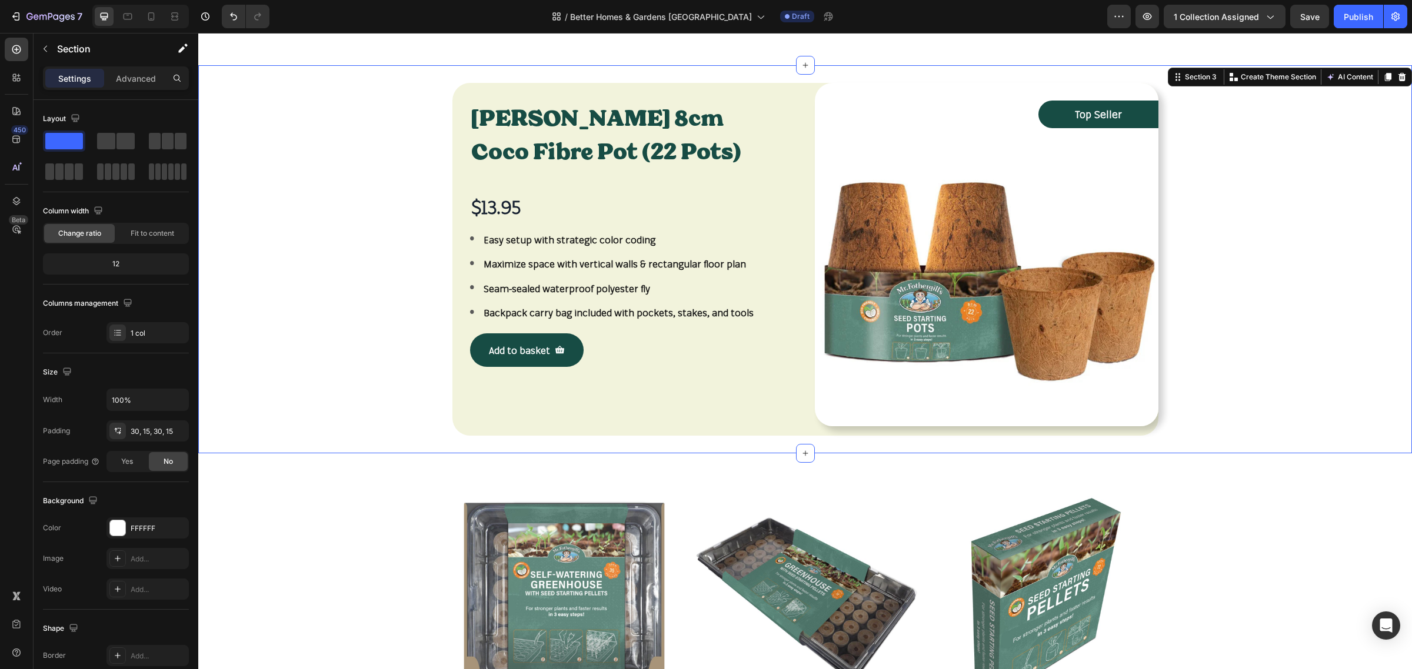
scroll to position [418, 0]
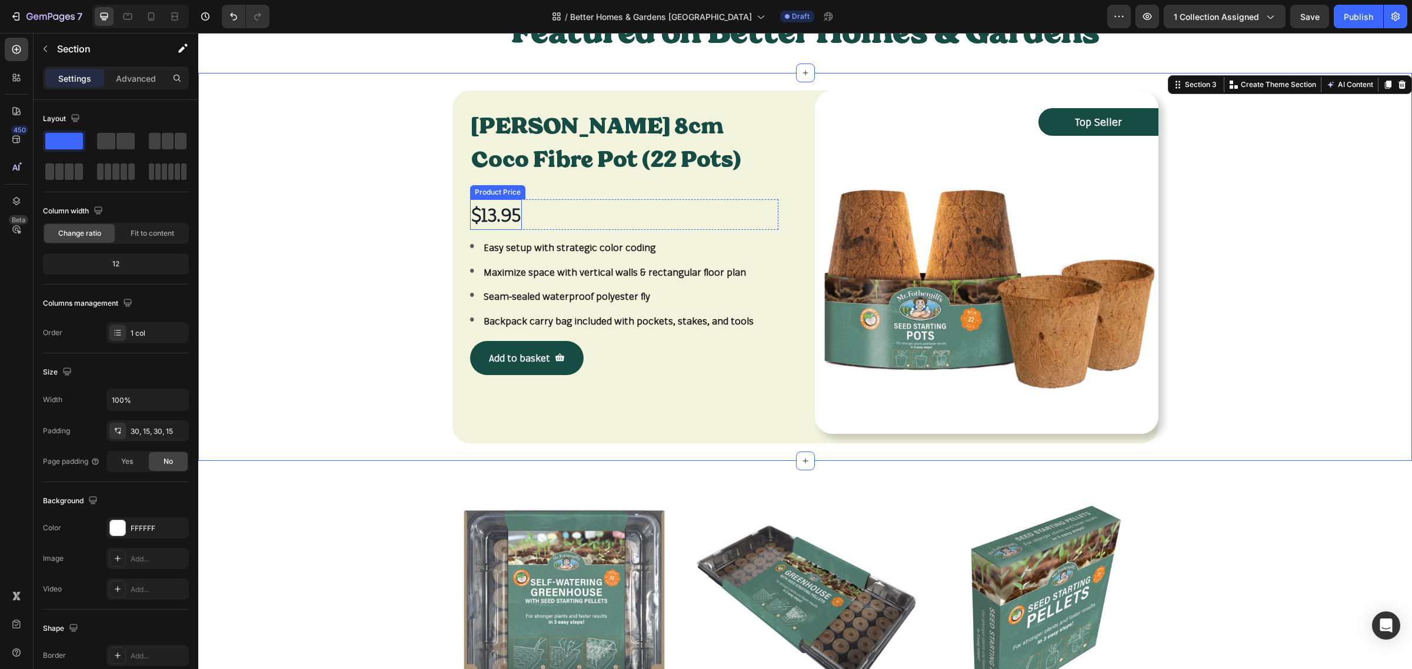
click at [494, 224] on div "$13.95" at bounding box center [496, 214] width 52 height 31
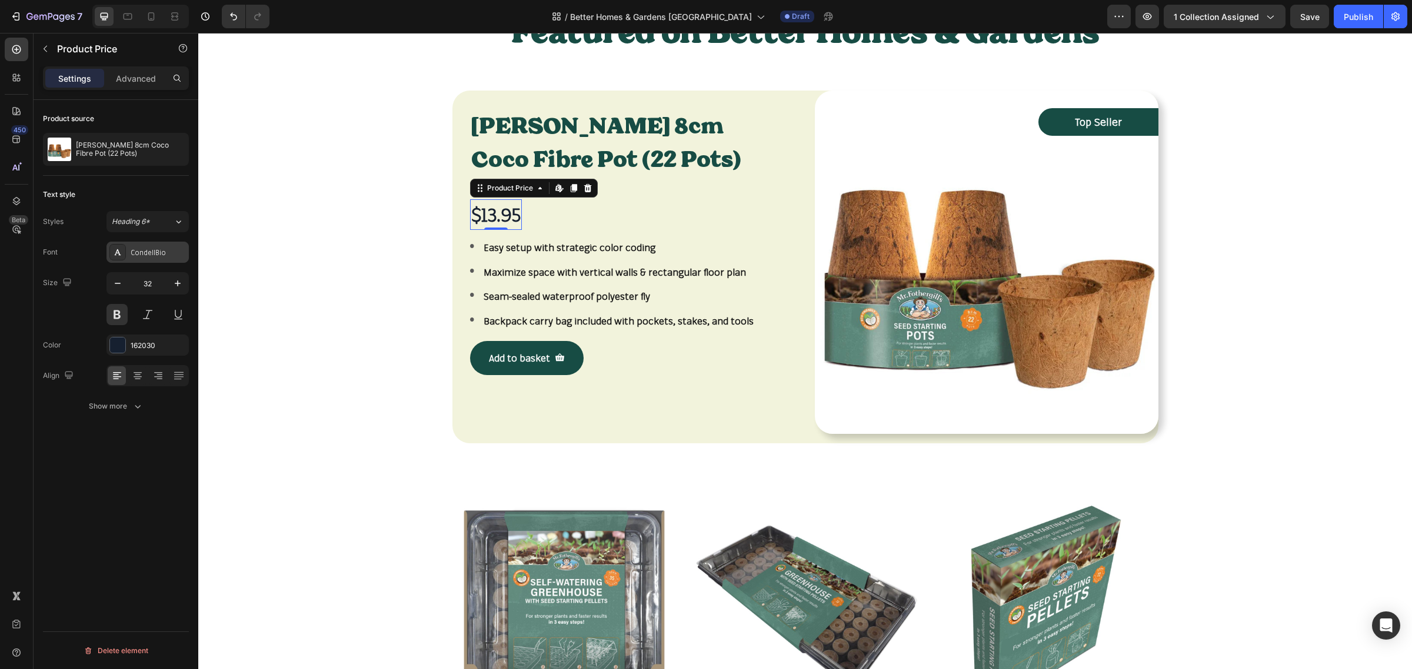
click at [157, 252] on div "CondellBio" at bounding box center [158, 253] width 55 height 11
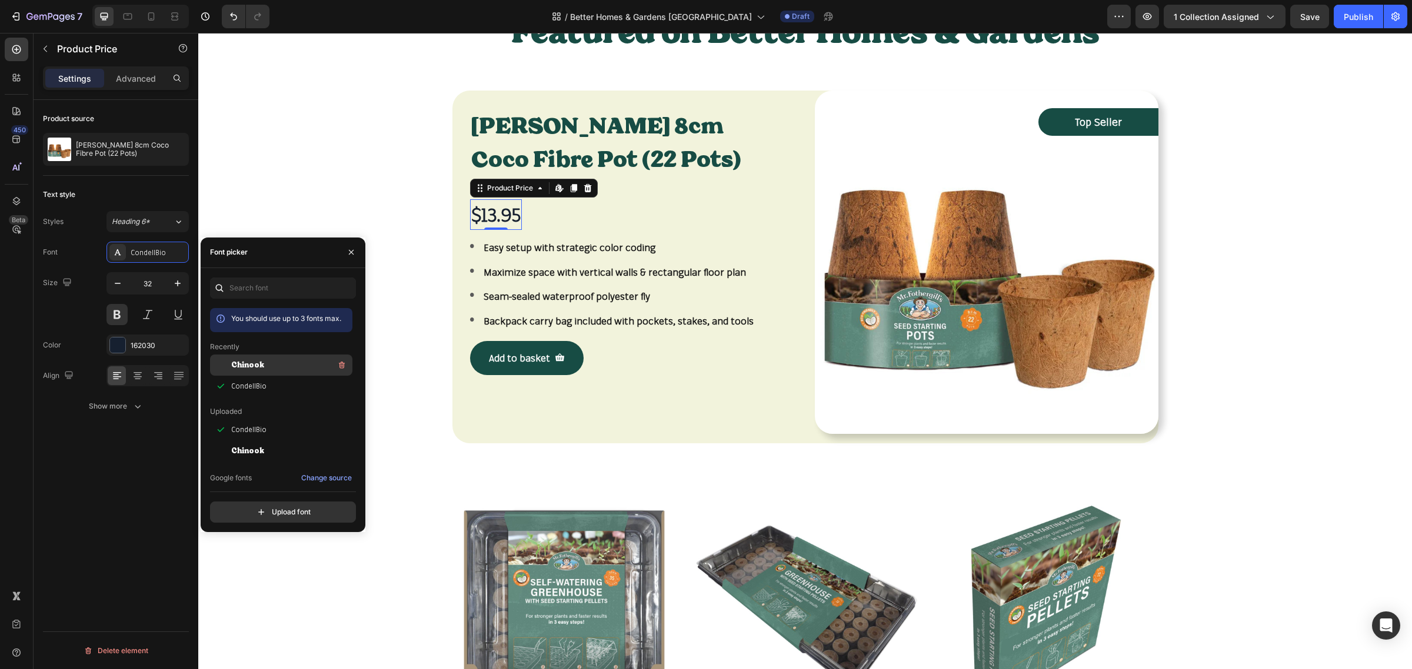
click at [250, 366] on span "Chinook" at bounding box center [247, 365] width 33 height 11
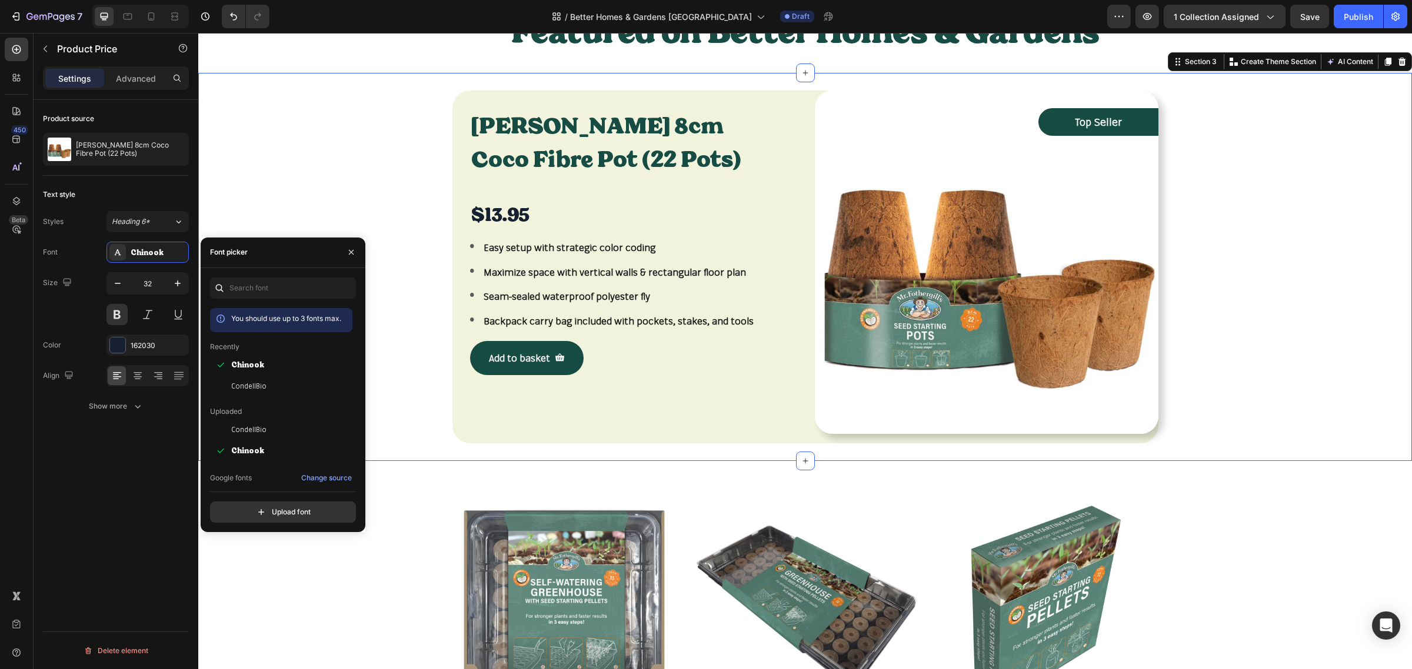
click at [406, 306] on div "Mr Fothergill's 8cm Coco Fibre Pot (22 Pots) Product Title $13.95 Product Price…" at bounding box center [805, 267] width 1196 height 353
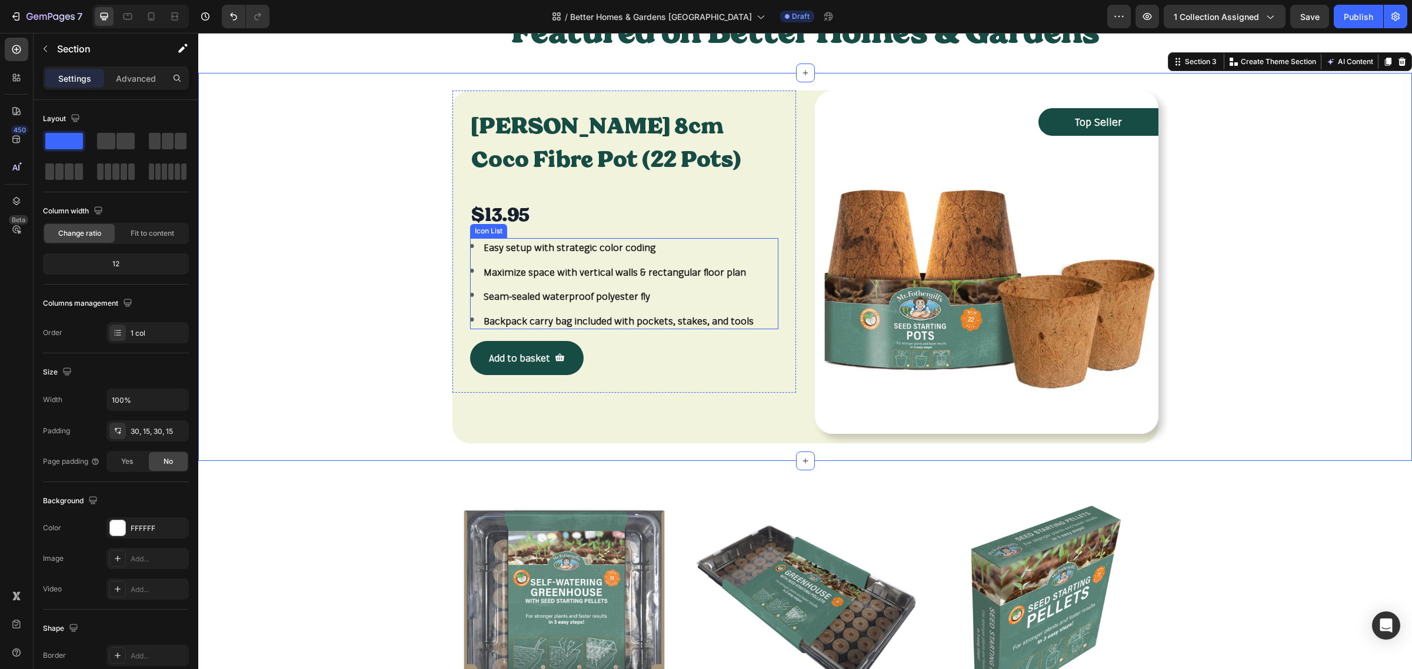
click at [618, 306] on ul "Image Easy setup with strategic color coding Text block Image Maximize space wi…" at bounding box center [612, 284] width 285 height 91
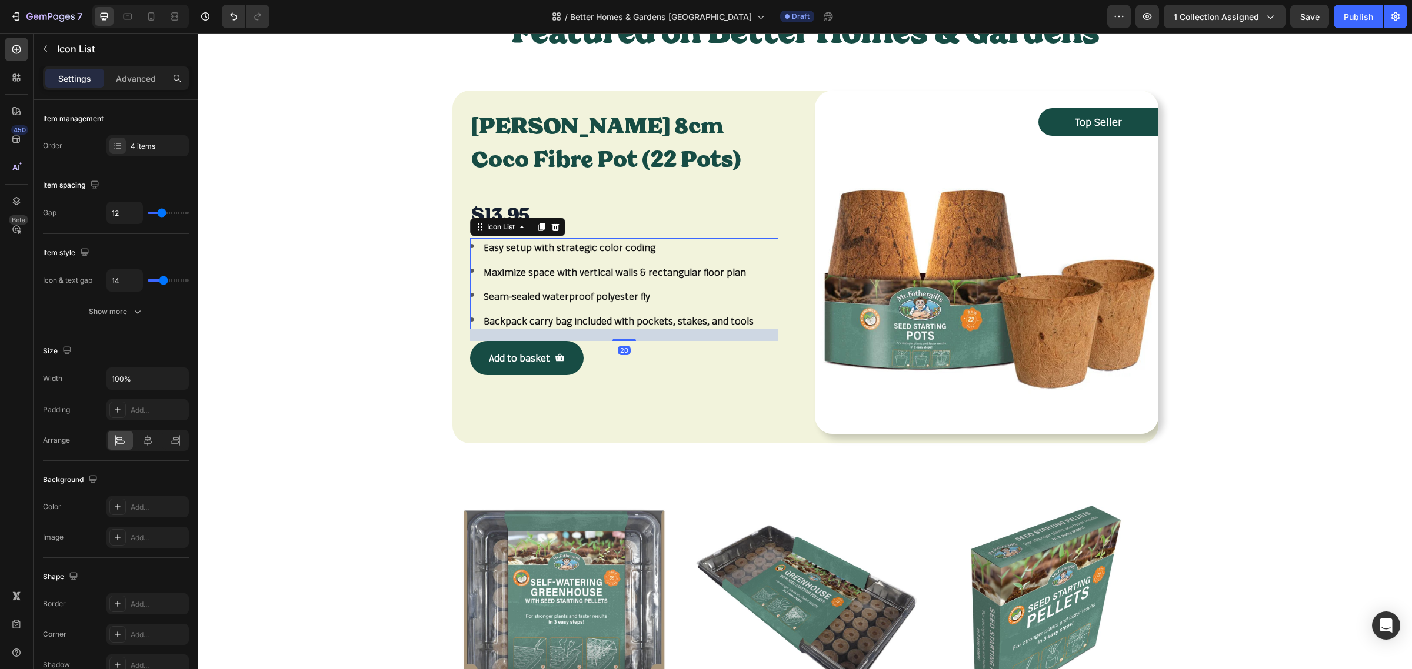
click at [618, 306] on ul "Image Easy setup with strategic color coding Text block Image Maximize space wi…" at bounding box center [612, 284] width 285 height 91
click at [539, 248] on p "Easy setup with strategic color coding" at bounding box center [619, 247] width 270 height 15
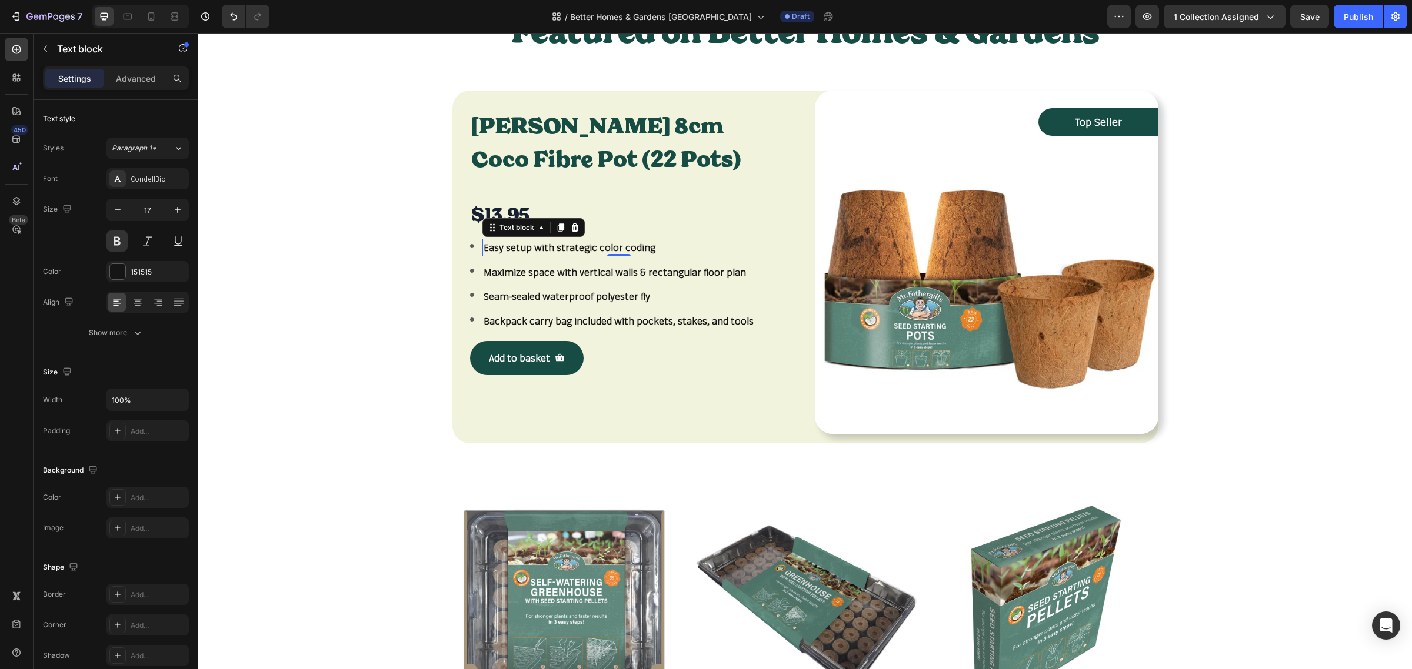
click at [539, 248] on p "Easy setup with strategic color coding" at bounding box center [619, 247] width 270 height 15
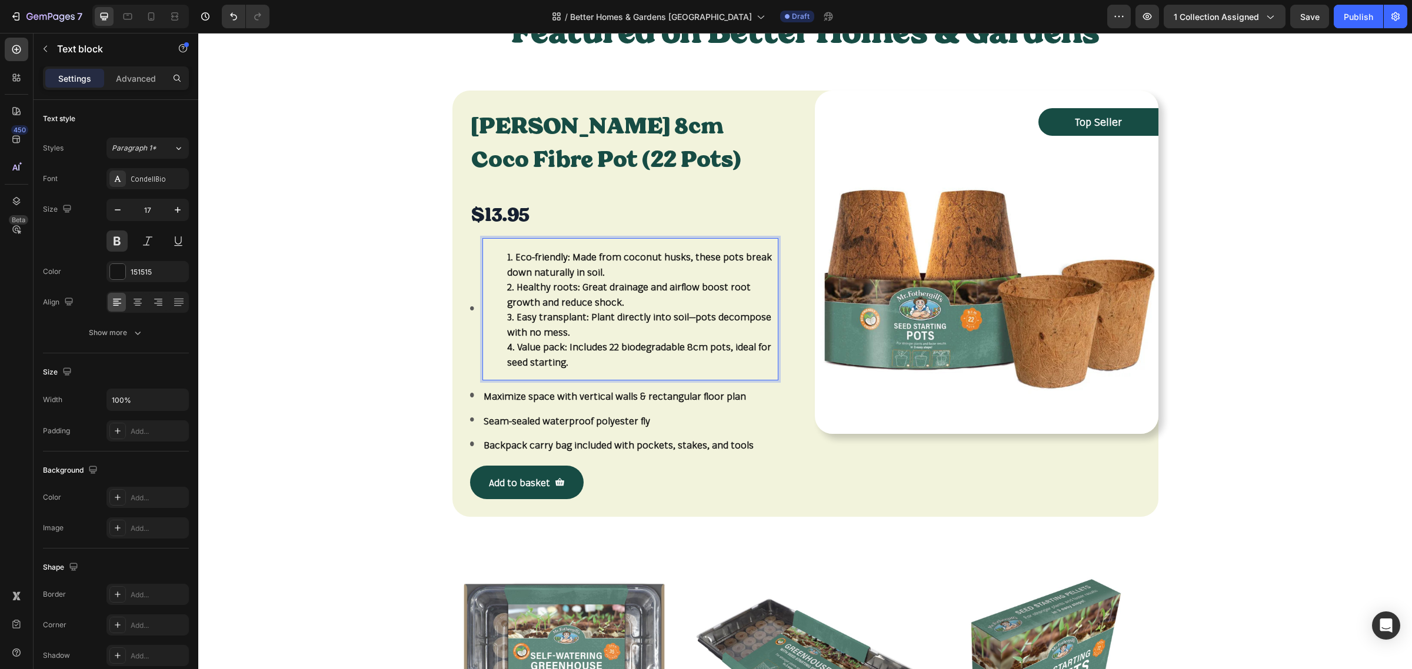
scroll to position [416, 0]
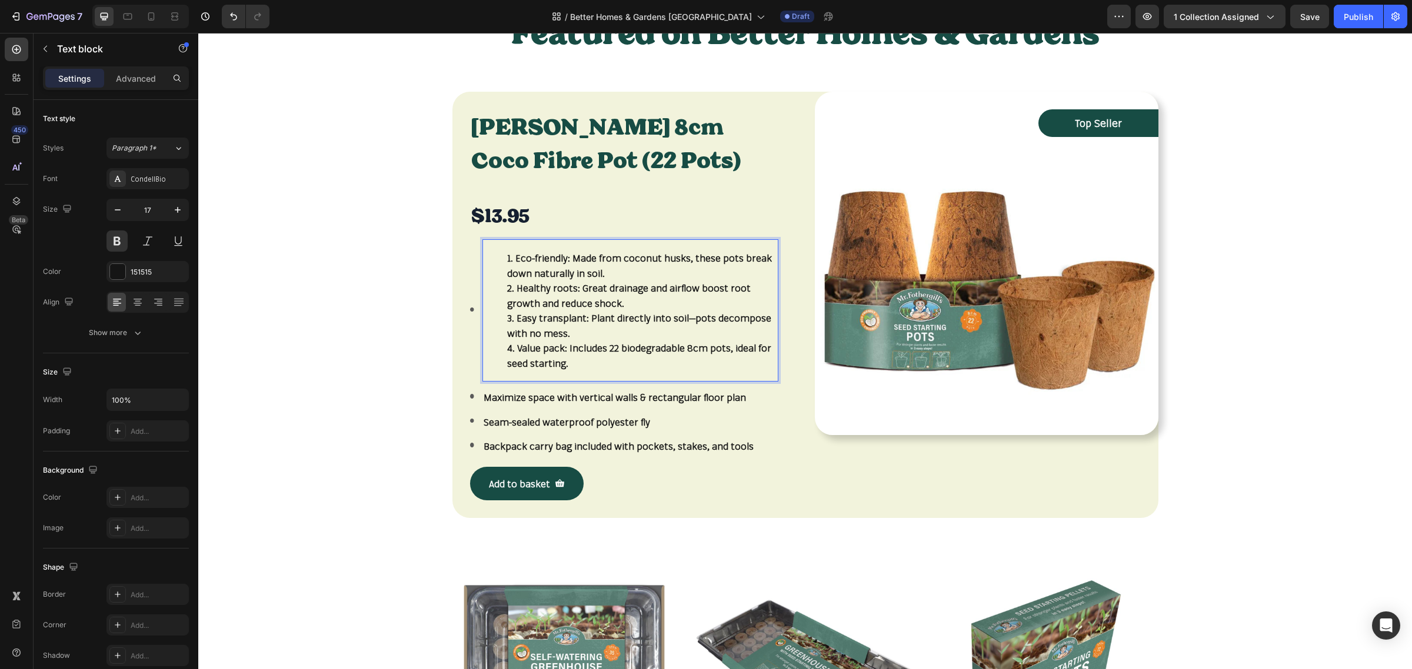
click at [577, 364] on li "Value pack : Includes 22 biodegradable 8cm pots, ideal for seed starting." at bounding box center [641, 356] width 269 height 30
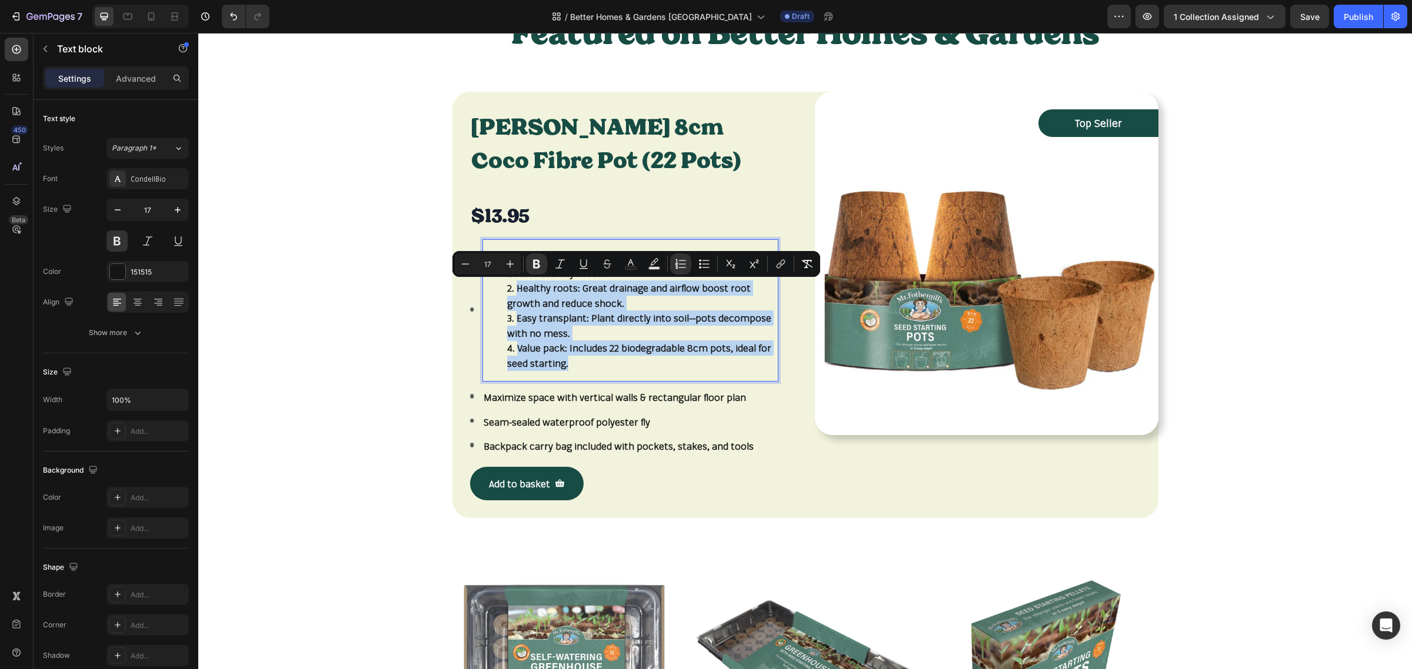
drag, startPoint x: 577, startPoint y: 364, endPoint x: 502, endPoint y: 290, distance: 104.8
click at [502, 290] on ol "Eco-friendly : Made from coconut husks, these pots break down naturally in soil…" at bounding box center [630, 311] width 293 height 120
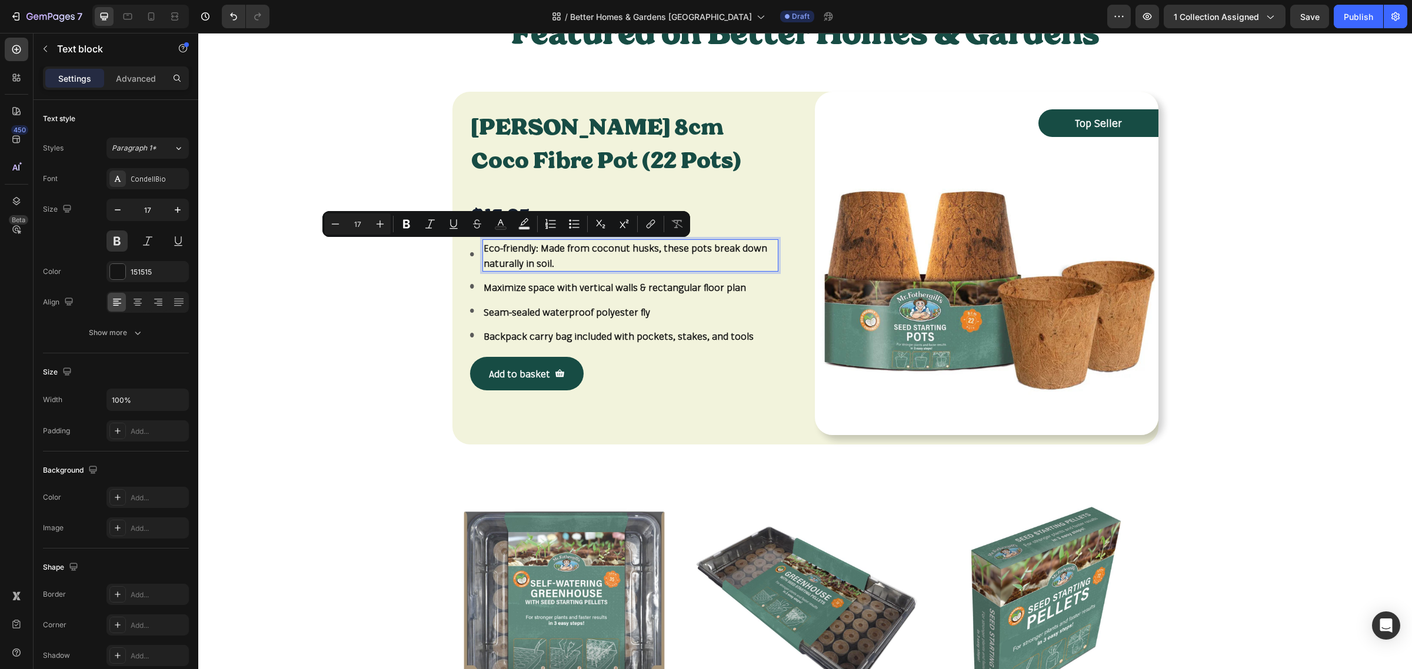
click at [551, 254] on p "Eco-friendly: Made from coconut husks, these pots break down naturally in soil." at bounding box center [630, 256] width 293 height 30
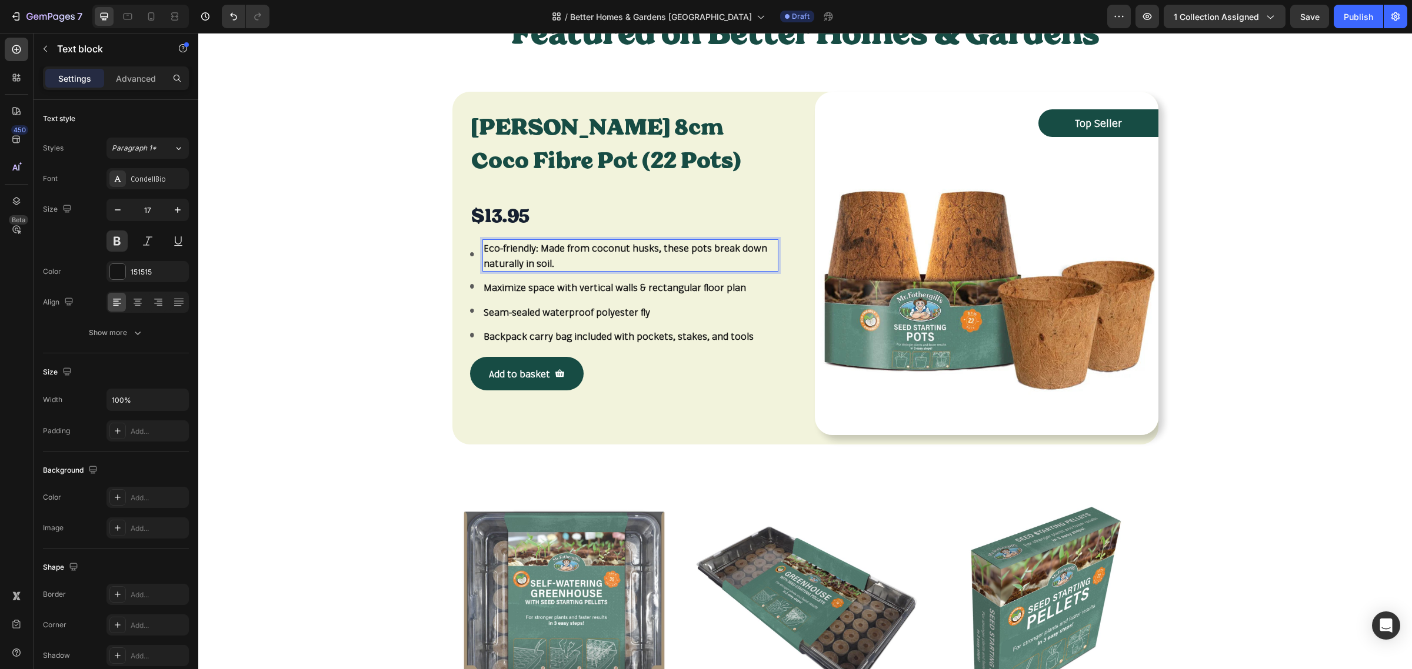
click at [534, 251] on p "Eco-friendly: Made from coconut husks, these pots break down naturally in soil." at bounding box center [630, 256] width 293 height 30
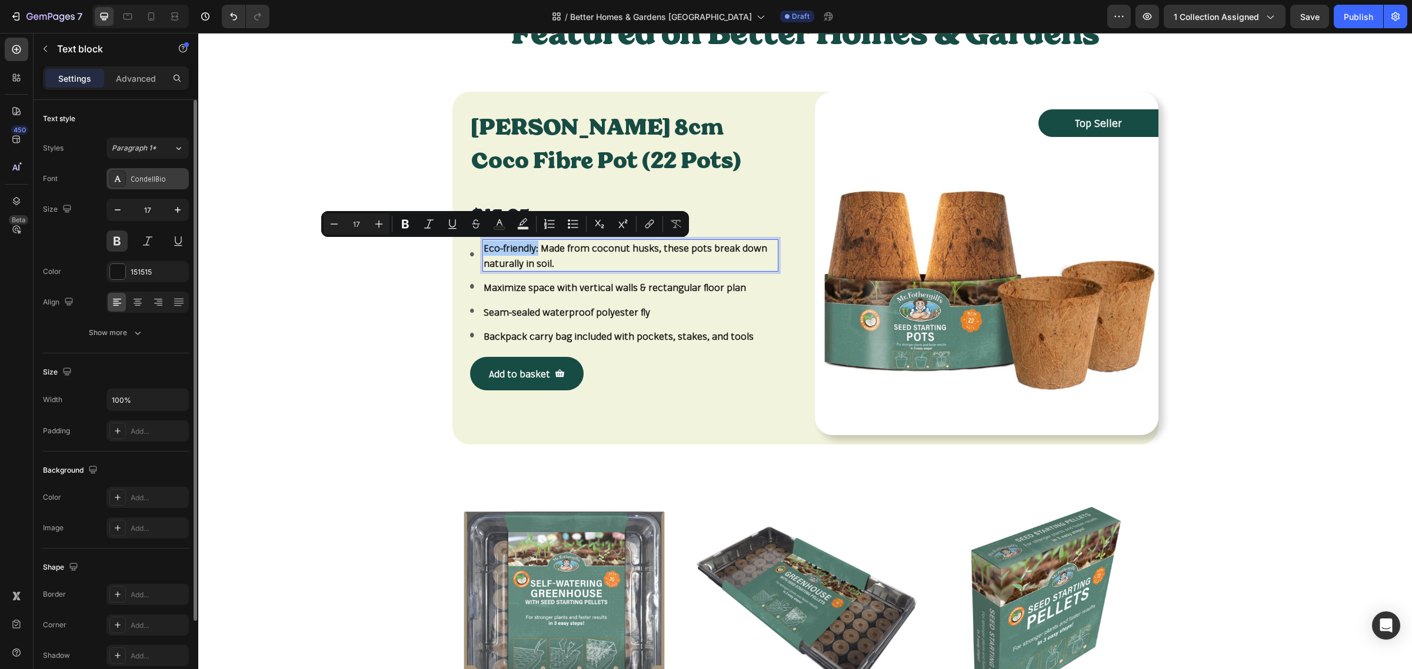
click at [171, 181] on div "CondellBio" at bounding box center [158, 179] width 55 height 11
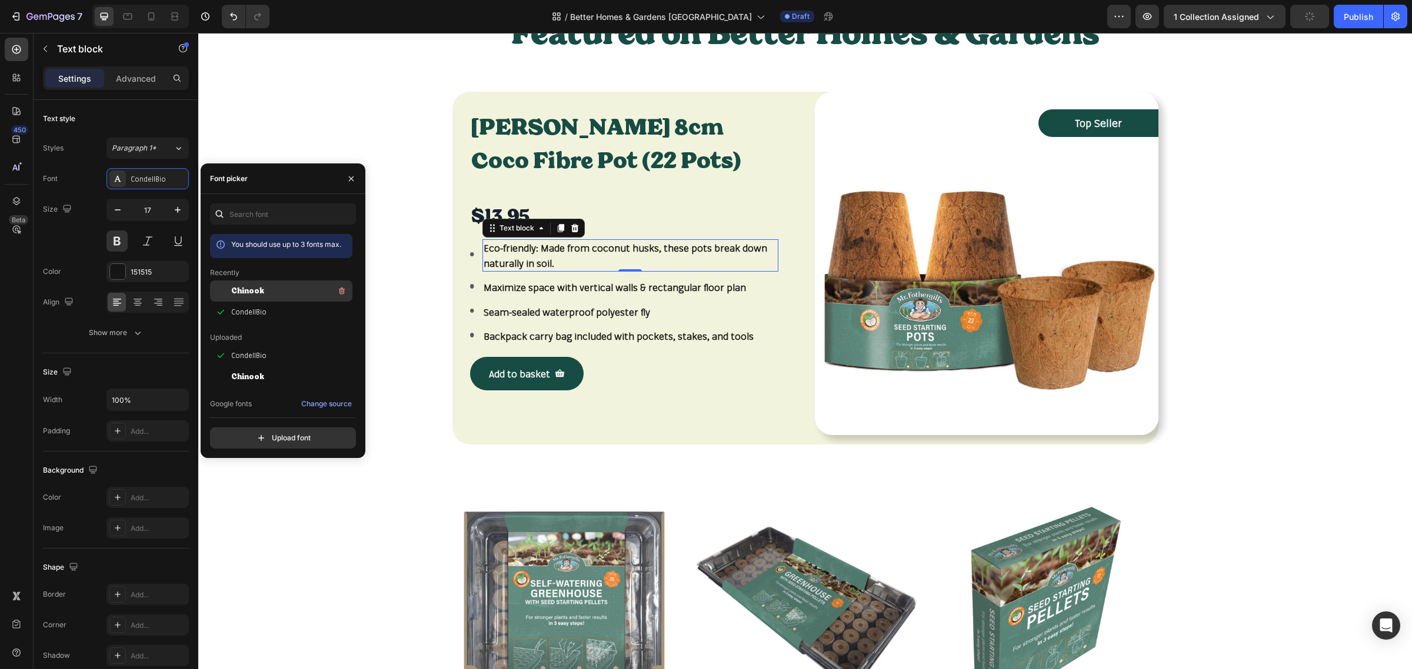
click at [254, 291] on span "Chinook" at bounding box center [247, 291] width 33 height 11
click at [253, 316] on span "CondellBio" at bounding box center [248, 312] width 35 height 11
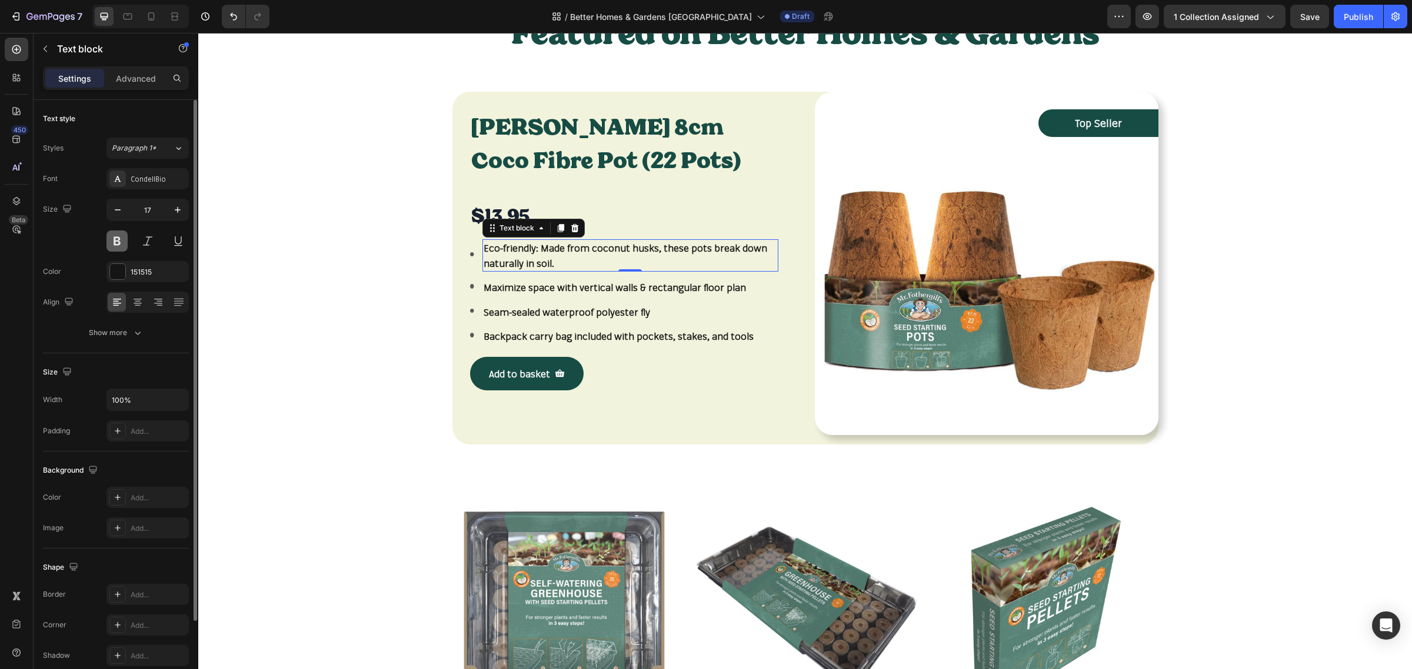
click at [115, 242] on button at bounding box center [116, 241] width 21 height 21
click at [532, 247] on p "Eco-friendly: Made from coconut husks, these pots break down naturally in soil." at bounding box center [630, 256] width 293 height 30
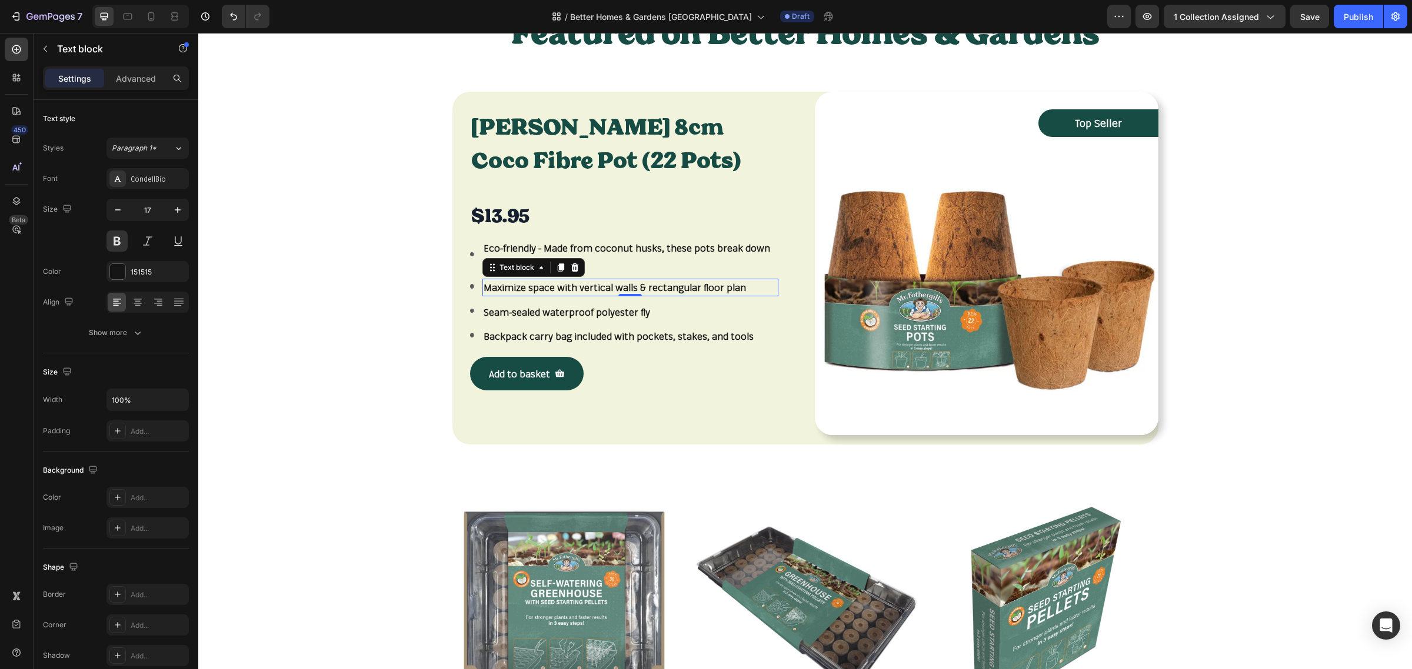
click at [554, 285] on p "Maximize space with vertical walls & rectangular floor plan" at bounding box center [630, 287] width 293 height 15
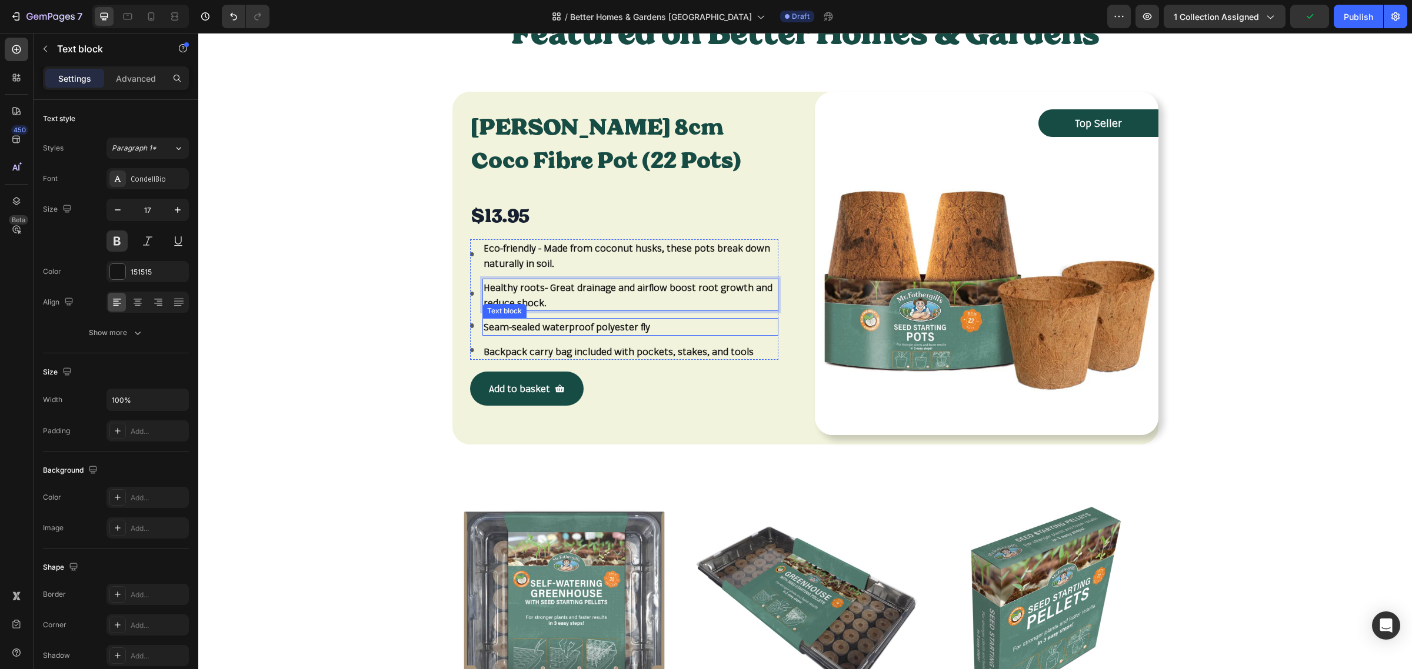
click at [534, 319] on p "Seam-sealed waterproof polyester fly" at bounding box center [630, 326] width 293 height 15
click at [534, 321] on p "Seam-sealed waterproof polyester fly" at bounding box center [630, 326] width 293 height 15
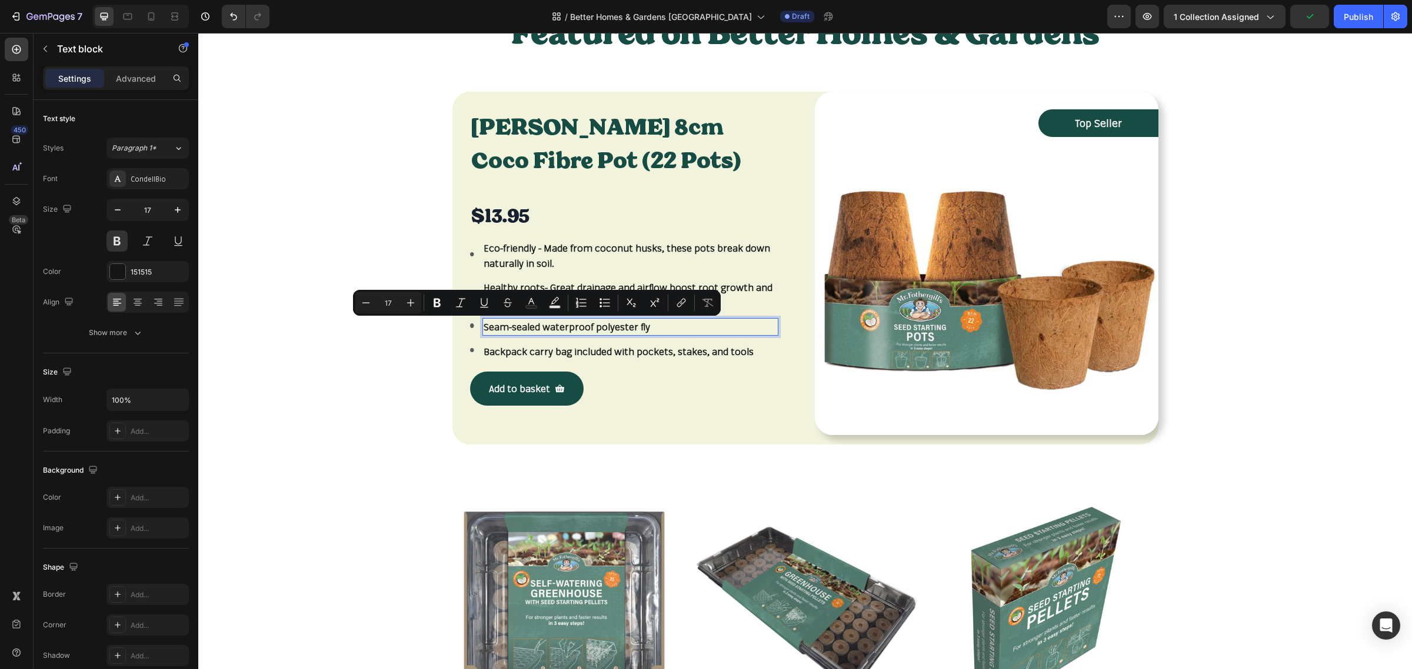
click at [530, 326] on p "Seam-sealed waterproof polyester fly" at bounding box center [630, 326] width 293 height 15
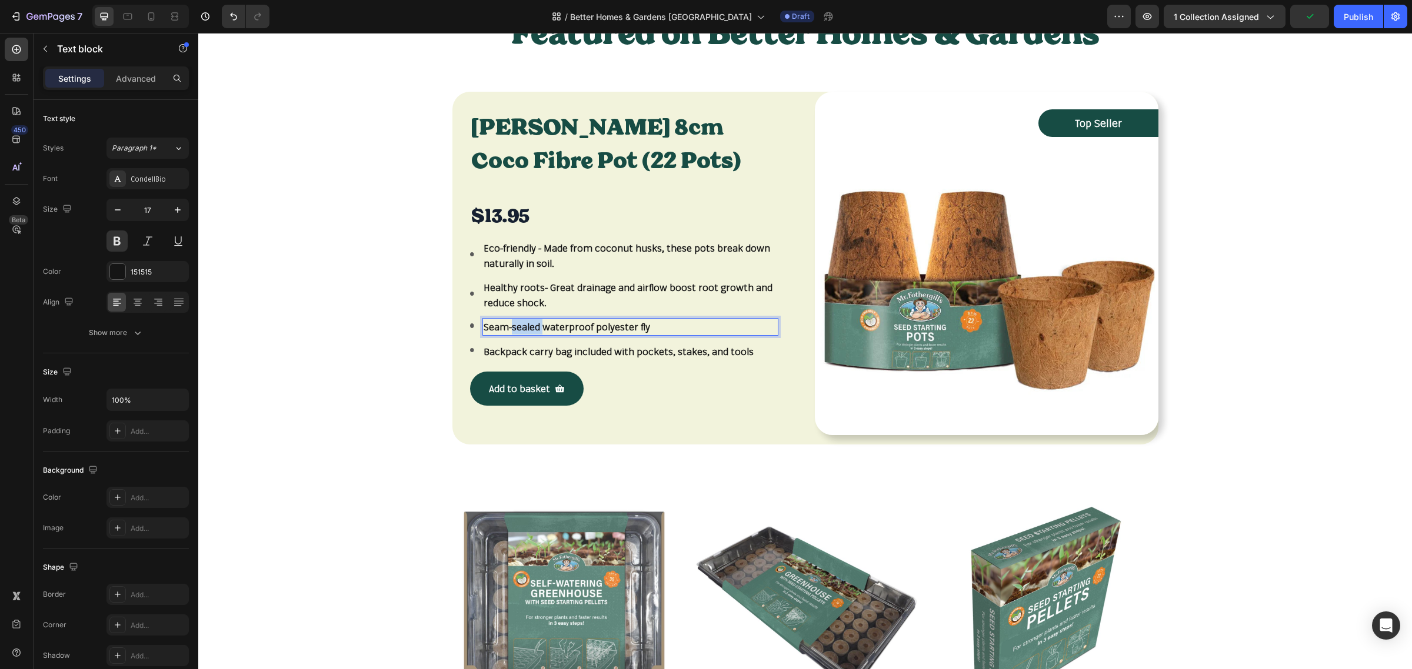
click at [530, 326] on p "Seam-sealed waterproof polyester fly" at bounding box center [630, 326] width 293 height 15
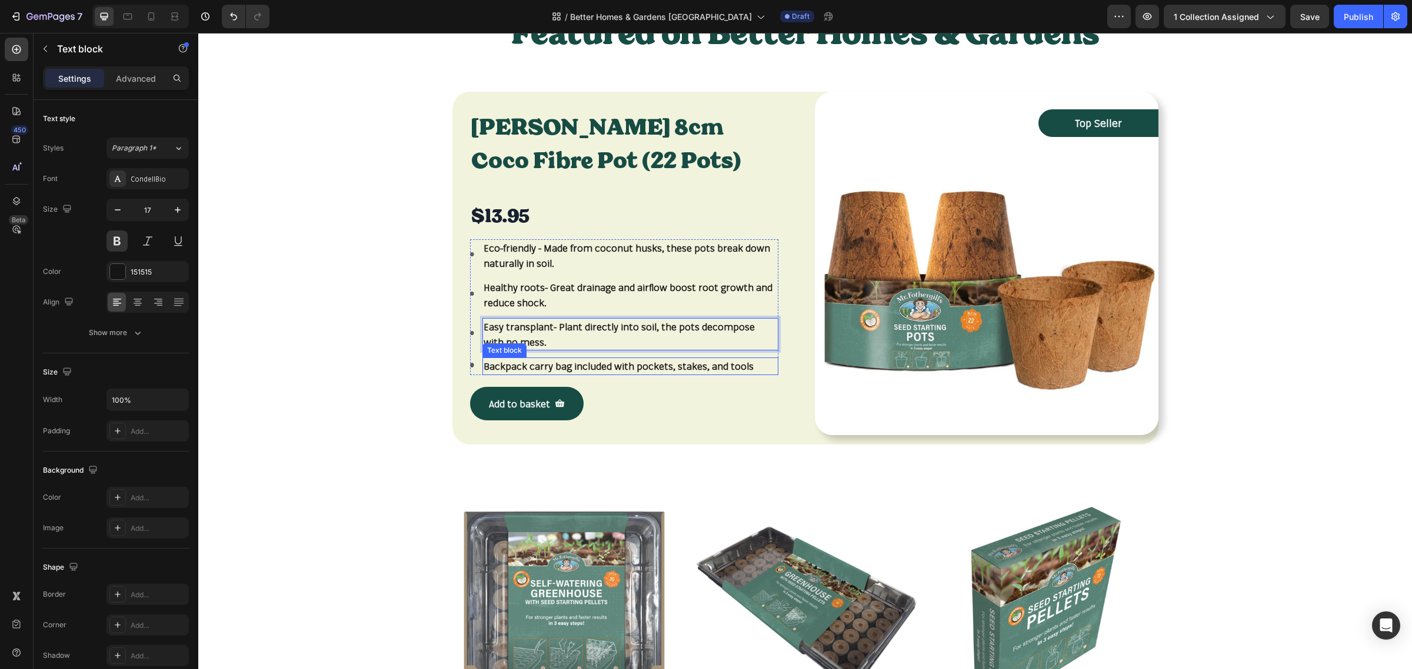
click at [540, 365] on p "Backpack carry bag included with pockets, stakes, and tools" at bounding box center [630, 366] width 293 height 15
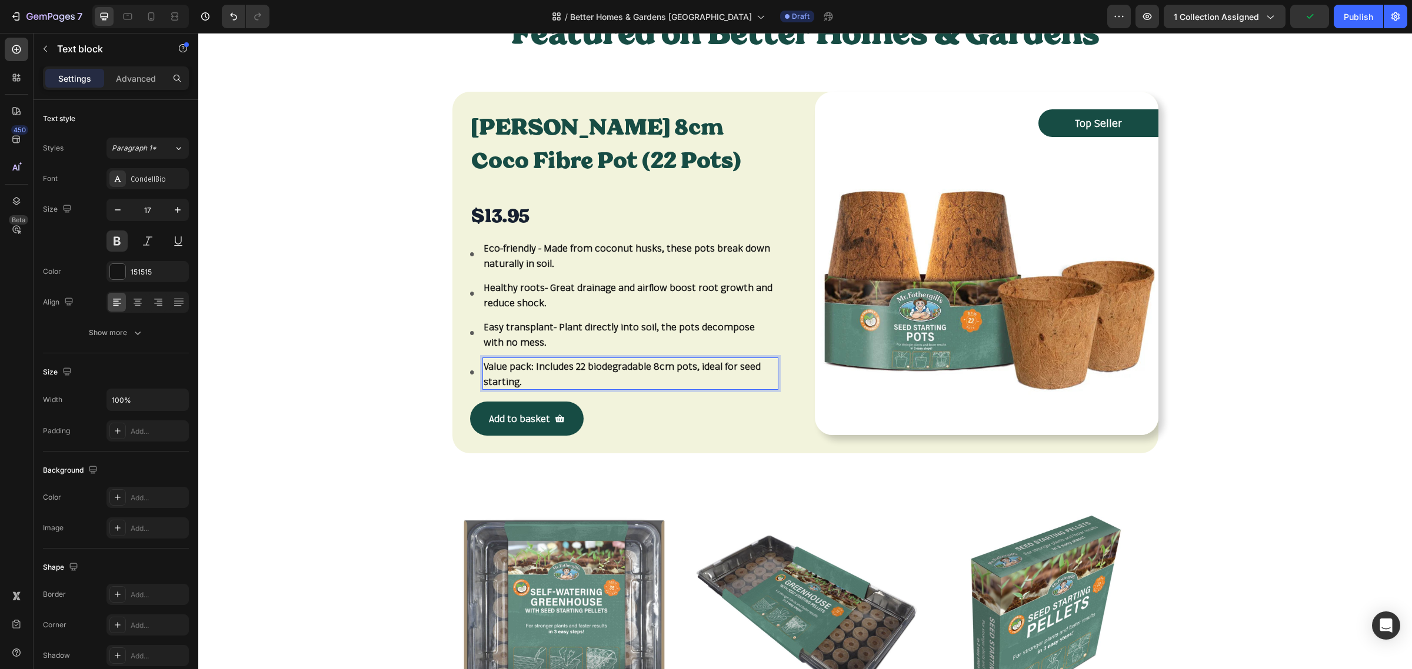
click at [528, 366] on p "Value pack : Includes 22 biodegradable 8cm pots, ideal for seed starting." at bounding box center [630, 374] width 293 height 30
click at [470, 257] on li "Image Eco-friendly - Made from coconut husks, these pots break down naturally i…" at bounding box center [624, 255] width 308 height 32
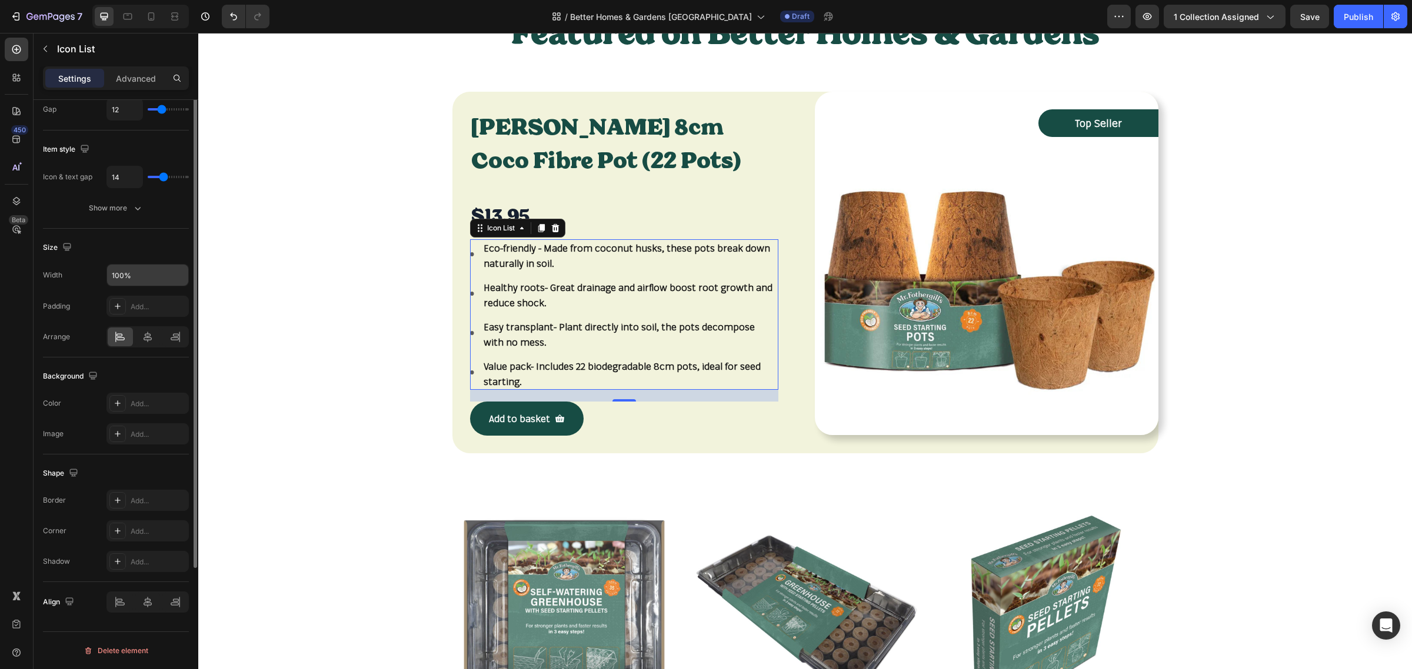
scroll to position [0, 0]
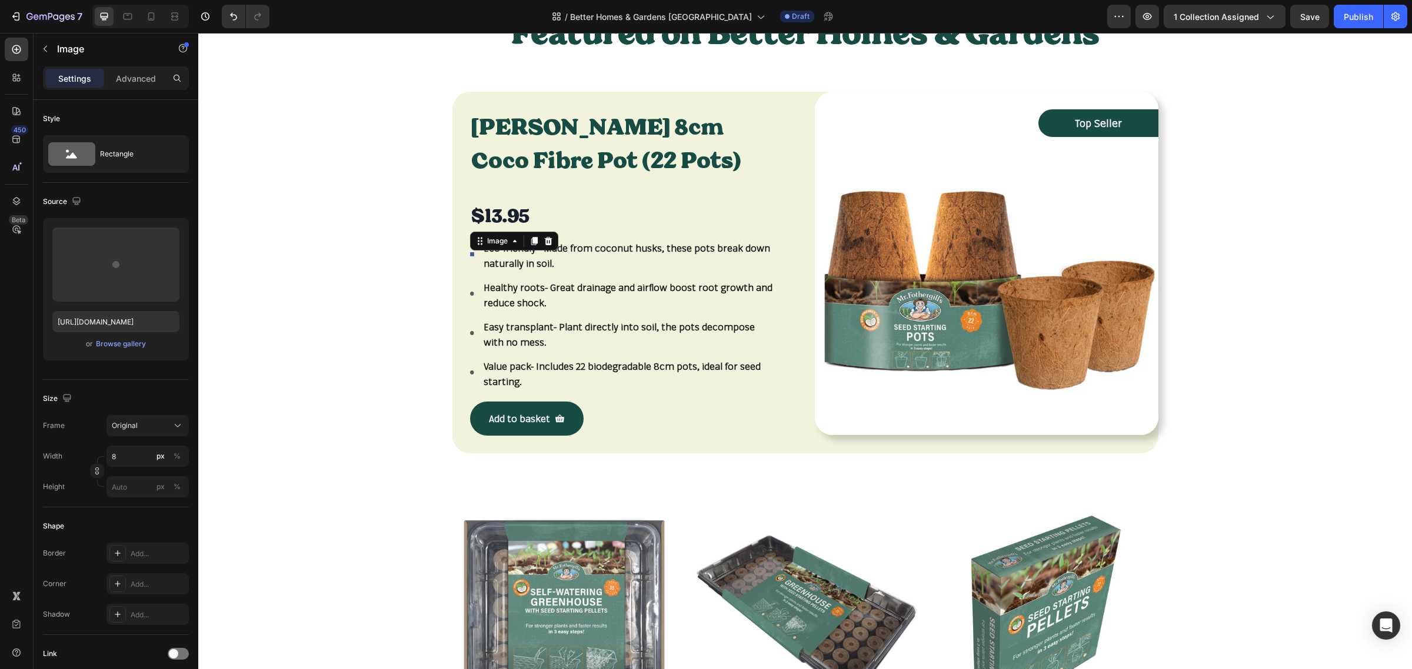
click at [470, 255] on div "Image 0" at bounding box center [472, 254] width 5 height 4
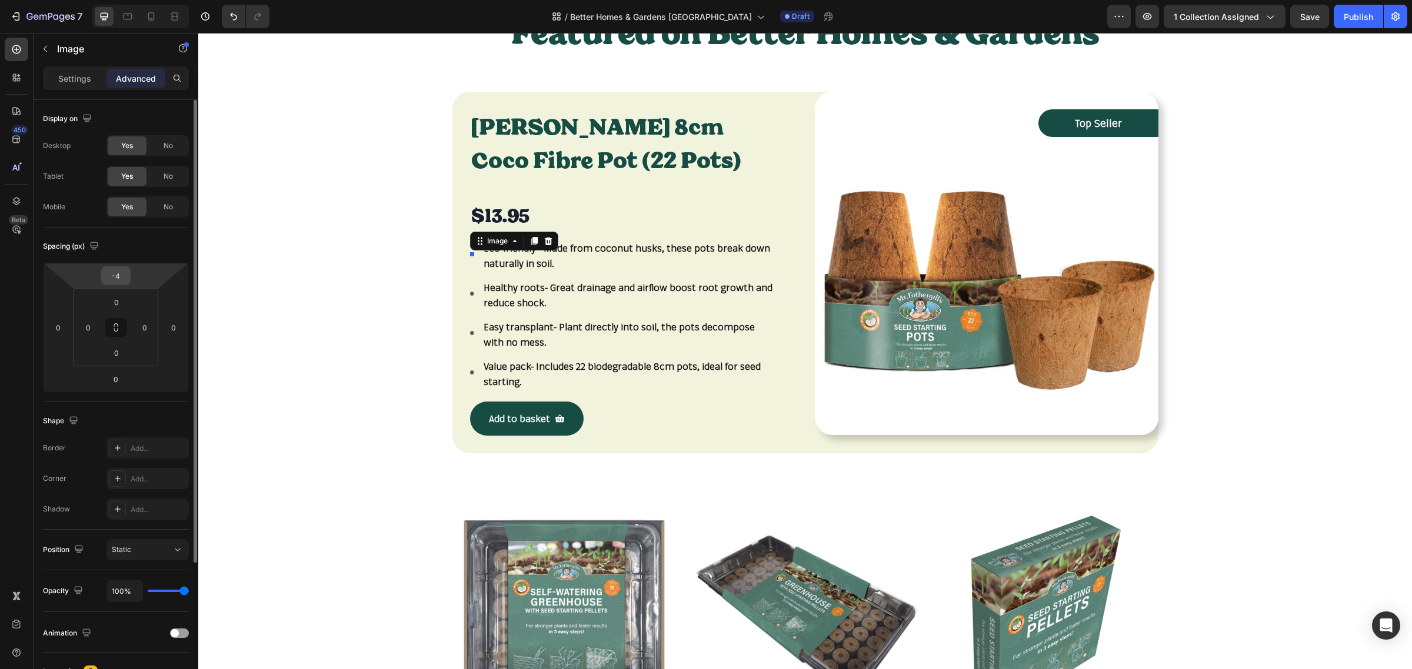
drag, startPoint x: 118, startPoint y: 278, endPoint x: 118, endPoint y: 295, distance: 17.1
click at [118, 278] on input "-4" at bounding box center [116, 276] width 24 height 18
click at [587, 301] on p "Healthy roots - Great drainage and airflow boost root growth and reduce shock." at bounding box center [630, 295] width 293 height 30
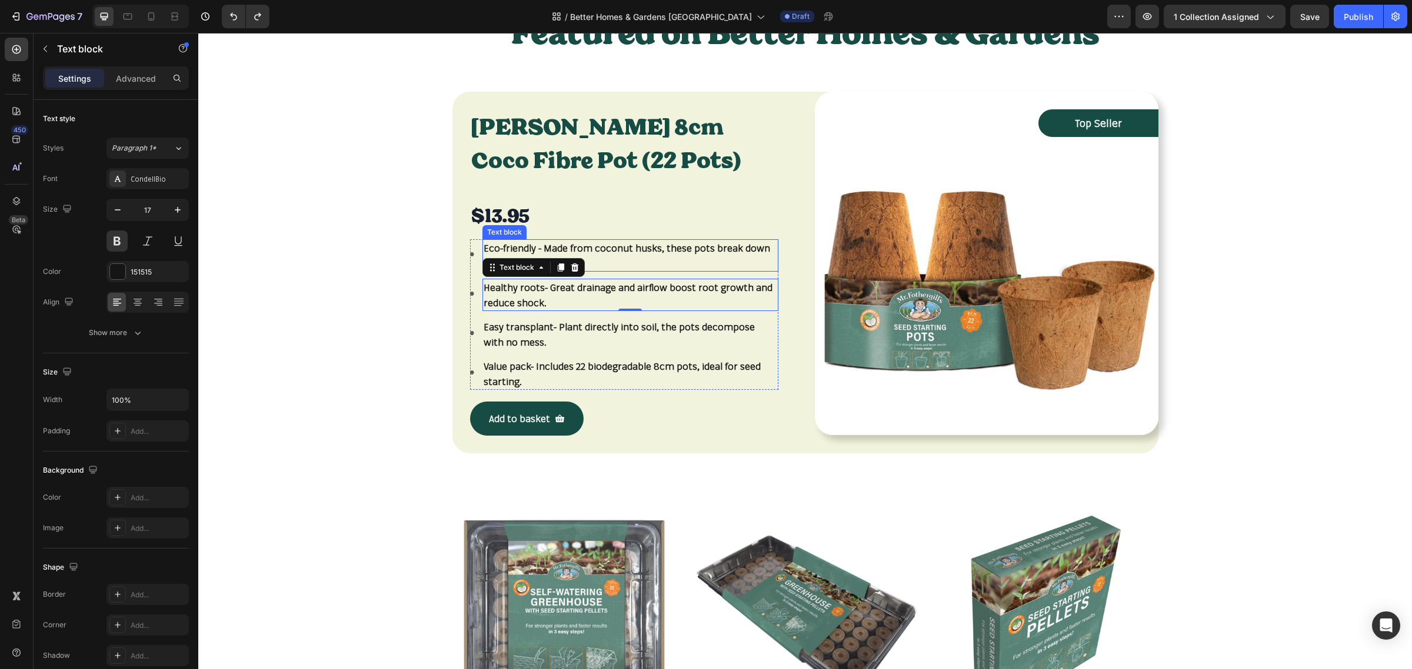
click at [484, 246] on p "Eco-friendly - Made from coconut husks, these pots break down naturally in soil." at bounding box center [630, 256] width 293 height 30
click at [470, 255] on div "Image 0" at bounding box center [472, 254] width 5 height 4
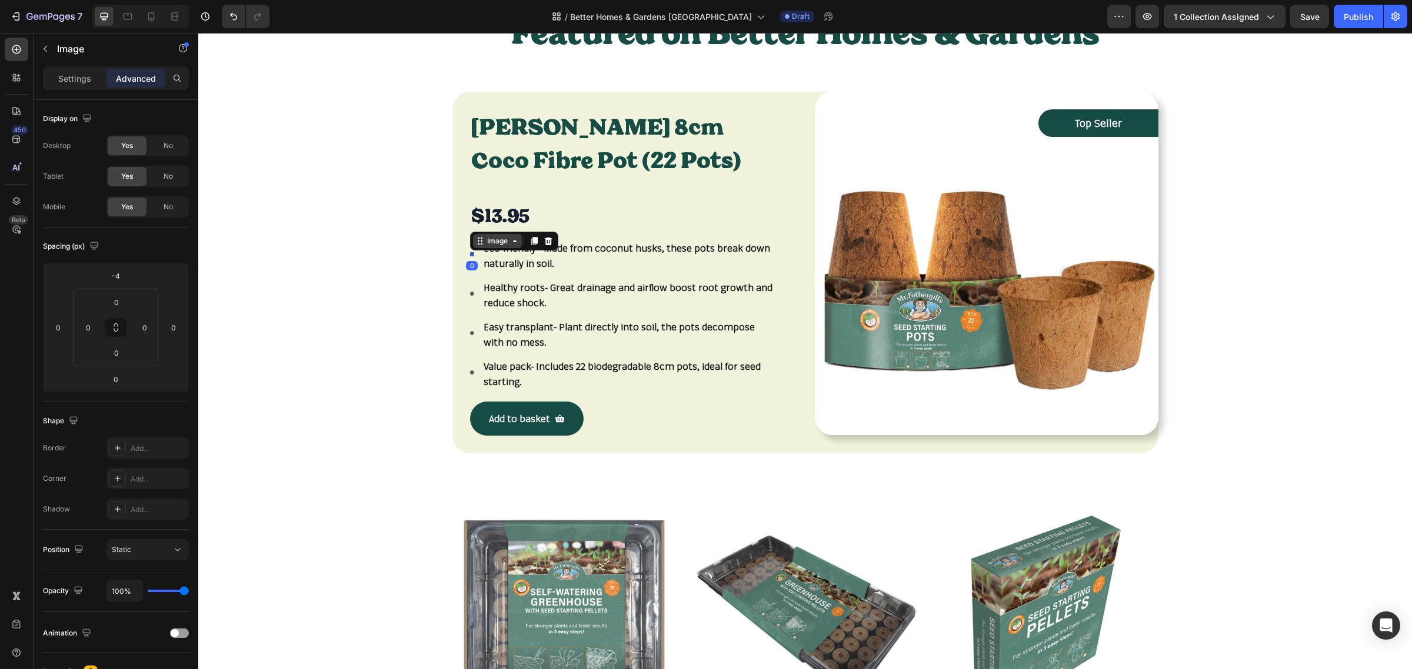
drag, startPoint x: 468, startPoint y: 255, endPoint x: 471, endPoint y: 240, distance: 15.0
click at [471, 252] on div "Image 0" at bounding box center [472, 254] width 5 height 4
click at [78, 86] on div "Settings" at bounding box center [74, 78] width 59 height 19
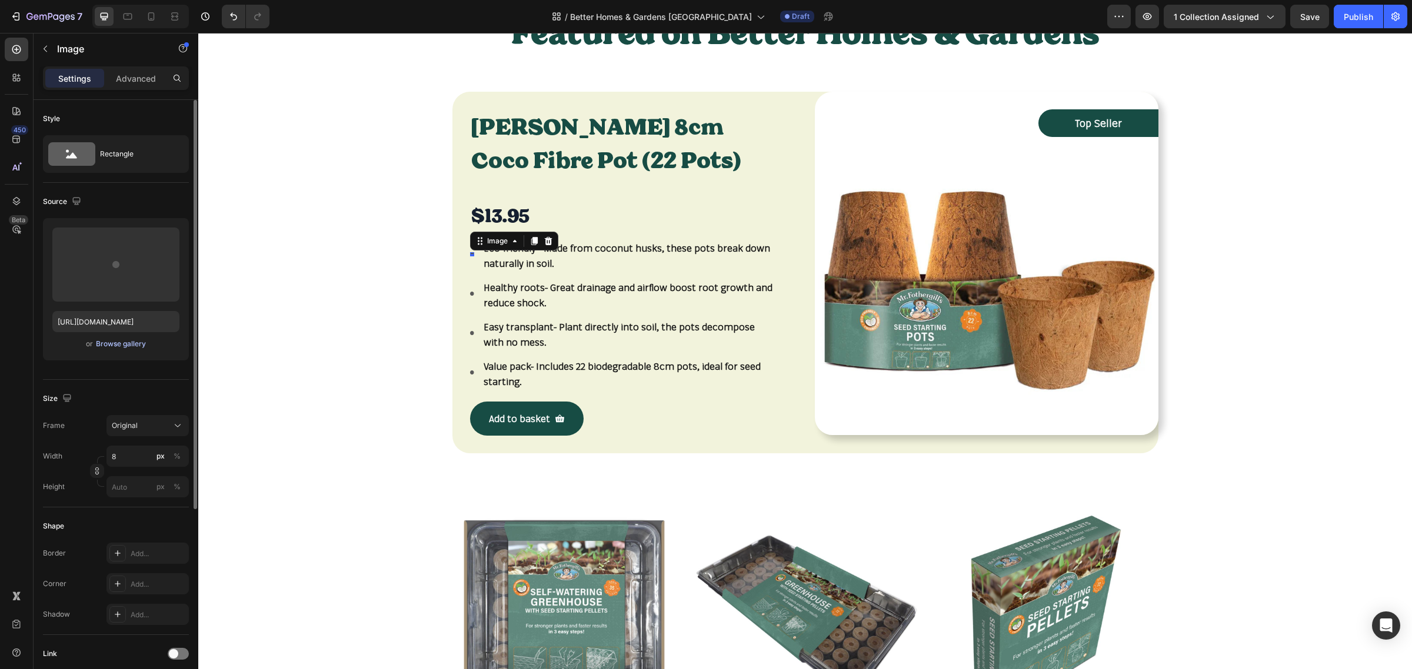
click at [115, 344] on div "Browse gallery" at bounding box center [121, 344] width 50 height 11
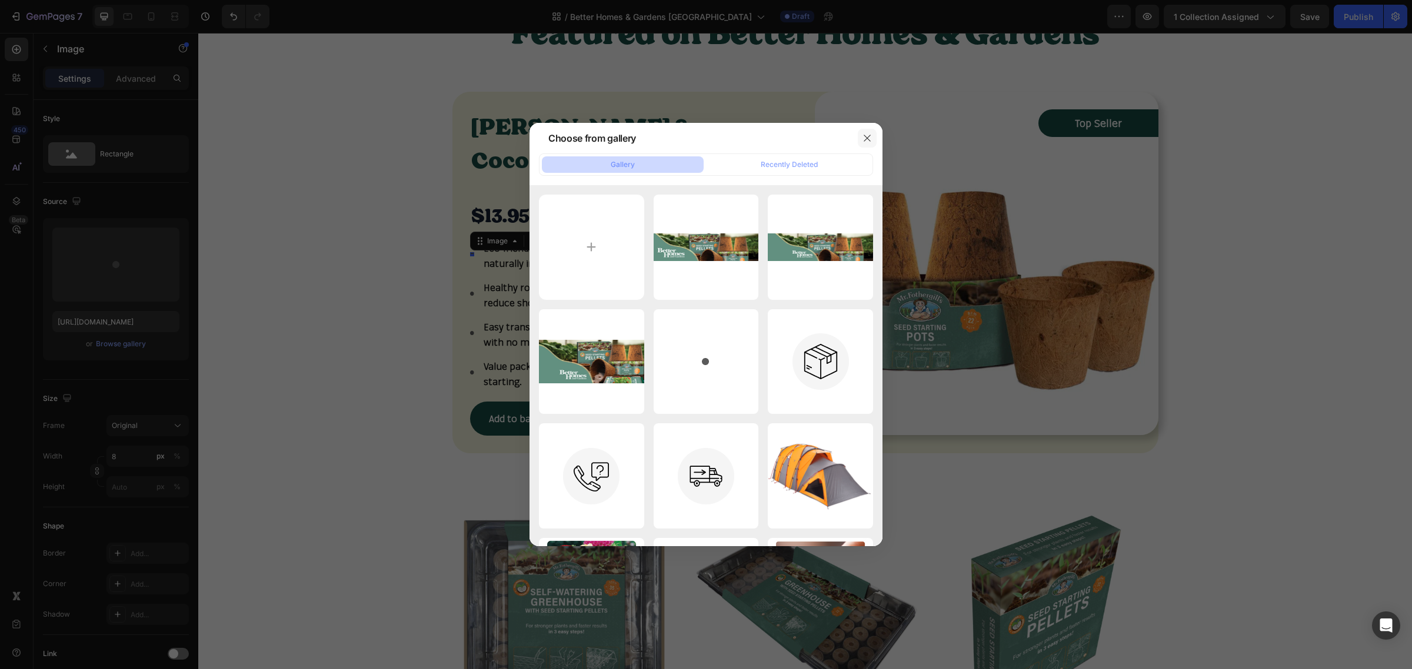
click at [869, 134] on icon "button" at bounding box center [866, 138] width 9 height 9
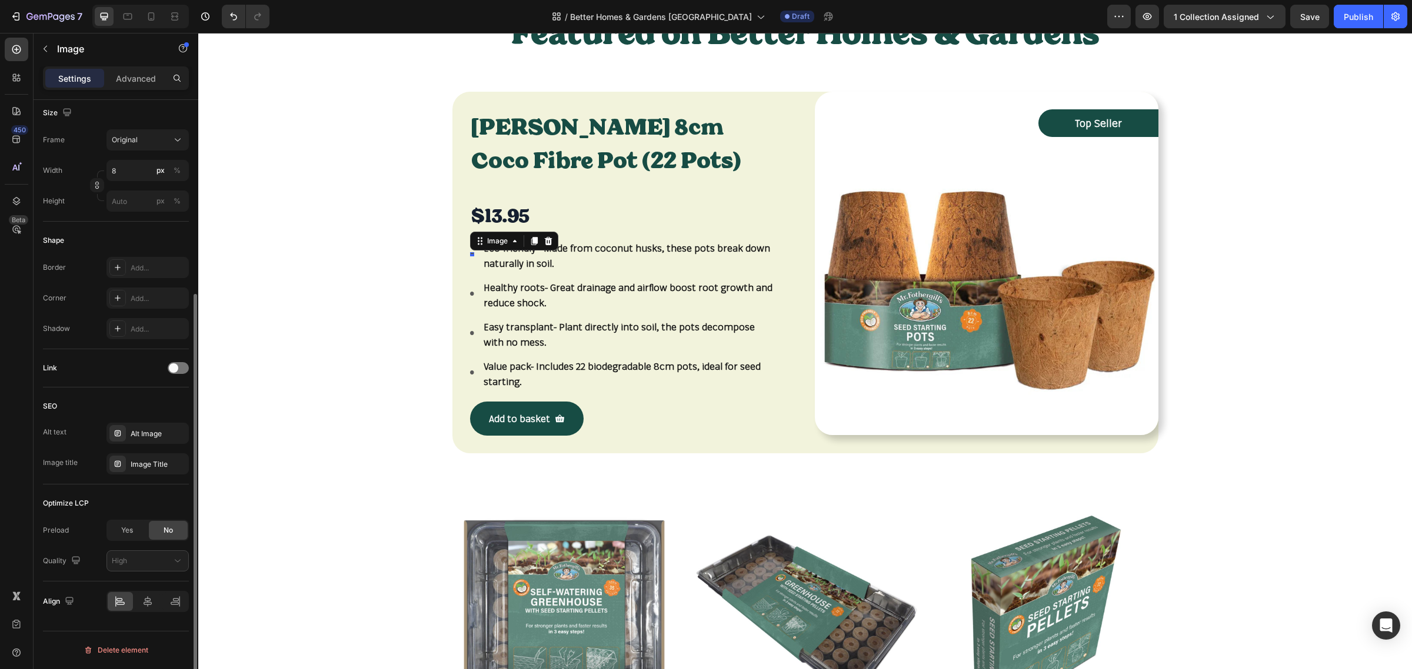
scroll to position [286, 0]
click at [550, 294] on p "Healthy roots - Great drainage and airflow boost root growth and reduce shock." at bounding box center [630, 295] width 293 height 30
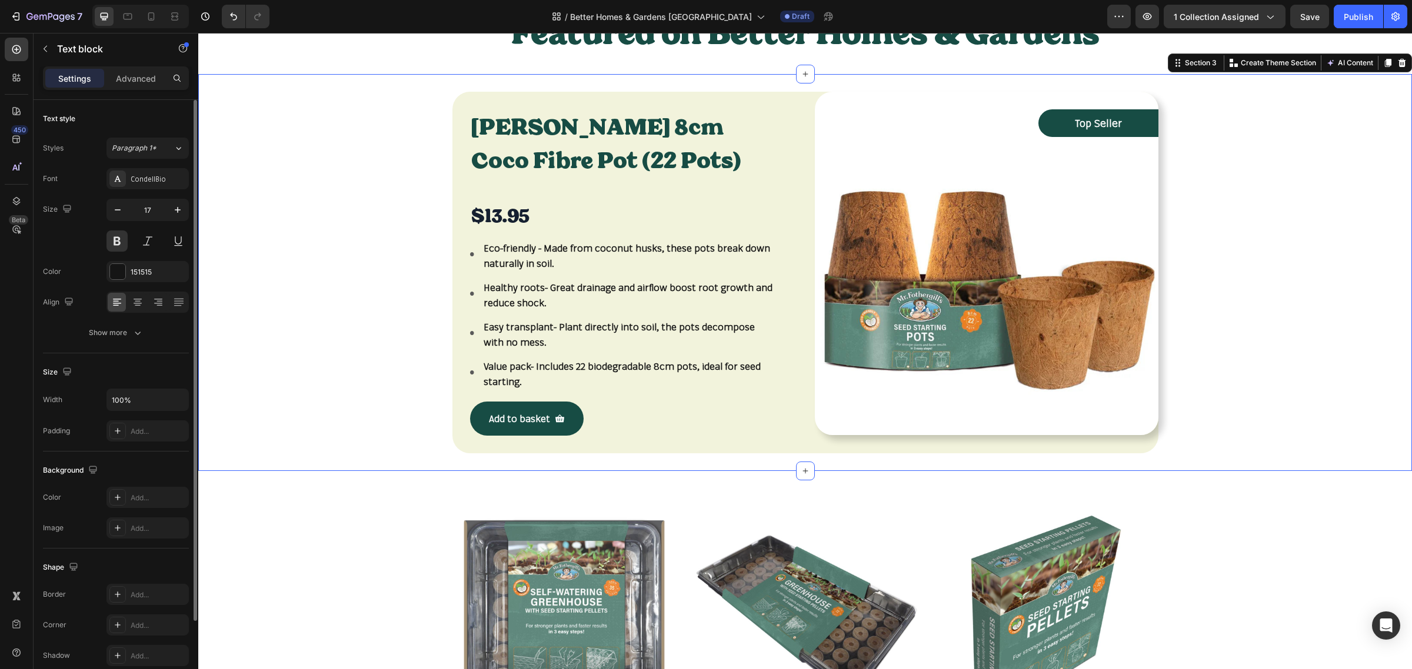
click at [369, 396] on div "Mr Fothergill's 8cm Coco Fibre Pot (22 Pots) Product Title $13.95 Product Price…" at bounding box center [805, 273] width 1196 height 362
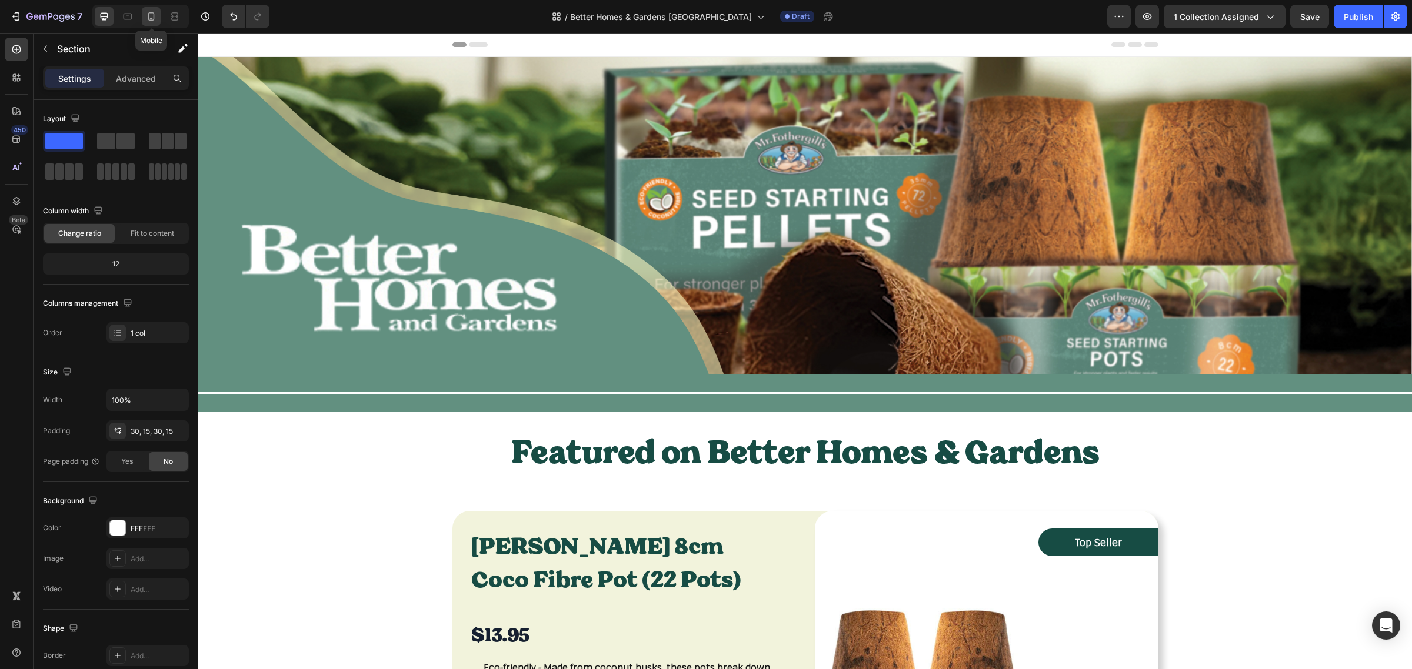
click at [153, 18] on icon at bounding box center [151, 17] width 12 height 12
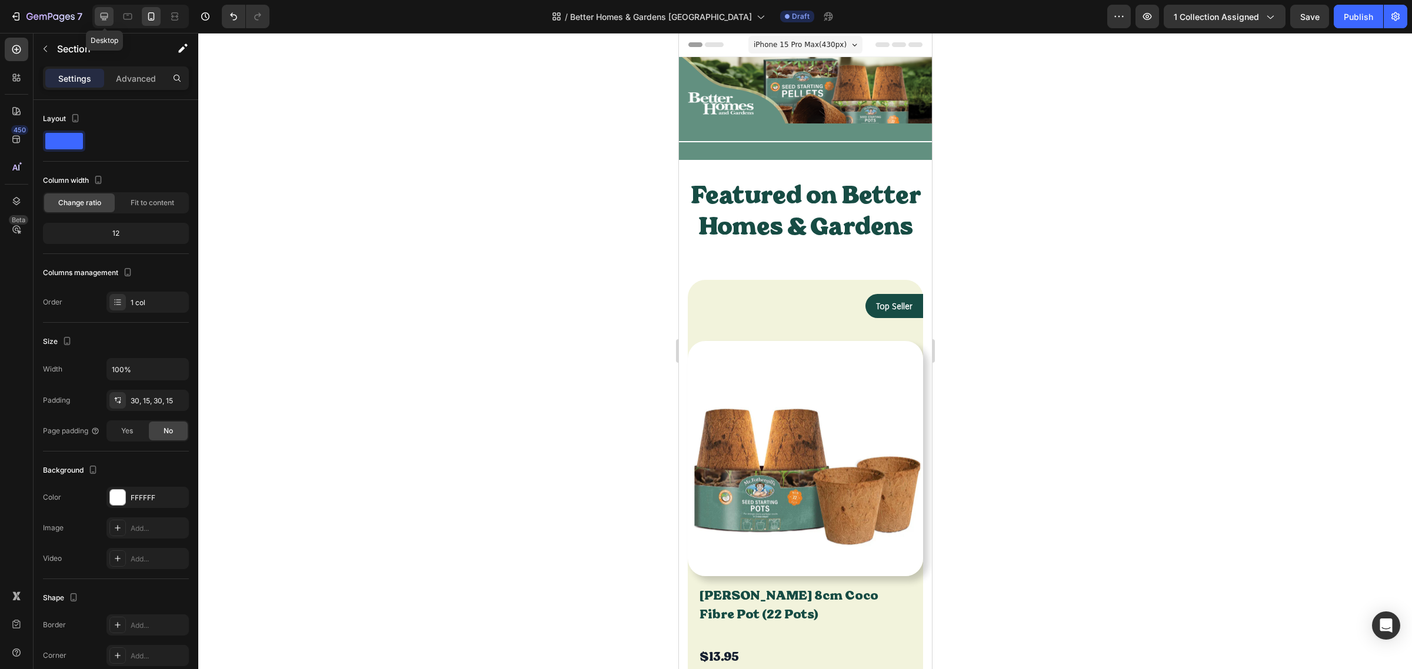
click at [104, 14] on icon at bounding box center [104, 17] width 12 height 12
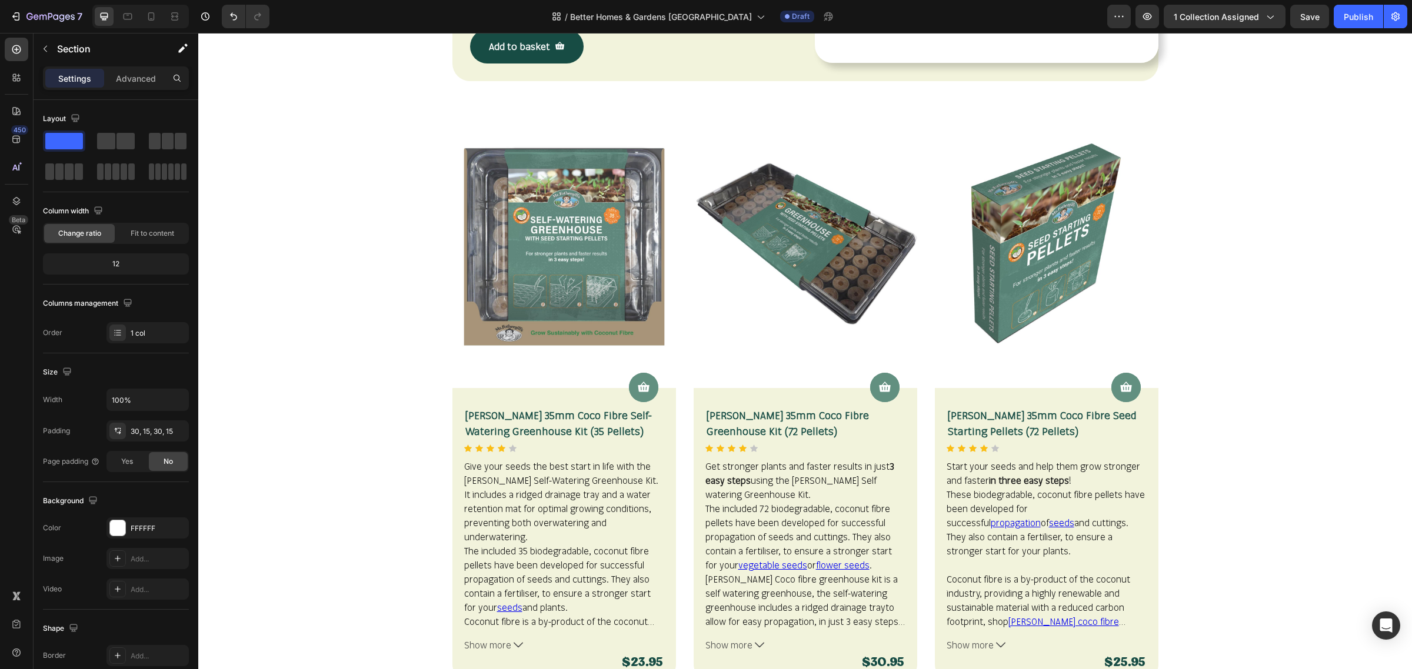
scroll to position [859, 0]
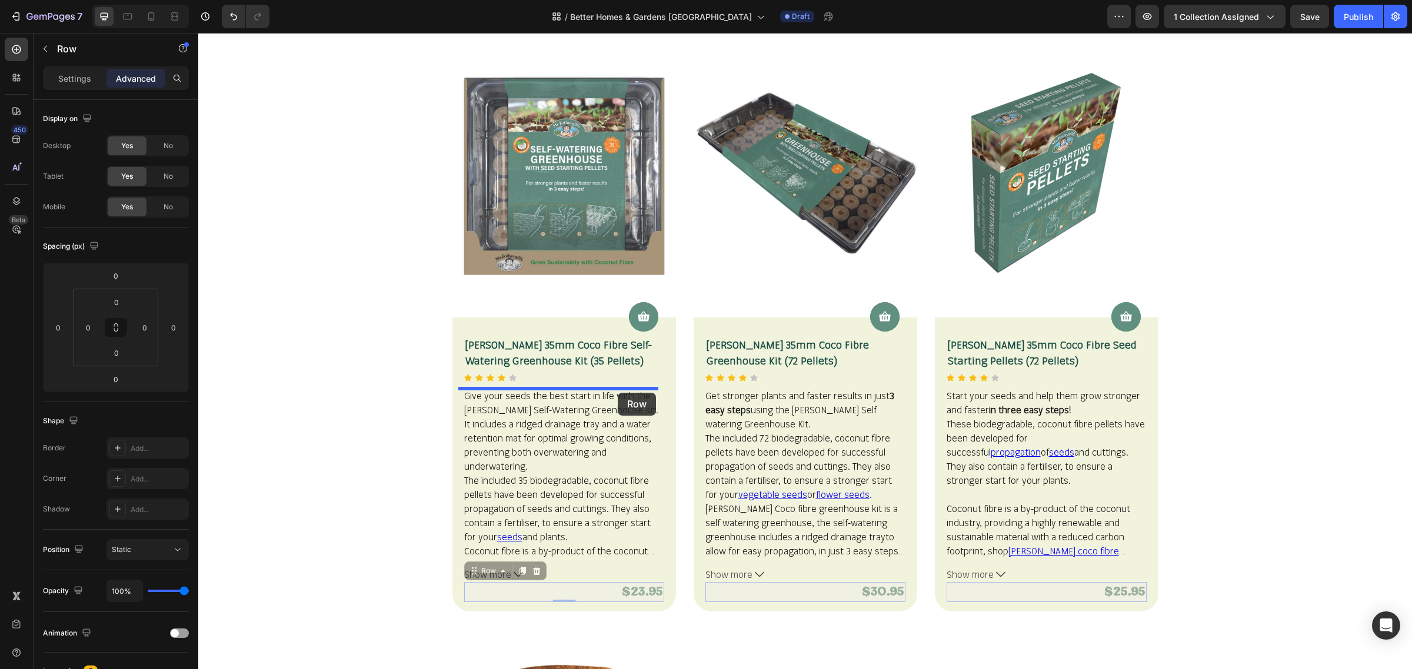
drag, startPoint x: 609, startPoint y: 586, endPoint x: 618, endPoint y: 393, distance: 193.1
click at [618, 393] on div "Header Product Images Product Cart Button Product Cart Button Mr Fothergill's 3…" at bounding box center [805, 593] width 1214 height 2840
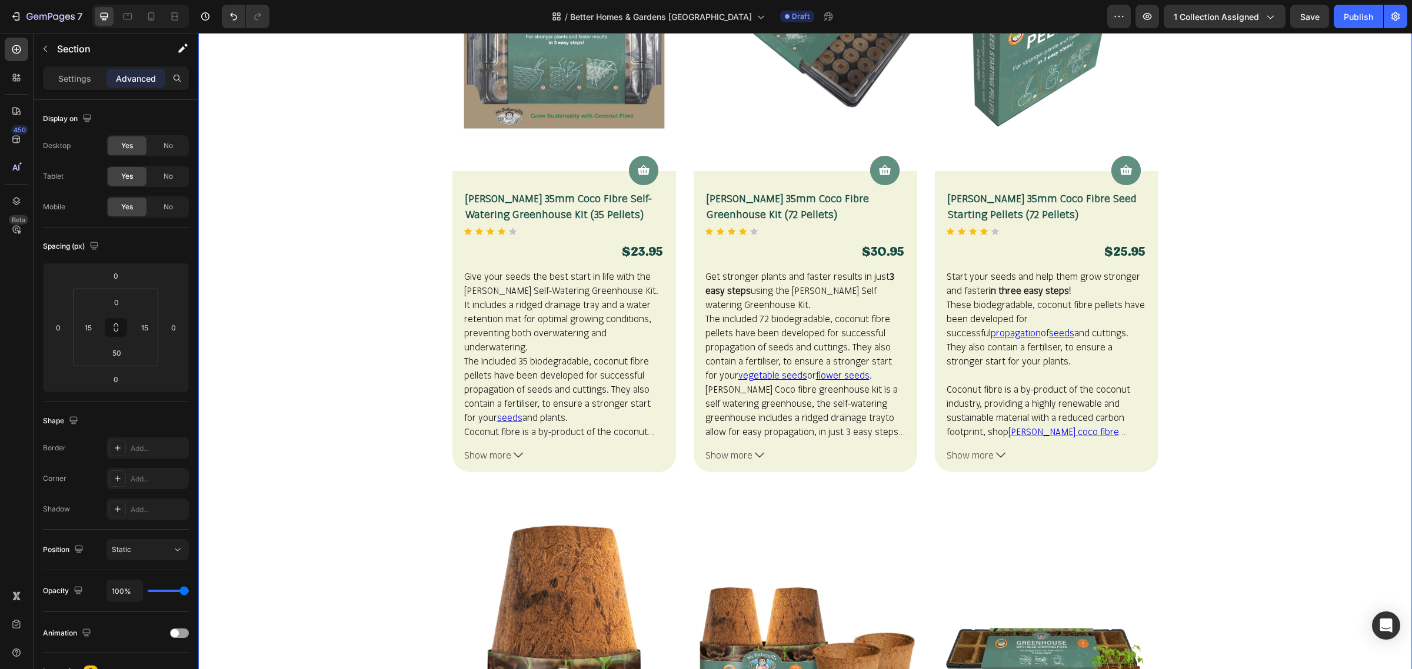
scroll to position [1007, 0]
click at [452, 259] on div "Product Cart Button Product Cart Button Mr Fothergill's 35mm Coco Fibre Self-Wa…" at bounding box center [564, 321] width 224 height 301
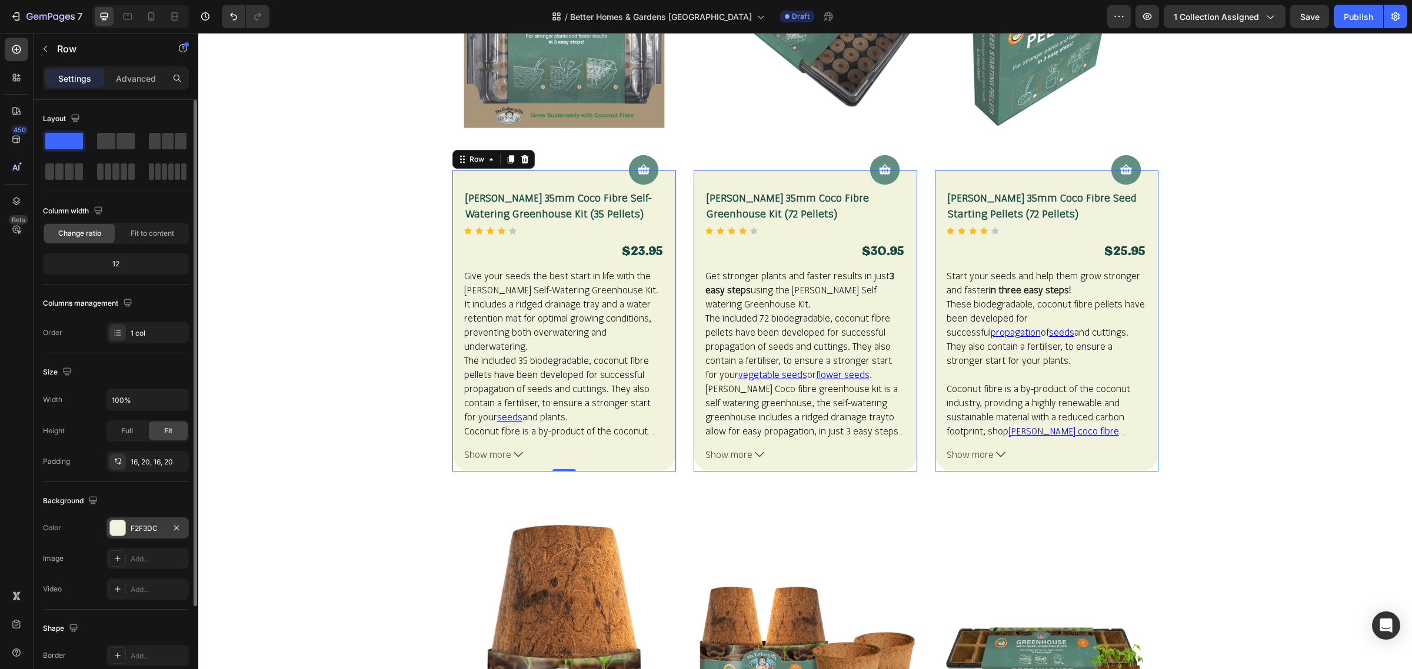
click at [156, 538] on div "F2F3DC" at bounding box center [147, 528] width 82 height 21
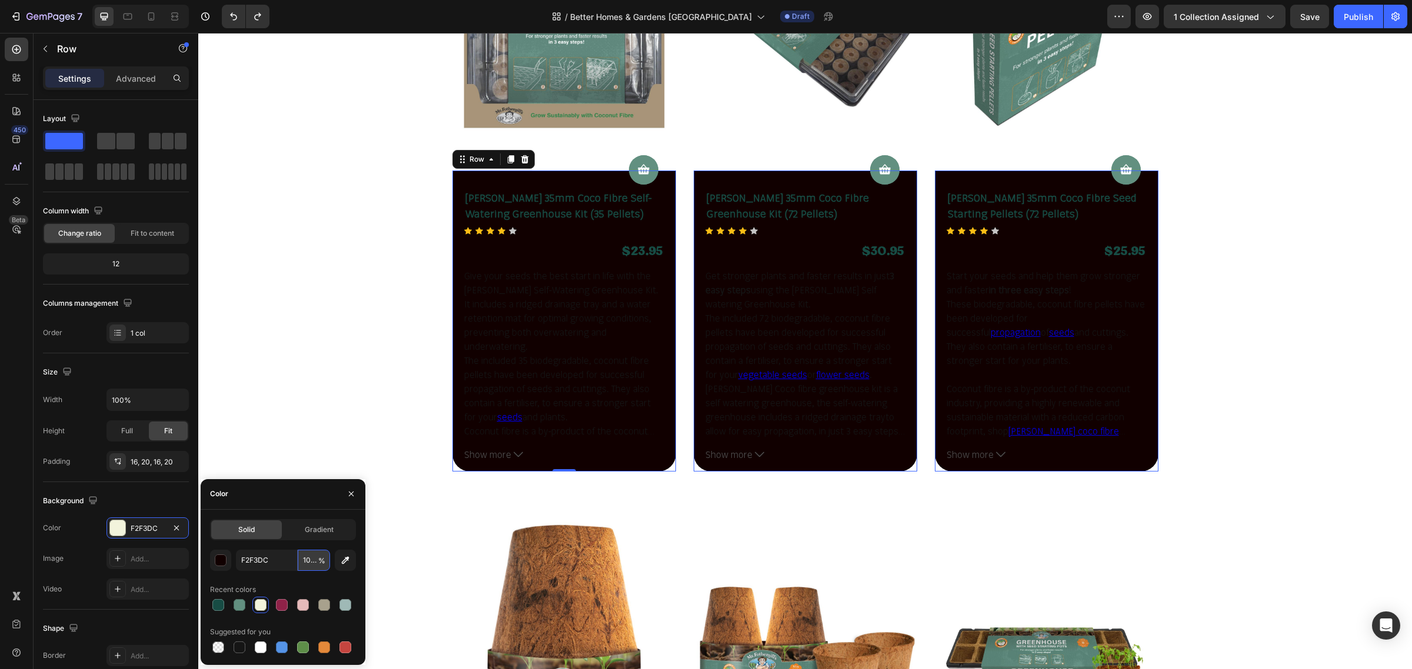
click at [309, 563] on input "100100" at bounding box center [314, 560] width 32 height 21
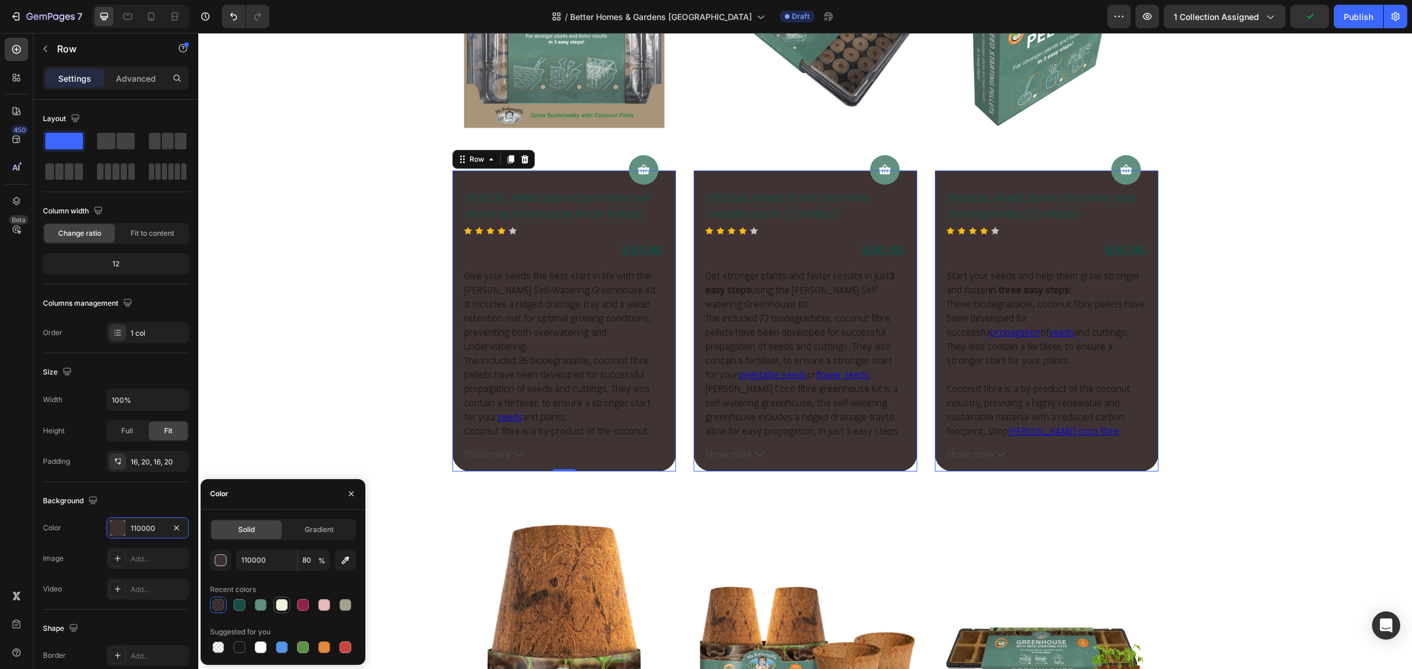
click at [265, 603] on div at bounding box center [283, 605] width 146 height 16
click at [353, 498] on icon "button" at bounding box center [350, 493] width 9 height 9
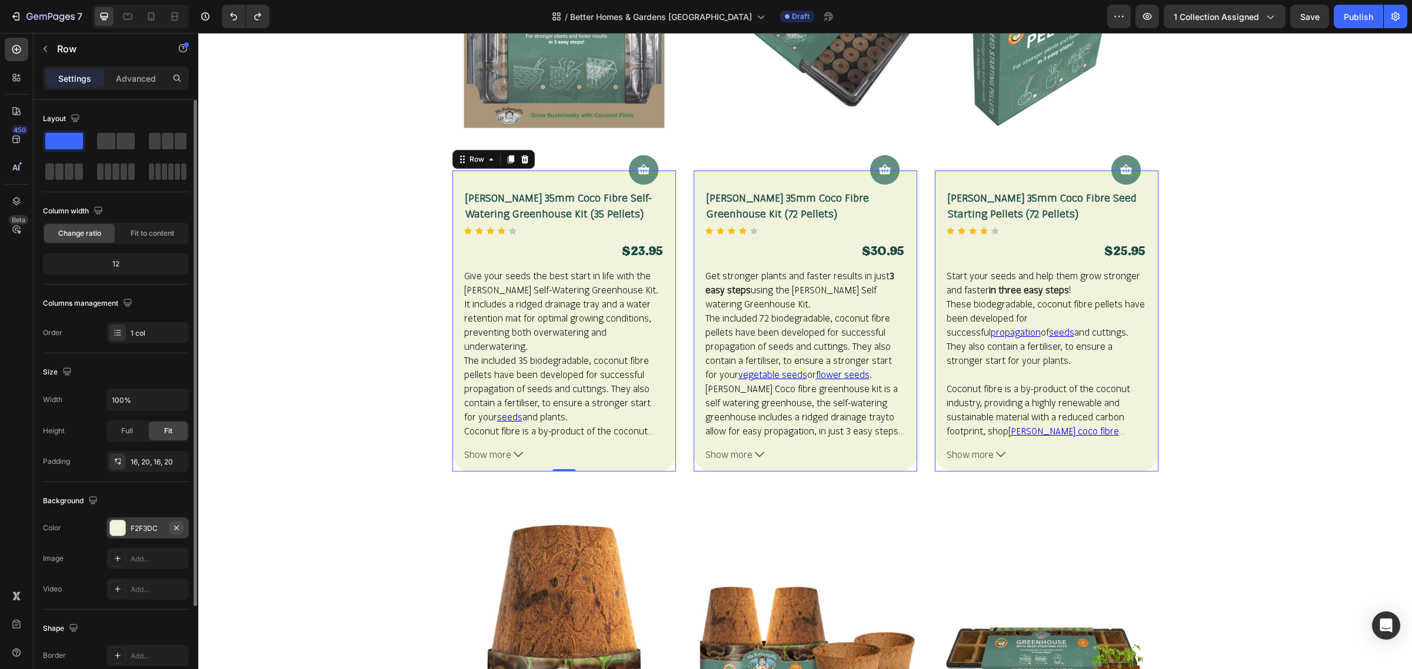
click at [169, 533] on button "button" at bounding box center [176, 528] width 14 height 14
click at [162, 533] on div "F2F3DC" at bounding box center [148, 529] width 34 height 11
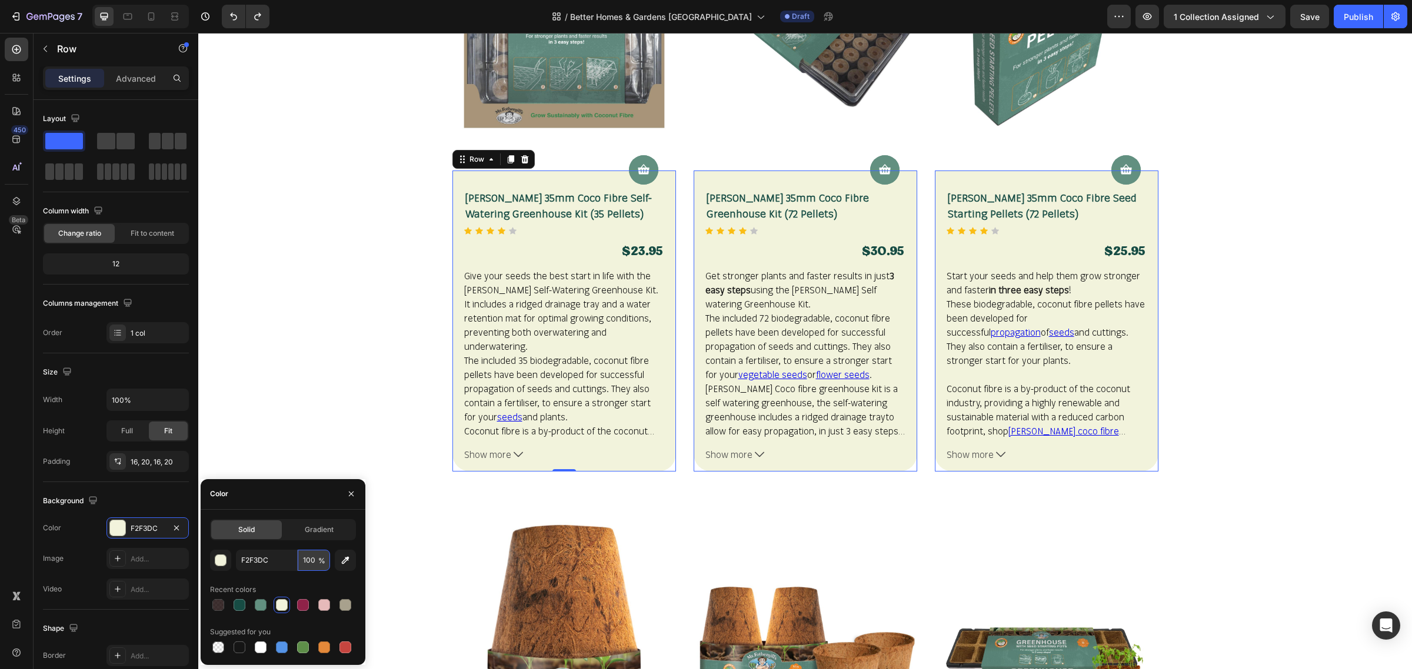
click at [304, 563] on input "100" at bounding box center [314, 560] width 32 height 21
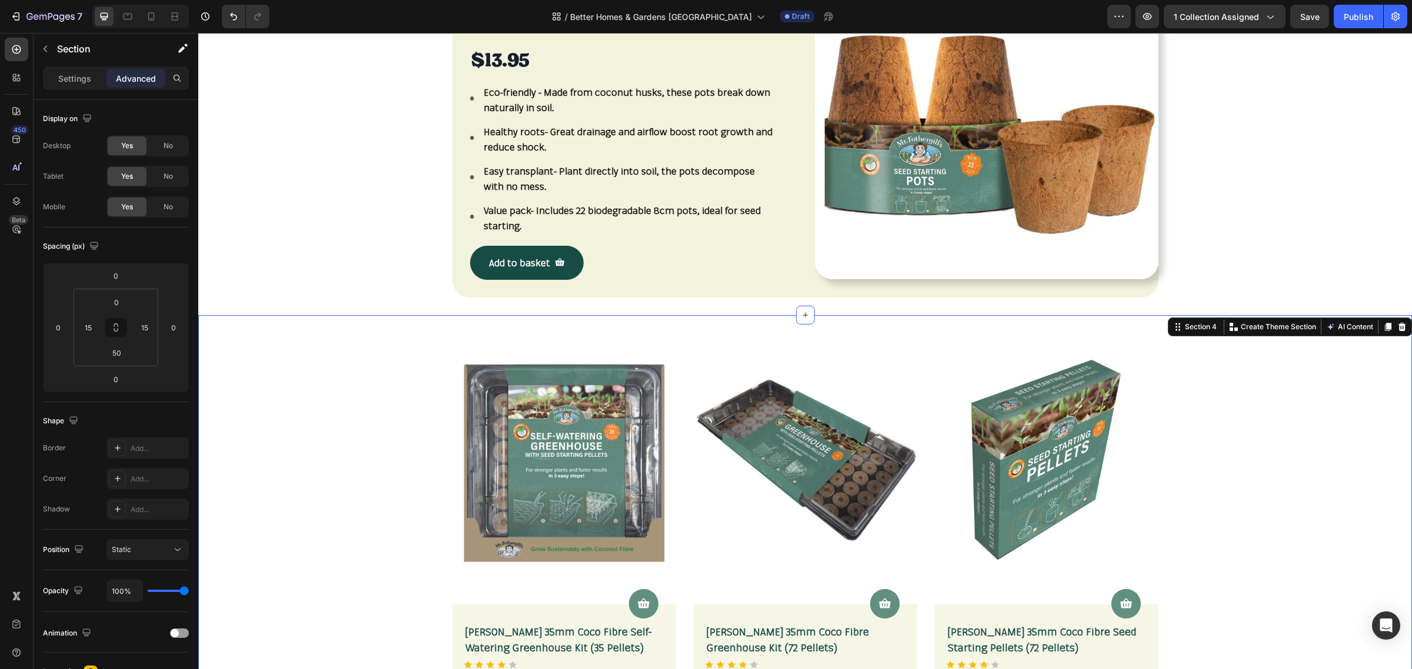
scroll to position [565, 0]
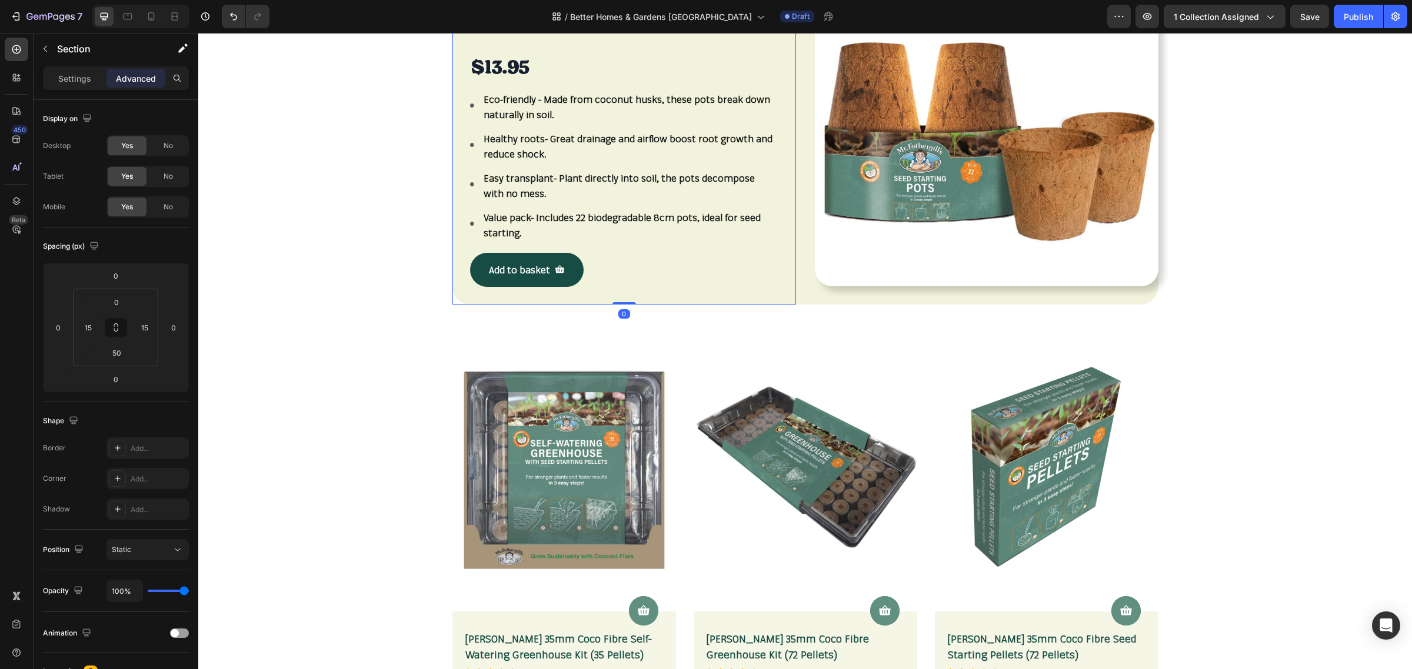
click at [452, 288] on div "Mr Fothergill's 8cm Coco Fibre Pot (22 Pots) Product Title $13.95 Product Price…" at bounding box center [624, 124] width 344 height 362
drag, startPoint x: 624, startPoint y: 304, endPoint x: 628, endPoint y: 281, distance: 22.7
click at [628, 281] on div "Mr Fothergill's 8cm Coco Fibre Pot (22 Pots) Product Title $13.95 Product Price…" at bounding box center [624, 124] width 344 height 362
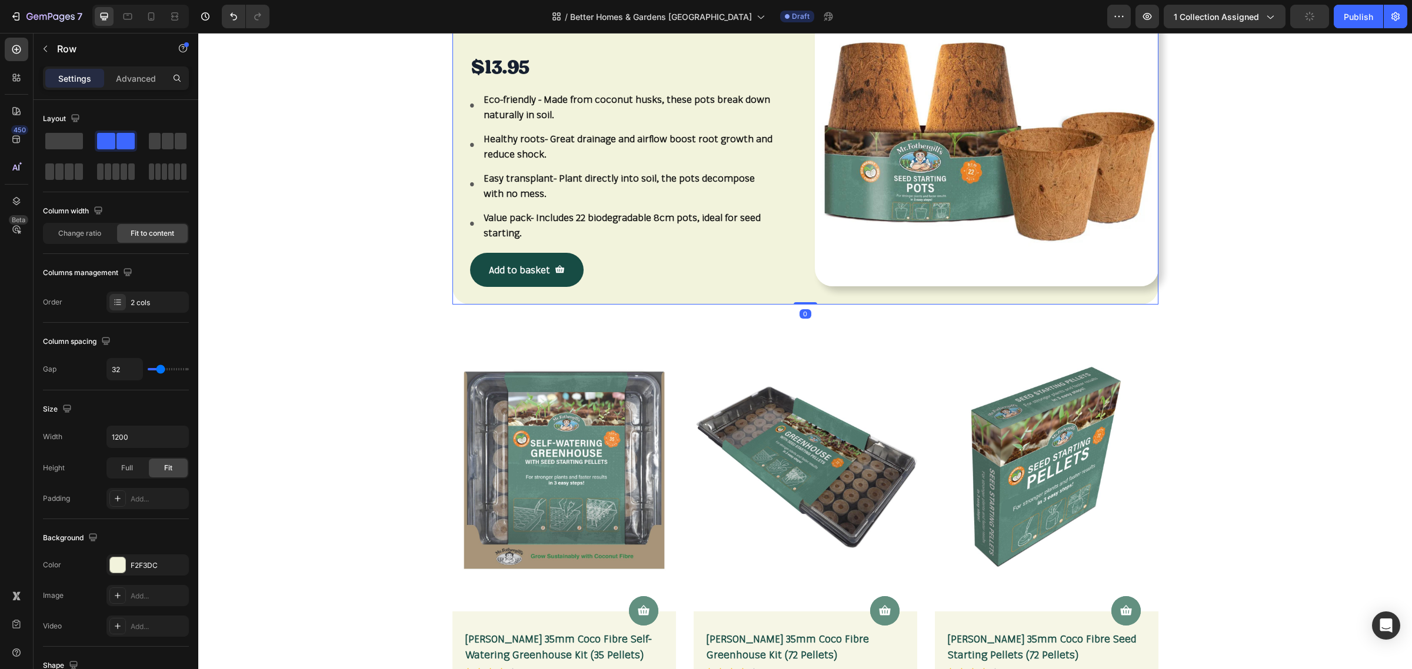
click at [798, 272] on div "Mr Fothergill's 8cm Coco Fibre Pot (22 Pots) Product Title $13.95 Product Price…" at bounding box center [805, 124] width 706 height 362
click at [159, 571] on div "F2F3DC" at bounding box center [148, 566] width 34 height 11
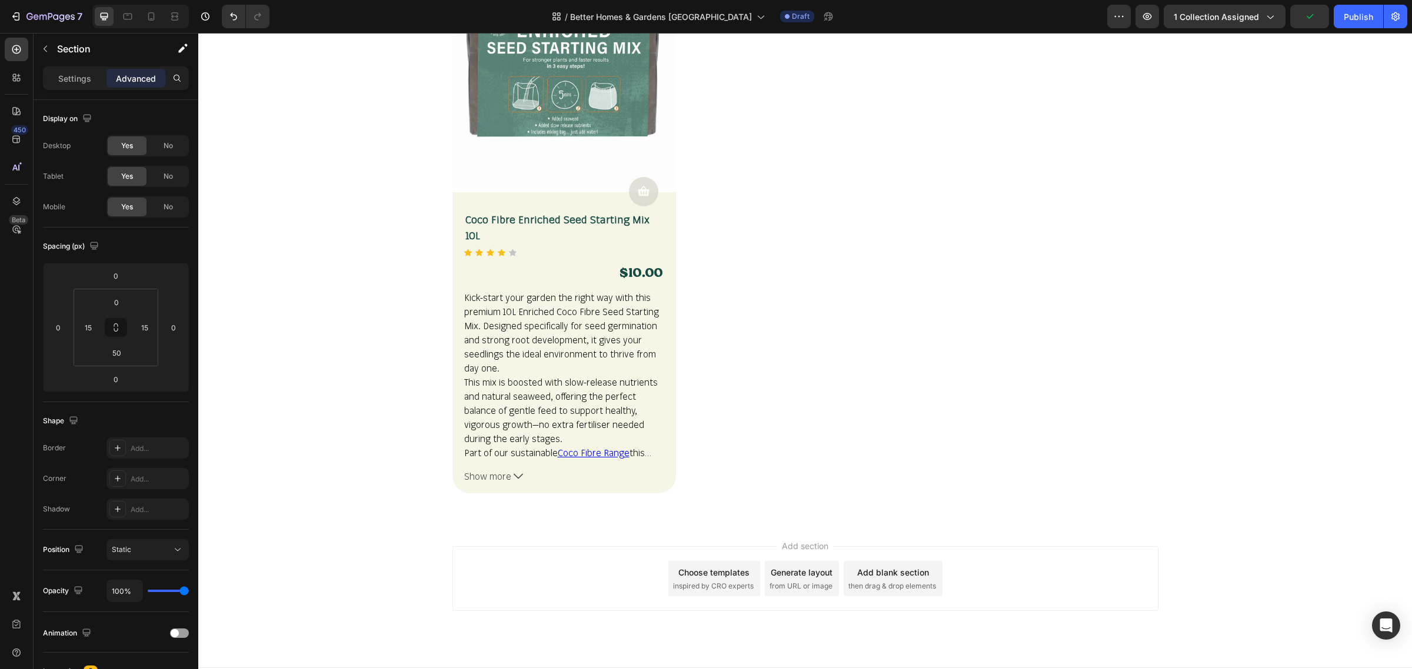
scroll to position [2207, 0]
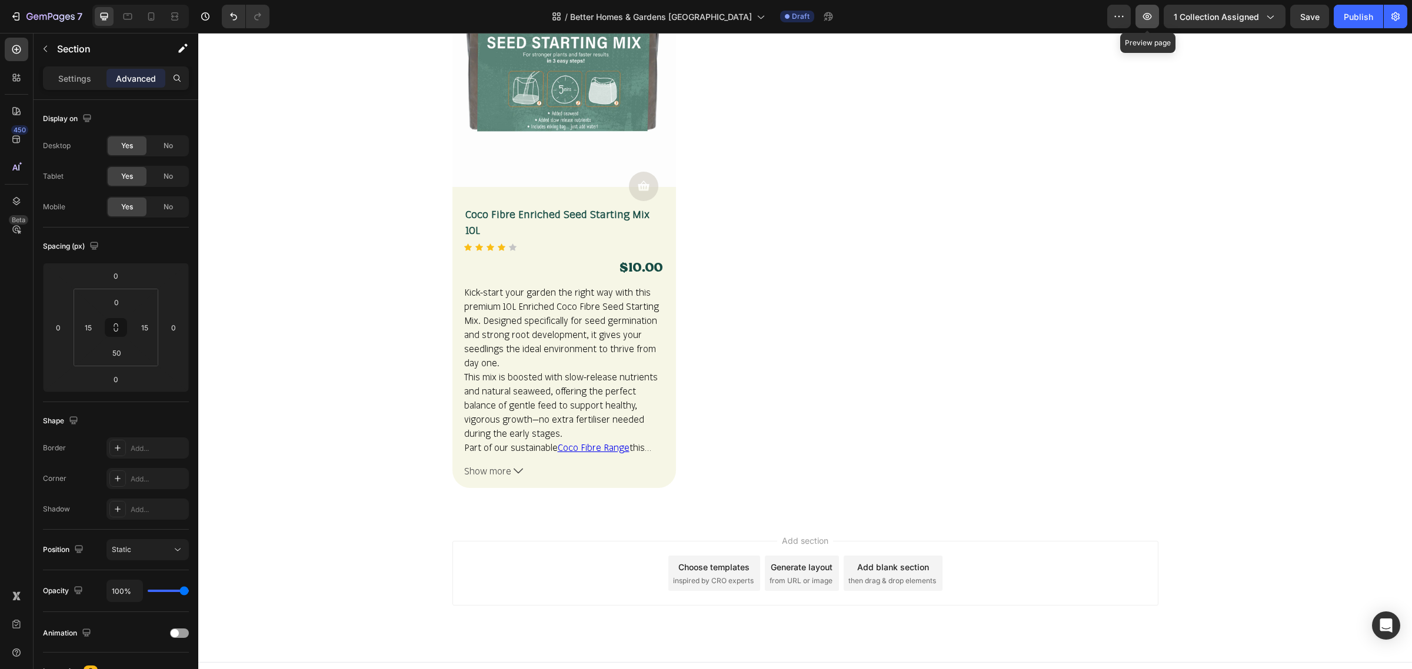
click at [1156, 18] on button "button" at bounding box center [1147, 17] width 24 height 24
click at [1301, 21] on span "Save" at bounding box center [1309, 17] width 19 height 10
click at [1150, 12] on icon "button" at bounding box center [1147, 17] width 12 height 12
click at [637, 190] on icon "Sold out" at bounding box center [643, 186] width 13 height 13
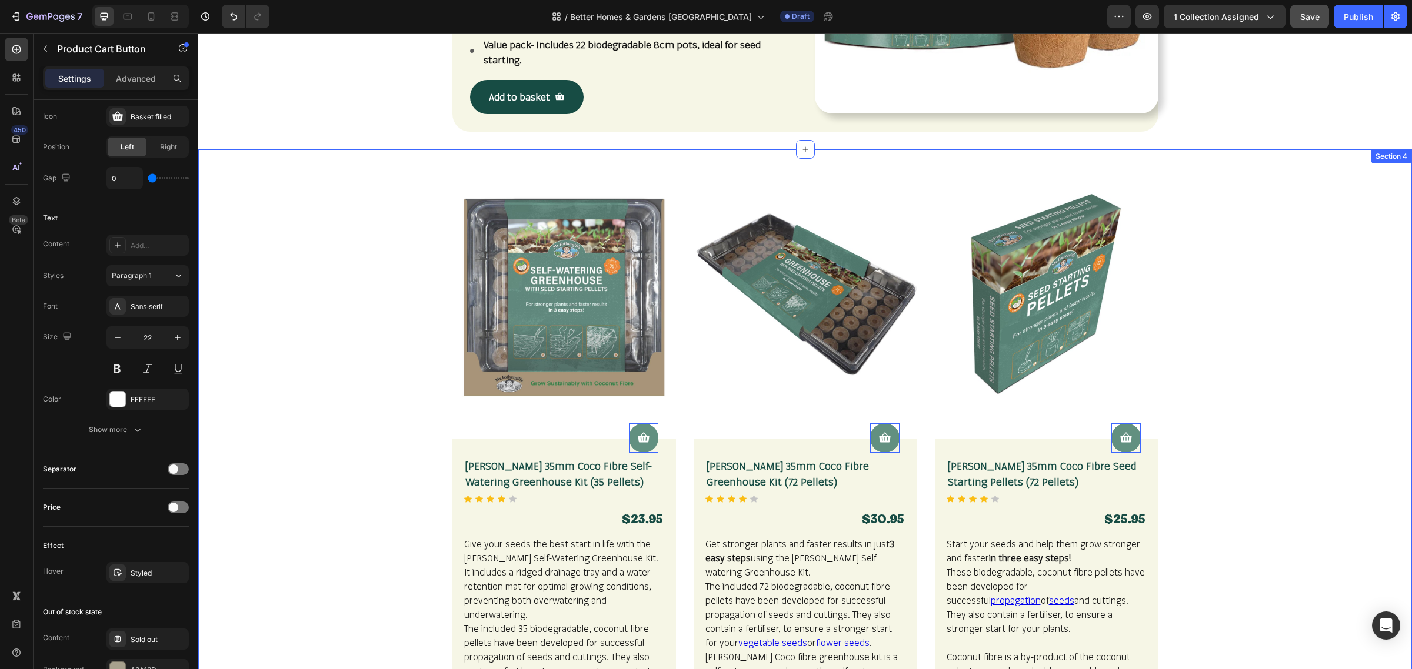
scroll to position [737, 0]
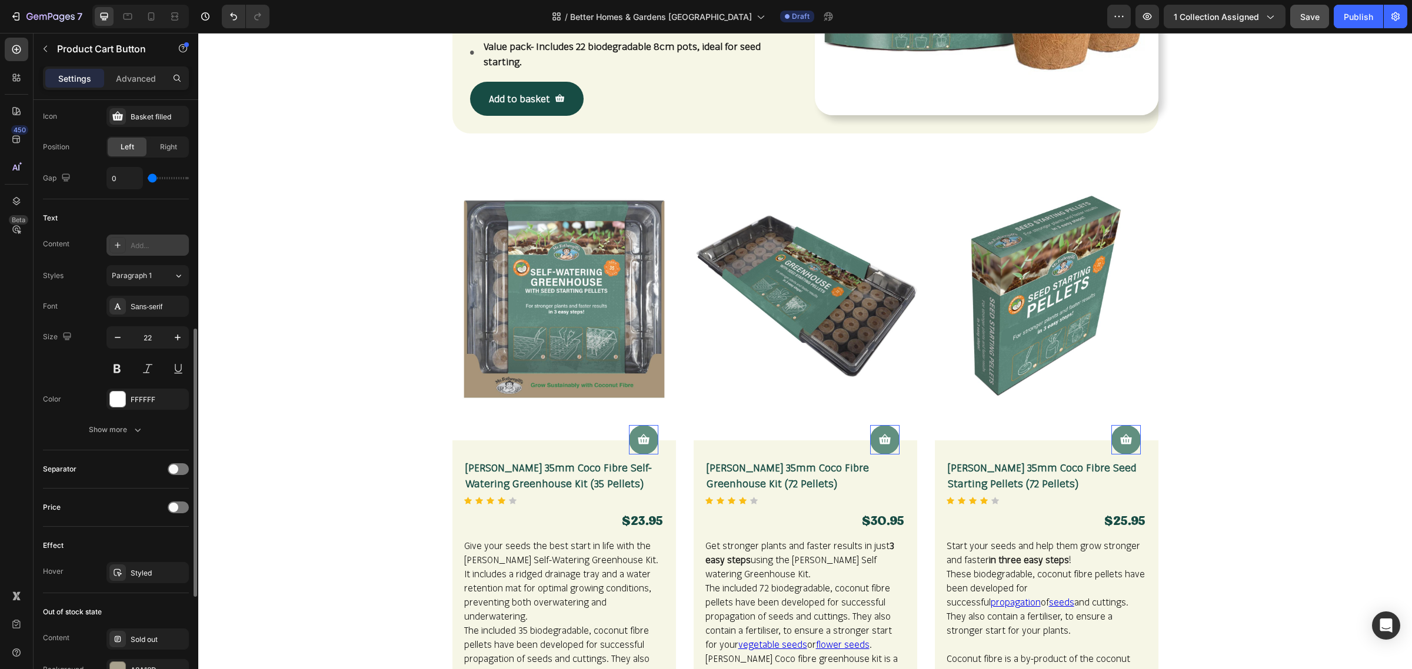
click at [119, 248] on icon at bounding box center [117, 245] width 9 height 9
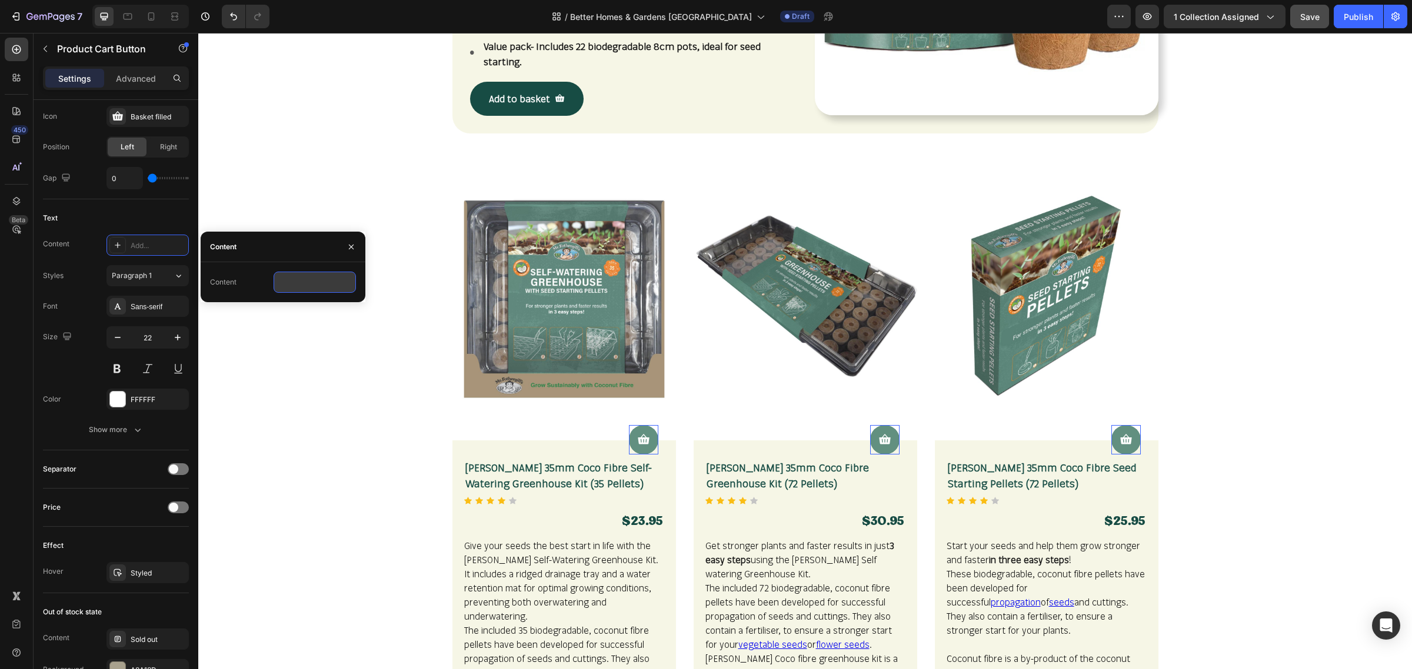
click at [297, 287] on input "text" at bounding box center [315, 282] width 82 height 21
click at [69, 384] on div "Font Sans-serif Size 22 Color FFFFFF Show more" at bounding box center [116, 368] width 146 height 145
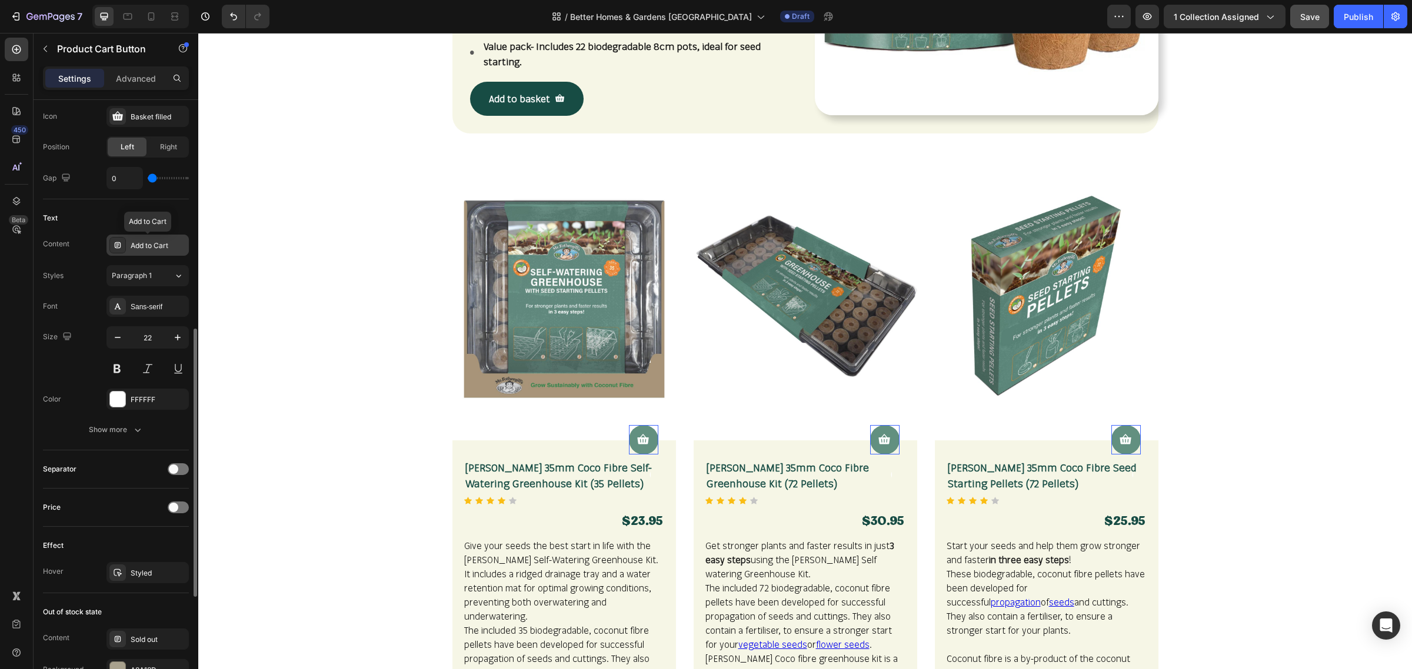
click at [181, 247] on div "Add to Cart" at bounding box center [158, 246] width 55 height 11
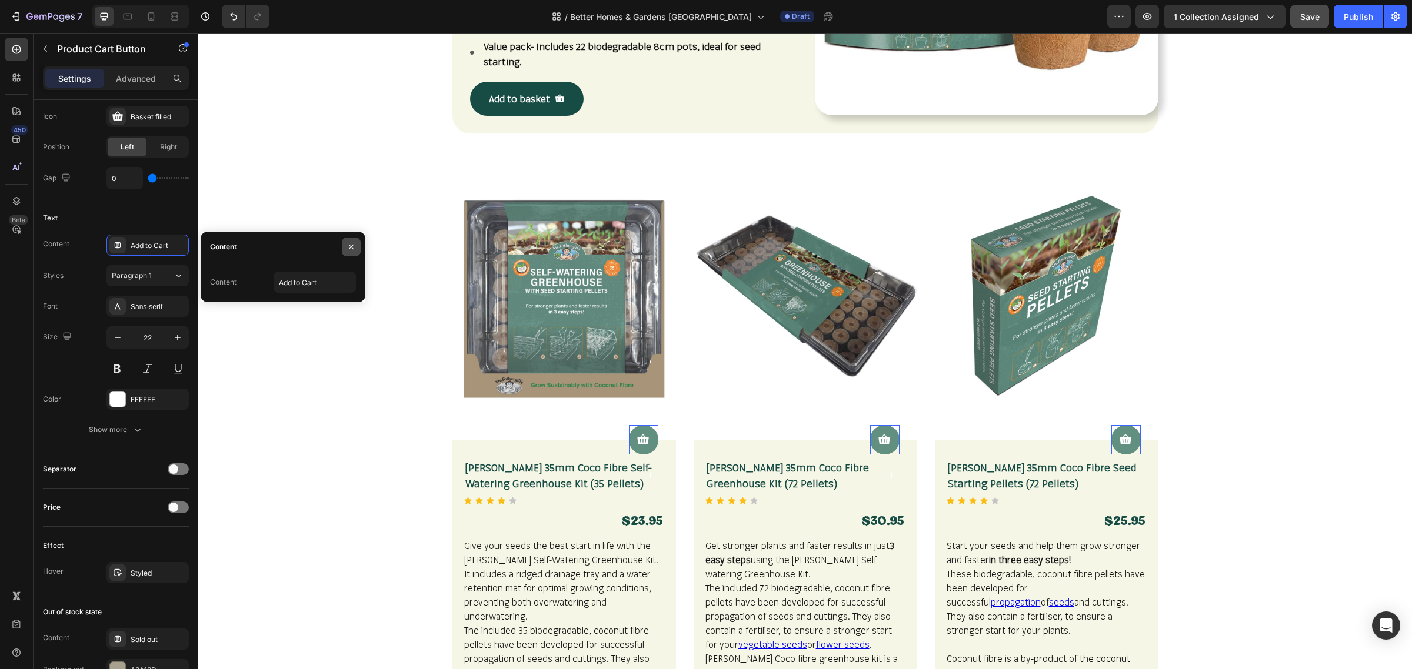
click at [348, 244] on icon "button" at bounding box center [350, 246] width 9 height 9
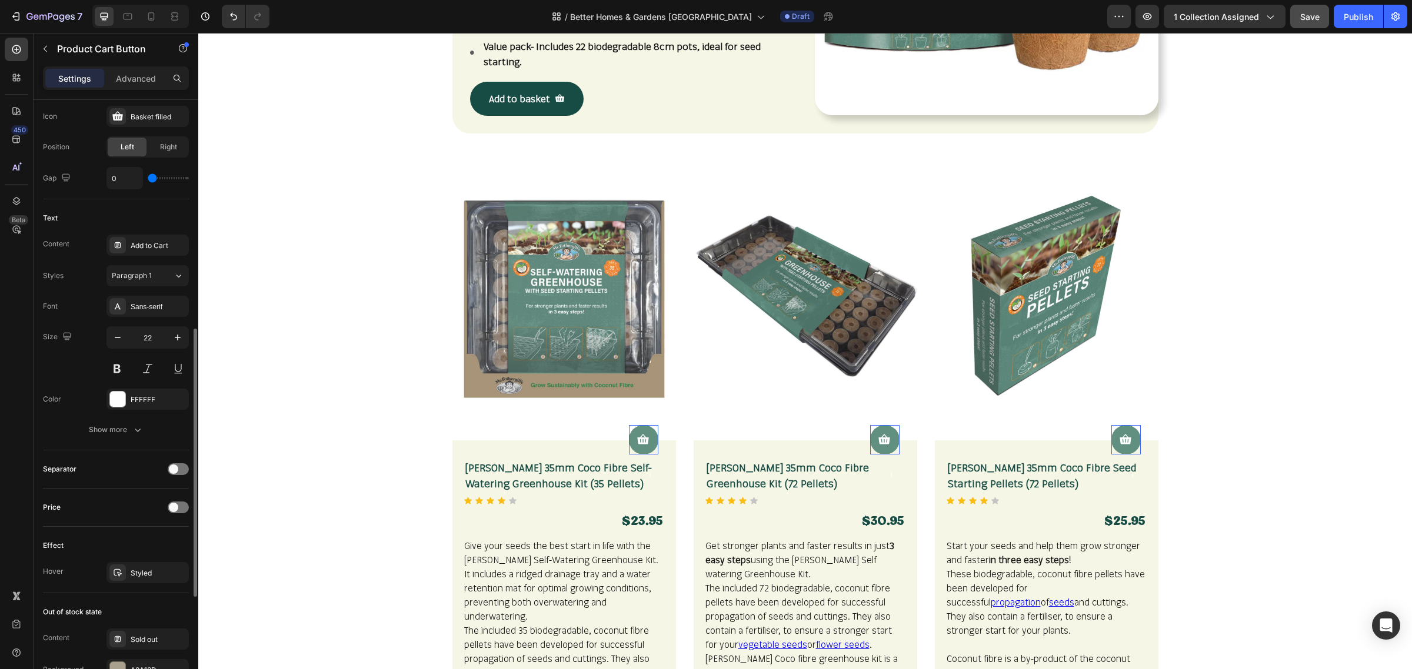
scroll to position [662, 0]
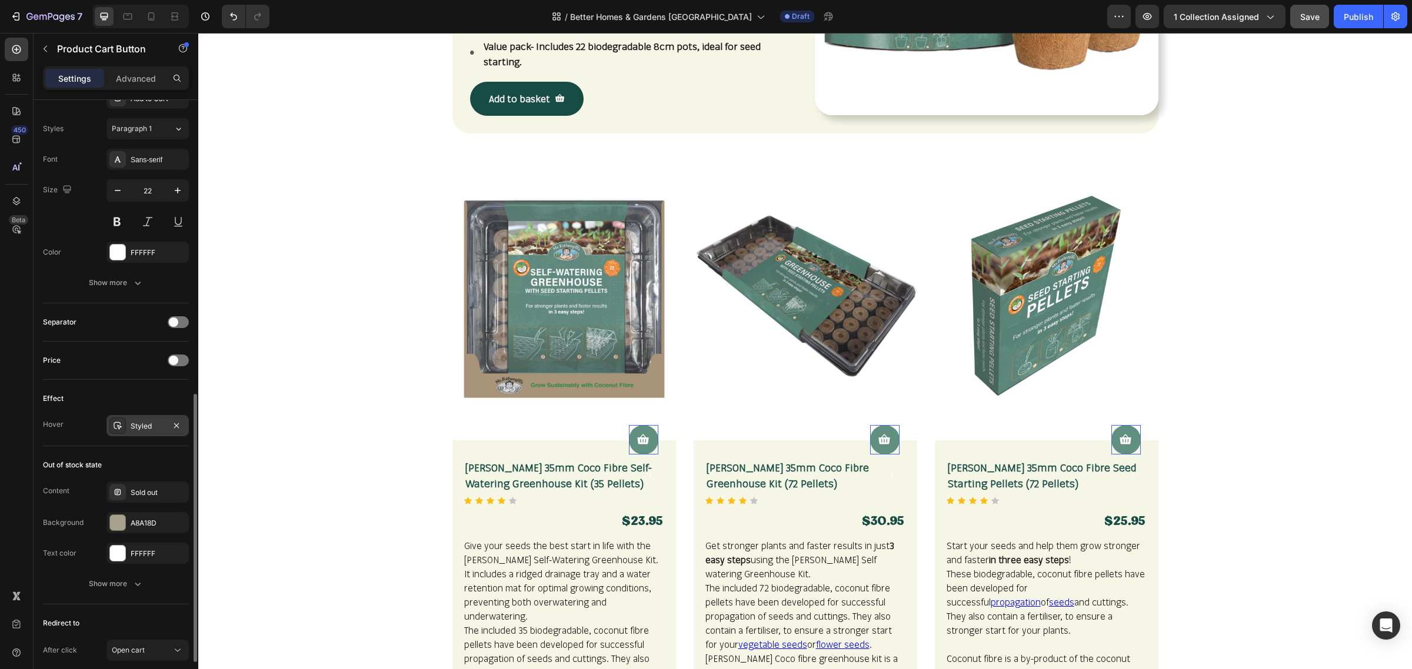
click at [160, 431] on div "Styled" at bounding box center [148, 426] width 34 height 11
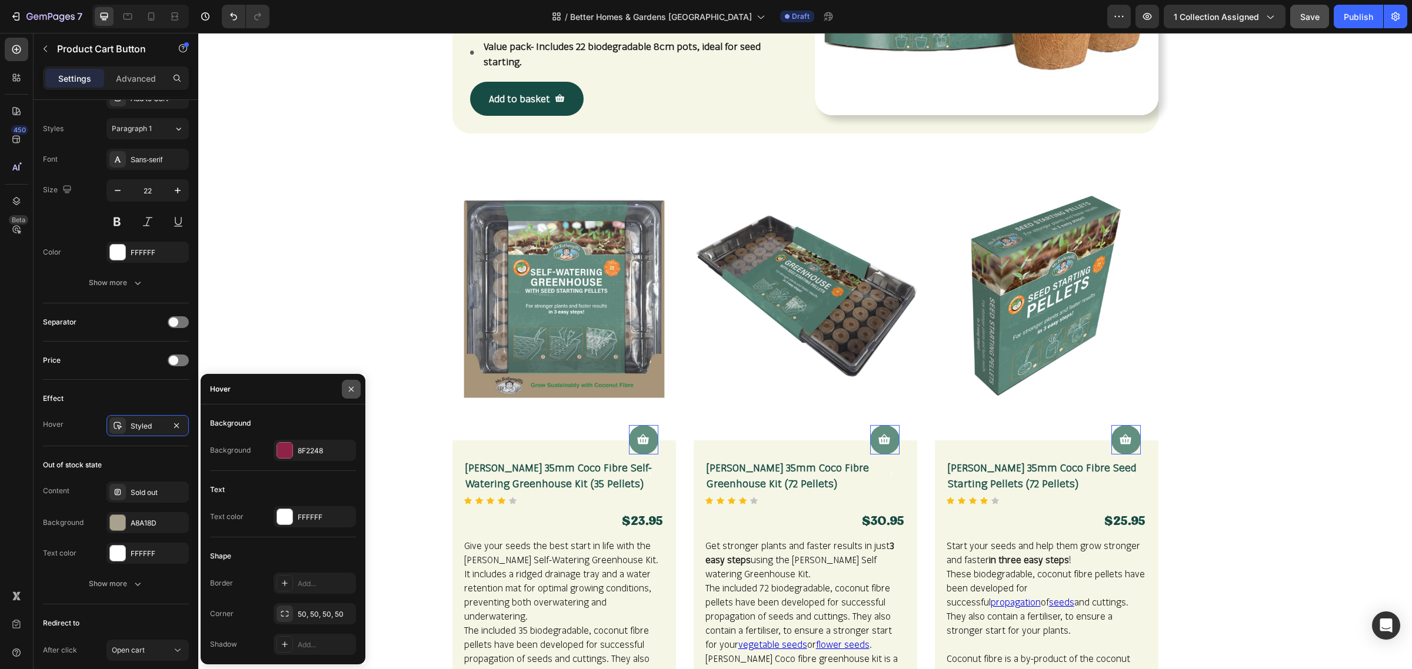
click at [355, 389] on icon "button" at bounding box center [350, 389] width 9 height 9
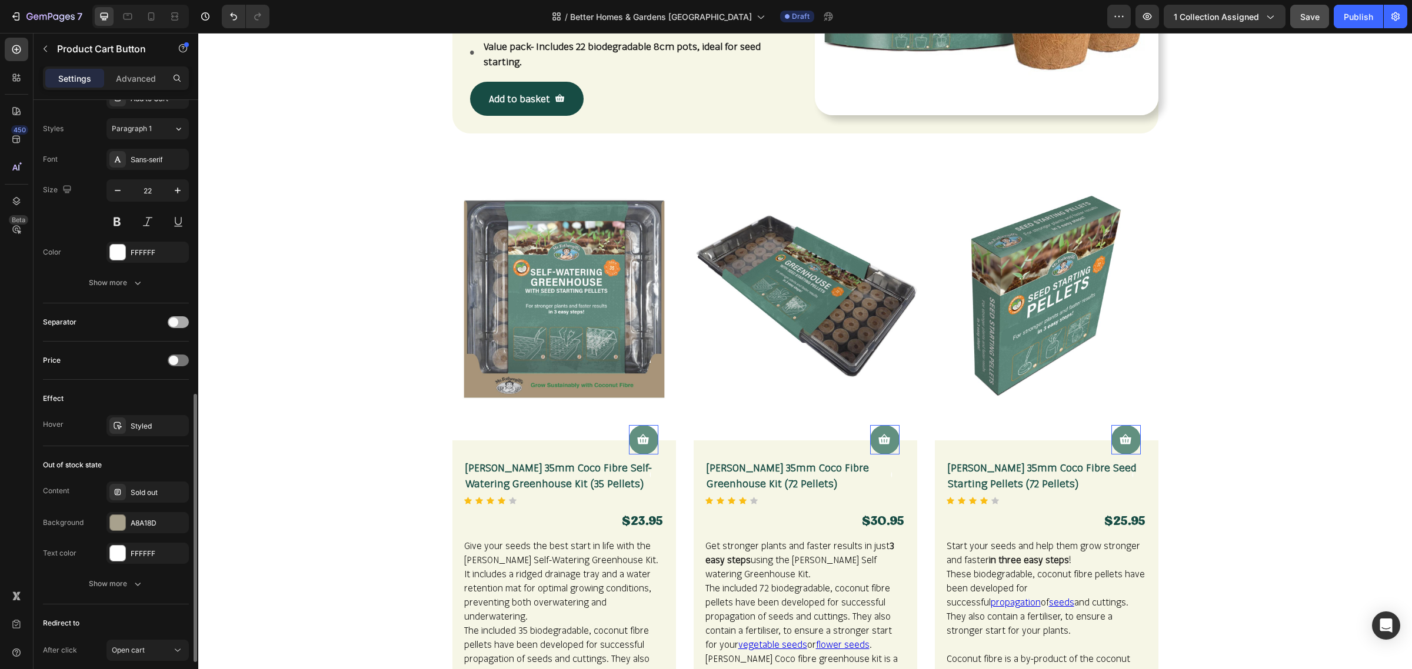
click at [174, 326] on span at bounding box center [173, 322] width 9 height 9
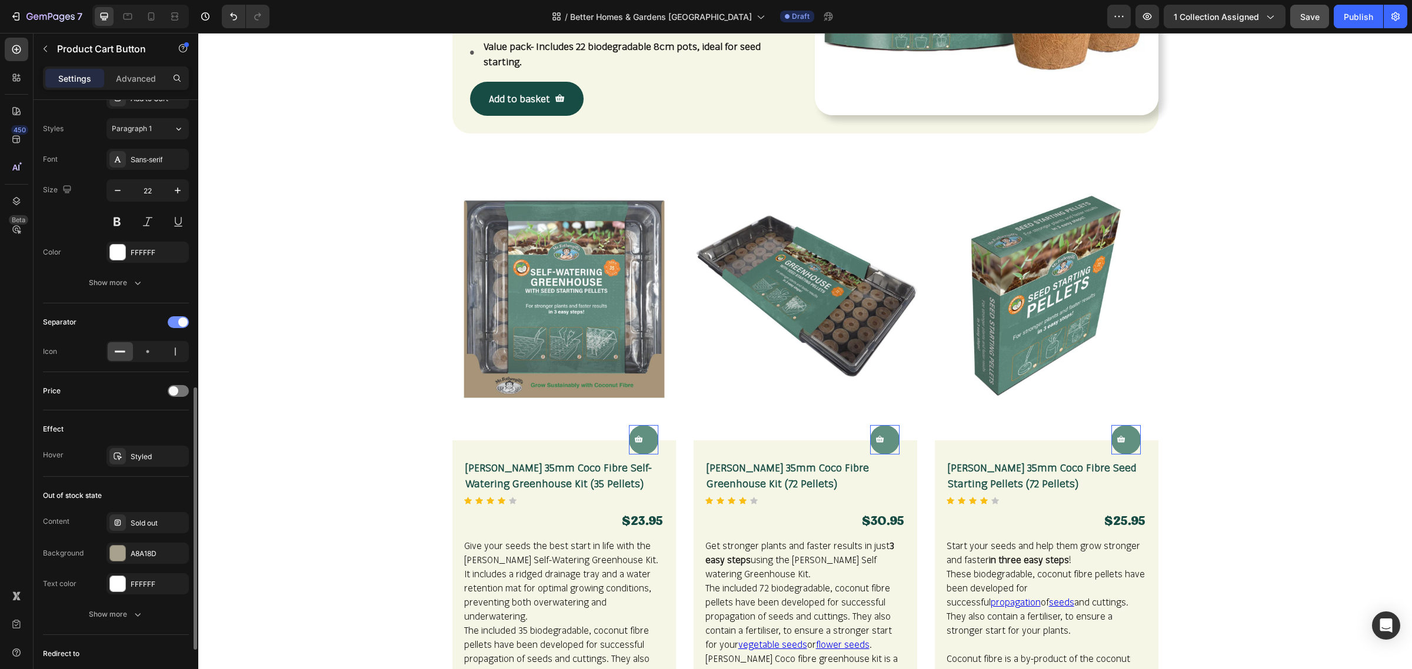
click at [181, 325] on span at bounding box center [182, 322] width 9 height 9
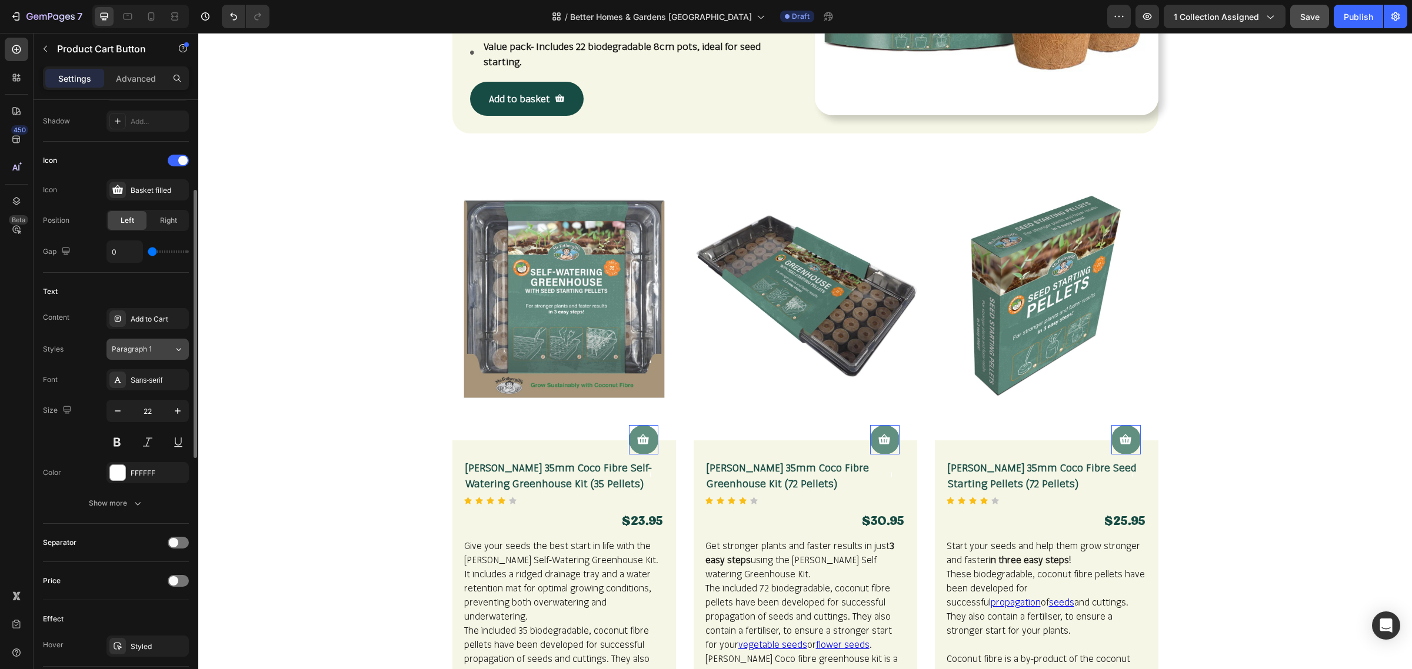
scroll to position [294, 0]
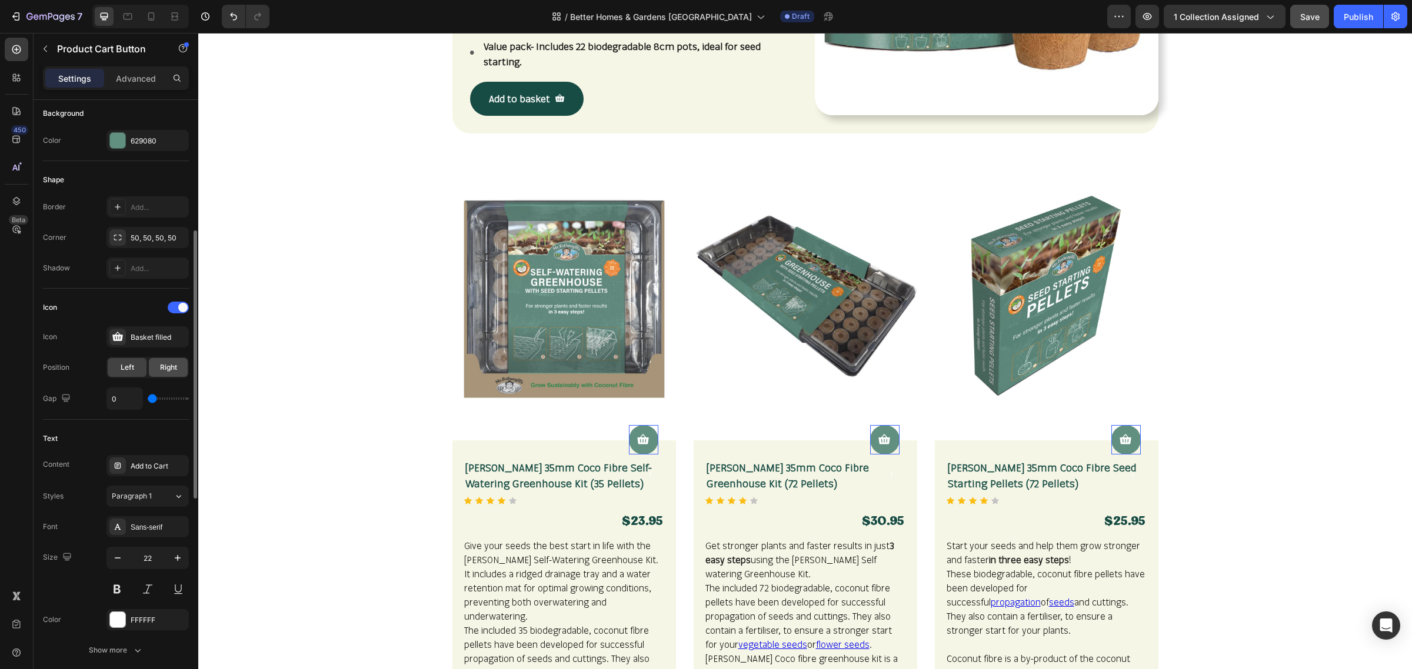
click at [169, 373] on span "Right" at bounding box center [168, 367] width 17 height 11
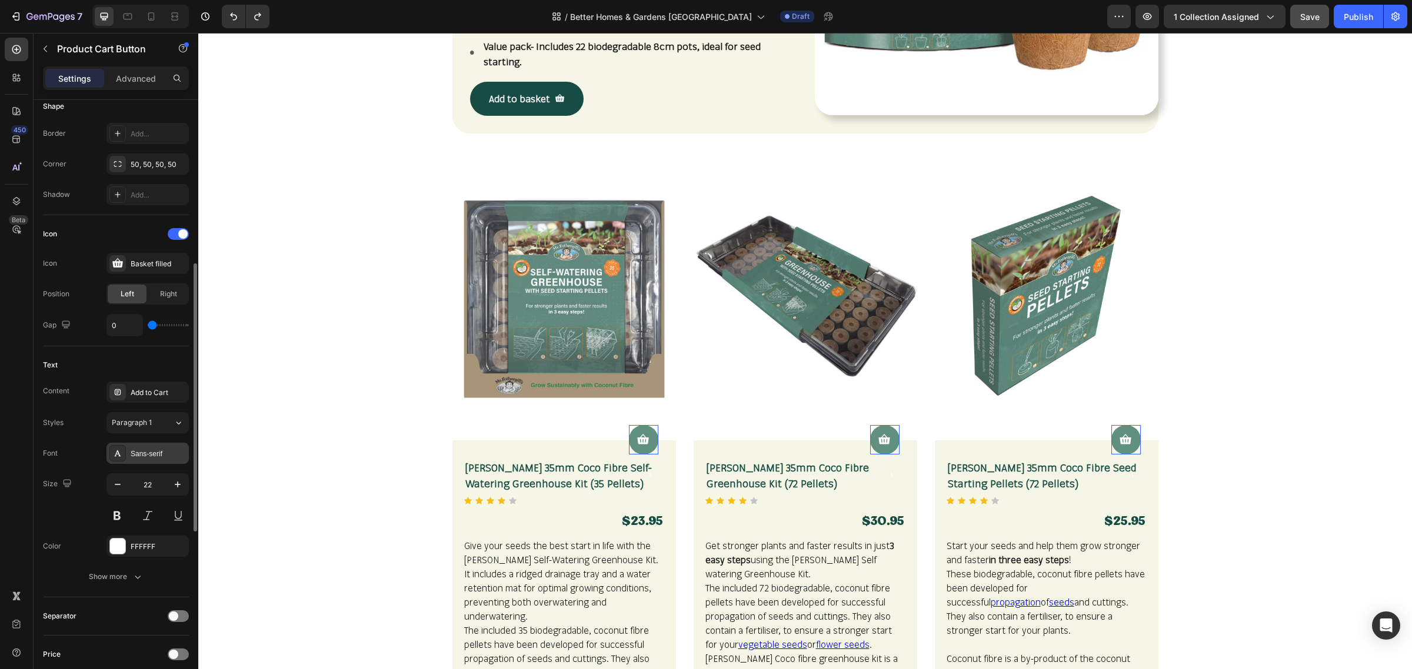
click at [165, 464] on div "Sans-serif" at bounding box center [147, 453] width 82 height 21
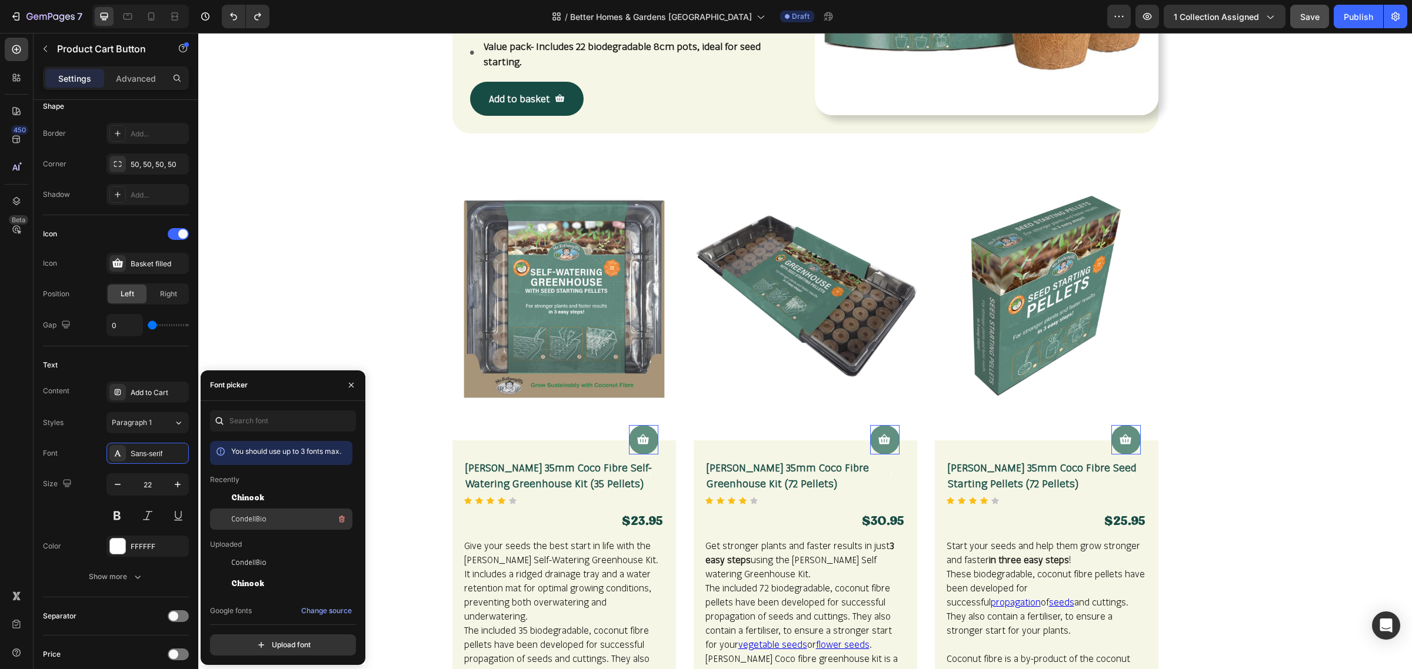
click at [244, 521] on span "CondellBio" at bounding box center [248, 519] width 35 height 11
click at [144, 368] on div "Text" at bounding box center [116, 365] width 146 height 19
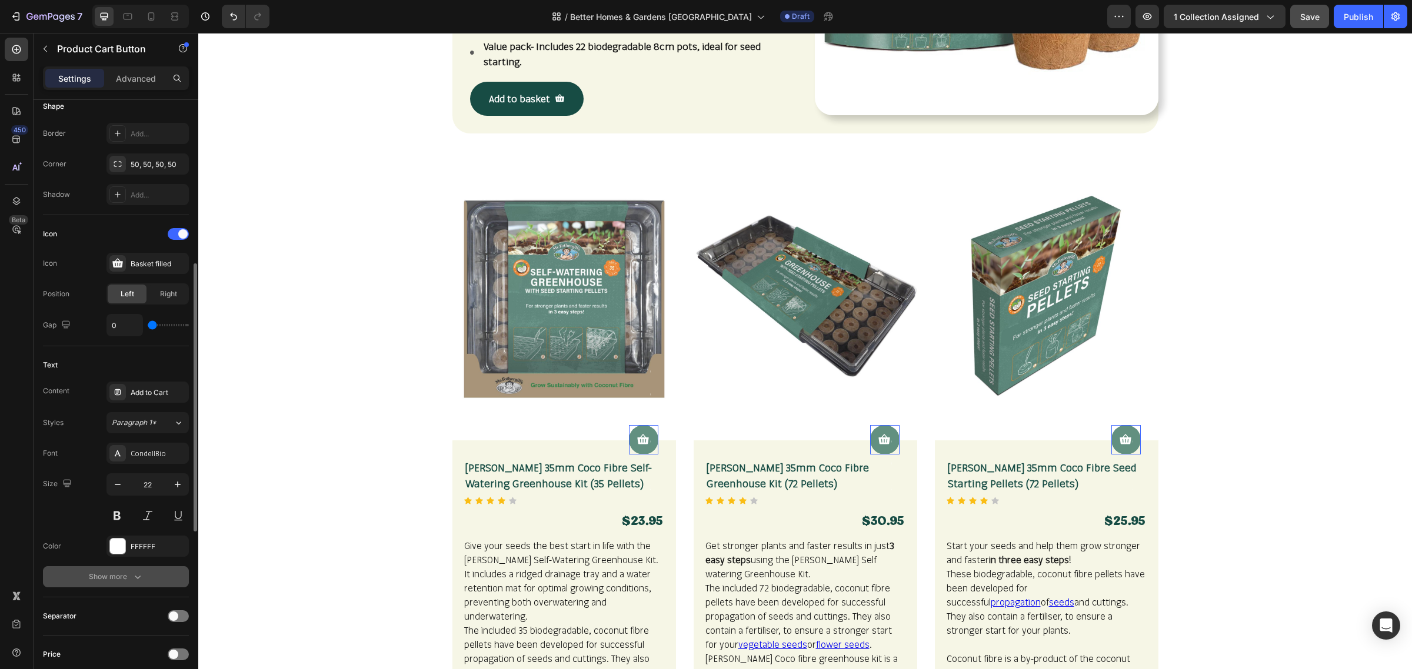
click at [137, 583] on icon "button" at bounding box center [138, 577] width 12 height 12
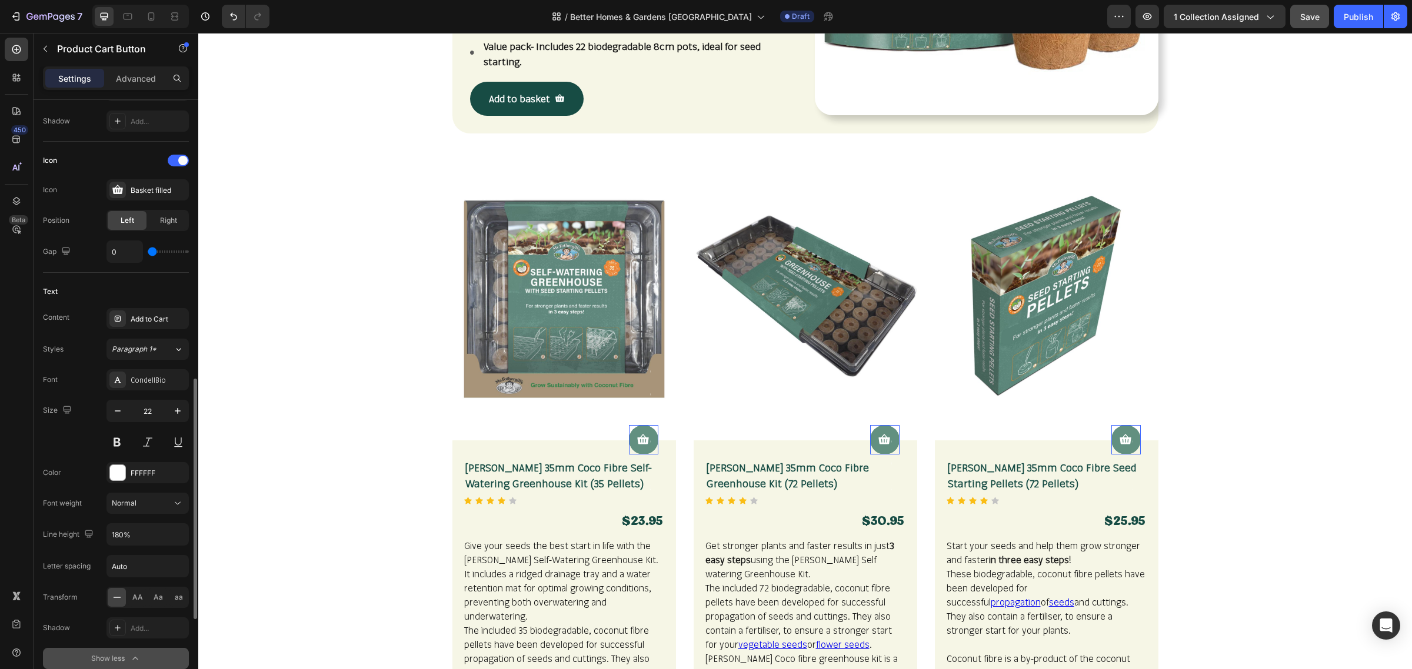
scroll to position [515, 0]
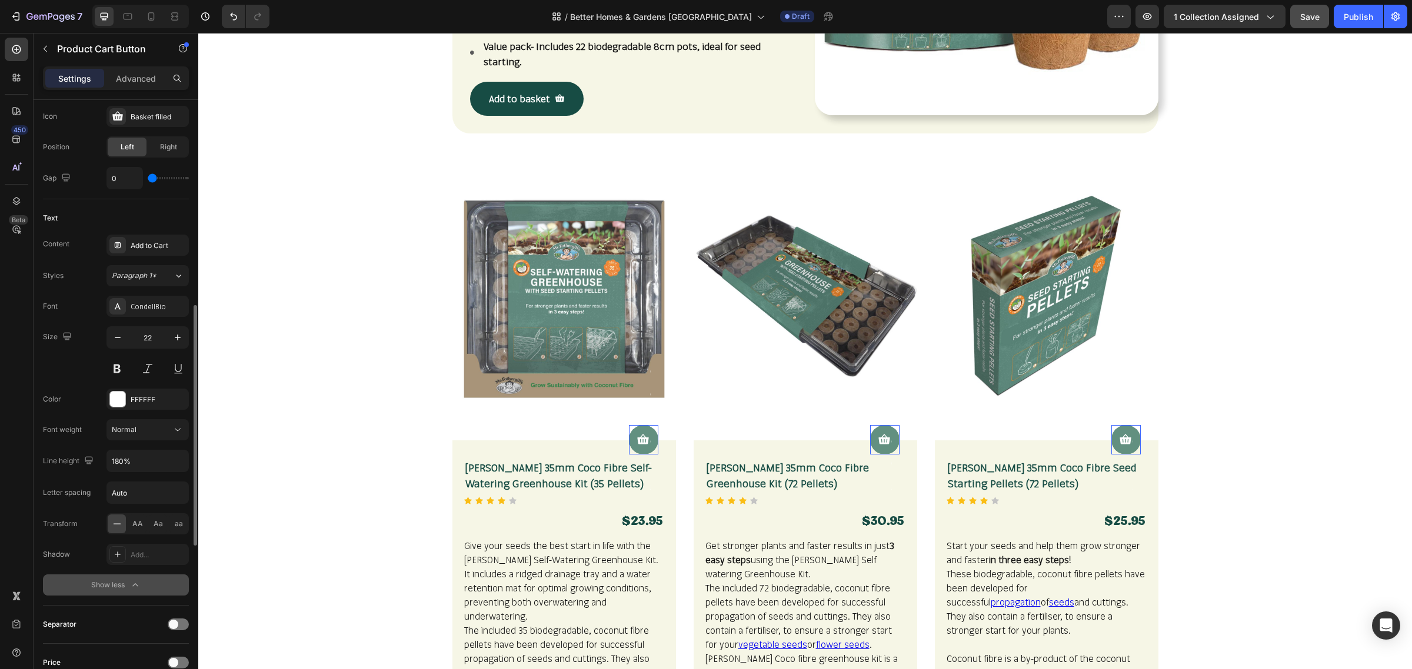
click at [135, 587] on icon "button" at bounding box center [134, 585] width 5 height 3
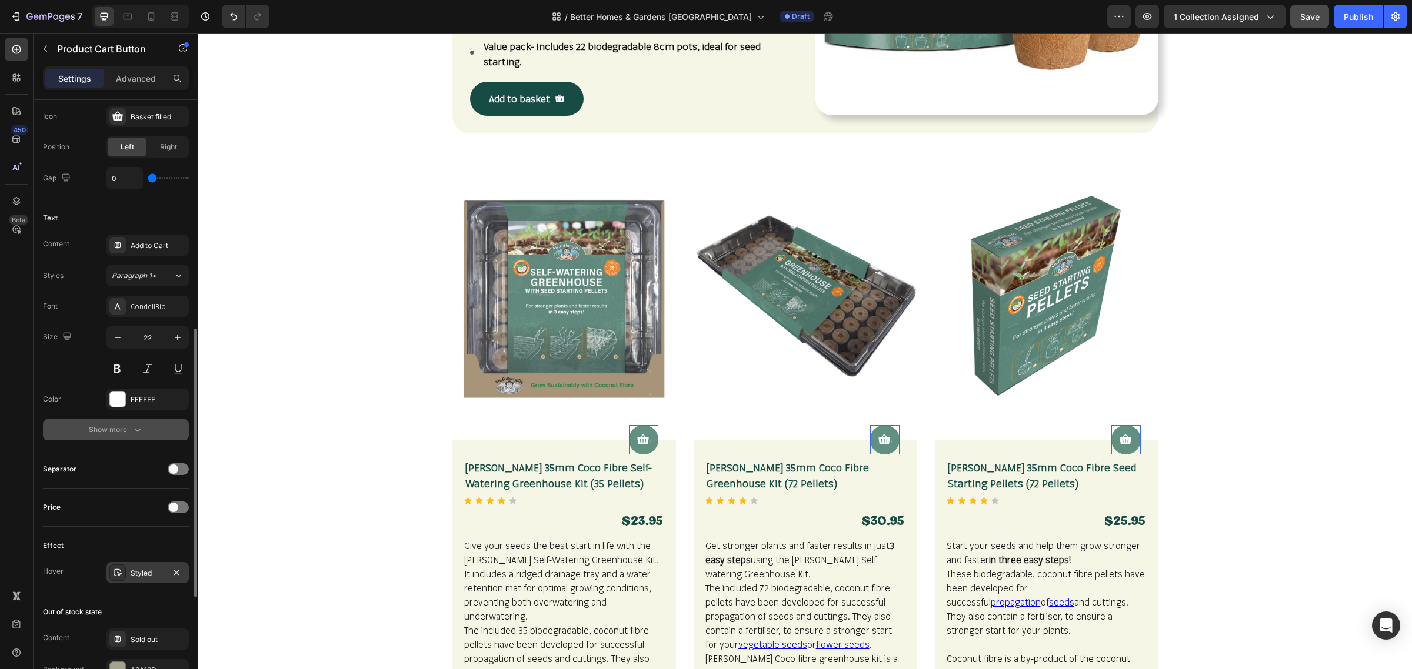
scroll to position [588, 0]
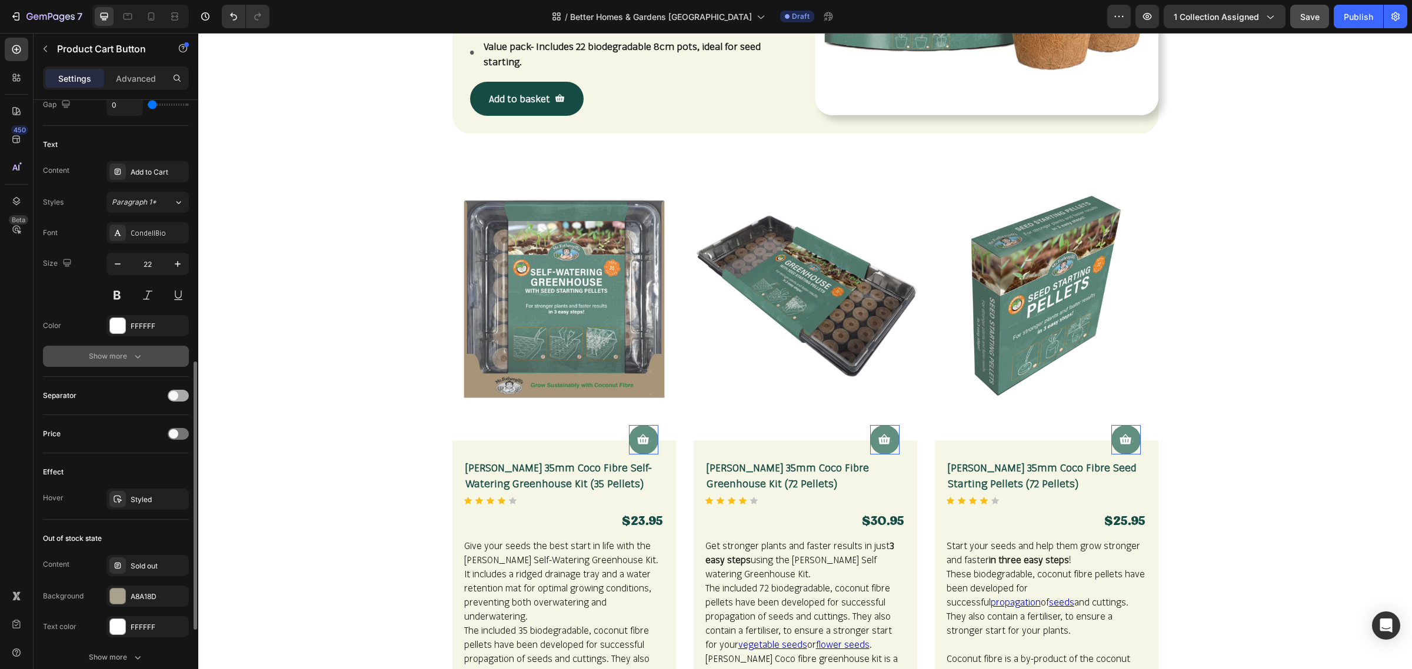
click at [180, 398] on div at bounding box center [178, 396] width 21 height 12
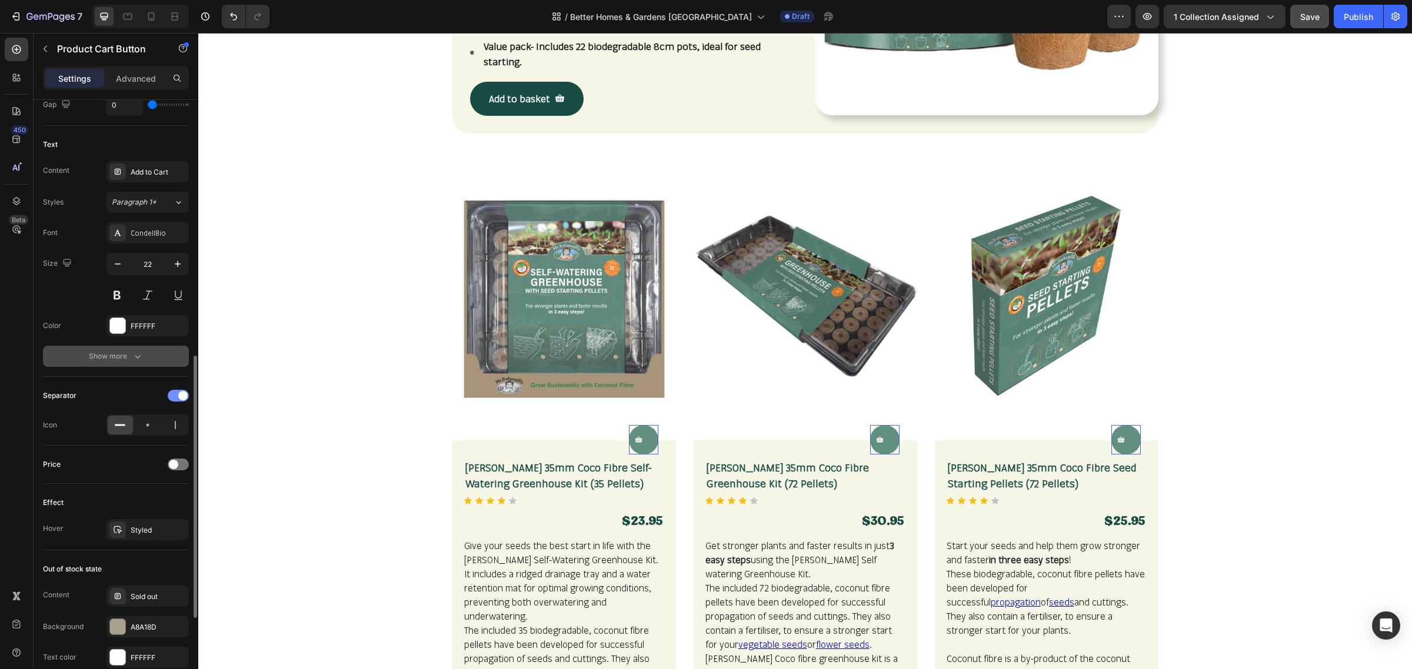
click at [180, 398] on span at bounding box center [182, 395] width 9 height 9
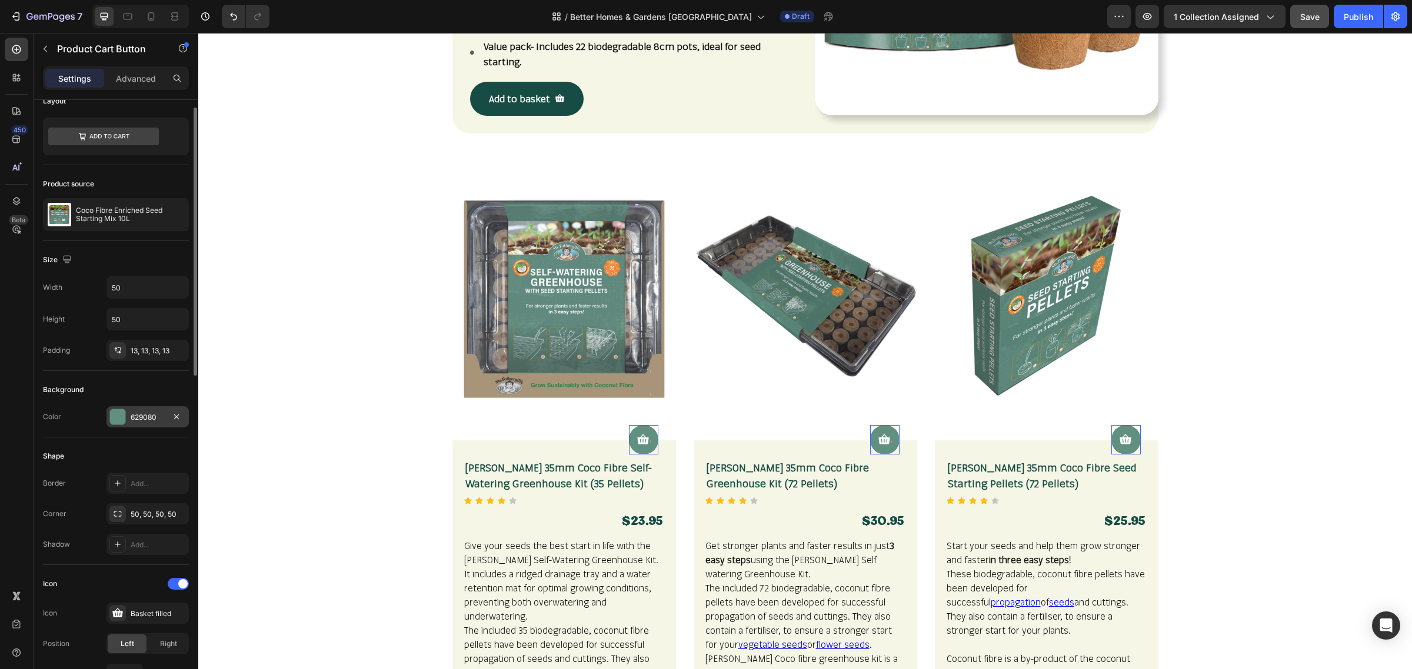
scroll to position [0, 0]
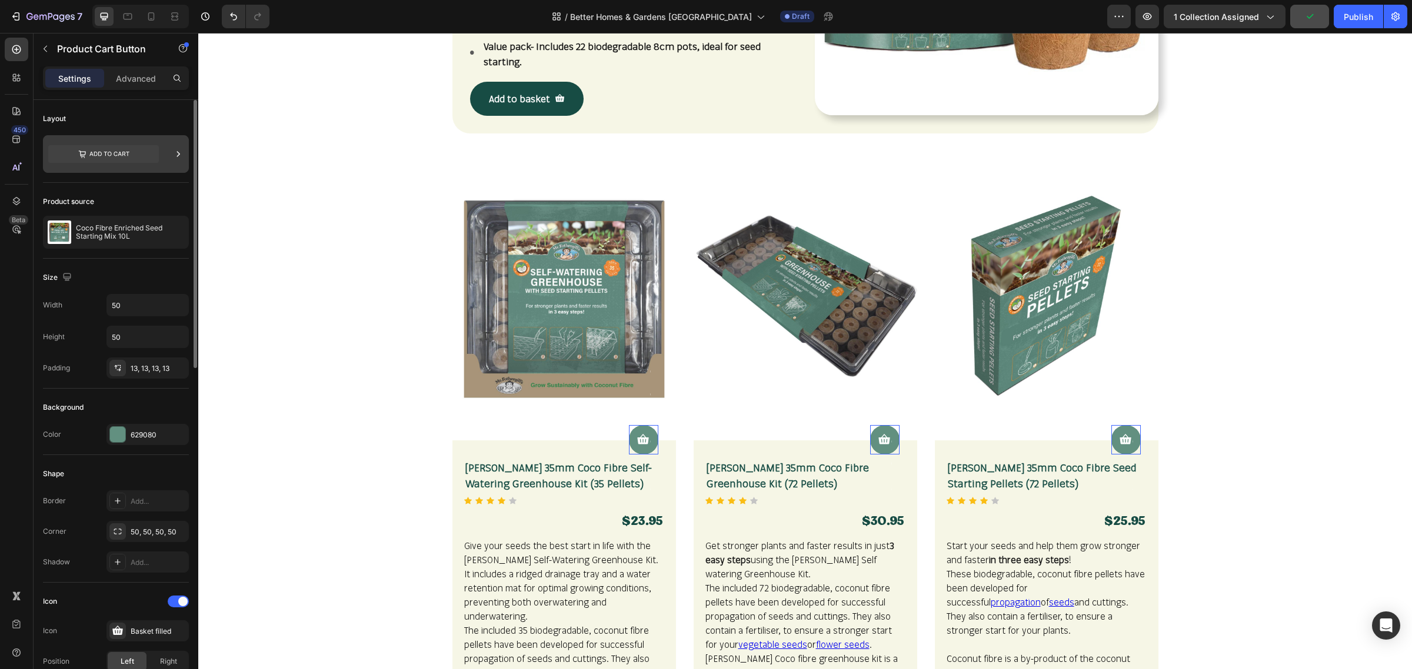
click at [168, 156] on div at bounding box center [116, 154] width 146 height 38
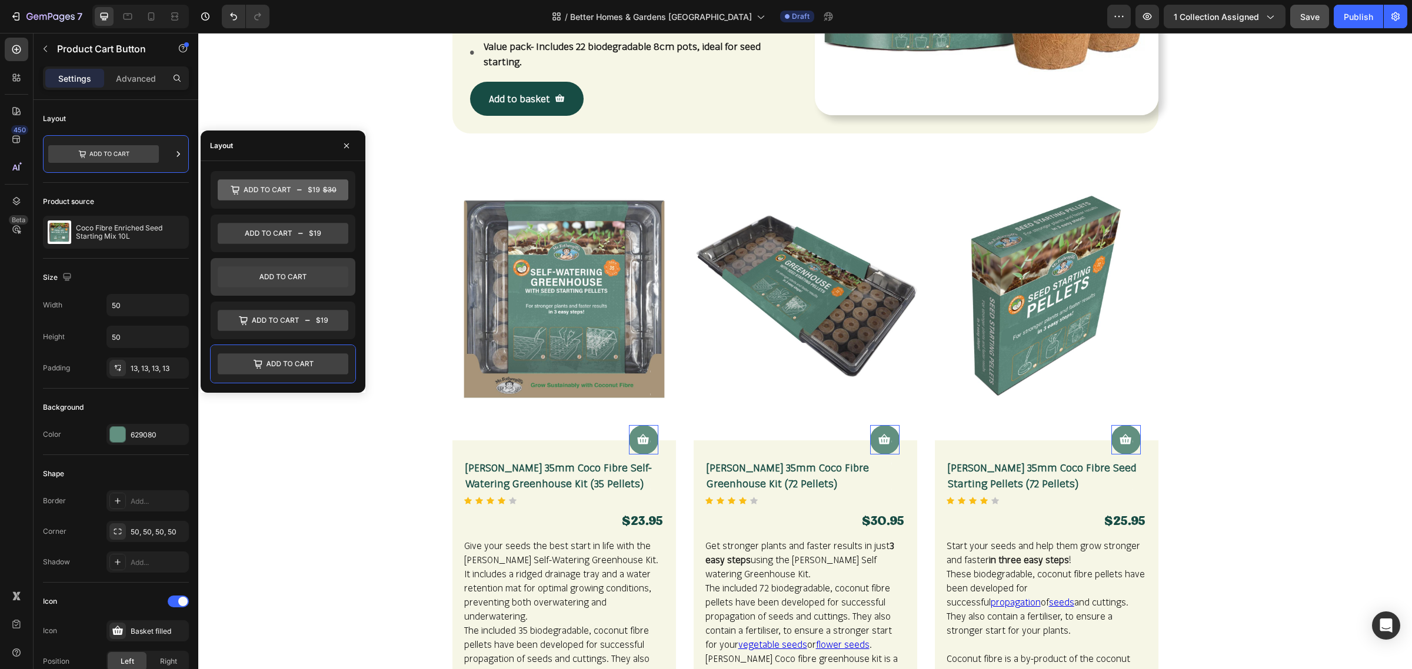
click at [244, 276] on icon at bounding box center [283, 277] width 131 height 21
click at [348, 144] on icon "button" at bounding box center [346, 146] width 5 height 5
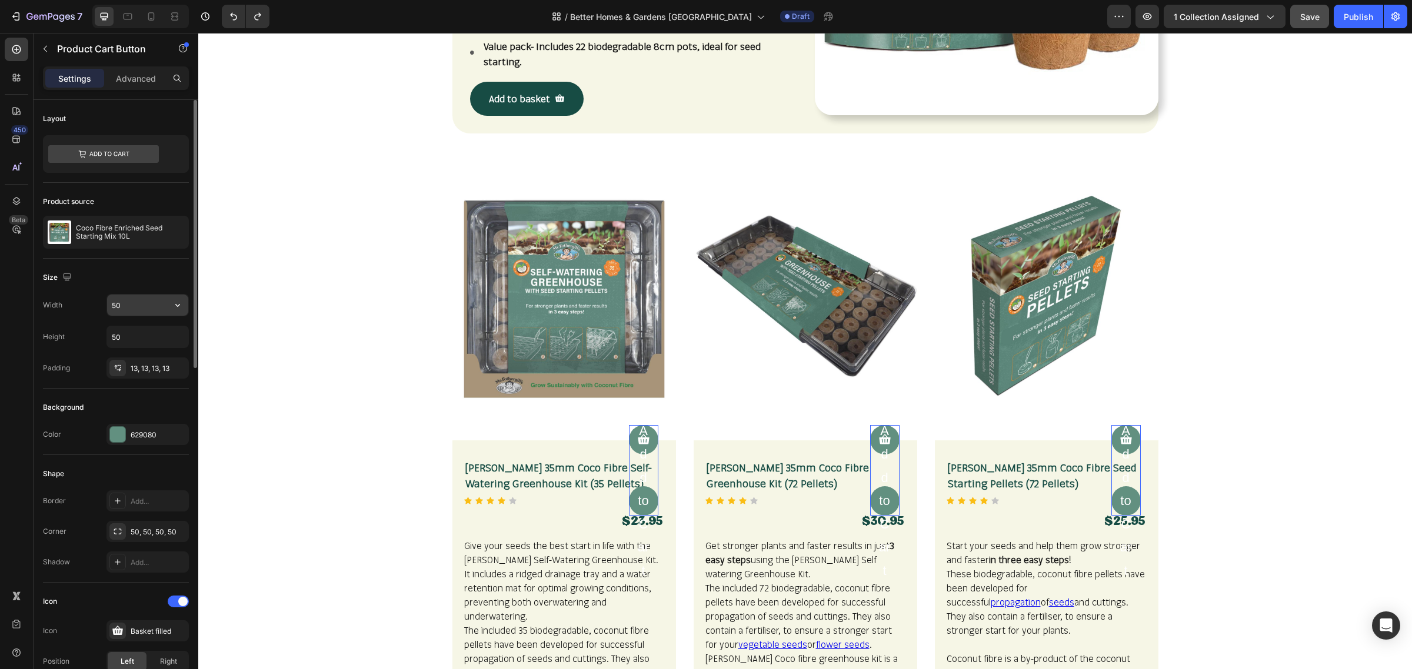
click at [141, 306] on input "50" at bounding box center [147, 305] width 81 height 21
click at [179, 309] on icon "button" at bounding box center [178, 305] width 12 height 12
click at [166, 347] on div "Fit content Auto" at bounding box center [135, 358] width 96 height 22
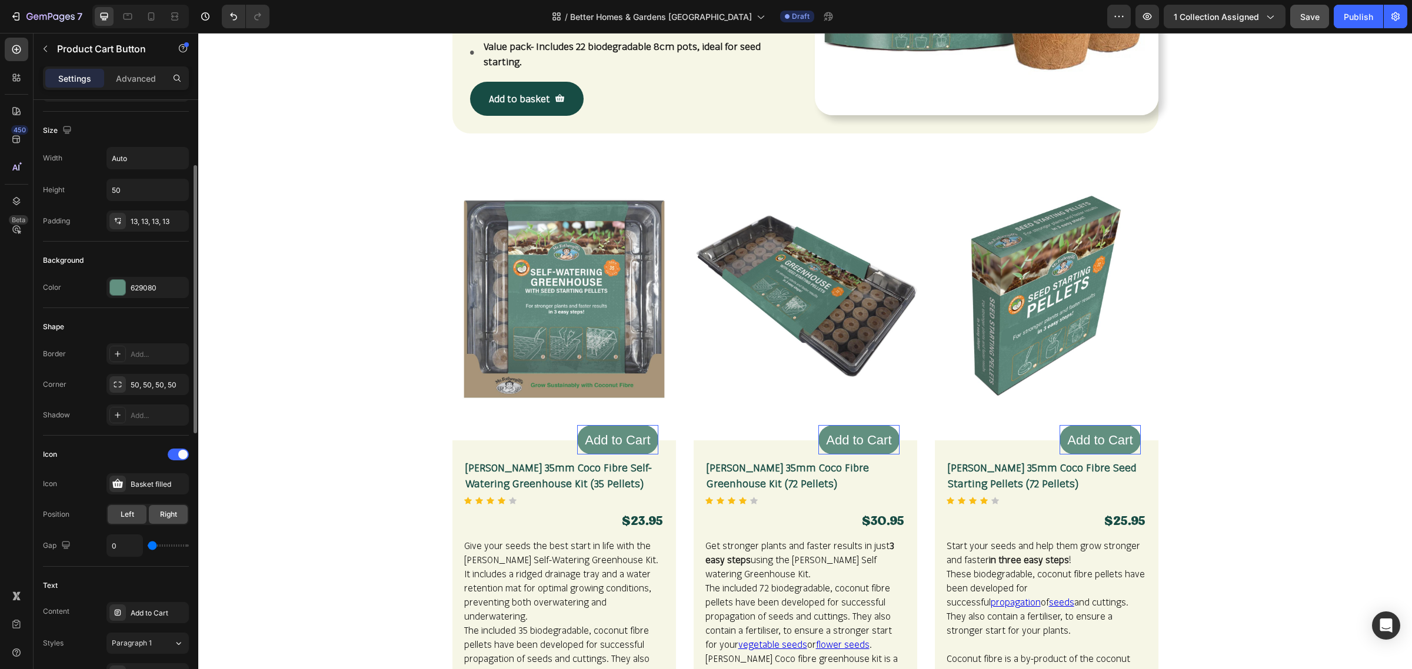
scroll to position [221, 0]
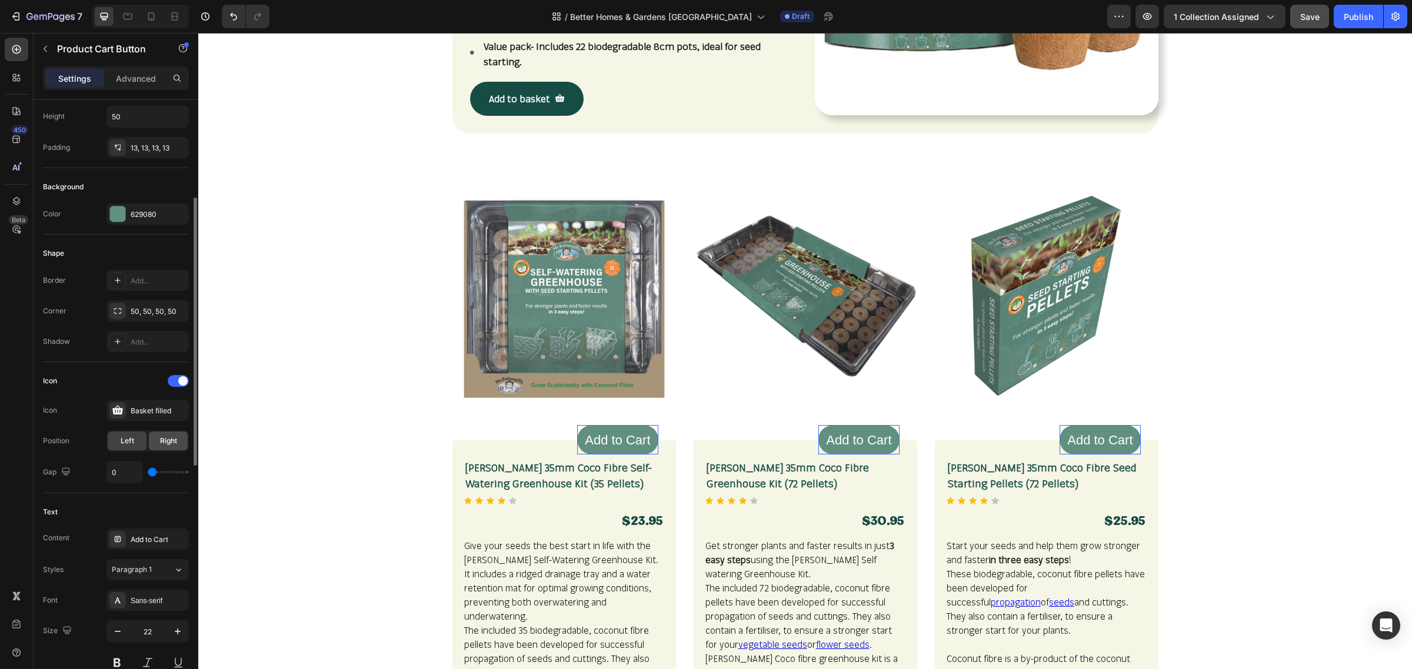
click at [168, 445] on span "Right" at bounding box center [168, 441] width 17 height 11
drag, startPoint x: 150, startPoint y: 474, endPoint x: 157, endPoint y: 474, distance: 7.1
click at [157, 474] on input "range" at bounding box center [168, 472] width 41 height 2
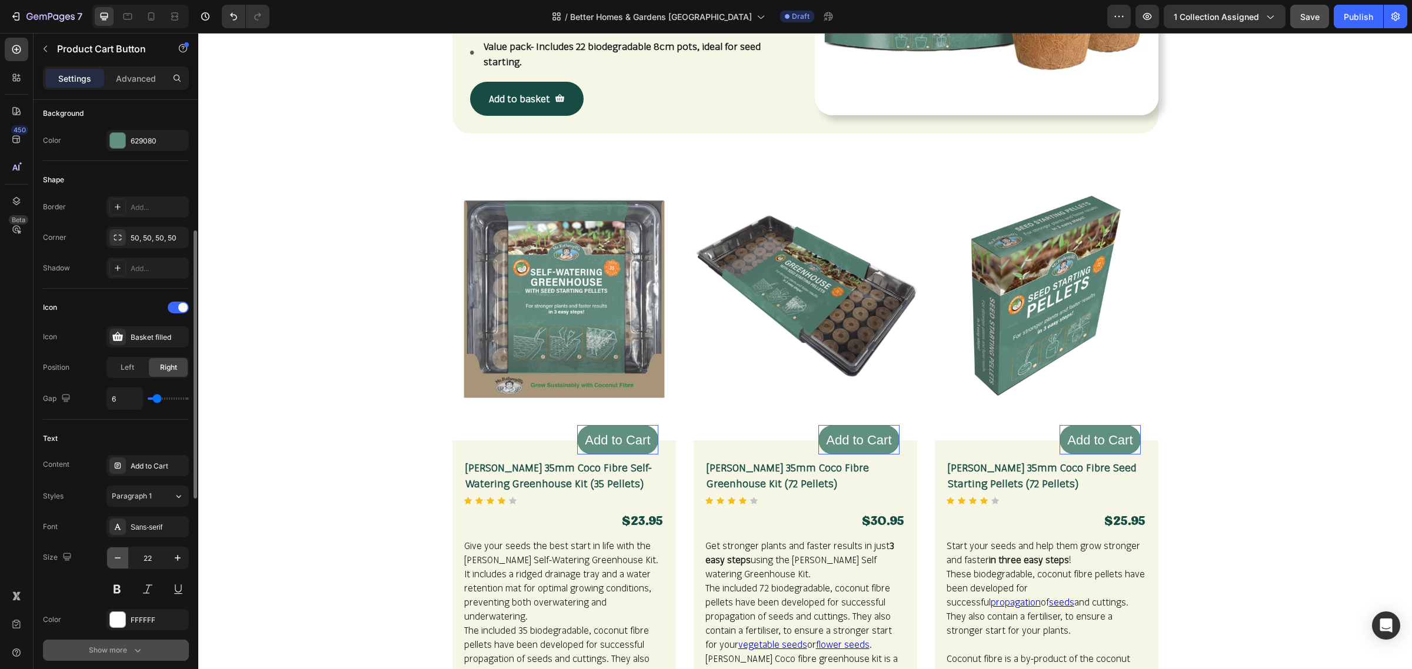
click at [122, 563] on icon "button" at bounding box center [118, 558] width 12 height 12
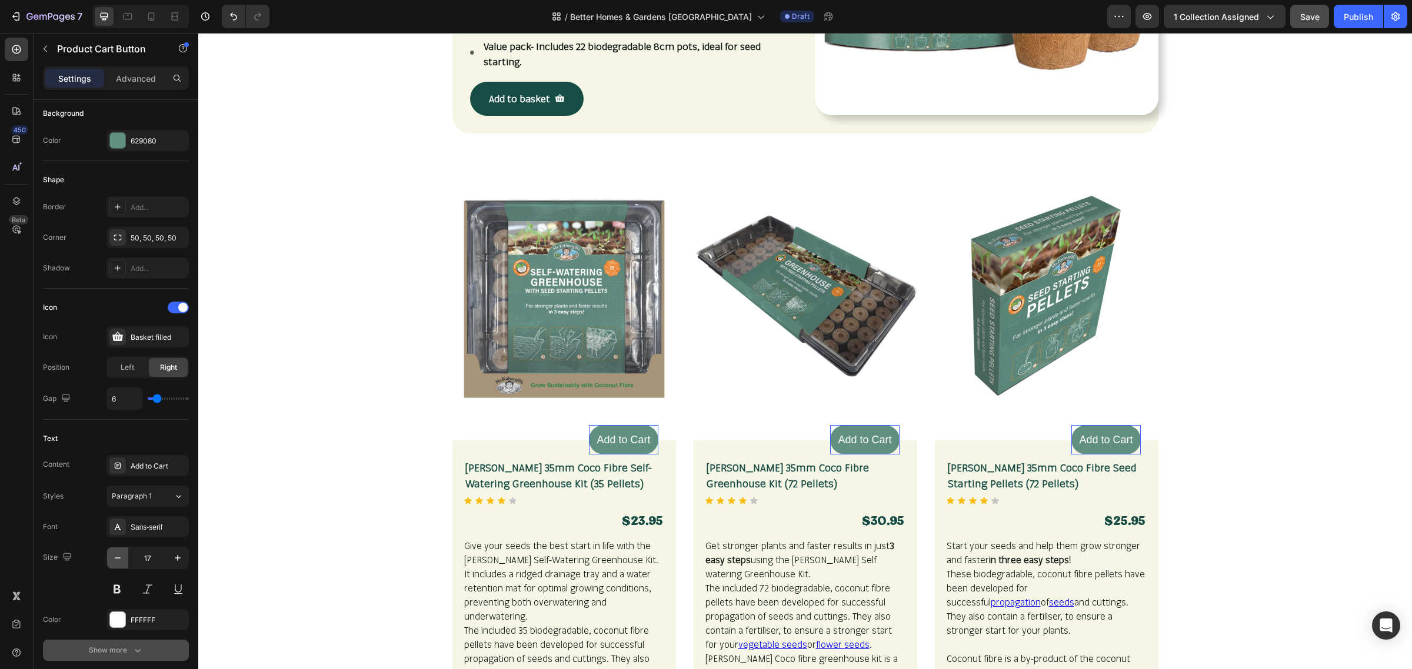
click at [122, 563] on icon "button" at bounding box center [118, 558] width 12 height 12
click at [122, 562] on icon "button" at bounding box center [118, 558] width 12 height 12
click at [121, 561] on icon "button" at bounding box center [118, 558] width 12 height 12
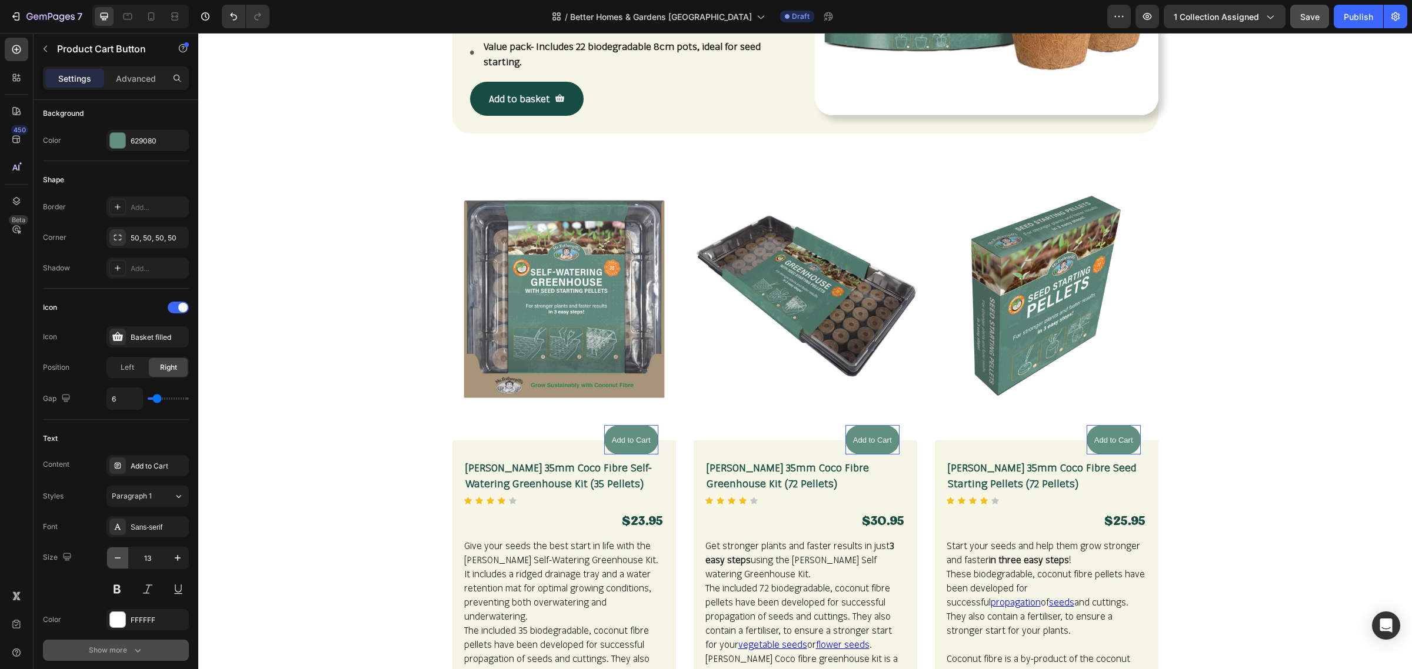
click at [121, 561] on icon "button" at bounding box center [118, 558] width 12 height 12
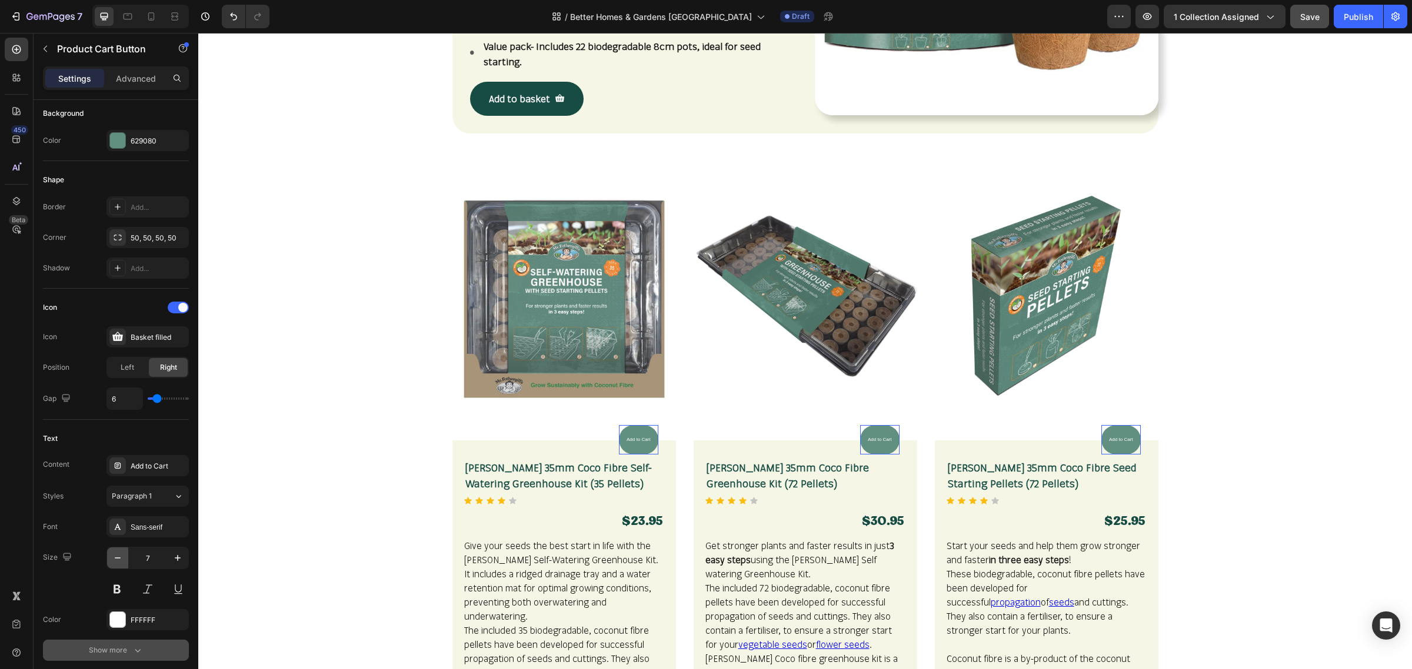
click at [121, 561] on icon "button" at bounding box center [118, 558] width 12 height 12
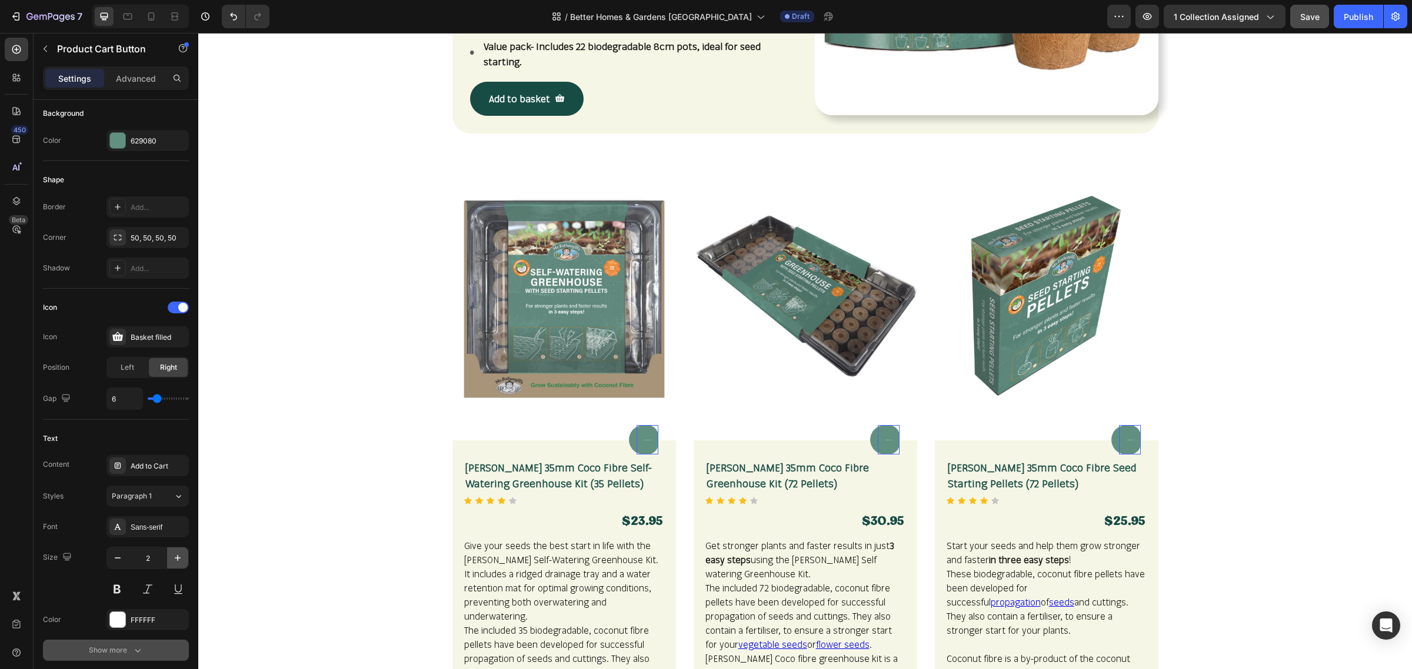
click at [181, 563] on icon "button" at bounding box center [178, 558] width 12 height 12
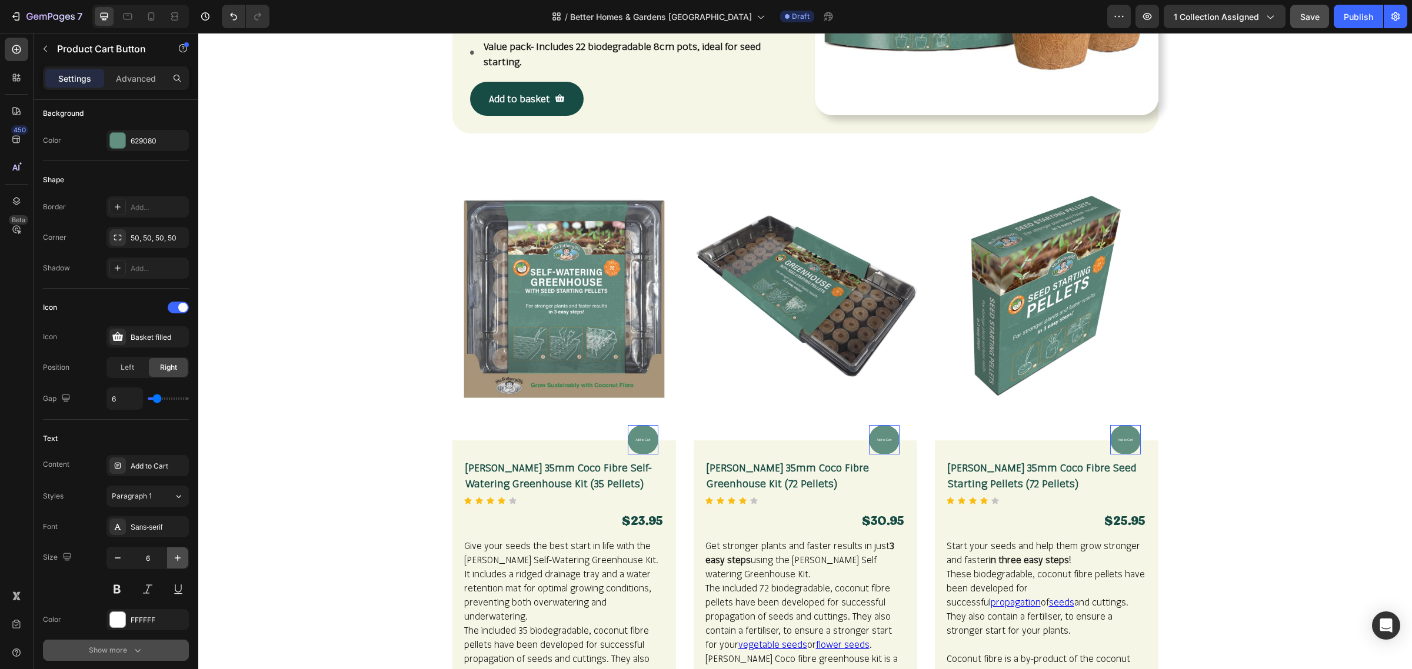
click at [181, 562] on icon "button" at bounding box center [178, 558] width 12 height 12
click at [180, 562] on icon "button" at bounding box center [178, 558] width 12 height 12
click at [179, 562] on icon "button" at bounding box center [178, 558] width 12 height 12
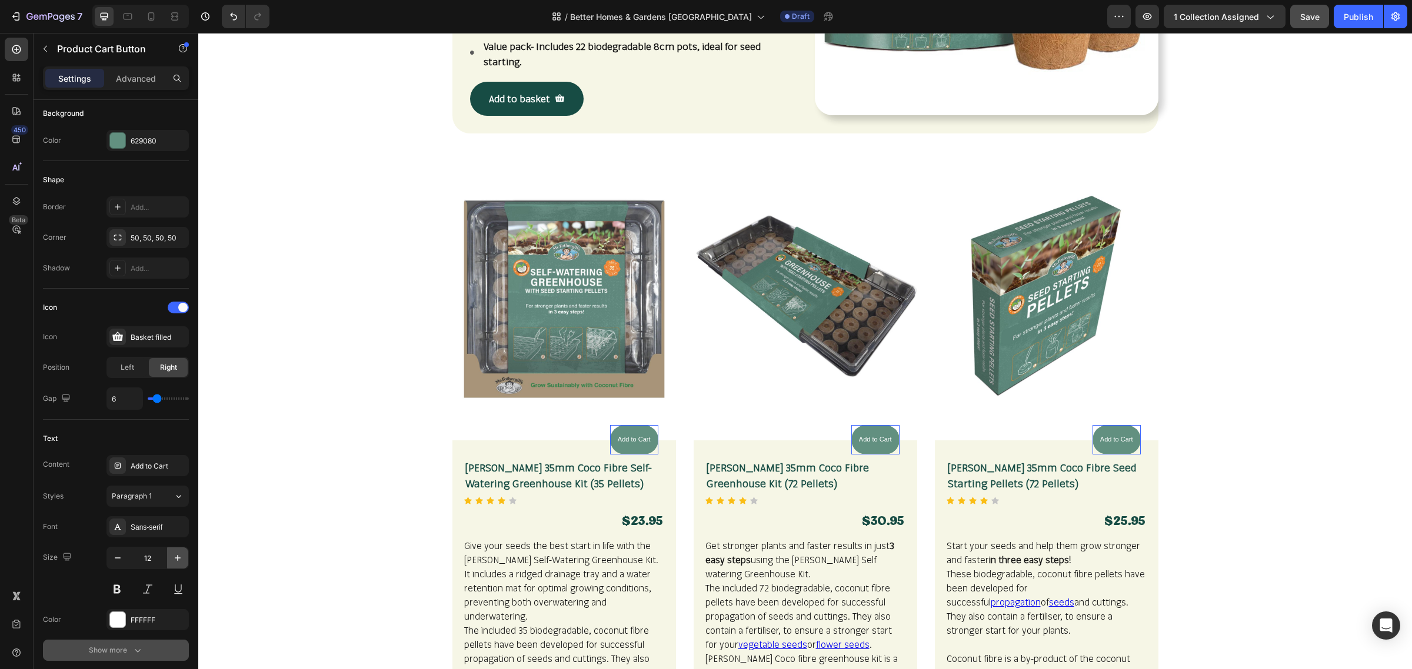
click at [179, 562] on icon "button" at bounding box center [178, 558] width 12 height 12
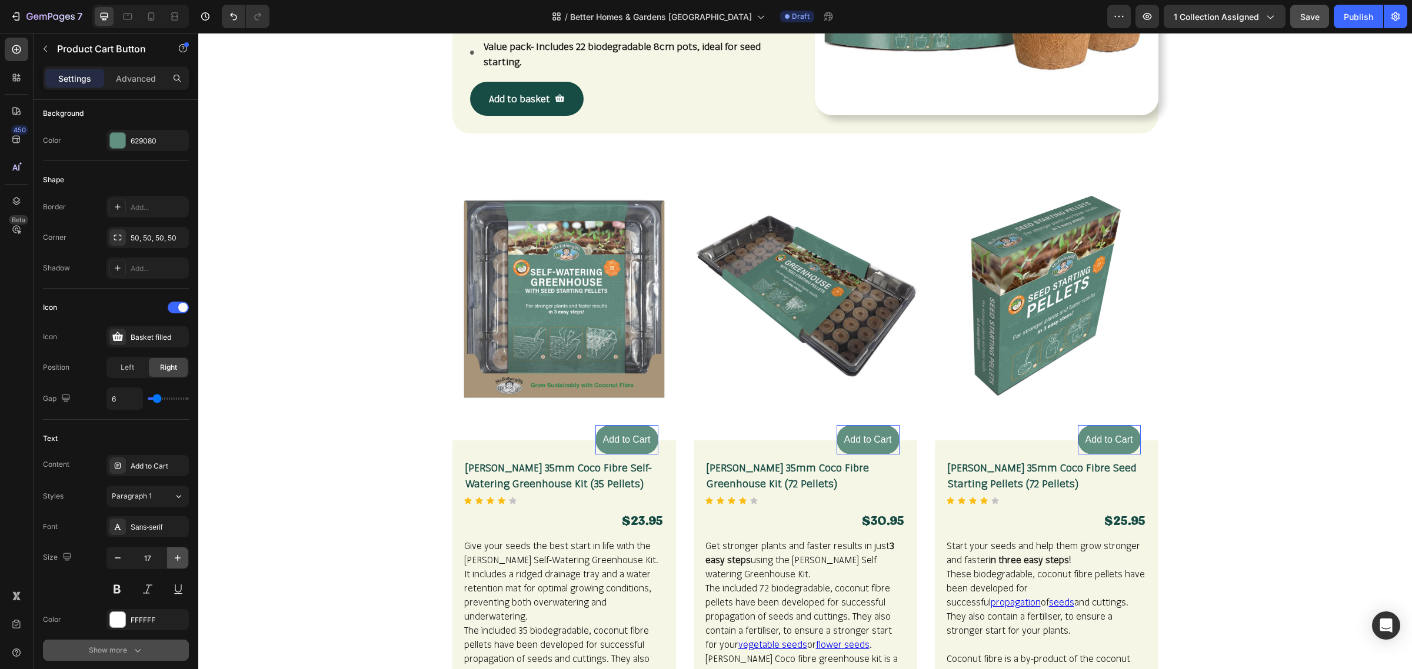
click at [179, 562] on icon "button" at bounding box center [178, 558] width 12 height 12
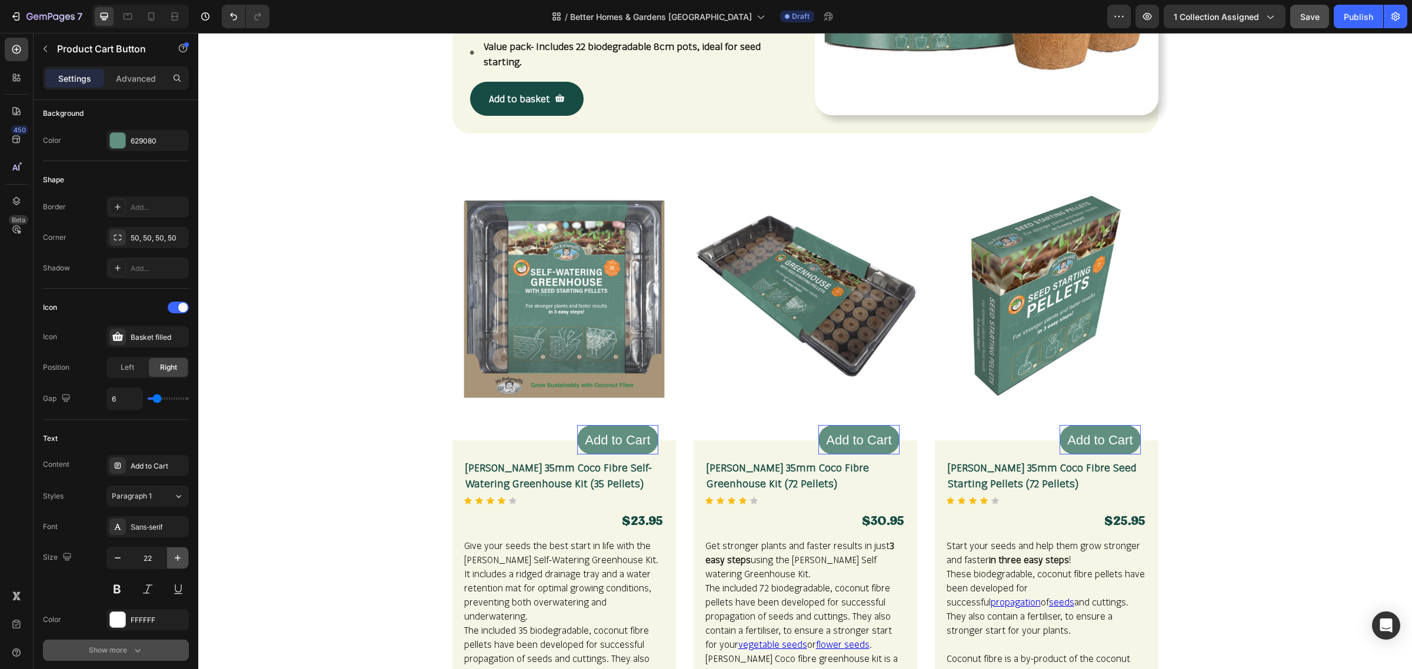
click at [179, 562] on icon "button" at bounding box center [178, 558] width 12 height 12
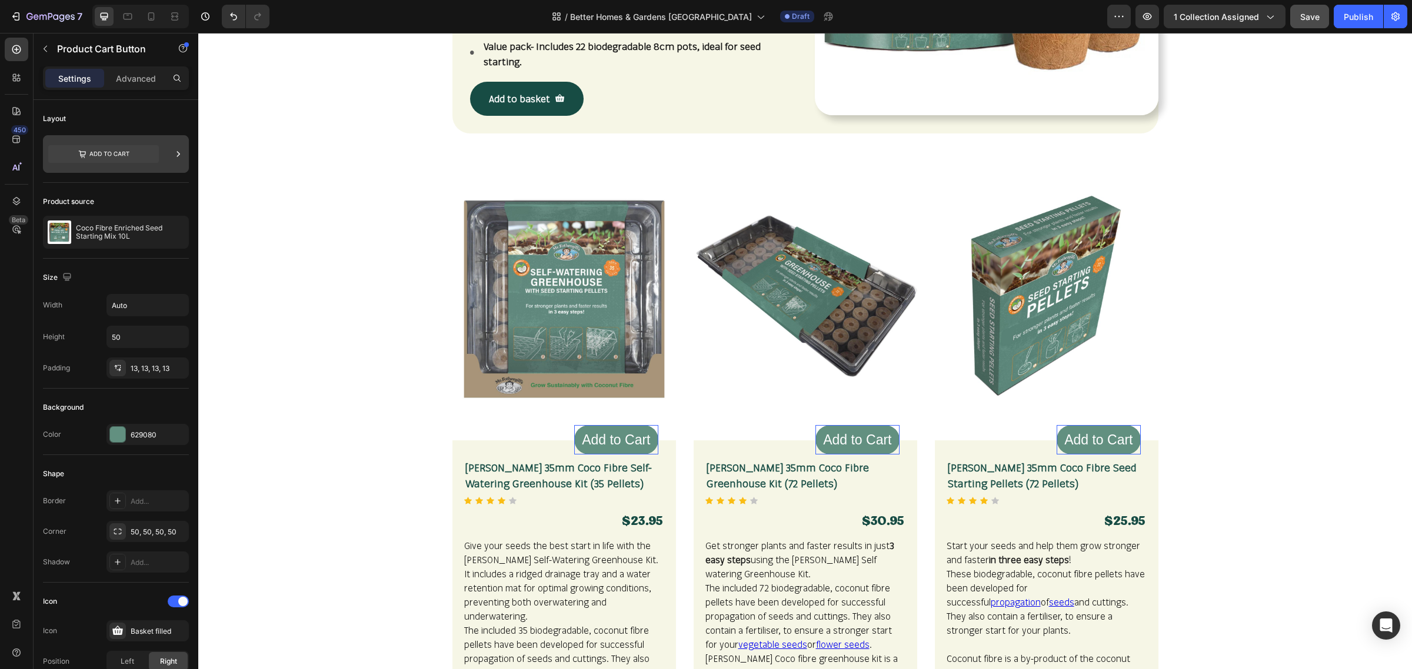
click at [177, 156] on icon at bounding box center [178, 153] width 3 height 5
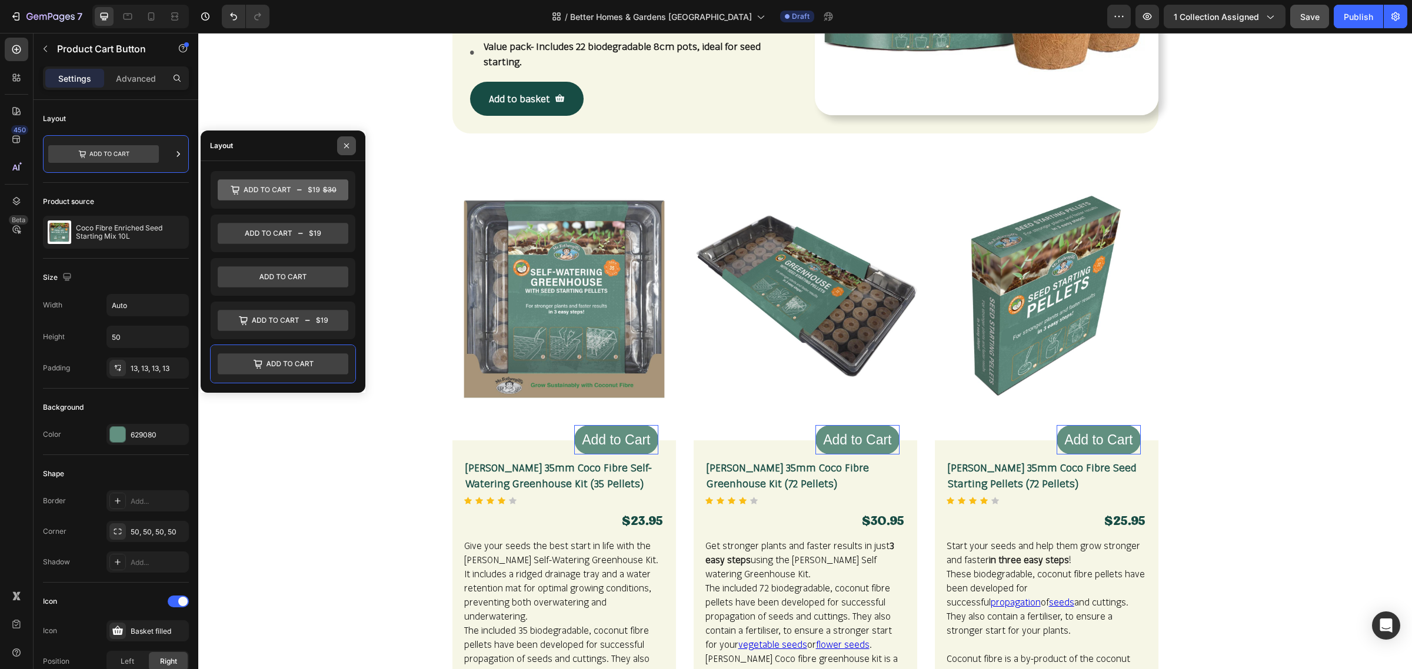
click at [346, 143] on icon "button" at bounding box center [346, 145] width 9 height 9
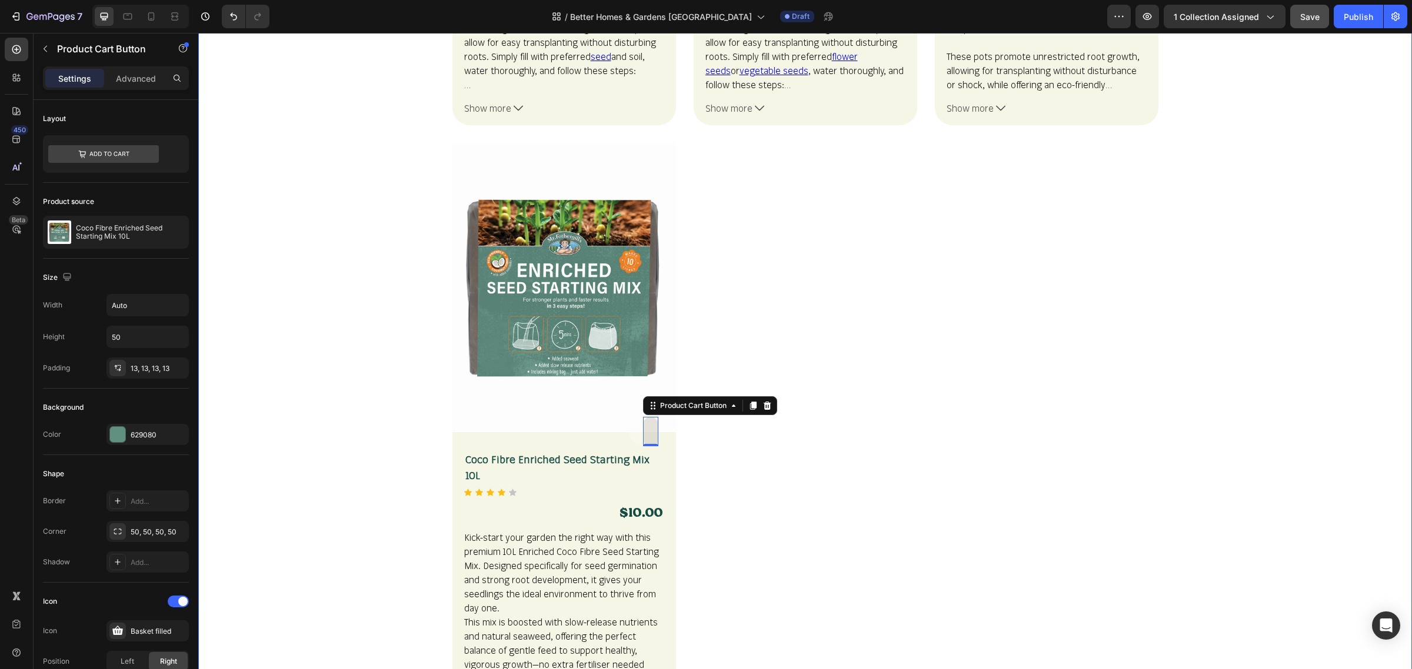
scroll to position [1987, 0]
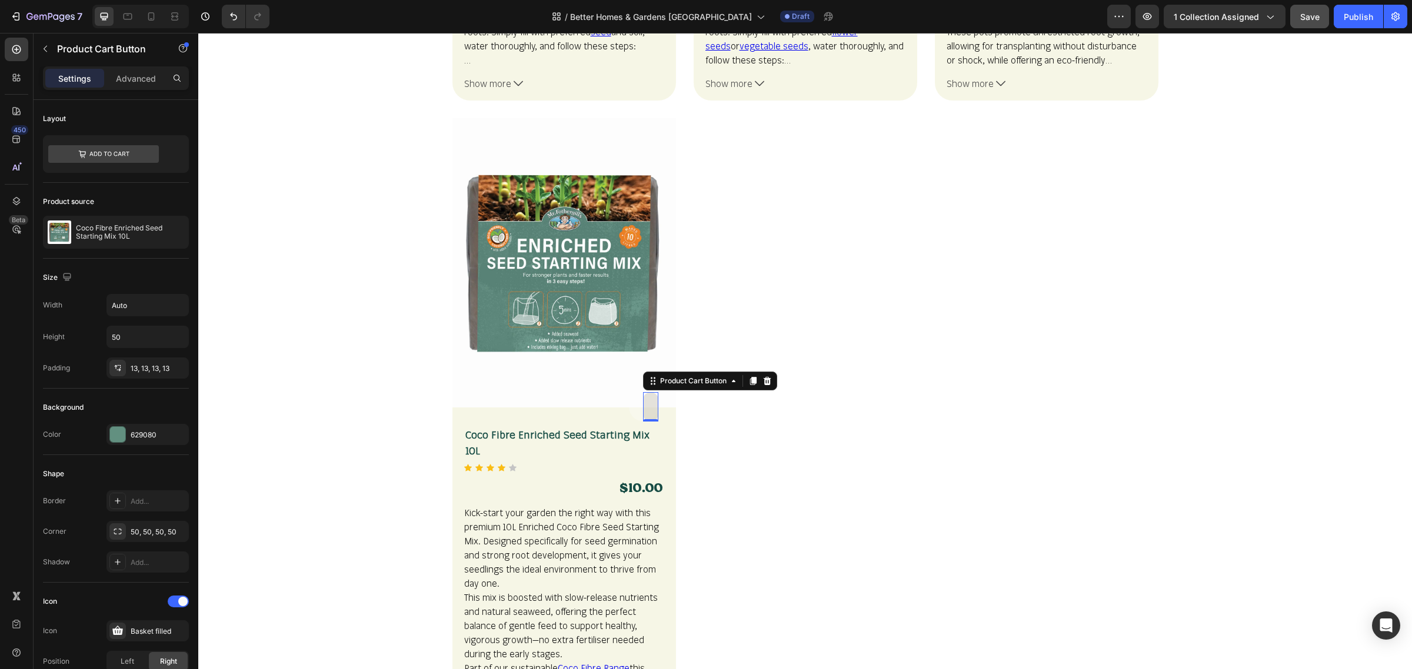
click at [647, 412] on button "Sold out" at bounding box center [650, 406] width 15 height 29
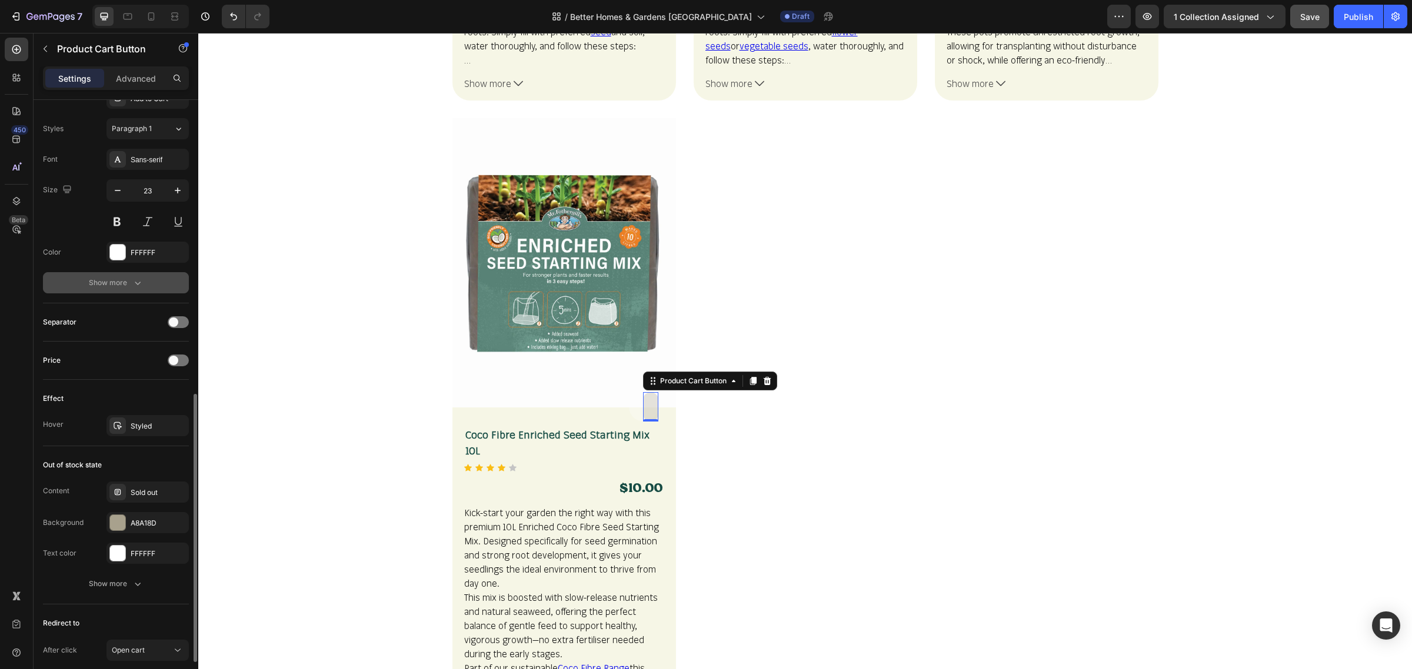
scroll to position [441, 0]
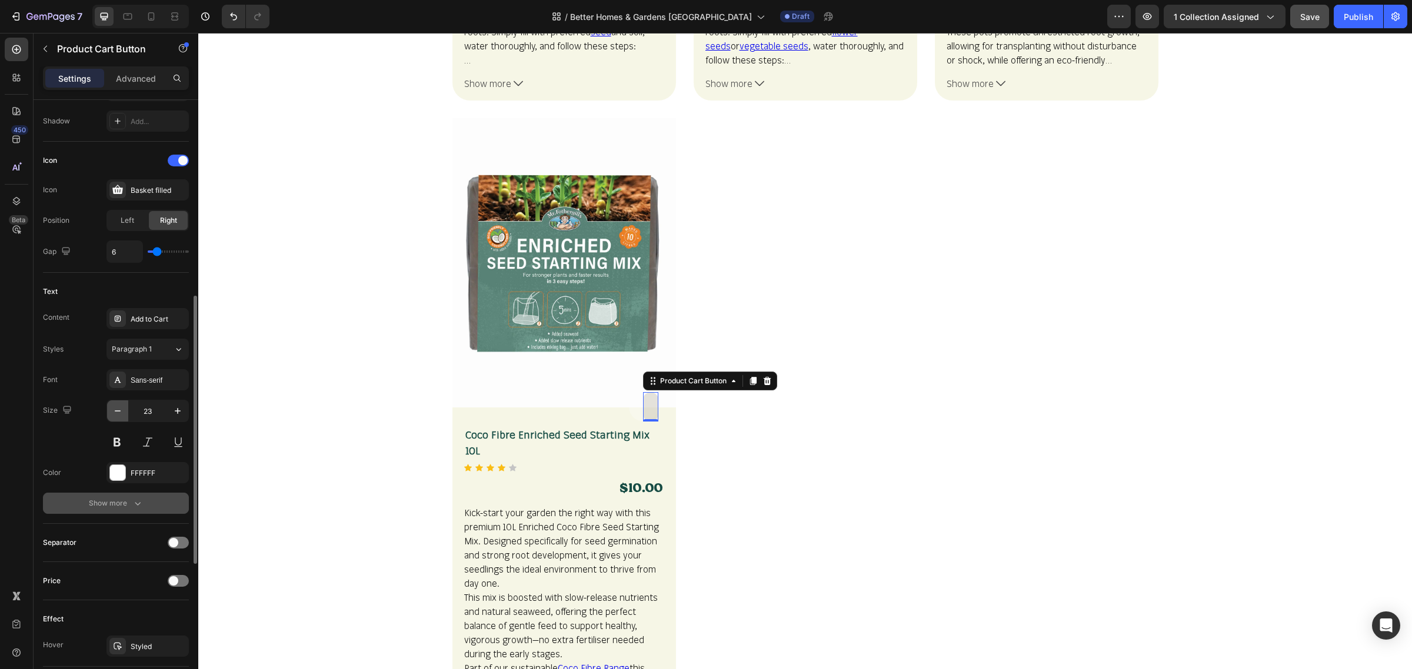
click at [116, 412] on icon "button" at bounding box center [118, 411] width 6 height 1
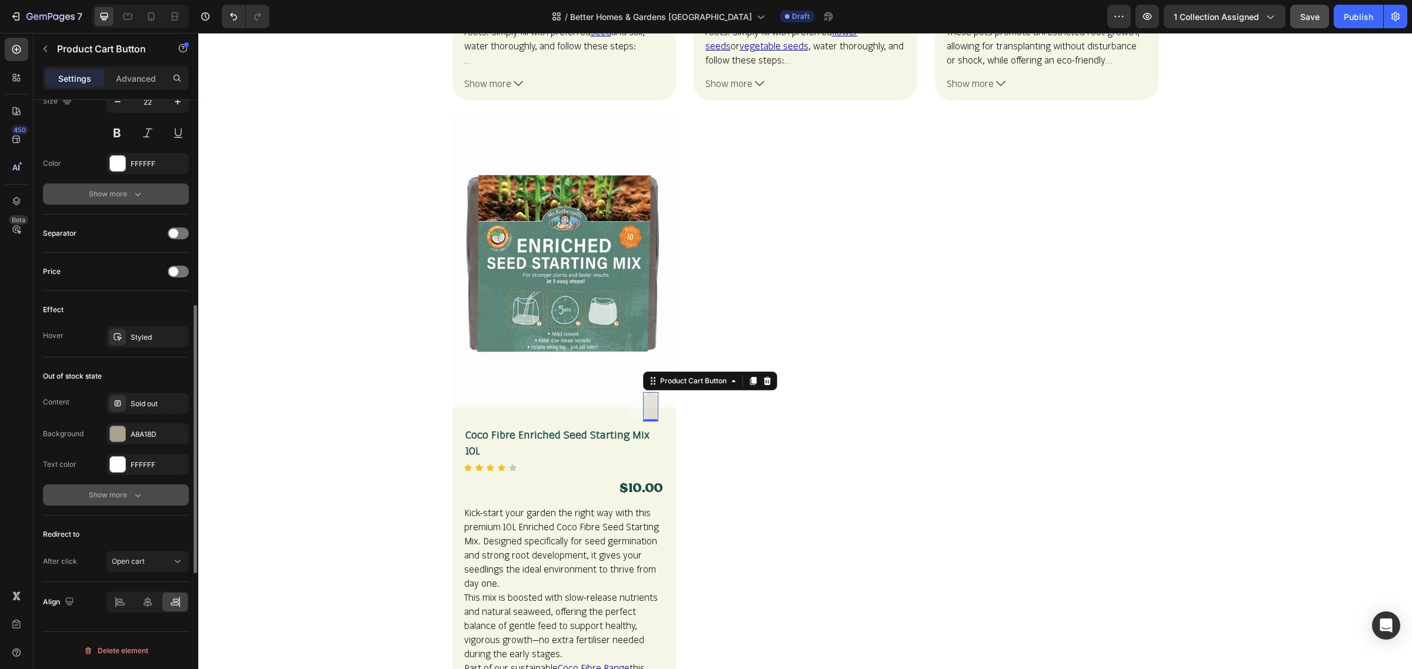
scroll to position [754, 0]
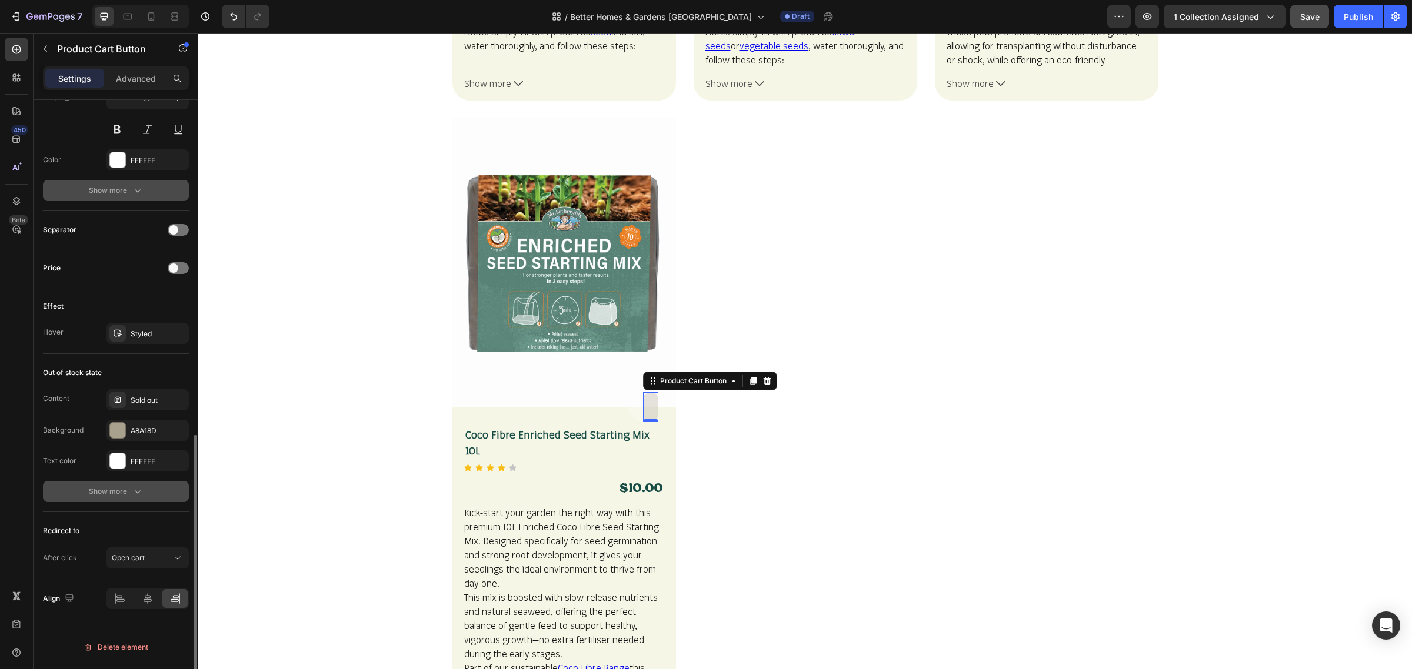
click at [130, 498] on div "Show more" at bounding box center [116, 492] width 55 height 12
click at [175, 524] on icon "button" at bounding box center [176, 521] width 5 height 5
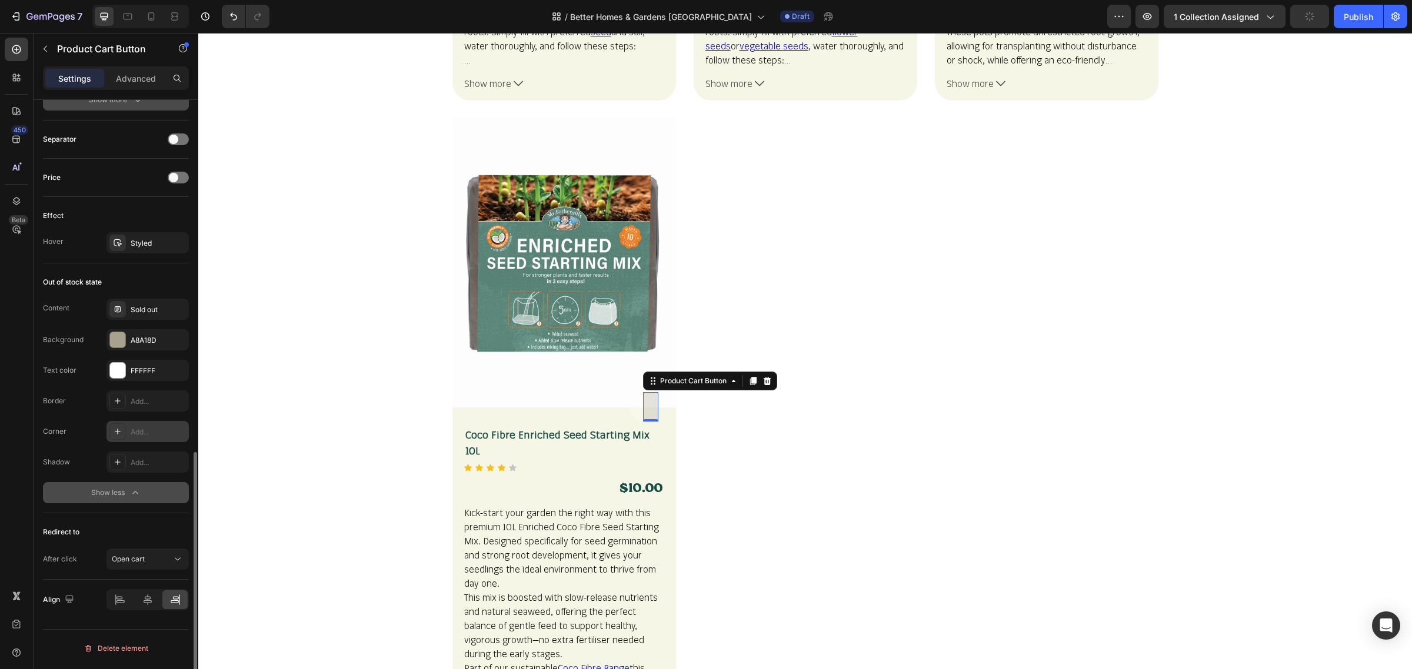
click at [165, 494] on button "Show less" at bounding box center [116, 492] width 146 height 21
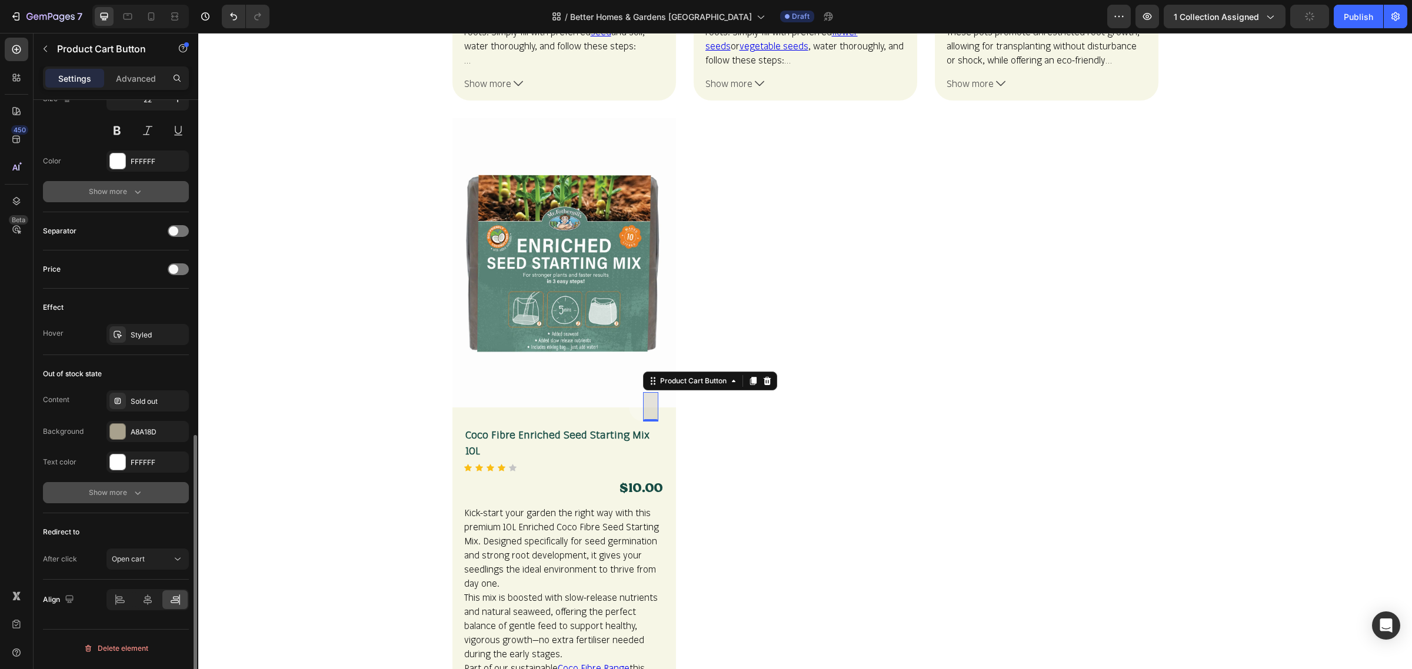
click at [164, 495] on button "Show more" at bounding box center [116, 492] width 146 height 21
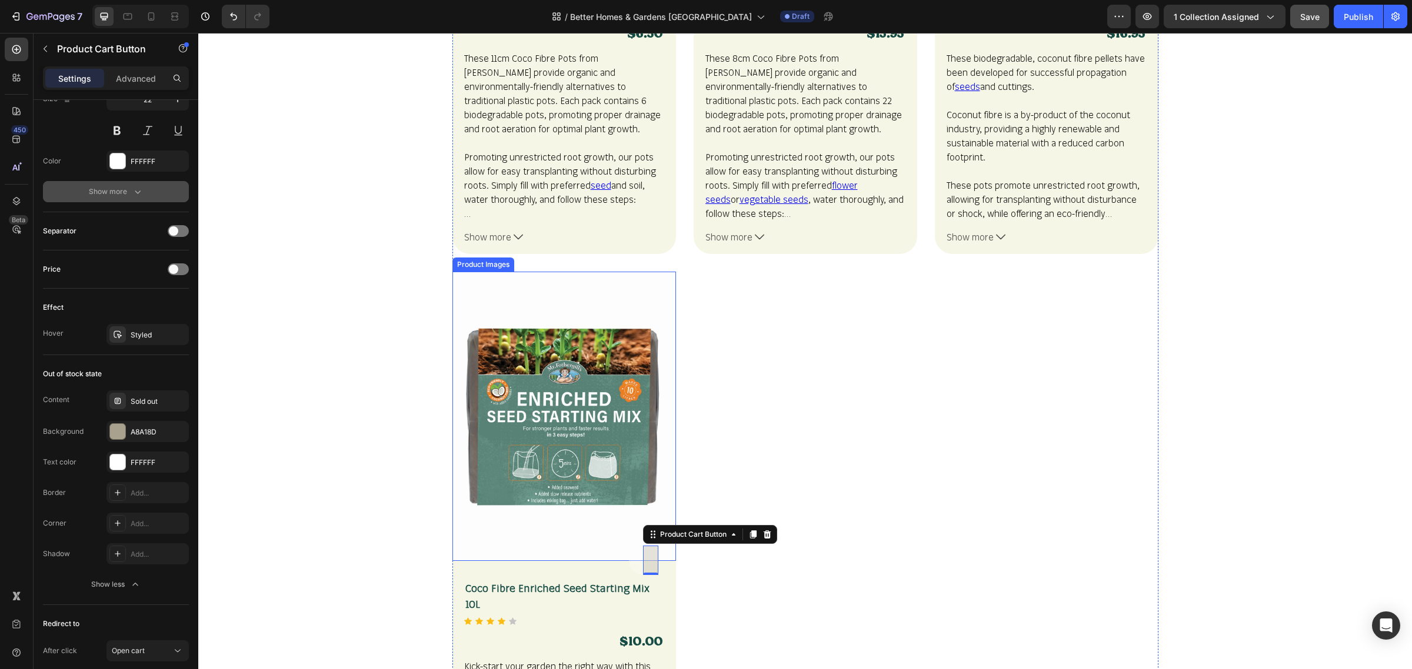
scroll to position [1619, 0]
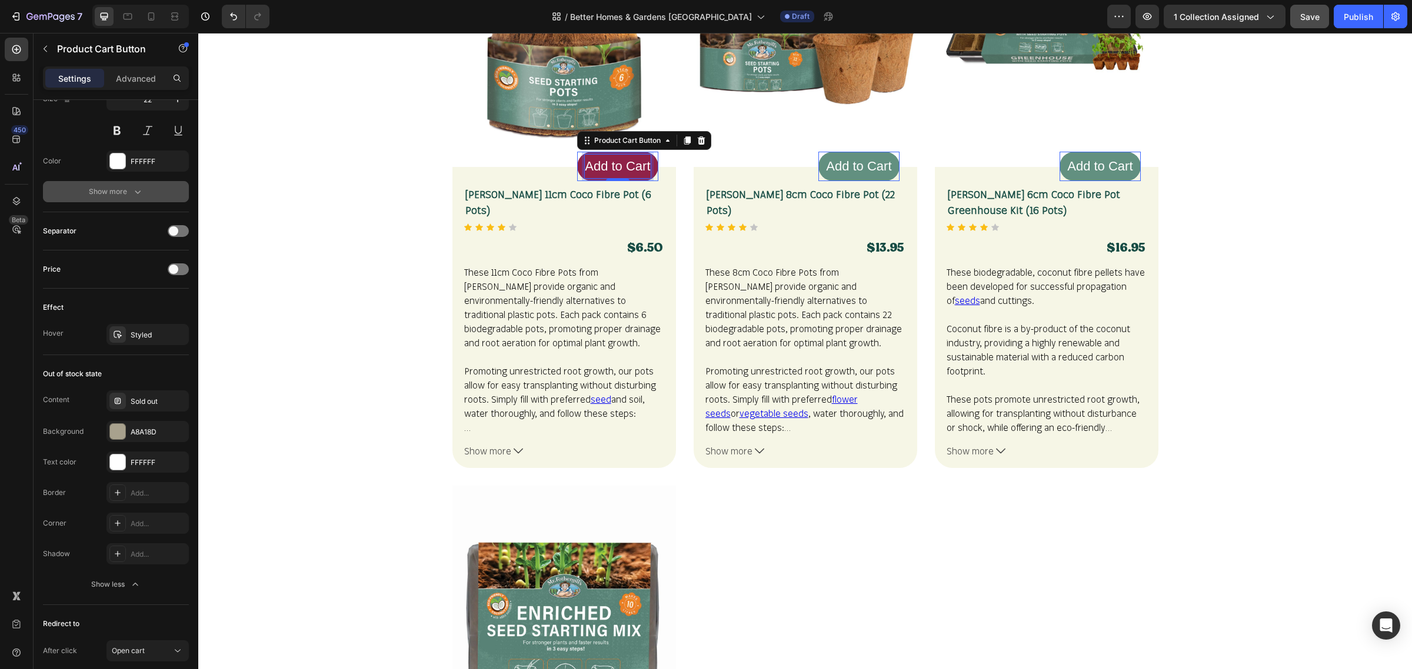
click at [627, 169] on div "Add to Cart" at bounding box center [617, 167] width 65 height 24
click at [237, 18] on icon "Undo/Redo" at bounding box center [234, 17] width 12 height 12
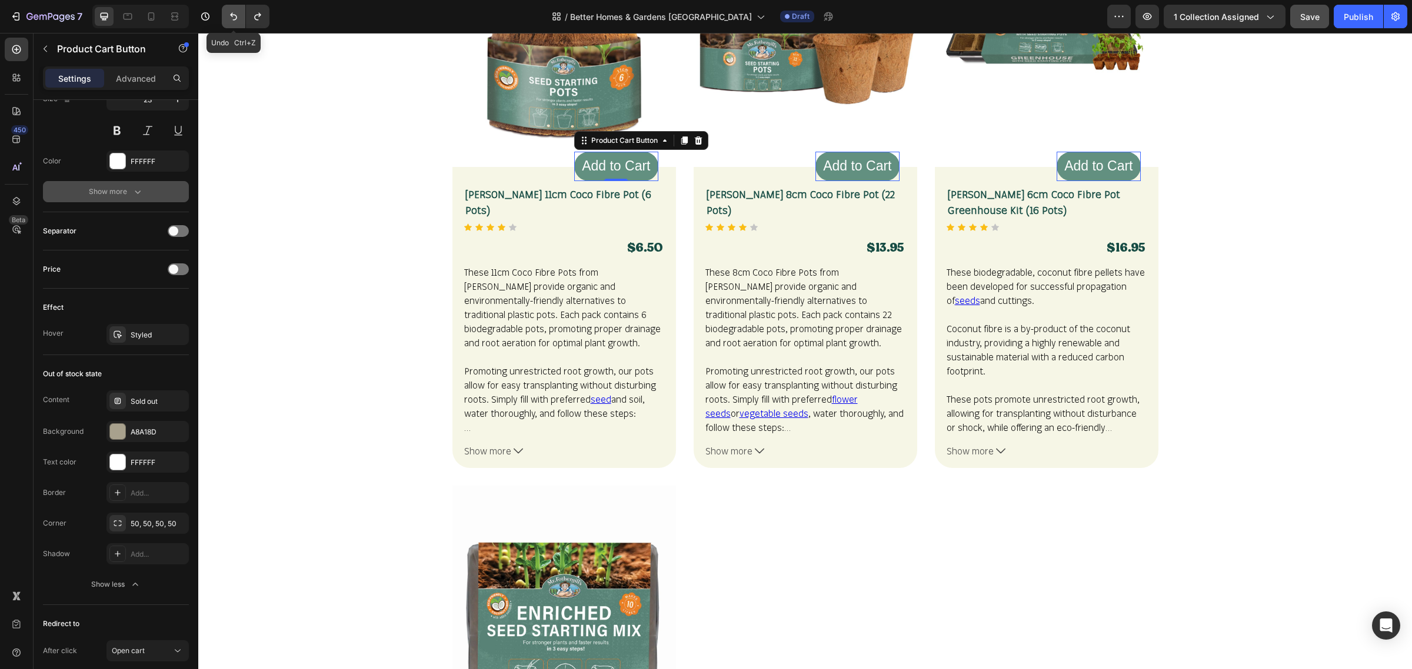
click at [237, 18] on icon "Undo/Redo" at bounding box center [234, 17] width 12 height 12
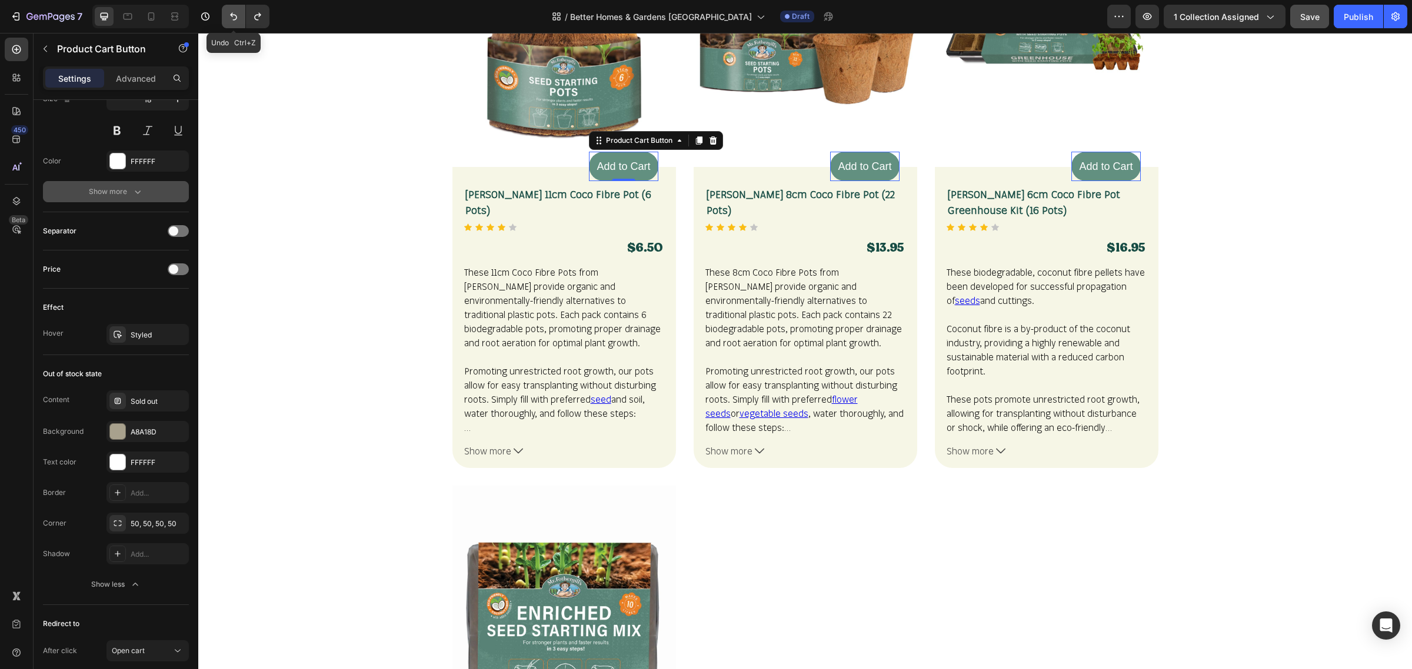
click at [237, 18] on icon "Undo/Redo" at bounding box center [234, 17] width 12 height 12
click at [237, 16] on icon "Undo/Redo" at bounding box center [234, 17] width 12 height 12
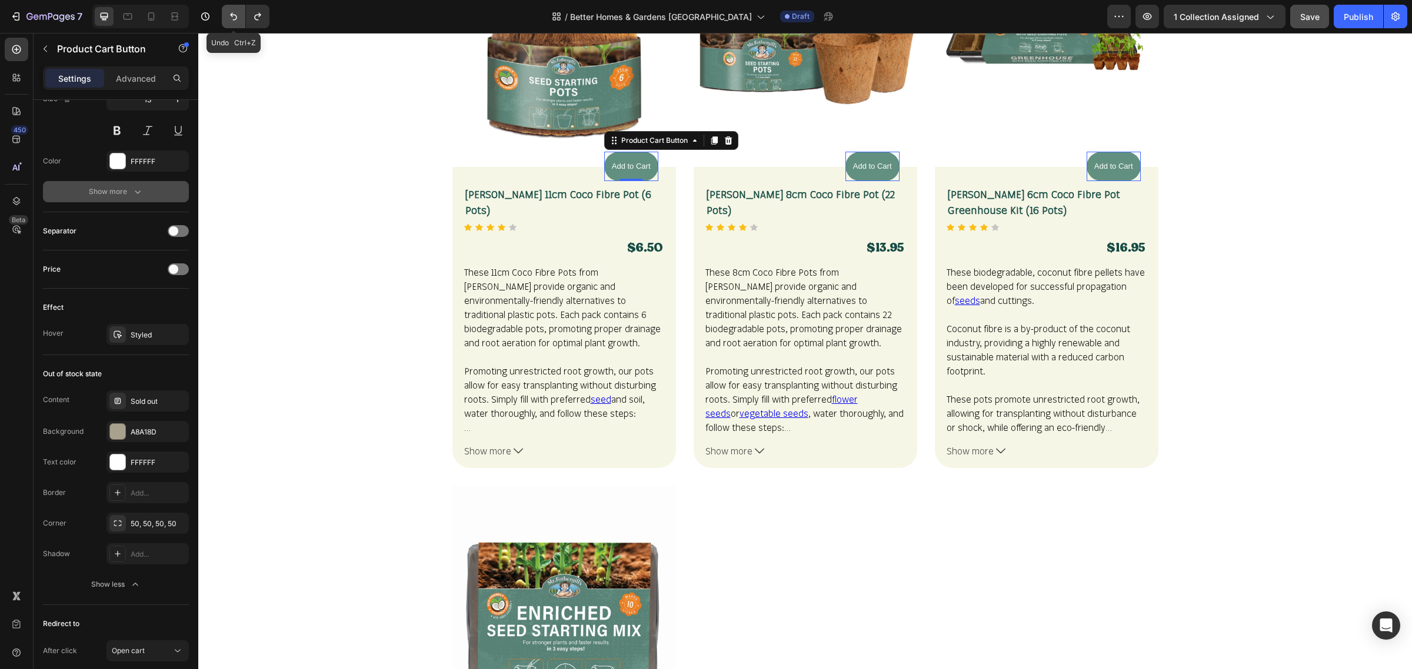
click at [237, 16] on icon "Undo/Redo" at bounding box center [234, 17] width 12 height 12
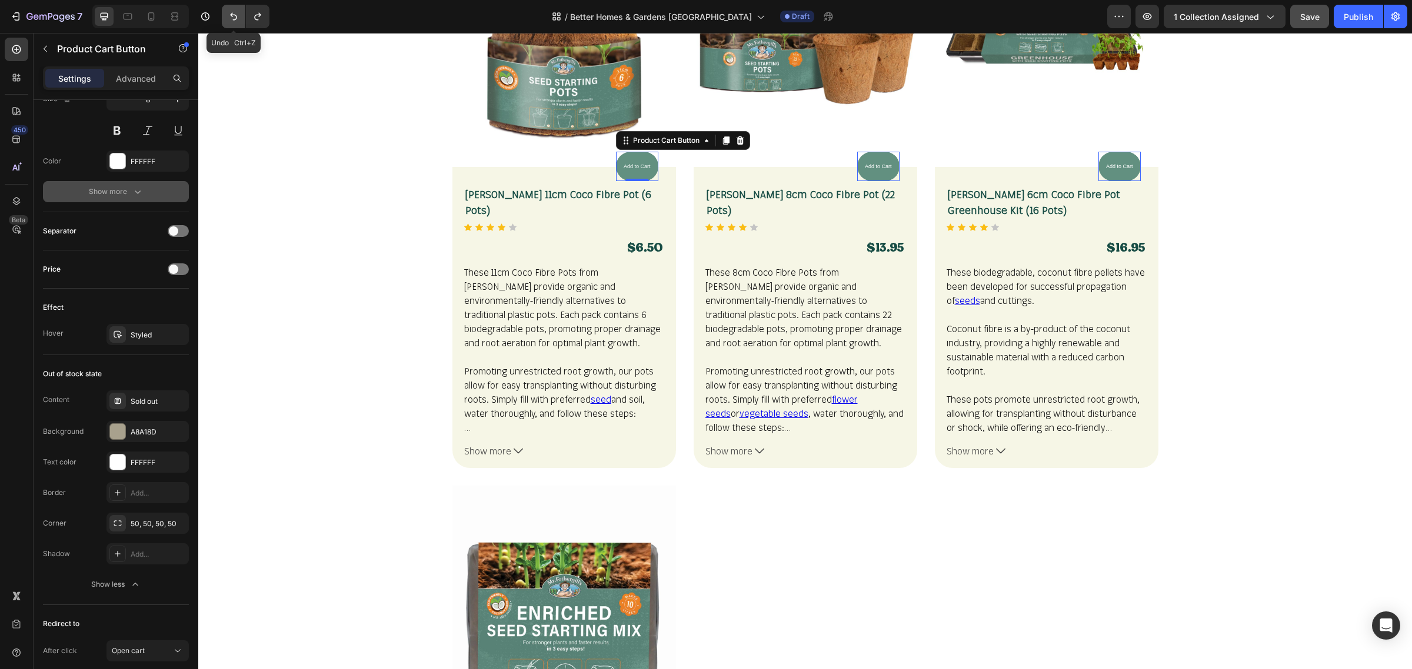
click at [237, 16] on icon "Undo/Redo" at bounding box center [234, 17] width 12 height 12
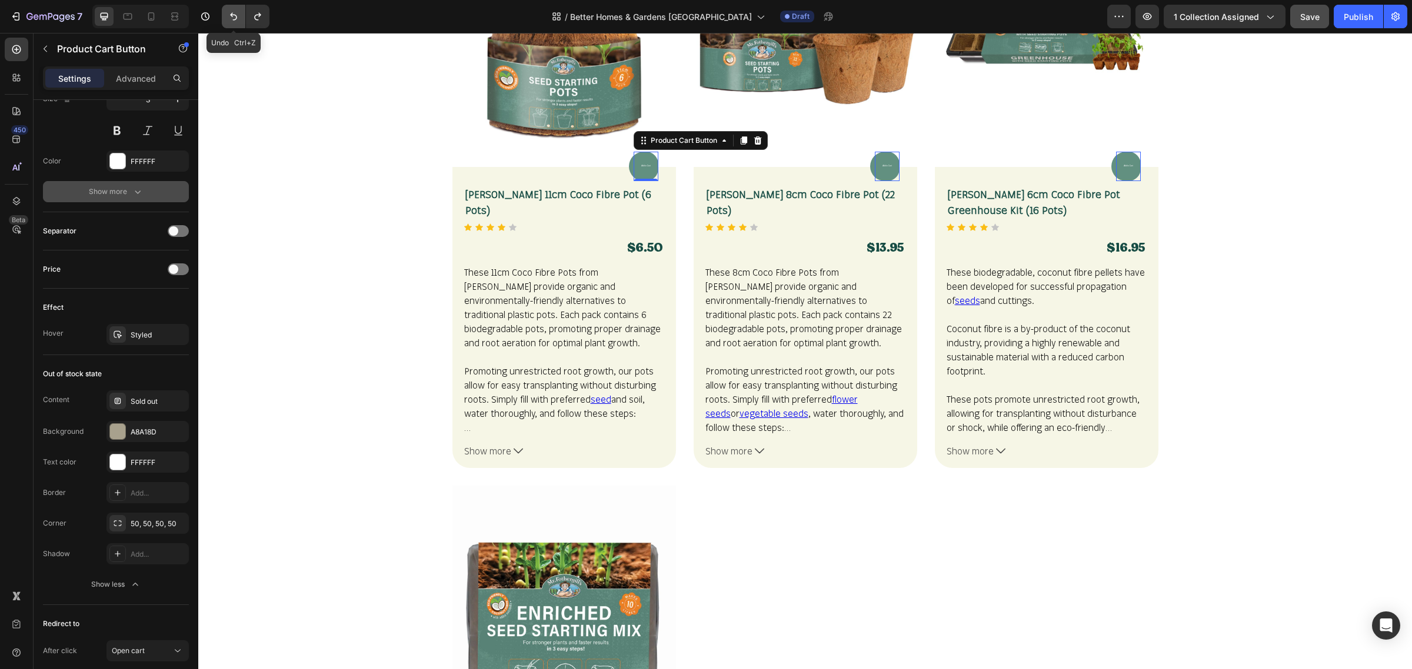
click at [237, 16] on icon "Undo/Redo" at bounding box center [234, 17] width 12 height 12
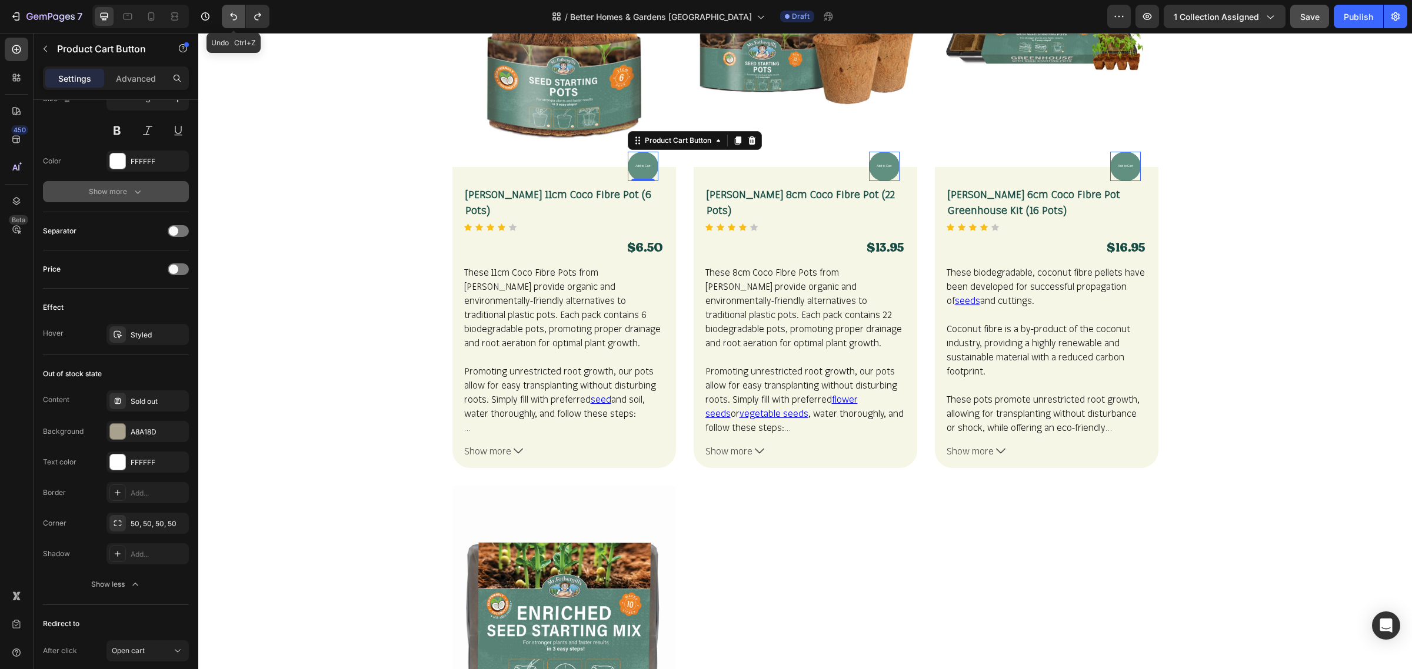
click at [237, 16] on icon "Undo/Redo" at bounding box center [234, 17] width 12 height 12
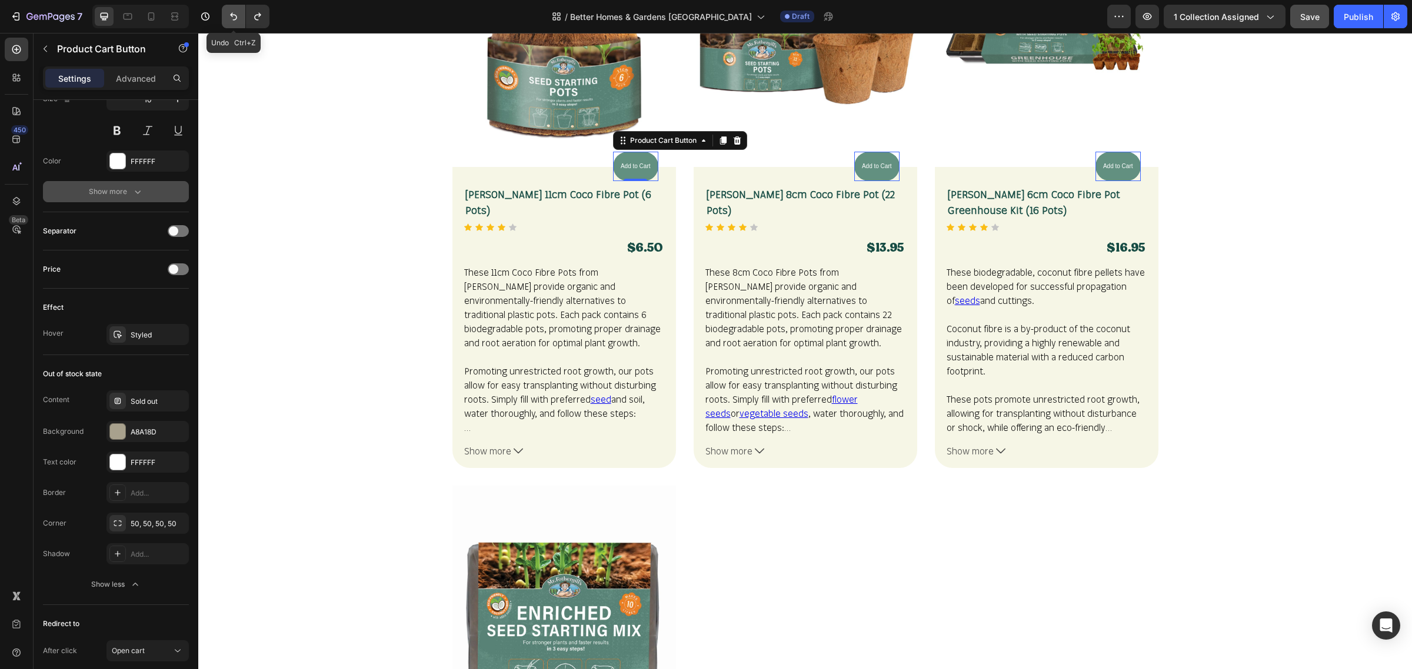
click at [237, 16] on icon "Undo/Redo" at bounding box center [234, 17] width 12 height 12
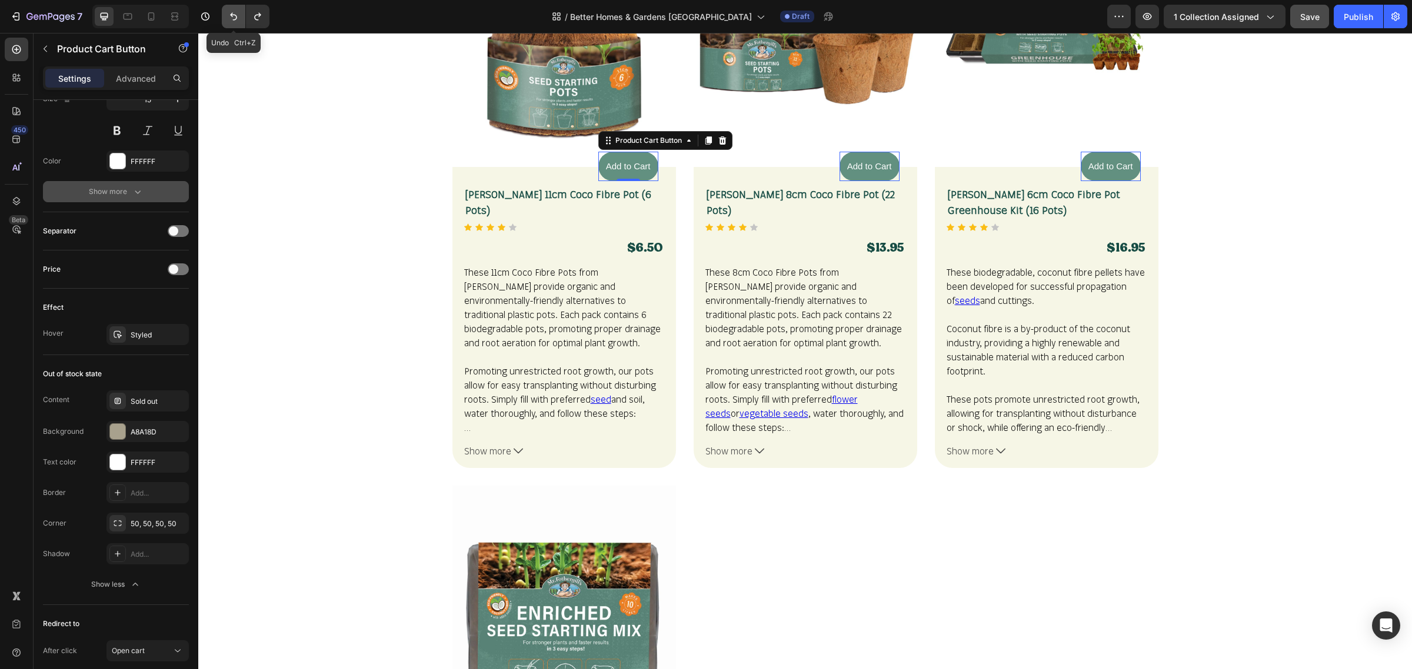
click at [237, 16] on icon "Undo/Redo" at bounding box center [234, 17] width 12 height 12
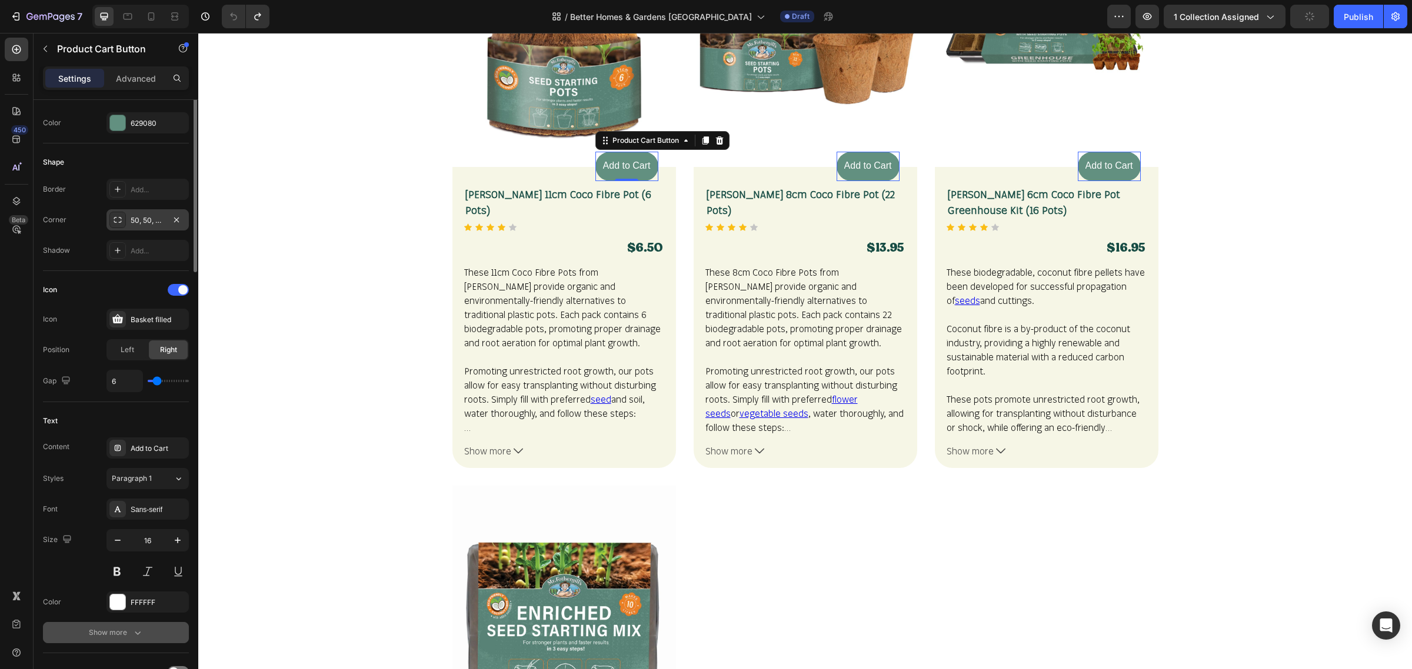
scroll to position [0, 0]
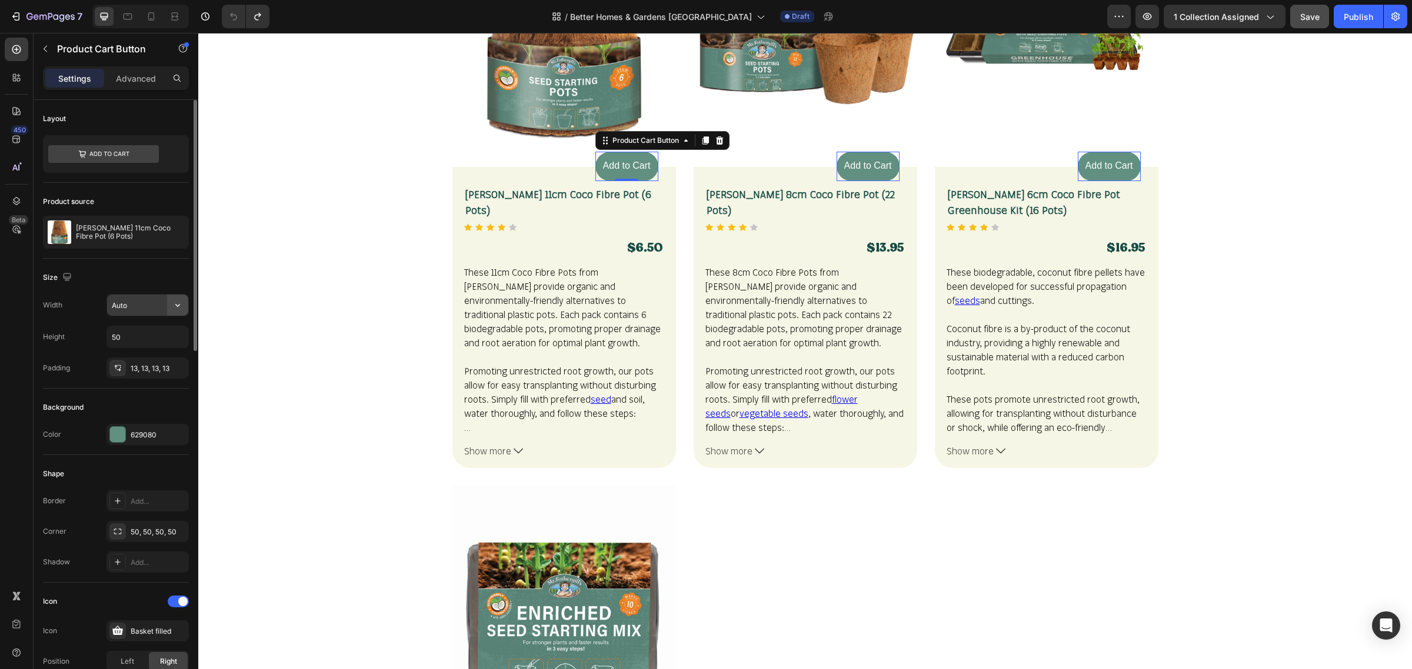
click at [176, 305] on icon "button" at bounding box center [178, 305] width 12 height 12
click at [154, 360] on p "Full 100%" at bounding box center [144, 358] width 67 height 11
click at [178, 304] on icon "button" at bounding box center [178, 305] width 12 height 12
drag, startPoint x: 148, startPoint y: 310, endPoint x: 62, endPoint y: 289, distance: 87.9
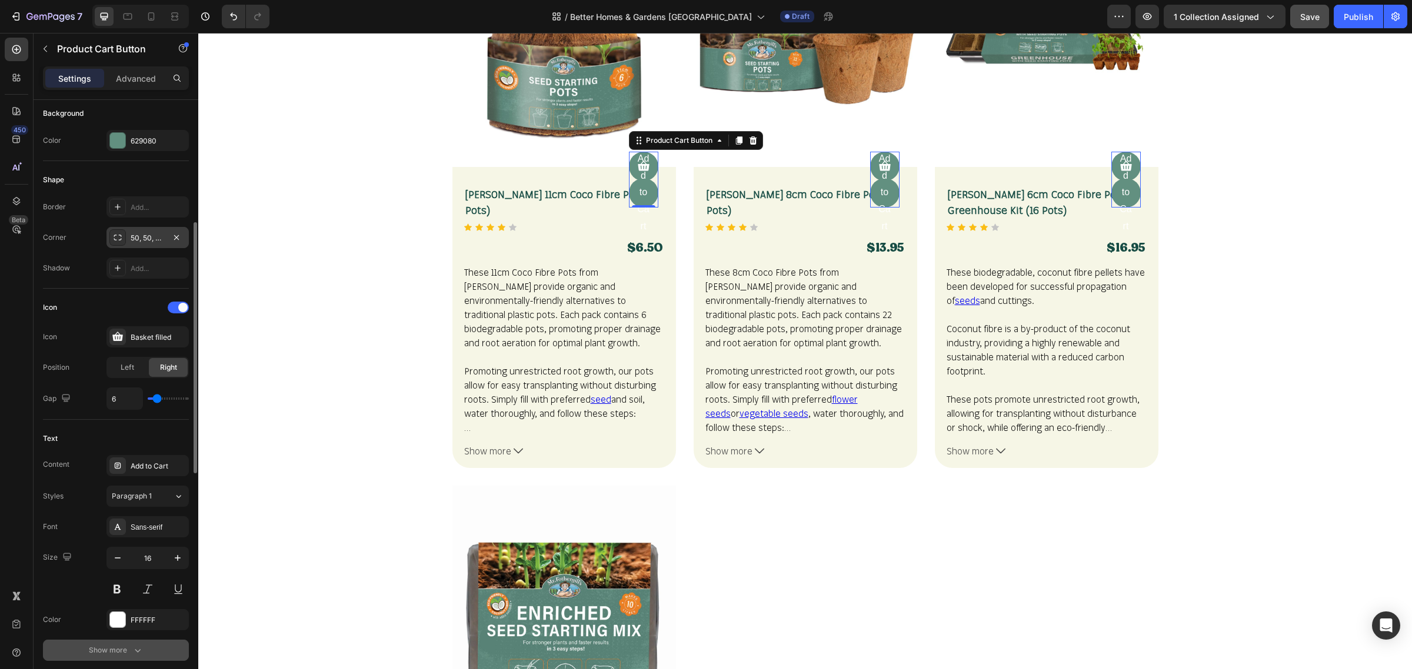
scroll to position [368, 0]
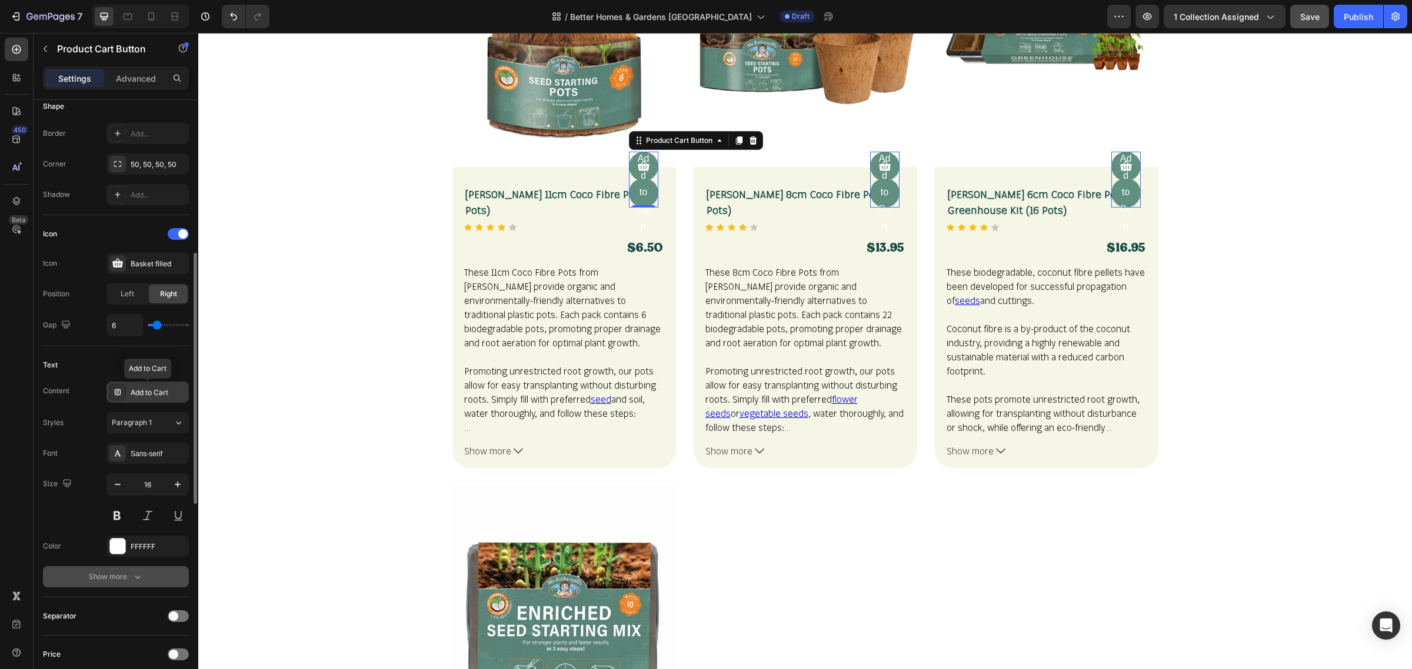
click at [166, 400] on div "Add to Cart" at bounding box center [147, 392] width 82 height 21
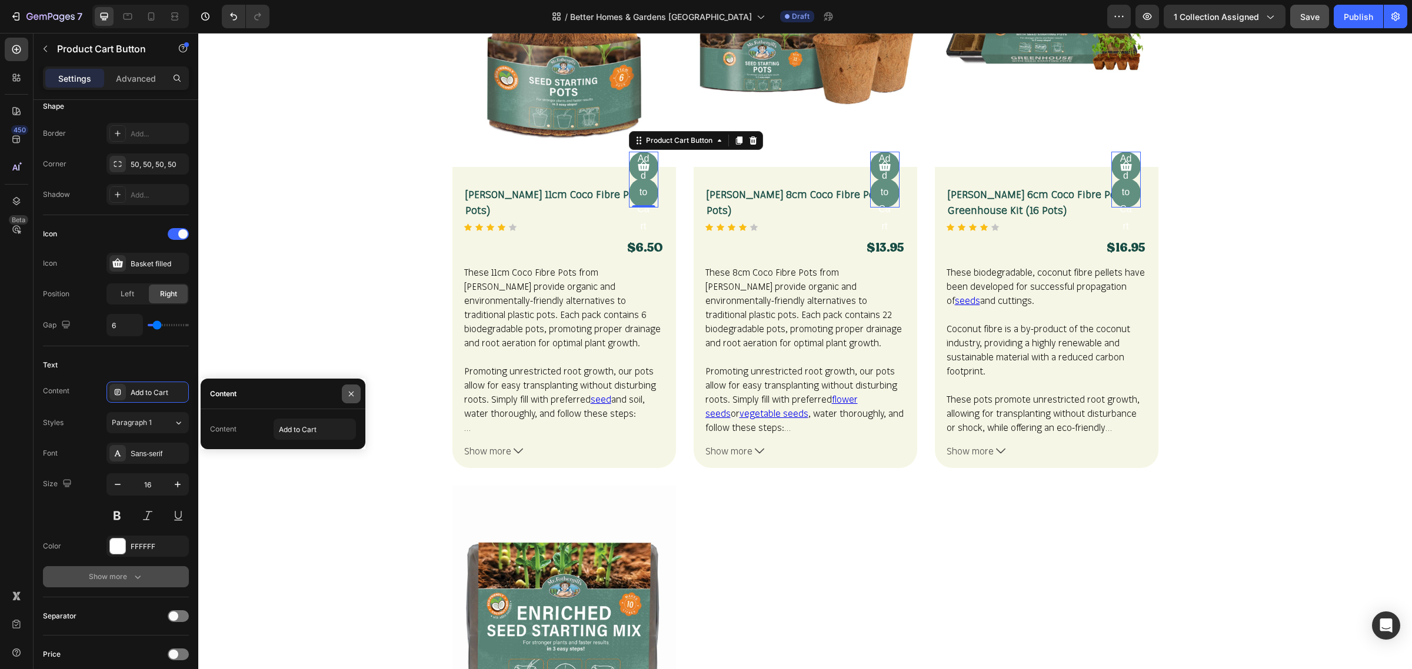
click at [351, 395] on icon "button" at bounding box center [350, 393] width 9 height 9
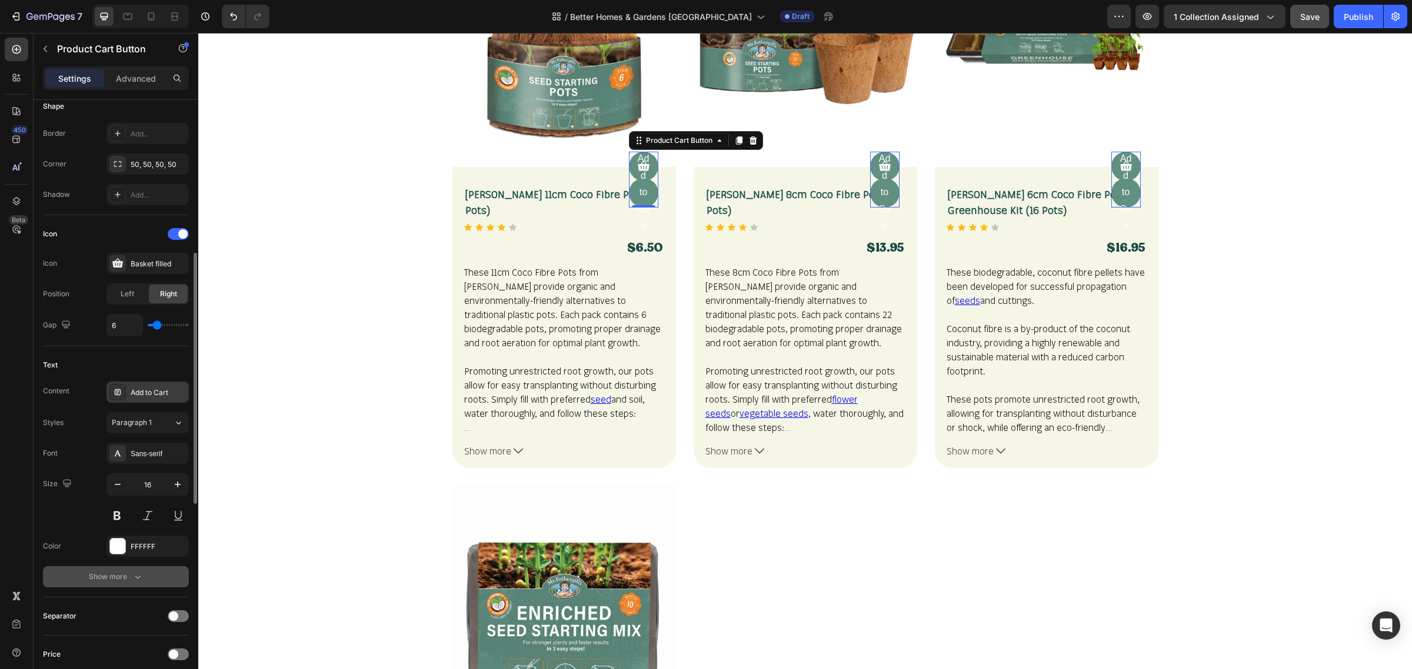
click at [184, 398] on div "Add to Cart" at bounding box center [158, 393] width 55 height 11
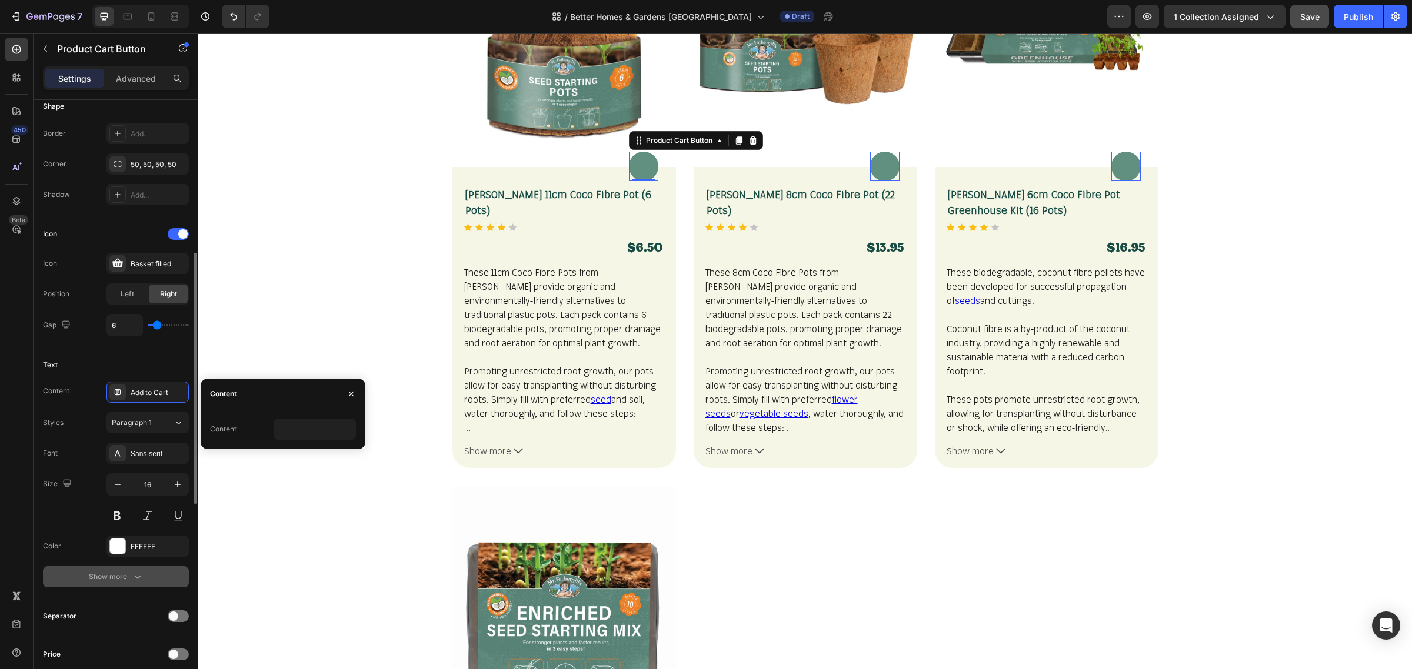
click at [181, 371] on div "Text" at bounding box center [116, 365] width 146 height 19
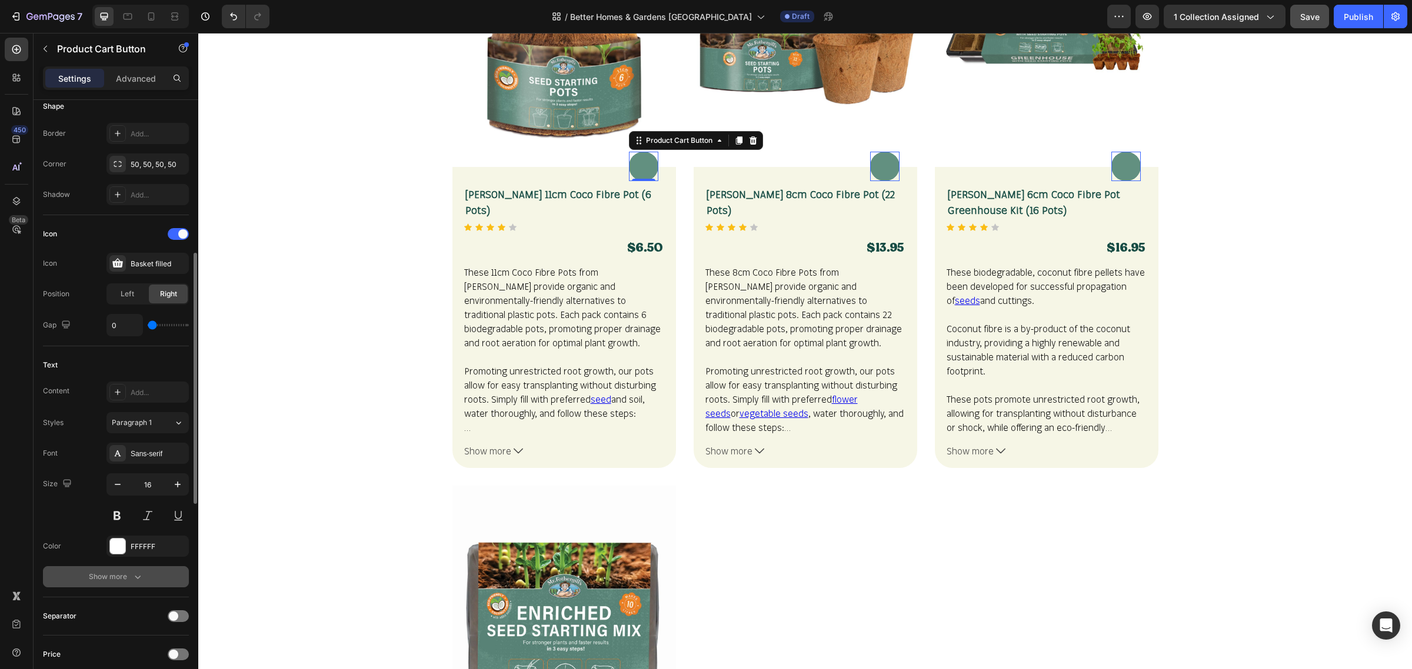
drag, startPoint x: 159, startPoint y: 325, endPoint x: 132, endPoint y: 324, distance: 26.5
click at [148, 324] on input "range" at bounding box center [168, 325] width 41 height 2
click at [134, 298] on div "Left" at bounding box center [127, 294] width 39 height 19
click at [147, 338] on div "Icon Icon Basket filled Position Left Right Gap 0" at bounding box center [116, 280] width 146 height 131
click at [185, 235] on span at bounding box center [182, 233] width 9 height 9
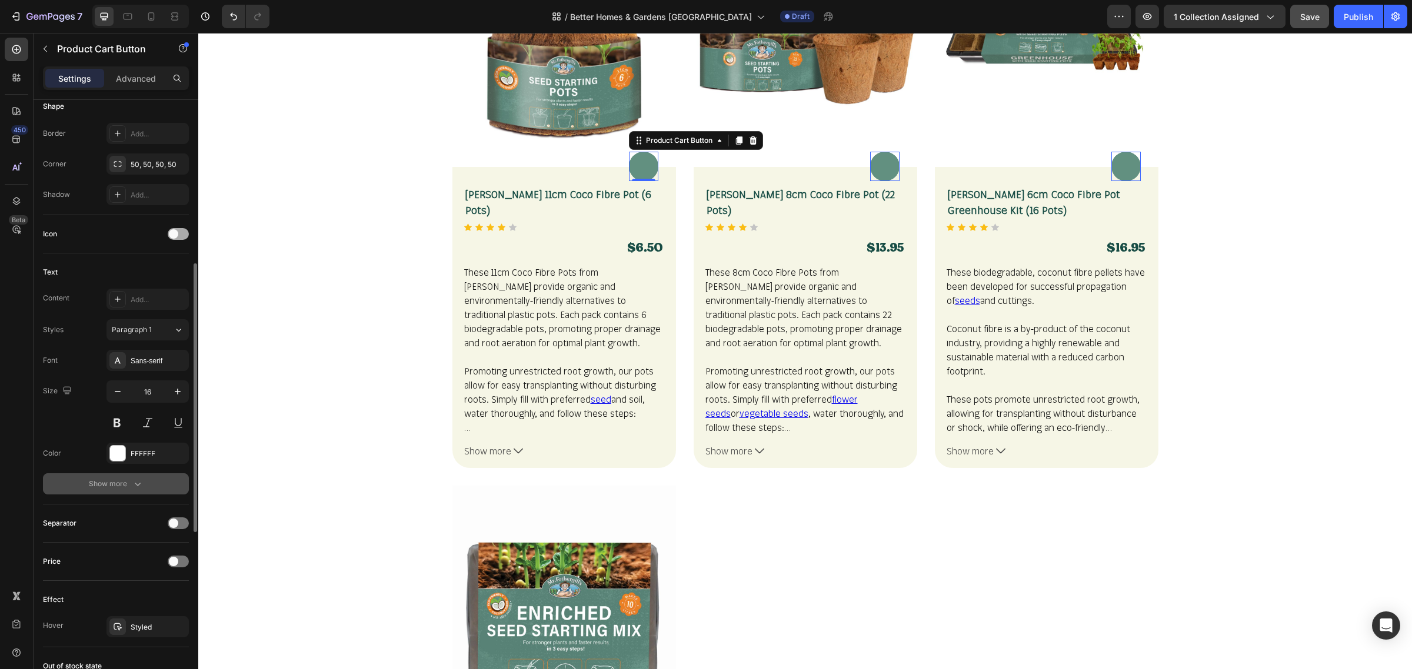
click at [177, 235] on span at bounding box center [173, 233] width 9 height 9
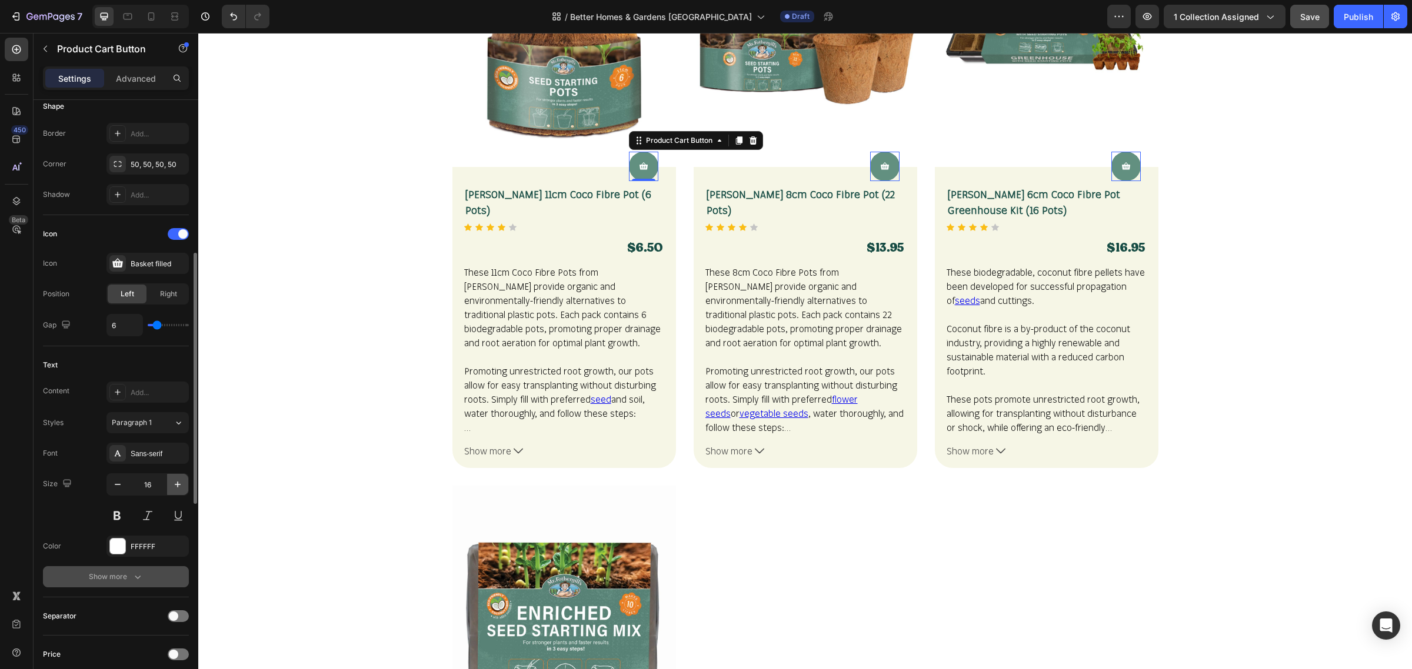
click at [176, 490] on icon "button" at bounding box center [178, 485] width 12 height 12
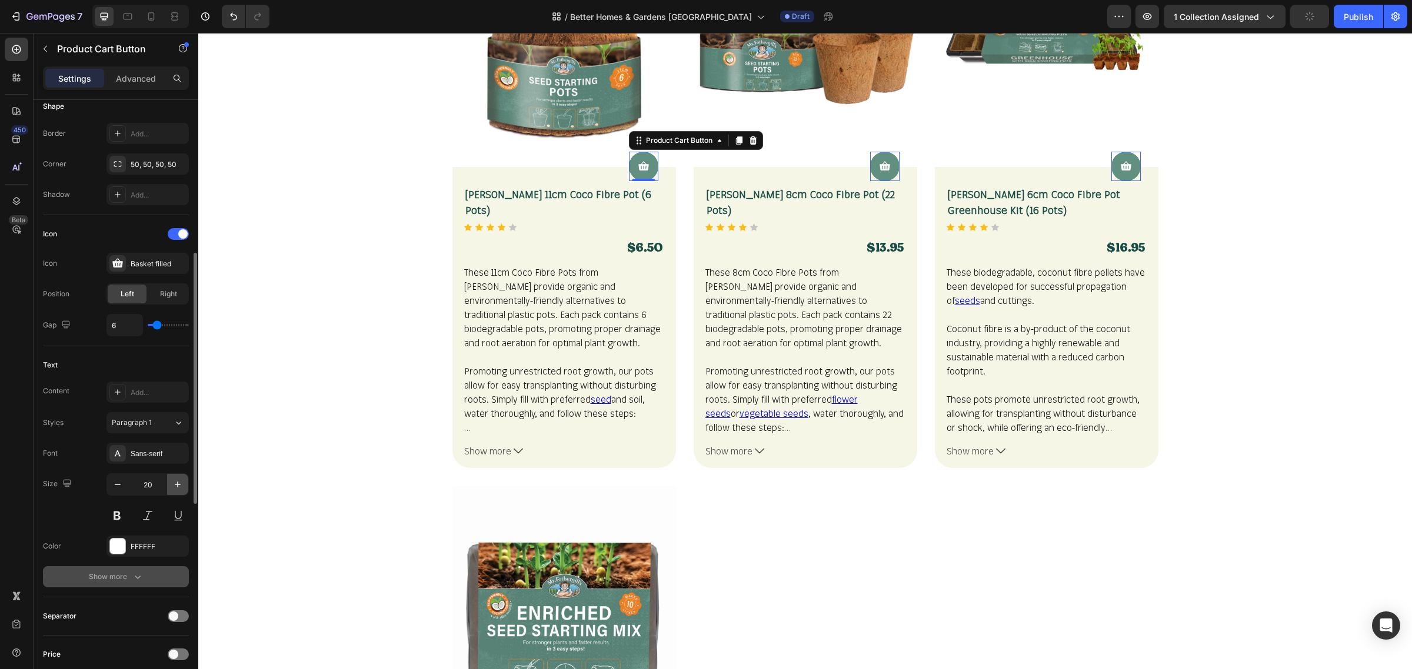
click at [176, 490] on icon "button" at bounding box center [178, 485] width 12 height 12
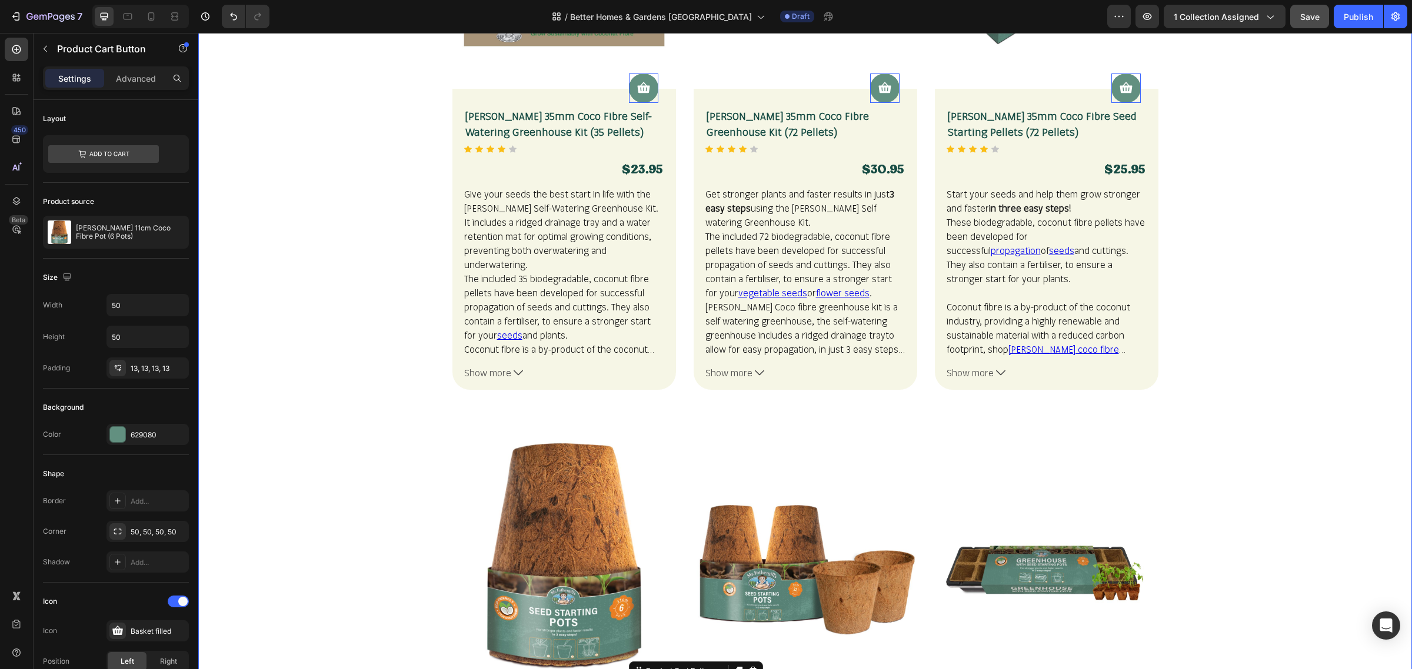
scroll to position [810, 0]
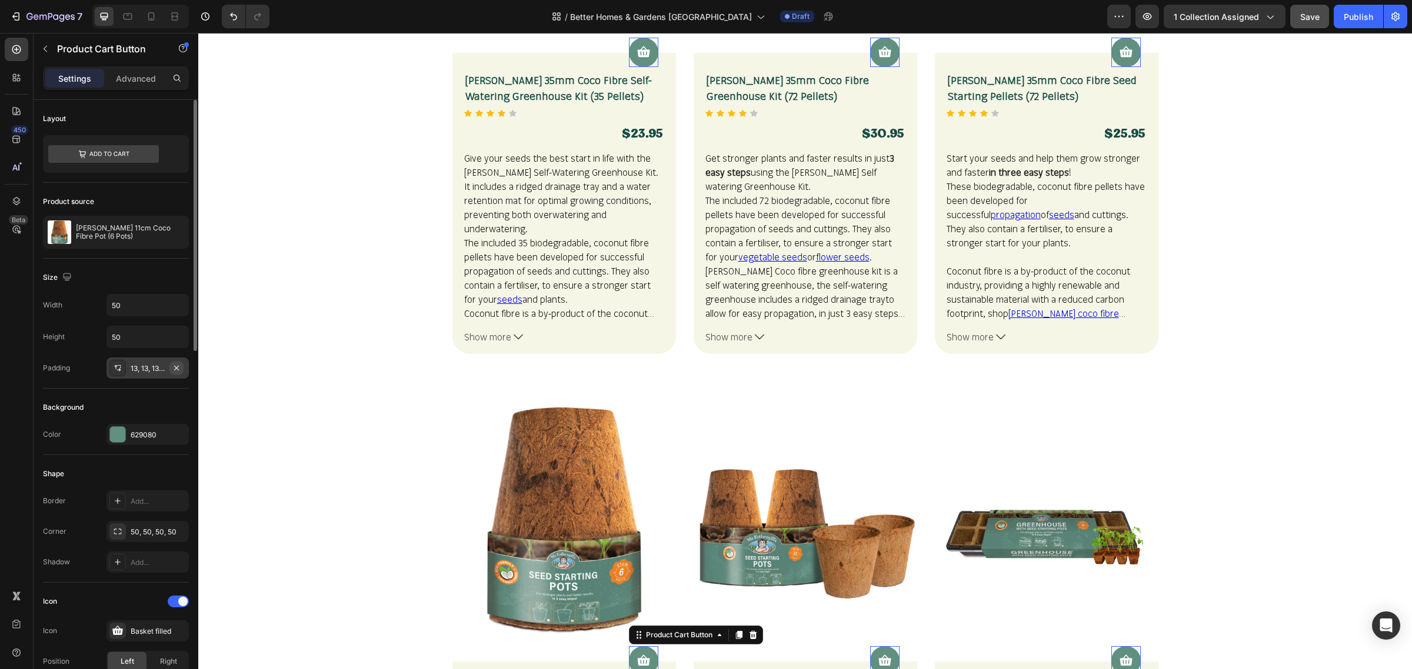
click at [181, 371] on icon "button" at bounding box center [176, 368] width 9 height 9
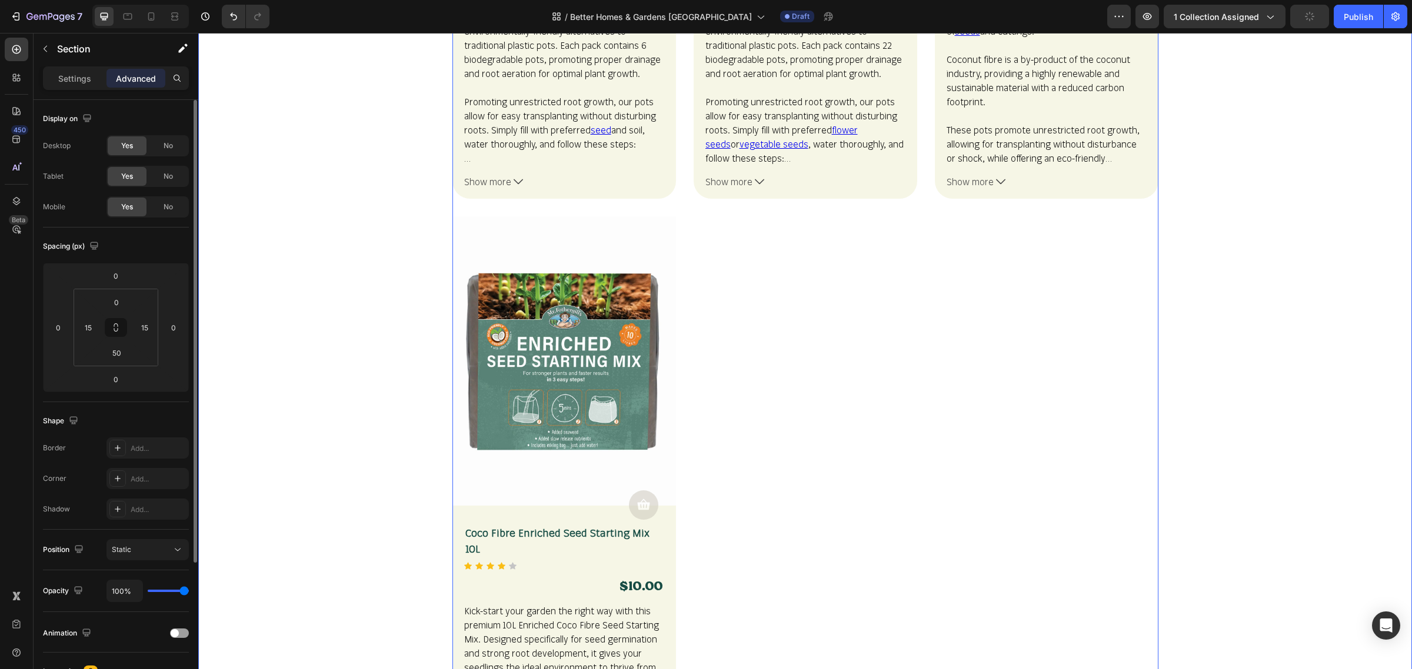
scroll to position [1692, 0]
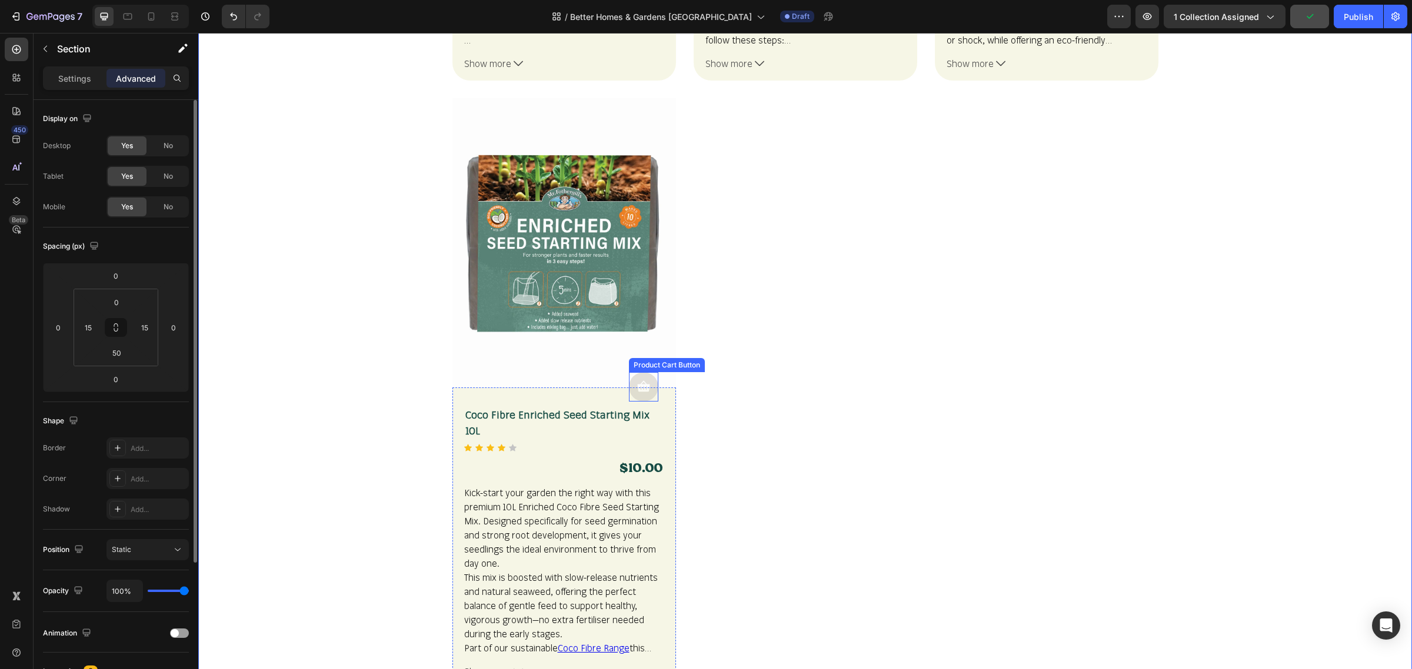
click at [637, 388] on icon "Sold out" at bounding box center [643, 386] width 12 height 11
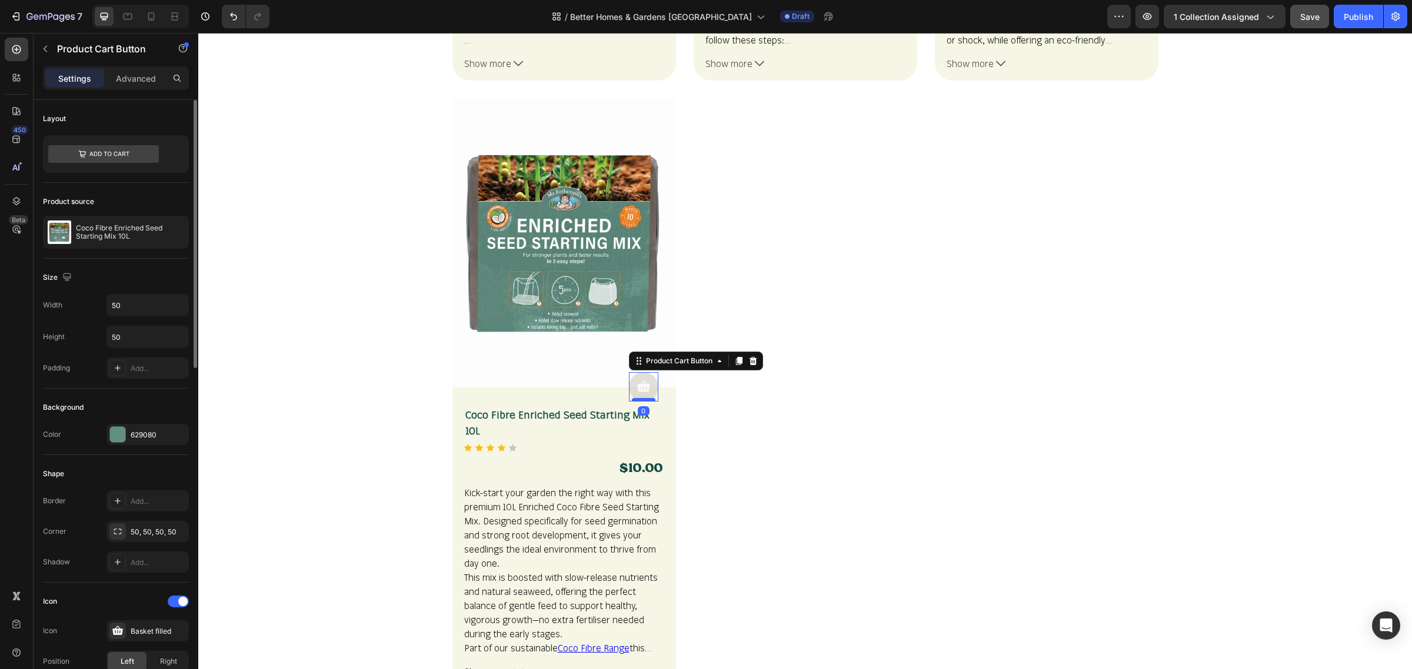
click at [198, 33] on div at bounding box center [198, 33] width 0 height 0
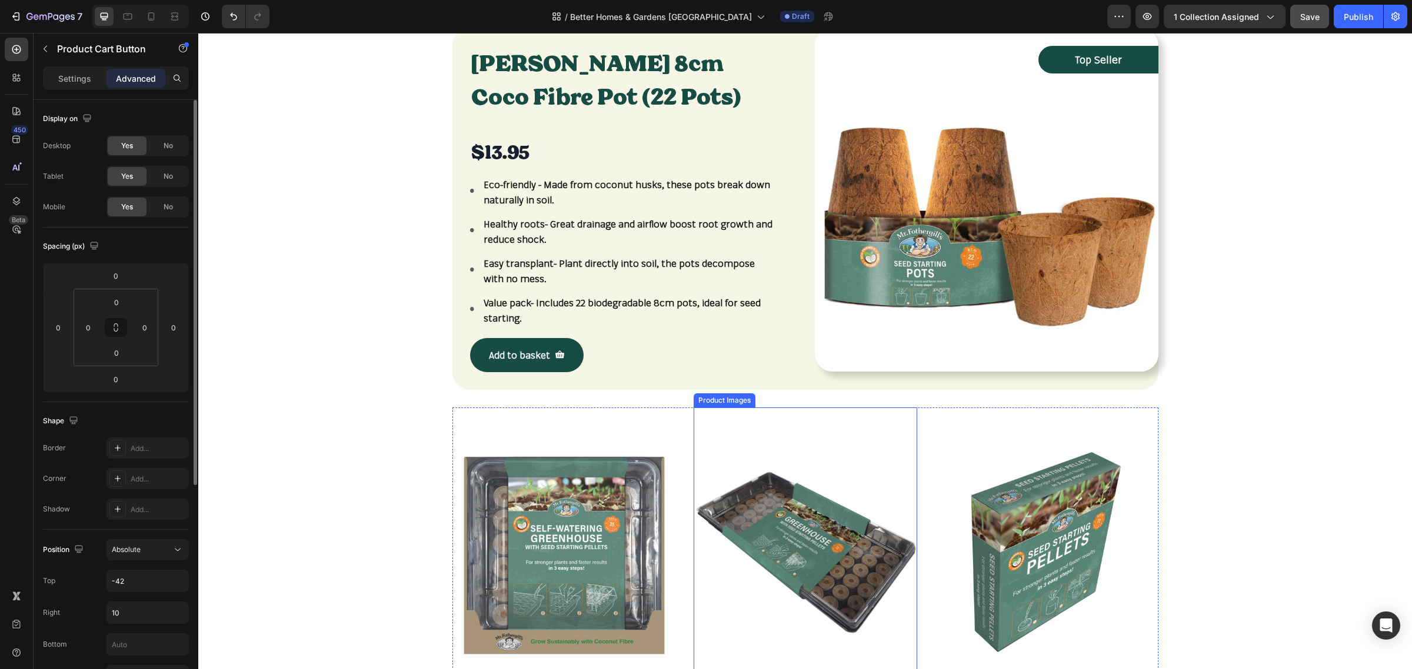
scroll to position [0, 0]
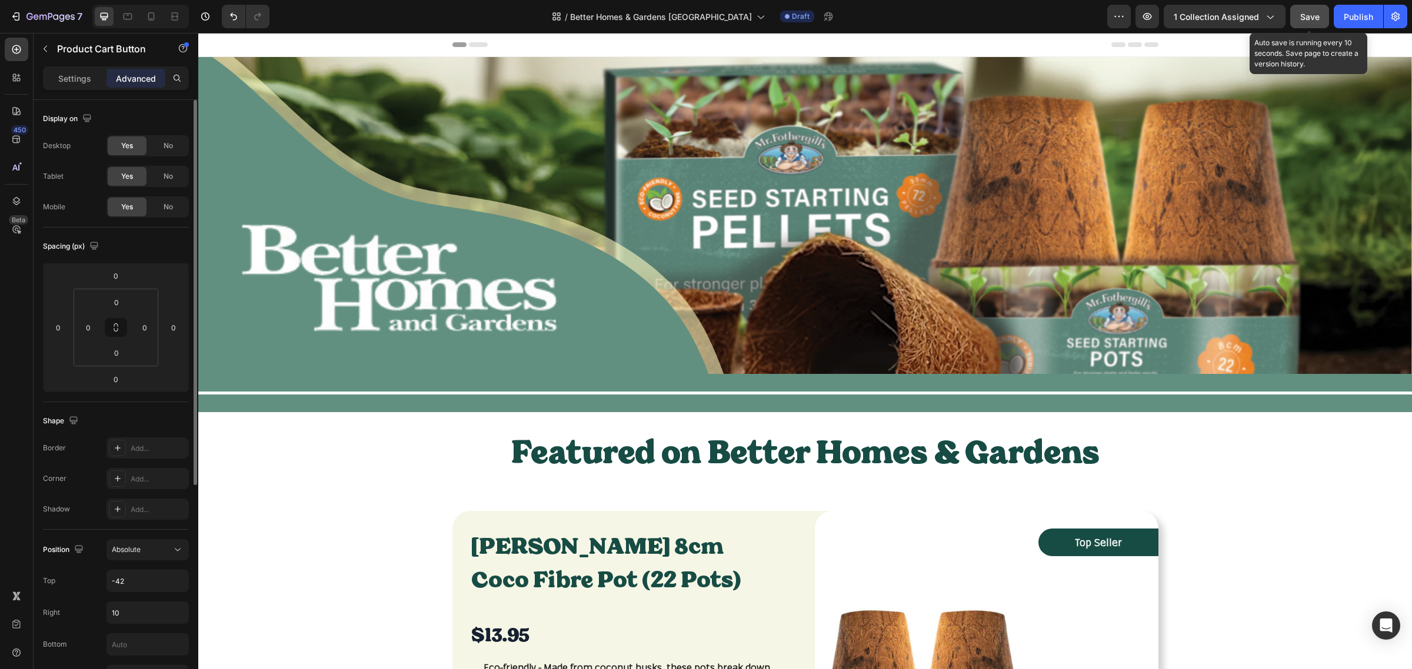
drag, startPoint x: 1102, startPoint y: 4, endPoint x: 1309, endPoint y: 16, distance: 207.5
click at [1309, 16] on span "Save" at bounding box center [1309, 17] width 19 height 10
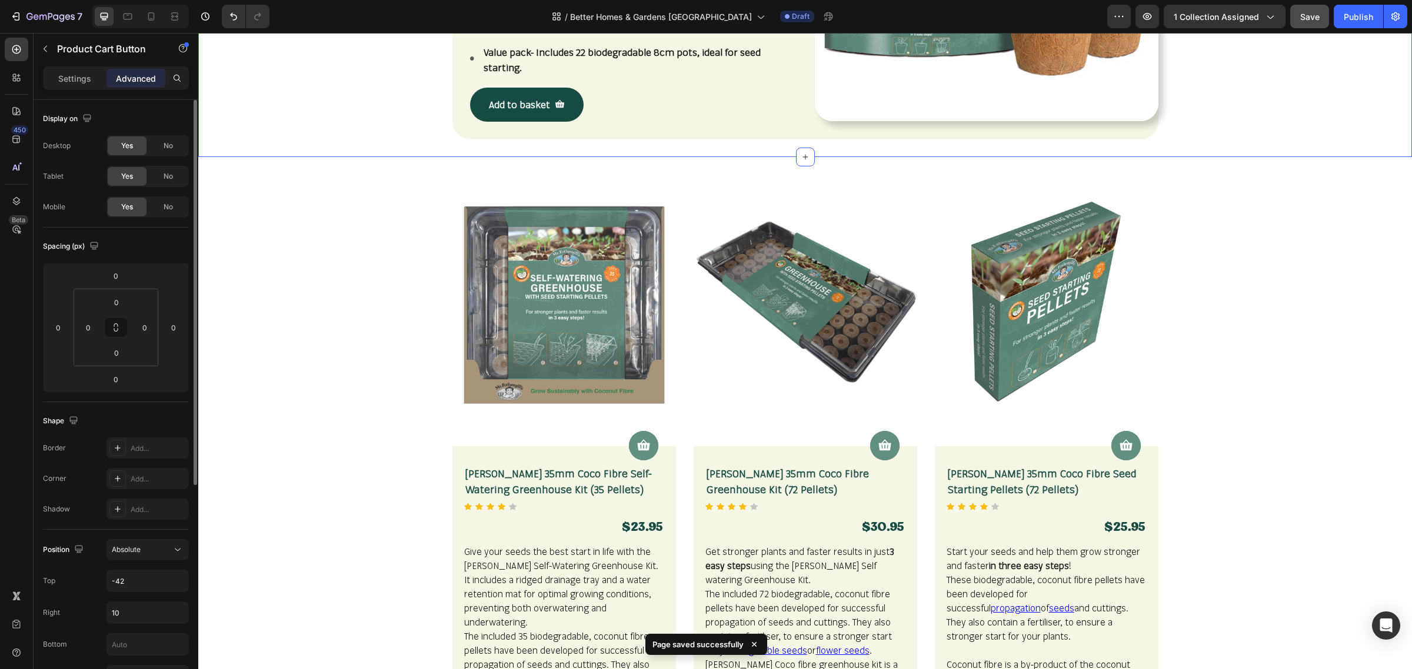
scroll to position [916, 0]
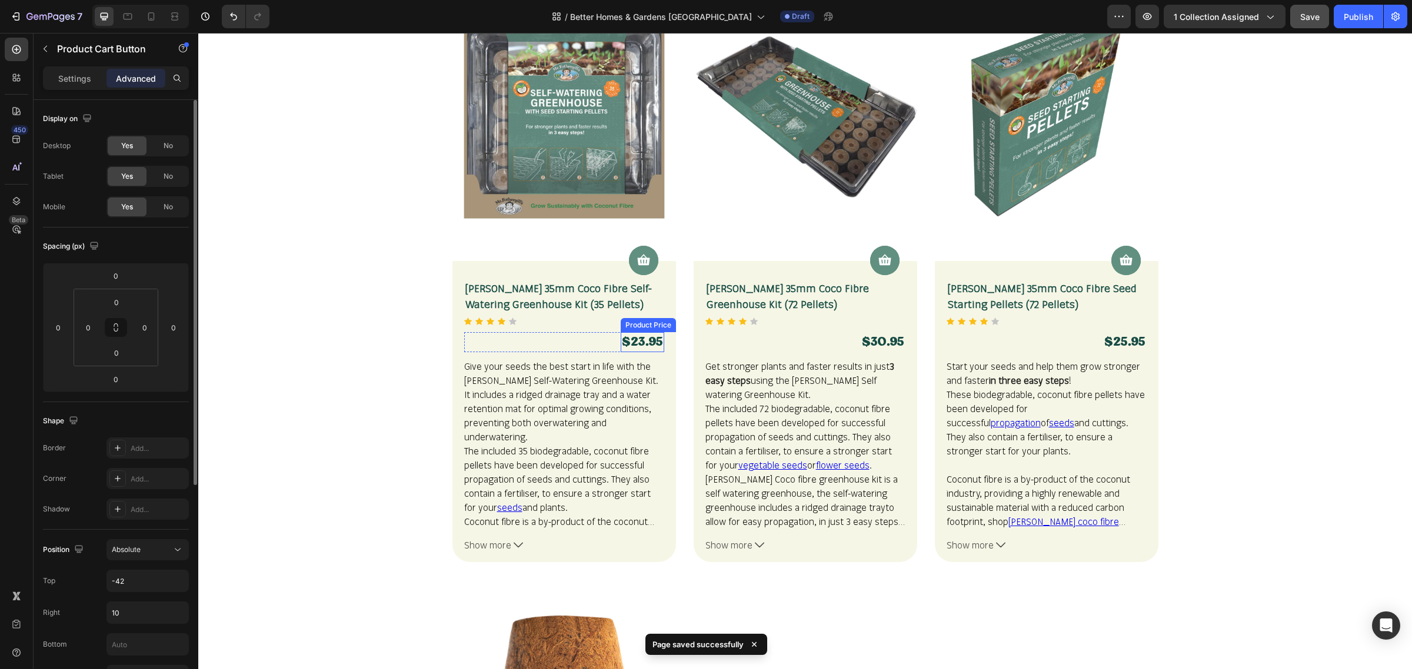
click at [647, 345] on div "$23.95" at bounding box center [643, 342] width 44 height 20
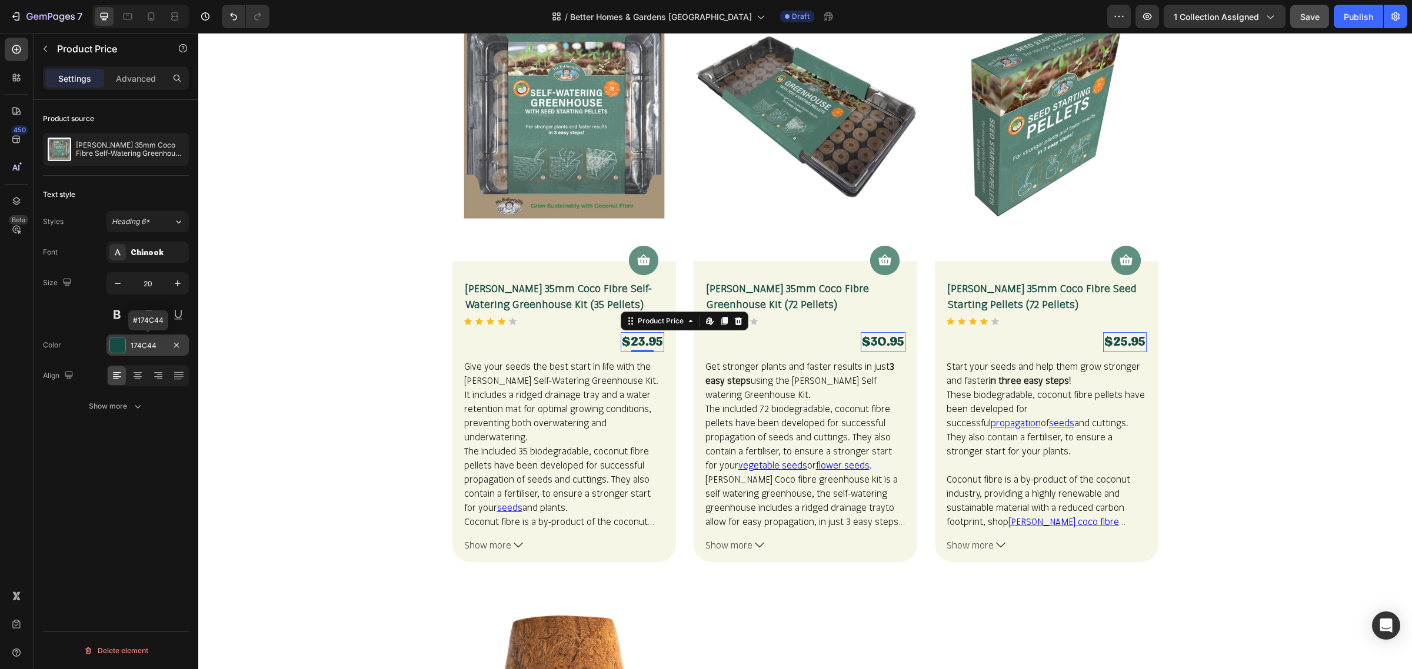
click at [164, 345] on div "174C44" at bounding box center [148, 346] width 34 height 11
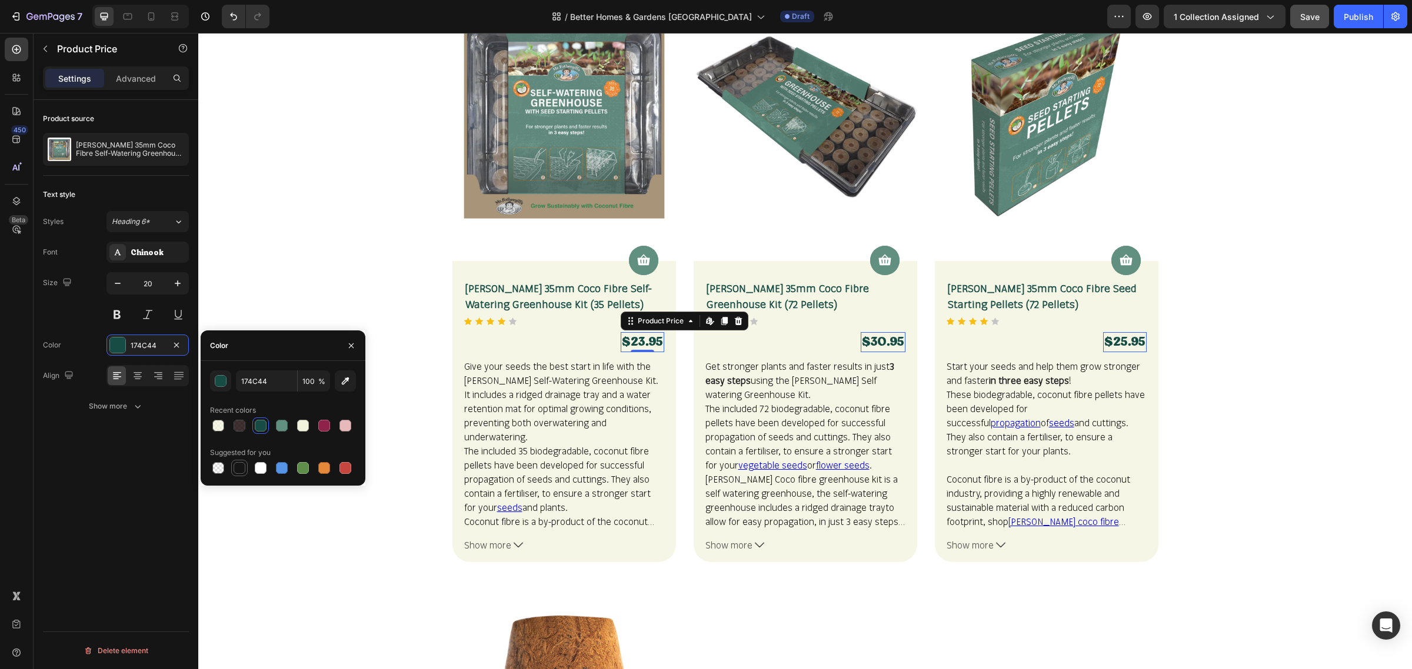
click at [244, 469] on div at bounding box center [240, 468] width 12 height 12
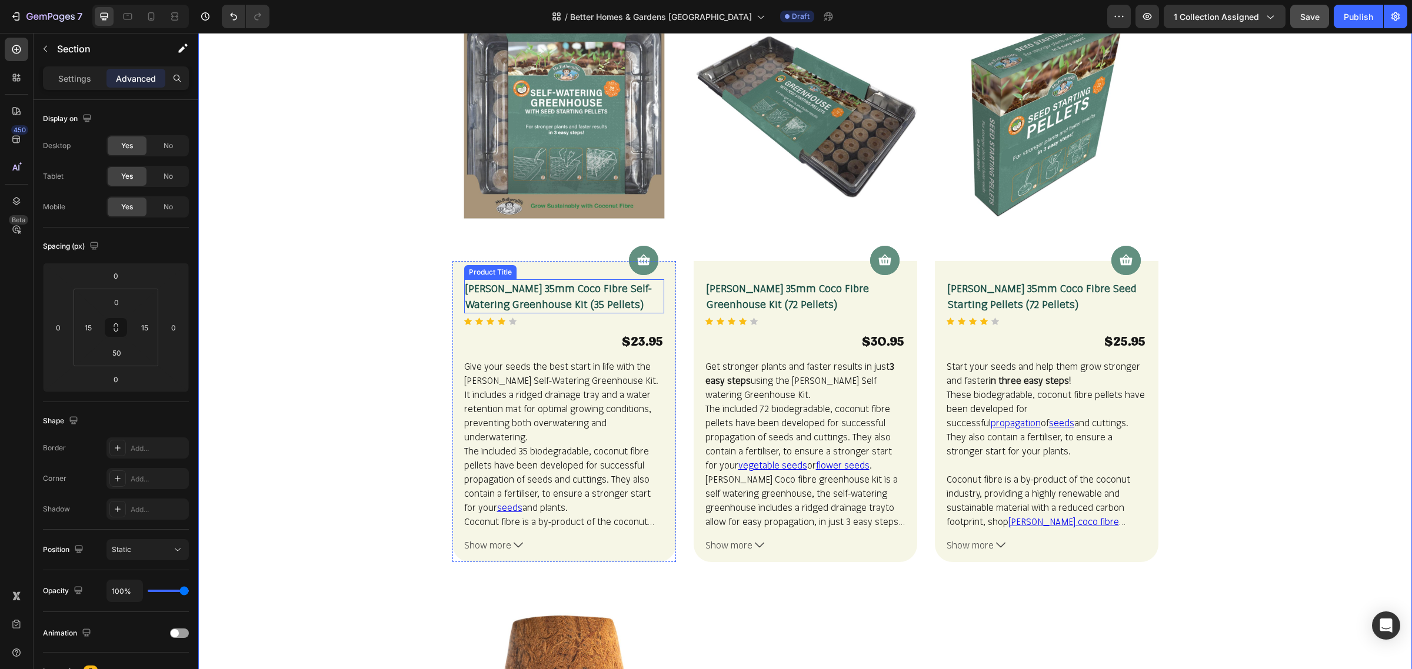
click at [487, 310] on h2 "[PERSON_NAME] 35mm Coco Fibre Self-Watering Greenhouse Kit (35 Pellets)" at bounding box center [564, 296] width 200 height 34
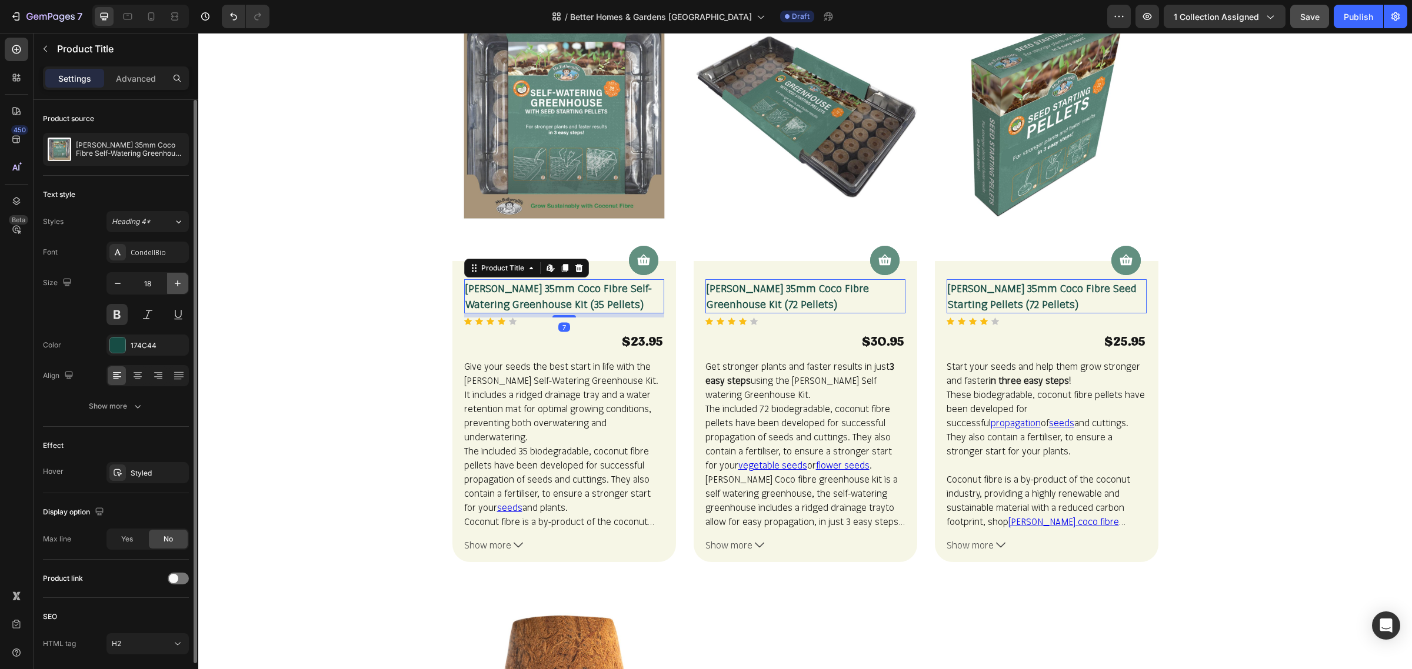
click at [176, 284] on icon "button" at bounding box center [178, 284] width 12 height 12
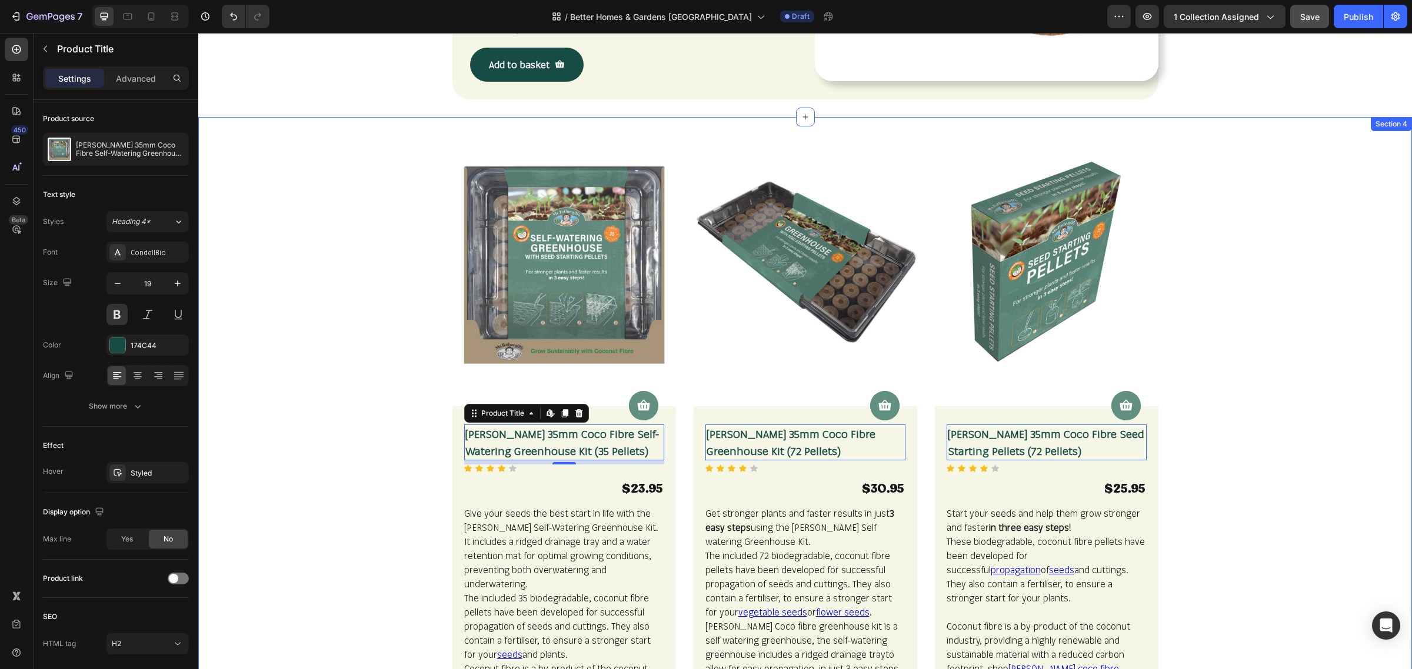
scroll to position [769, 0]
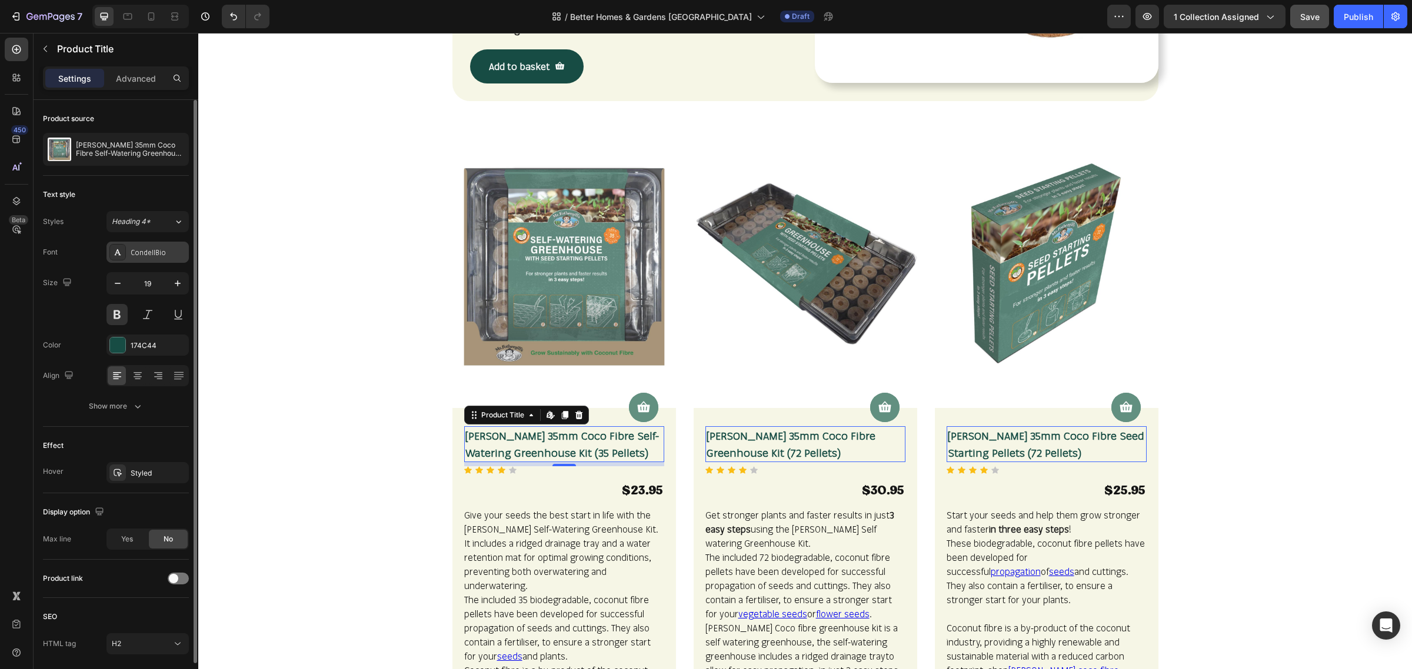
click at [172, 259] on div "CondellBio" at bounding box center [147, 252] width 82 height 21
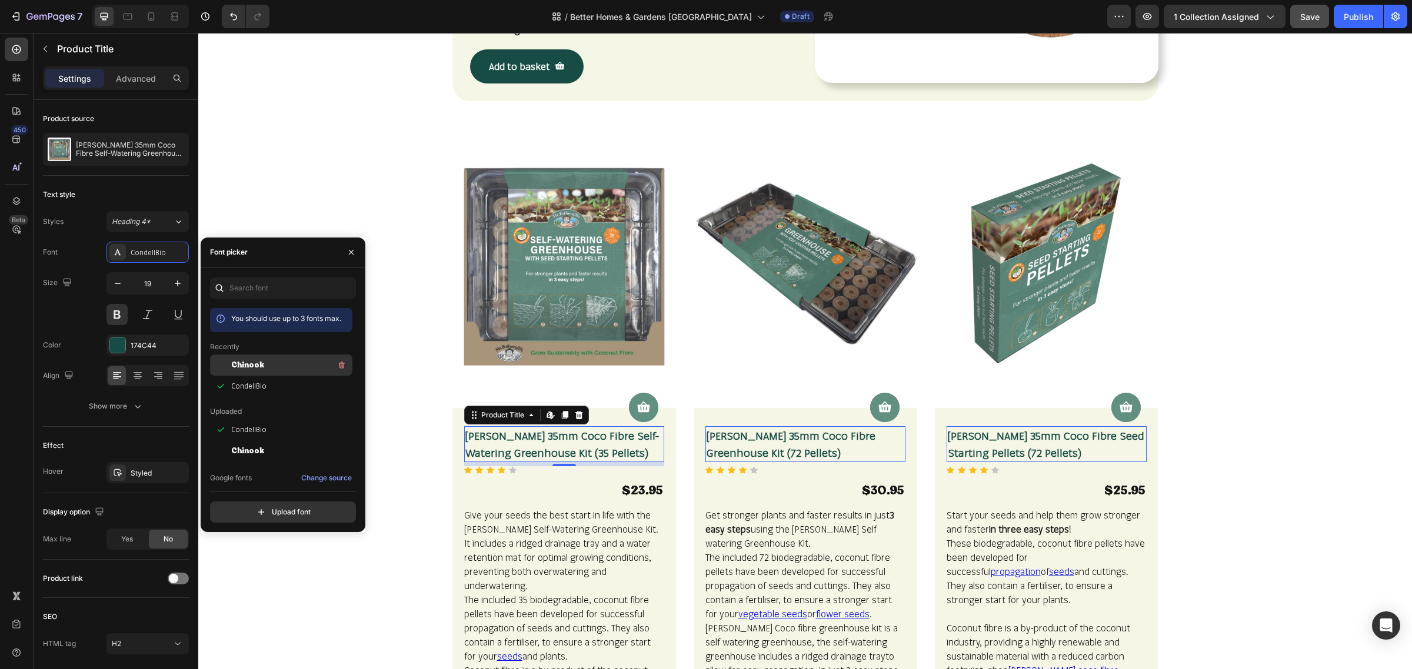
click at [245, 366] on span "Chinook" at bounding box center [247, 365] width 33 height 11
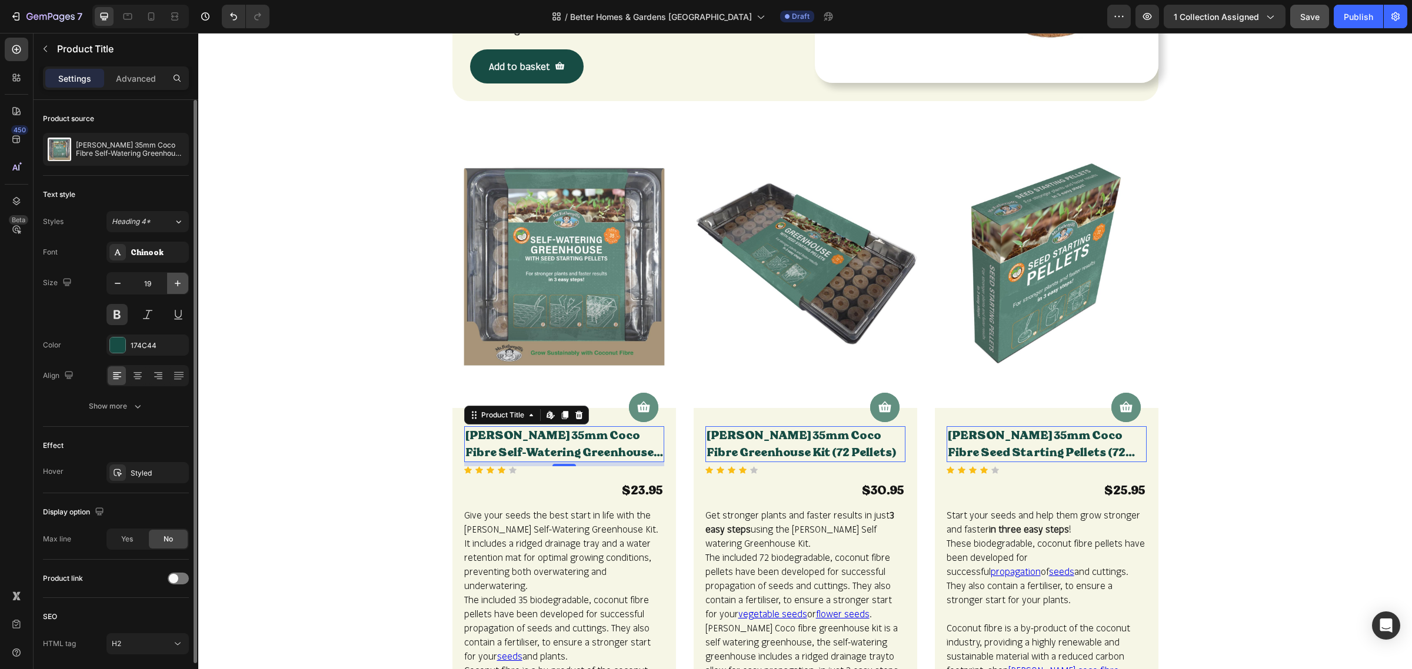
click at [184, 286] on button "button" at bounding box center [177, 283] width 21 height 21
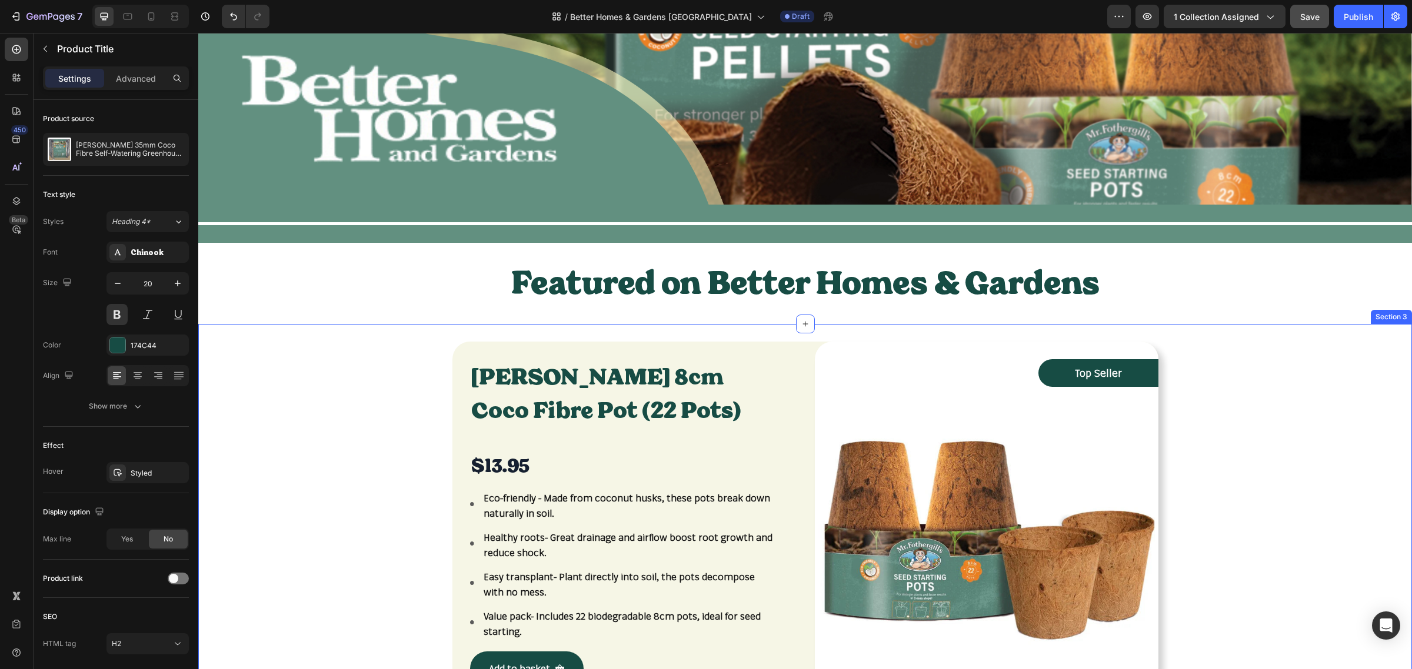
scroll to position [181, 0]
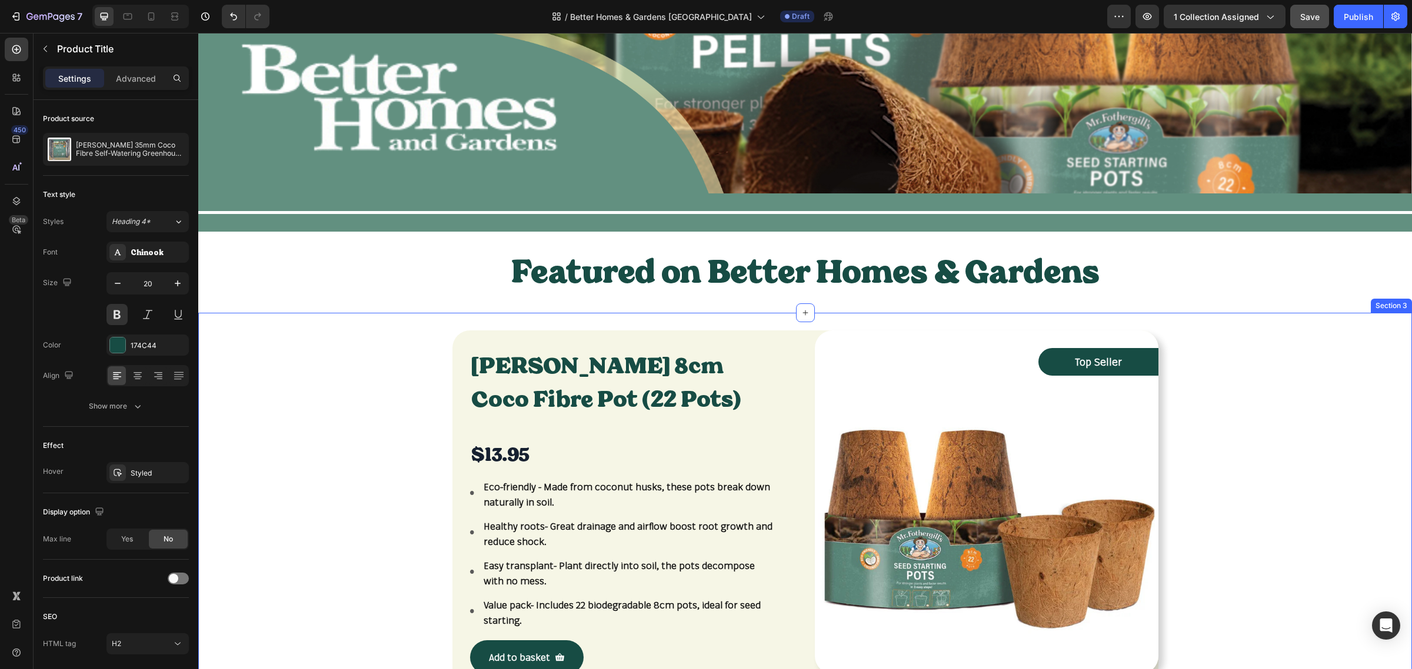
click at [384, 486] on div "Mr Fothergill's 8cm Coco Fibre Pot (22 Pots) Product Title $13.95 Product Price…" at bounding box center [805, 512] width 1196 height 362
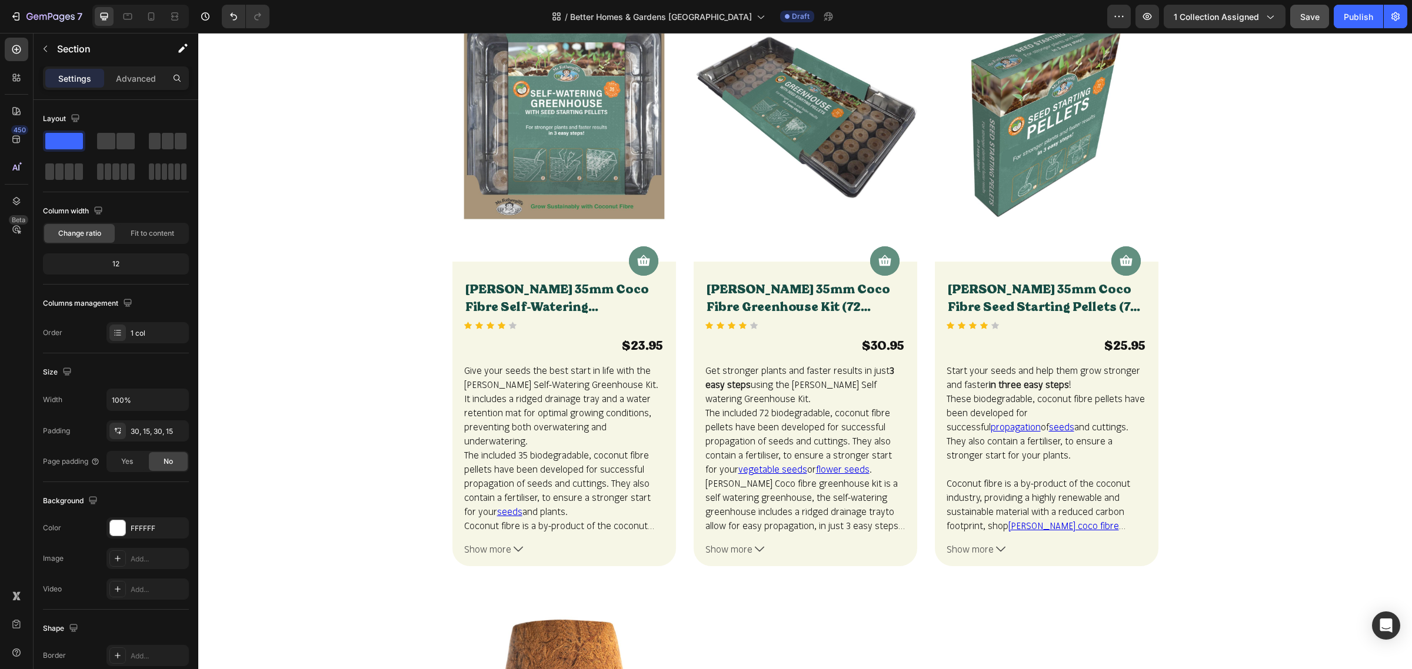
scroll to position [548, 0]
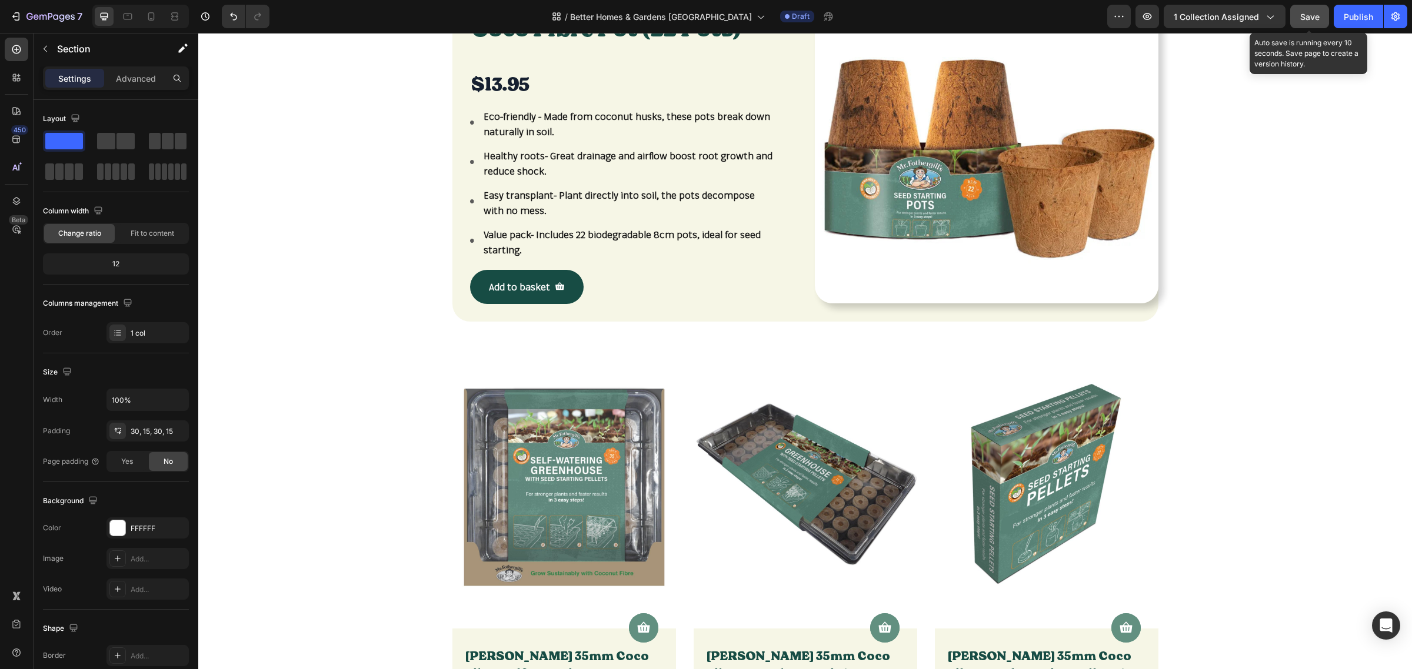
click at [1309, 18] on span "Save" at bounding box center [1309, 17] width 19 height 10
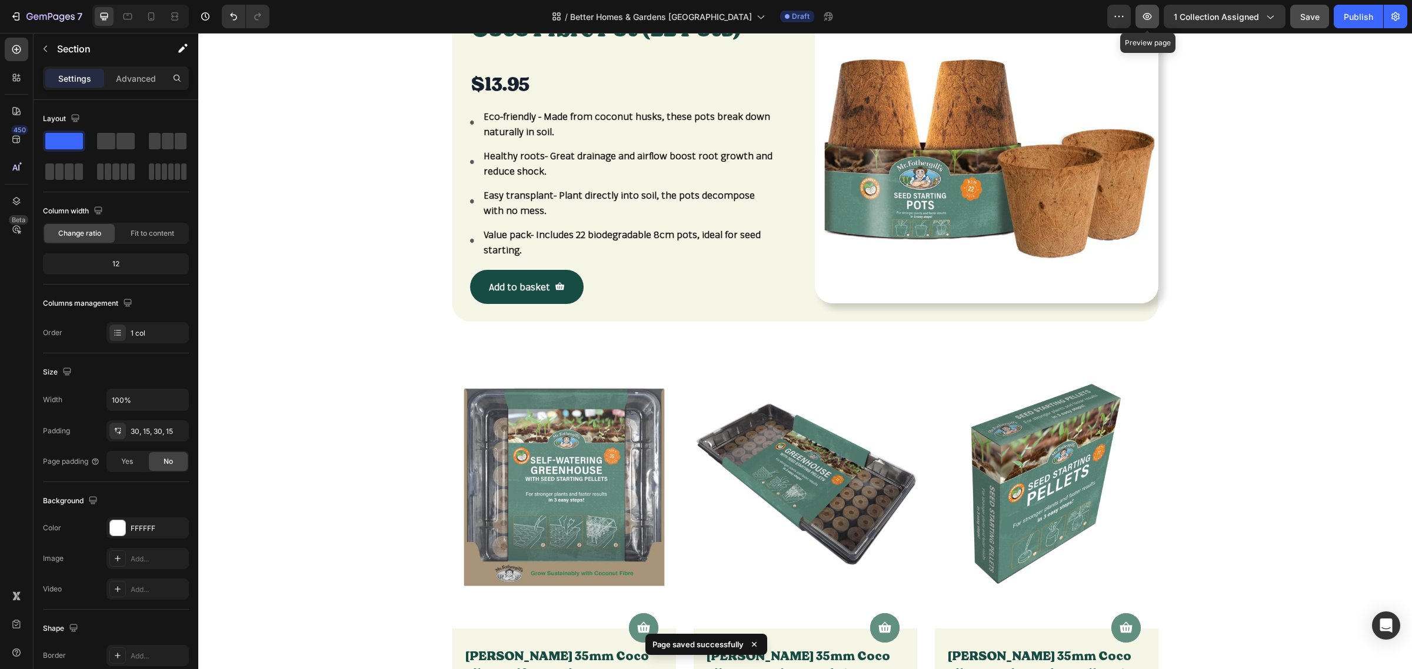
click at [1153, 19] on icon "button" at bounding box center [1147, 17] width 12 height 12
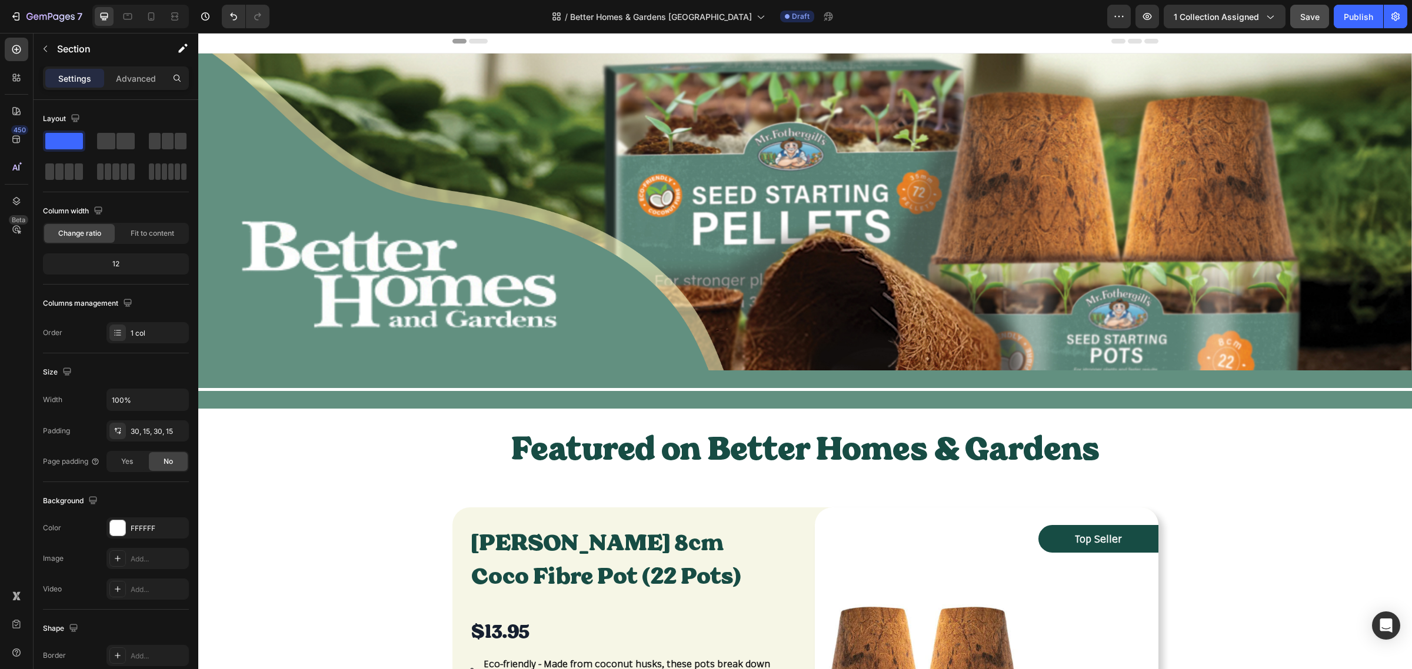
scroll to position [0, 0]
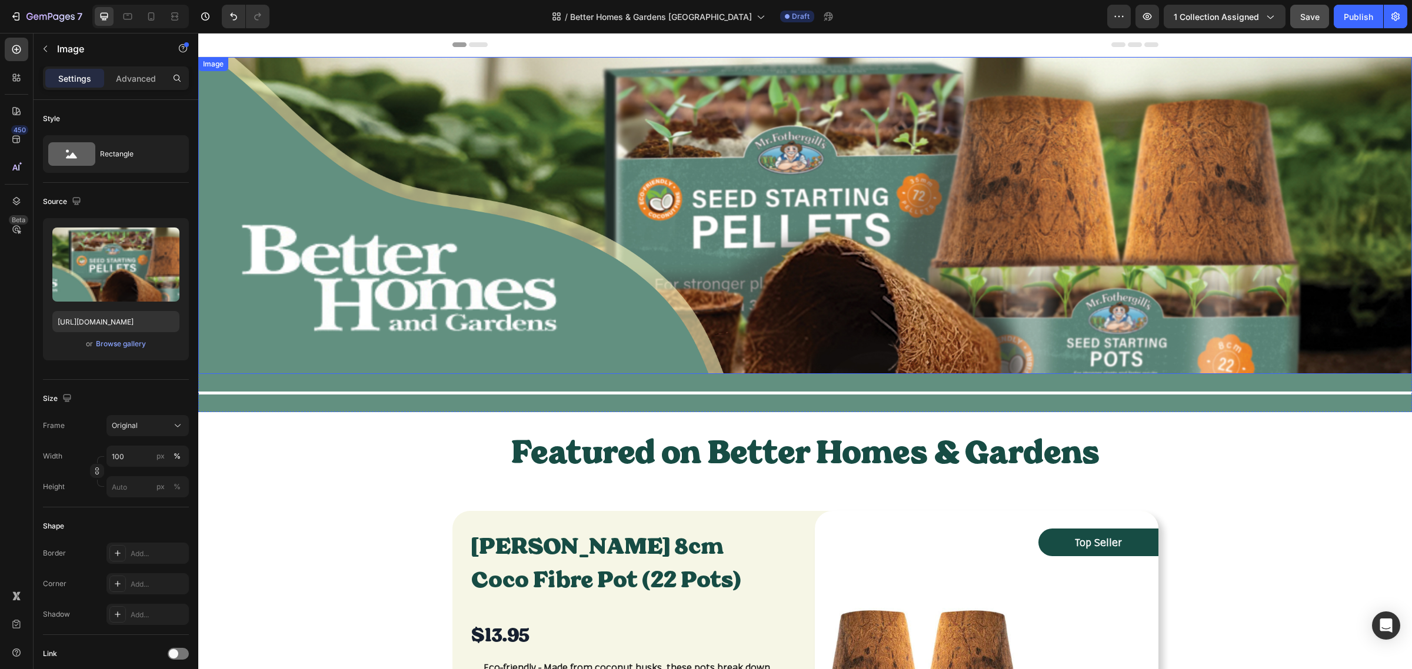
click at [484, 222] on img at bounding box center [805, 215] width 1214 height 317
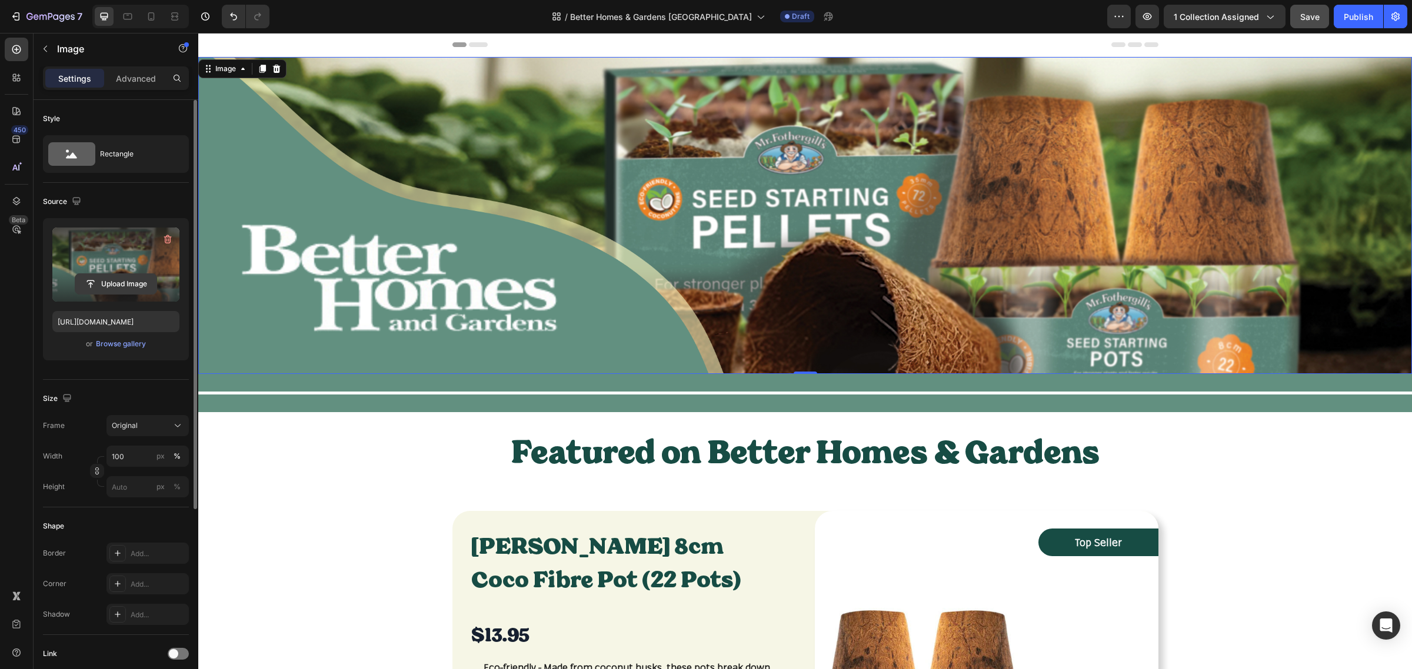
click at [131, 281] on input "file" at bounding box center [115, 284] width 81 height 20
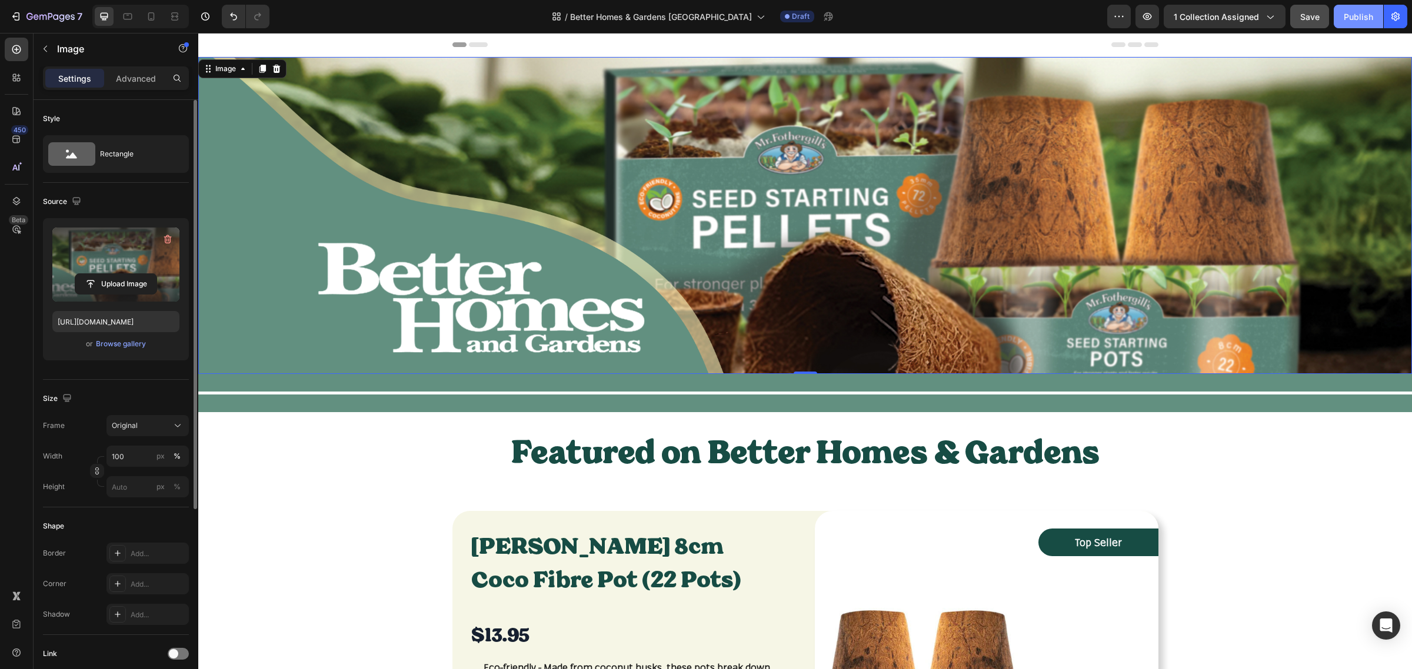
click at [1348, 18] on div "Publish" at bounding box center [1358, 17] width 29 height 12
click at [1394, 15] on icon "button" at bounding box center [1396, 17] width 12 height 12
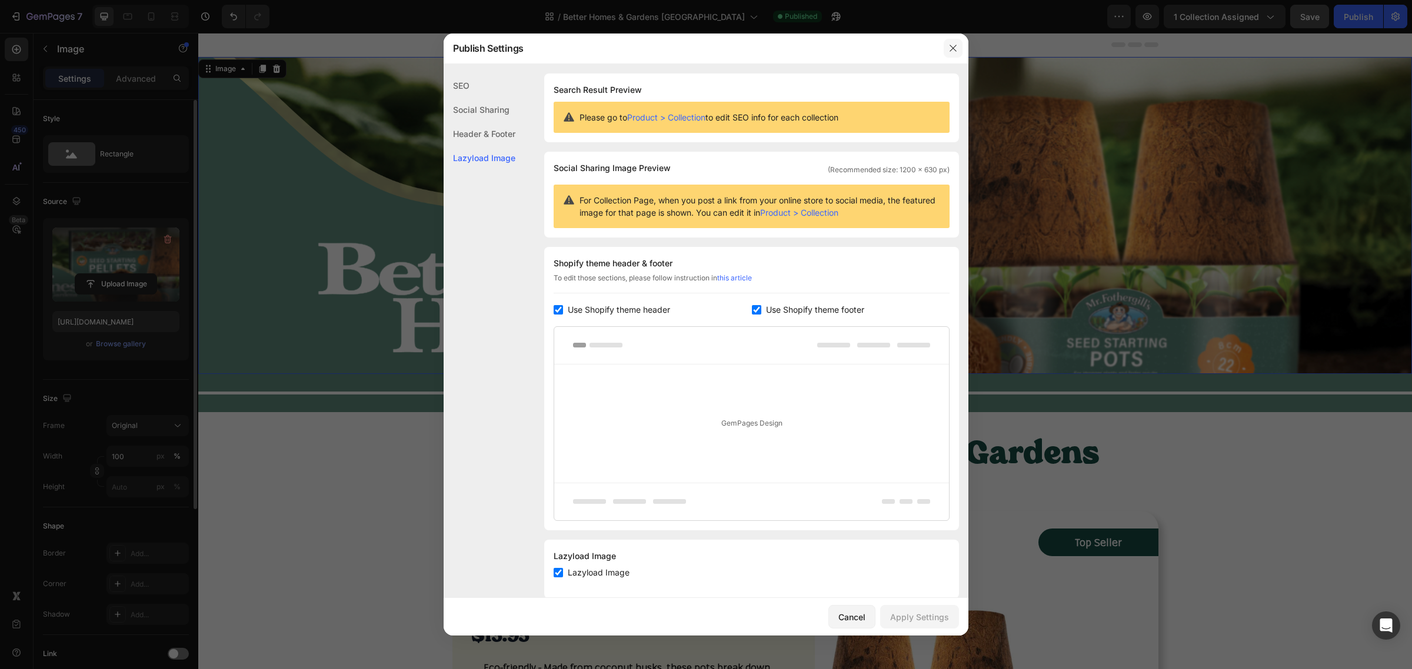
click at [953, 49] on icon "button" at bounding box center [952, 48] width 9 height 9
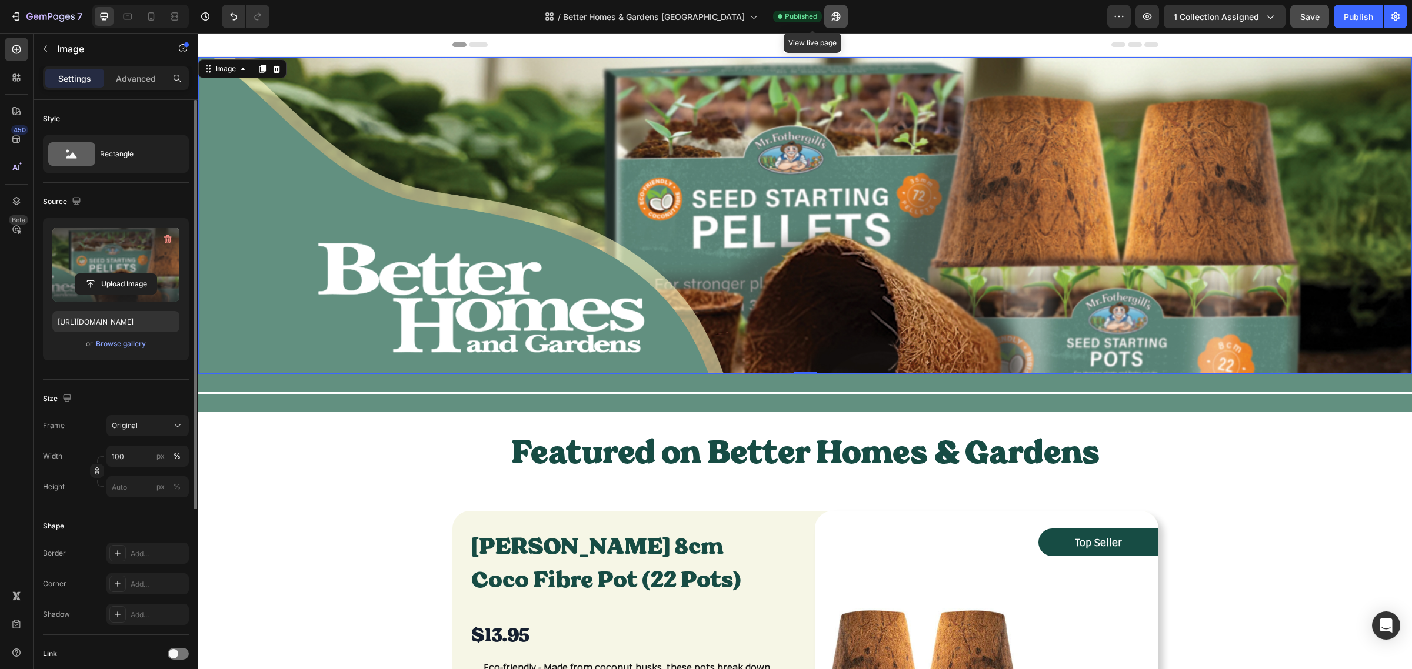
click at [831, 18] on icon "button" at bounding box center [832, 19] width 3 height 3
click at [1400, 12] on icon "button" at bounding box center [1396, 17] width 12 height 12
click at [21, 21] on icon "button" at bounding box center [16, 17] width 12 height 12
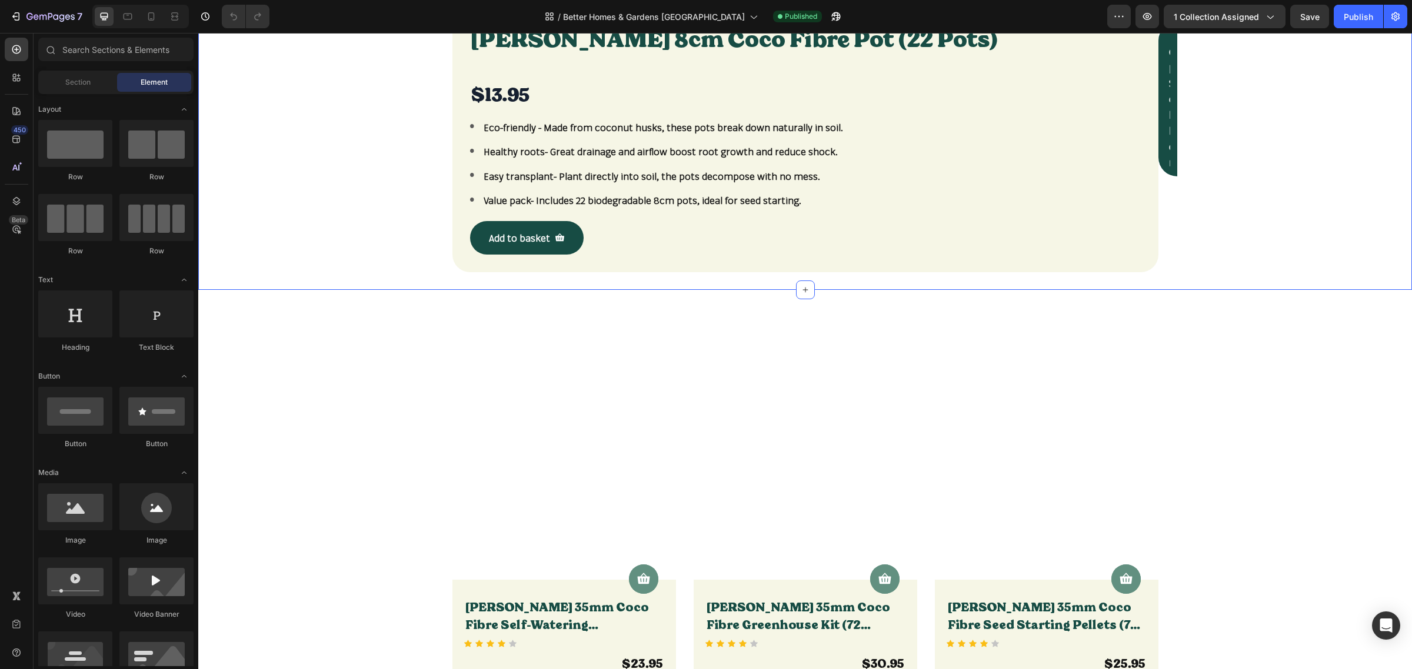
scroll to position [221, 0]
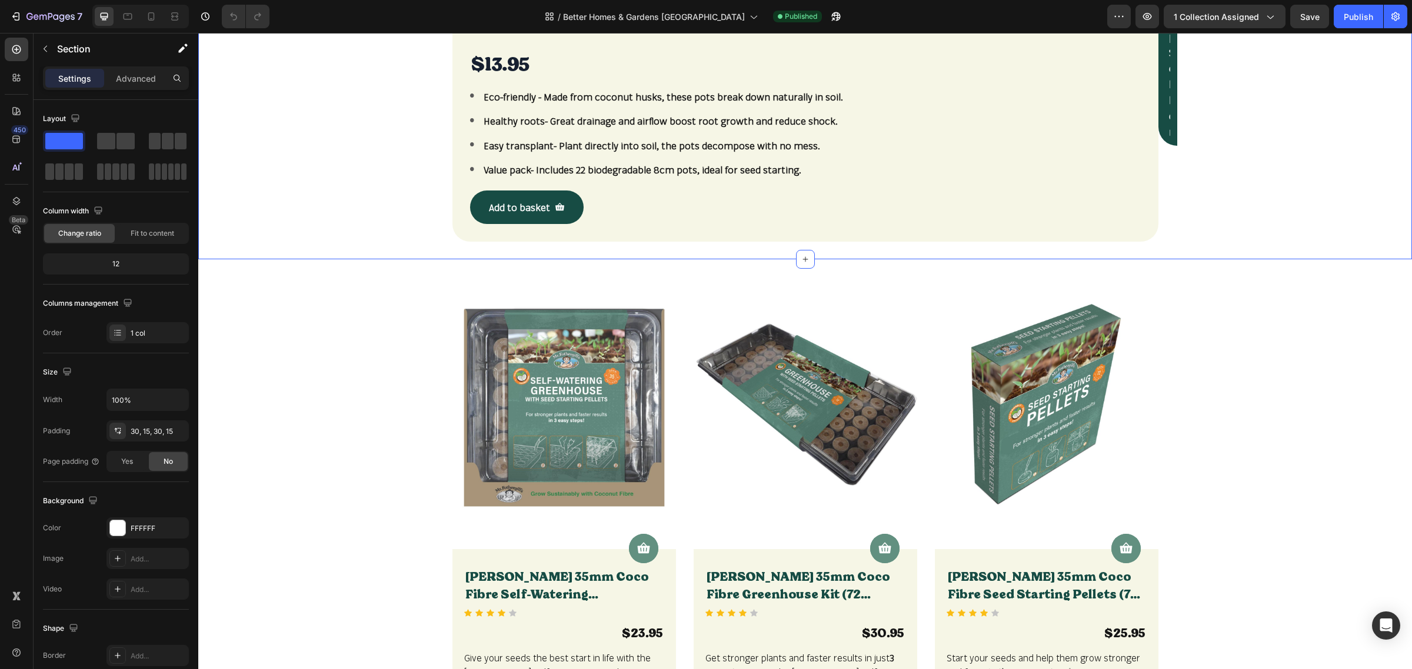
click at [418, 242] on div "[PERSON_NAME] 8cm Coco Fibre Pot (22 Pots) Product Title $13.95 Product Price P…" at bounding box center [805, 108] width 1196 height 268
click at [292, 242] on div "Mr Fothergill's 8cm Coco Fibre Pot (22 Pots) Product Title $13.95 Product Price…" at bounding box center [805, 108] width 1196 height 268
click at [143, 80] on p "Advanced" at bounding box center [136, 78] width 40 height 12
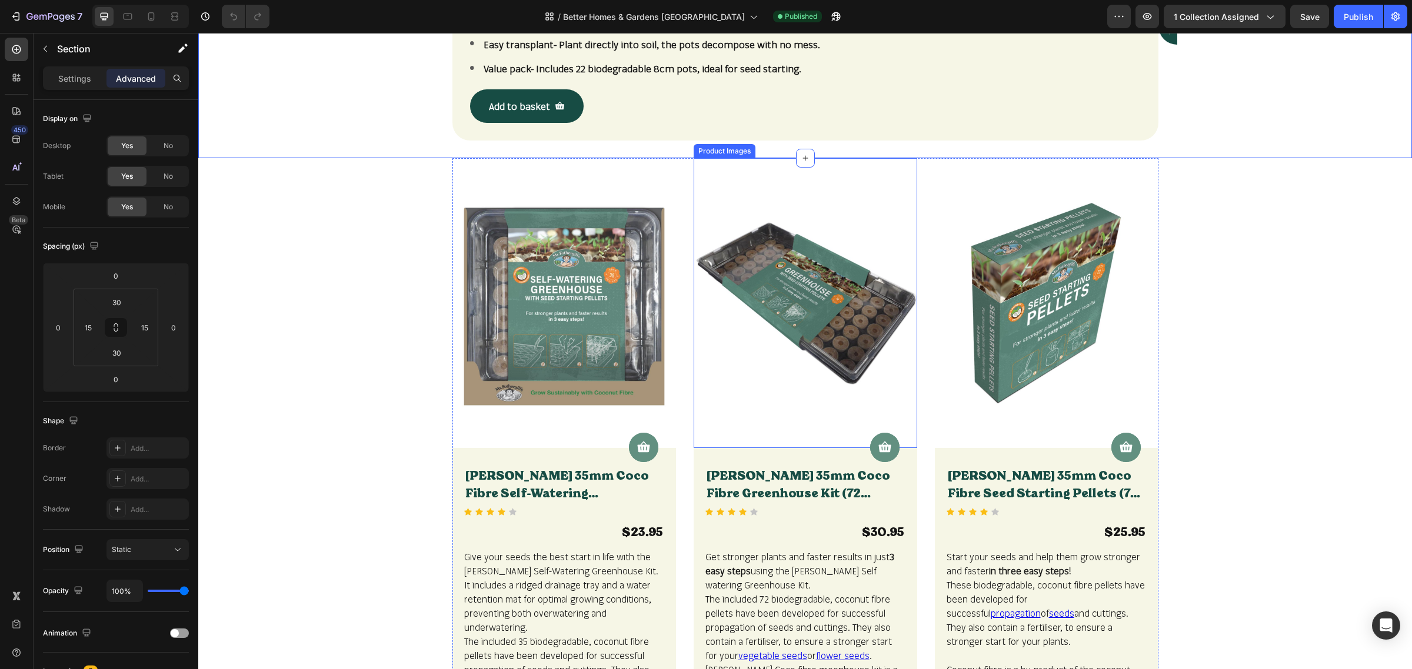
scroll to position [662, 0]
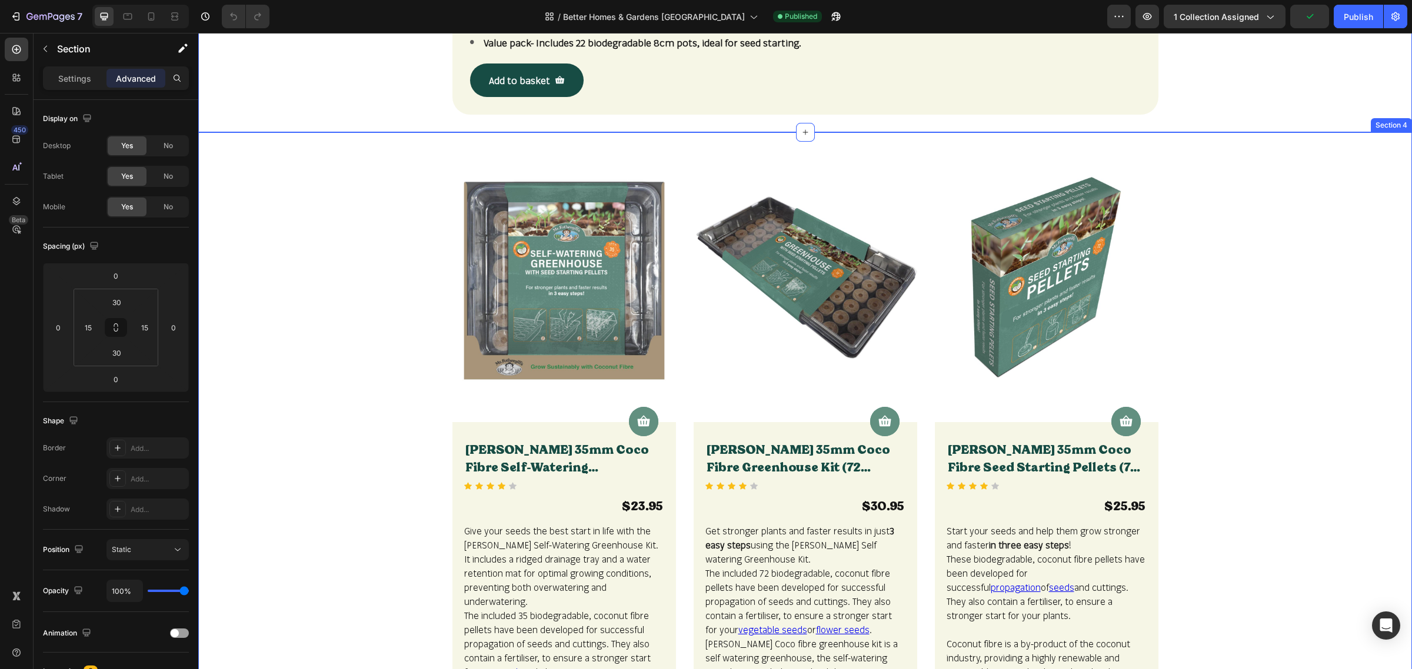
click at [86, 81] on p "Settings" at bounding box center [74, 78] width 33 height 12
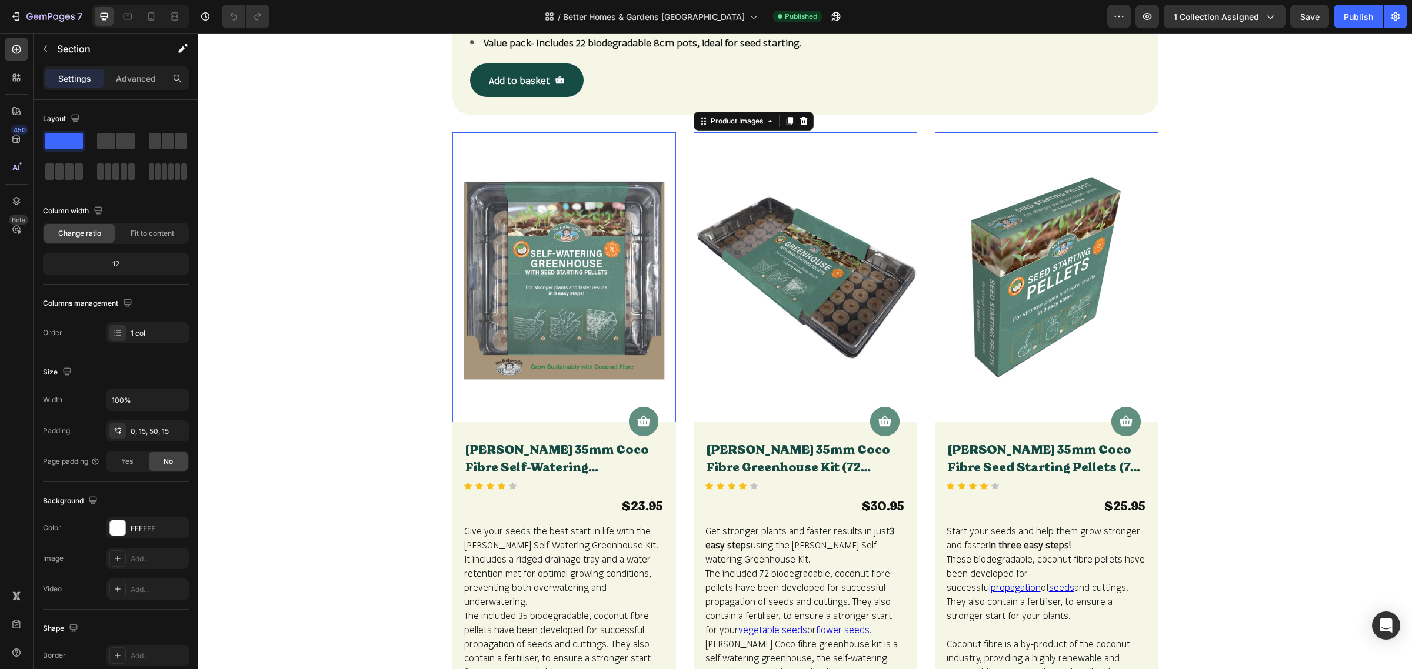
click at [694, 246] on img at bounding box center [806, 277] width 224 height 290
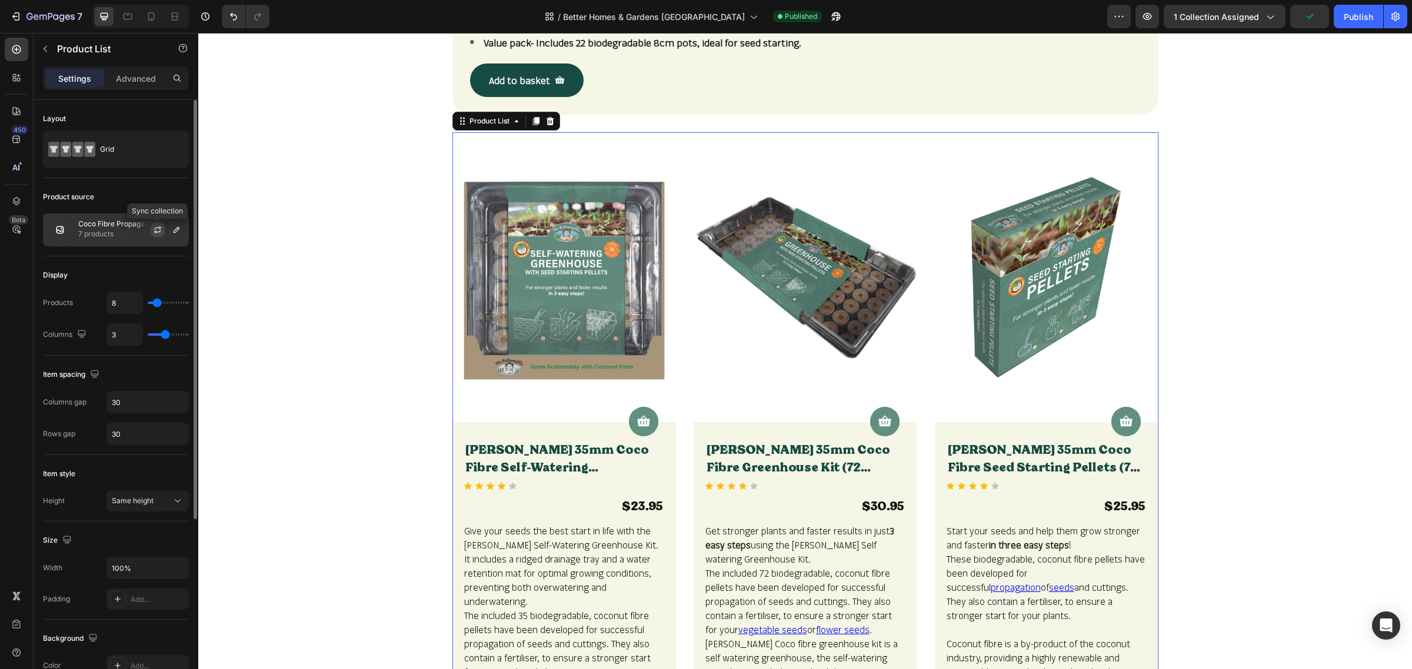
click at [153, 234] on icon "button" at bounding box center [157, 229] width 9 height 9
click at [174, 232] on icon "button" at bounding box center [177, 230] width 6 height 6
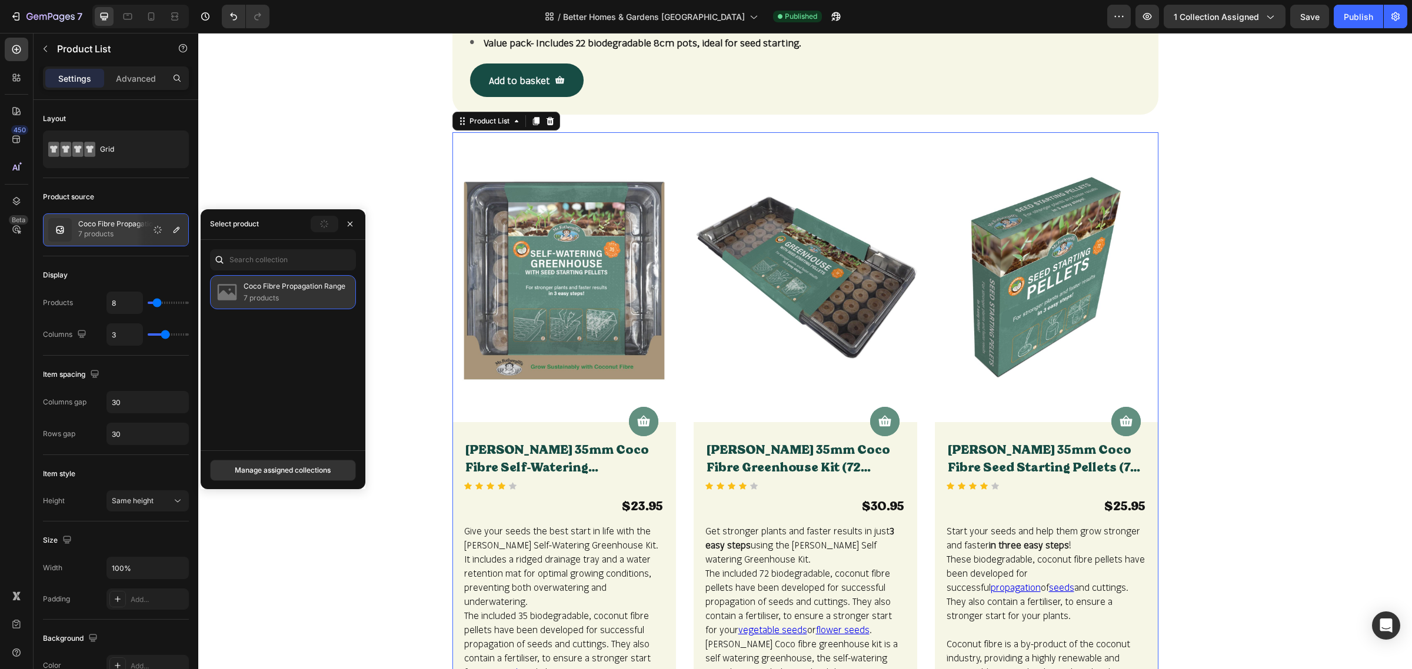
click at [286, 289] on p "Coco Fibre Propagation Range" at bounding box center [295, 287] width 102 height 12
click at [292, 255] on input "text" at bounding box center [283, 259] width 146 height 21
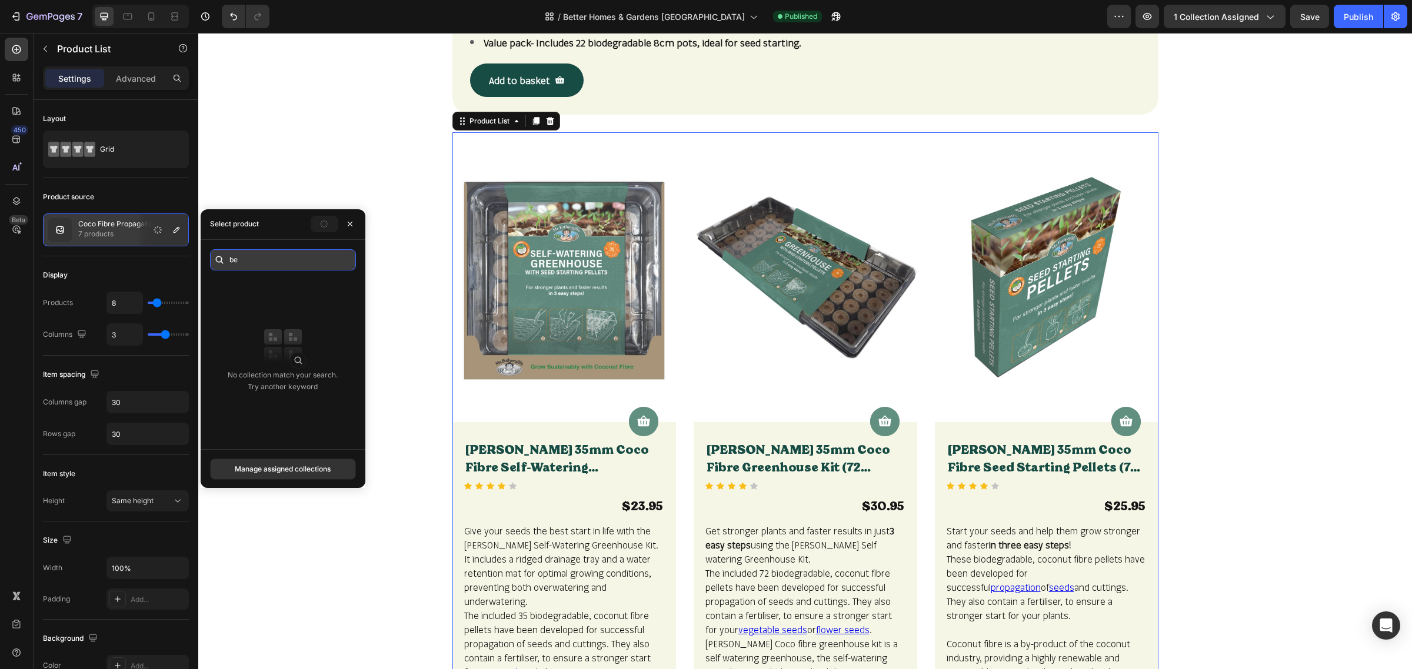
type input "b"
click at [287, 467] on div "Manage assigned collections" at bounding box center [283, 470] width 96 height 11
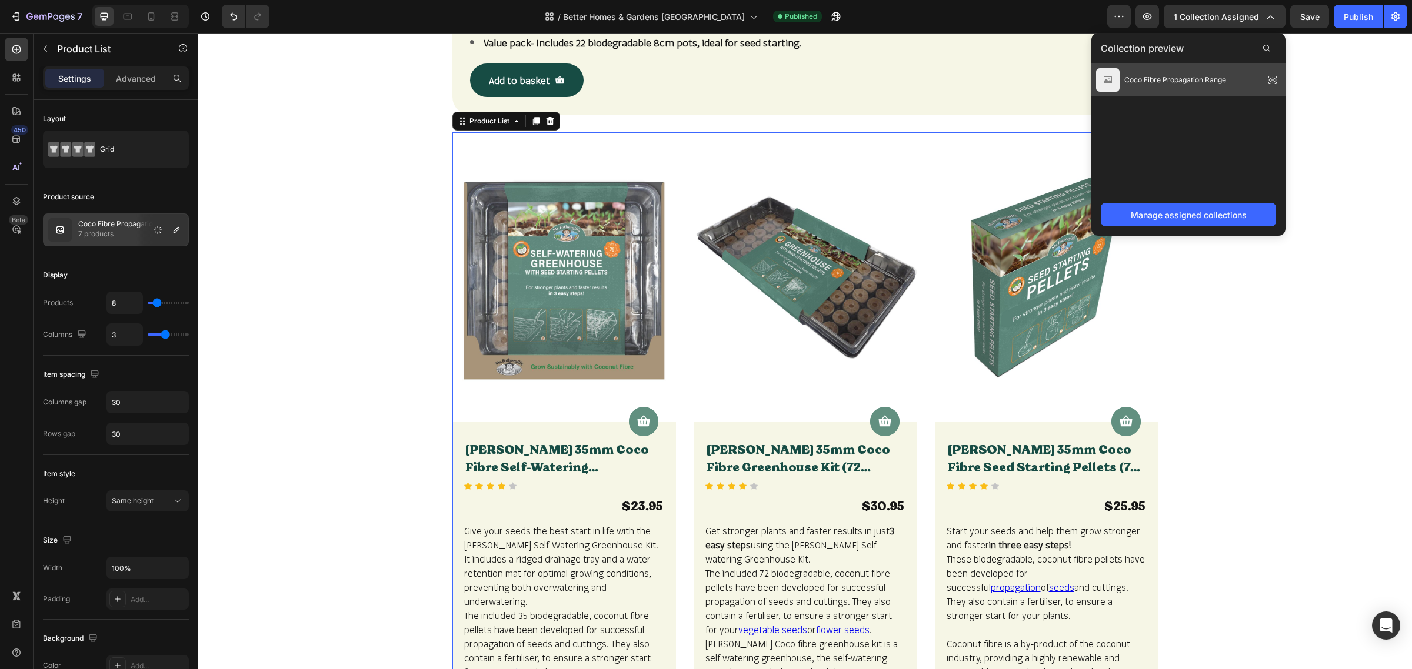
click at [1274, 79] on icon at bounding box center [1272, 80] width 16 height 16
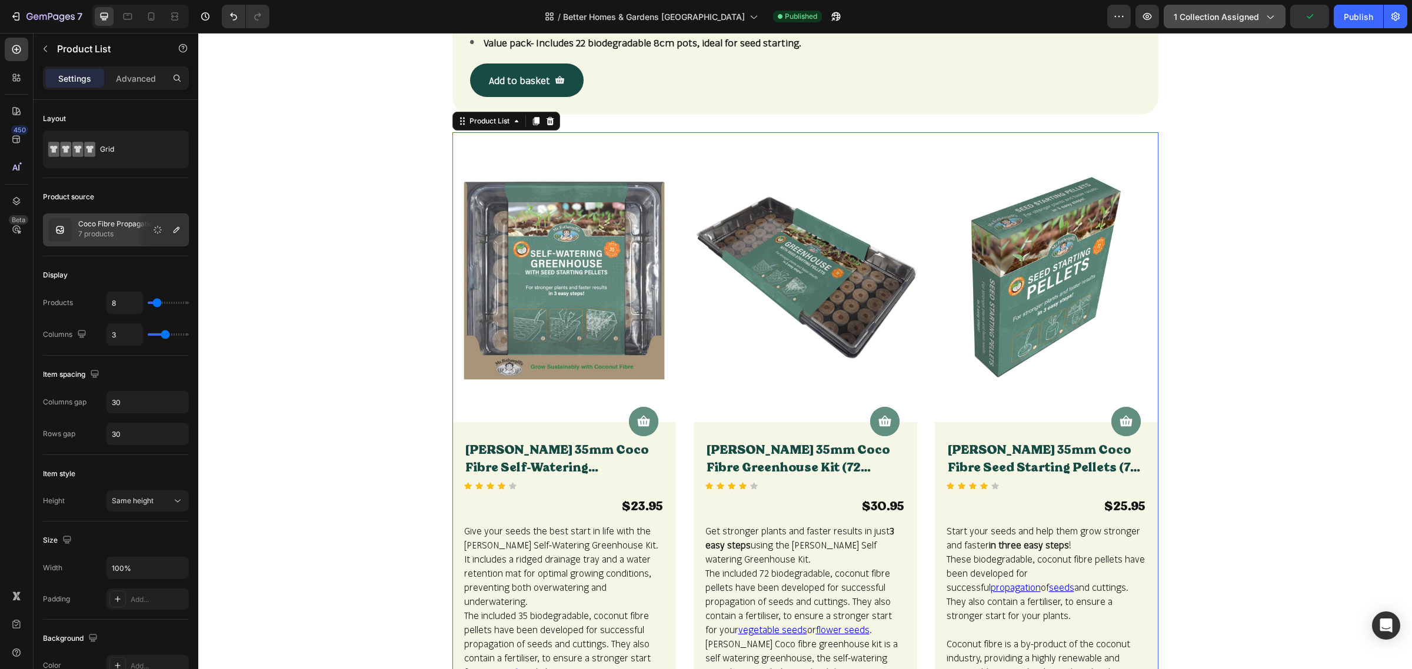
click at [1271, 18] on icon "button" at bounding box center [1270, 17] width 12 height 12
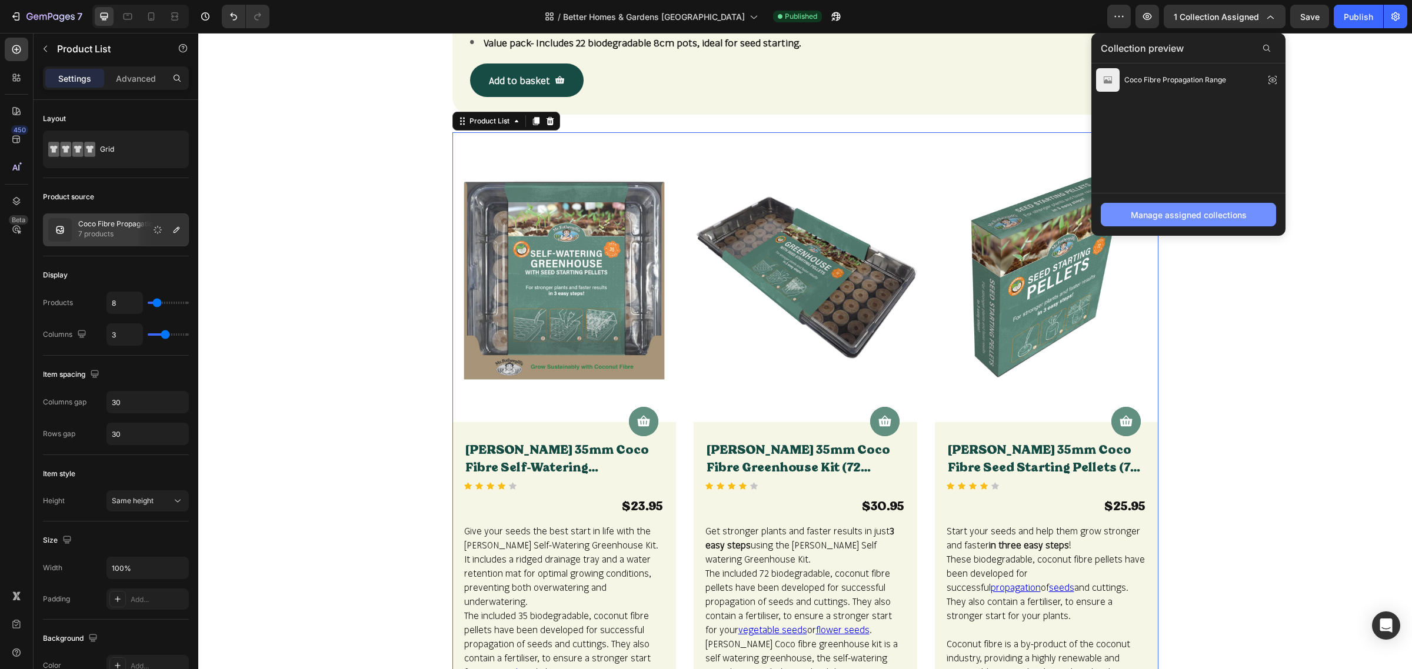
click at [1190, 213] on div "Manage assigned collections" at bounding box center [1189, 215] width 116 height 12
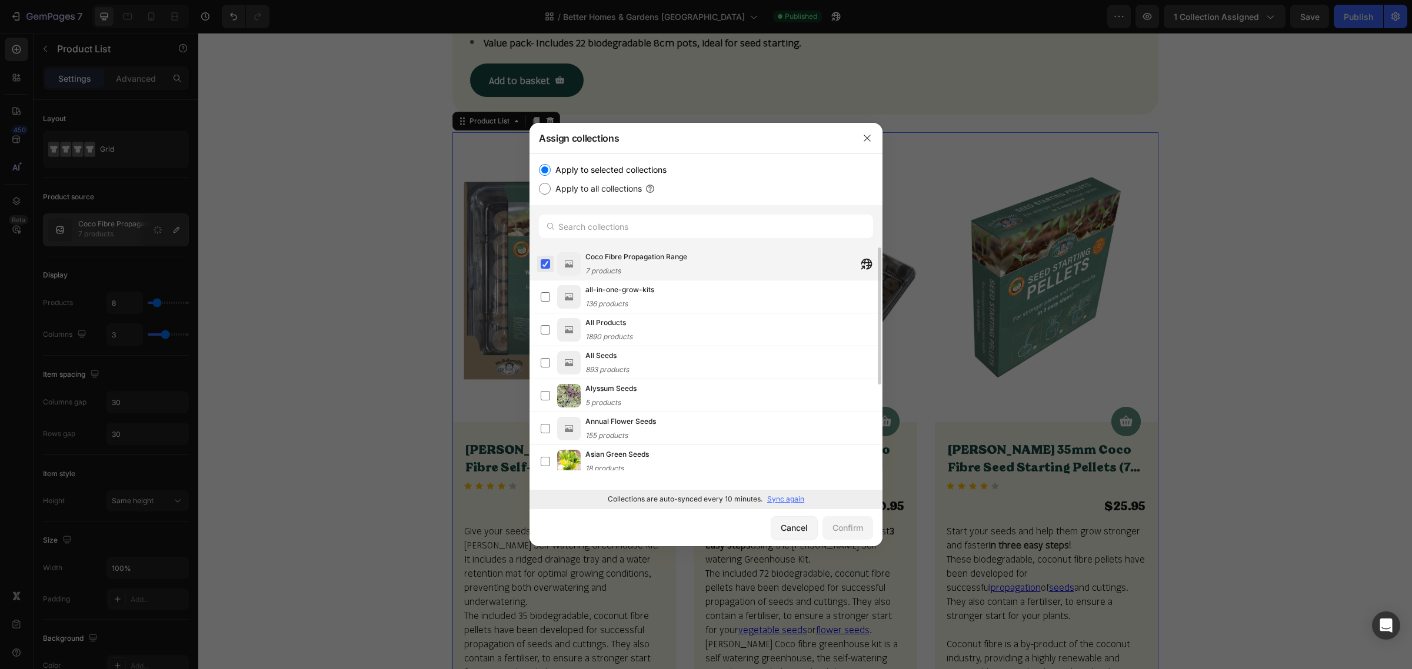
click at [547, 260] on label at bounding box center [545, 263] width 9 height 9
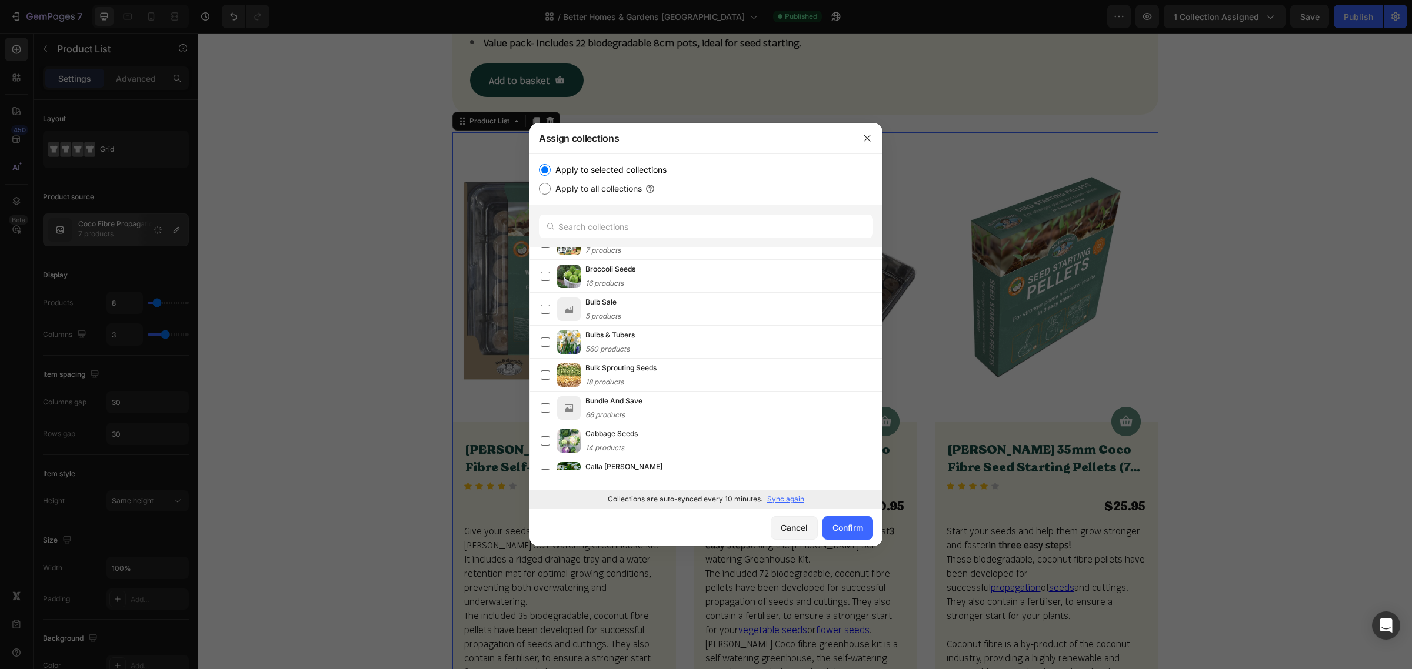
scroll to position [761, 0]
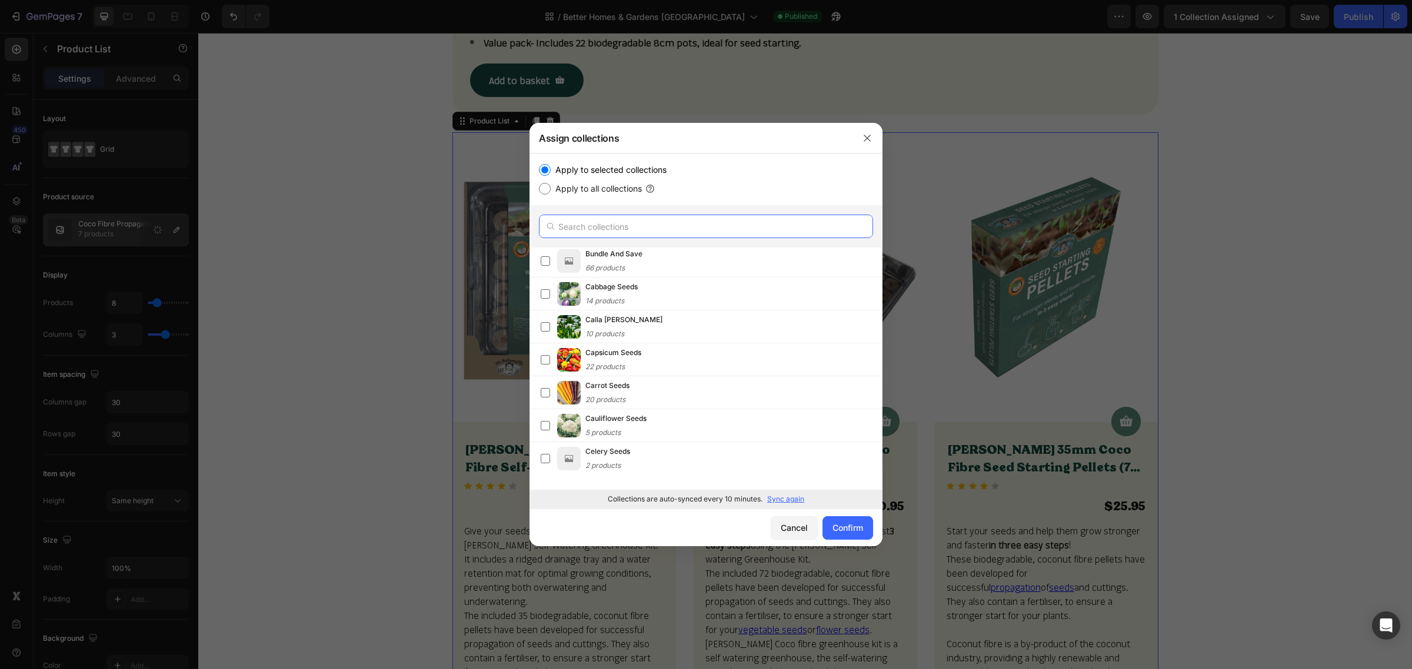
click at [615, 234] on input "text" at bounding box center [706, 227] width 334 height 24
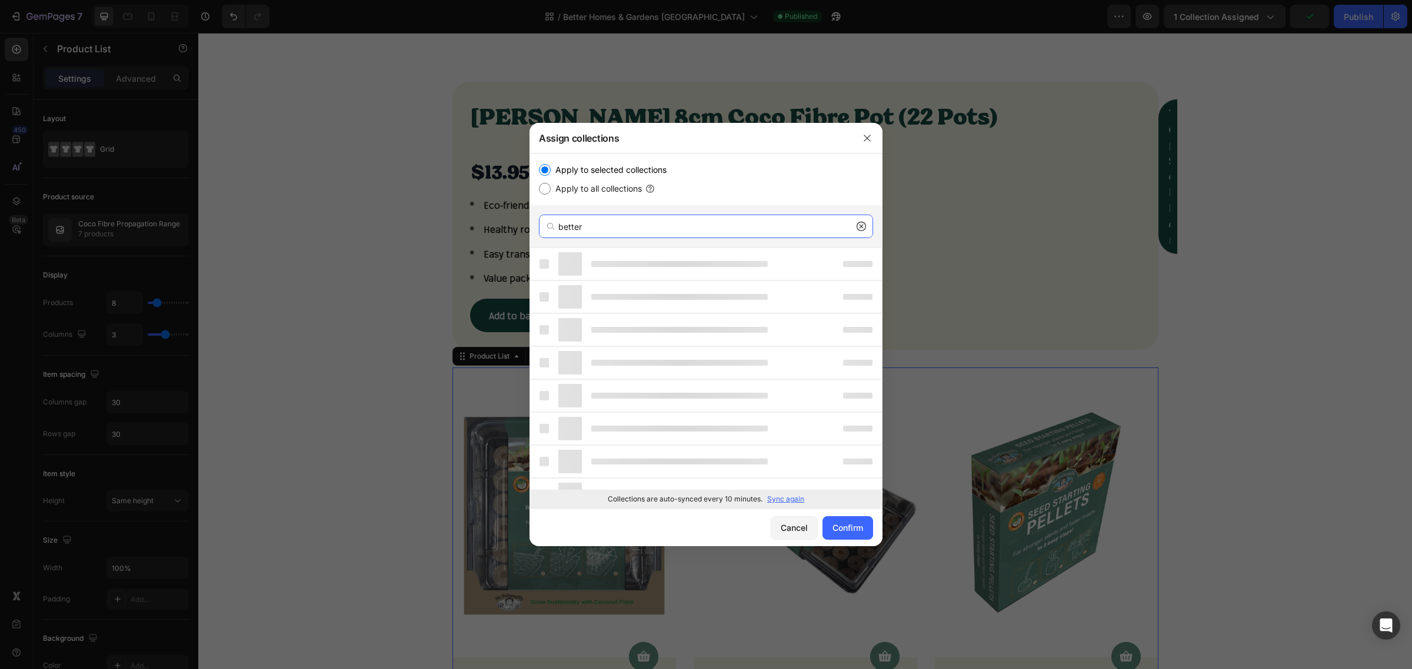
scroll to position [662, 0]
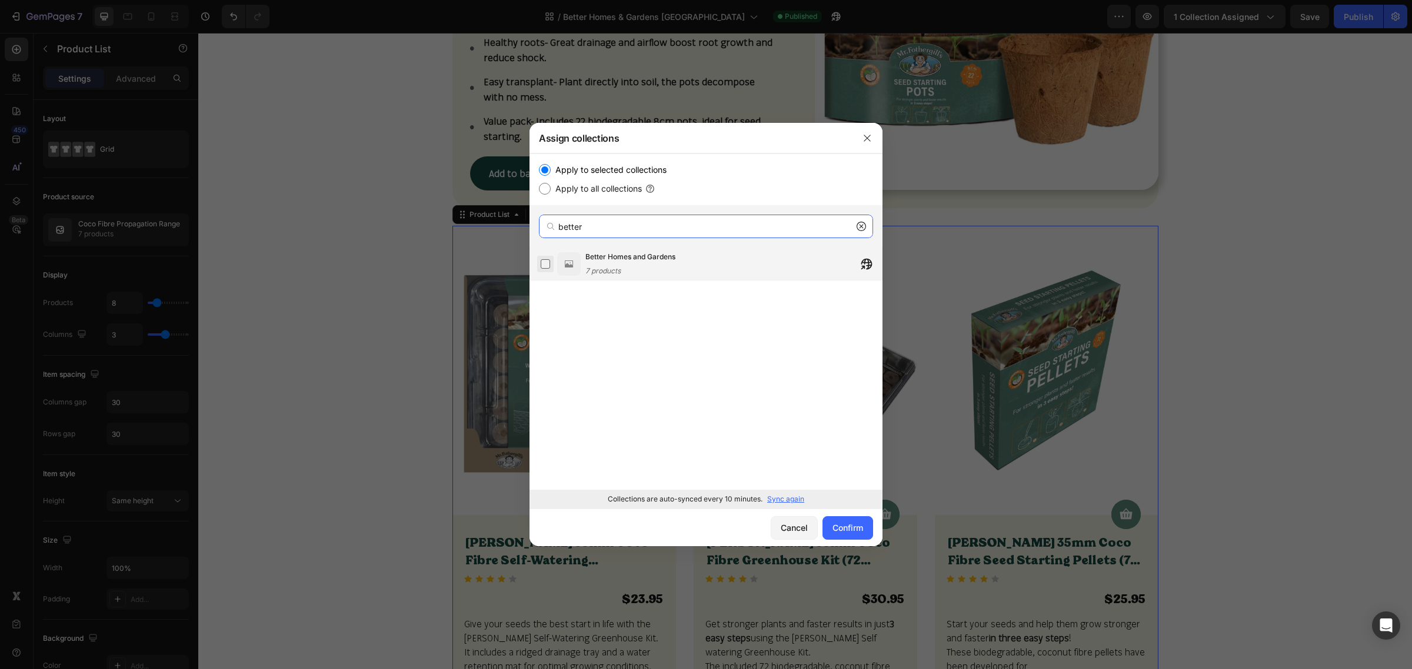
type input "better"
click at [547, 266] on label at bounding box center [545, 263] width 9 height 9
click at [856, 531] on div "Confirm" at bounding box center [847, 528] width 31 height 12
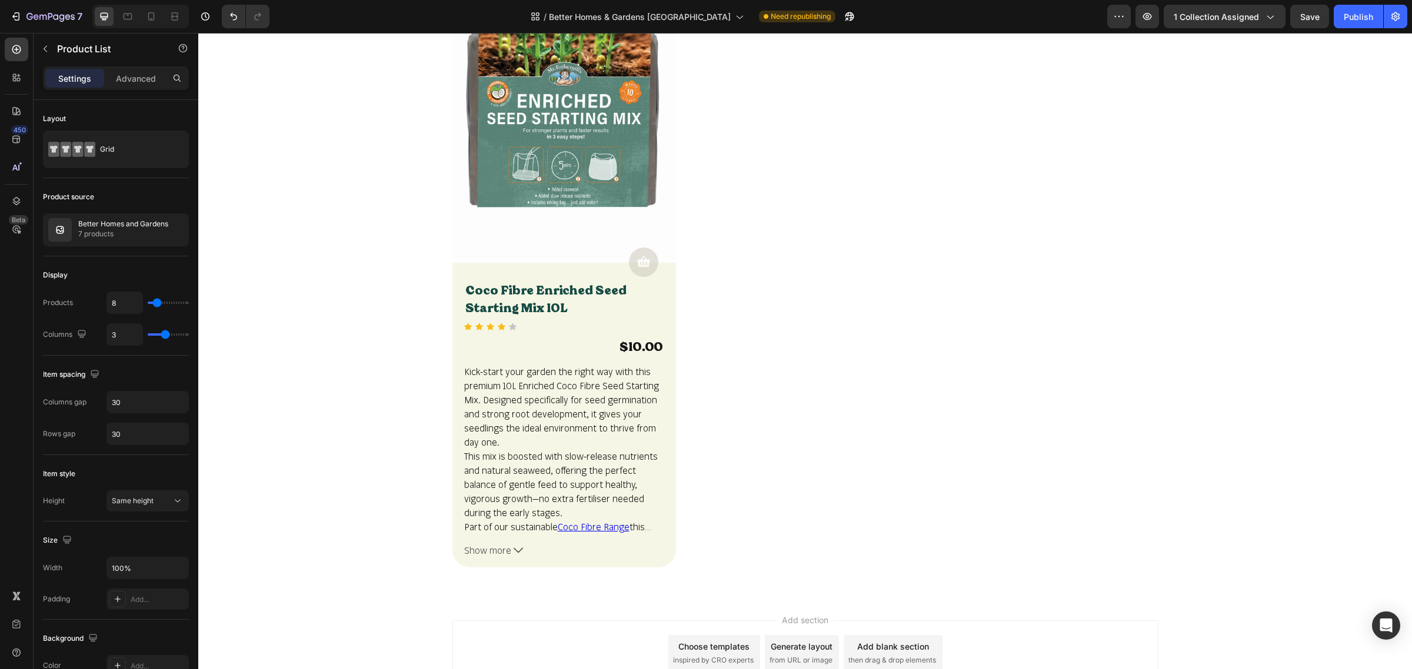
scroll to position [2234, 0]
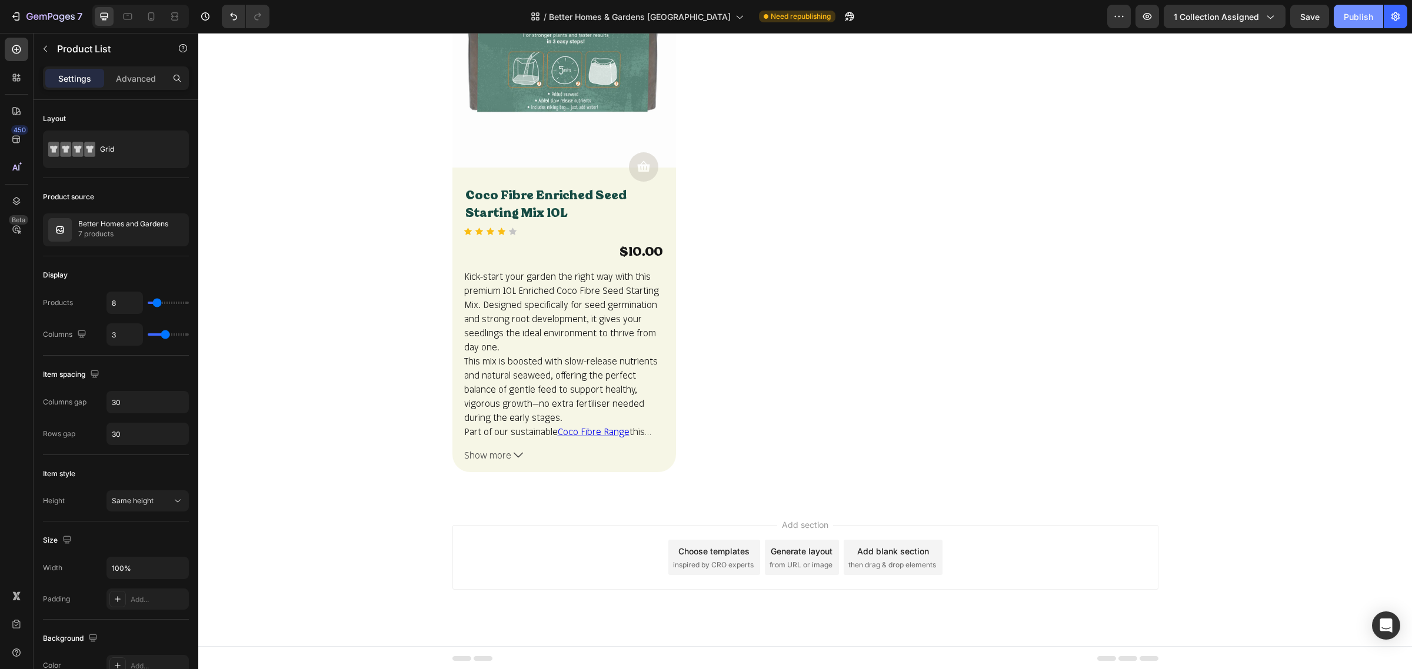
click at [1359, 21] on div "Publish" at bounding box center [1358, 17] width 29 height 12
click at [830, 15] on icon "button" at bounding box center [836, 17] width 12 height 12
click at [41, 15] on icon "button" at bounding box center [42, 17] width 7 height 5
